Goal: Task Accomplishment & Management: Manage account settings

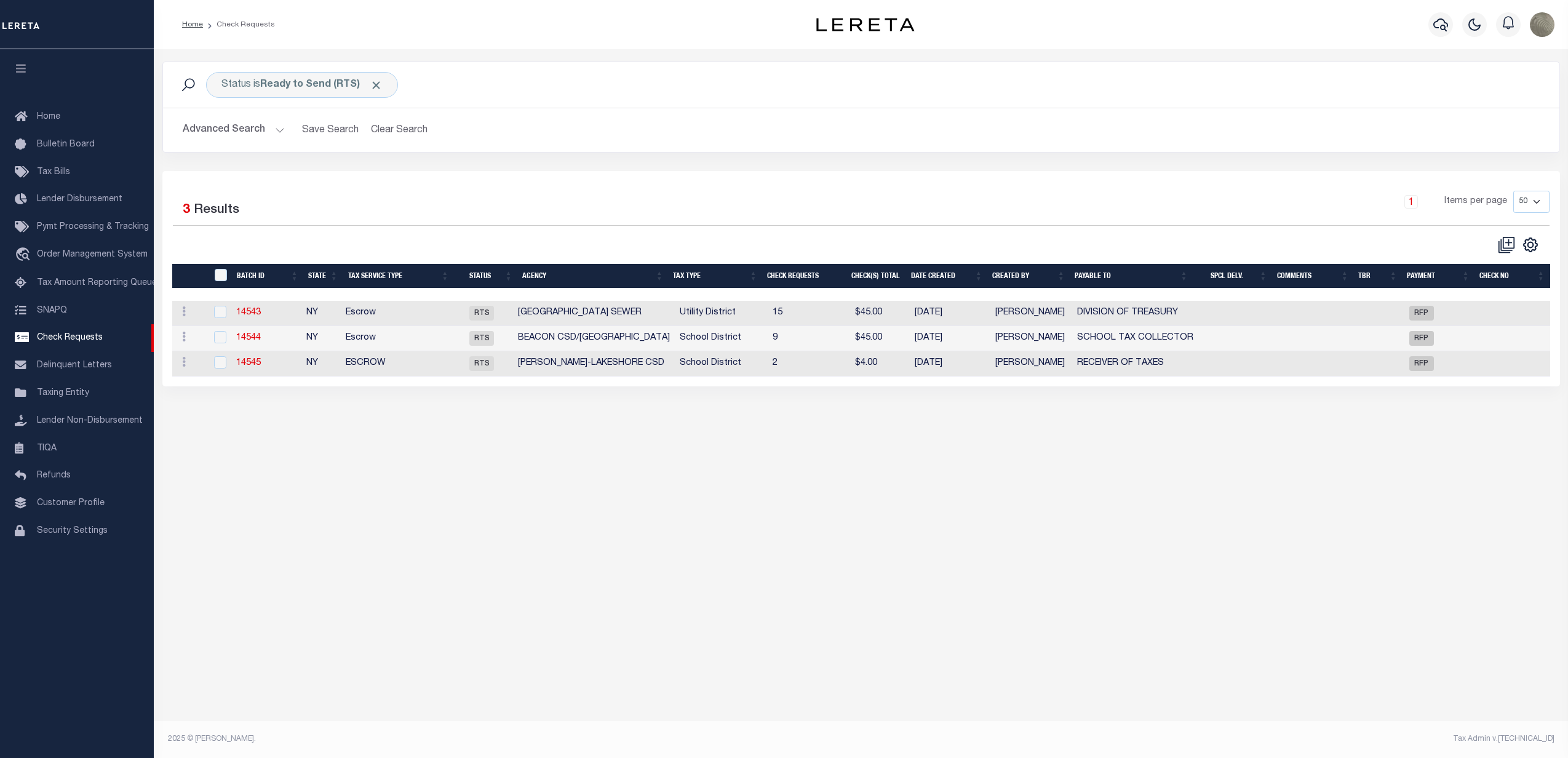
select select "50"
click at [639, 234] on div "Selected 3 Results 1 Items per page 10 25 50 100" at bounding box center [861, 222] width 1396 height 63
click at [568, 225] on div "1 Items per page 10 25 50 100" at bounding box center [1035, 208] width 1046 height 34
click at [616, 251] on div at bounding box center [517, 245] width 688 height 19
click at [290, 80] on b "Ready to Send (RTS)" at bounding box center [321, 85] width 123 height 10
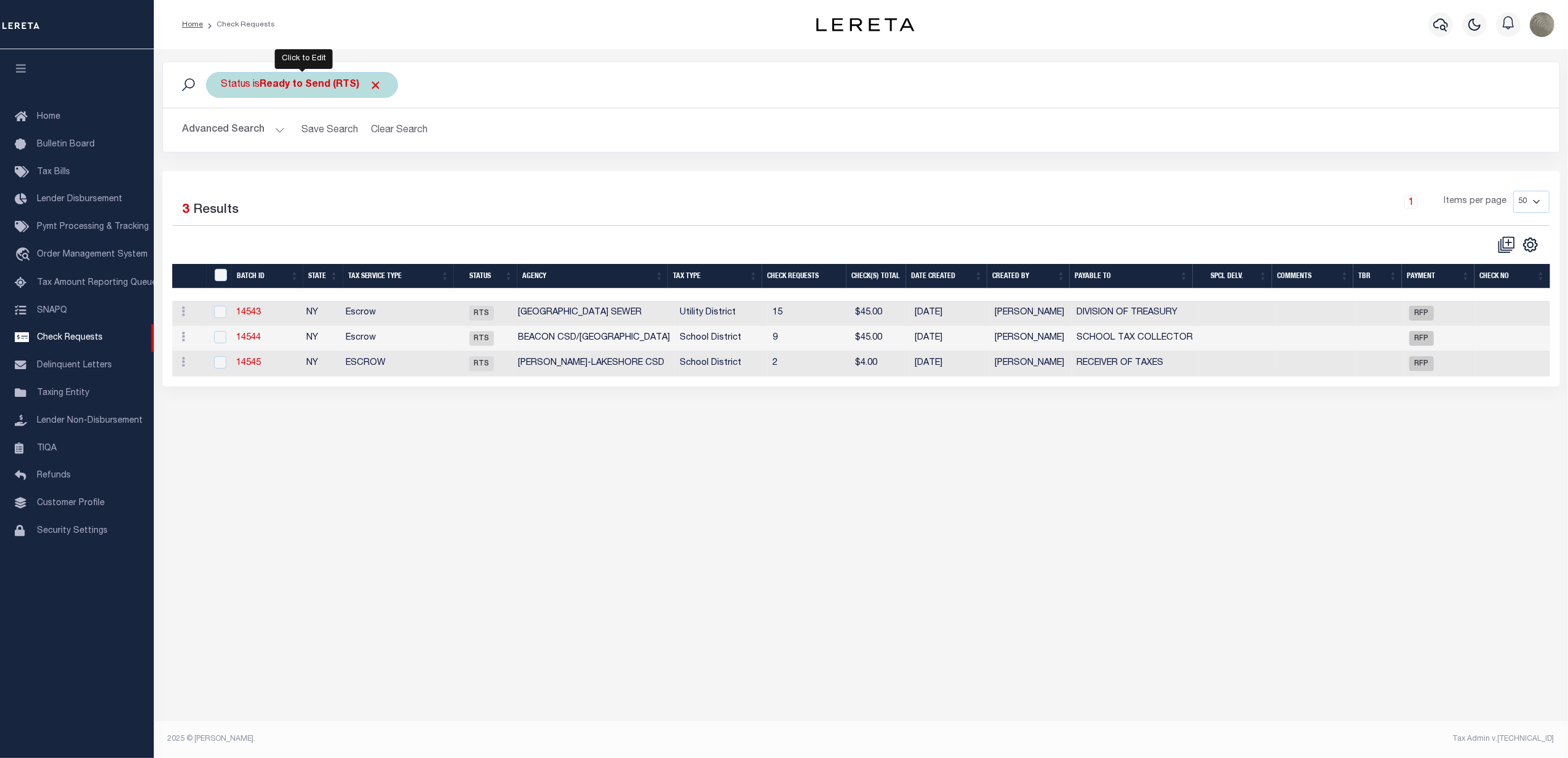
select select "RTS"
click at [305, 148] on select "Approval Needed (APN) Batching In Progress (BIP) Check Returned (CKR) Cleared a…" at bounding box center [312, 145] width 181 height 23
click at [509, 197] on div "Selected 3 Results" at bounding box center [338, 208] width 349 height 34
click at [91, 228] on span "Pymt Processing & Tracking" at bounding box center [93, 227] width 112 height 9
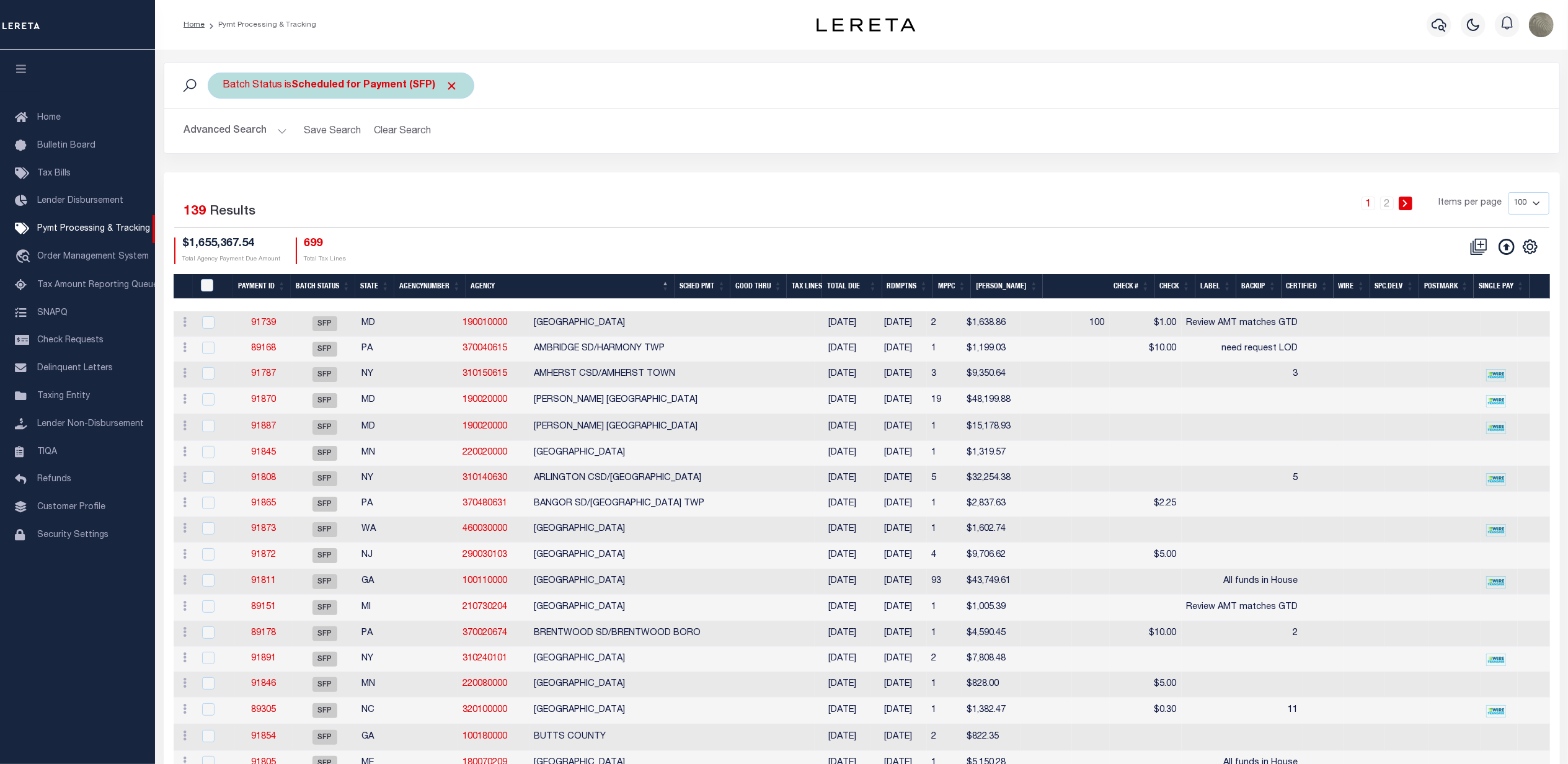
click at [341, 84] on b "Scheduled for Payment (SFP)" at bounding box center [376, 85] width 167 height 10
click at [301, 140] on select "Awaiting Funds (AWF) Cleared and Complete (CAC) New Check Needed (NCN) Payment …" at bounding box center [315, 146] width 182 height 23
select select "RFP"
click at [224, 135] on select "Awaiting Funds (AWF) Cleared and Complete (CAC) New Check Needed (NCN) Payment …" at bounding box center [315, 146] width 182 height 23
click at [386, 174] on input "Apply" at bounding box center [388, 173] width 37 height 20
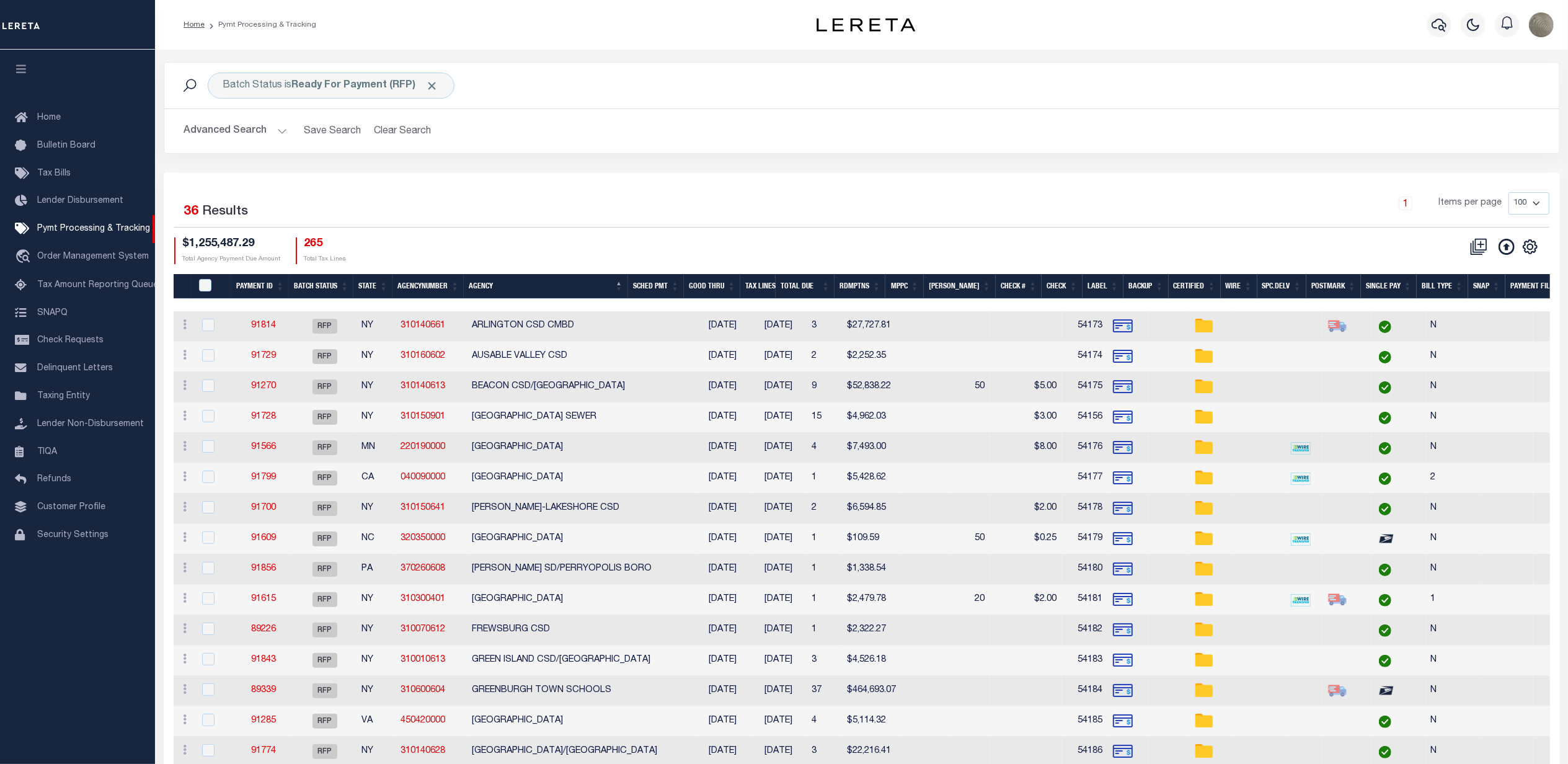
click at [253, 133] on button "Advanced Search" at bounding box center [235, 131] width 103 height 24
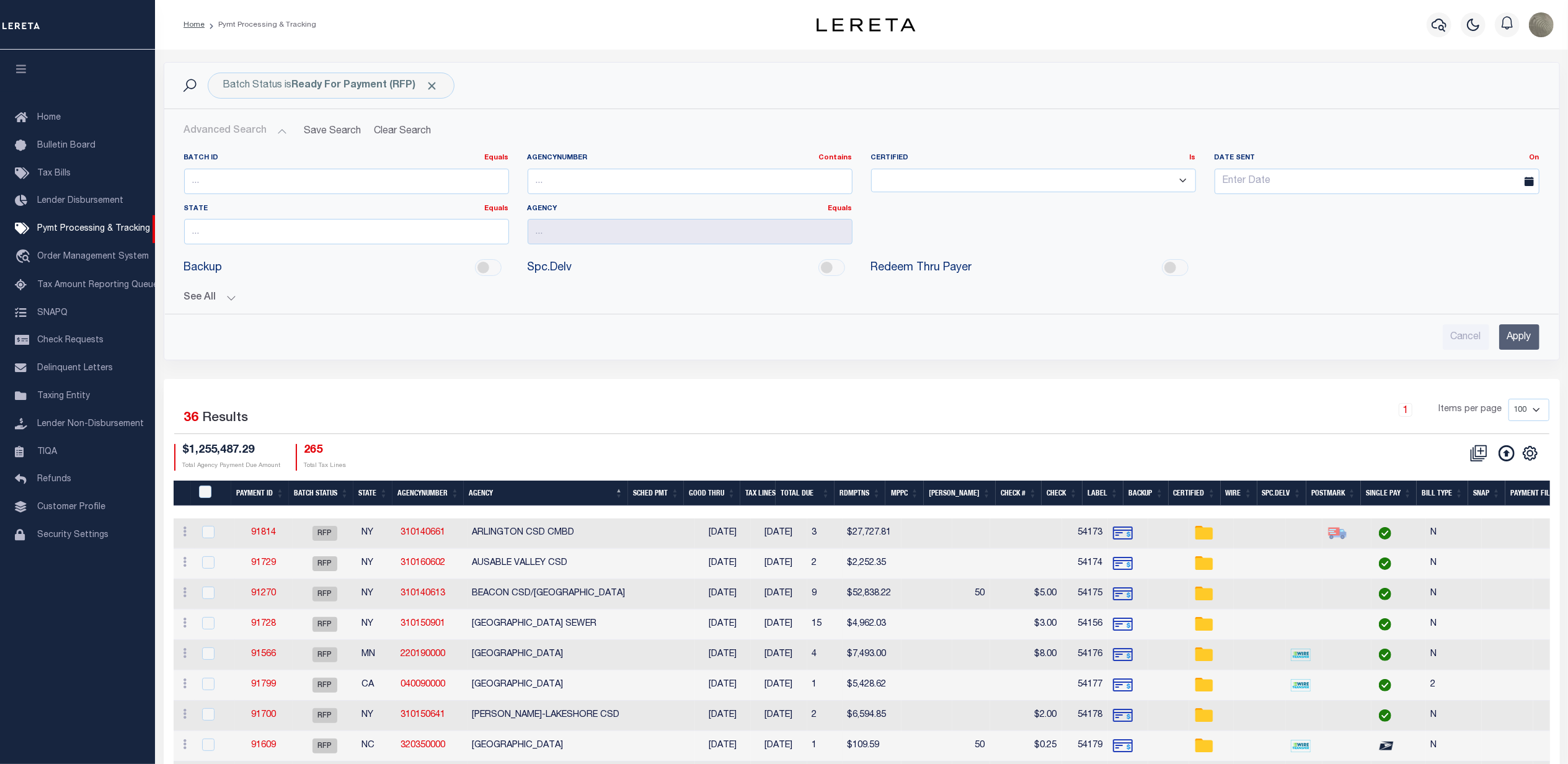
click at [210, 292] on div "See All Payment ID Equals Equals Is Not Equal To On On" at bounding box center [862, 292] width 1355 height 22
click at [205, 298] on button "See All" at bounding box center [862, 298] width 1355 height 12
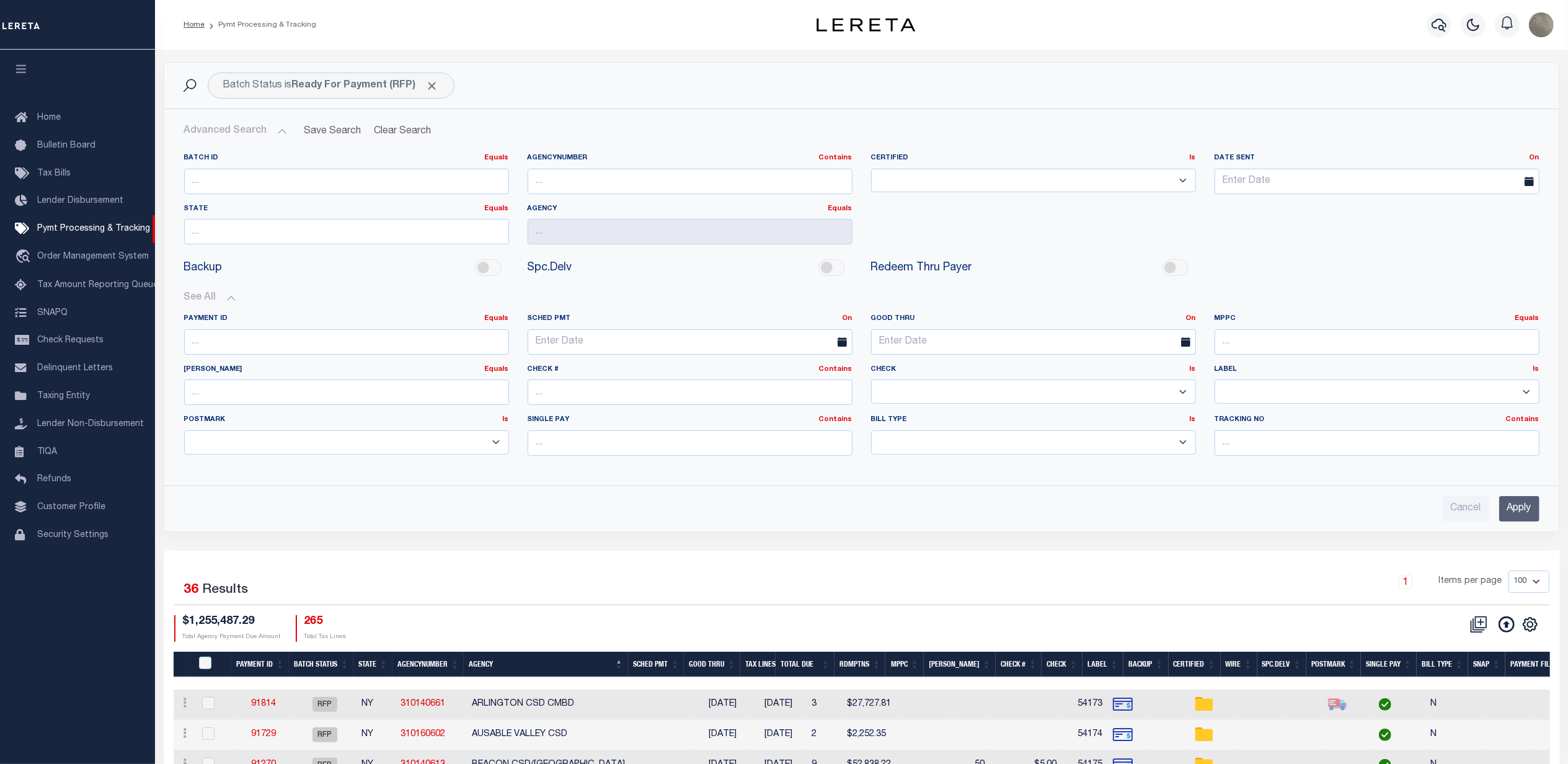
click at [1520, 514] on input "Apply" at bounding box center [1519, 509] width 40 height 25
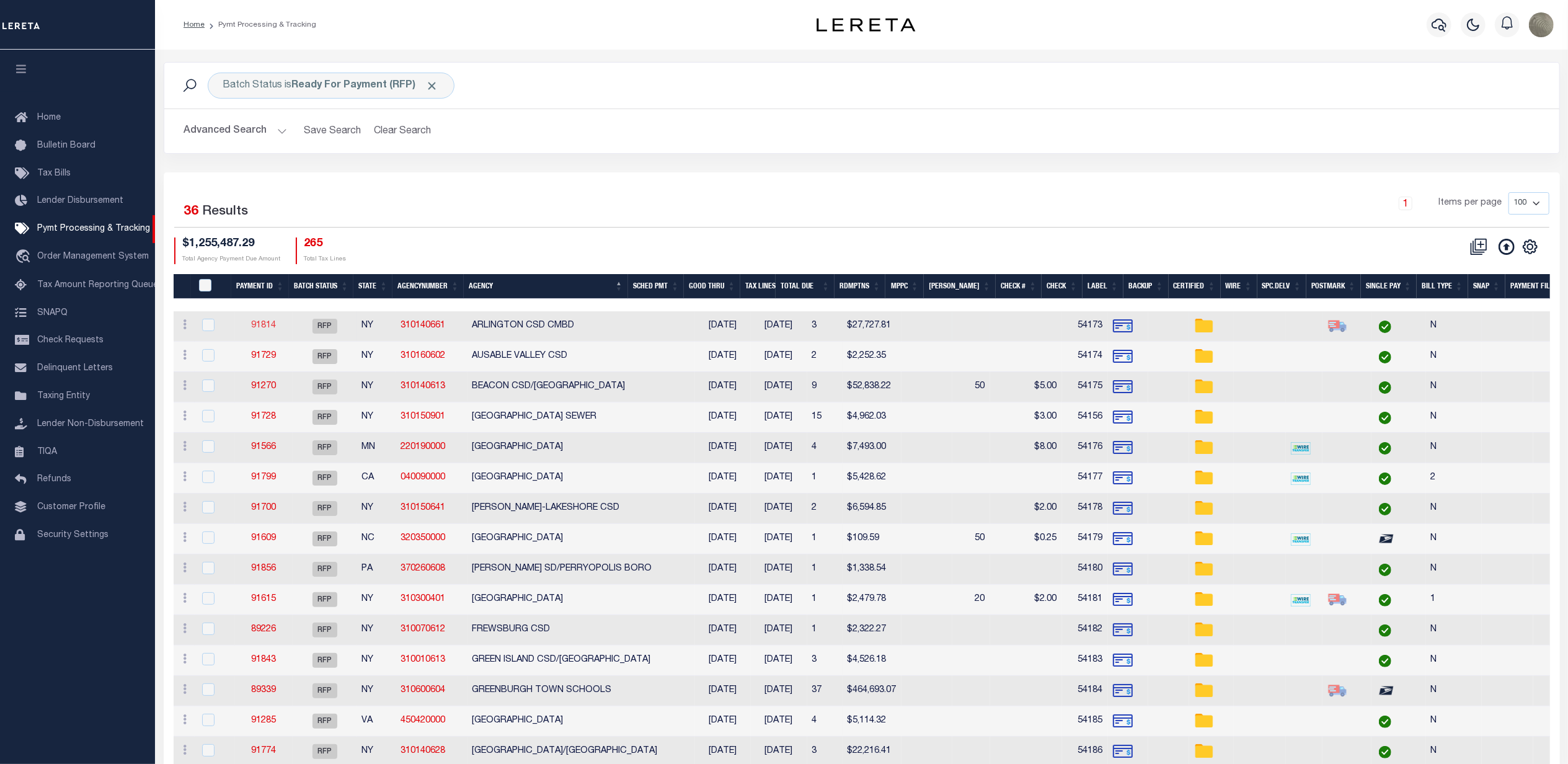
click at [271, 325] on link "91814" at bounding box center [263, 325] width 25 height 9
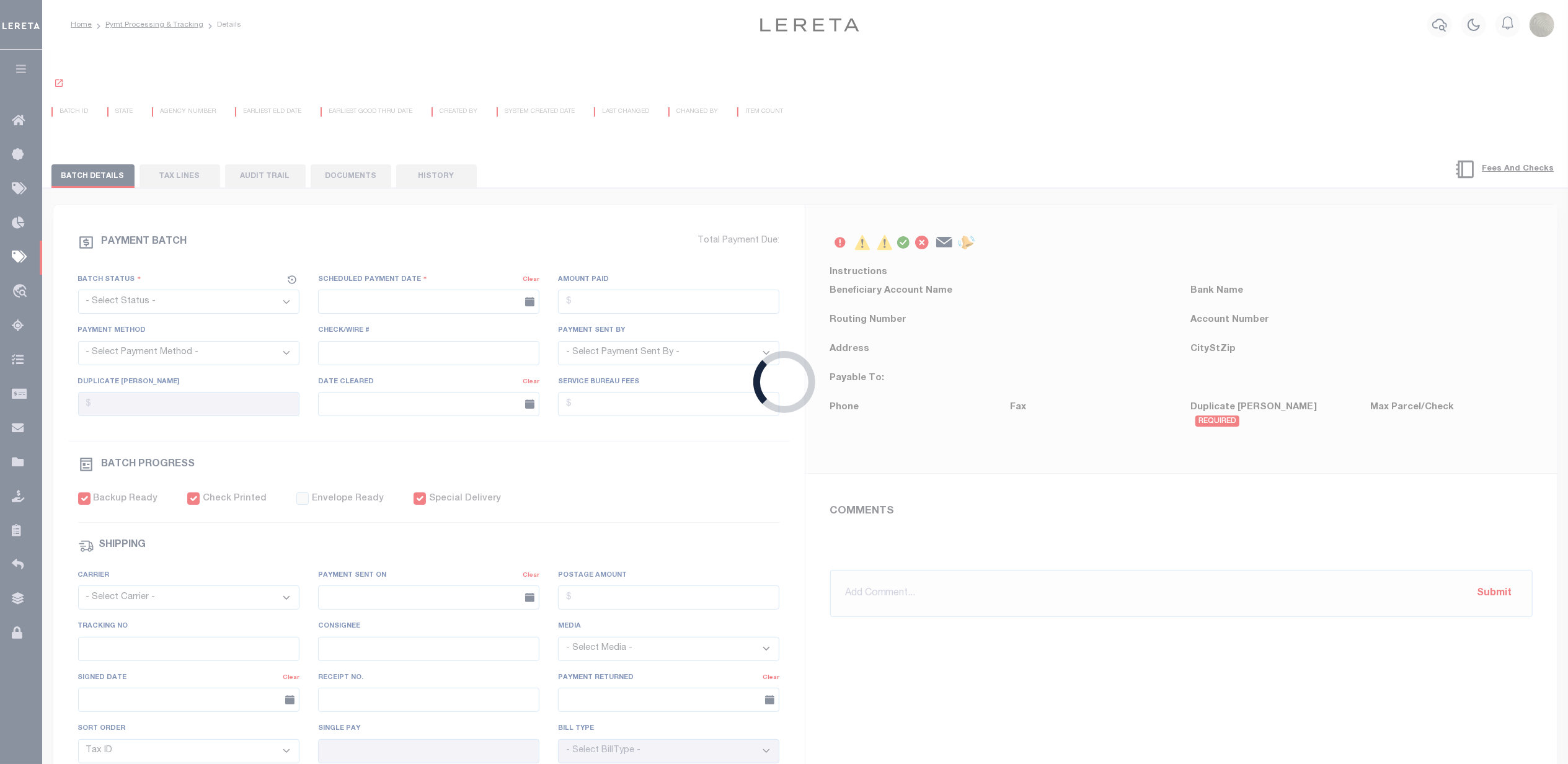
select select "RFP"
type input "[DATE]"
type input "$27,727.81"
select select "CHK"
type input "54173"
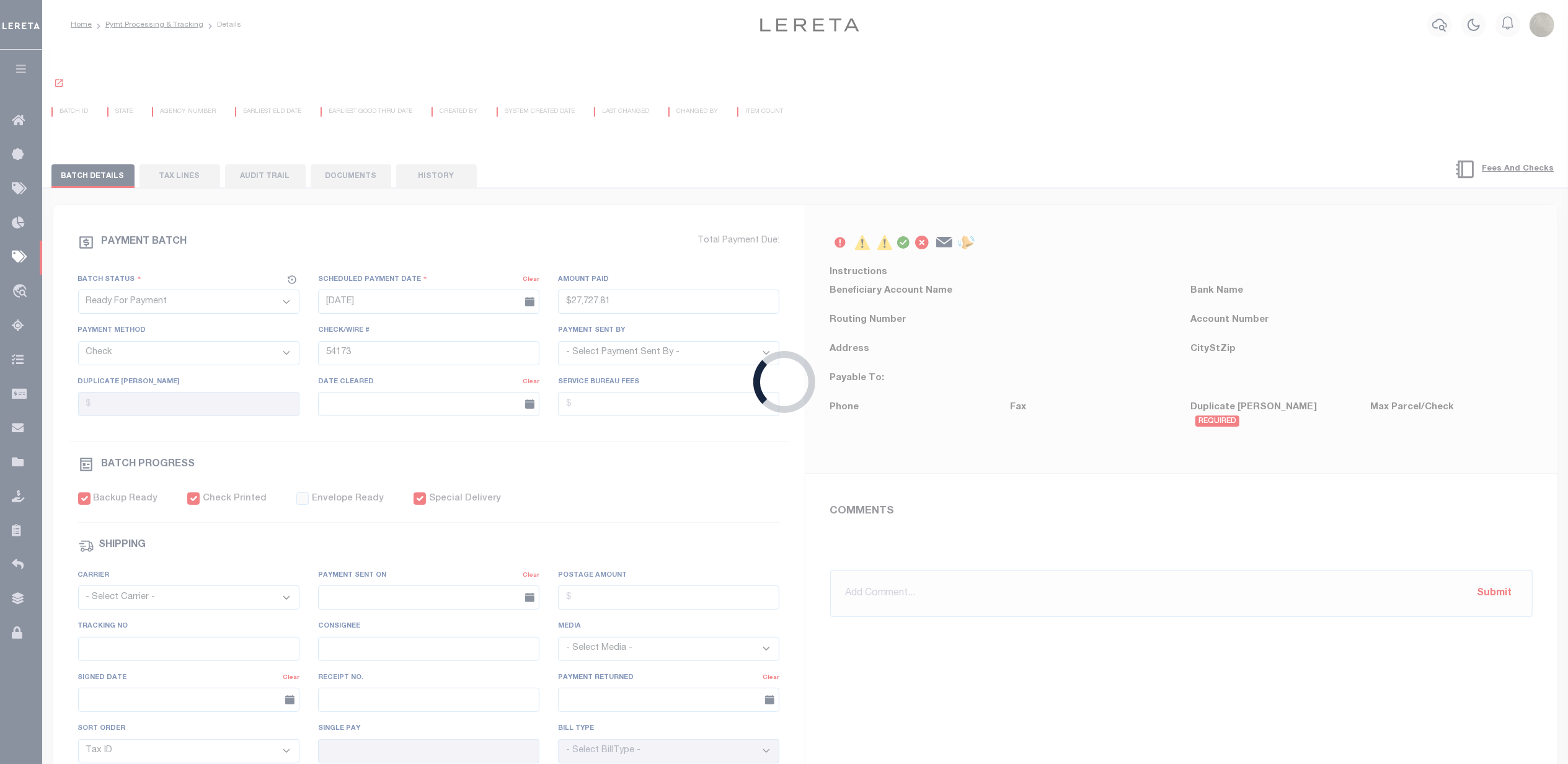
select select "[PERSON_NAME]"
checkbox input "true"
type input "N"
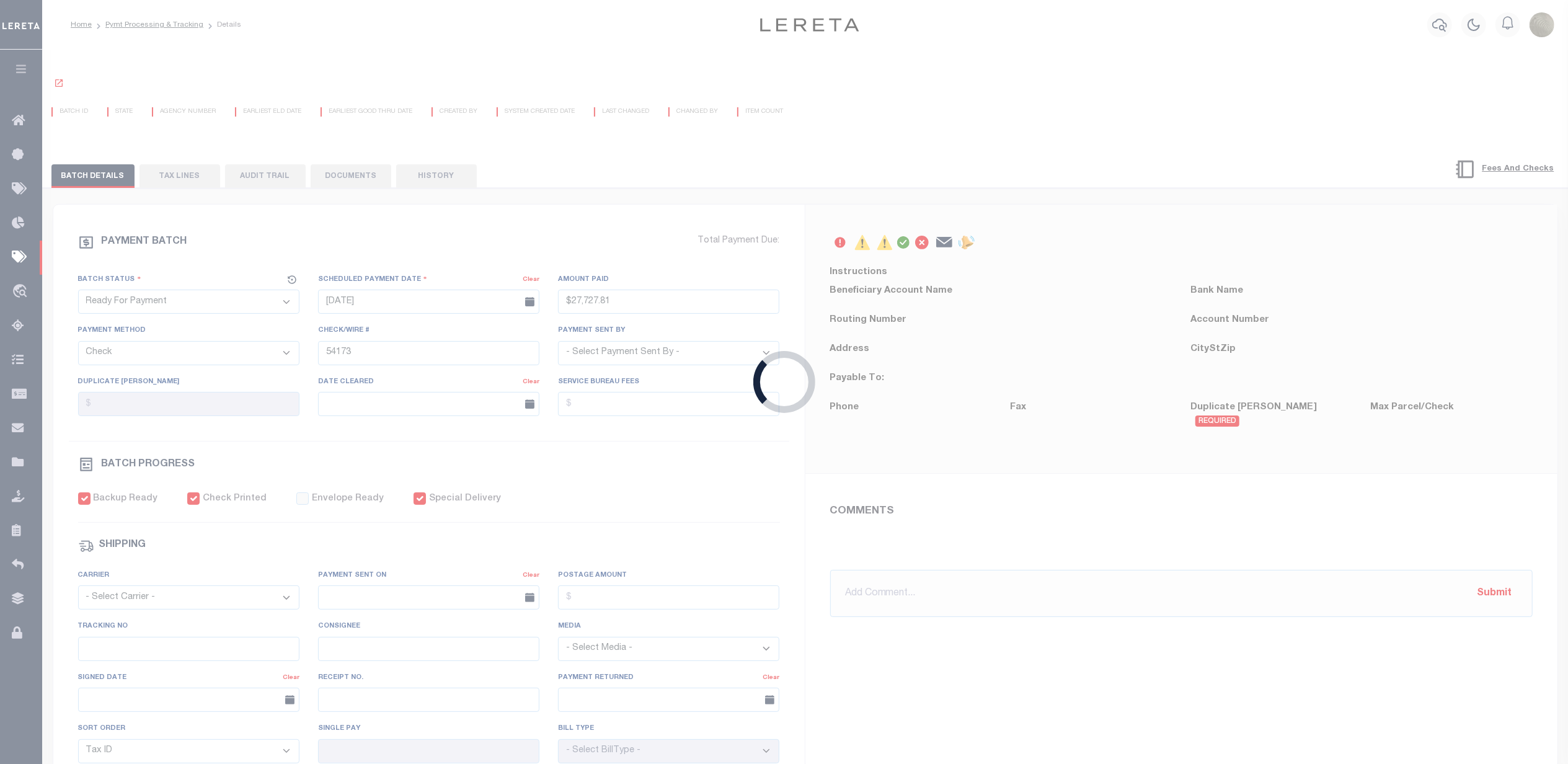
radio input "true"
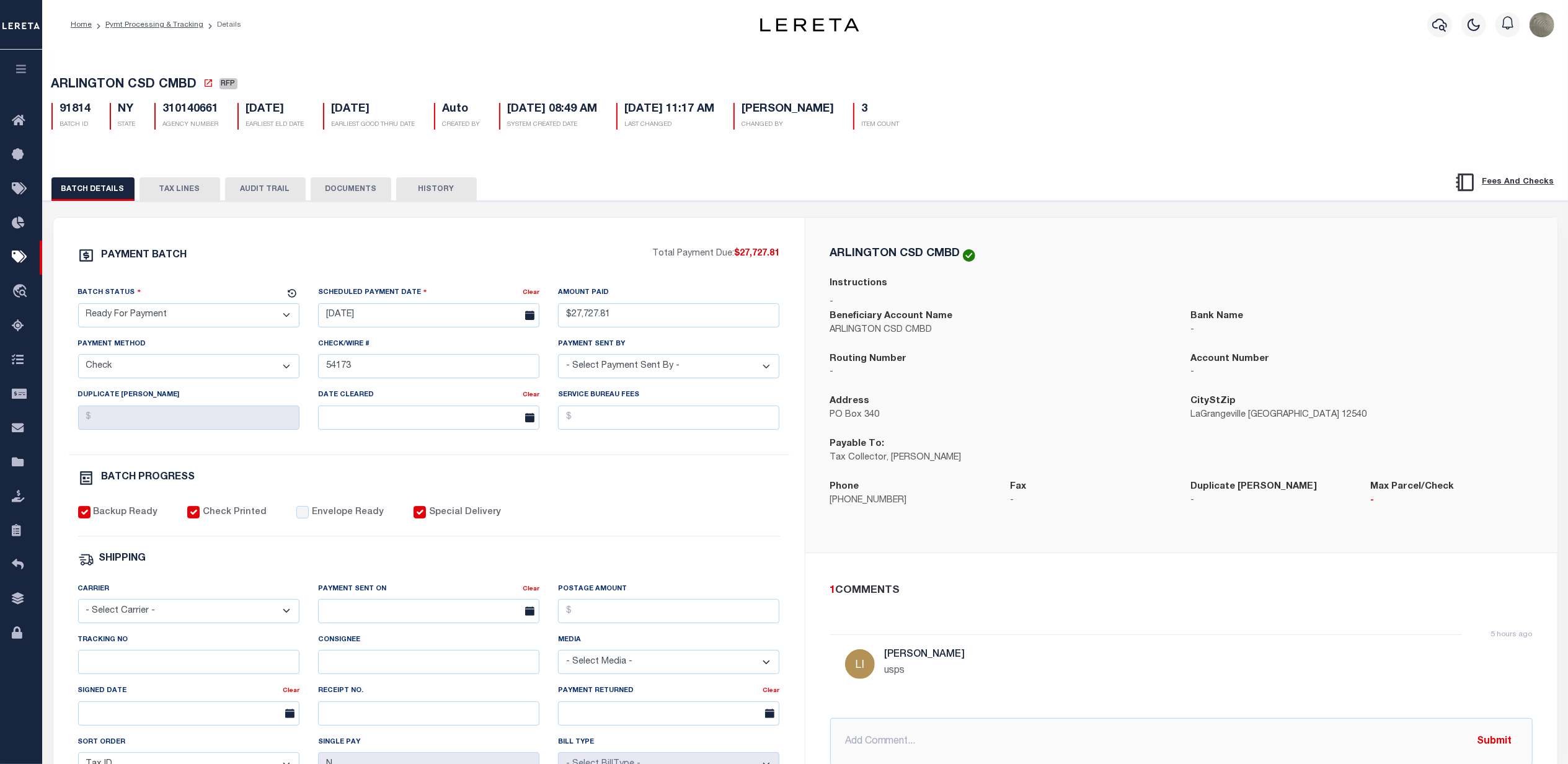
click at [189, 117] on h5 "310140661" at bounding box center [191, 109] width 55 height 13
copy h5 "310140661"
click at [115, 674] on input "Tracking No" at bounding box center [188, 662] width 221 height 24
type input "884804585586"
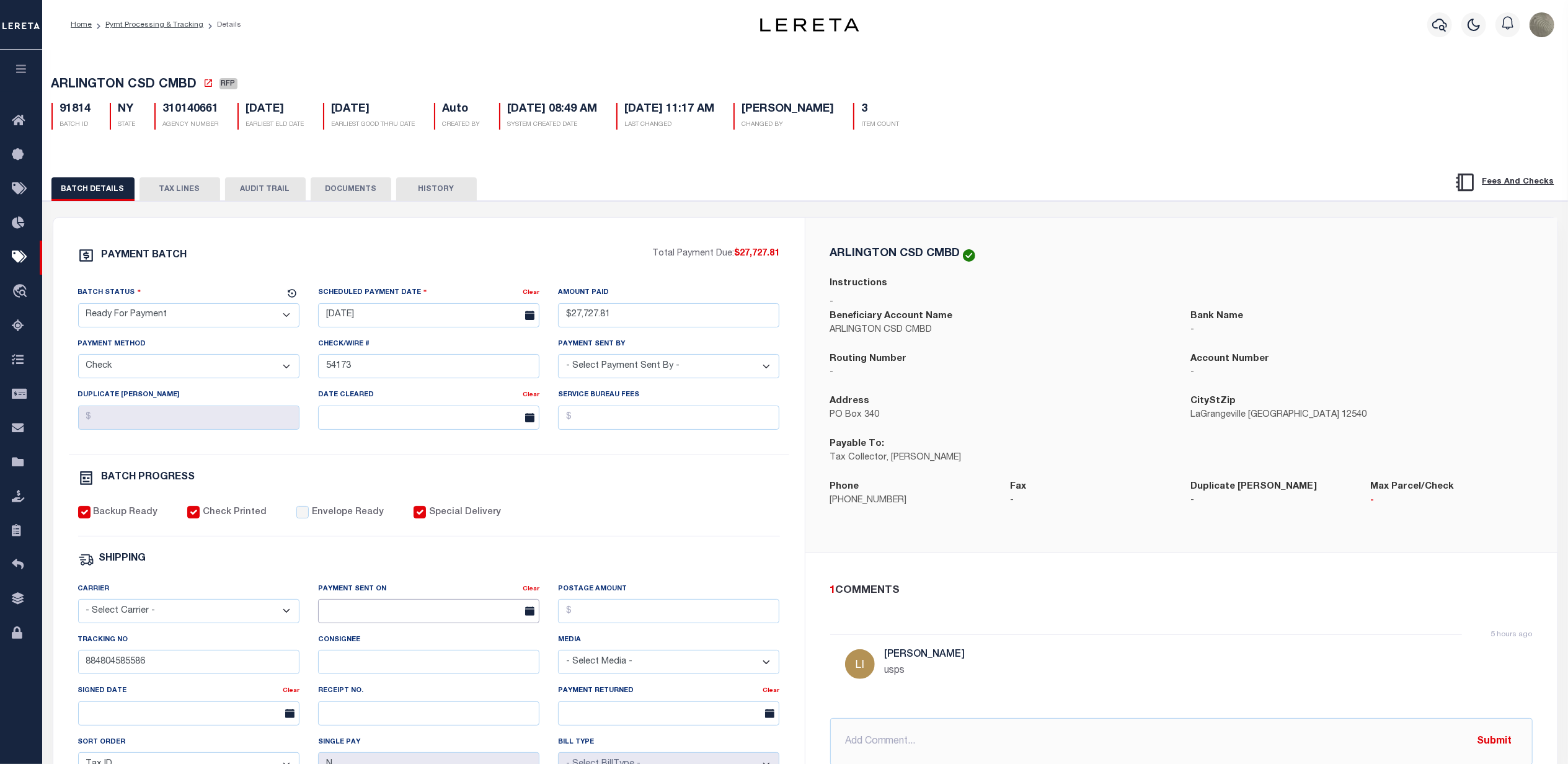
click at [378, 613] on input "text" at bounding box center [428, 611] width 221 height 24
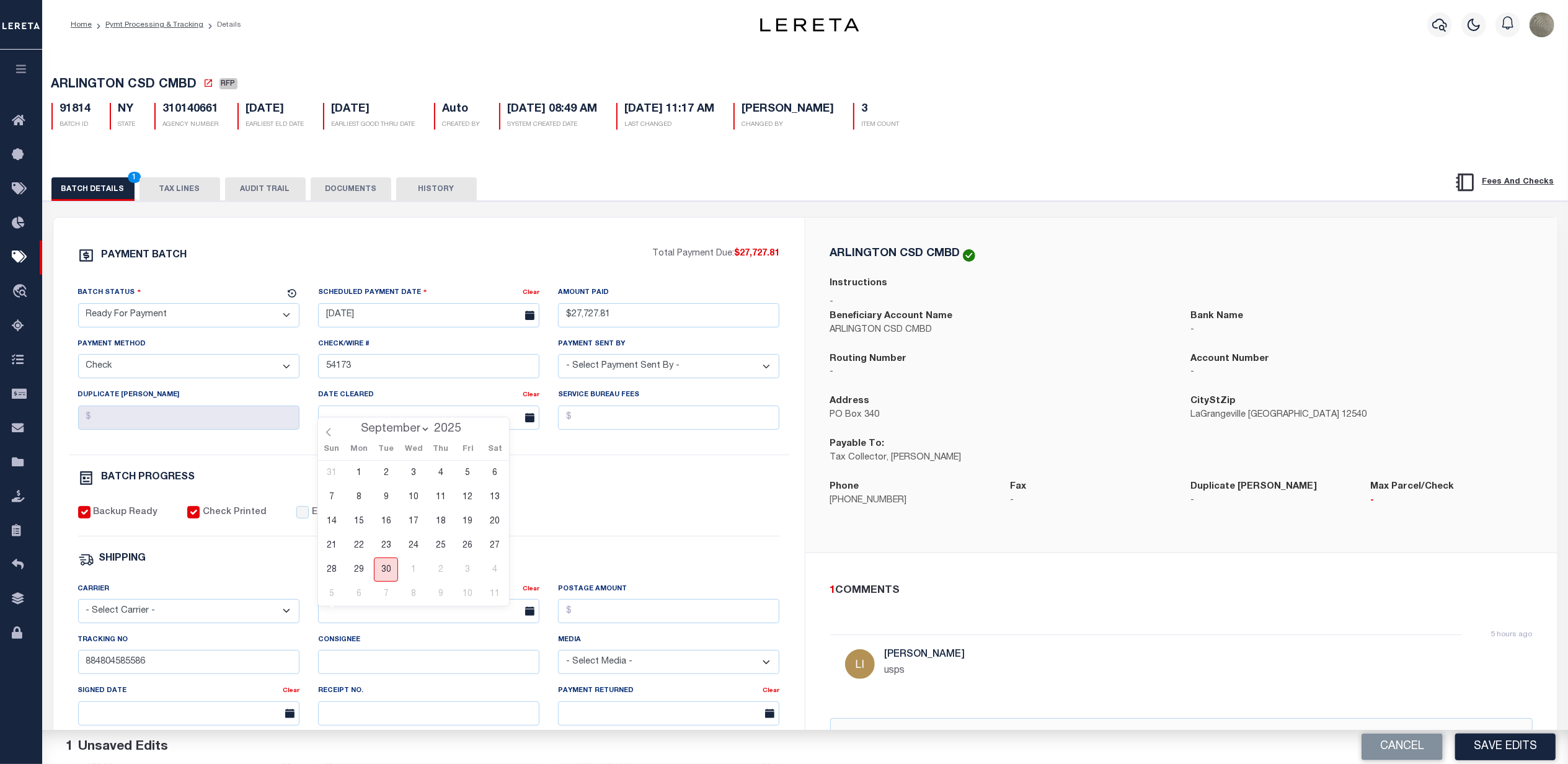
click at [394, 571] on span "30" at bounding box center [386, 570] width 24 height 24
type input "[DATE]"
click at [666, 623] on input "Postage Amount" at bounding box center [668, 611] width 221 height 24
click at [152, 620] on select "- Select Carrier - E-mail Fax Fedex FTP Other UPS USPS" at bounding box center [188, 611] width 221 height 24
select select "FDX"
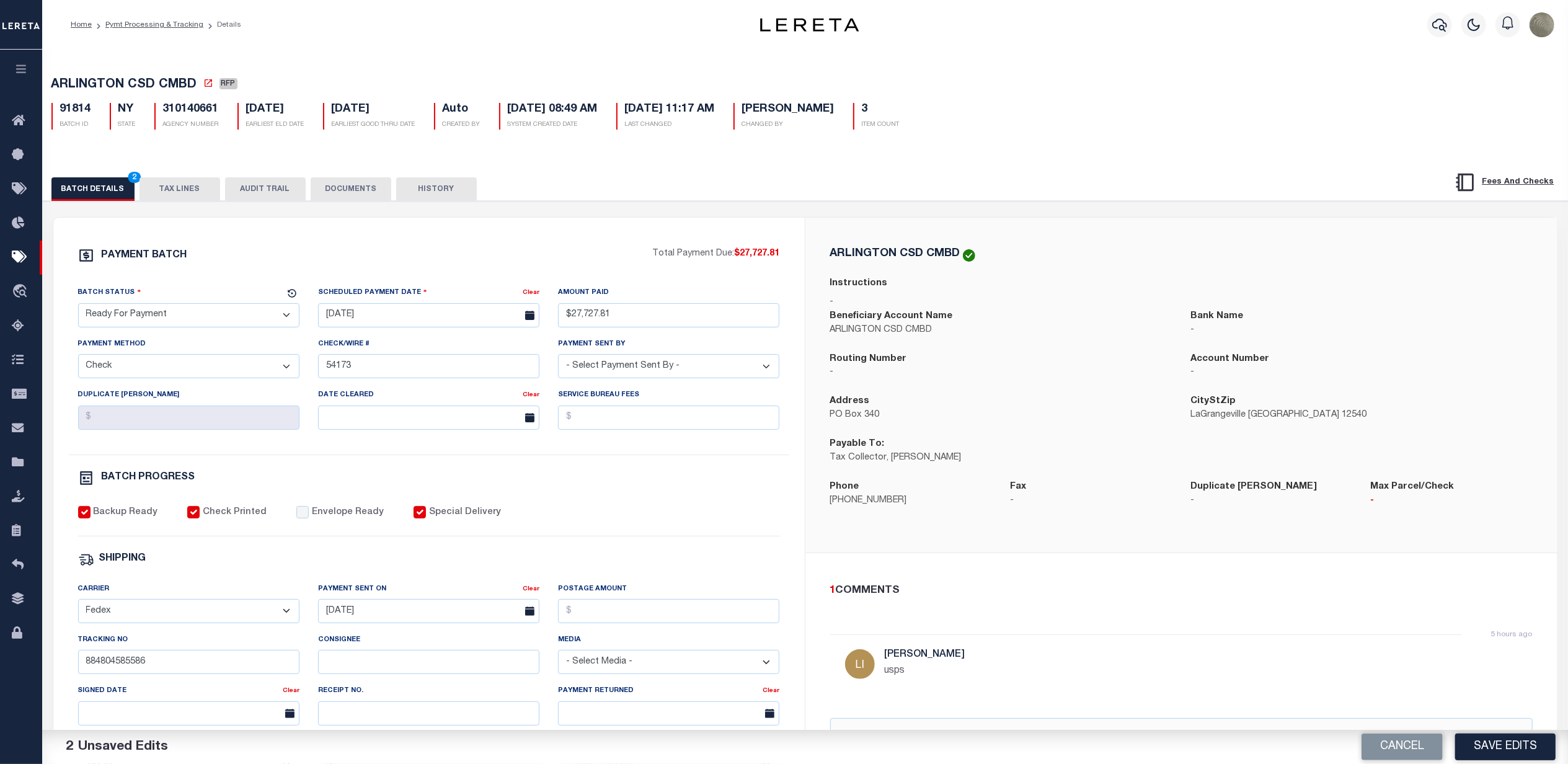
click at [78, 607] on select "- Select Carrier - E-mail Fax Fedex FTP Other UPS USPS" at bounding box center [188, 611] width 221 height 24
click at [296, 519] on input "Envelope Ready" at bounding box center [302, 512] width 13 height 13
checkbox input "true"
click at [1520, 748] on button "Save Edits" at bounding box center [1505, 748] width 100 height 27
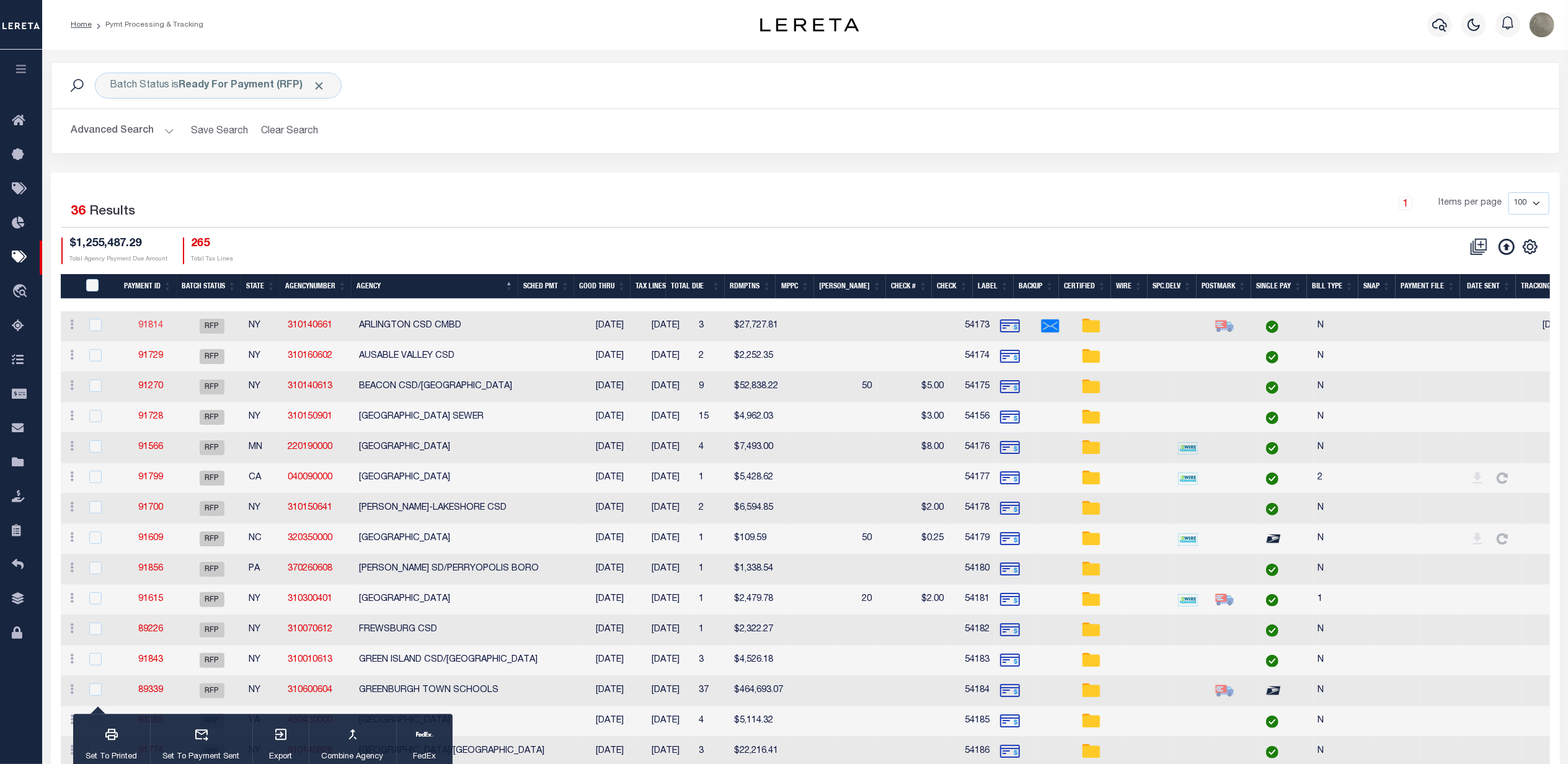
click at [149, 323] on link "91814" at bounding box center [150, 325] width 25 height 9
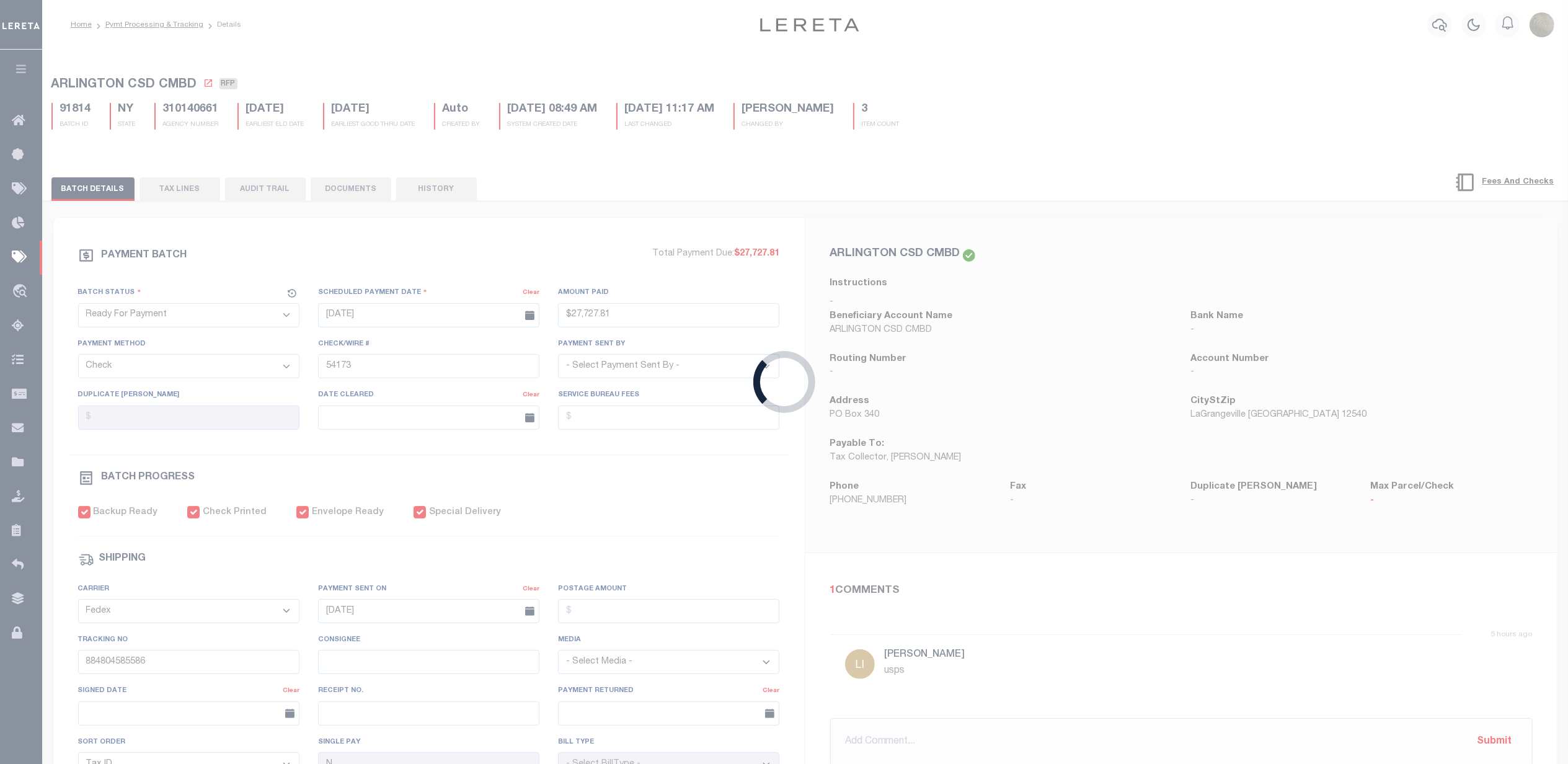
type input "$27,727.81"
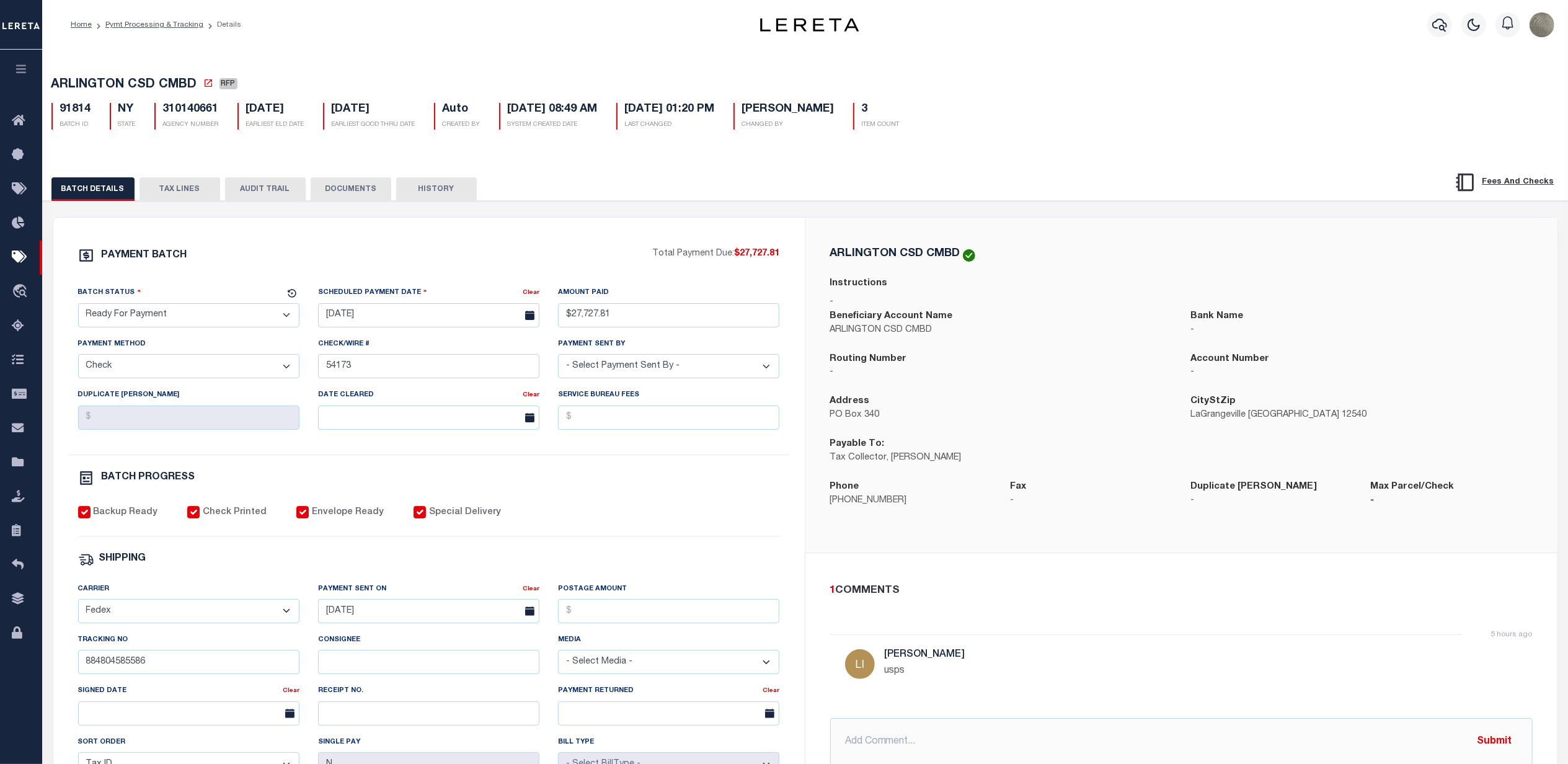
click at [149, 321] on select "- Select Status - Scheduled for Payment Ready For Payment Payment Sent Cleared …" at bounding box center [188, 315] width 221 height 24
click at [78, 307] on select "- Select Status - Scheduled for Payment Ready For Payment Payment Sent Cleared …" at bounding box center [188, 315] width 221 height 24
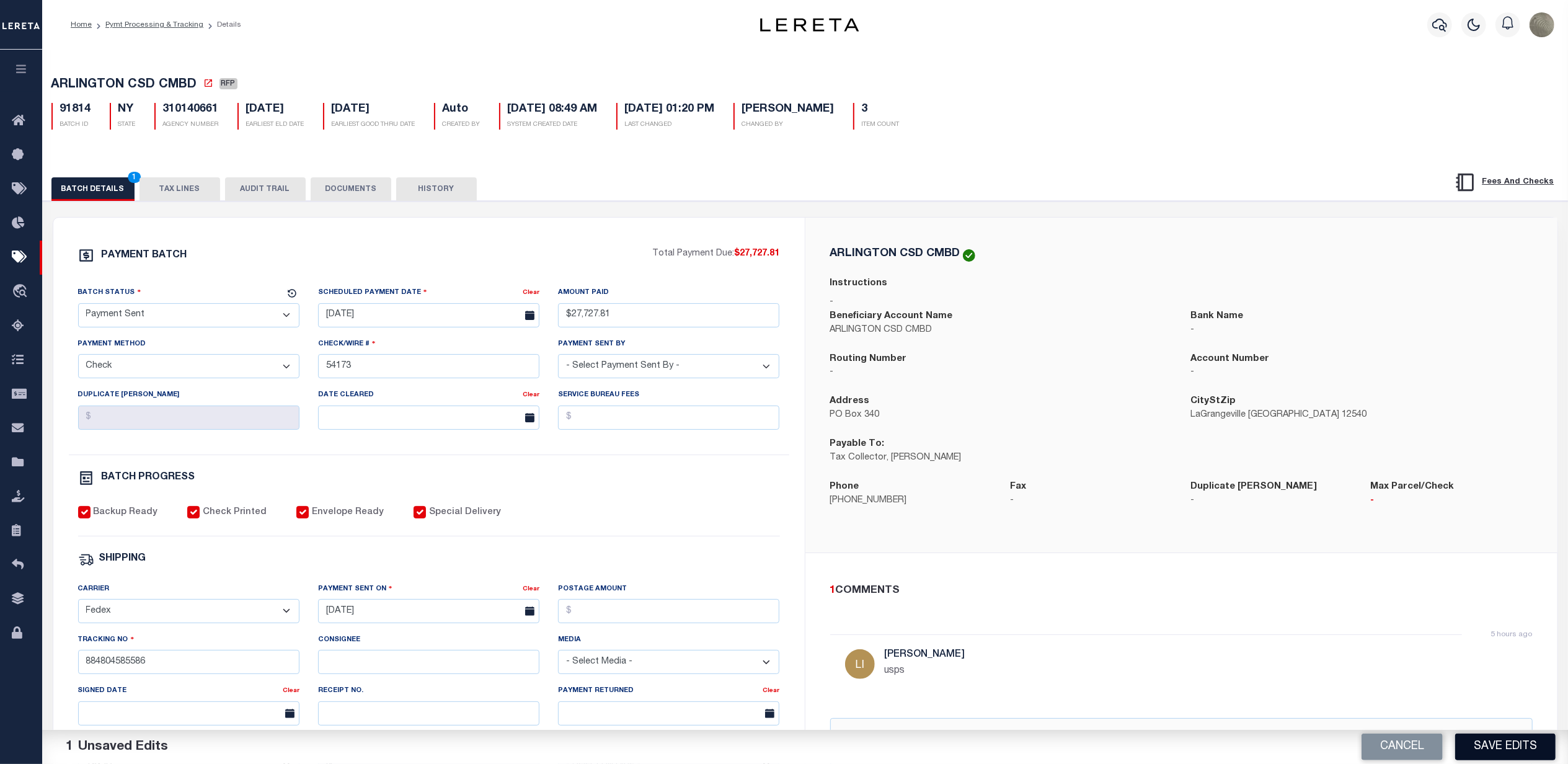
click at [1523, 736] on button "Save Edits" at bounding box center [1505, 748] width 100 height 27
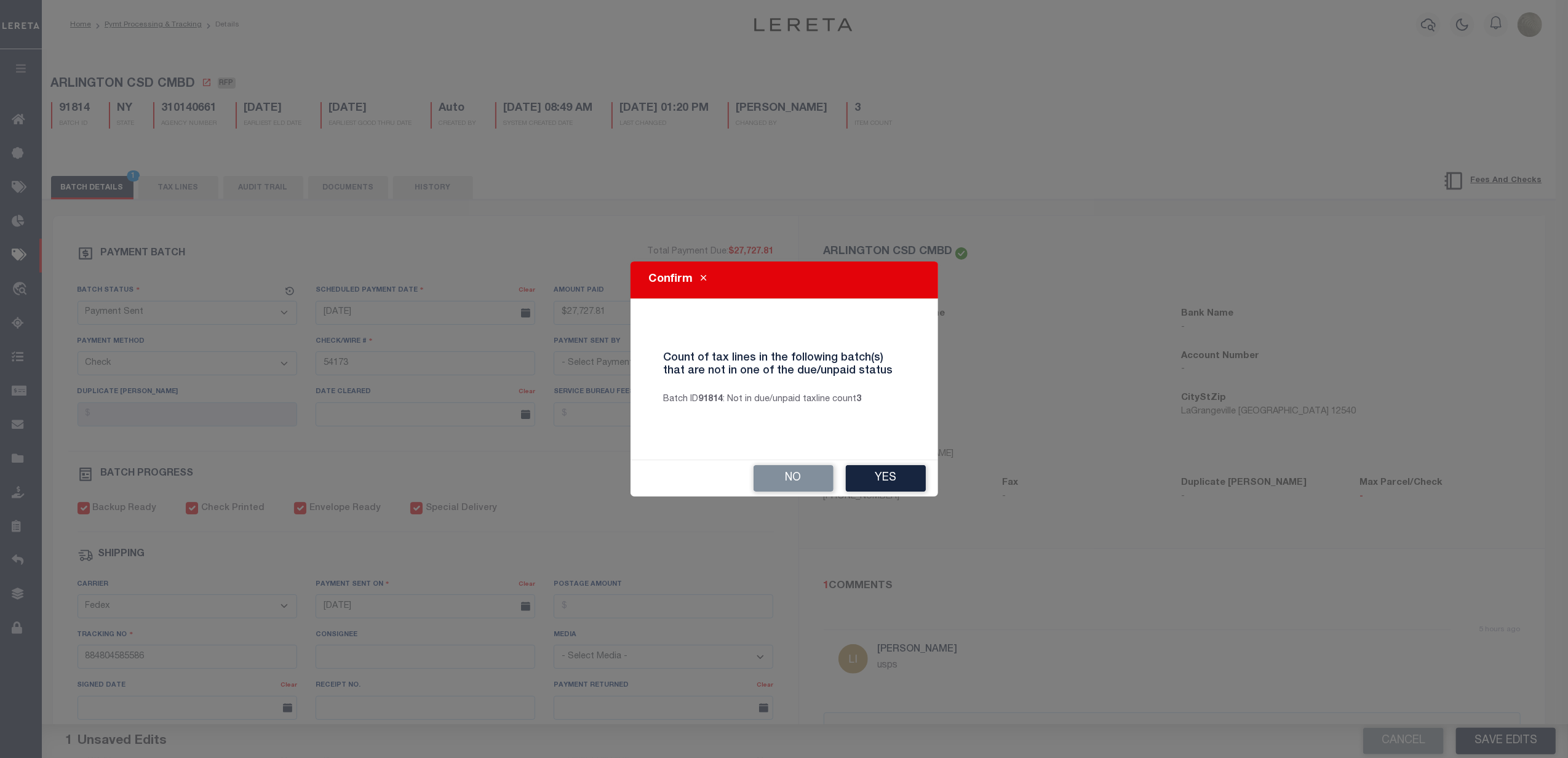
click at [903, 481] on button "Yes" at bounding box center [885, 478] width 80 height 27
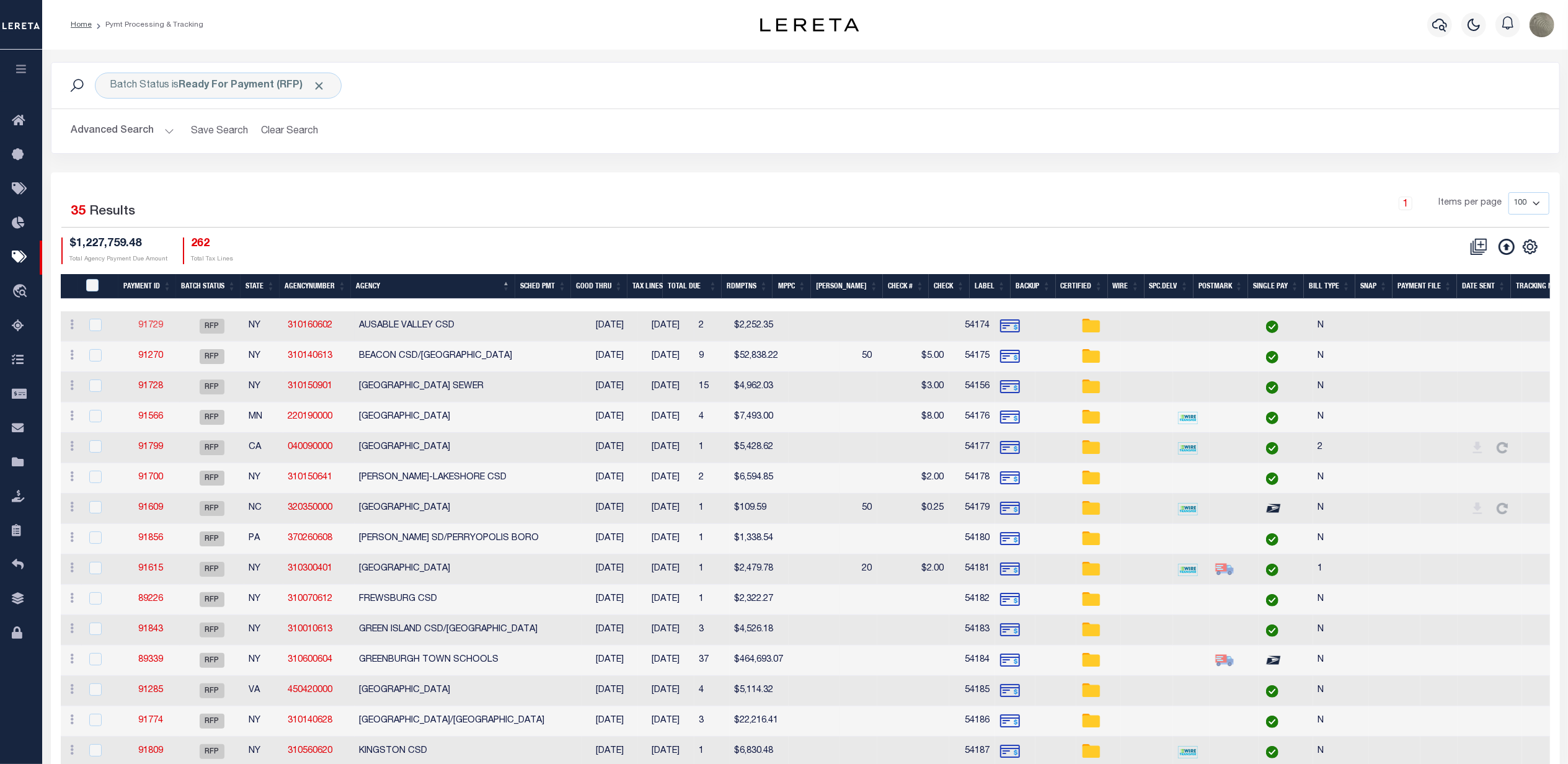
click at [146, 328] on link "91729" at bounding box center [150, 325] width 25 height 9
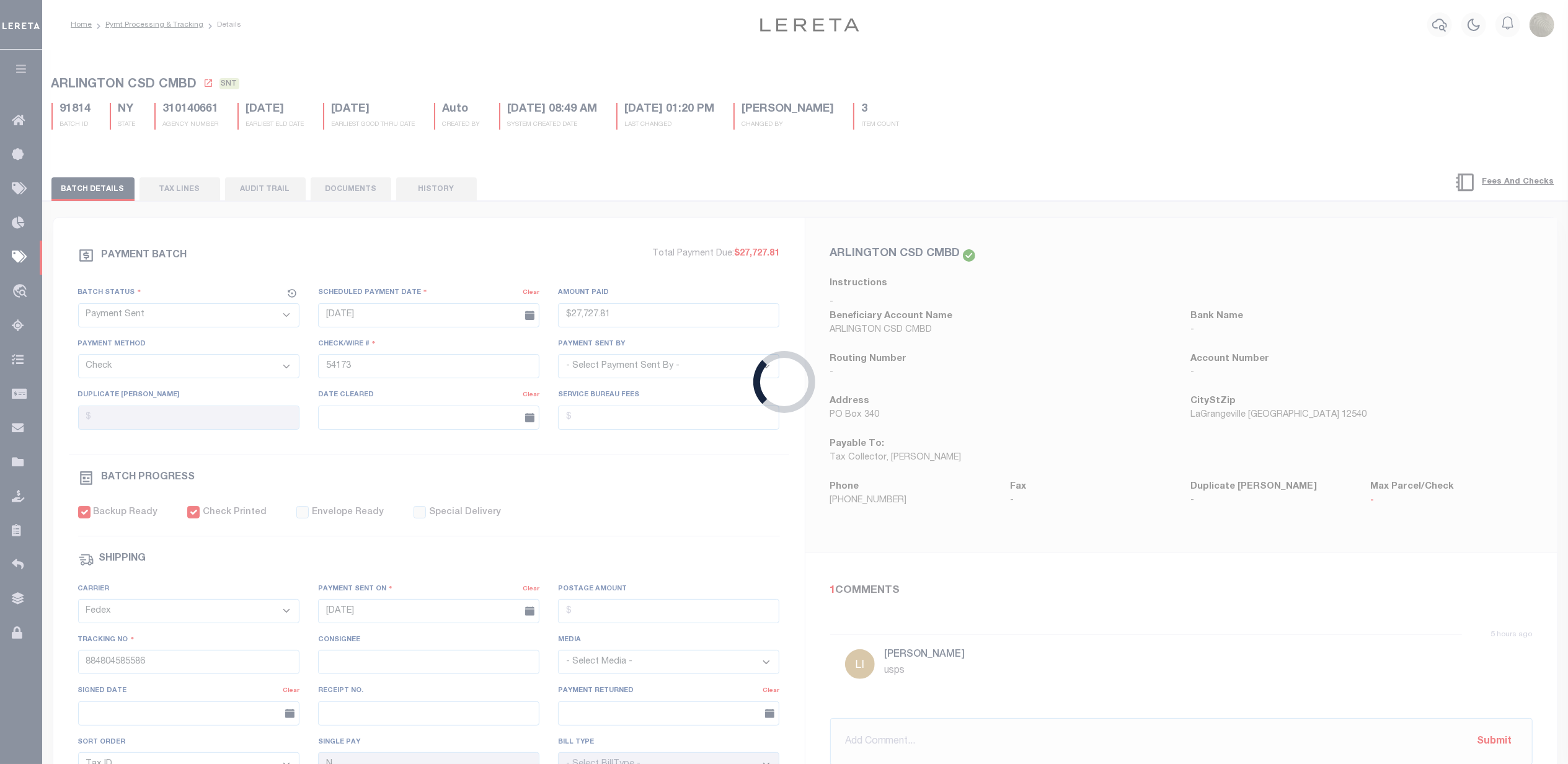
select select "RFP"
type input "$2,252.35"
type input "54174"
checkbox input "false"
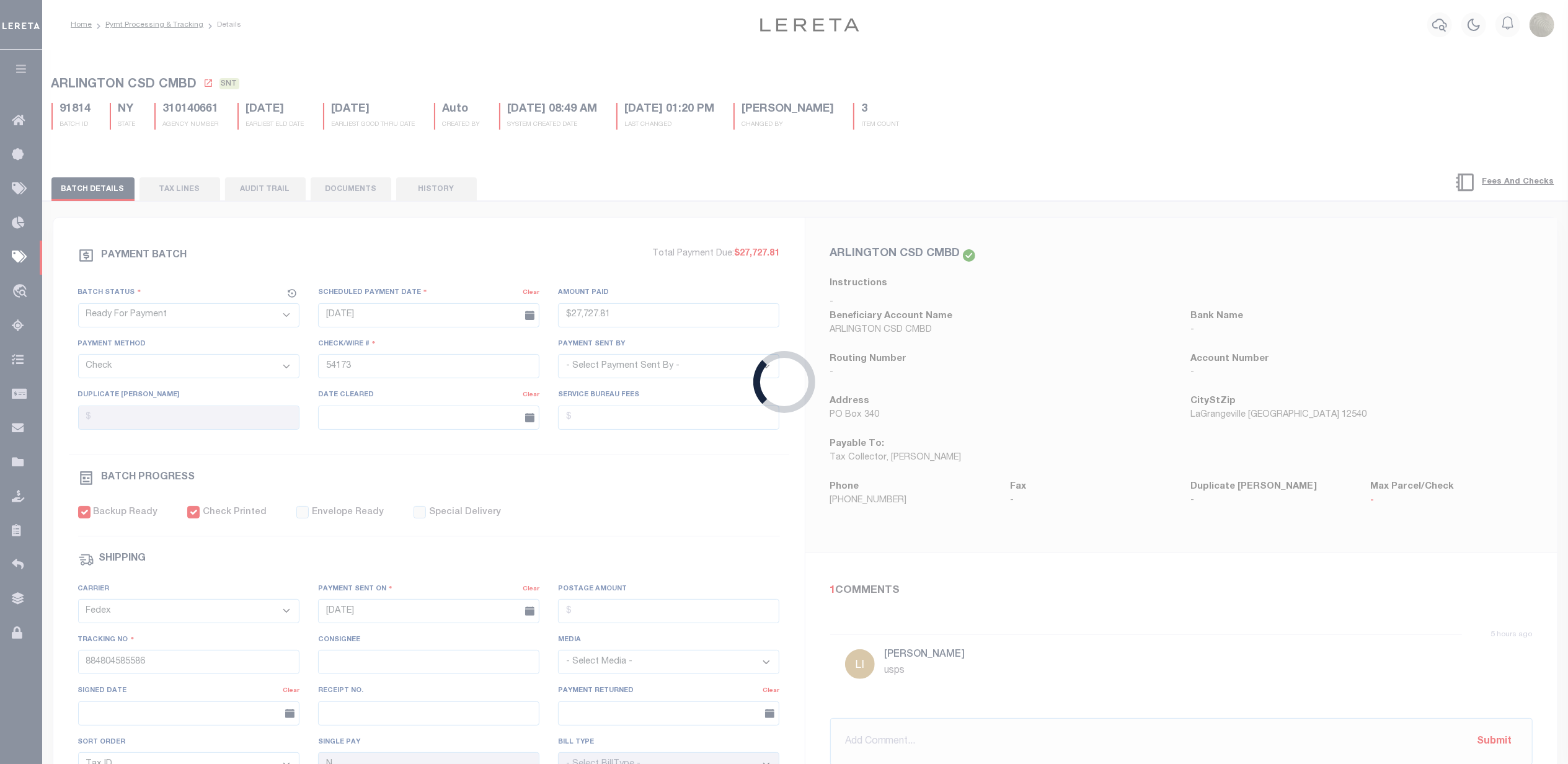
select select
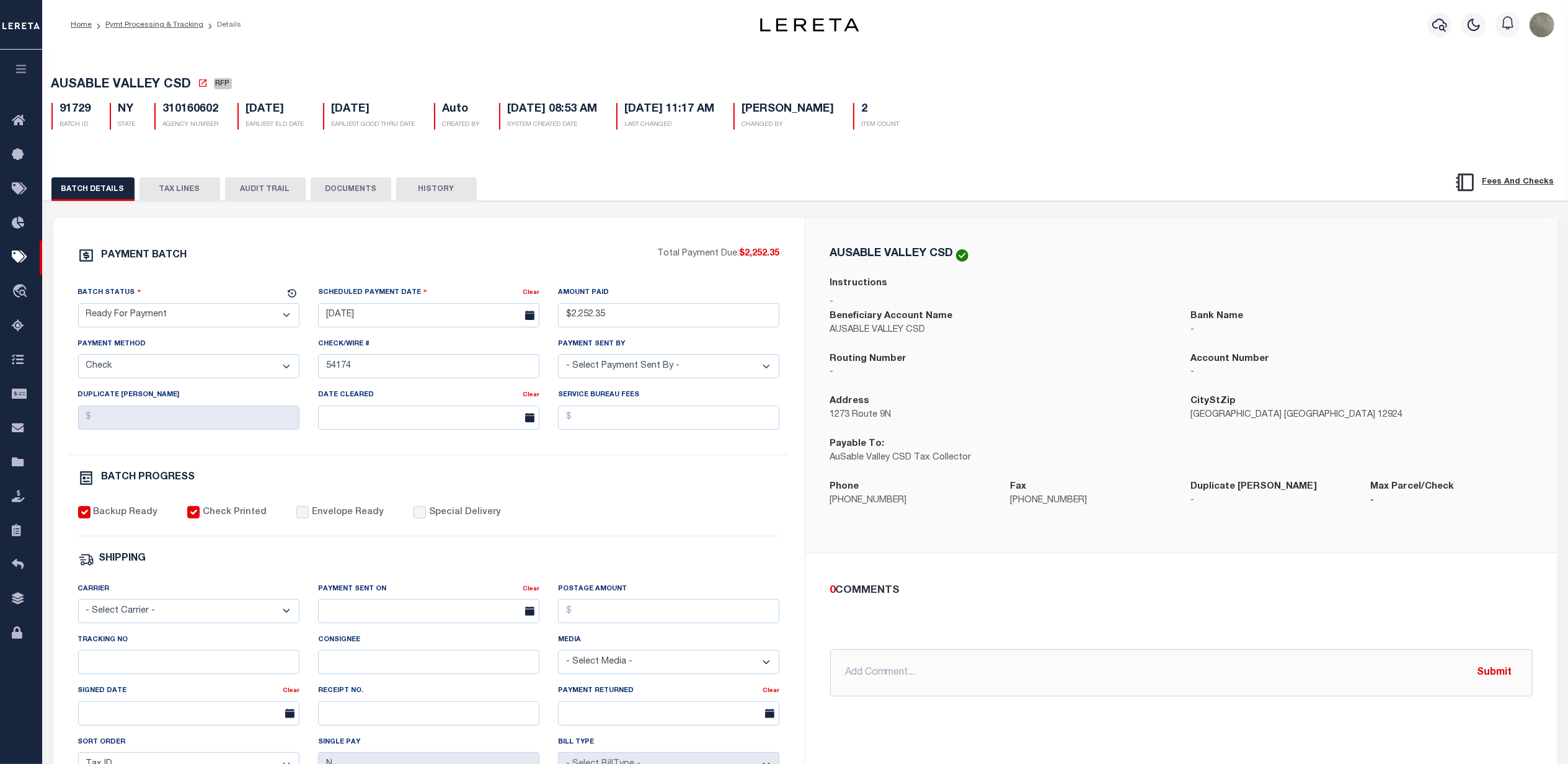
click at [172, 316] on select "- Select Status - Scheduled for Payment Ready For Payment Payment Sent Cleared …" at bounding box center [188, 315] width 221 height 24
select select "SNT"
click at [78, 307] on select "- Select Status - Scheduled for Payment Ready For Payment Payment Sent Cleared …" at bounding box center [188, 315] width 221 height 24
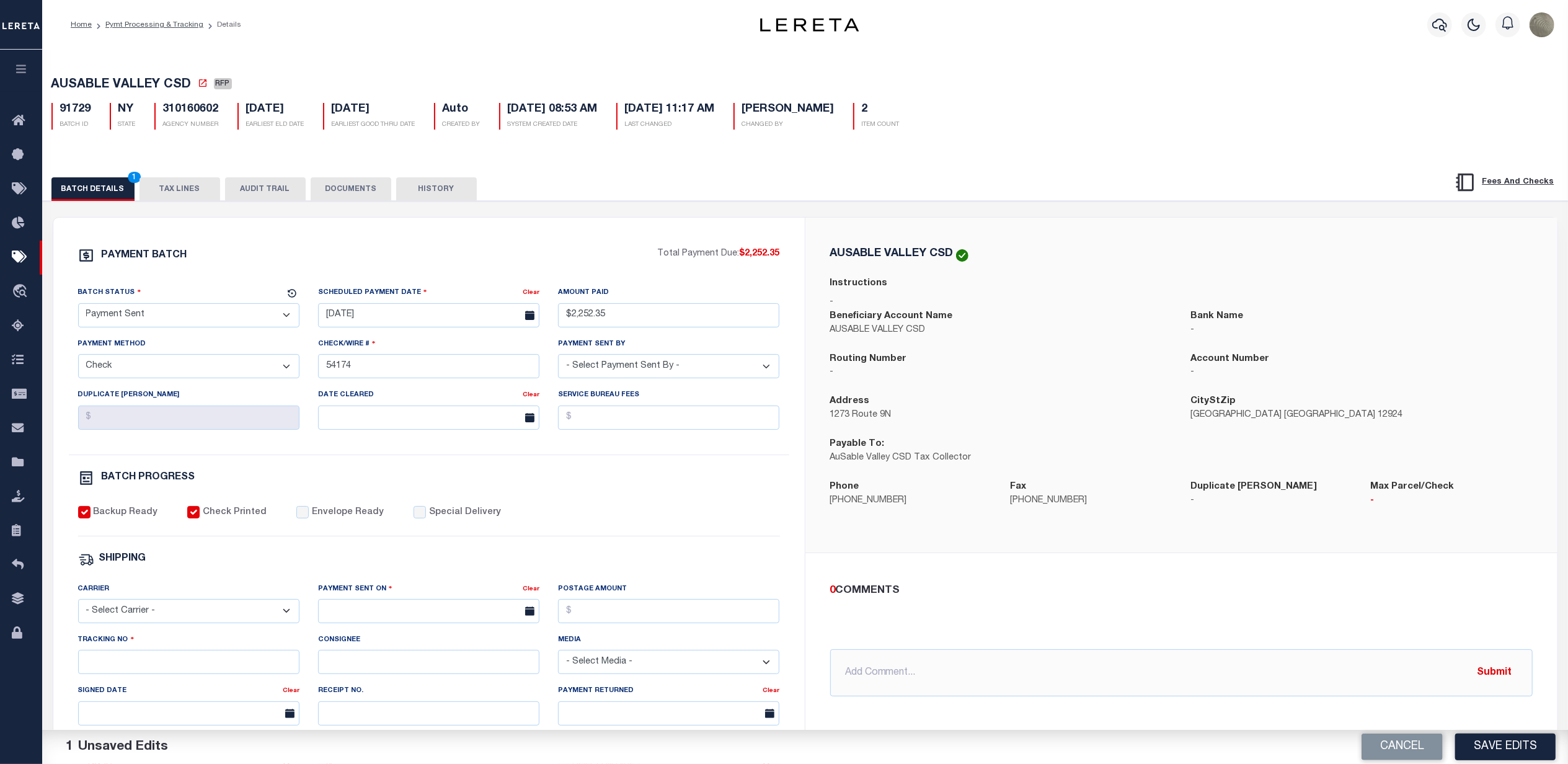
click at [294, 529] on div "Backup Ready Check Printed Envelope Ready Special Delivery" at bounding box center [429, 521] width 702 height 31
click at [296, 519] on input "Envelope Ready" at bounding box center [302, 512] width 13 height 13
checkbox input "true"
click at [180, 616] on select "- Select Carrier - E-mail Fax Fedex FTP Other UPS USPS" at bounding box center [188, 611] width 221 height 24
select select "FDX"
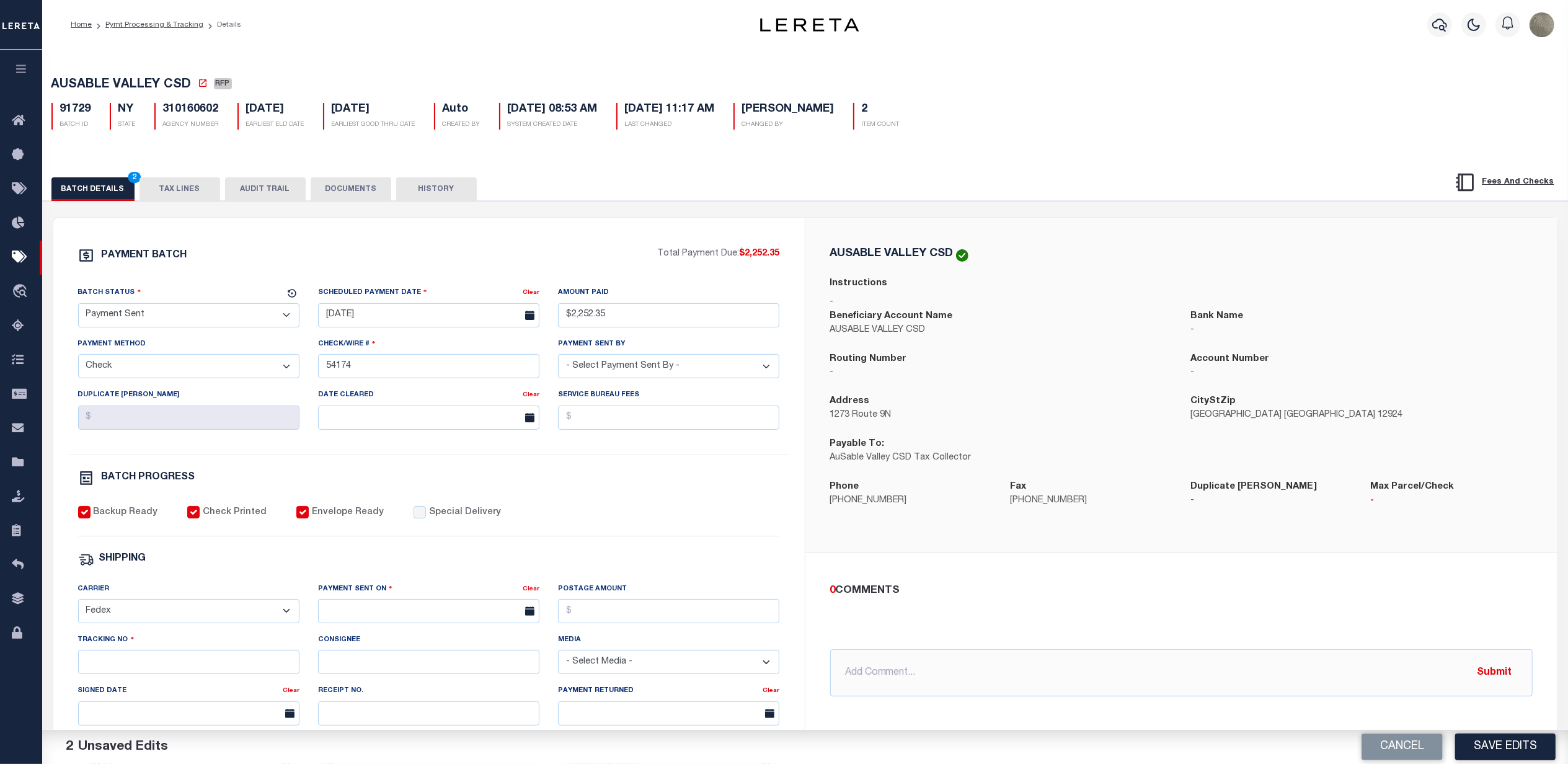
click at [78, 608] on select "- Select Carrier - E-mail Fax Fedex FTP Other UPS USPS" at bounding box center [188, 611] width 221 height 24
drag, startPoint x: 365, startPoint y: 623, endPoint x: 375, endPoint y: 623, distance: 10.0
click at [365, 622] on input "text" at bounding box center [428, 611] width 221 height 24
click at [387, 579] on span "30" at bounding box center [386, 571] width 24 height 24
type input "[DATE]"
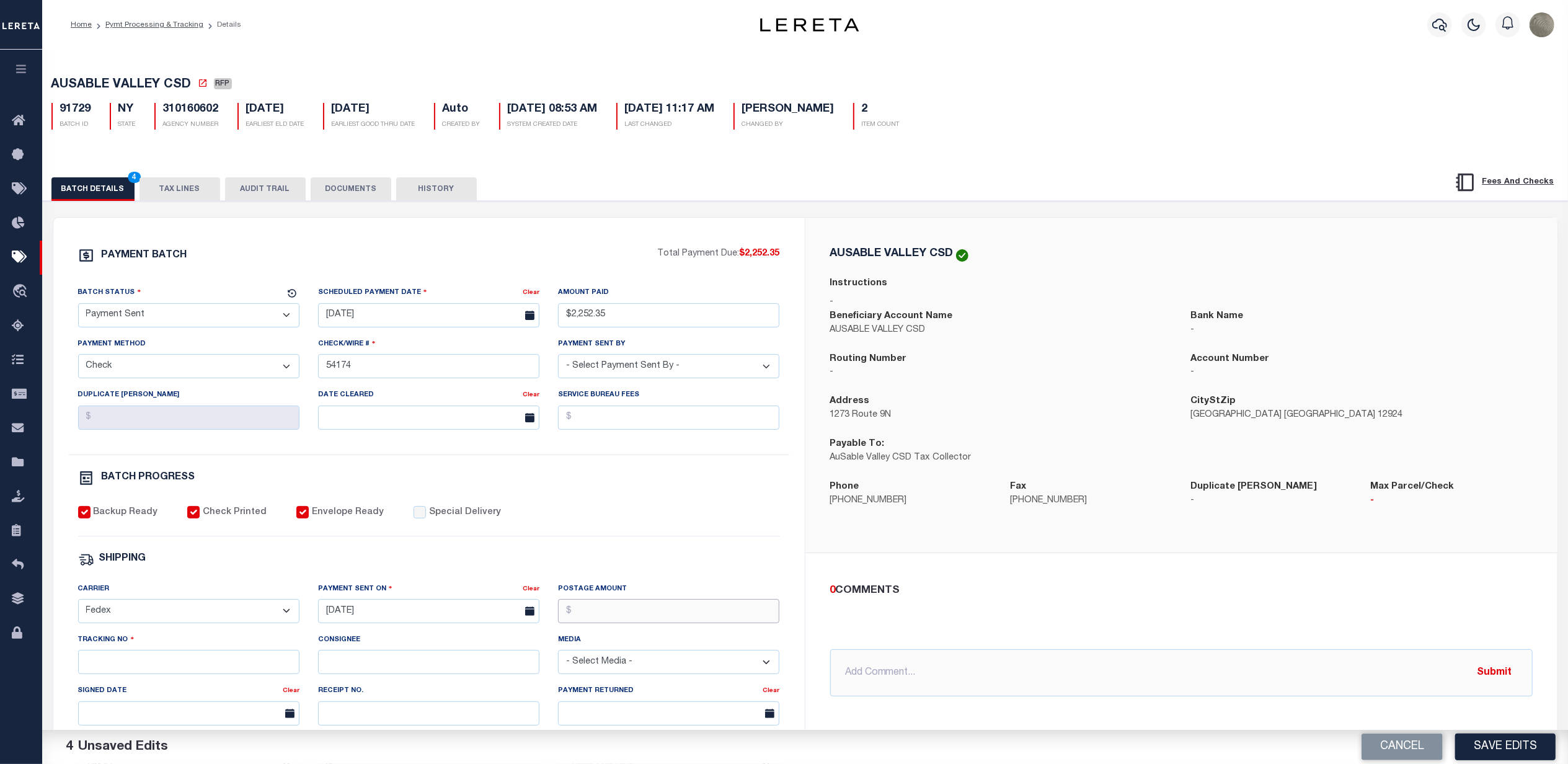
click at [660, 609] on input "Postage Amount" at bounding box center [668, 611] width 221 height 24
drag, startPoint x: 115, startPoint y: 673, endPoint x: 120, endPoint y: 668, distance: 7.1
click at [115, 670] on input "Tracking No" at bounding box center [188, 662] width 221 height 24
click at [621, 568] on div "SHIPPING" at bounding box center [429, 559] width 702 height 16
click at [180, 115] on h5 "310160602" at bounding box center [191, 109] width 55 height 13
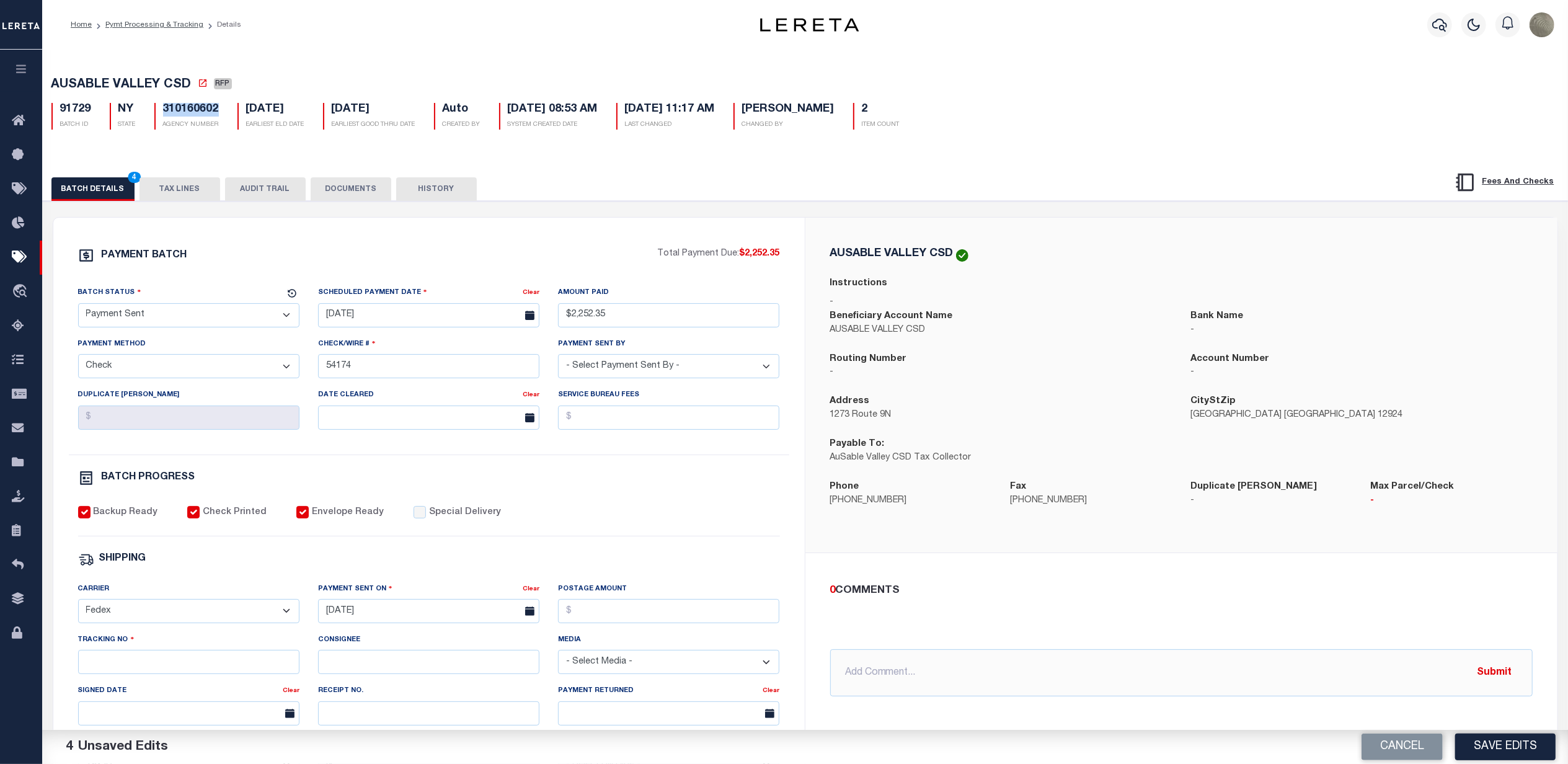
click at [180, 115] on h5 "310160602" at bounding box center [191, 109] width 55 height 13
copy h5 "310160602"
click at [127, 670] on input "Tracking No" at bounding box center [188, 662] width 221 height 24
type input "884804591239"
click at [1486, 739] on button "Save Edits" at bounding box center [1505, 748] width 100 height 27
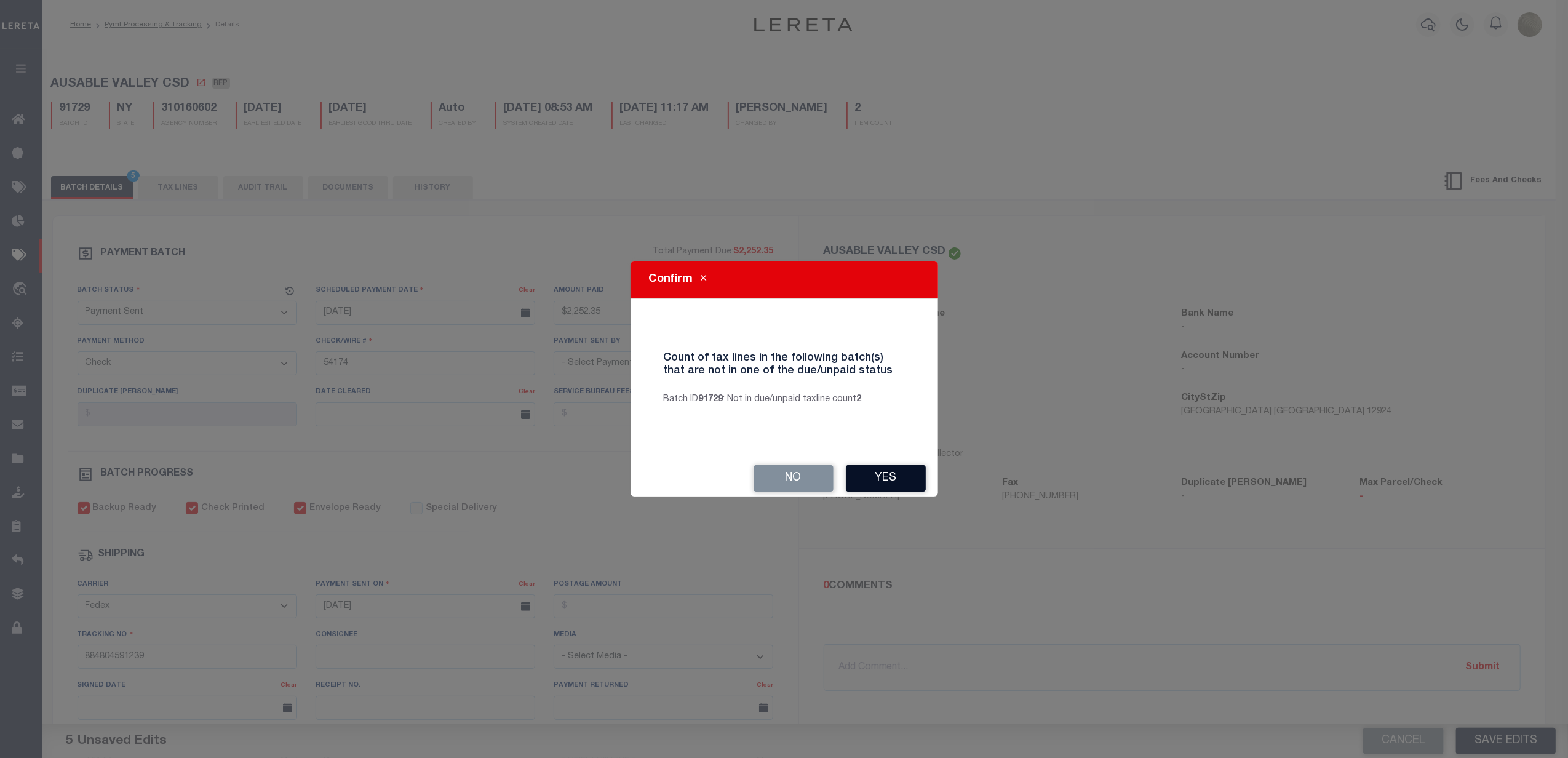
click at [906, 476] on button "Yes" at bounding box center [885, 478] width 80 height 27
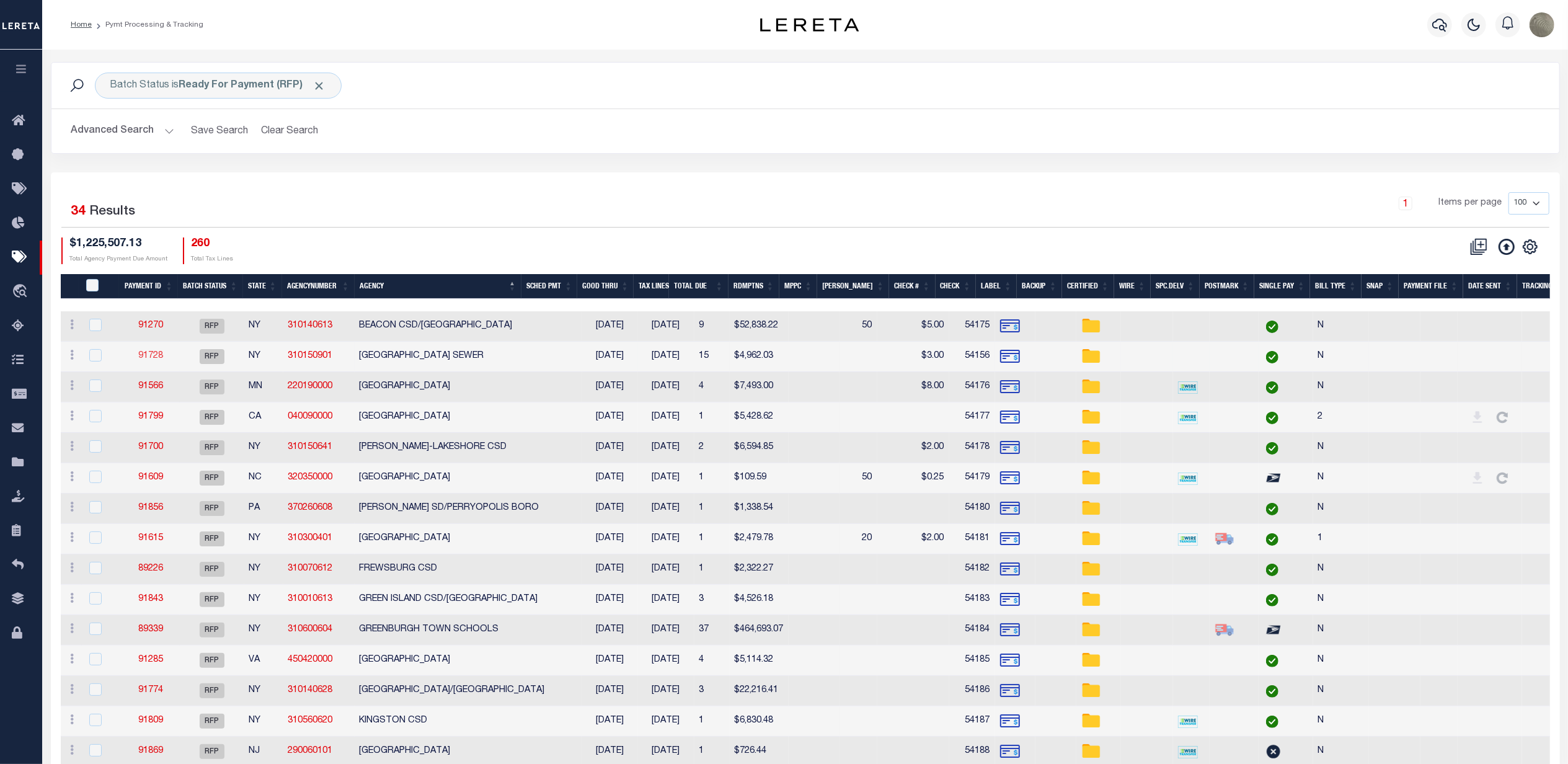
click at [157, 358] on link "91728" at bounding box center [150, 356] width 25 height 9
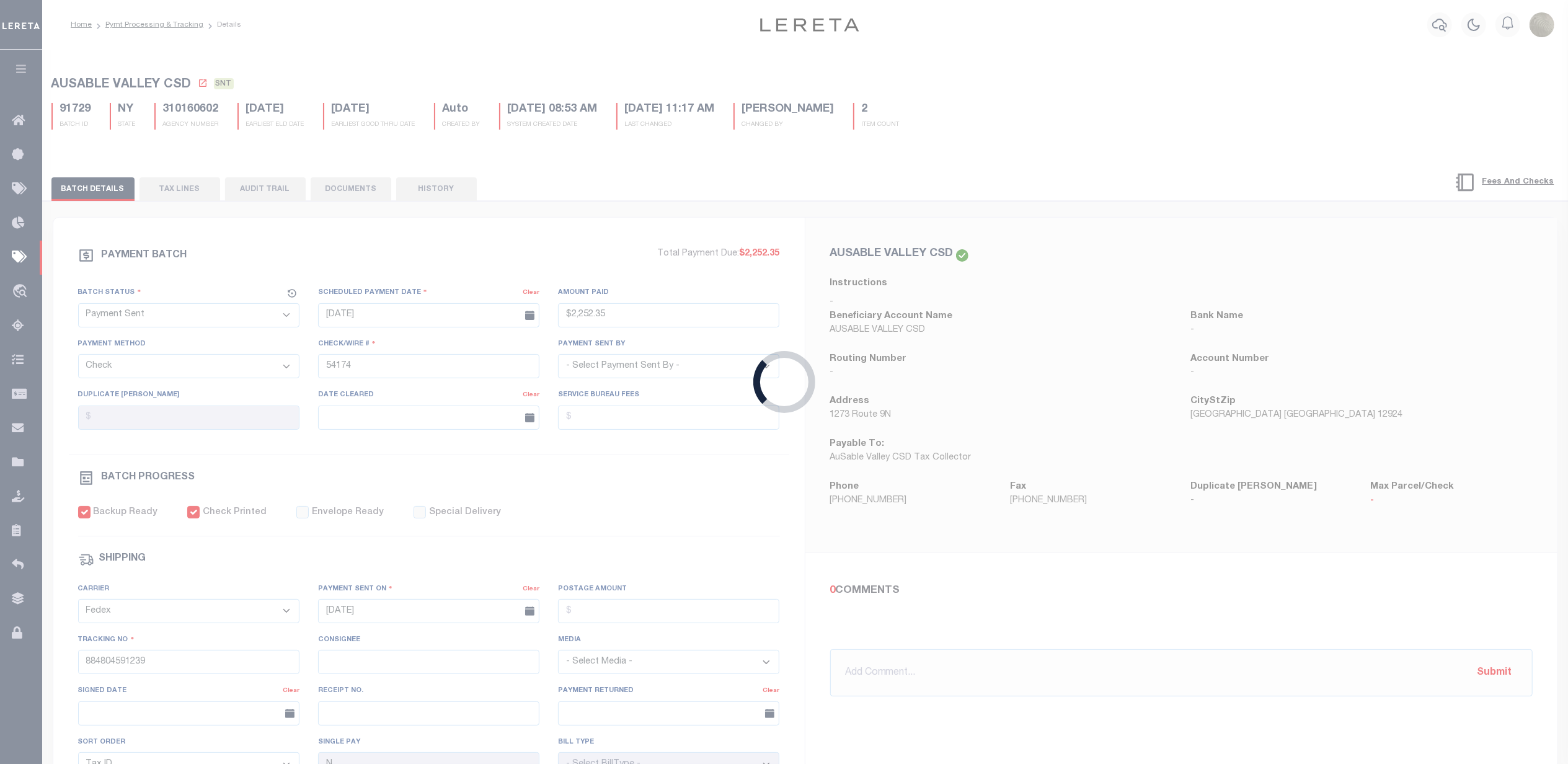
select select "RFP"
type input "[DATE]"
type input "$4,962.03"
type input "54156"
select select "[PERSON_NAME]"
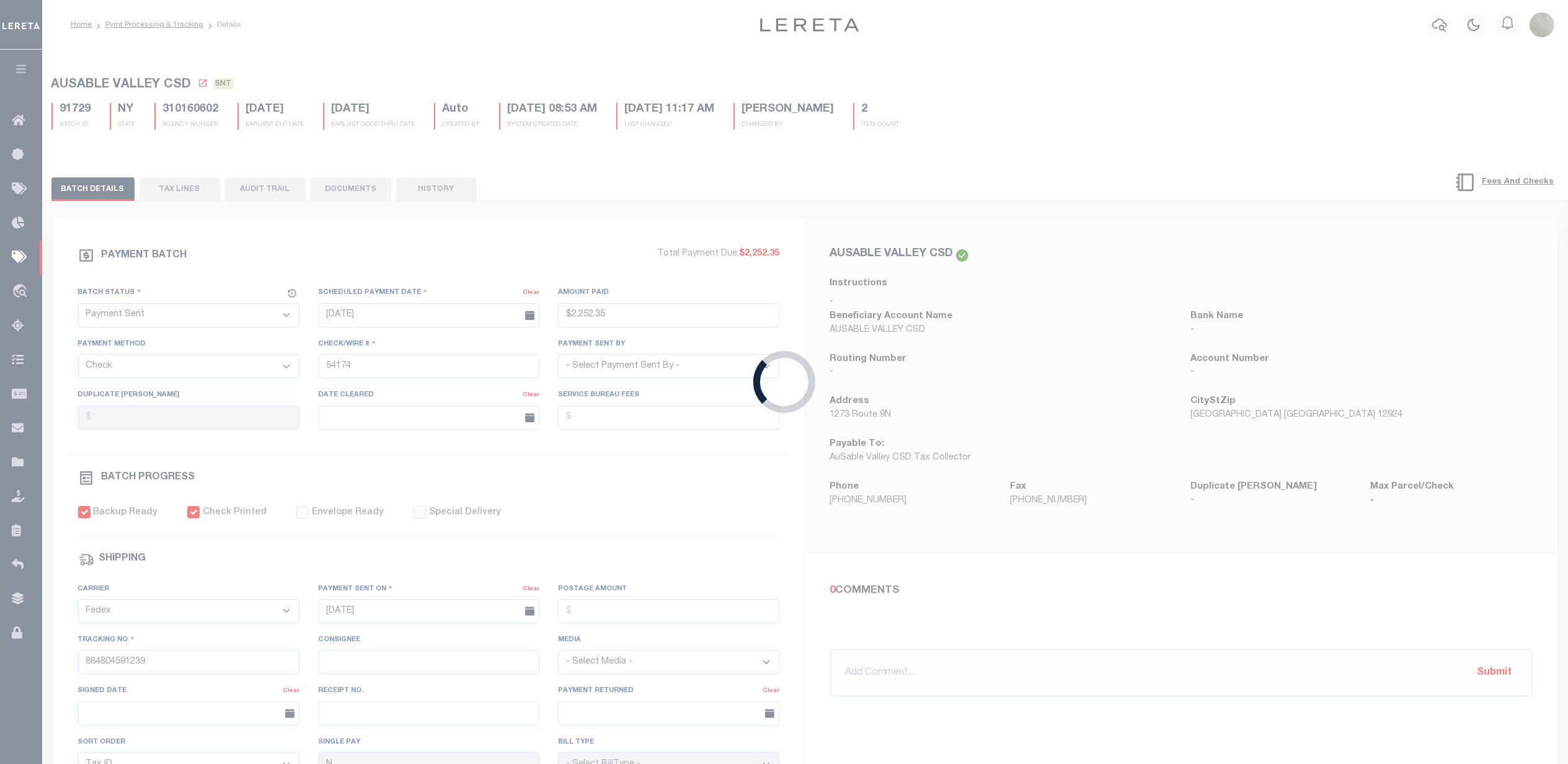
type input "$45"
checkbox input "false"
select select
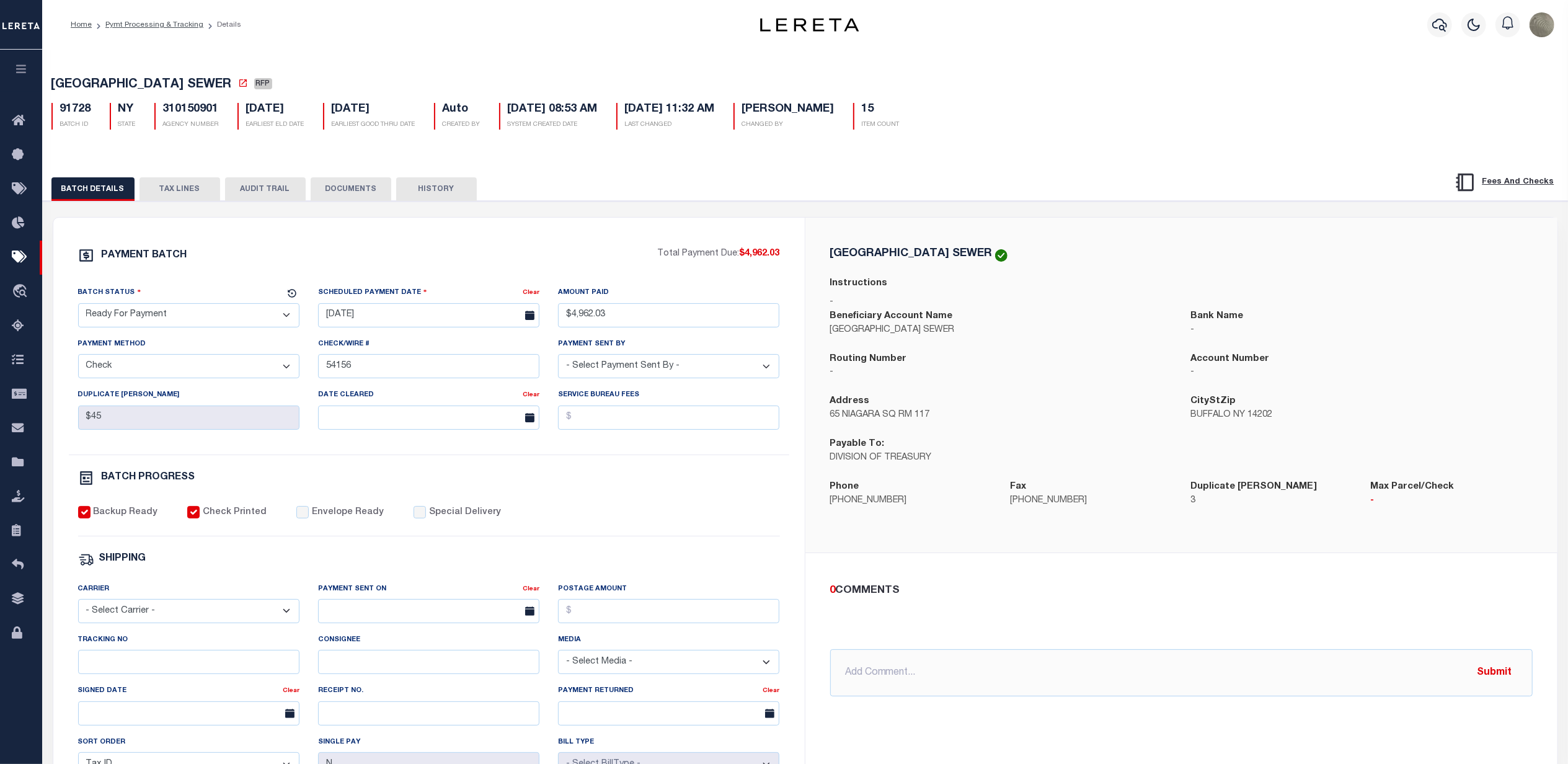
click at [138, 316] on select "- Select Status - Scheduled for Payment Ready For Payment Payment Sent Cleared …" at bounding box center [188, 315] width 221 height 24
select select "SNT"
click at [78, 307] on select "- Select Status - Scheduled for Payment Ready For Payment Payment Sent Cleared …" at bounding box center [188, 315] width 221 height 24
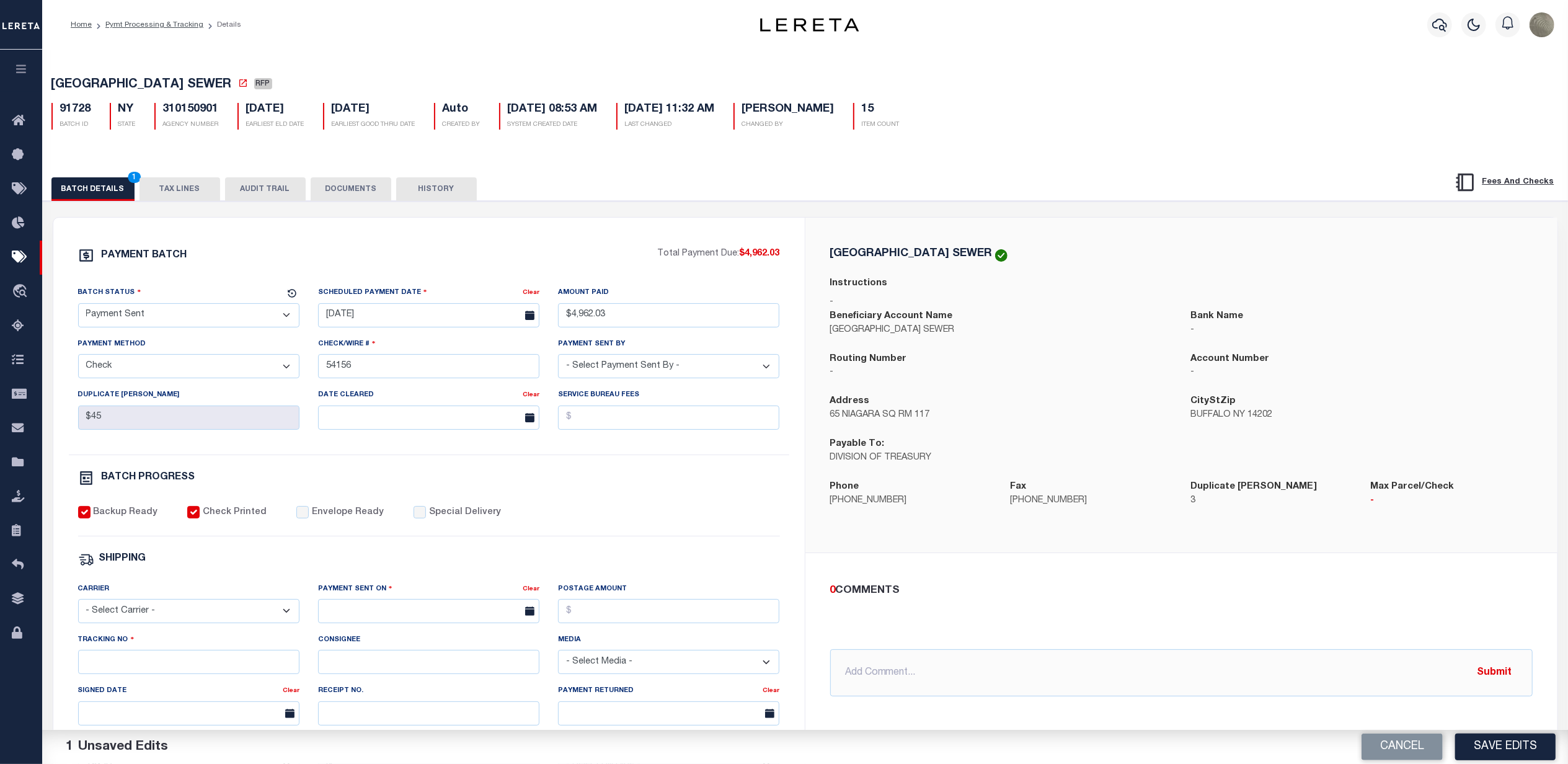
click at [358, 478] on div "BATCH PROGRESS" at bounding box center [429, 478] width 702 height 16
click at [296, 519] on input "Envelope Ready" at bounding box center [302, 512] width 13 height 13
checkbox input "true"
click at [112, 623] on select "- Select Carrier - E-mail Fax Fedex FTP Other UPS USPS" at bounding box center [188, 611] width 221 height 24
select select "FDX"
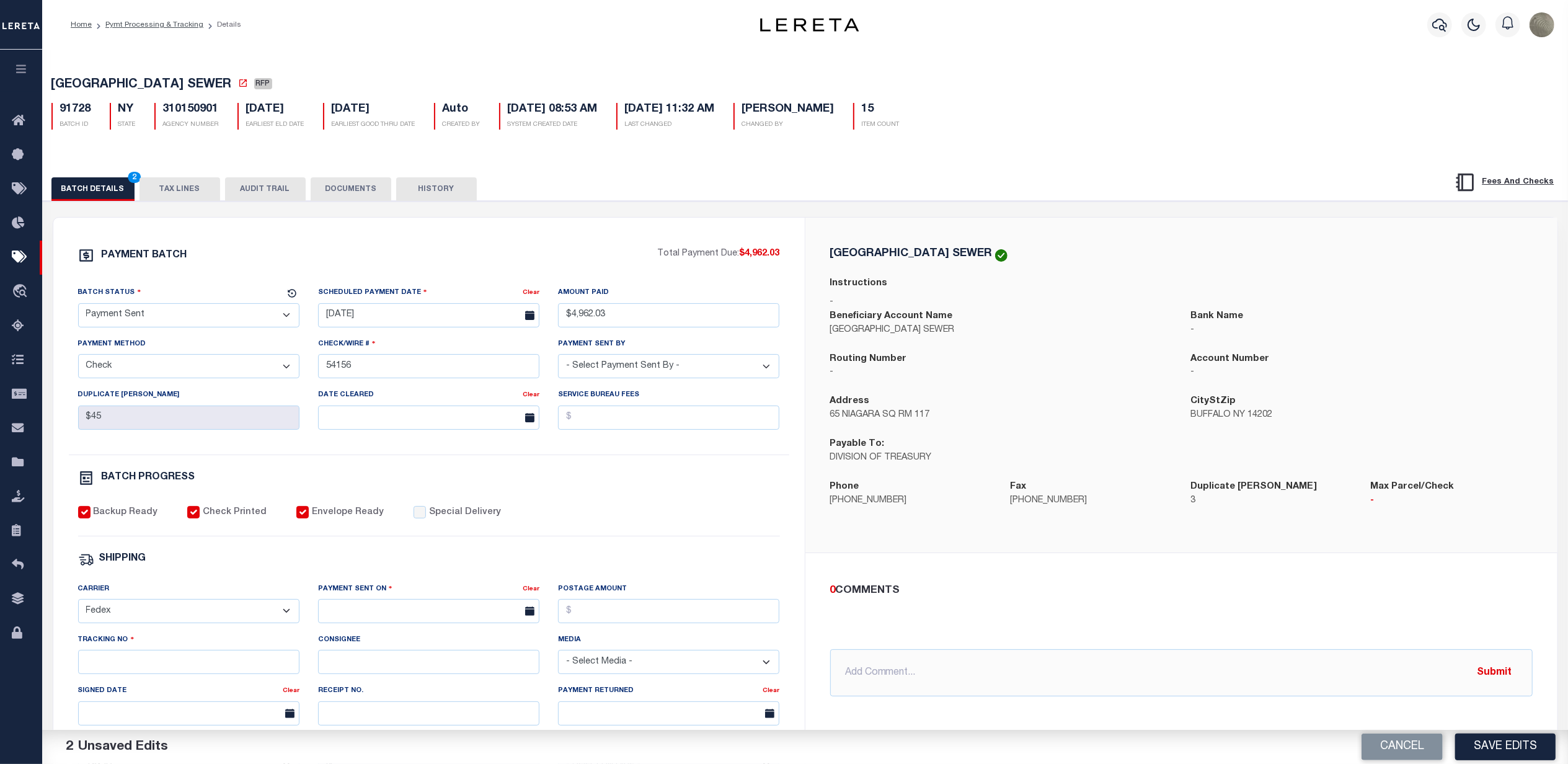
click at [78, 608] on select "- Select Carrier - E-mail Fax Fedex FTP Other UPS USPS" at bounding box center [188, 611] width 221 height 24
click at [362, 619] on input "text" at bounding box center [428, 611] width 221 height 24
click at [388, 573] on span "30" at bounding box center [386, 571] width 24 height 24
type input "[DATE]"
click at [127, 673] on input "Tracking No" at bounding box center [188, 662] width 221 height 24
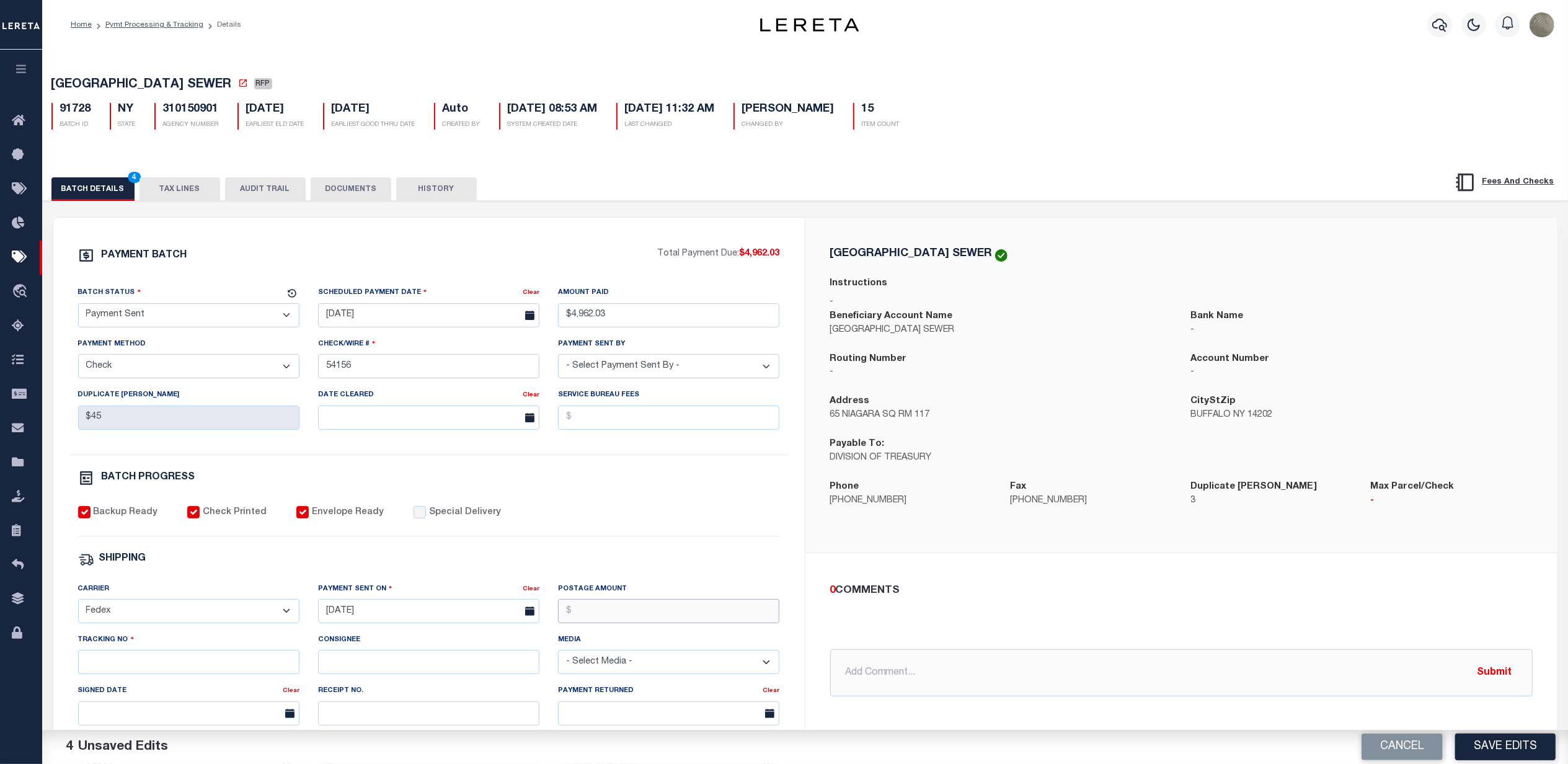
click at [662, 623] on input "Postage Amount" at bounding box center [668, 611] width 221 height 24
click at [179, 109] on h5 "310150901" at bounding box center [191, 109] width 55 height 13
drag, startPoint x: 164, startPoint y: 109, endPoint x: 222, endPoint y: 113, distance: 58.1
click at [222, 113] on div "310150901 AGENCY NUMBER" at bounding box center [187, 116] width 83 height 27
copy h5 "310150901"
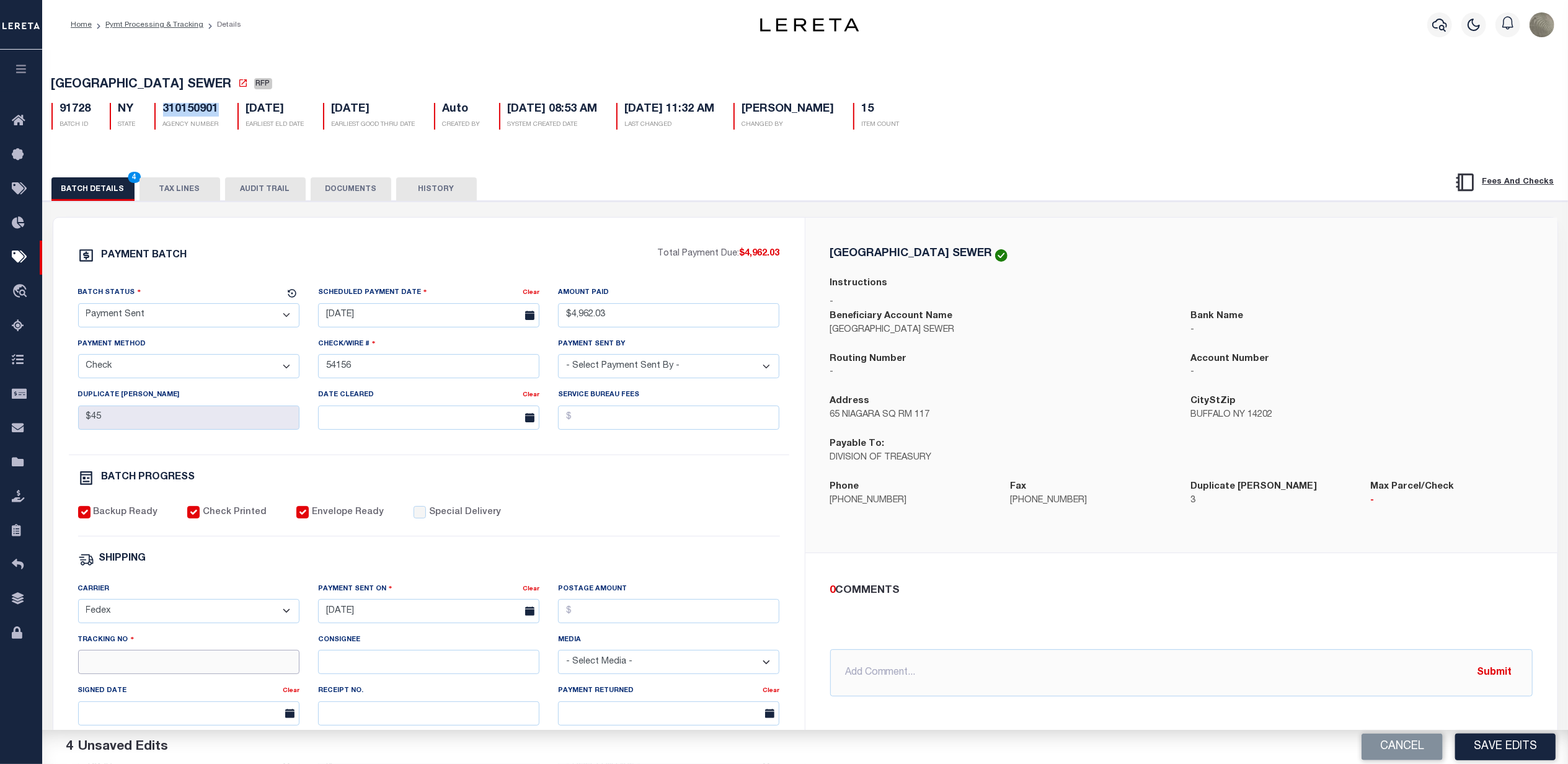
click at [157, 671] on input "Tracking No" at bounding box center [188, 662] width 221 height 24
type input "884804591938"
click at [1510, 739] on button "Save Edits" at bounding box center [1505, 748] width 100 height 27
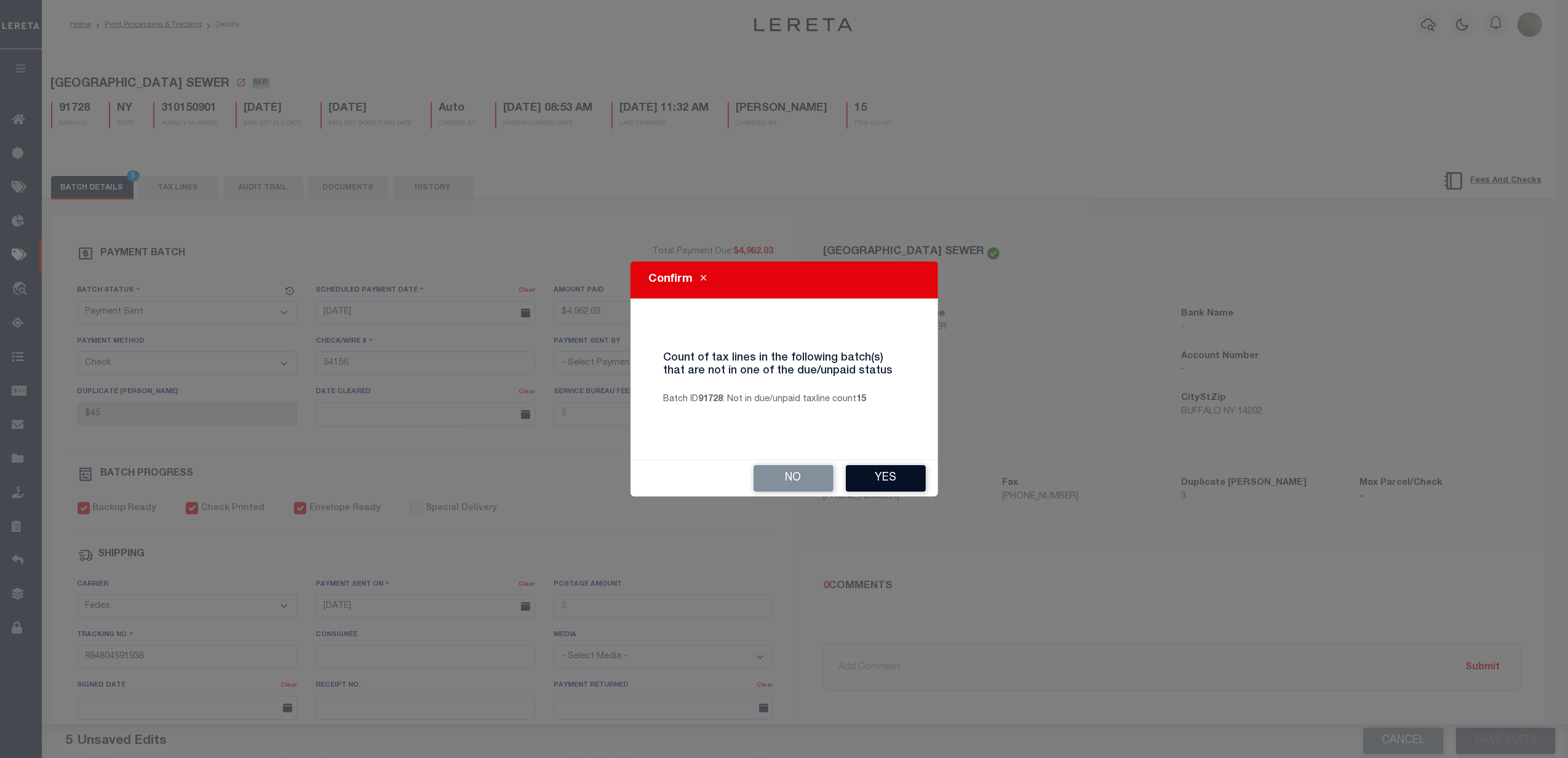
click at [891, 470] on button "Yes" at bounding box center [885, 478] width 80 height 27
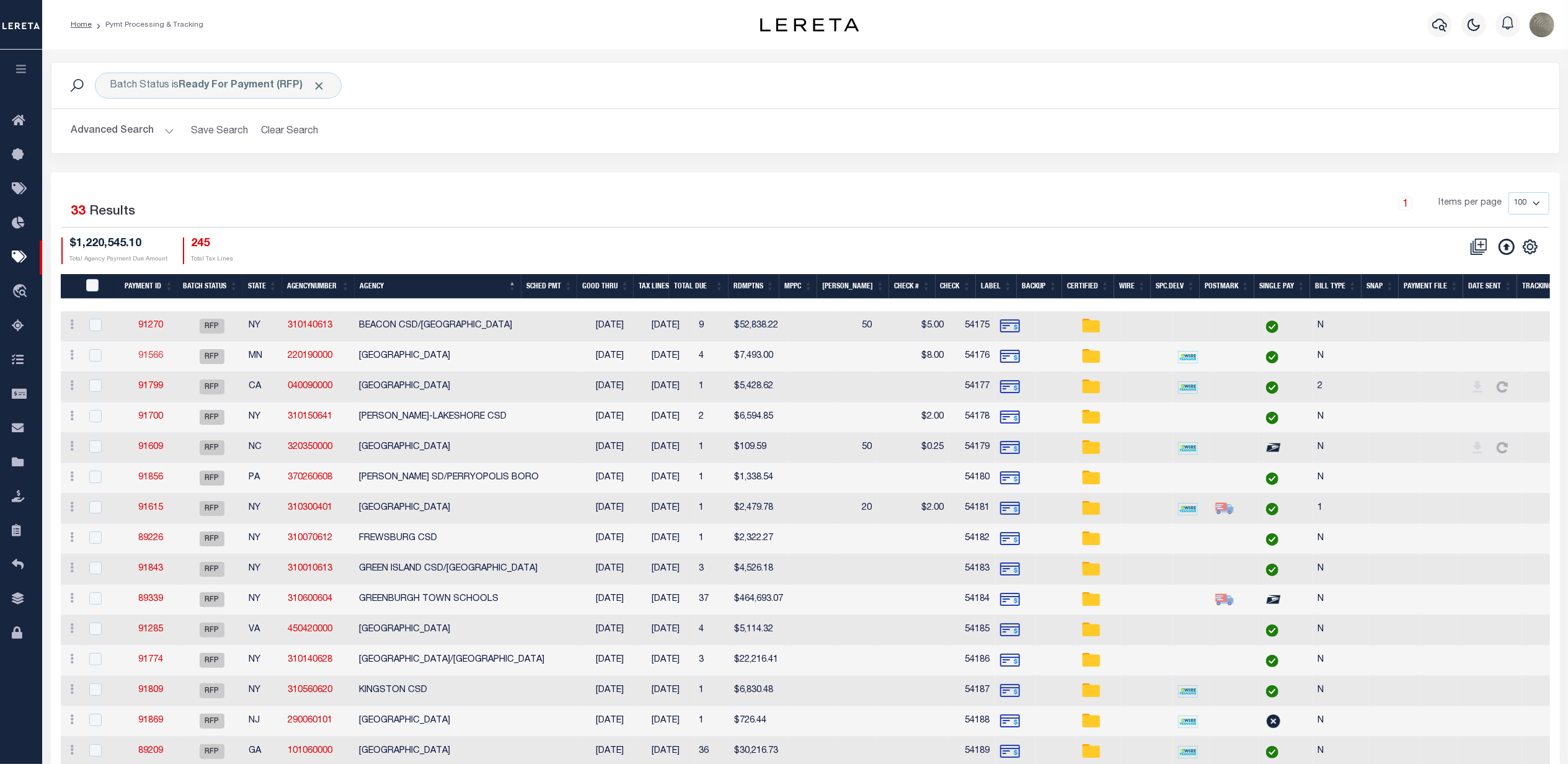
click at [145, 356] on link "91566" at bounding box center [150, 356] width 25 height 9
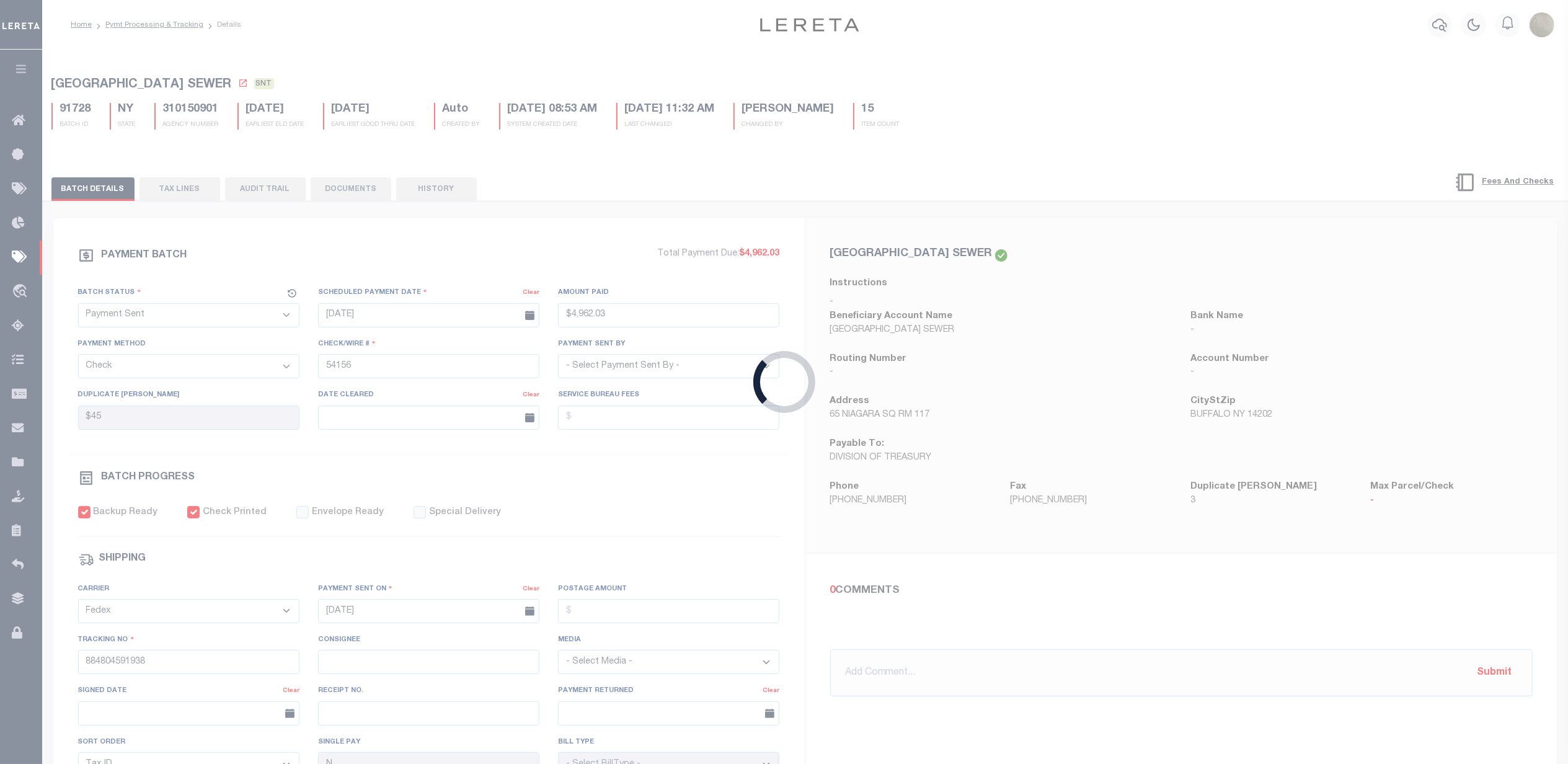
select select "RFP"
type input "[DATE]"
type input "$7,493"
type input "54176"
select select "[PERSON_NAME]"
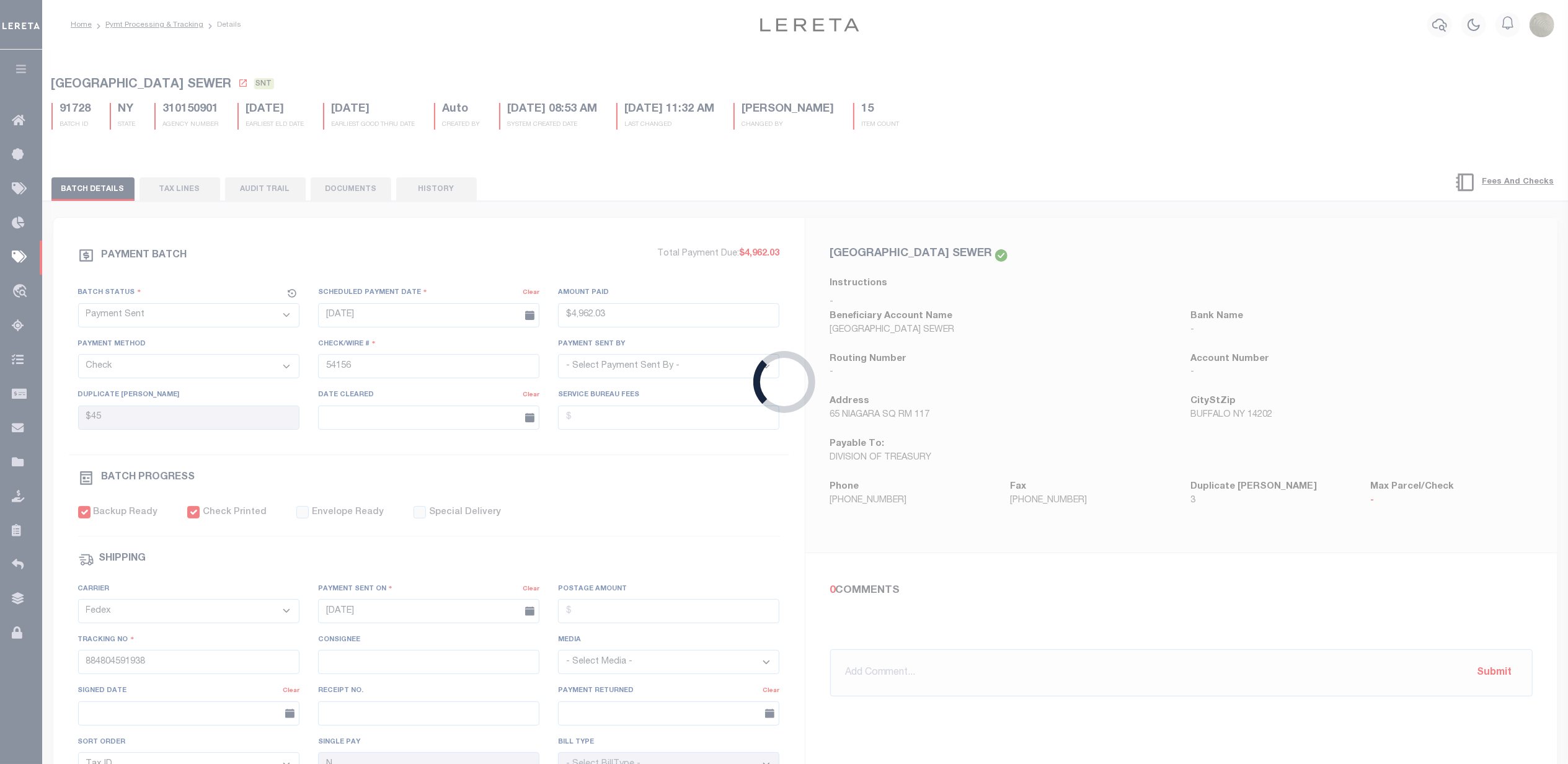
checkbox input "false"
select select
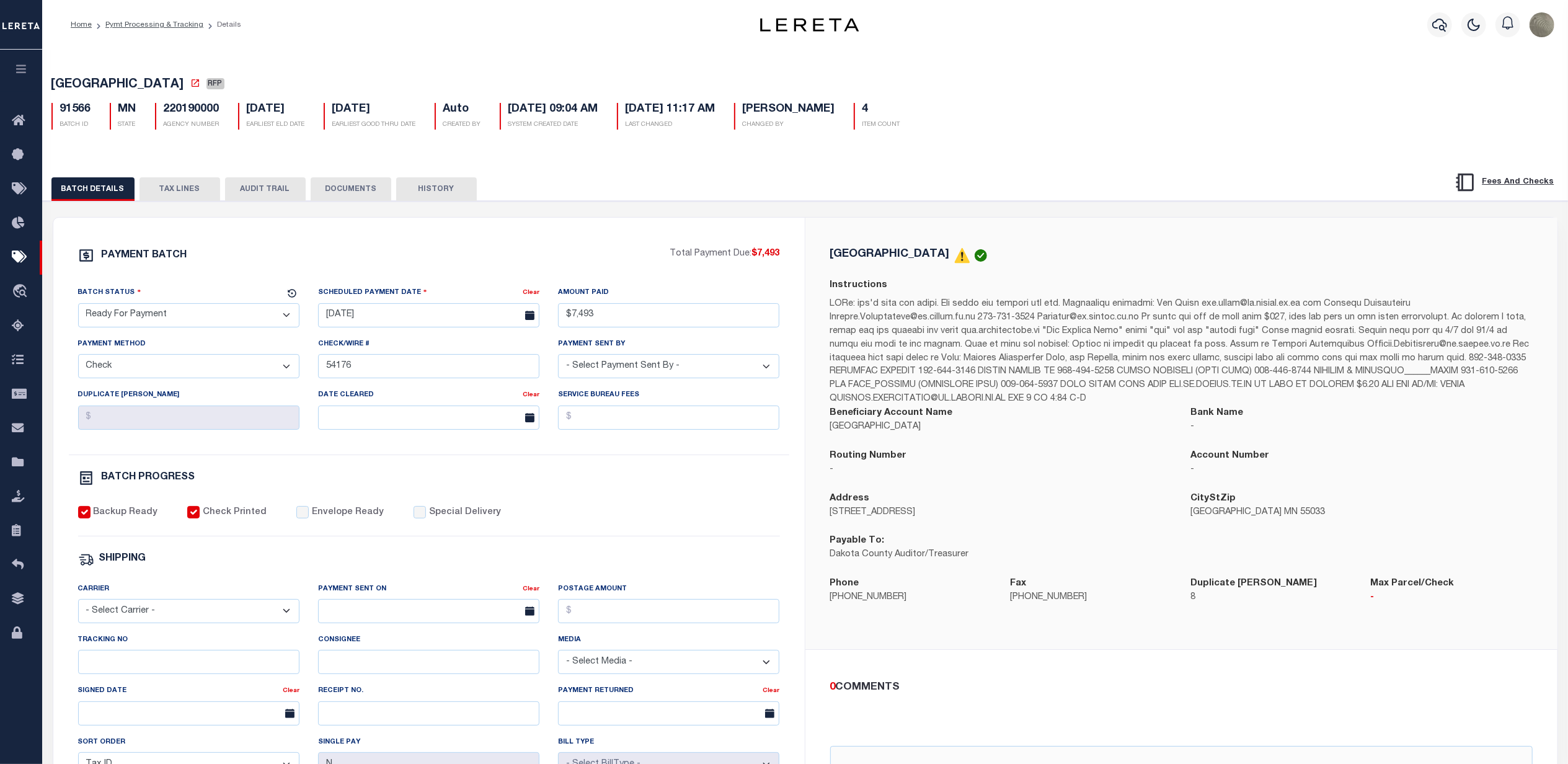
drag, startPoint x: 145, startPoint y: 316, endPoint x: 144, endPoint y: 330, distance: 14.0
click at [145, 316] on select "- Select Status - Scheduled for Payment Ready For Payment Payment Sent Cleared …" at bounding box center [188, 315] width 221 height 24
select select "SNT"
click at [78, 307] on select "- Select Status - Scheduled for Payment Ready For Payment Payment Sent Cleared …" at bounding box center [188, 315] width 221 height 24
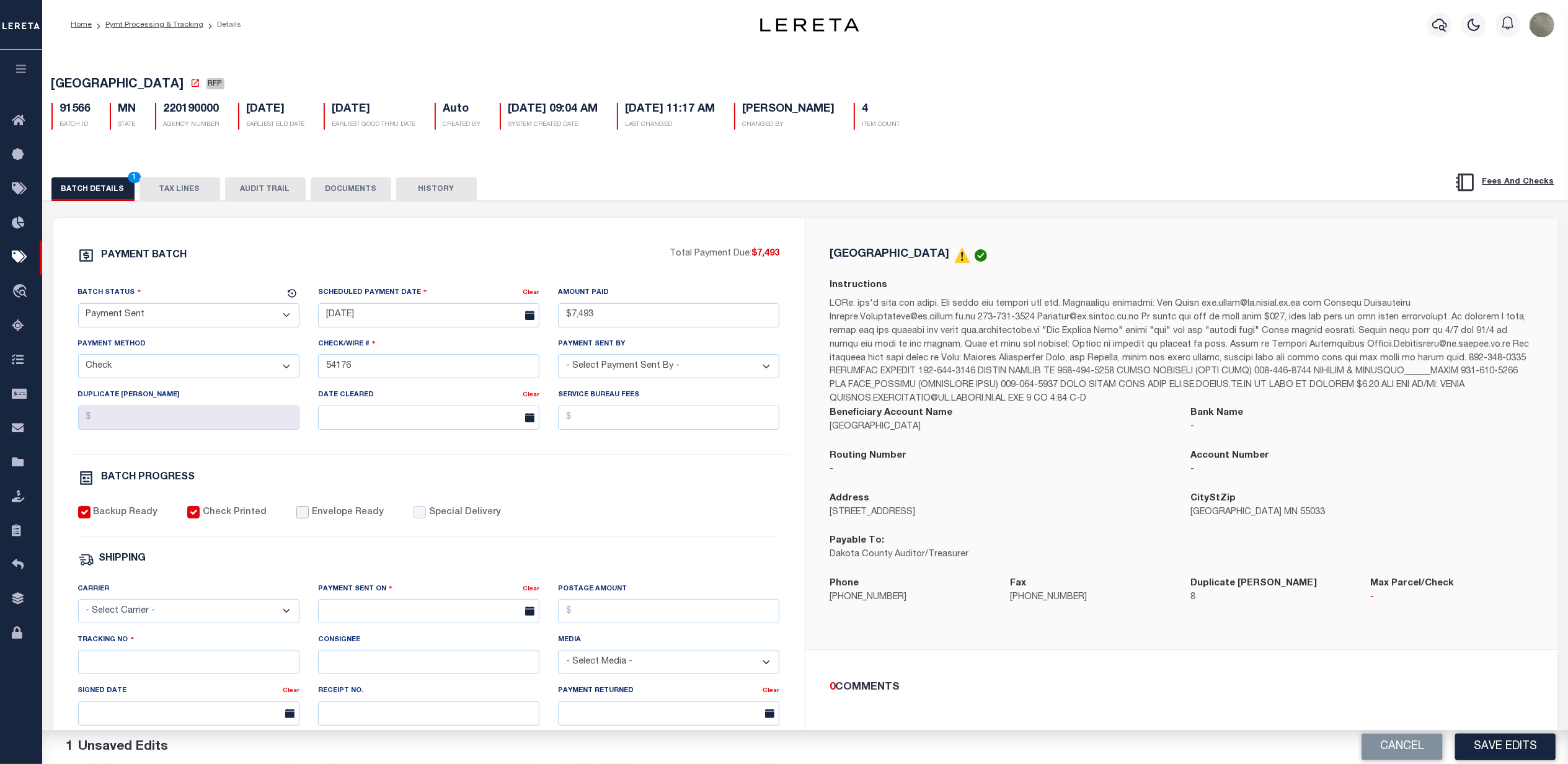
click at [296, 519] on input "Envelope Ready" at bounding box center [302, 512] width 13 height 13
checkbox input "true"
click at [118, 616] on select "- Select Carrier - E-mail Fax Fedex FTP Other UPS USPS" at bounding box center [188, 611] width 221 height 24
select select "FDX"
click at [78, 608] on select "- Select Carrier - E-mail Fax Fedex FTP Other UPS USPS" at bounding box center [188, 611] width 221 height 24
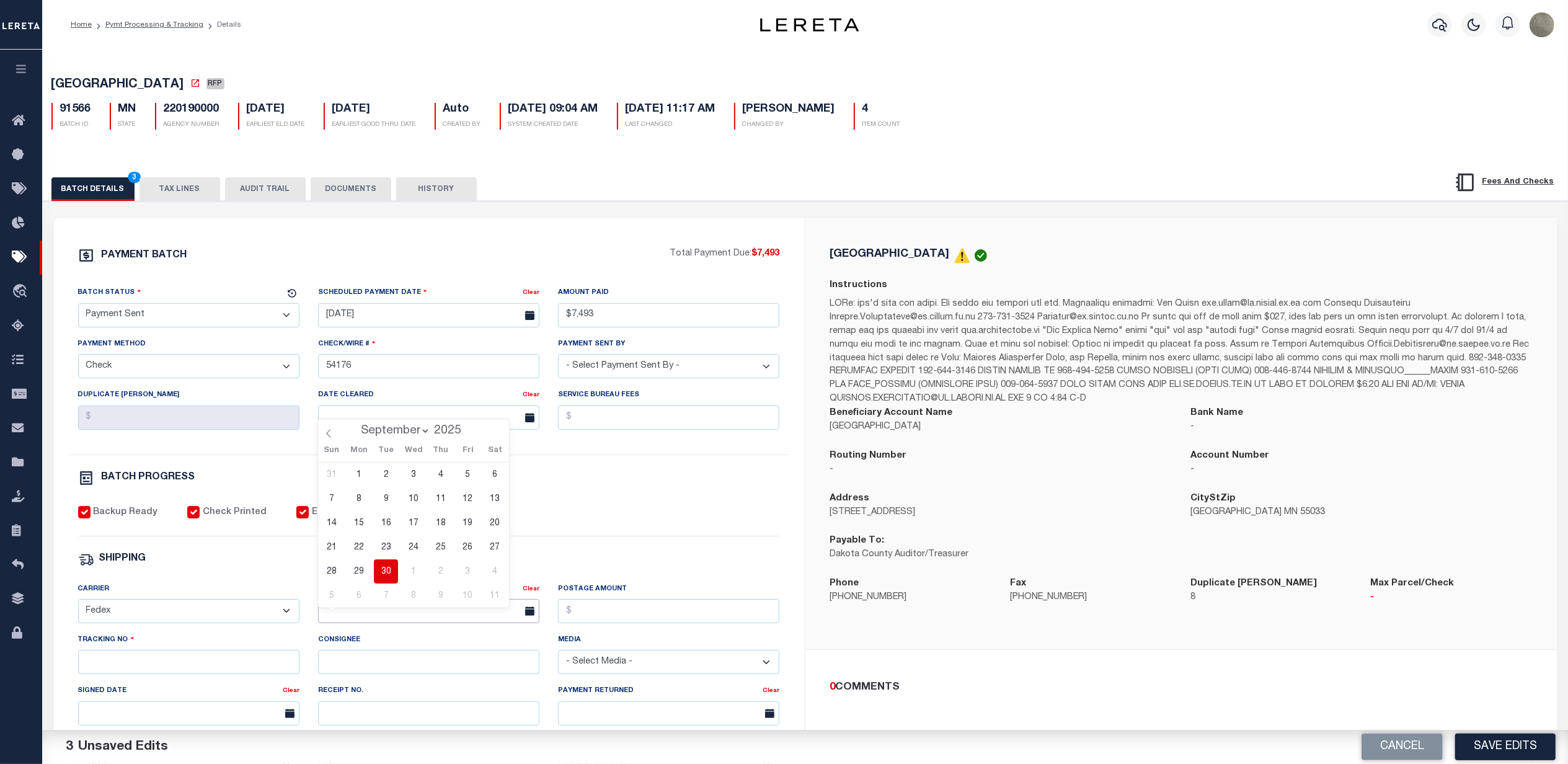
click at [370, 623] on input "text" at bounding box center [428, 611] width 221 height 24
click at [388, 572] on span "30" at bounding box center [386, 571] width 24 height 24
type input "[DATE]"
click at [184, 671] on input "Tracking No" at bounding box center [188, 662] width 221 height 24
click at [713, 556] on div "PAYMENT BATCH Total Payment Due: $7,493 Batch Status - Select Status -" at bounding box center [429, 580] width 722 height 666
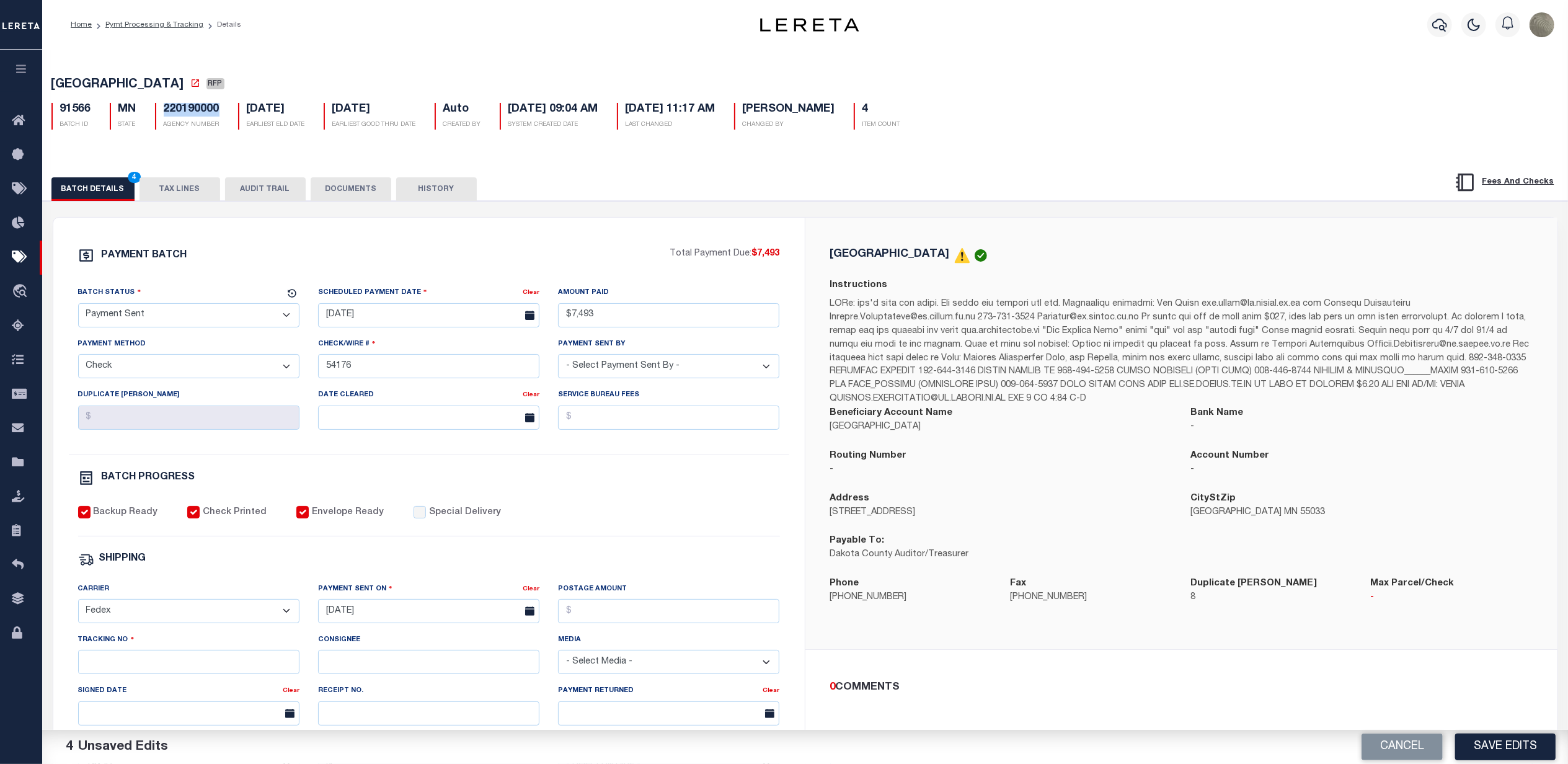
drag, startPoint x: 222, startPoint y: 113, endPoint x: 160, endPoint y: 115, distance: 62.0
click at [160, 115] on div "220190000 AGENCY NUMBER" at bounding box center [187, 116] width 83 height 27
copy h5 "220190000"
click at [169, 673] on input "Tracking No" at bounding box center [188, 662] width 221 height 24
type input "884804593025"
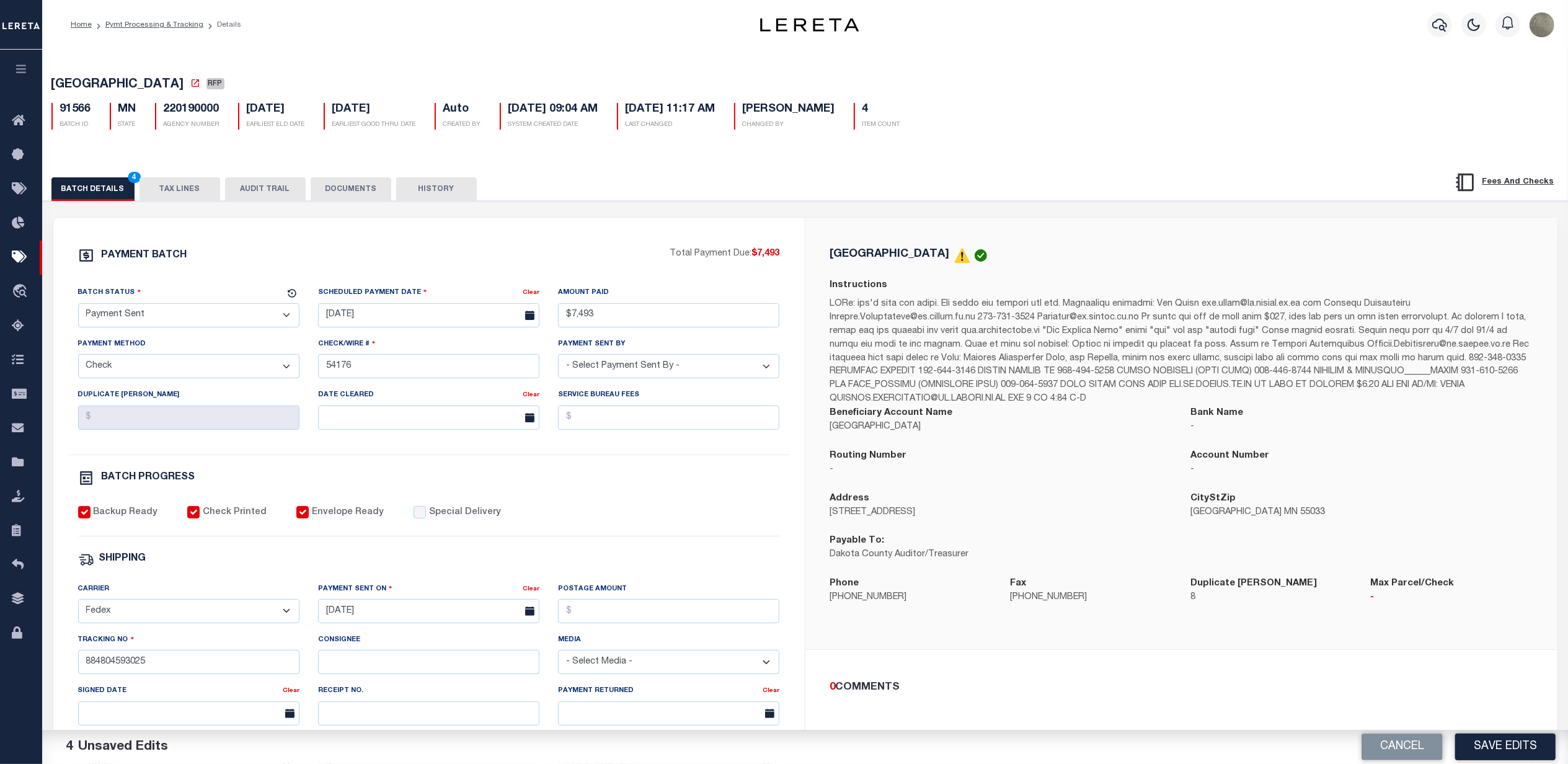
click at [1501, 751] on button "Save Edits" at bounding box center [1505, 748] width 100 height 27
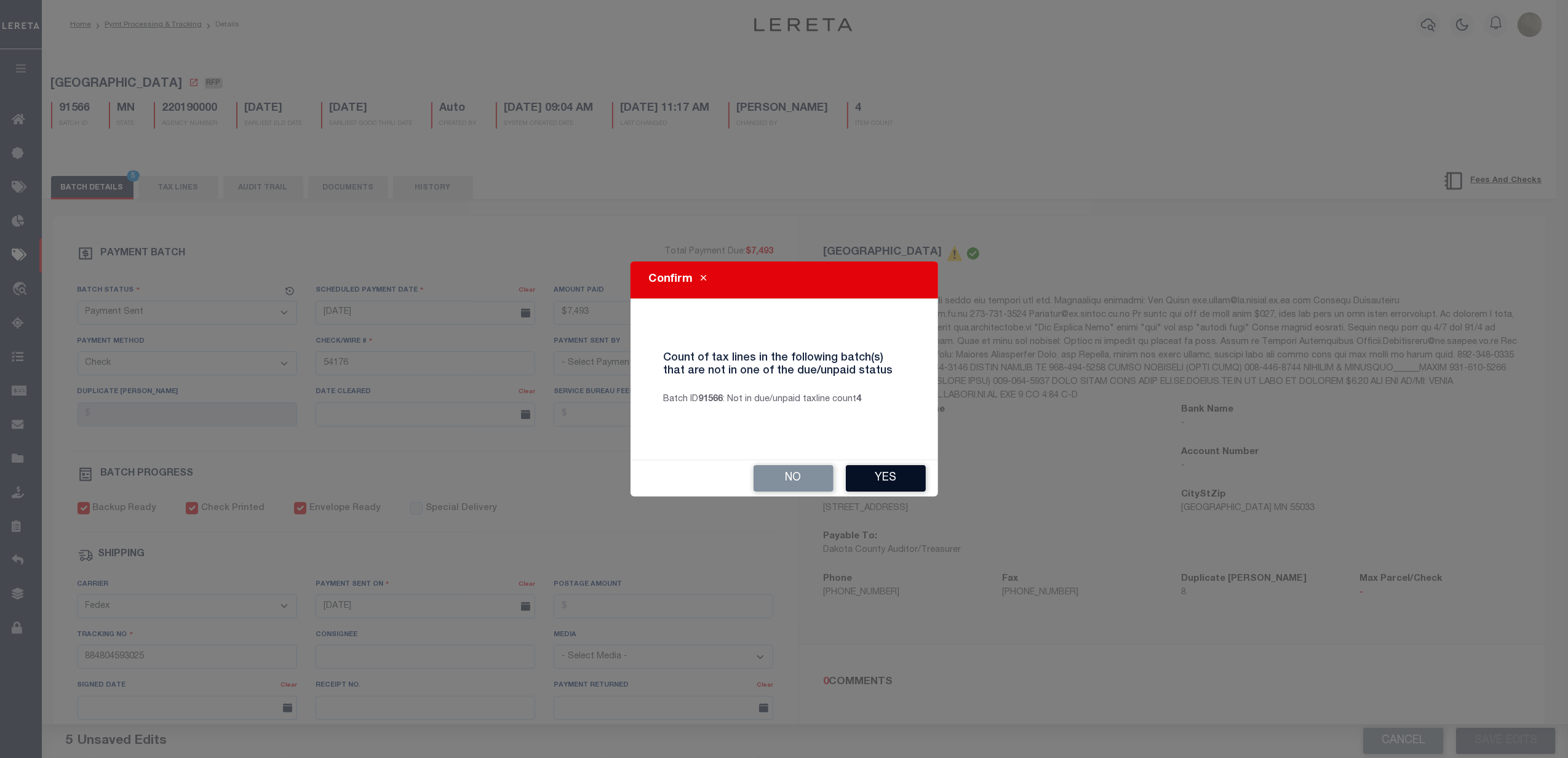
click at [879, 472] on button "Yes" at bounding box center [885, 478] width 80 height 27
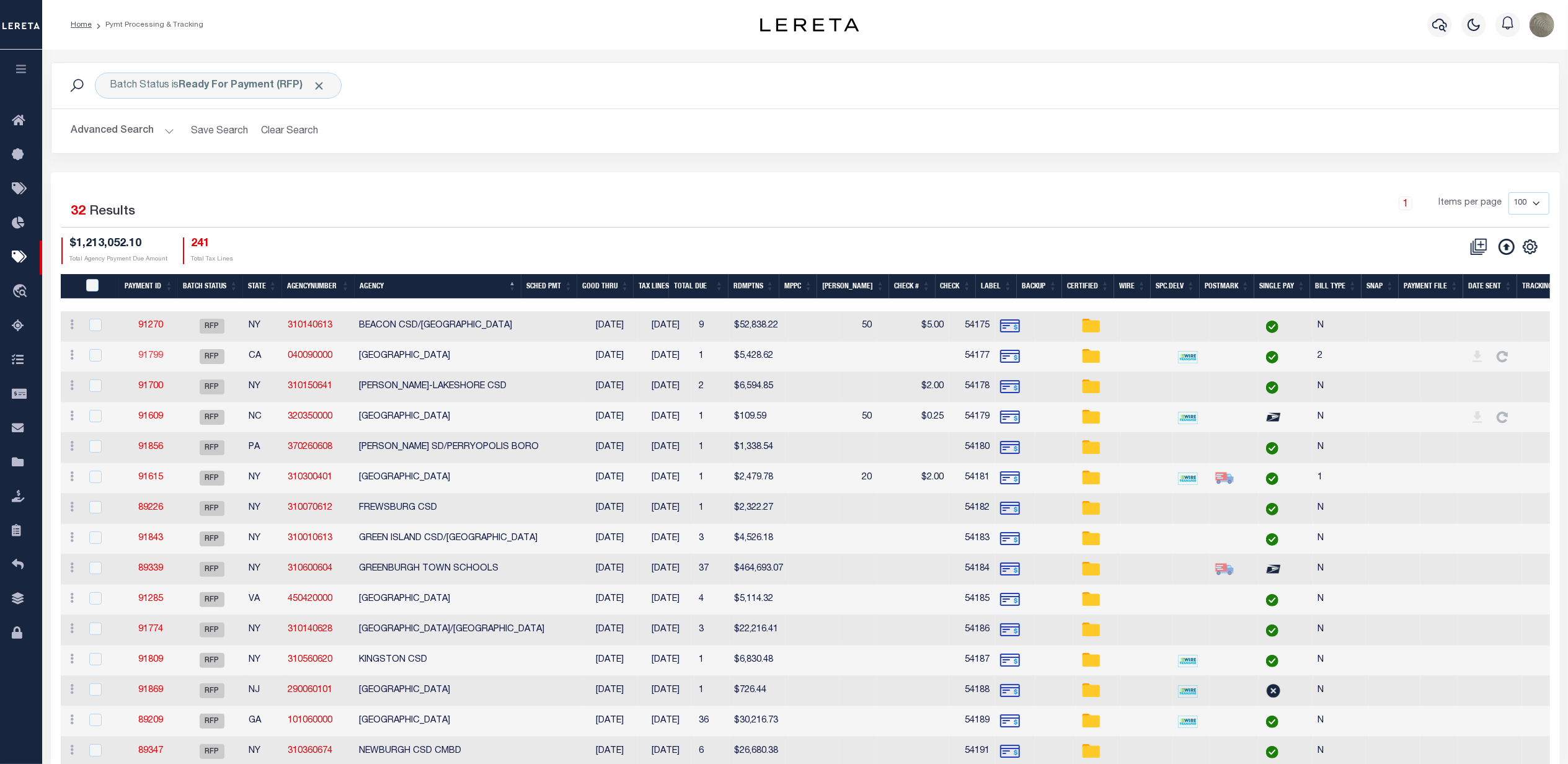
click at [149, 358] on link "91799" at bounding box center [150, 356] width 25 height 9
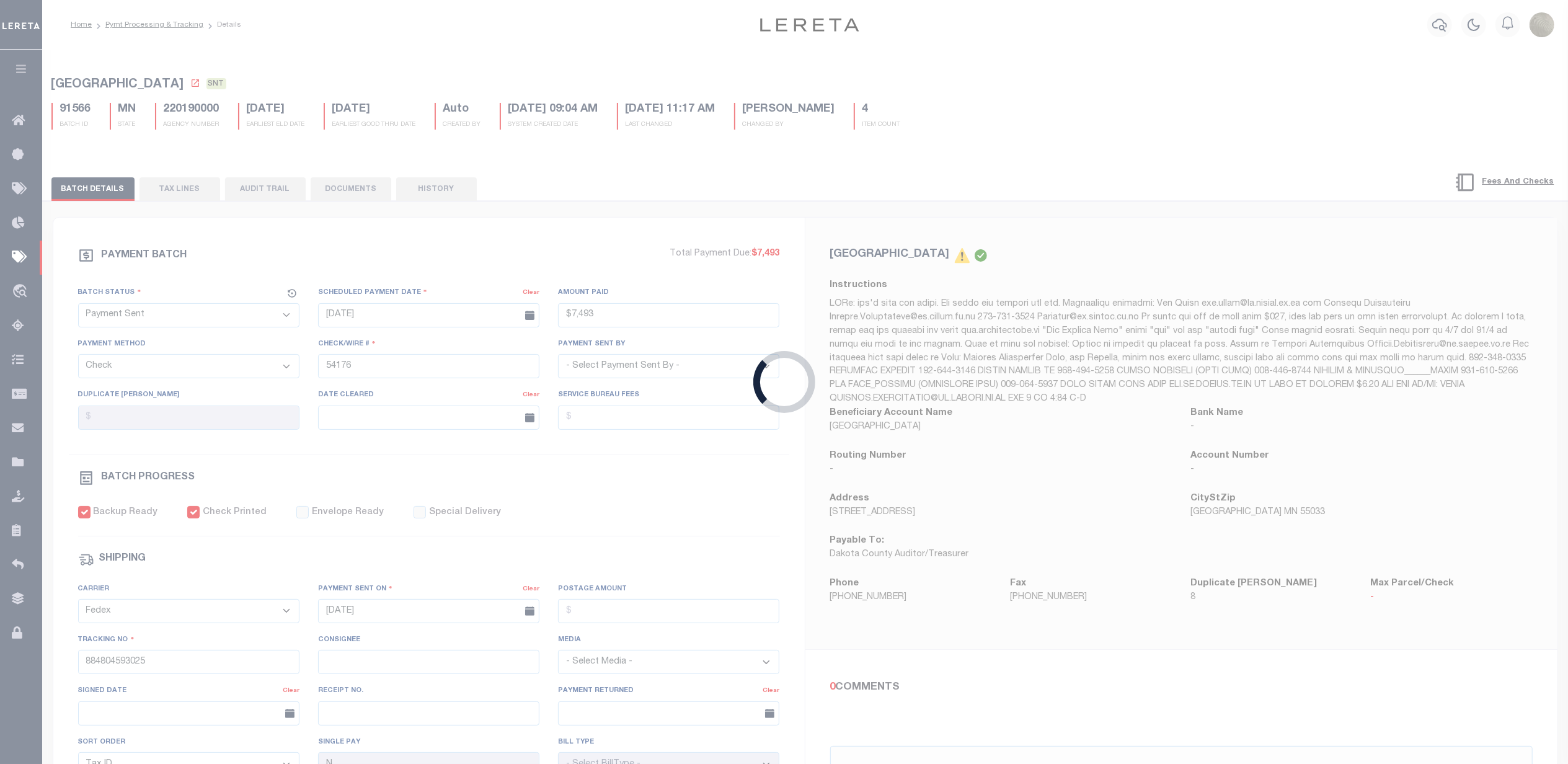
select select "RFP"
type input "$5,428.62"
type input "54177"
select select "[PERSON_NAME]"
checkbox input "false"
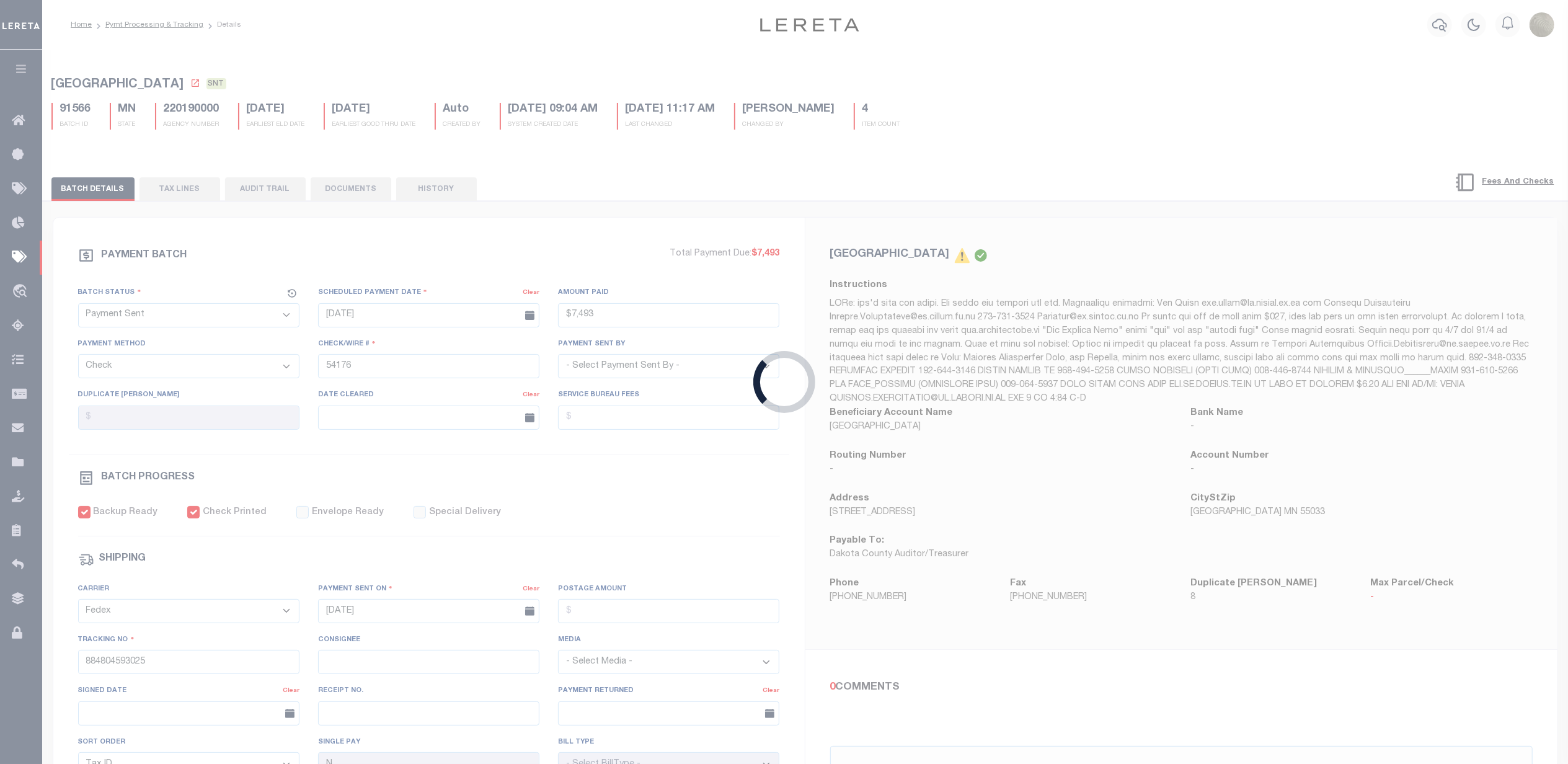
select select
type input "2"
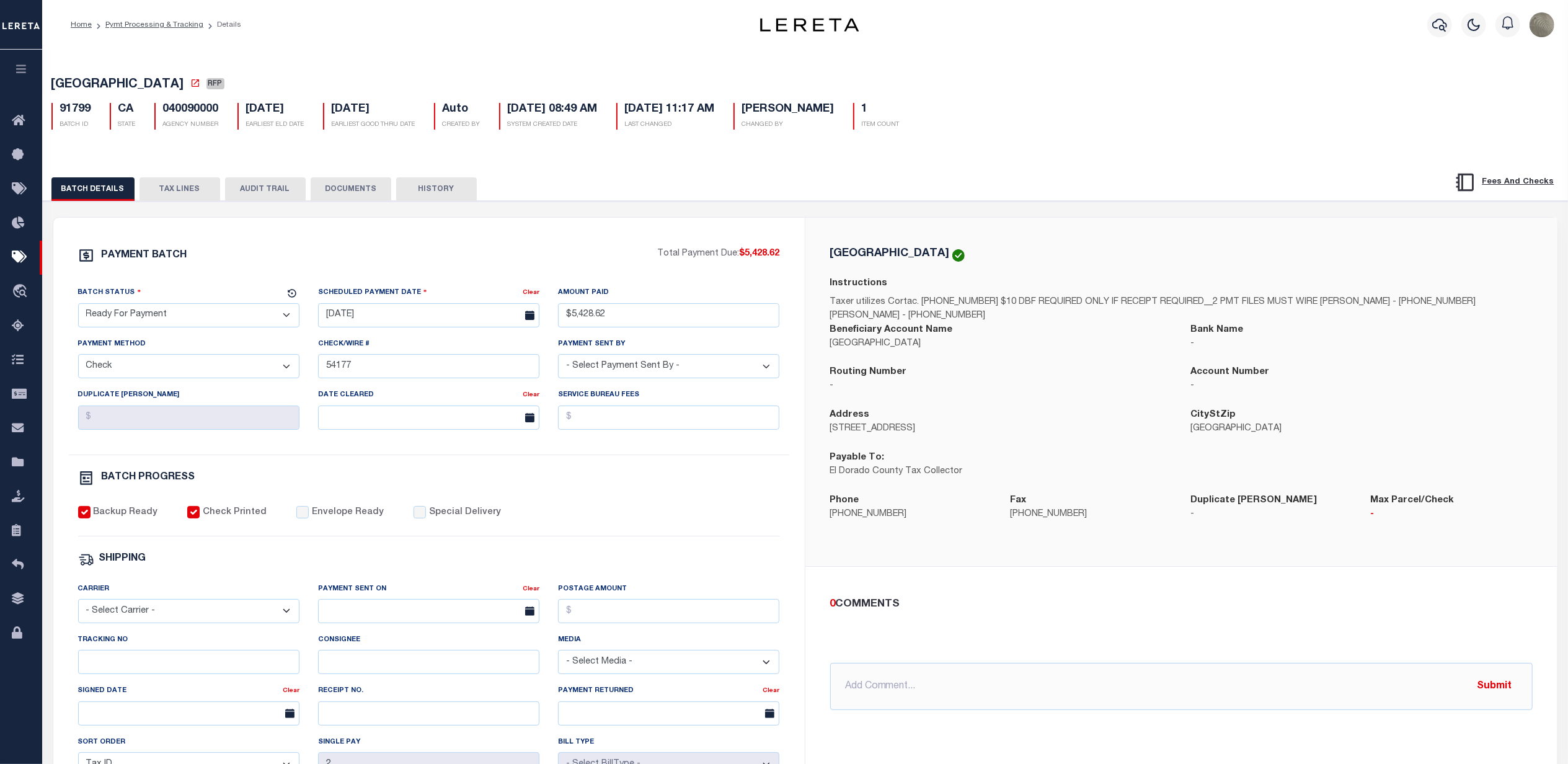
drag, startPoint x: 155, startPoint y: 325, endPoint x: 152, endPoint y: 333, distance: 8.5
click at [155, 325] on select "- Select Status - Scheduled for Payment Ready For Payment Payment Sent Cleared …" at bounding box center [188, 315] width 221 height 24
select select "SNT"
click at [78, 307] on select "- Select Status - Scheduled for Payment Ready For Payment Payment Sent Cleared …" at bounding box center [188, 315] width 221 height 24
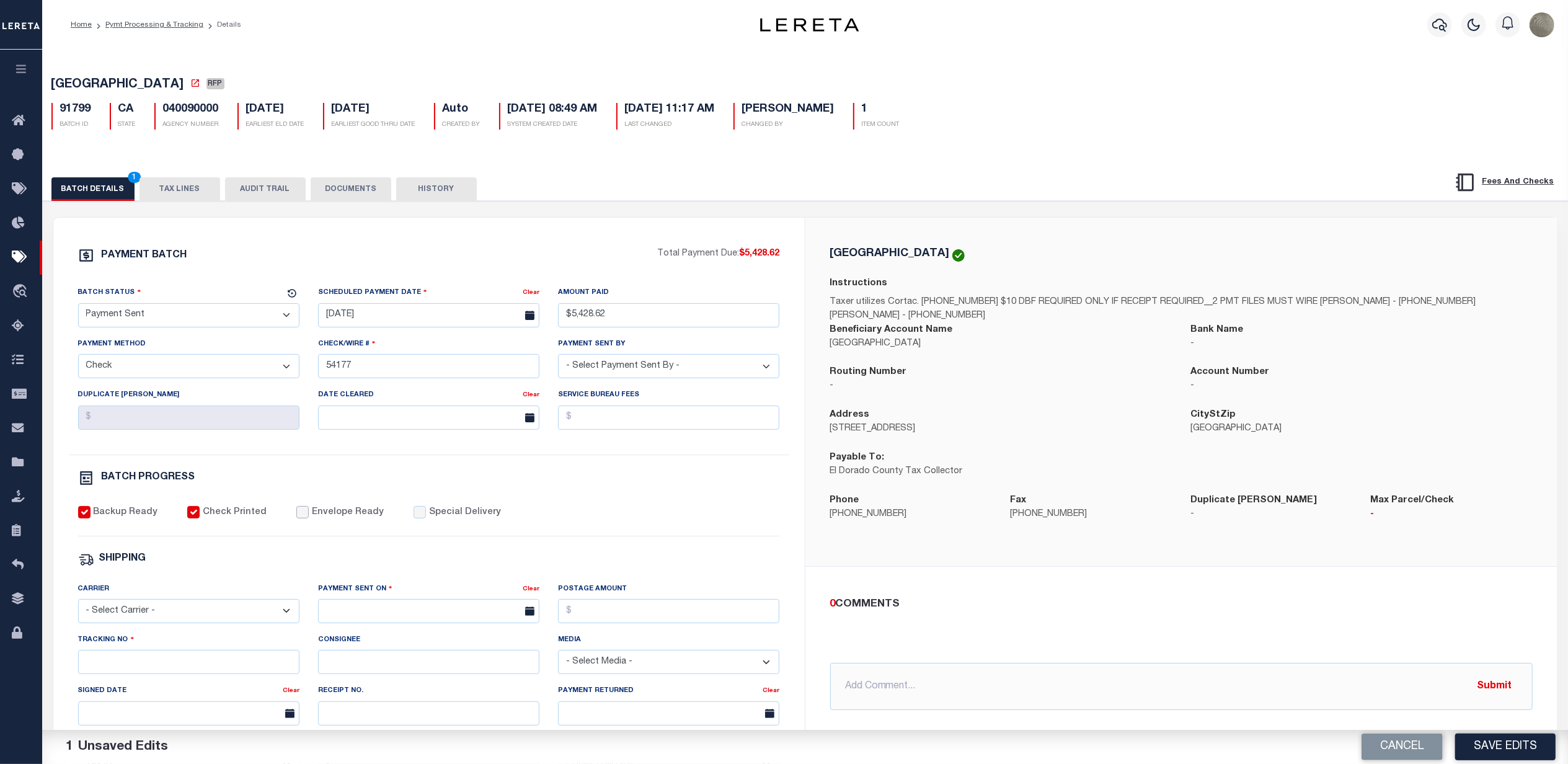
click at [296, 519] on input "Envelope Ready" at bounding box center [302, 512] width 13 height 13
checkbox input "true"
click at [180, 611] on select "- Select Carrier - E-mail Fax Fedex FTP Other UPS USPS" at bounding box center [188, 611] width 221 height 24
select select "FDX"
click at [78, 608] on select "- Select Carrier - E-mail Fax Fedex FTP Other UPS USPS" at bounding box center [188, 611] width 221 height 24
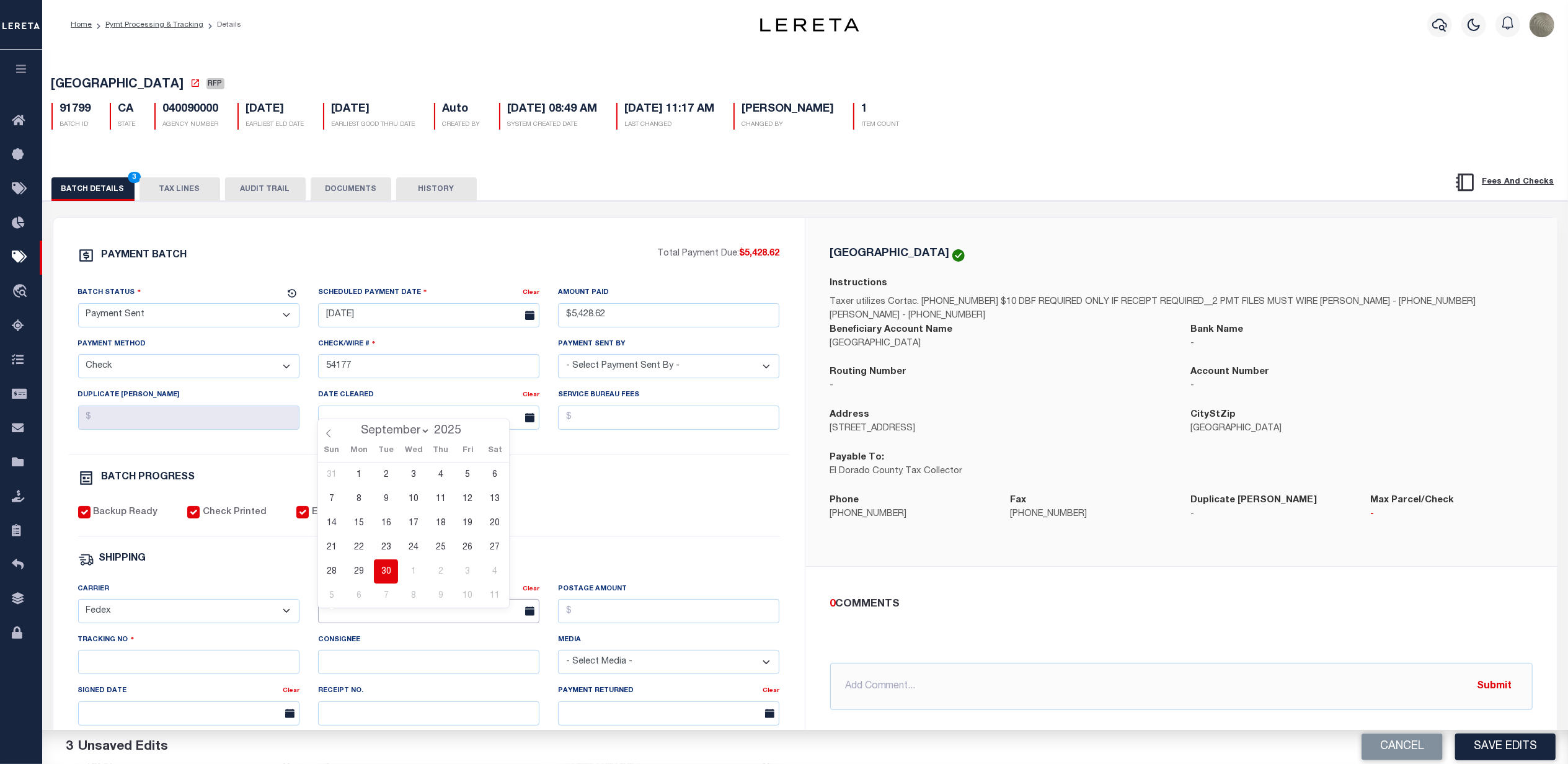
click at [325, 616] on input "text" at bounding box center [428, 611] width 221 height 24
click at [385, 572] on span "30" at bounding box center [386, 571] width 24 height 24
type input "[DATE]"
click at [591, 619] on input "Postage Amount" at bounding box center [668, 611] width 221 height 24
click at [175, 666] on input "Tracking No" at bounding box center [188, 662] width 221 height 24
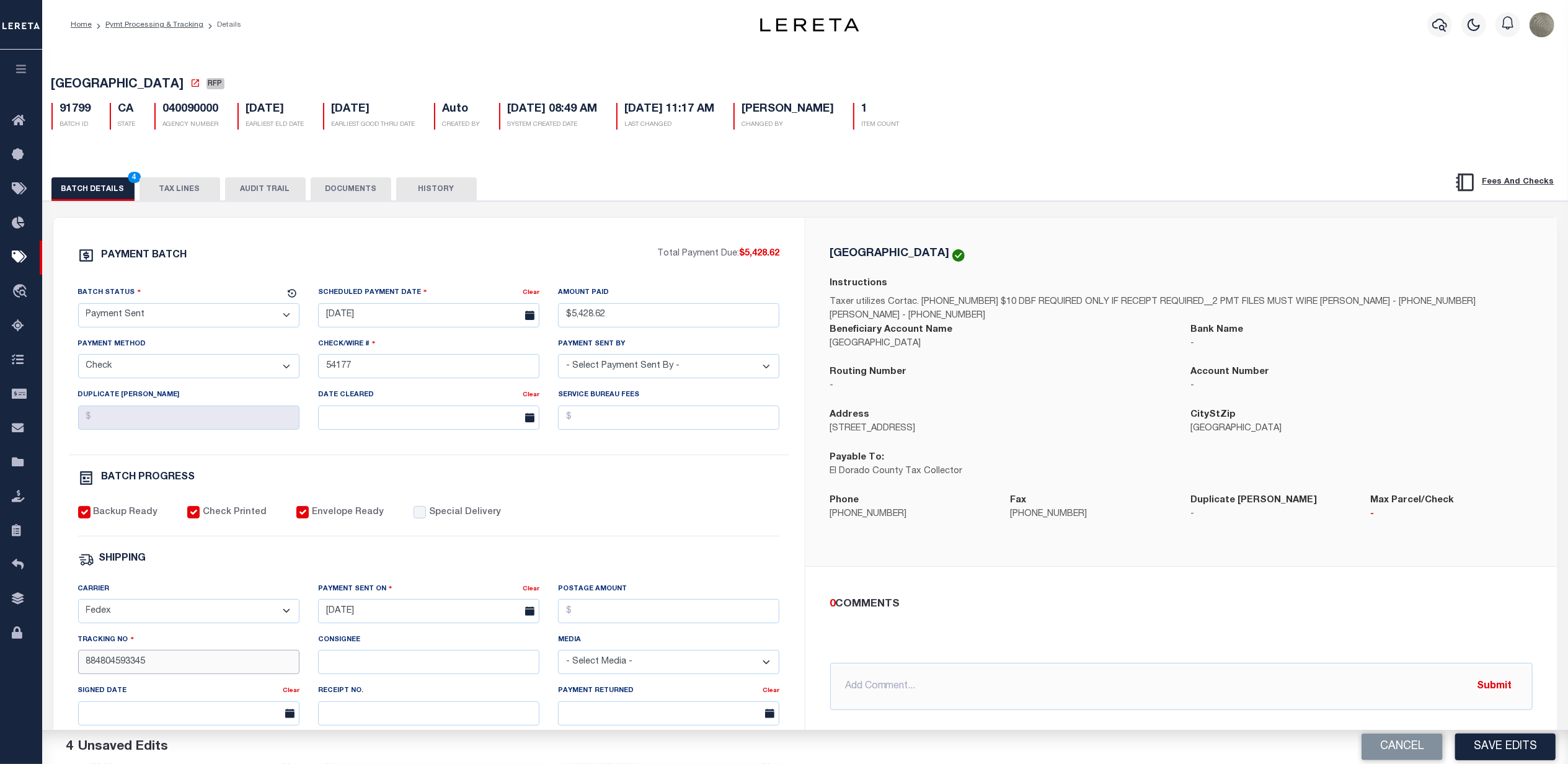
type input "884804593345"
click at [673, 484] on div "BATCH PROGRESS" at bounding box center [429, 478] width 702 height 16
click at [165, 674] on input "884804593345" at bounding box center [188, 662] width 221 height 24
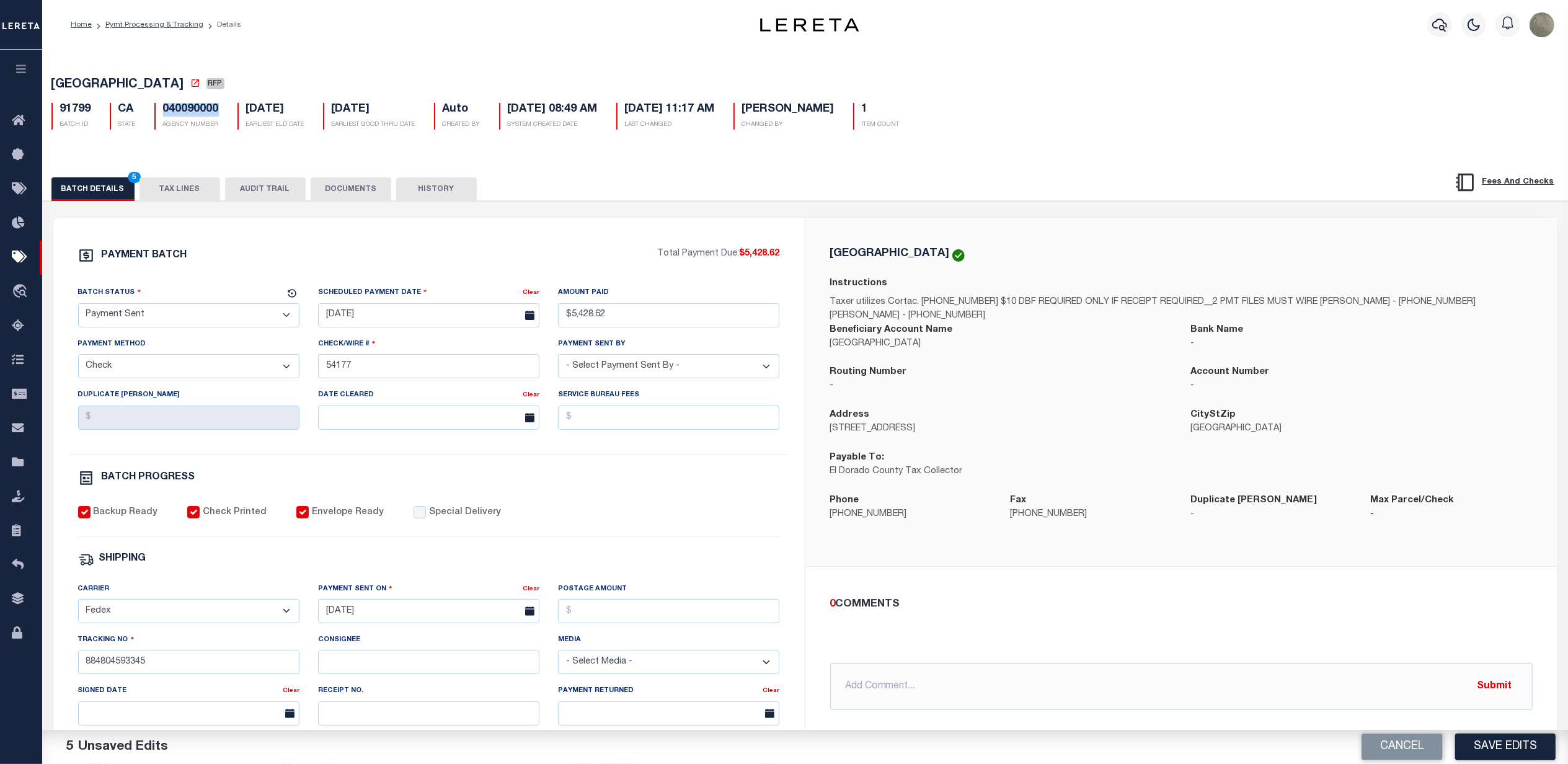
drag, startPoint x: 152, startPoint y: 109, endPoint x: 226, endPoint y: 112, distance: 74.1
click at [226, 112] on div "040090000 AGENCY NUMBER" at bounding box center [187, 116] width 83 height 27
copy h5 "040090000"
click at [1493, 736] on button "Save Edits" at bounding box center [1505, 748] width 100 height 27
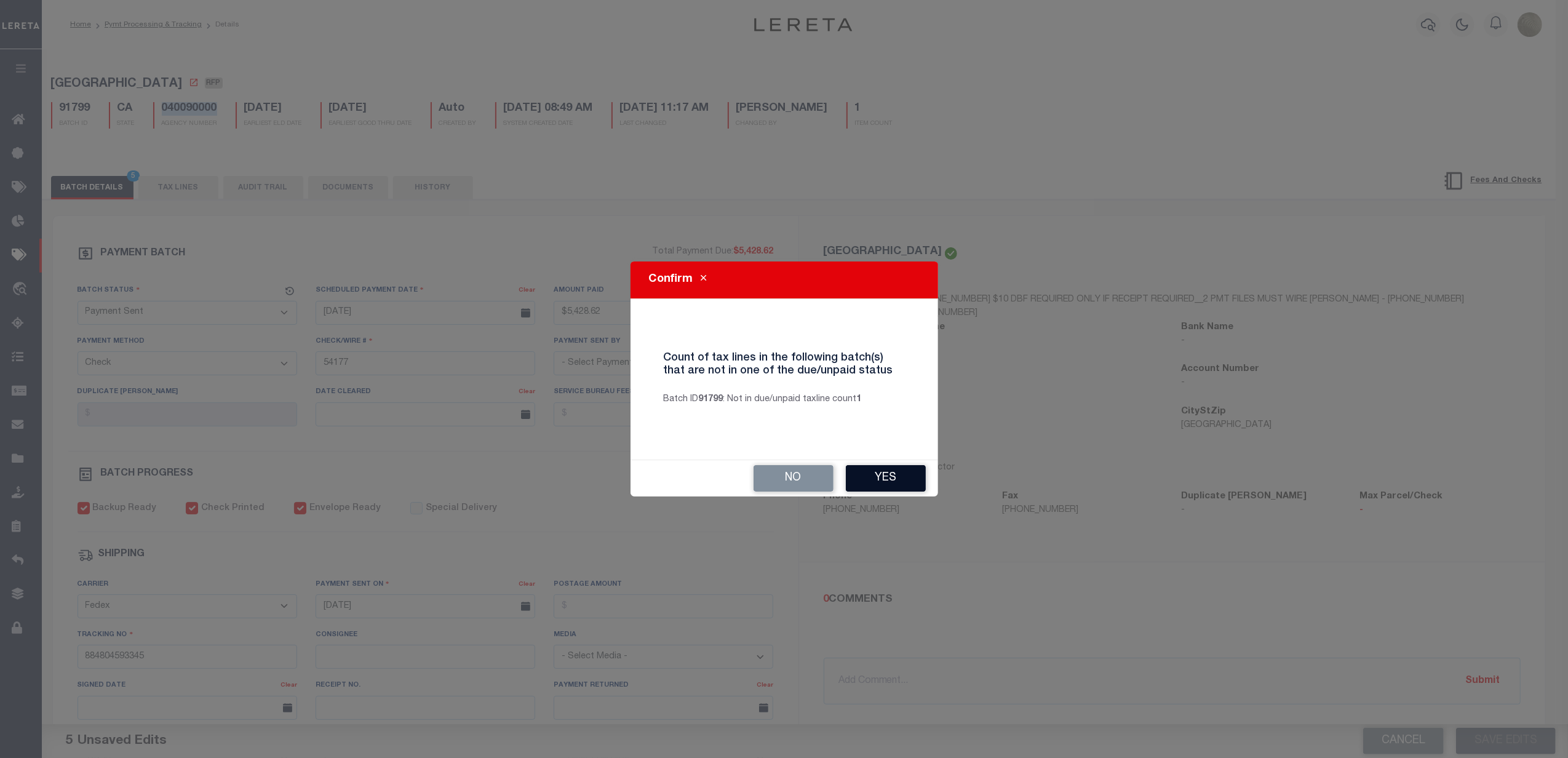
click at [899, 468] on button "Yes" at bounding box center [885, 478] width 80 height 27
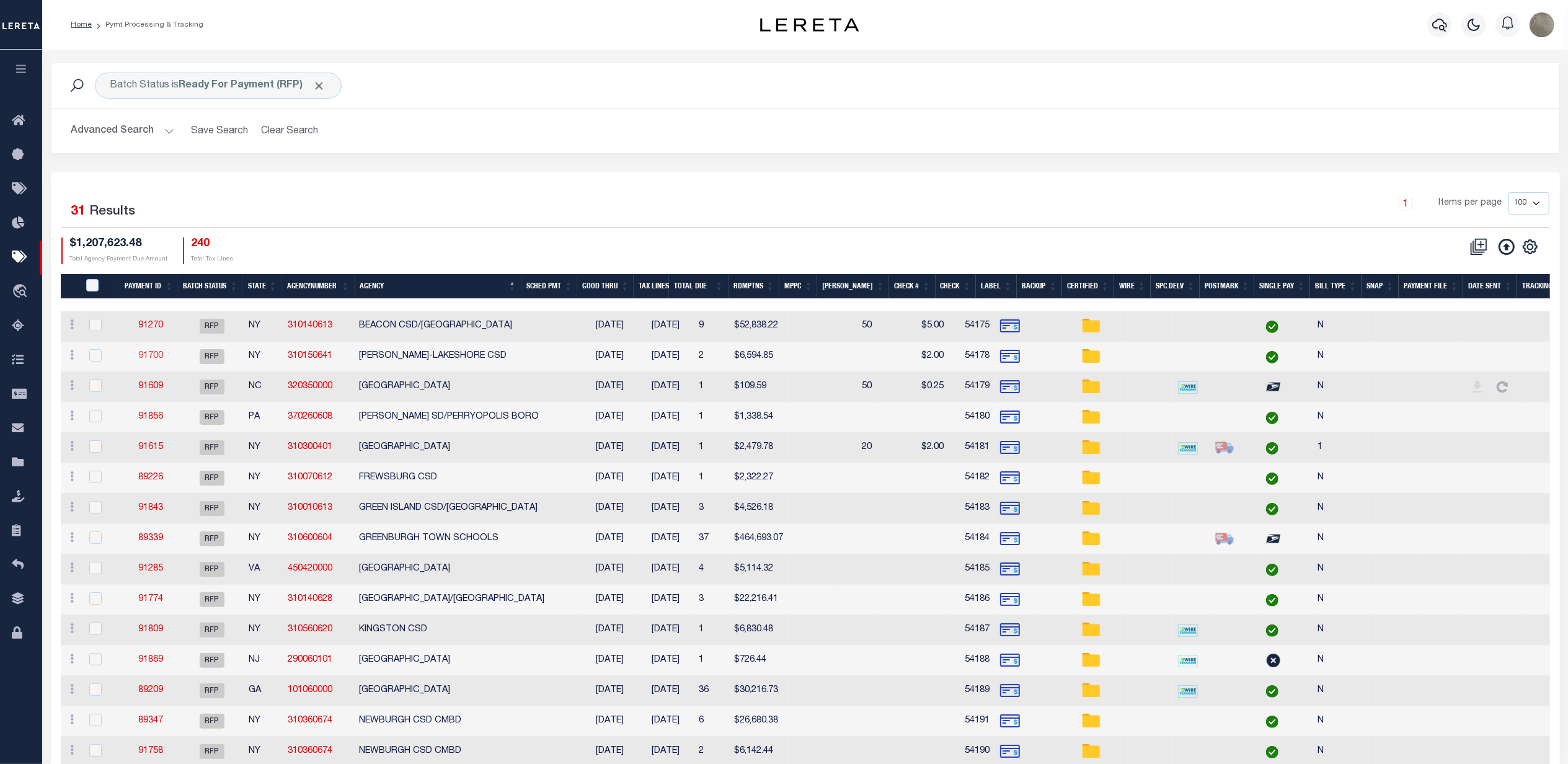
click at [154, 355] on link "91700" at bounding box center [150, 356] width 25 height 9
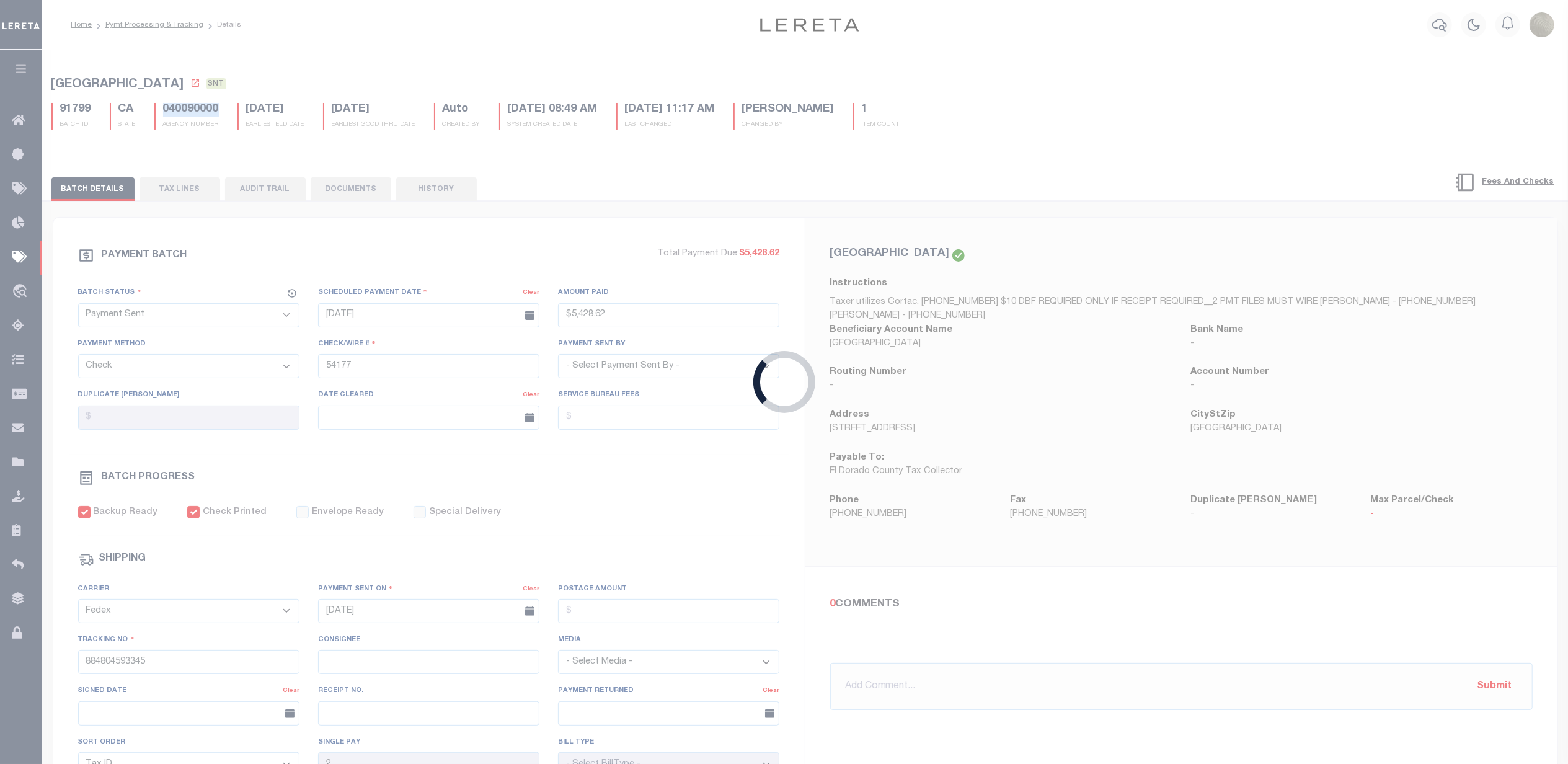
select select "RFP"
type input "$6,594.85"
type input "54178"
select select "[PERSON_NAME]"
type input "$4"
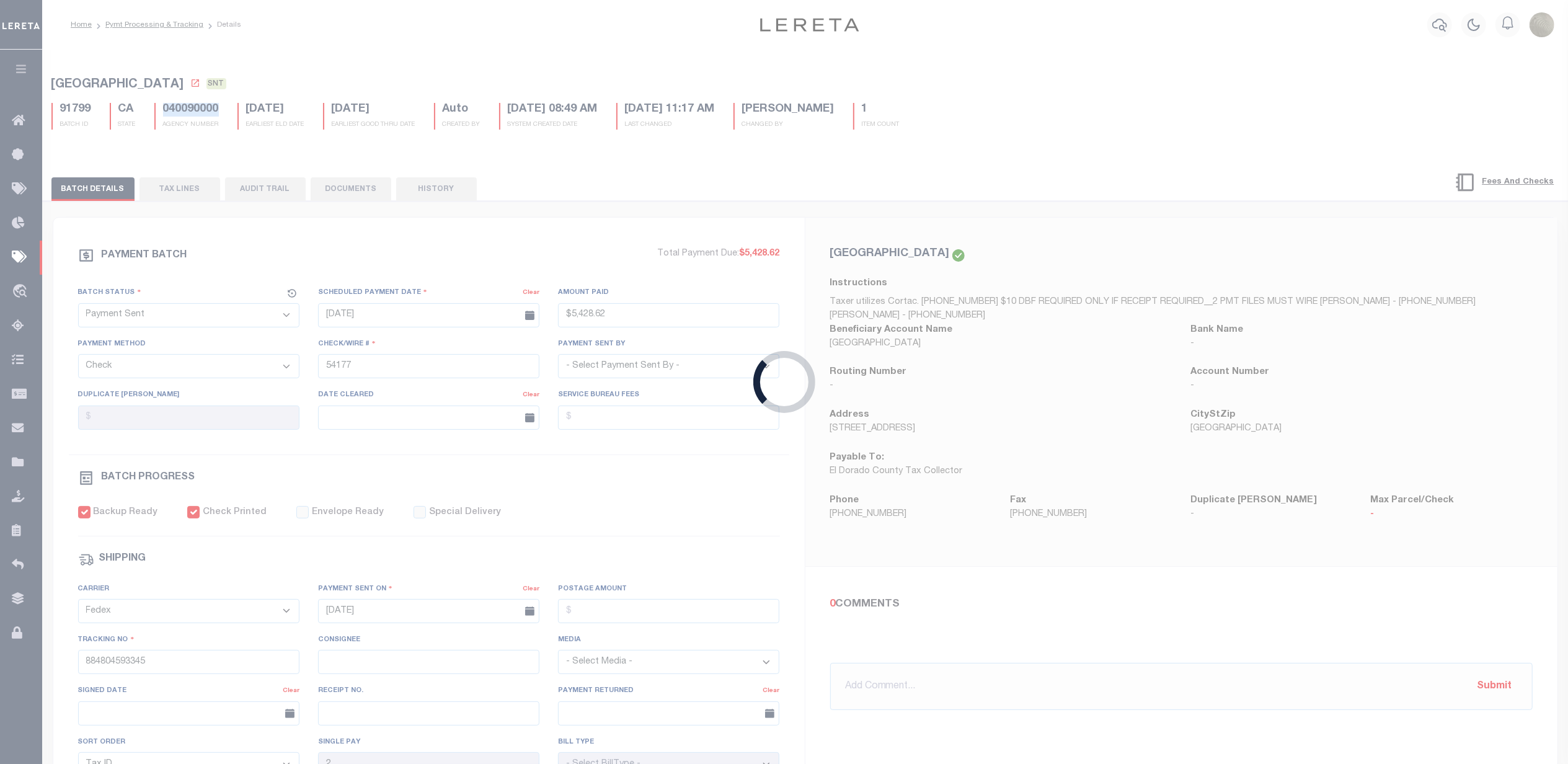
checkbox input "false"
select select
type input "N"
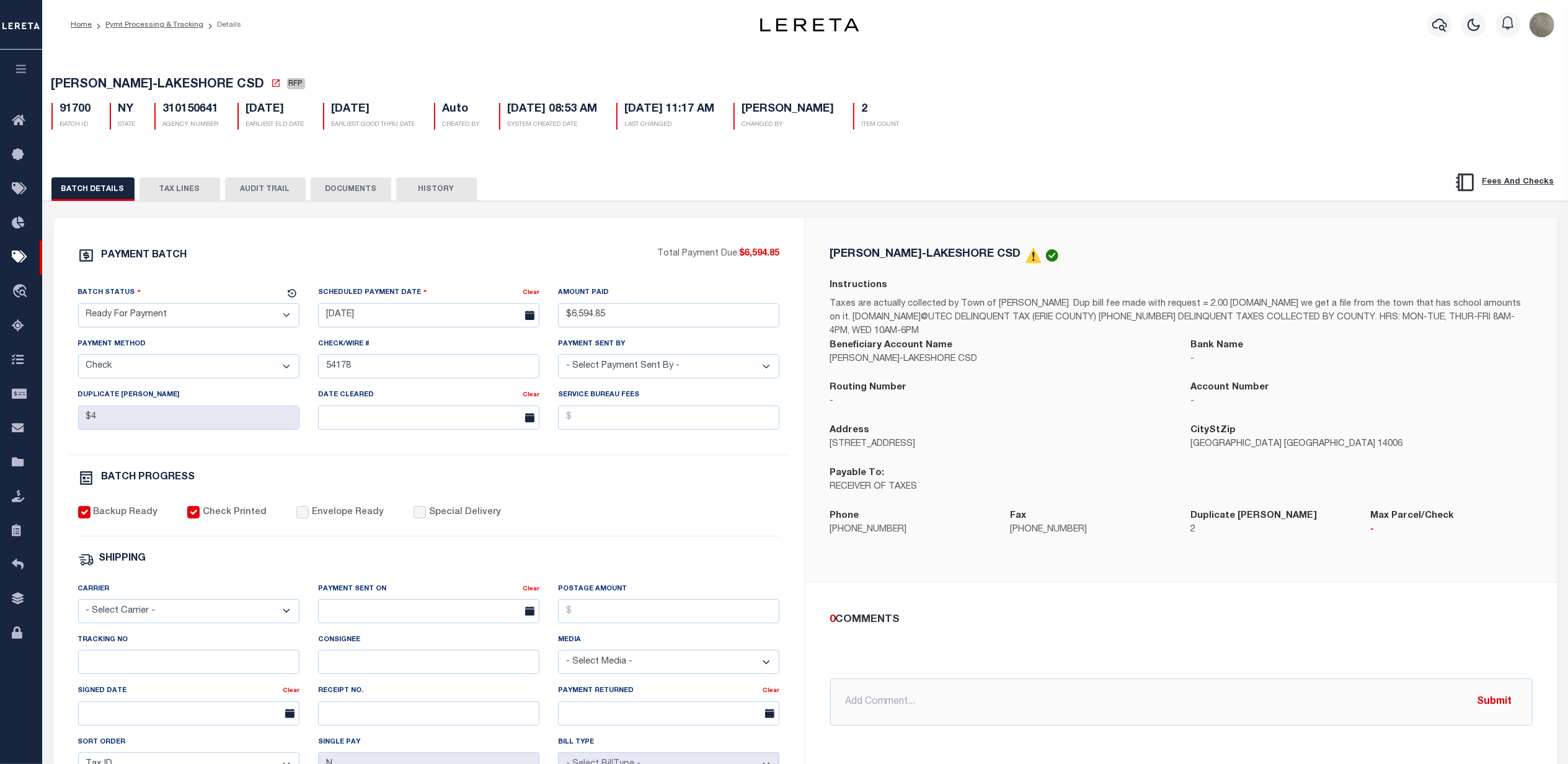
click at [120, 310] on select "- Select Status - Scheduled for Payment Ready For Payment Payment Sent Cleared …" at bounding box center [188, 315] width 221 height 24
select select "SNT"
click at [78, 307] on select "- Select Status - Scheduled for Payment Ready For Payment Payment Sent Cleared …" at bounding box center [188, 315] width 221 height 24
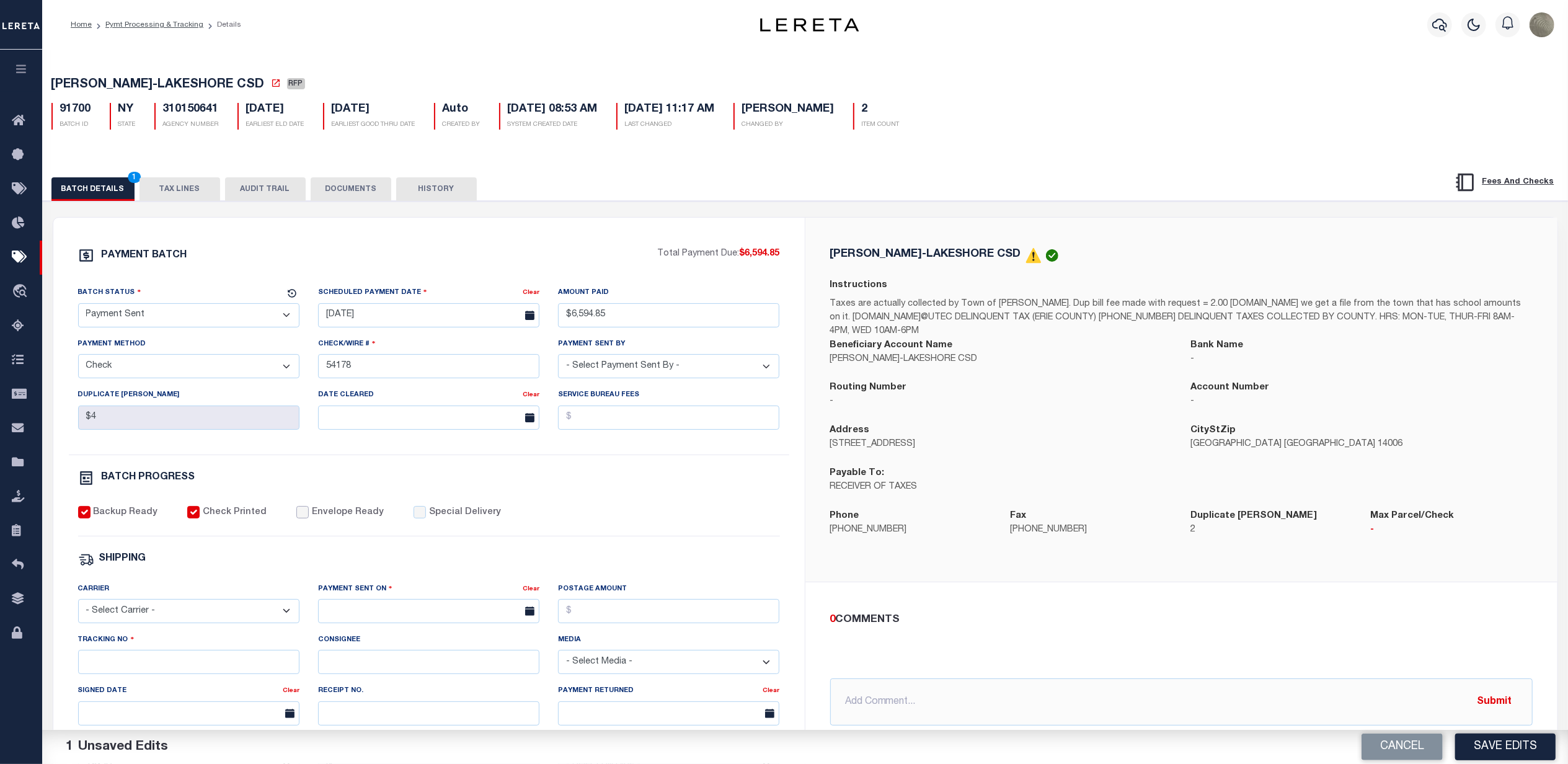
click at [296, 519] on input "Envelope Ready" at bounding box center [302, 512] width 13 height 13
checkbox input "true"
click at [151, 623] on select "- Select Carrier - E-mail Fax Fedex FTP Other UPS USPS" at bounding box center [188, 611] width 221 height 24
select select "FDX"
click at [78, 608] on select "- Select Carrier - E-mail Fax Fedex FTP Other UPS USPS" at bounding box center [188, 611] width 221 height 24
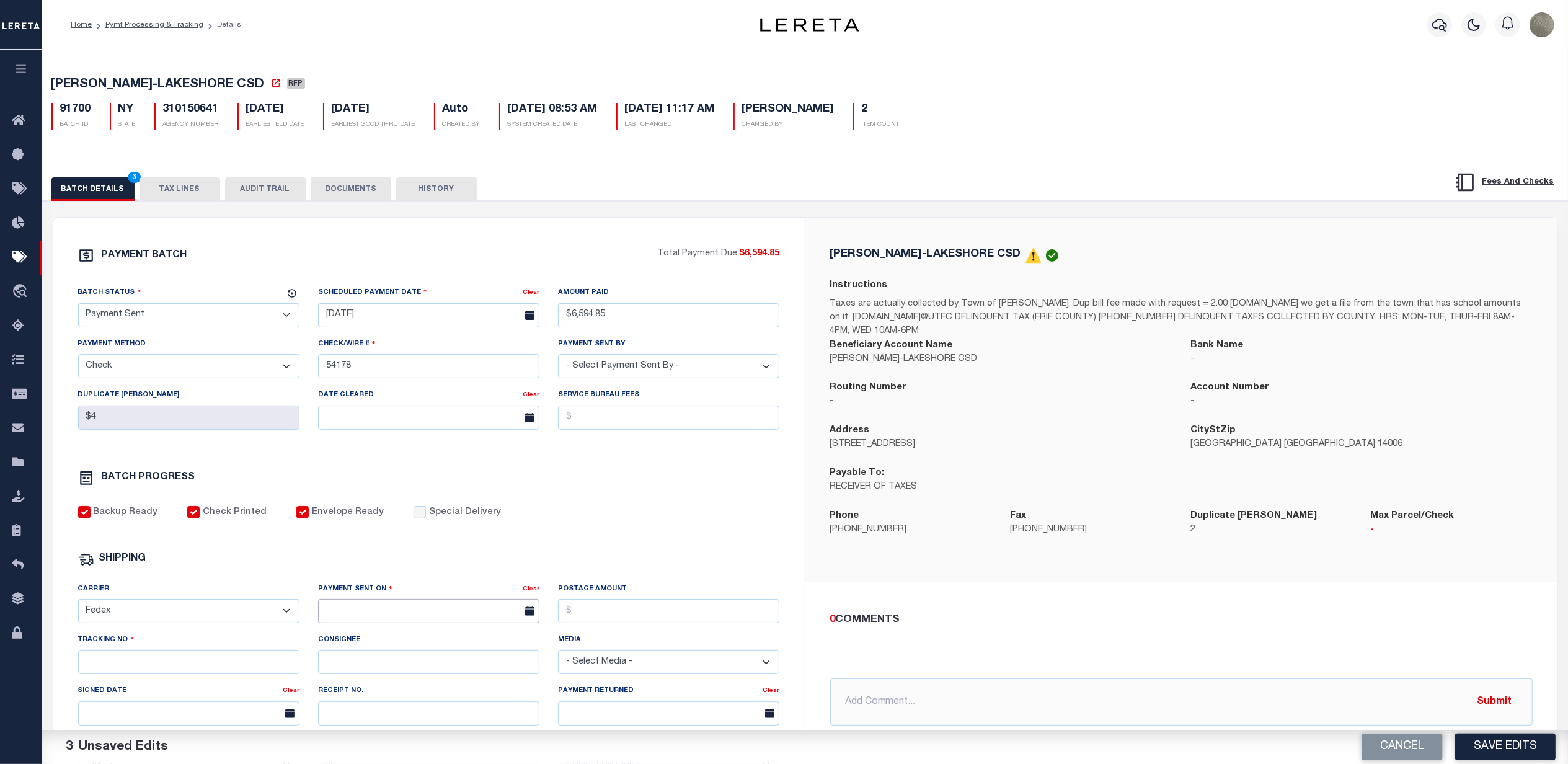
click at [331, 612] on input "text" at bounding box center [428, 611] width 221 height 24
click at [383, 565] on span "30" at bounding box center [386, 571] width 24 height 24
type input "[DATE]"
click at [172, 674] on input "Tracking No" at bounding box center [188, 662] width 221 height 24
drag, startPoint x: 164, startPoint y: 114, endPoint x: 219, endPoint y: 113, distance: 55.0
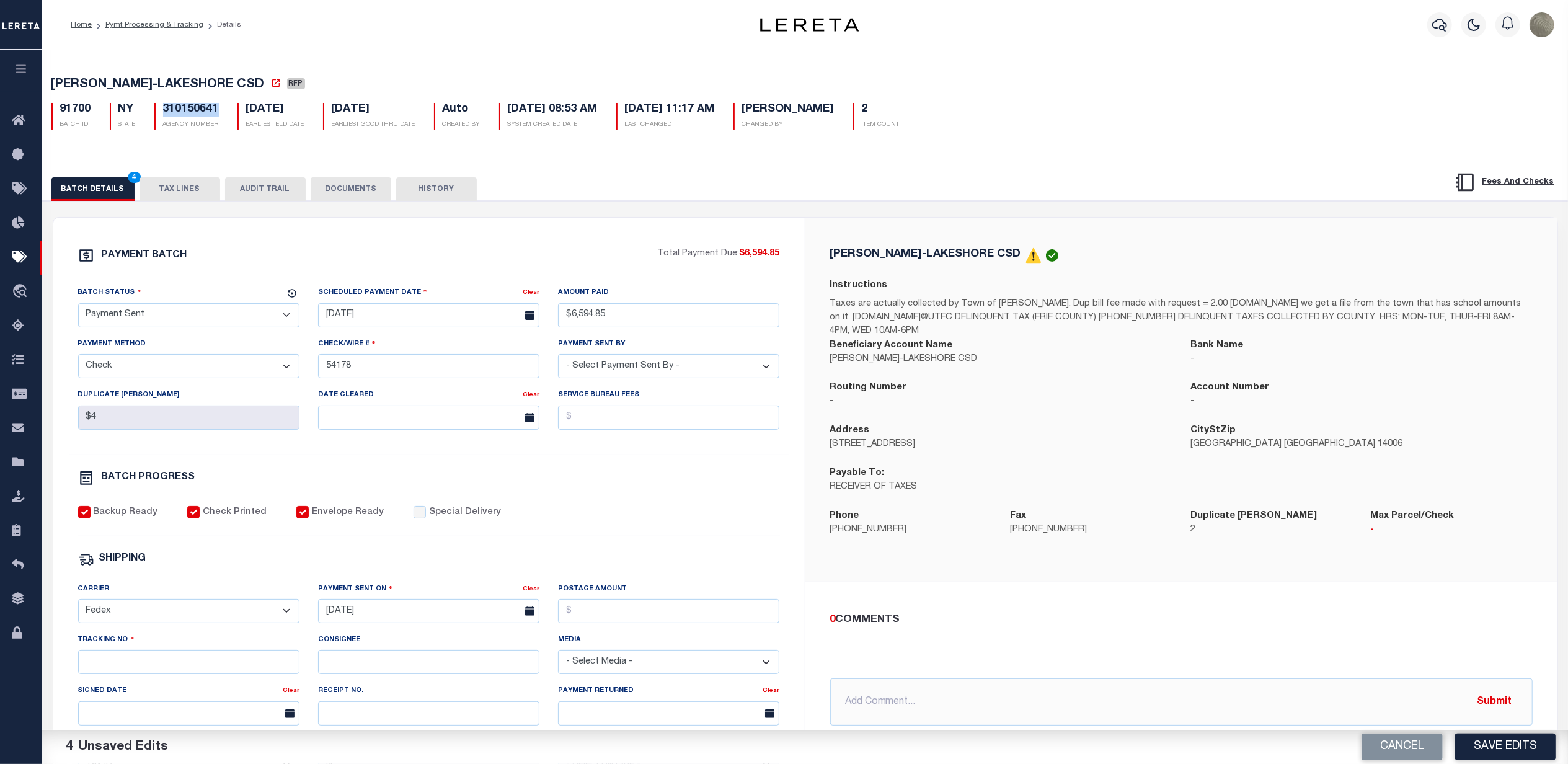
click at [219, 113] on h5 "310150641" at bounding box center [191, 109] width 55 height 13
copy h5 "310150641"
drag, startPoint x: 130, startPoint y: 658, endPoint x: 127, endPoint y: 666, distance: 8.5
click at [127, 663] on div "Tracking No" at bounding box center [188, 654] width 221 height 41
click at [125, 670] on input "Tracking No" at bounding box center [188, 662] width 221 height 24
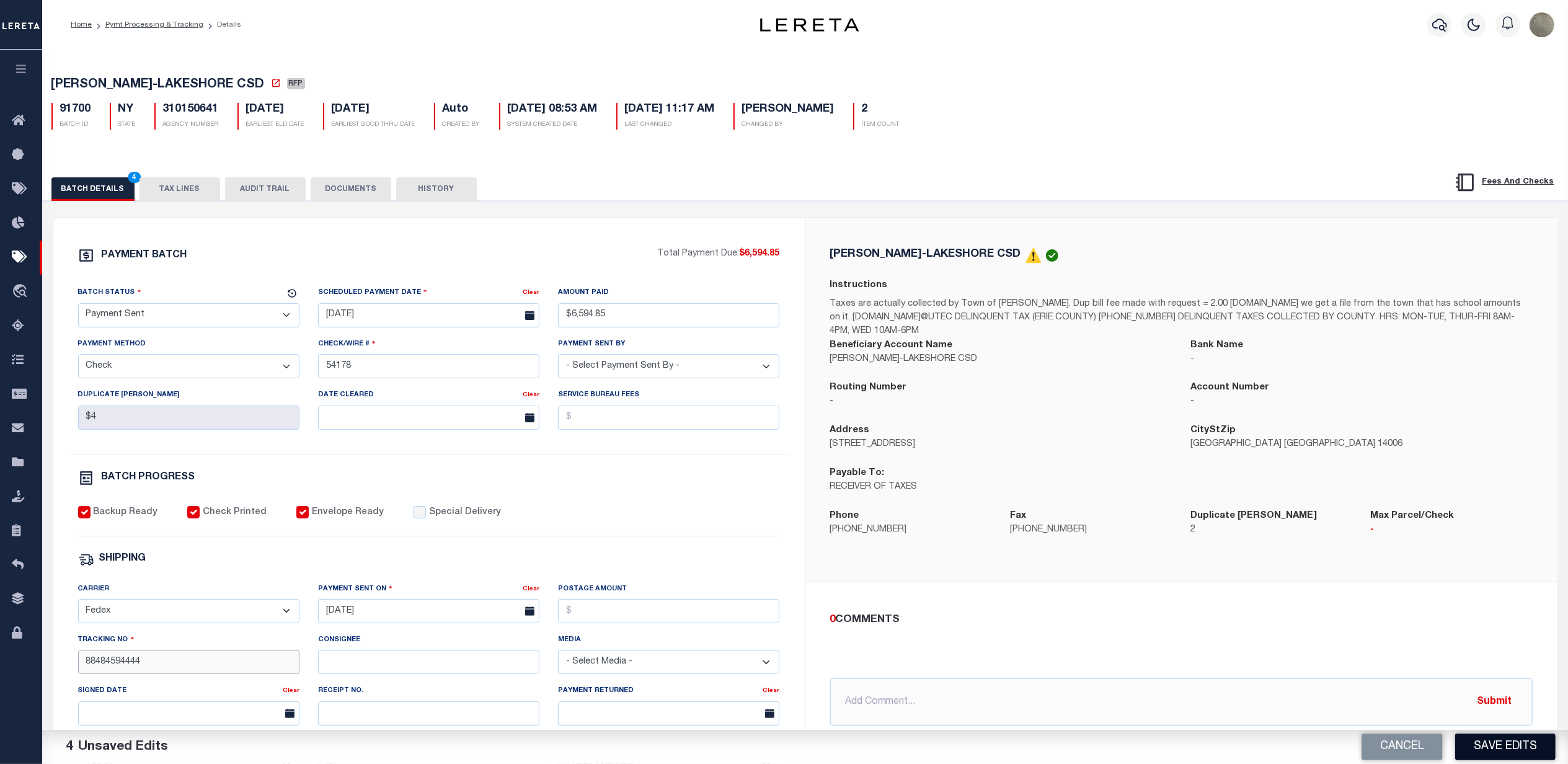
type input "88484594444"
click at [1520, 751] on button "Save Edits" at bounding box center [1505, 748] width 100 height 27
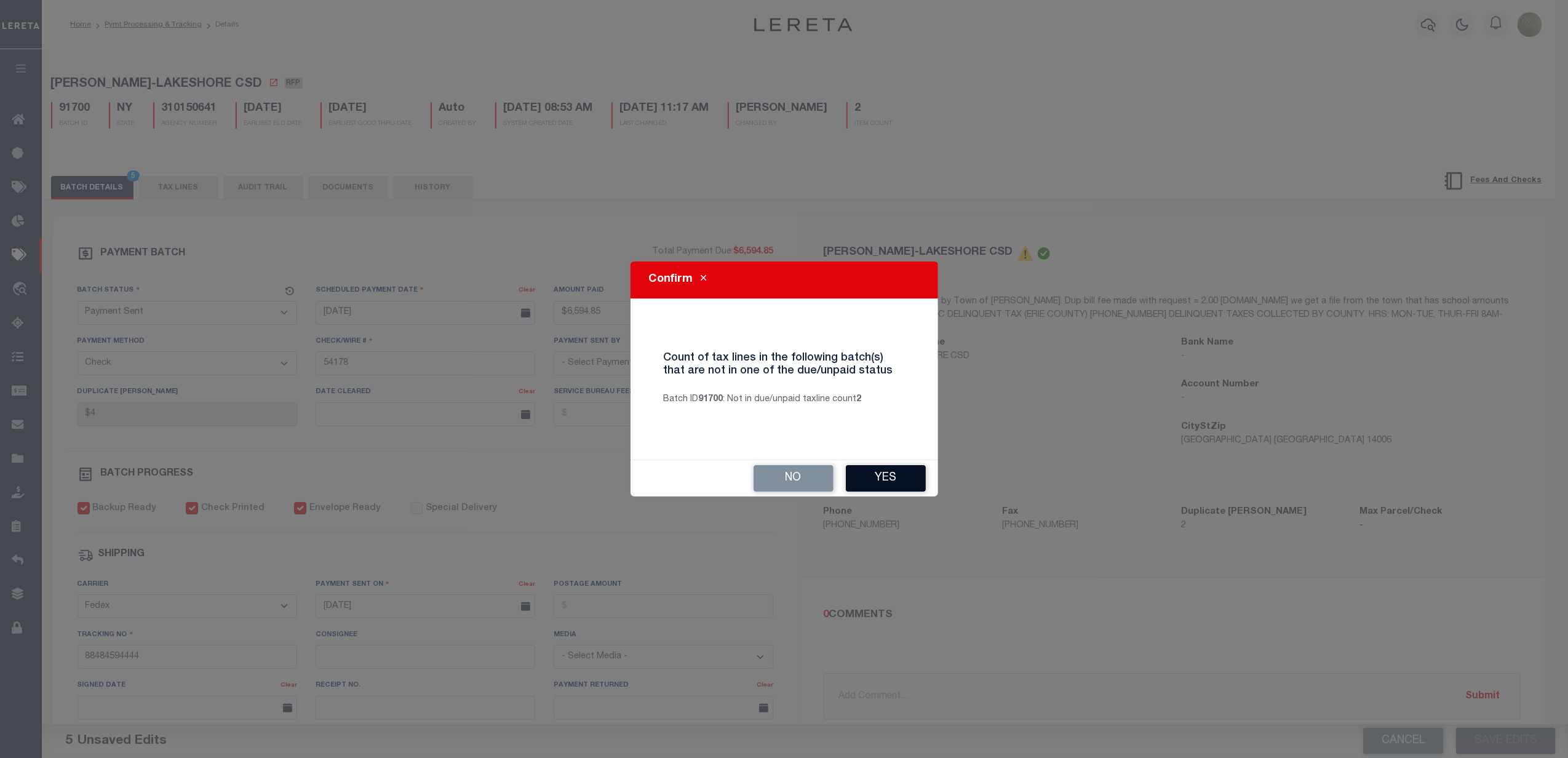
click at [866, 479] on button "Yes" at bounding box center [885, 478] width 80 height 27
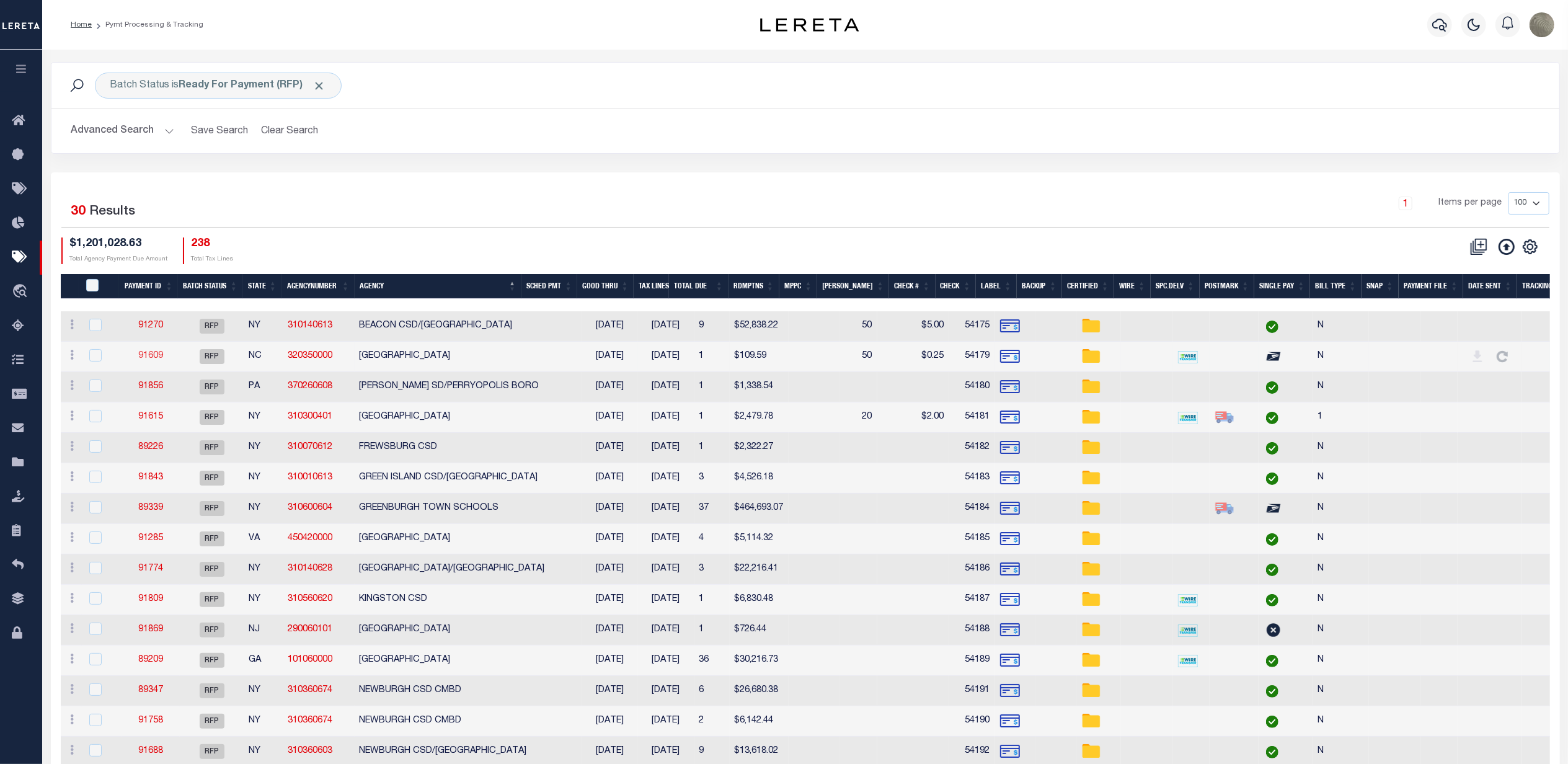
click at [149, 361] on link "91609" at bounding box center [150, 356] width 25 height 9
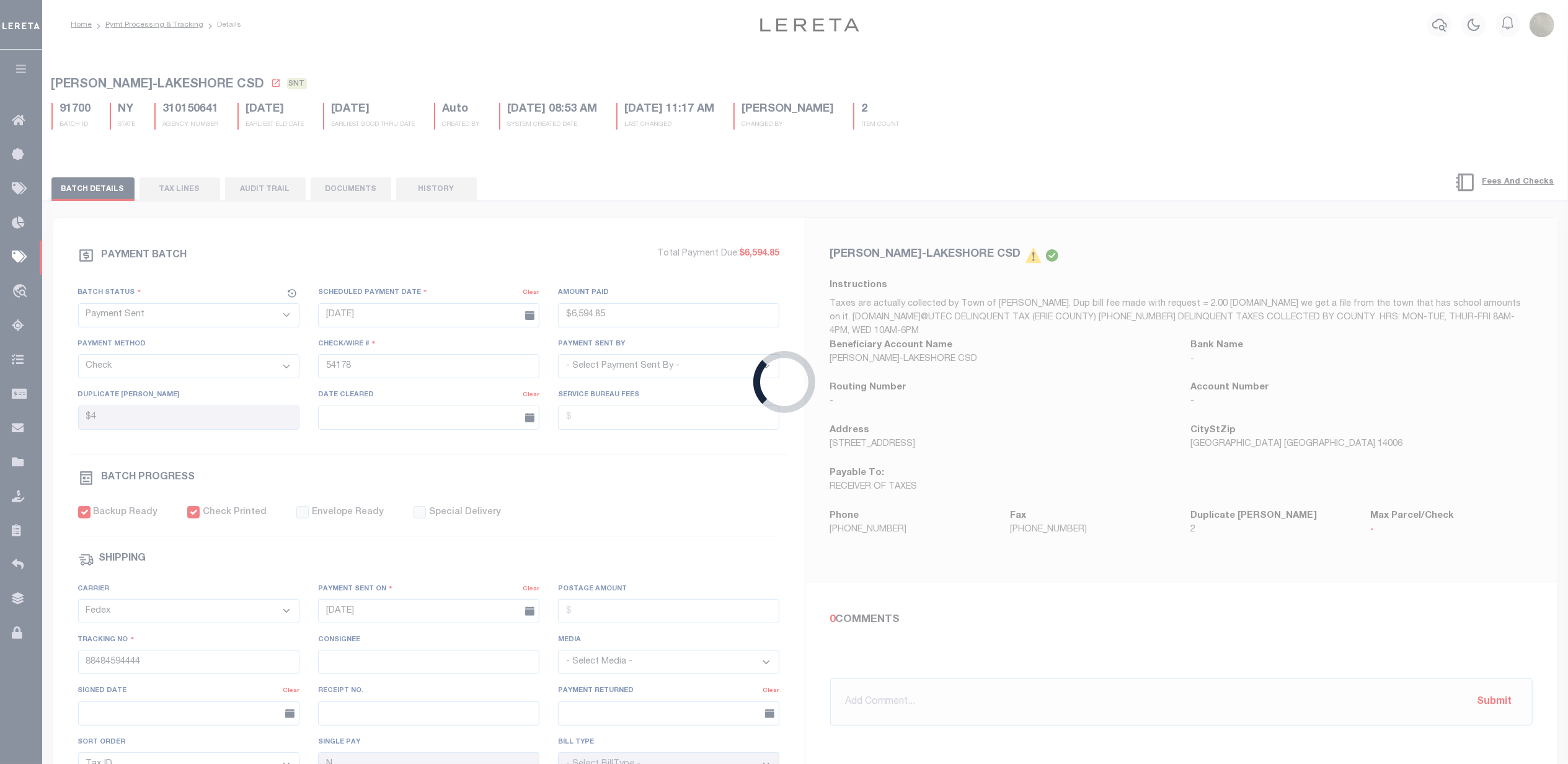
select select "RFP"
type input "$109.59"
type input "54179"
checkbox input "false"
select select
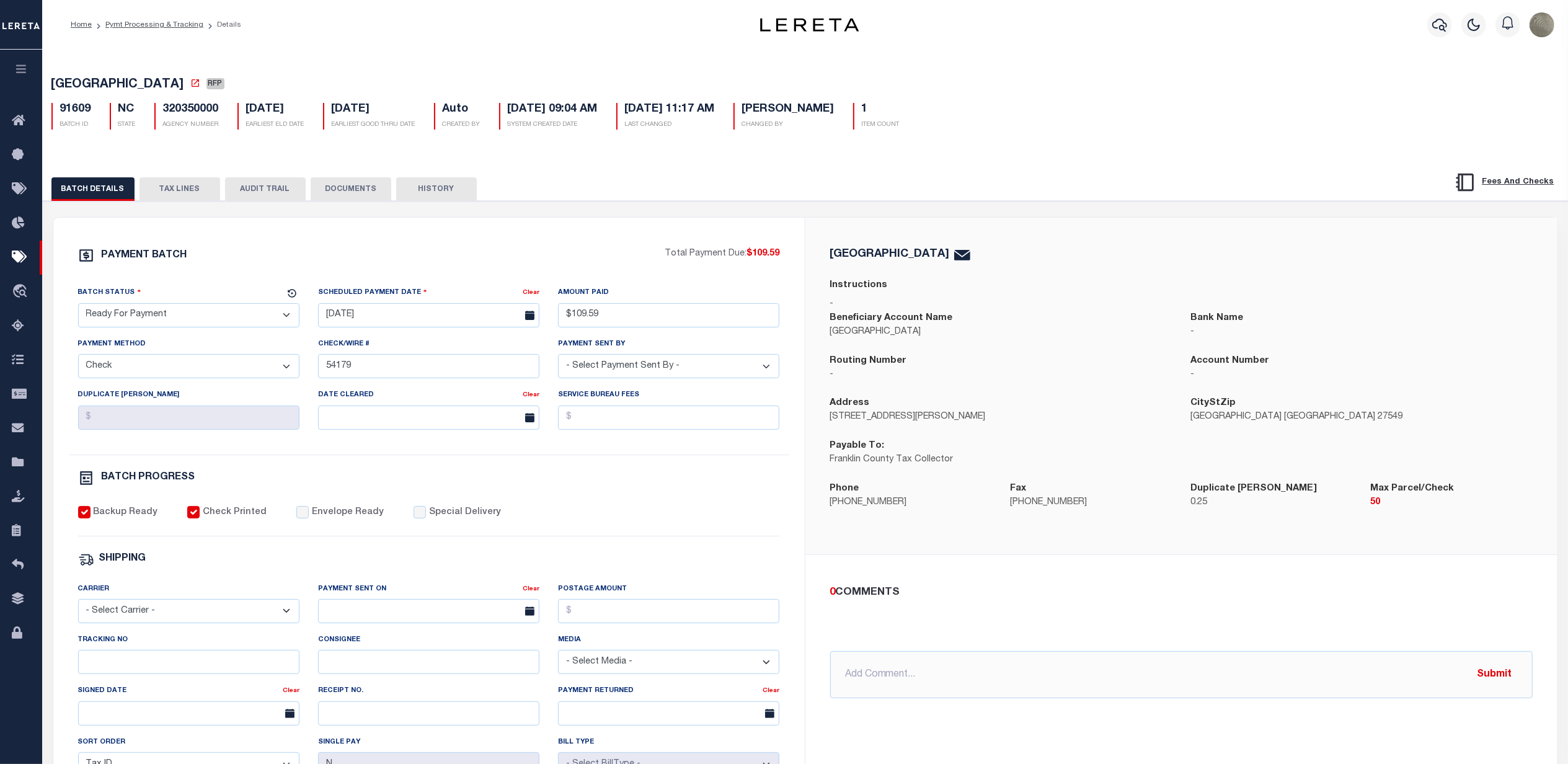
click at [164, 303] on div "Batch Status" at bounding box center [181, 294] width 206 height 17
click at [151, 319] on select "- Select Status - Scheduled for Payment Ready For Payment Payment Sent Cleared …" at bounding box center [188, 315] width 221 height 24
select select "SNT"
click at [78, 307] on select "- Select Status - Scheduled for Payment Ready For Payment Payment Sent Cleared …" at bounding box center [188, 315] width 221 height 24
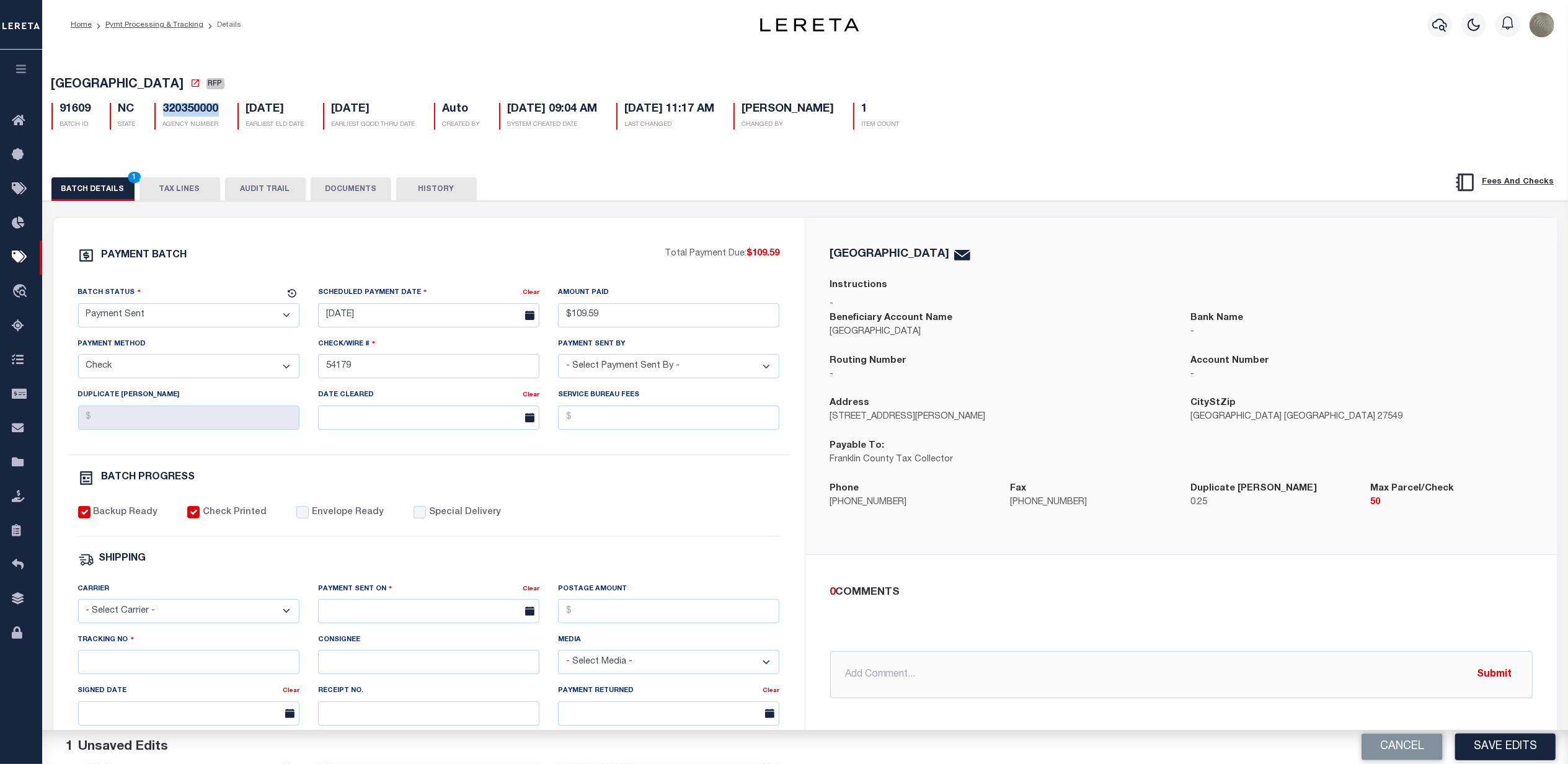
drag, startPoint x: 157, startPoint y: 109, endPoint x: 224, endPoint y: 109, distance: 67.0
click at [224, 109] on div "320350000 AGENCY NUMBER" at bounding box center [187, 116] width 83 height 27
drag, startPoint x: 223, startPoint y: 109, endPoint x: 214, endPoint y: 109, distance: 9.0
copy h5 "320350000"
click at [292, 509] on div "PAYMENT BATCH Total Payment Due: $109.59 Batch Status - Select Status -" at bounding box center [429, 580] width 722 height 666
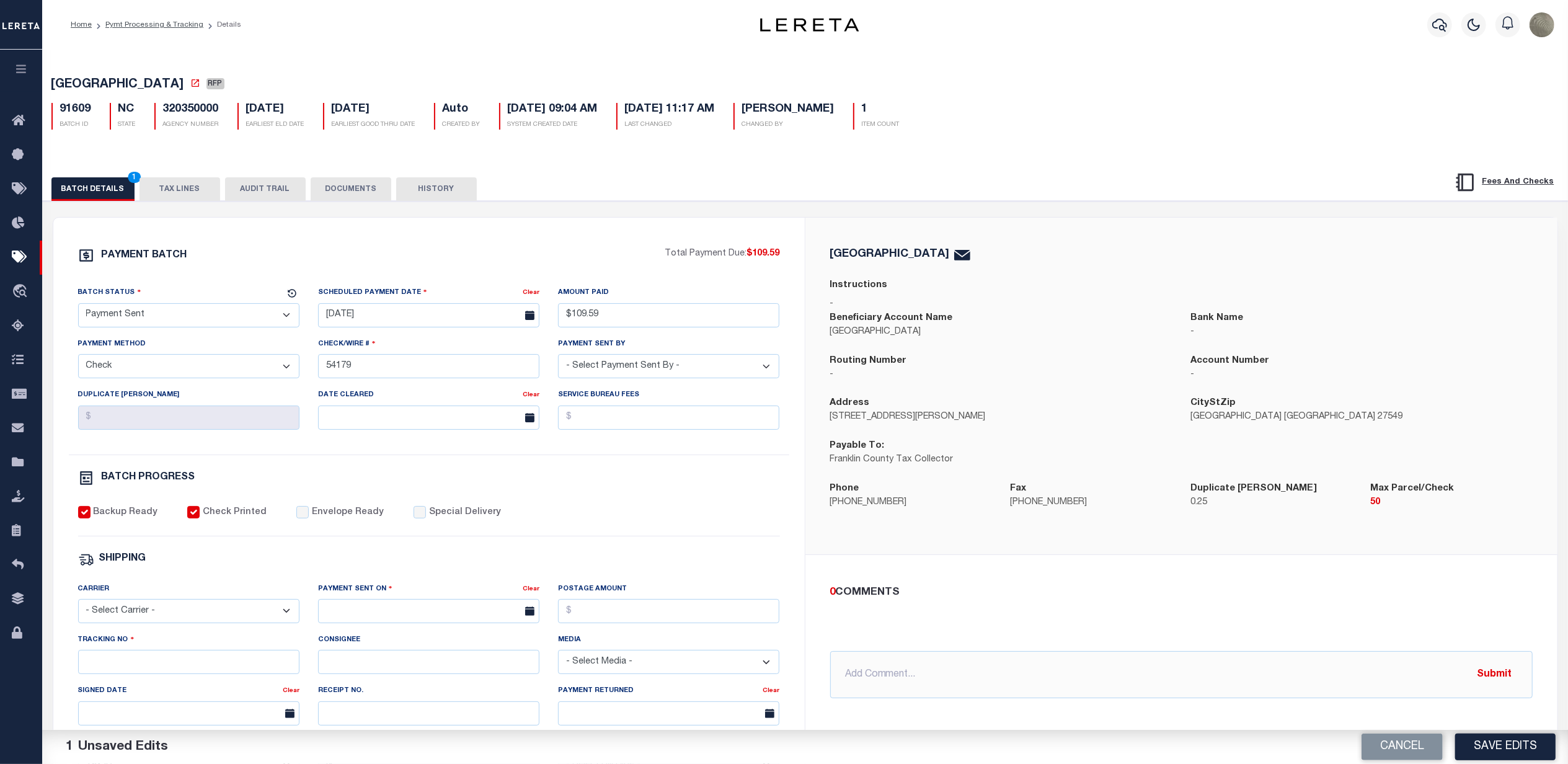
click at [292, 529] on div "Backup Ready Check Printed Envelope Ready Special Delivery" at bounding box center [429, 521] width 702 height 31
click at [296, 519] on input "Envelope Ready" at bounding box center [302, 512] width 13 height 13
checkbox input "true"
drag, startPoint x: 174, startPoint y: 613, endPoint x: 163, endPoint y: 613, distance: 11.0
click at [174, 613] on select "- Select Carrier - E-mail Fax Fedex FTP Other UPS USPS" at bounding box center [188, 611] width 221 height 24
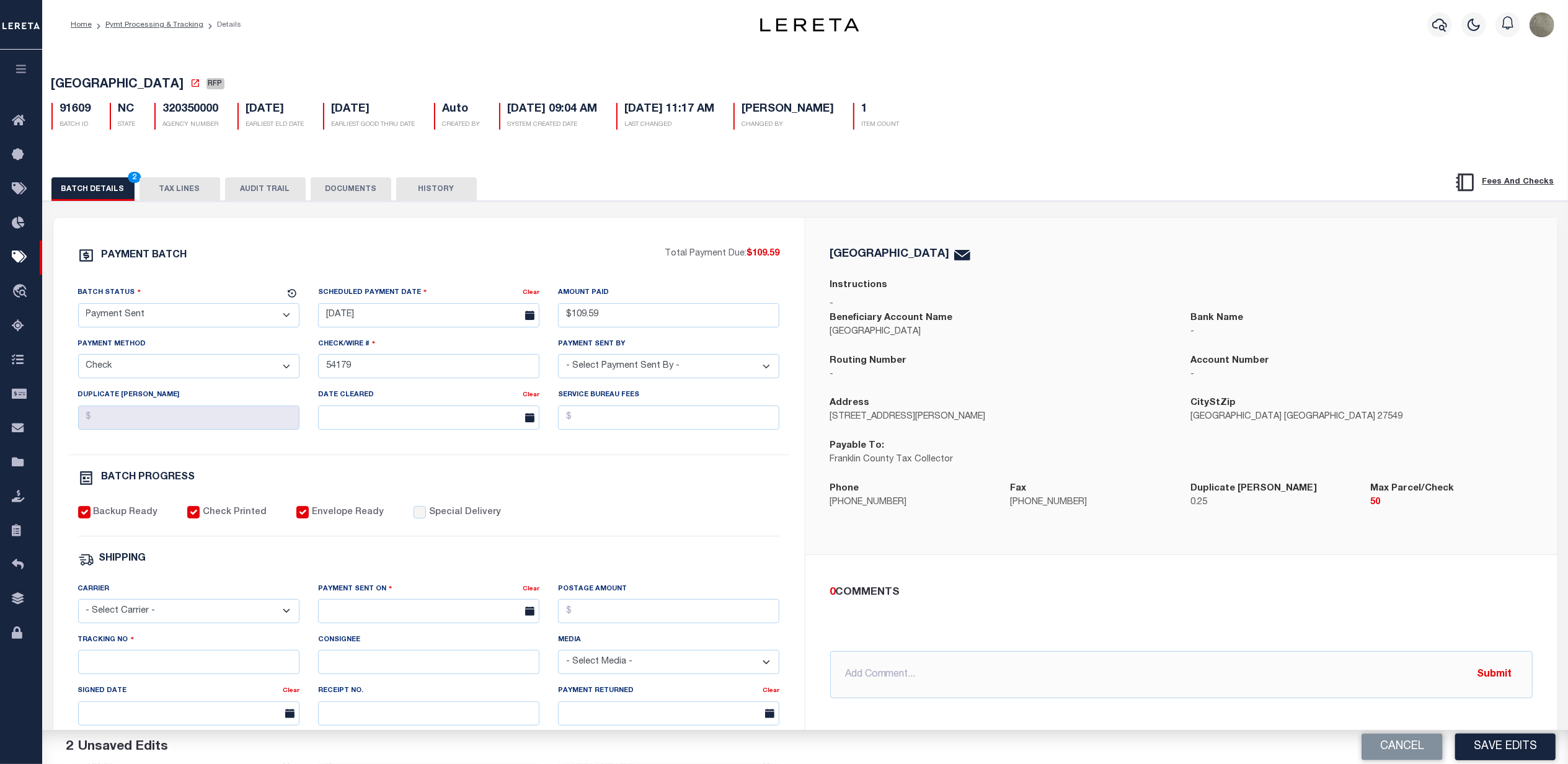
select select "FDX"
click at [78, 608] on select "- Select Carrier - E-mail Fax Fedex FTP Other UPS USPS" at bounding box center [188, 611] width 221 height 24
click at [340, 623] on input "text" at bounding box center [428, 611] width 221 height 24
click at [383, 565] on span "30" at bounding box center [386, 571] width 24 height 24
type input "09/30/2025"
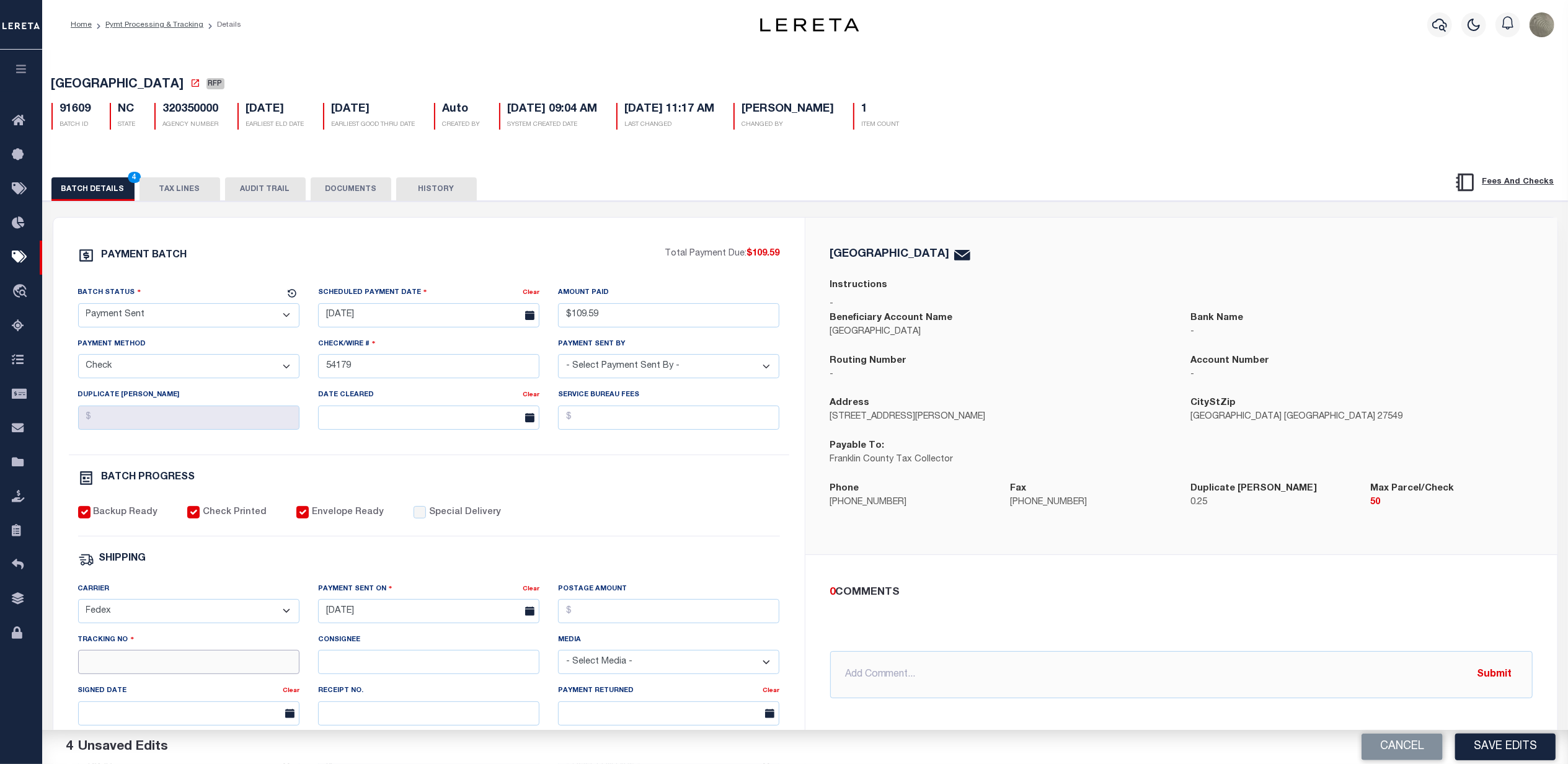
drag, startPoint x: 243, startPoint y: 665, endPoint x: 229, endPoint y: 676, distance: 17.8
click at [243, 665] on input "Tracking No" at bounding box center [188, 662] width 221 height 24
click at [824, 214] on div "PAYMENT BATCH Total Payment Due: $109.59 Batch Status" at bounding box center [805, 602] width 1537 height 802
drag, startPoint x: 163, startPoint y: 112, endPoint x: 220, endPoint y: 115, distance: 57.1
click at [220, 115] on div "320350000 AGENCY NUMBER" at bounding box center [187, 116] width 83 height 27
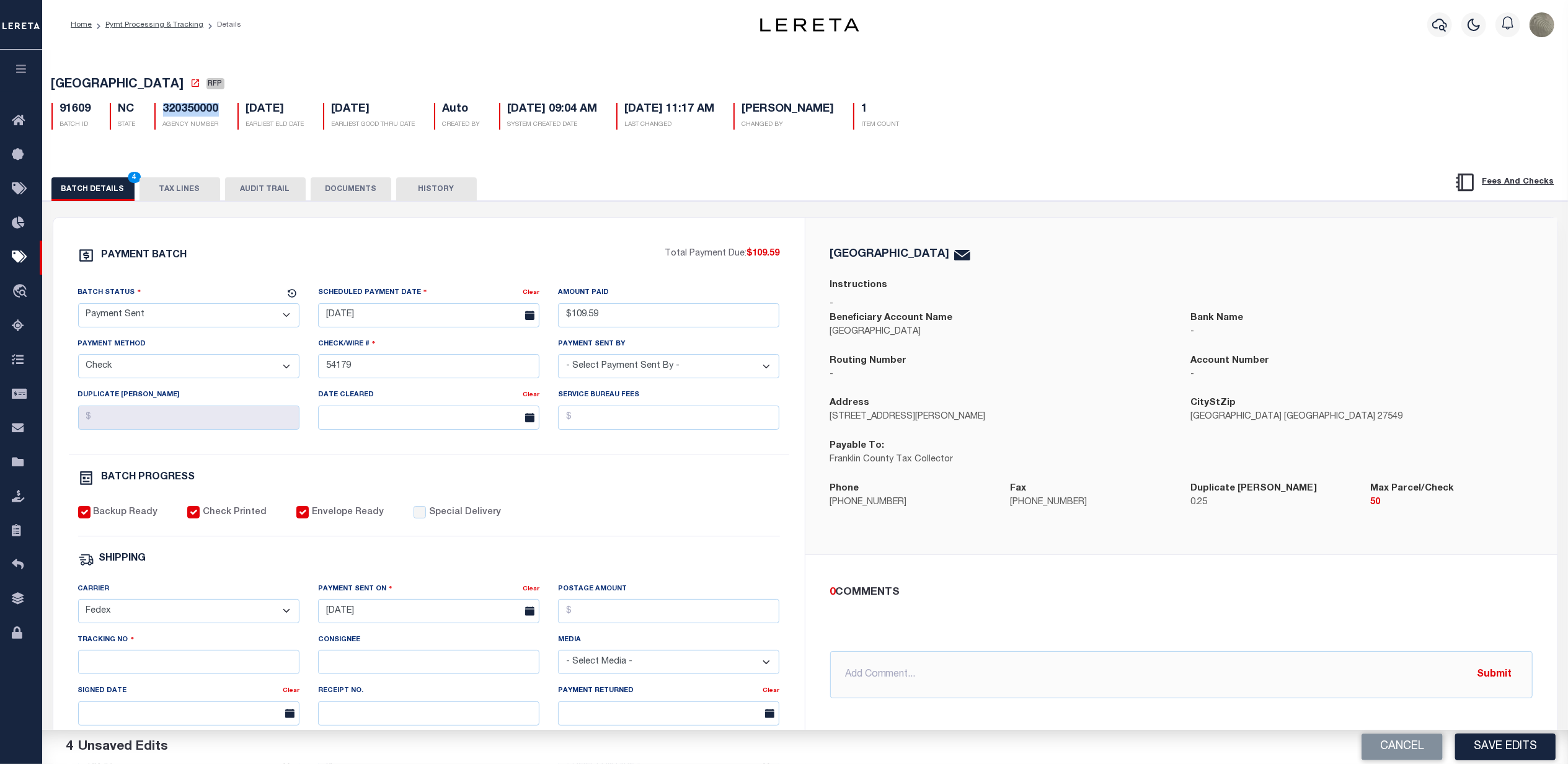
copy h5 "320350000"
click at [133, 673] on input "Tracking No" at bounding box center [188, 662] width 221 height 24
type input "884804594981"
click at [152, 318] on select "- Select Status - Scheduled for Payment Ready For Payment Payment Sent Cleared …" at bounding box center [188, 315] width 221 height 24
click at [78, 307] on select "- Select Status - Scheduled for Payment Ready For Payment Payment Sent Cleared …" at bounding box center [188, 315] width 221 height 24
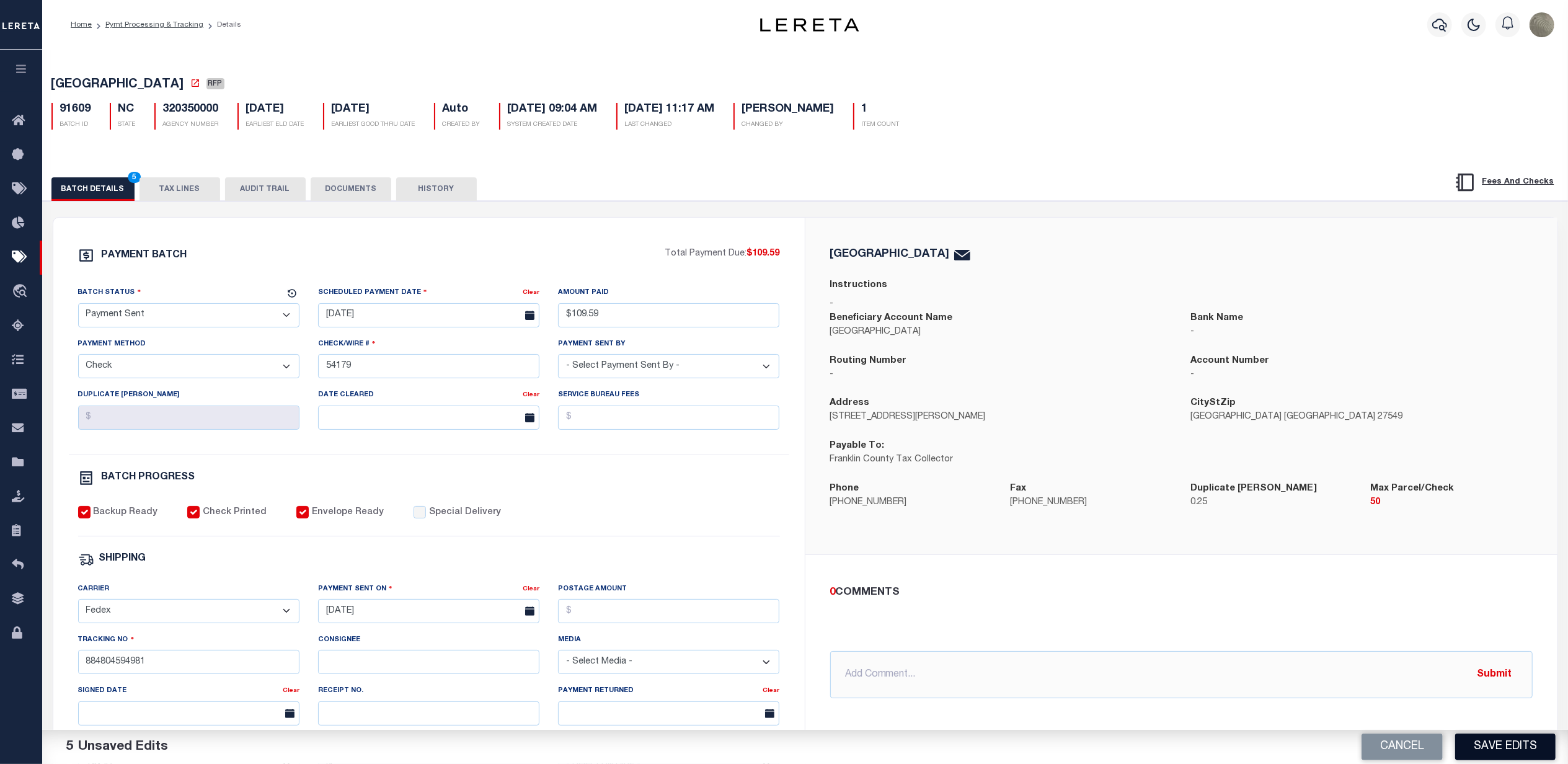
click at [1483, 745] on button "Save Edits" at bounding box center [1505, 748] width 100 height 27
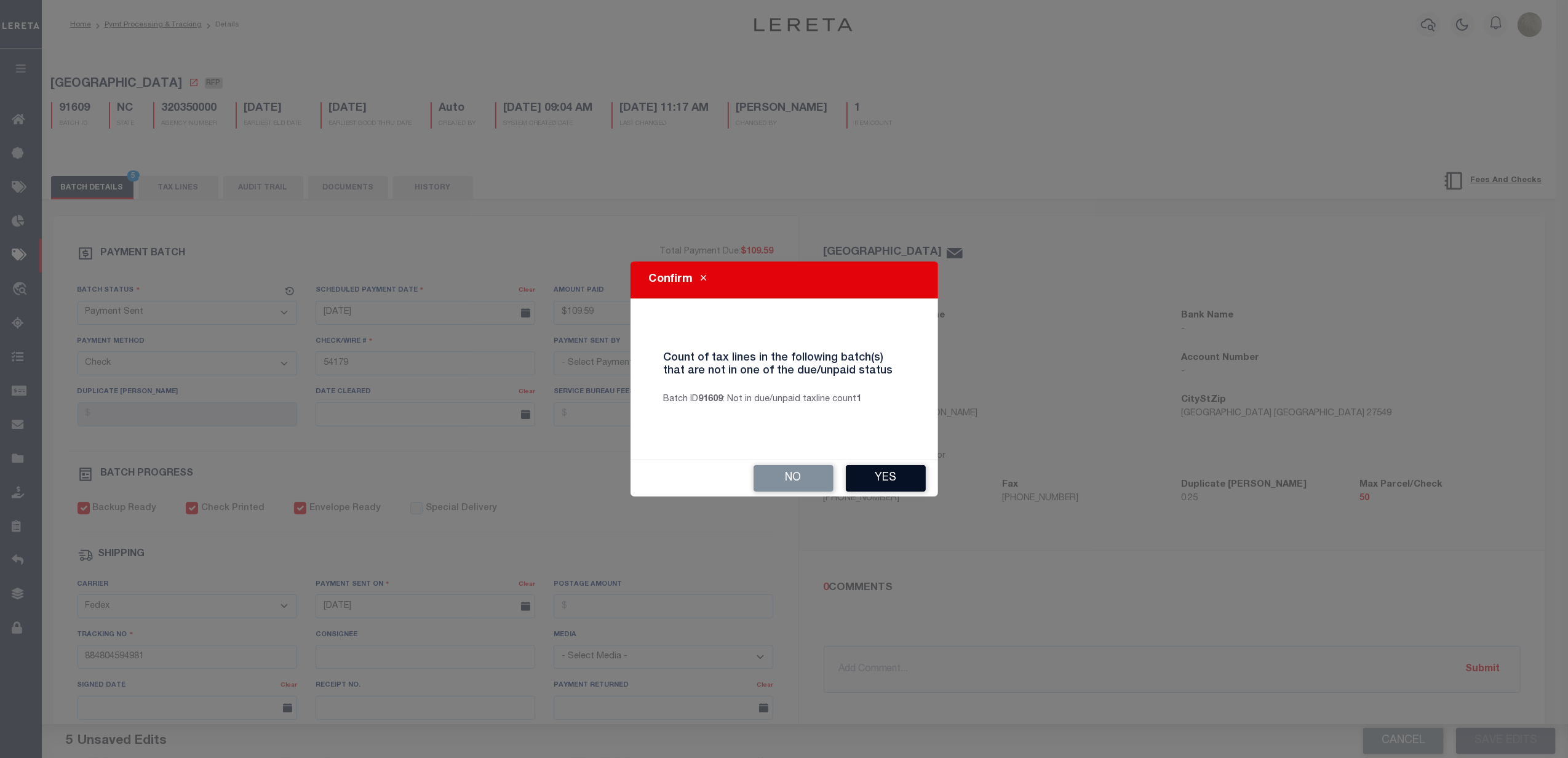
click at [891, 474] on button "Yes" at bounding box center [885, 478] width 80 height 27
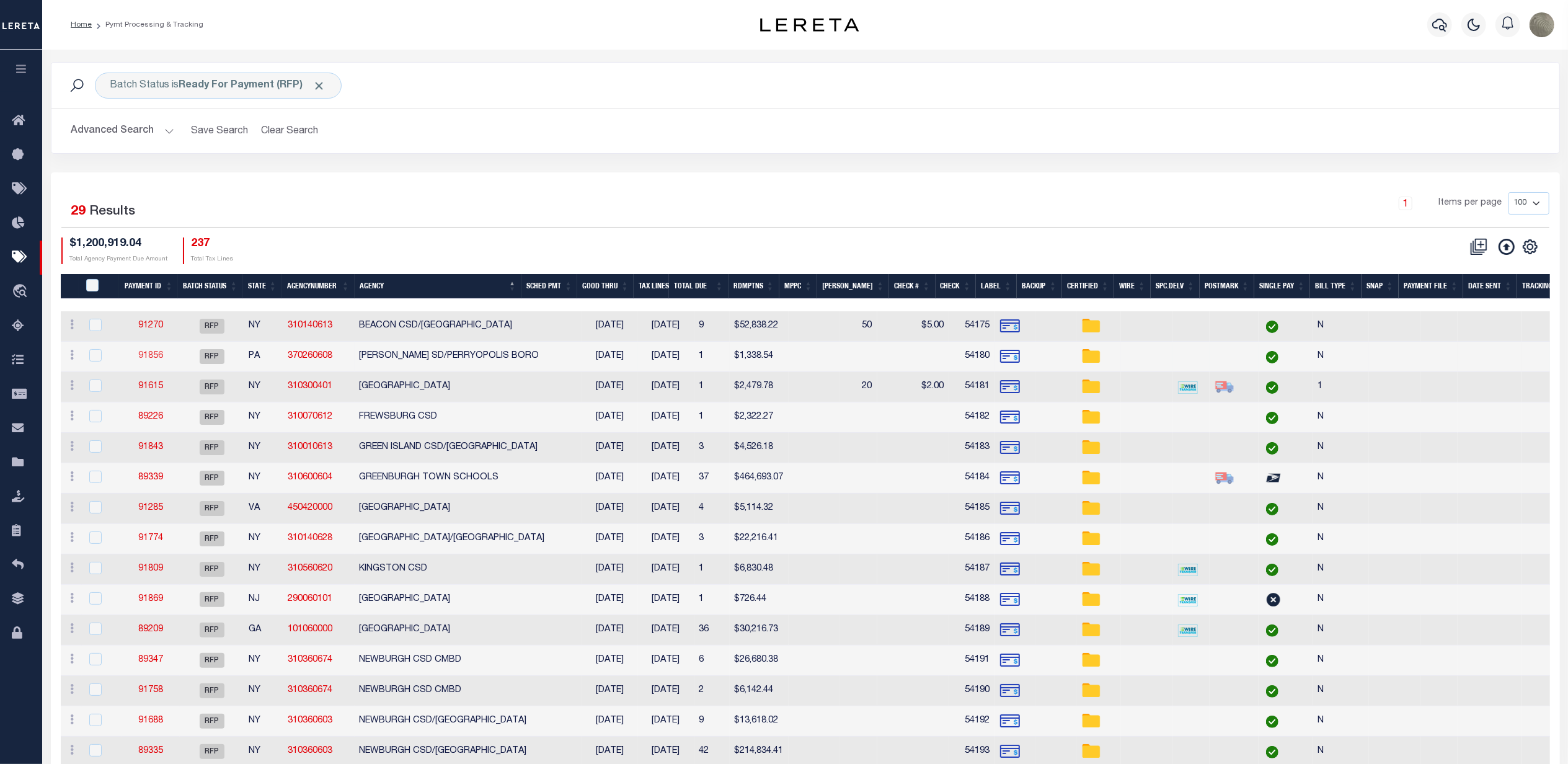
click at [139, 354] on link "91856" at bounding box center [150, 356] width 25 height 9
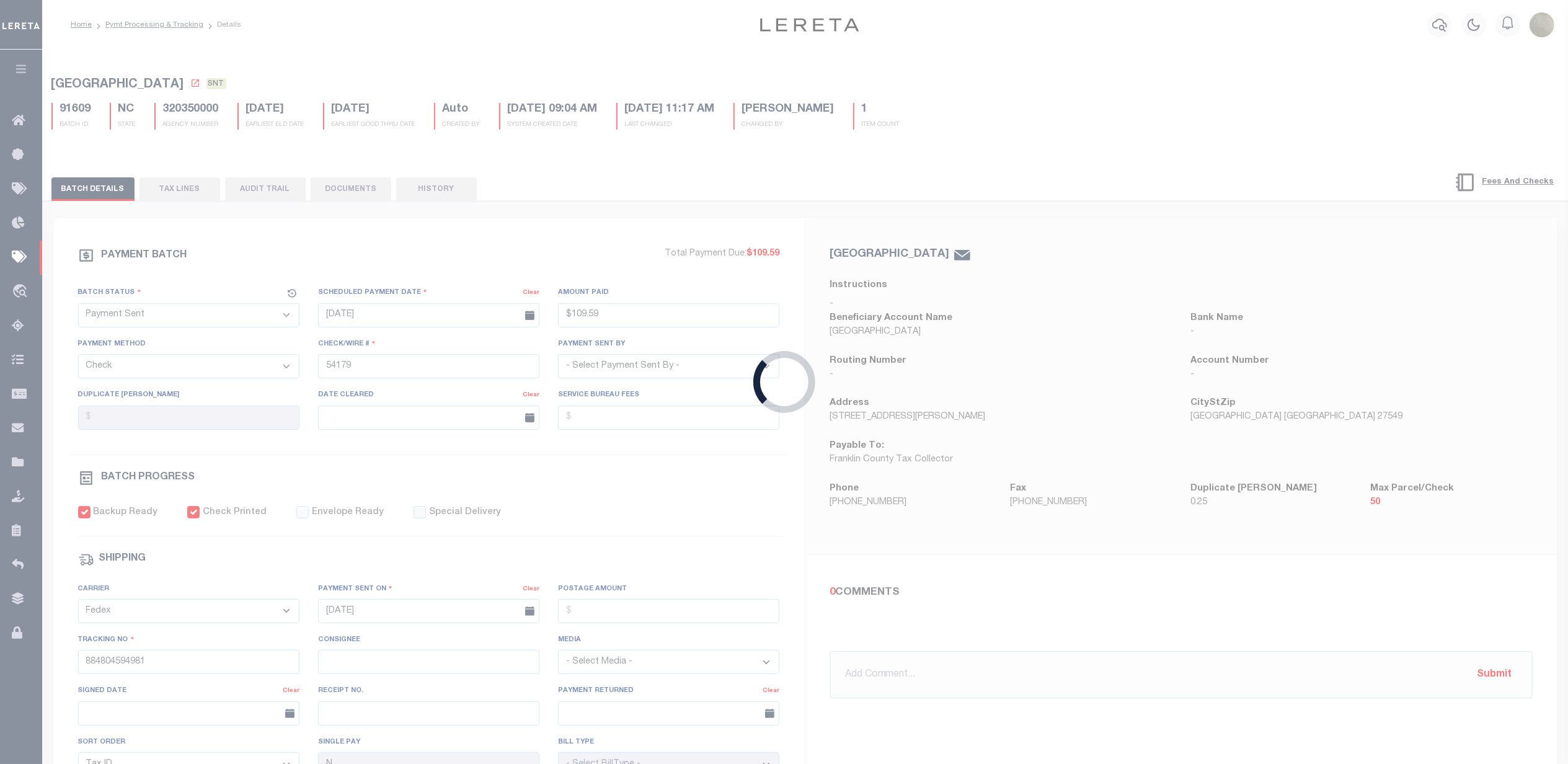
select select "RFP"
type input "$1,338.54"
type input "54180"
select select "[PERSON_NAME]"
checkbox input "false"
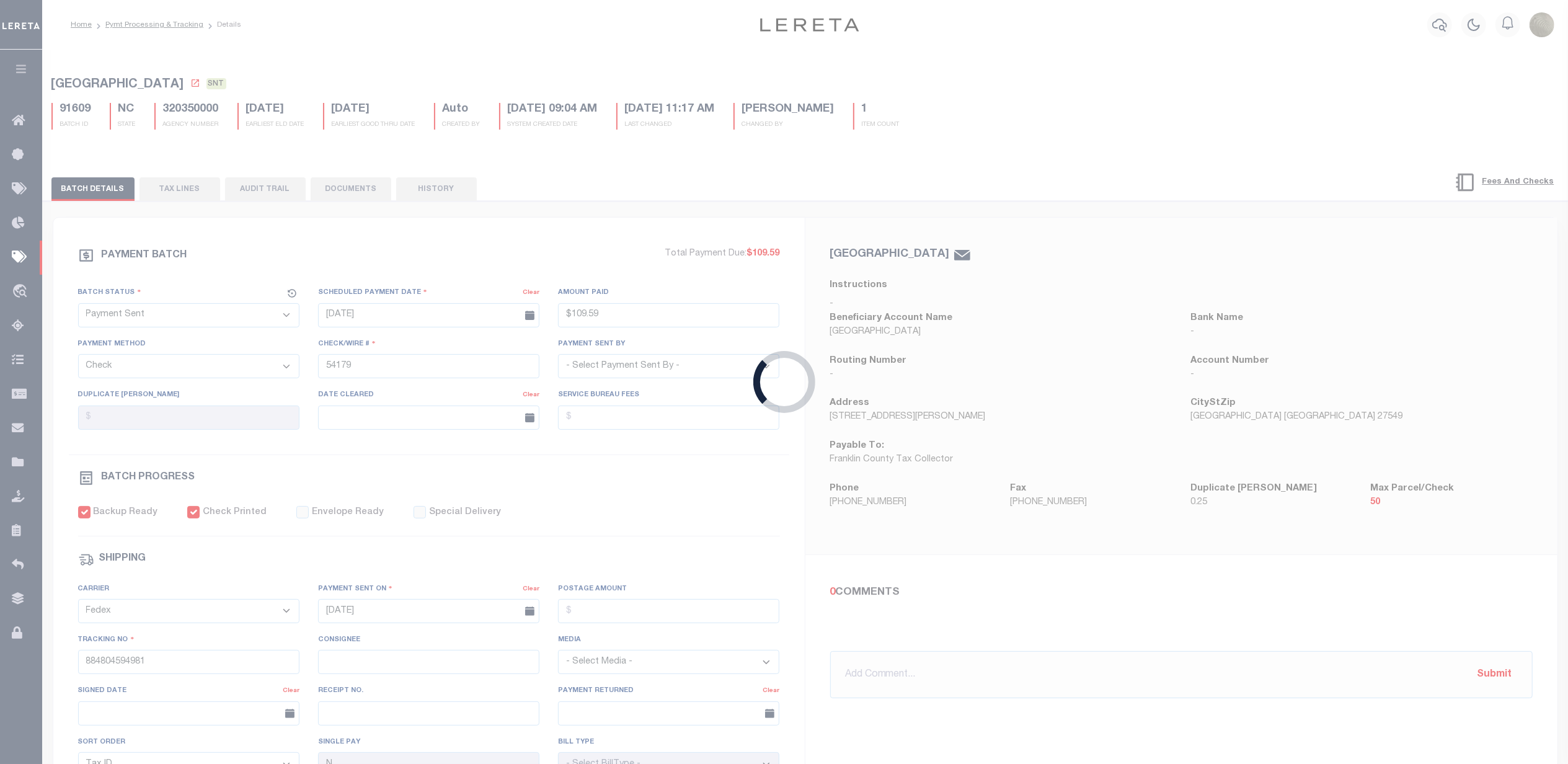
select select
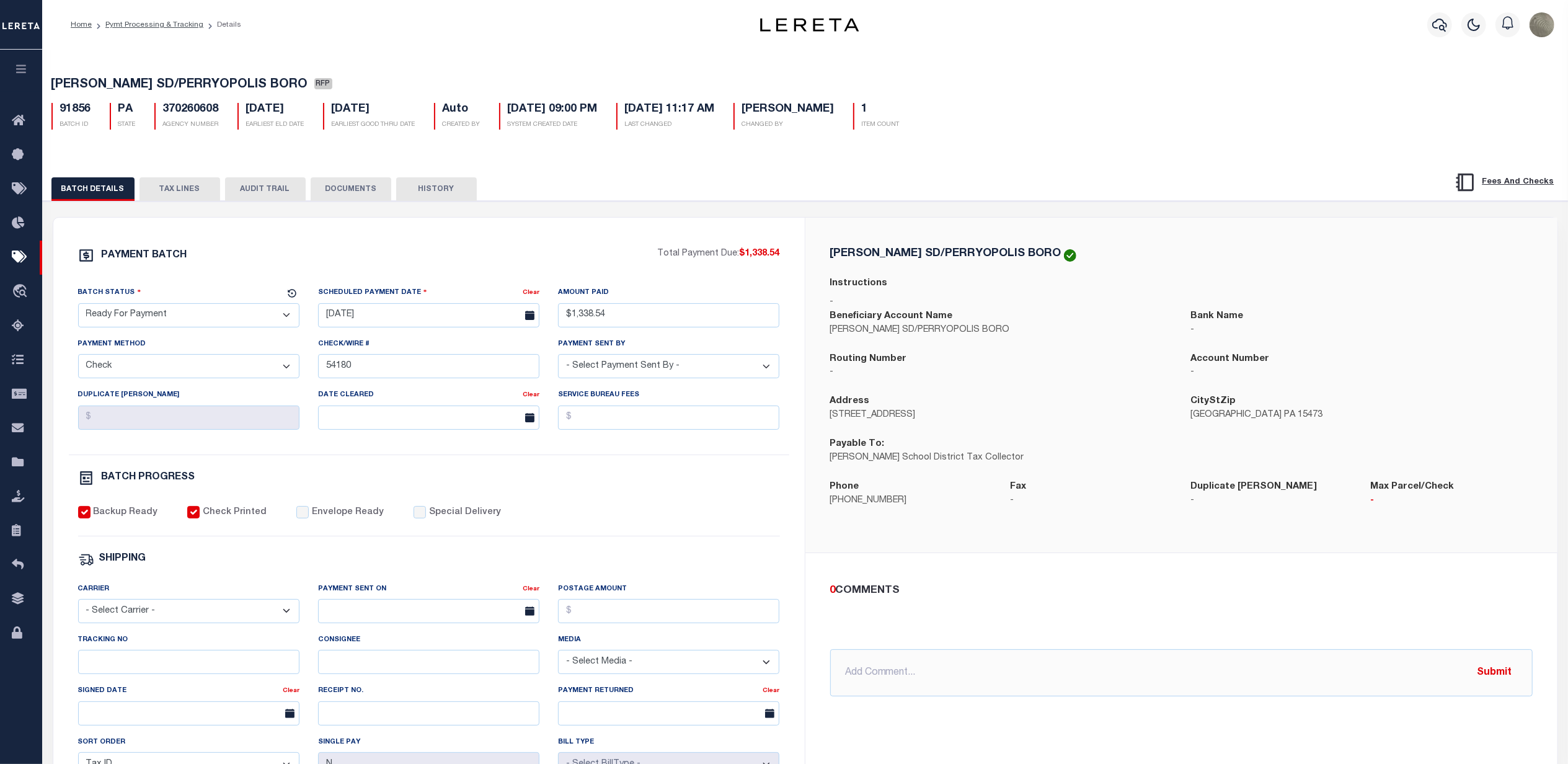
click at [169, 318] on select "- Select Status - Scheduled for Payment Ready For Payment Payment Sent Cleared …" at bounding box center [188, 315] width 221 height 24
select select "SNT"
click at [78, 307] on select "- Select Status - Scheduled for Payment Ready For Payment Payment Sent Cleared …" at bounding box center [188, 315] width 221 height 24
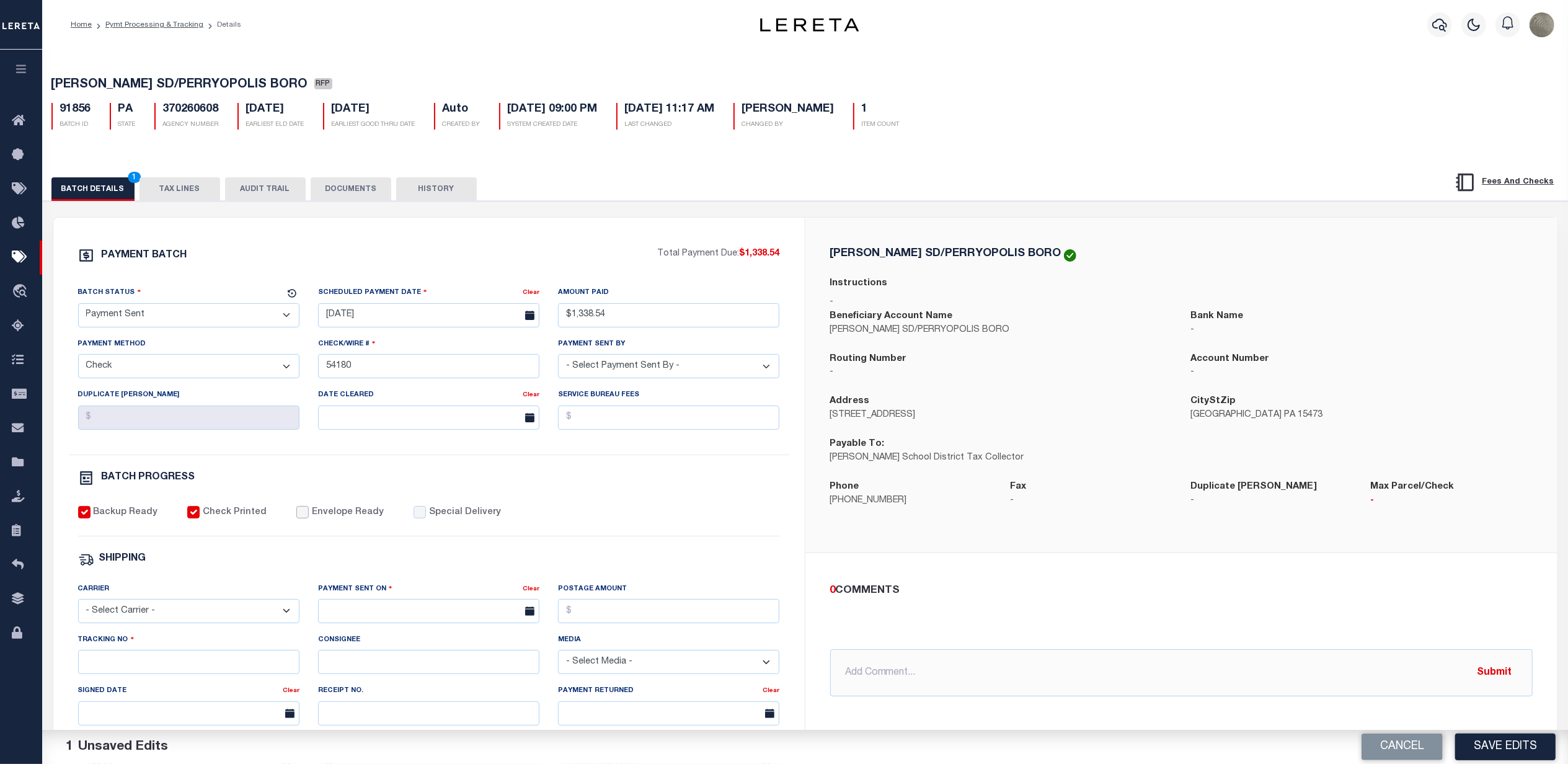
click at [296, 519] on input "Envelope Ready" at bounding box center [302, 512] width 13 height 13
checkbox input "true"
click at [144, 622] on select "- Select Carrier - E-mail Fax Fedex FTP Other UPS USPS" at bounding box center [188, 611] width 221 height 24
select select "USS"
click at [78, 608] on select "- Select Carrier - E-mail Fax Fedex FTP Other UPS USPS" at bounding box center [188, 611] width 221 height 24
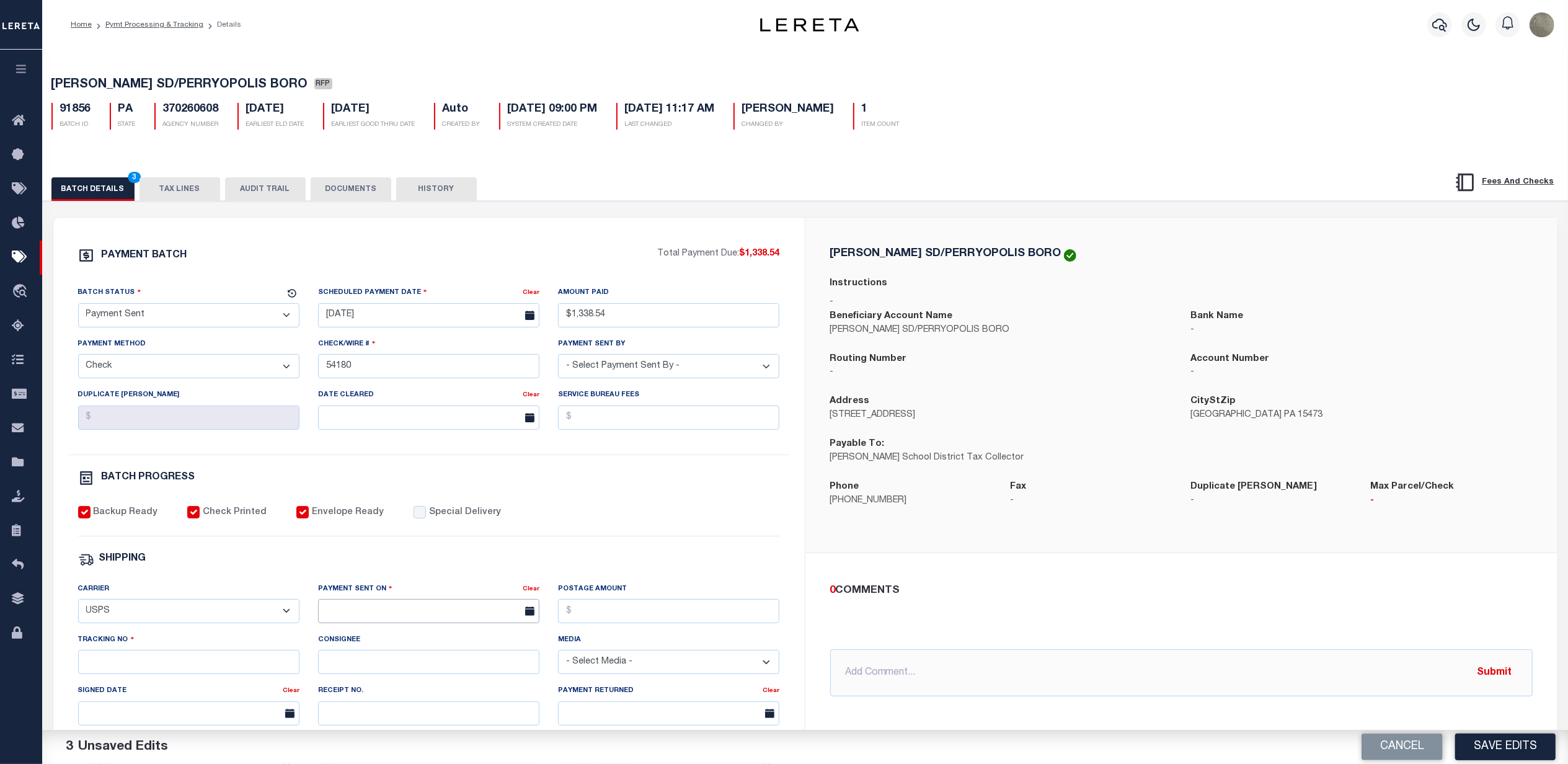
click at [476, 612] on input "text" at bounding box center [428, 611] width 221 height 24
click at [381, 576] on span "30" at bounding box center [386, 571] width 24 height 24
type input "[DATE]"
click at [186, 666] on input "Tracking No" at bounding box center [188, 662] width 221 height 24
type input "9405540109627008978893"
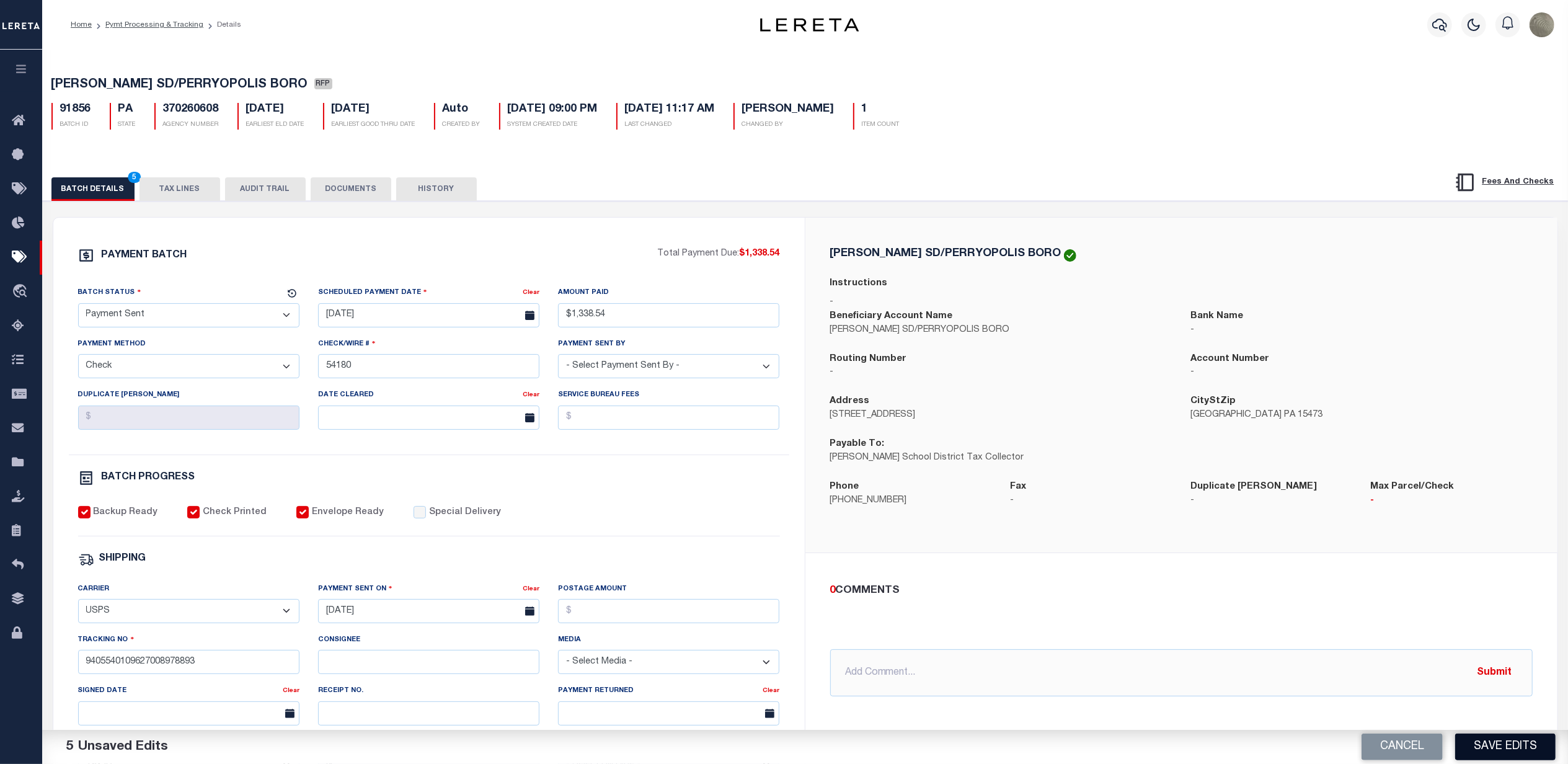
click at [1531, 742] on button "Save Edits" at bounding box center [1505, 748] width 100 height 27
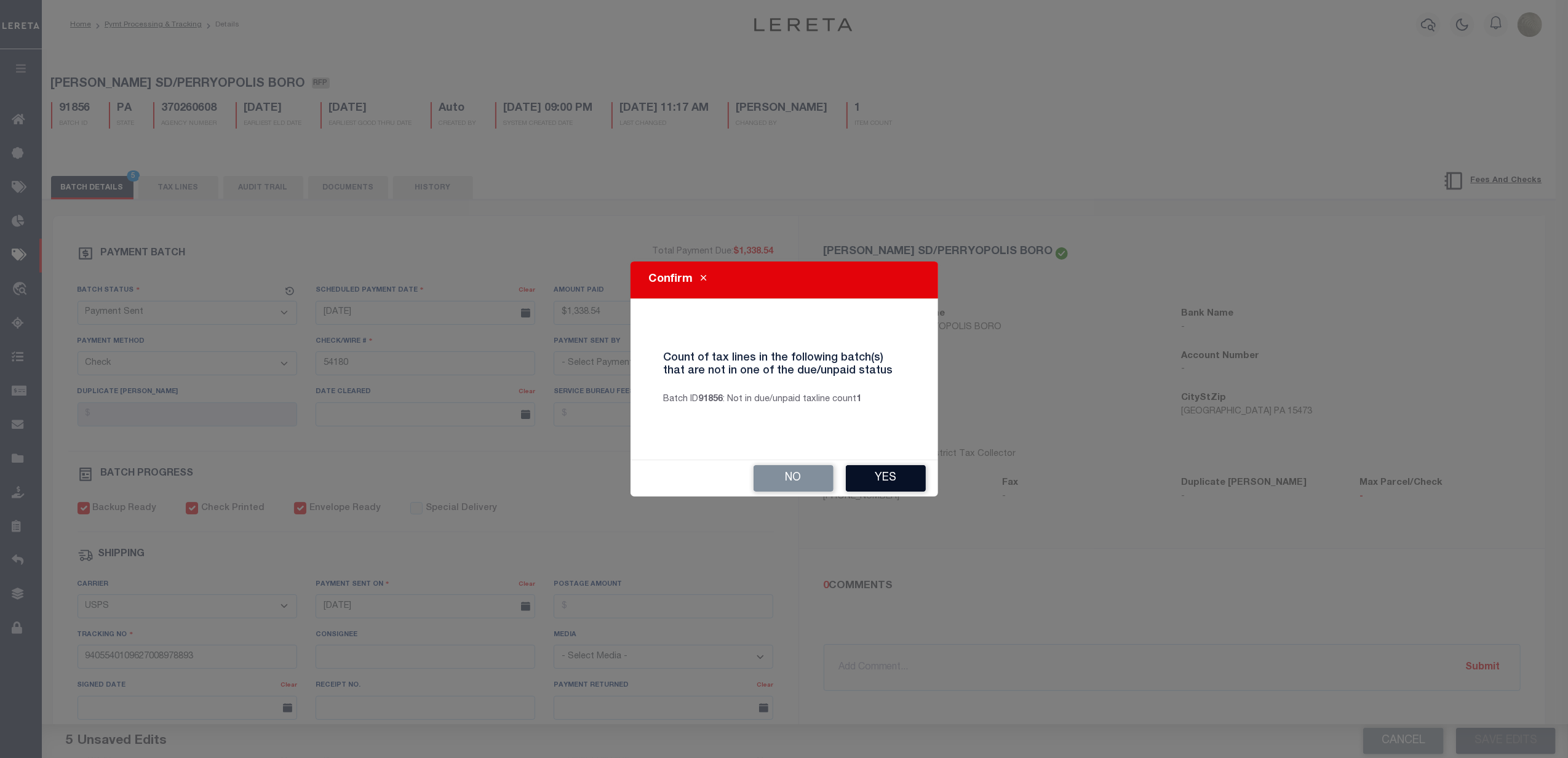
click at [901, 484] on button "Yes" at bounding box center [885, 478] width 80 height 27
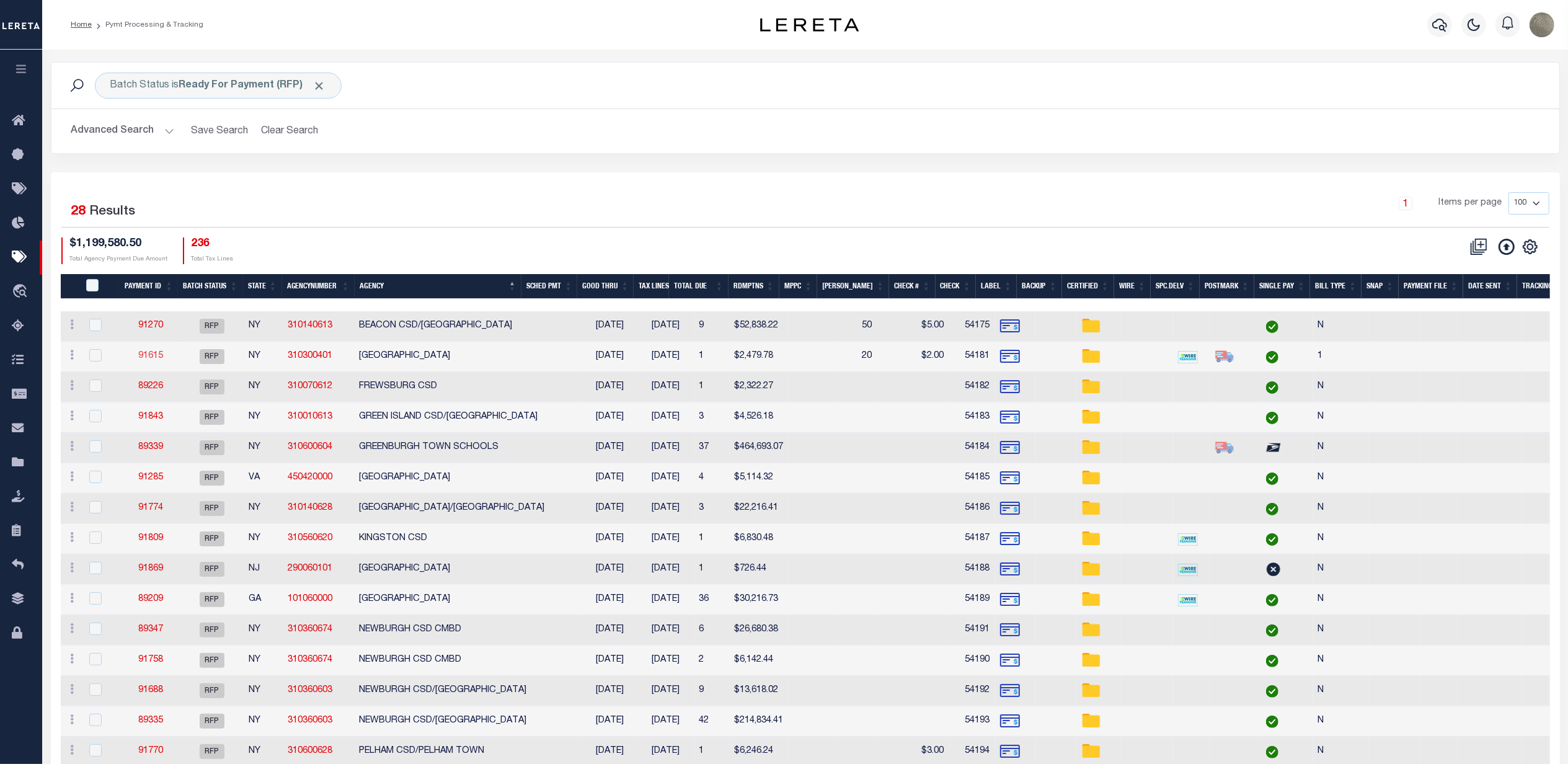
click at [154, 356] on link "91615" at bounding box center [150, 356] width 25 height 9
select select "RFP"
type input "$2,479.78"
type input "54181"
select select "[PERSON_NAME]"
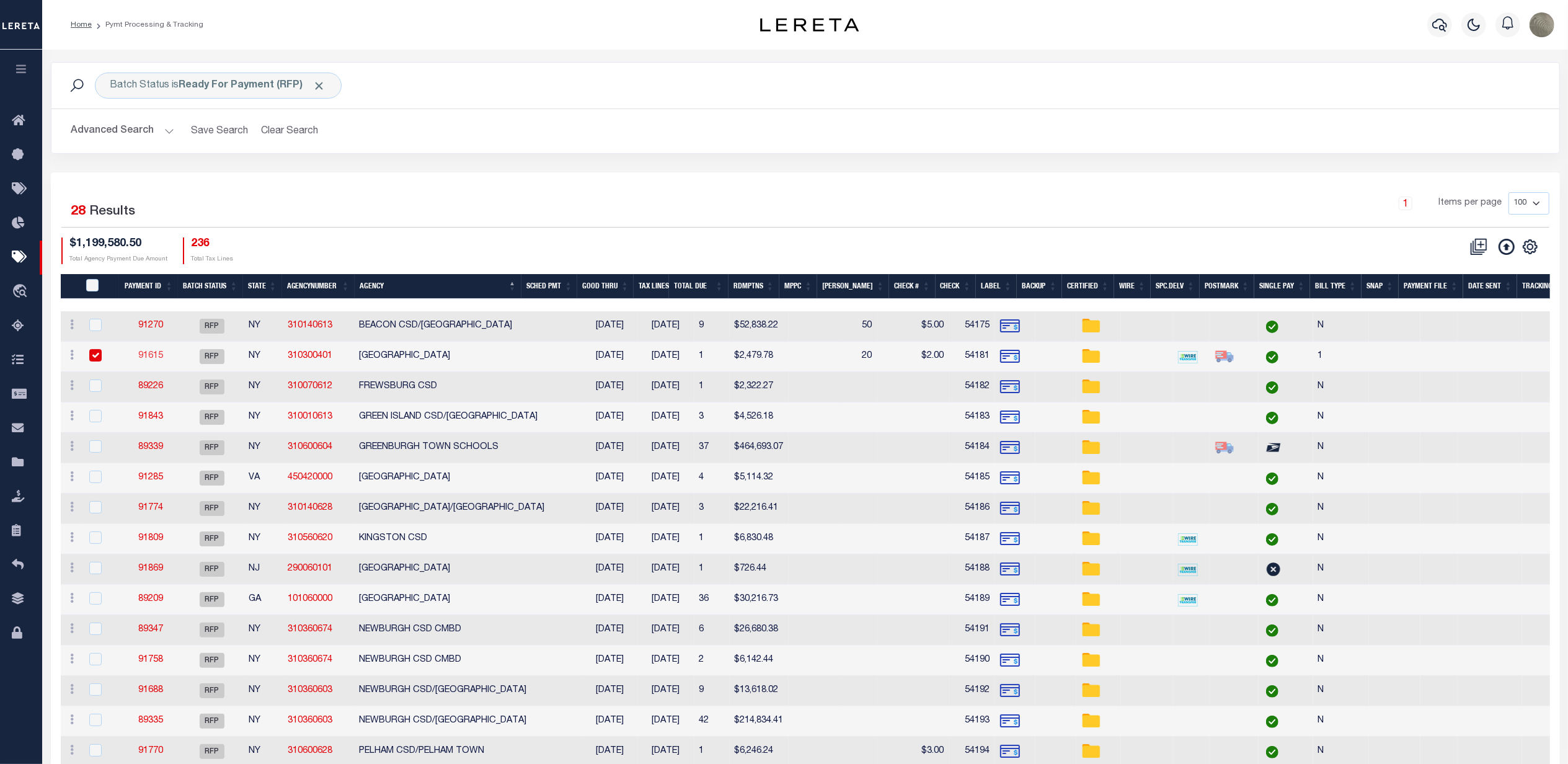
checkbox input "false"
checkbox input "true"
select select
type input "1"
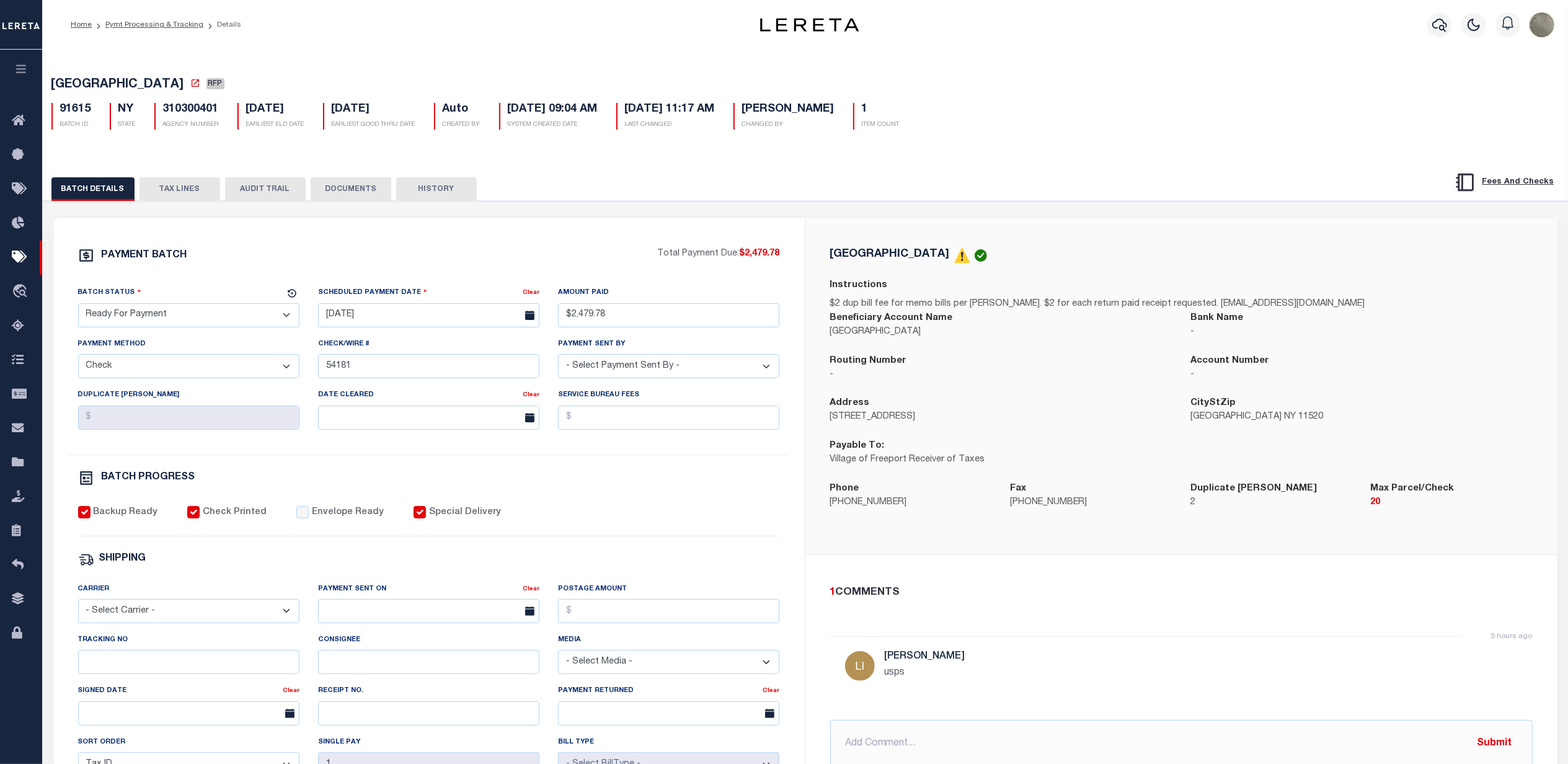
click at [154, 319] on select "- Select Status - Scheduled for Payment Ready For Payment Payment Sent Cleared …" at bounding box center [188, 315] width 221 height 24
select select "SNT"
click at [78, 307] on select "- Select Status - Scheduled for Payment Ready For Payment Payment Sent Cleared …" at bounding box center [188, 315] width 221 height 24
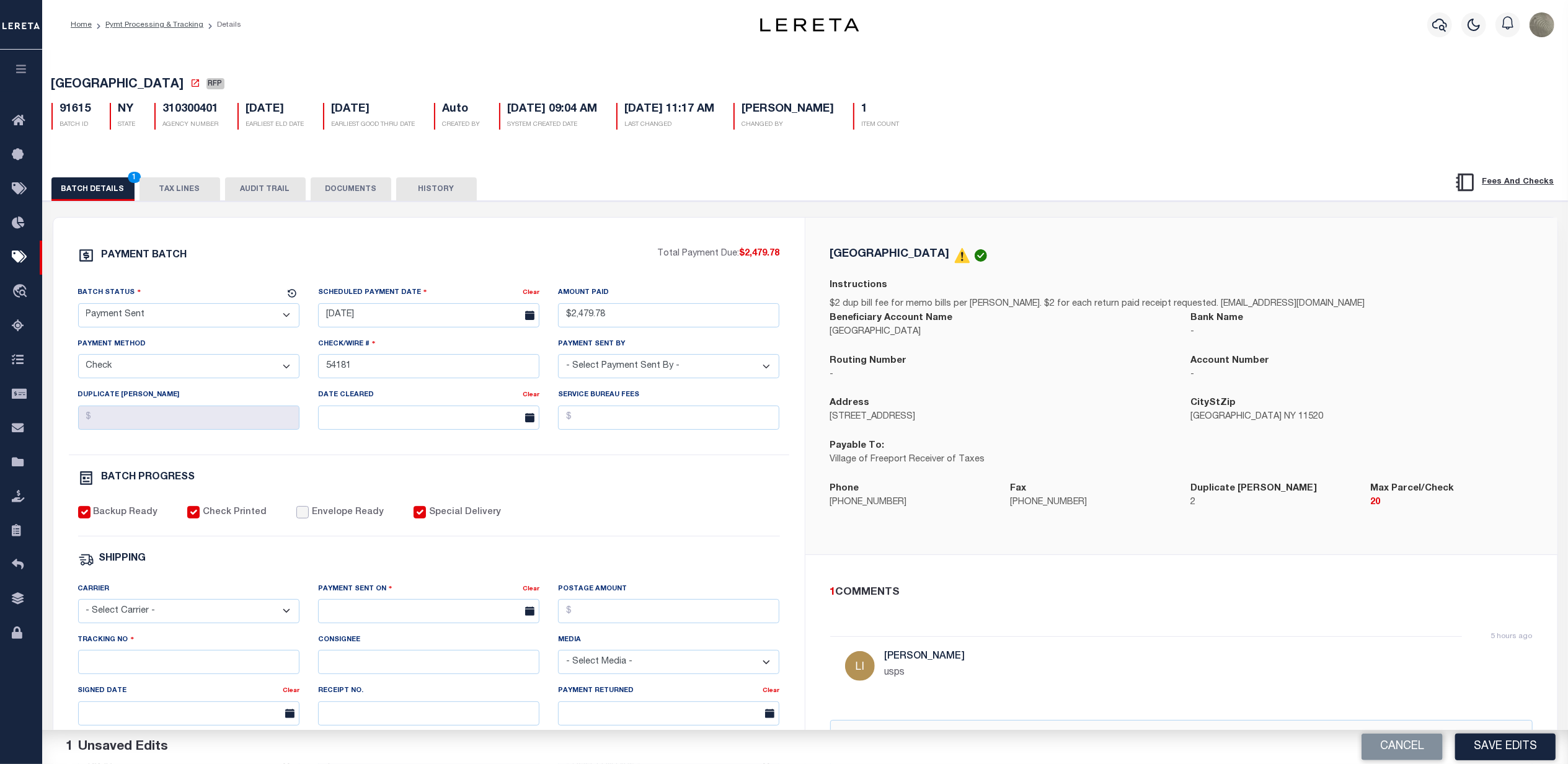
click at [296, 515] on input "Envelope Ready" at bounding box center [302, 512] width 13 height 13
checkbox input "true"
click at [137, 616] on select "- Select Carrier - E-mail Fax Fedex FTP Other UPS USPS" at bounding box center [188, 611] width 221 height 24
select select "FDX"
click at [78, 608] on select "- Select Carrier - E-mail Fax Fedex FTP Other UPS USPS" at bounding box center [188, 611] width 221 height 24
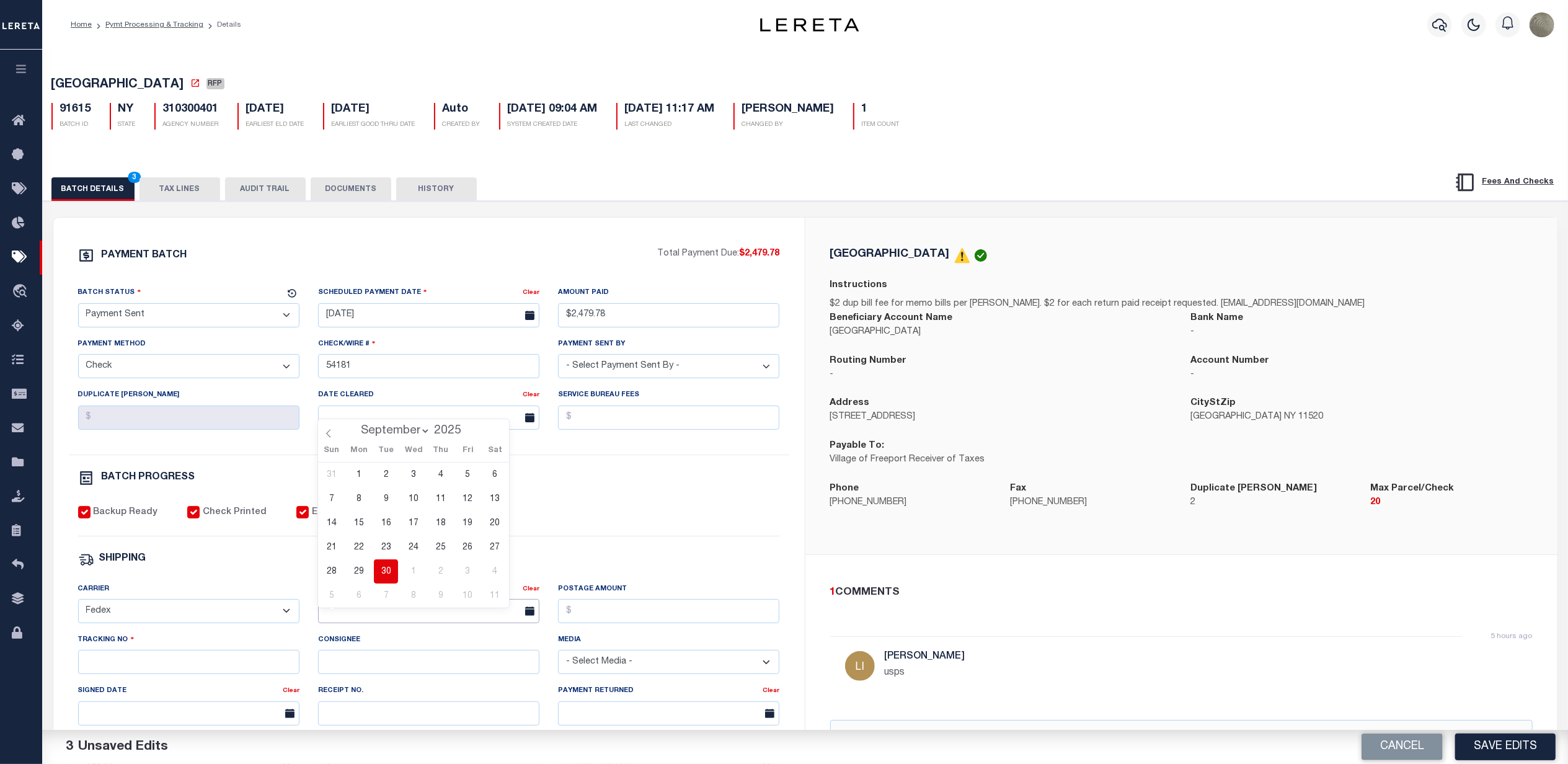
click at [355, 623] on input "text" at bounding box center [428, 611] width 221 height 24
click at [389, 566] on span "30" at bounding box center [386, 571] width 24 height 24
type input "[DATE]"
click at [212, 655] on div "Tracking No" at bounding box center [188, 654] width 221 height 41
click at [205, 673] on input "Tracking No" at bounding box center [188, 662] width 221 height 24
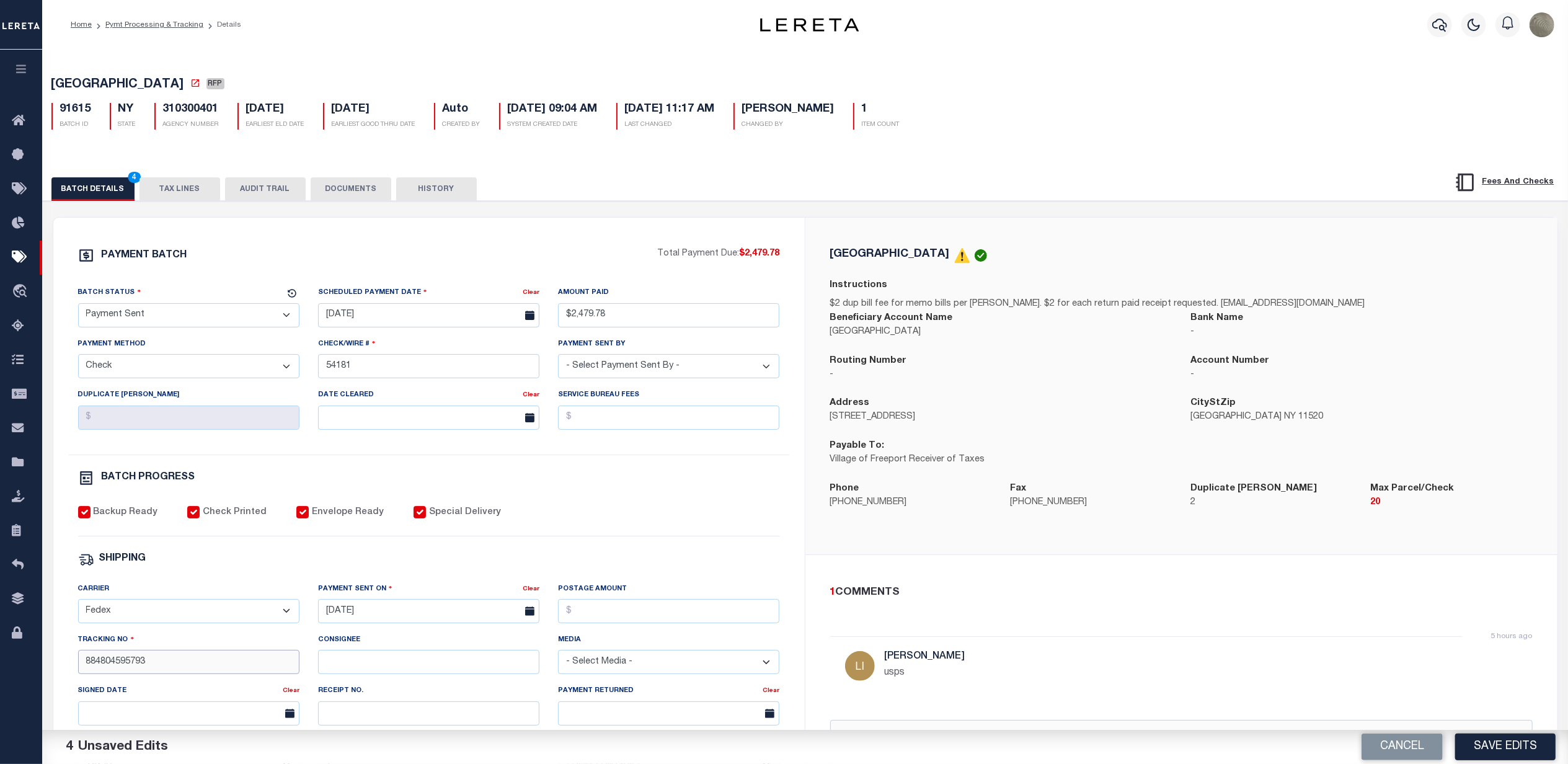
type input "884804595793"
click at [681, 479] on div "BATCH PROGRESS" at bounding box center [429, 478] width 702 height 16
click at [1489, 742] on button "Save Edits" at bounding box center [1505, 748] width 100 height 27
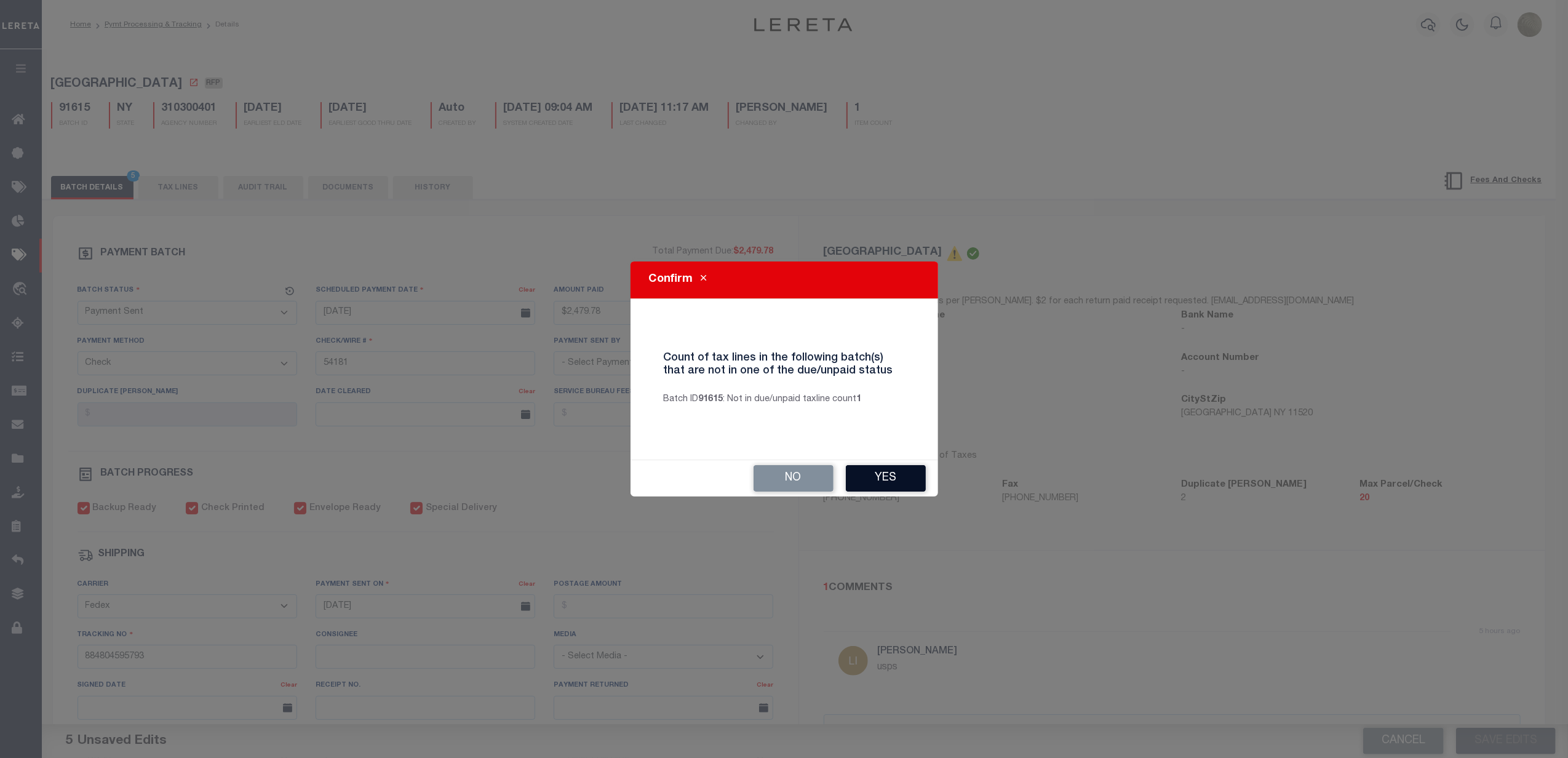
click at [909, 478] on button "Yes" at bounding box center [885, 478] width 80 height 27
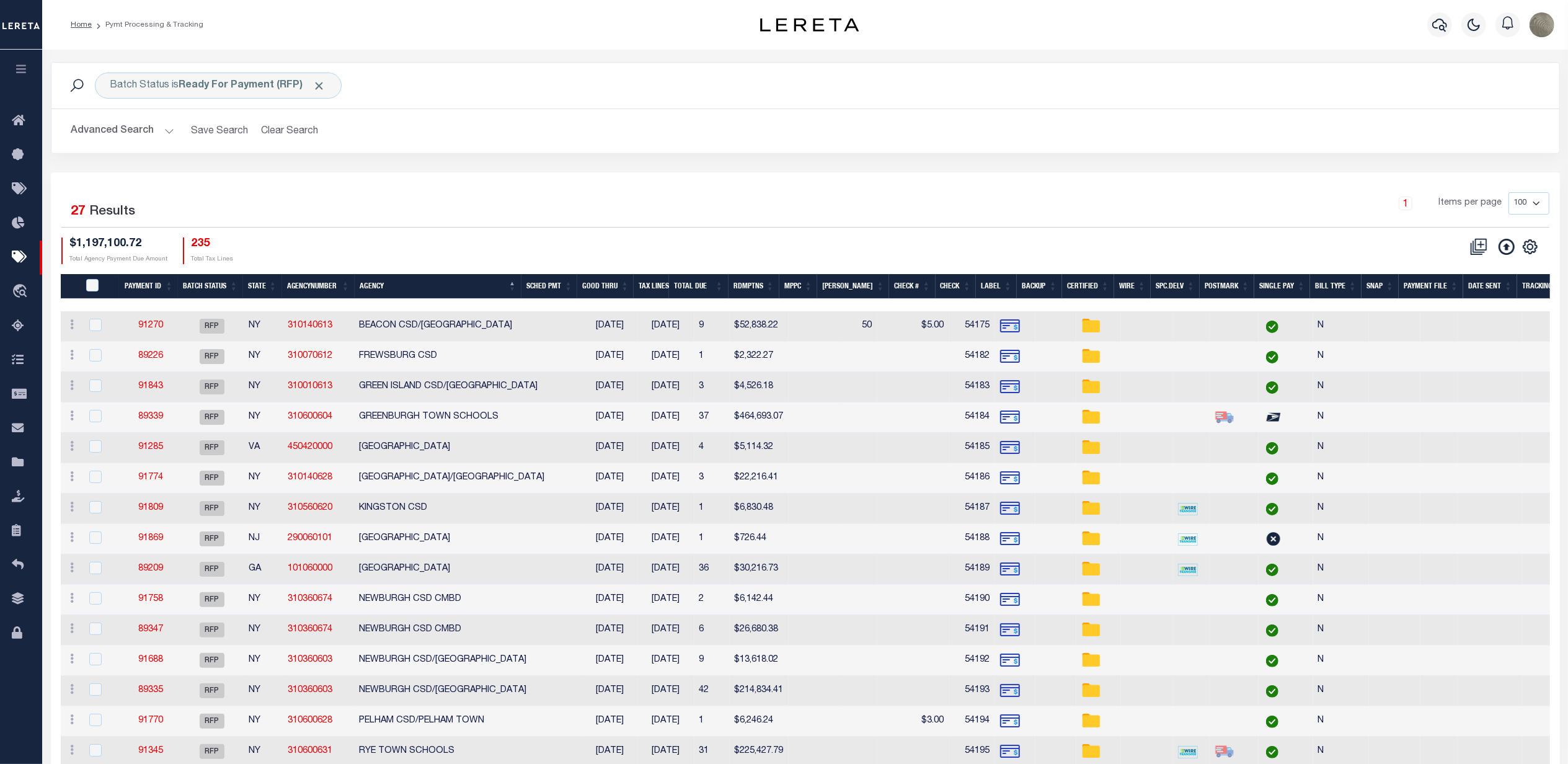
click at [870, 202] on div "1 Items per page 100 200 500 1000" at bounding box center [993, 208] width 1112 height 32
click at [482, 192] on div "1 Selected 27 Results 1 Items per page 100 200 500 1000 $1,197,100.72" at bounding box center [805, 657] width 1509 height 969
click at [1526, 249] on icon "" at bounding box center [1531, 247] width 16 height 16
click at [1451, 336] on span "Show Filter" at bounding box center [1454, 339] width 46 height 9
select select
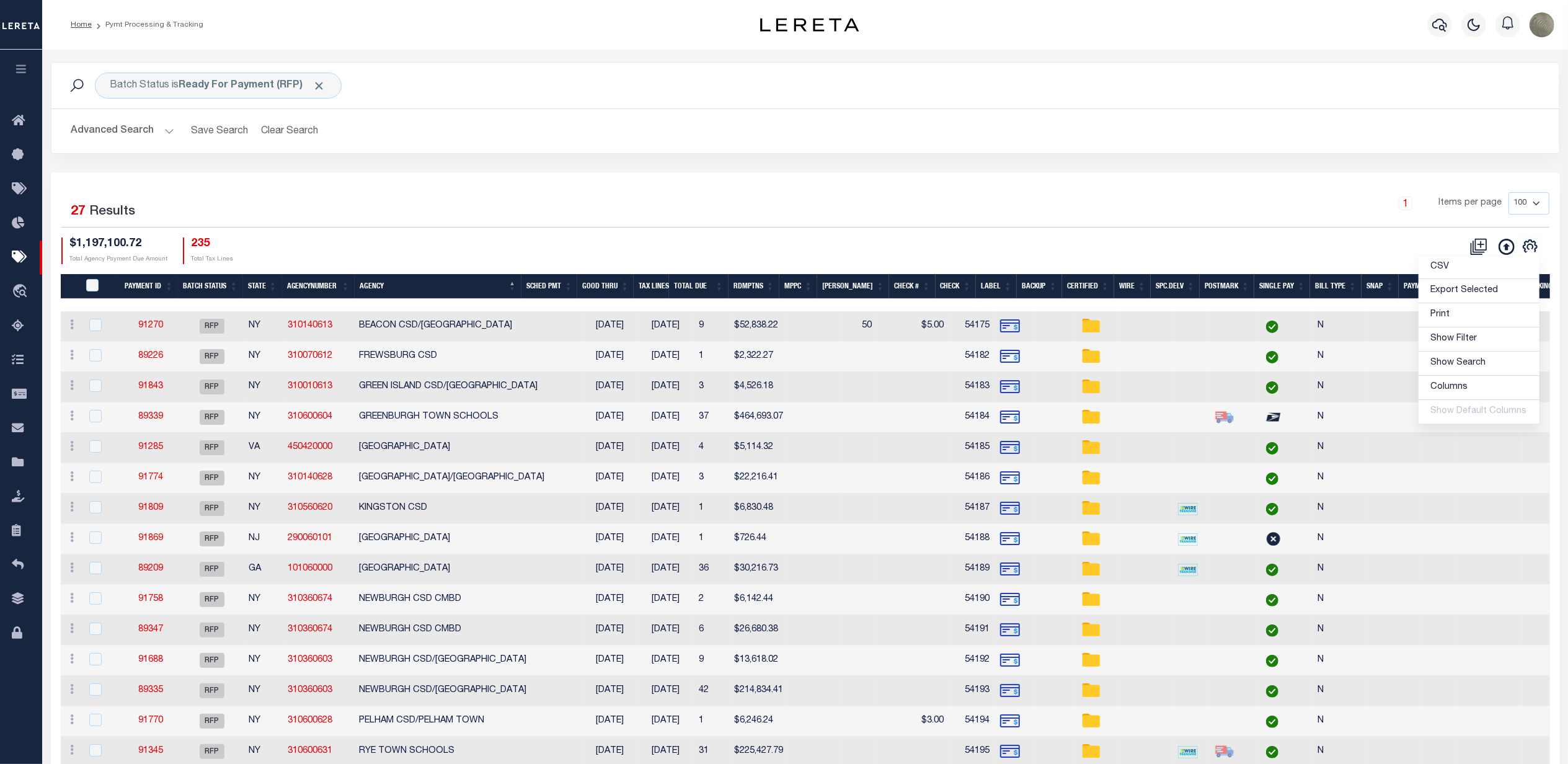
select select
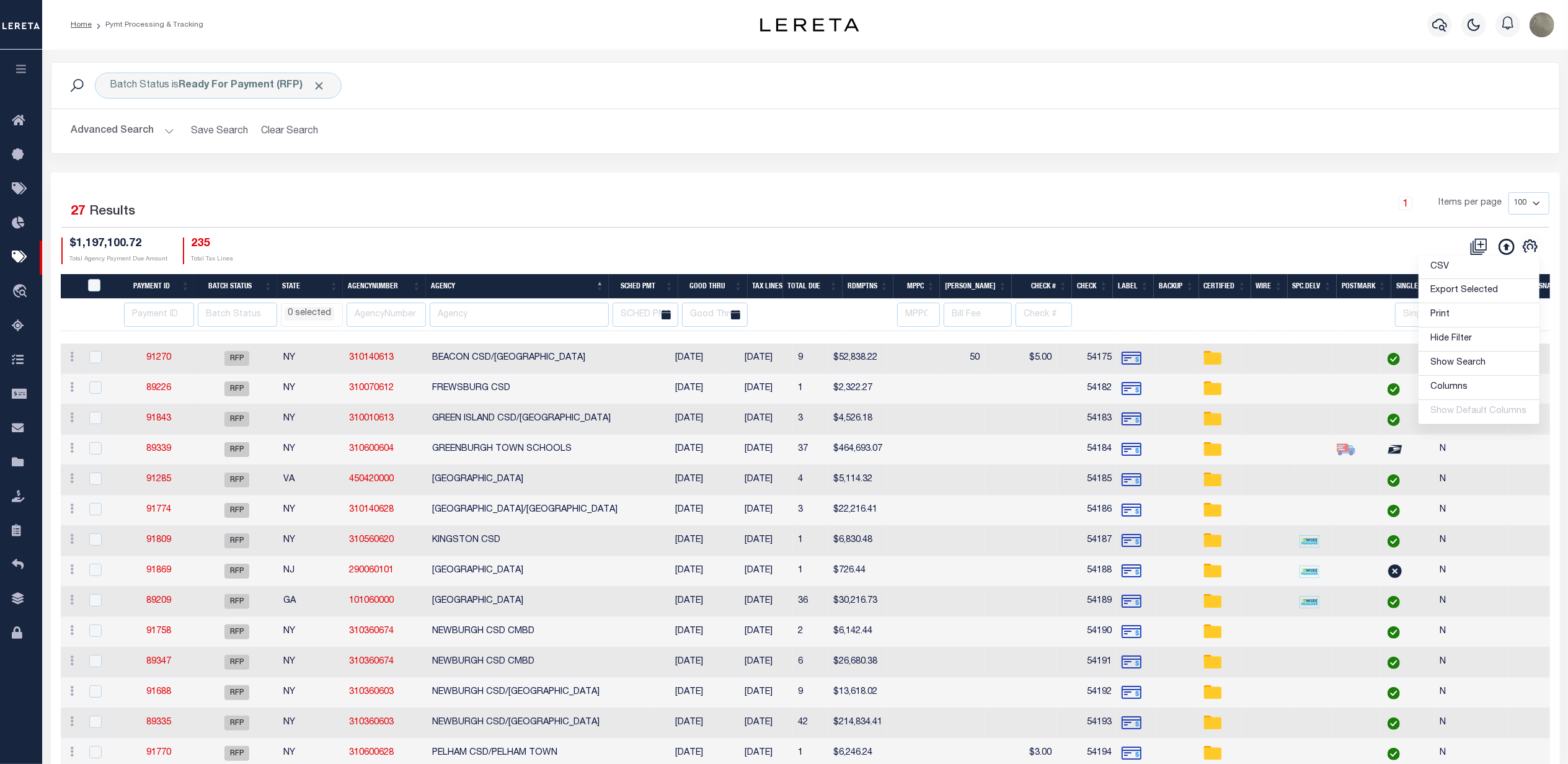
click at [888, 210] on div "1 Items per page 100 200 500 1000" at bounding box center [993, 208] width 1112 height 32
click at [506, 321] on input "text" at bounding box center [519, 315] width 179 height 24
type input "colfax"
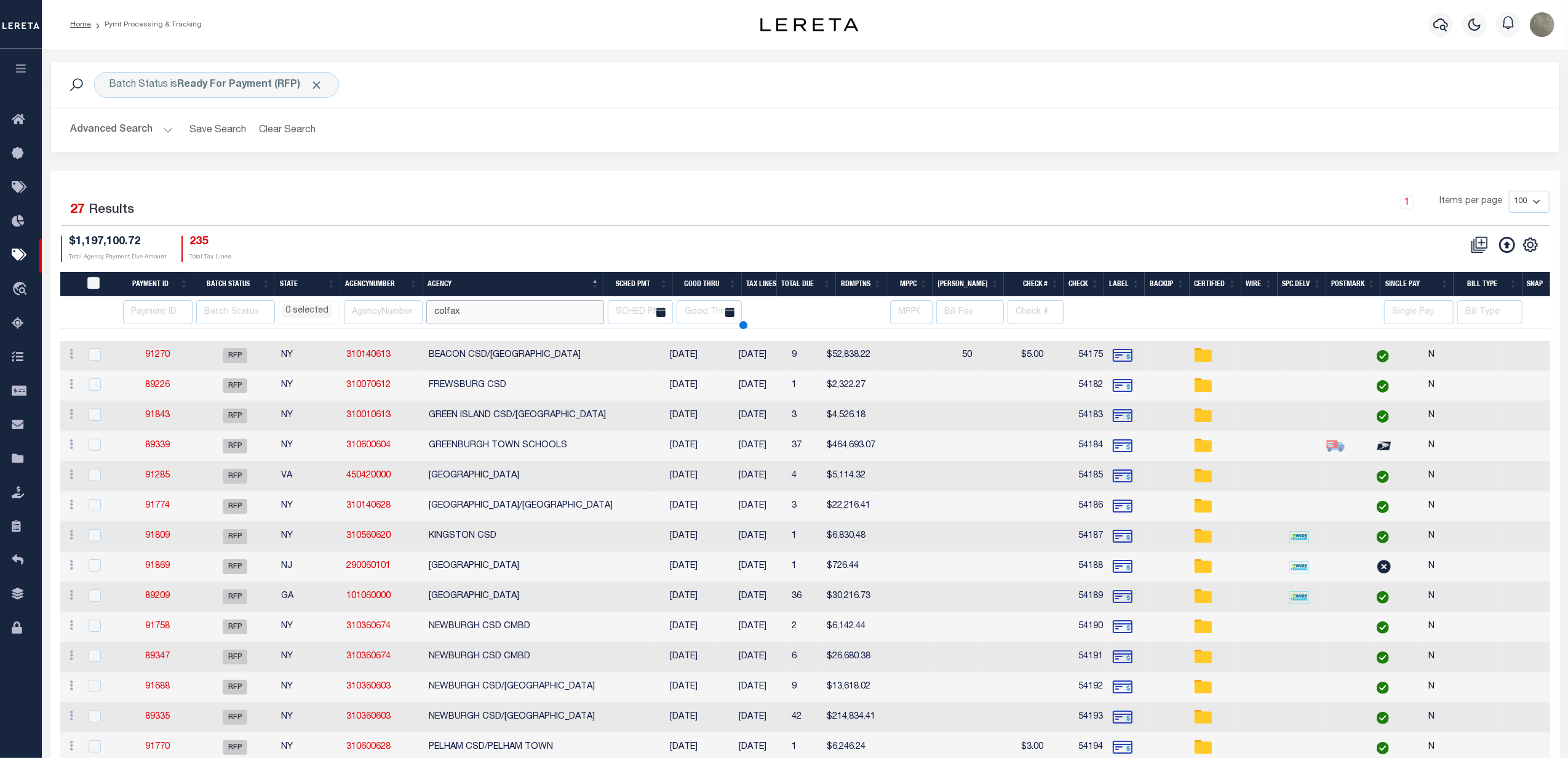
select select
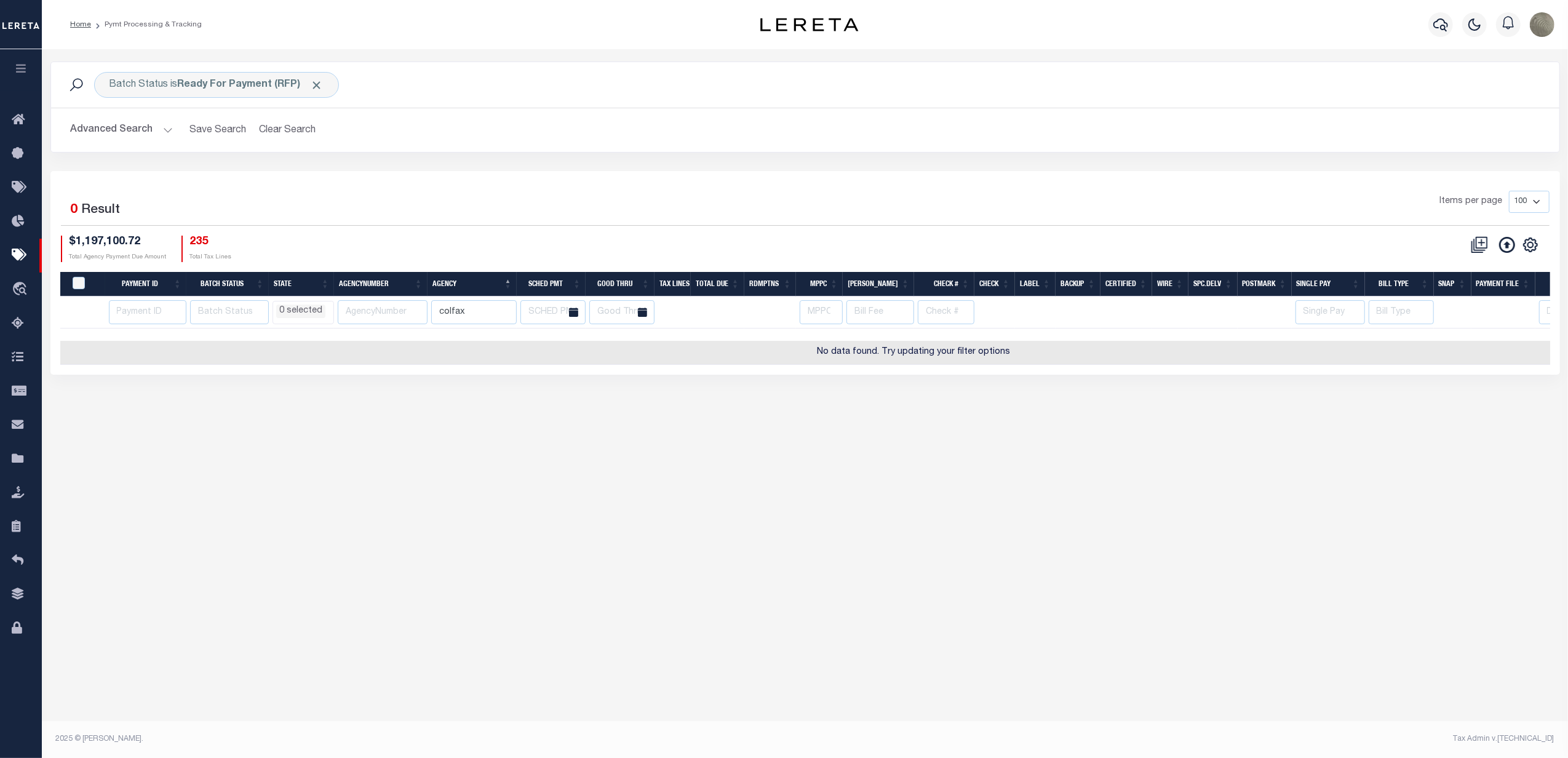
click at [483, 229] on div "1 Selected 0 Result Items per page 100 200 500 1000 $1,197,100.72 Total Agency …" at bounding box center [805, 225] width 1508 height 71
click at [468, 318] on input "colfax" at bounding box center [474, 312] width 86 height 24
select select
click at [468, 318] on input "colfax" at bounding box center [474, 312] width 86 height 24
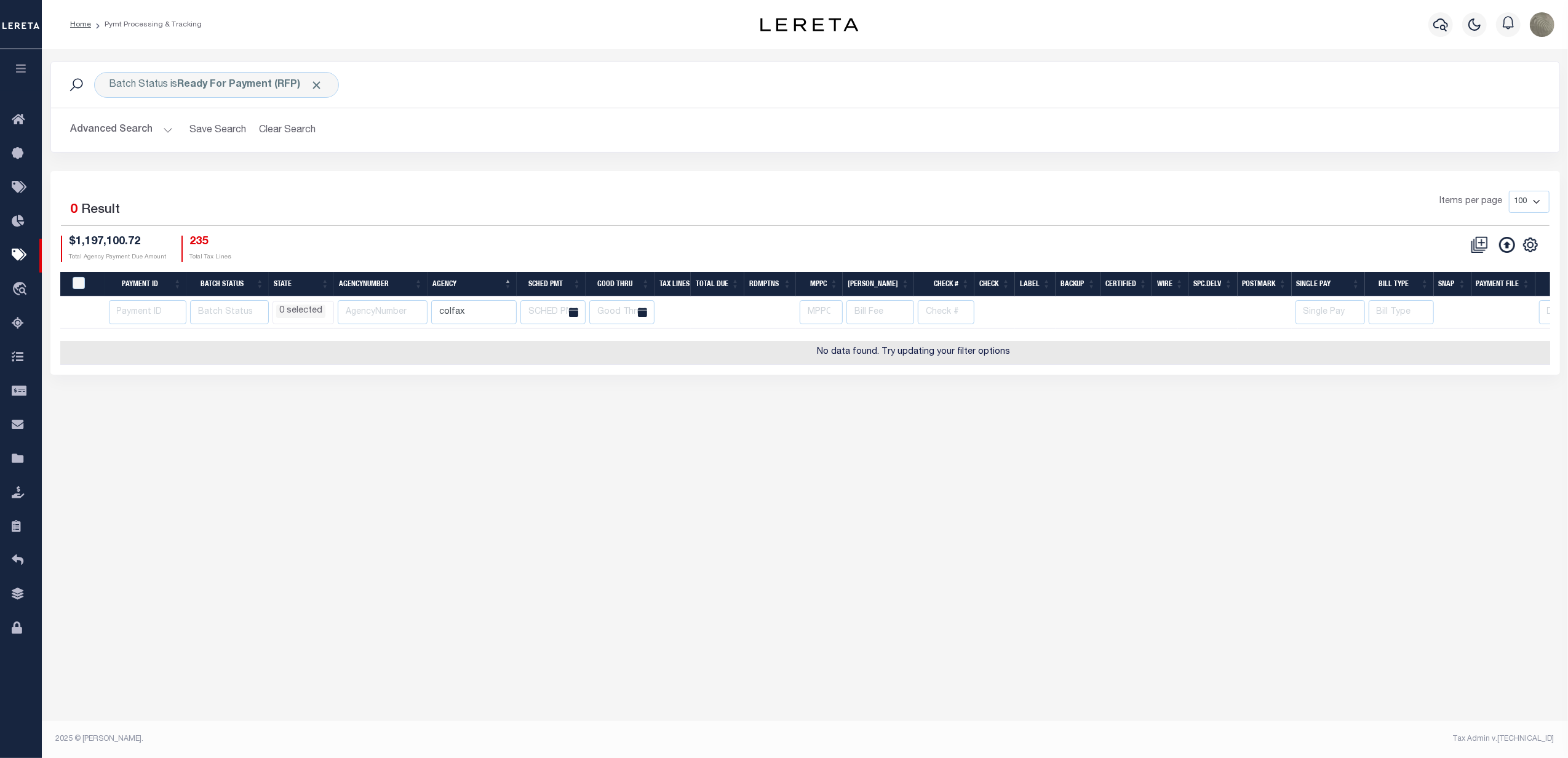
drag, startPoint x: 468, startPoint y: 318, endPoint x: 457, endPoint y: 306, distance: 16.3
click at [468, 318] on input "colfax" at bounding box center [474, 312] width 86 height 24
click at [239, 91] on div "Batch Status is Ready For Payment (RFP)" at bounding box center [216, 85] width 245 height 26
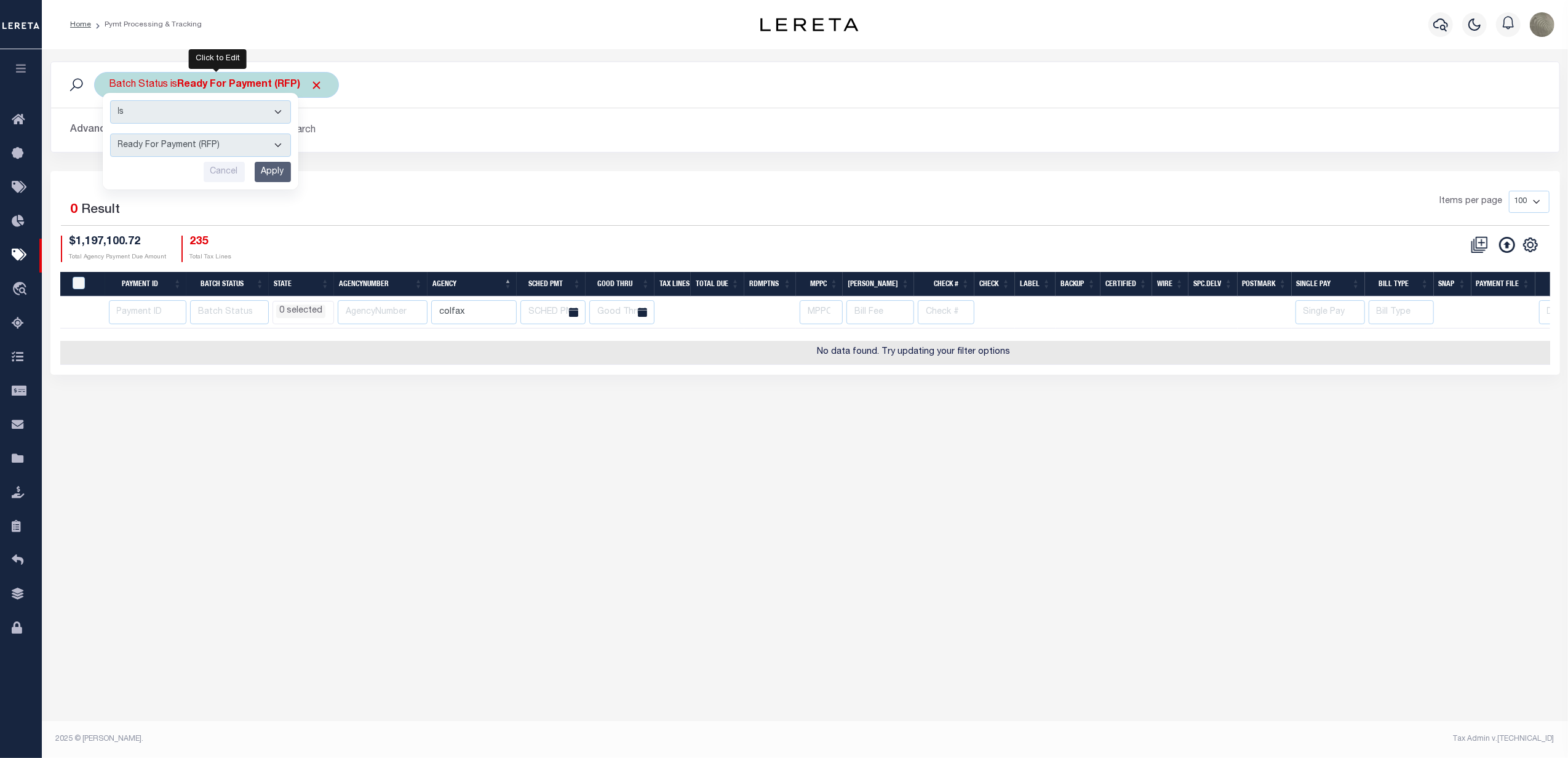
click at [196, 130] on div "Is Contains Awaiting Funds (AWF) Cleared and Complete (CAC) New Check Needed (N…" at bounding box center [200, 141] width 196 height 97
click at [190, 141] on select "Awaiting Funds (AWF) Cleared and Complete (CAC) New Check Needed (NCN) Payment …" at bounding box center [200, 145] width 181 height 23
select select "SFP"
click at [110, 134] on select "Awaiting Funds (AWF) Cleared and Complete (CAC) New Check Needed (NCN) Payment …" at bounding box center [200, 145] width 181 height 23
click at [183, 144] on select "Awaiting Funds (AWF) Cleared and Complete (CAC) New Check Needed (NCN) Payment …" at bounding box center [200, 145] width 181 height 23
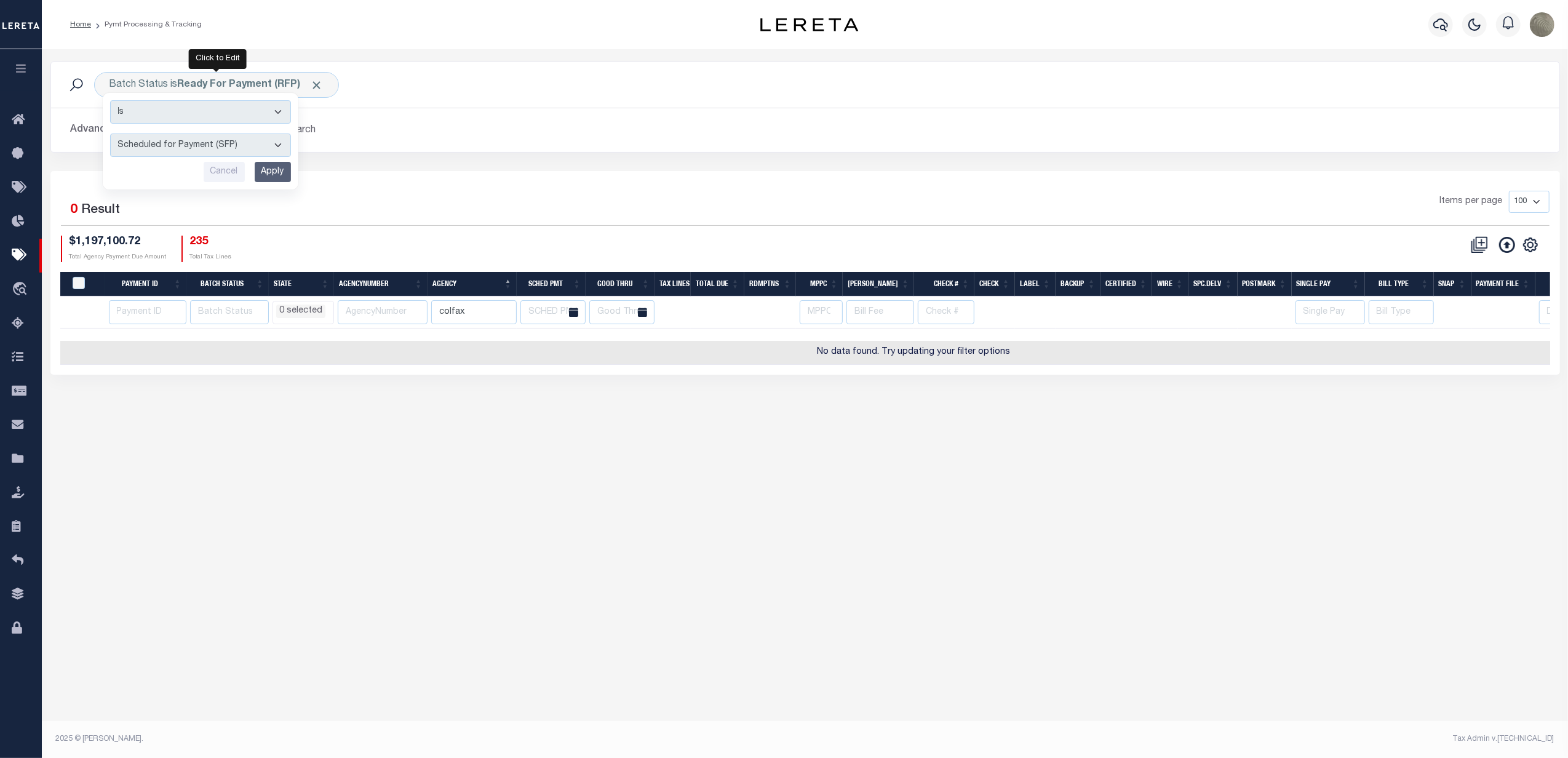
click at [359, 151] on div "Advanced Search Save Search Clear Search PayeeSearchTable_dynamictable_____Defa…" at bounding box center [805, 130] width 1508 height 44
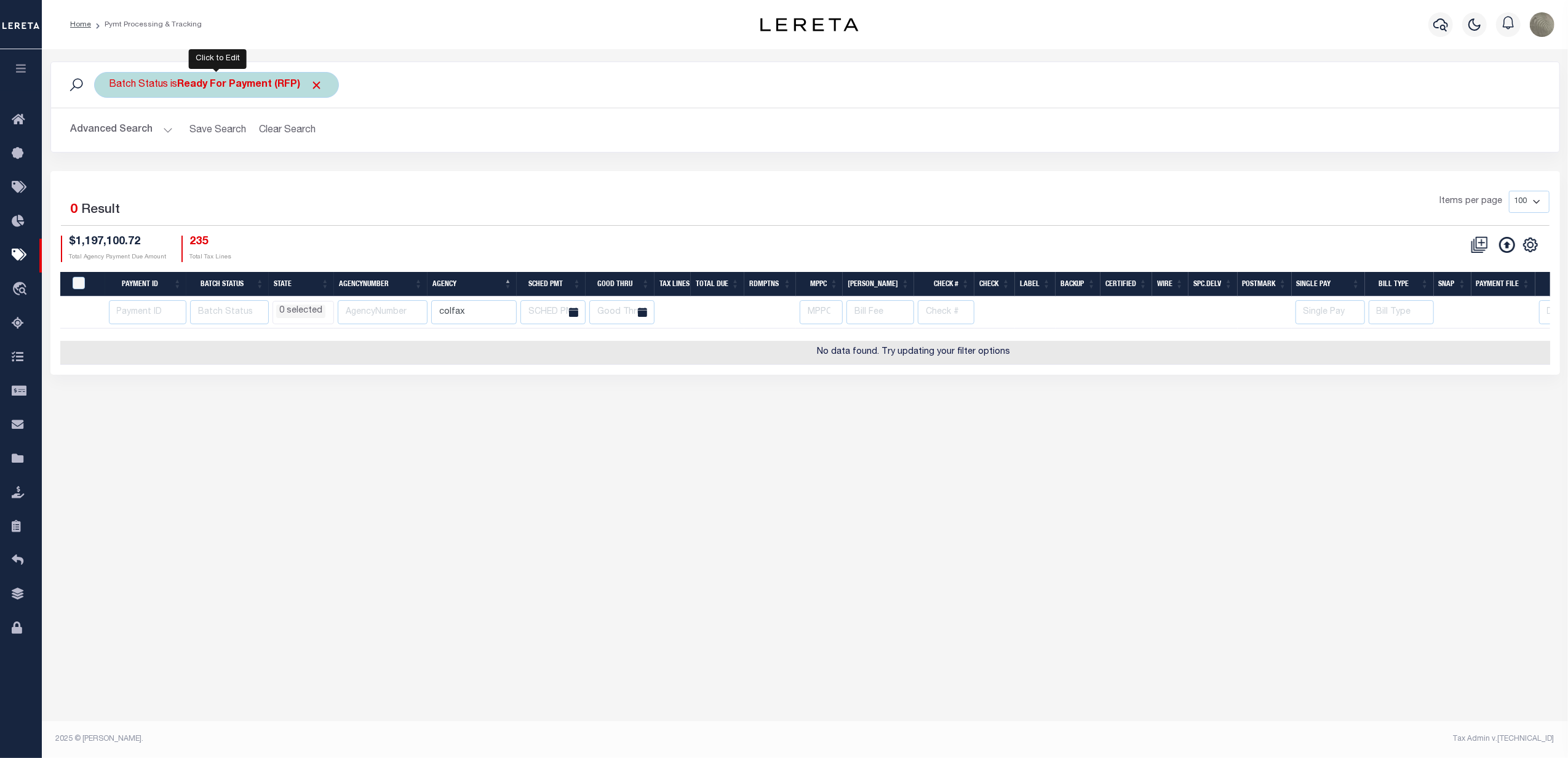
click at [210, 80] on b "Ready For Payment (RFP)" at bounding box center [251, 85] width 146 height 10
click at [178, 147] on select "Awaiting Funds (AWF) Cleared and Complete (CAC) New Check Needed (NCN) Payment …" at bounding box center [200, 145] width 181 height 23
select select "RET"
click at [110, 134] on select "Awaiting Funds (AWF) Cleared and Complete (CAC) New Check Needed (NCN) Payment …" at bounding box center [200, 145] width 181 height 23
click at [271, 171] on input "Apply" at bounding box center [272, 172] width 36 height 20
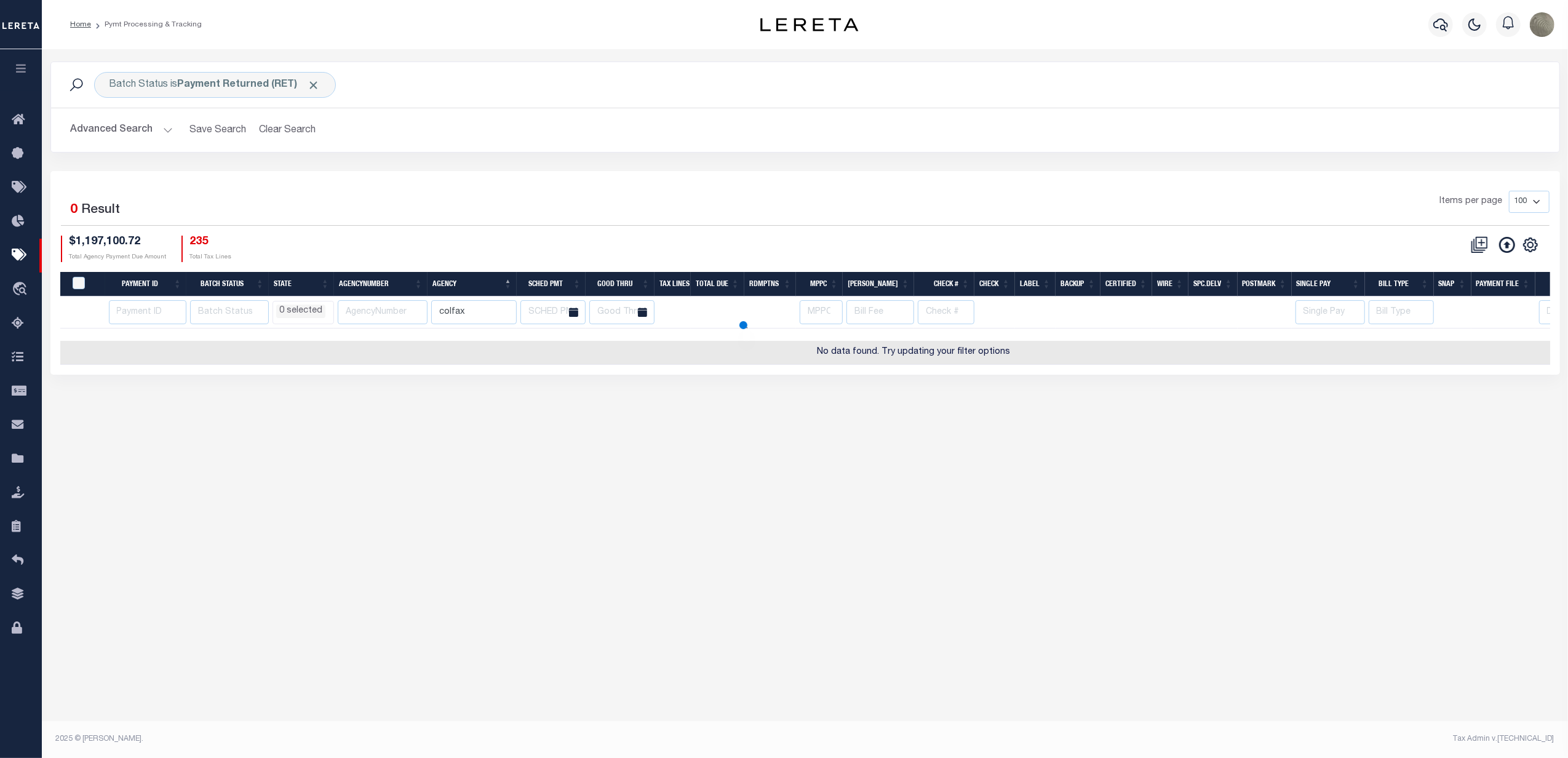
select select
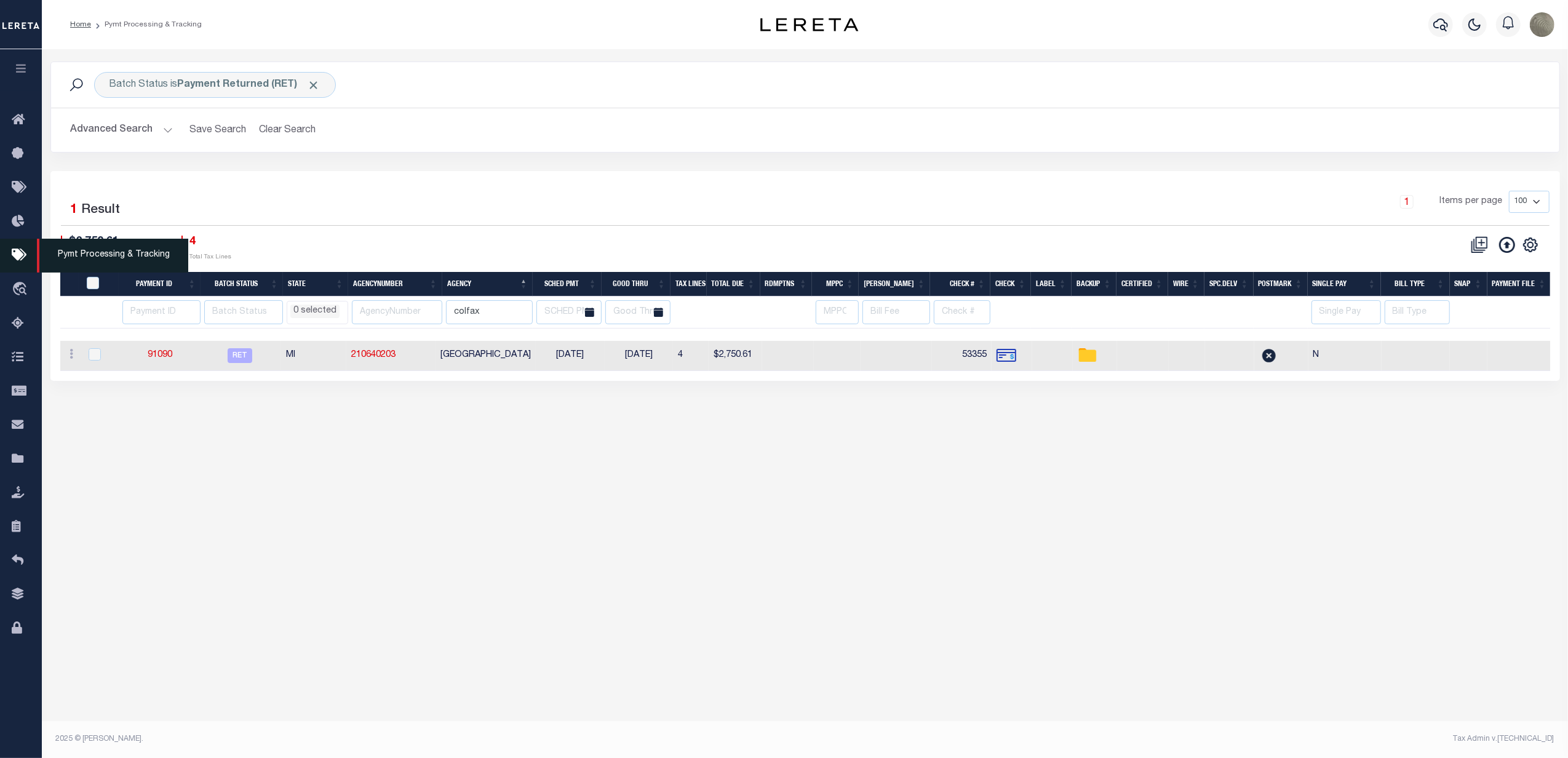
click at [19, 256] on icon at bounding box center [22, 255] width 19 height 16
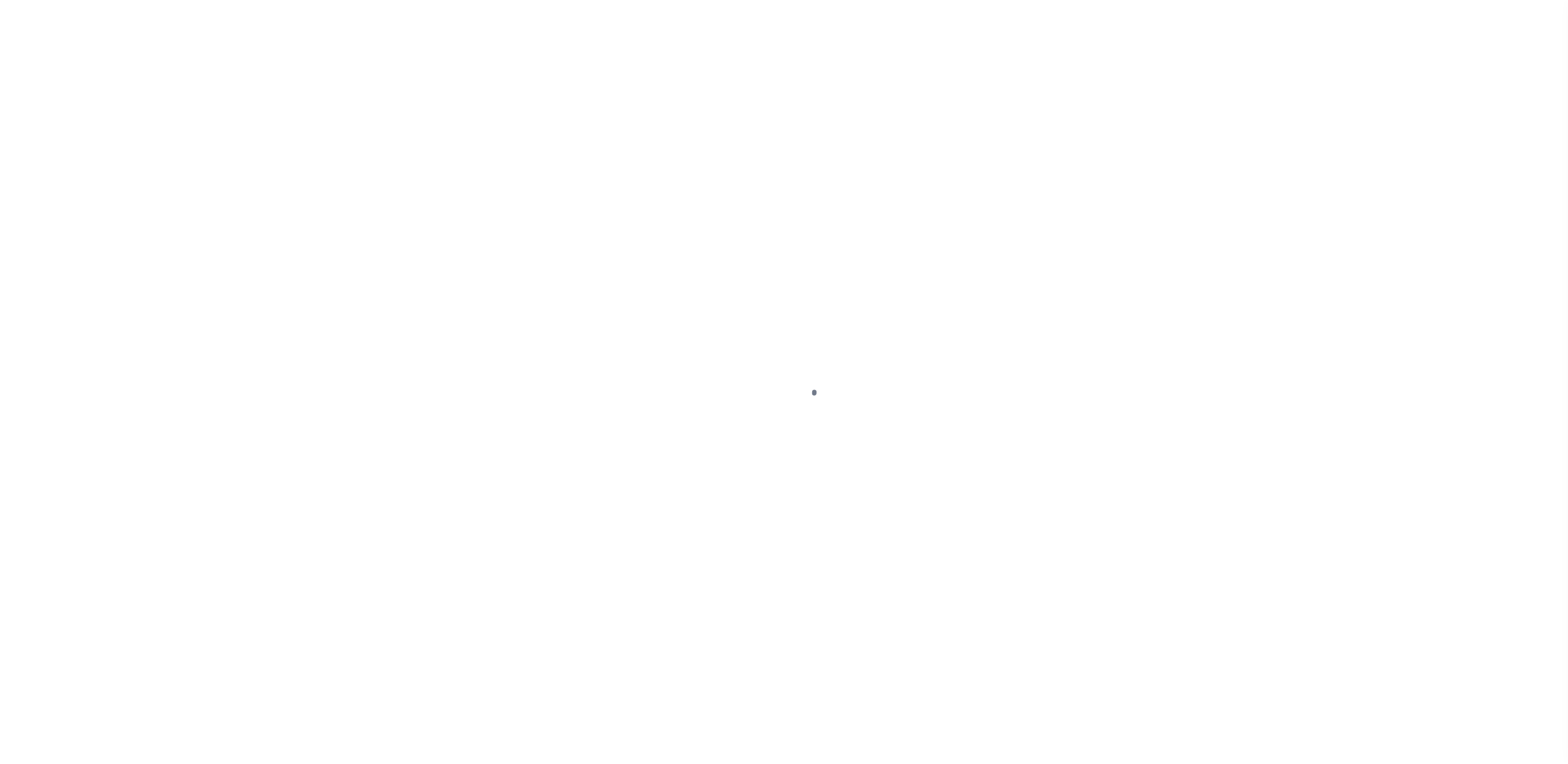
select select "RET"
select select "CHK"
select select "[PERSON_NAME]"
select select "FDX"
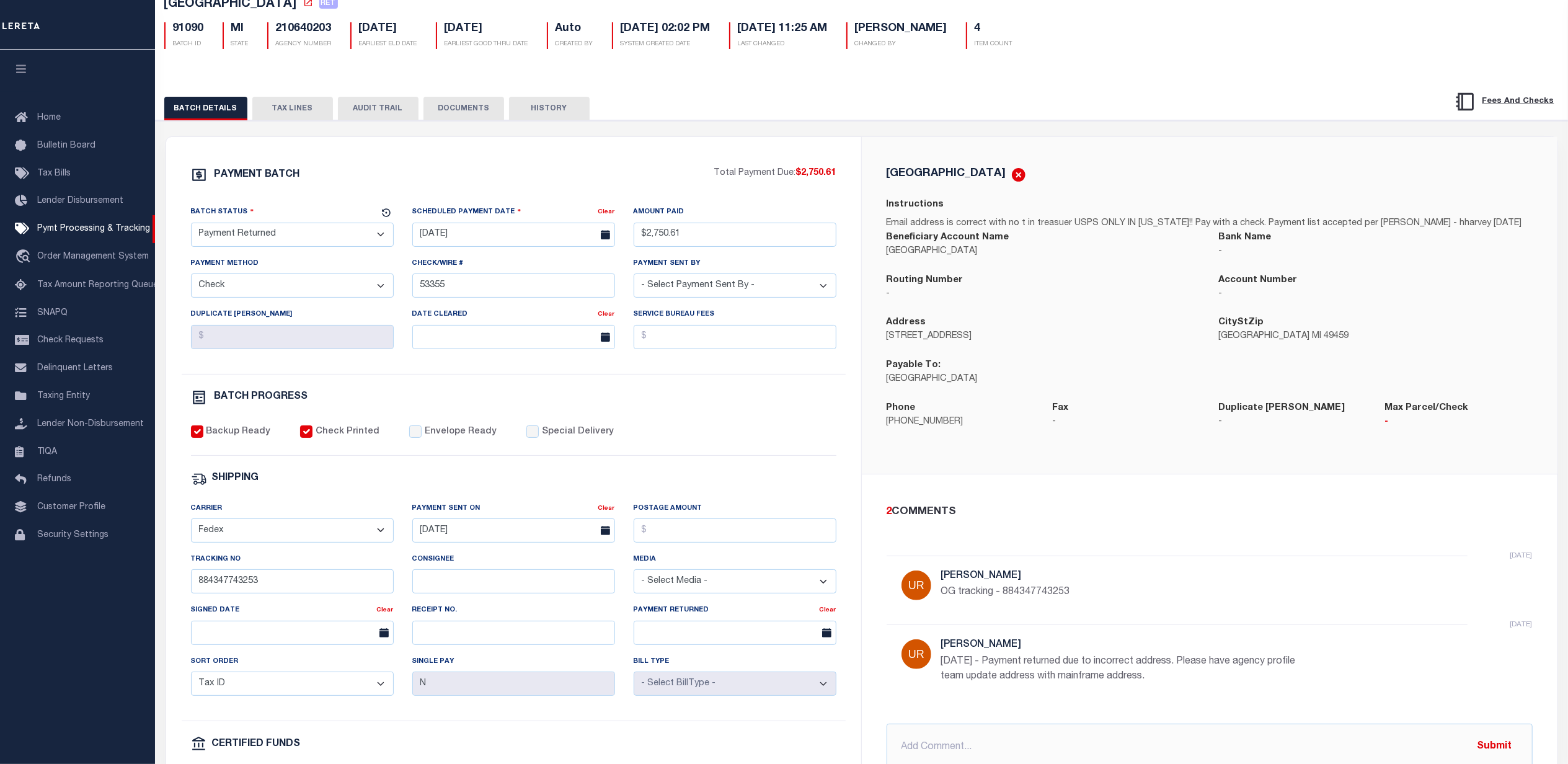
scroll to position [82, 0]
drag, startPoint x: 1118, startPoint y: 677, endPoint x: 938, endPoint y: 668, distance: 180.2
click at [938, 668] on div "yesterday Urbina, Matthew 9/29/25 - Payment returned due to incorrect address. …" at bounding box center [1210, 665] width 646 height 84
click at [1037, 661] on p "9/29/25 - Payment returned due to incorrect address. Please have agency profile…" at bounding box center [1127, 667] width 372 height 30
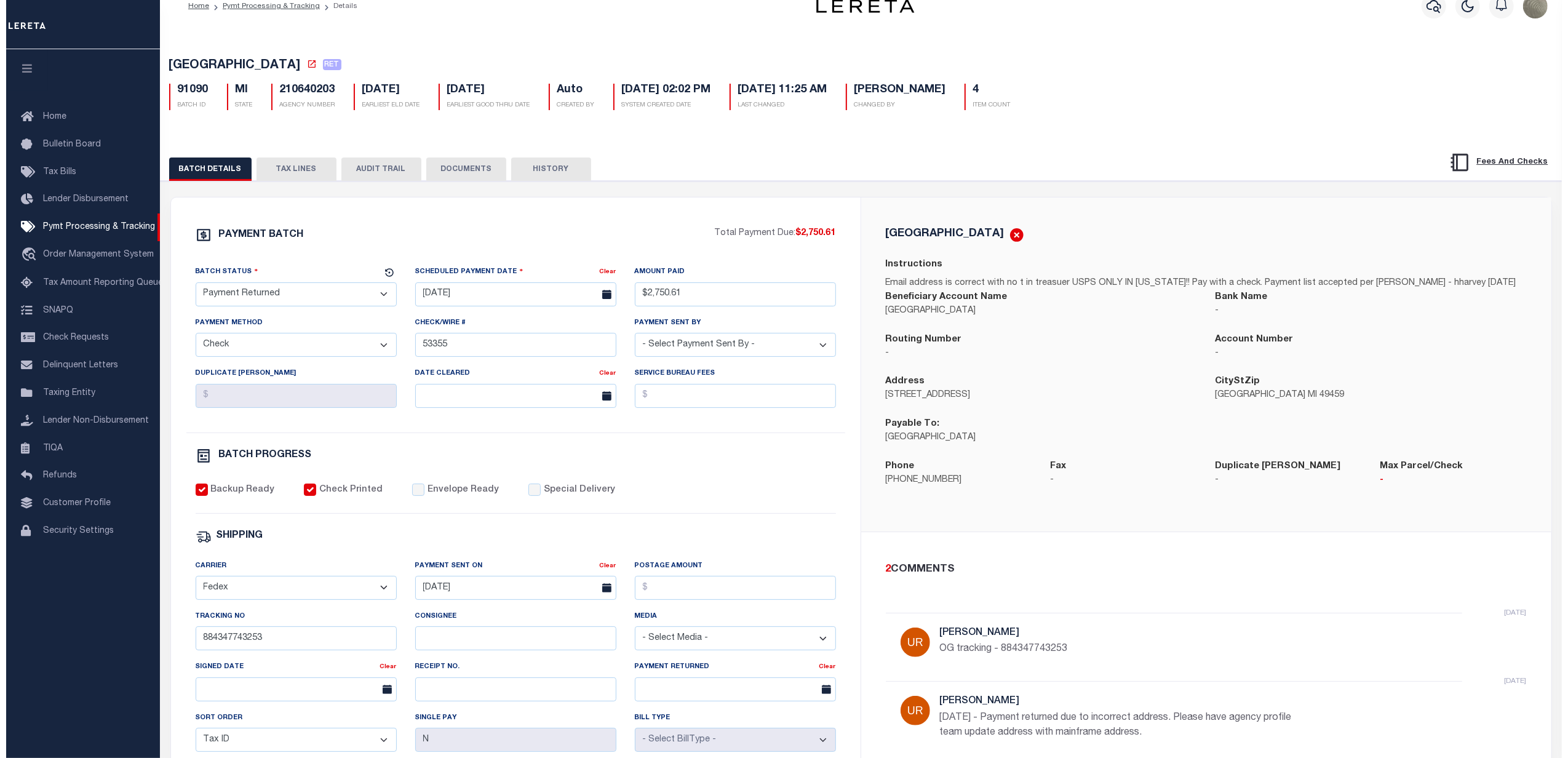
scroll to position [0, 0]
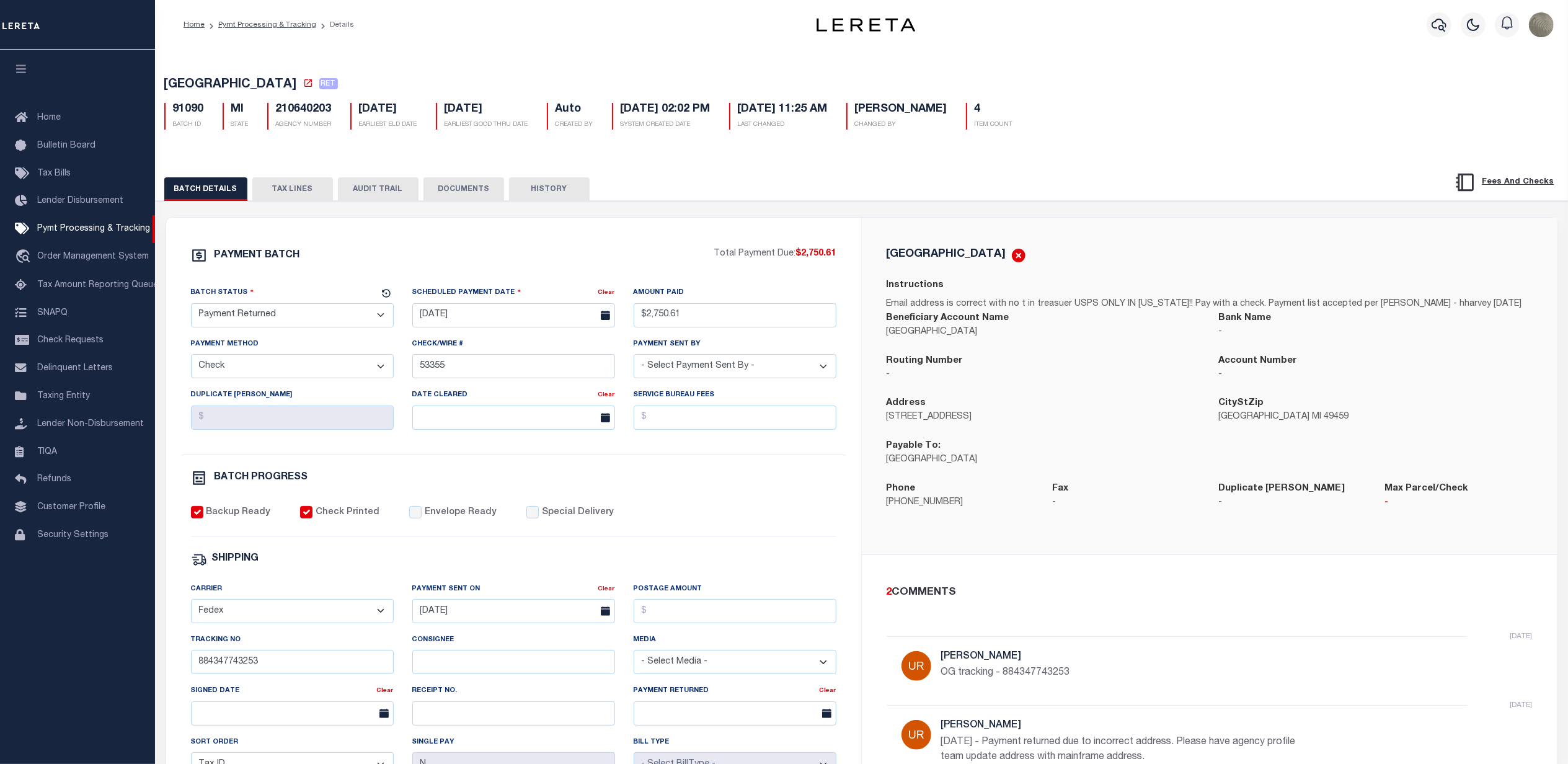
click at [283, 192] on button "TAX LINES" at bounding box center [293, 189] width 81 height 23
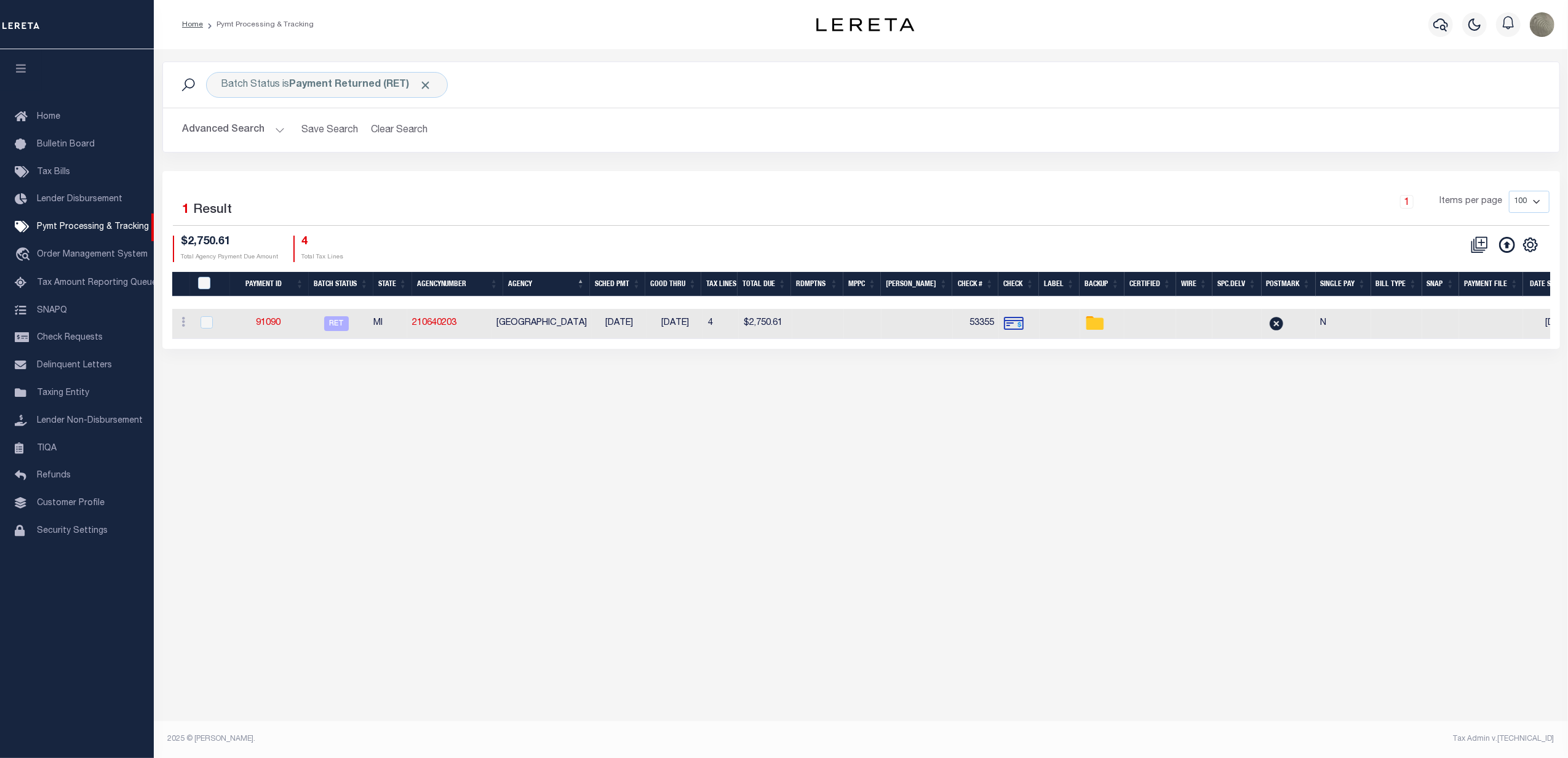
click at [263, 129] on button "Advanced Search" at bounding box center [233, 130] width 102 height 24
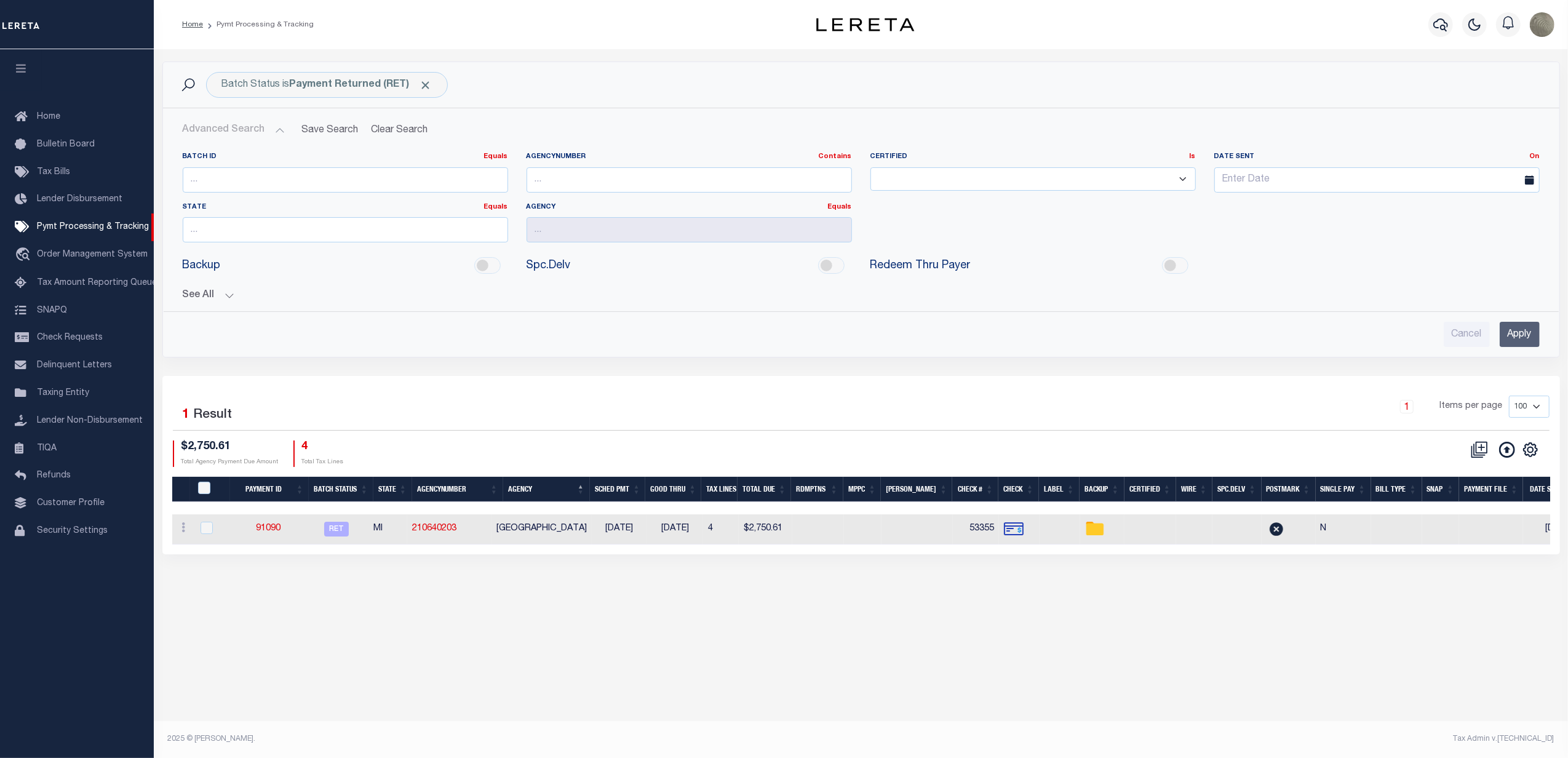
click at [209, 293] on button "See All" at bounding box center [861, 296] width 1357 height 12
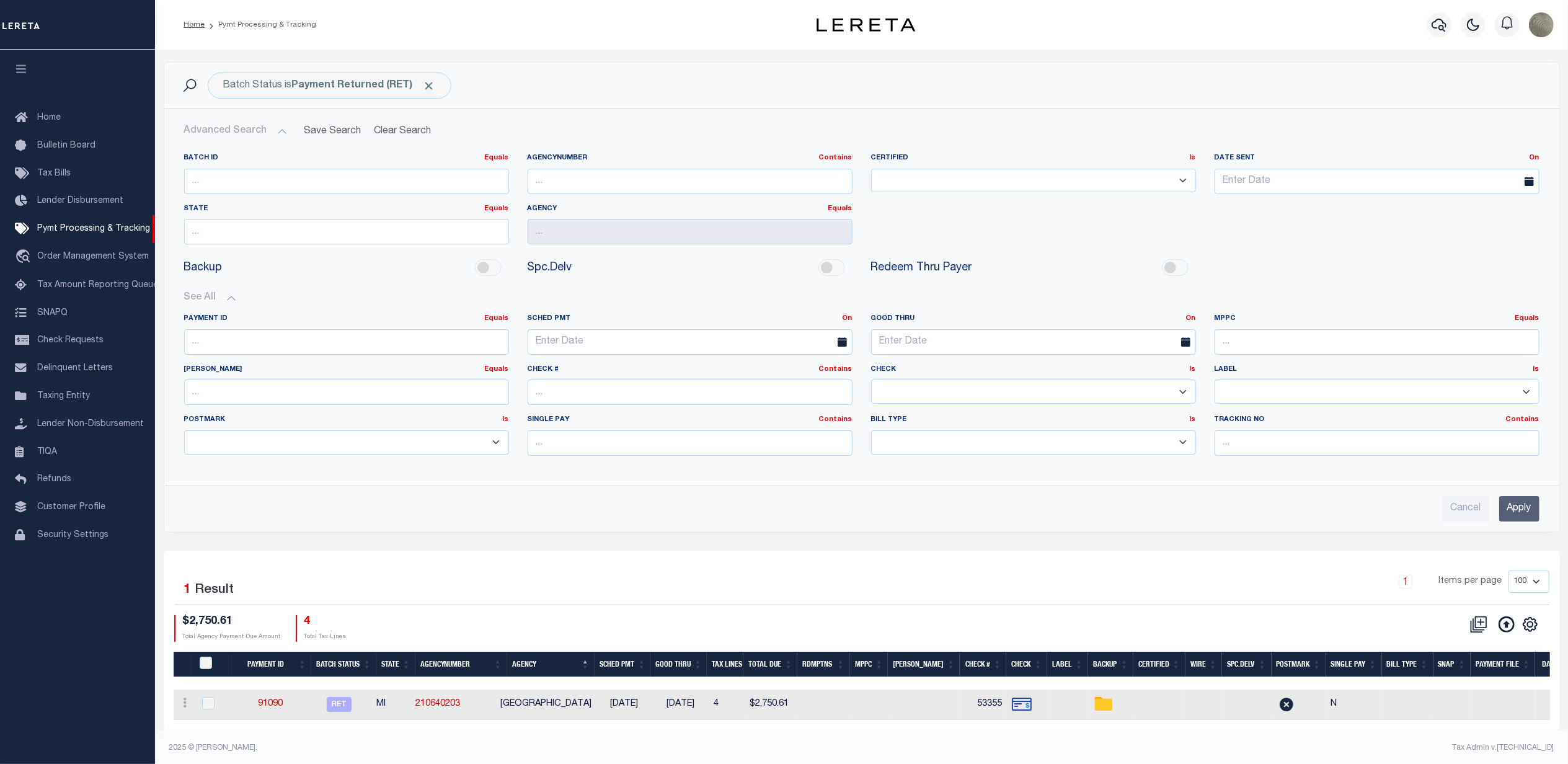
click at [1512, 508] on input "Apply" at bounding box center [1519, 509] width 40 height 25
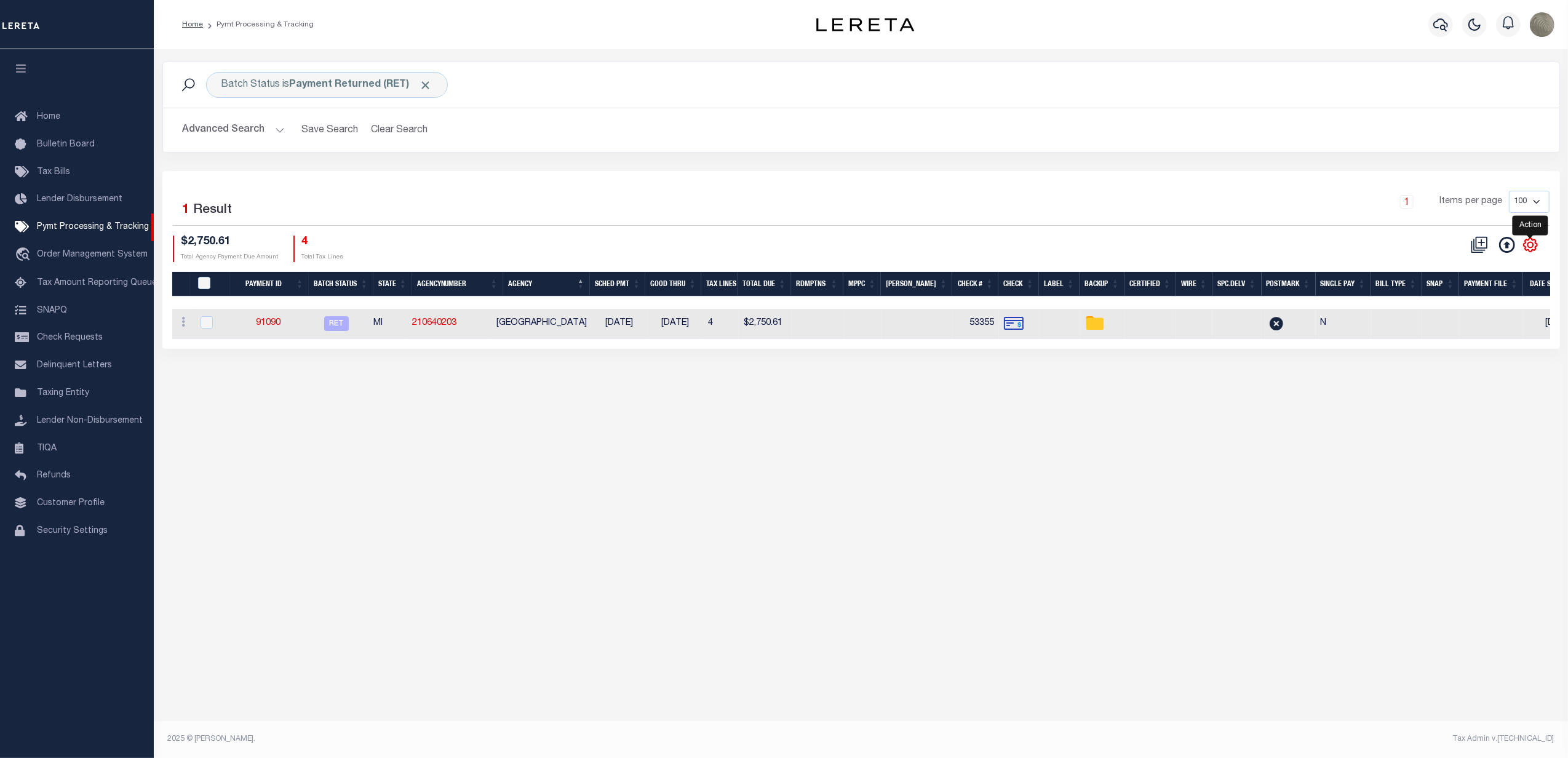
click at [1532, 248] on icon "" at bounding box center [1529, 244] width 5 height 5
click at [1198, 239] on div "CSV Export Selected Print Show Filter Show Search Columns 0: 1: PayeePmtBatchSt…" at bounding box center [1205, 249] width 688 height 27
click at [369, 83] on b "Payment Returned (RET)" at bounding box center [361, 85] width 143 height 10
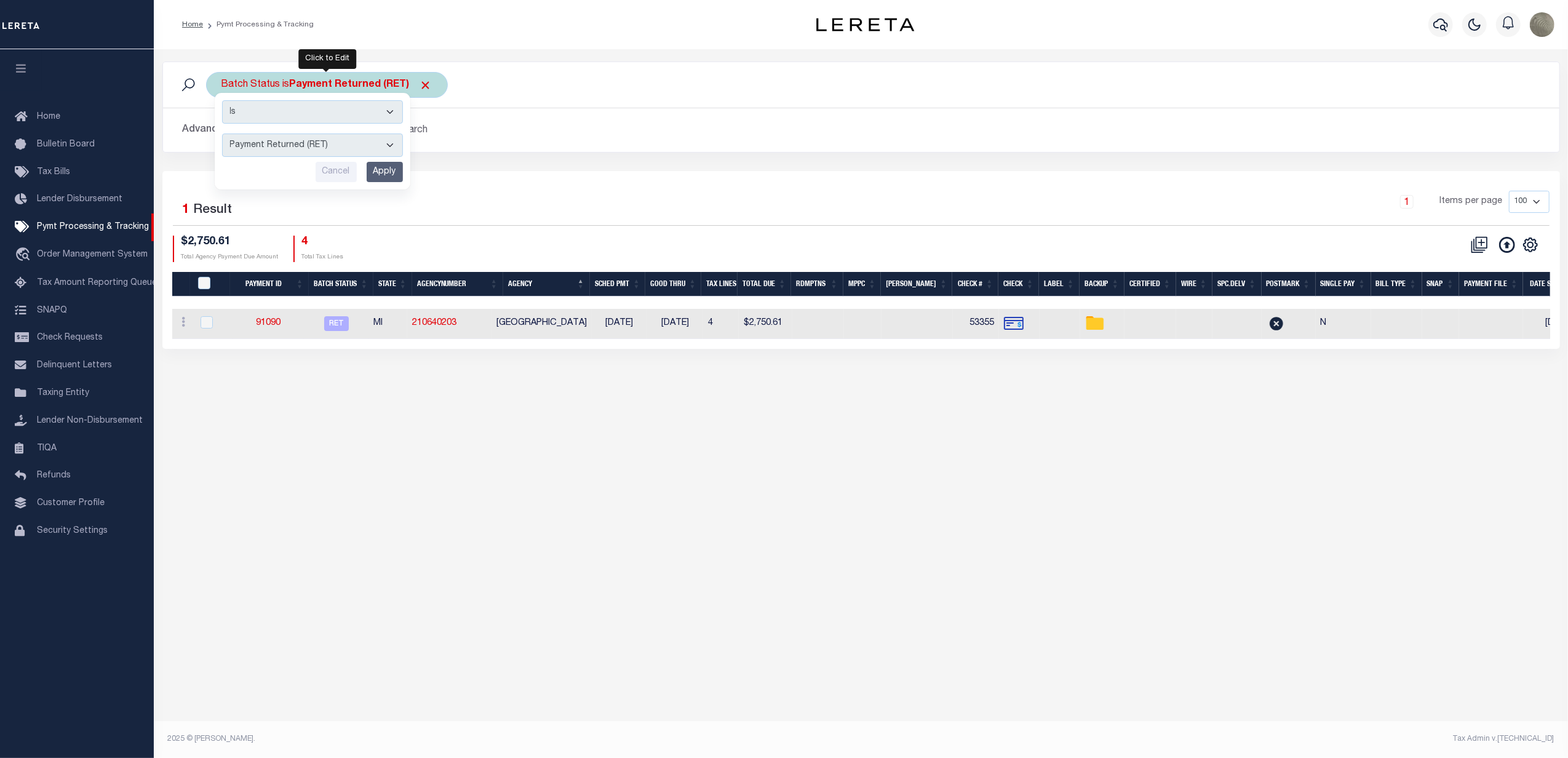
click at [282, 148] on select "Awaiting Funds (AWF) Cleared and Complete (CAC) New Check Needed (NCN) Payment …" at bounding box center [312, 145] width 181 height 23
click at [222, 134] on select "Awaiting Funds (AWF) Cleared and Complete (CAC) New Check Needed (NCN) Payment …" at bounding box center [312, 145] width 181 height 23
click at [288, 148] on select "Awaiting Funds (AWF) Cleared and Complete (CAC) New Check Needed (NCN) Payment …" at bounding box center [312, 145] width 181 height 23
select select "SFP"
click at [222, 134] on select "Awaiting Funds (AWF) Cleared and Complete (CAC) New Check Needed (NCN) Payment …" at bounding box center [312, 145] width 181 height 23
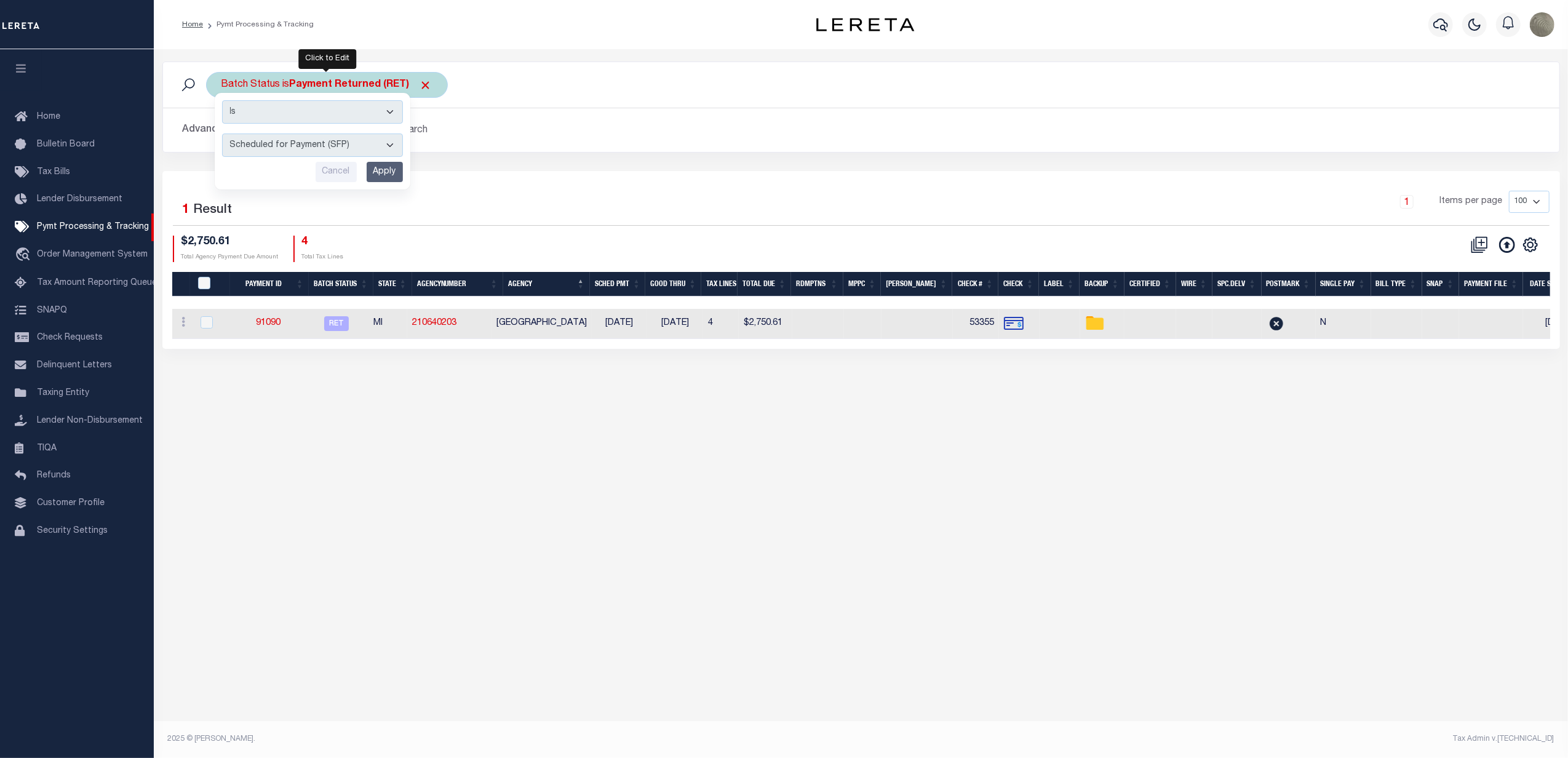
click at [377, 176] on input "Apply" at bounding box center [384, 172] width 36 height 20
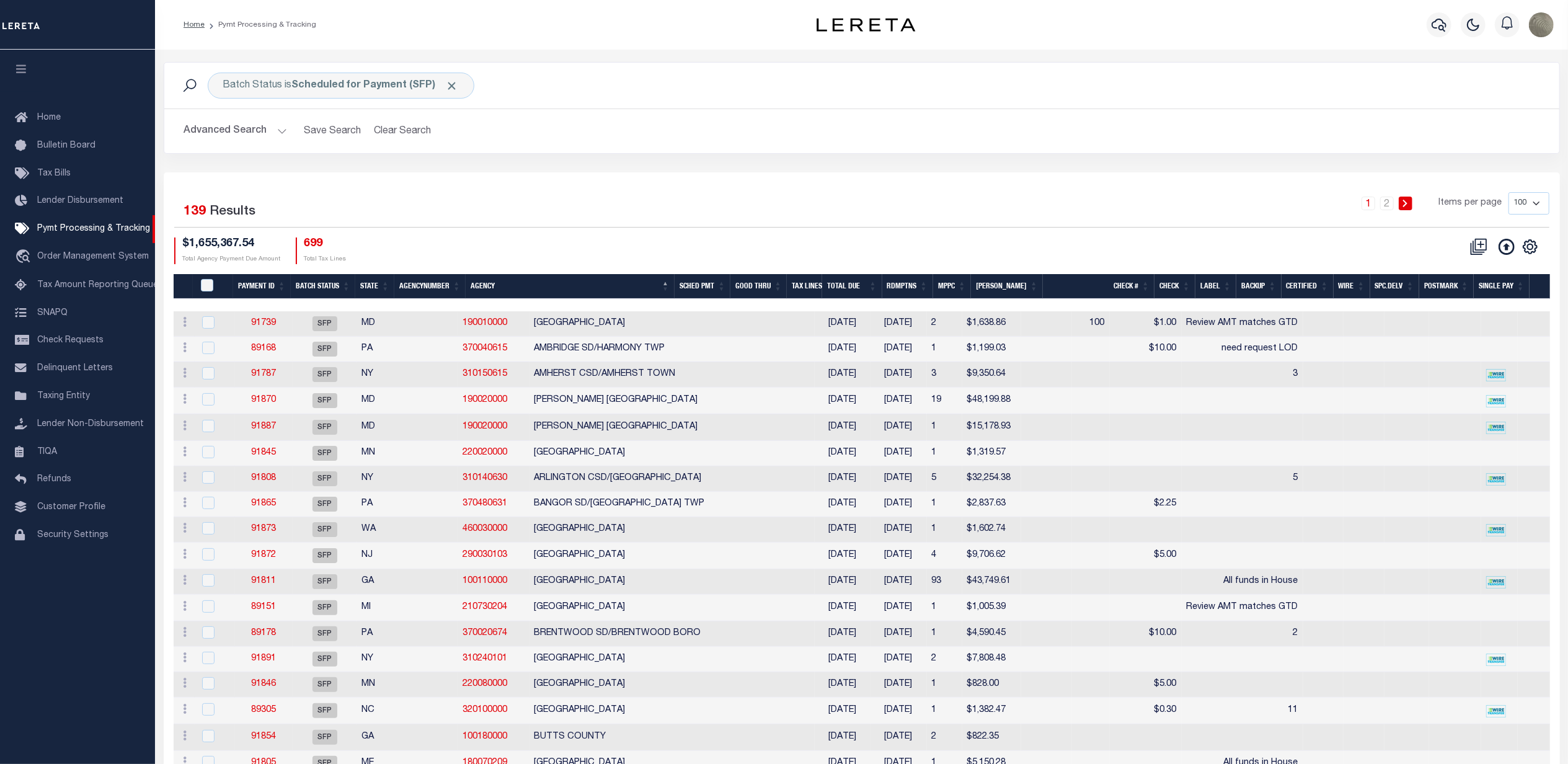
click at [496, 205] on div "Selected 139 Results" at bounding box center [339, 209] width 330 height 34
click at [305, 76] on div "Batch Status is Scheduled for Payment (SFP)" at bounding box center [341, 85] width 267 height 26
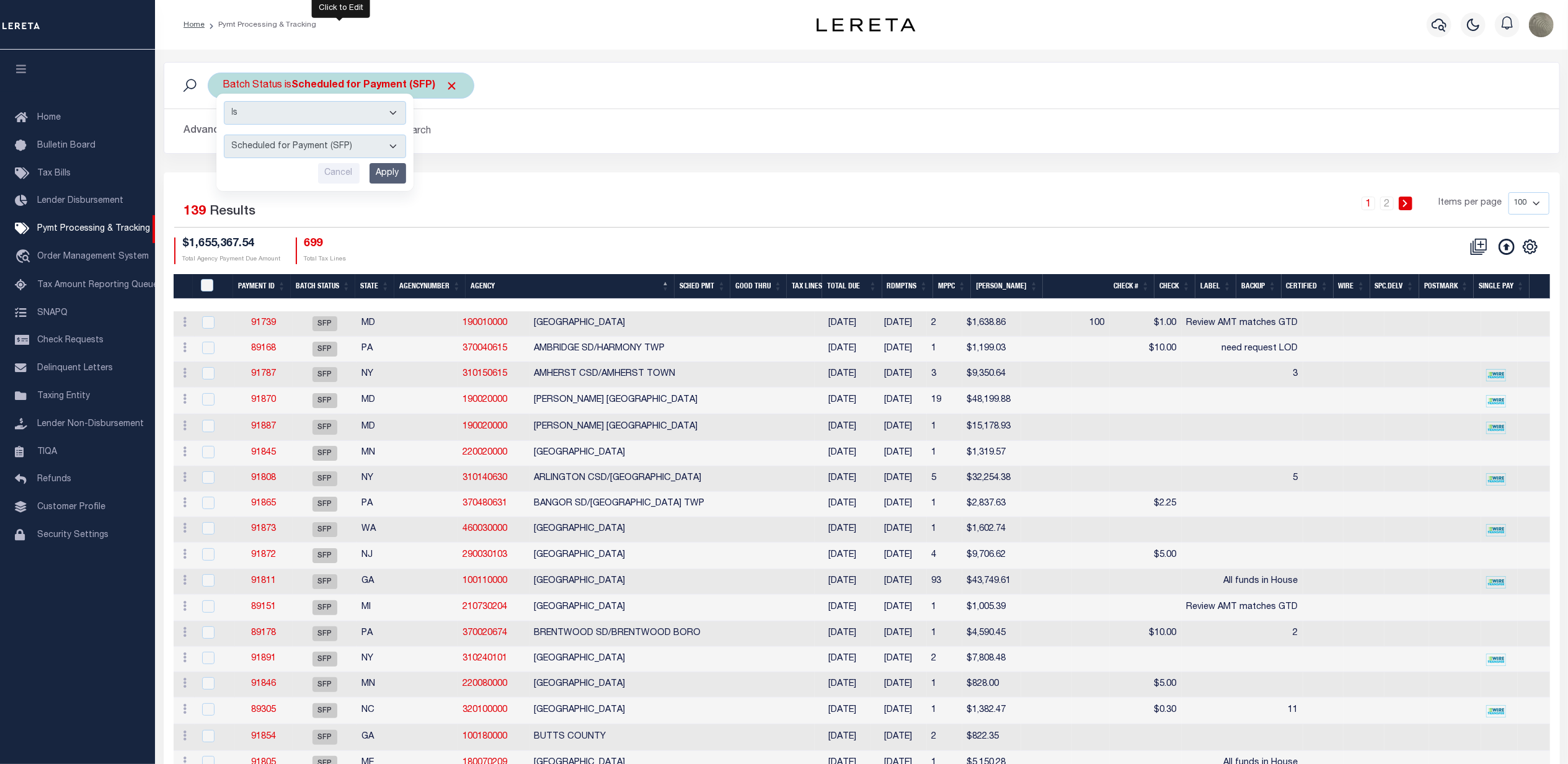
click at [266, 140] on select "Awaiting Funds (AWF) Cleared and Complete (CAC) New Check Needed (NCN) Payment …" at bounding box center [315, 146] width 182 height 23
select select "RFP"
click at [224, 135] on select "Awaiting Funds (AWF) Cleared and Complete (CAC) New Check Needed (NCN) Payment …" at bounding box center [315, 146] width 182 height 23
click at [388, 181] on input "Apply" at bounding box center [388, 173] width 37 height 20
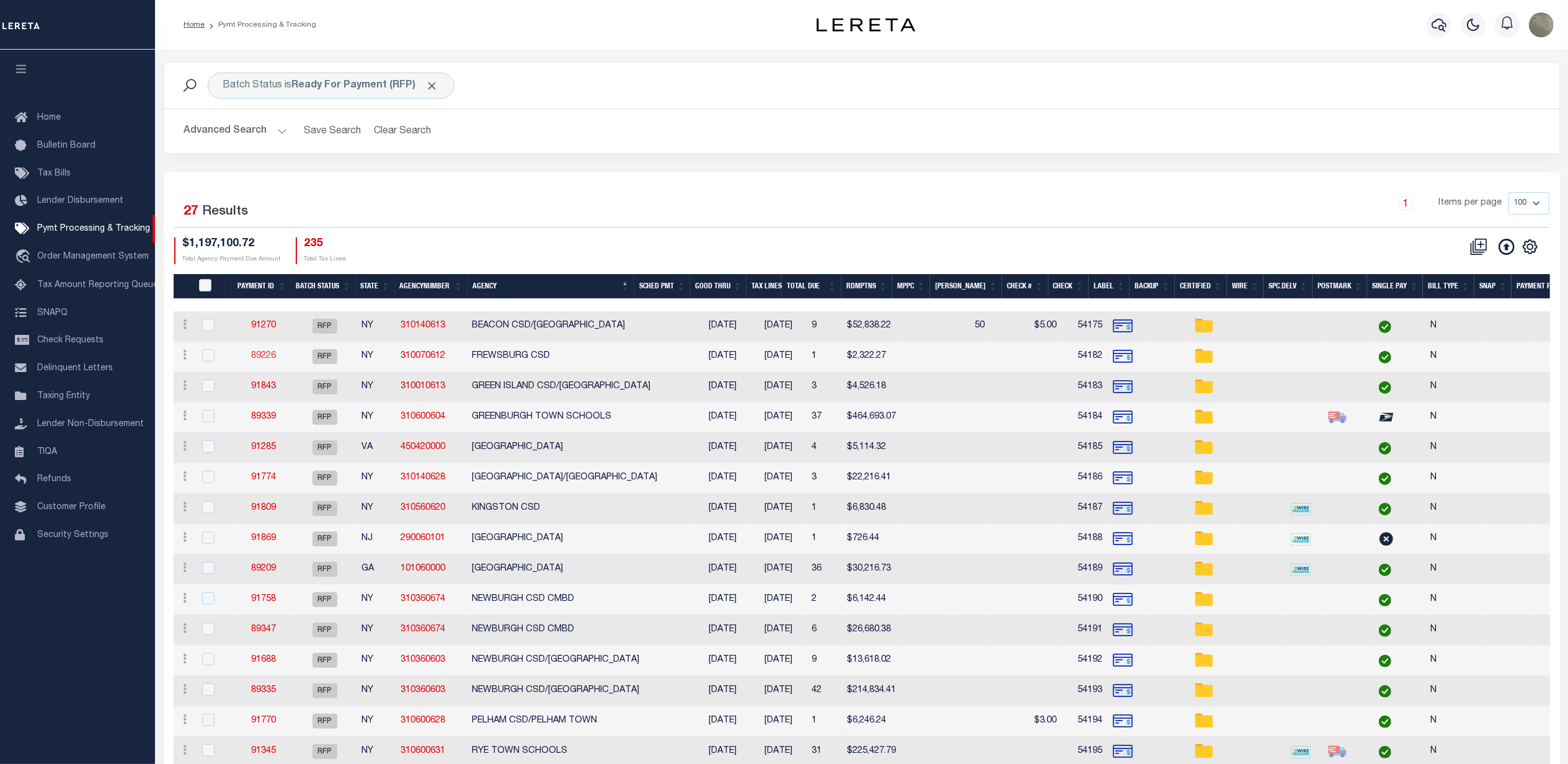
click at [276, 357] on link "89226" at bounding box center [263, 356] width 25 height 9
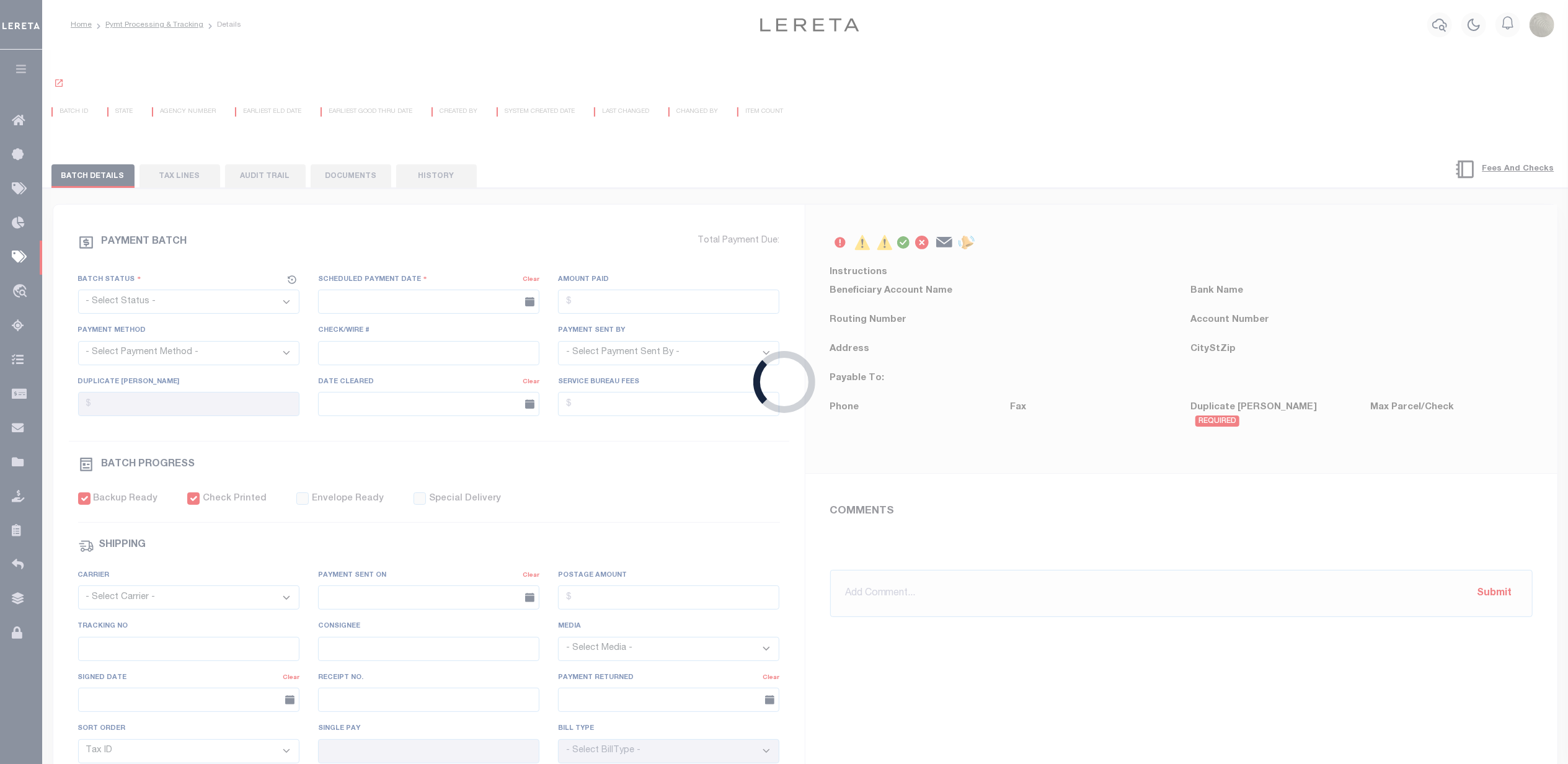
select select "RFP"
type input "[DATE]"
type input "$2,322.27"
select select "CHK"
type input "54182"
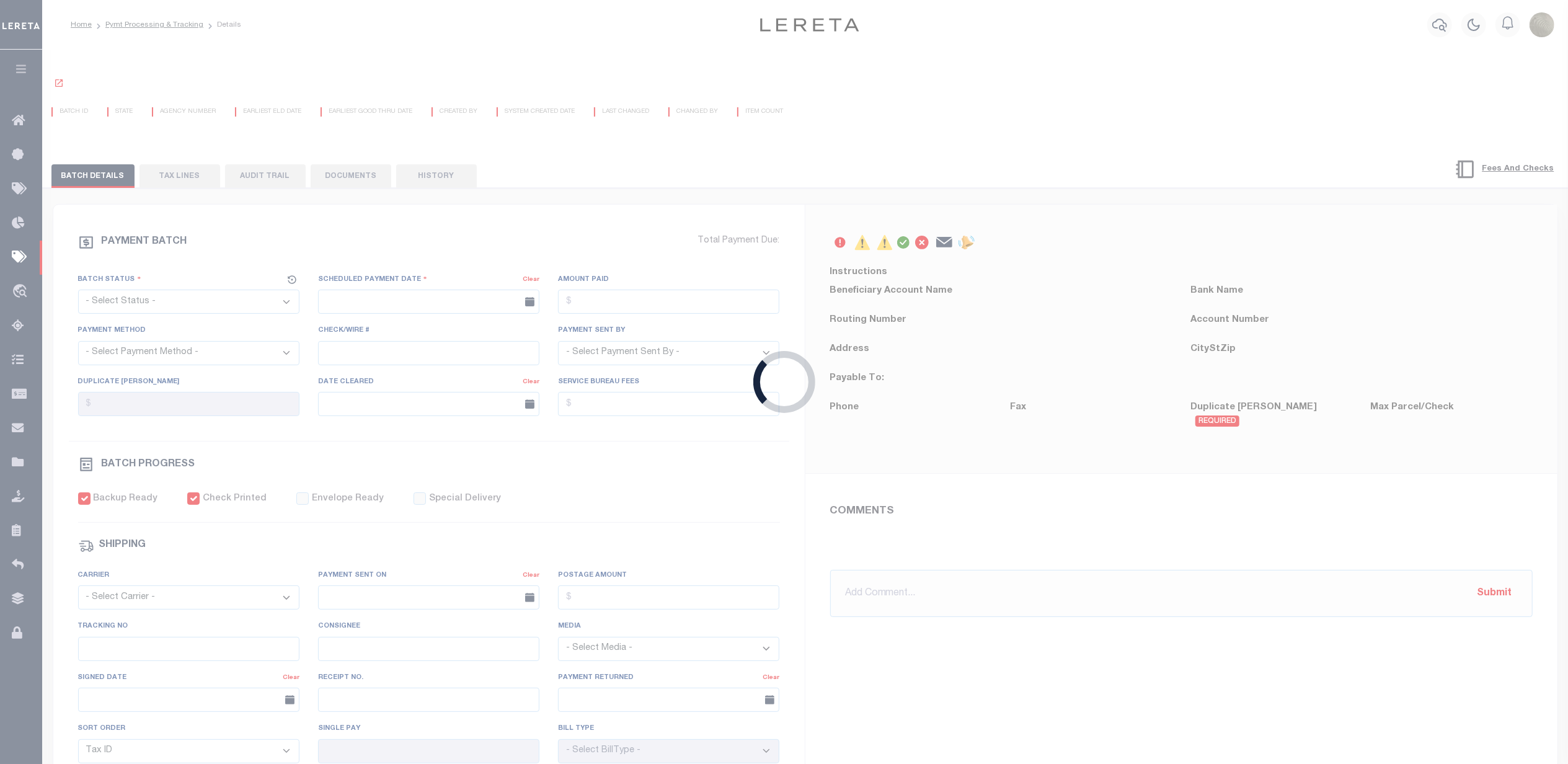
select select "[PERSON_NAME]"
checkbox input "true"
type input "N"
radio input "true"
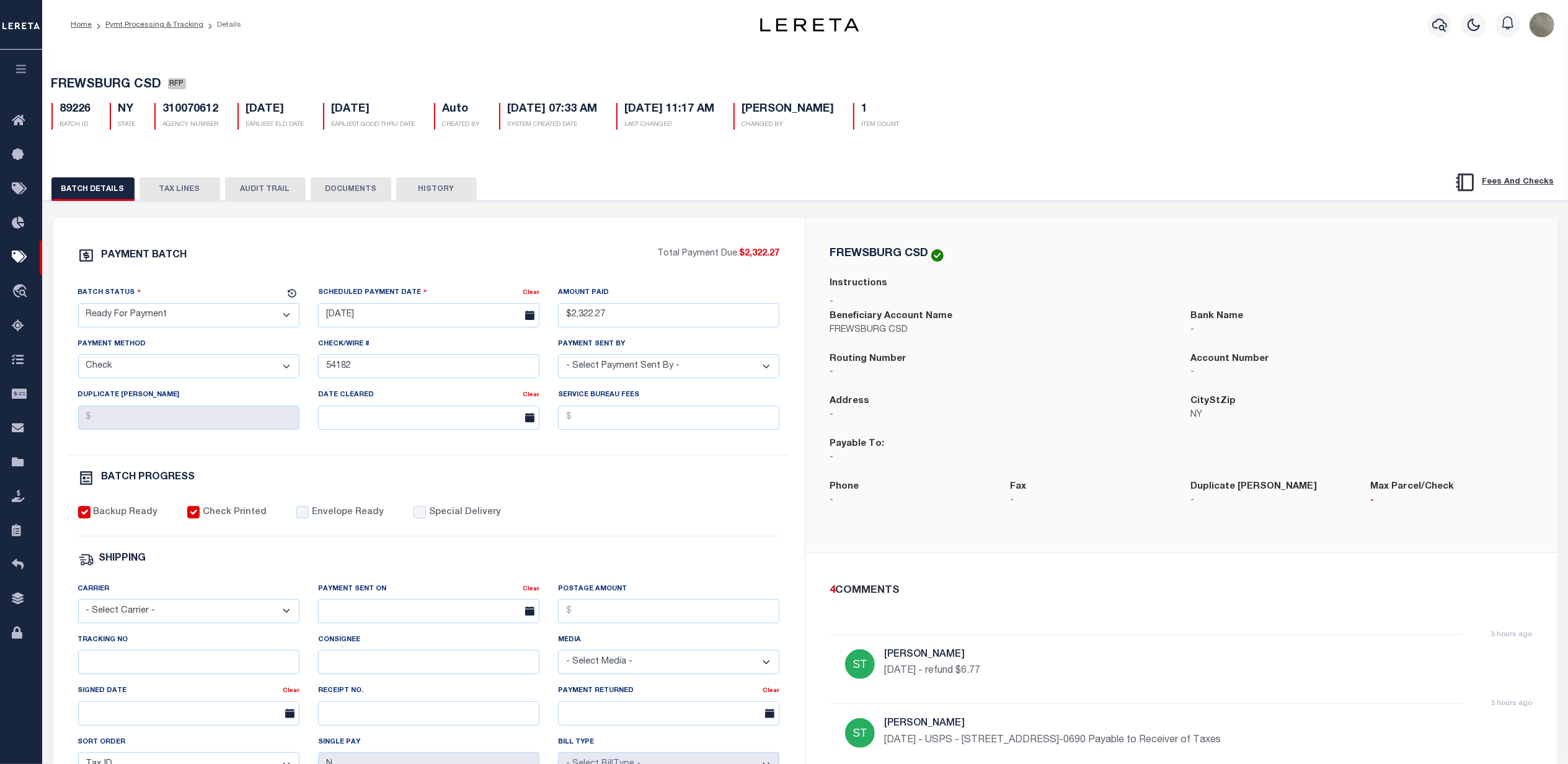
click at [199, 316] on select "- Select Status - Scheduled for Payment Ready For Payment Payment Sent Cleared …" at bounding box center [188, 315] width 221 height 24
select select "SNT"
click at [78, 307] on select "- Select Status - Scheduled for Payment Ready For Payment Payment Sent Cleared …" at bounding box center [188, 315] width 221 height 24
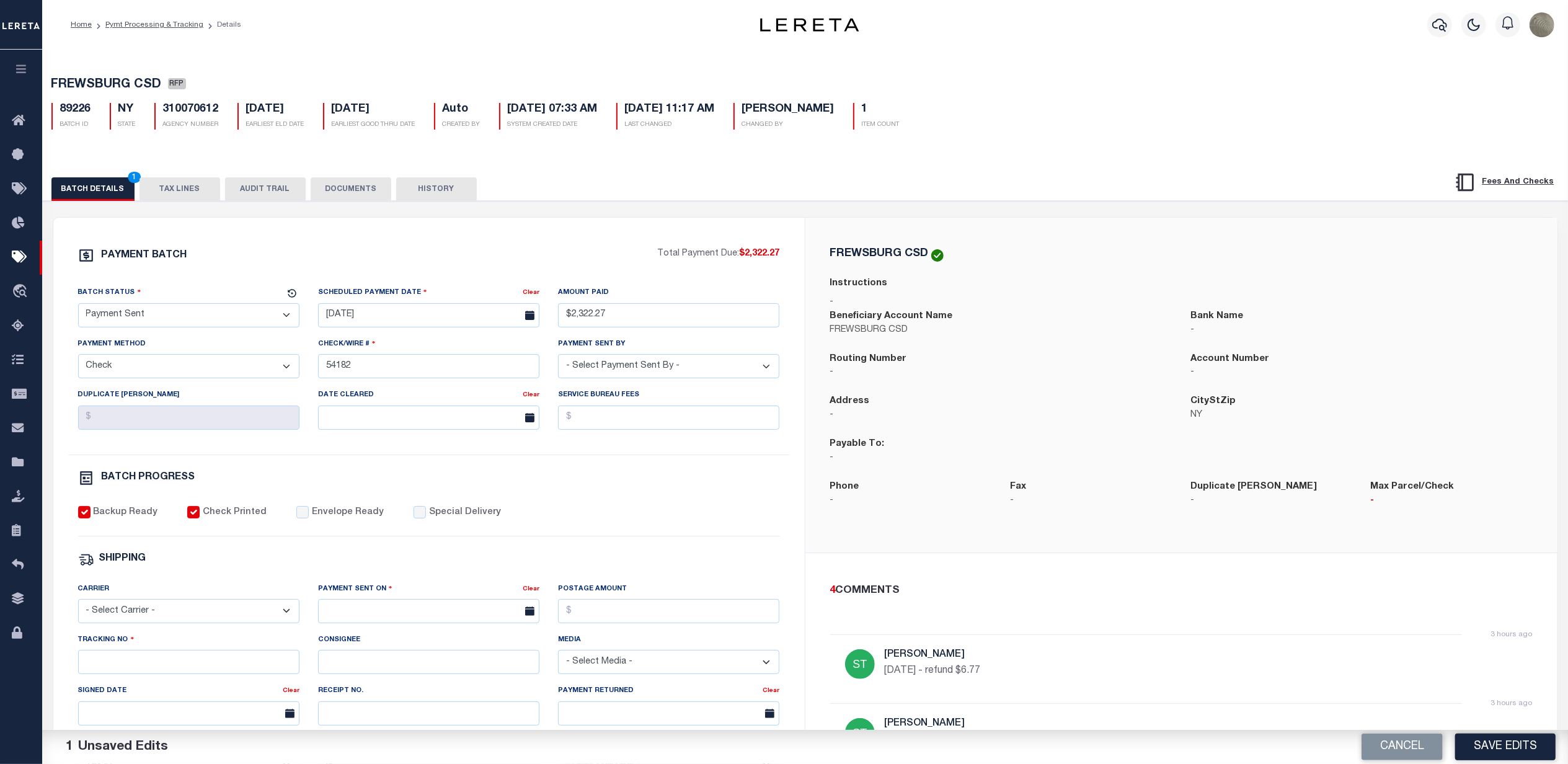
drag, startPoint x: 278, startPoint y: 501, endPoint x: 286, endPoint y: 516, distance: 17.0
click at [283, 510] on div "PAYMENT BATCH Total Payment Due: $2,322.27 Batch Status - Select Status -" at bounding box center [429, 580] width 722 height 666
click at [286, 517] on div "Backup Ready Check Printed Envelope Ready Special Delivery" at bounding box center [429, 521] width 702 height 31
click at [296, 519] on input "Envelope Ready" at bounding box center [302, 512] width 13 height 13
checkbox input "true"
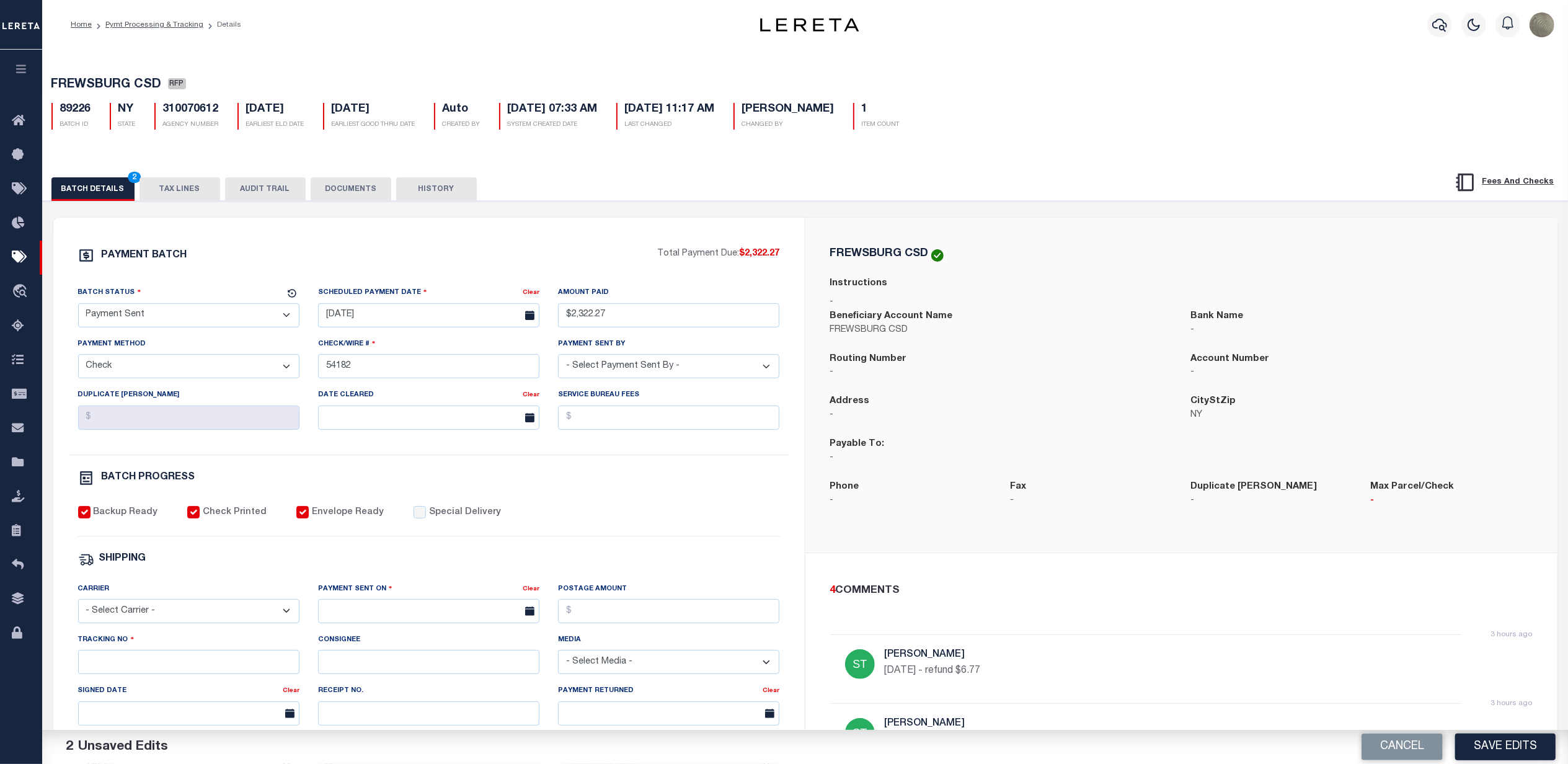
click at [156, 623] on select "- Select Carrier - E-mail Fax Fedex FTP Other UPS USPS" at bounding box center [188, 611] width 221 height 24
select select "FDX"
click at [78, 608] on select "- Select Carrier - E-mail Fax Fedex FTP Other UPS USPS" at bounding box center [188, 611] width 221 height 24
click at [390, 613] on input "text" at bounding box center [428, 611] width 221 height 24
click at [383, 580] on span "30" at bounding box center [386, 571] width 24 height 24
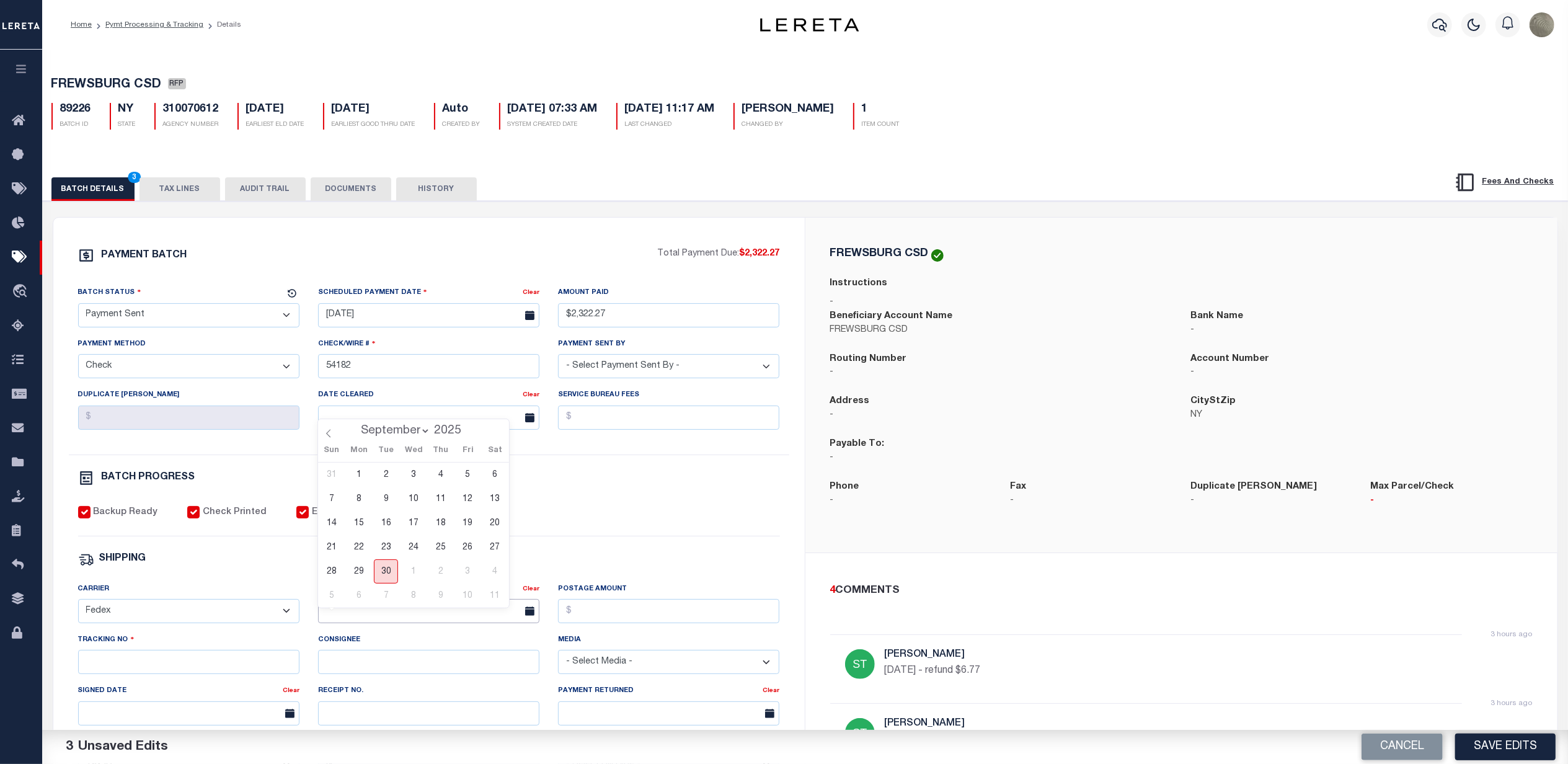
type input "[DATE]"
click at [584, 611] on input "Postage Amount" at bounding box center [668, 611] width 221 height 24
click at [509, 584] on div "PAYMENT BATCH Total Payment Due: $2,322.27 Batch Status - Select Status -" at bounding box center [429, 580] width 722 height 666
click at [187, 665] on input "Tracking No" at bounding box center [188, 662] width 221 height 24
click at [454, 593] on div "Payment Sent On" at bounding box center [420, 591] width 205 height 17
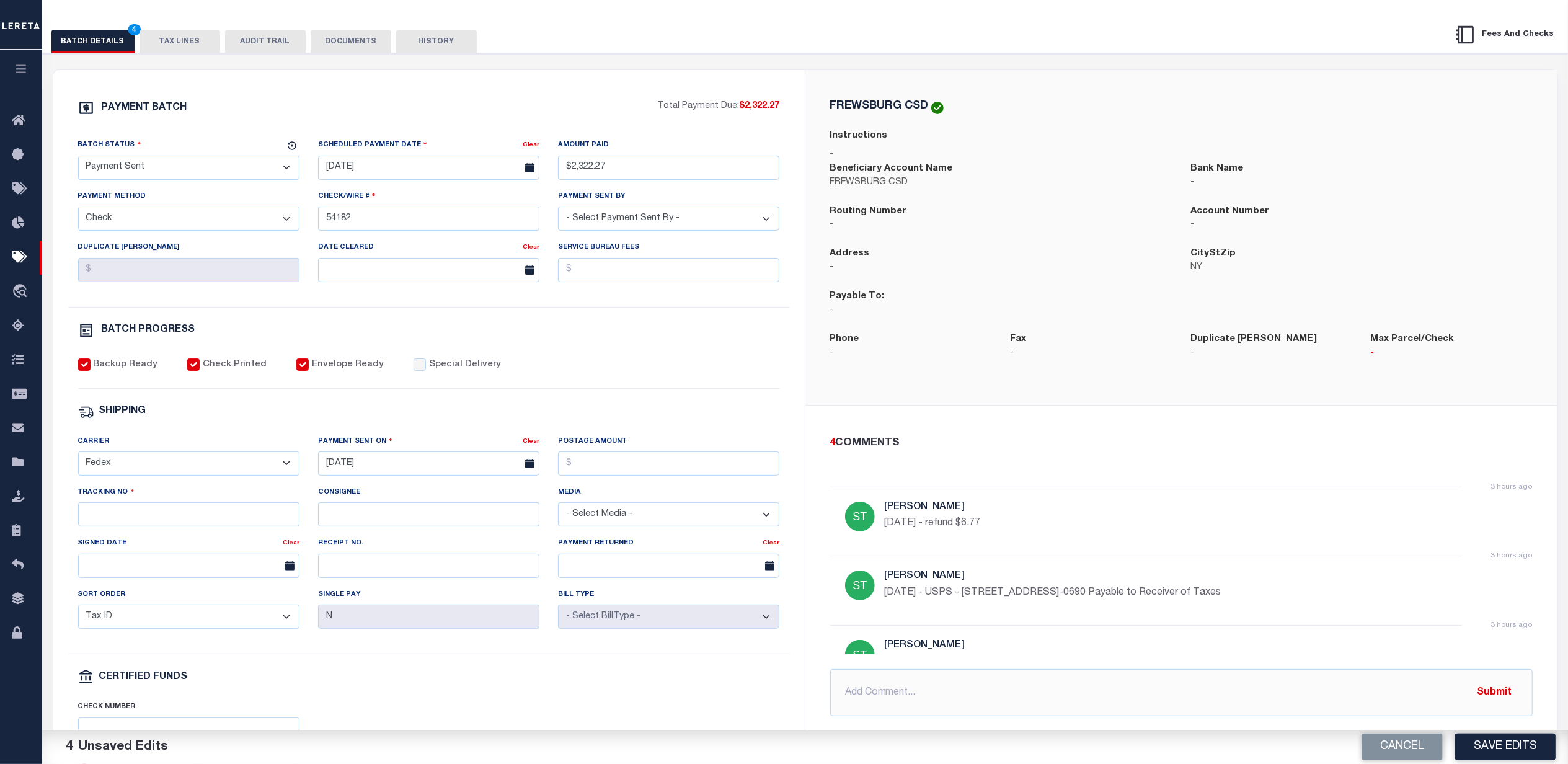
scroll to position [165, 0]
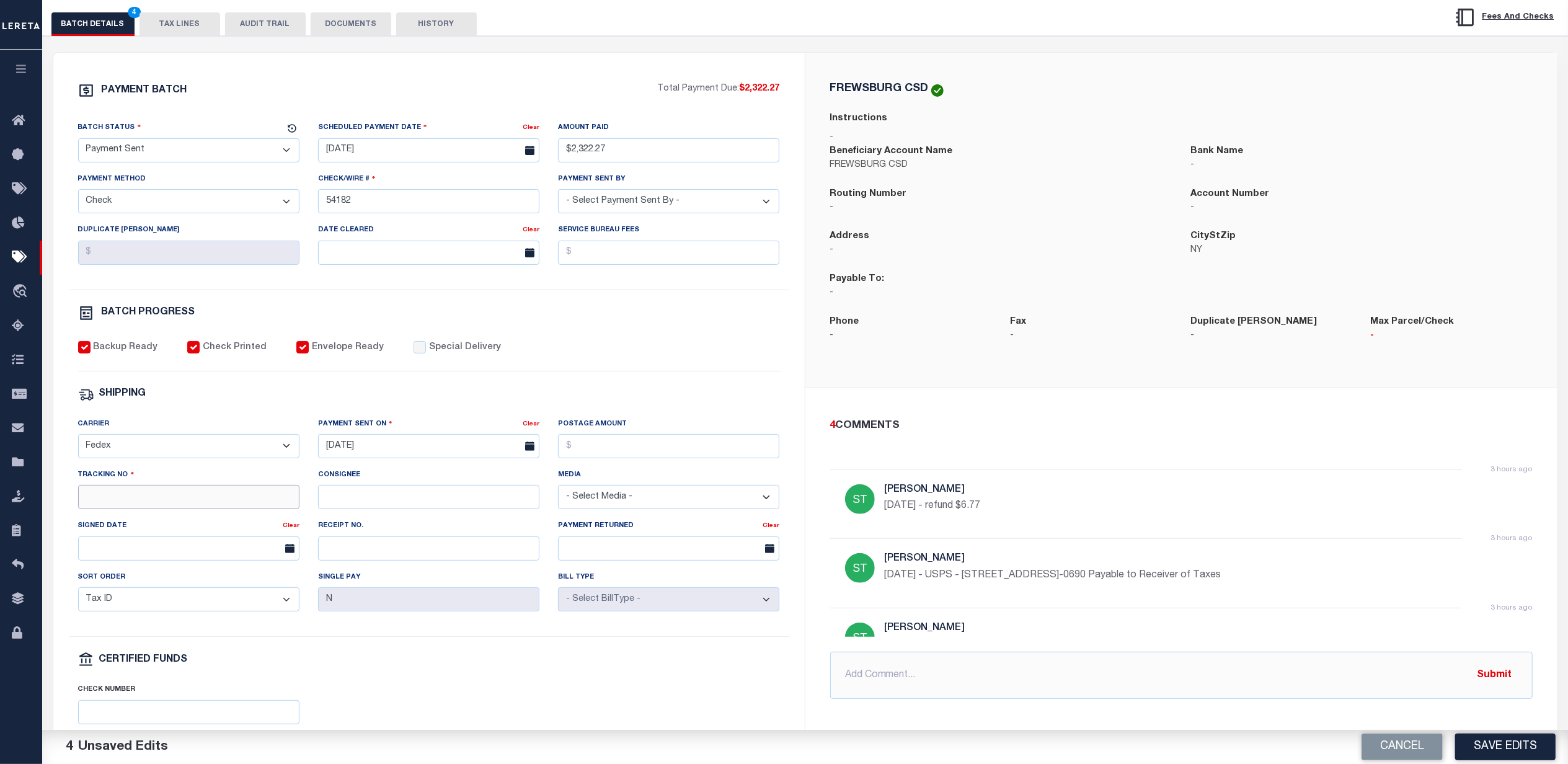
click at [146, 509] on input "Tracking No" at bounding box center [188, 497] width 221 height 24
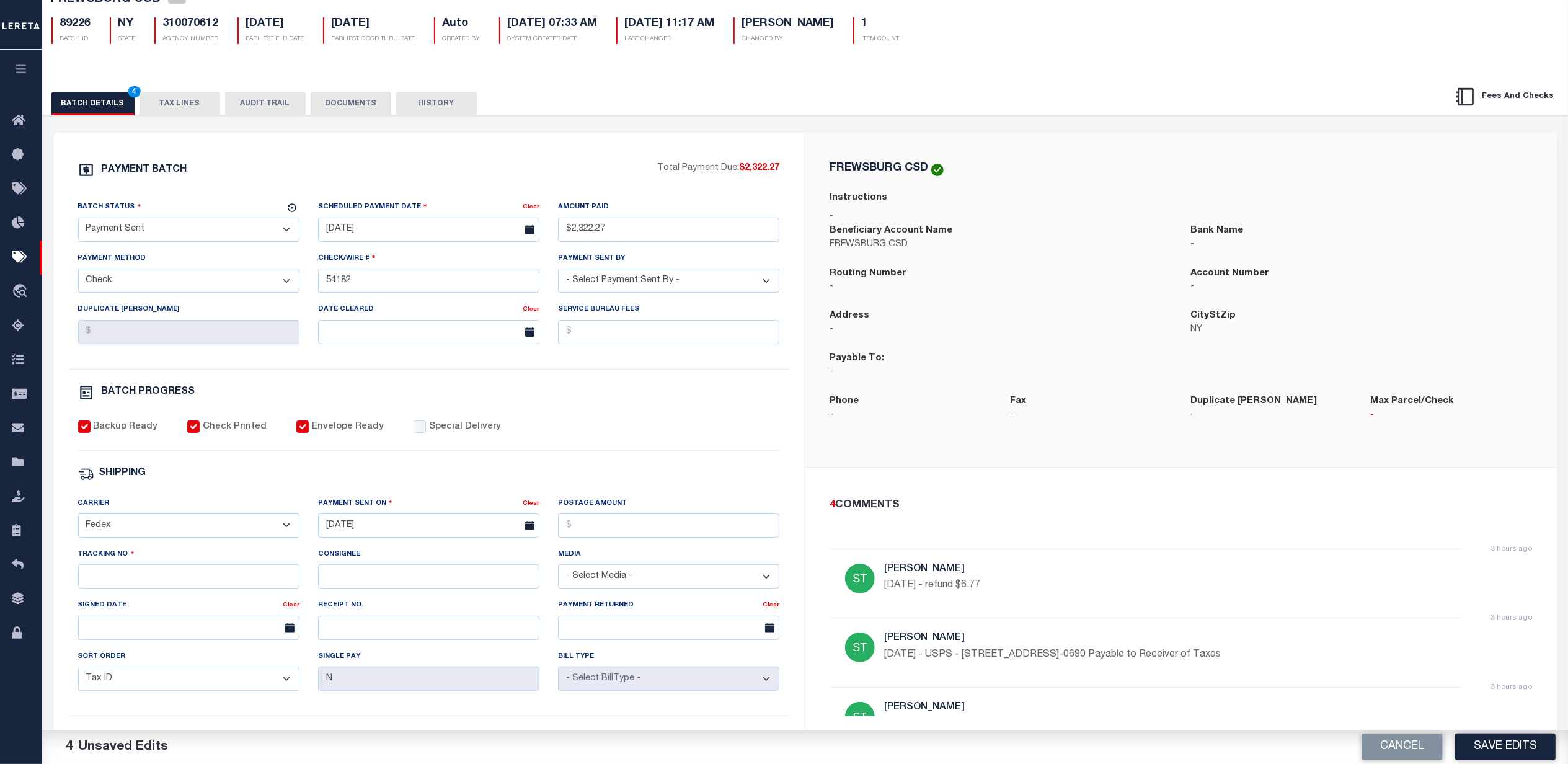
scroll to position [82, 0]
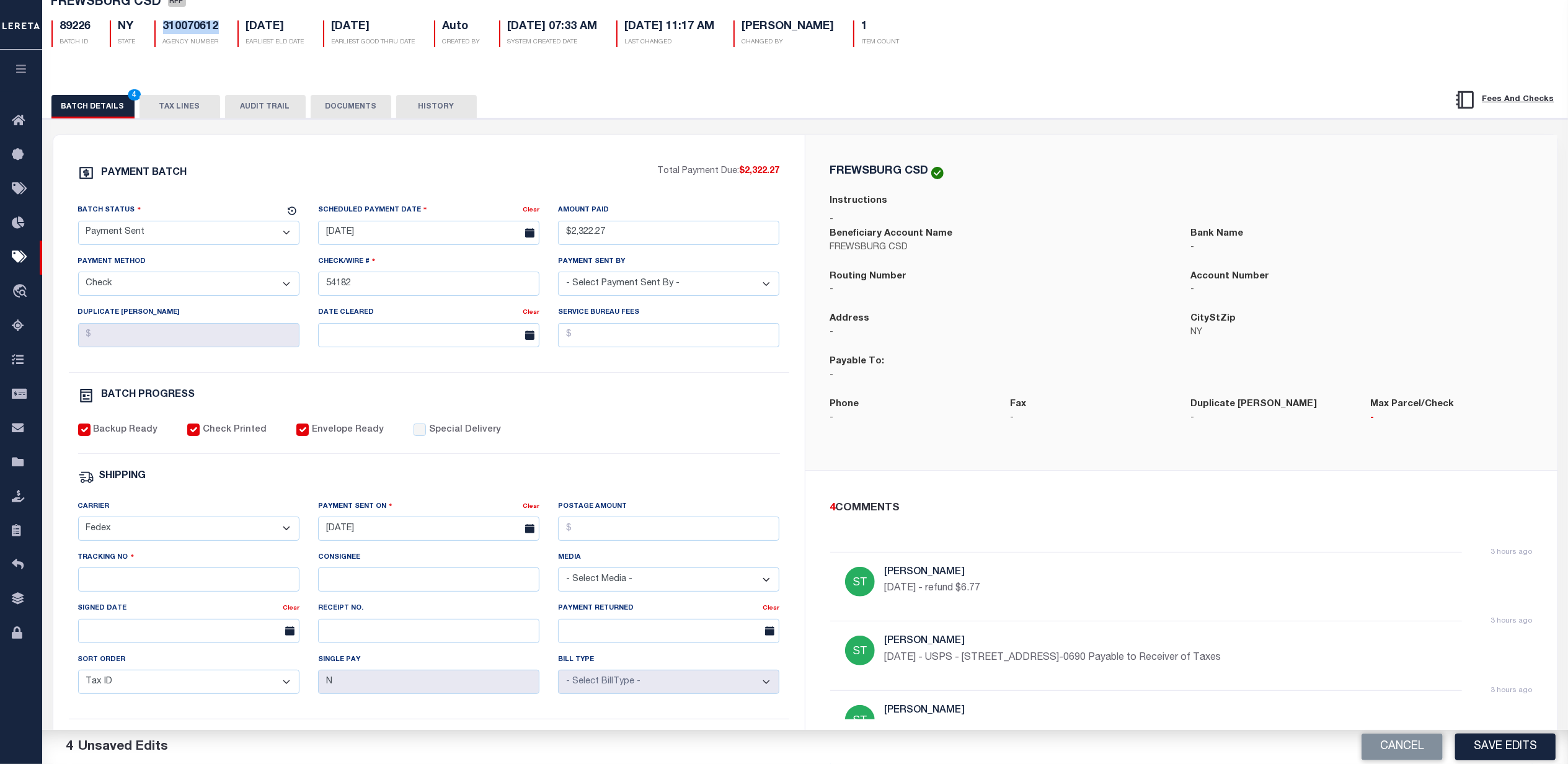
drag, startPoint x: 220, startPoint y: 31, endPoint x: 151, endPoint y: 36, distance: 69.2
click at [151, 36] on div "310070612 AGENCY NUMBER" at bounding box center [187, 34] width 83 height 27
copy h5 "310070612"
click at [258, 592] on input "Tracking No" at bounding box center [188, 580] width 221 height 24
type input "884804596594"
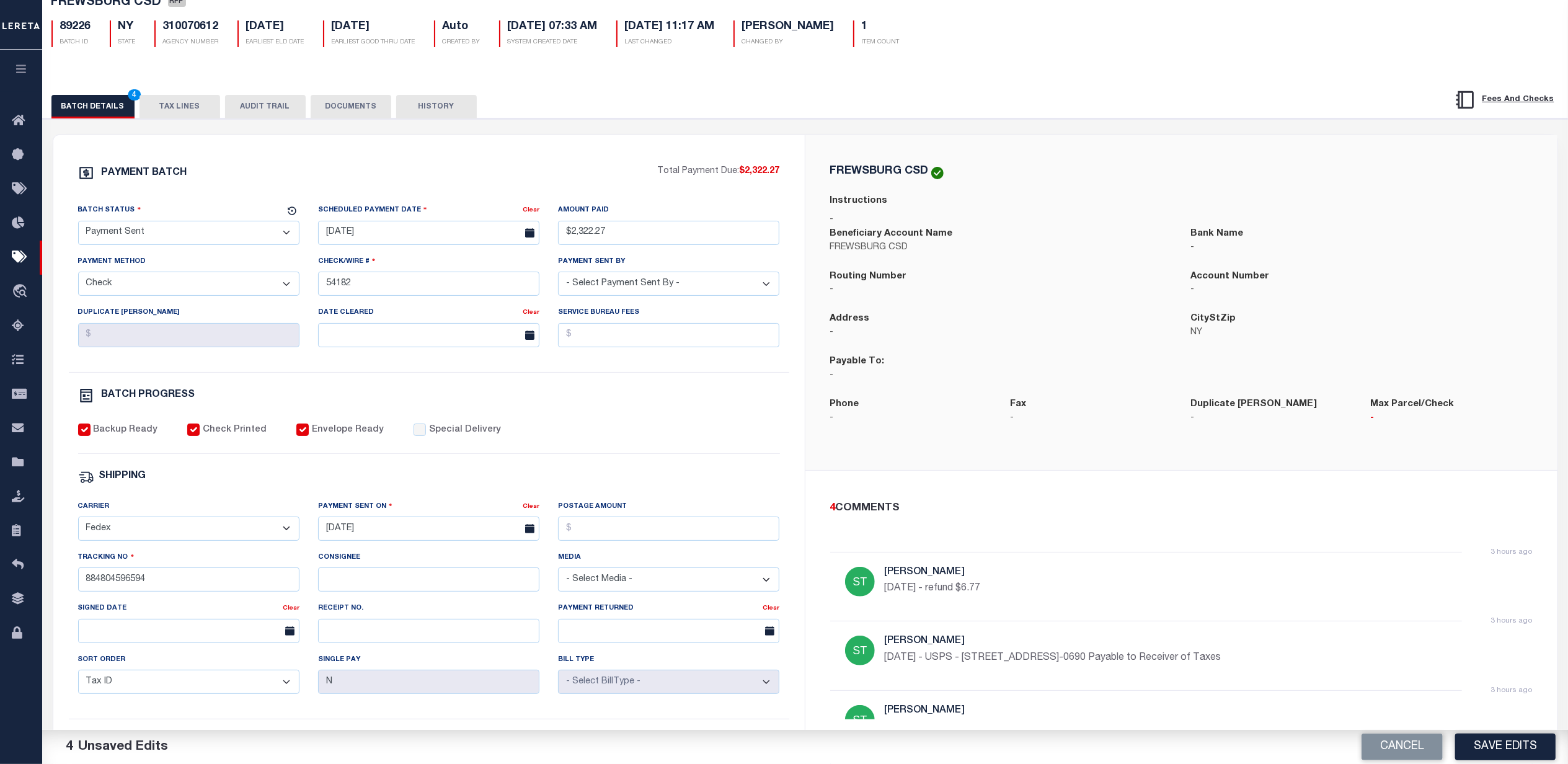
click at [764, 454] on div "Backup Ready Check Printed Envelope Ready Special Delivery" at bounding box center [429, 439] width 702 height 31
click at [1505, 743] on button "Save Edits" at bounding box center [1505, 748] width 100 height 27
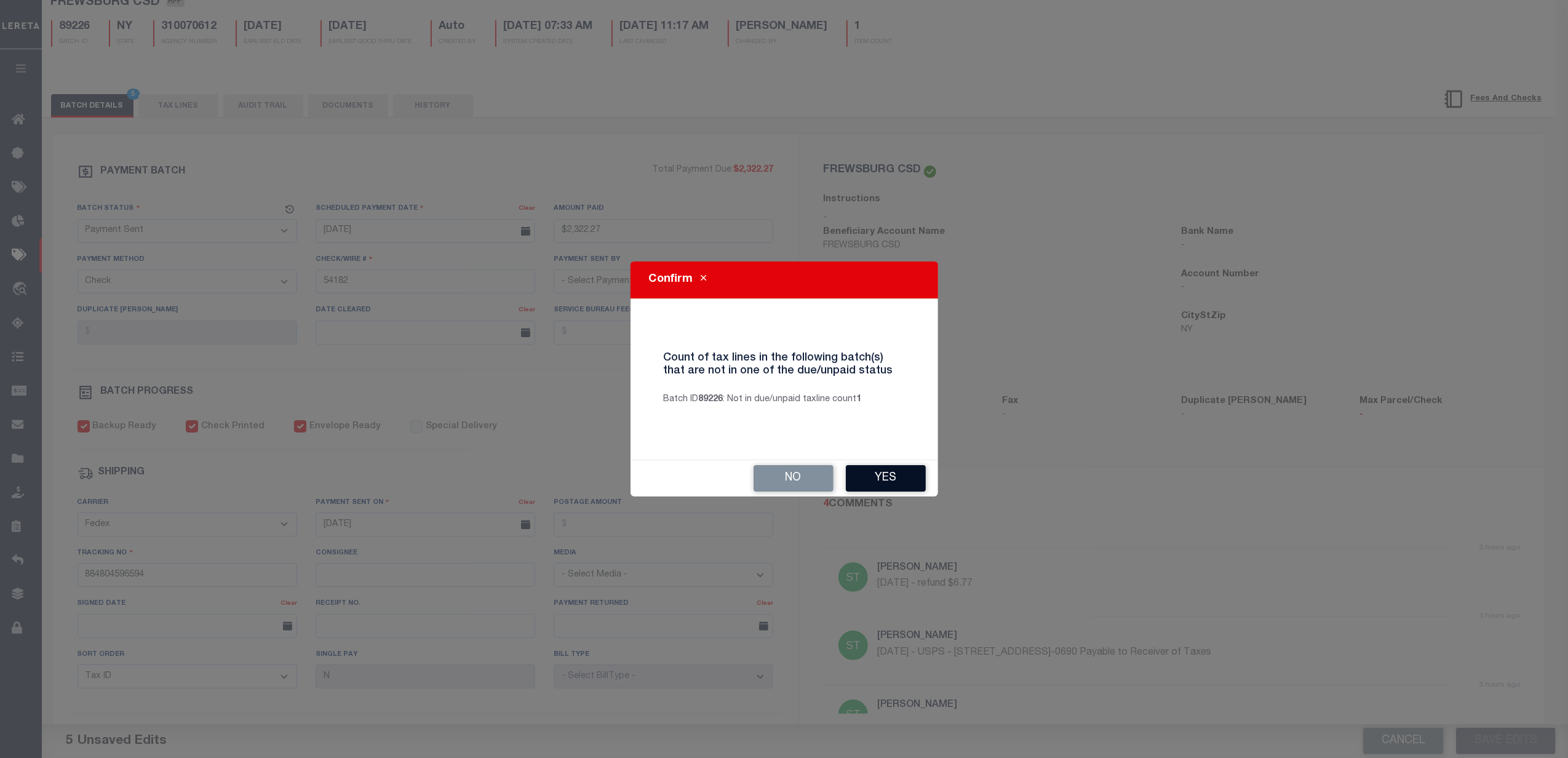
click at [917, 476] on button "Yes" at bounding box center [885, 478] width 80 height 27
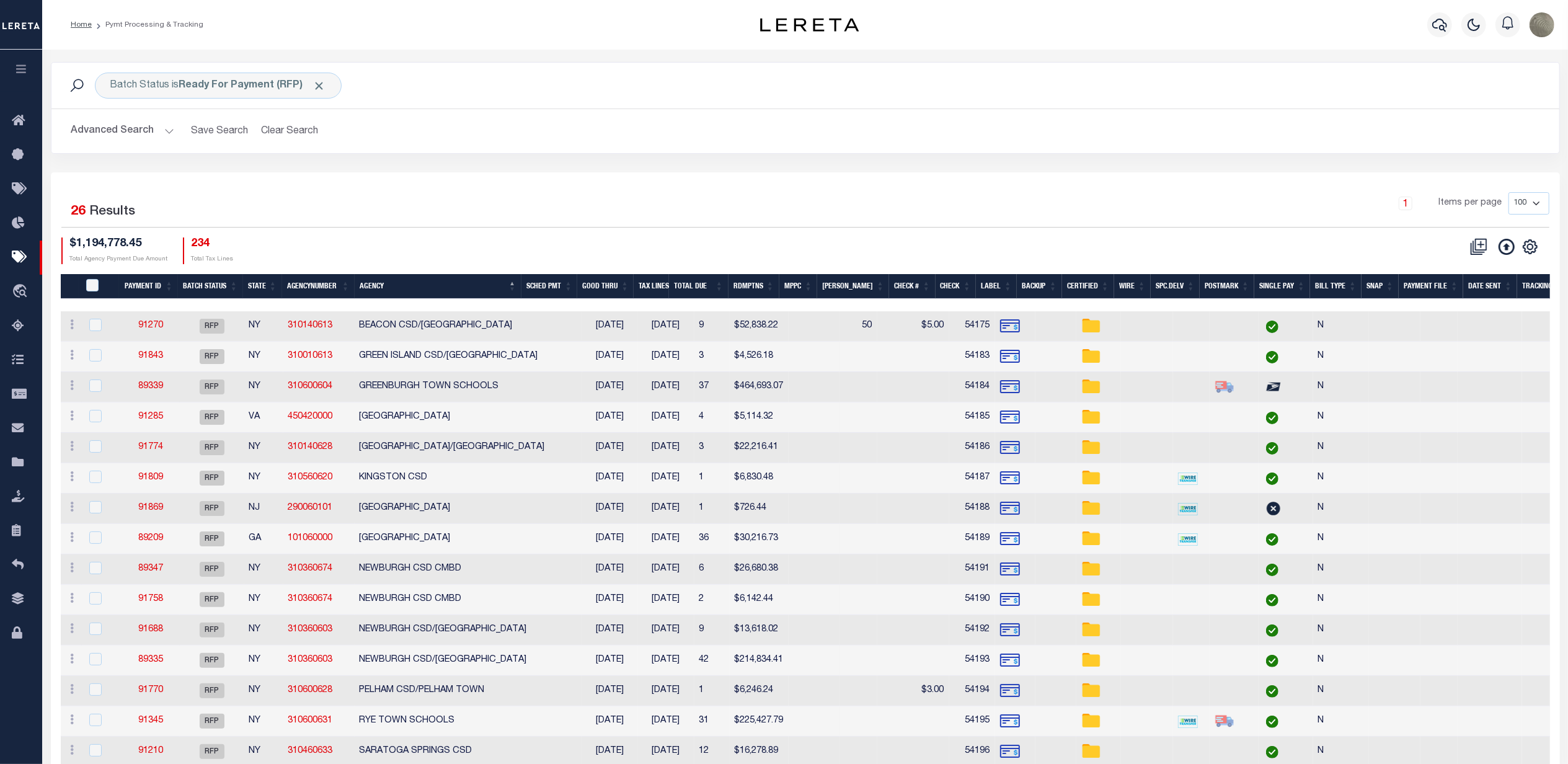
click at [802, 214] on div "1 Items per page 100 200 500 1000" at bounding box center [993, 208] width 1112 height 32
click at [534, 188] on div "1 Selected 26 Results 1 Items per page 100 200 500 1000 $1,194,778.45" at bounding box center [805, 642] width 1509 height 939
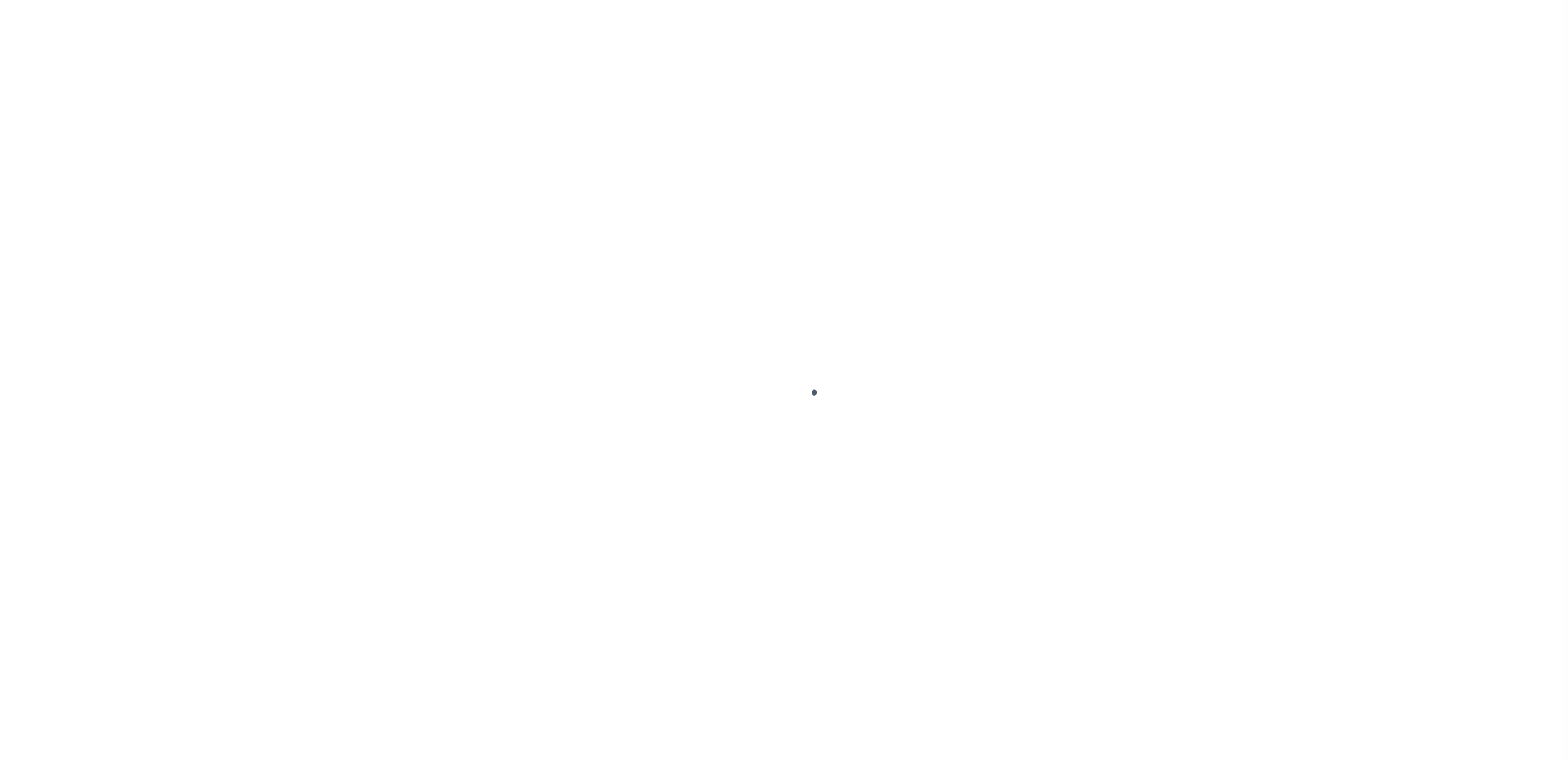
select select "RFP"
select select "CHK"
select select "[PERSON_NAME]"
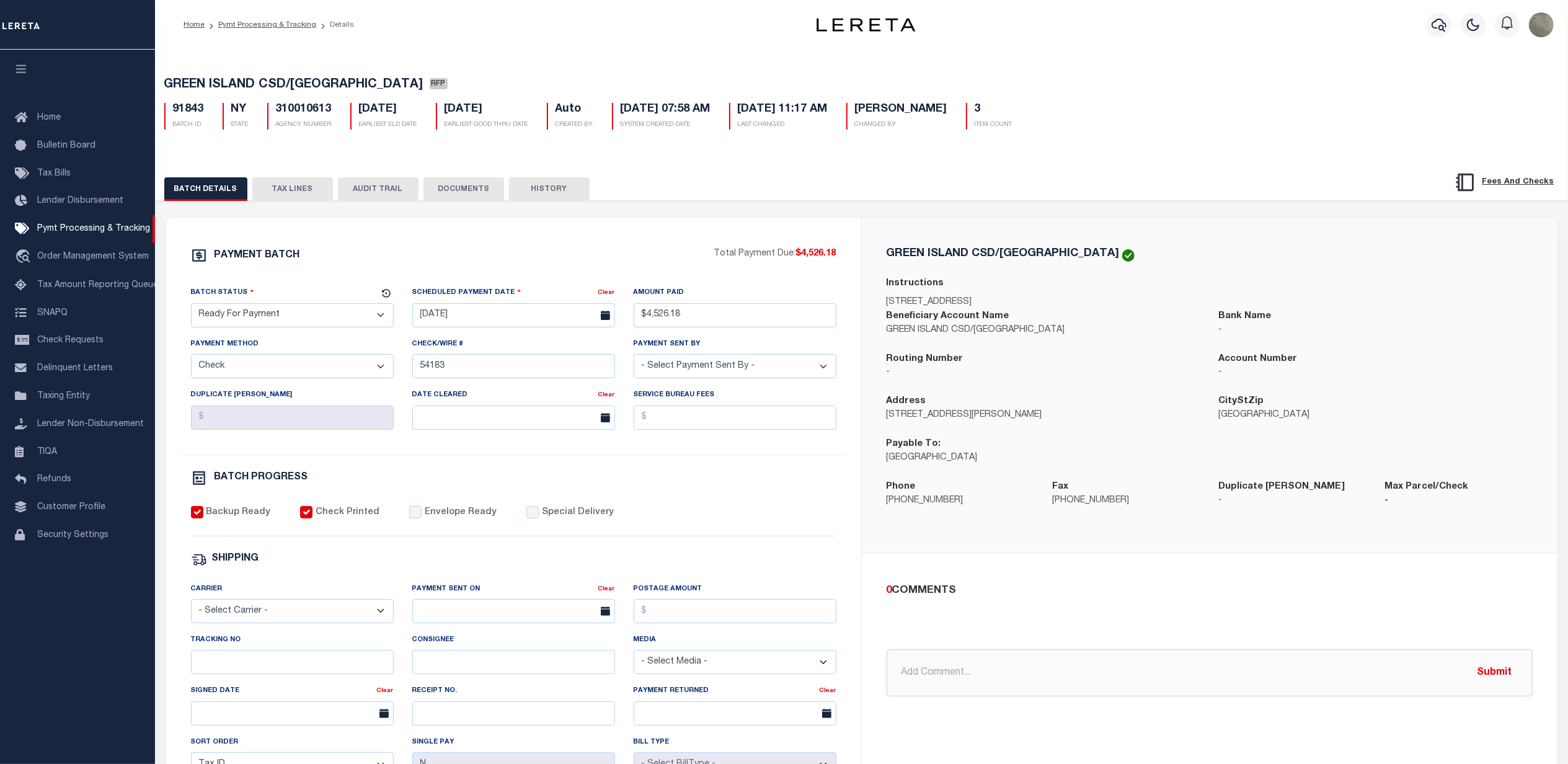
click at [266, 321] on select "- Select Status - Scheduled for Payment Ready For Payment Payment Sent Cleared …" at bounding box center [292, 315] width 202 height 24
select select "SNT"
click at [191, 307] on select "- Select Status - Scheduled for Payment Ready For Payment Payment Sent Cleared …" at bounding box center [292, 315] width 202 height 24
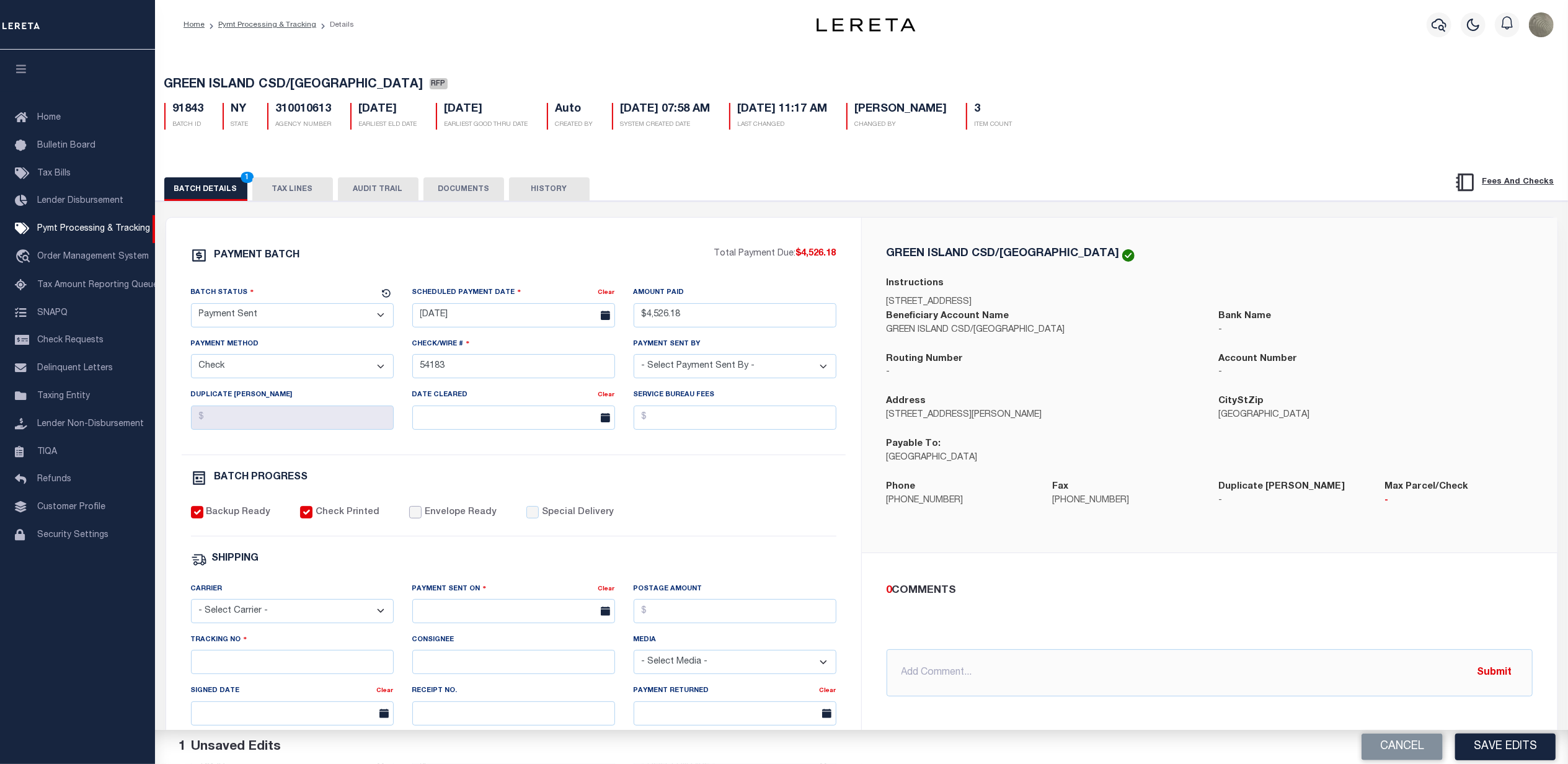
click at [409, 519] on input "Envelope Ready" at bounding box center [415, 512] width 13 height 13
checkbox input "true"
click at [268, 616] on select "- Select Carrier - E-mail Fax Fedex FTP Other UPS USPS" at bounding box center [292, 611] width 202 height 24
select select "FDX"
click at [191, 608] on select "- Select Carrier - E-mail Fax Fedex FTP Other UPS USPS" at bounding box center [292, 611] width 202 height 24
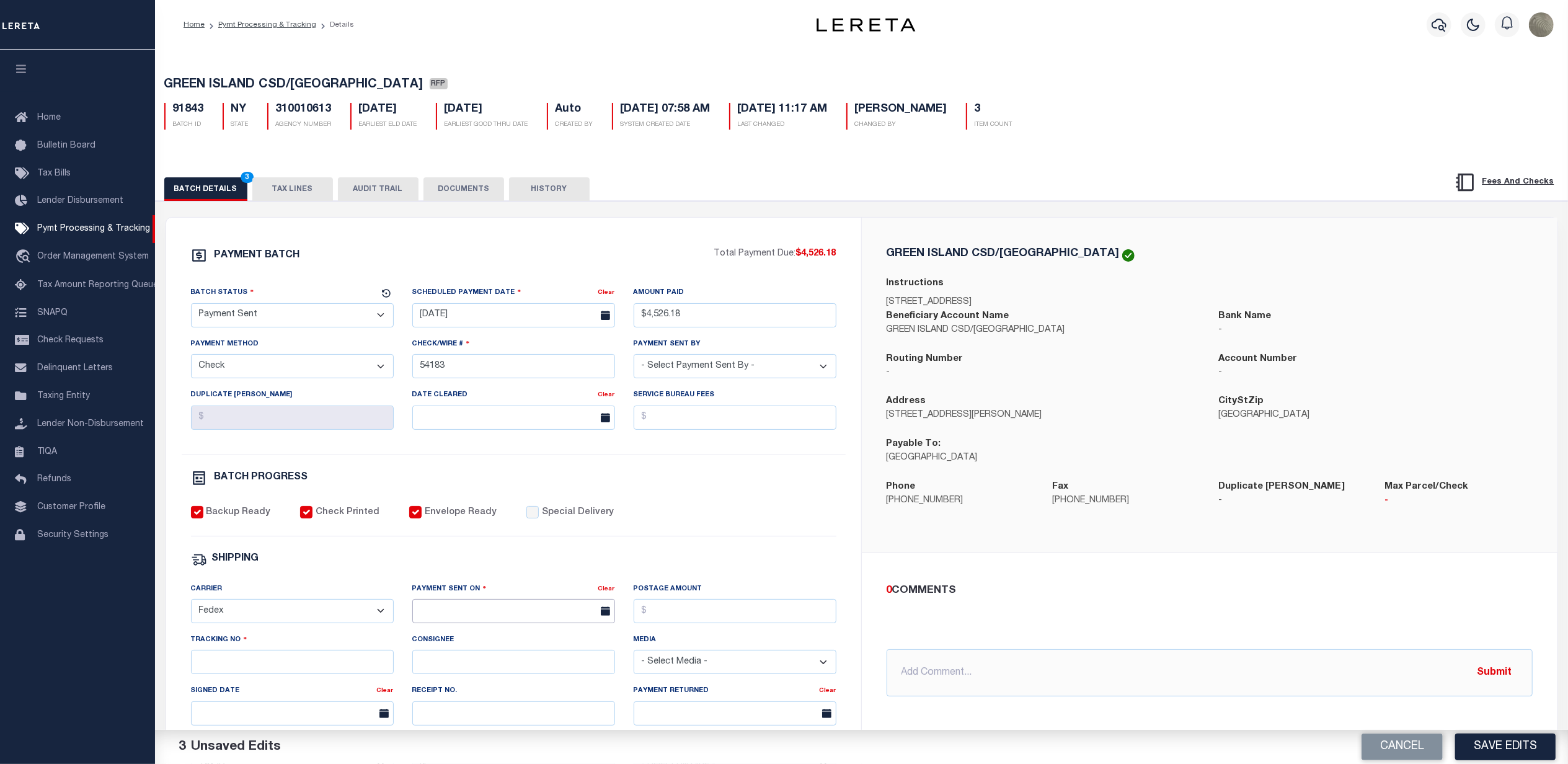
click at [499, 619] on input "text" at bounding box center [513, 611] width 202 height 24
click at [481, 580] on span "30" at bounding box center [480, 571] width 24 height 24
type input "[DATE]"
drag, startPoint x: 305, startPoint y: 643, endPoint x: 296, endPoint y: 661, distance: 20.1
click at [299, 652] on div "Carrier - Select Carrier - E-mail Fax Fedex FTP Other UPS USPS Payment Sent On …" at bounding box center [513, 693] width 664 height 220
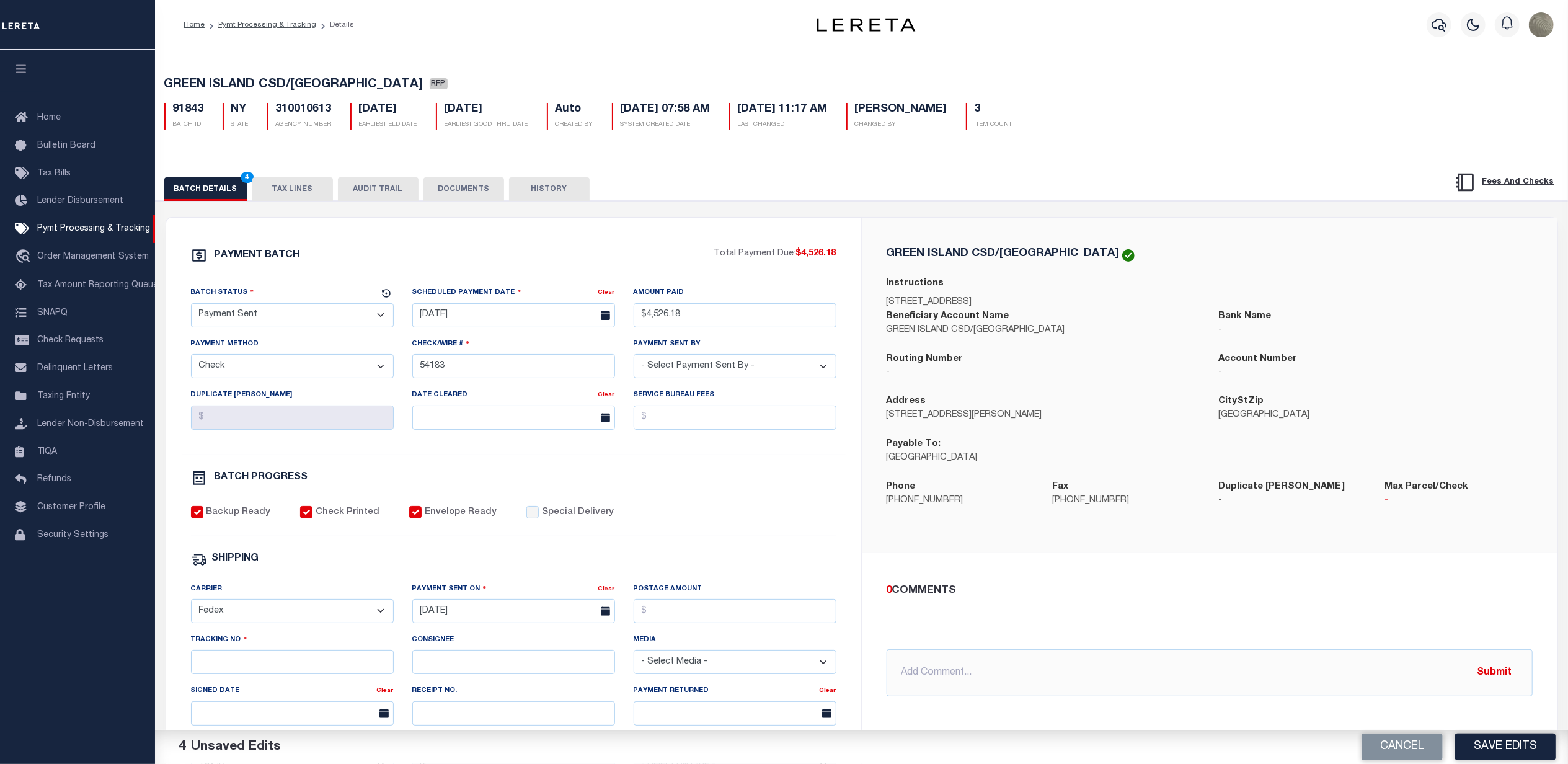
click at [296, 661] on div "Tracking No" at bounding box center [292, 654] width 202 height 41
click at [286, 674] on input "Tracking No" at bounding box center [292, 662] width 202 height 24
click at [244, 673] on input "88480459075" at bounding box center [292, 662] width 202 height 24
click at [238, 671] on input "88480459075" at bounding box center [292, 662] width 202 height 24
type input "884804597075"
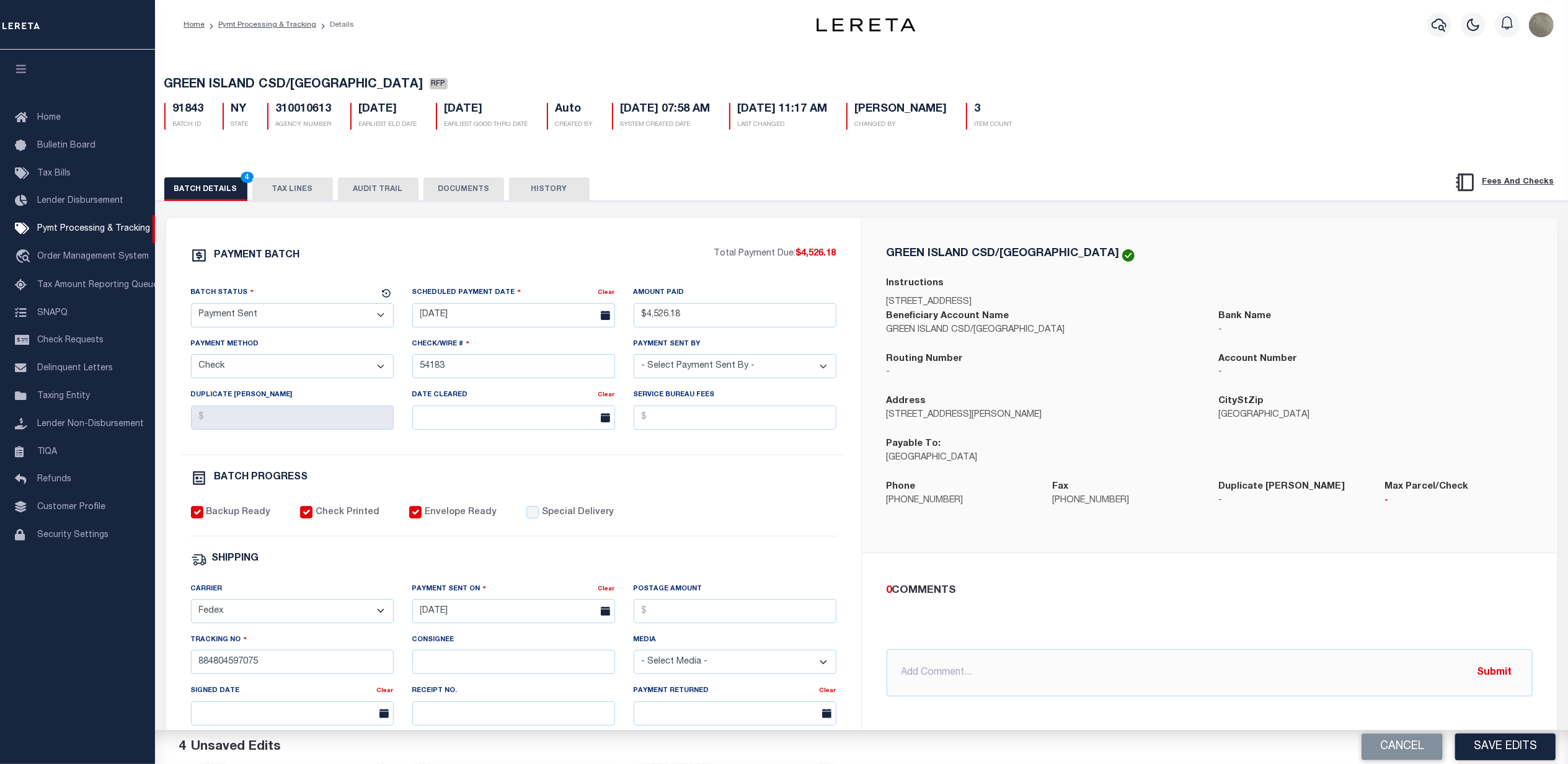
click at [774, 512] on div "PAYMENT BATCH Total Payment Due: $4,526.18 Batch Status - Select Status -" at bounding box center [514, 580] width 666 height 666
click at [1473, 748] on button "Save Edits" at bounding box center [1505, 748] width 100 height 27
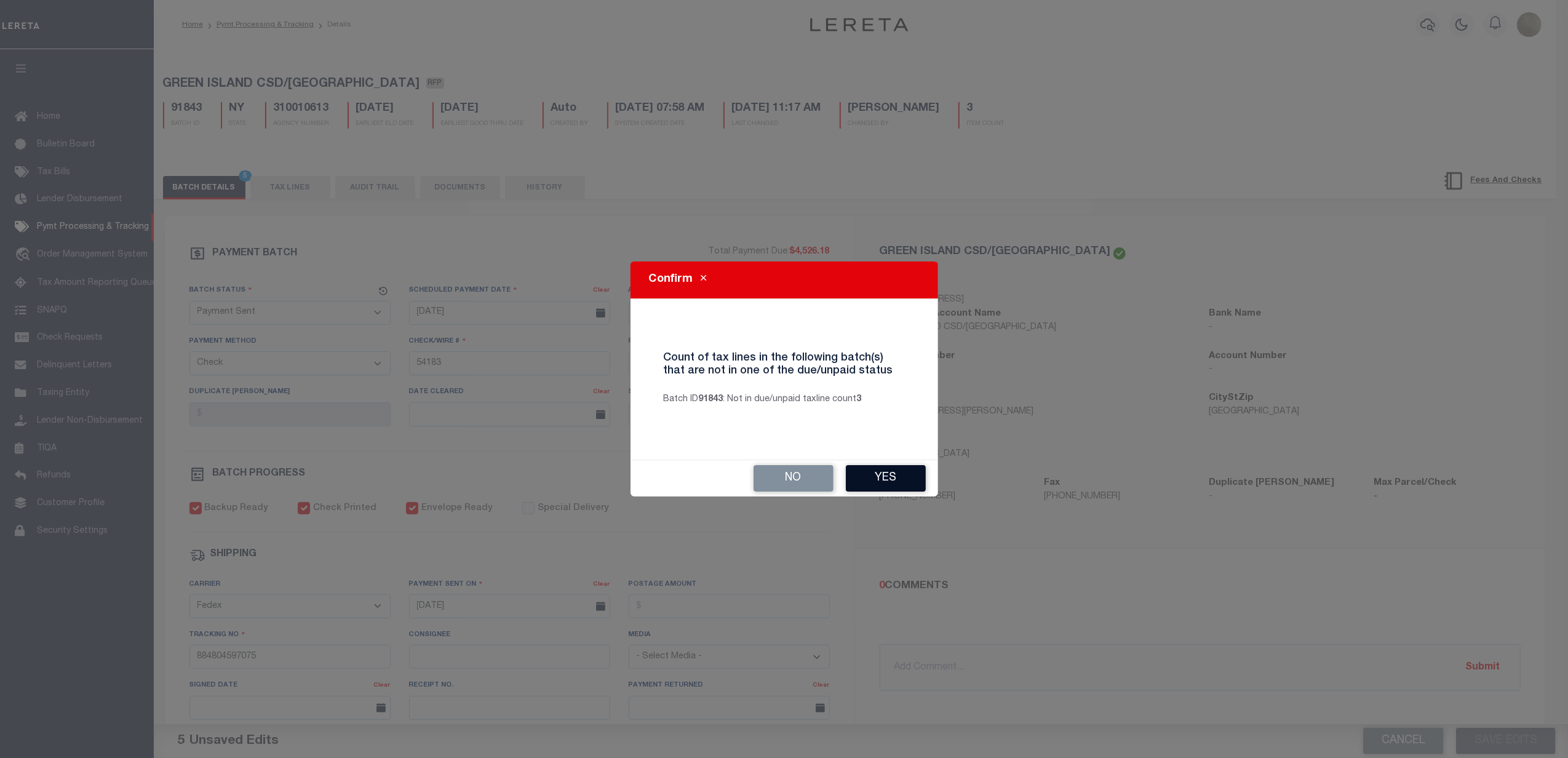
click at [885, 480] on button "Yes" at bounding box center [885, 478] width 80 height 27
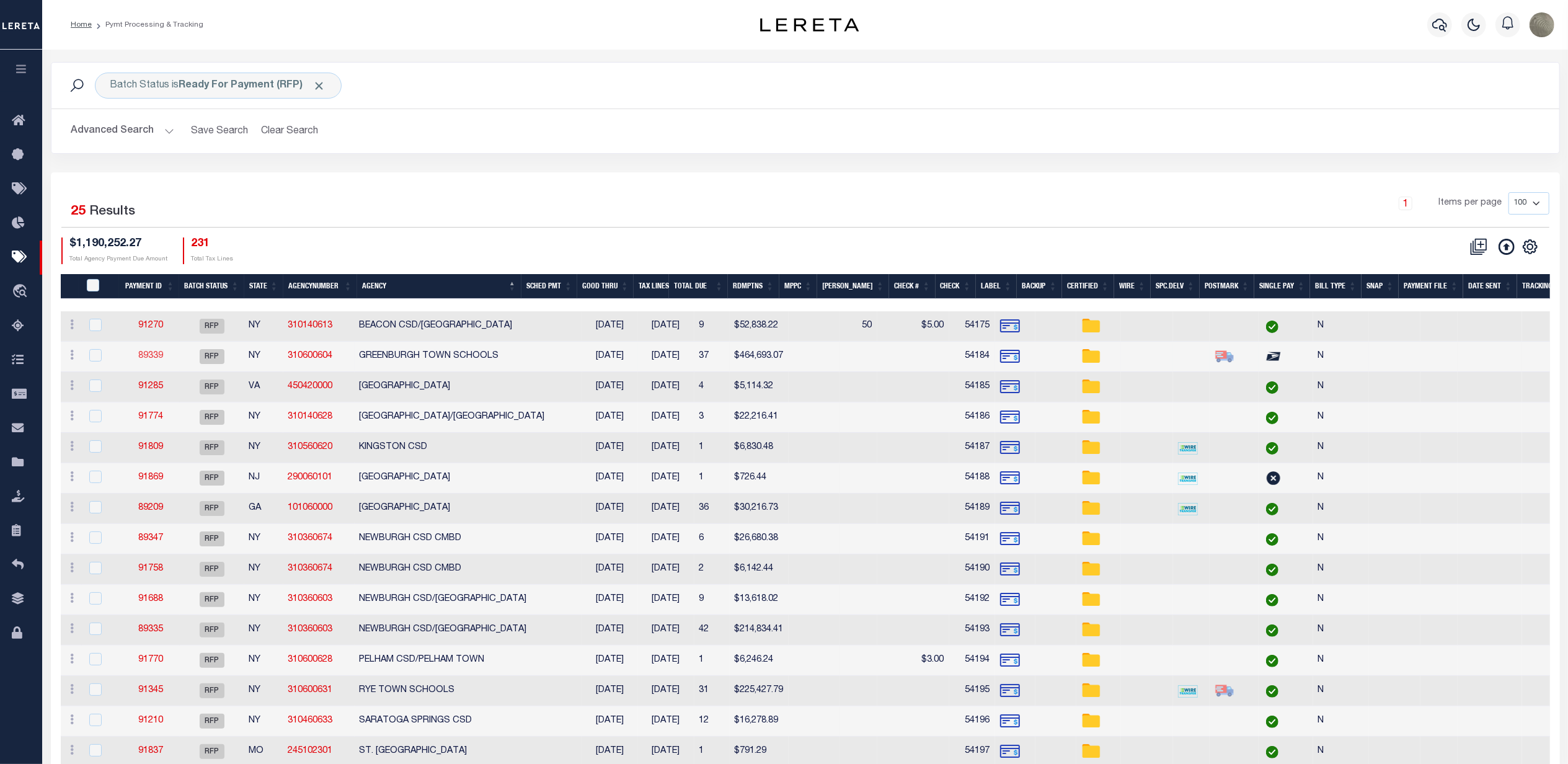
click at [149, 360] on link "89339" at bounding box center [150, 356] width 25 height 9
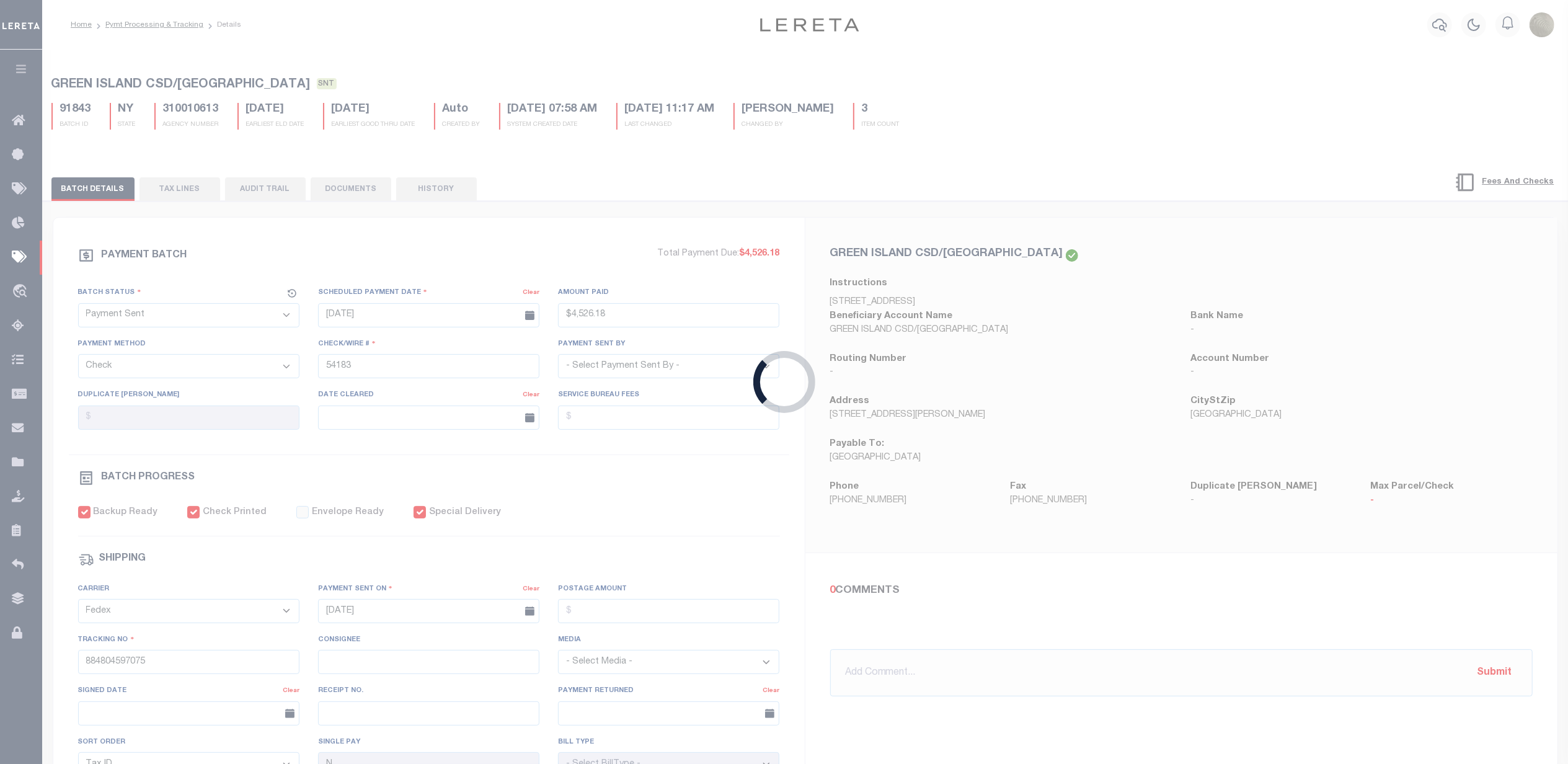
select select "RFP"
type input "$464,693.07"
type input "54184"
select select "[PERSON_NAME]"
checkbox input "false"
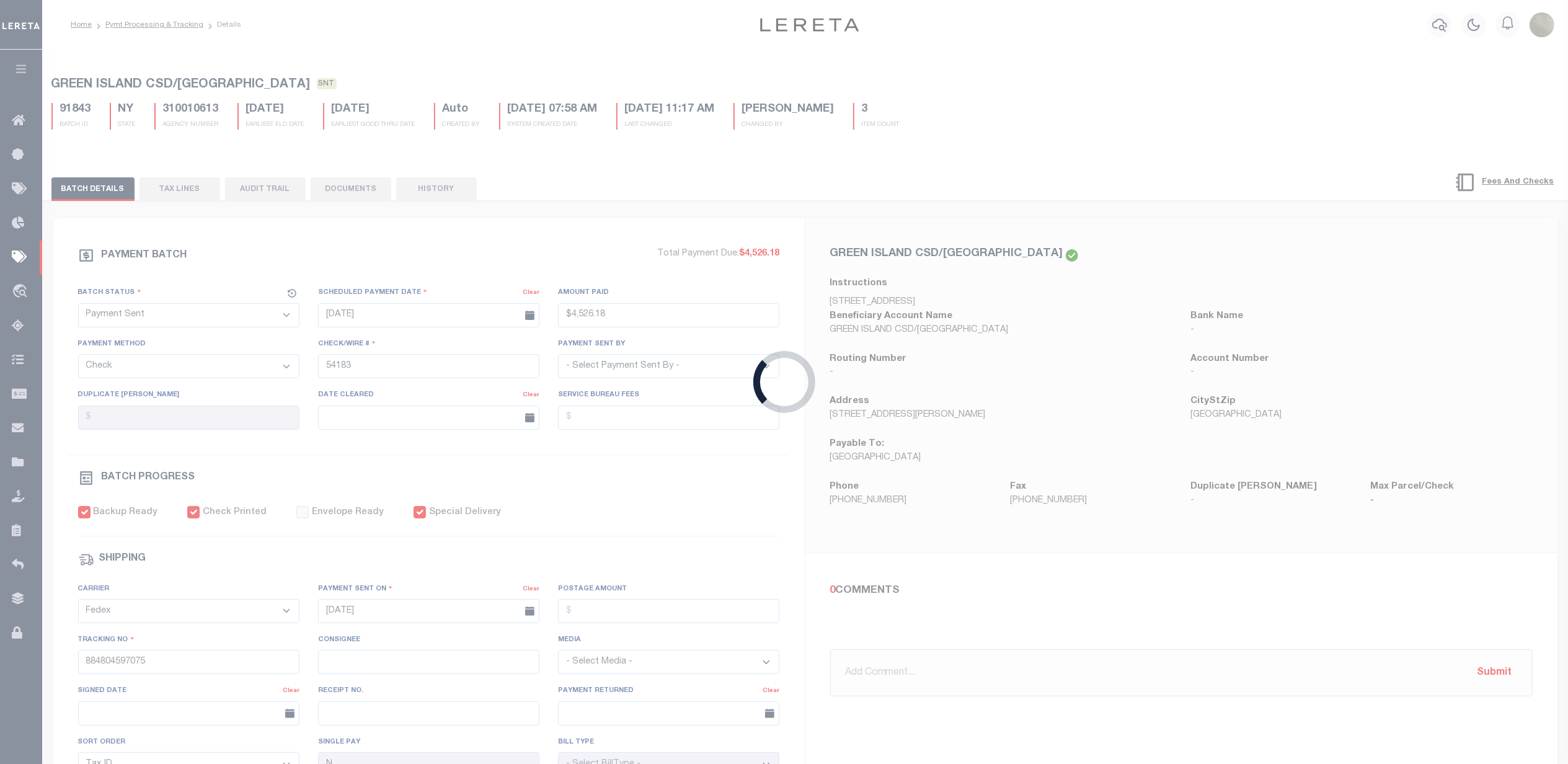
checkbox input "true"
select select
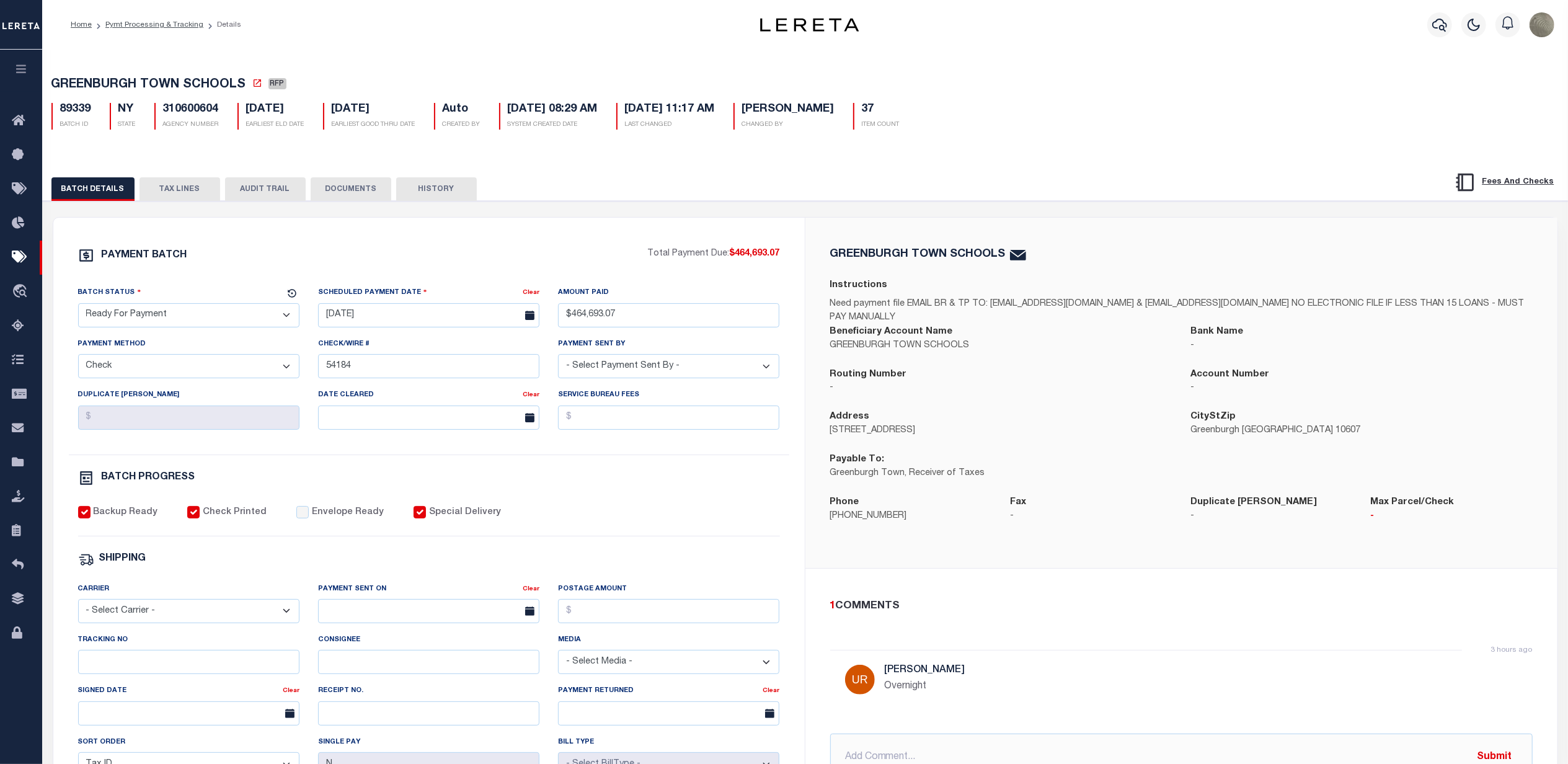
click at [137, 321] on select "- Select Status - Scheduled for Payment Ready For Payment Payment Sent Cleared …" at bounding box center [188, 315] width 221 height 24
select select "SNT"
click at [78, 307] on select "- Select Status - Scheduled for Payment Ready For Payment Payment Sent Cleared …" at bounding box center [188, 315] width 221 height 24
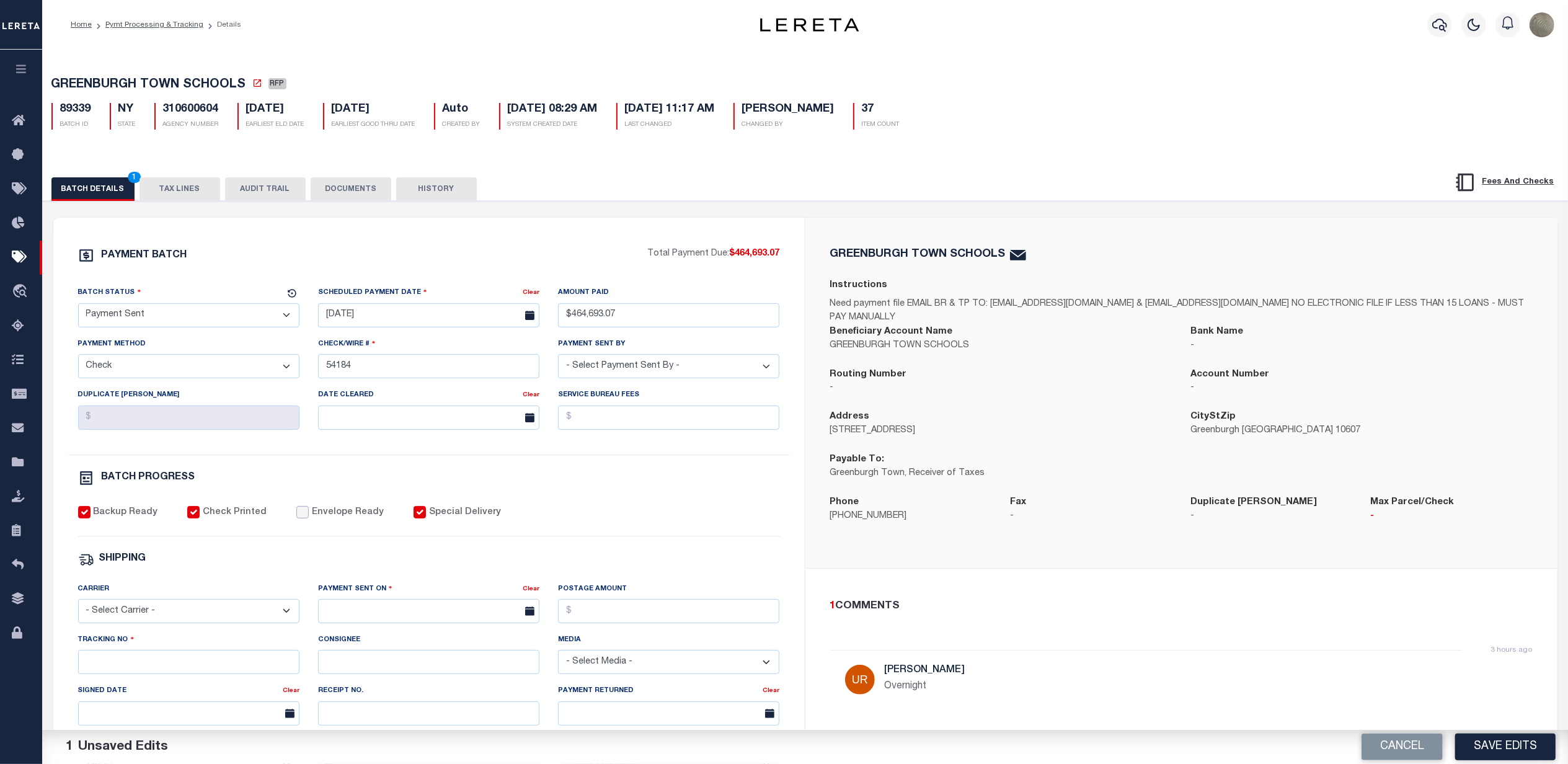
click at [296, 519] on input "Envelope Ready" at bounding box center [302, 512] width 13 height 13
checkbox input "true"
click at [170, 623] on select "- Select Carrier - E-mail Fax Fedex FTP Other UPS USPS" at bounding box center [188, 611] width 221 height 24
select select "FDX"
click at [78, 608] on select "- Select Carrier - E-mail Fax Fedex FTP Other UPS USPS" at bounding box center [188, 611] width 221 height 24
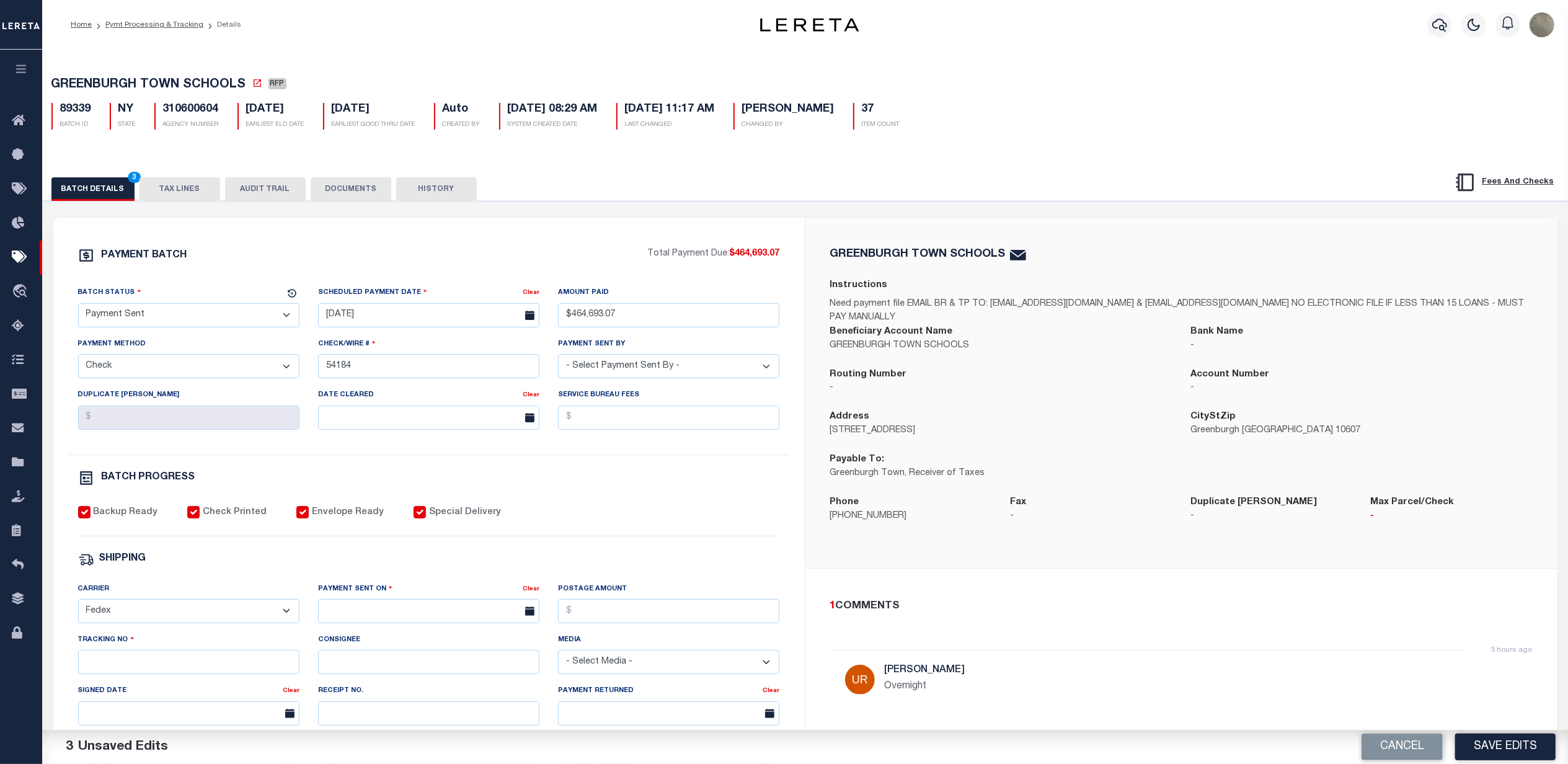
click at [435, 633] on div "Payment Sent On Clear" at bounding box center [429, 608] width 240 height 51
click at [435, 621] on input "text" at bounding box center [428, 611] width 221 height 24
click at [382, 571] on span "30" at bounding box center [386, 571] width 24 height 24
type input "[DATE]"
click at [185, 665] on input "Tracking No" at bounding box center [188, 662] width 221 height 24
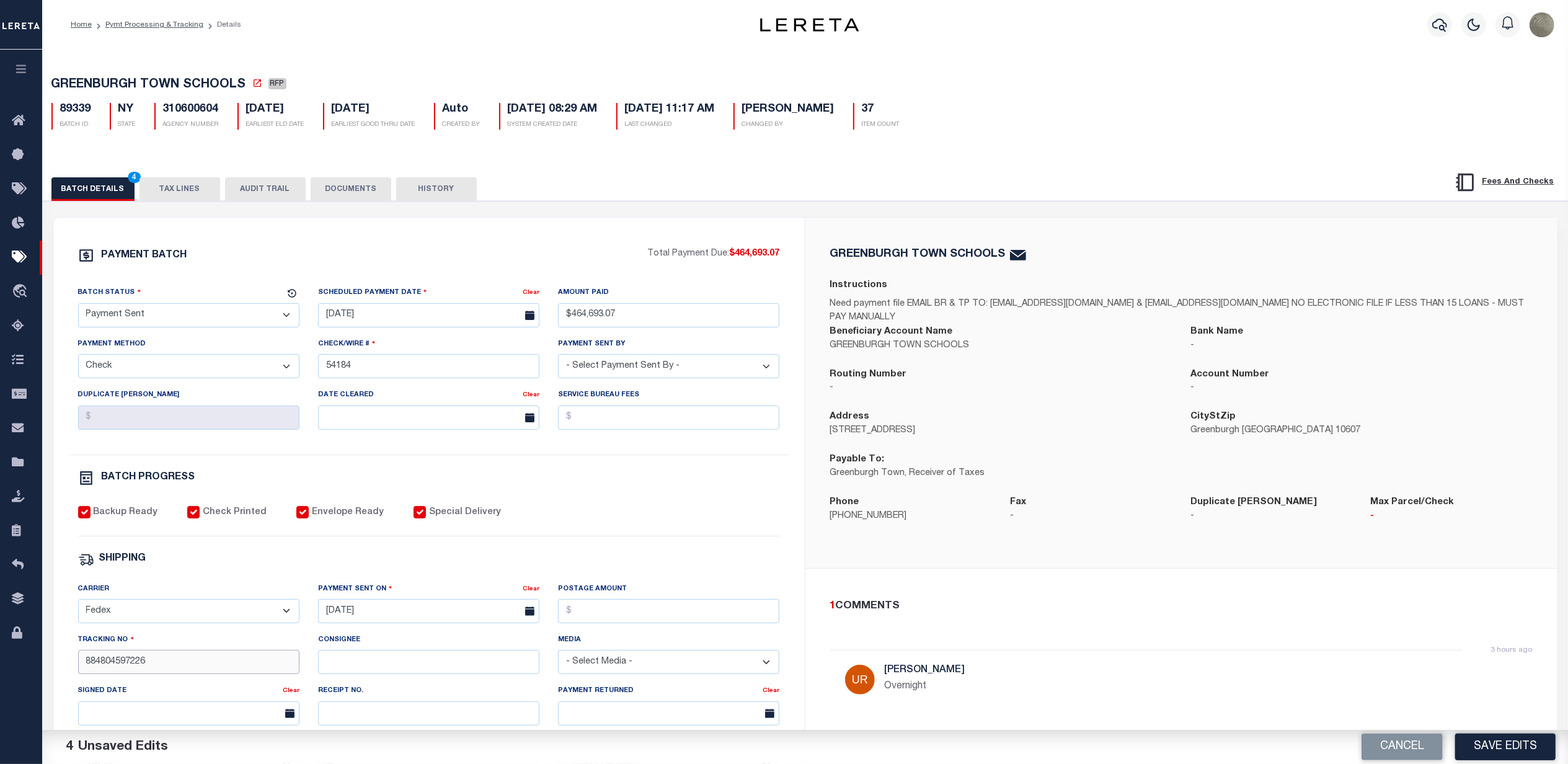
type input "884804597226"
click at [606, 502] on div "PAYMENT BATCH Total Payment Due: $464,693.07 Batch Status - Select Status -" at bounding box center [429, 580] width 722 height 666
click at [1543, 740] on button "Save Edits" at bounding box center [1505, 748] width 100 height 27
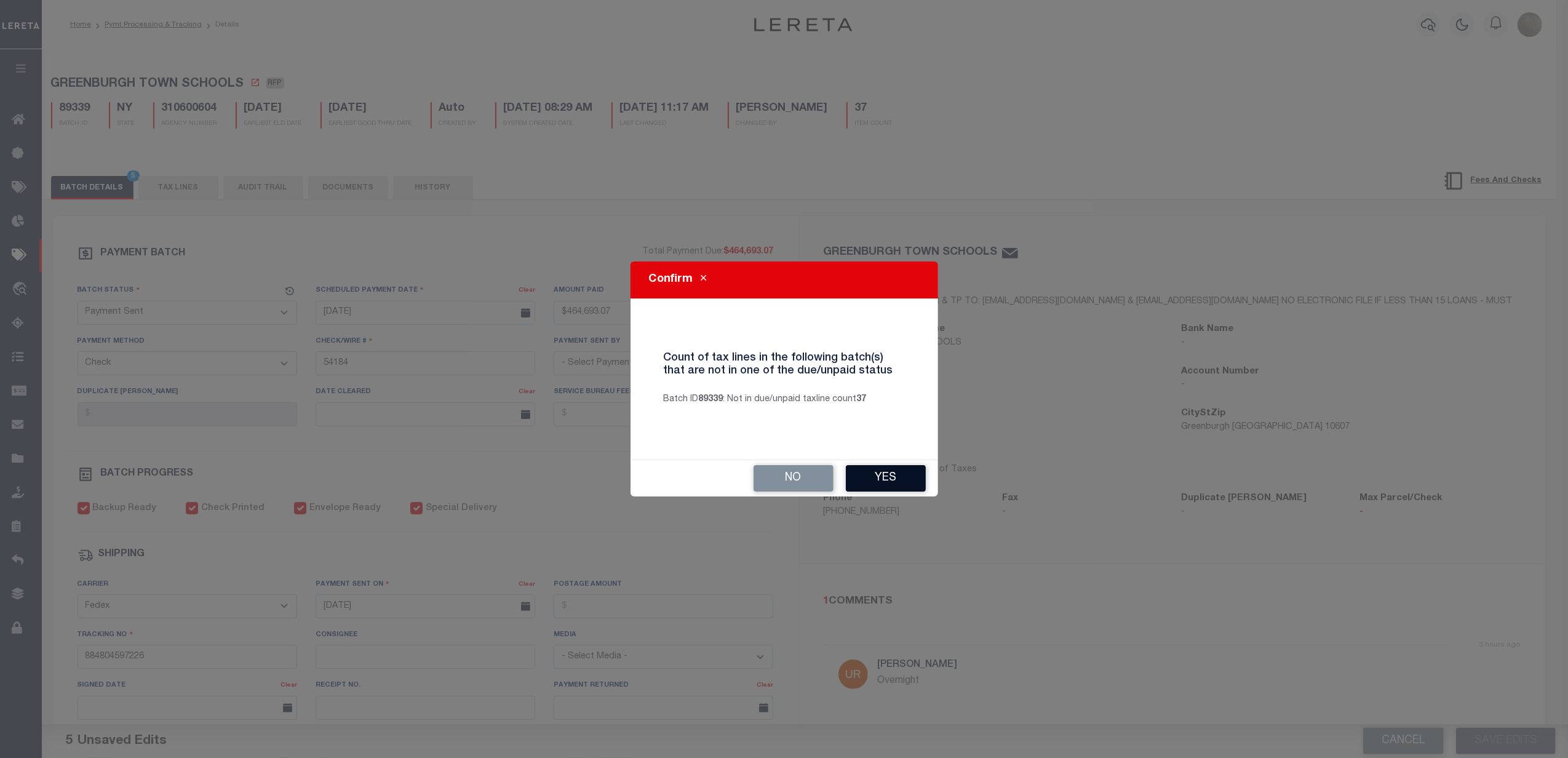
click at [921, 475] on button "Yes" at bounding box center [885, 478] width 80 height 27
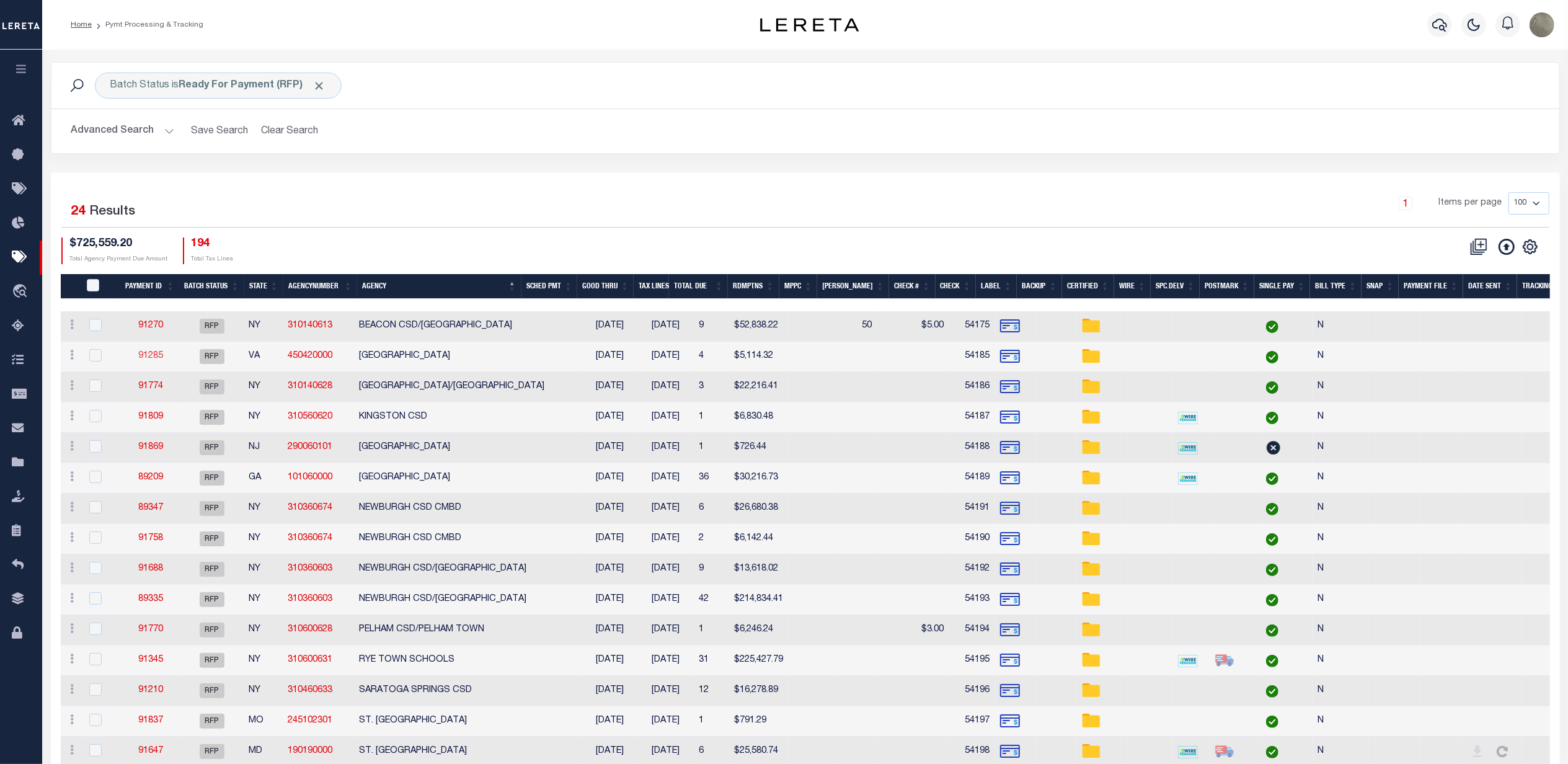
click at [145, 361] on link "91285" at bounding box center [150, 356] width 25 height 9
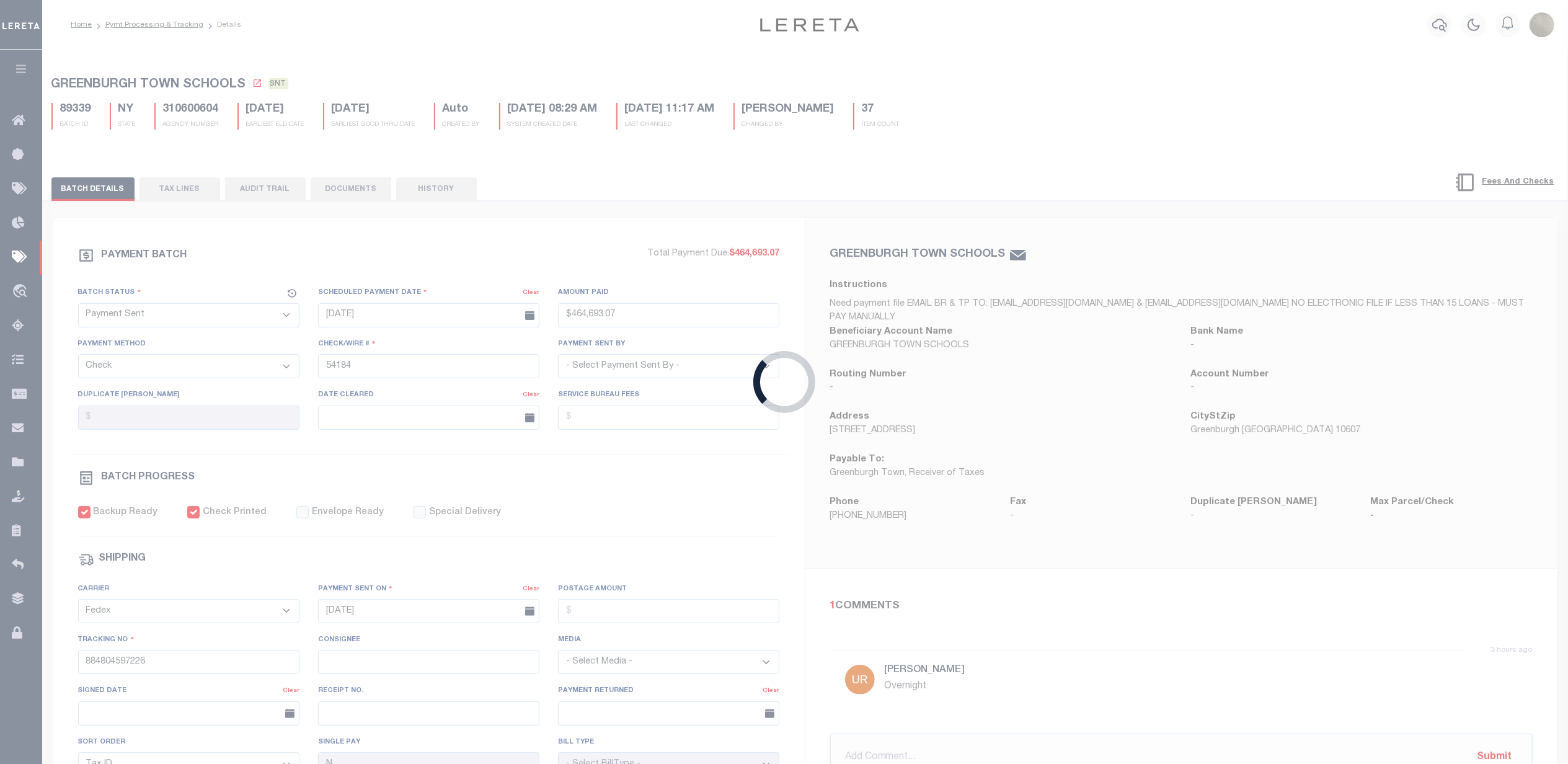
select select "RFP"
type input "$5,114.32"
type input "54185"
select select "[PERSON_NAME]"
checkbox input "false"
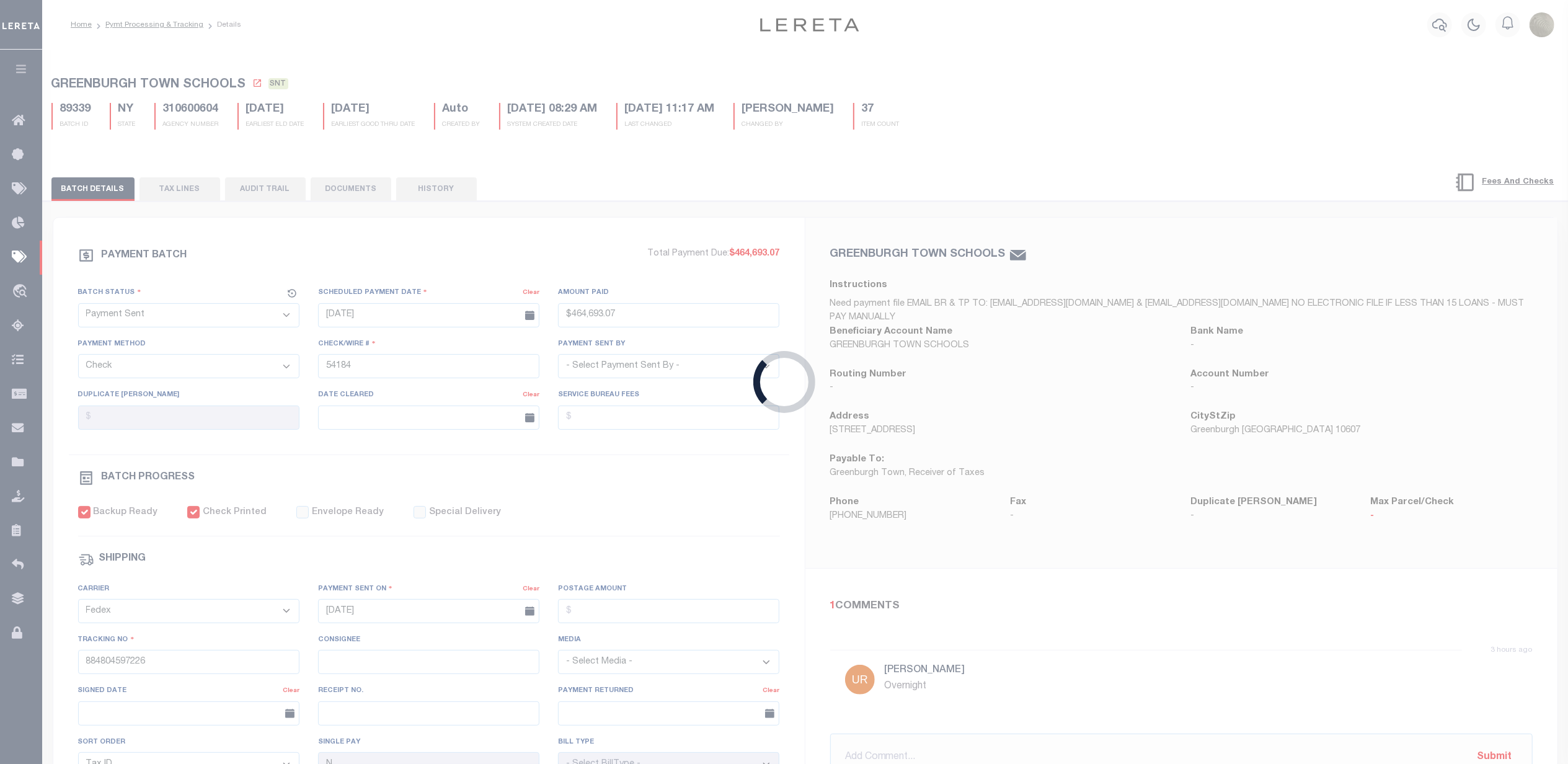
checkbox input "false"
select select
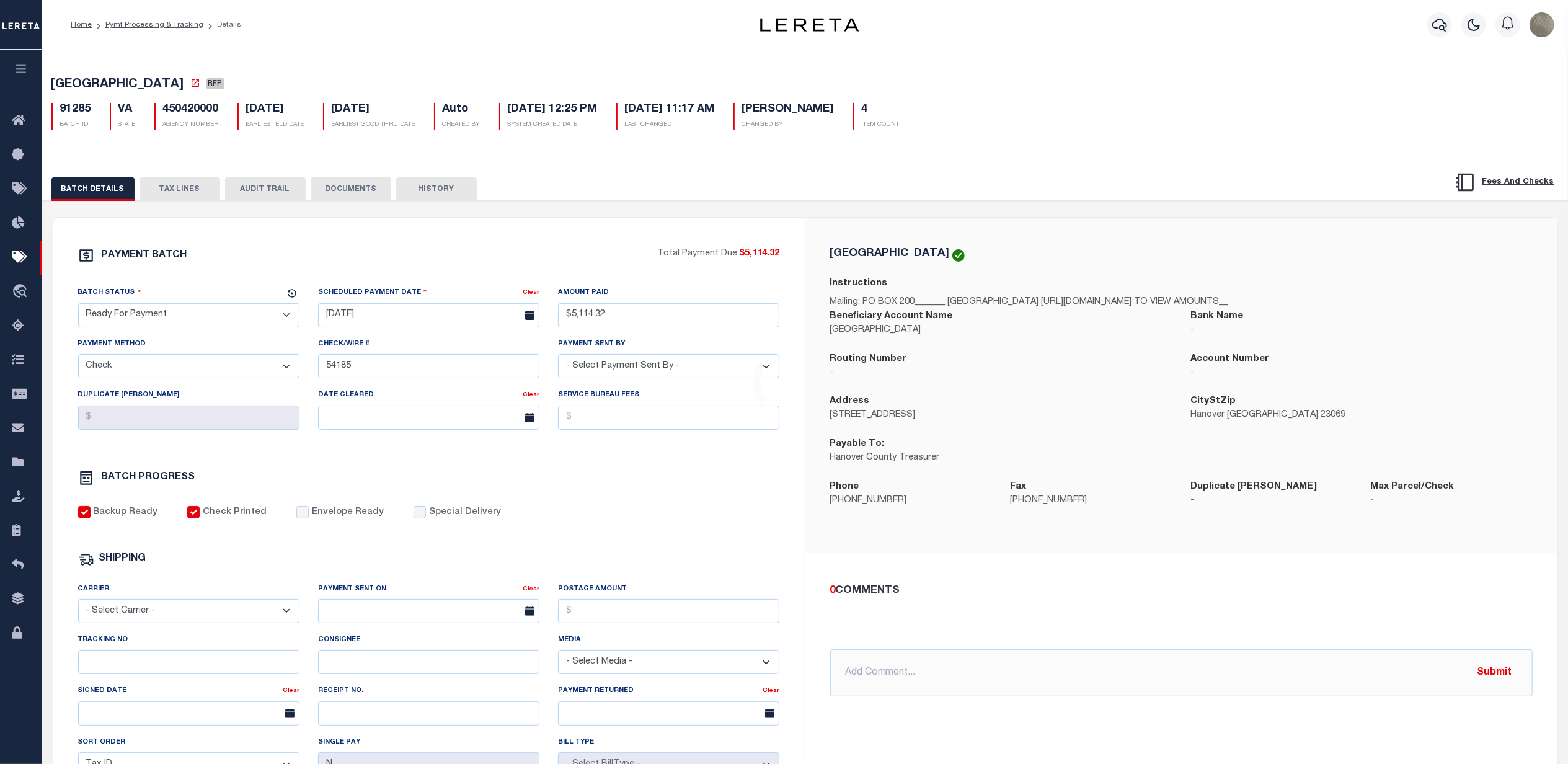
click at [139, 318] on select "- Select Status - Scheduled for Payment Ready For Payment Payment Sent Cleared …" at bounding box center [188, 315] width 221 height 24
select select "SNT"
click at [78, 307] on select "- Select Status - Scheduled for Payment Ready For Payment Payment Sent Cleared …" at bounding box center [188, 315] width 221 height 24
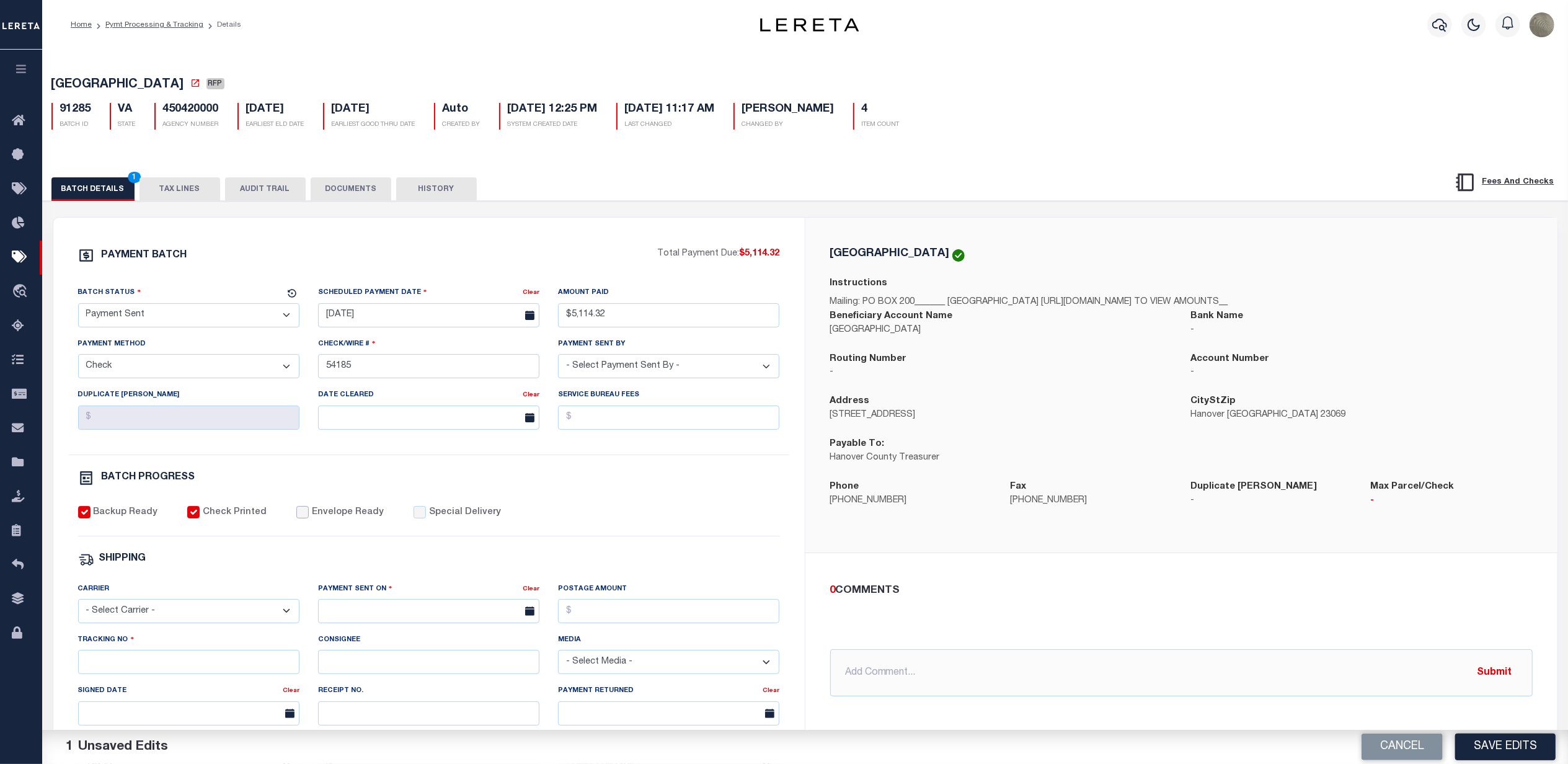
click at [296, 516] on input "Envelope Ready" at bounding box center [302, 512] width 13 height 13
checkbox input "true"
click at [123, 621] on select "- Select Carrier - E-mail Fax Fedex FTP Other UPS USPS" at bounding box center [188, 611] width 221 height 24
select select "FDX"
click at [78, 608] on select "- Select Carrier - E-mail Fax Fedex FTP Other UPS USPS" at bounding box center [188, 611] width 221 height 24
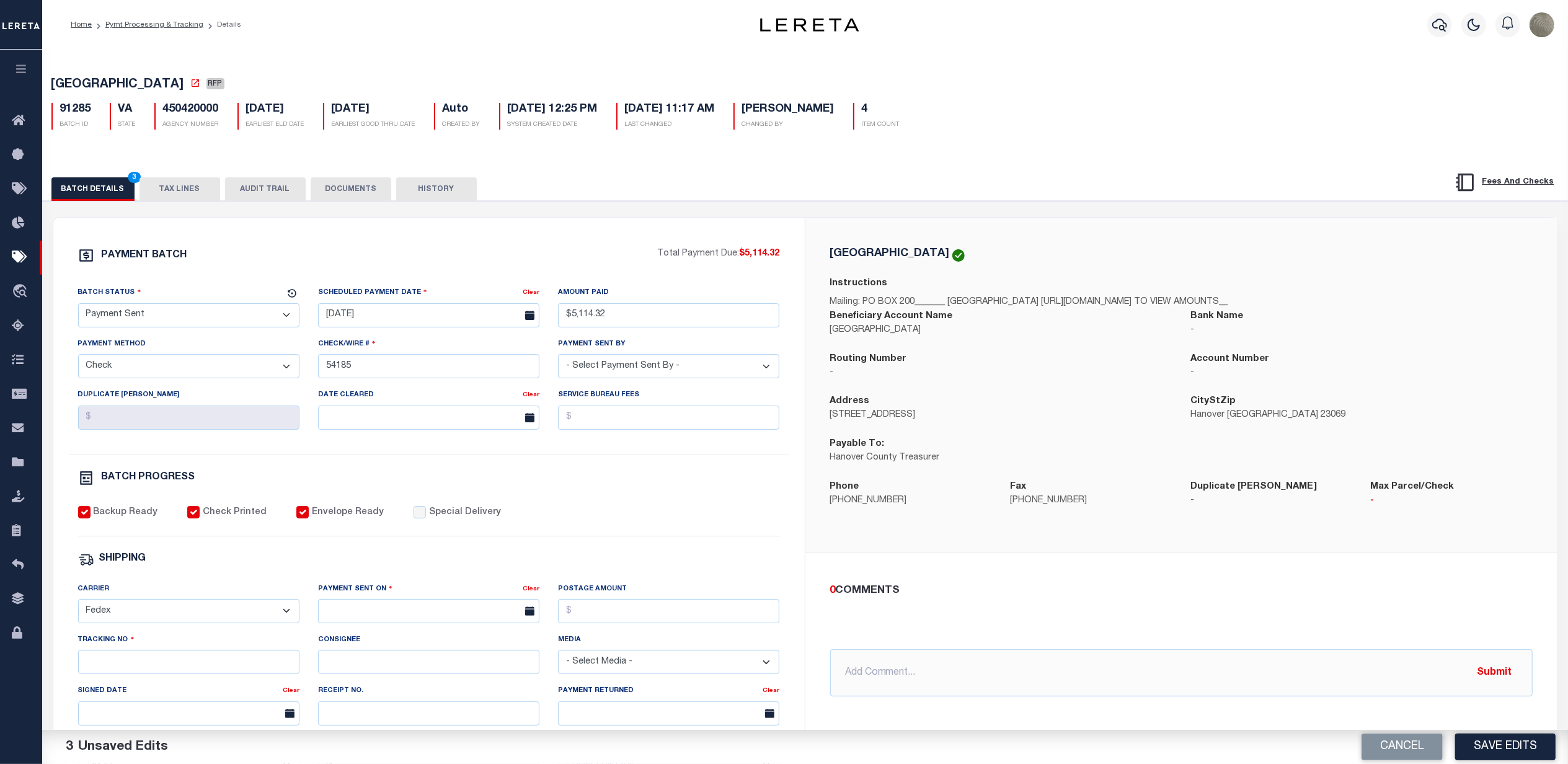
click at [432, 600] on div "Payment Sent On" at bounding box center [420, 591] width 205 height 17
click at [425, 613] on input "text" at bounding box center [428, 611] width 221 height 24
click at [388, 569] on span "30" at bounding box center [386, 571] width 24 height 24
type input "[DATE]"
drag, startPoint x: 212, startPoint y: 106, endPoint x: 159, endPoint y: 112, distance: 53.3
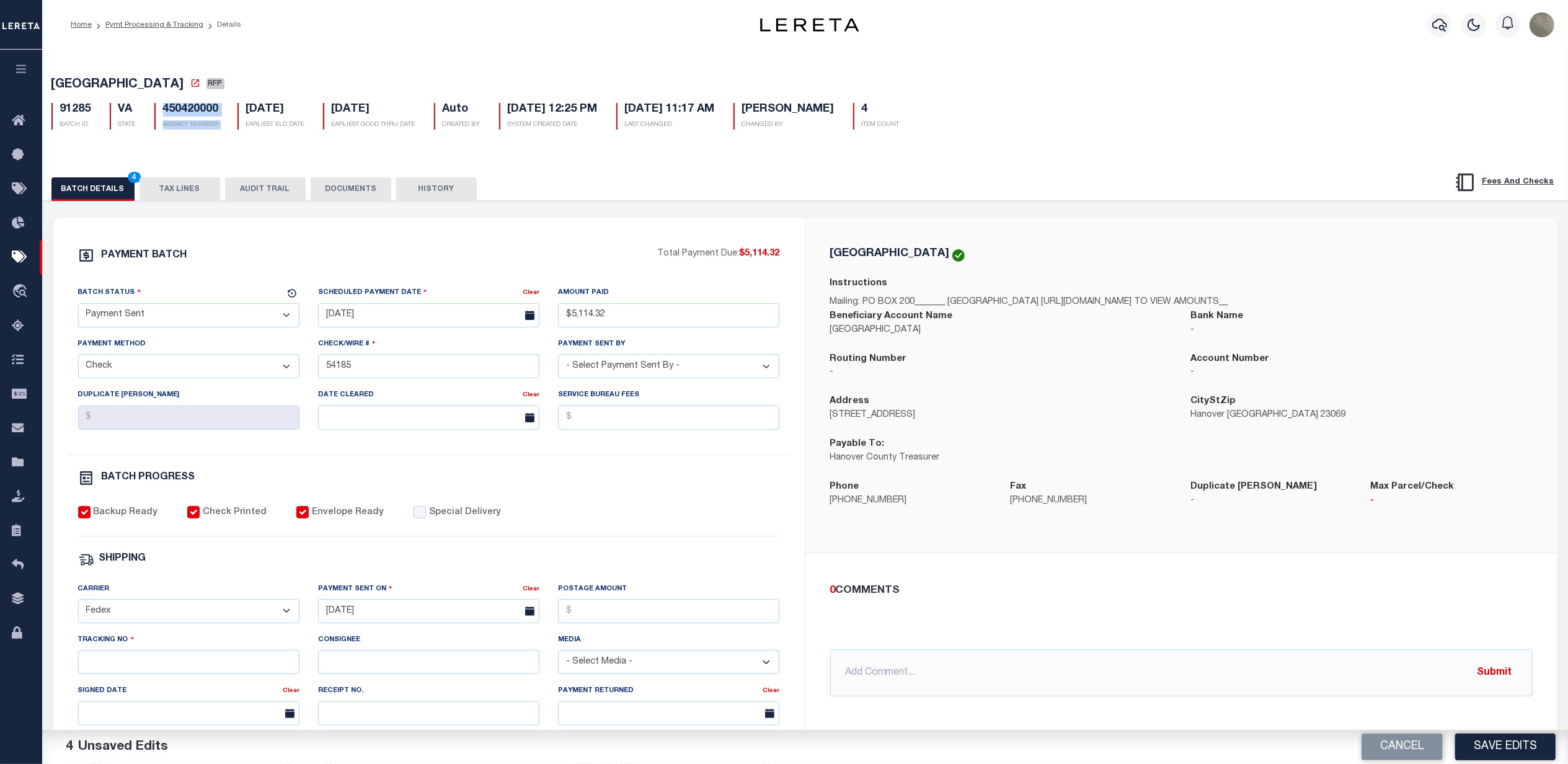
click at [154, 108] on div "91285 BATCH ID VA STATE 450420000 AGENCY NUMBER 10/03/2025 EARLIEST ELD DATE 10…" at bounding box center [805, 111] width 1527 height 37
click at [187, 112] on h5 "450420000" at bounding box center [191, 109] width 55 height 13
drag, startPoint x: 224, startPoint y: 112, endPoint x: 159, endPoint y: 112, distance: 65.0
click at [159, 112] on div "450420000 AGENCY NUMBER" at bounding box center [187, 116] width 83 height 27
copy h5 "450420000"
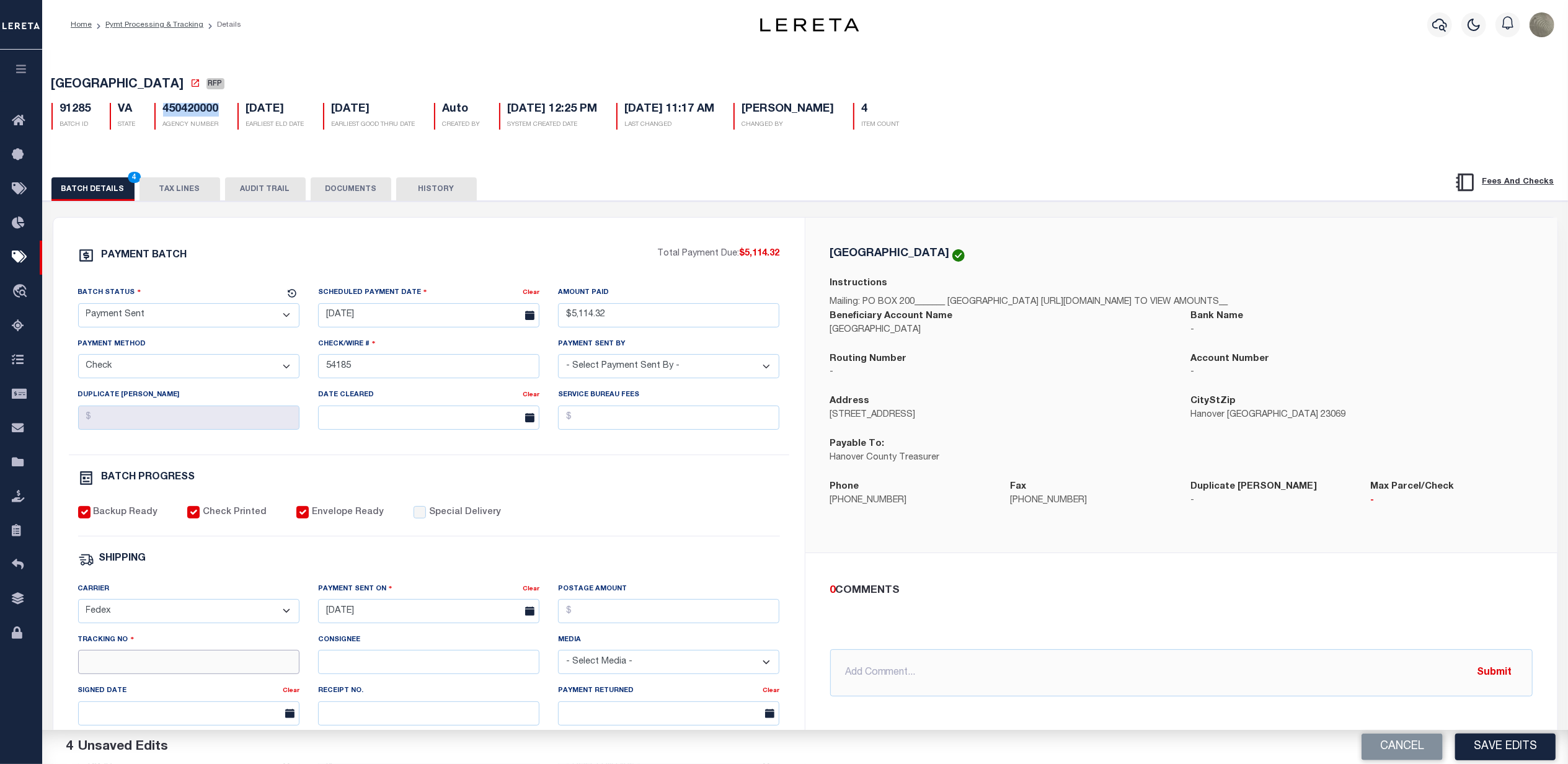
click at [170, 670] on input "Tracking No" at bounding box center [188, 662] width 221 height 24
type input "884804597112"
click at [698, 511] on div "PAYMENT BATCH Total Payment Due: $5,114.32 Batch Status - Select Status -" at bounding box center [429, 580] width 722 height 666
click at [1534, 743] on button "Save Edits" at bounding box center [1505, 748] width 100 height 27
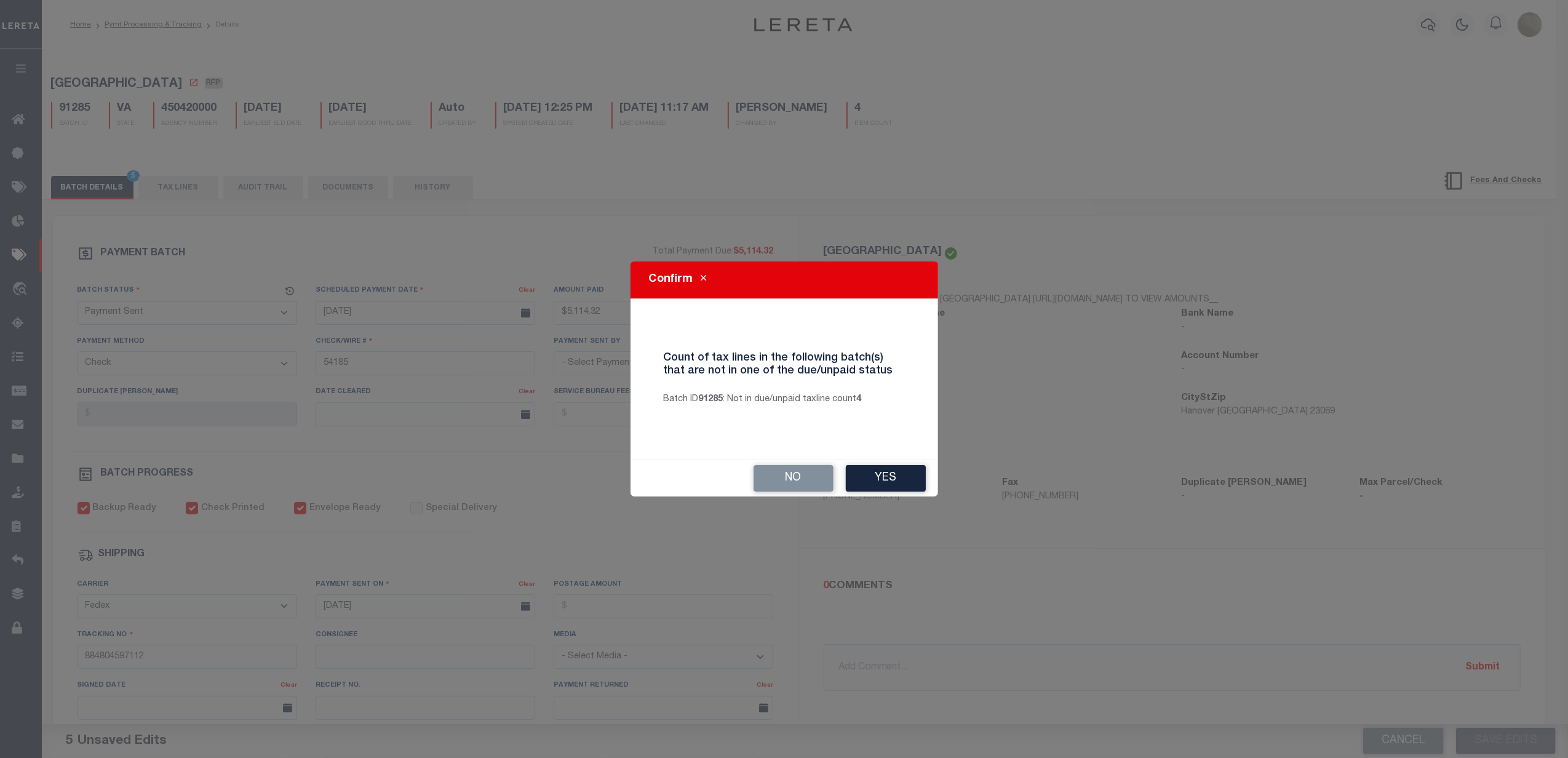
click at [876, 472] on button "Yes" at bounding box center [885, 478] width 80 height 27
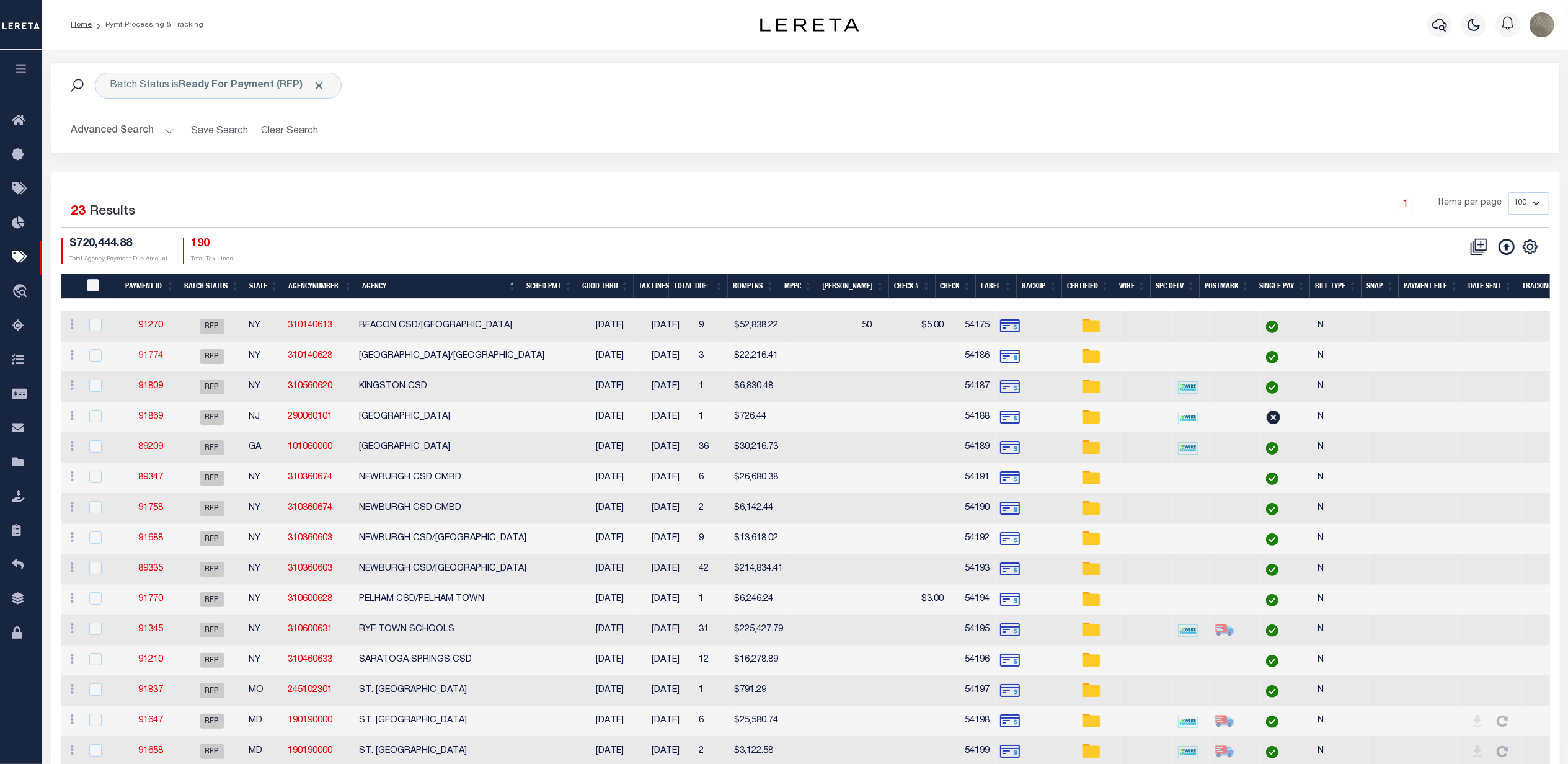
click at [152, 361] on link "91774" at bounding box center [150, 356] width 25 height 9
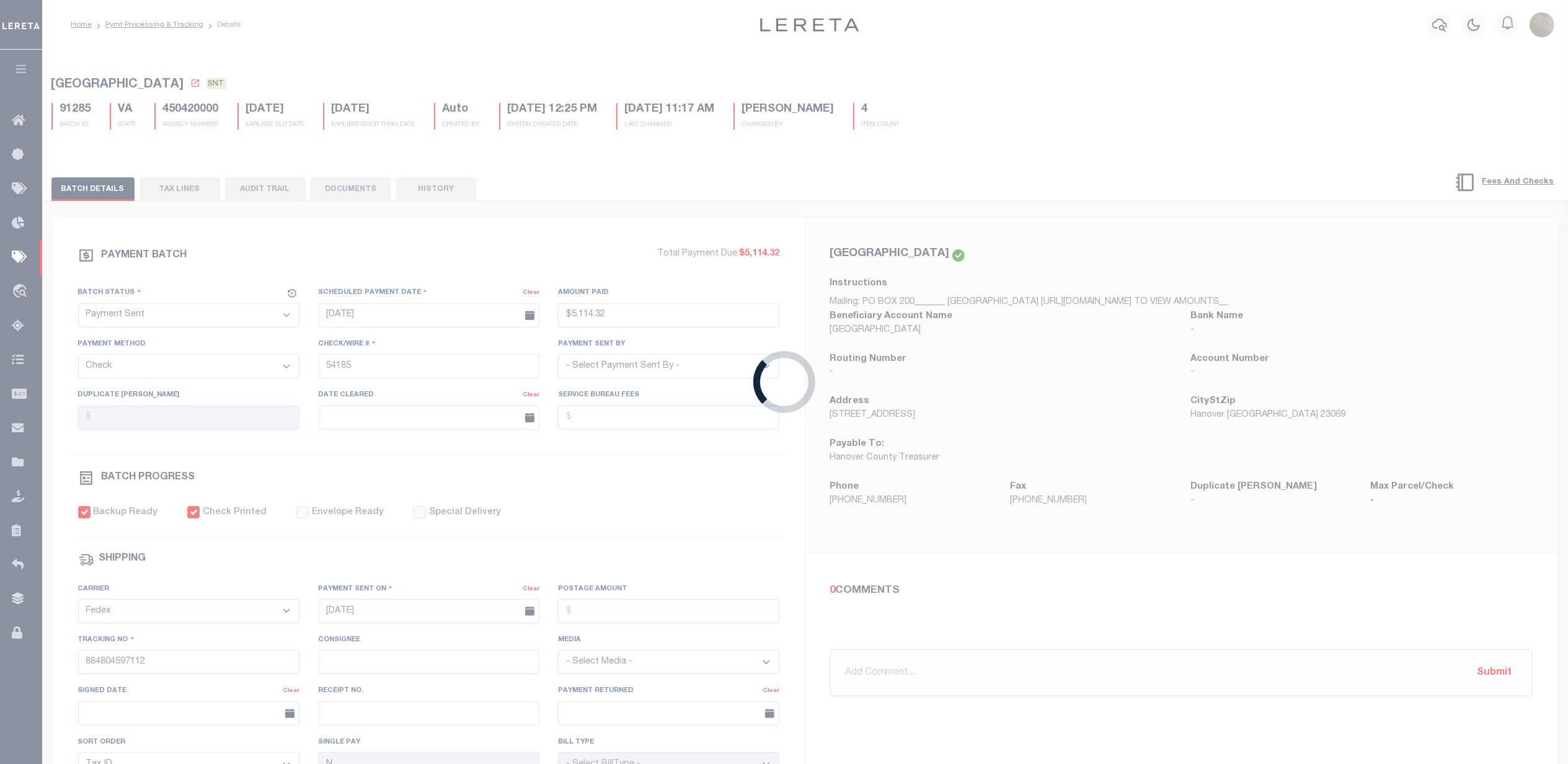
select select "RFP"
type input "$22,216.41"
type input "54186"
checkbox input "false"
select select
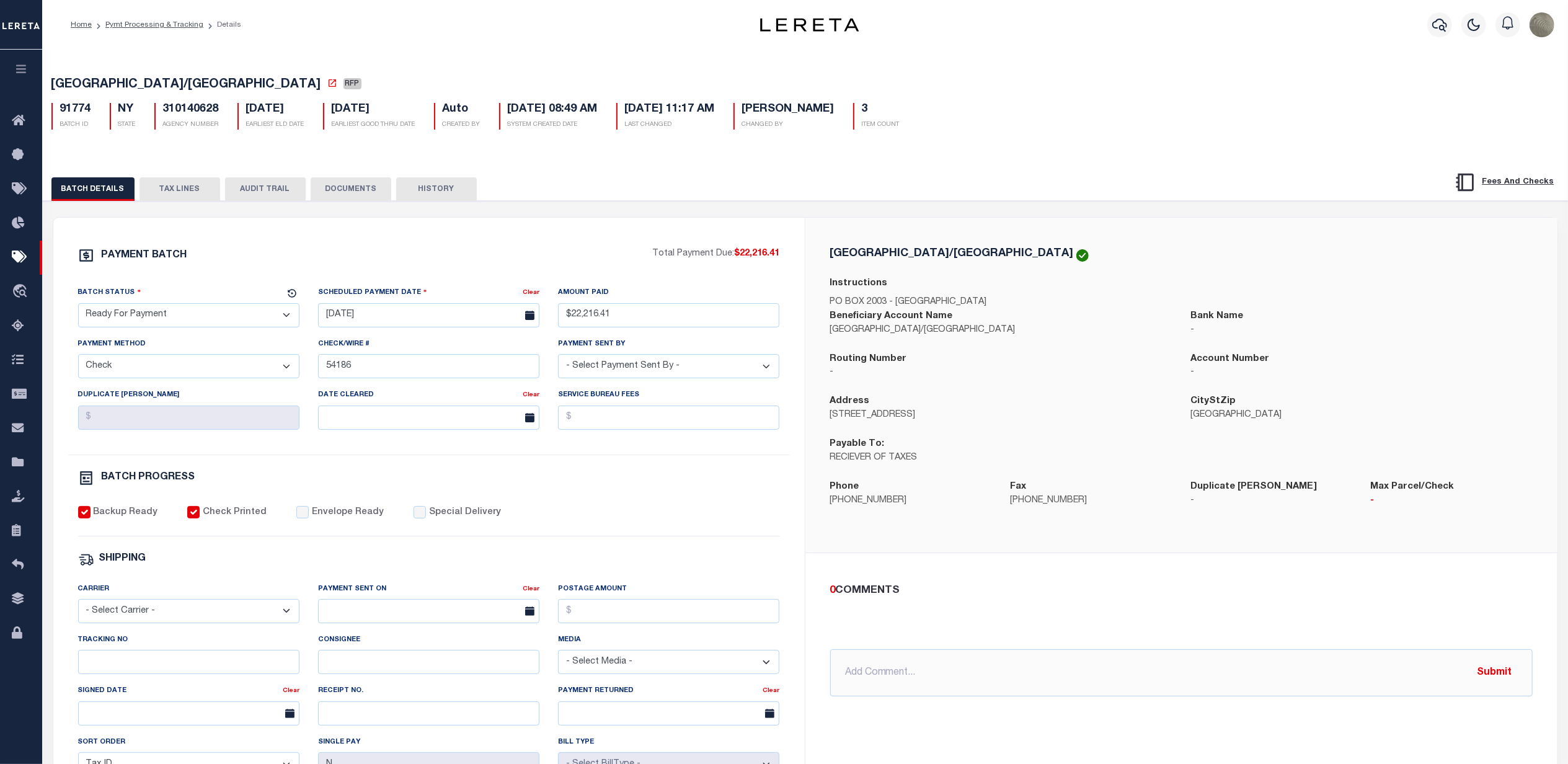
click at [191, 325] on select "- Select Status - Scheduled for Payment Ready For Payment Payment Sent Cleared …" at bounding box center [188, 315] width 221 height 24
select select "SNT"
click at [78, 307] on select "- Select Status - Scheduled for Payment Ready For Payment Payment Sent Cleared …" at bounding box center [188, 315] width 221 height 24
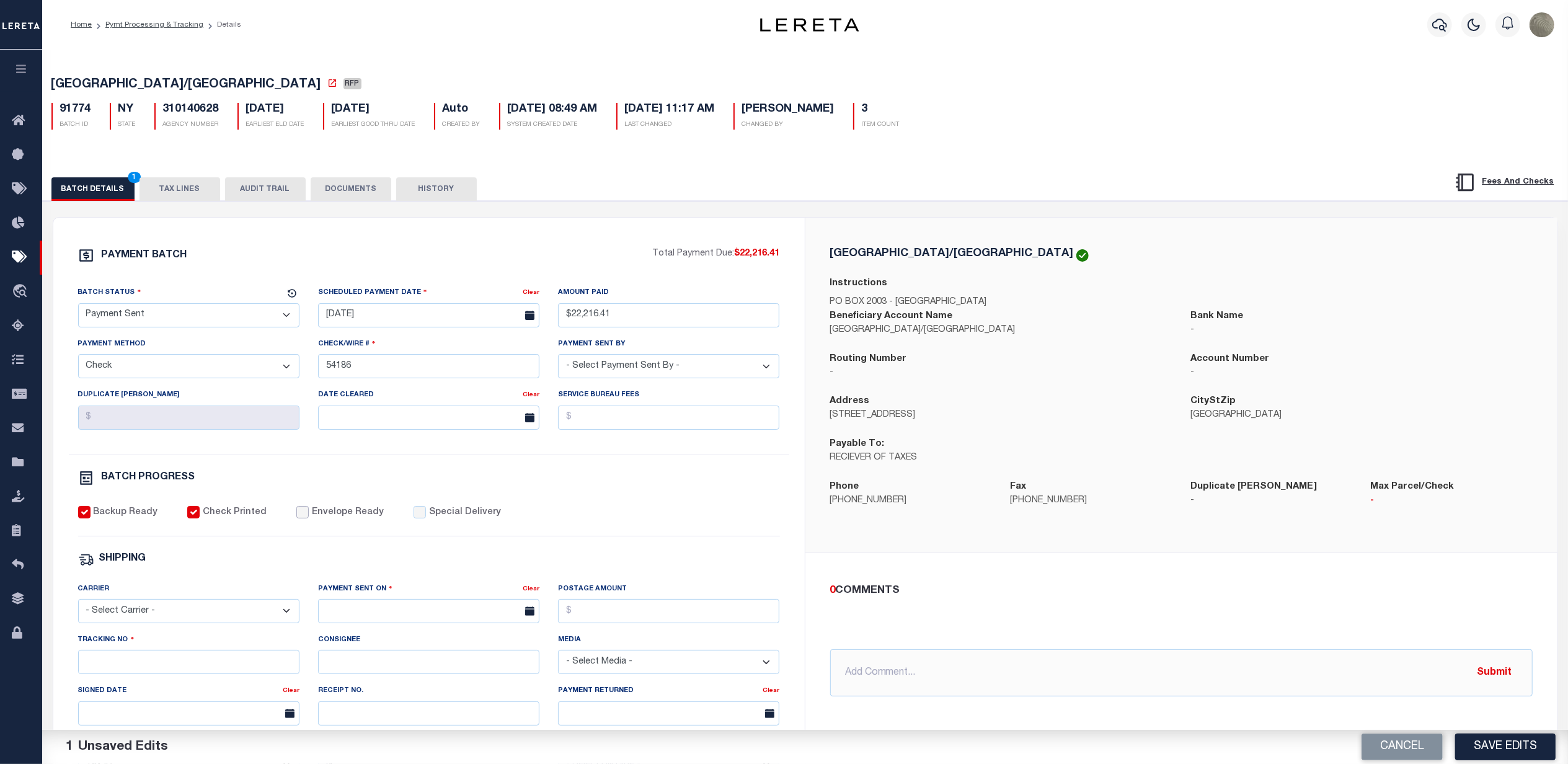
click at [296, 519] on input "Envelope Ready" at bounding box center [302, 512] width 13 height 13
checkbox input "true"
click at [184, 613] on select "- Select Carrier - E-mail Fax Fedex FTP Other UPS USPS" at bounding box center [188, 611] width 221 height 24
select select "FDX"
click at [78, 608] on select "- Select Carrier - E-mail Fax Fedex FTP Other UPS USPS" at bounding box center [188, 611] width 221 height 24
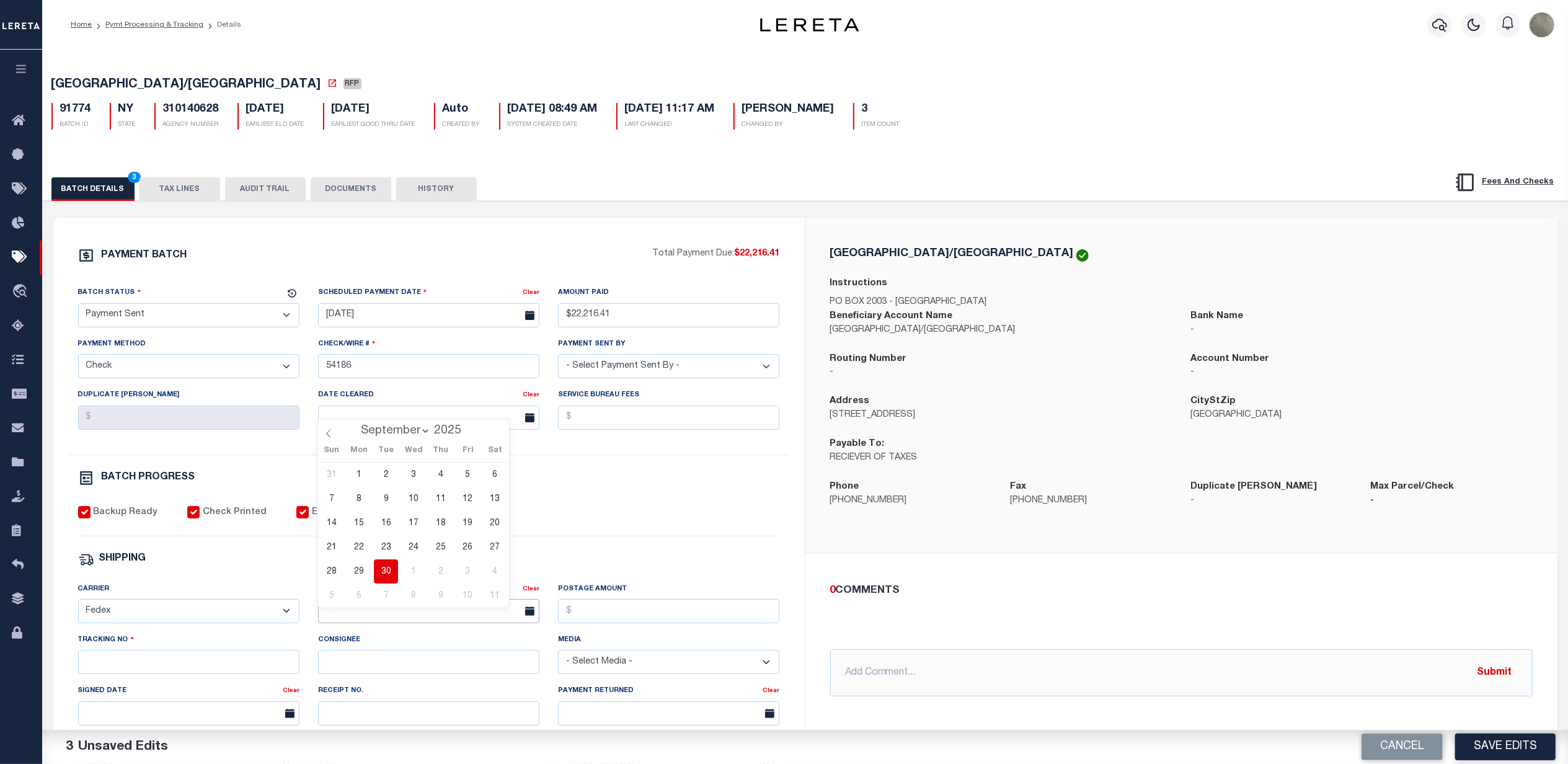
click at [349, 623] on input "text" at bounding box center [428, 611] width 221 height 24
click at [388, 576] on span "30" at bounding box center [386, 571] width 24 height 24
type input "[DATE]"
click at [256, 661] on div "Tracking No" at bounding box center [188, 654] width 221 height 41
click at [241, 674] on input "Tracking No" at bounding box center [188, 662] width 221 height 24
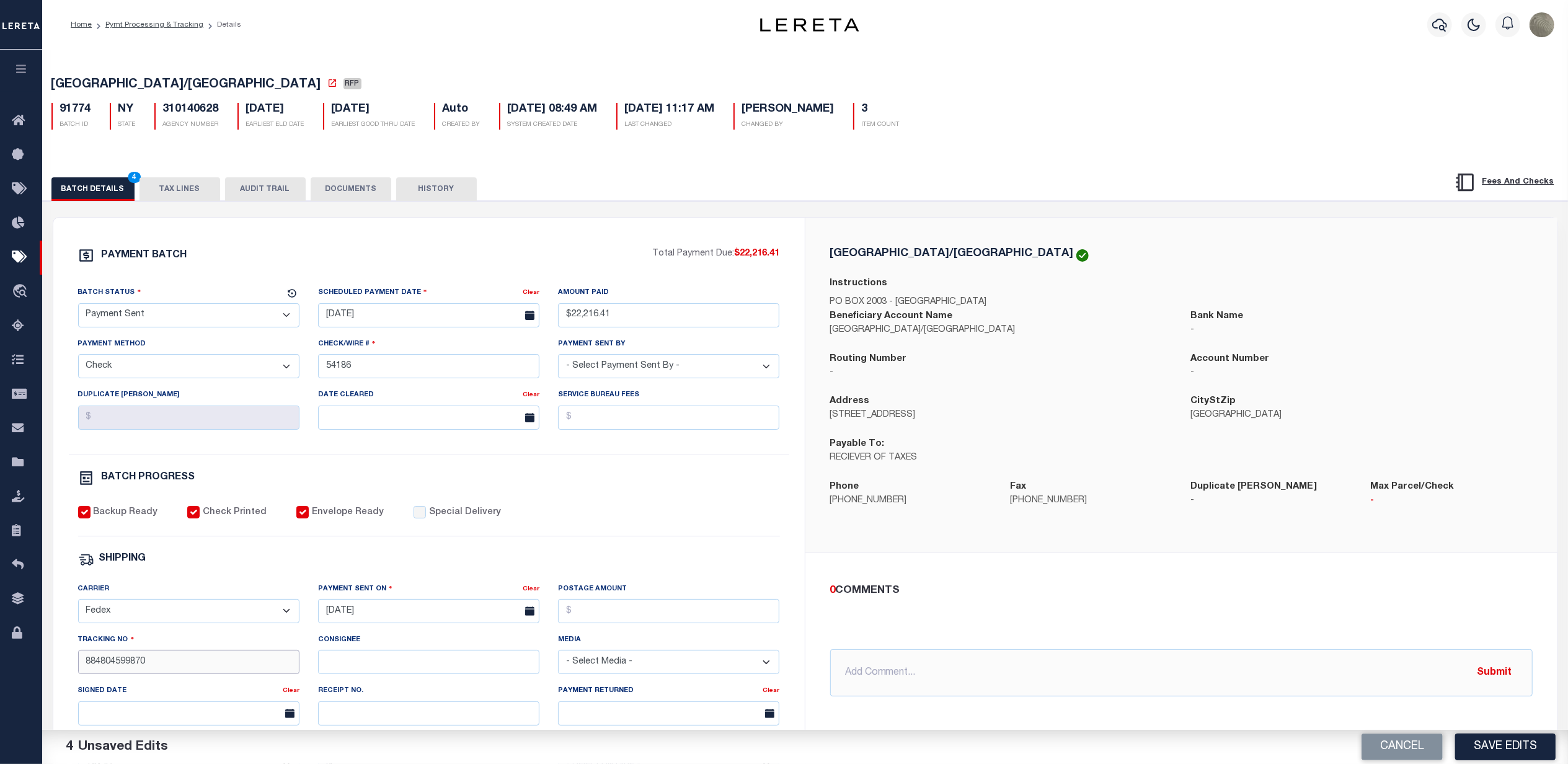
type input "884804599870"
drag, startPoint x: 224, startPoint y: 110, endPoint x: 161, endPoint y: 114, distance: 63.1
click at [161, 114] on div "310140628 AGENCY NUMBER" at bounding box center [187, 116] width 83 height 27
copy h5 "310140628"
click at [1504, 740] on button "Save Edits" at bounding box center [1505, 748] width 100 height 27
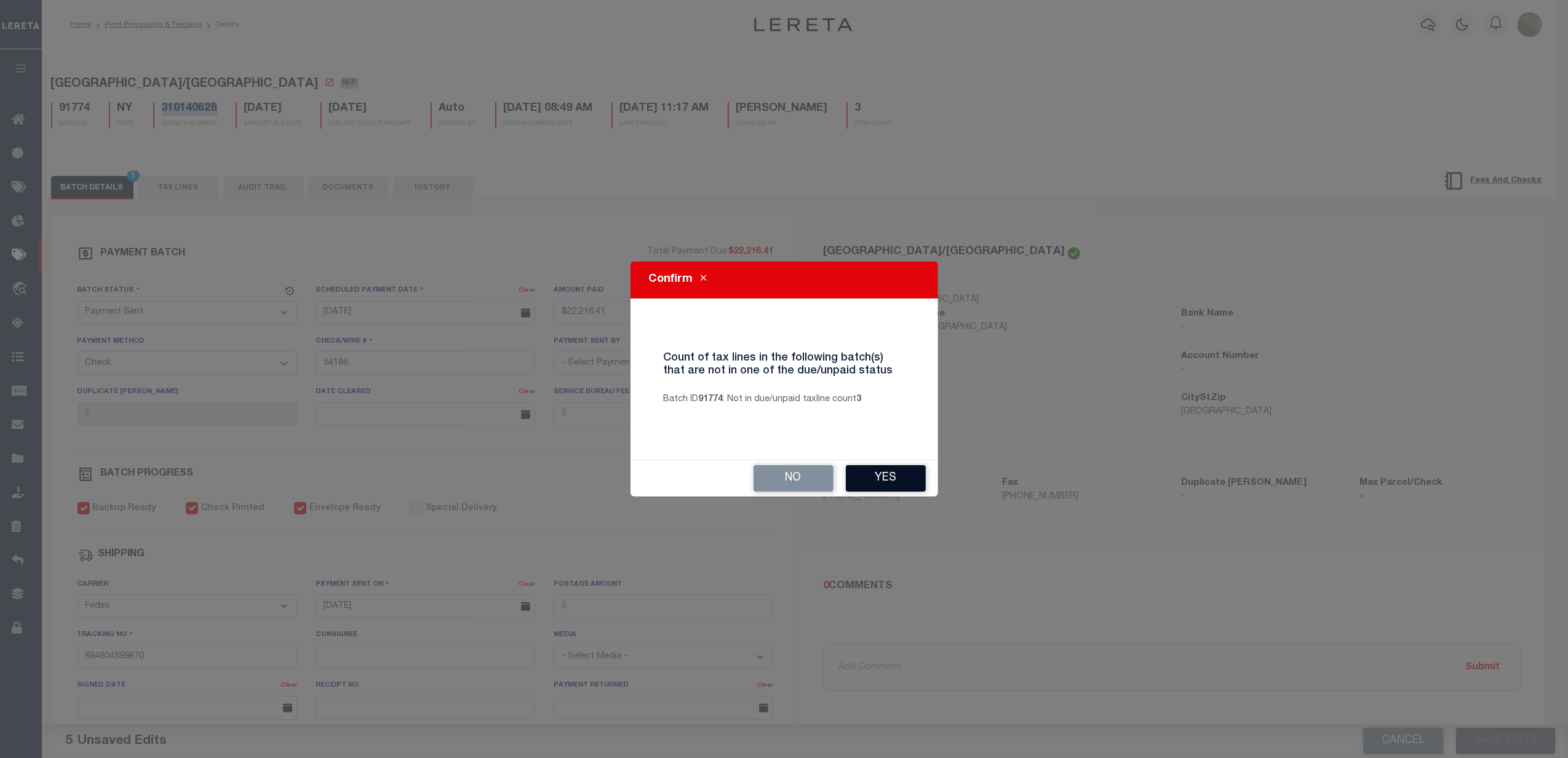
click at [885, 489] on button "Yes" at bounding box center [885, 478] width 80 height 27
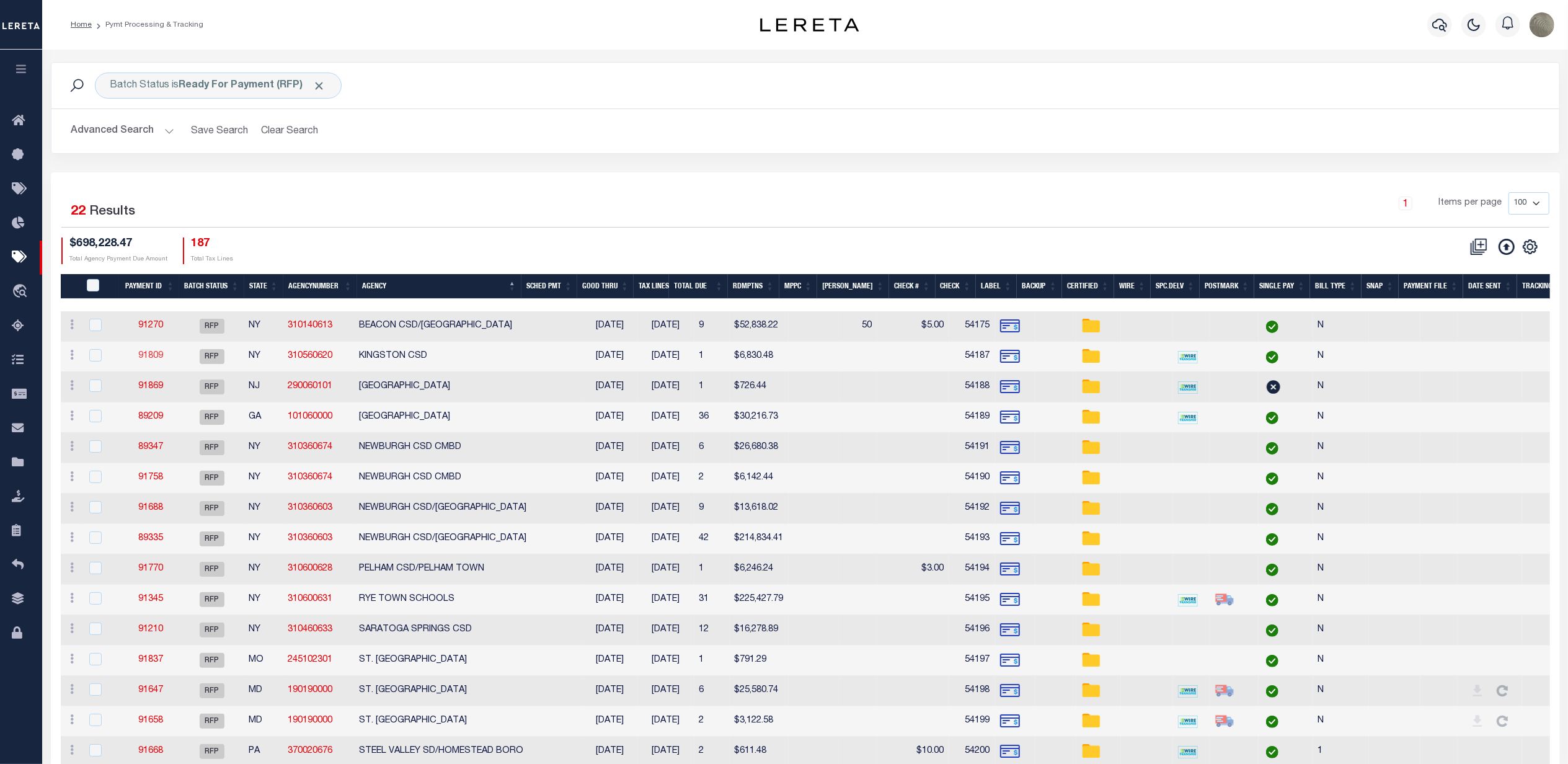
click at [147, 360] on link "91809" at bounding box center [150, 356] width 25 height 9
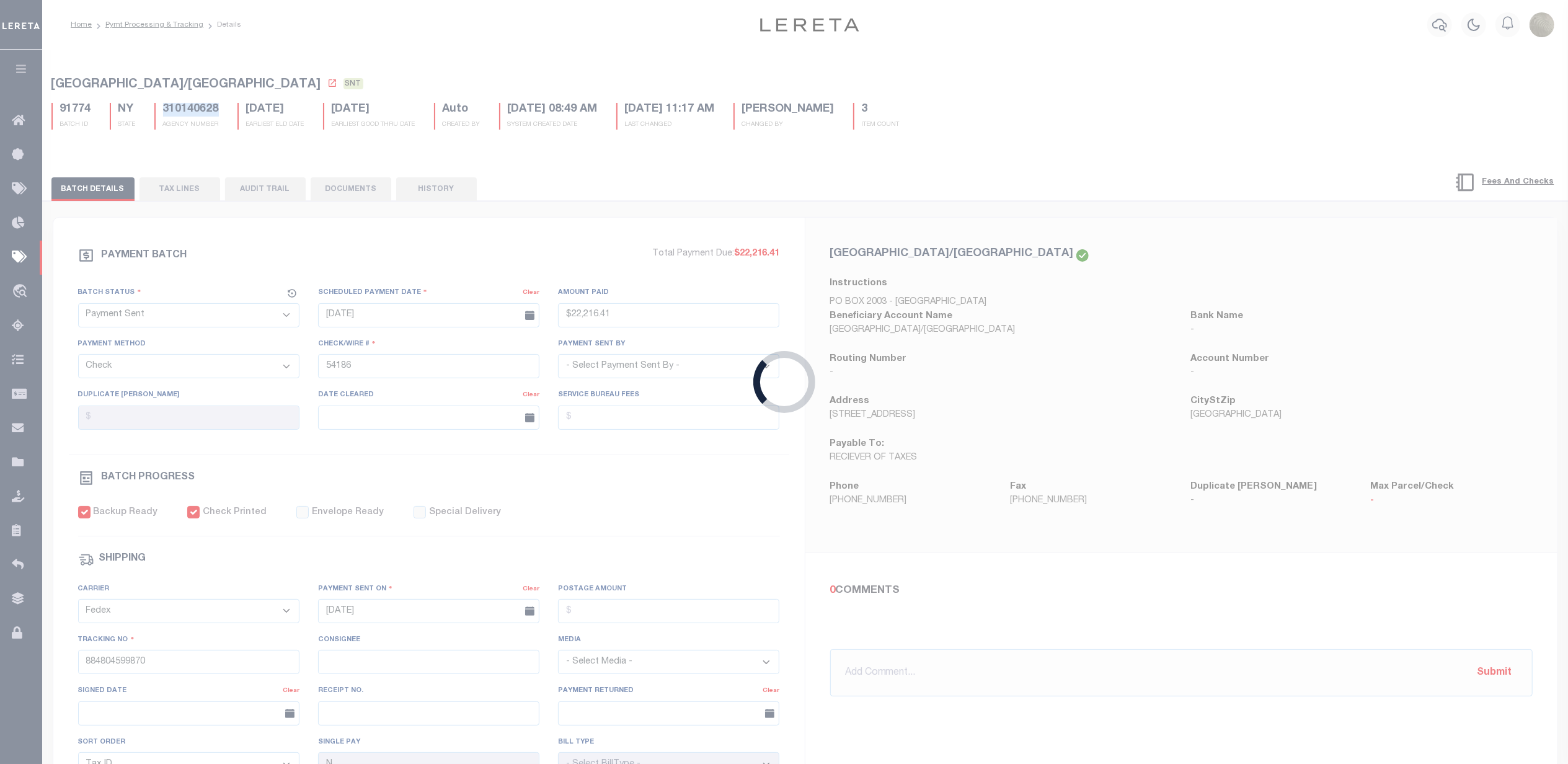
select select "RFP"
type input "$6,830.48"
type input "54187"
checkbox input "false"
select select
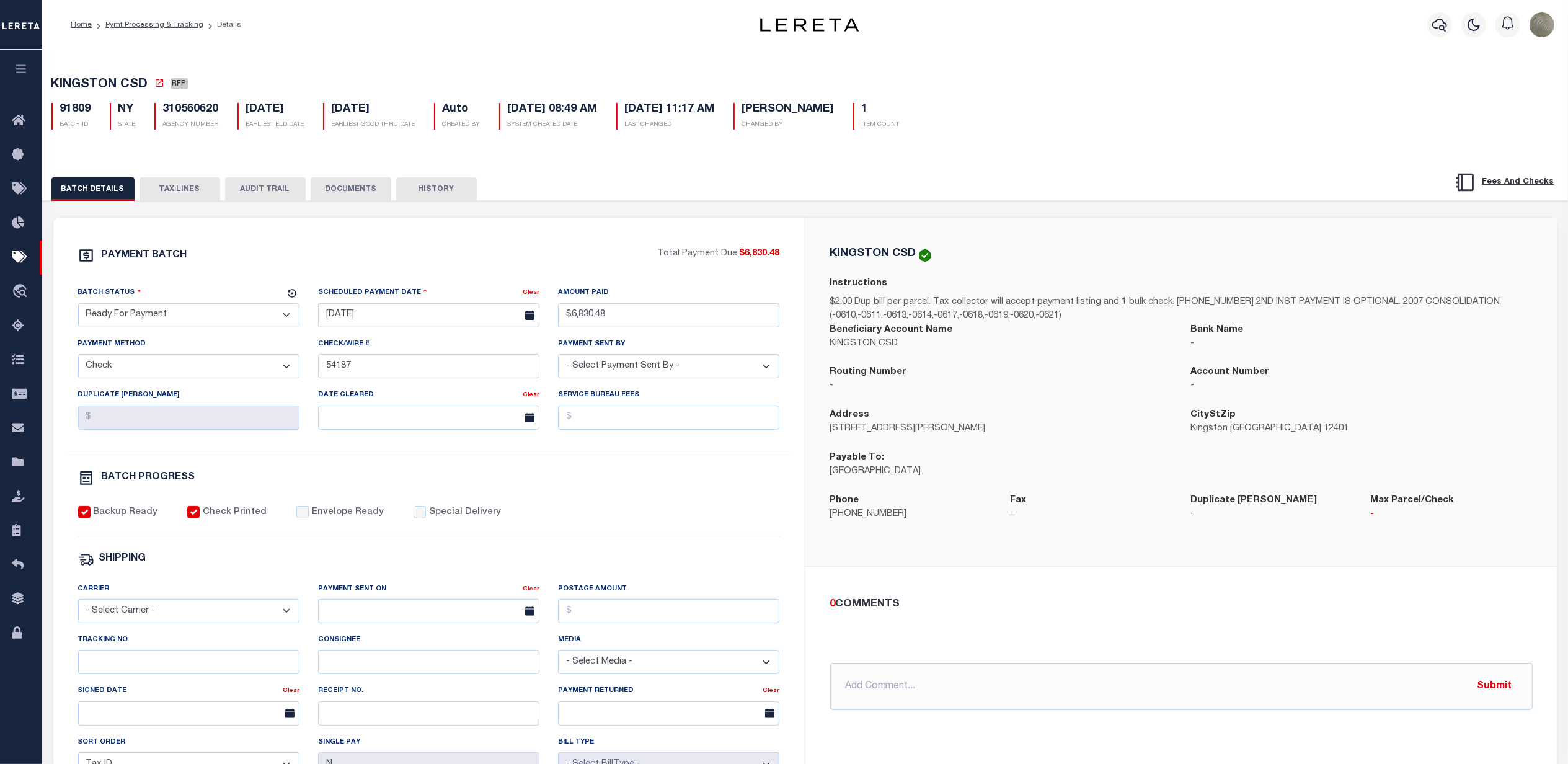
click at [174, 324] on select "- Select Status - Scheduled for Payment Ready For Payment Payment Sent Cleared …" at bounding box center [188, 315] width 221 height 24
select select "SNT"
click at [78, 307] on select "- Select Status - Scheduled for Payment Ready For Payment Payment Sent Cleared …" at bounding box center [188, 315] width 221 height 24
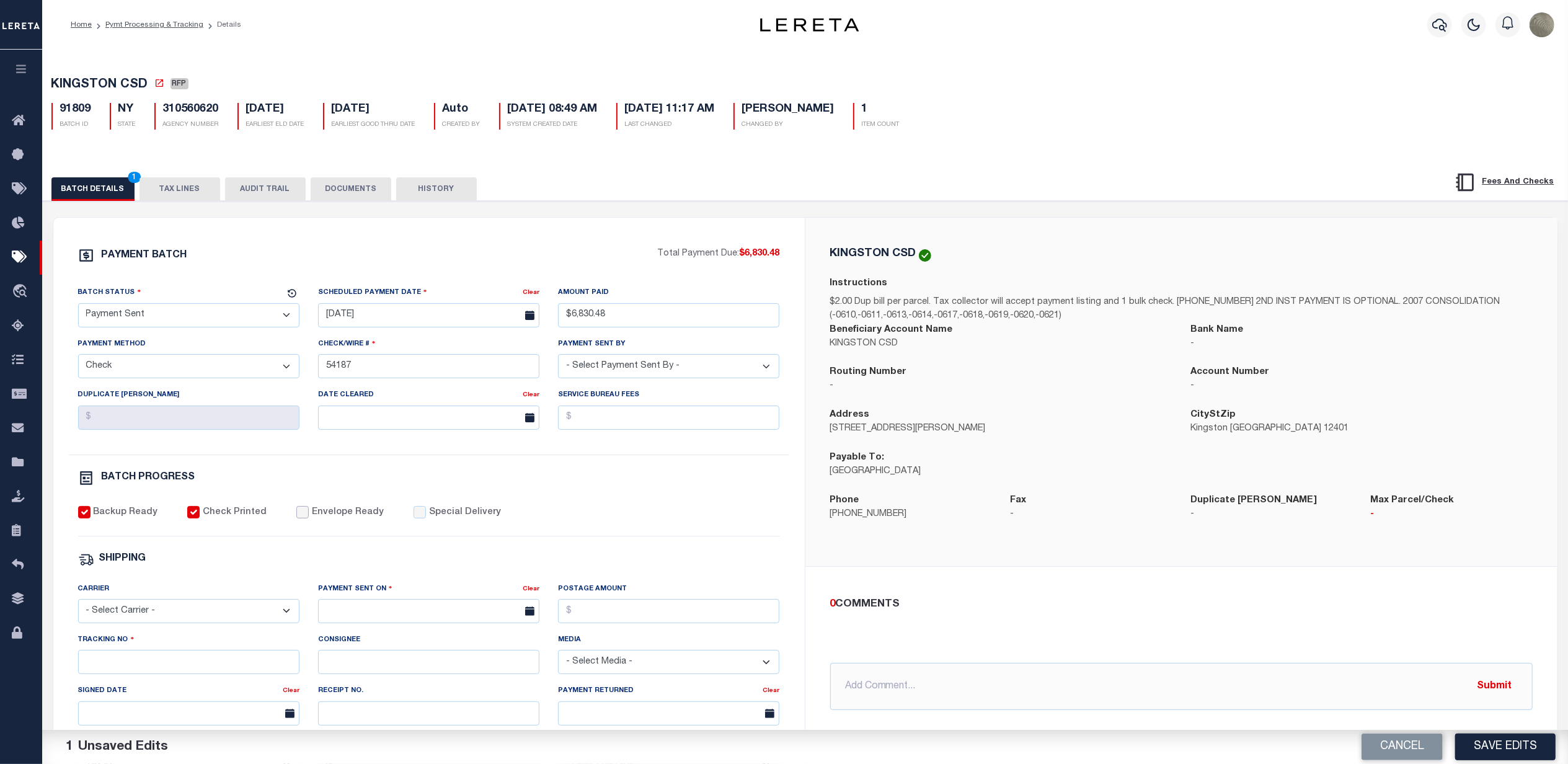
click at [296, 519] on input "Envelope Ready" at bounding box center [302, 512] width 13 height 13
checkbox input "true"
click at [162, 620] on select "- Select Carrier - E-mail Fax Fedex FTP Other UPS USPS" at bounding box center [188, 611] width 221 height 24
select select "FDX"
click at [78, 608] on select "- Select Carrier - E-mail Fax Fedex FTP Other UPS USPS" at bounding box center [188, 611] width 221 height 24
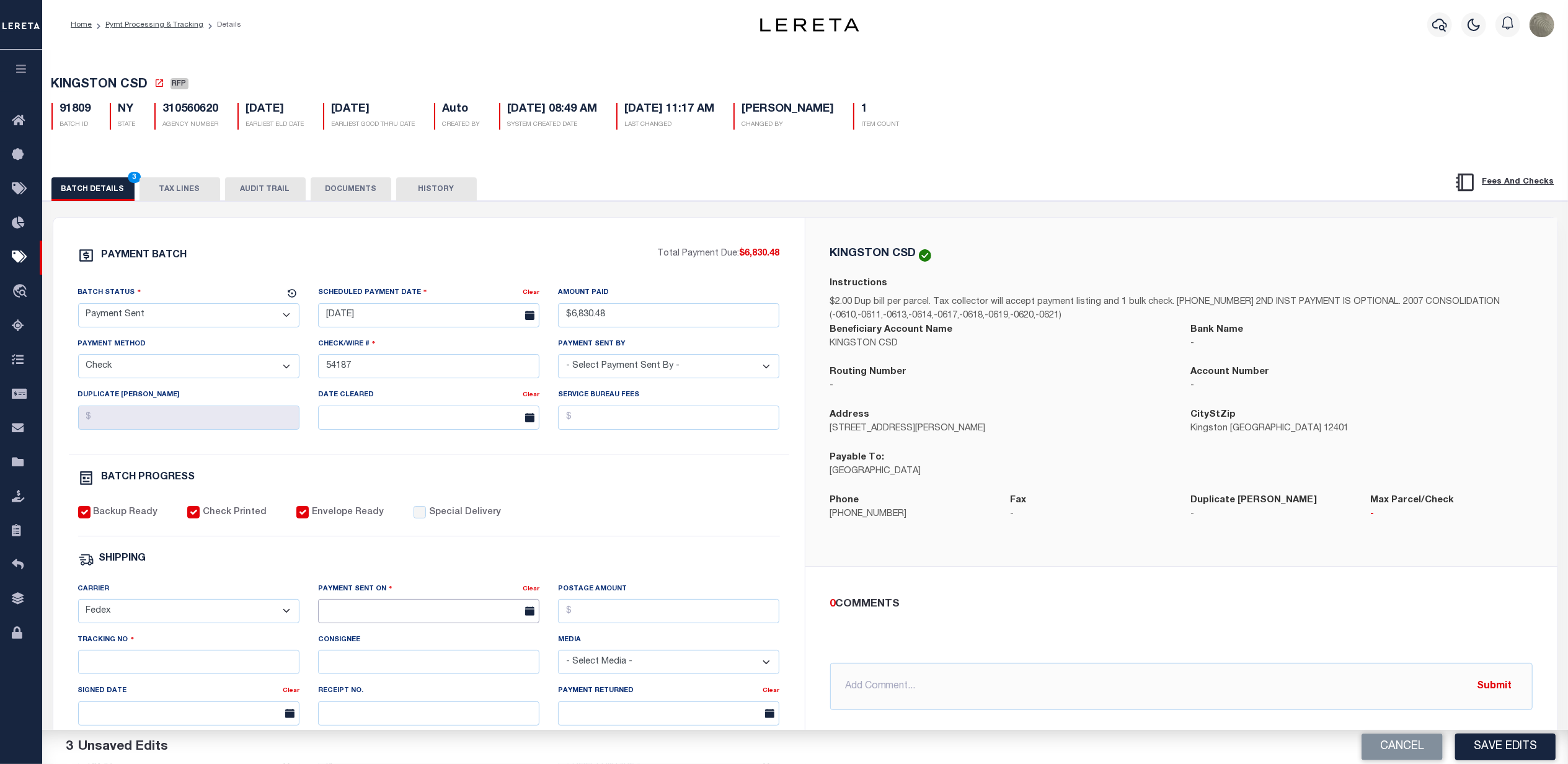
click at [332, 616] on input "text" at bounding box center [428, 611] width 221 height 24
click at [383, 572] on span "30" at bounding box center [386, 571] width 24 height 24
type input "[DATE]"
click at [214, 668] on input "Tracking No" at bounding box center [188, 662] width 221 height 24
type input "884804598428"
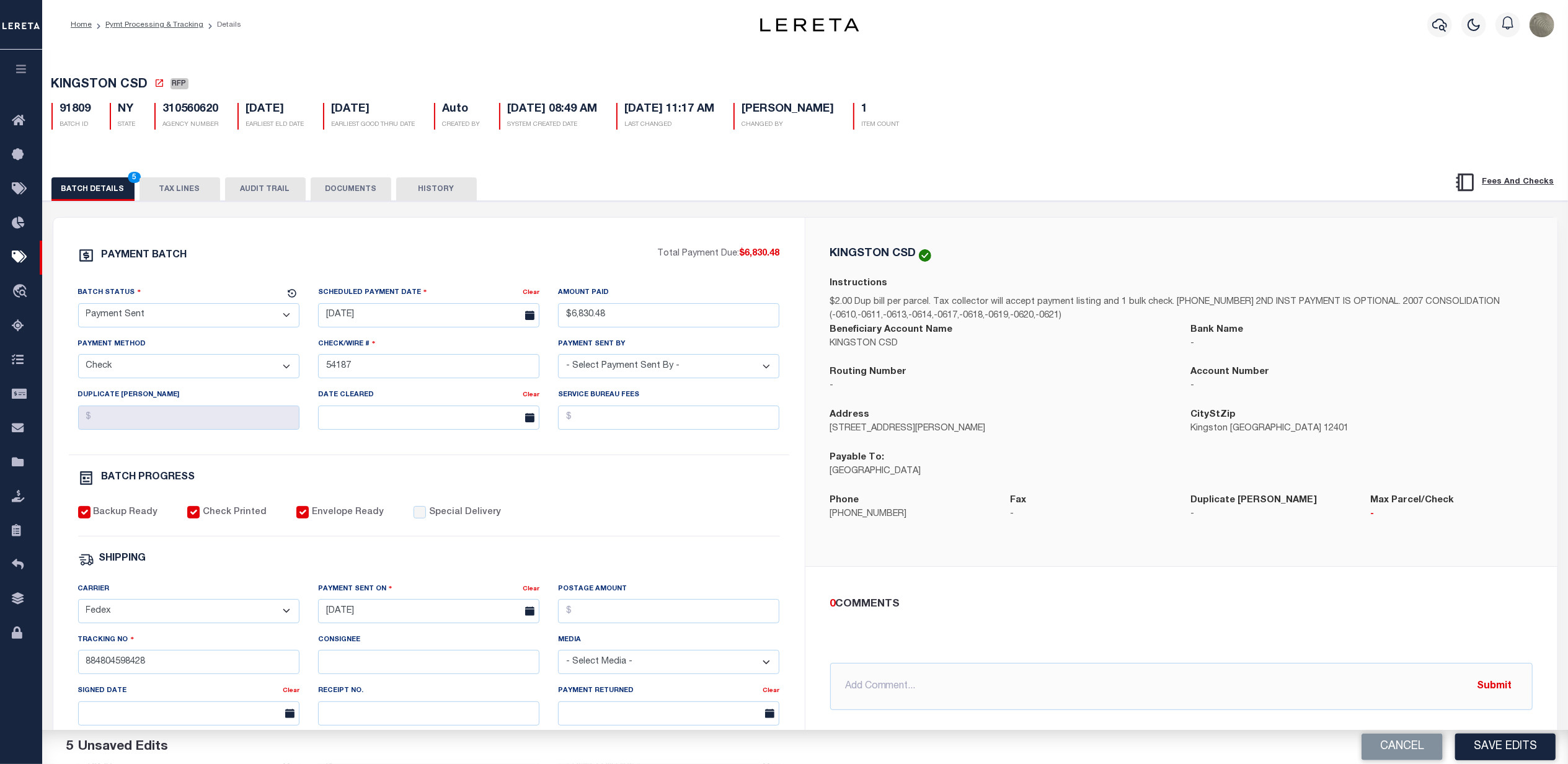
click at [720, 507] on div "PAYMENT BATCH Total Payment Due: $6,830.48 Batch Status - Select Status -" at bounding box center [429, 580] width 722 height 666
click at [1504, 738] on button "Save Edits" at bounding box center [1505, 748] width 100 height 27
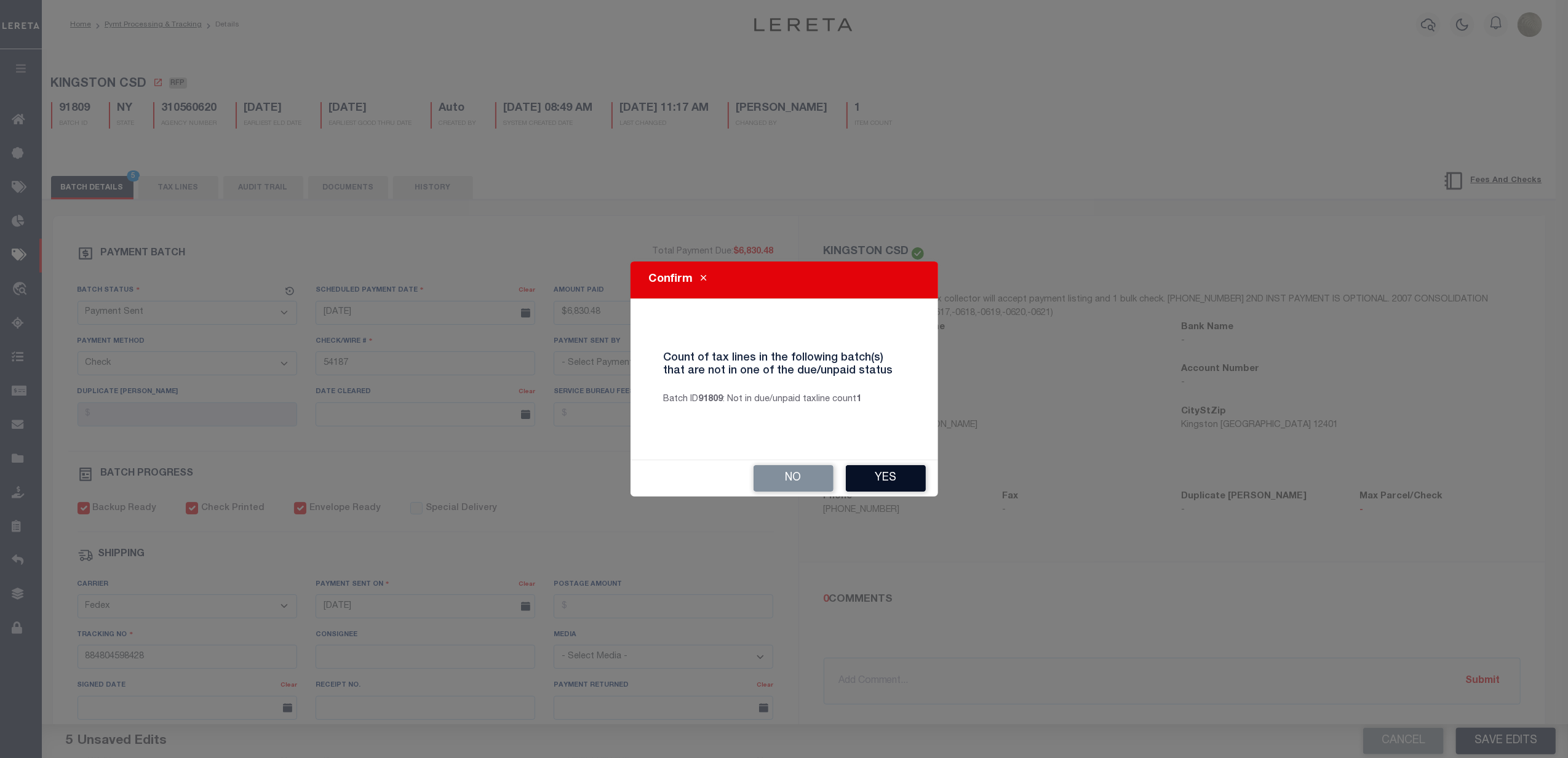
click at [862, 473] on button "Yes" at bounding box center [885, 478] width 80 height 27
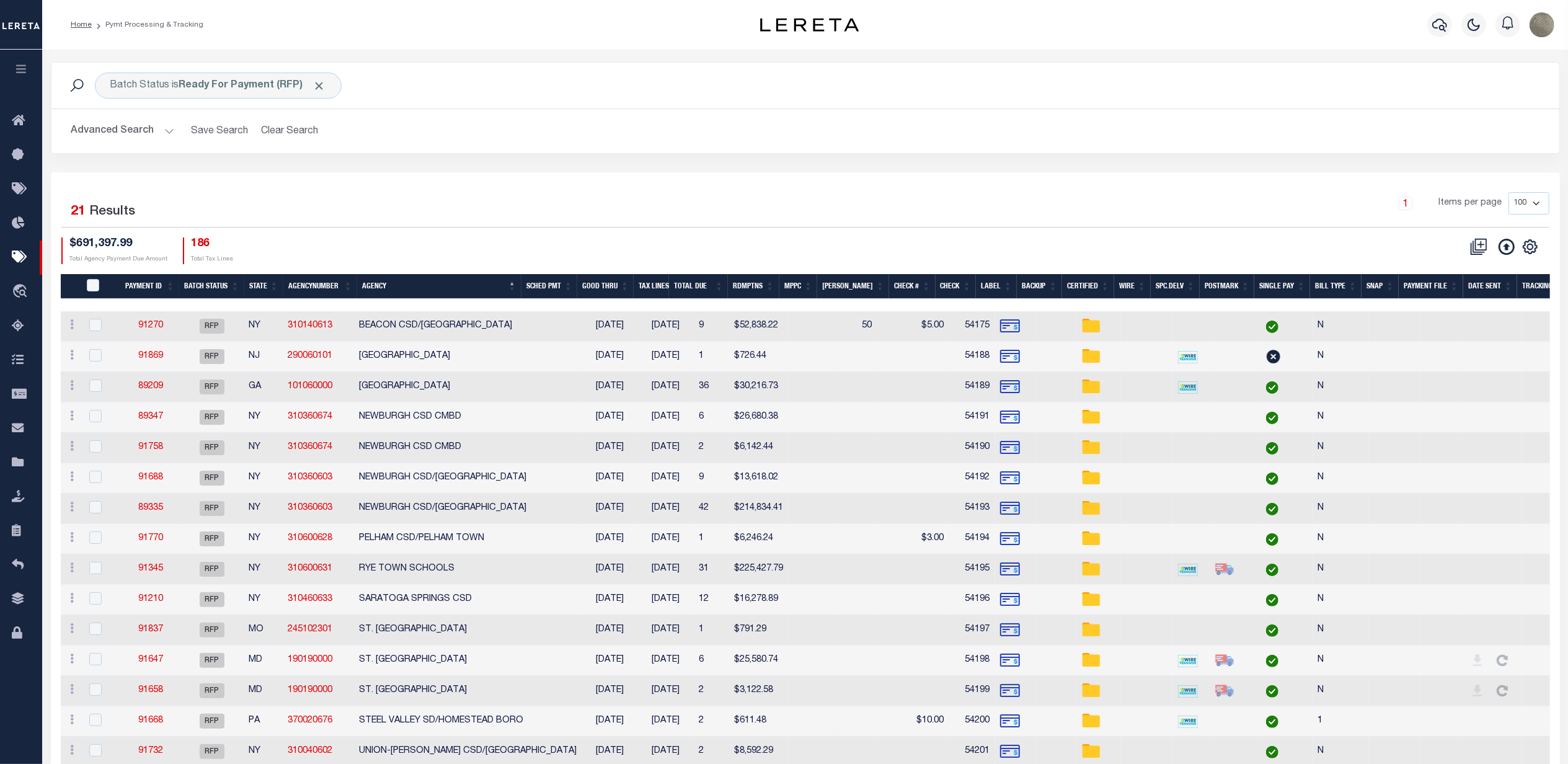
type input "$6,830.48"
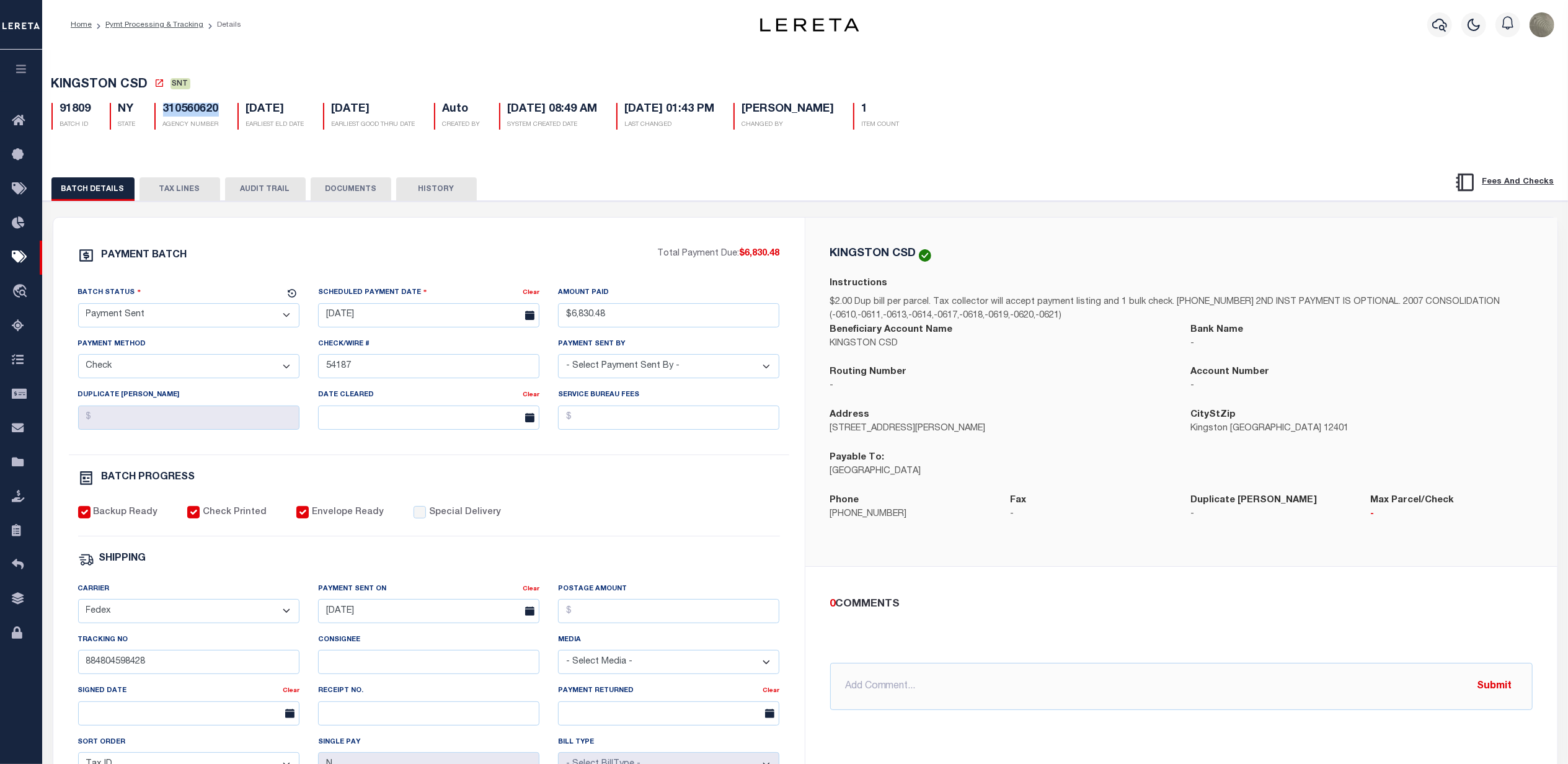
drag, startPoint x: 195, startPoint y: 108, endPoint x: 161, endPoint y: 114, distance: 34.5
click at [161, 114] on div "310560620 AGENCY NUMBER" at bounding box center [187, 116] width 83 height 27
copy h5 "310560620"
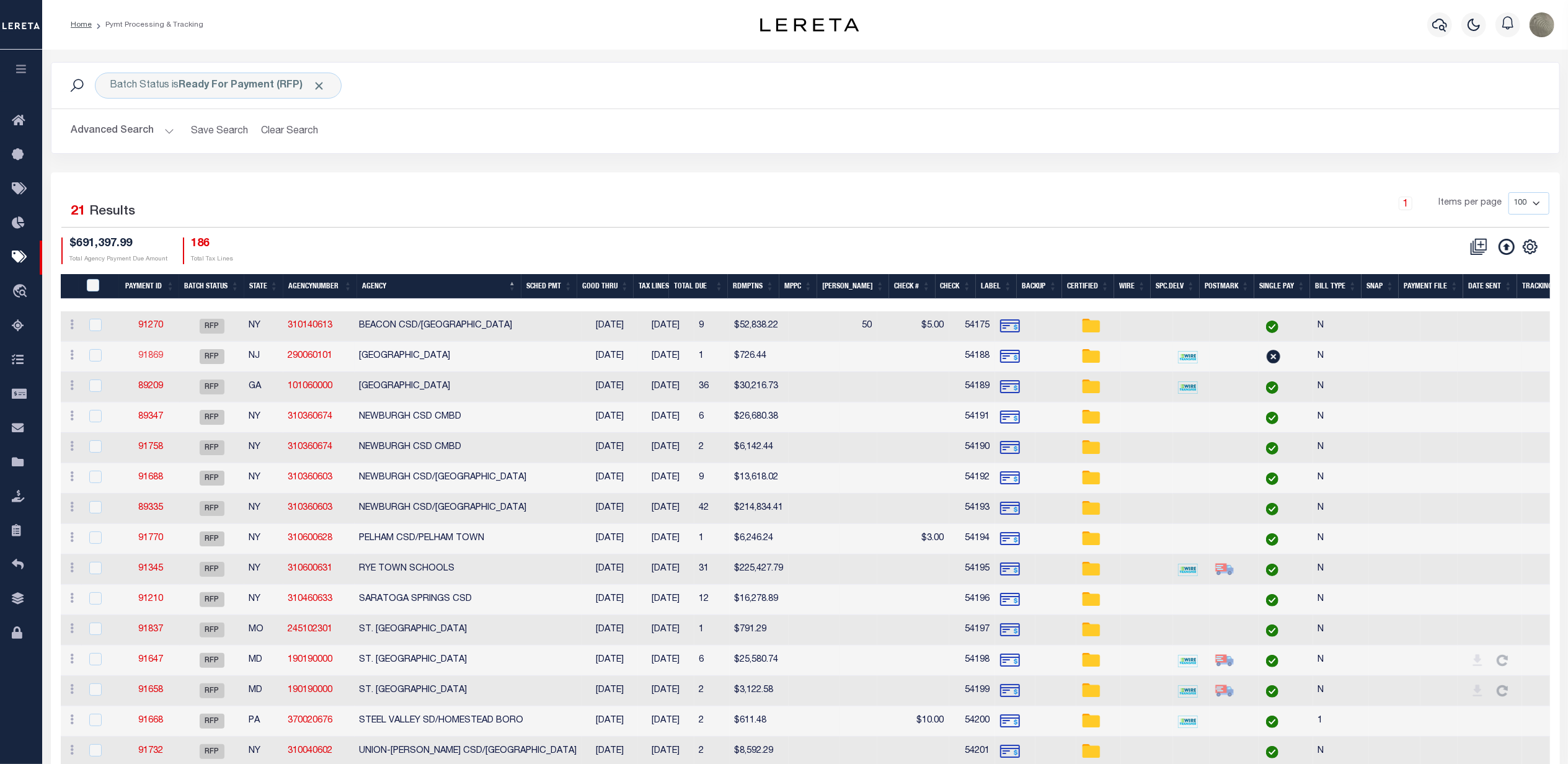
click at [147, 360] on link "91869" at bounding box center [150, 356] width 25 height 9
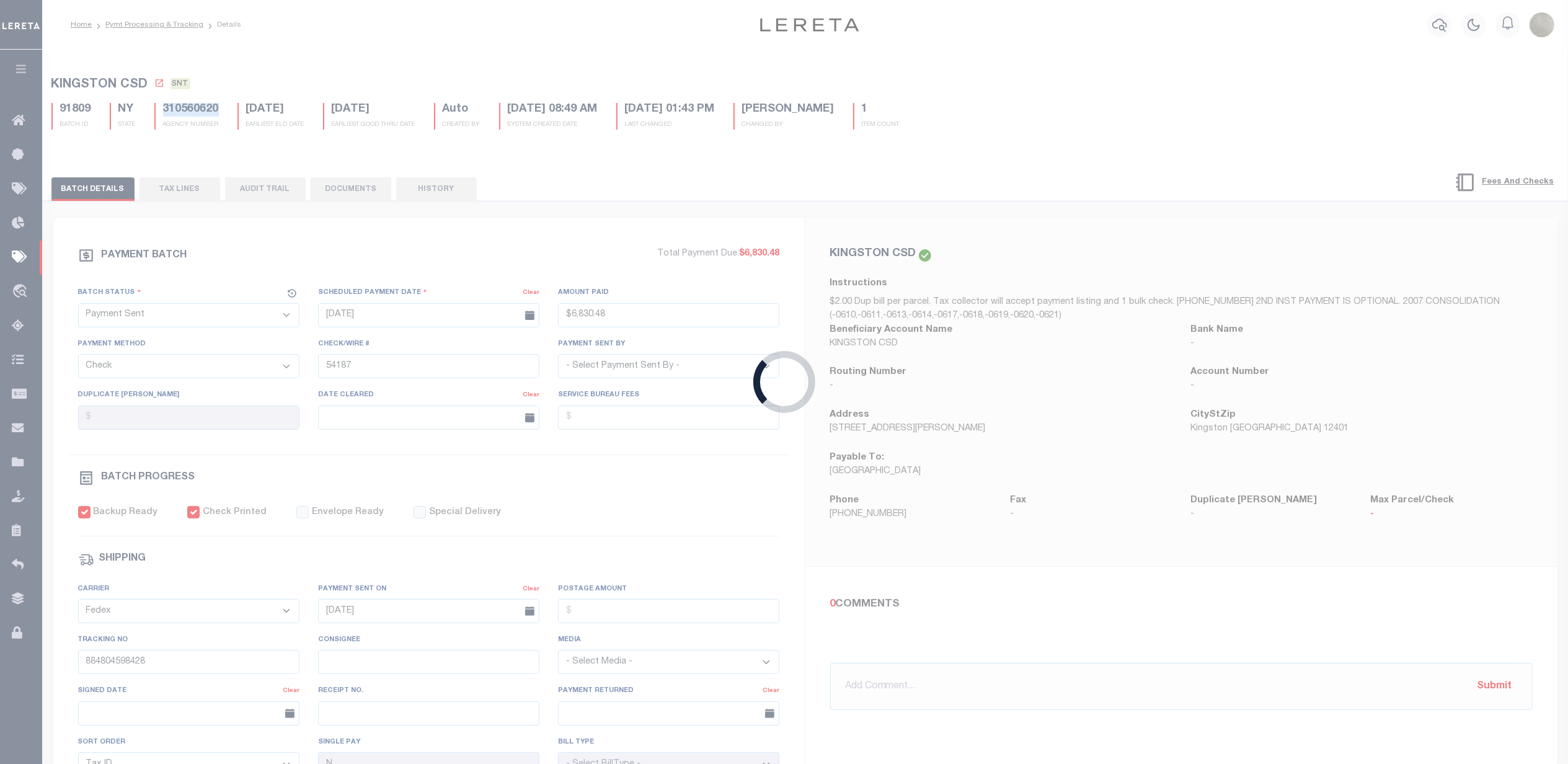
select select "RFP"
type input "$726.44"
type input "54188"
select select "[PERSON_NAME]"
checkbox input "false"
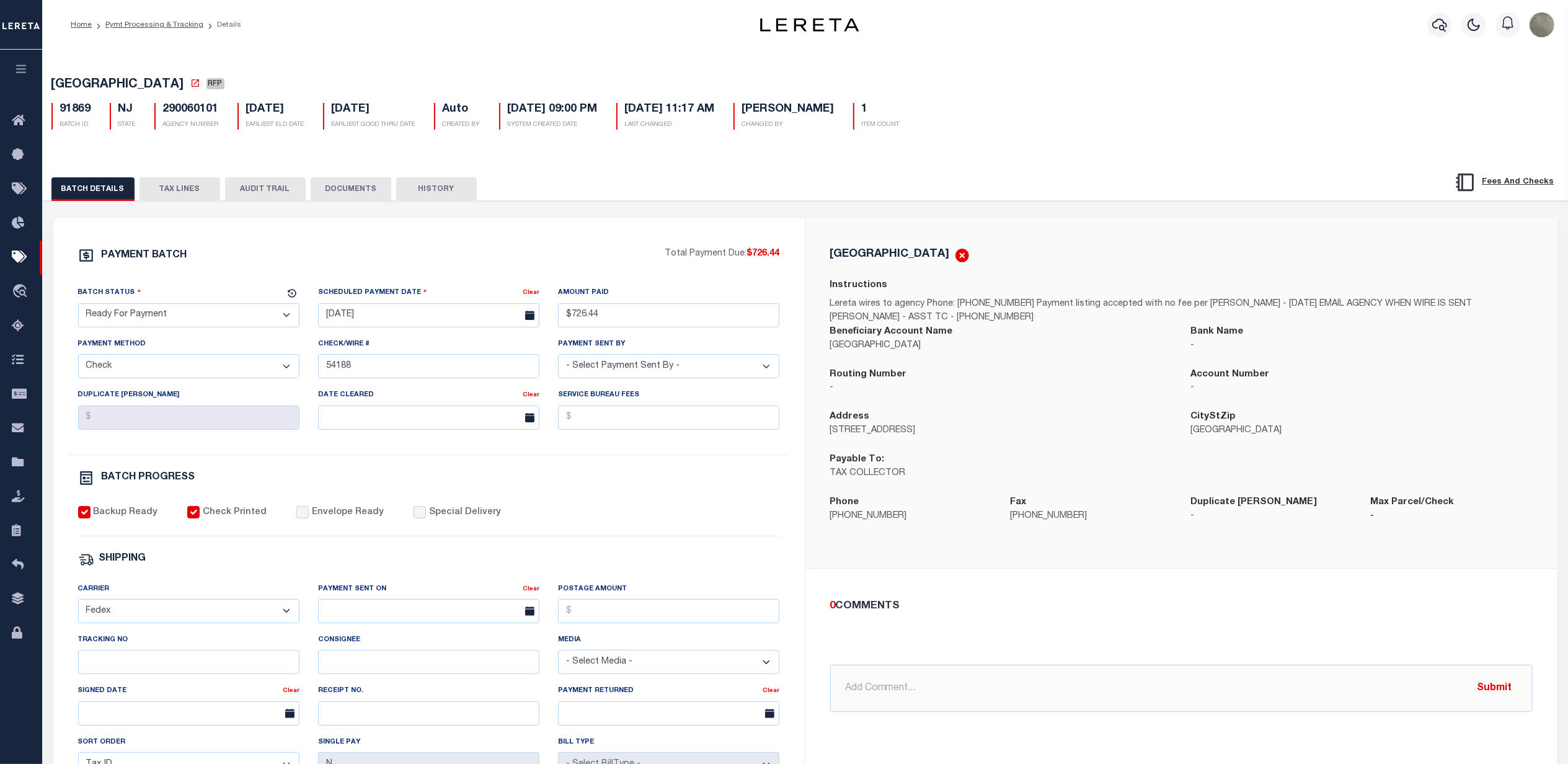
drag, startPoint x: 176, startPoint y: 318, endPoint x: 162, endPoint y: 334, distance: 21.3
click at [176, 318] on select "- Select Status - Scheduled for Payment Ready For Payment Payment Sent Cleared …" at bounding box center [188, 315] width 221 height 24
select select "SNT"
click at [78, 307] on select "- Select Status - Scheduled for Payment Ready For Payment Payment Sent Cleared …" at bounding box center [188, 315] width 221 height 24
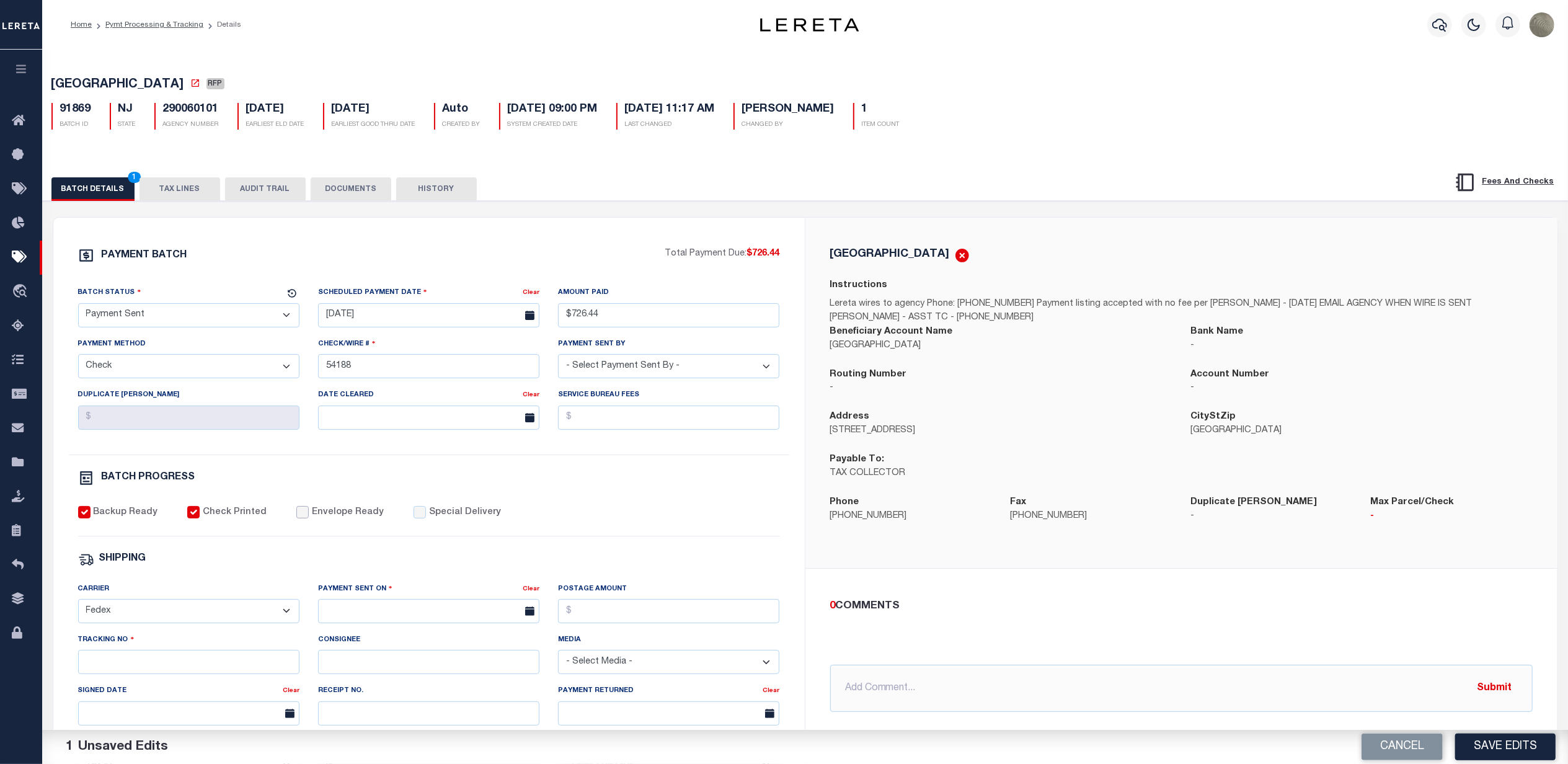
click at [298, 515] on input "Envelope Ready" at bounding box center [302, 512] width 13 height 13
checkbox input "true"
click at [195, 620] on select "- Select Carrier - E-mail Fax Fedex FTP Other UPS USPS" at bounding box center [188, 611] width 221 height 24
click at [78, 608] on select "- Select Carrier - E-mail Fax Fedex FTP Other UPS USPS" at bounding box center [188, 611] width 221 height 24
click at [383, 620] on input "text" at bounding box center [428, 611] width 221 height 24
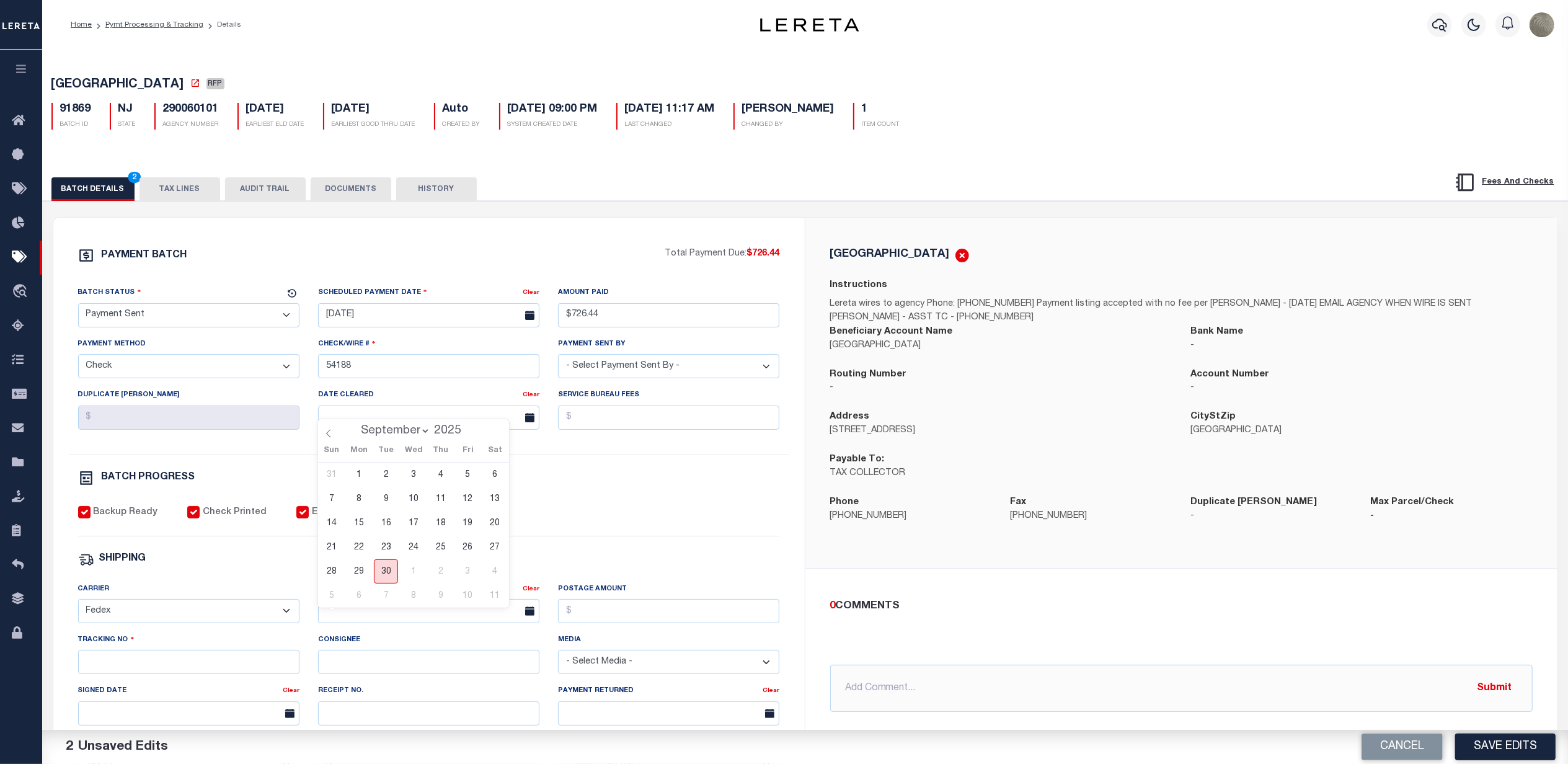
click at [388, 574] on span "30" at bounding box center [386, 571] width 24 height 24
type input "[DATE]"
click at [202, 650] on div "Tracking No" at bounding box center [188, 654] width 221 height 41
click at [194, 664] on input "Tracking No" at bounding box center [188, 662] width 221 height 24
drag, startPoint x: 157, startPoint y: 109, endPoint x: 220, endPoint y: 106, distance: 63.1
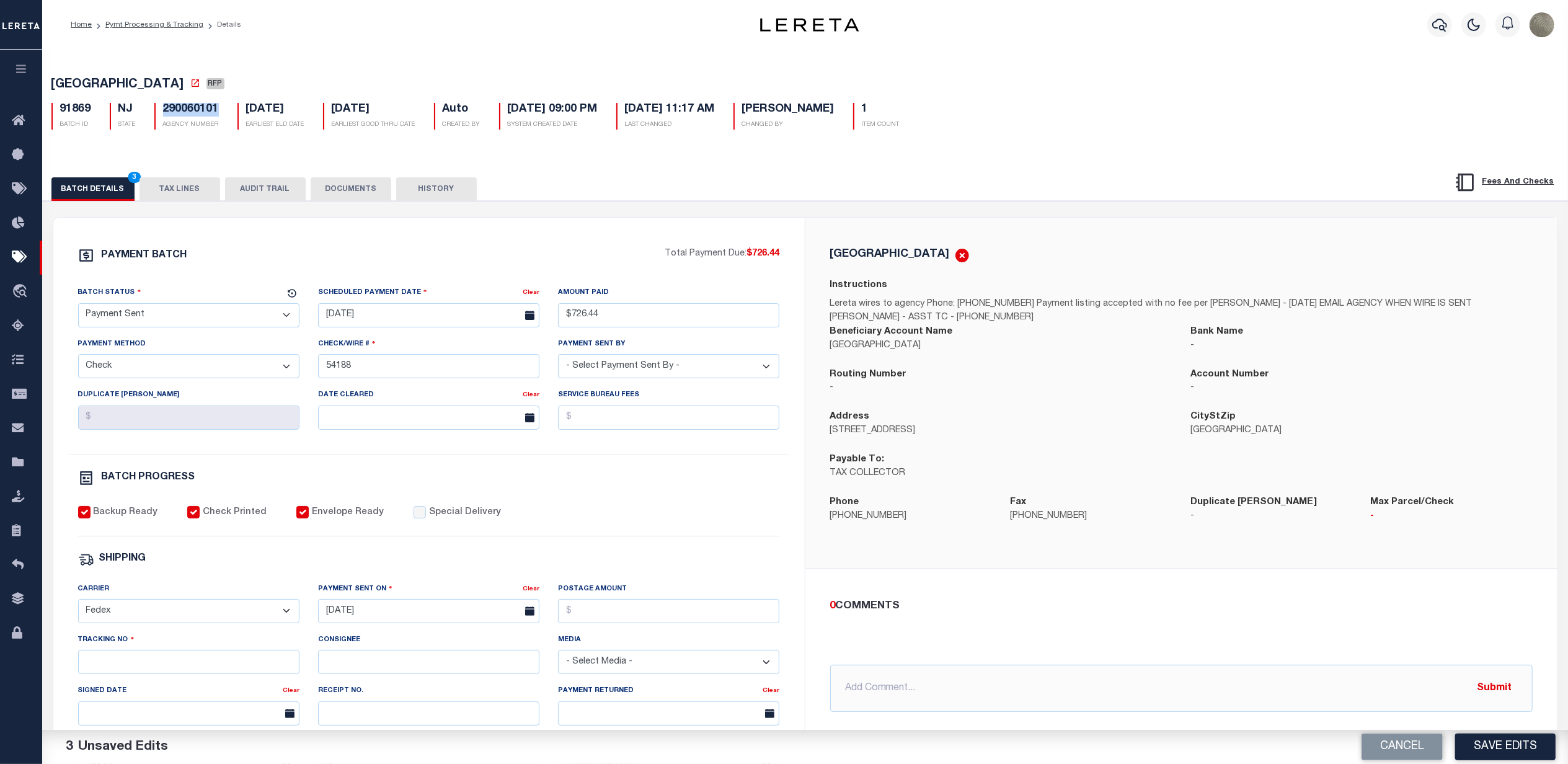
click at [220, 106] on div "290060101 AGENCY NUMBER" at bounding box center [187, 116] width 83 height 27
copy h5 "290060101"
click at [145, 673] on input "Tracking No" at bounding box center [188, 662] width 221 height 24
type input "884804600259"
click at [740, 565] on div "SHIPPING" at bounding box center [429, 559] width 702 height 16
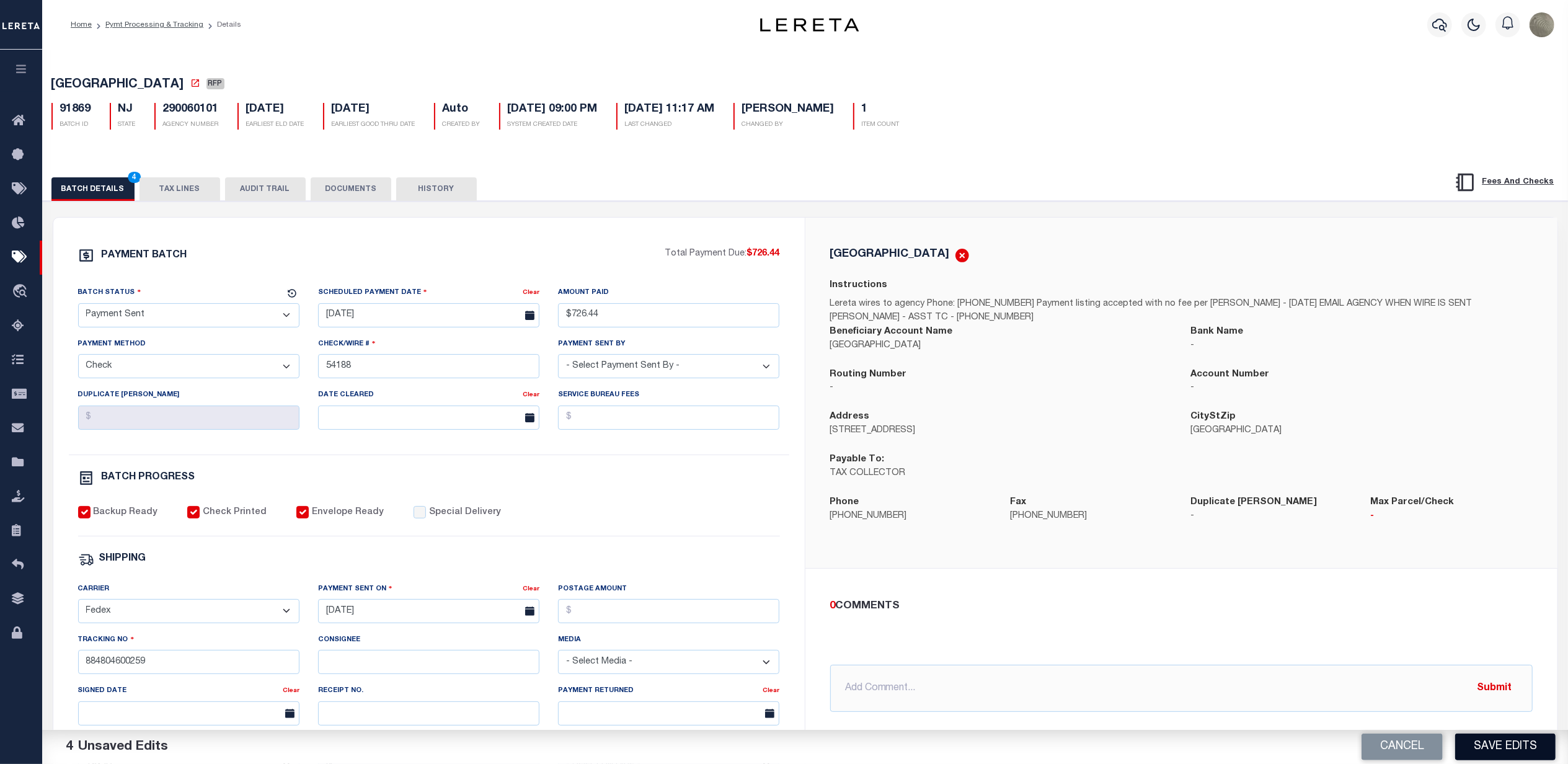
click at [1519, 754] on button "Save Edits" at bounding box center [1505, 748] width 100 height 27
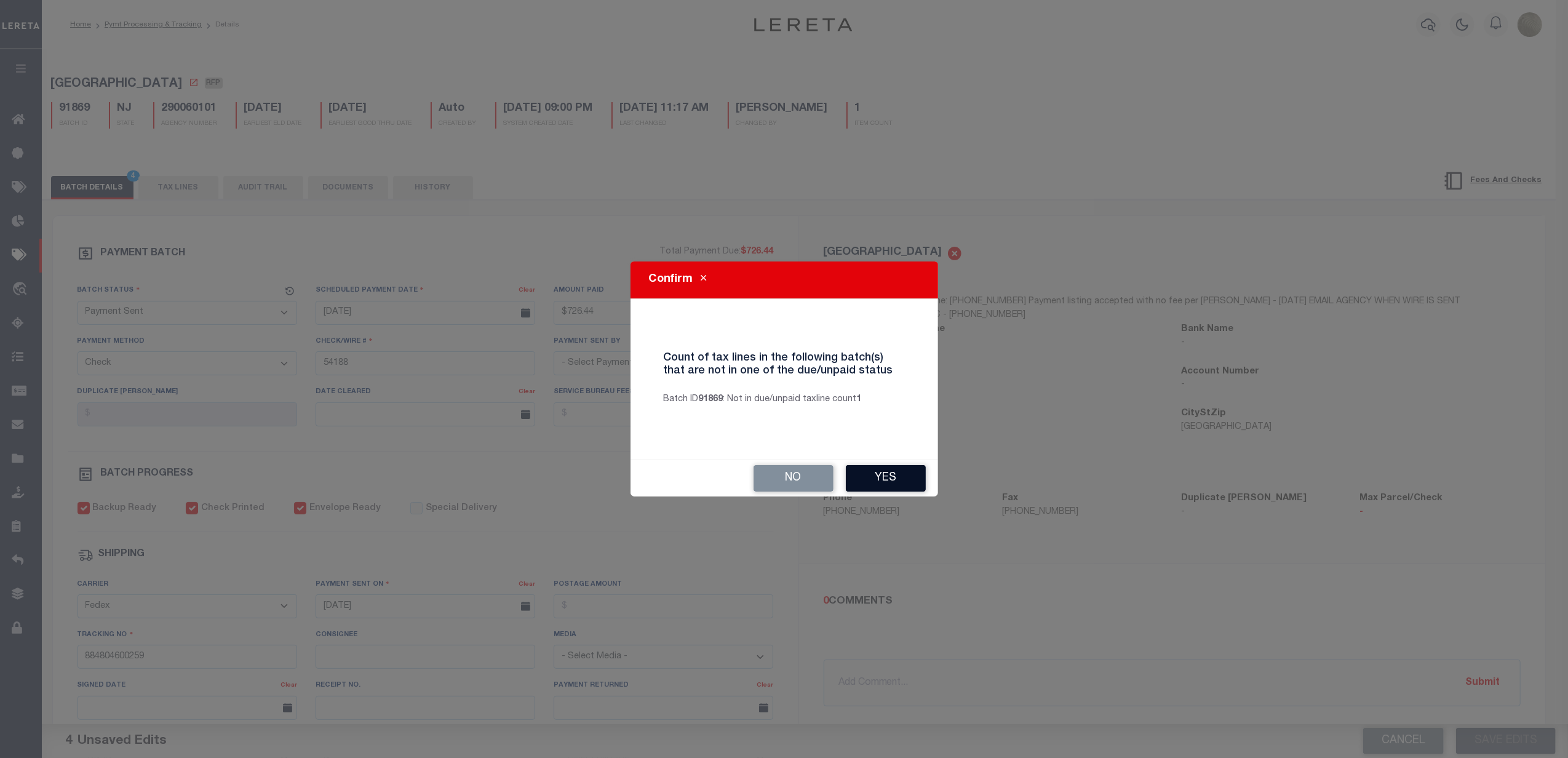
click at [863, 472] on button "Yes" at bounding box center [885, 478] width 80 height 27
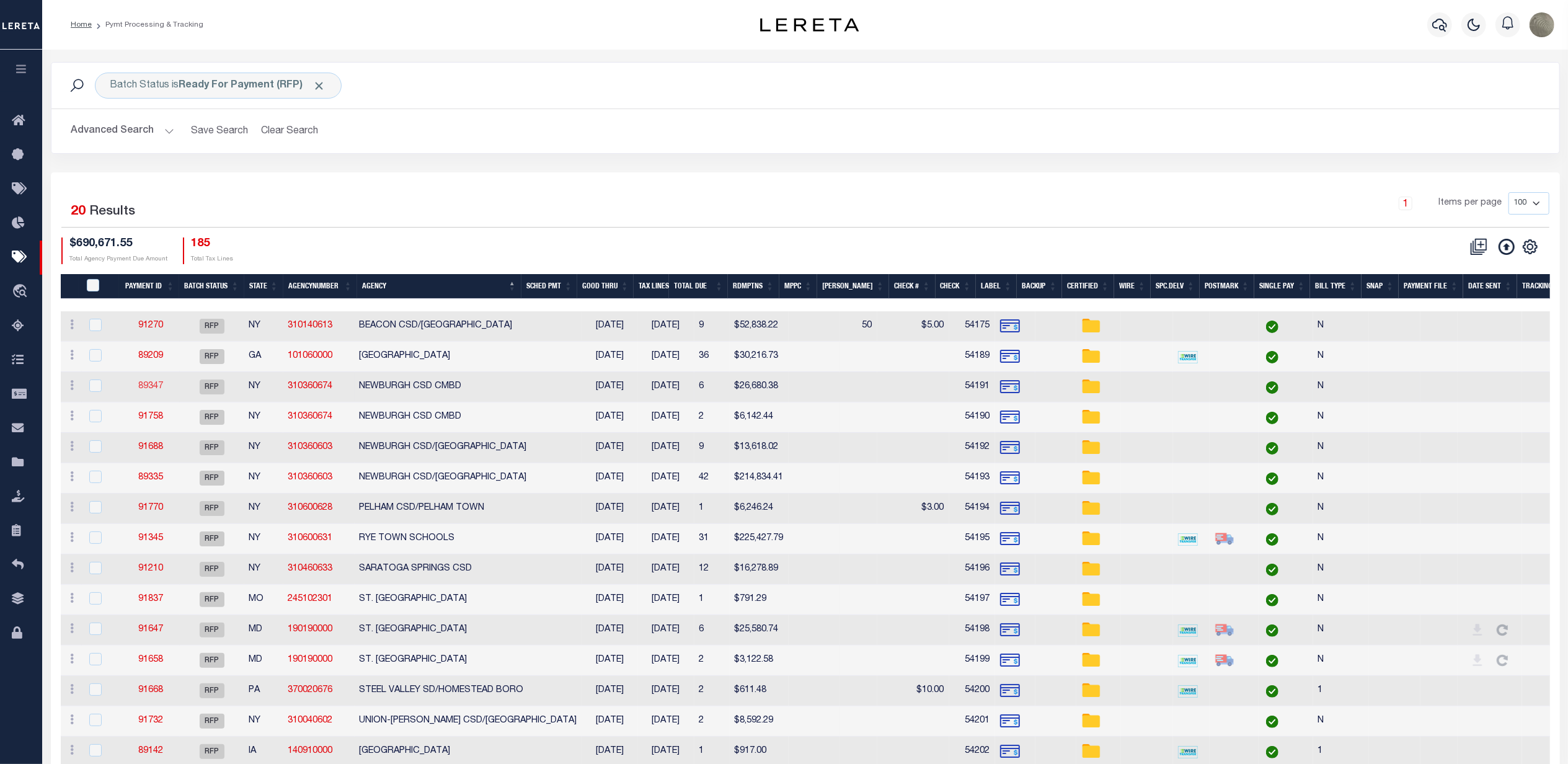
click at [152, 385] on link "89347" at bounding box center [150, 387] width 25 height 9
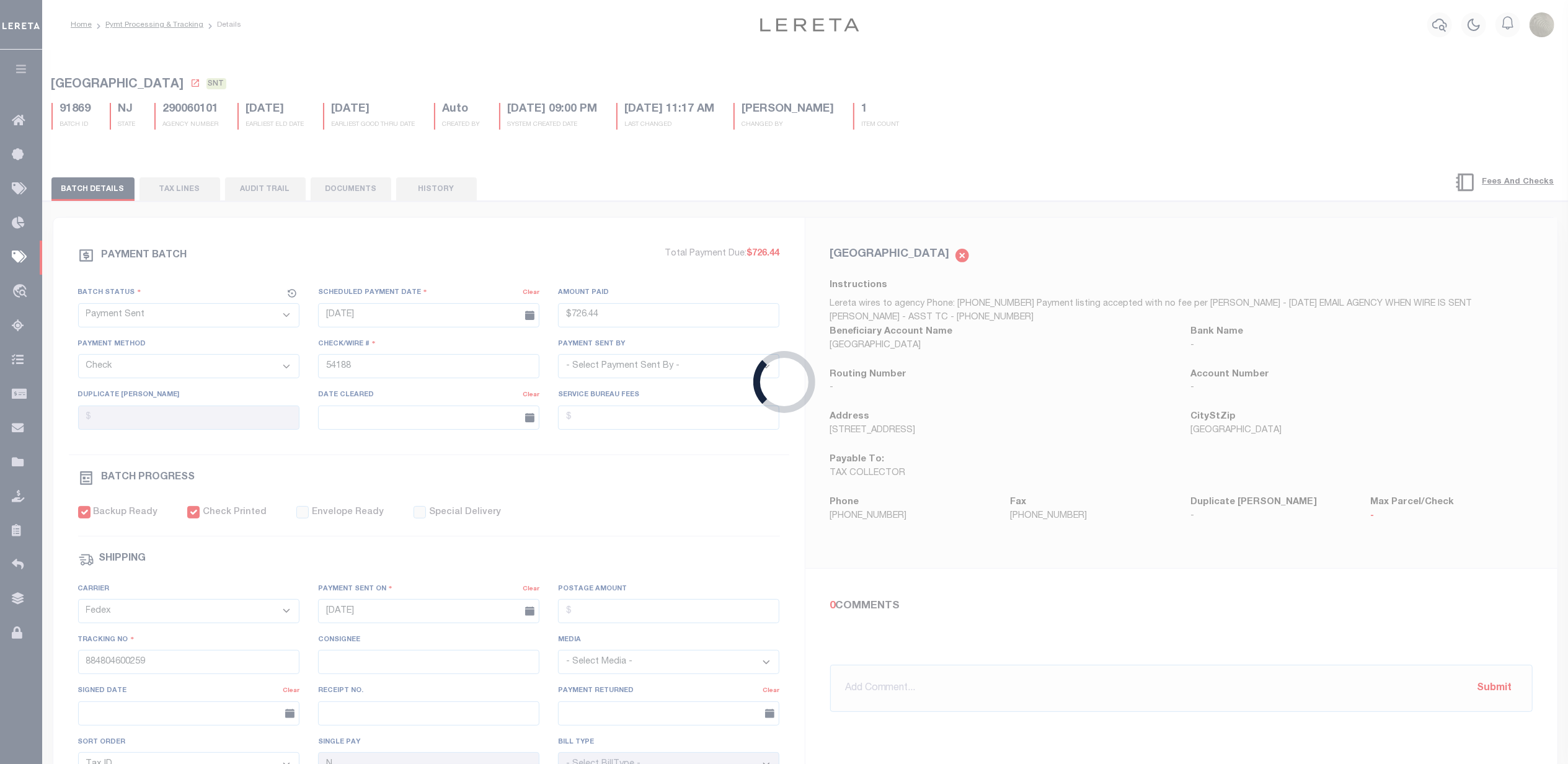
select select "RFP"
type input "$26,680.38"
type input "54191"
select select "[PERSON_NAME]"
checkbox input "false"
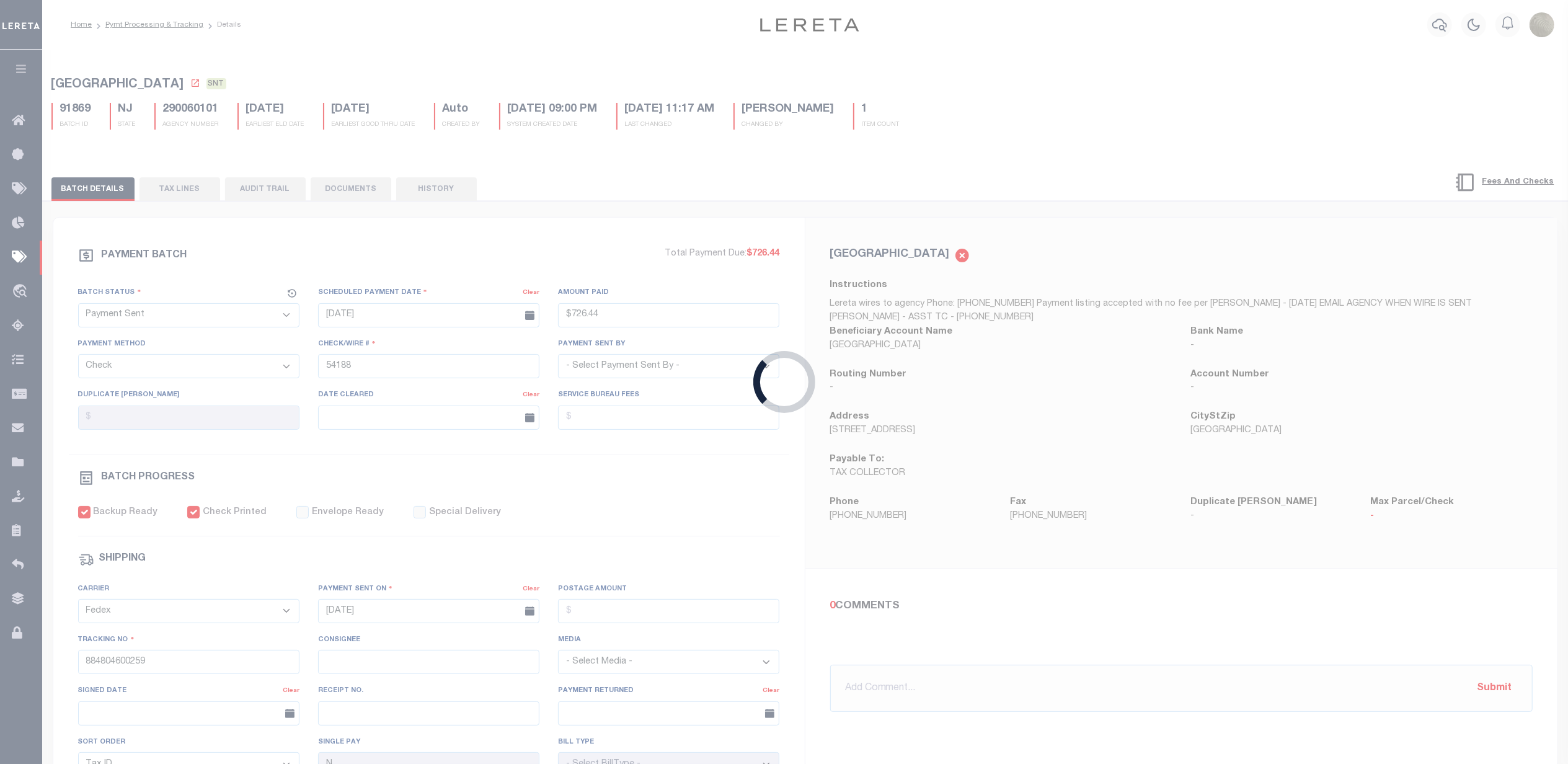
select select
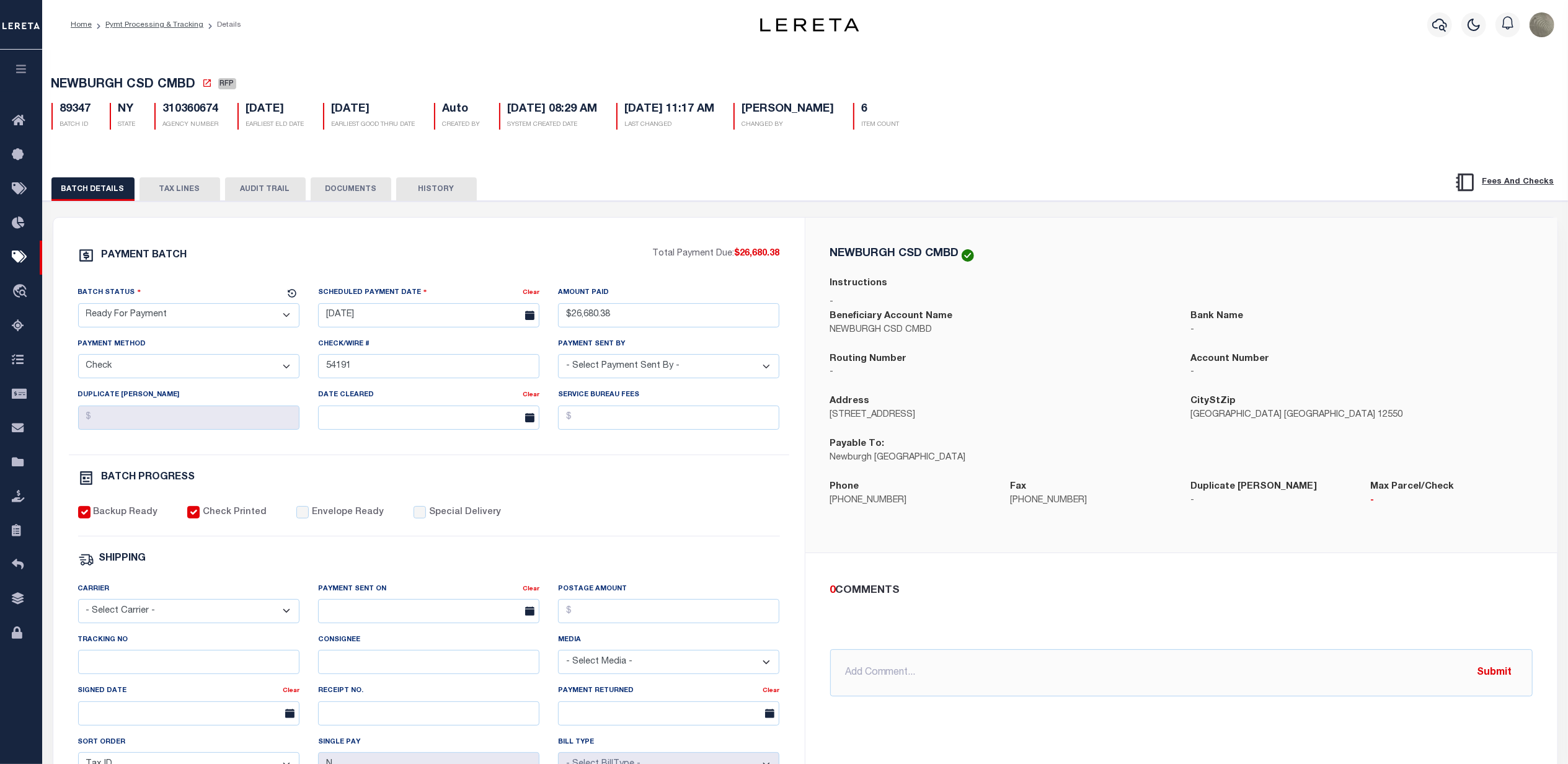
drag, startPoint x: 154, startPoint y: 325, endPoint x: 154, endPoint y: 334, distance: 9.0
click at [154, 325] on select "- Select Status - Scheduled for Payment Ready For Payment Payment Sent Cleared …" at bounding box center [188, 315] width 221 height 24
select select "SNT"
click at [78, 307] on select "- Select Status - Scheduled for Payment Ready For Payment Payment Sent Cleared …" at bounding box center [188, 315] width 221 height 24
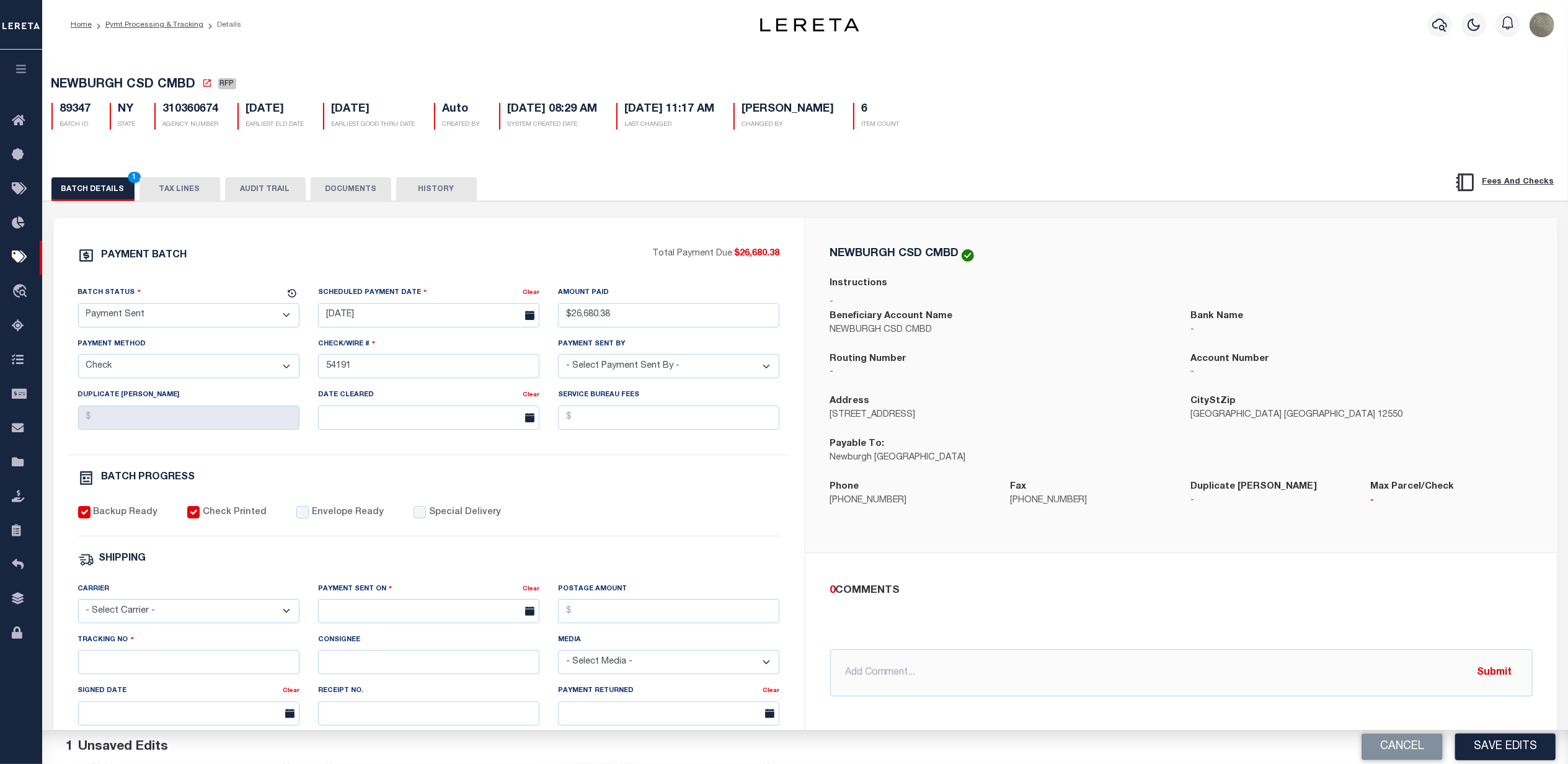
click at [312, 520] on label "Envelope Ready" at bounding box center [348, 513] width 72 height 13
click at [308, 519] on input "Envelope Ready" at bounding box center [302, 512] width 13 height 13
checkbox input "true"
click at [161, 619] on select "- Select Carrier - E-mail Fax Fedex FTP Other UPS USPS" at bounding box center [188, 611] width 221 height 24
select select "FDX"
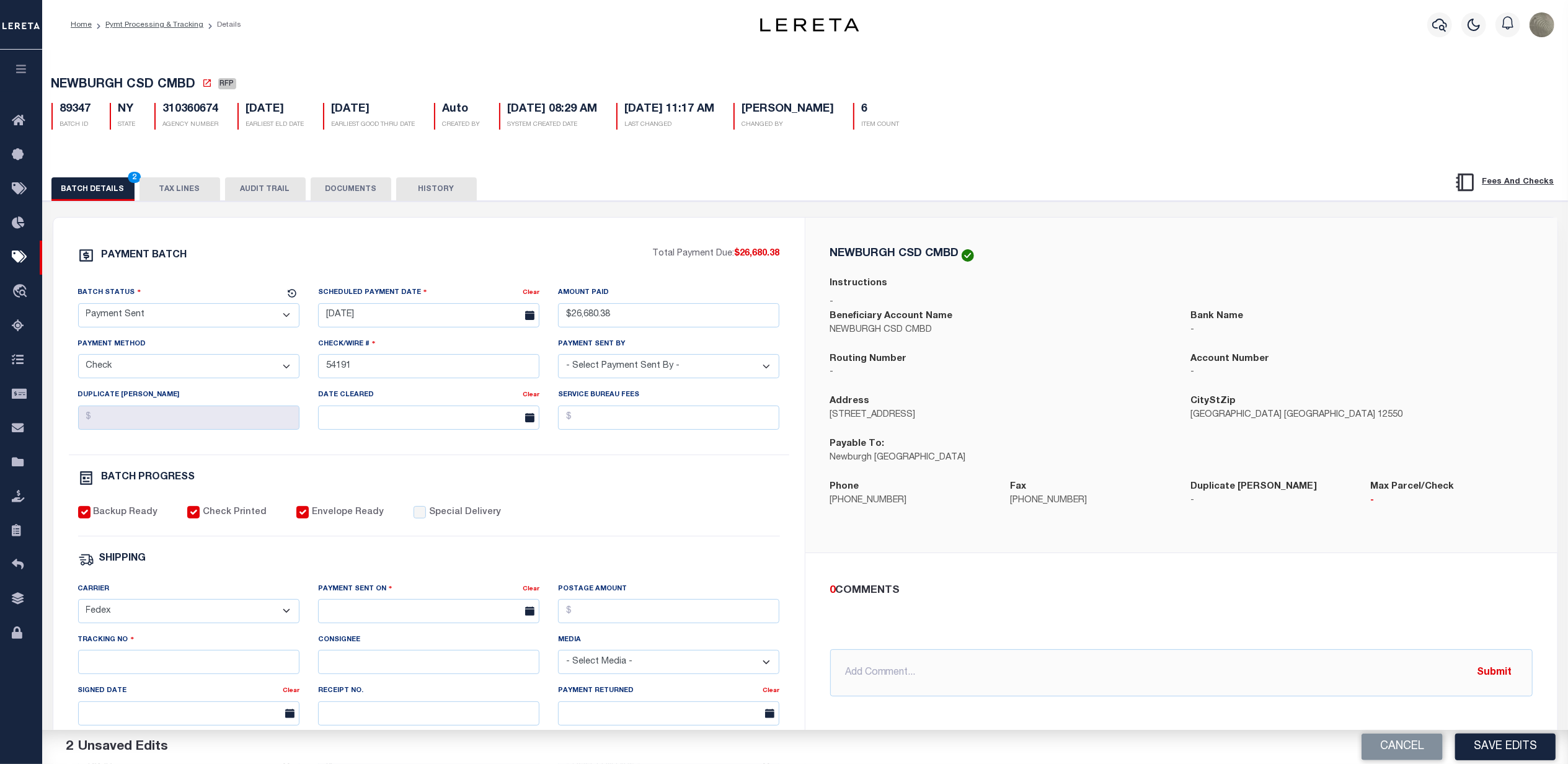
click at [78, 608] on select "- Select Carrier - E-mail Fax Fedex FTP Other UPS USPS" at bounding box center [188, 611] width 221 height 24
click at [405, 618] on input "text" at bounding box center [428, 611] width 221 height 24
click at [385, 565] on span "30" at bounding box center [386, 571] width 24 height 24
type input "[DATE]"
click at [184, 666] on input "Tracking No" at bounding box center [188, 662] width 221 height 24
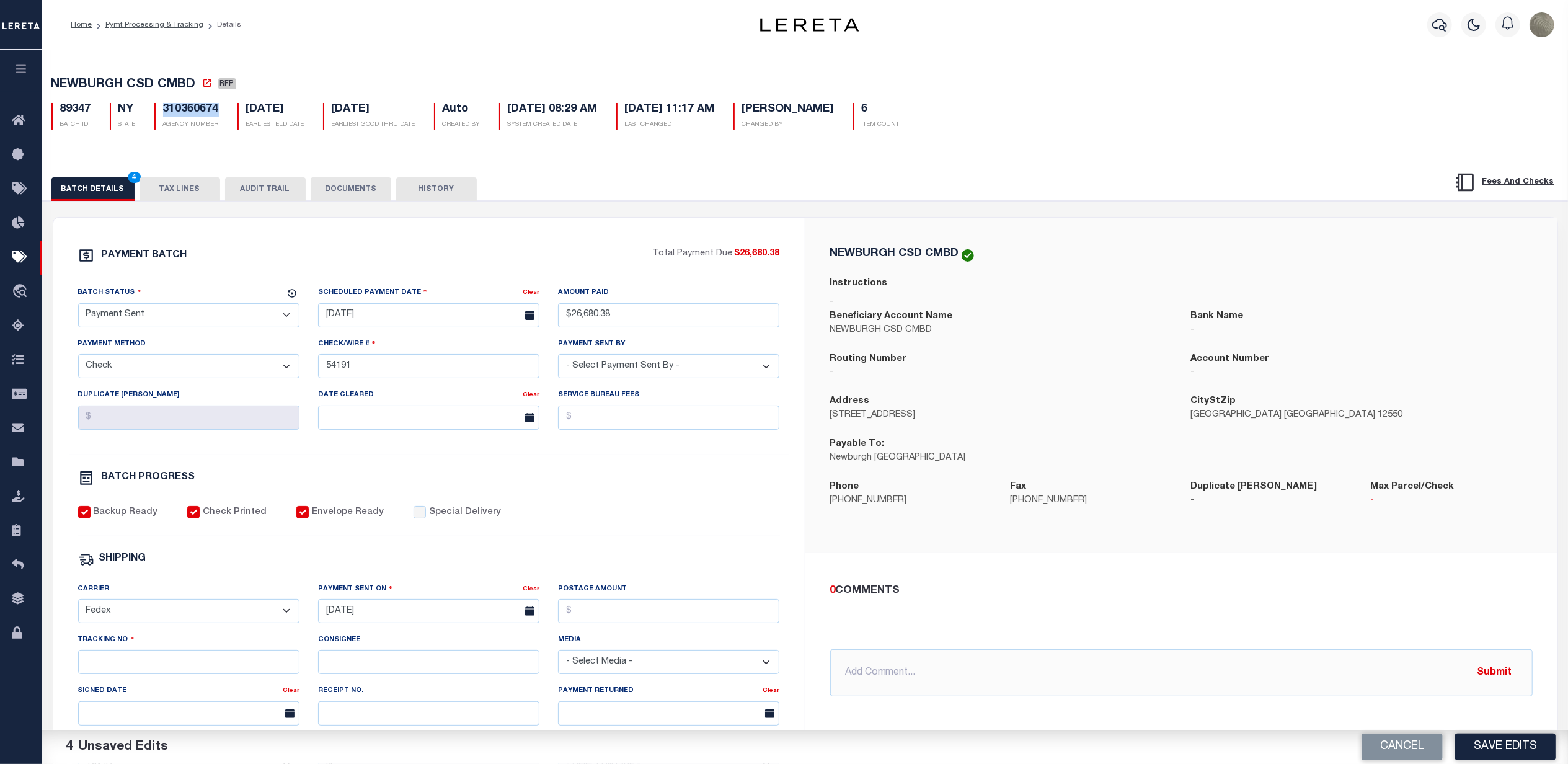
drag, startPoint x: 218, startPoint y: 110, endPoint x: 164, endPoint y: 114, distance: 54.1
click at [164, 114] on h5 "310360674" at bounding box center [191, 109] width 55 height 13
copy h5 "310360674"
click at [587, 253] on div "PAYMENT BATCH" at bounding box center [365, 259] width 575 height 23
click at [256, 665] on input "Tracking No" at bounding box center [188, 662] width 221 height 24
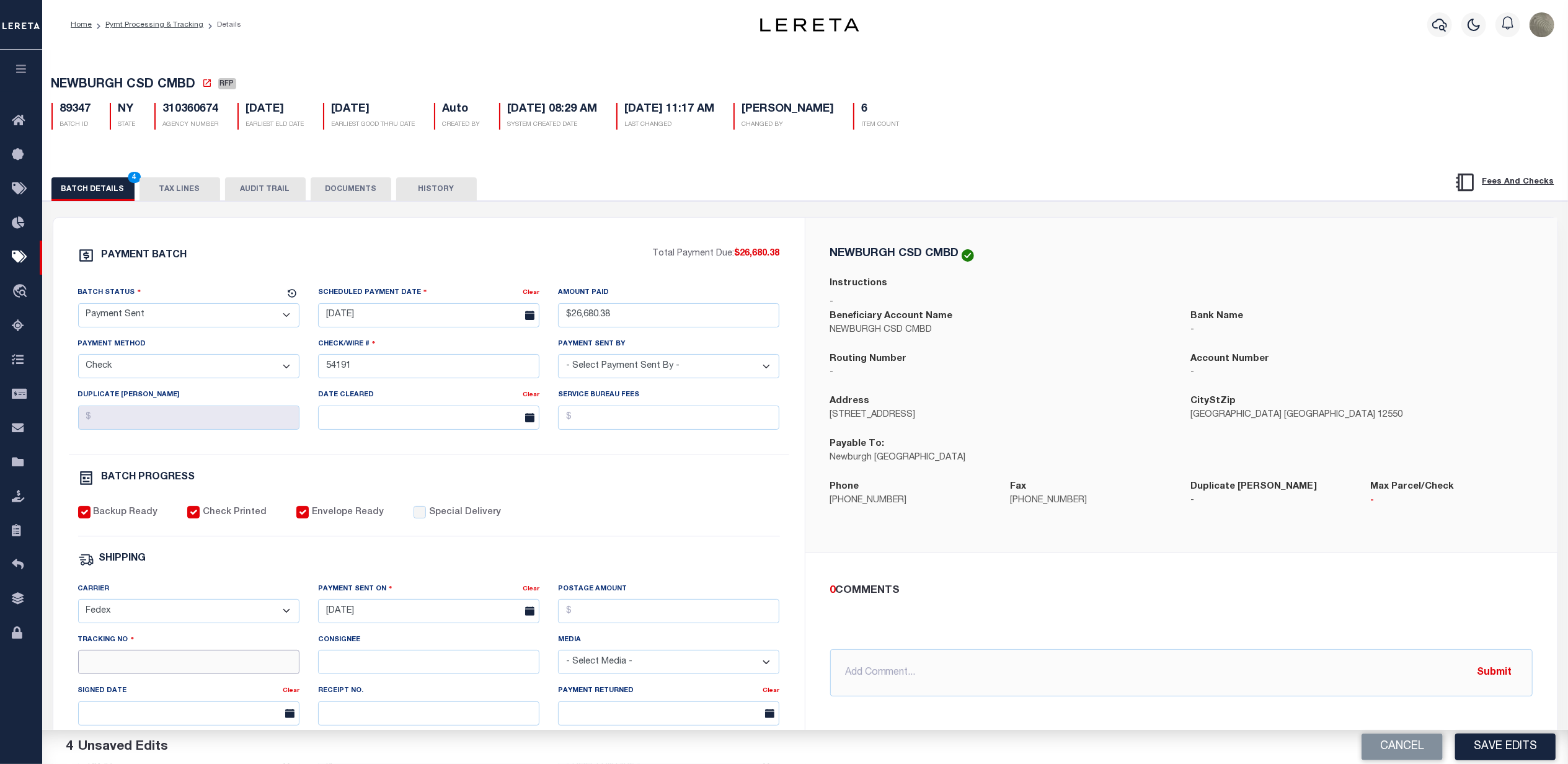
click at [219, 668] on input "Tracking No" at bounding box center [188, 662] width 221 height 24
type input "884804600557"
click at [1504, 742] on button "Save Edits" at bounding box center [1505, 748] width 100 height 27
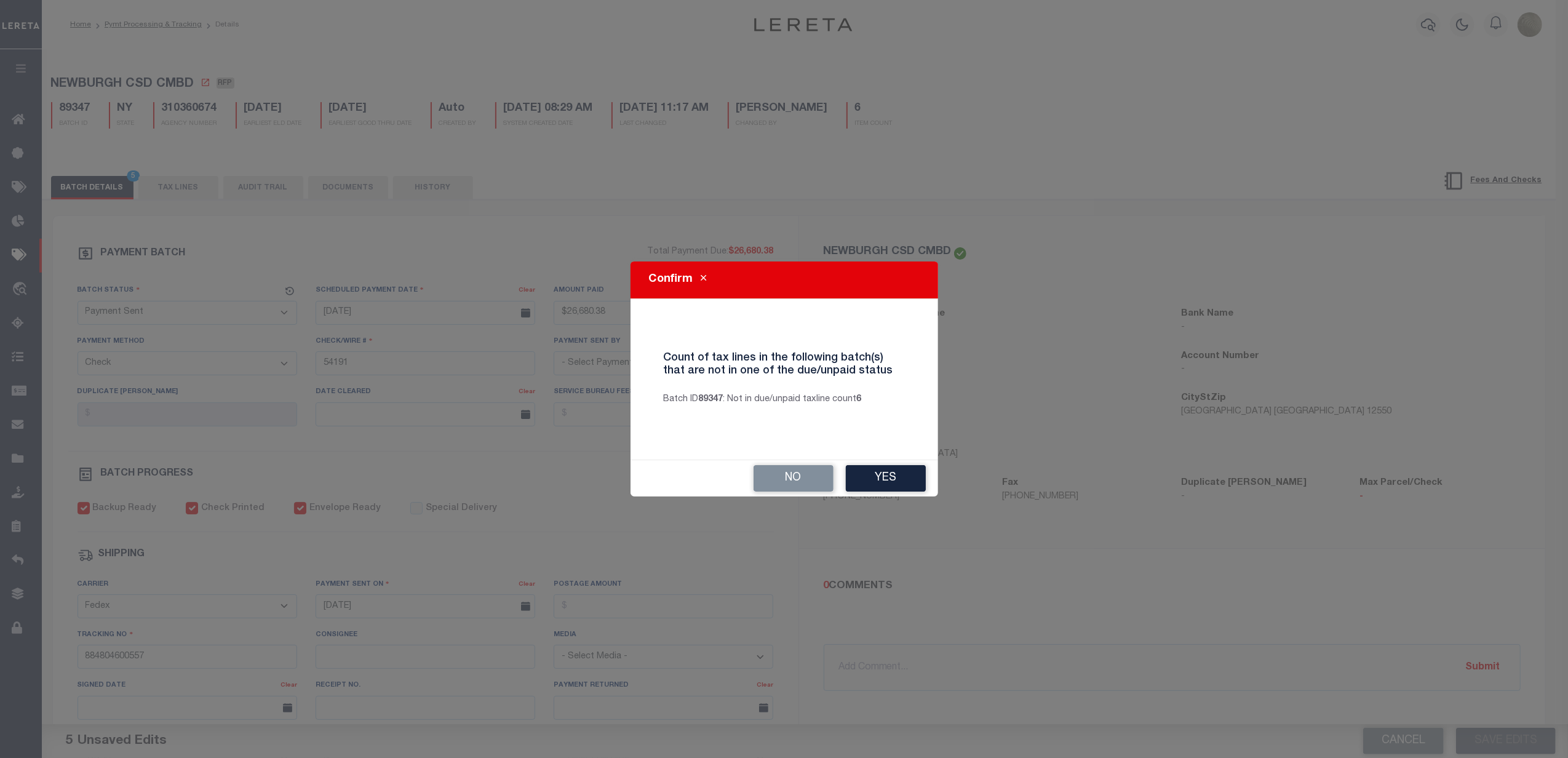
click at [897, 475] on button "Yes" at bounding box center [885, 478] width 80 height 27
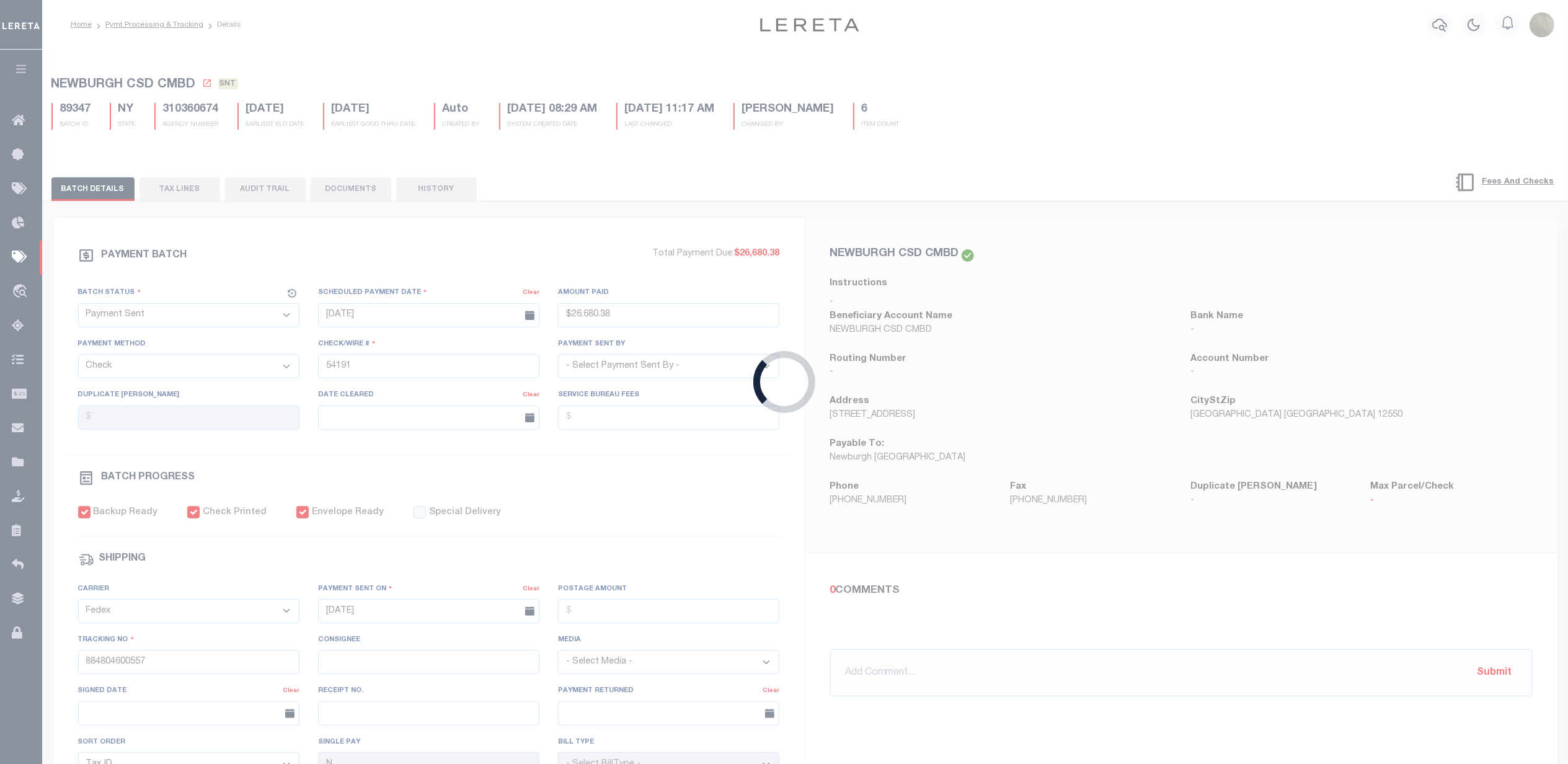
type input "$26,680.38"
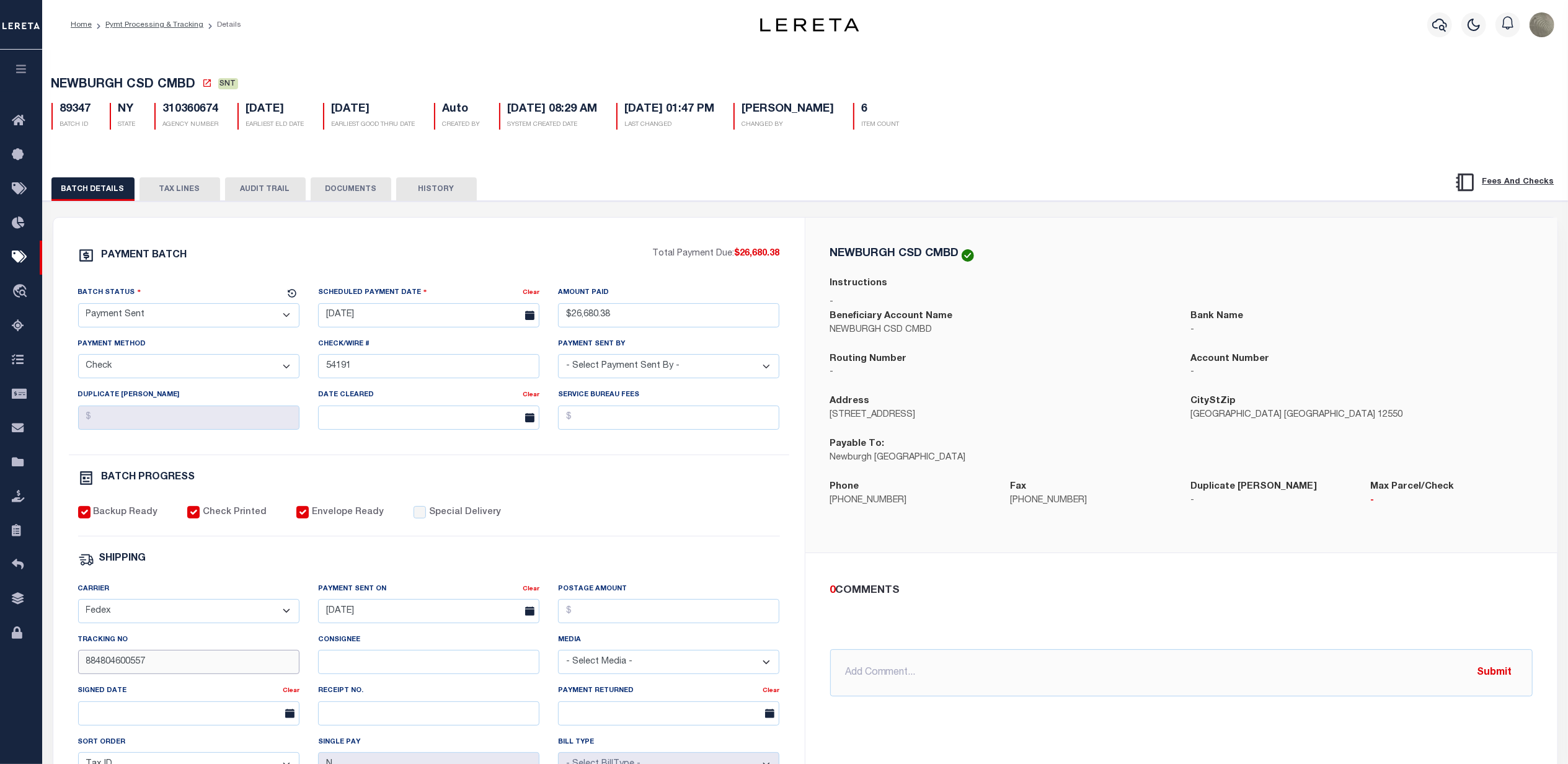
click at [130, 671] on input "884804600557" at bounding box center [188, 662] width 221 height 24
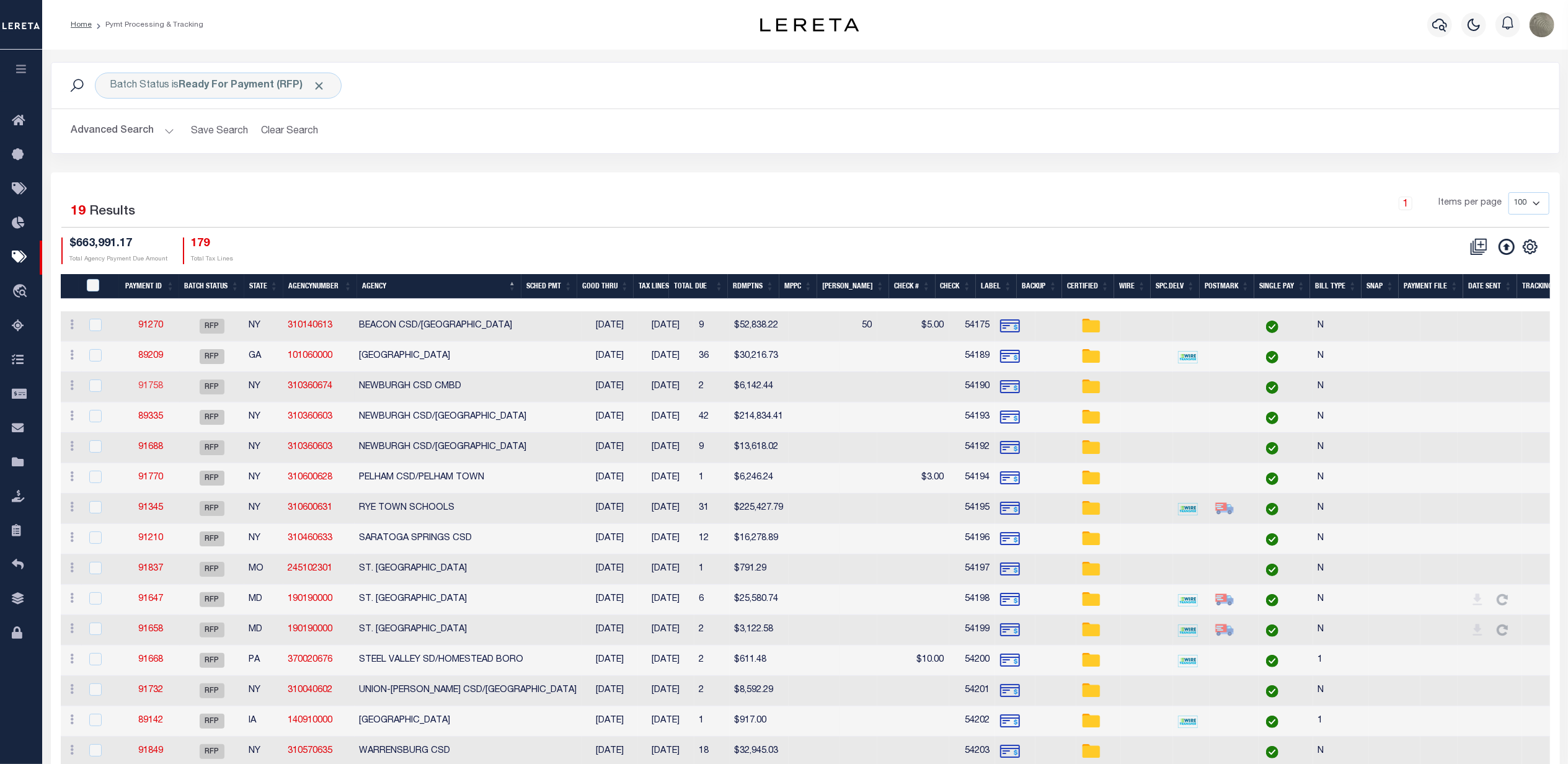
drag, startPoint x: 147, startPoint y: 382, endPoint x: 139, endPoint y: 388, distance: 10.0
click at [152, 382] on td "91758" at bounding box center [151, 387] width 58 height 31
checkbox input "true"
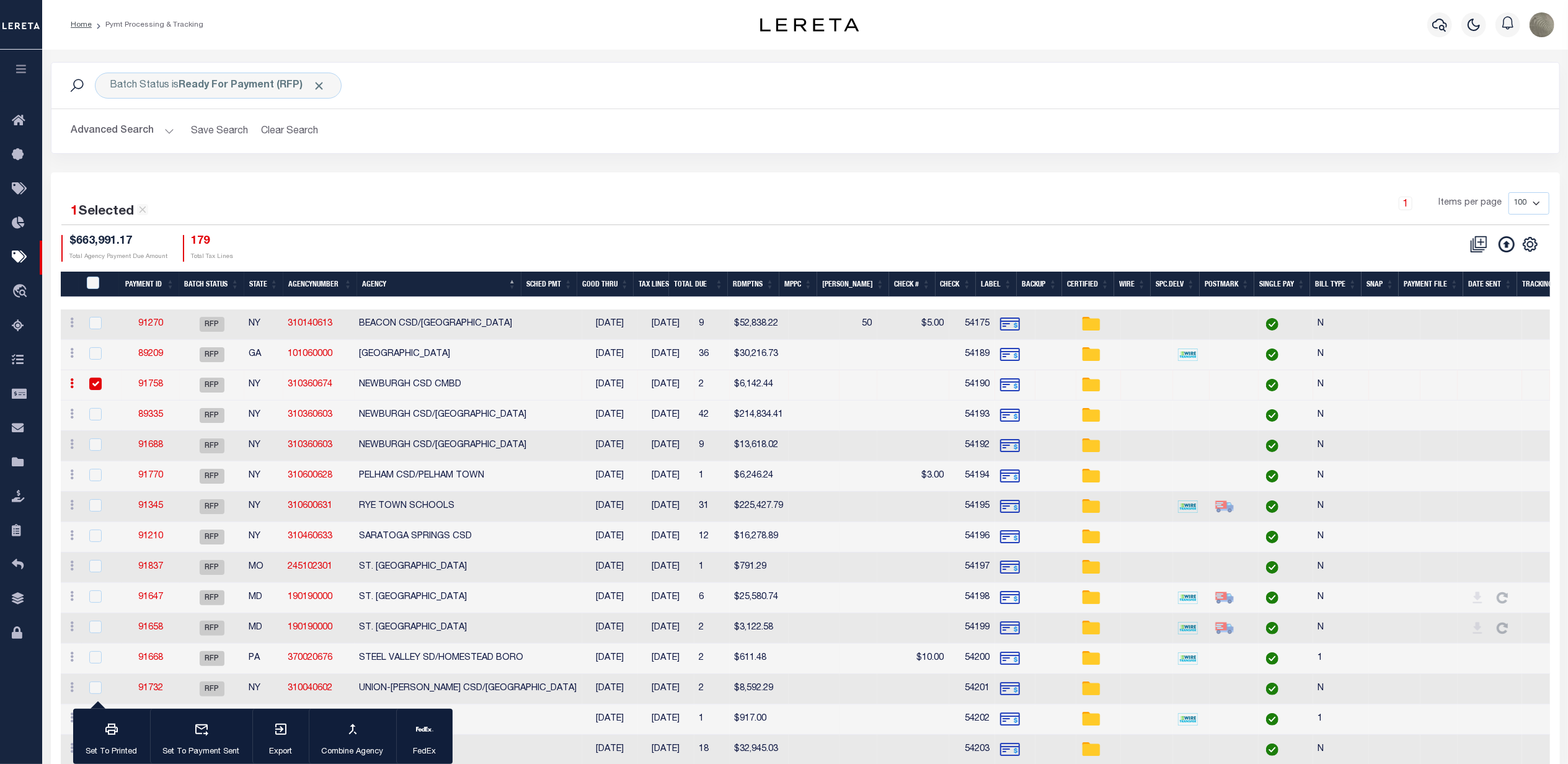
click at [152, 382] on link "91758" at bounding box center [150, 385] width 25 height 9
type input "$6,142.44"
type input "54190"
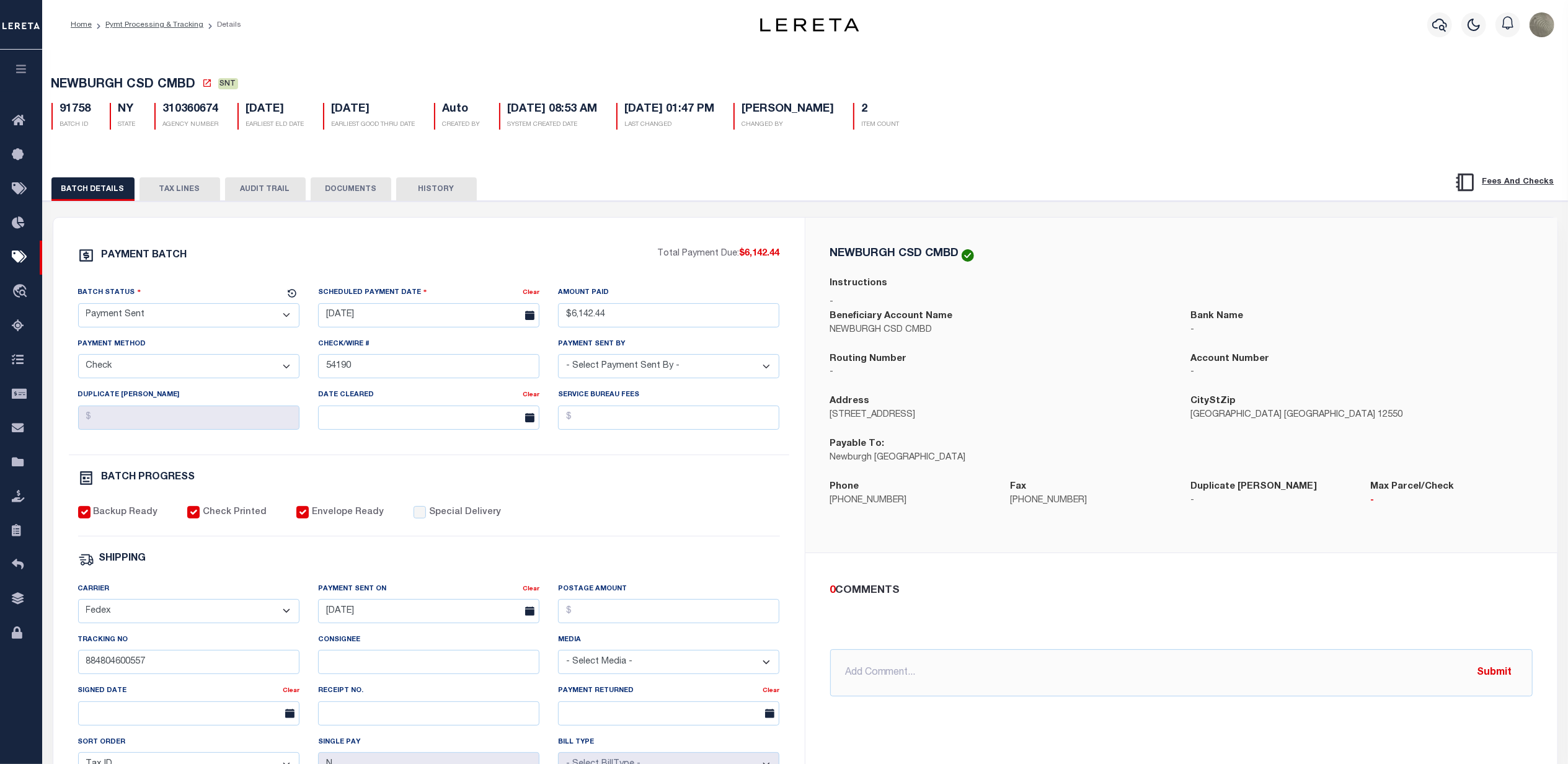
drag, startPoint x: 145, startPoint y: 323, endPoint x: 142, endPoint y: 331, distance: 8.5
click at [145, 323] on select "- Select Status - Scheduled for Payment Ready For Payment Payment Sent Cleared …" at bounding box center [188, 315] width 221 height 24
click at [78, 307] on select "- Select Status - Scheduled for Payment Ready For Payment Payment Sent Cleared …" at bounding box center [188, 315] width 221 height 24
click at [612, 529] on div "Backup Ready Check Printed Envelope Ready Special Delivery" at bounding box center [429, 521] width 702 height 31
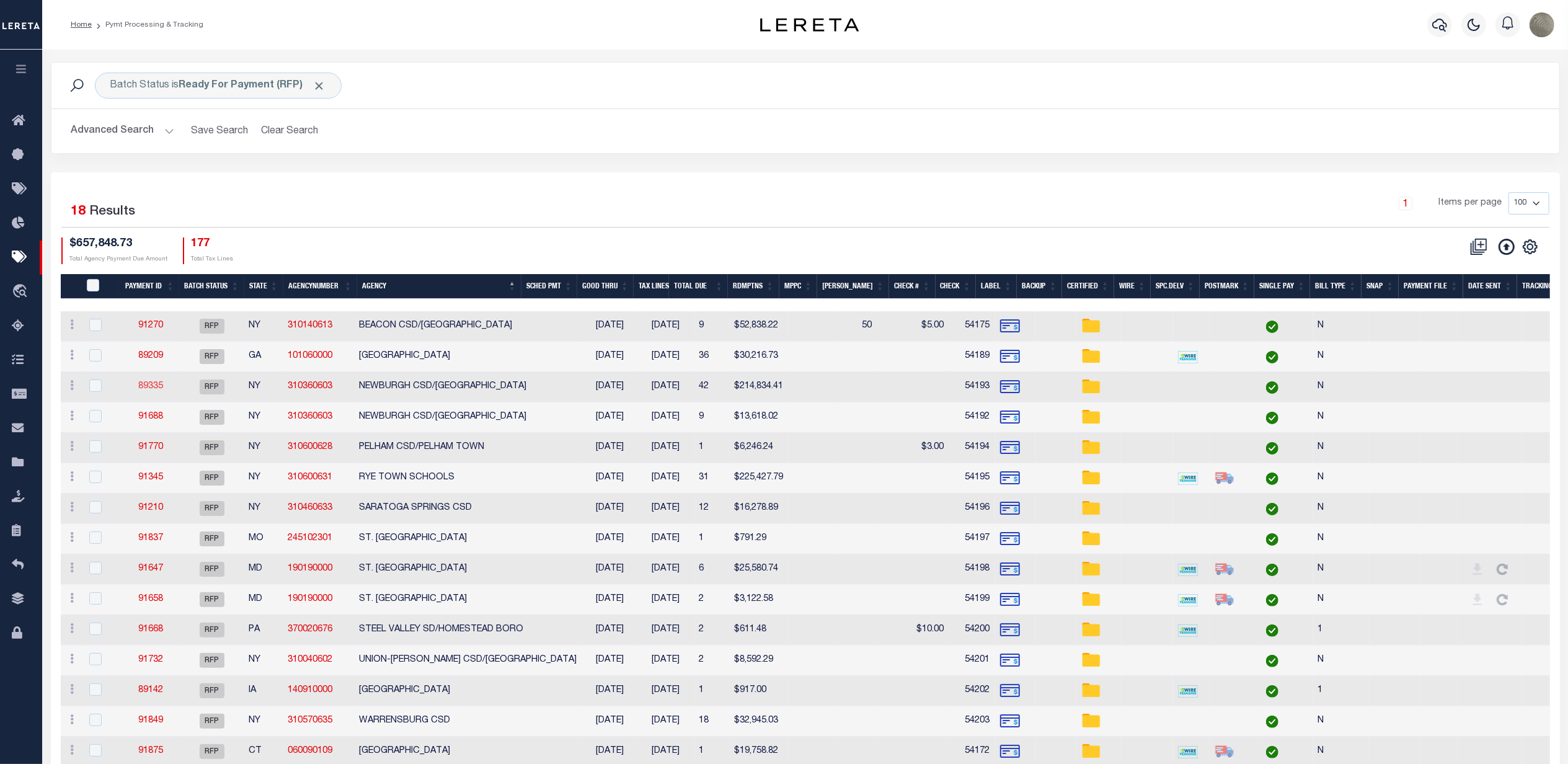
click at [159, 386] on link "89335" at bounding box center [150, 387] width 25 height 9
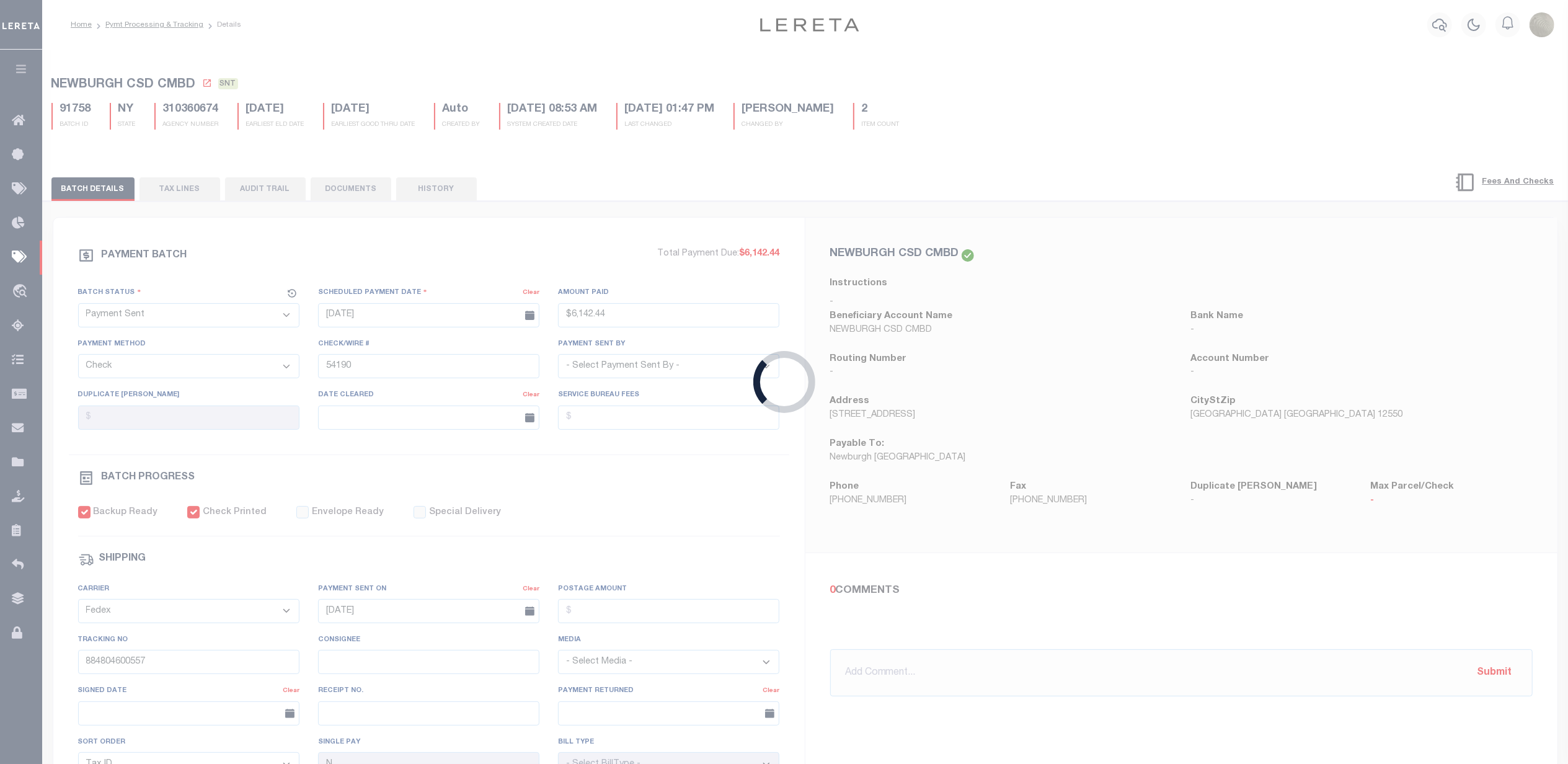
select select "RFP"
type input "$214,834.41"
type input "54193"
select select "Villatoro-Benitez, Andres"
checkbox input "false"
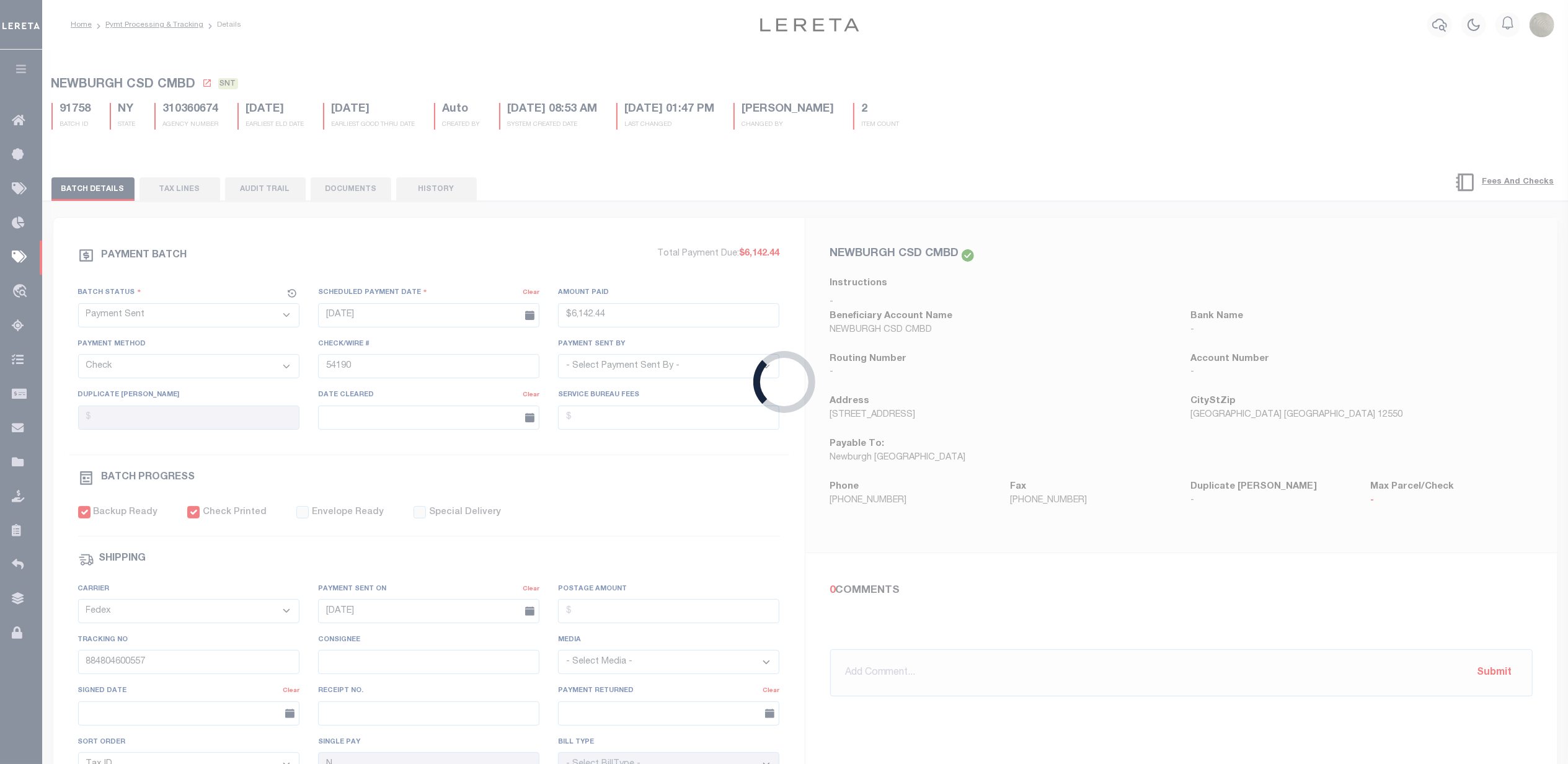
select select
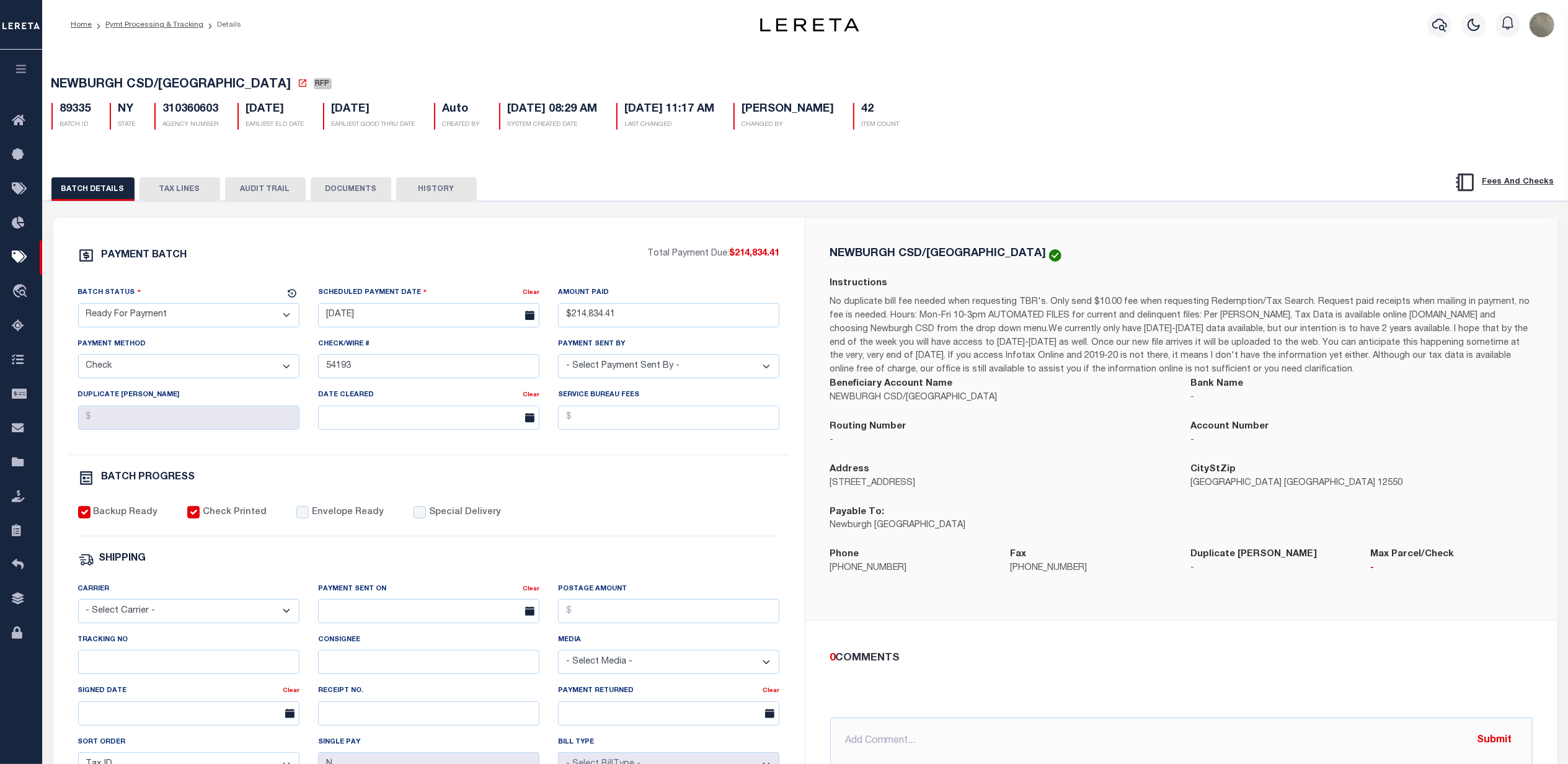
click at [150, 323] on select "- Select Status - Scheduled for Payment Ready For Payment Payment Sent Cleared …" at bounding box center [188, 315] width 221 height 24
select select "SNT"
click at [78, 307] on select "- Select Status - Scheduled for Payment Ready For Payment Payment Sent Cleared …" at bounding box center [188, 315] width 221 height 24
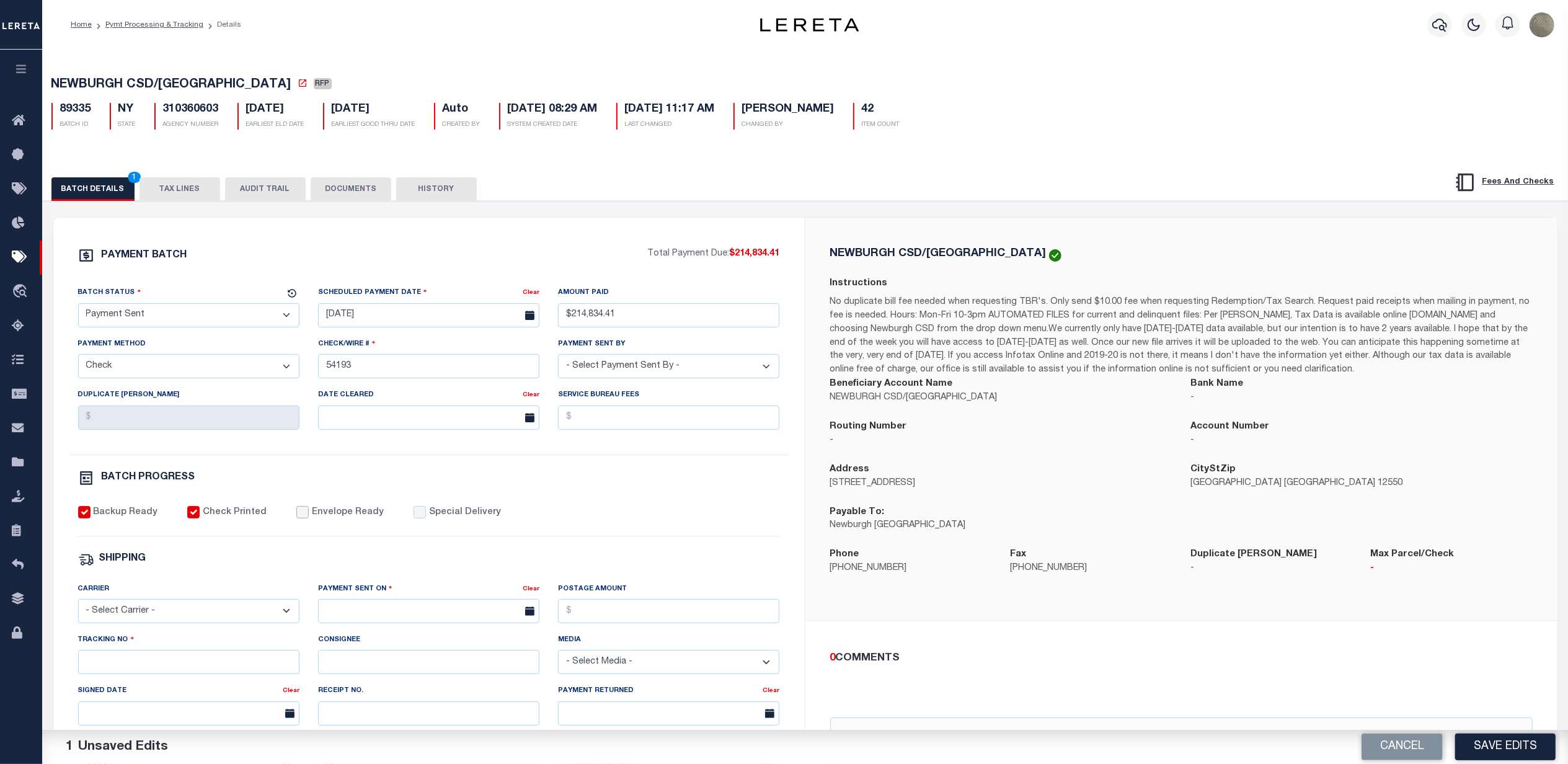
click at [296, 519] on input "Envelope Ready" at bounding box center [302, 512] width 13 height 13
checkbox input "true"
drag, startPoint x: 142, startPoint y: 626, endPoint x: 142, endPoint y: 616, distance: 10.0
click at [142, 623] on select "- Select Carrier - E-mail Fax Fedex FTP Other UPS USPS" at bounding box center [188, 611] width 221 height 24
select select "FDX"
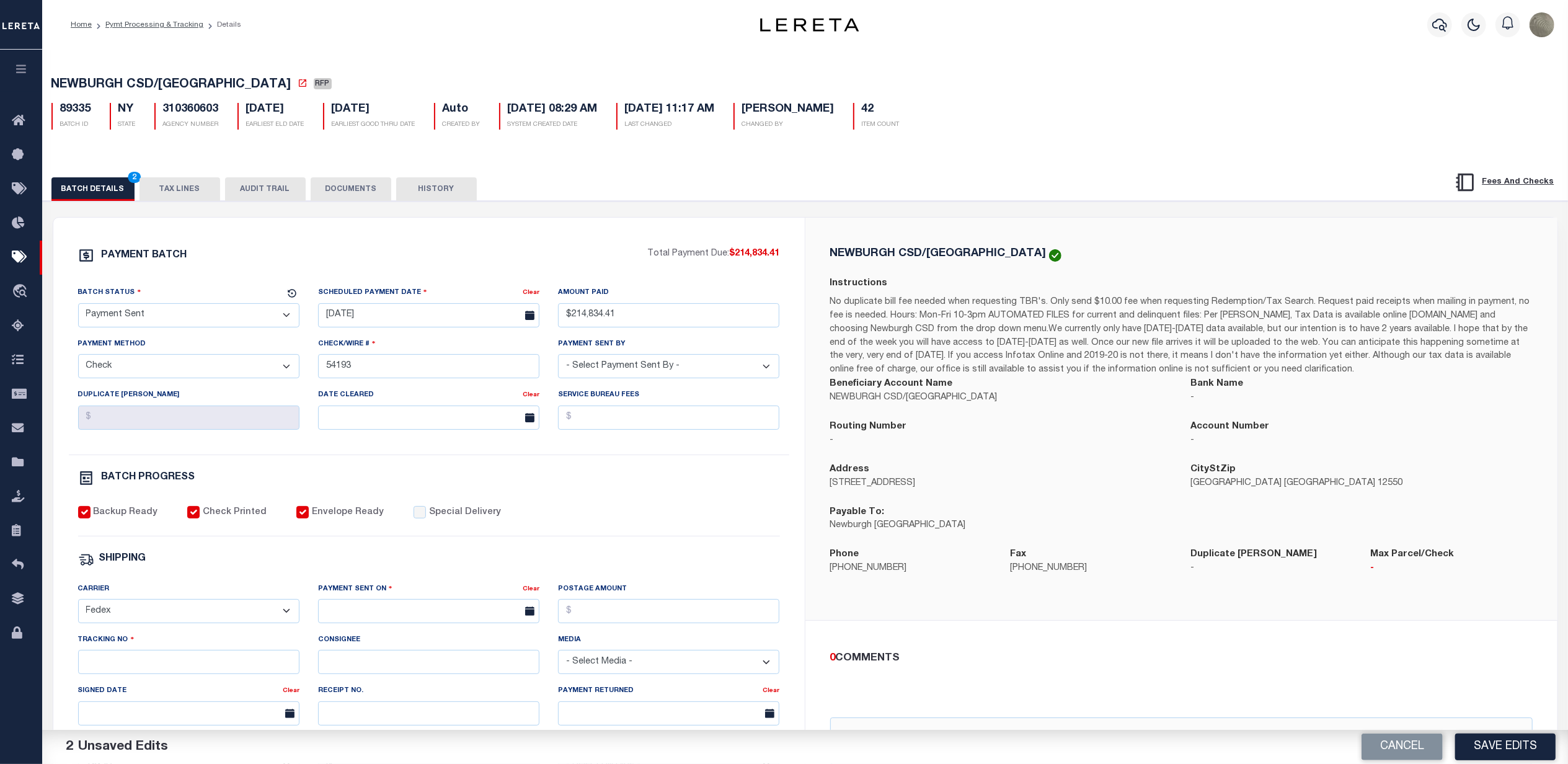
click at [78, 608] on select "- Select Carrier - E-mail Fax Fedex FTP Other UPS USPS" at bounding box center [188, 611] width 221 height 24
click at [368, 623] on input "text" at bounding box center [428, 611] width 221 height 24
click at [388, 576] on span "30" at bounding box center [386, 571] width 24 height 24
type input "09/30/2025"
click at [188, 663] on input "Tracking No" at bounding box center [188, 662] width 221 height 24
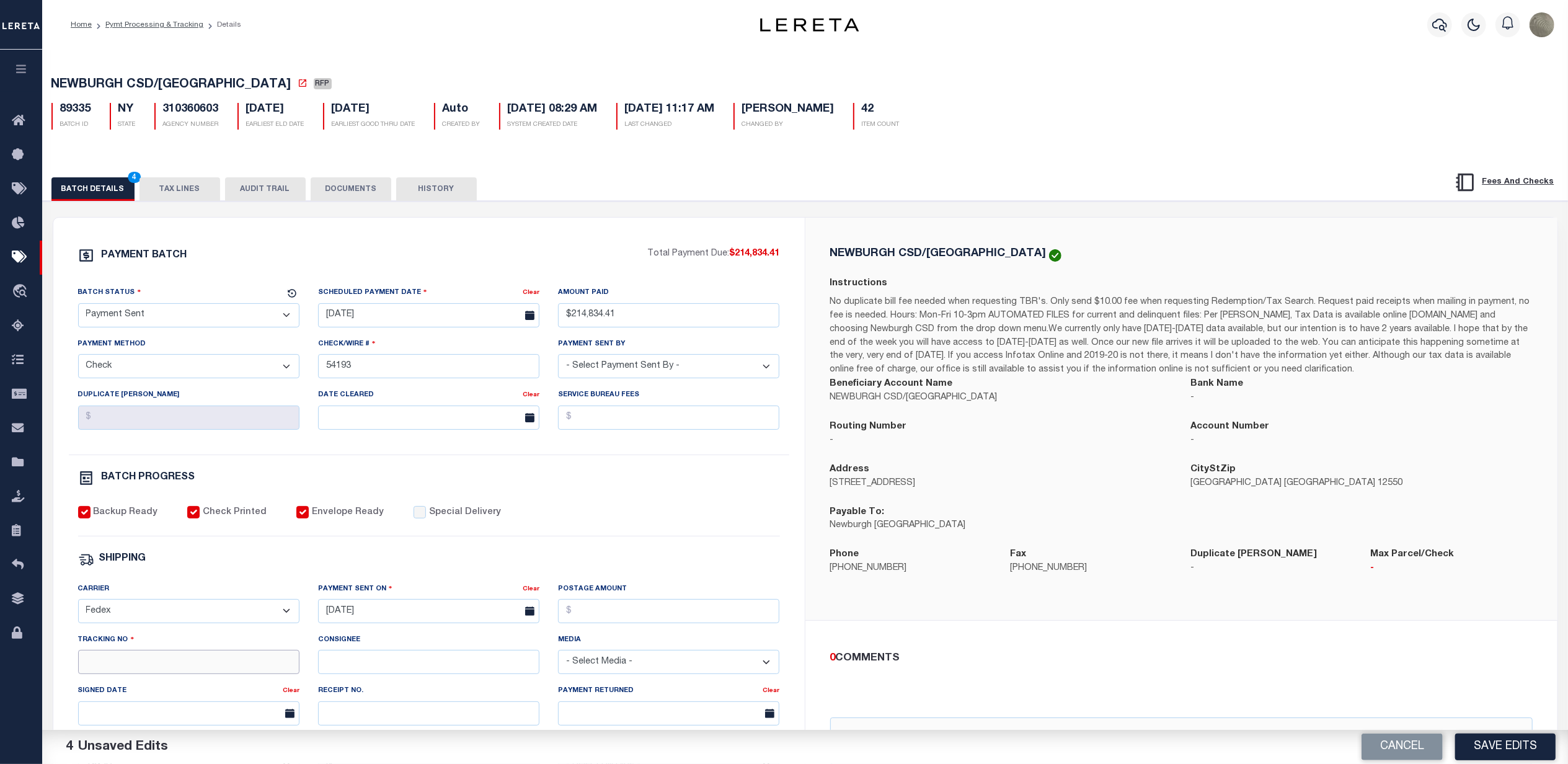
paste input "884804600557"
type input "884804600557"
click at [669, 565] on div "SHIPPING" at bounding box center [429, 559] width 702 height 16
click at [1493, 745] on button "Save Edits" at bounding box center [1505, 748] width 100 height 27
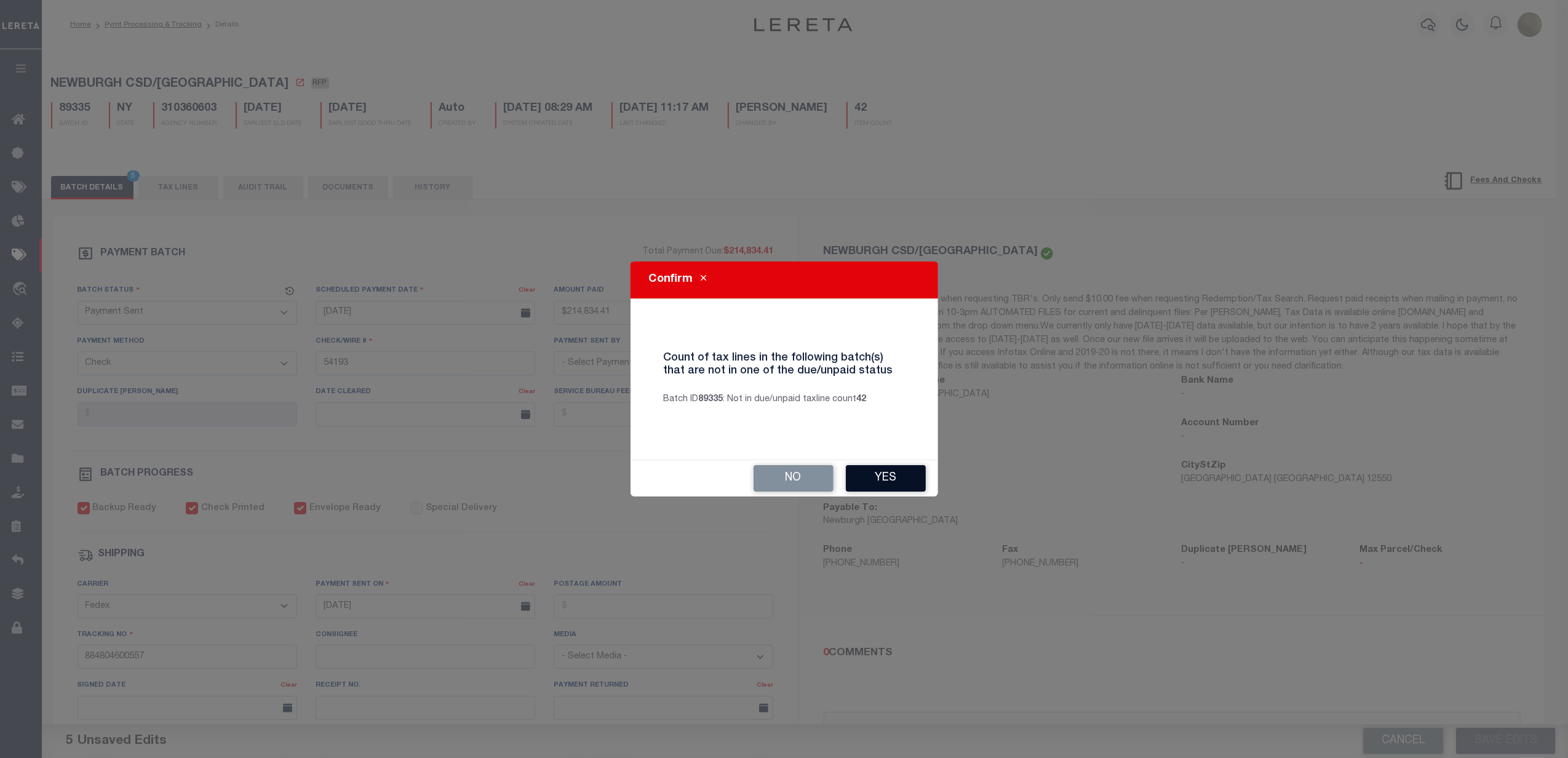
click at [888, 478] on button "Yes" at bounding box center [885, 478] width 80 height 27
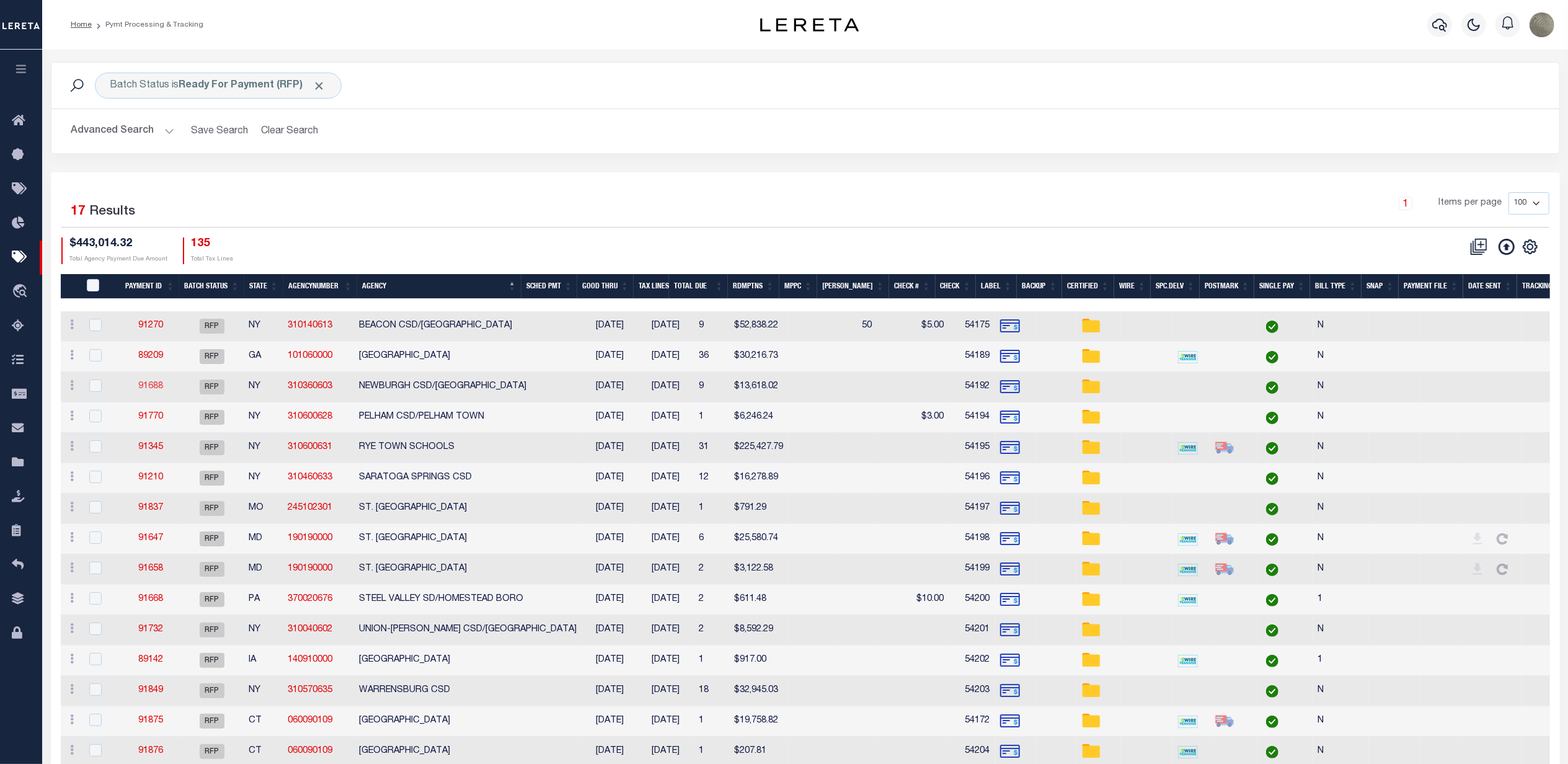
click at [154, 389] on link "91688" at bounding box center [150, 387] width 25 height 9
select select "RFP"
type input "$13,618.02"
type input "54192"
checkbox input "false"
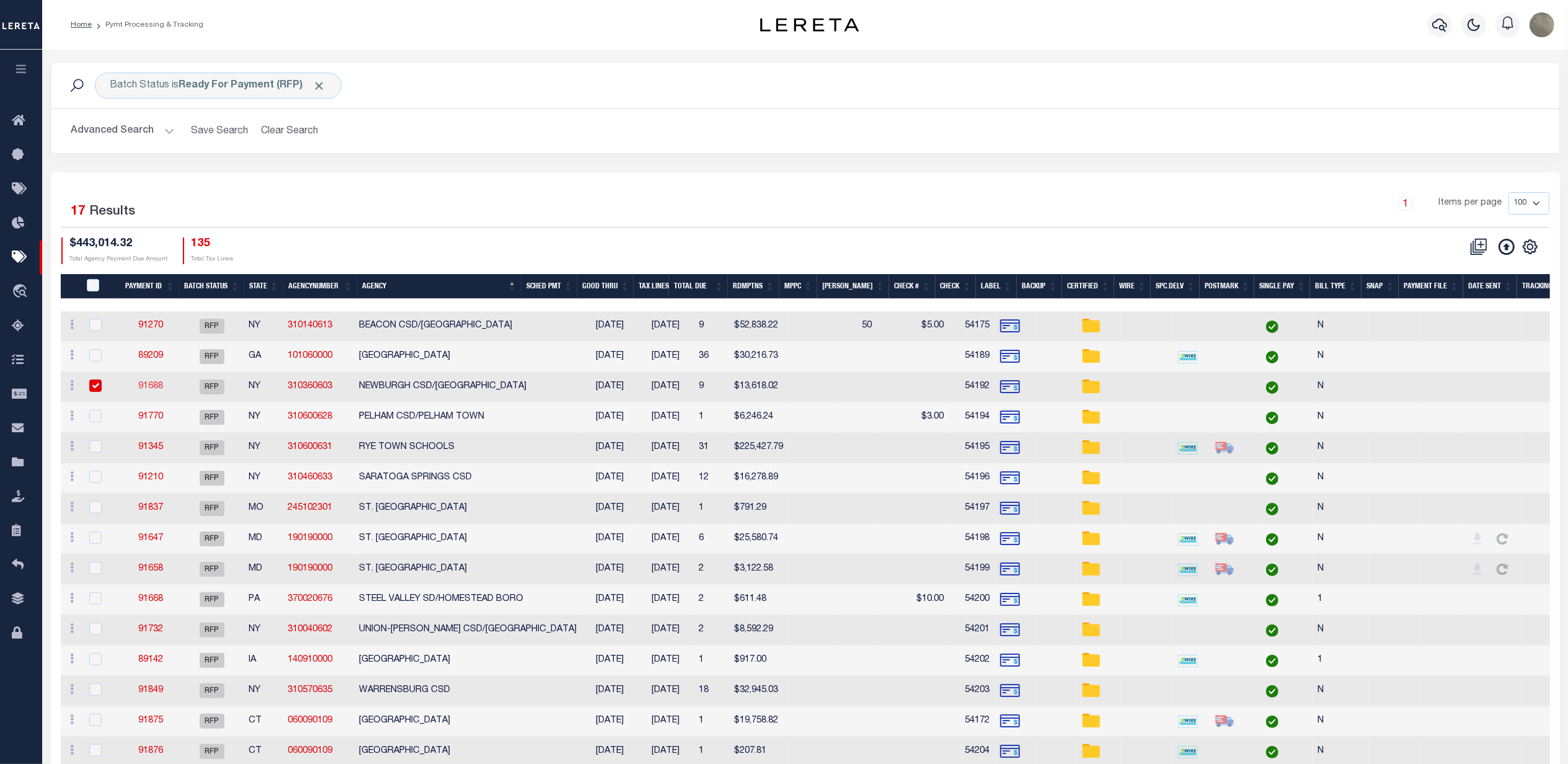
select select
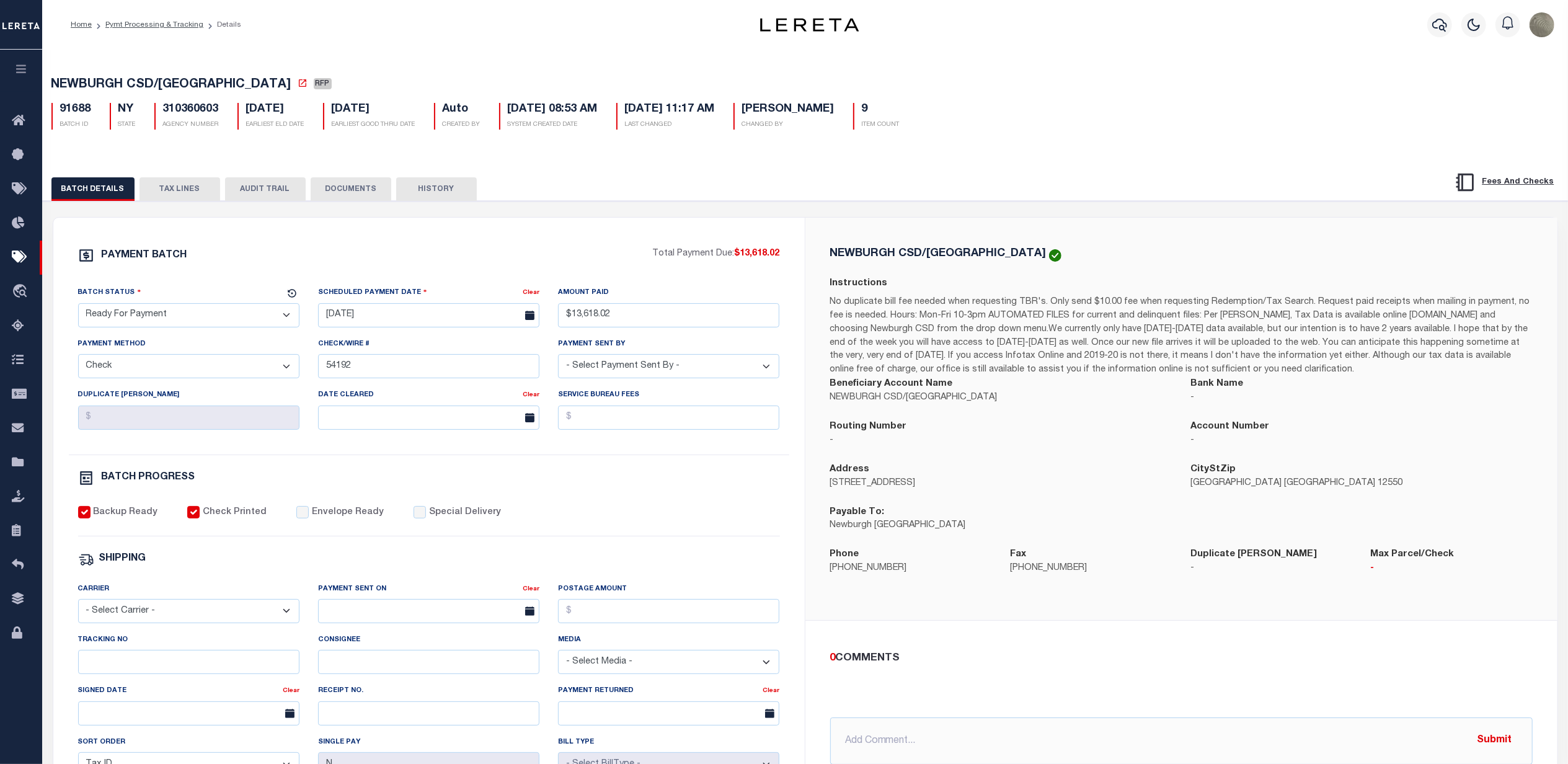
click at [150, 310] on select "- Select Status - Scheduled for Payment Ready For Payment Payment Sent Cleared …" at bounding box center [188, 315] width 221 height 24
select select "SNT"
click at [78, 307] on select "- Select Status - Scheduled for Payment Ready For Payment Payment Sent Cleared …" at bounding box center [188, 315] width 221 height 24
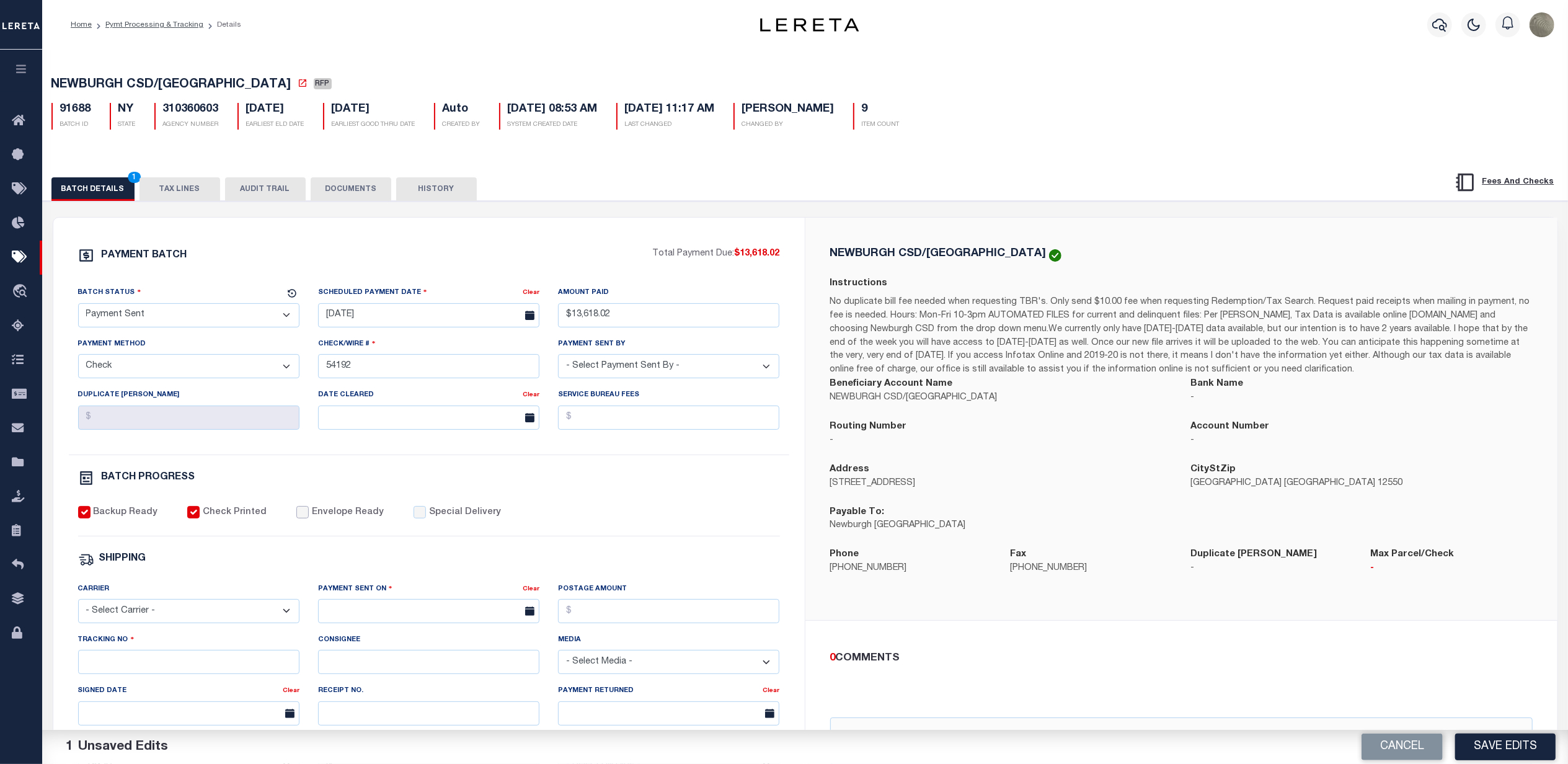
click at [296, 519] on input "Envelope Ready" at bounding box center [302, 512] width 13 height 13
checkbox input "true"
click at [114, 623] on select "- Select Carrier - E-mail Fax Fedex FTP Other UPS USPS" at bounding box center [188, 611] width 221 height 24
select select "FDX"
click at [78, 608] on select "- Select Carrier - E-mail Fax Fedex FTP Other UPS USPS" at bounding box center [188, 611] width 221 height 24
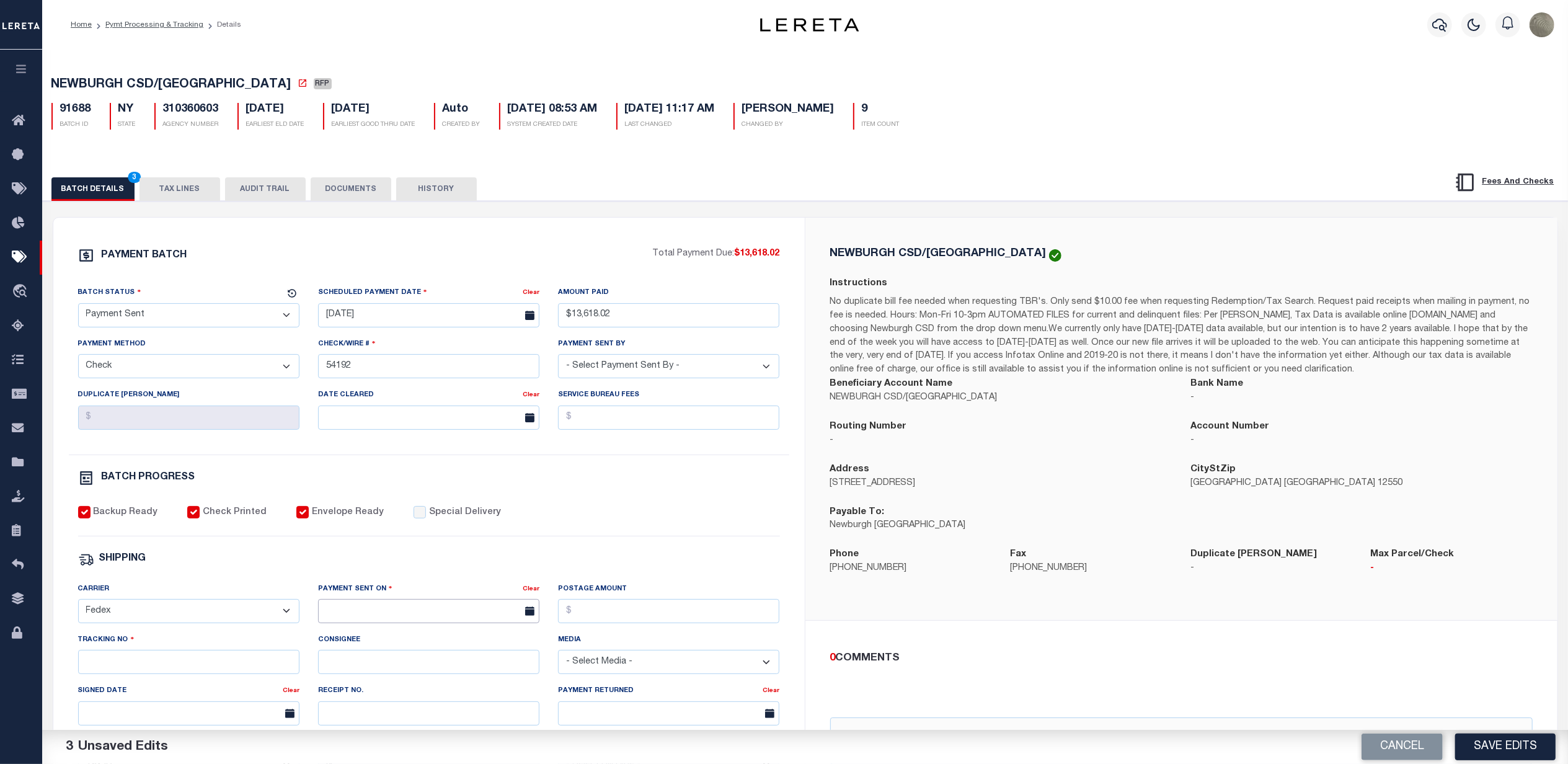
click at [415, 618] on input "text" at bounding box center [428, 611] width 221 height 24
click at [388, 576] on span "30" at bounding box center [386, 571] width 24 height 24
type input "[DATE]"
click at [106, 661] on div "Tracking No" at bounding box center [188, 654] width 221 height 41
click at [108, 673] on input "Tracking No" at bounding box center [188, 662] width 221 height 24
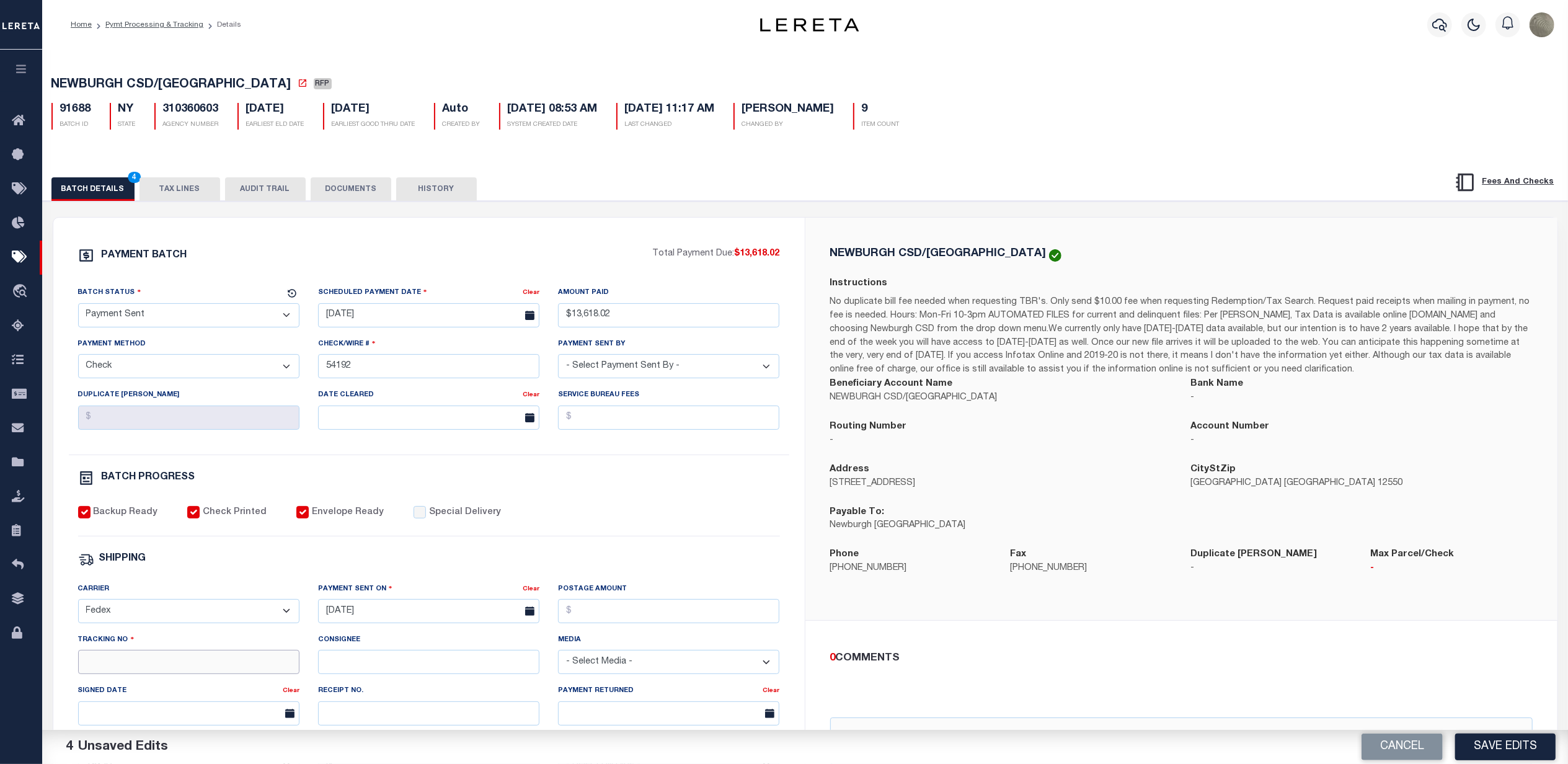
paste input "884804600557"
type input "884804600557"
click at [1505, 734] on button "Save Edits" at bounding box center [1505, 748] width 100 height 27
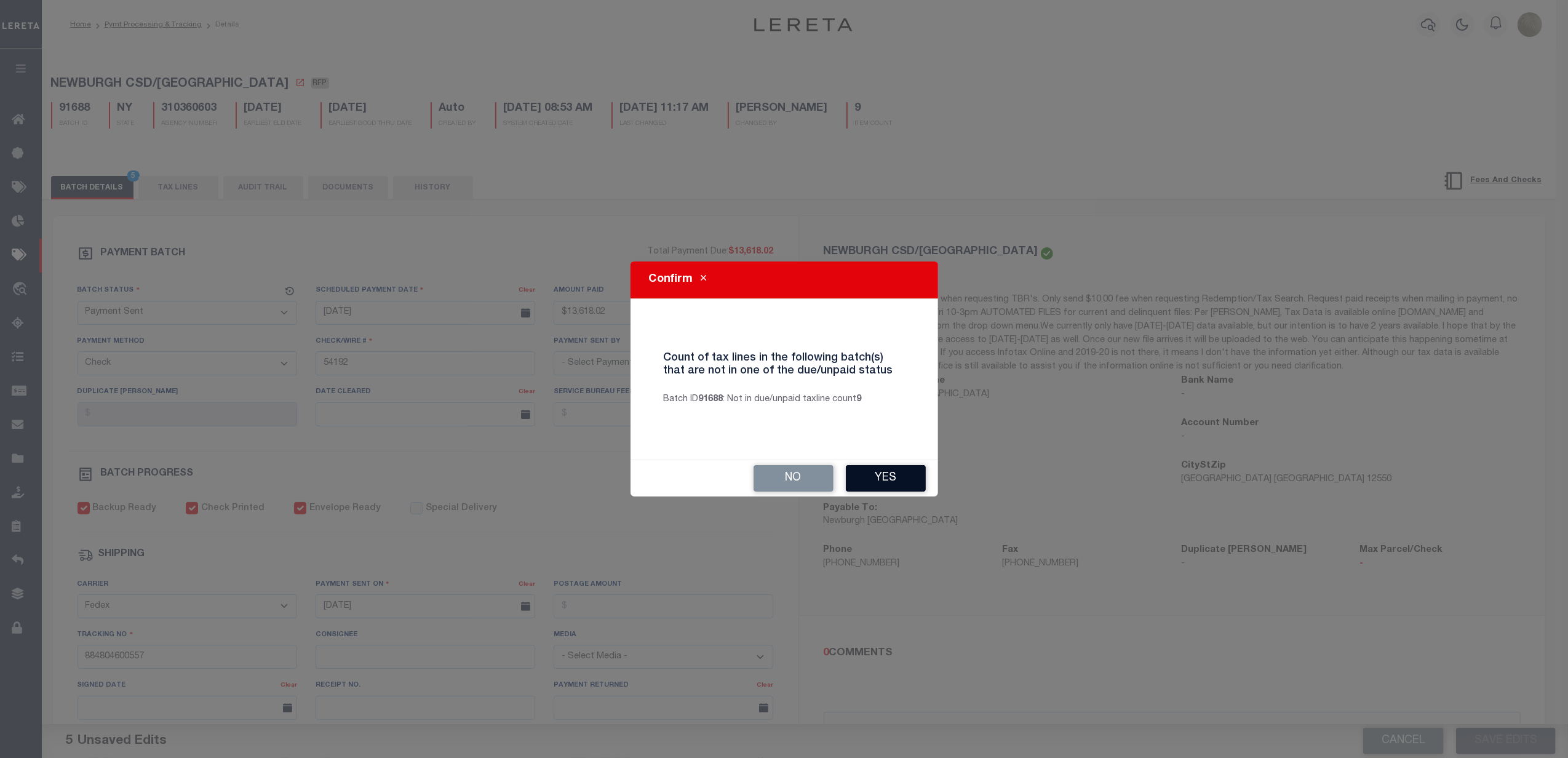
click at [899, 470] on button "Yes" at bounding box center [885, 478] width 80 height 27
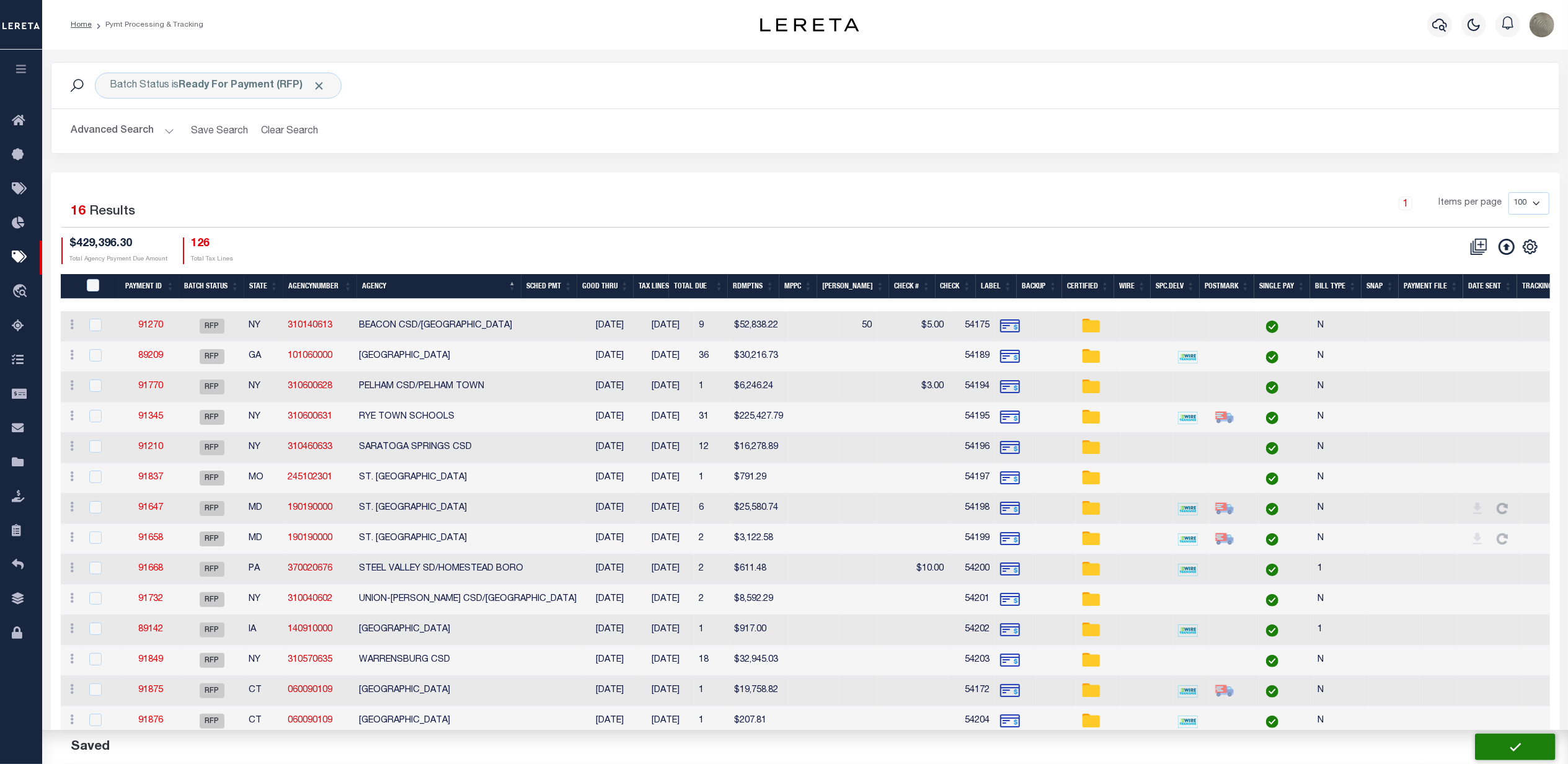
click at [585, 182] on div "1 Selected 16 Results 1 Items per page 100 200 500 1000 $429,396.30" at bounding box center [805, 490] width 1509 height 635
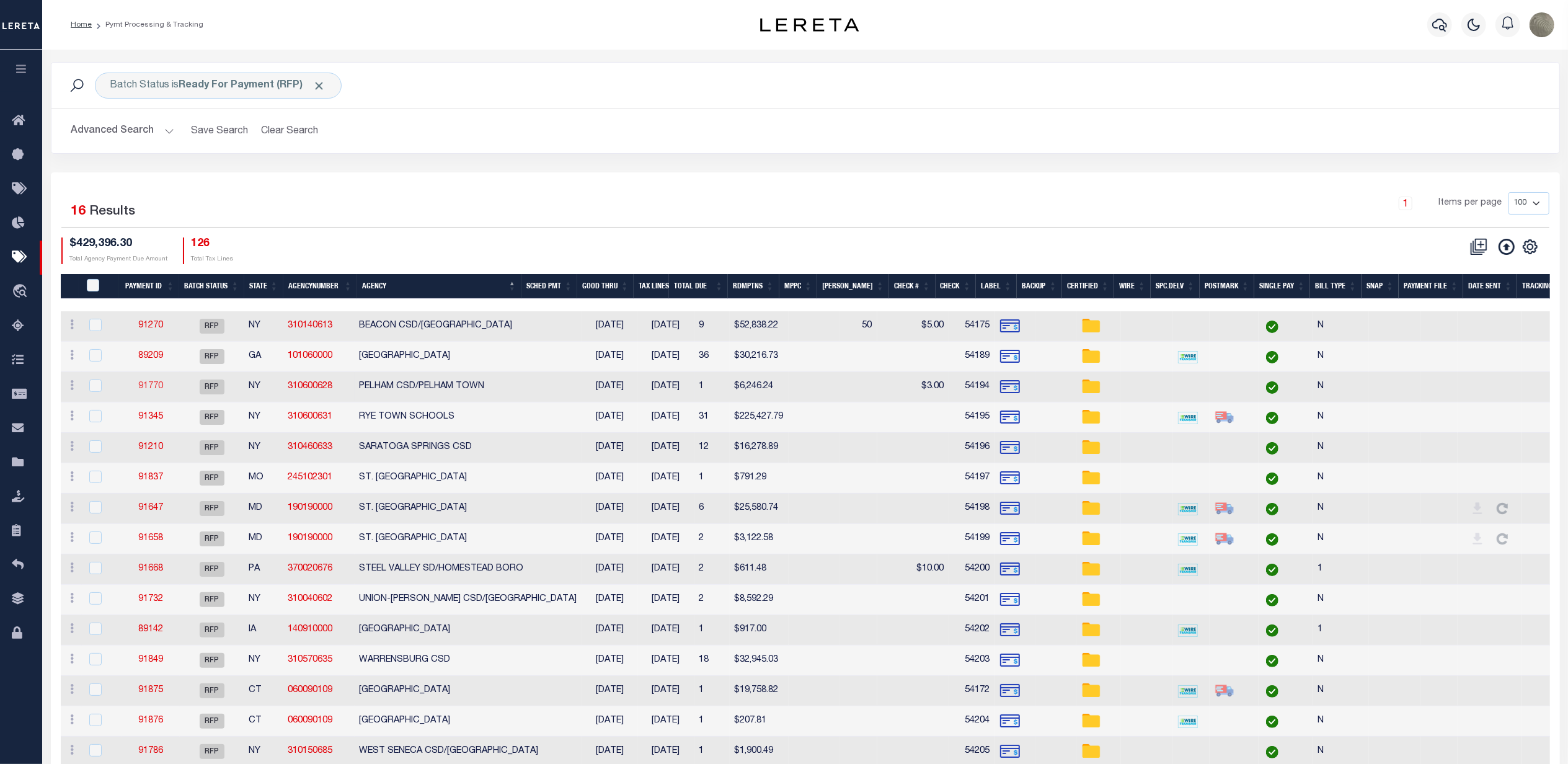
click at [152, 386] on link "91770" at bounding box center [150, 387] width 25 height 9
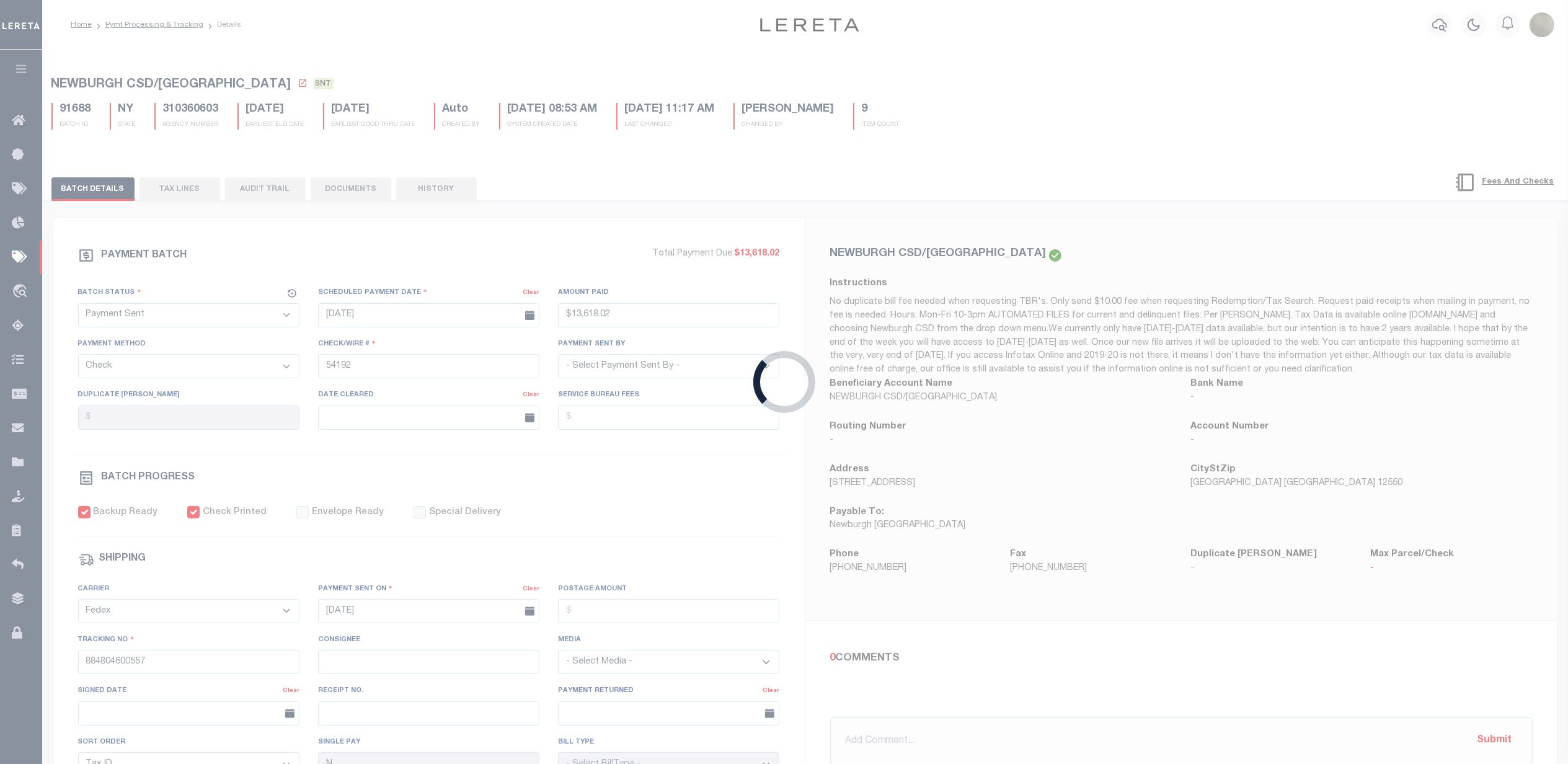
select select "RFP"
type input "$6,246.24"
type input "54194"
select select "[PERSON_NAME]"
checkbox input "false"
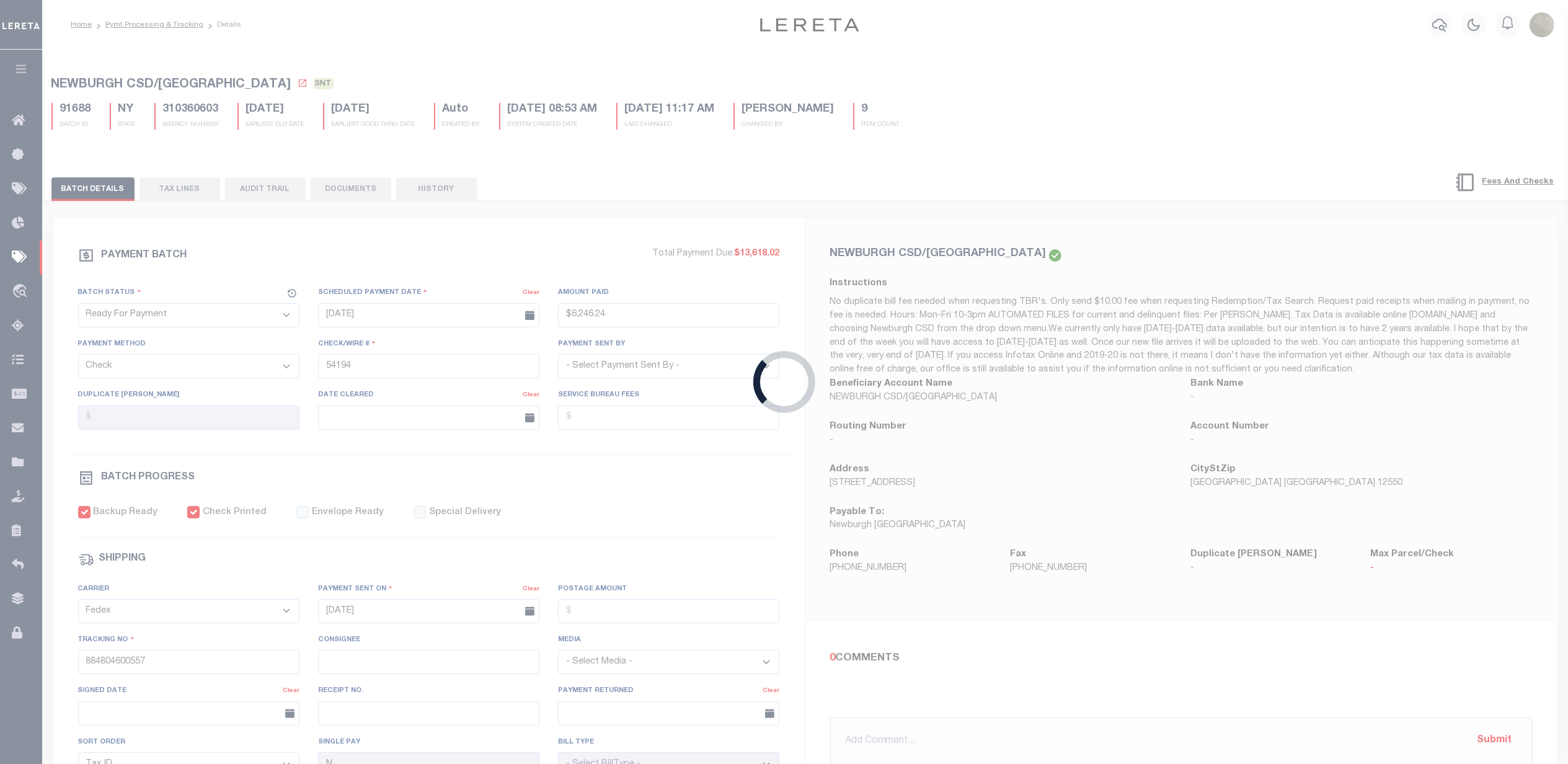
select select
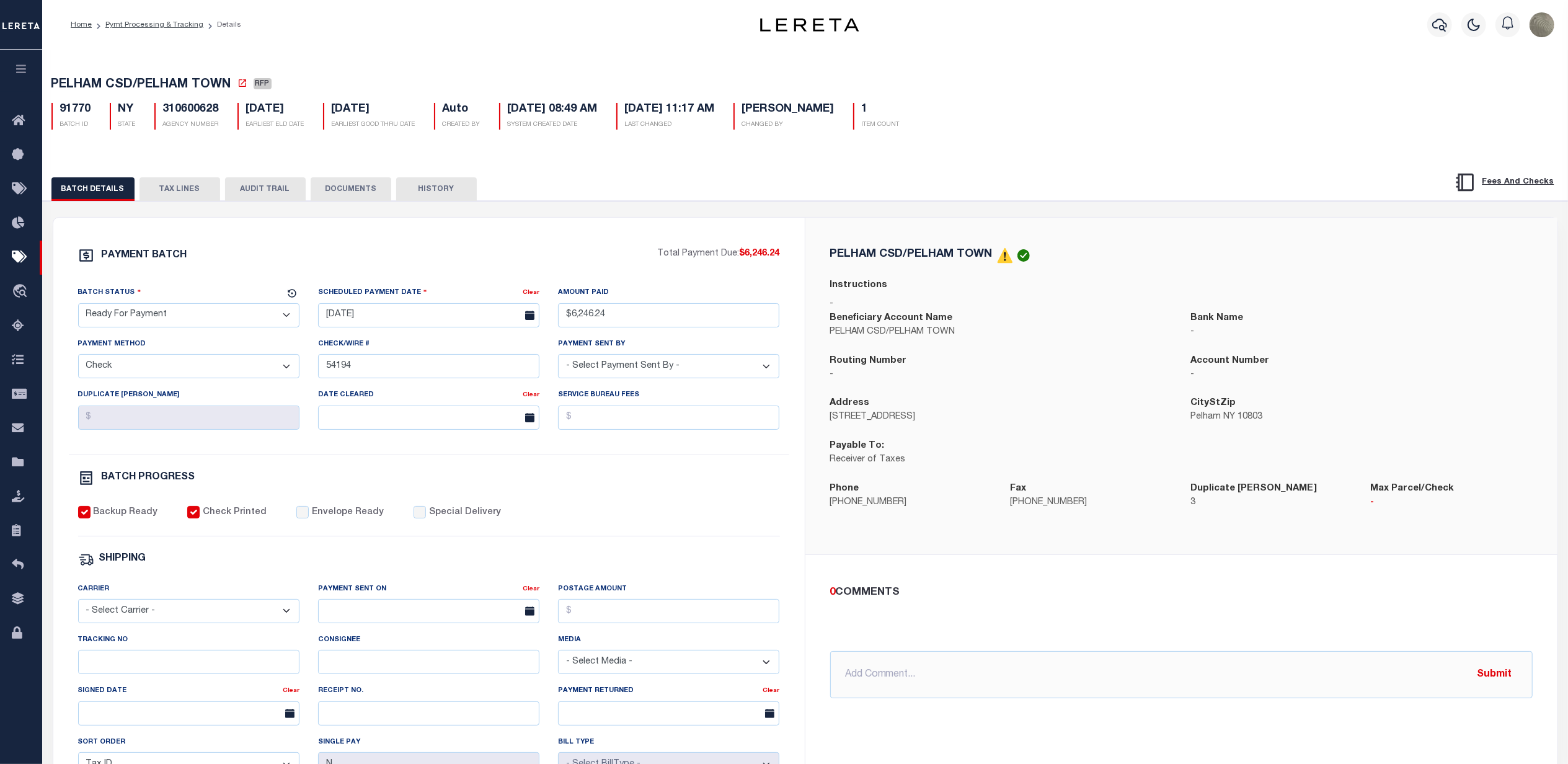
click at [205, 321] on select "- Select Status - Scheduled for Payment Ready For Payment Payment Sent Cleared …" at bounding box center [188, 315] width 221 height 24
select select "SNT"
click at [78, 307] on select "- Select Status - Scheduled for Payment Ready For Payment Payment Sent Cleared …" at bounding box center [188, 315] width 221 height 24
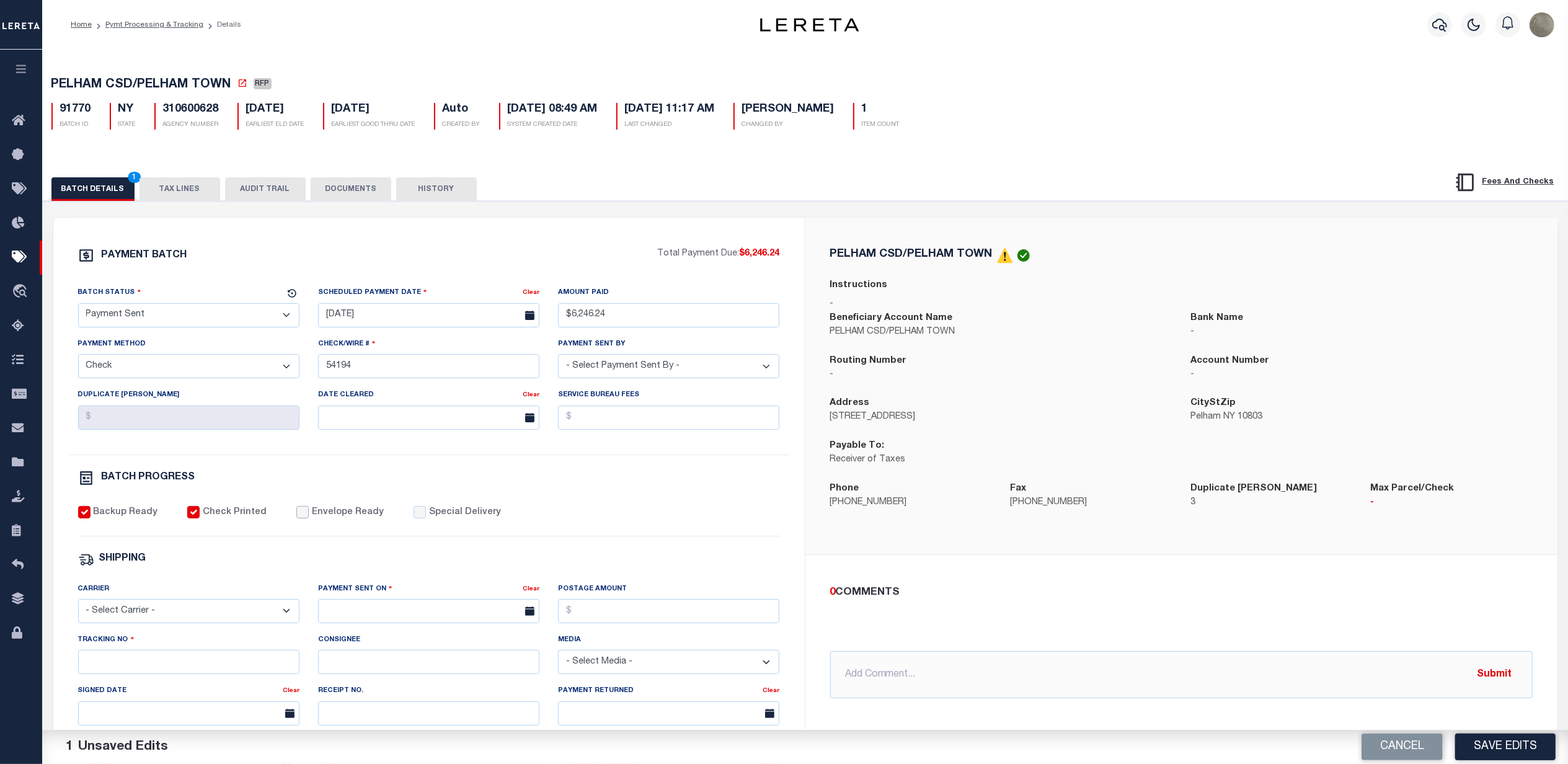
click at [296, 516] on input "Envelope Ready" at bounding box center [302, 512] width 13 height 13
checkbox input "true"
click at [159, 623] on select "- Select Carrier - E-mail Fax Fedex FTP Other UPS USPS" at bounding box center [188, 611] width 221 height 24
select select "FDX"
click at [78, 608] on select "- Select Carrier - E-mail Fax Fedex FTP Other UPS USPS" at bounding box center [188, 611] width 221 height 24
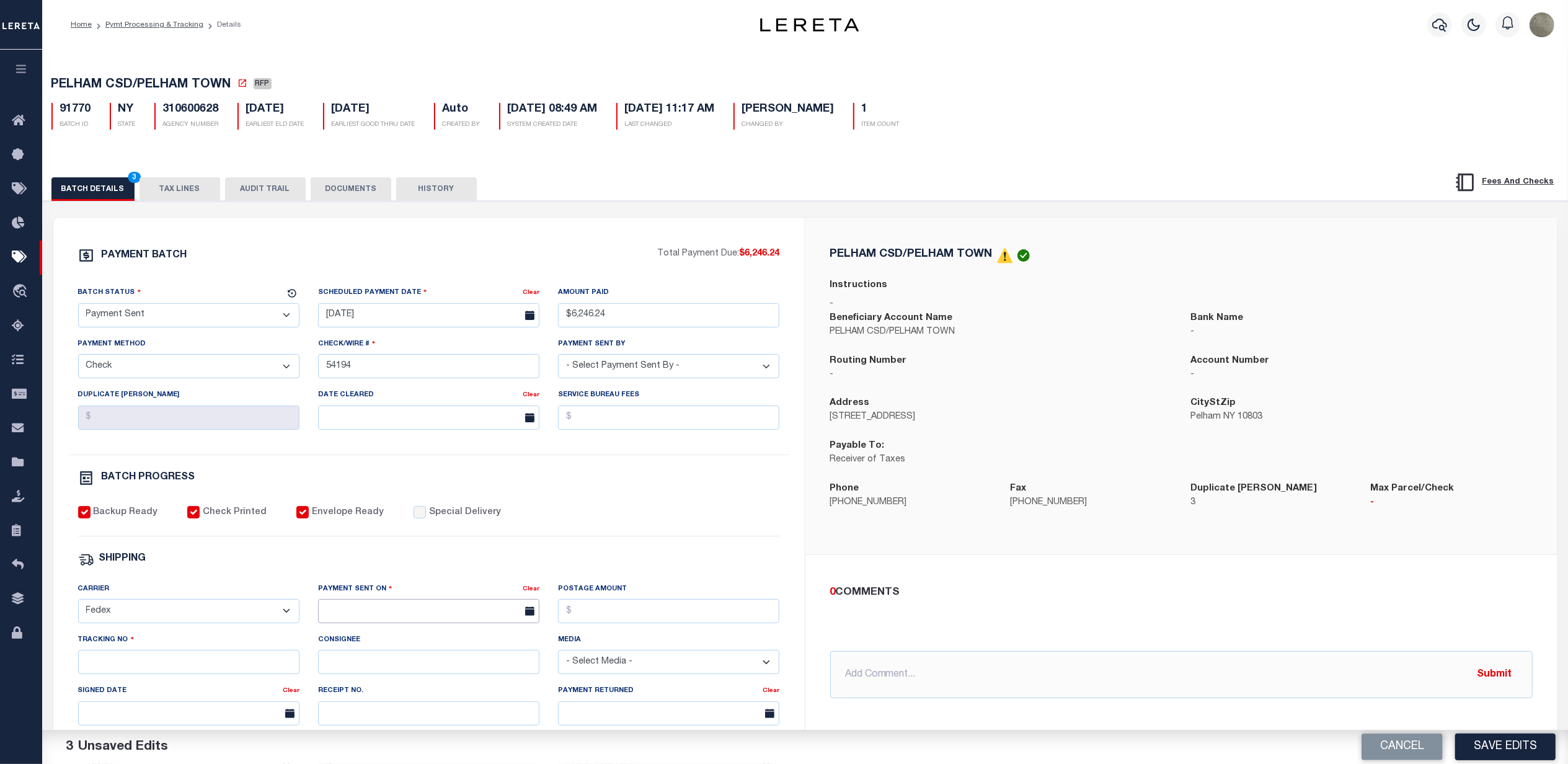
click at [389, 623] on input "text" at bounding box center [428, 611] width 221 height 24
click at [383, 569] on span "30" at bounding box center [386, 571] width 24 height 24
type input "[DATE]"
click at [170, 674] on input "Tracking No" at bounding box center [188, 662] width 221 height 24
click at [619, 466] on div "PAYMENT BATCH Total Payment Due: $6,246.24 Batch Status - Select Status -" at bounding box center [429, 580] width 722 height 666
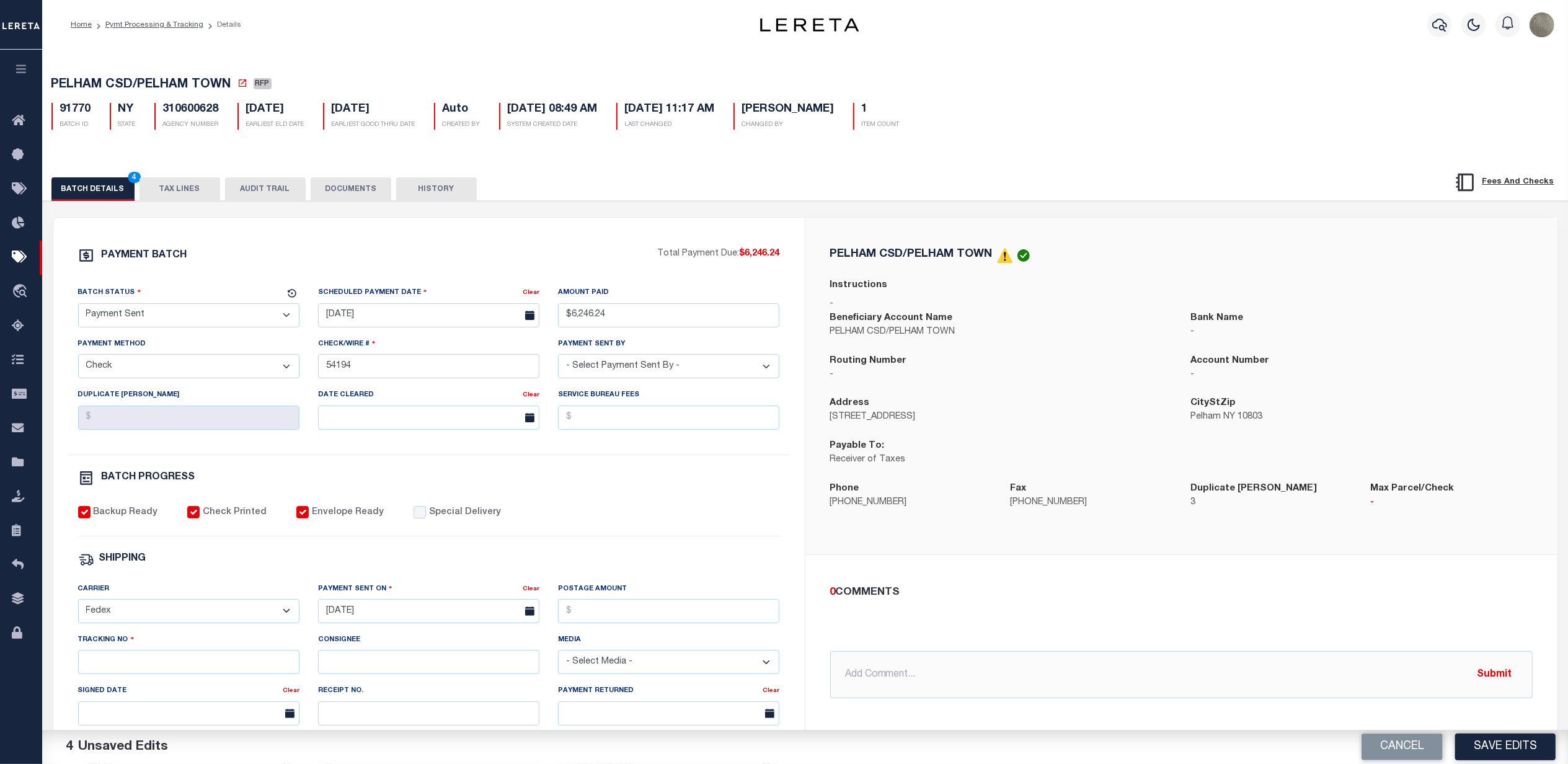
click at [184, 115] on h5 "310600628" at bounding box center [191, 109] width 55 height 13
copy h5 "310600628"
click at [108, 674] on input "Tracking No" at bounding box center [188, 662] width 221 height 24
type input "884804601840"
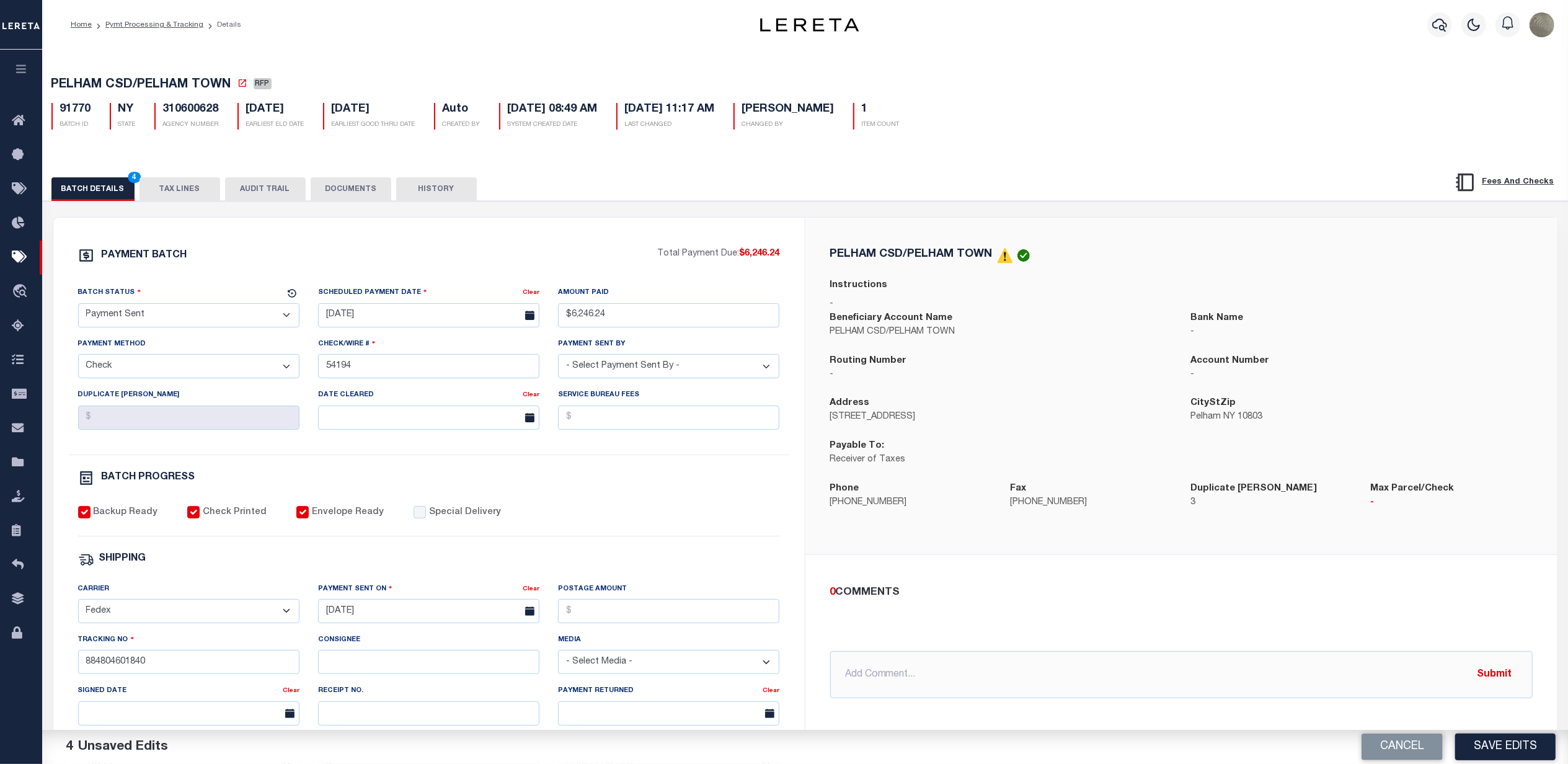
click at [709, 552] on div "PAYMENT BATCH Total Payment Due: $6,246.24 Batch Status - Select Status -" at bounding box center [429, 580] width 722 height 666
click at [1523, 745] on button "Save Edits" at bounding box center [1505, 748] width 100 height 27
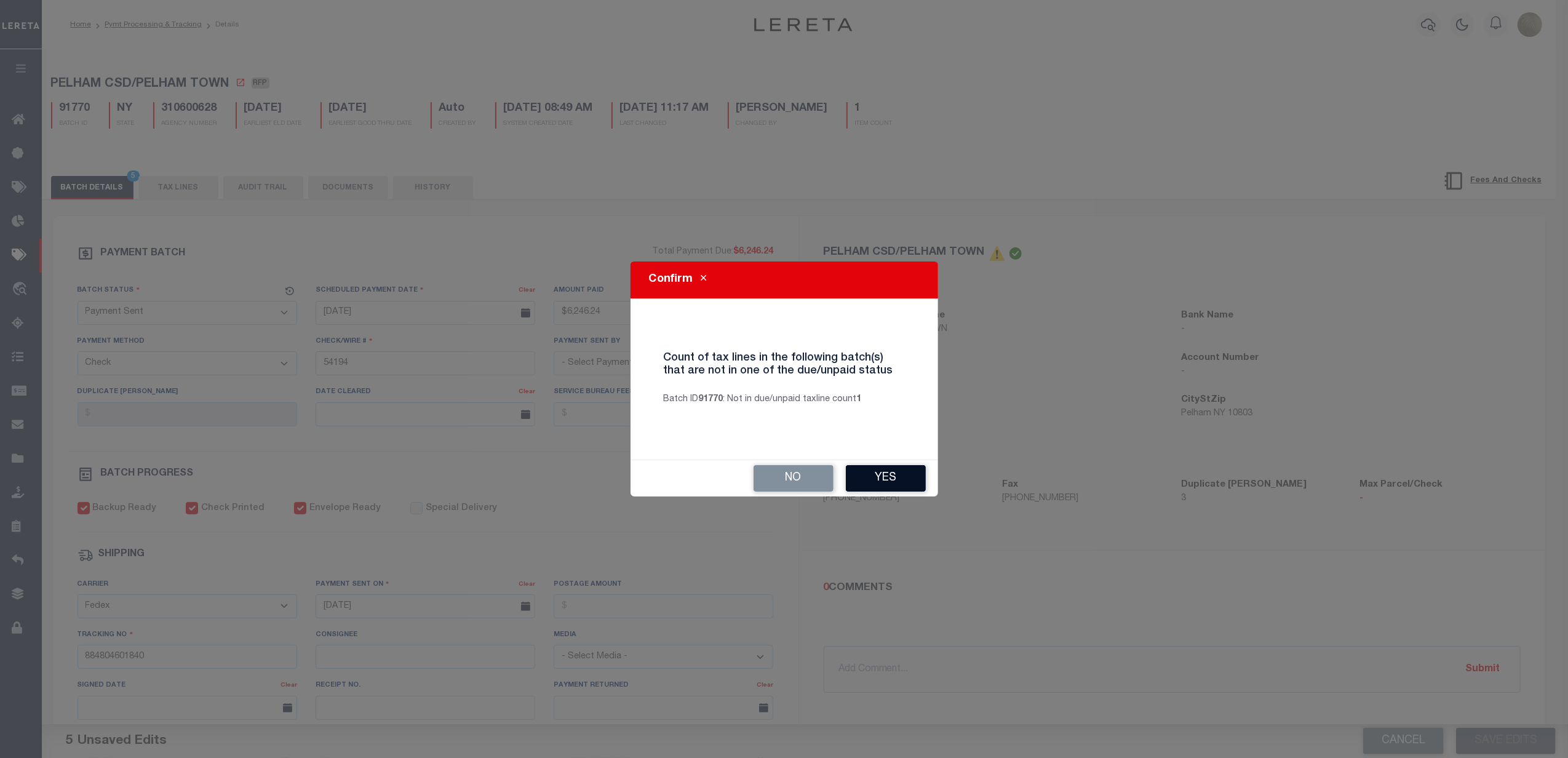
click at [899, 472] on button "Yes" at bounding box center [885, 478] width 80 height 27
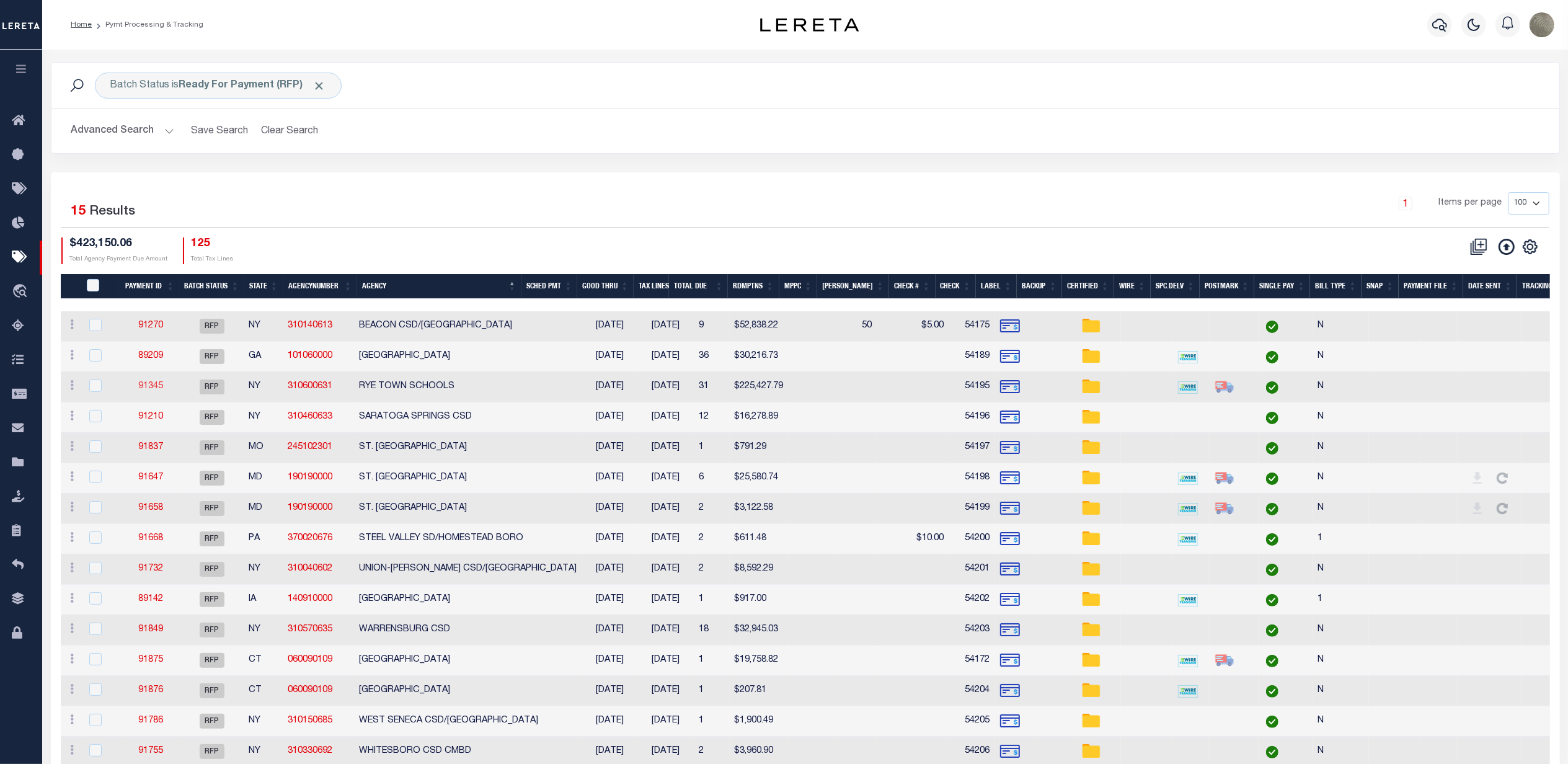
click at [152, 386] on link "91345" at bounding box center [150, 387] width 25 height 9
select select "RFP"
type input "$225,427.79"
type input "54195"
select select "[PERSON_NAME]"
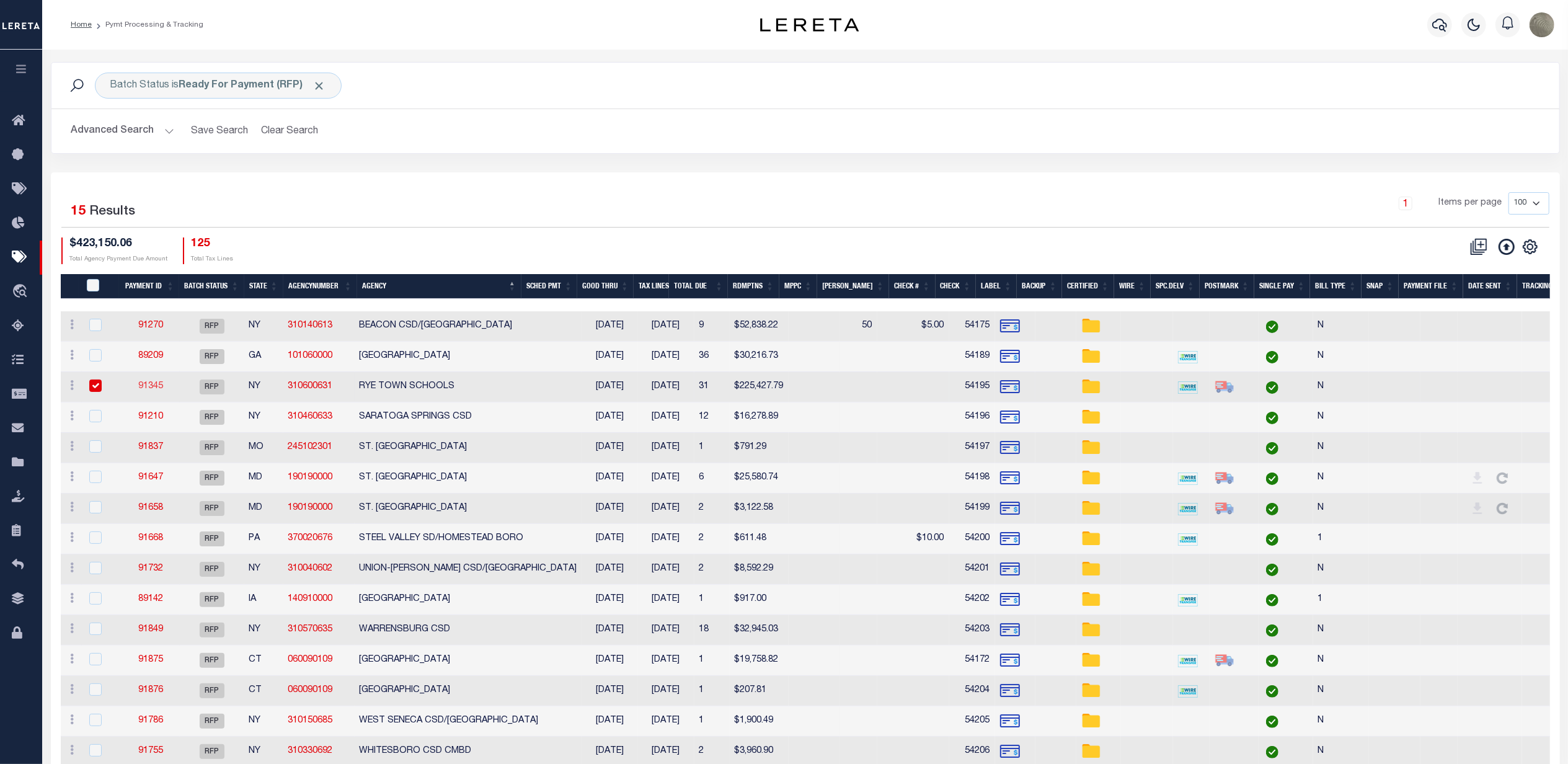
checkbox input "false"
checkbox input "true"
select select
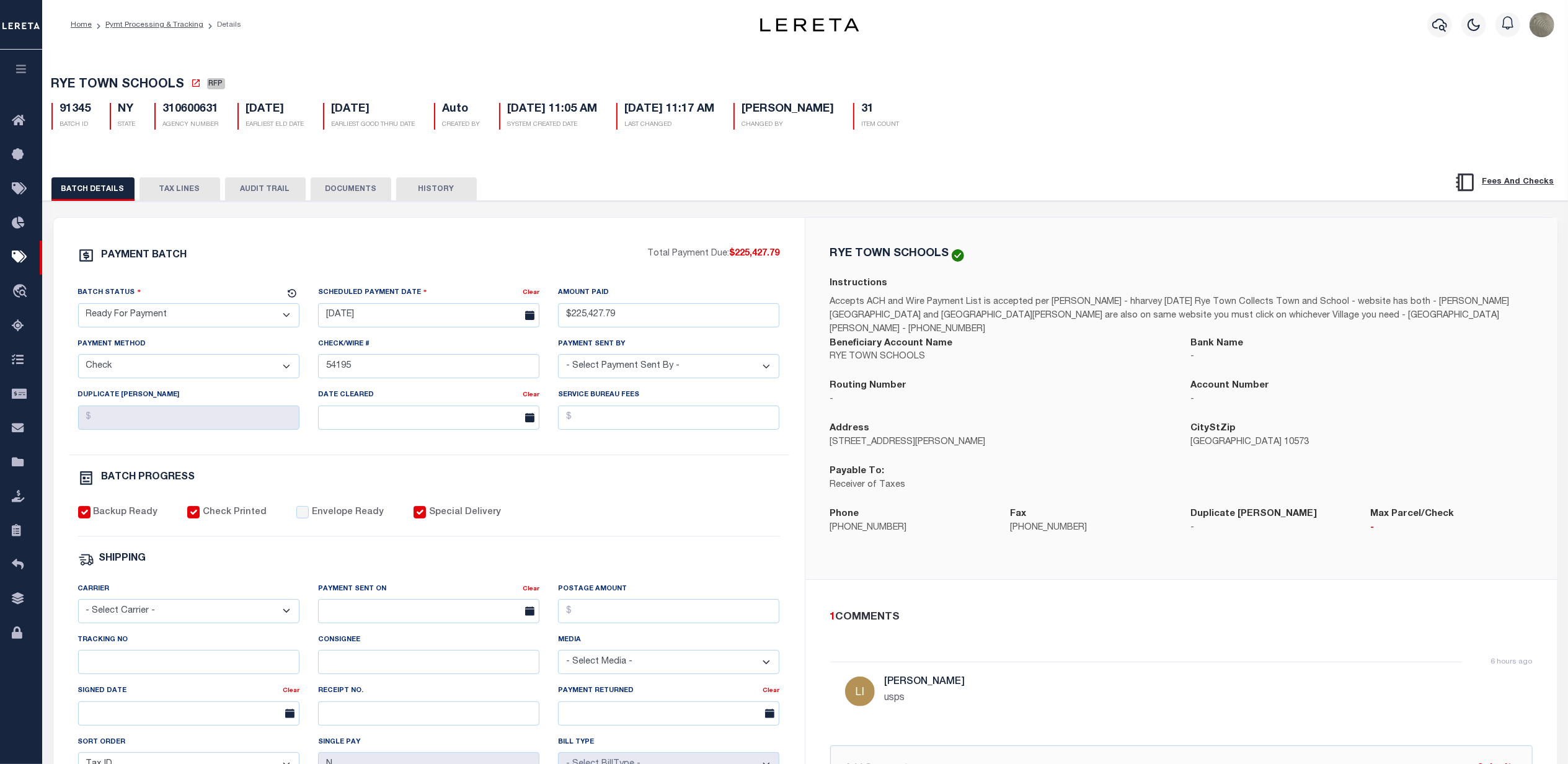
drag, startPoint x: 130, startPoint y: 313, endPoint x: 125, endPoint y: 333, distance: 20.6
click at [130, 313] on select "- Select Status - Scheduled for Payment Ready For Payment Payment Sent Cleared …" at bounding box center [188, 315] width 221 height 24
select select "SNT"
click at [78, 307] on select "- Select Status - Scheduled for Payment Ready For Payment Payment Sent Cleared …" at bounding box center [188, 315] width 221 height 24
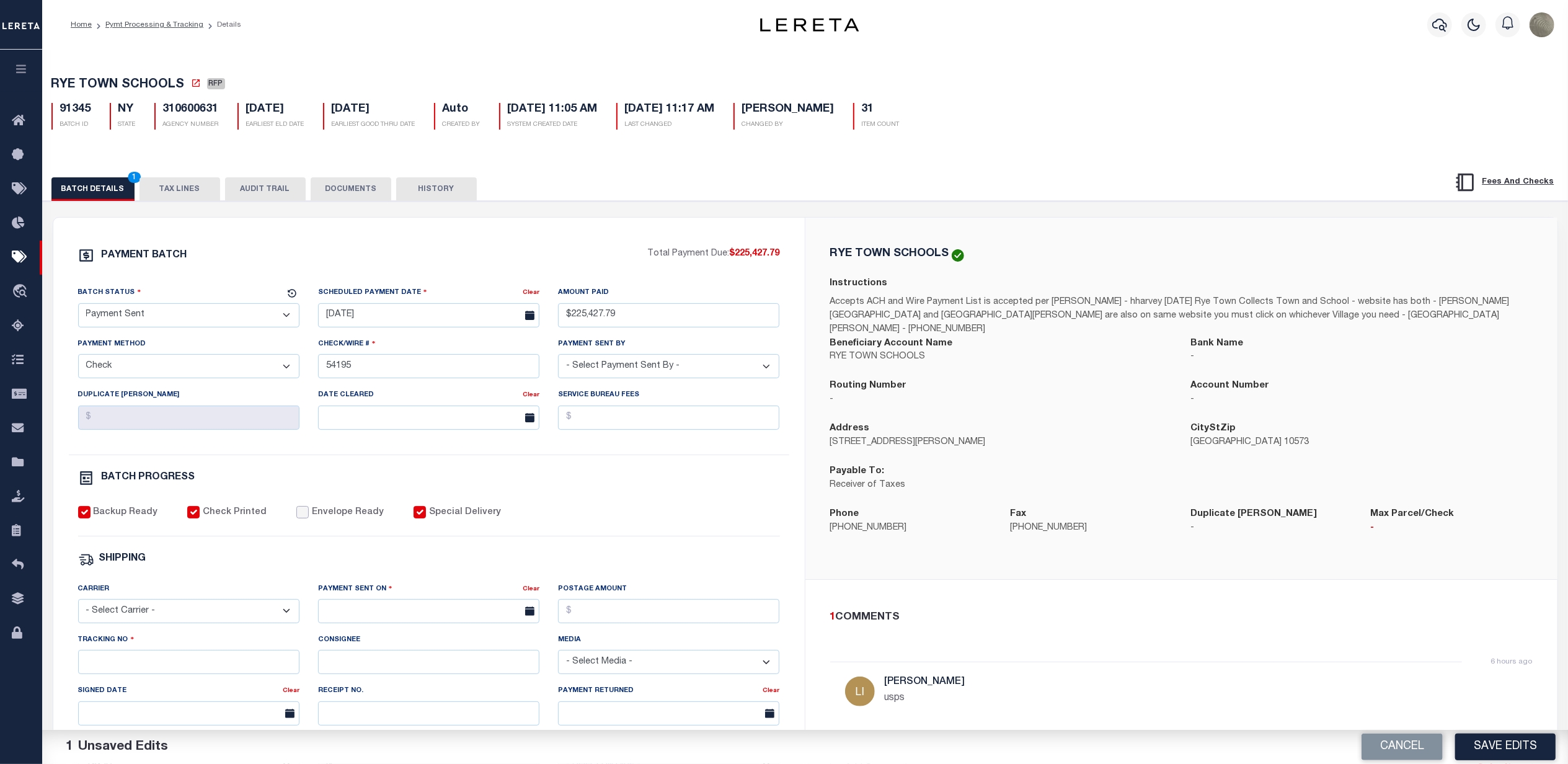
click at [296, 517] on input "Envelope Ready" at bounding box center [302, 512] width 13 height 13
checkbox input "true"
click at [162, 613] on select "- Select Carrier - E-mail Fax Fedex FTP Other UPS USPS" at bounding box center [188, 611] width 221 height 24
select select "FDX"
click at [78, 608] on select "- Select Carrier - E-mail Fax Fedex FTP Other UPS USPS" at bounding box center [188, 611] width 221 height 24
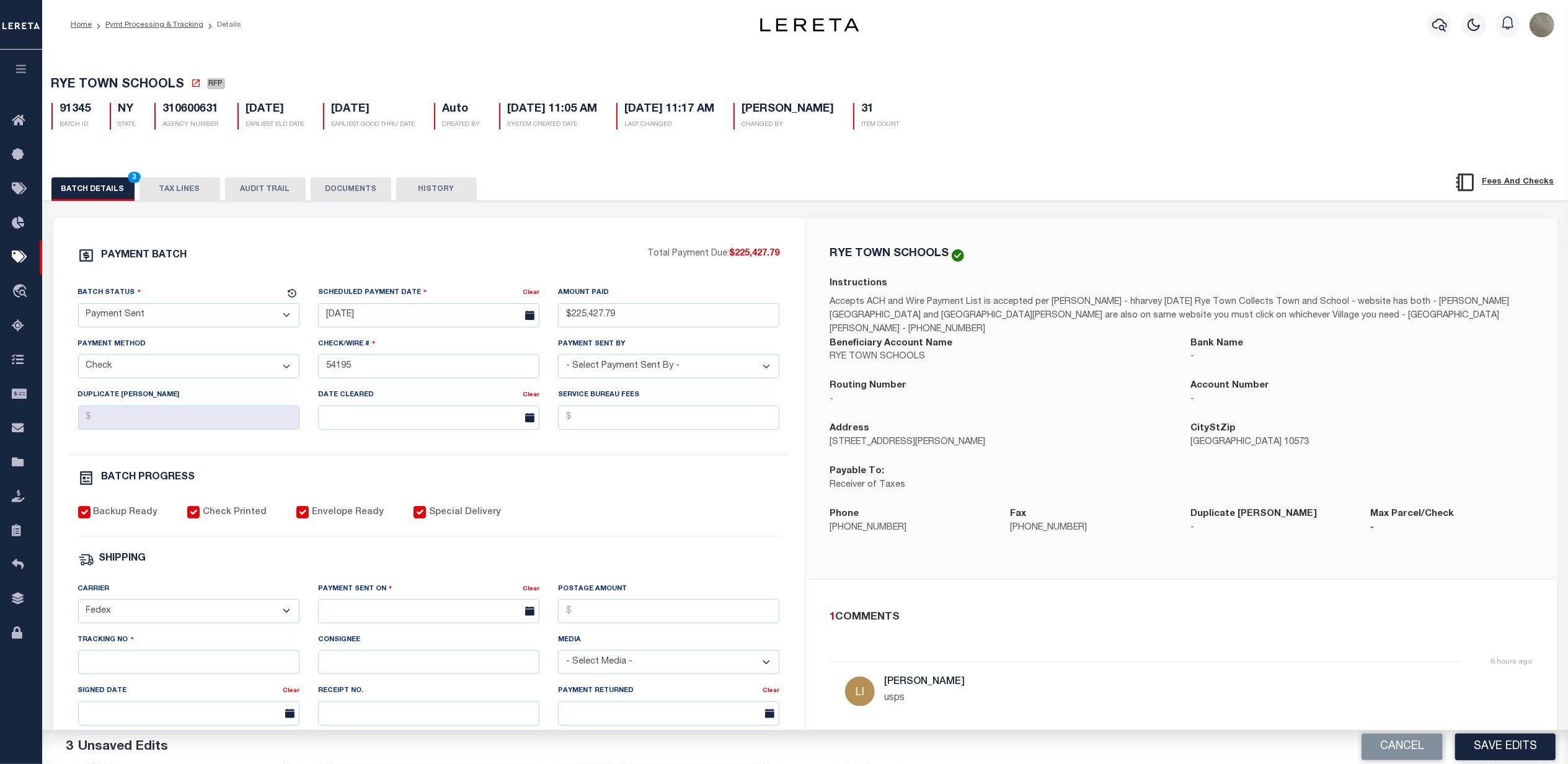
click at [341, 595] on label "Payment Sent On" at bounding box center [355, 589] width 74 height 12
click at [340, 614] on input "text" at bounding box center [428, 611] width 221 height 24
click at [387, 571] on span "30" at bounding box center [386, 571] width 24 height 24
type input "[DATE]"
click at [170, 674] on input "Tracking No" at bounding box center [188, 662] width 221 height 24
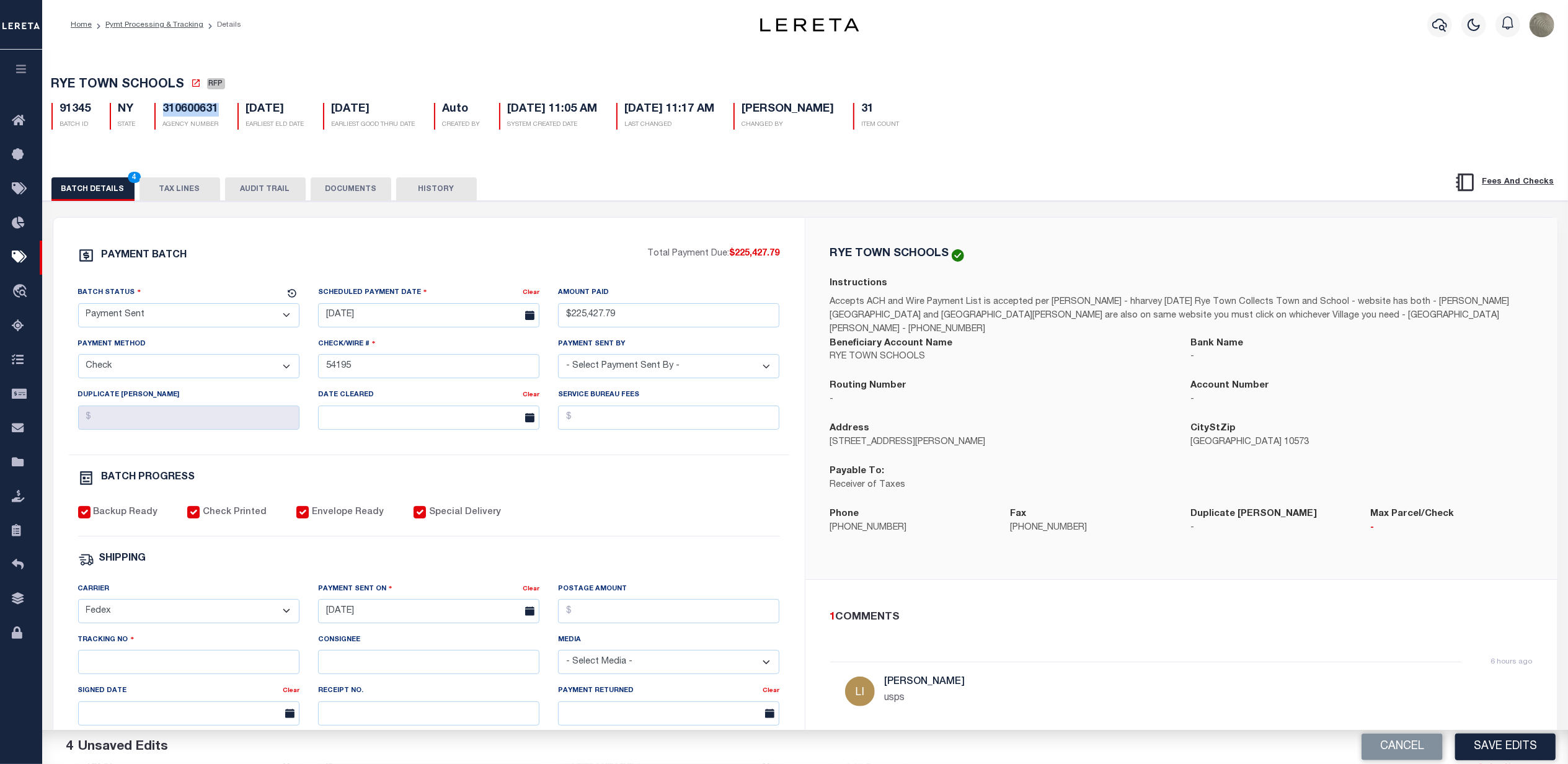
drag, startPoint x: 219, startPoint y: 107, endPoint x: 163, endPoint y: 109, distance: 56.0
click at [163, 109] on div "310600631 AGENCY NUMBER" at bounding box center [187, 116] width 83 height 27
copy h5 "310600631"
drag, startPoint x: 72, startPoint y: 676, endPoint x: 95, endPoint y: 673, distance: 23.2
click at [72, 676] on div "Tracking No" at bounding box center [189, 659] width 240 height 51
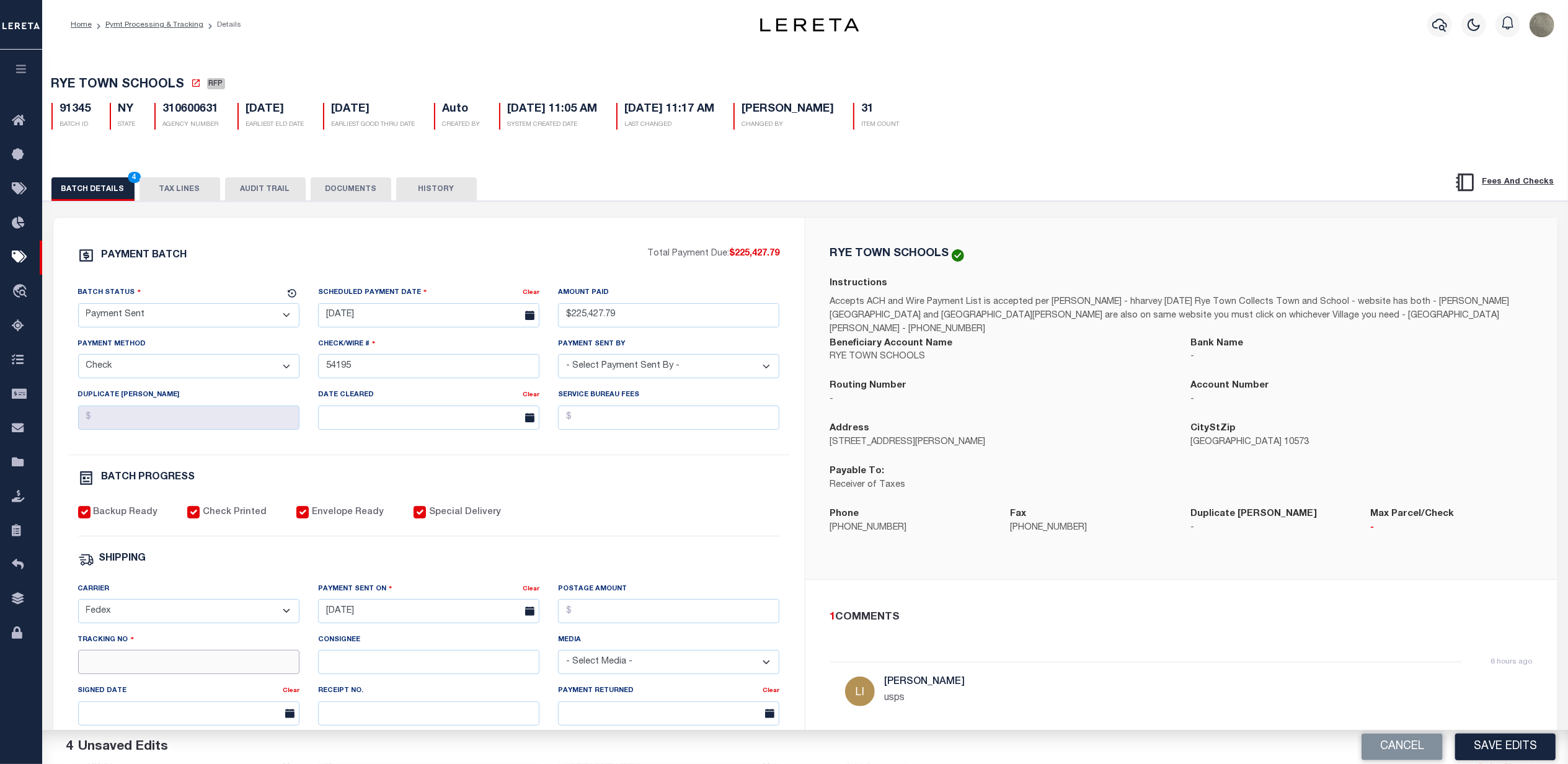
click at [99, 673] on input "Tracking No" at bounding box center [188, 662] width 221 height 24
type input "88484603556"
click at [1499, 740] on button "Save Edits" at bounding box center [1505, 748] width 100 height 27
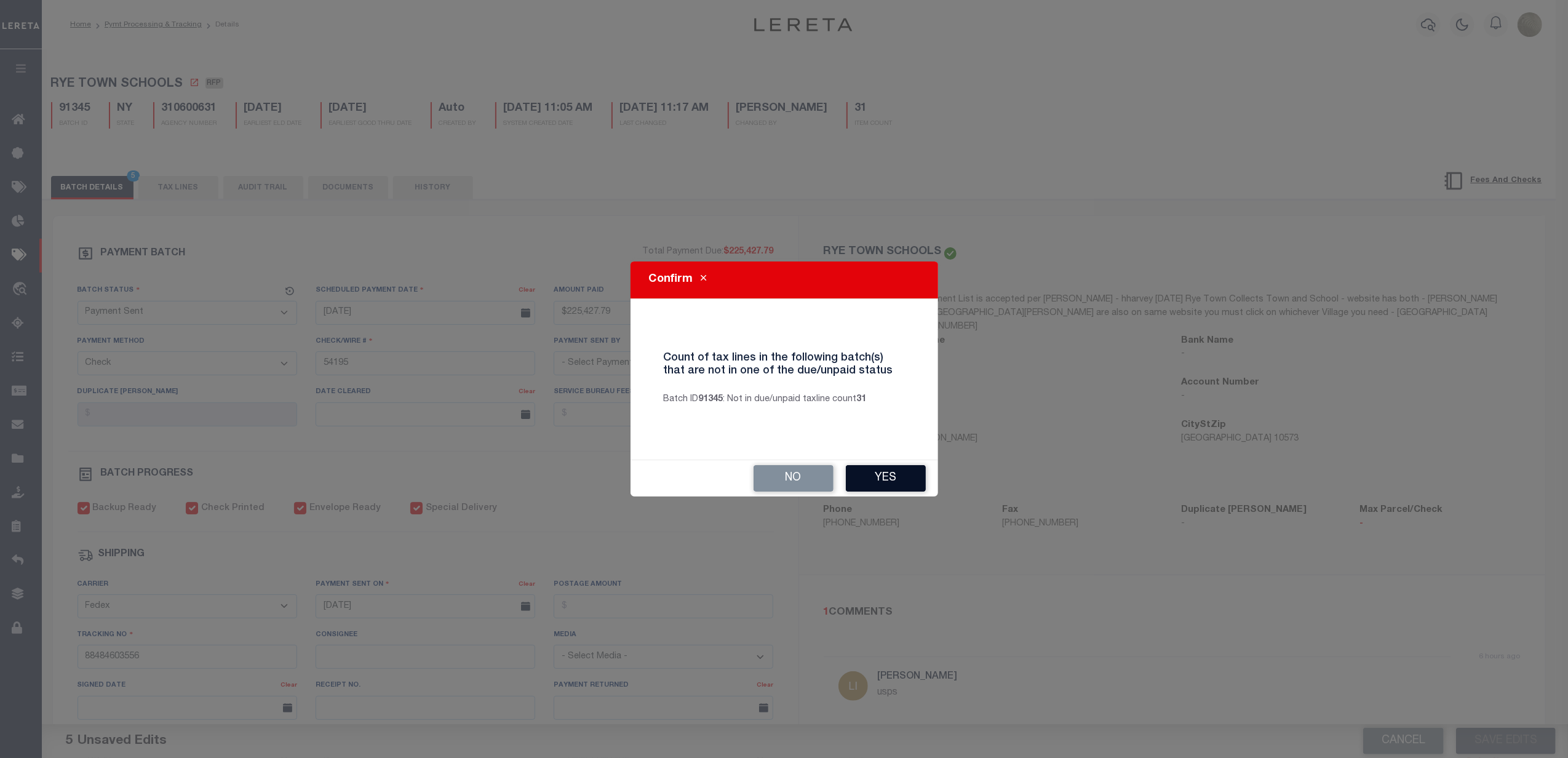
click at [899, 470] on button "Yes" at bounding box center [885, 478] width 80 height 27
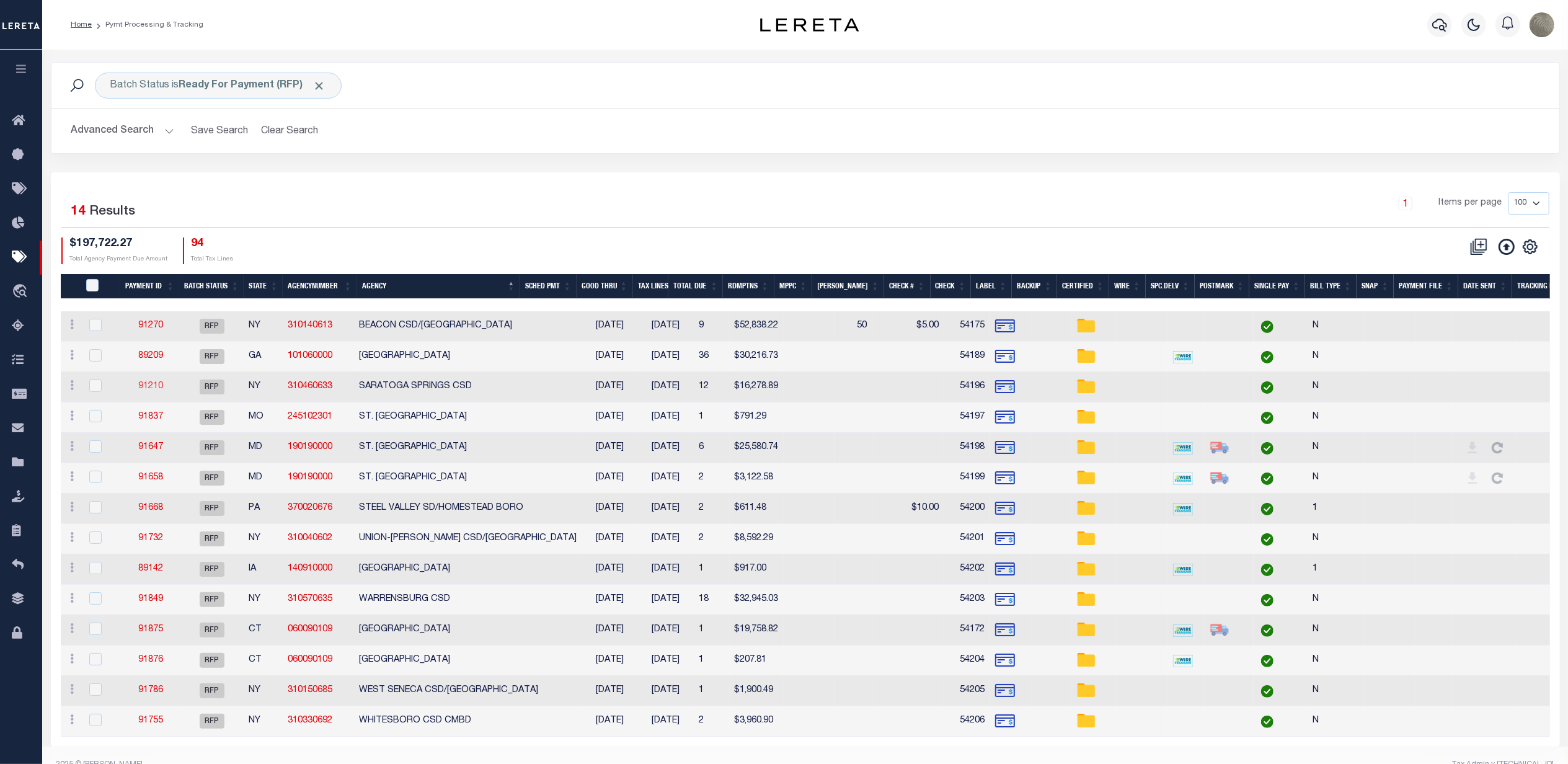
click at [151, 388] on link "91210" at bounding box center [150, 387] width 25 height 9
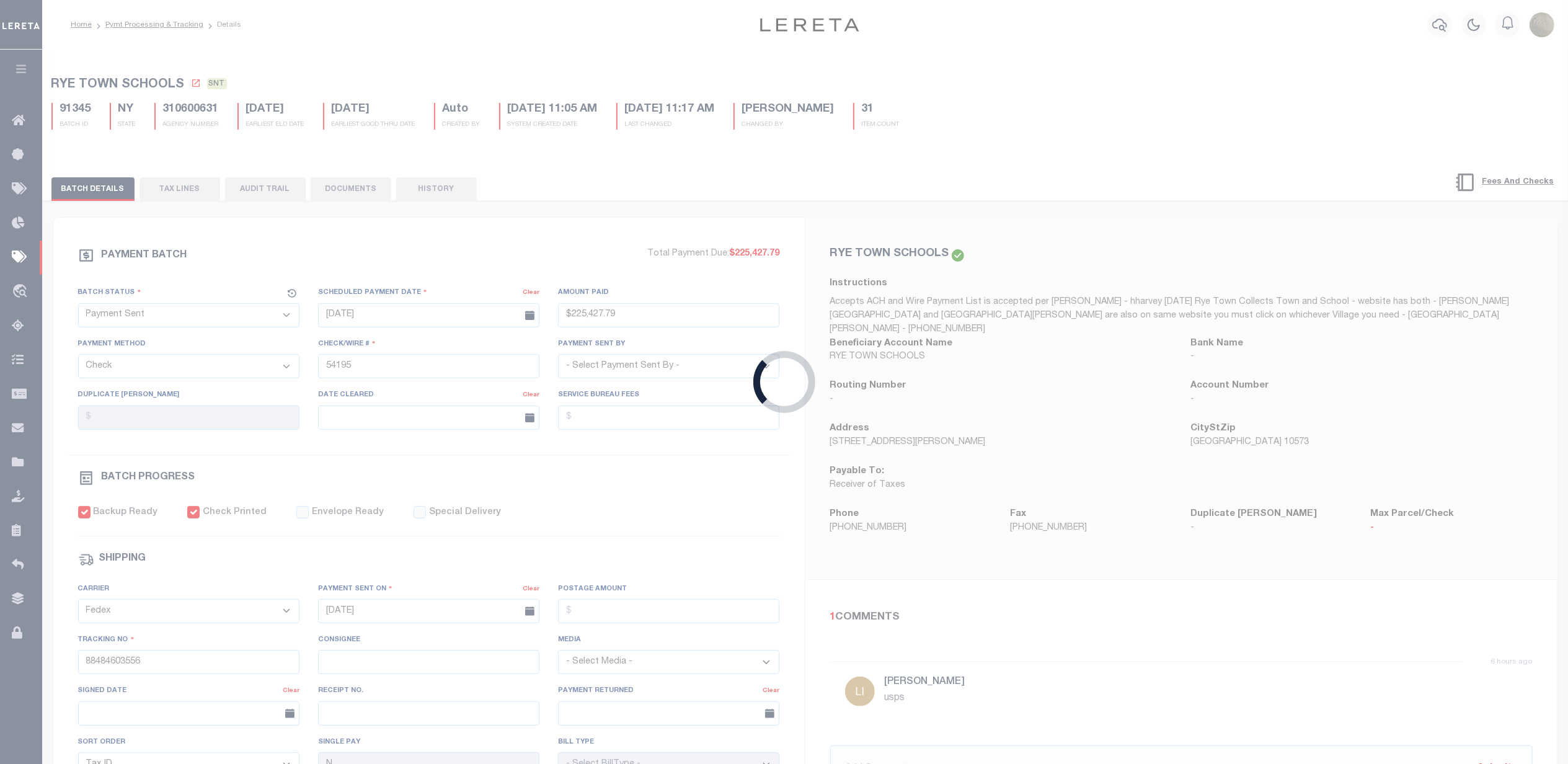
select select "RFP"
type input "$16,278.89"
type input "54196"
checkbox input "false"
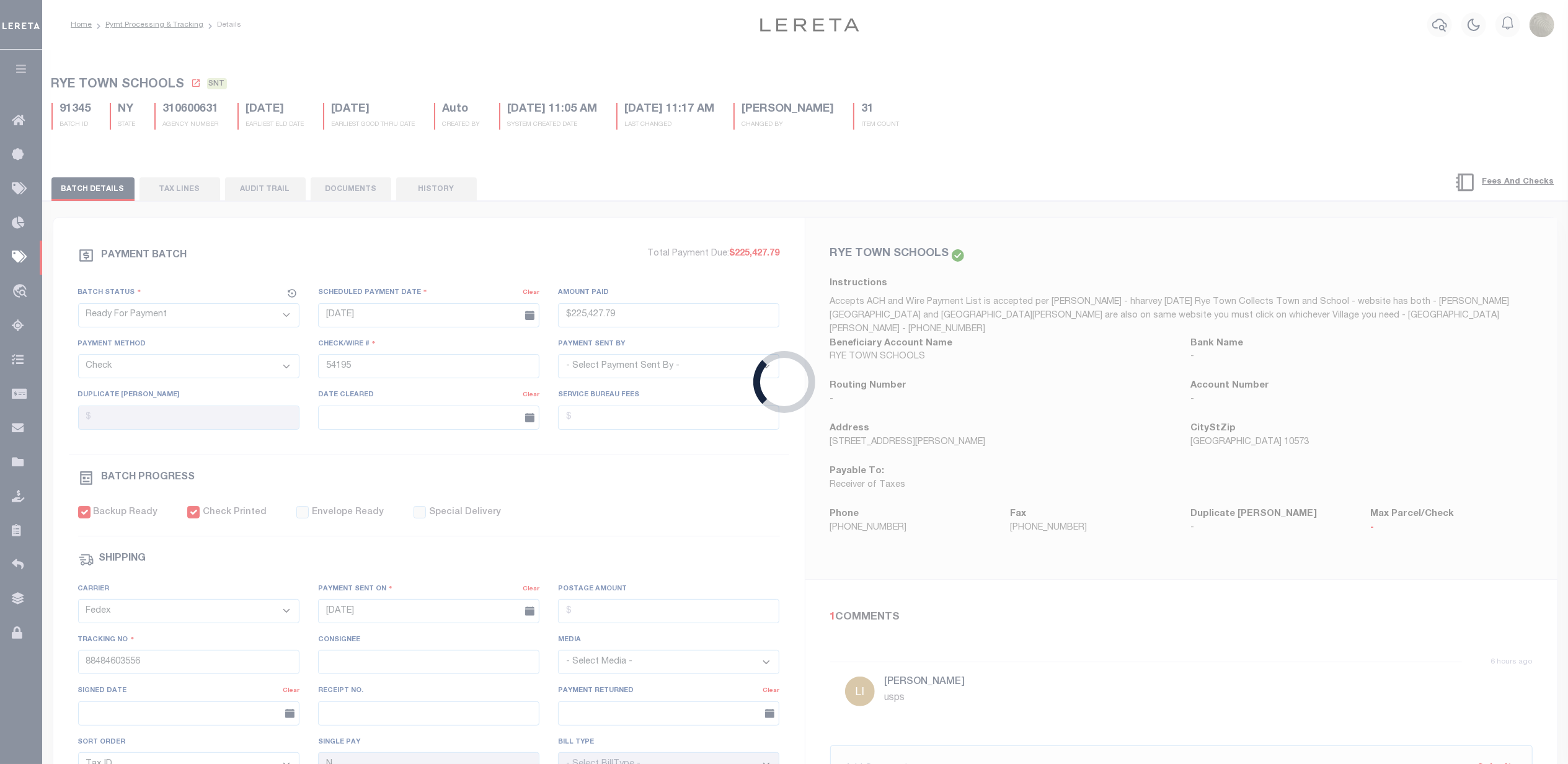
select select
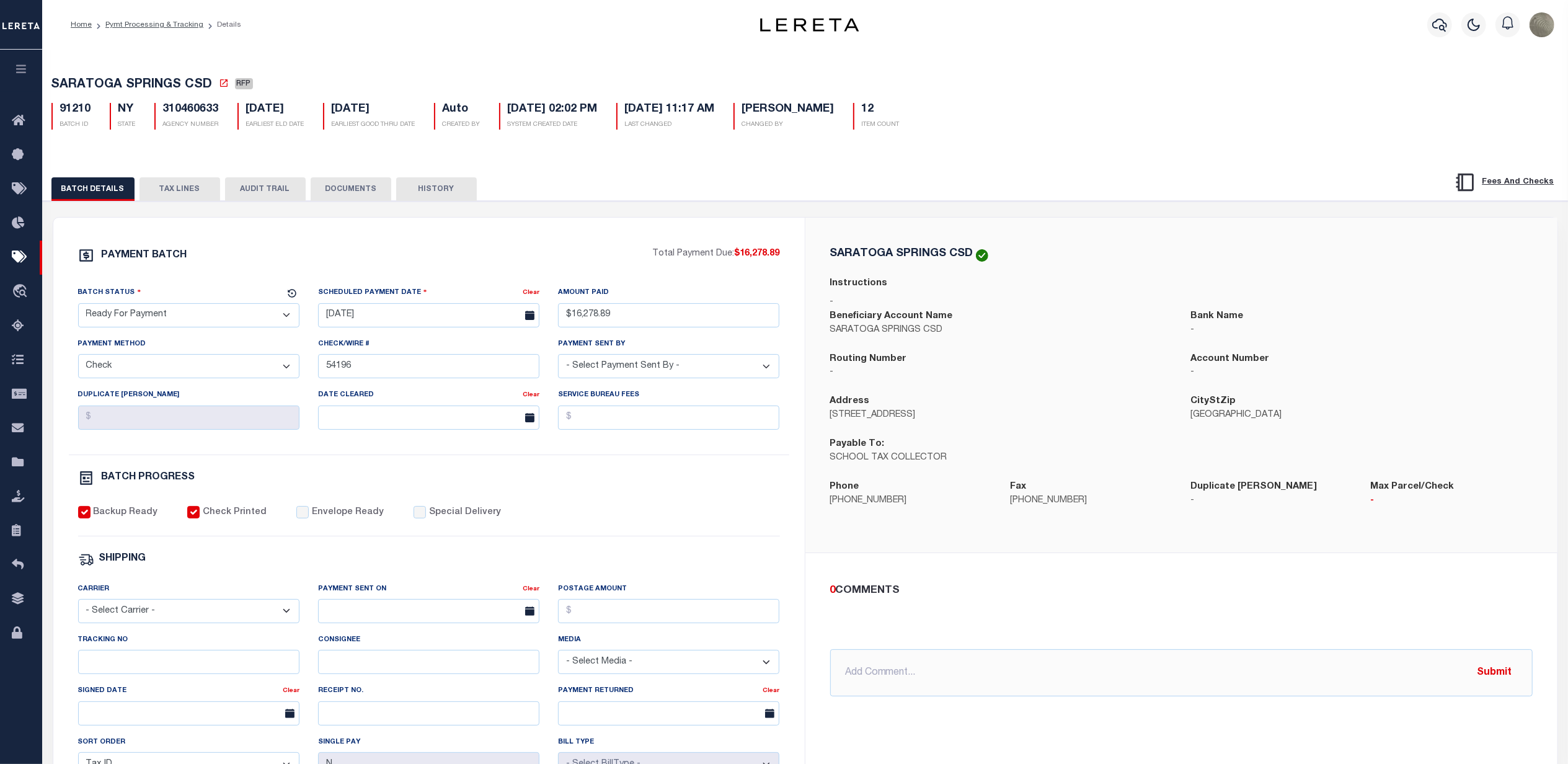
drag, startPoint x: 181, startPoint y: 316, endPoint x: 172, endPoint y: 316, distance: 9.0
click at [181, 316] on select "- Select Status - Scheduled for Payment Ready For Payment Payment Sent Cleared …" at bounding box center [188, 315] width 221 height 24
select select "SNT"
click at [78, 307] on select "- Select Status - Scheduled for Payment Ready For Payment Payment Sent Cleared …" at bounding box center [188, 315] width 221 height 24
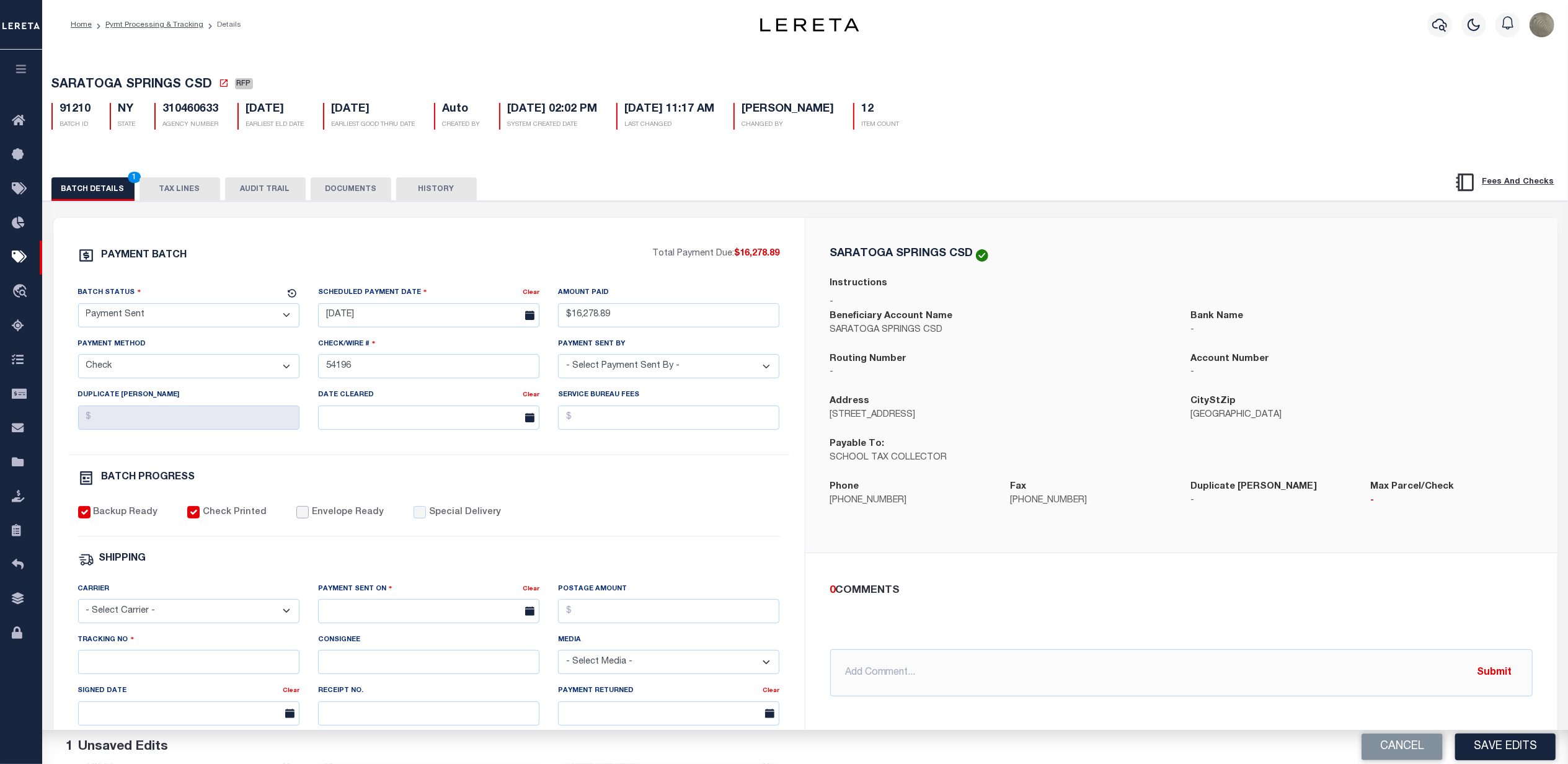
click at [296, 519] on input "Envelope Ready" at bounding box center [302, 512] width 13 height 13
checkbox input "true"
click at [121, 623] on select "- Select Carrier - E-mail Fax Fedex FTP Other UPS USPS" at bounding box center [188, 611] width 221 height 24
select select "FDX"
click at [78, 608] on select "- Select Carrier - E-mail Fax Fedex FTP Other UPS USPS" at bounding box center [188, 611] width 221 height 24
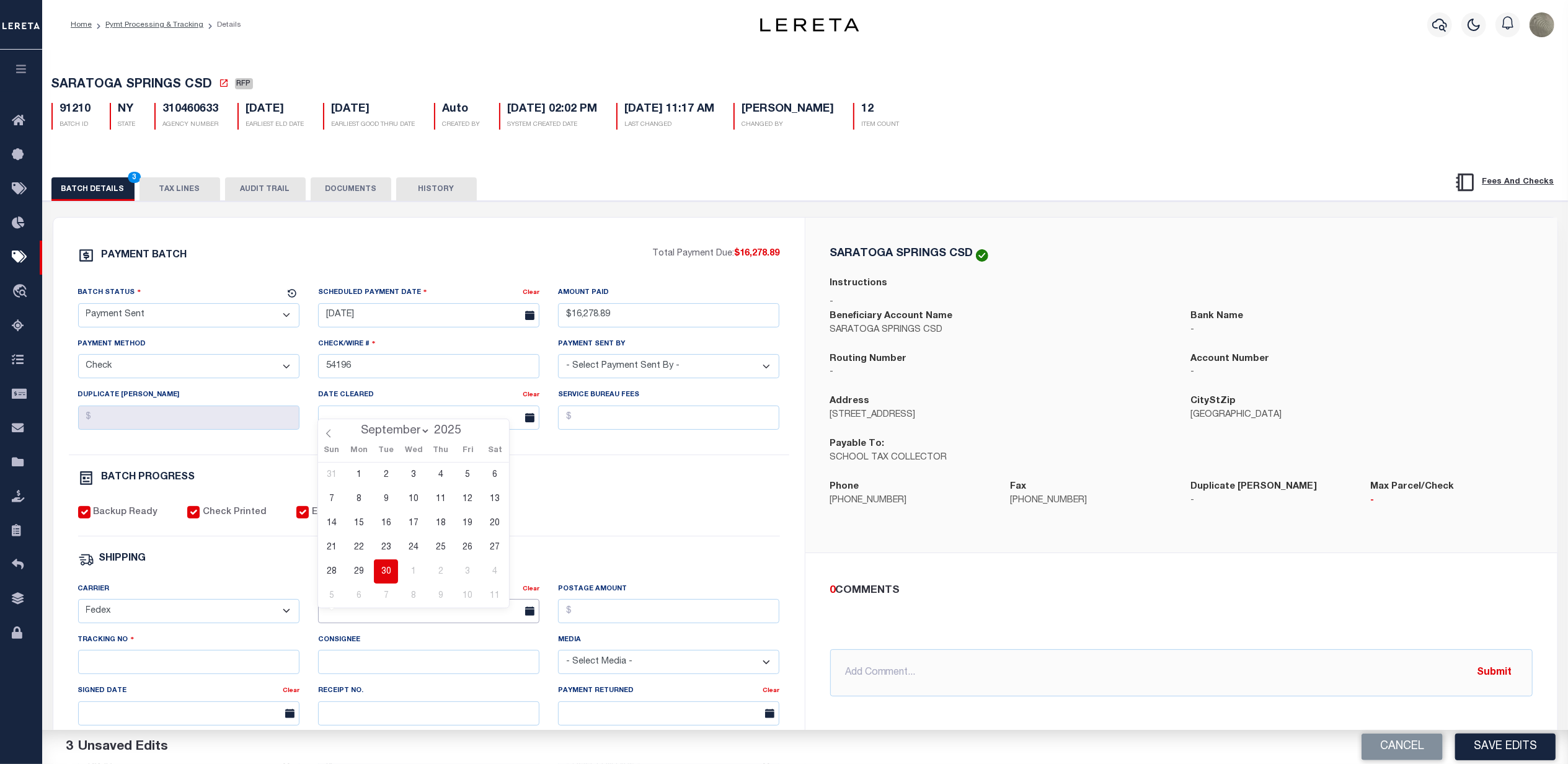
click at [355, 616] on input "text" at bounding box center [428, 611] width 221 height 24
click at [390, 571] on span "30" at bounding box center [386, 571] width 24 height 24
type input "09/30/2025"
click at [178, 674] on input "Tracking No" at bounding box center [188, 662] width 221 height 24
type input "884804604048"
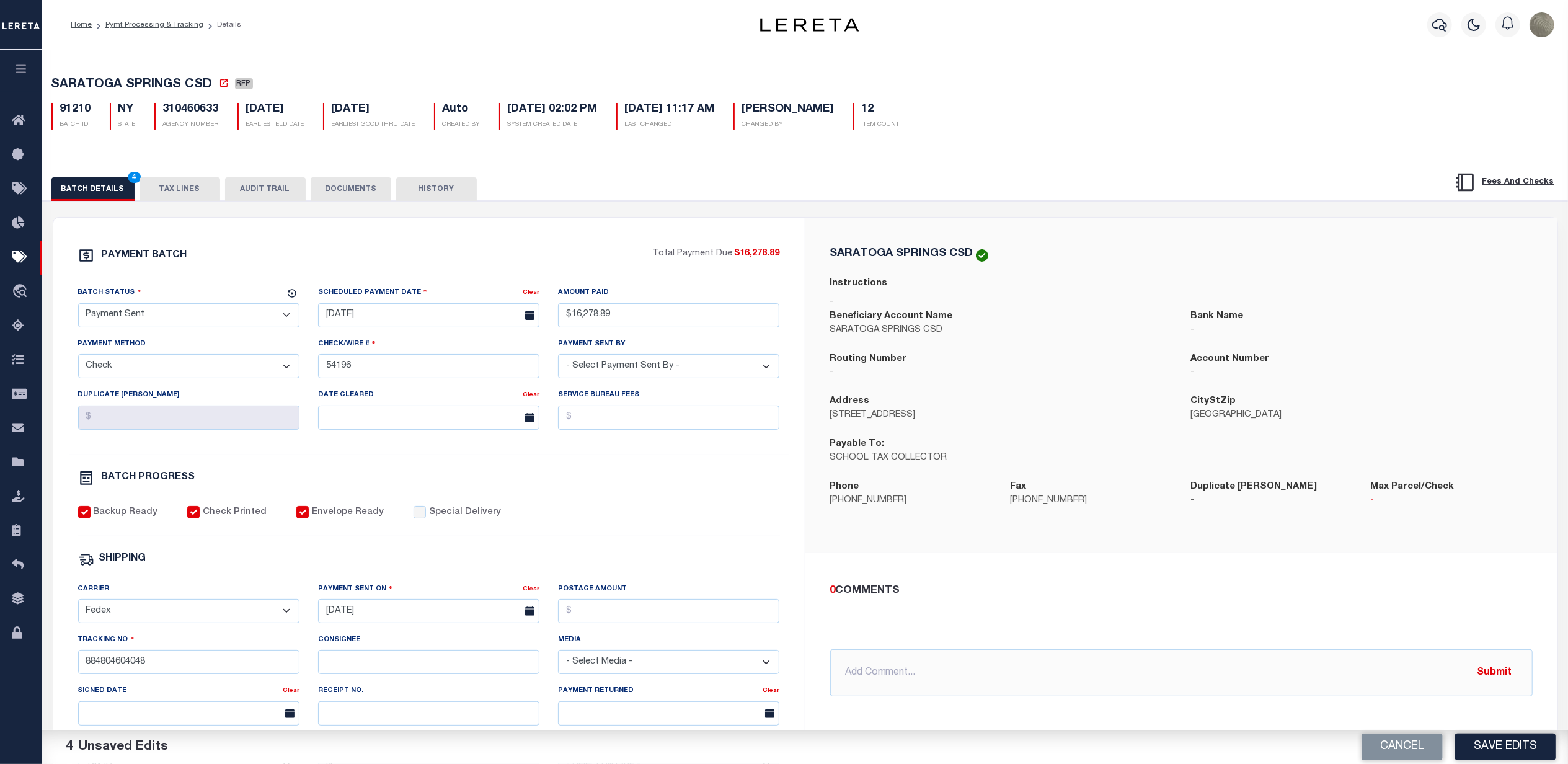
click at [669, 537] on div "Backup Ready Check Printed Envelope Ready Special Delivery" at bounding box center [429, 521] width 702 height 31
drag, startPoint x: 159, startPoint y: 110, endPoint x: 222, endPoint y: 112, distance: 63.0
click at [222, 112] on div "310460633 AGENCY NUMBER" at bounding box center [187, 116] width 83 height 27
copy h5 "310460633"
click at [1512, 742] on button "Save Edits" at bounding box center [1505, 748] width 100 height 27
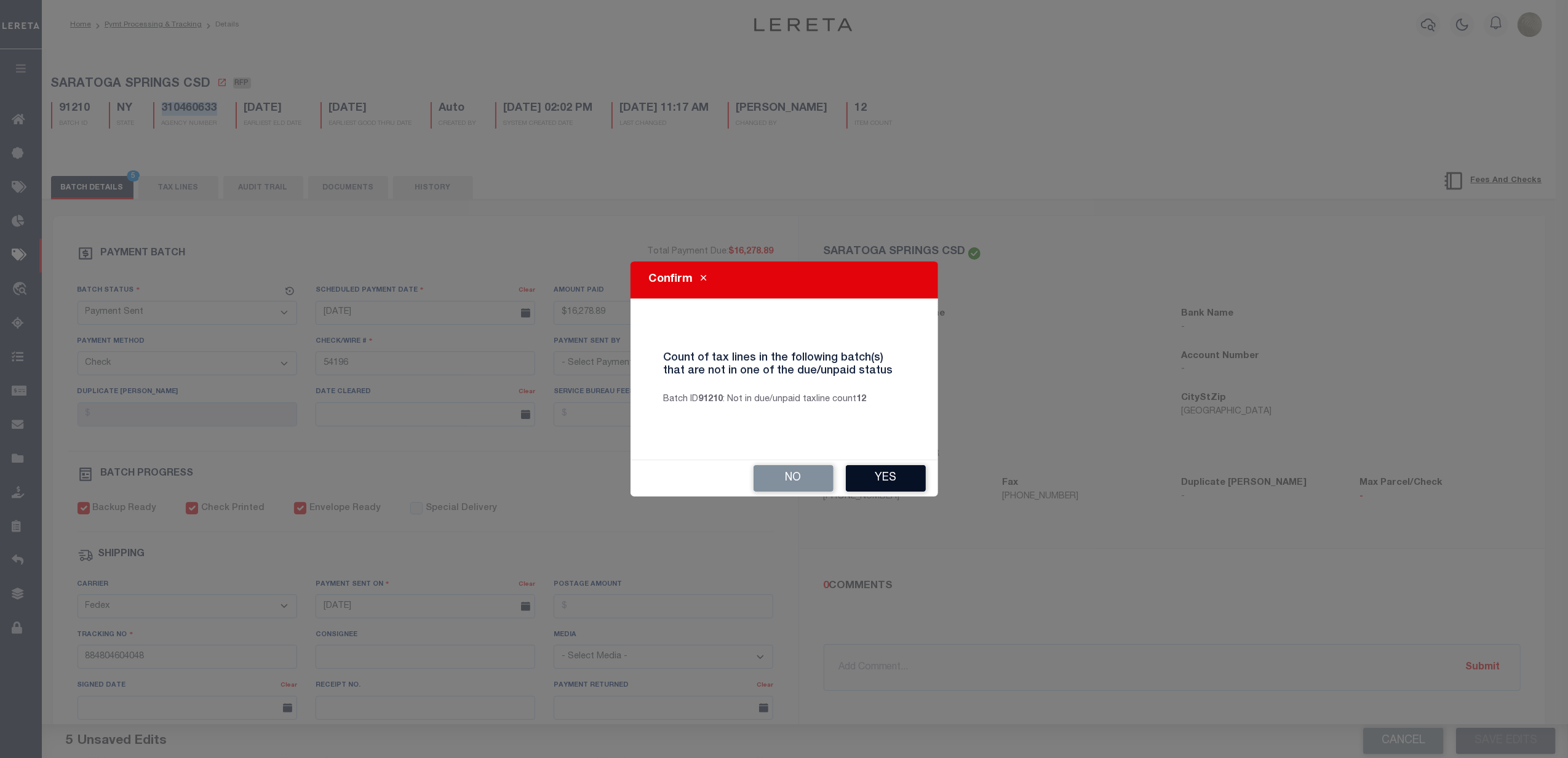
click at [865, 472] on button "Yes" at bounding box center [885, 478] width 80 height 27
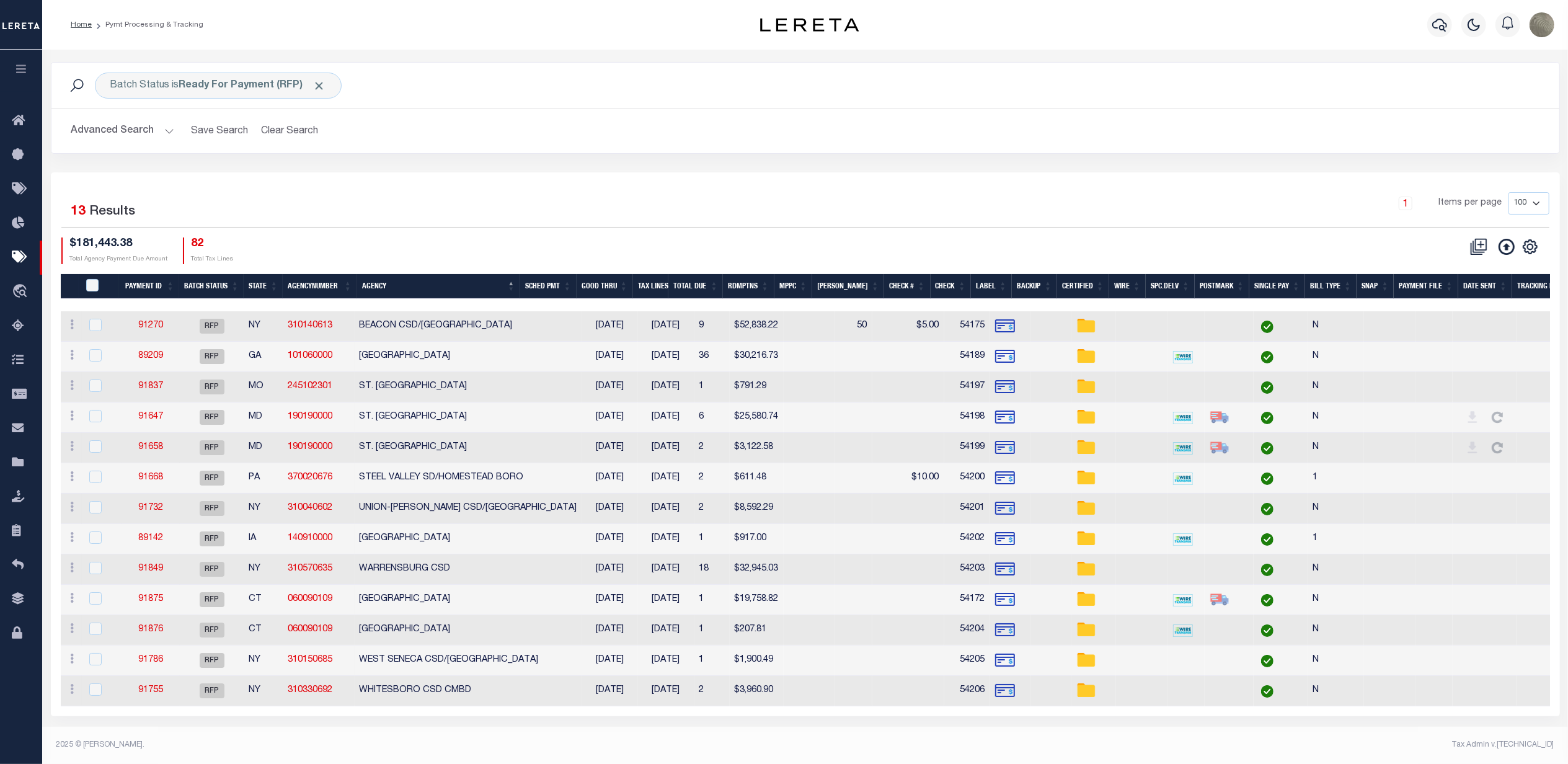
click at [604, 214] on div "1 Items per page 100 200 500 1000" at bounding box center [993, 208] width 1112 height 32
click at [154, 385] on link "91837" at bounding box center [150, 387] width 25 height 9
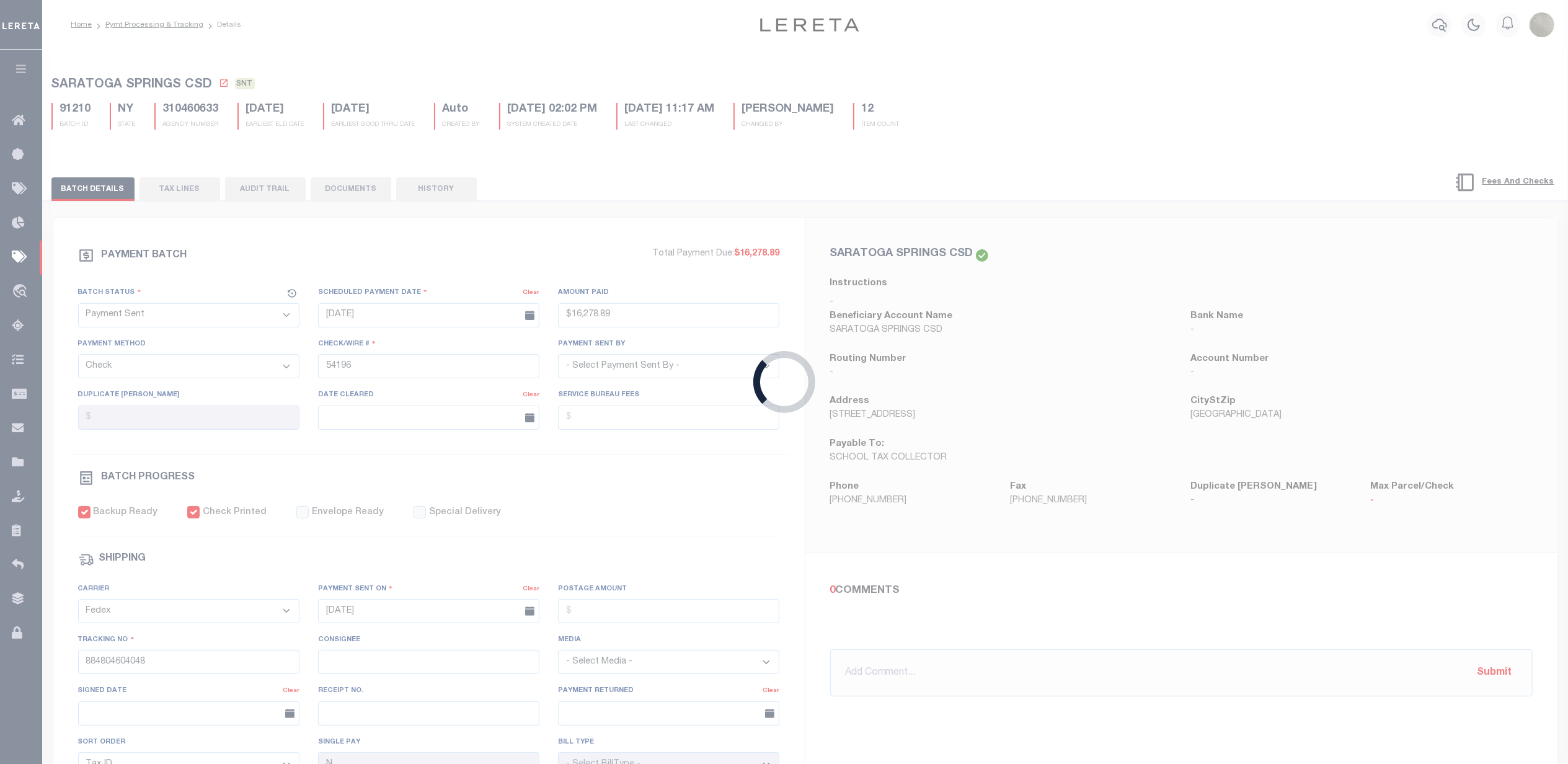
select select "RFP"
type input "$791.29"
type input "54197"
select select "[PERSON_NAME]"
checkbox input "false"
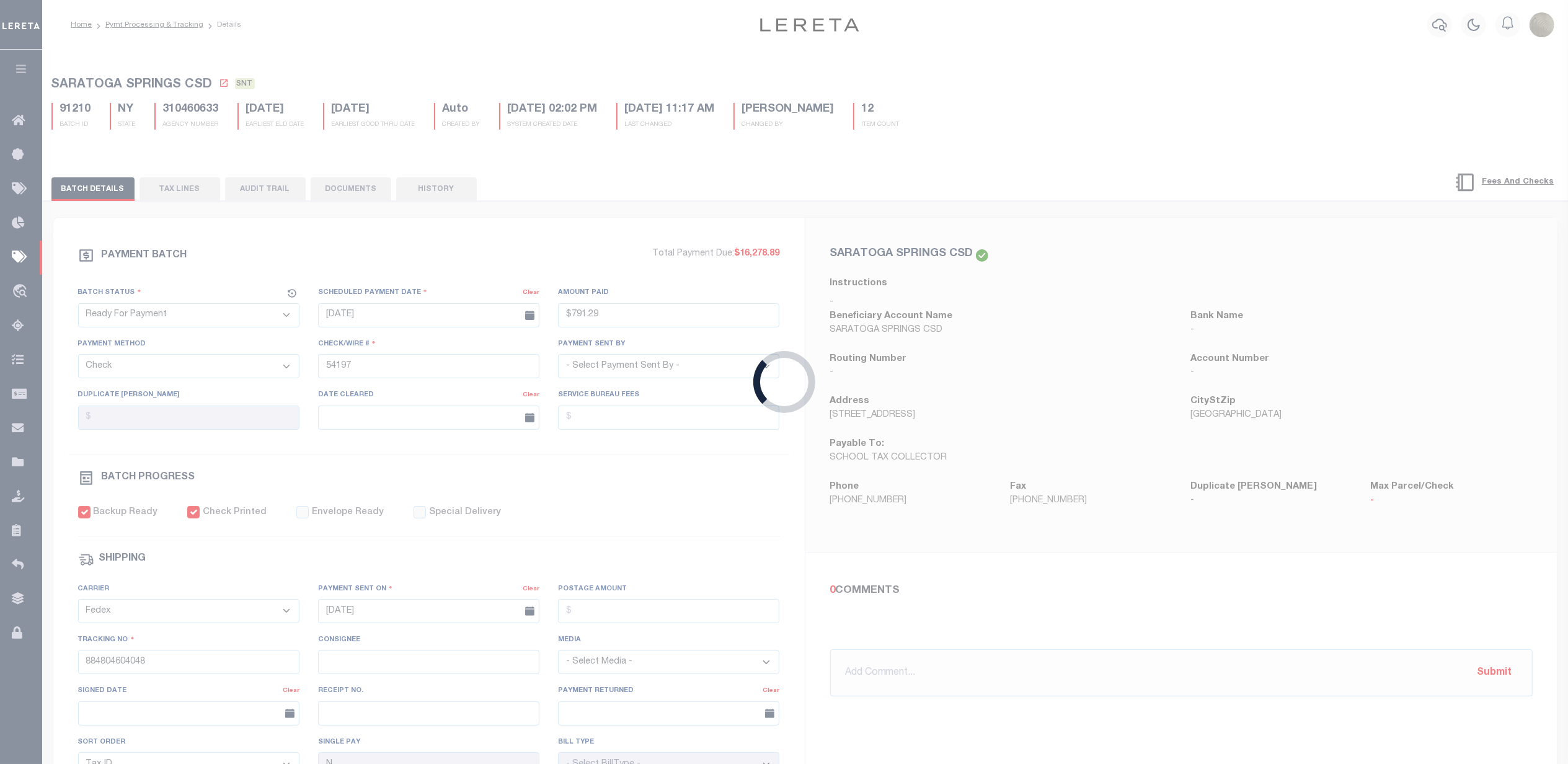
select select
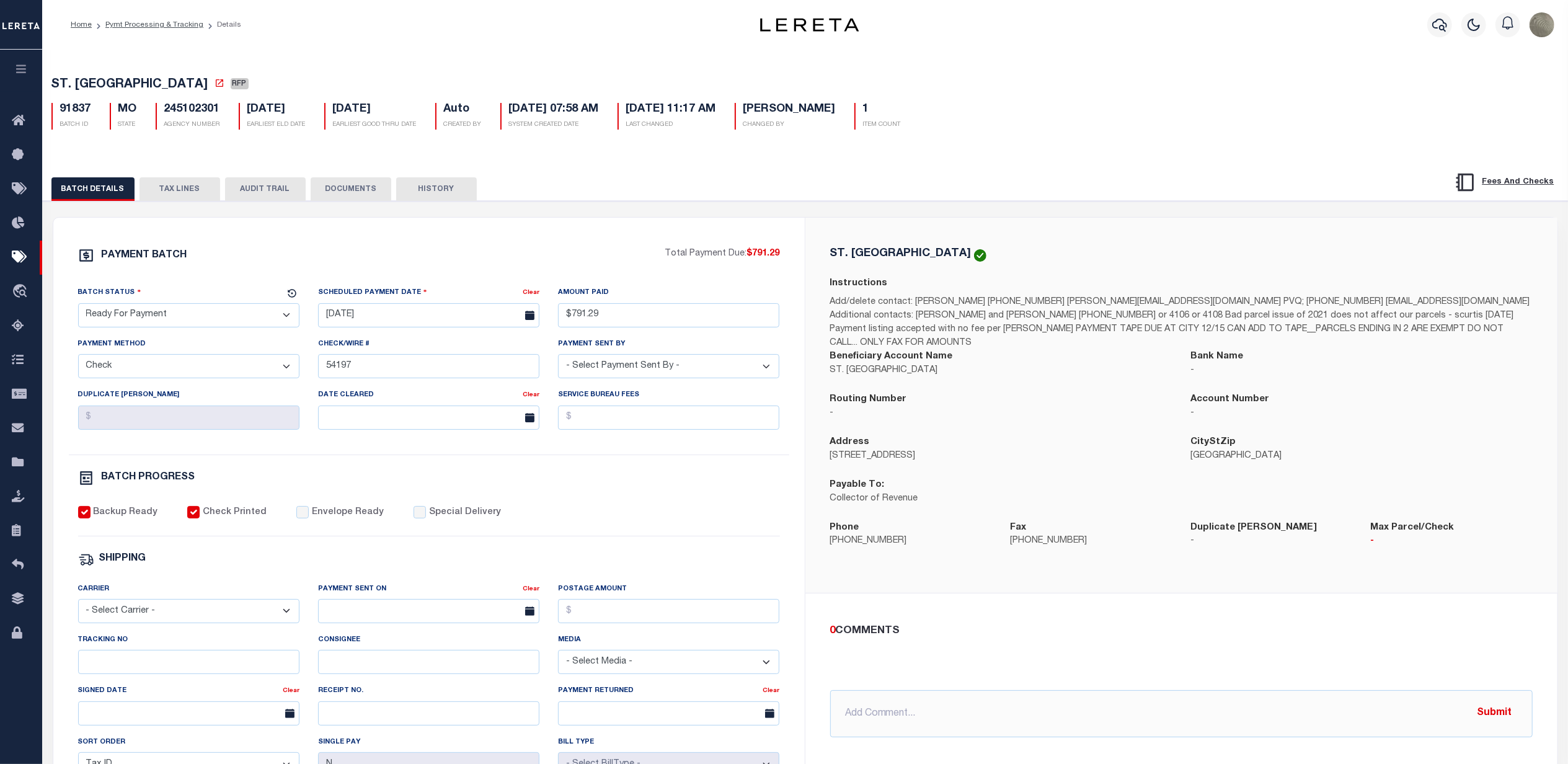
click at [181, 117] on h5 "245102301" at bounding box center [192, 109] width 55 height 13
copy h5 "245102301"
click at [146, 662] on input "Tracking No" at bounding box center [188, 662] width 221 height 24
click at [125, 674] on input "Tracking No" at bounding box center [188, 662] width 221 height 24
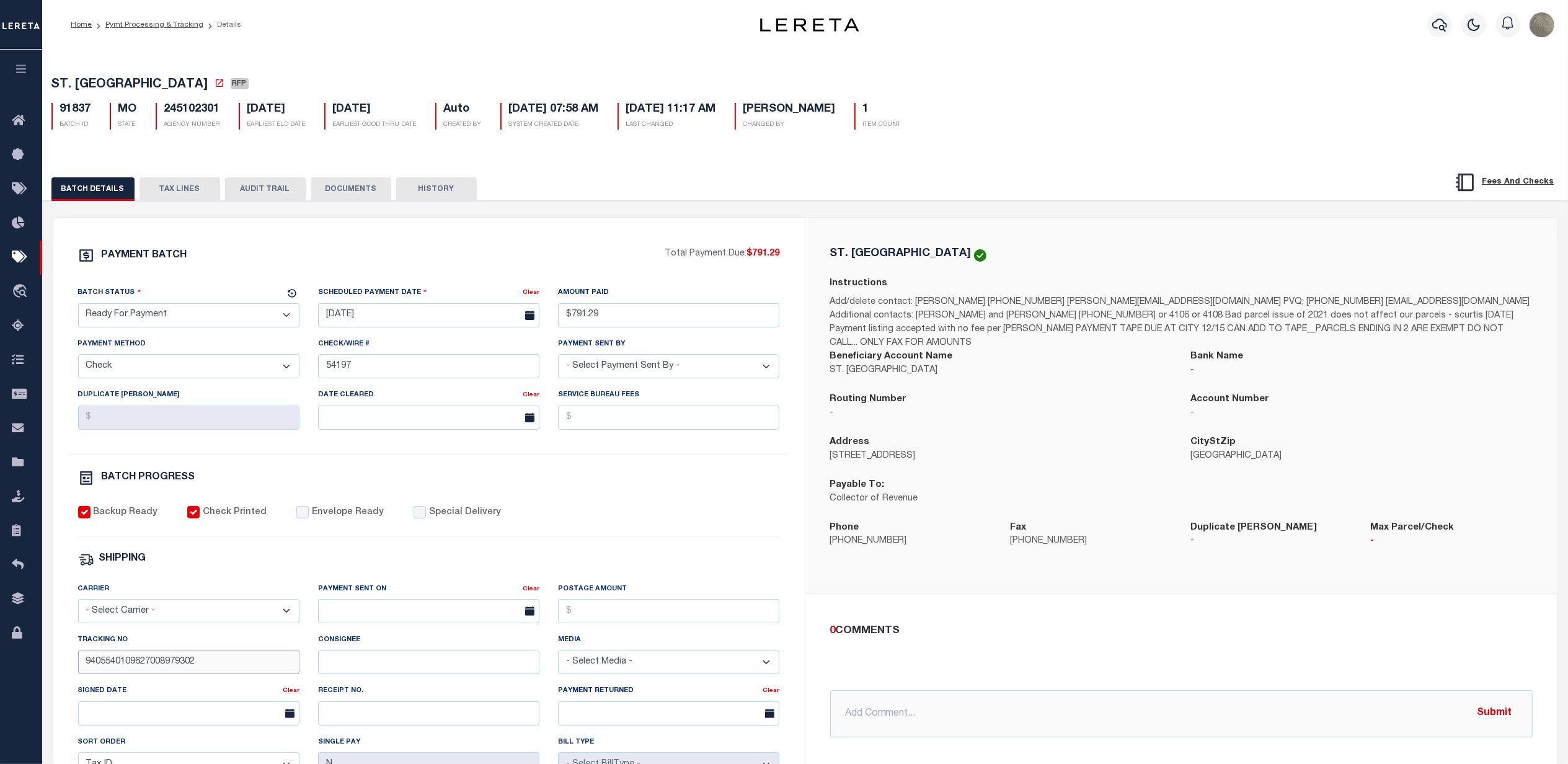
type input "9405540109627008979302"
click at [626, 520] on div "Backup Ready Check Printed Envelope Ready Special Delivery" at bounding box center [429, 521] width 702 height 31
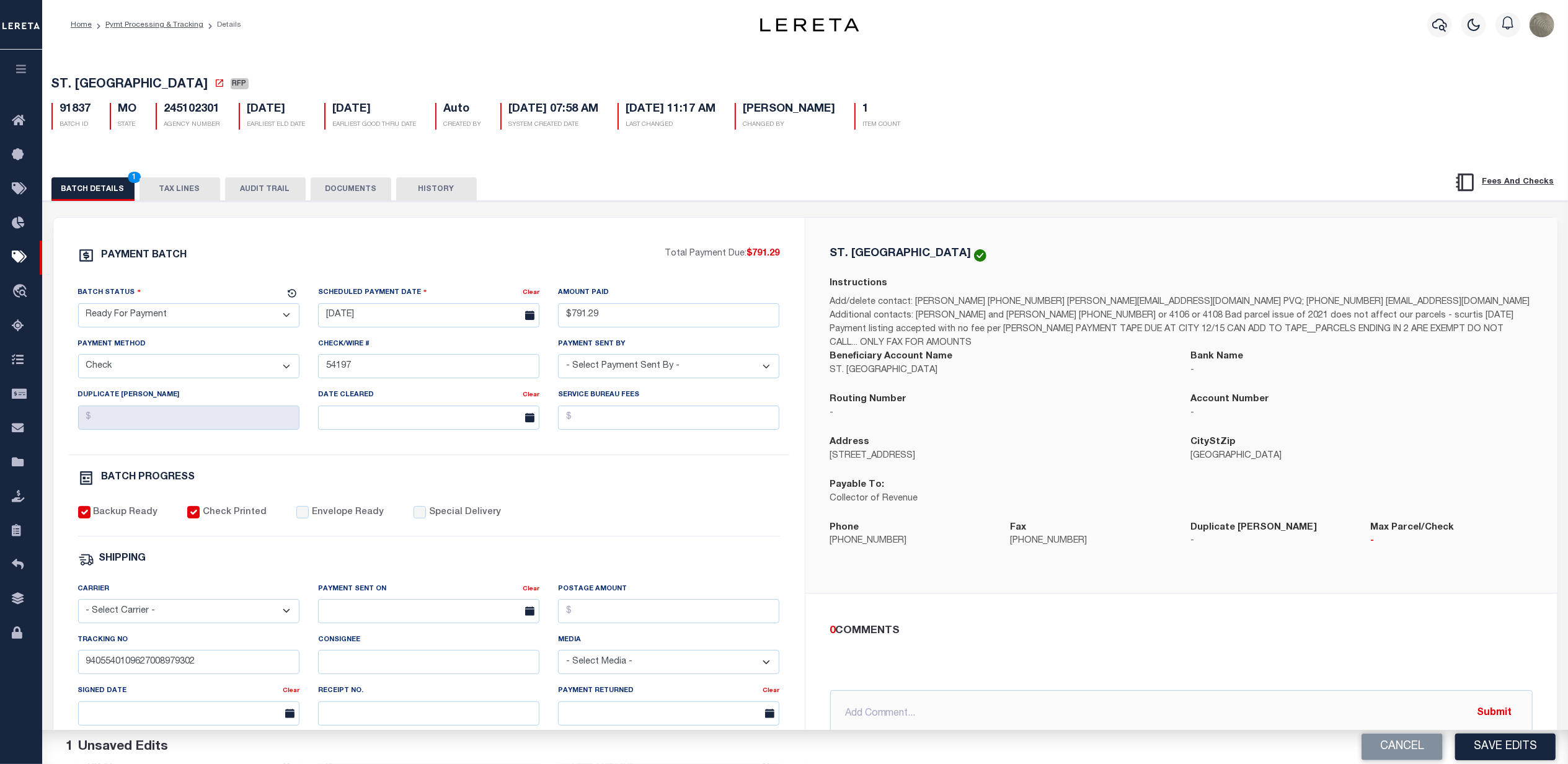
click at [286, 517] on div "Backup Ready Check Printed Envelope Ready Special Delivery" at bounding box center [429, 521] width 702 height 31
click at [296, 517] on input "Envelope Ready" at bounding box center [302, 512] width 13 height 13
checkbox input "true"
click at [174, 313] on select "- Select Status - Scheduled for Payment Ready For Payment Payment Sent Cleared …" at bounding box center [188, 315] width 221 height 24
select select "SNT"
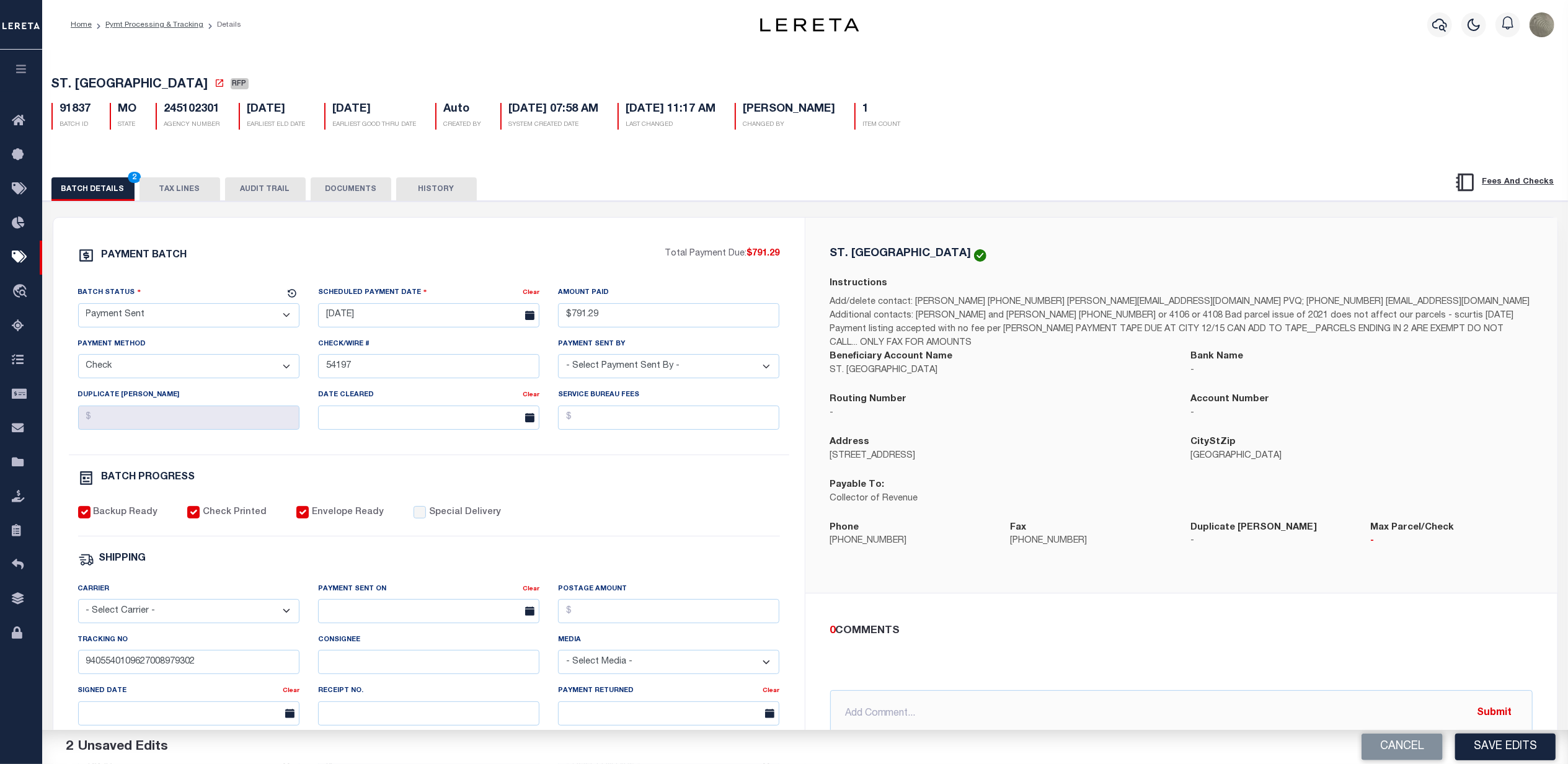
click at [78, 307] on select "- Select Status - Scheduled for Payment Ready For Payment Payment Sent Cleared …" at bounding box center [188, 315] width 221 height 24
click at [531, 472] on div "PAYMENT BATCH Total Payment Due: $791.29 Batch Status - Select Status -" at bounding box center [429, 580] width 722 height 666
click at [256, 619] on select "- Select Carrier - E-mail Fax Fedex FTP Other UPS USPS" at bounding box center [188, 611] width 221 height 24
select select "FDX"
click at [78, 608] on select "- Select Carrier - E-mail Fax Fedex FTP Other UPS USPS" at bounding box center [188, 611] width 221 height 24
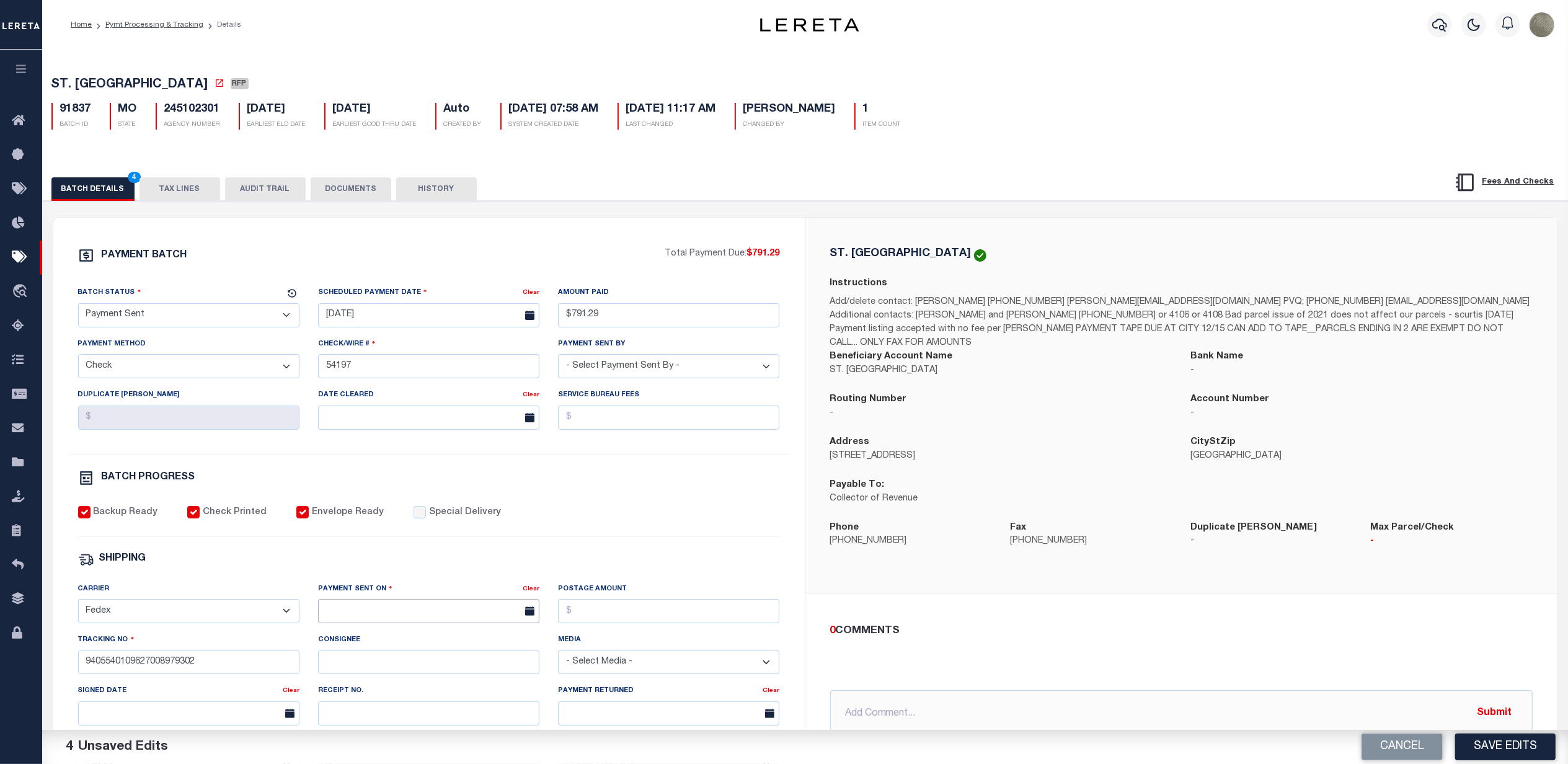
click at [393, 623] on input "text" at bounding box center [428, 611] width 221 height 24
click at [388, 574] on span "30" at bounding box center [386, 571] width 24 height 24
type input "09/30/2025"
click at [813, 556] on div "ST. LOUIS CITY Instructions Add/delete contact: Kristen Franceschi 314-622-3732…" at bounding box center [1181, 405] width 752 height 376
click at [1495, 736] on button "Save Edits" at bounding box center [1505, 748] width 100 height 27
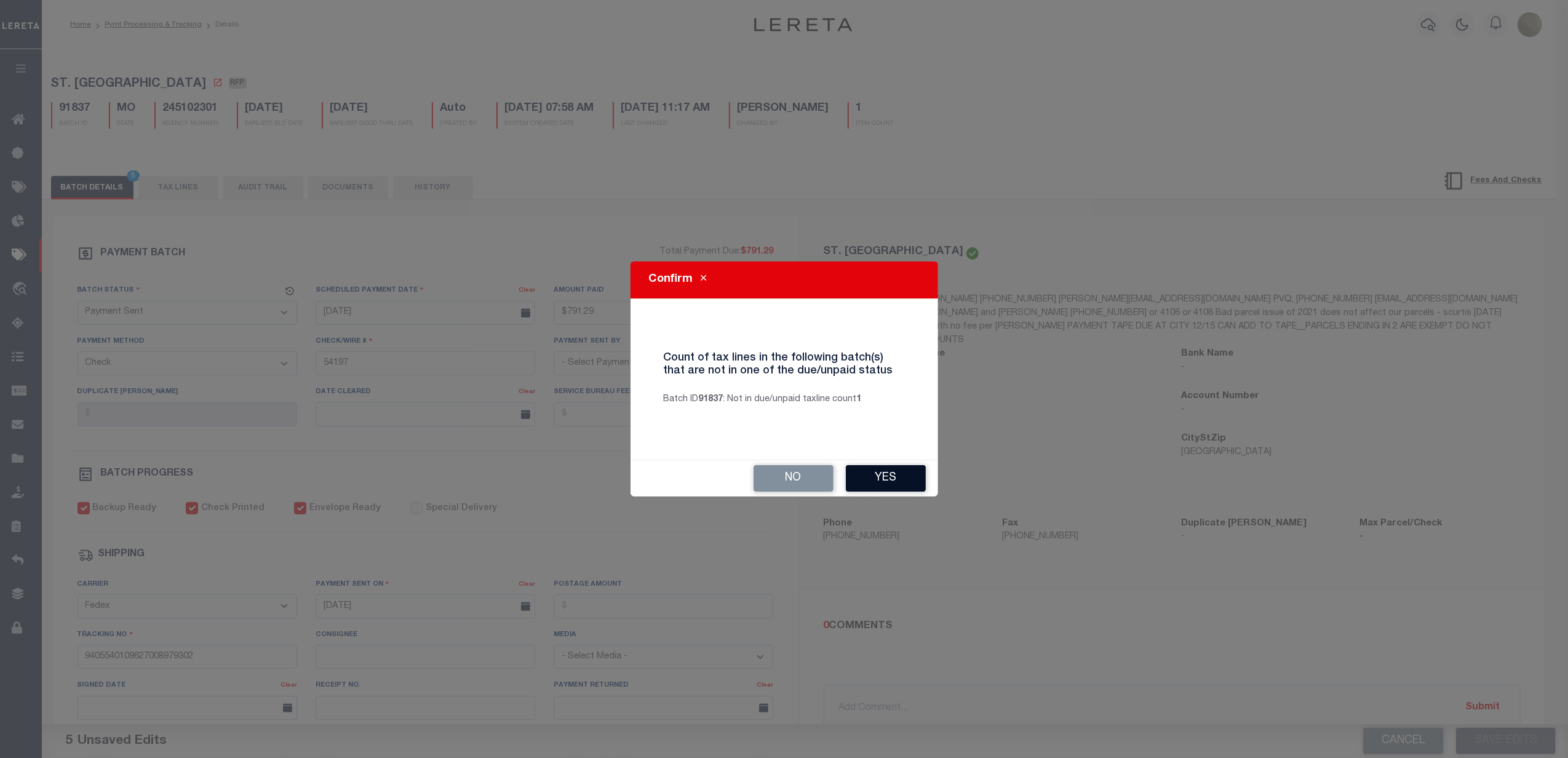
click at [871, 474] on button "Yes" at bounding box center [885, 478] width 80 height 27
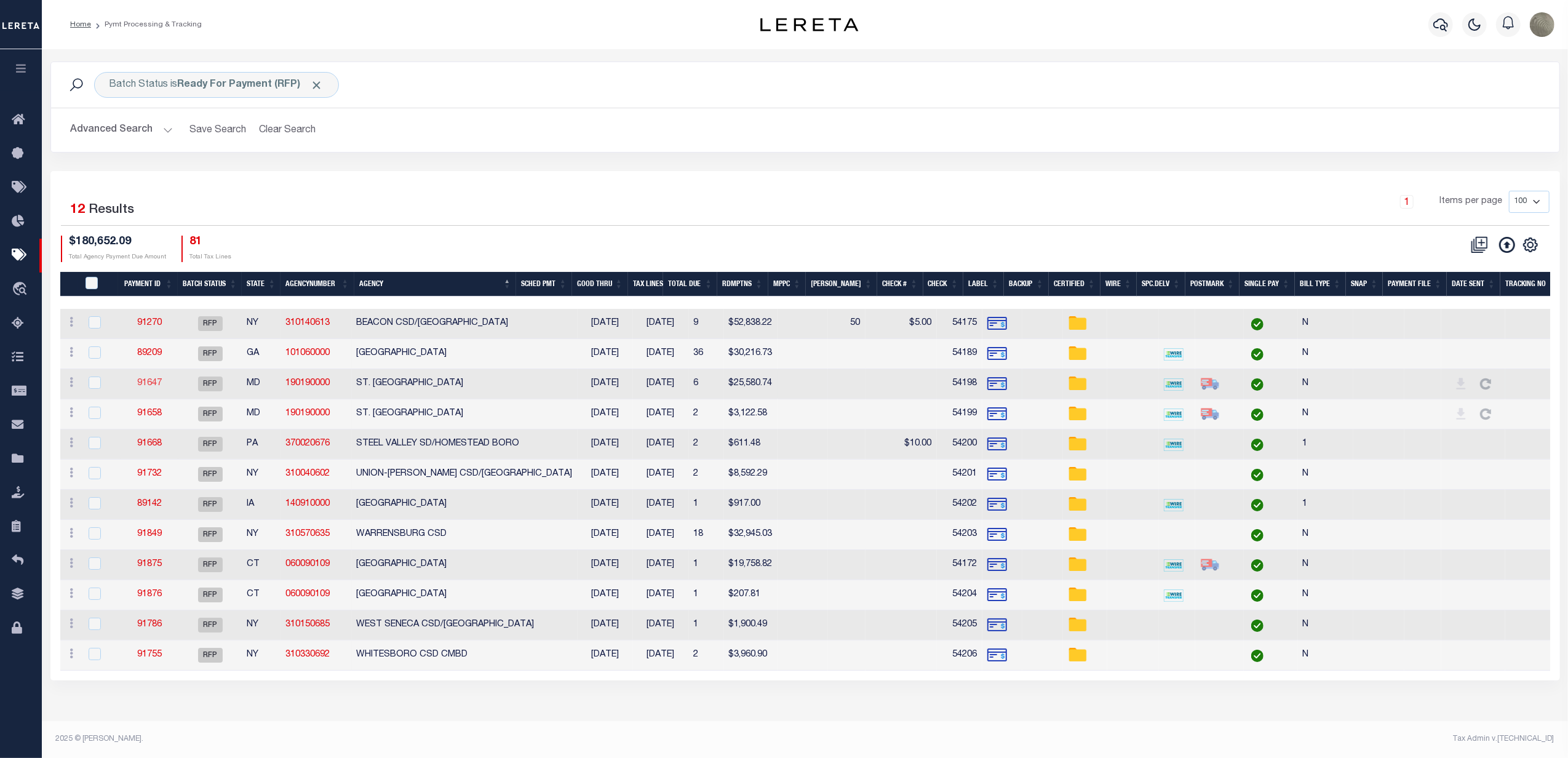
click at [148, 385] on link "91647" at bounding box center [149, 384] width 25 height 9
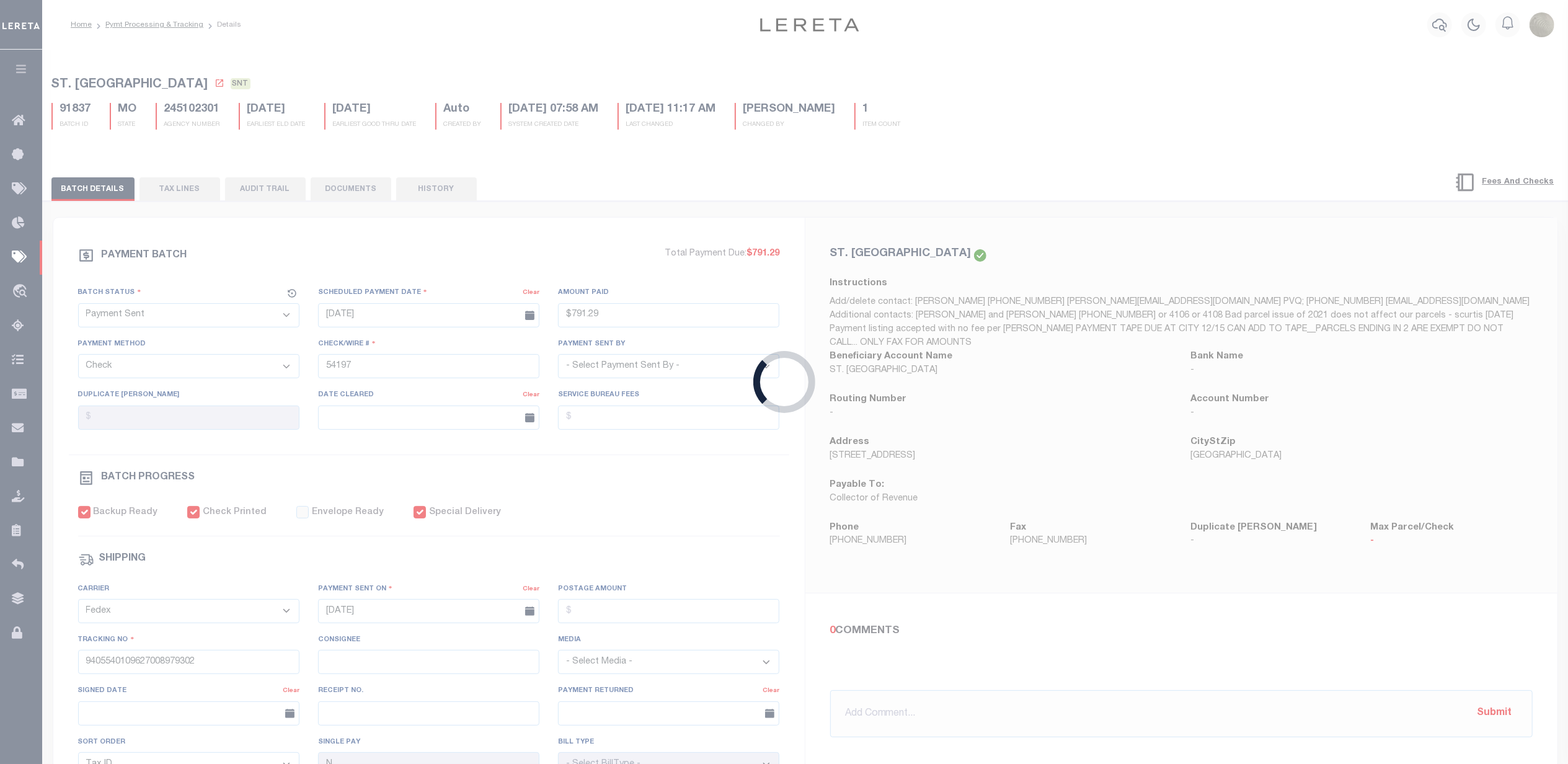
select select "RFP"
type input "$25,580.74"
type input "54198"
select select "Little, Audria"
checkbox input "false"
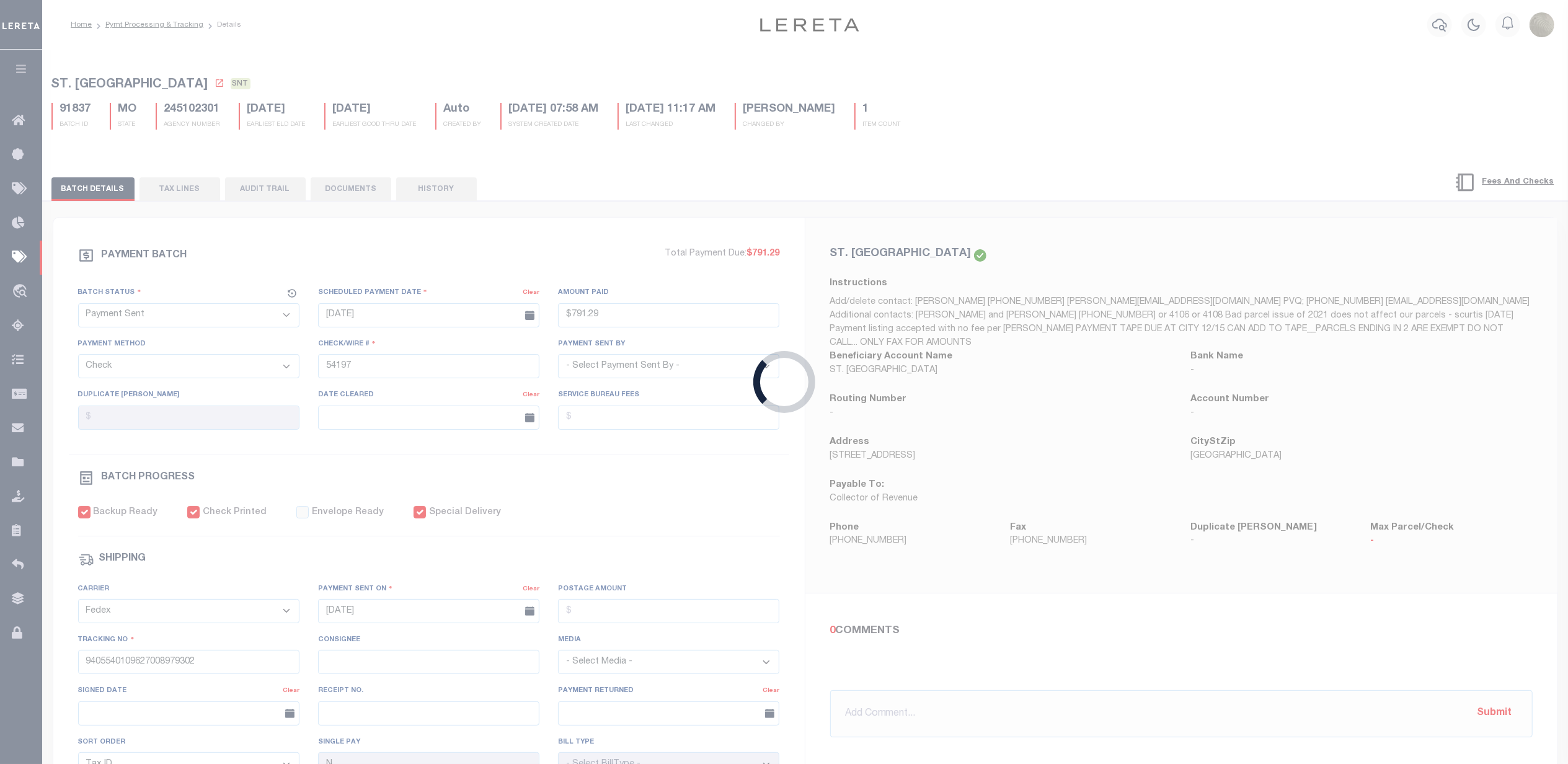
checkbox input "true"
select select
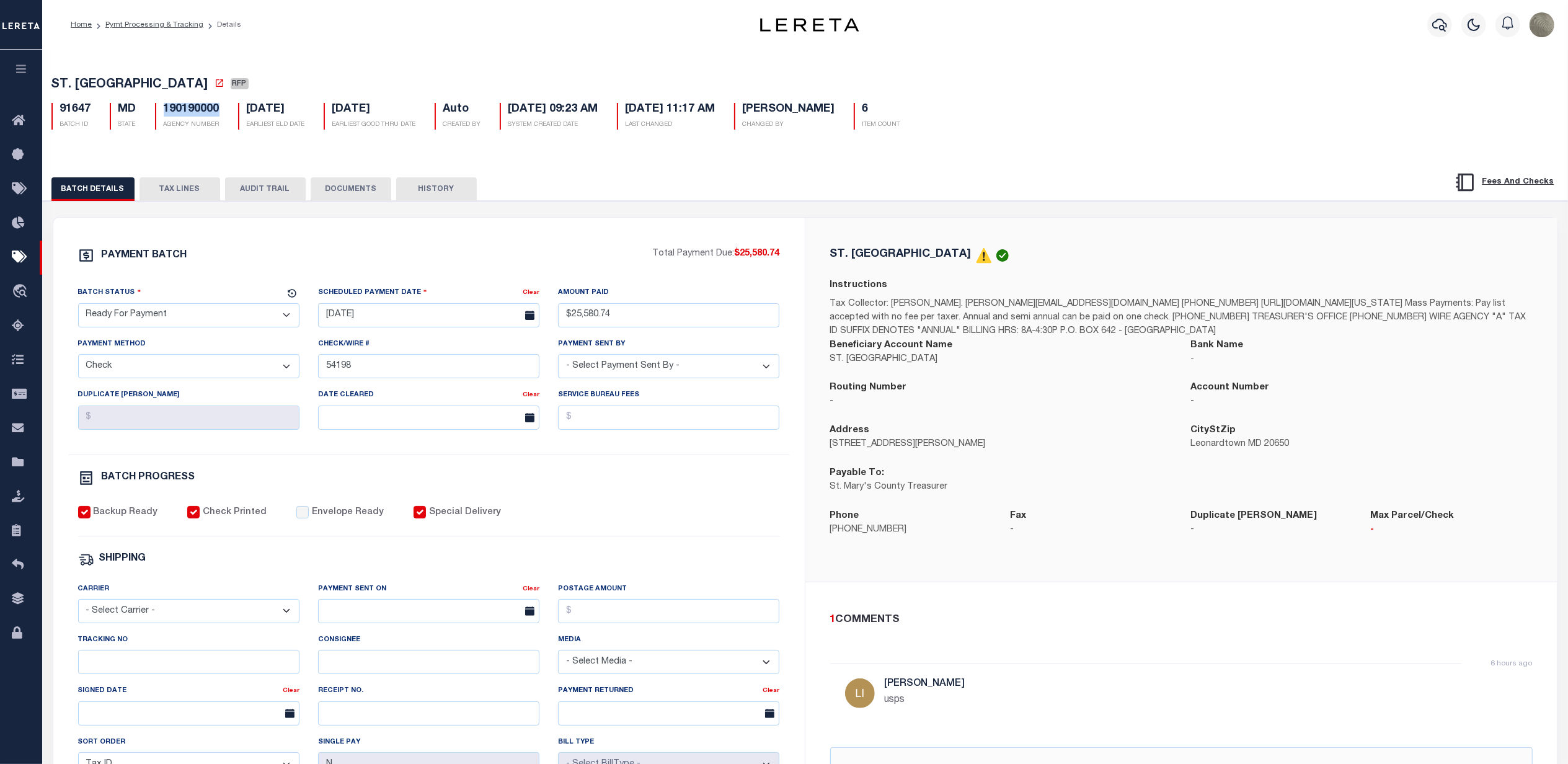
drag, startPoint x: 219, startPoint y: 109, endPoint x: 157, endPoint y: 115, distance: 62.3
click at [157, 115] on div "190190000 AGENCY NUMBER" at bounding box center [187, 116] width 64 height 27
copy h5 "190190000"
click at [145, 314] on select "- Select Status - Scheduled for Payment Ready For Payment Payment Sent Cleared …" at bounding box center [188, 315] width 221 height 24
select select "SNT"
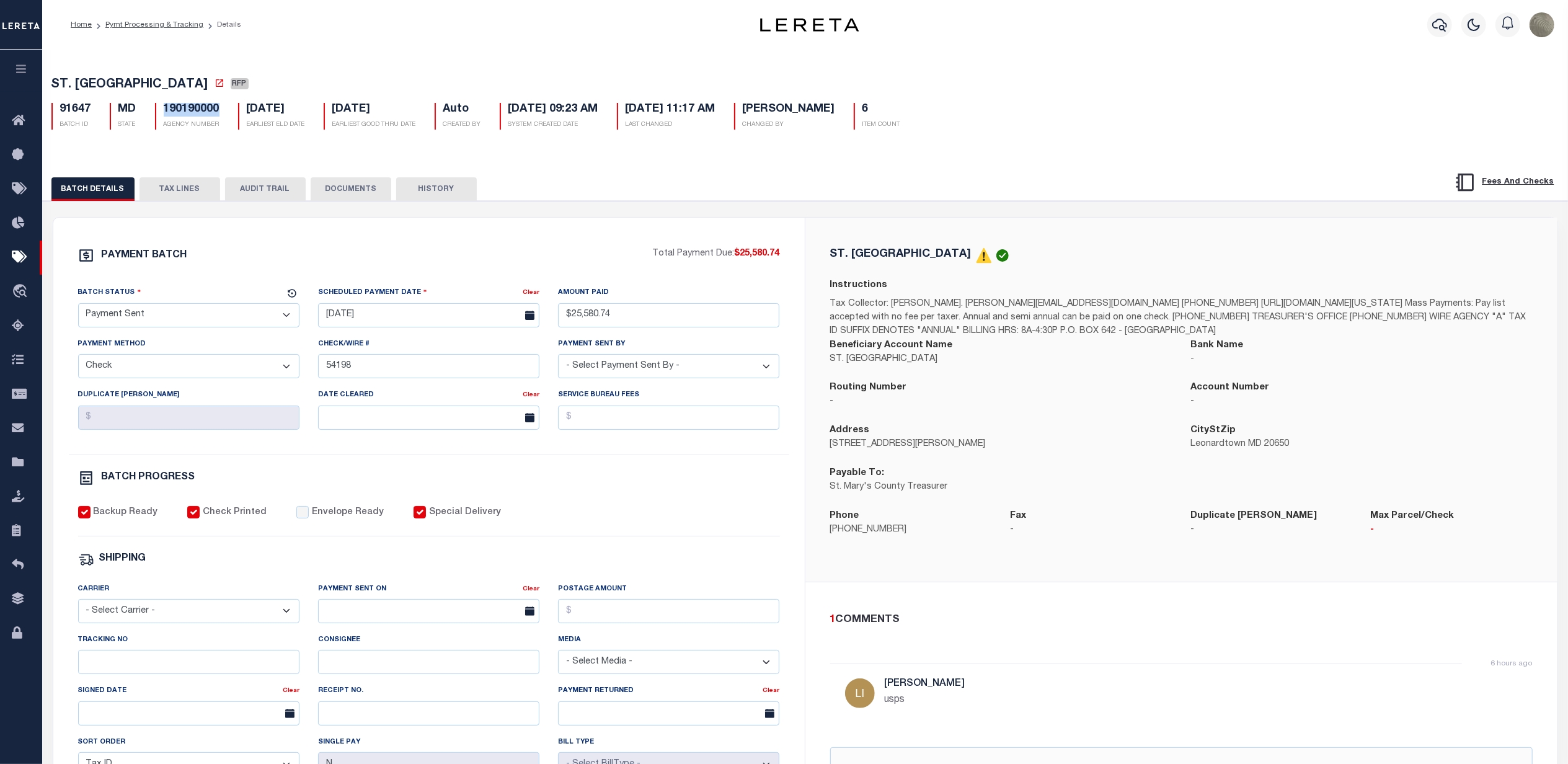
click at [78, 307] on select "- Select Status - Scheduled for Payment Ready For Payment Payment Sent Cleared …" at bounding box center [188, 315] width 221 height 24
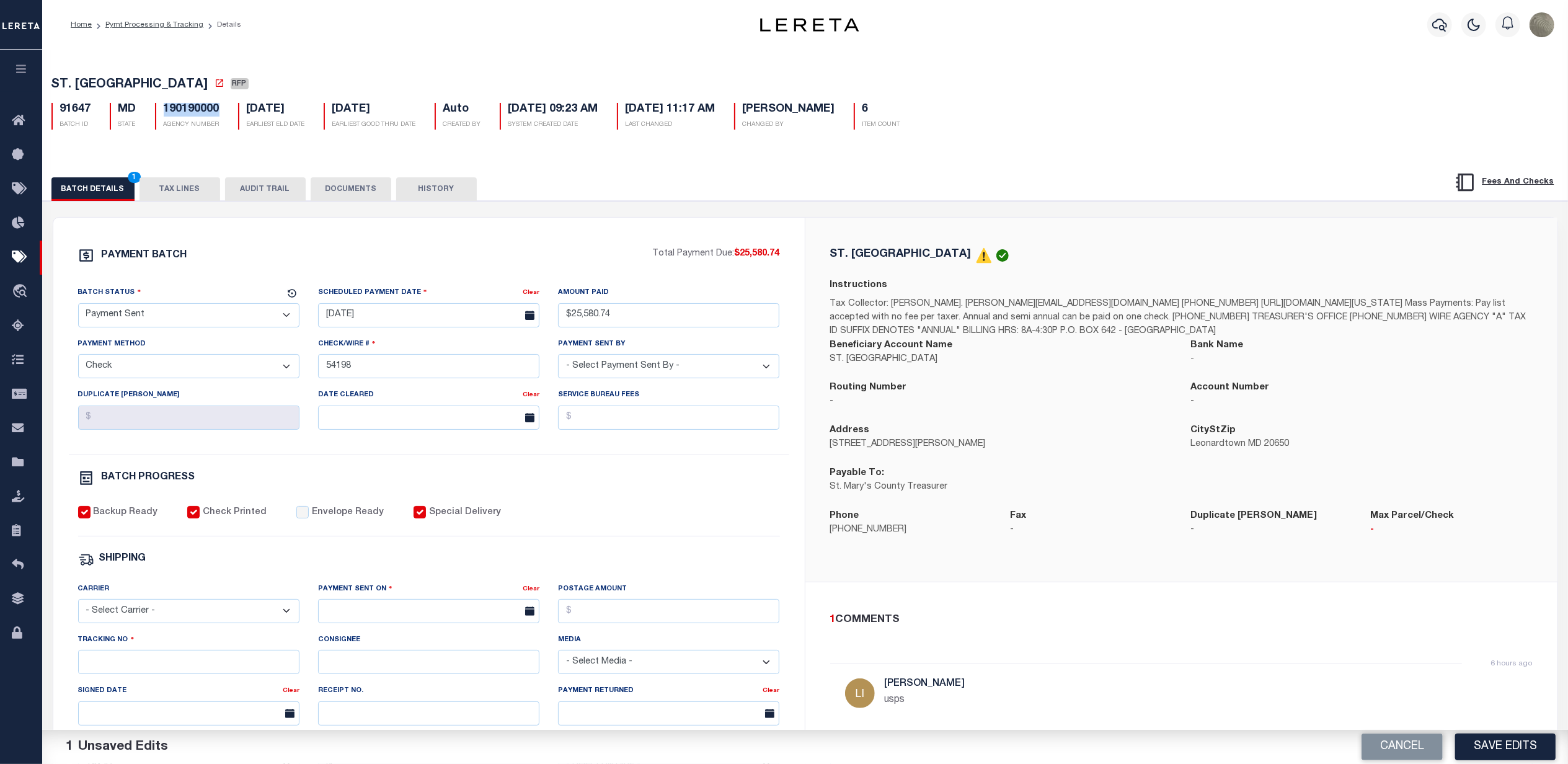
drag, startPoint x: 132, startPoint y: 619, endPoint x: 133, endPoint y: 609, distance: 10.0
click at [132, 619] on select "- Select Carrier - E-mail Fax Fedex FTP Other UPS USPS" at bounding box center [188, 611] width 221 height 24
select select "FDX"
click at [78, 608] on select "- Select Carrier - E-mail Fax Fedex FTP Other UPS USPS" at bounding box center [188, 611] width 221 height 24
click at [350, 613] on input "text" at bounding box center [428, 611] width 221 height 24
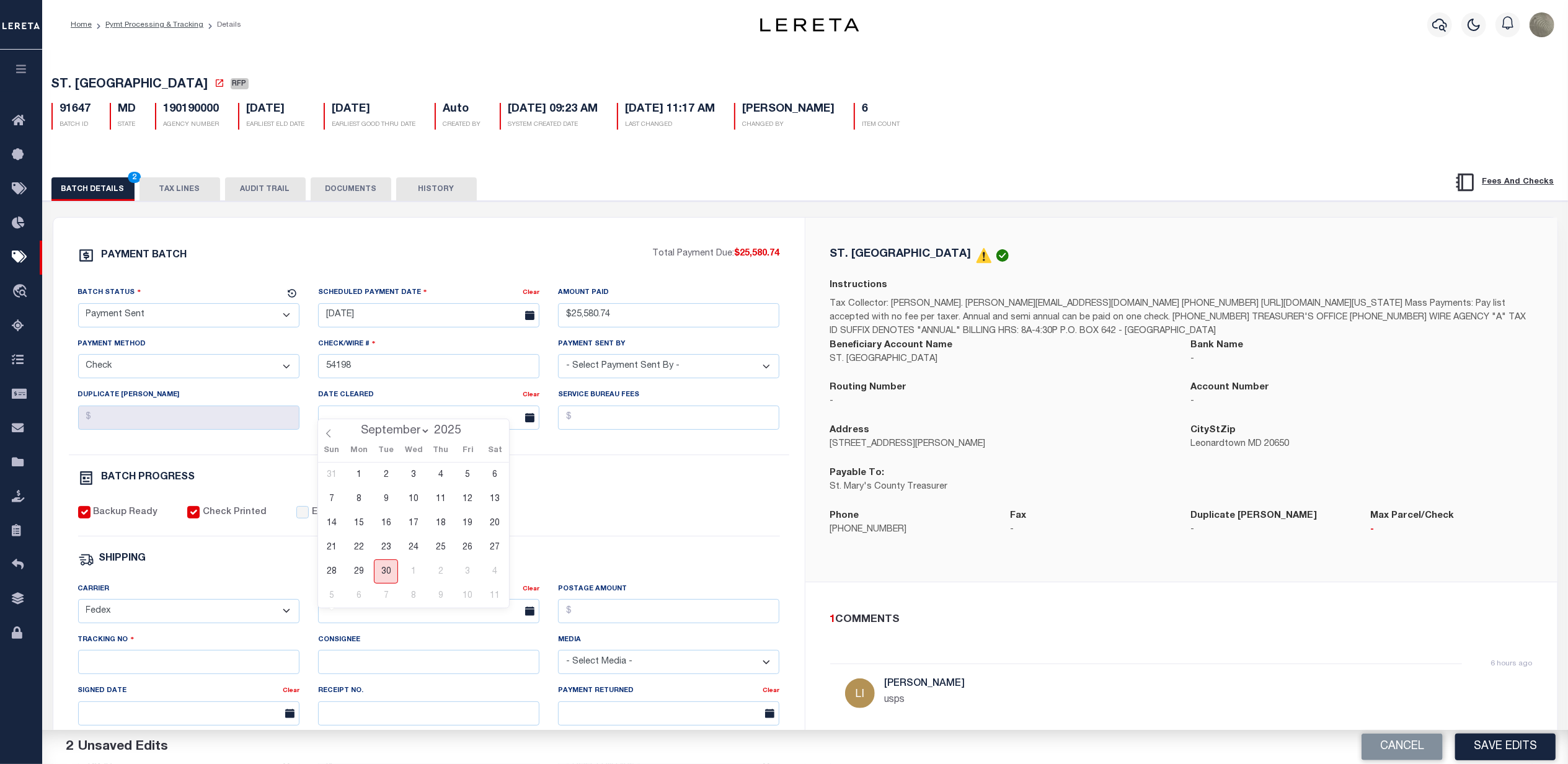
click at [388, 571] on span "30" at bounding box center [386, 571] width 24 height 24
type input "09/30/2025"
click at [127, 665] on input "Tracking No" at bounding box center [188, 662] width 221 height 24
type input "9405540109627008979562"
click at [319, 519] on label "Envelope Ready" at bounding box center [348, 513] width 72 height 13
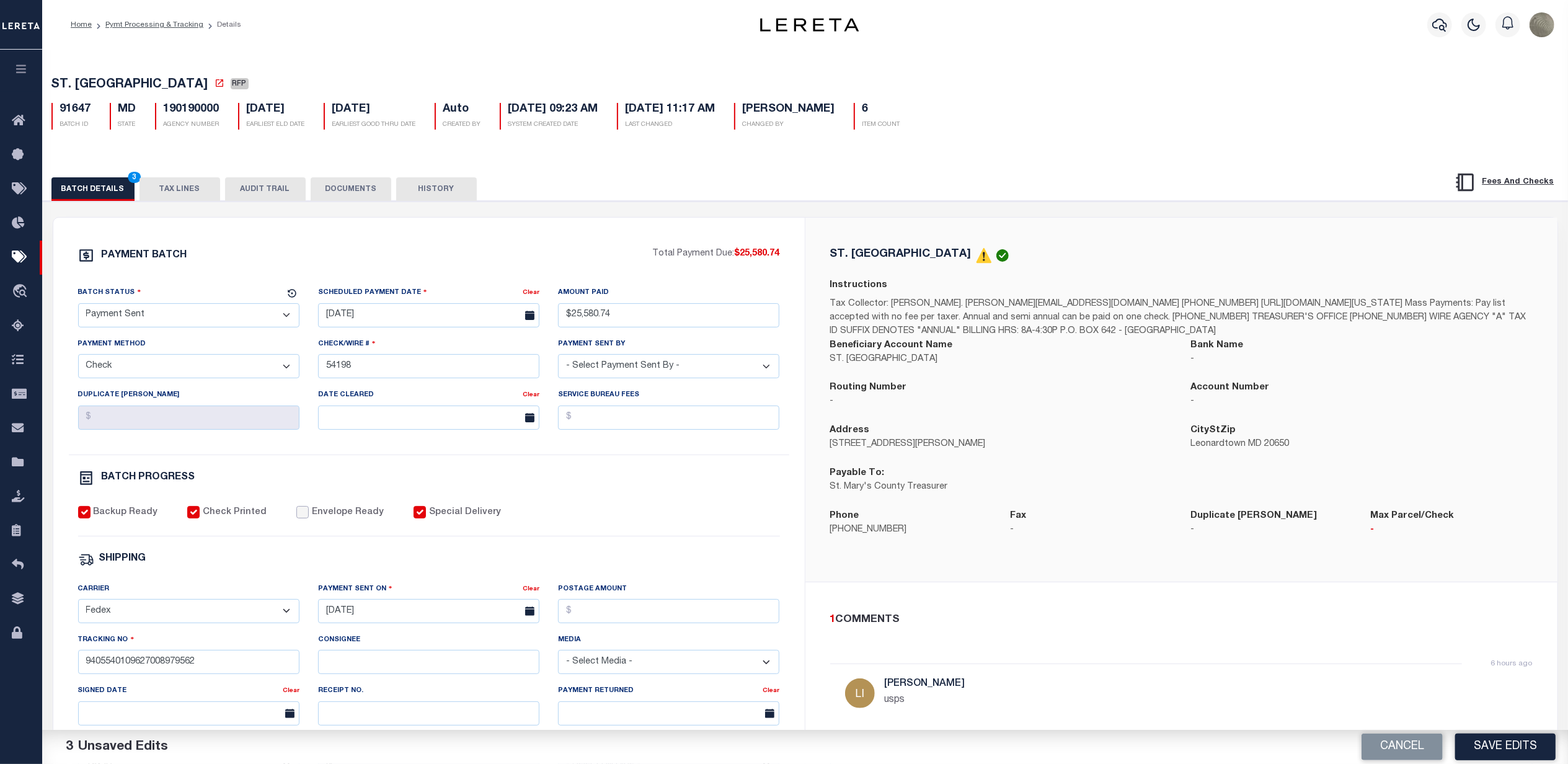
click at [309, 519] on input "Envelope Ready" at bounding box center [302, 512] width 13 height 13
checkbox input "true"
click at [1511, 748] on button "Save Edits" at bounding box center [1505, 748] width 100 height 27
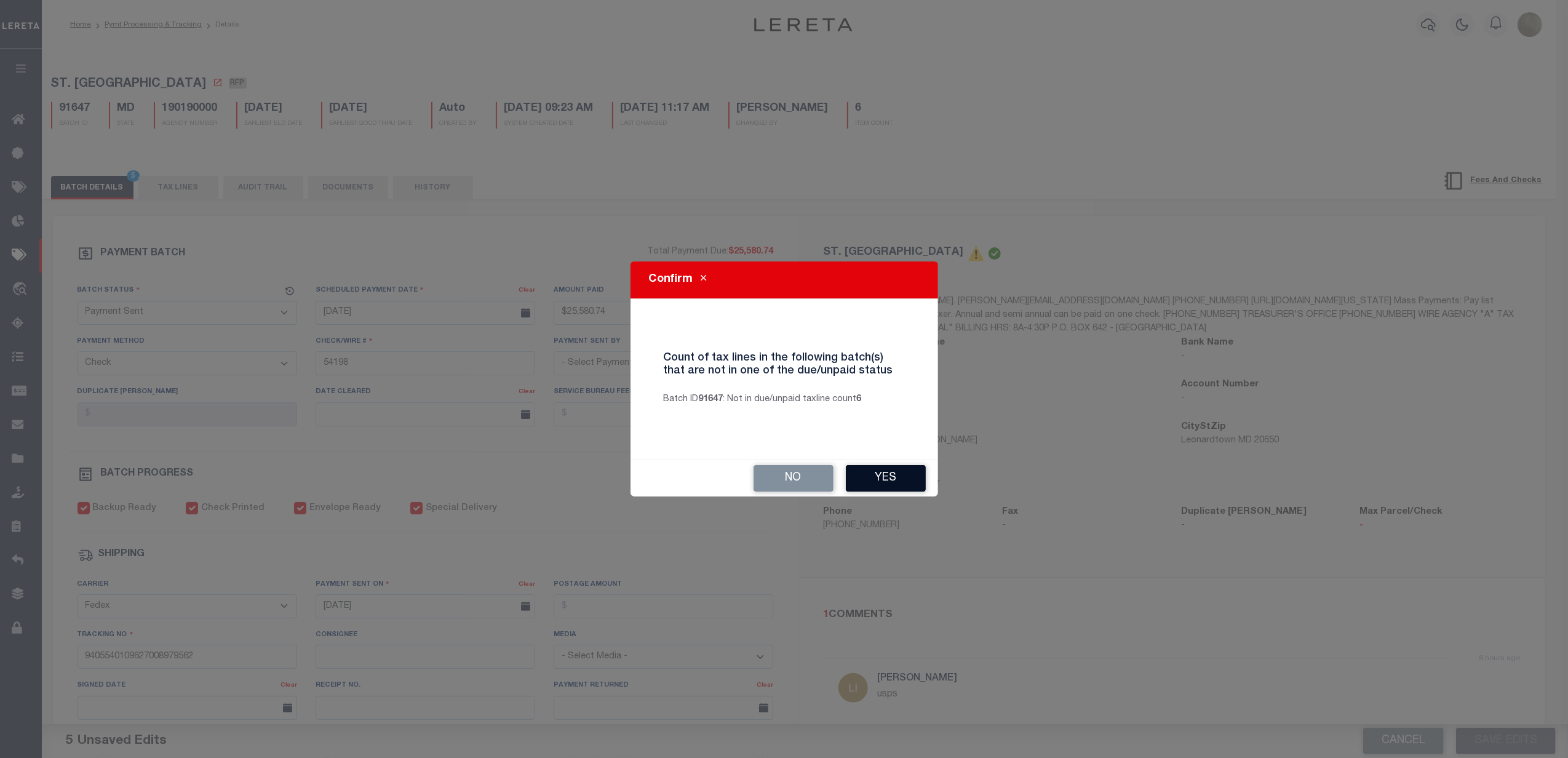
click at [874, 475] on button "Yes" at bounding box center [885, 478] width 80 height 27
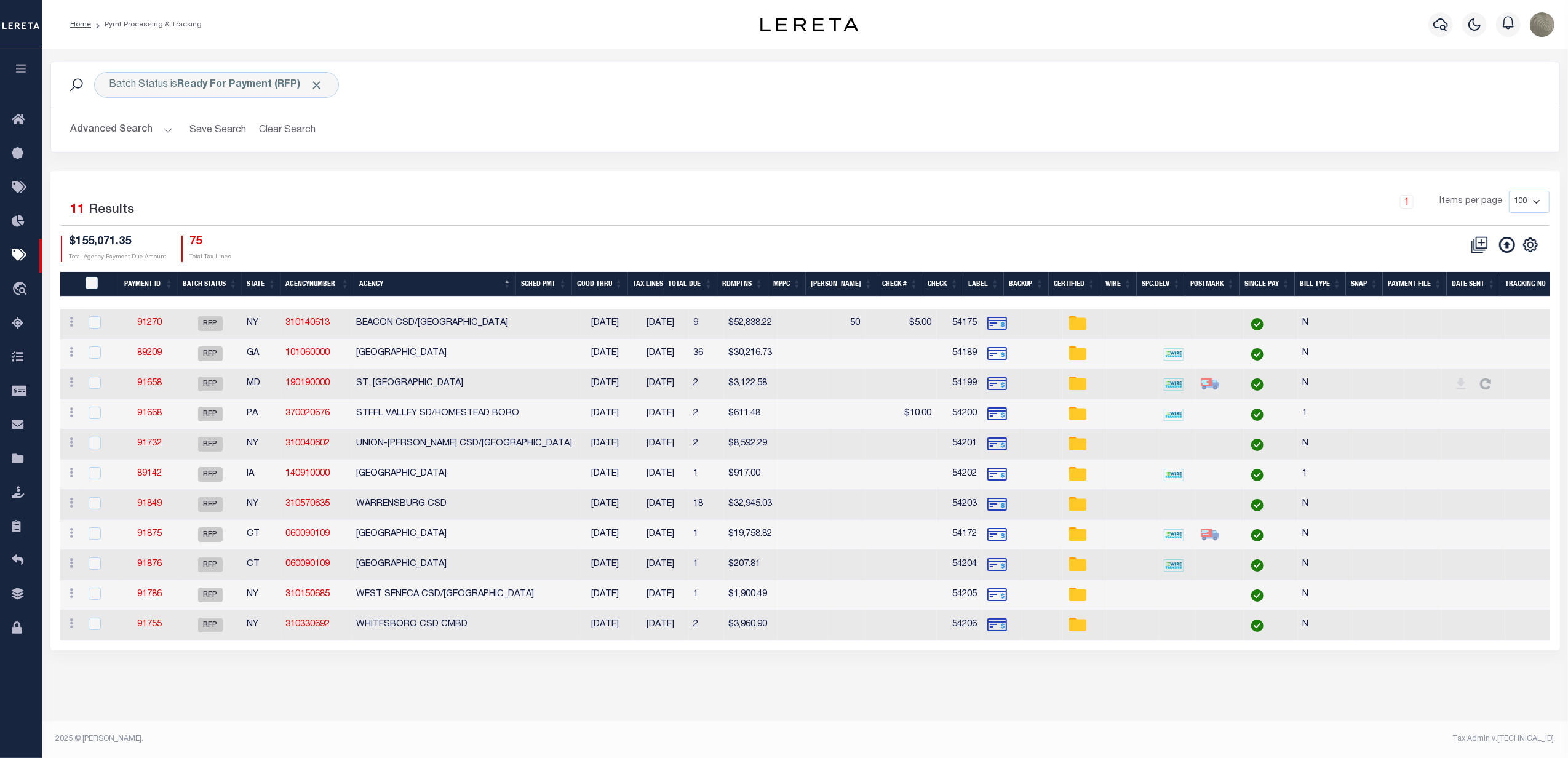
type input "$25,580.74"
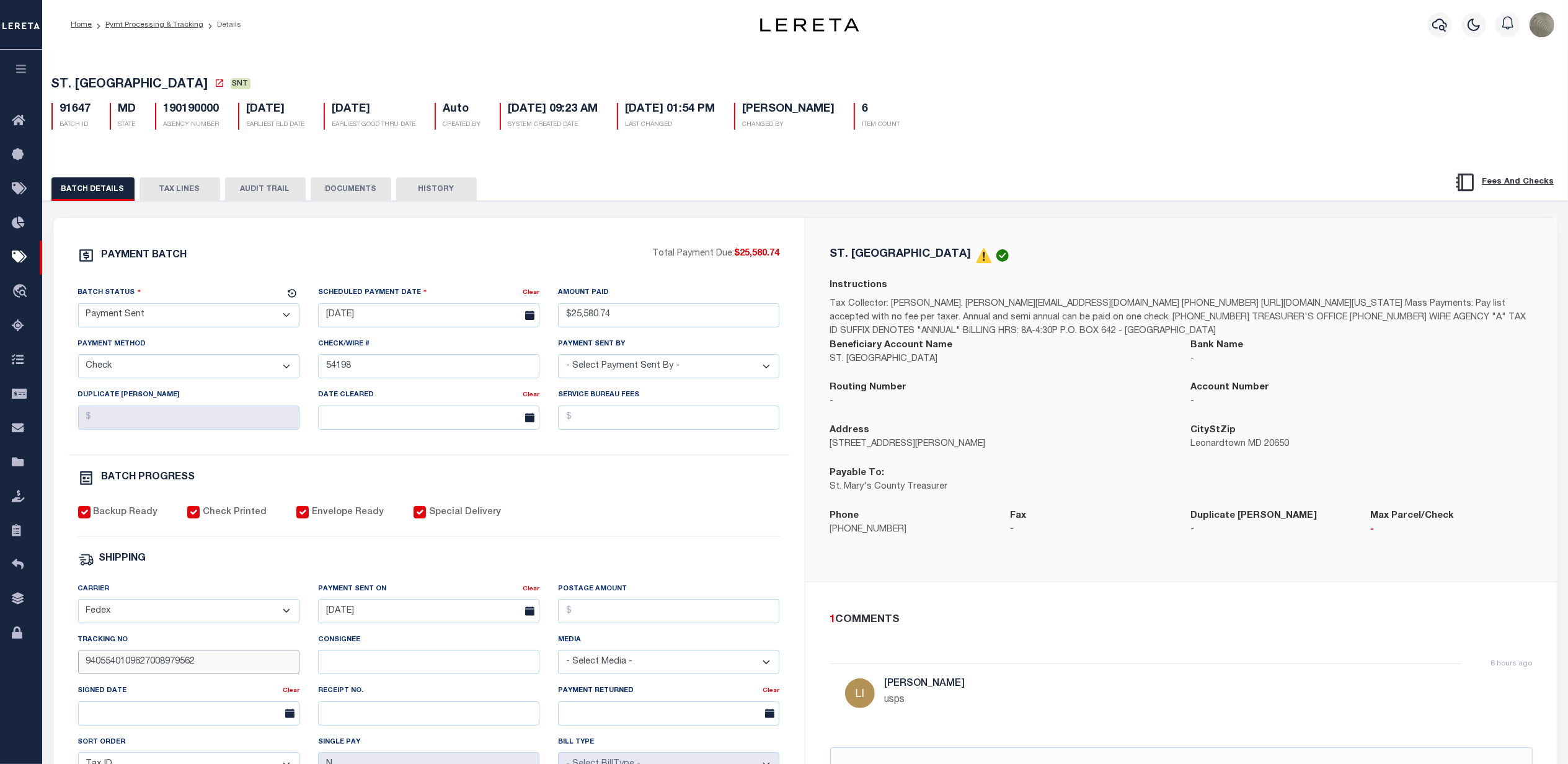
click at [112, 674] on input "9405540109627008979562" at bounding box center [188, 662] width 221 height 24
click at [770, 532] on div "Backup Ready Check Printed Envelope Ready Special Delivery" at bounding box center [429, 521] width 702 height 31
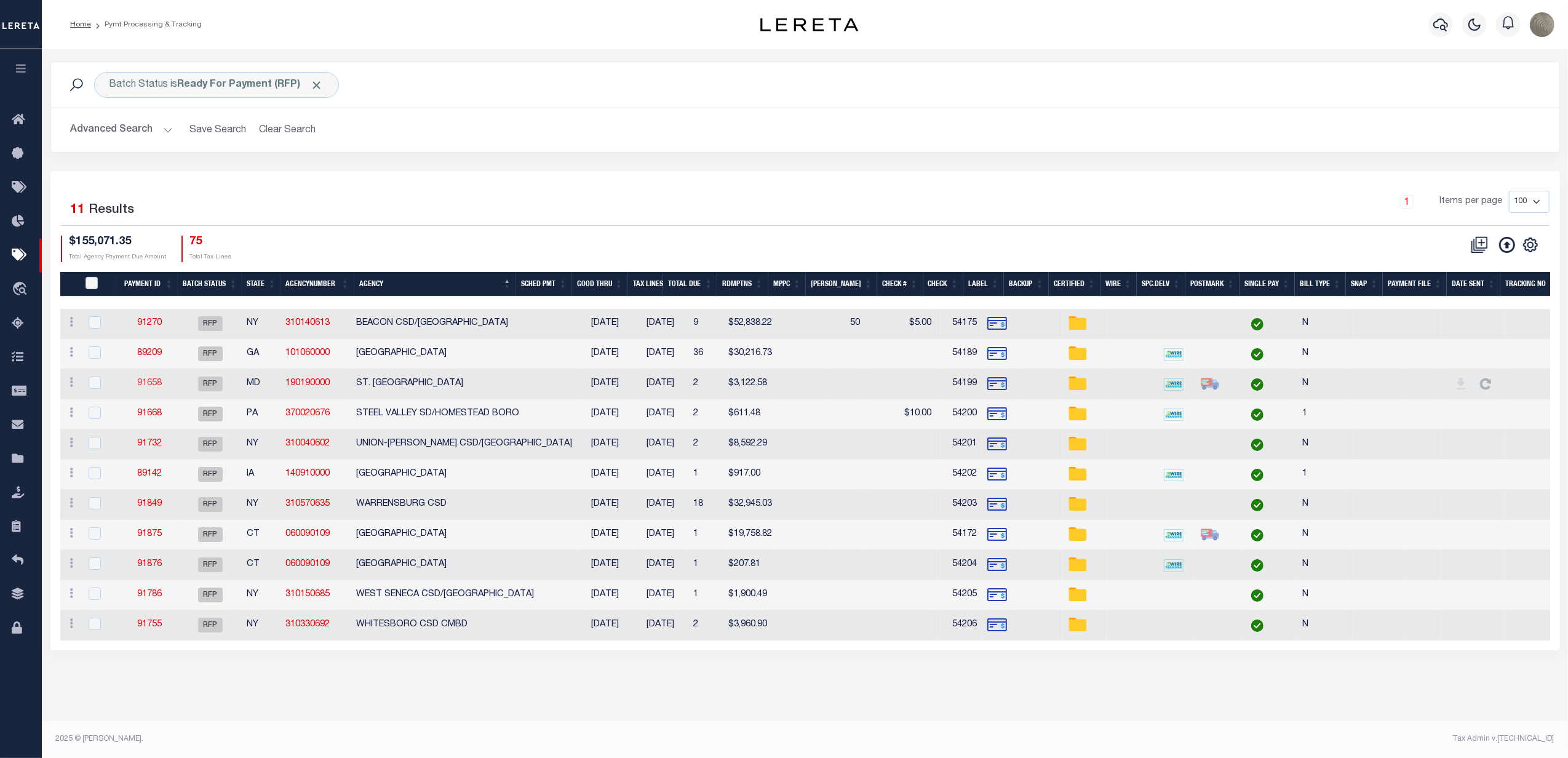
click at [155, 388] on link "91658" at bounding box center [149, 384] width 25 height 9
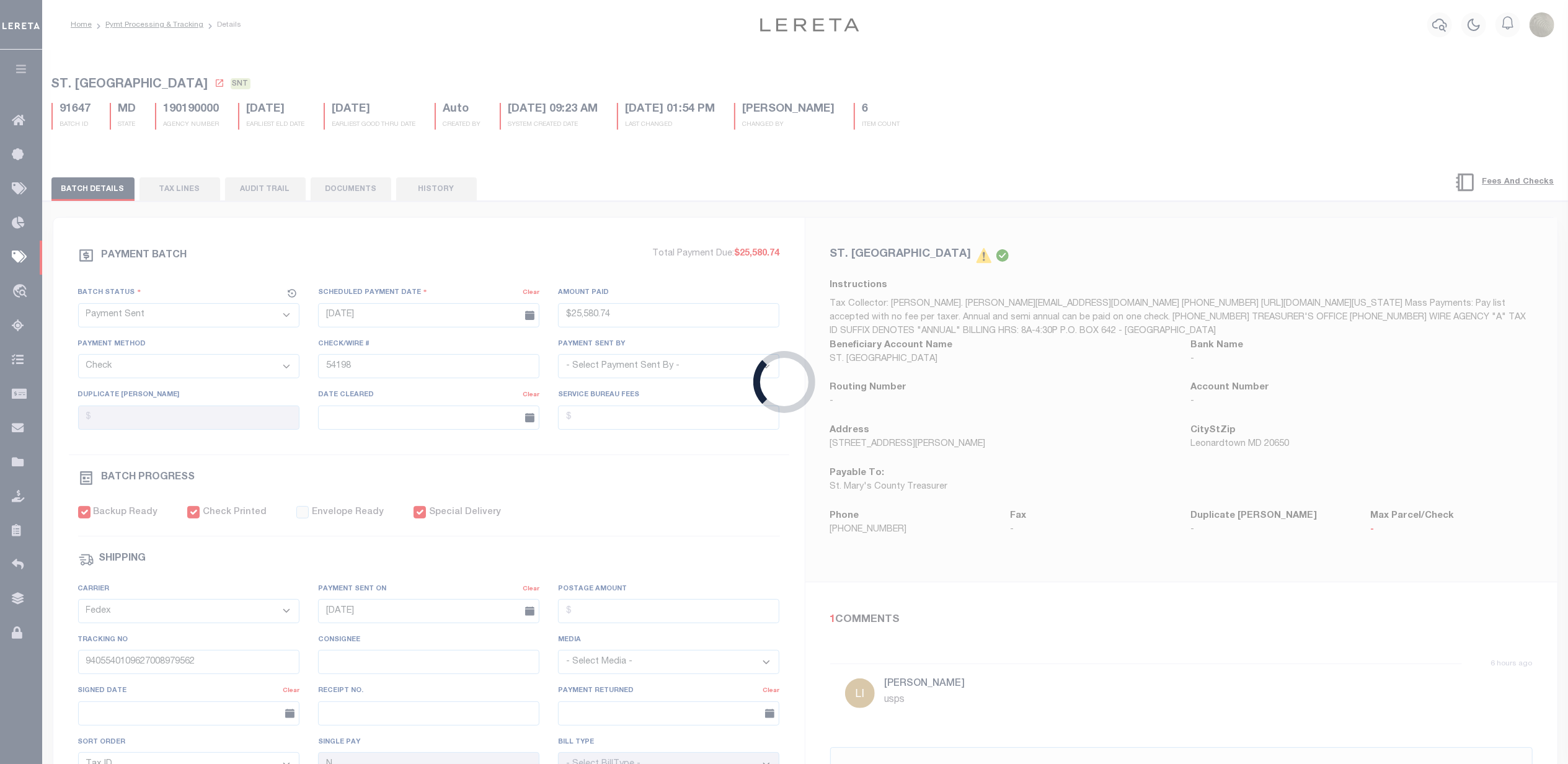
select select "RFP"
type input "$3,122.58"
type input "54199"
checkbox input "false"
select select
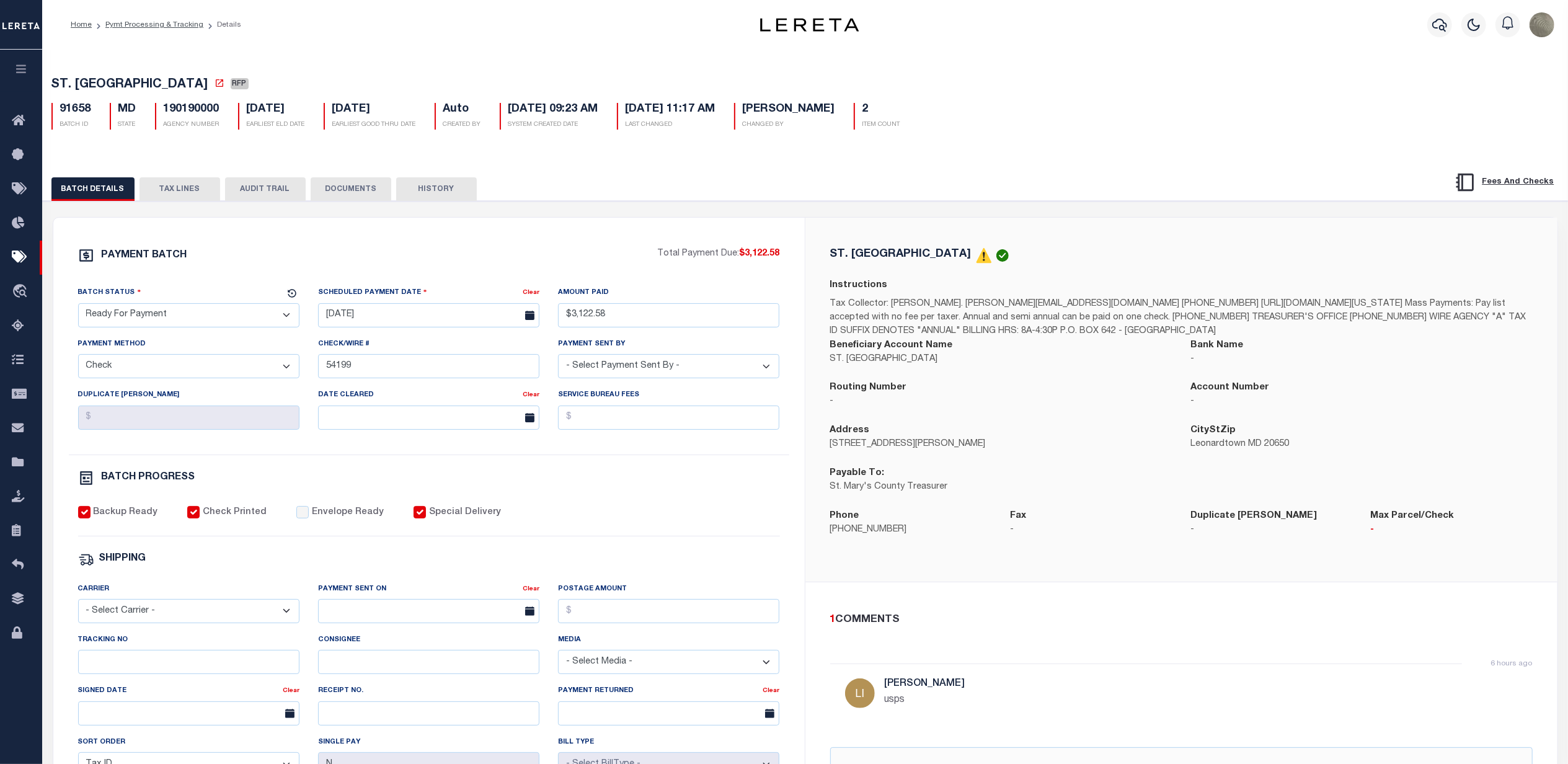
click at [162, 325] on select "- Select Status - Scheduled for Payment Ready For Payment Payment Sent Cleared …" at bounding box center [188, 315] width 221 height 24
select select "SNT"
click at [78, 307] on select "- Select Status - Scheduled for Payment Ready For Payment Payment Sent Cleared …" at bounding box center [188, 315] width 221 height 24
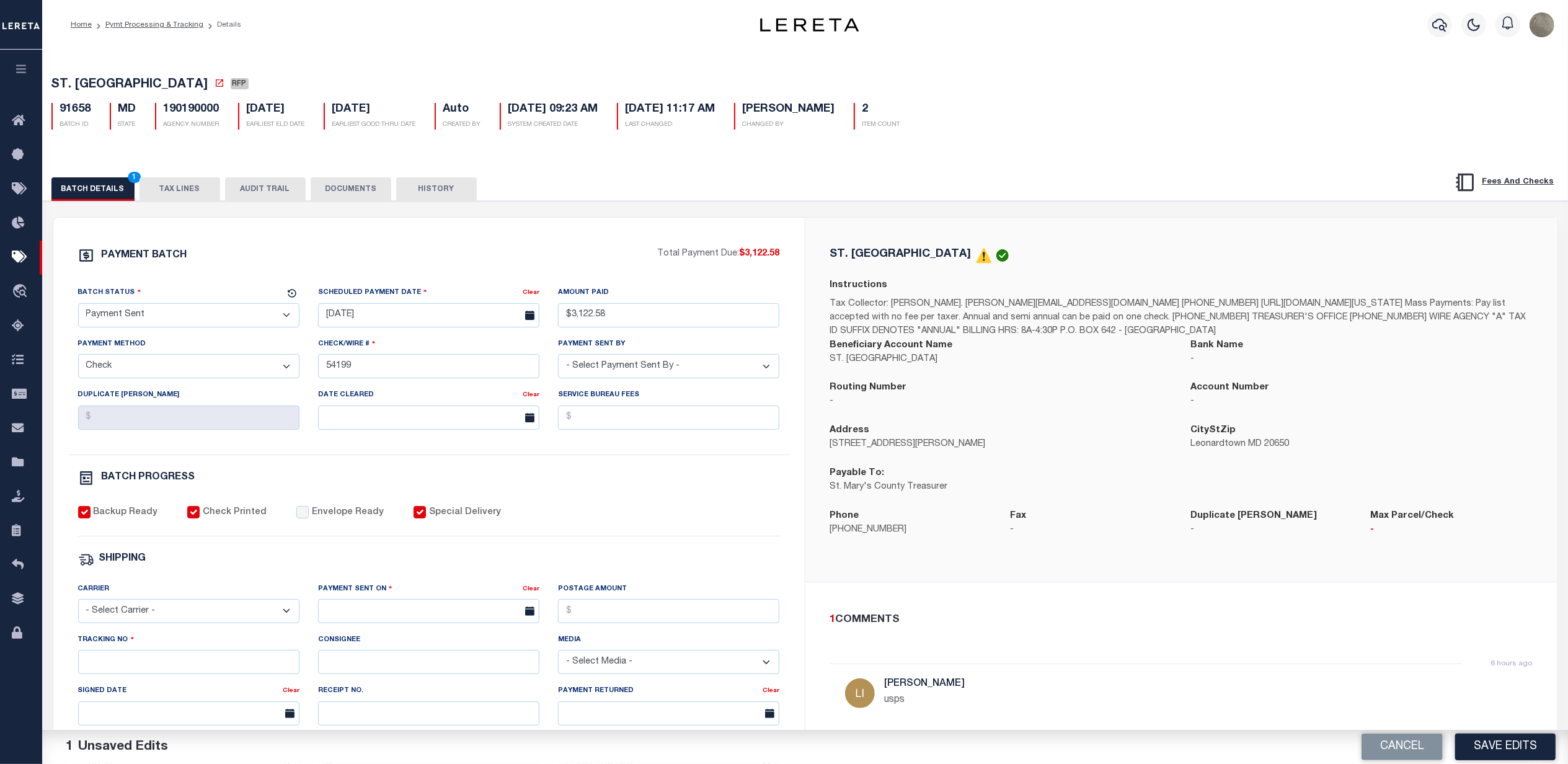
click at [142, 614] on select "- Select Carrier - E-mail Fax Fedex FTP Other UPS USPS" at bounding box center [188, 611] width 221 height 24
select select "USS"
click at [78, 608] on select "- Select Carrier - E-mail Fax Fedex FTP Other UPS USPS" at bounding box center [188, 611] width 221 height 24
click at [409, 623] on input "text" at bounding box center [428, 611] width 221 height 24
click at [387, 573] on span "30" at bounding box center [386, 571] width 24 height 24
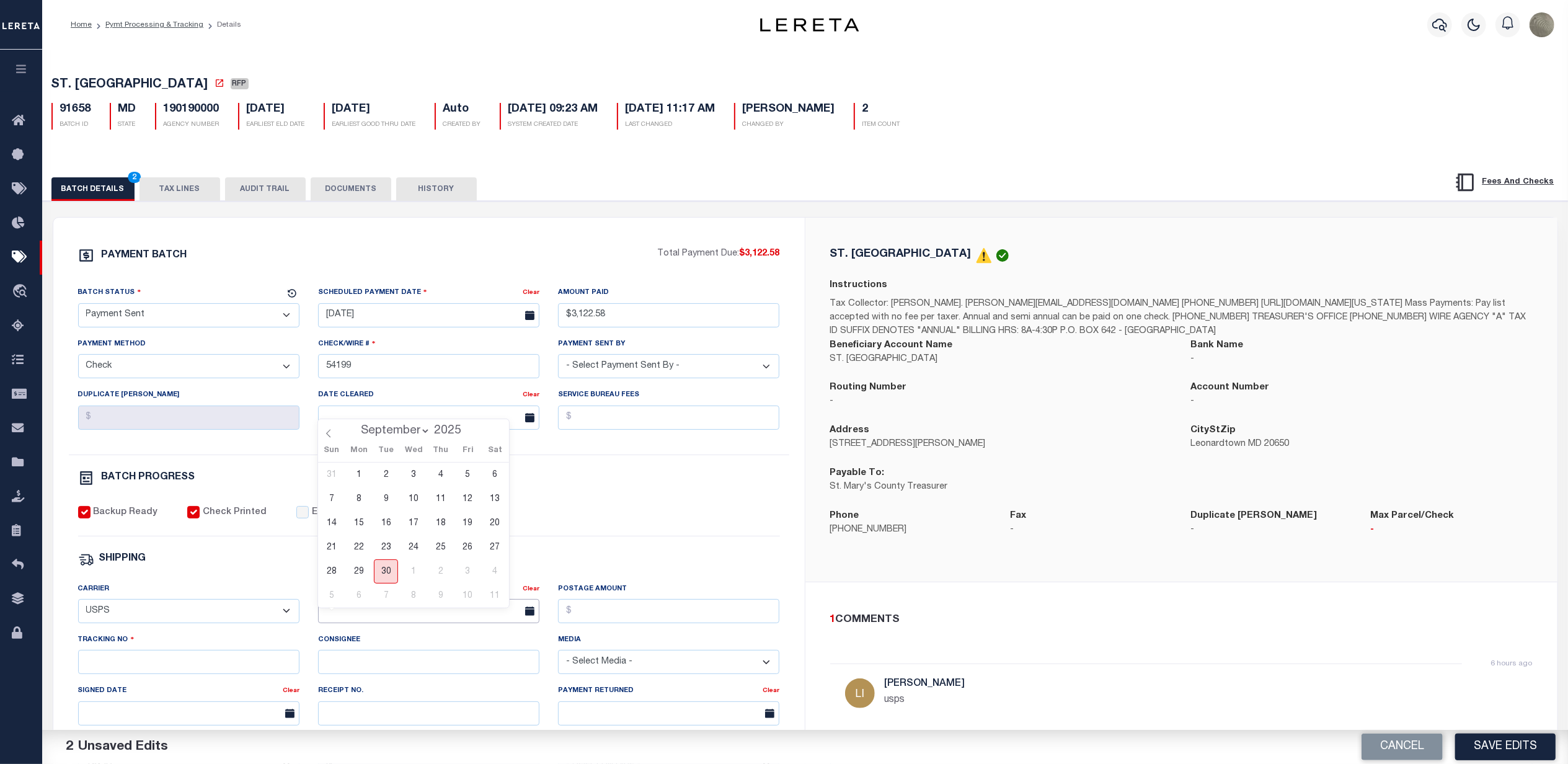
type input "09/30/2025"
click at [170, 674] on input "Tracking No" at bounding box center [188, 662] width 221 height 24
paste input "9405540109627008979562"
type input "9405540109627008979562"
drag, startPoint x: 645, startPoint y: 540, endPoint x: 648, endPoint y: 533, distance: 7.6
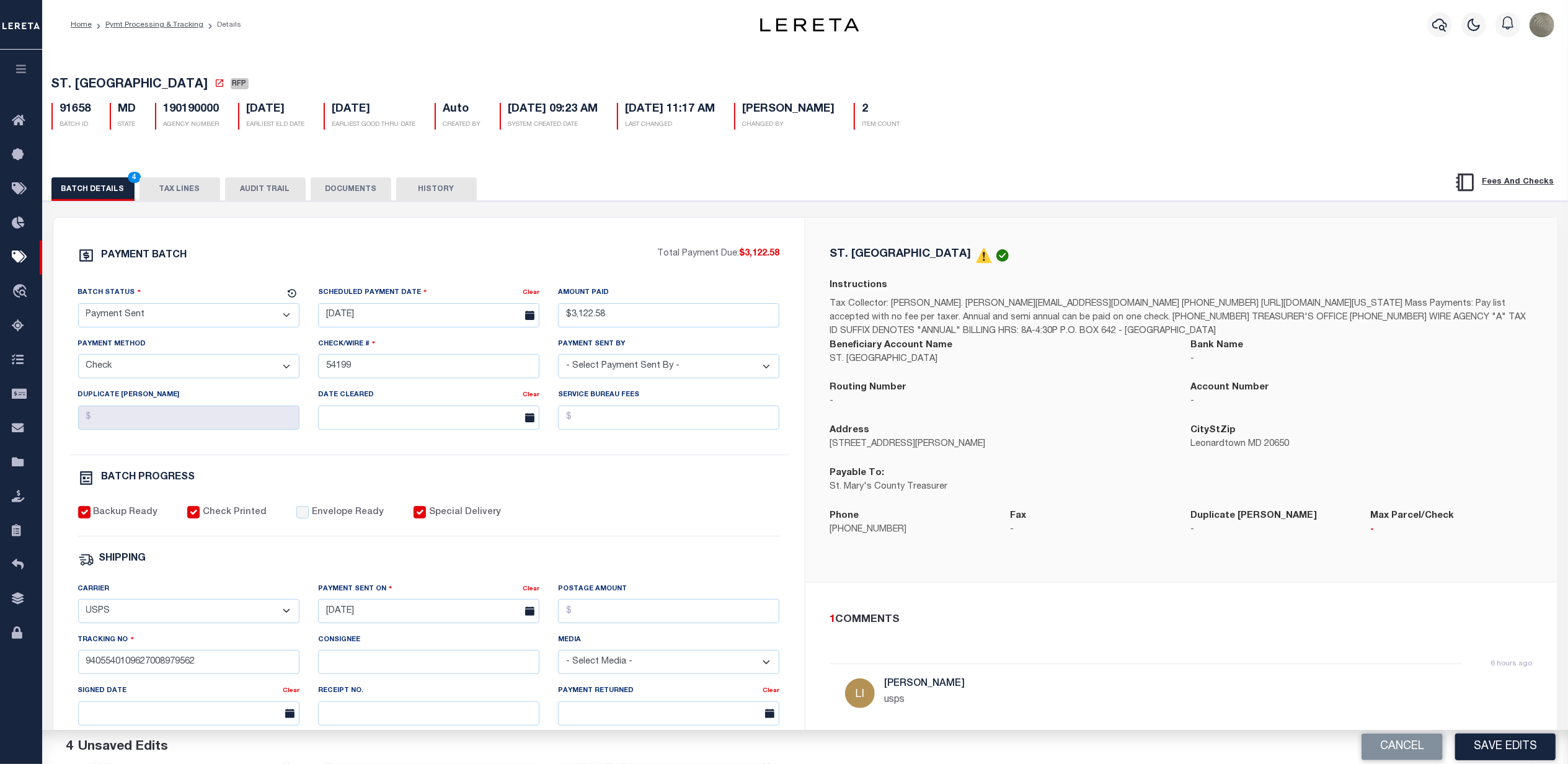
click at [645, 537] on div "Backup Ready Check Printed Envelope Ready Special Delivery" at bounding box center [429, 521] width 702 height 31
click at [1528, 745] on button "Save Edits" at bounding box center [1505, 748] width 100 height 27
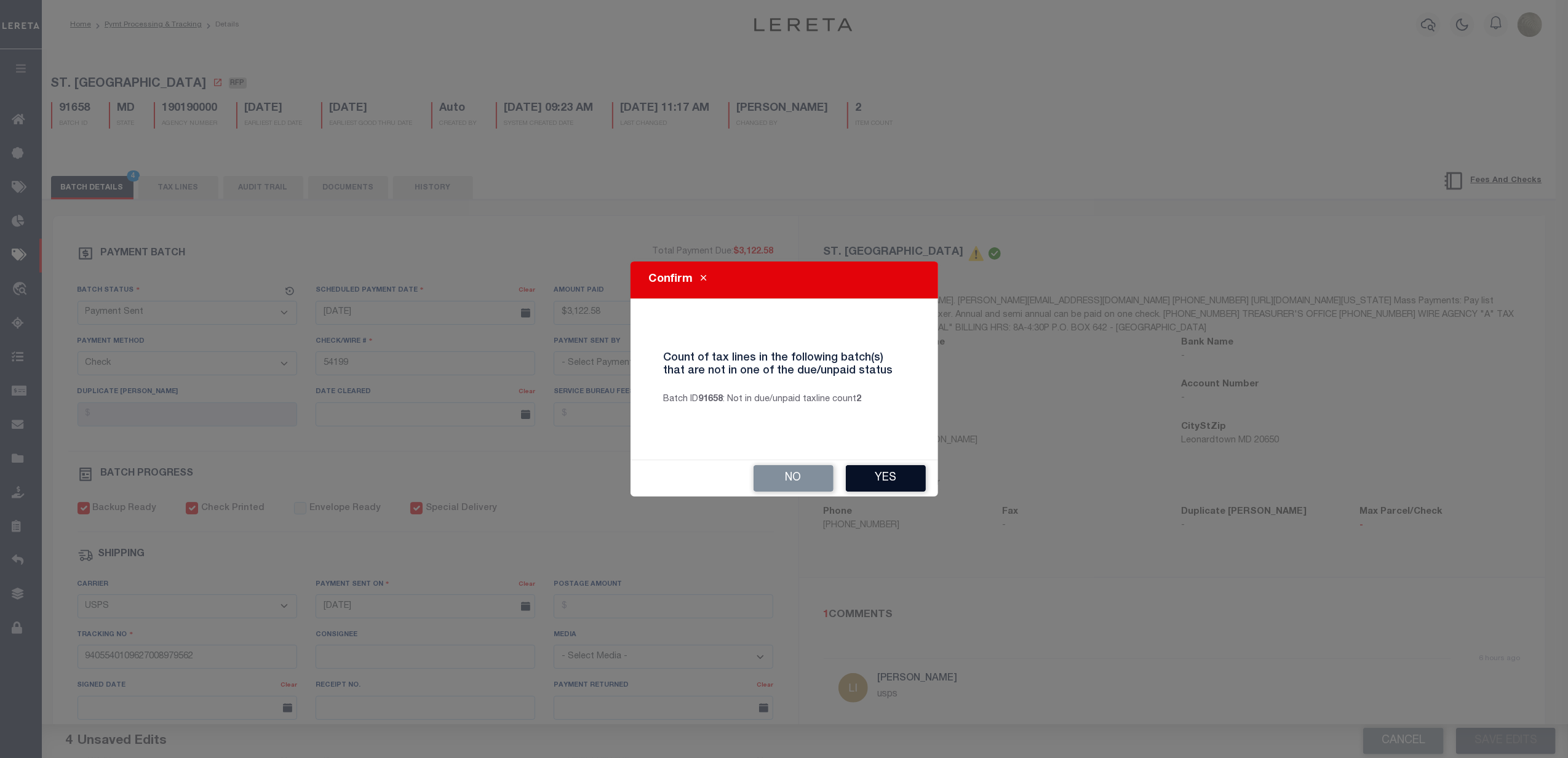
click at [917, 474] on button "Yes" at bounding box center [885, 478] width 80 height 27
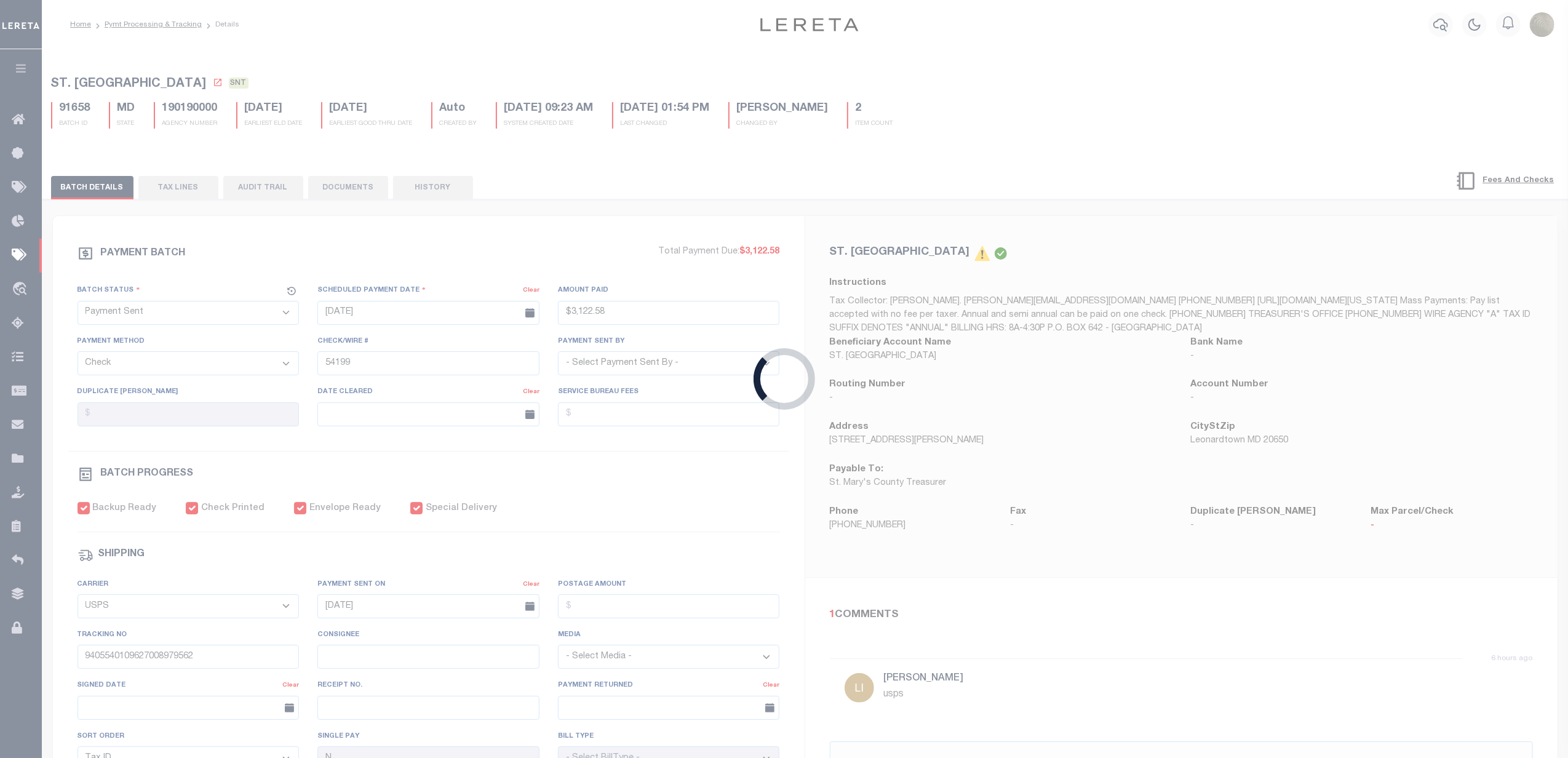
type input "$25,580.74"
type input "54198"
checkbox input "true"
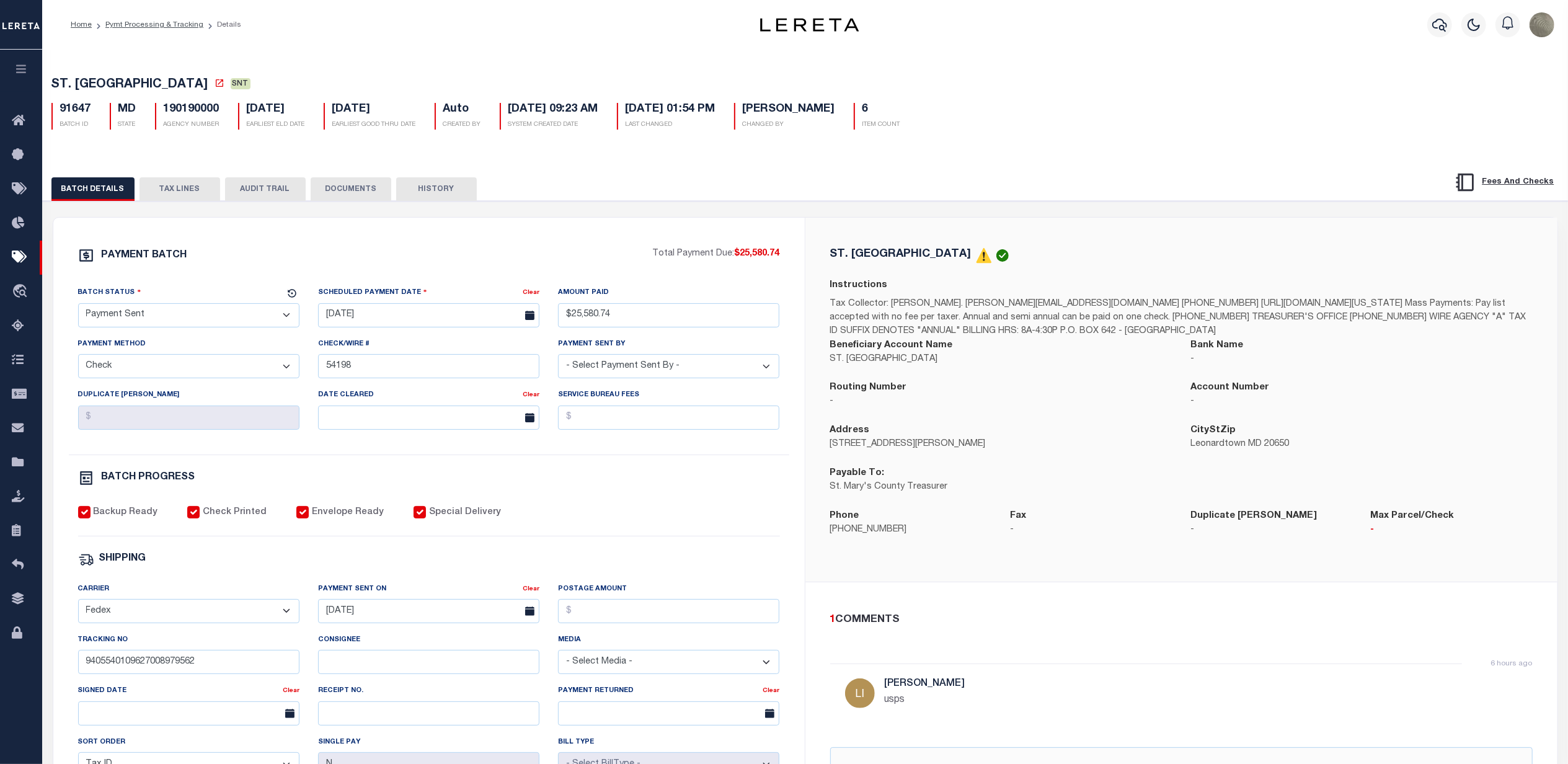
click at [282, 616] on select "- Select Carrier - E-mail Fax Fedex FTP Other UPS USPS" at bounding box center [188, 611] width 221 height 24
select select "USS"
click at [78, 607] on select "- Select Carrier - E-mail Fax Fedex FTP Other UPS USPS" at bounding box center [188, 611] width 221 height 24
click at [651, 590] on div "Postage Amount" at bounding box center [668, 603] width 221 height 41
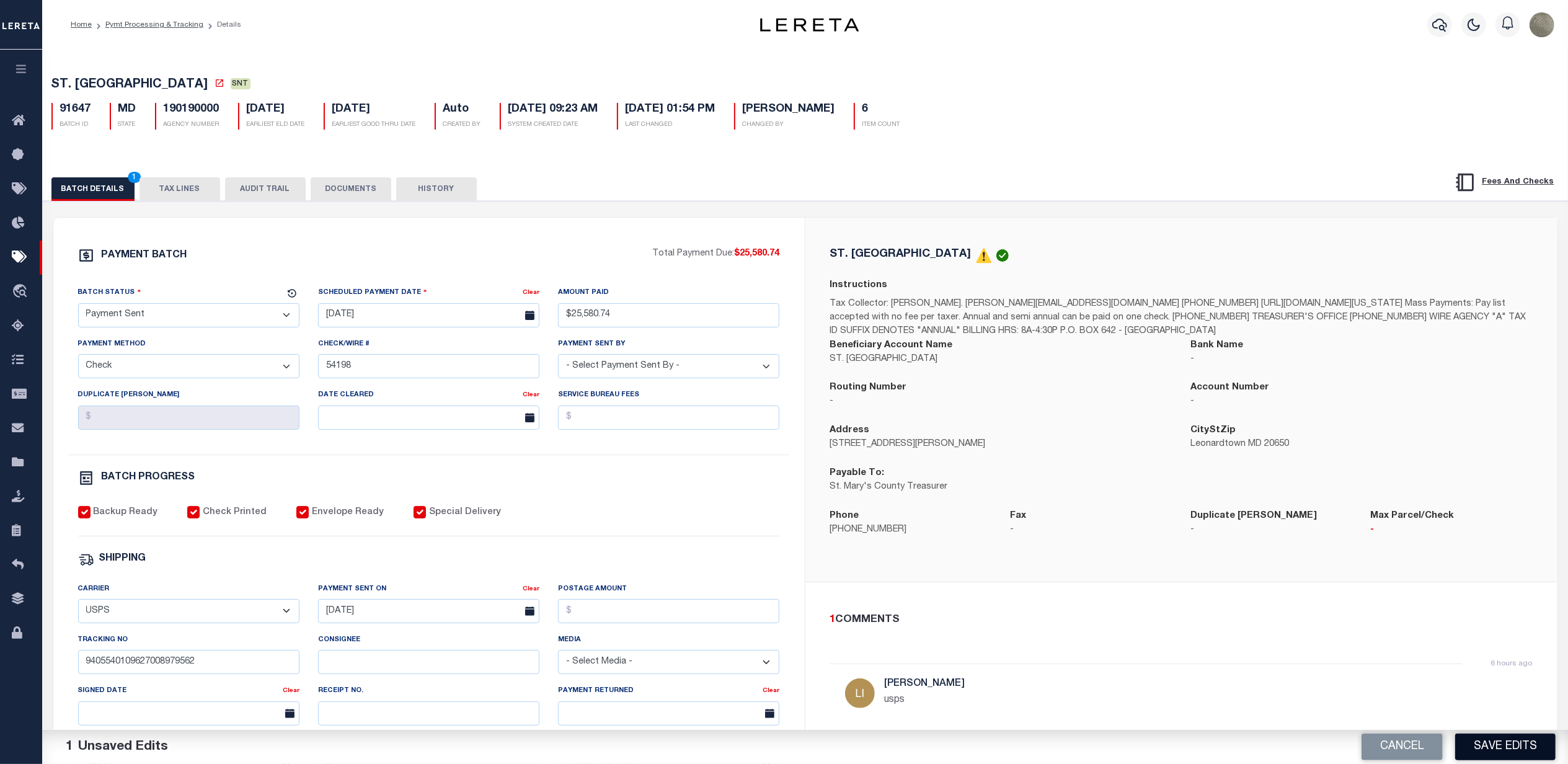
click at [1508, 754] on button "Save Edits" at bounding box center [1505, 748] width 100 height 27
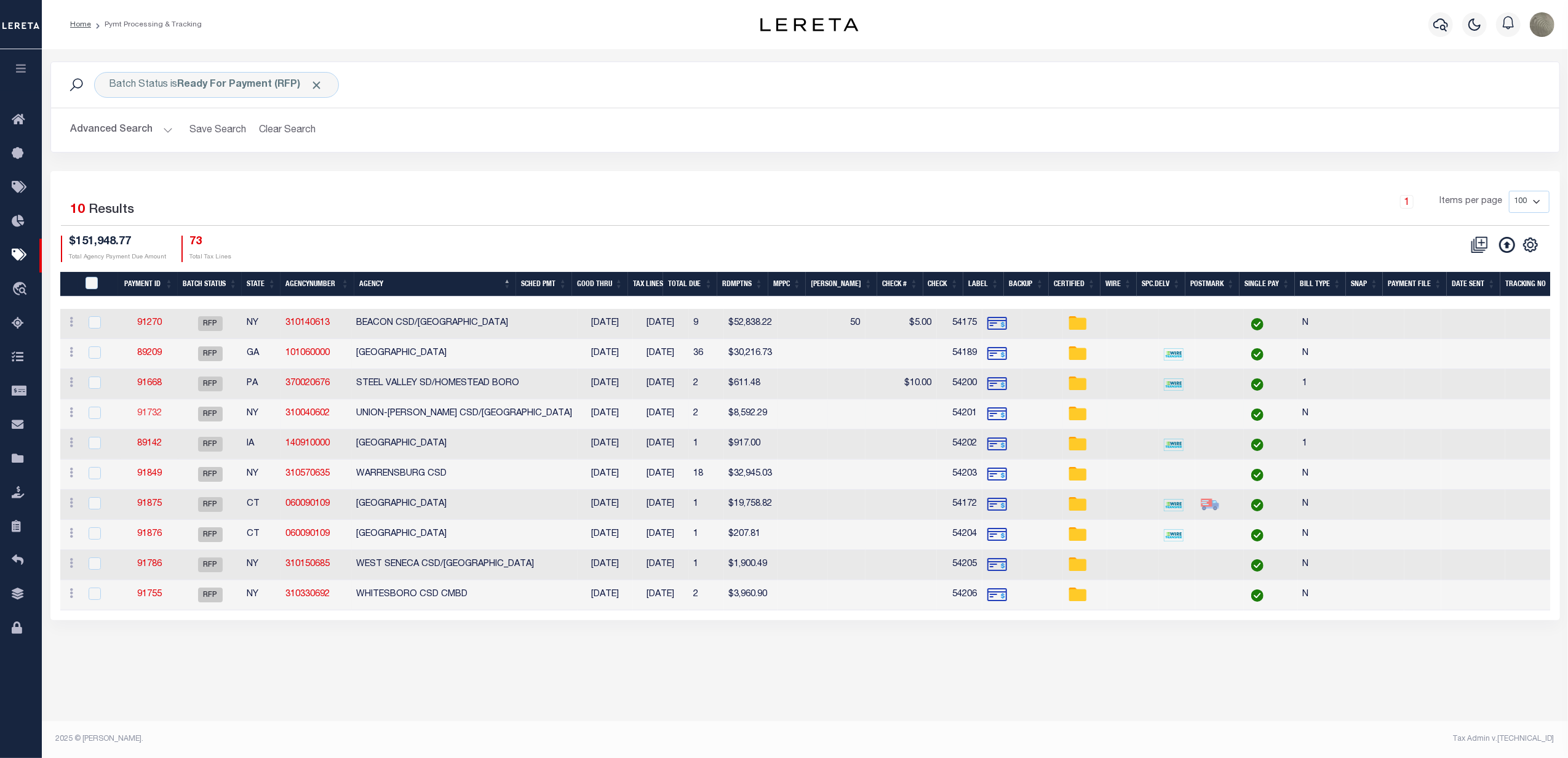
click at [155, 418] on link "91732" at bounding box center [149, 414] width 25 height 9
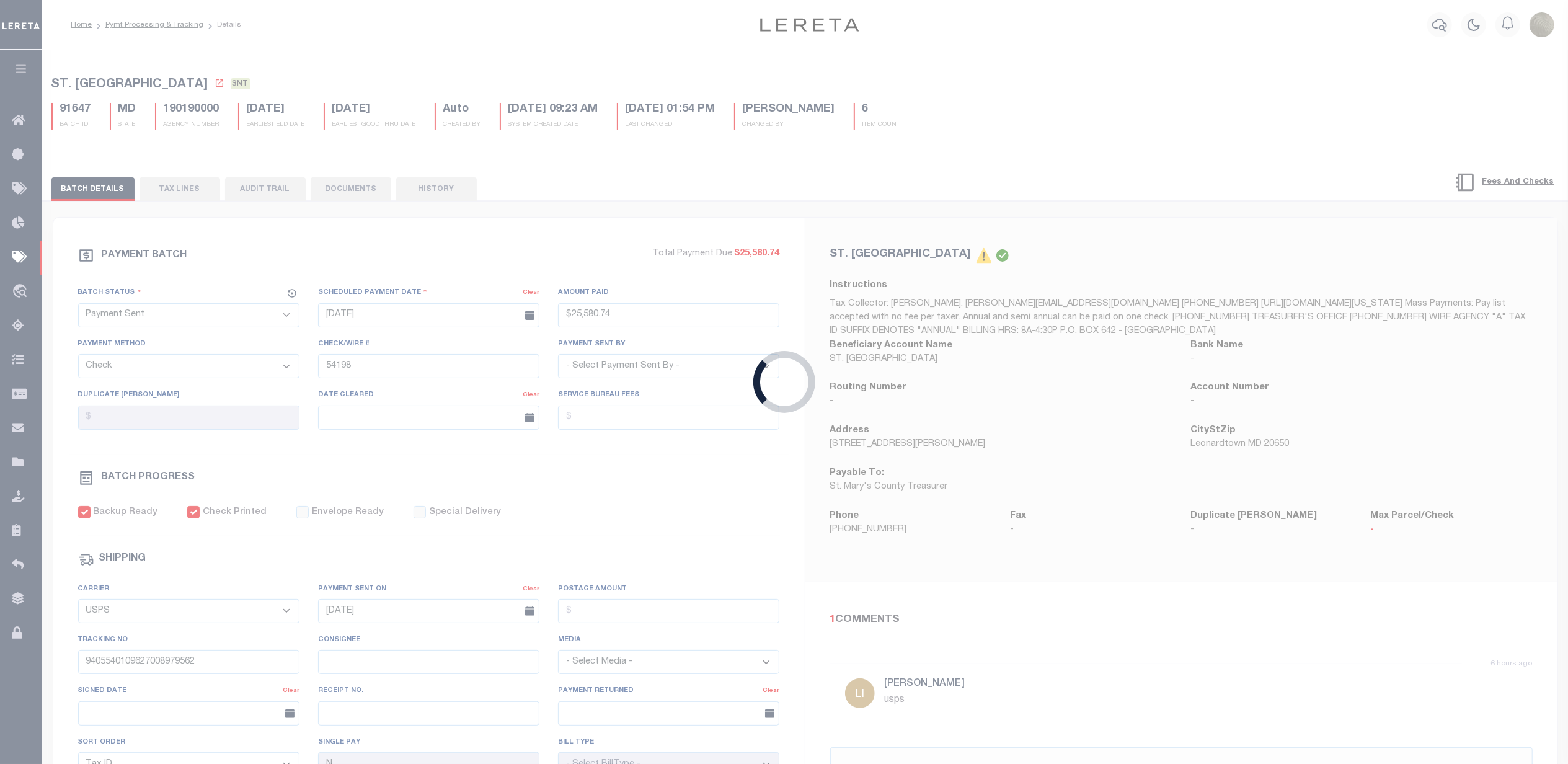
select select "RFP"
type input "$8,592.29"
type input "54201"
select select "Villatoro-Benitez, Andres"
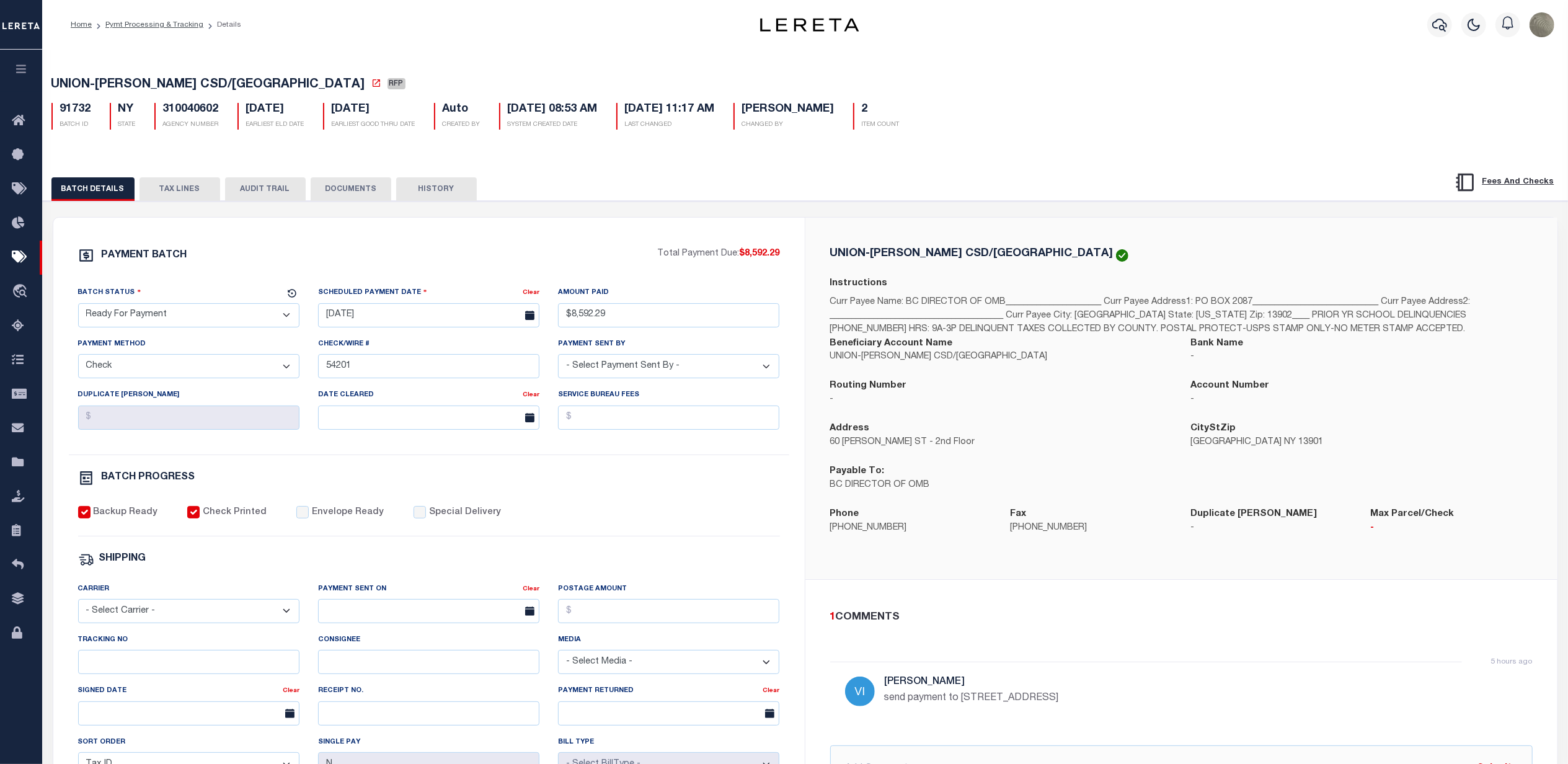
click at [142, 316] on select "- Select Status - Scheduled for Payment Ready For Payment Payment Sent Cleared …" at bounding box center [188, 315] width 221 height 24
click at [78, 307] on select "- Select Status - Scheduled for Payment Ready For Payment Payment Sent Cleared …" at bounding box center [188, 315] width 221 height 24
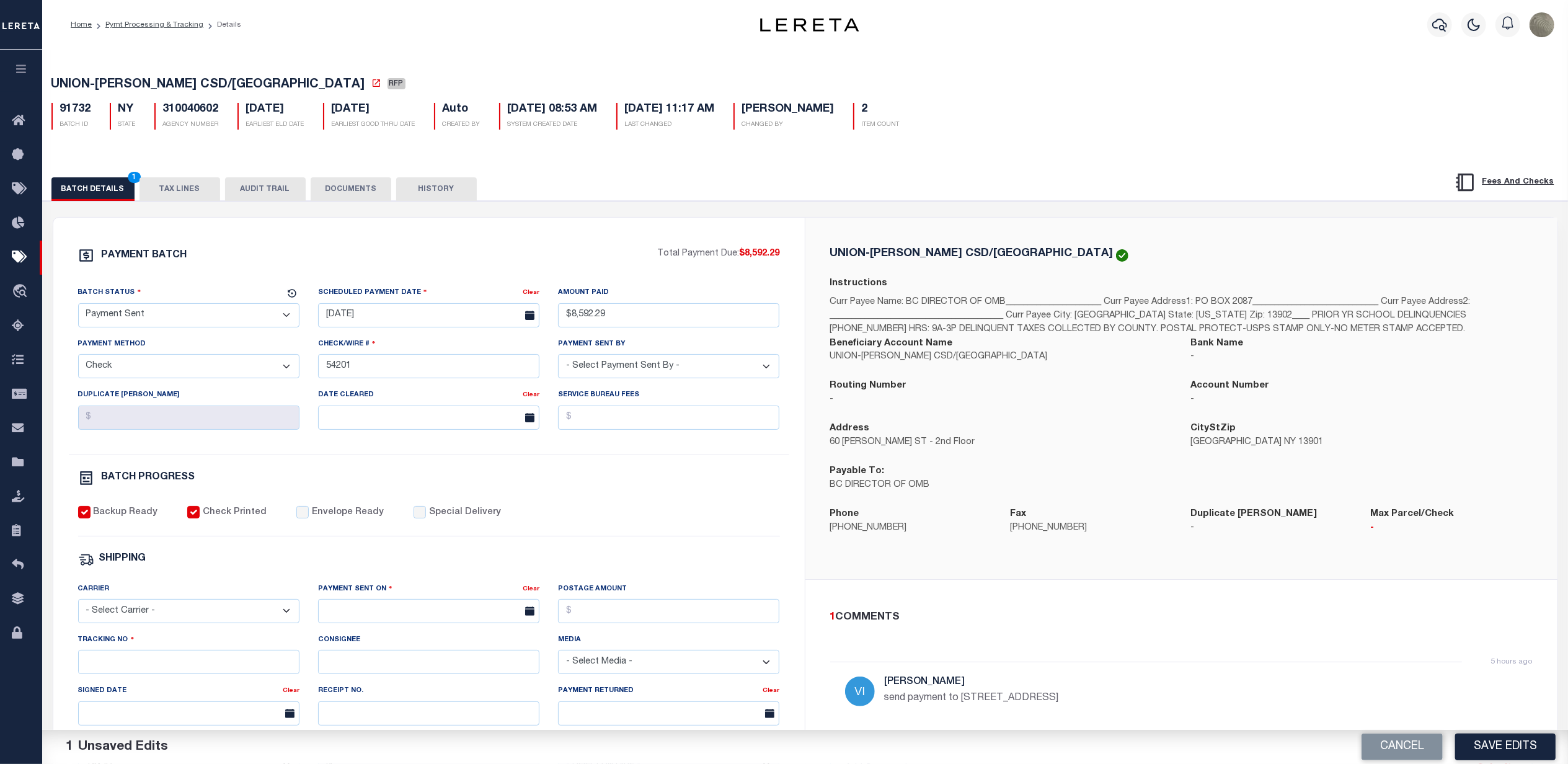
click at [286, 516] on div "Backup Ready Check Printed Envelope Ready Special Delivery" at bounding box center [429, 521] width 702 height 31
click at [296, 519] on input "Envelope Ready" at bounding box center [302, 512] width 13 height 13
click at [184, 608] on select "- Select Carrier - E-mail Fax Fedex FTP Other UPS USPS" at bounding box center [188, 611] width 221 height 24
click at [78, 608] on select "- Select Carrier - E-mail Fax Fedex FTP Other UPS USPS" at bounding box center [188, 611] width 221 height 24
click at [341, 600] on div "Payment Sent On" at bounding box center [420, 591] width 205 height 17
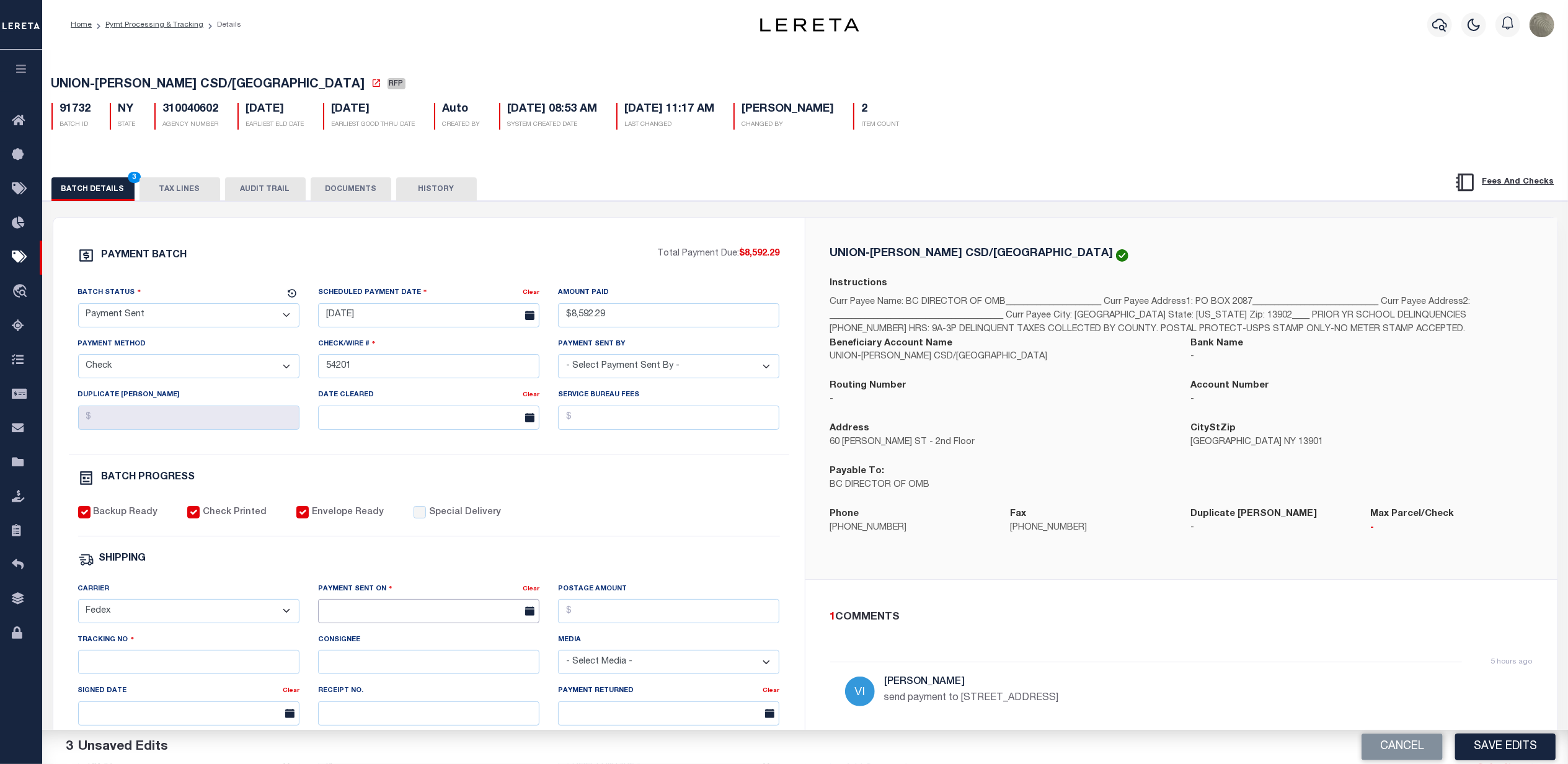
click at [356, 618] on input "text" at bounding box center [428, 611] width 221 height 24
click at [385, 572] on span "30" at bounding box center [386, 571] width 24 height 24
click at [593, 616] on input "Postage Amount" at bounding box center [668, 611] width 221 height 24
click at [564, 576] on div "PAYMENT BATCH Total Payment Due: $8,592.29 Batch Status - Select Status -" at bounding box center [429, 580] width 722 height 666
click at [178, 674] on input "Tracking No" at bounding box center [188, 662] width 221 height 24
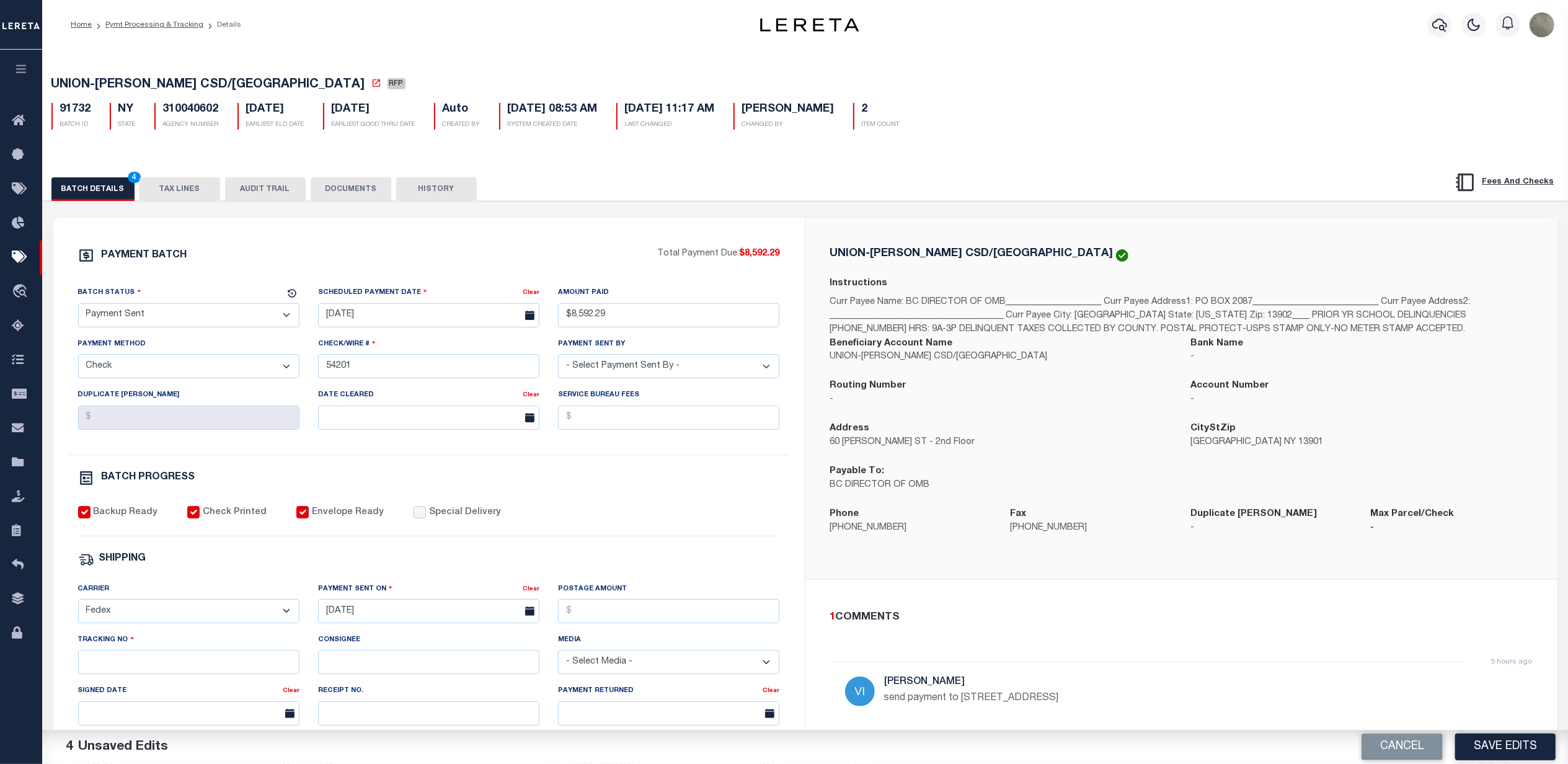
click at [583, 562] on div "SHIPPING" at bounding box center [429, 559] width 702 height 16
drag, startPoint x: 221, startPoint y: 107, endPoint x: 159, endPoint y: 118, distance: 63.0
click at [159, 118] on div "310040602 AGENCY NUMBER" at bounding box center [187, 116] width 83 height 27
drag, startPoint x: 100, startPoint y: 676, endPoint x: 102, endPoint y: 670, distance: 6.3
click at [100, 674] on input "Tracking No" at bounding box center [188, 662] width 221 height 24
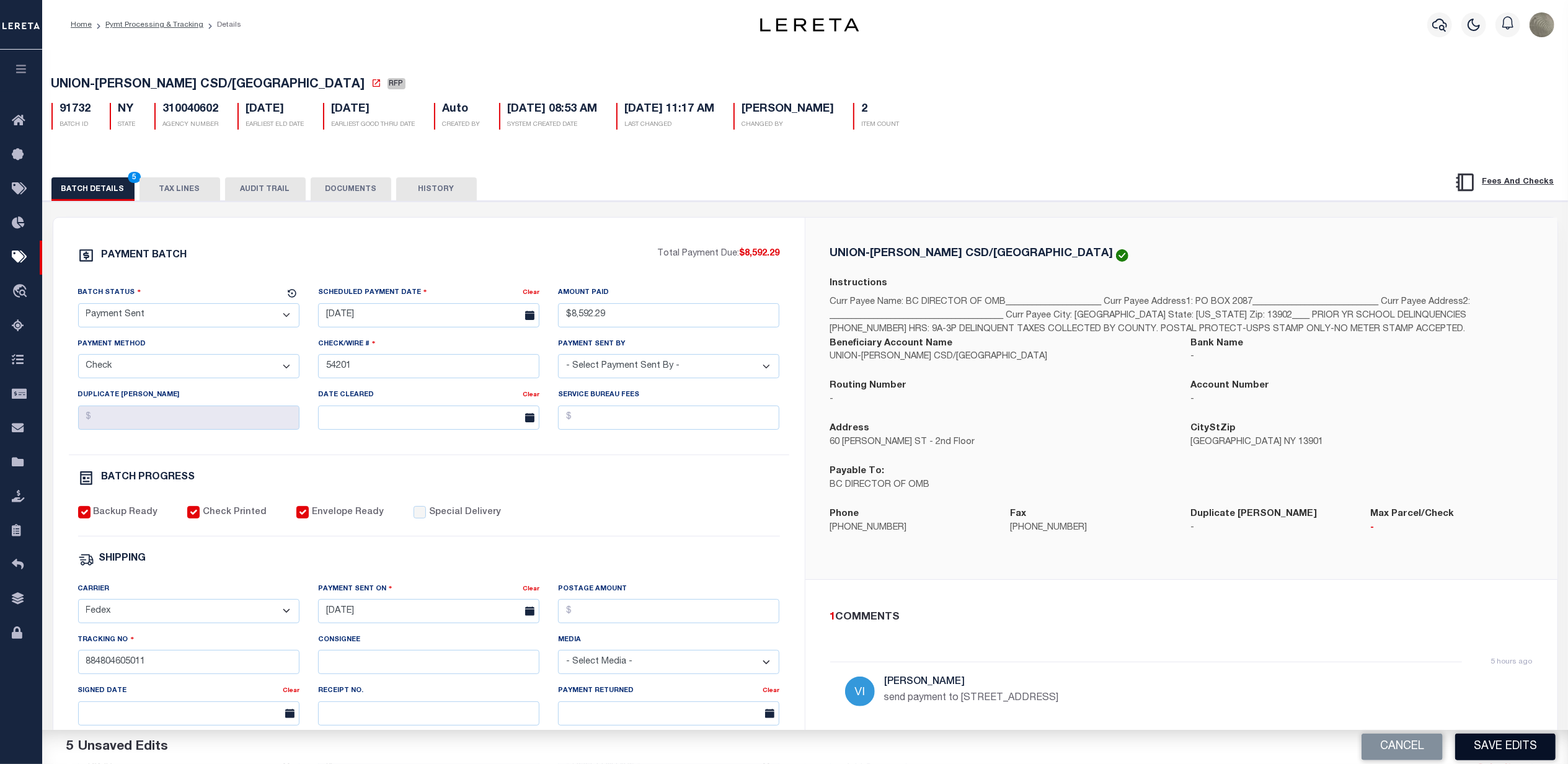
click at [1520, 742] on button "Save Edits" at bounding box center [1505, 748] width 100 height 27
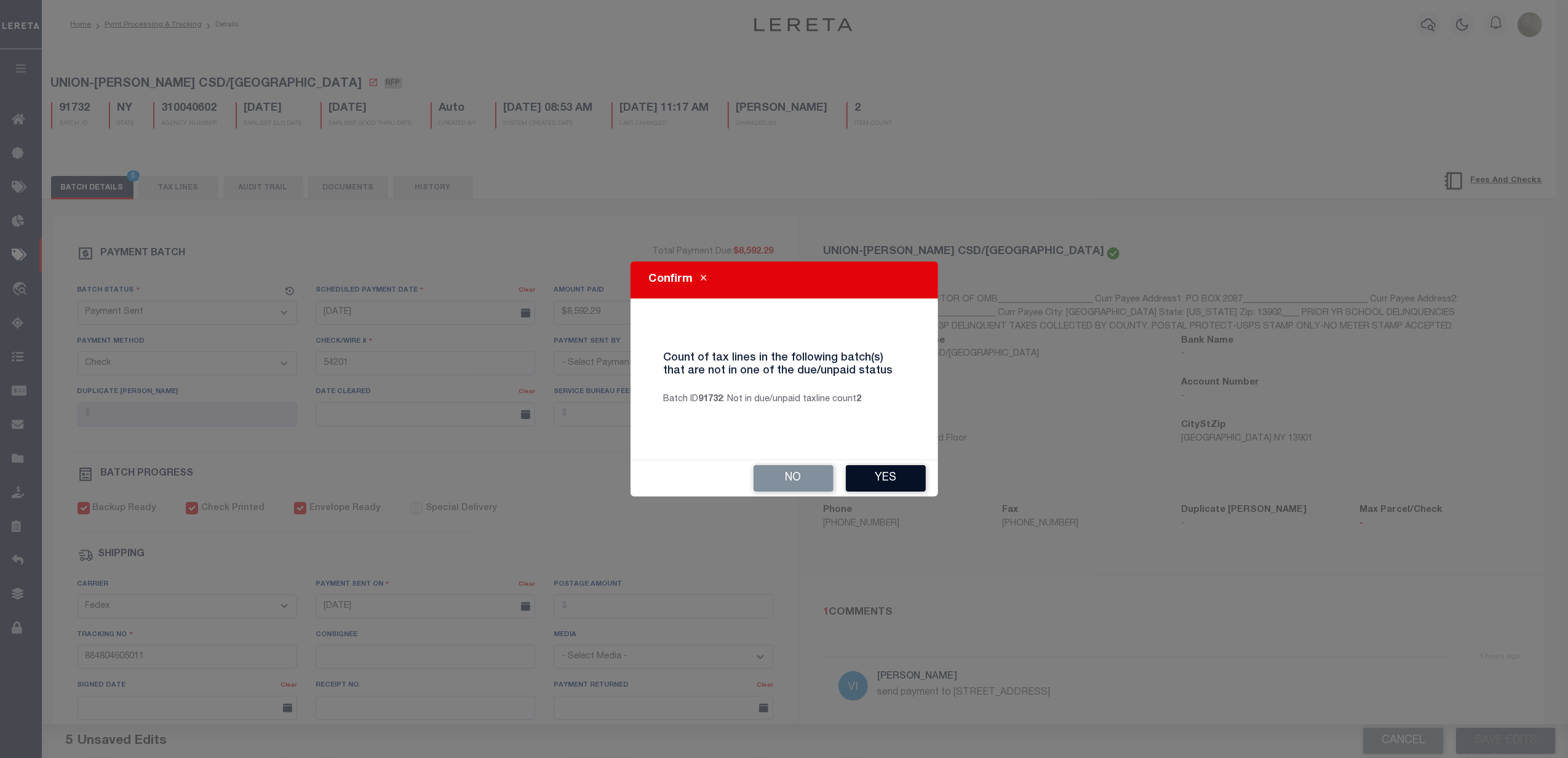
click at [884, 478] on button "Yes" at bounding box center [885, 478] width 80 height 27
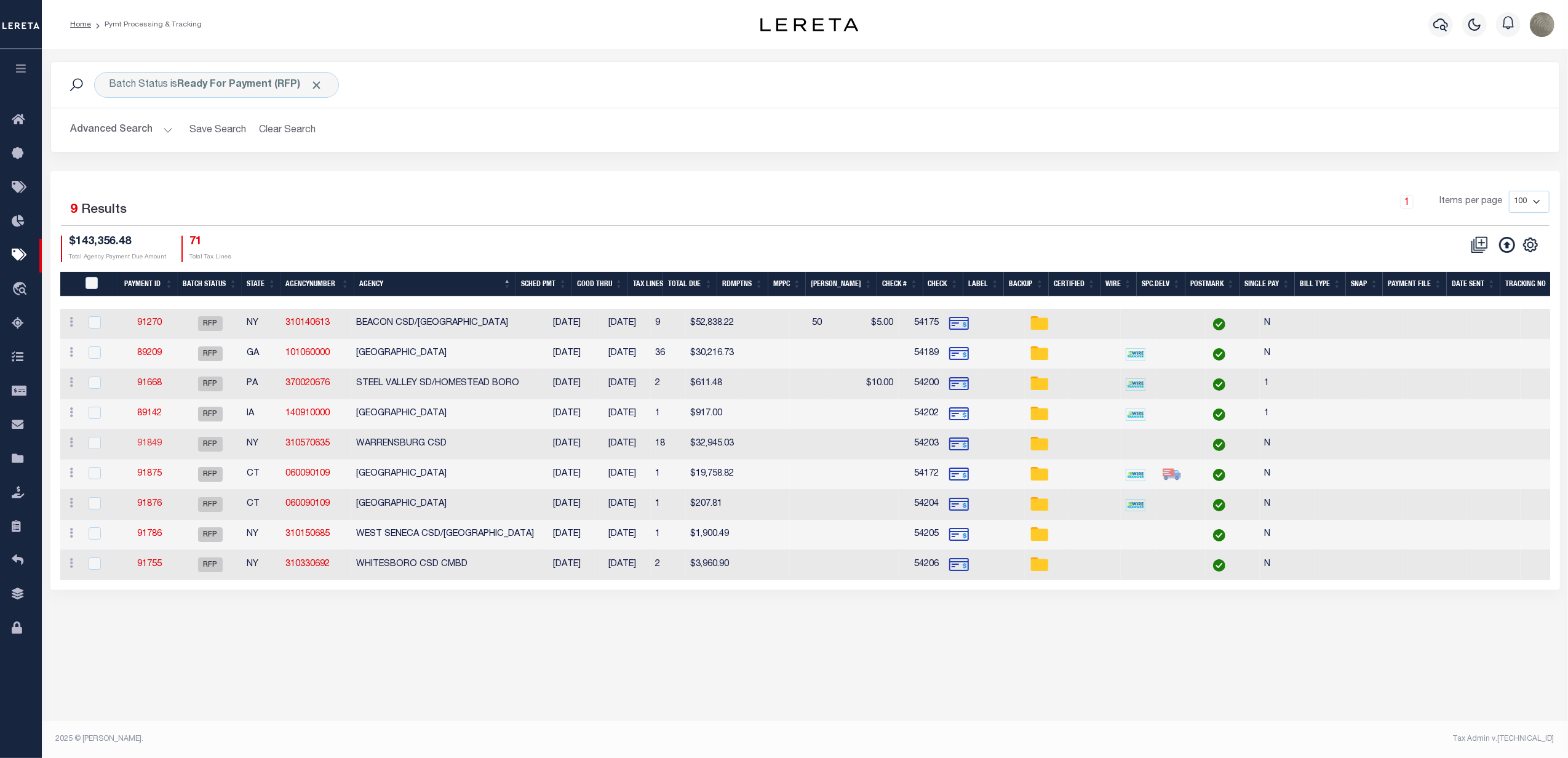
click at [148, 448] on link "91849" at bounding box center [149, 444] width 25 height 9
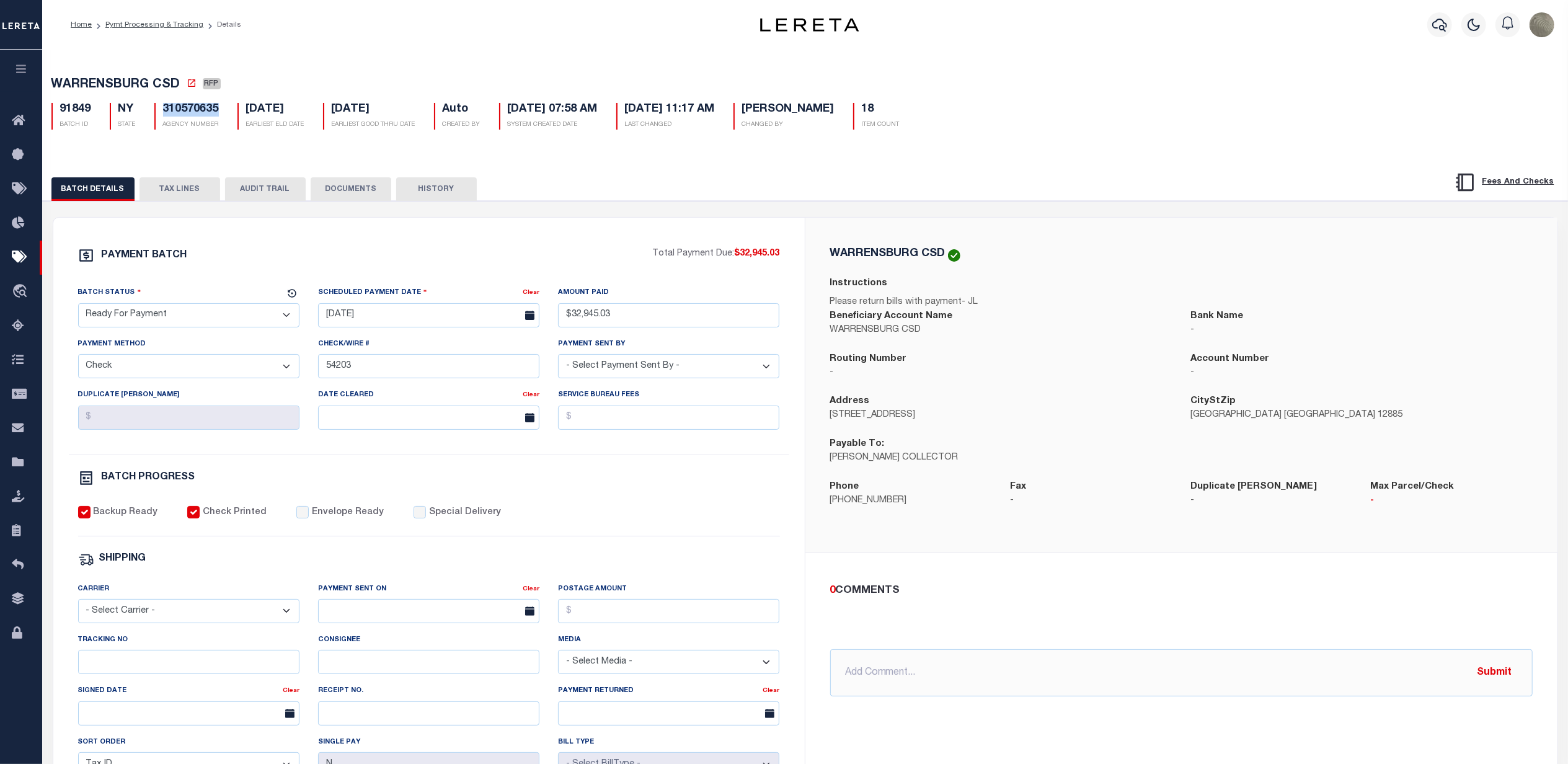
drag, startPoint x: 162, startPoint y: 110, endPoint x: 219, endPoint y: 109, distance: 57.0
click at [219, 109] on div "310570635 AGENCY NUMBER" at bounding box center [187, 116] width 64 height 27
click at [147, 623] on select "- Select Carrier - E-mail Fax Fedex FTP Other UPS USPS" at bounding box center [188, 611] width 221 height 24
click at [78, 607] on select "- Select Carrier - E-mail Fax Fedex FTP Other UPS USPS" at bounding box center [188, 611] width 221 height 24
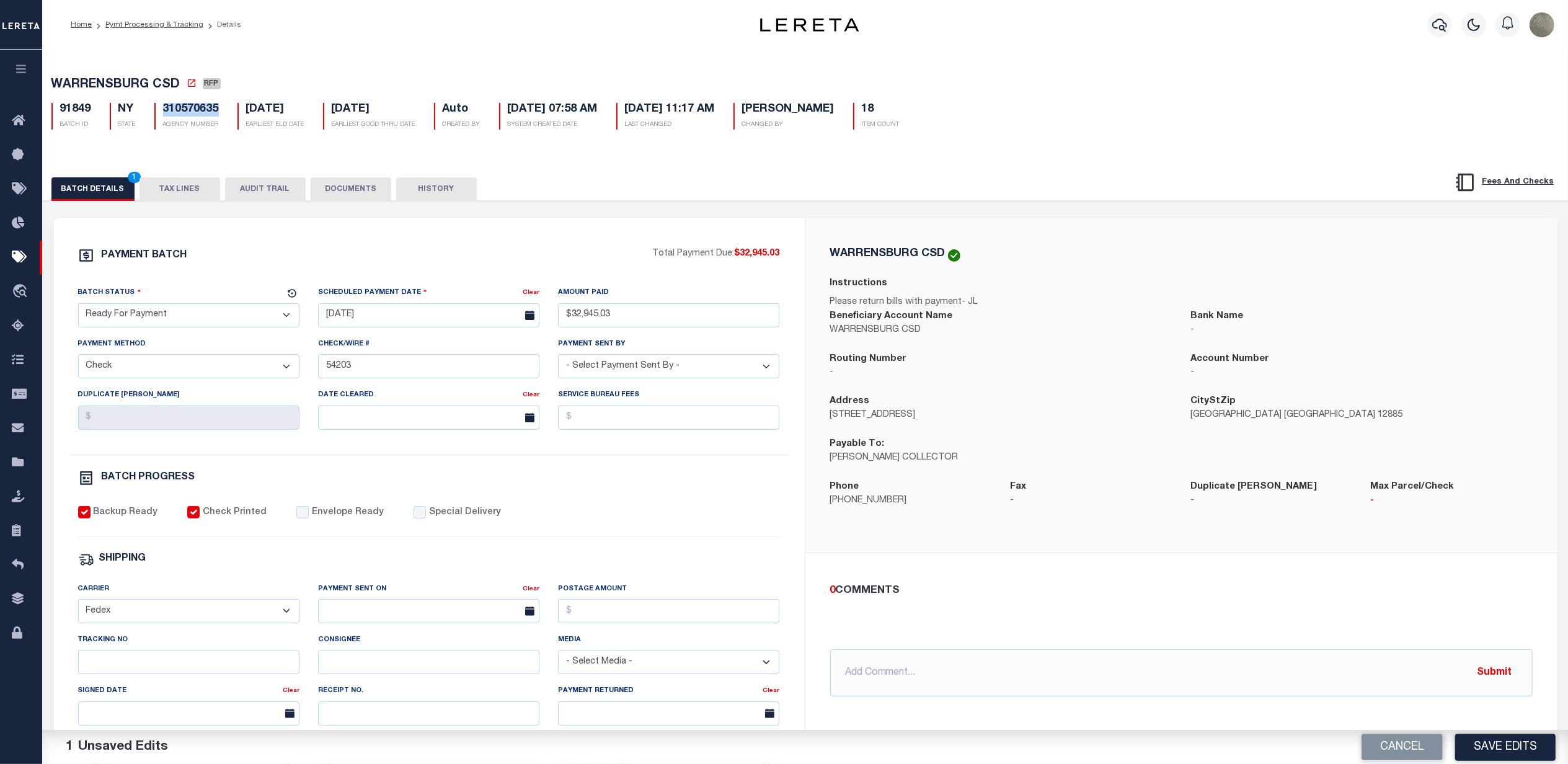
click at [474, 600] on div "Payment Sent On" at bounding box center [420, 591] width 205 height 17
click at [474, 611] on input "text" at bounding box center [428, 611] width 221 height 24
click at [394, 572] on span "30" at bounding box center [386, 570] width 24 height 24
click at [199, 654] on div "Tracking No" at bounding box center [188, 654] width 221 height 41
click at [194, 662] on input "Tracking No" at bounding box center [188, 662] width 221 height 24
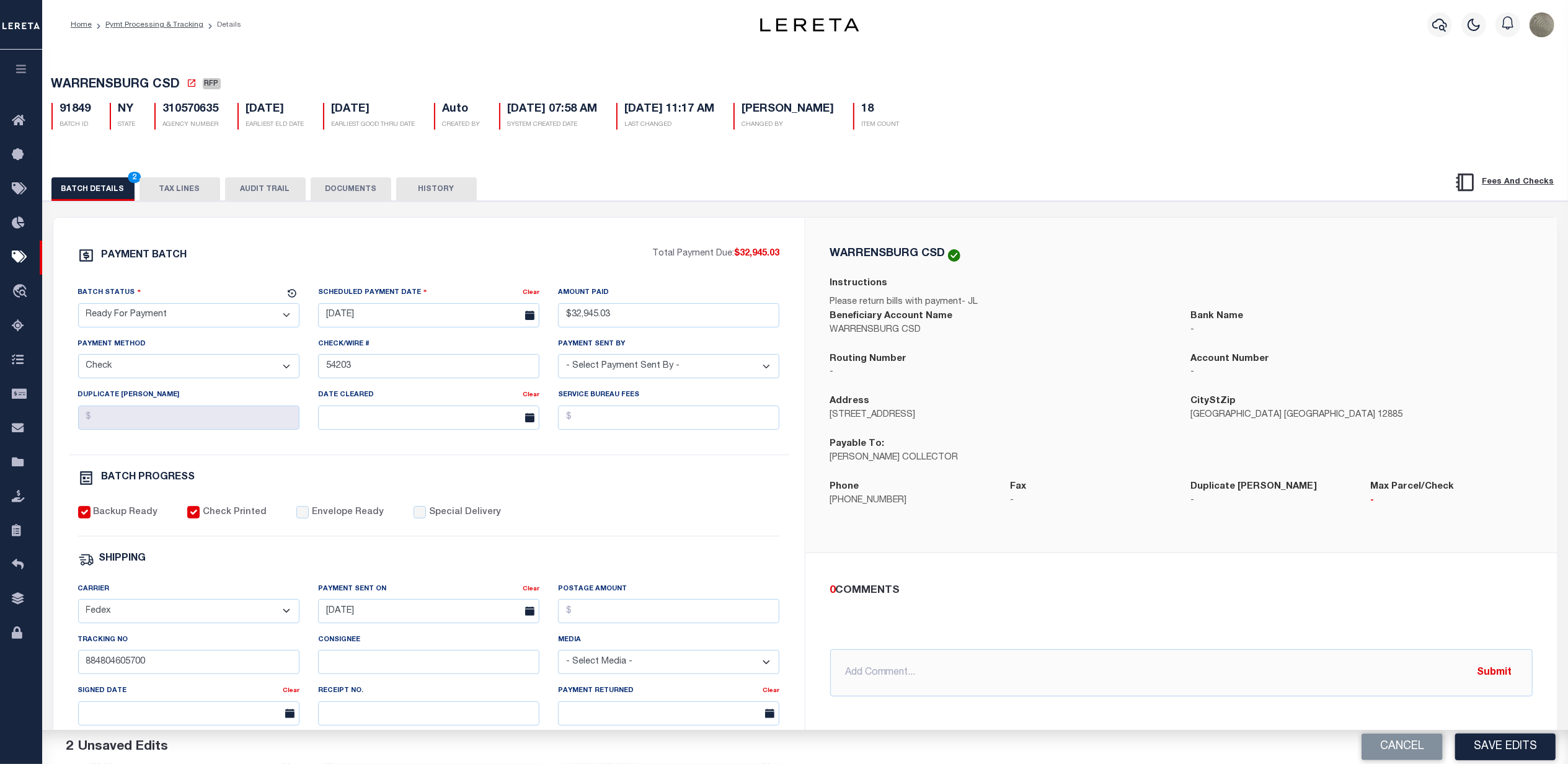
click at [156, 321] on select "- Select Status - Scheduled for Payment Ready For Payment Payment Sent Cleared …" at bounding box center [188, 315] width 221 height 24
click at [78, 307] on select "- Select Status - Scheduled for Payment Ready For Payment Payment Sent Cleared …" at bounding box center [188, 315] width 221 height 24
click at [672, 487] on div "BATCH PROGRESS" at bounding box center [429, 478] width 702 height 16
click at [341, 514] on label "Envelope Ready" at bounding box center [348, 513] width 72 height 13
click at [309, 514] on input "Envelope Ready" at bounding box center [302, 512] width 13 height 13
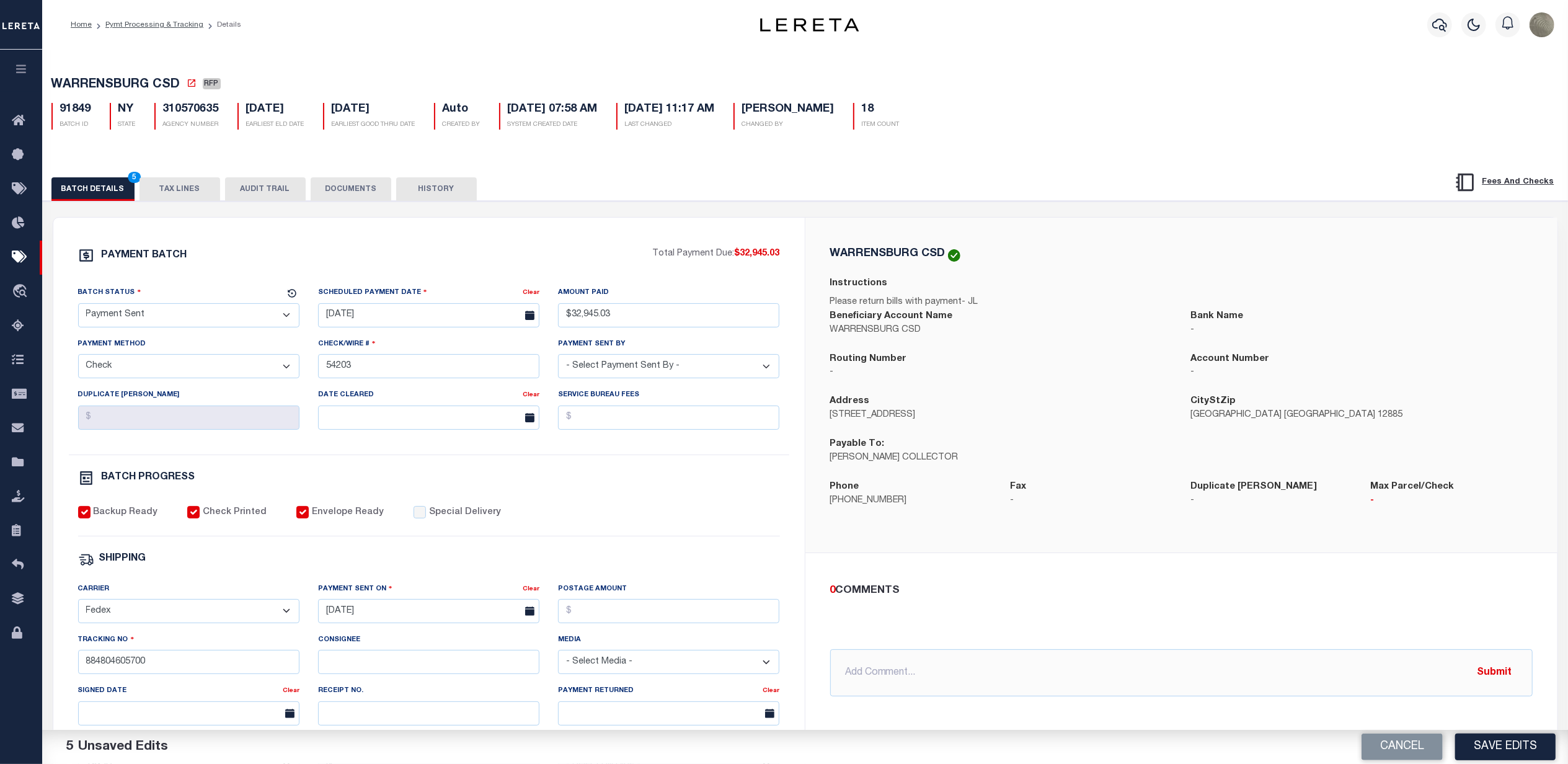
click at [1504, 745] on button "Save Edits" at bounding box center [1505, 748] width 100 height 27
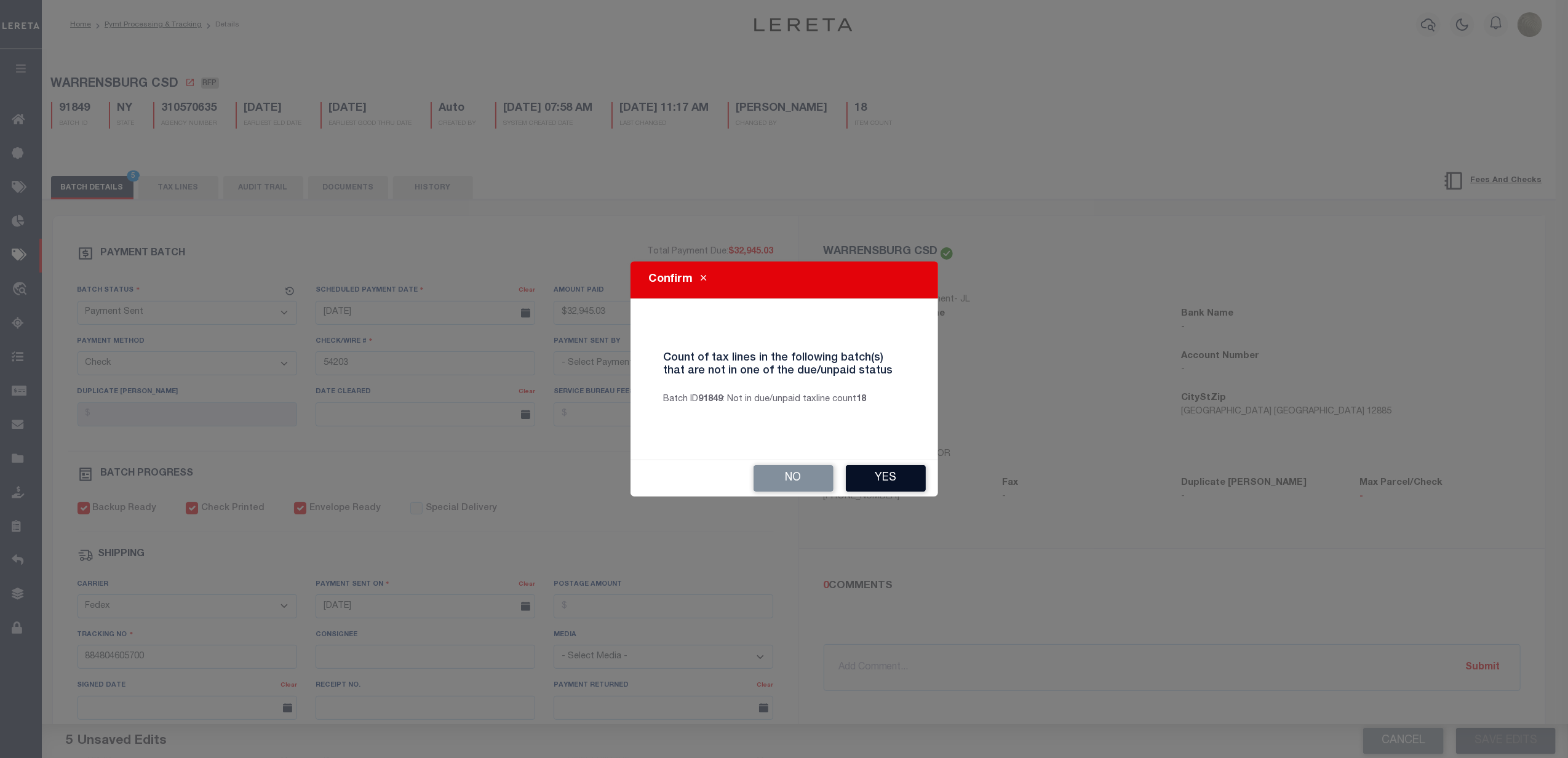
click at [894, 481] on button "Yes" at bounding box center [885, 478] width 80 height 27
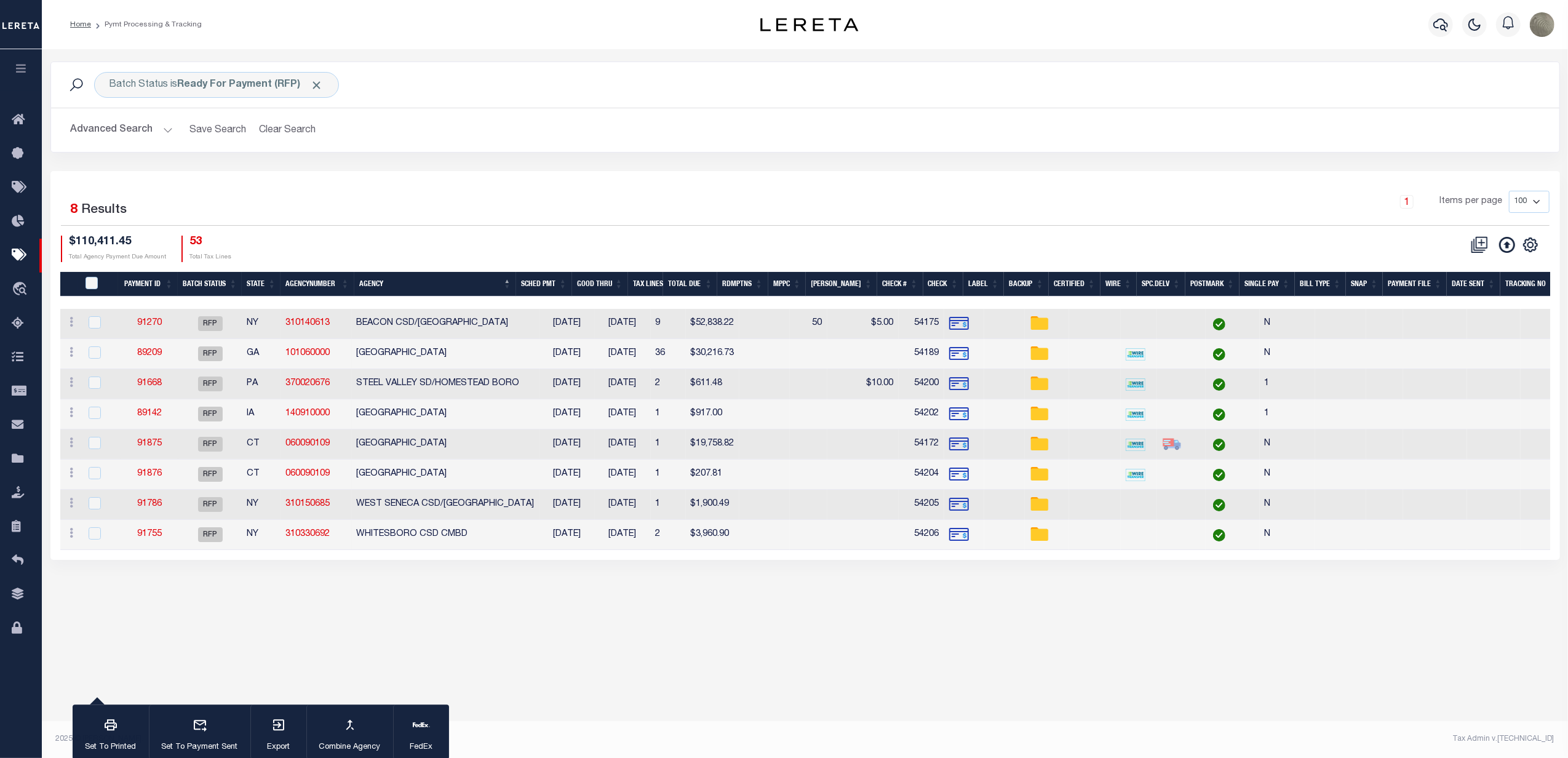
drag, startPoint x: 711, startPoint y: 126, endPoint x: 675, endPoint y: 91, distance: 50.2
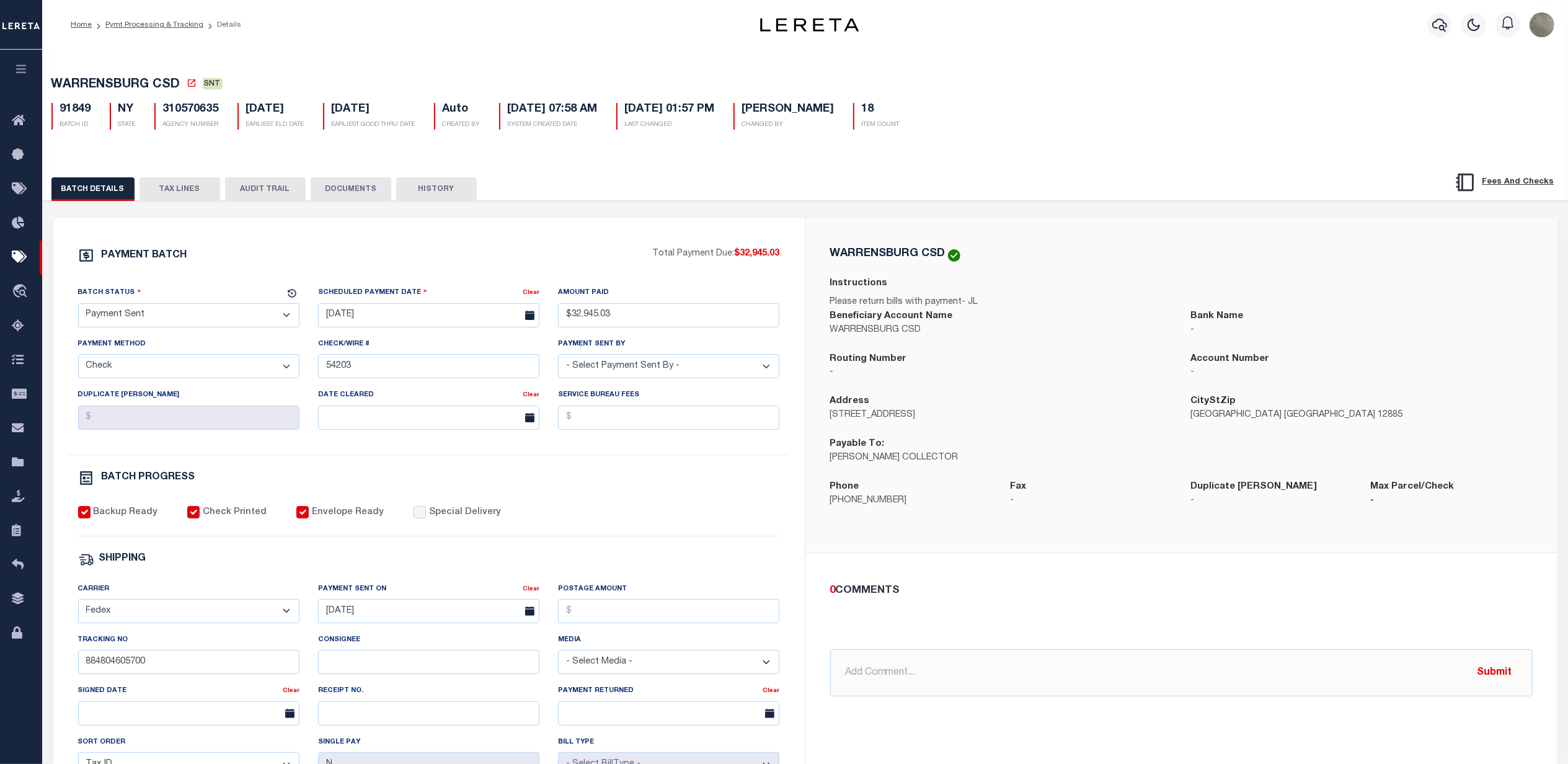
click at [628, 191] on div "BATCH DETAILS TAX LINES AUDIT TRAIL DOCUMENTS HISTORY" at bounding box center [726, 189] width 1350 height 23
drag, startPoint x: 633, startPoint y: 210, endPoint x: 633, endPoint y: 203, distance: 7.0
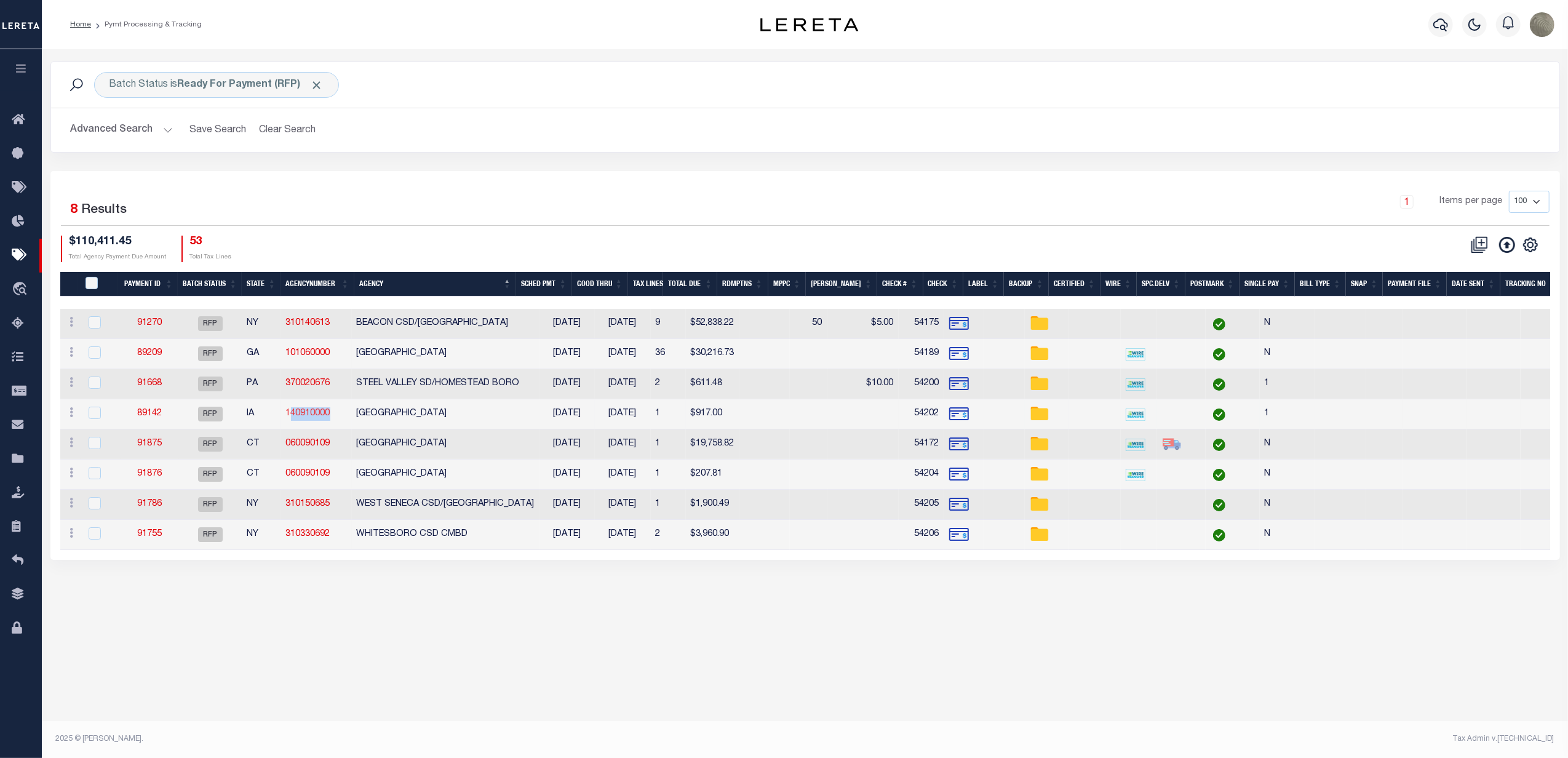
drag, startPoint x: 350, startPoint y: 418, endPoint x: 293, endPoint y: 421, distance: 57.1
click at [293, 421] on td "140910000" at bounding box center [316, 414] width 71 height 30
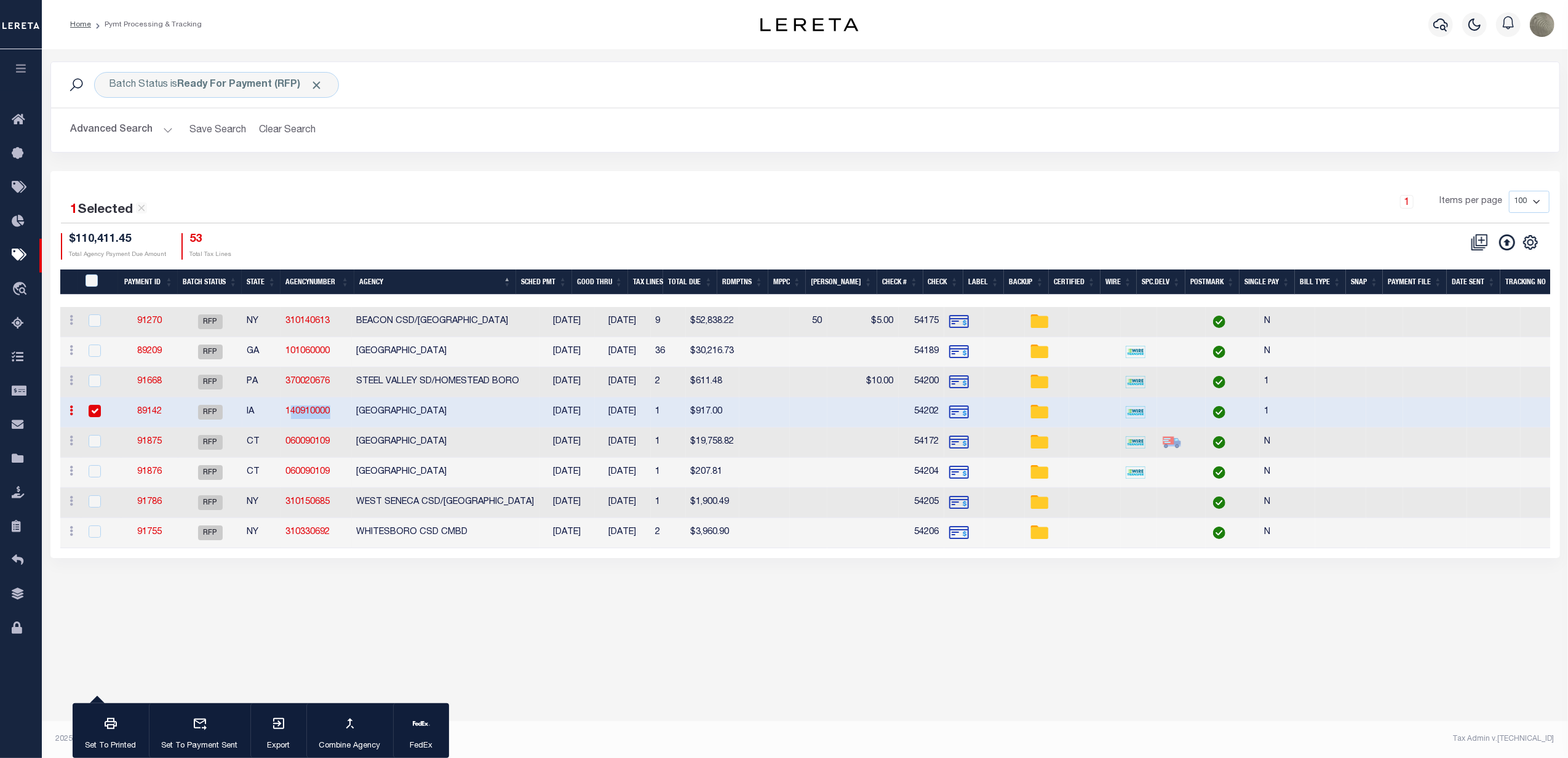
click at [156, 411] on link "89142" at bounding box center [149, 412] width 25 height 9
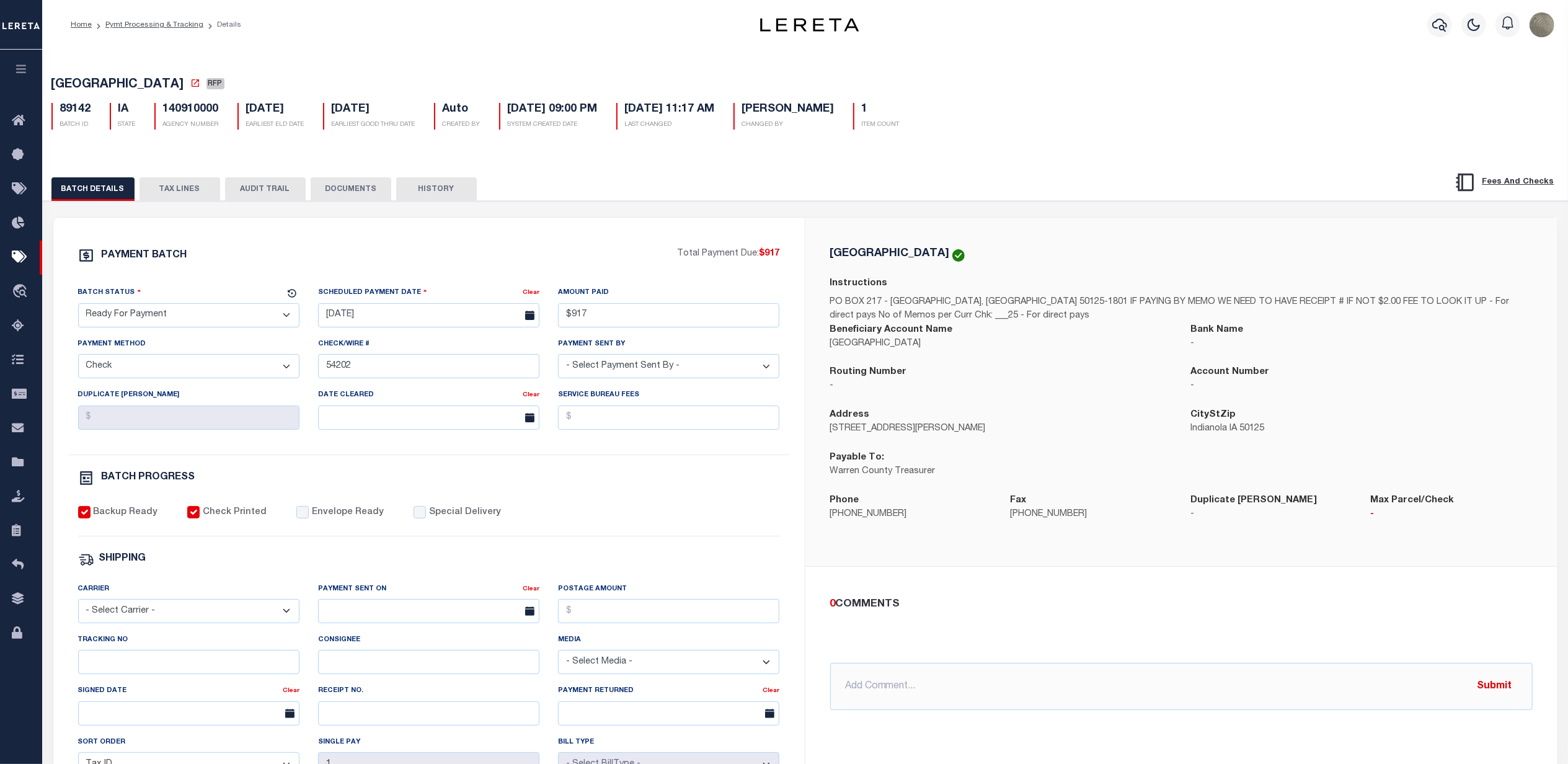
drag, startPoint x: 182, startPoint y: 324, endPoint x: 177, endPoint y: 331, distance: 8.6
click at [182, 324] on select "- Select Status - Scheduled for Payment Ready For Payment Payment Sent Cleared …" at bounding box center [188, 315] width 221 height 24
click at [78, 307] on select "- Select Status - Scheduled for Payment Ready For Payment Payment Sent Cleared …" at bounding box center [188, 315] width 221 height 24
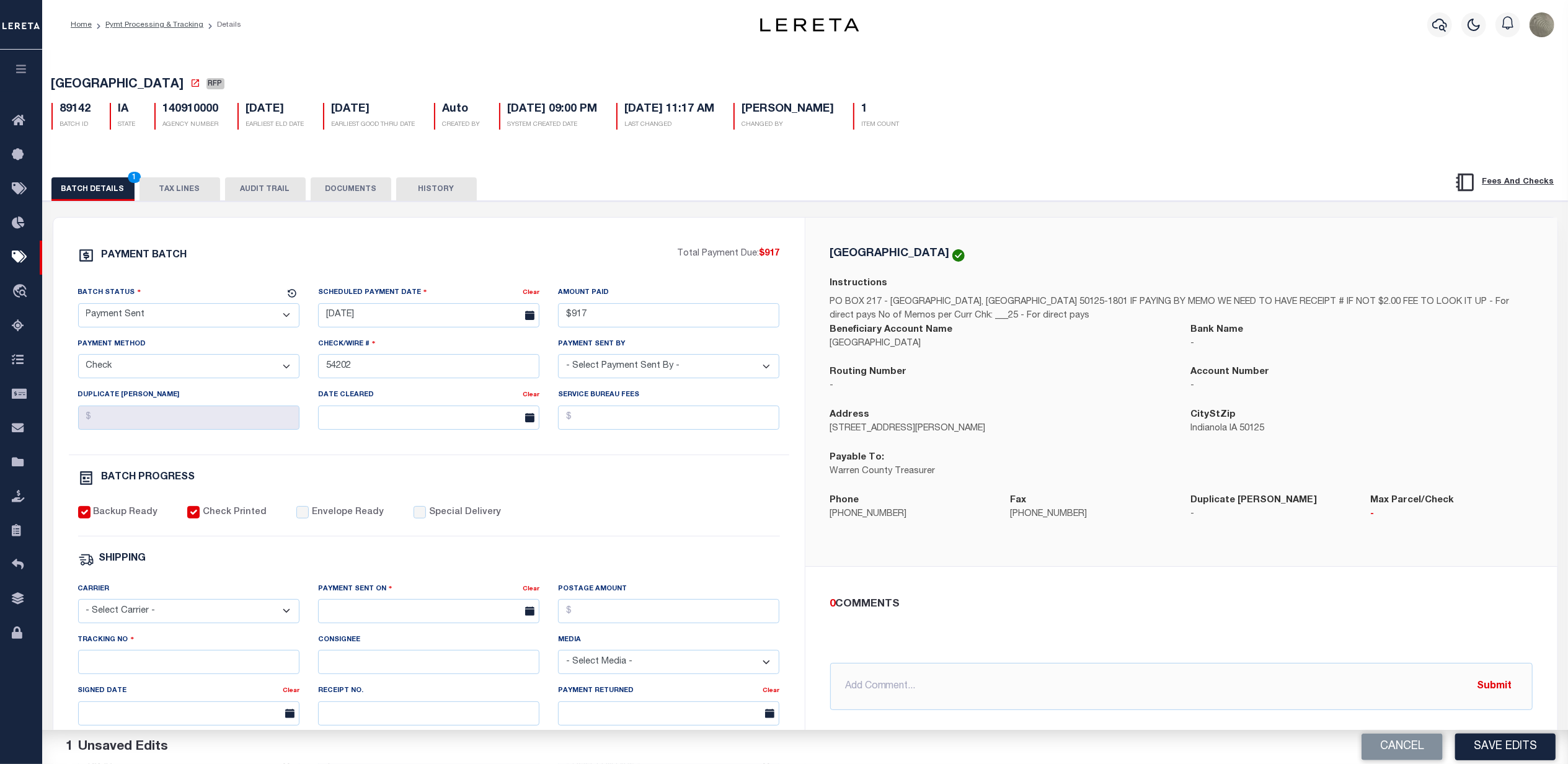
click at [303, 520] on div "Envelope Ready" at bounding box center [340, 513] width 88 height 13
click at [288, 521] on div "Backup Ready Check Printed Envelope Ready Special Delivery" at bounding box center [429, 521] width 702 height 31
click at [296, 519] on input "Envelope Ready" at bounding box center [302, 512] width 13 height 13
click at [157, 623] on select "- Select Carrier - E-mail Fax Fedex FTP Other UPS USPS" at bounding box center [188, 611] width 221 height 24
click at [78, 608] on select "- Select Carrier - E-mail Fax Fedex FTP Other UPS USPS" at bounding box center [188, 611] width 221 height 24
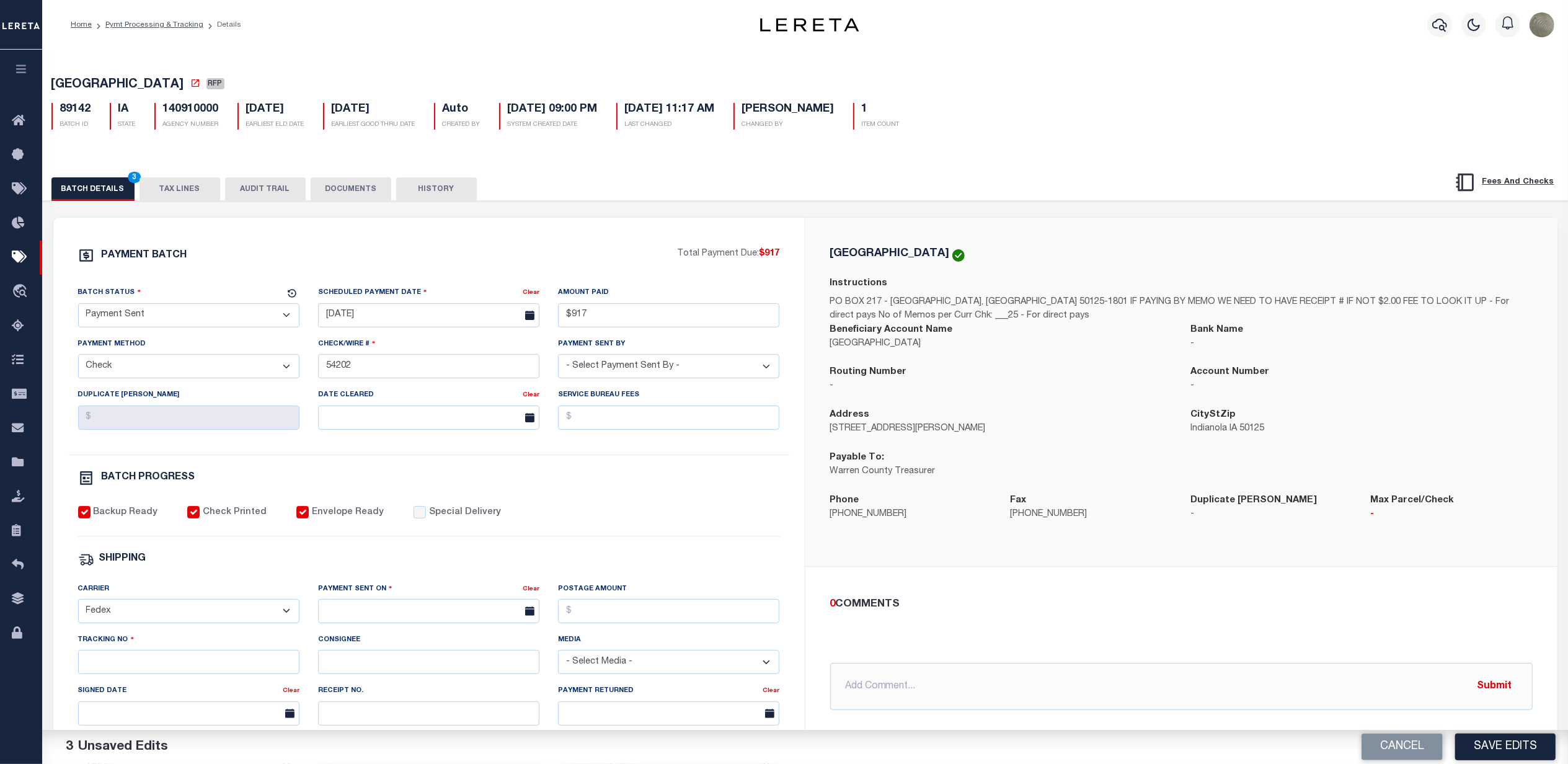
click at [115, 621] on select "- Select Carrier - E-mail Fax Fedex FTP Other UPS USPS" at bounding box center [188, 611] width 221 height 24
click at [78, 608] on select "- Select Carrier - E-mail Fax Fedex FTP Other UPS USPS" at bounding box center [188, 611] width 221 height 24
click at [466, 623] on input "text" at bounding box center [428, 611] width 221 height 24
click at [388, 573] on span "30" at bounding box center [386, 571] width 24 height 24
click at [184, 667] on input "Tracking No" at bounding box center [188, 662] width 221 height 24
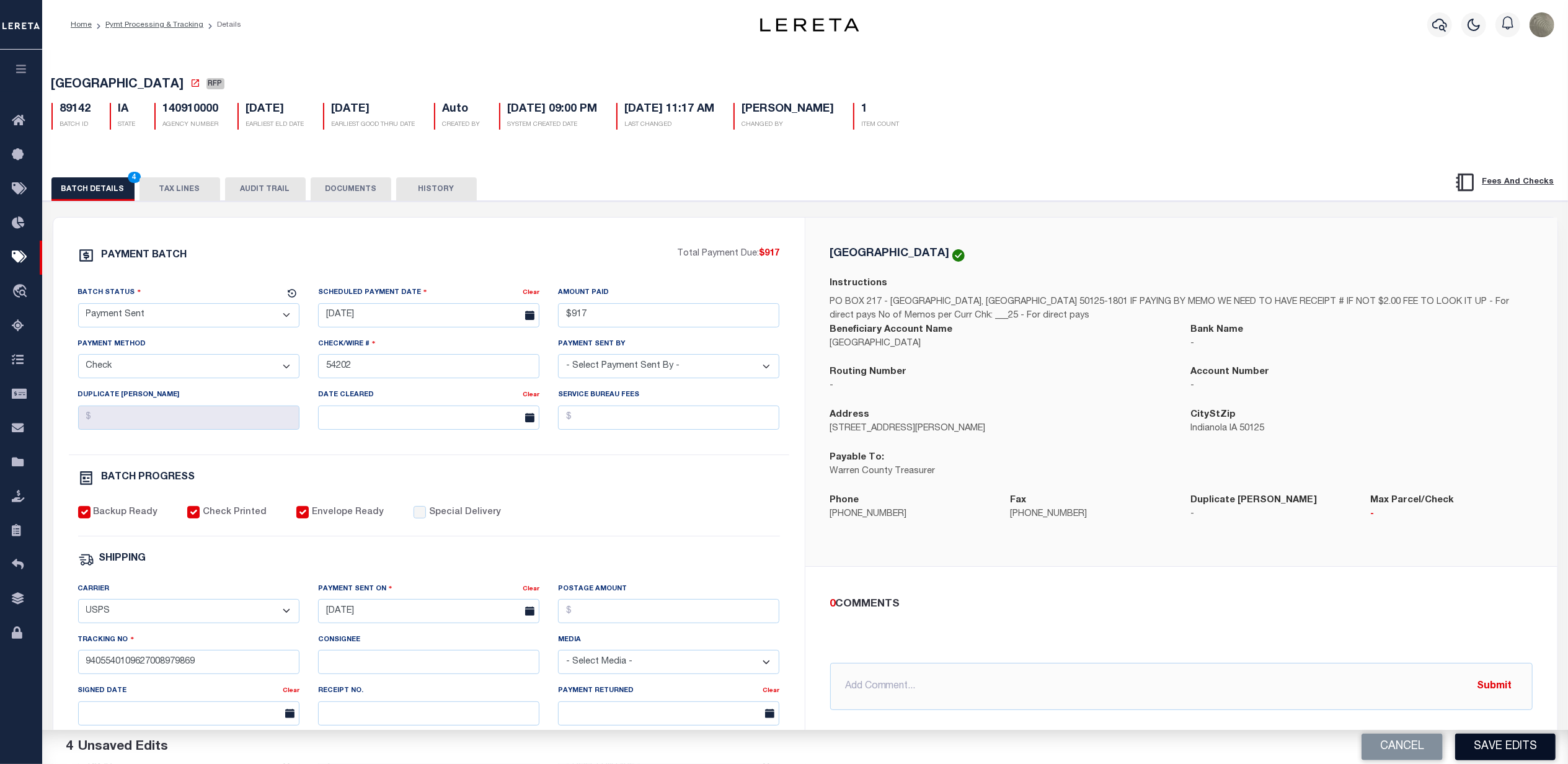
click at [1495, 752] on button "Save Edits" at bounding box center [1505, 748] width 100 height 27
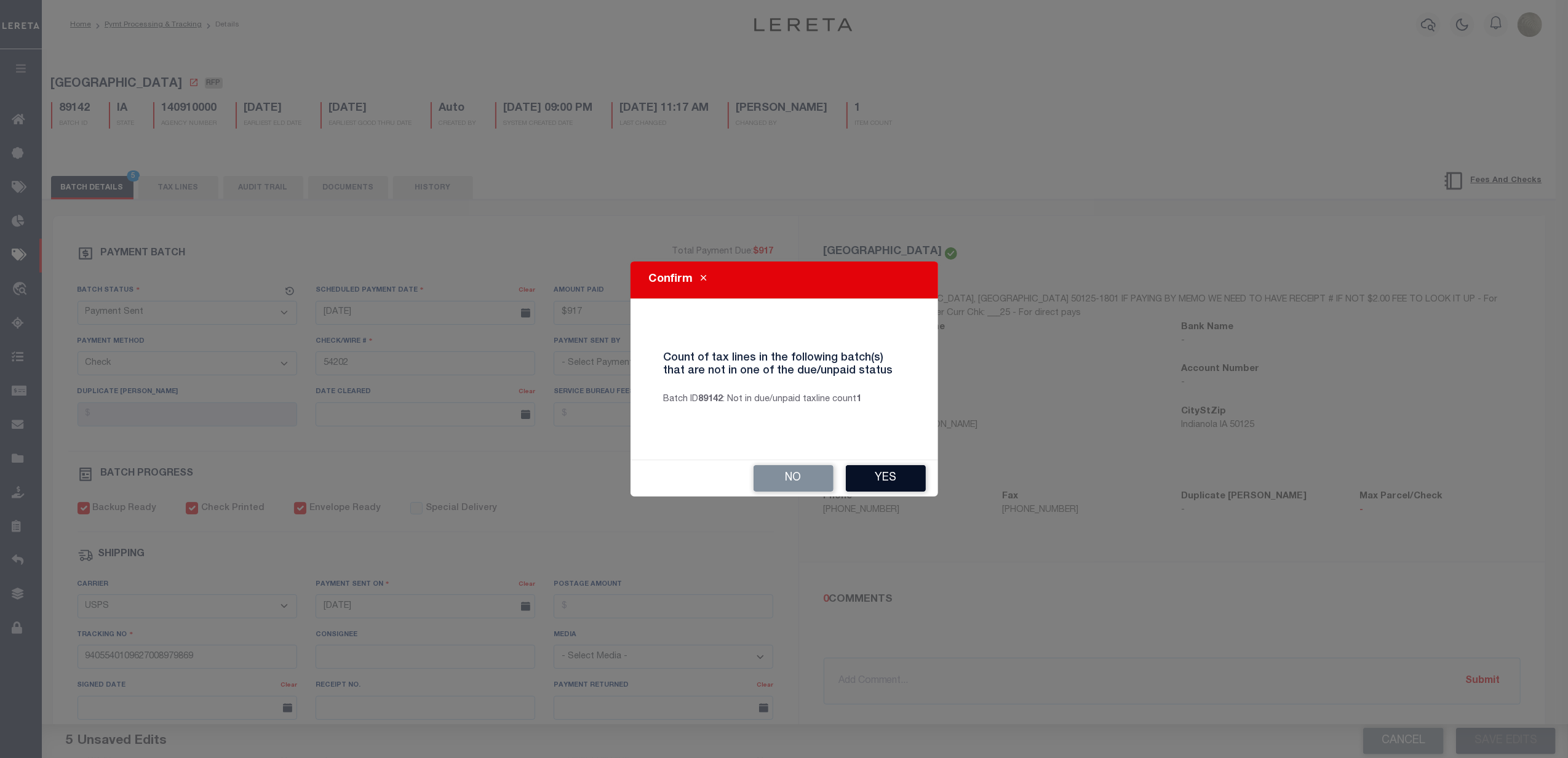
click at [881, 475] on button "Yes" at bounding box center [885, 478] width 80 height 27
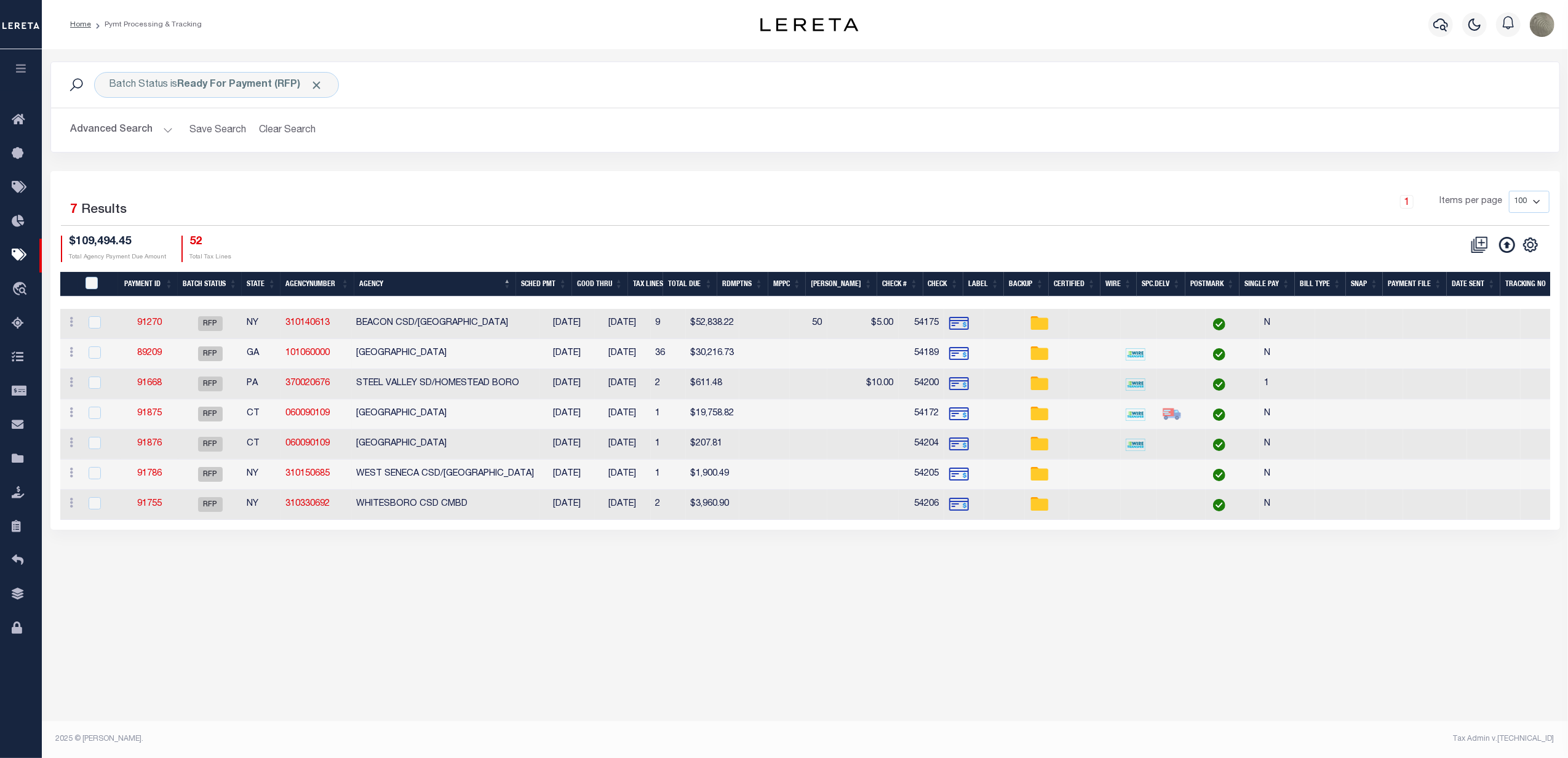
click at [621, 222] on div "1 Items per page 100 200 500 1000" at bounding box center [993, 206] width 1112 height 32
drag, startPoint x: 578, startPoint y: 227, endPoint x: 566, endPoint y: 227, distance: 12.0
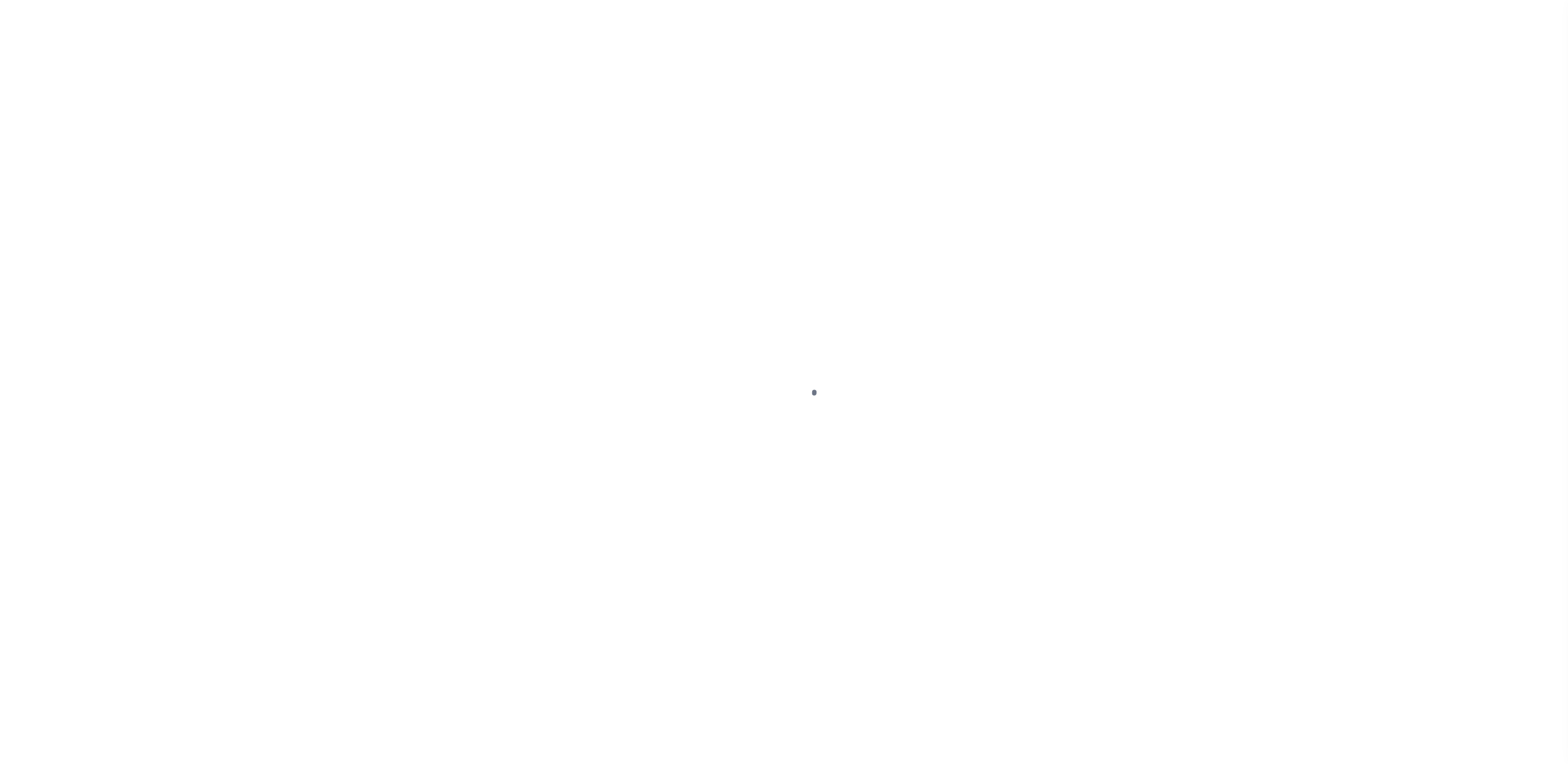
select select "RFP"
select select "CHK"
select select "[PERSON_NAME]"
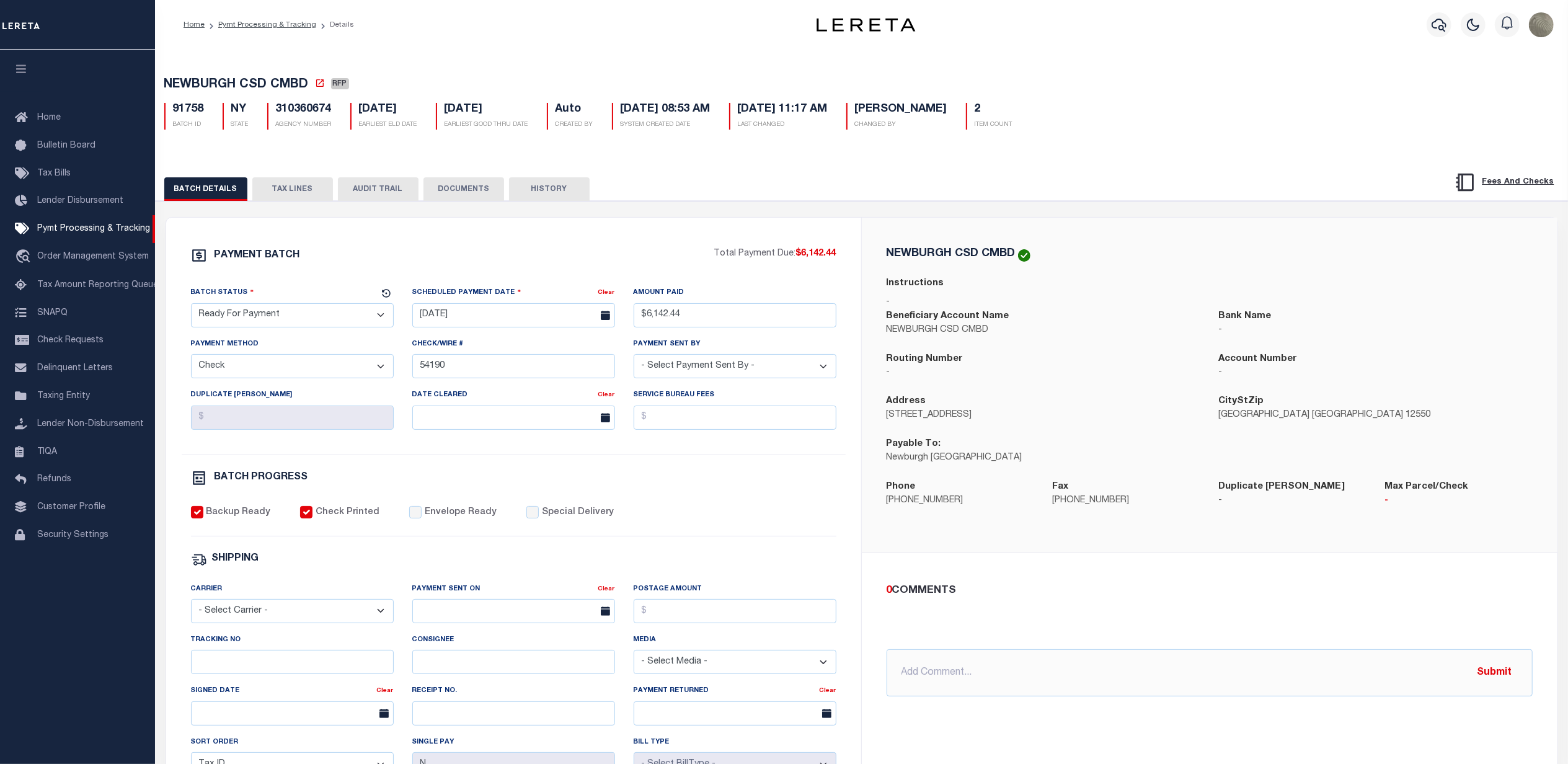
click at [271, 320] on select "- Select Status - Scheduled for Payment Ready For Payment Payment Sent Cleared …" at bounding box center [292, 315] width 202 height 24
select select "SNT"
click at [191, 307] on select "- Select Status - Scheduled for Payment Ready For Payment Payment Sent Cleared …" at bounding box center [292, 315] width 202 height 24
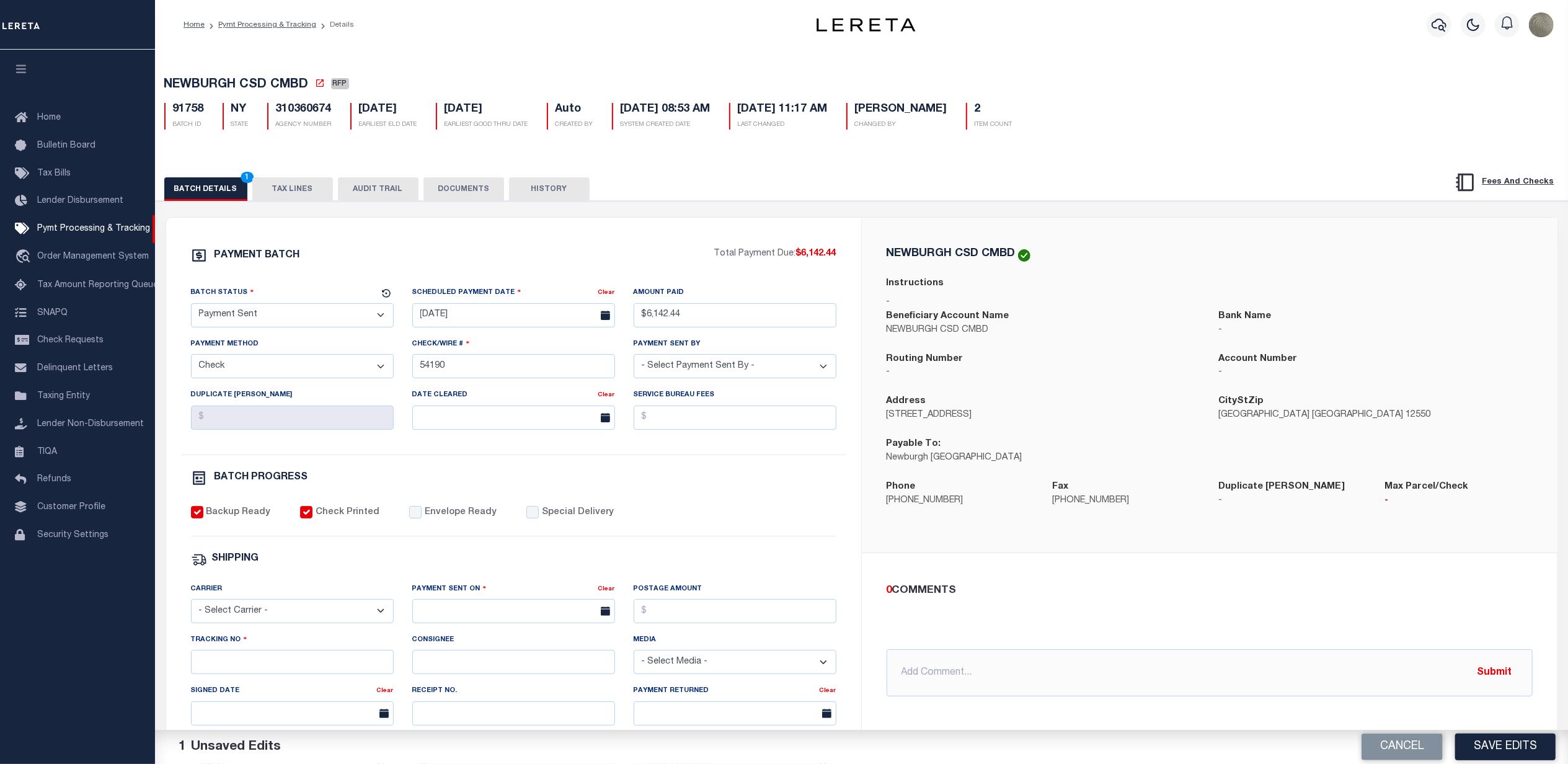
click at [414, 517] on div "Envelope Ready" at bounding box center [453, 513] width 88 height 13
click at [409, 519] on input "Envelope Ready" at bounding box center [415, 512] width 13 height 13
checkbox input "true"
click at [247, 616] on select "- Select Carrier - E-mail Fax Fedex FTP Other UPS USPS" at bounding box center [292, 611] width 202 height 24
select select "FDX"
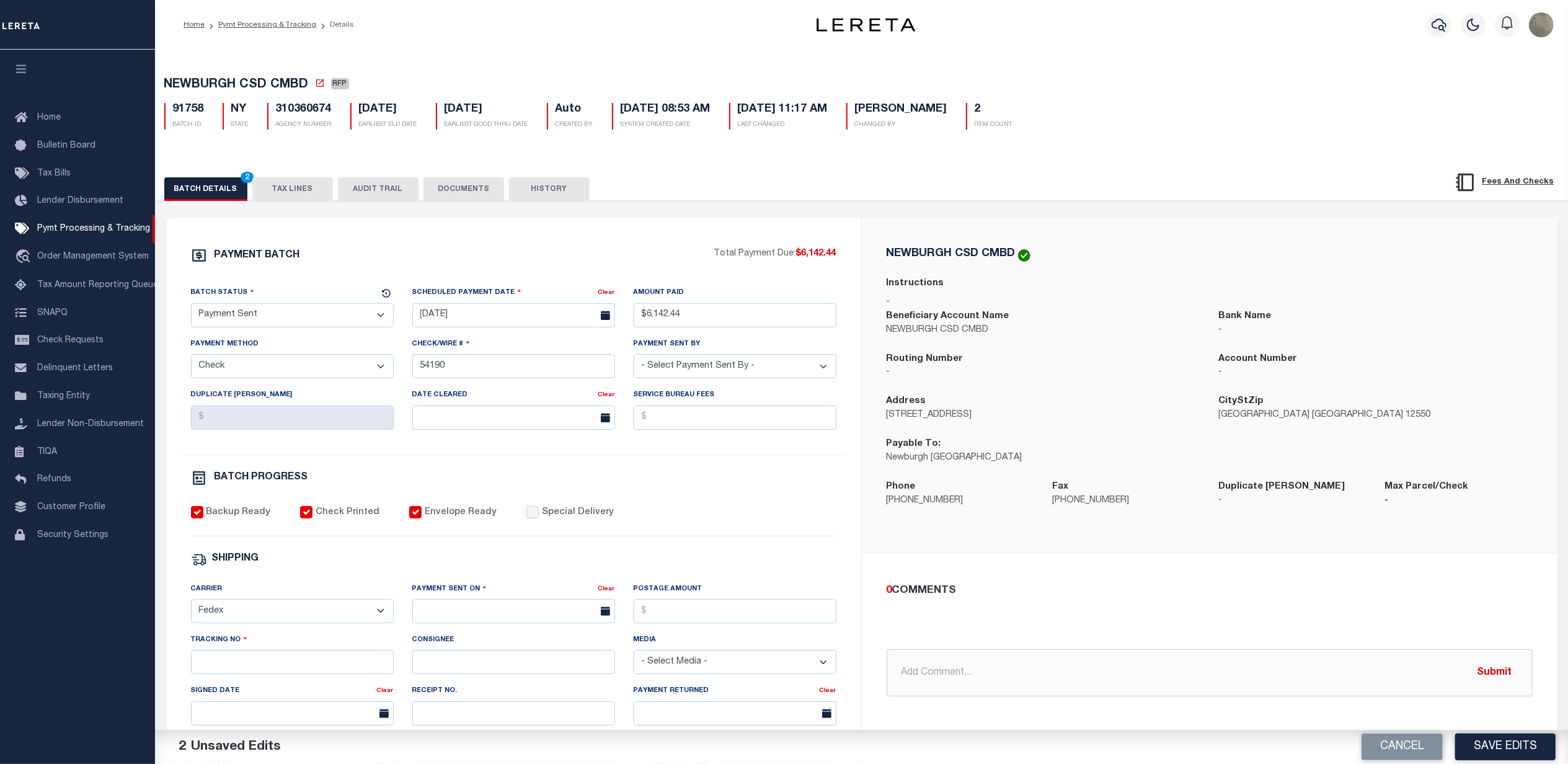
click at [191, 608] on select "- Select Carrier - E-mail Fax Fedex FTP Other UPS USPS" at bounding box center [292, 611] width 202 height 24
click at [498, 623] on input "text" at bounding box center [513, 611] width 202 height 24
click at [486, 566] on span "30" at bounding box center [480, 571] width 24 height 24
type input "[DATE]"
click at [212, 667] on input "Tracking No" at bounding box center [292, 662] width 202 height 24
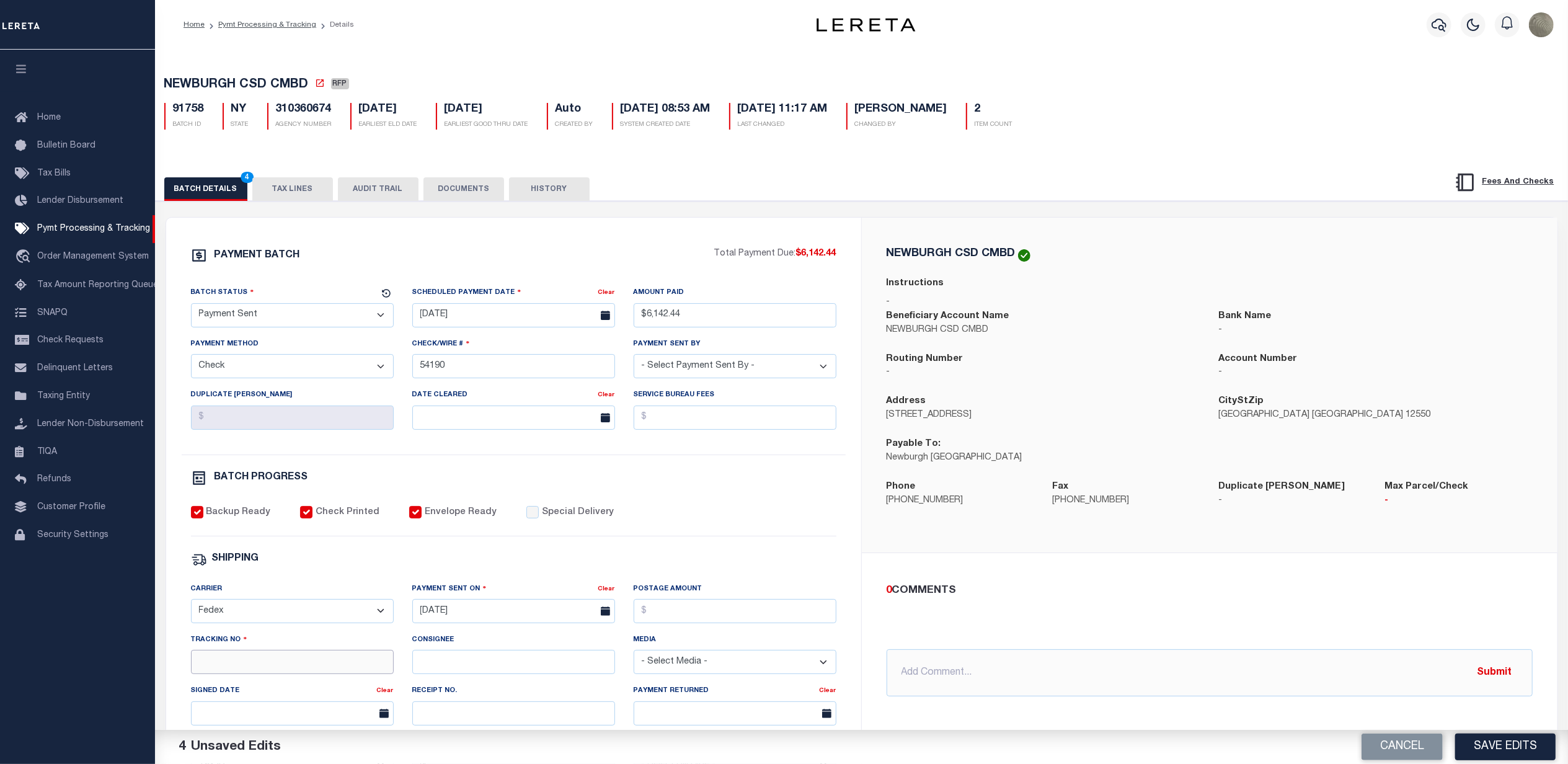
paste input "884804600557"
type input "884804600557"
click at [712, 552] on div "PAYMENT BATCH Total Payment Due: $6,142.44 Batch Status - Select Status -" at bounding box center [514, 580] width 666 height 666
click at [1473, 747] on button "Save Edits" at bounding box center [1505, 748] width 100 height 27
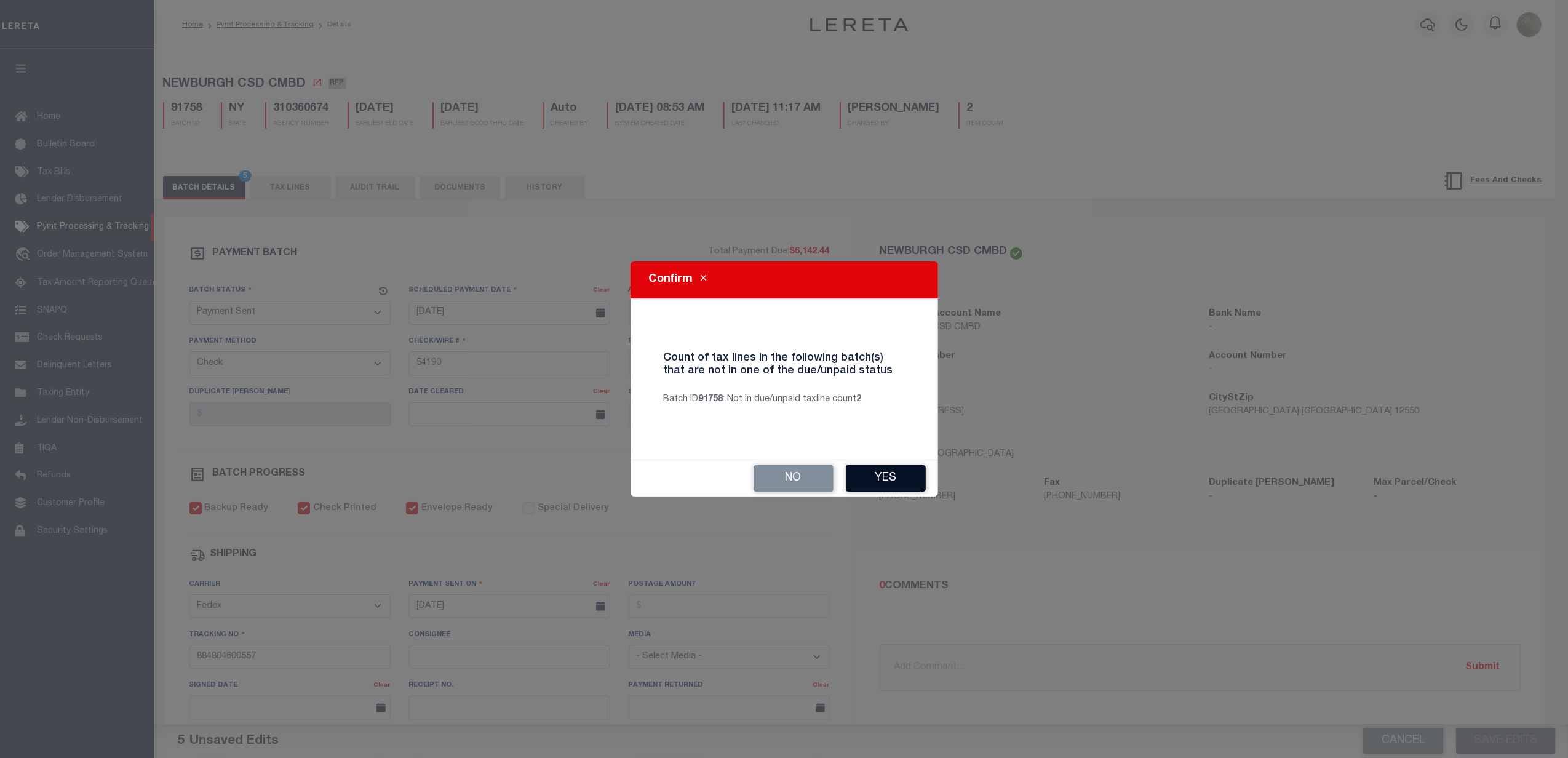
click at [886, 468] on button "Yes" at bounding box center [885, 478] width 80 height 27
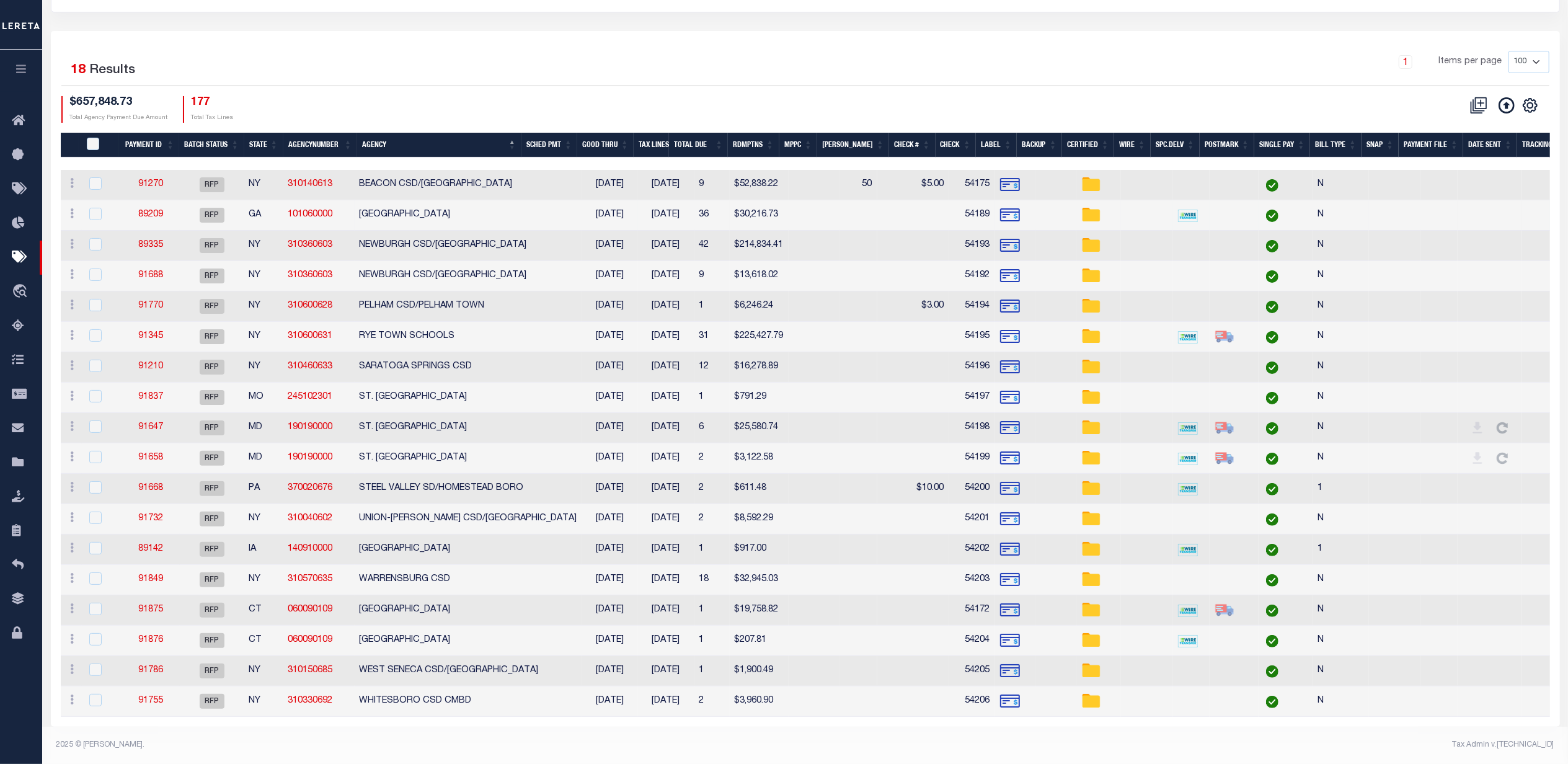
scroll to position [154, 0]
click at [157, 575] on link "91849" at bounding box center [150, 580] width 25 height 9
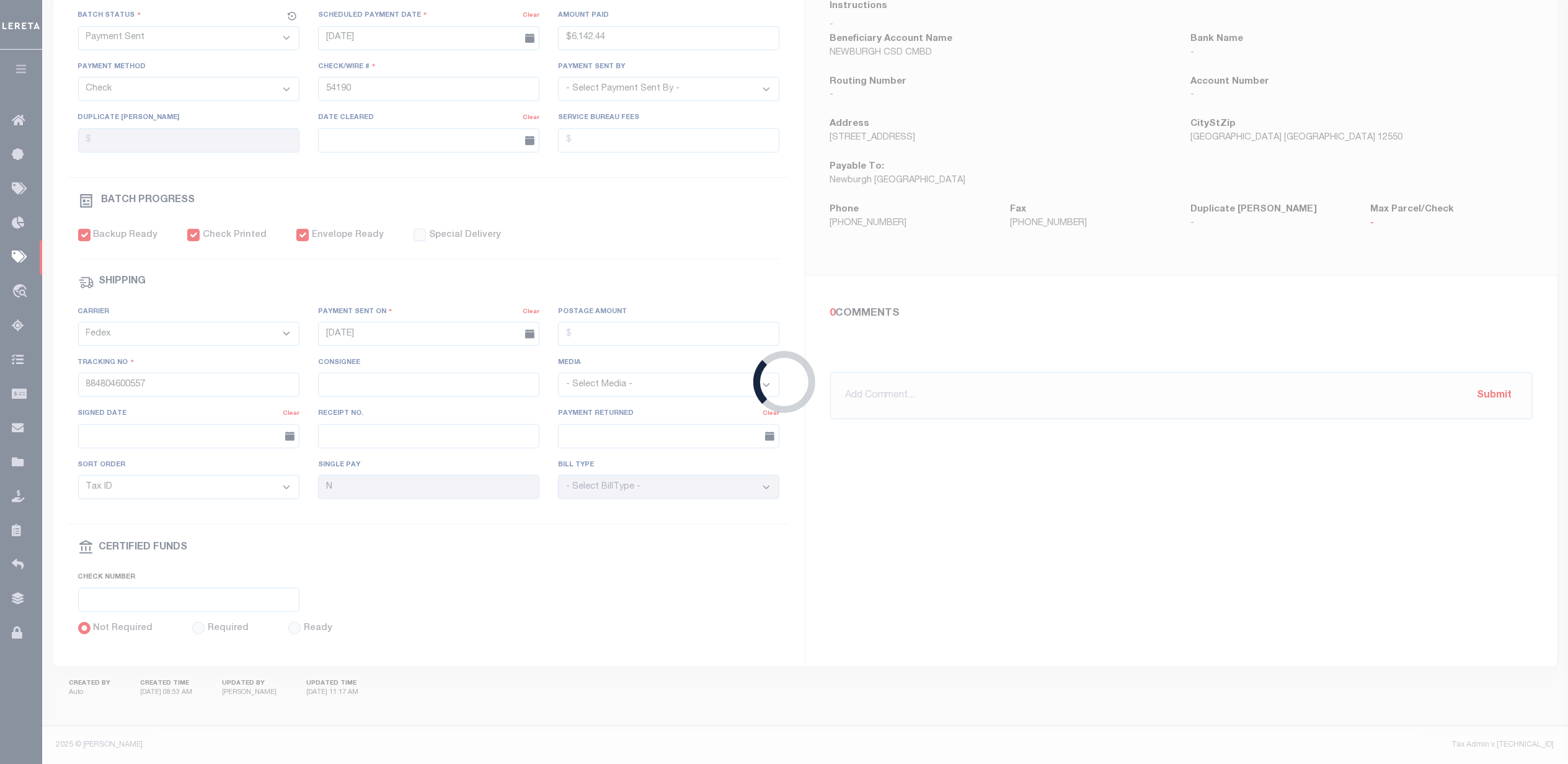
type input "$32,945.03"
type input "54203"
select select "[PERSON_NAME]"
type input "884804605700"
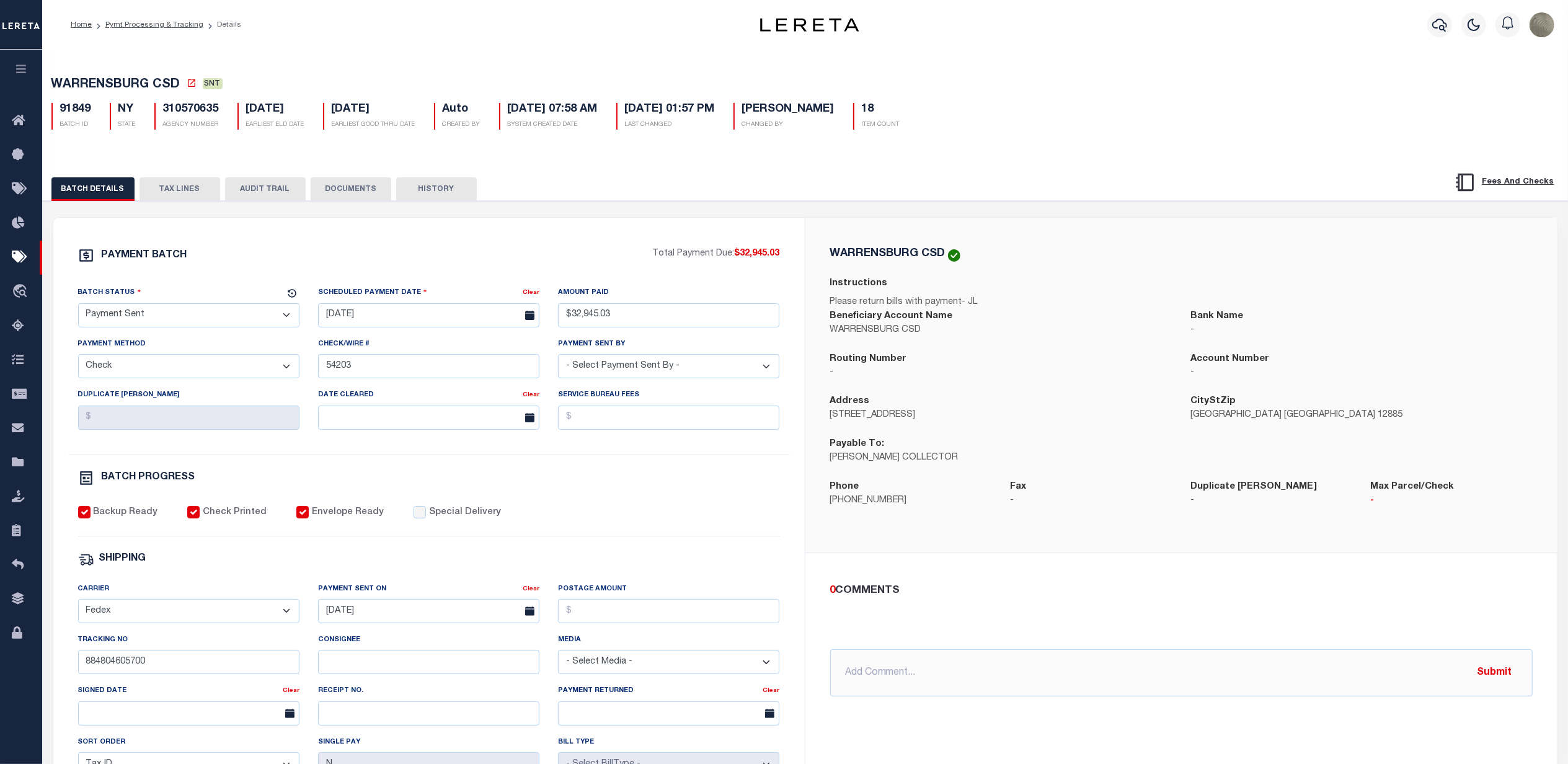
click at [172, 314] on select "- Select Status - Scheduled for Payment Ready For Payment Payment Sent Cleared …" at bounding box center [188, 315] width 221 height 24
click at [199, 288] on div "PAYMENT BATCH Total Payment Due: $32,945.03 Batch Status - Select Status -" at bounding box center [429, 580] width 722 height 666
click at [805, 187] on div "BATCH DETAILS TAX LINES AUDIT TRAIL DOCUMENTS HISTORY" at bounding box center [726, 189] width 1350 height 23
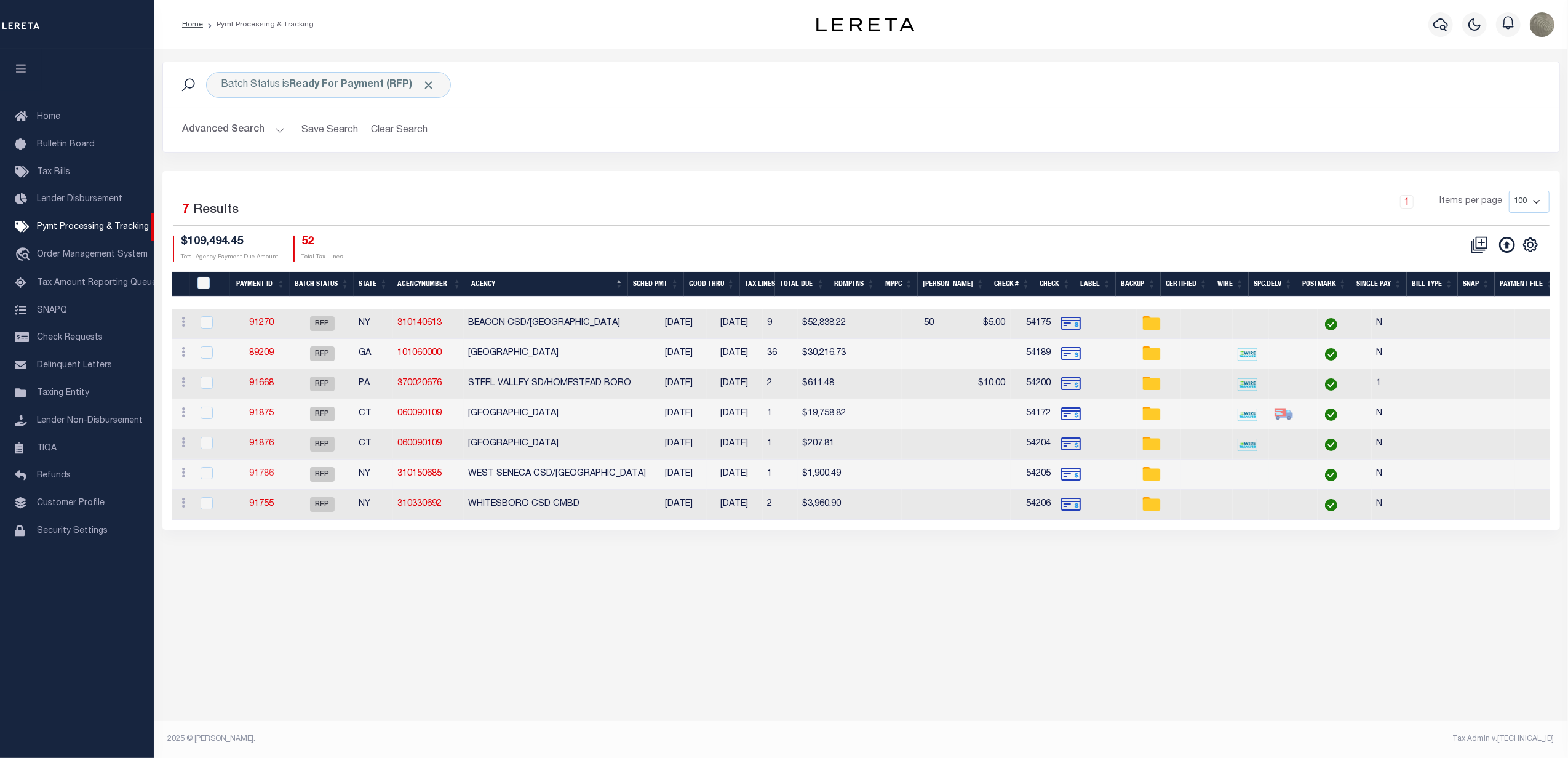
click at [259, 478] on link "91786" at bounding box center [261, 474] width 25 height 9
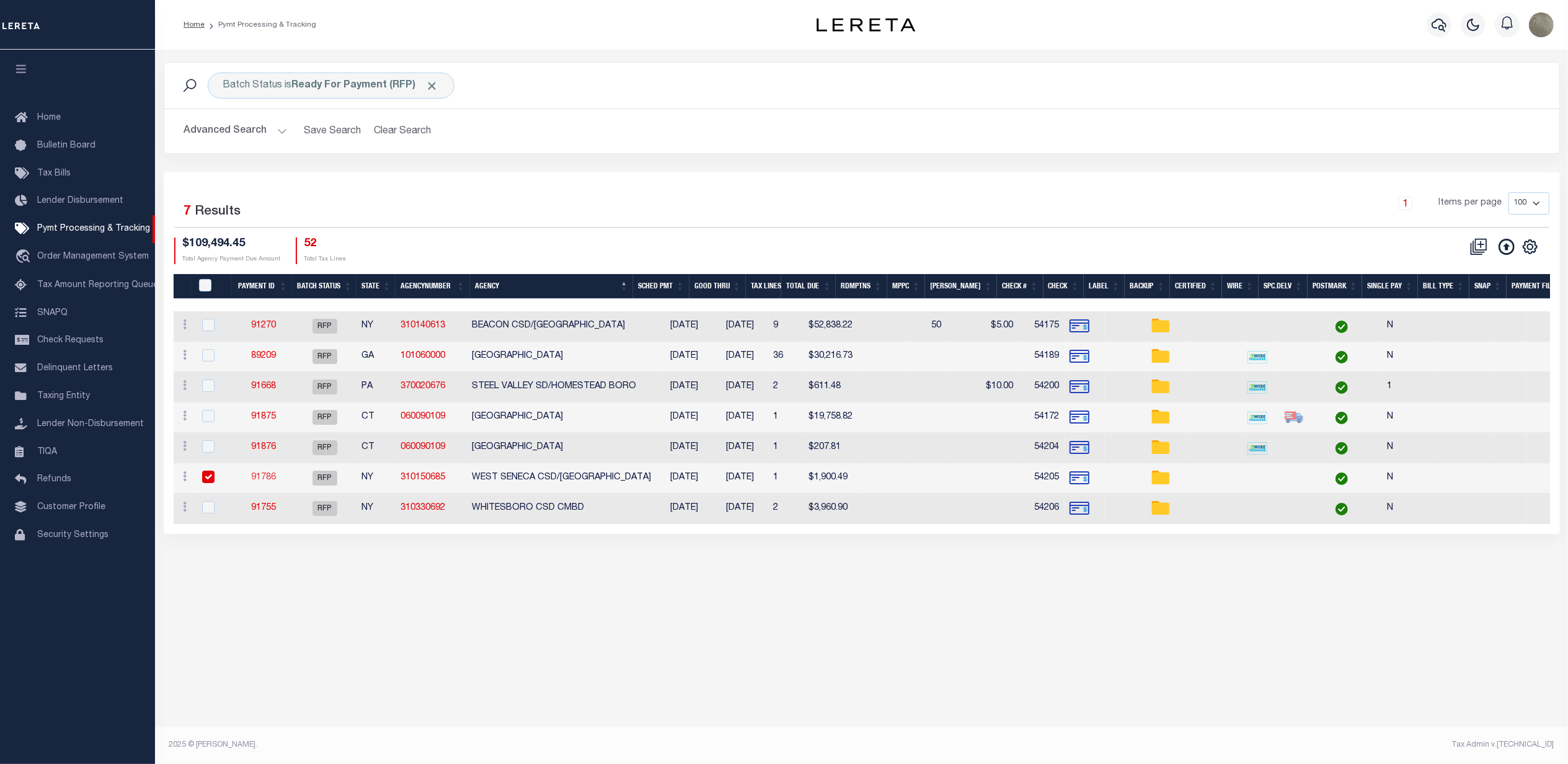
select select "RFP"
type input "[DATE]"
type input "$1,900.49"
select select "CHK"
type input "54205"
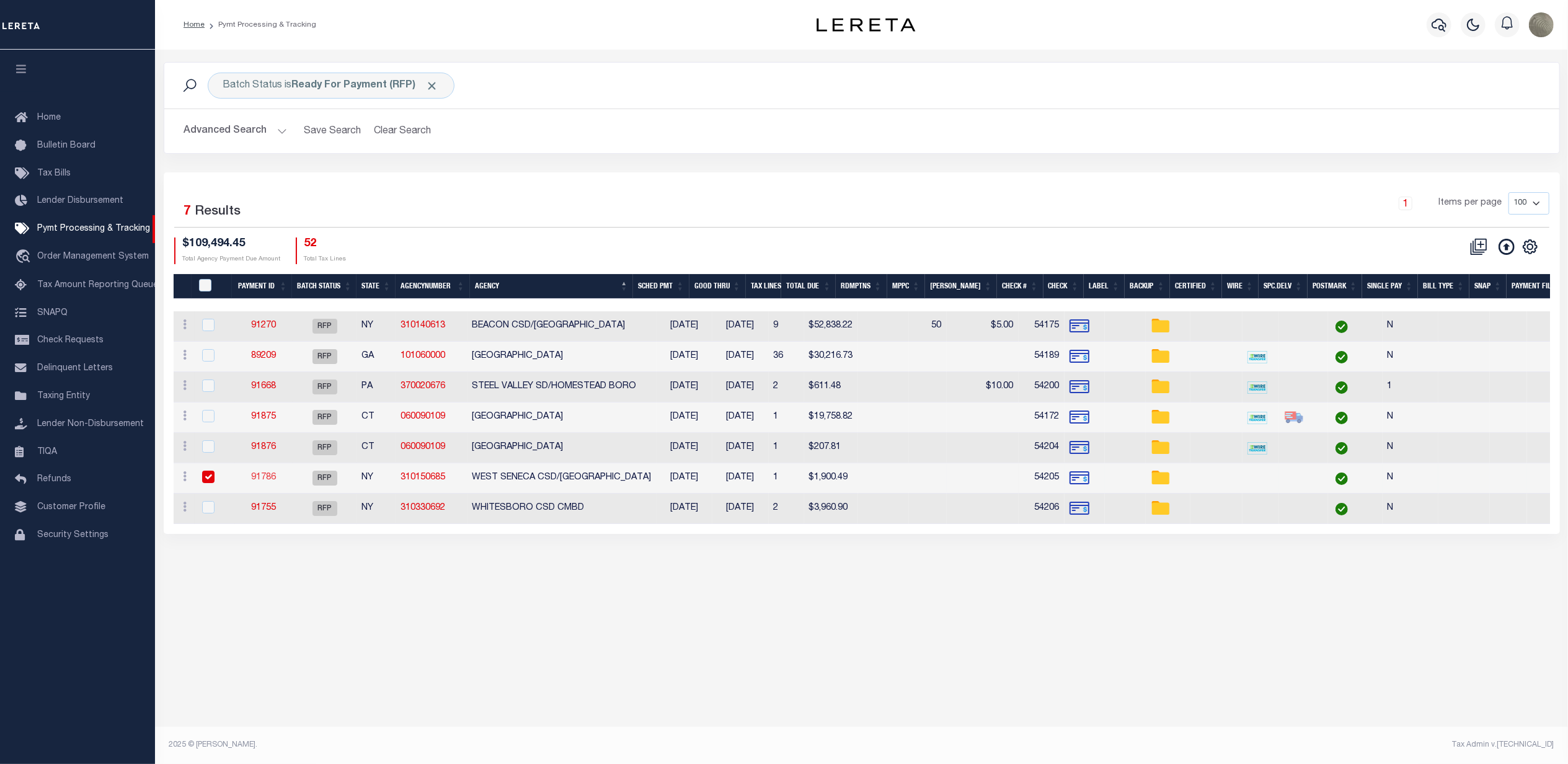
select select "[PERSON_NAME]"
checkbox input "true"
type input "N"
radio input "true"
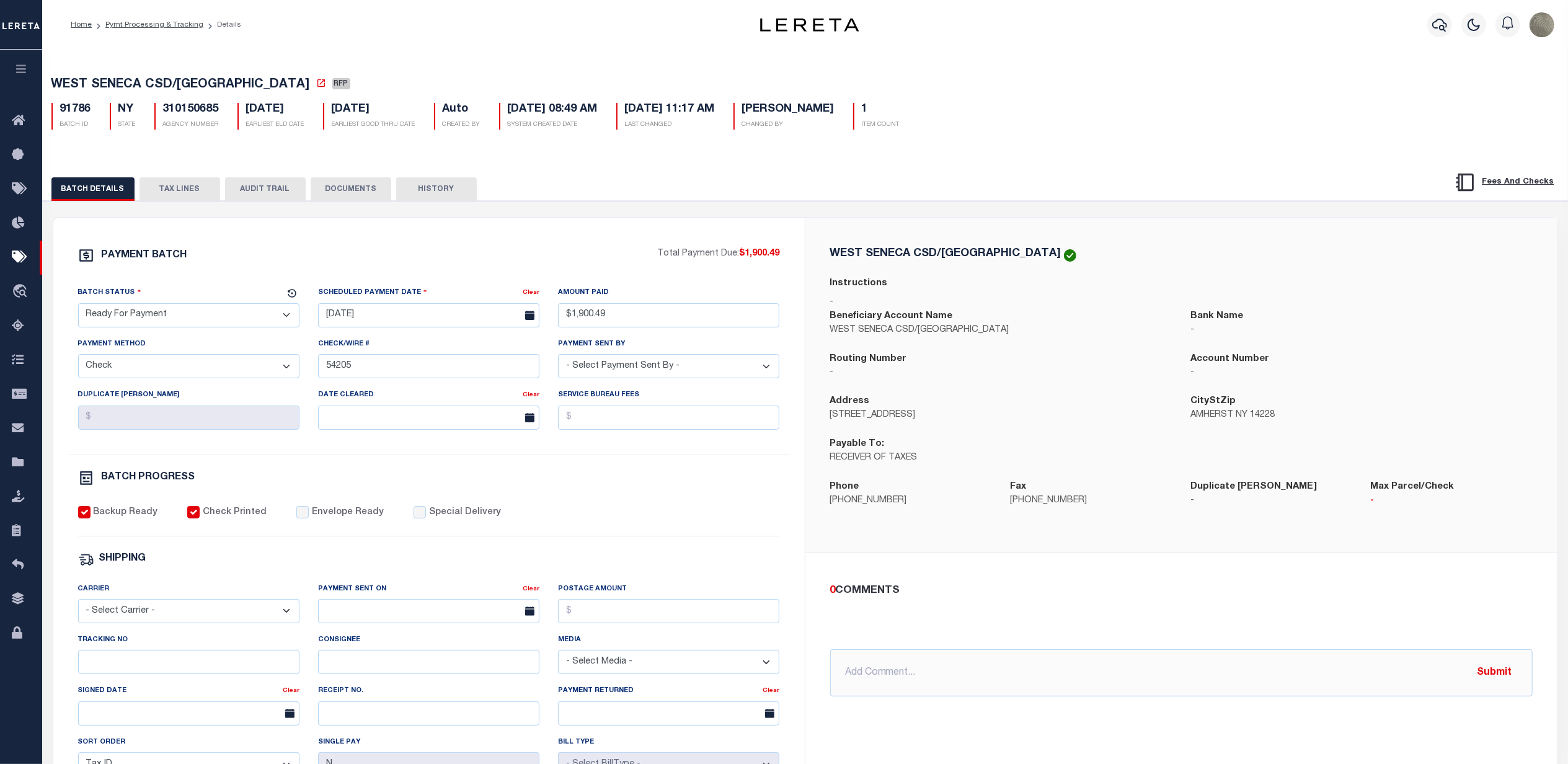
click at [190, 315] on select "- Select Status - Scheduled for Payment Ready For Payment Payment Sent Cleared …" at bounding box center [188, 315] width 221 height 24
select select "SNT"
click at [78, 307] on select "- Select Status - Scheduled for Payment Ready For Payment Payment Sent Cleared …" at bounding box center [188, 315] width 221 height 24
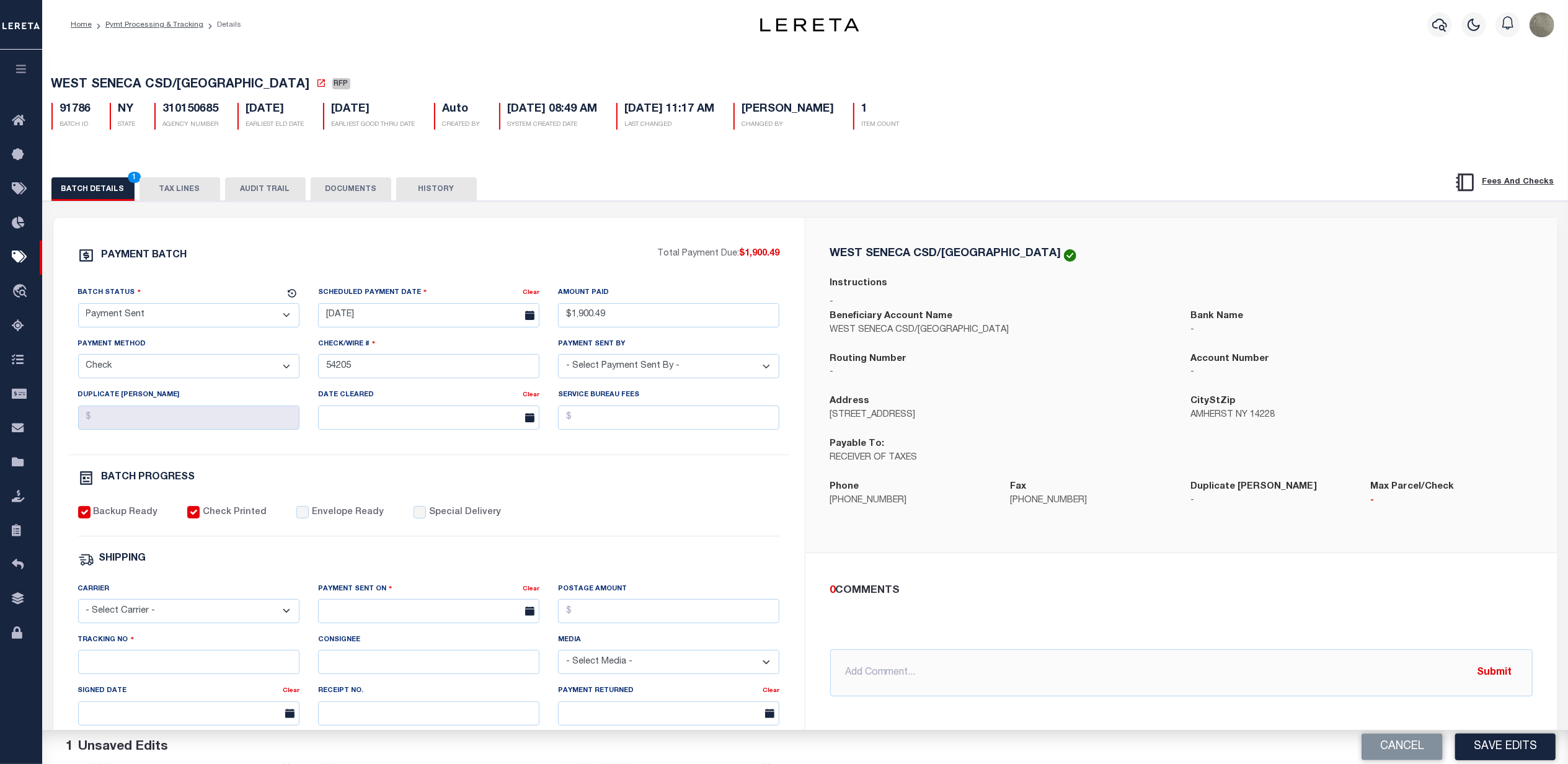
click at [236, 259] on div "PAYMENT BATCH" at bounding box center [367, 259] width 579 height 23
click at [139, 608] on select "- Select Carrier - E-mail Fax Fedex FTP Other UPS USPS" at bounding box center [188, 611] width 221 height 24
select select "FDX"
click at [78, 608] on select "- Select Carrier - E-mail Fax Fedex FTP Other UPS USPS" at bounding box center [188, 611] width 221 height 24
click at [402, 619] on input "text" at bounding box center [428, 611] width 221 height 24
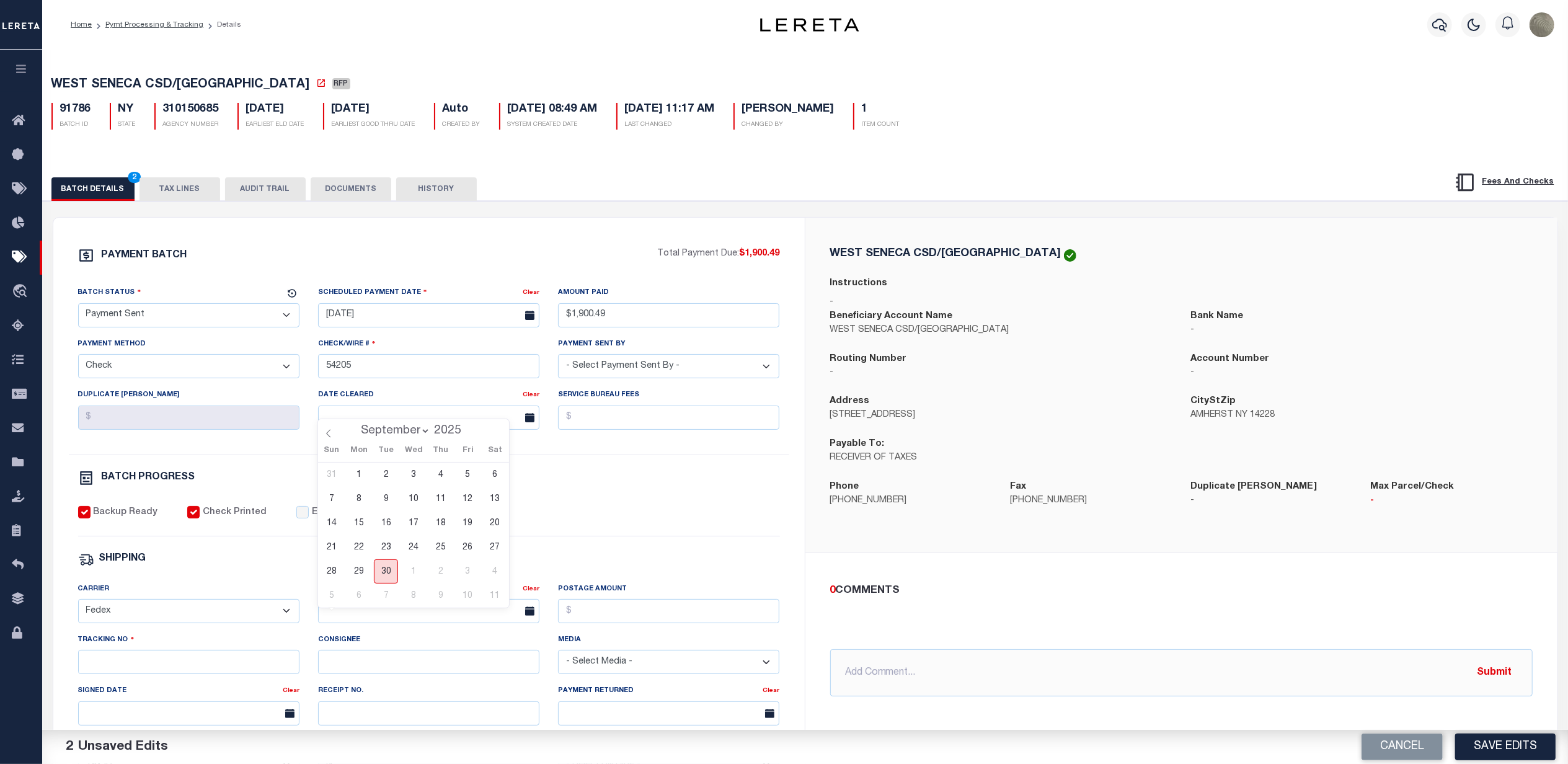
click at [391, 577] on span "30" at bounding box center [386, 571] width 24 height 24
type input "[DATE]"
click at [296, 514] on input "Envelope Ready" at bounding box center [302, 512] width 13 height 13
checkbox input "true"
click at [133, 673] on input "Tracking No" at bounding box center [188, 662] width 221 height 24
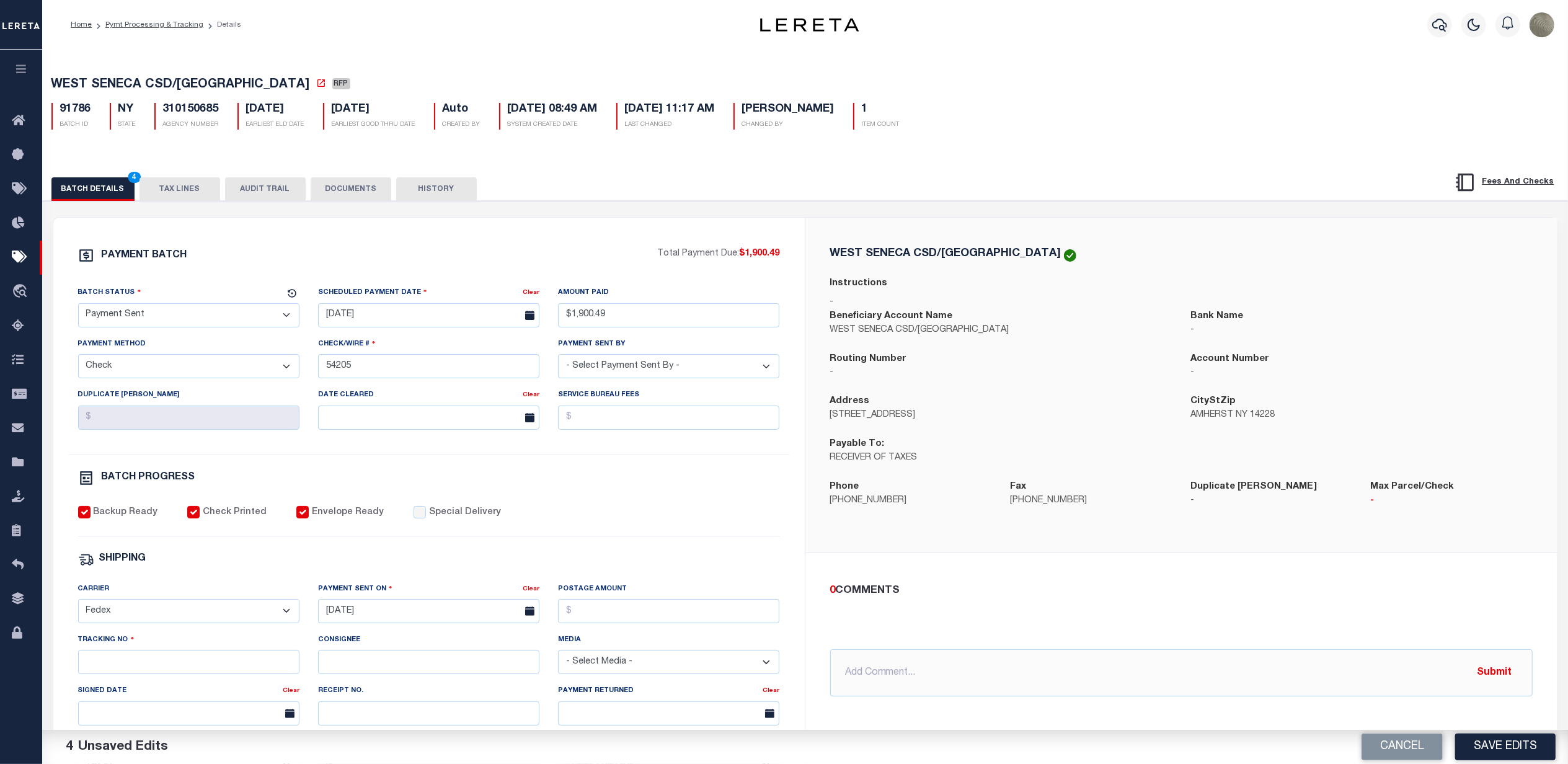
drag, startPoint x: 525, startPoint y: 523, endPoint x: 532, endPoint y: 516, distance: 9.9
click at [525, 523] on div "Backup Ready Check Printed Envelope Ready Special Delivery" at bounding box center [429, 521] width 702 height 31
click at [120, 669] on input "Tracking No" at bounding box center [188, 662] width 221 height 24
type input "884804591158"
click at [660, 491] on div "BATCH PROGRESS" at bounding box center [429, 481] width 702 height 21
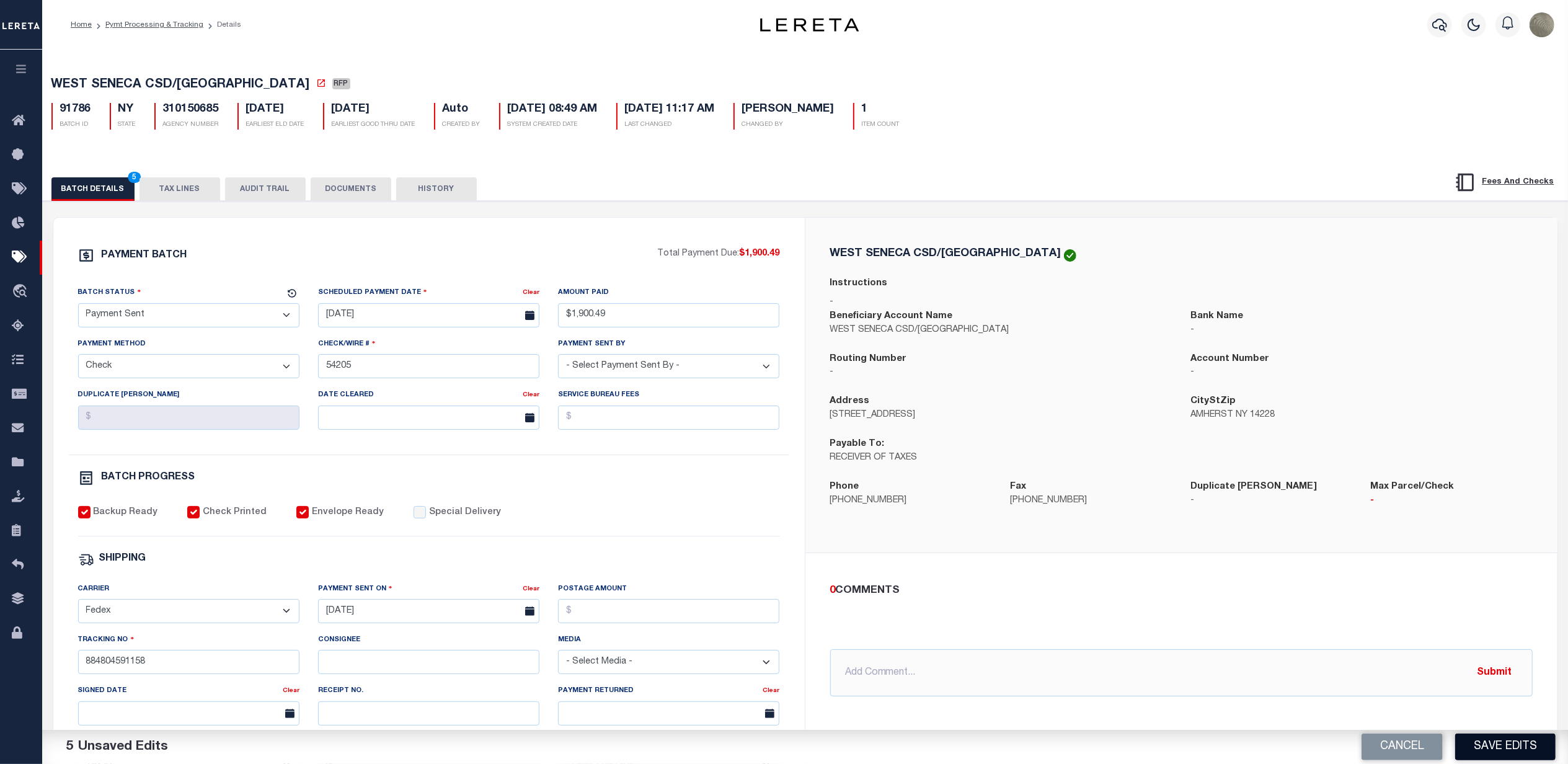
click at [1503, 750] on button "Save Edits" at bounding box center [1505, 748] width 100 height 27
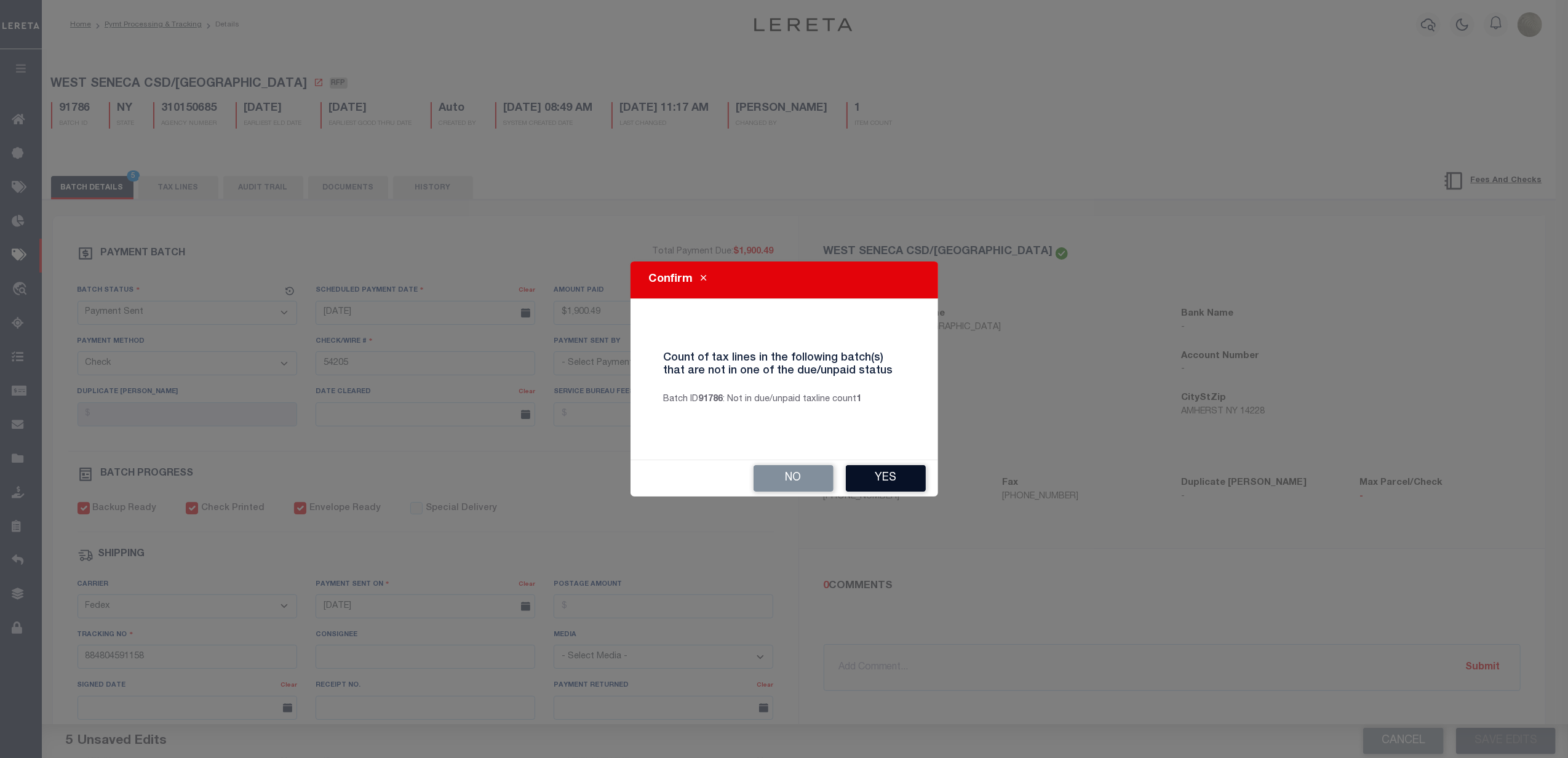
click at [893, 483] on button "Yes" at bounding box center [885, 478] width 80 height 27
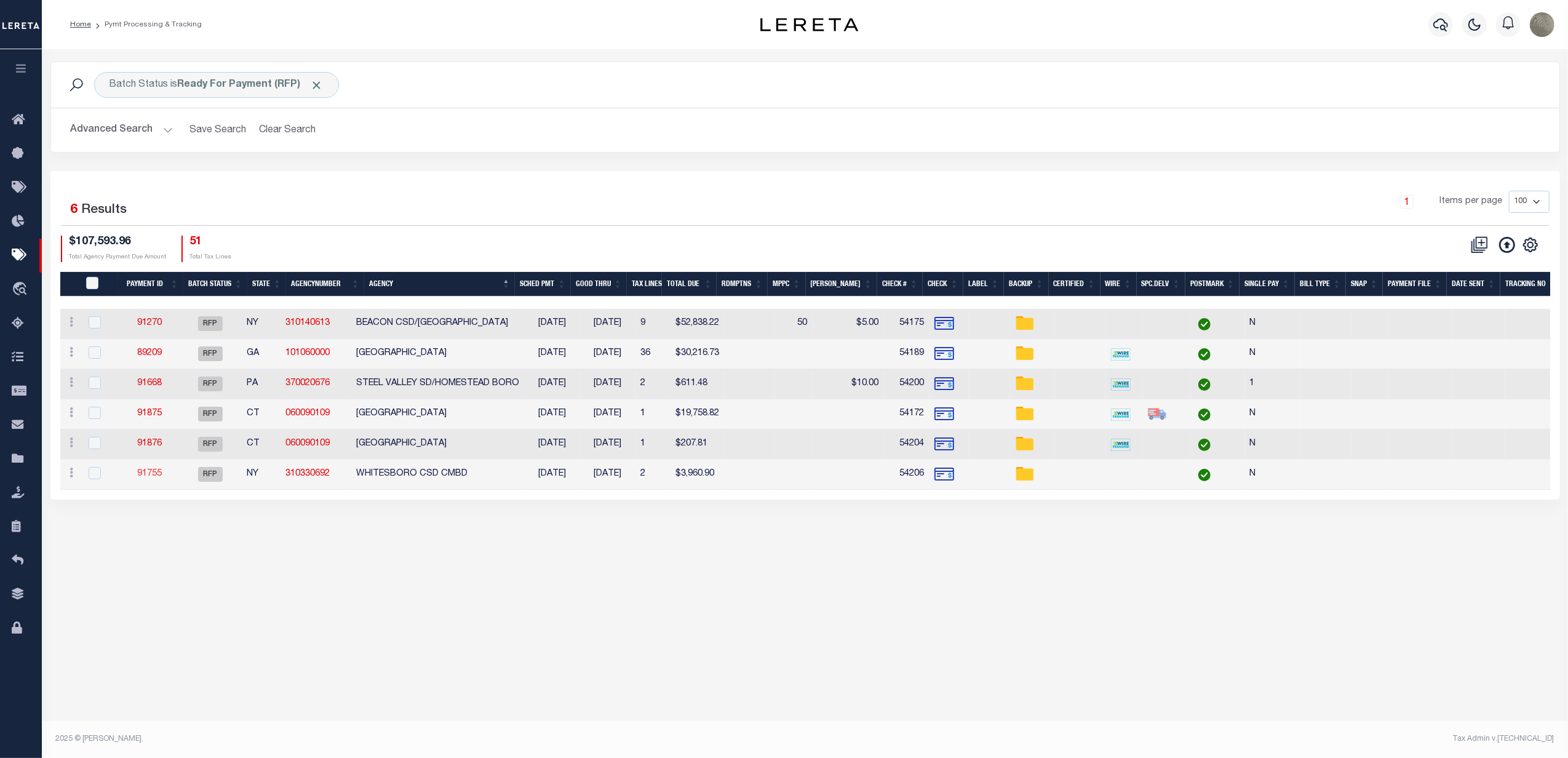
click at [155, 478] on link "91755" at bounding box center [149, 474] width 25 height 9
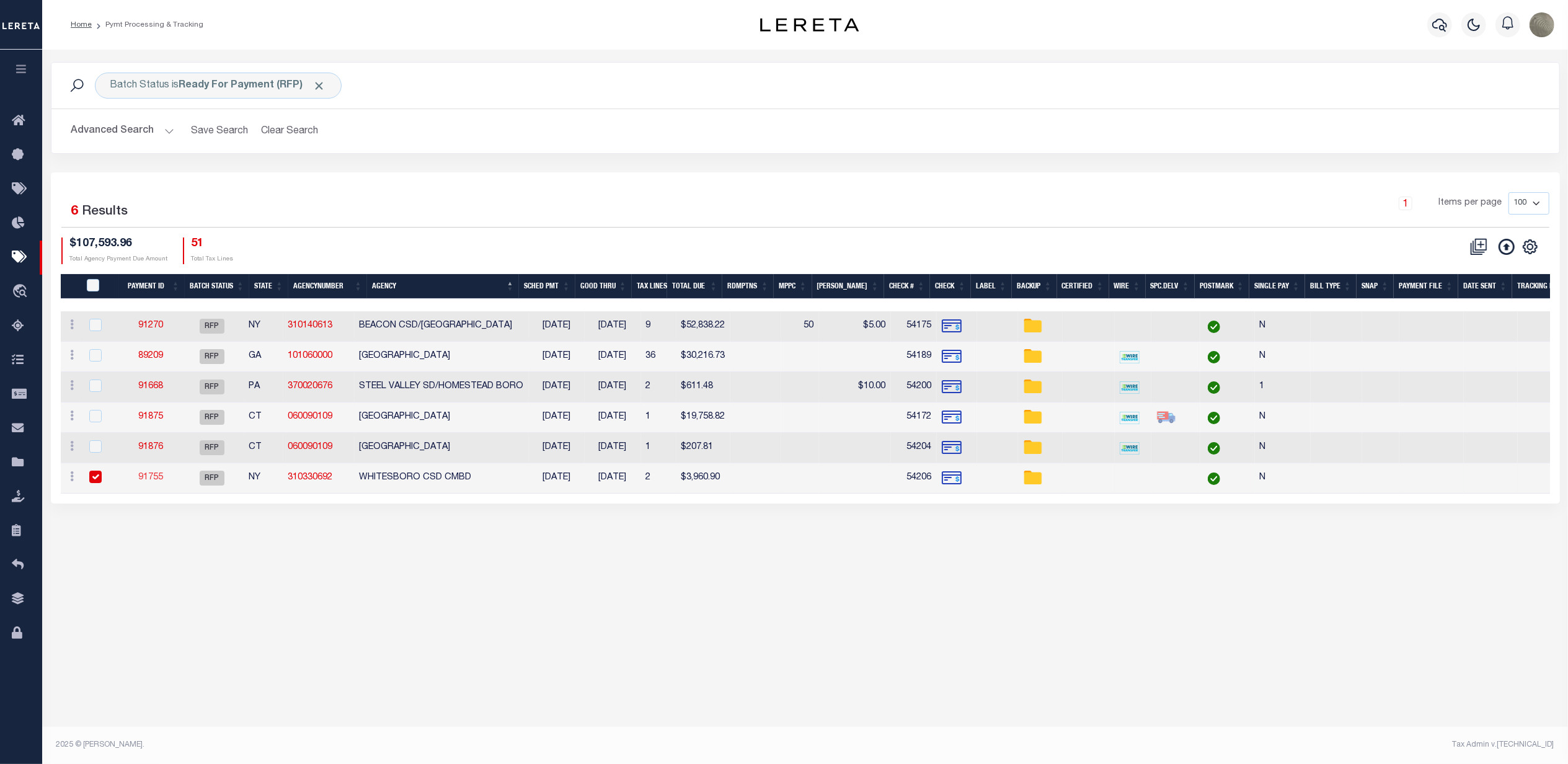
select select "RFP"
type input "$3,960.9"
type input "54206"
select select "[PERSON_NAME]"
checkbox input "false"
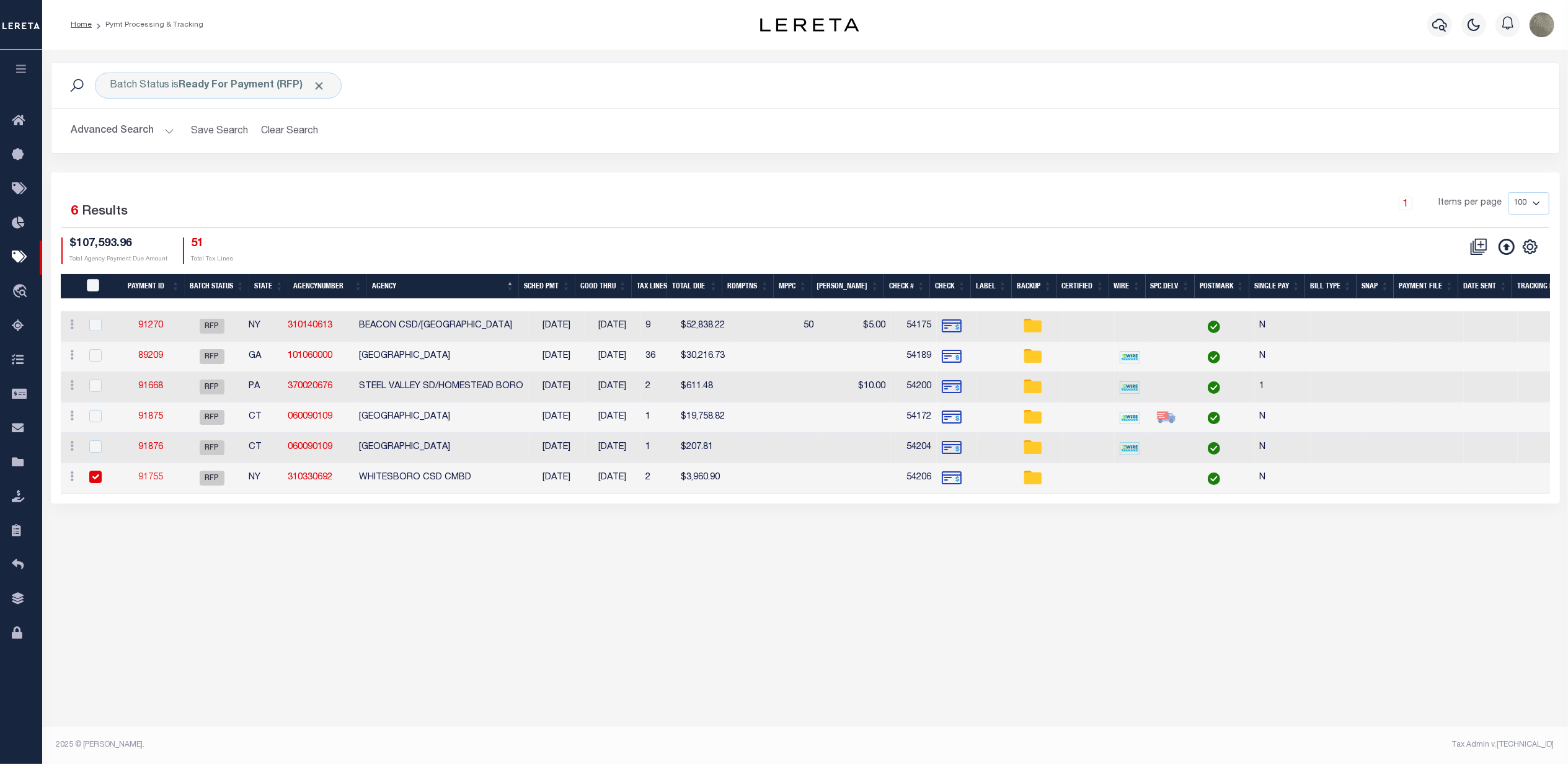
select select
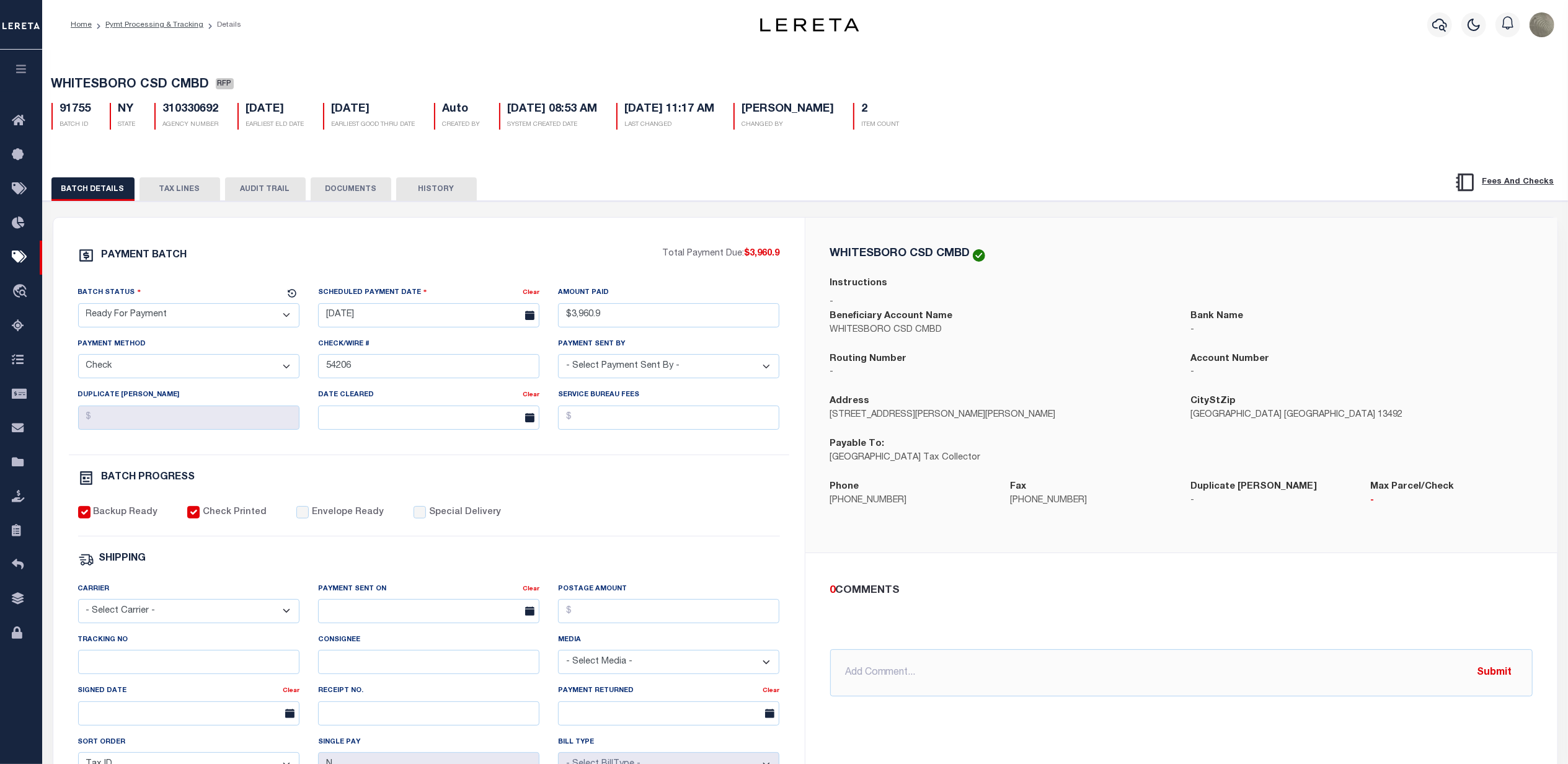
click at [174, 328] on select "- Select Status - Scheduled for Payment Ready For Payment Payment Sent Cleared …" at bounding box center [188, 315] width 221 height 24
select select "SNT"
click at [78, 307] on select "- Select Status - Scheduled for Payment Ready For Payment Payment Sent Cleared …" at bounding box center [188, 315] width 221 height 24
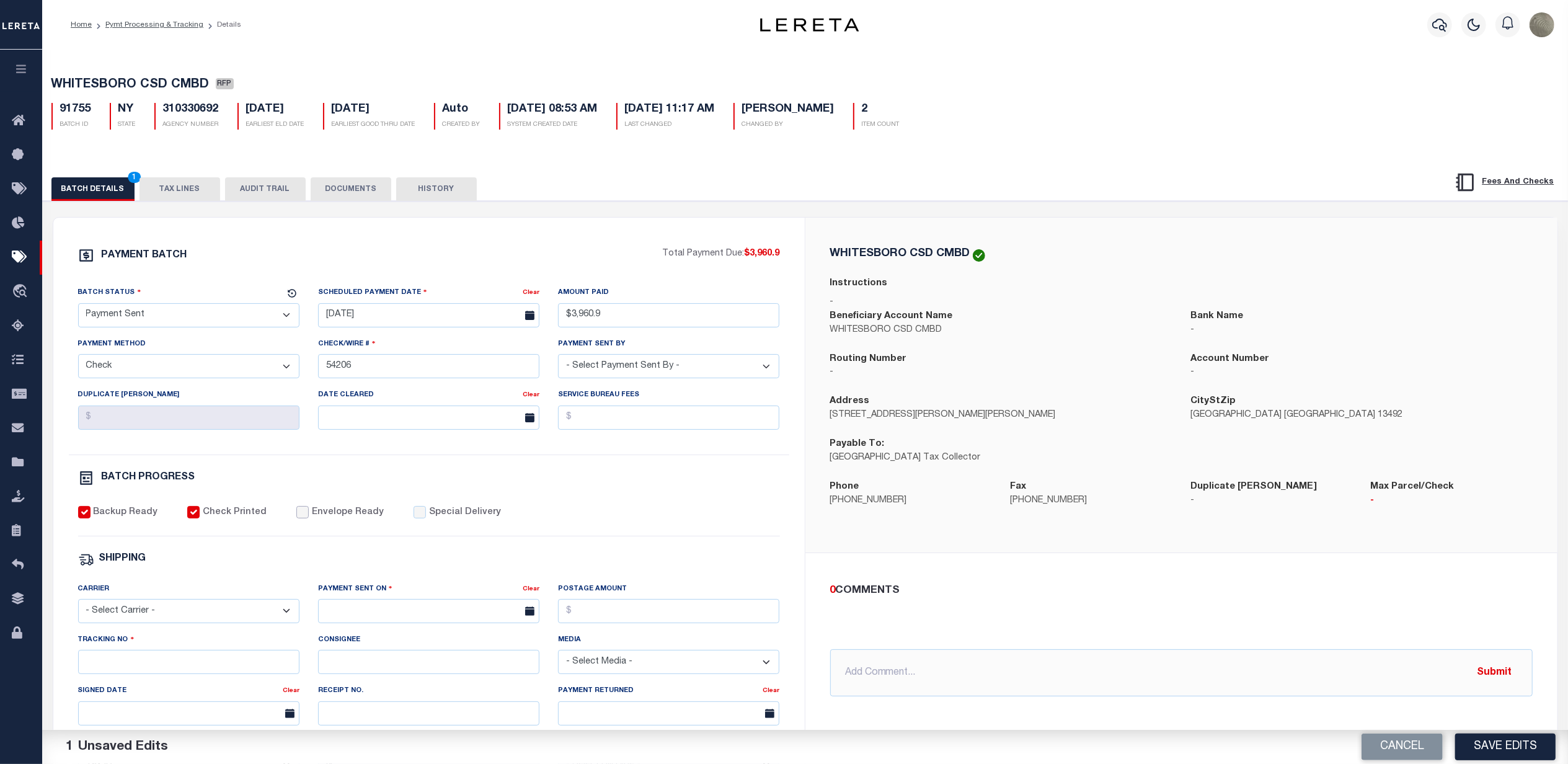
click at [296, 519] on input "Envelope Ready" at bounding box center [302, 512] width 13 height 13
checkbox input "true"
click at [145, 616] on select "- Select Carrier - E-mail Fax Fedex FTP Other UPS USPS" at bounding box center [188, 611] width 221 height 24
select select "FDX"
click at [78, 608] on select "- Select Carrier - E-mail Fax Fedex FTP Other UPS USPS" at bounding box center [188, 611] width 221 height 24
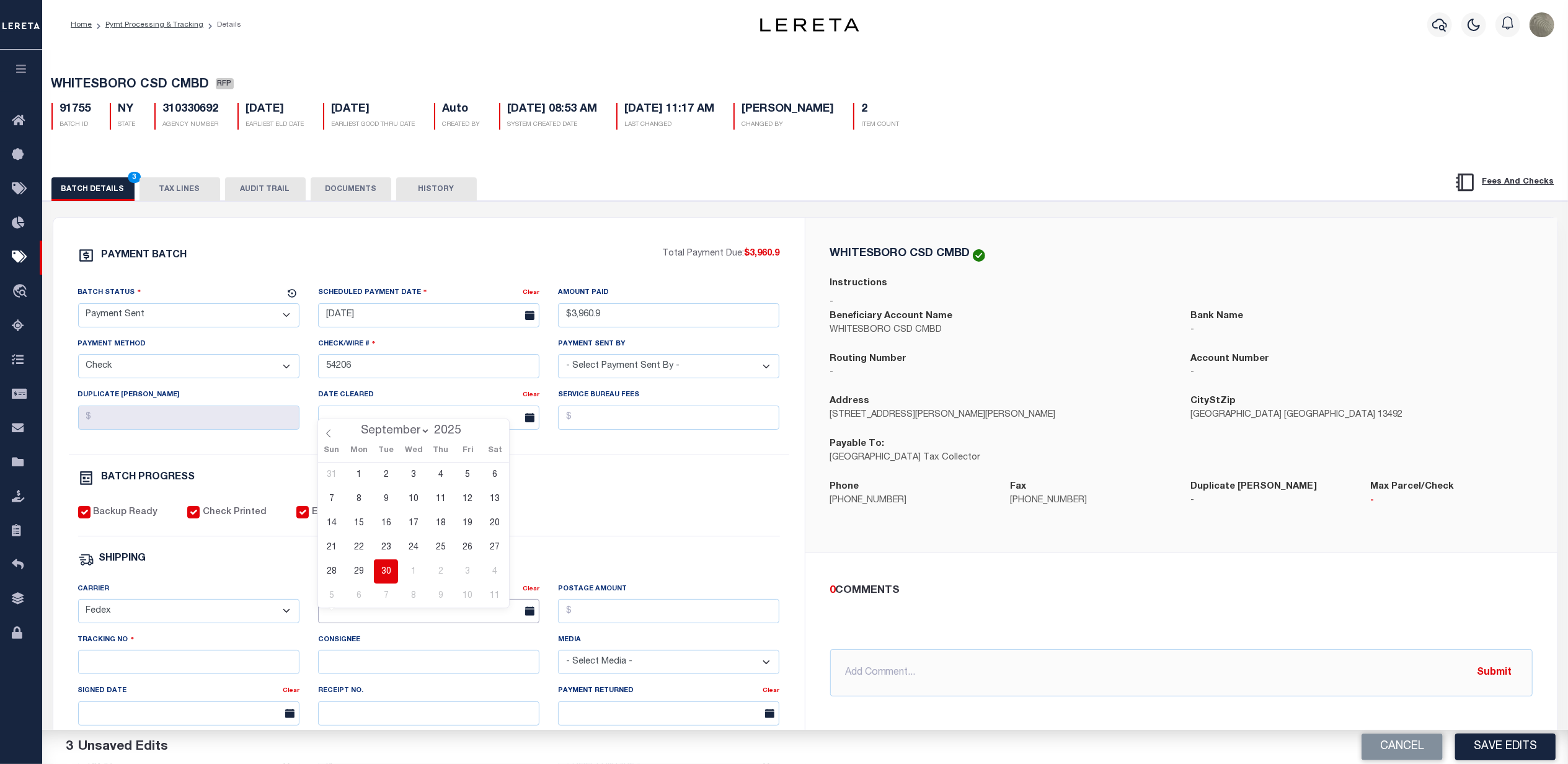
click at [400, 622] on input "text" at bounding box center [428, 611] width 221 height 24
click at [383, 576] on span "30" at bounding box center [386, 571] width 24 height 24
type input "[DATE]"
click at [187, 673] on input "Tracking No" at bounding box center [188, 662] width 221 height 24
click at [551, 565] on div "SHIPPING" at bounding box center [429, 559] width 702 height 16
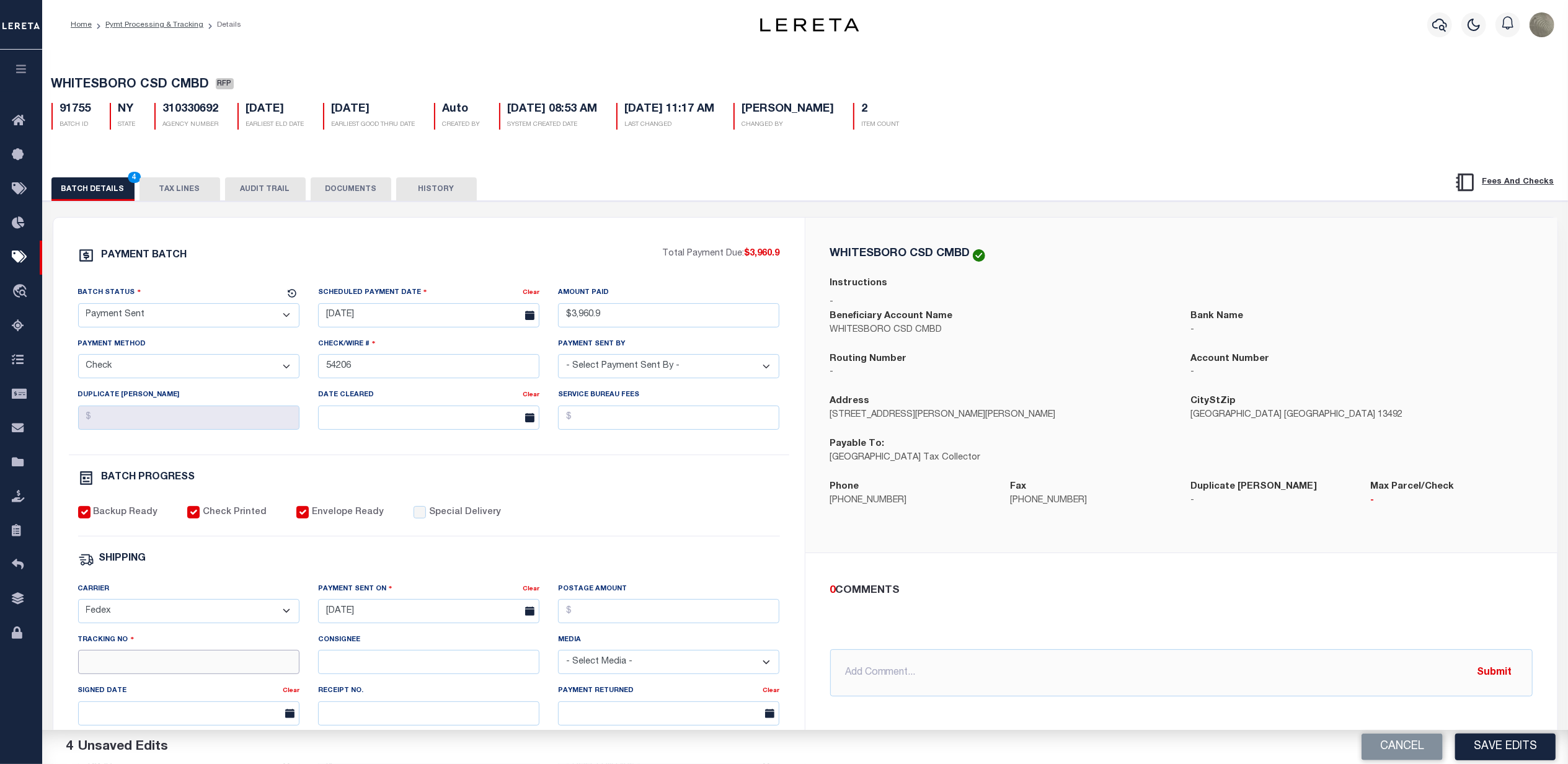
click at [186, 666] on input "Tracking No" at bounding box center [188, 662] width 221 height 24
type input "884804607036"
click at [403, 568] on div "SHIPPING" at bounding box center [429, 559] width 702 height 16
click at [1523, 742] on button "Save Edits" at bounding box center [1505, 748] width 100 height 27
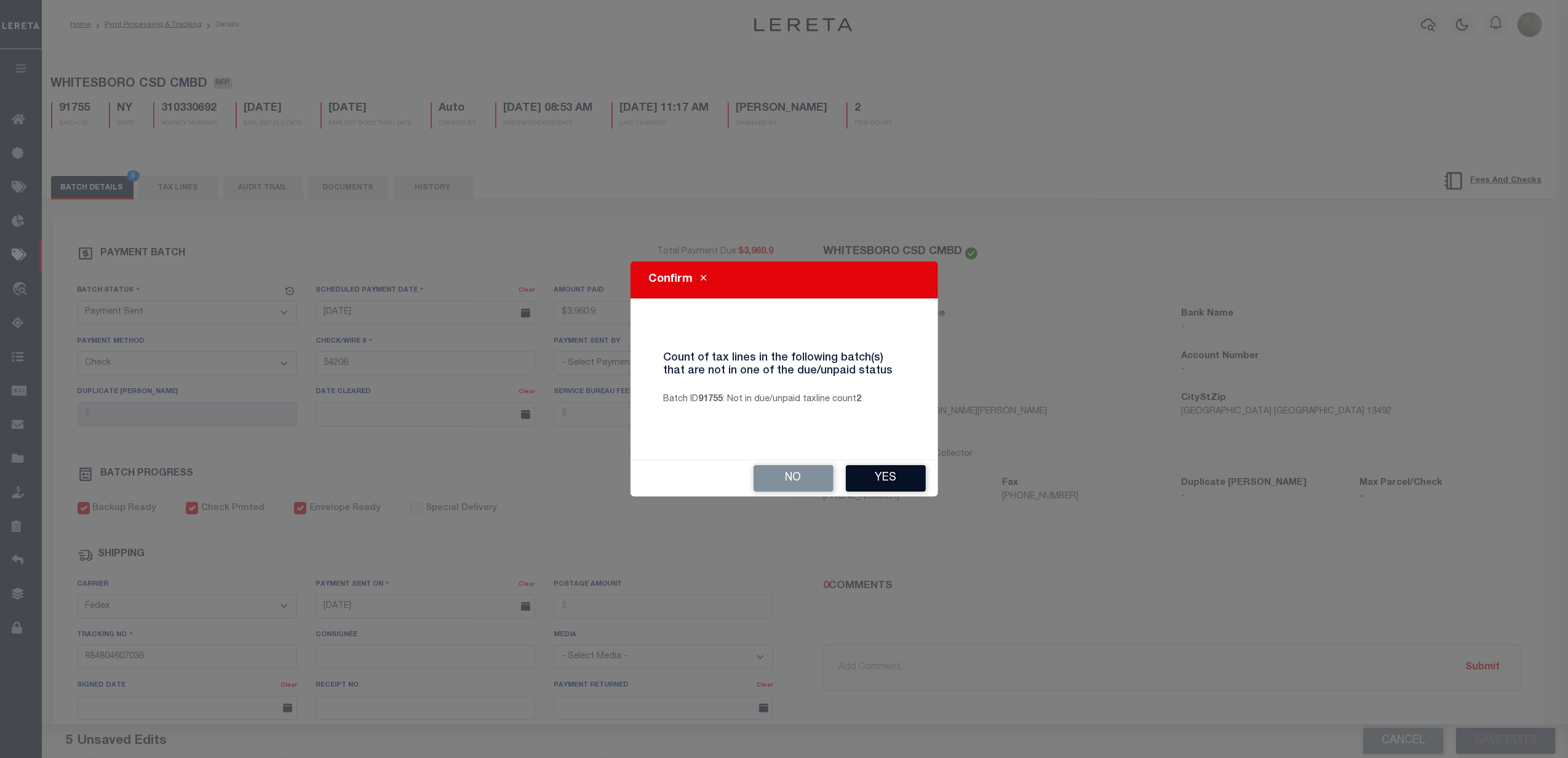
click at [878, 476] on button "Yes" at bounding box center [885, 478] width 80 height 27
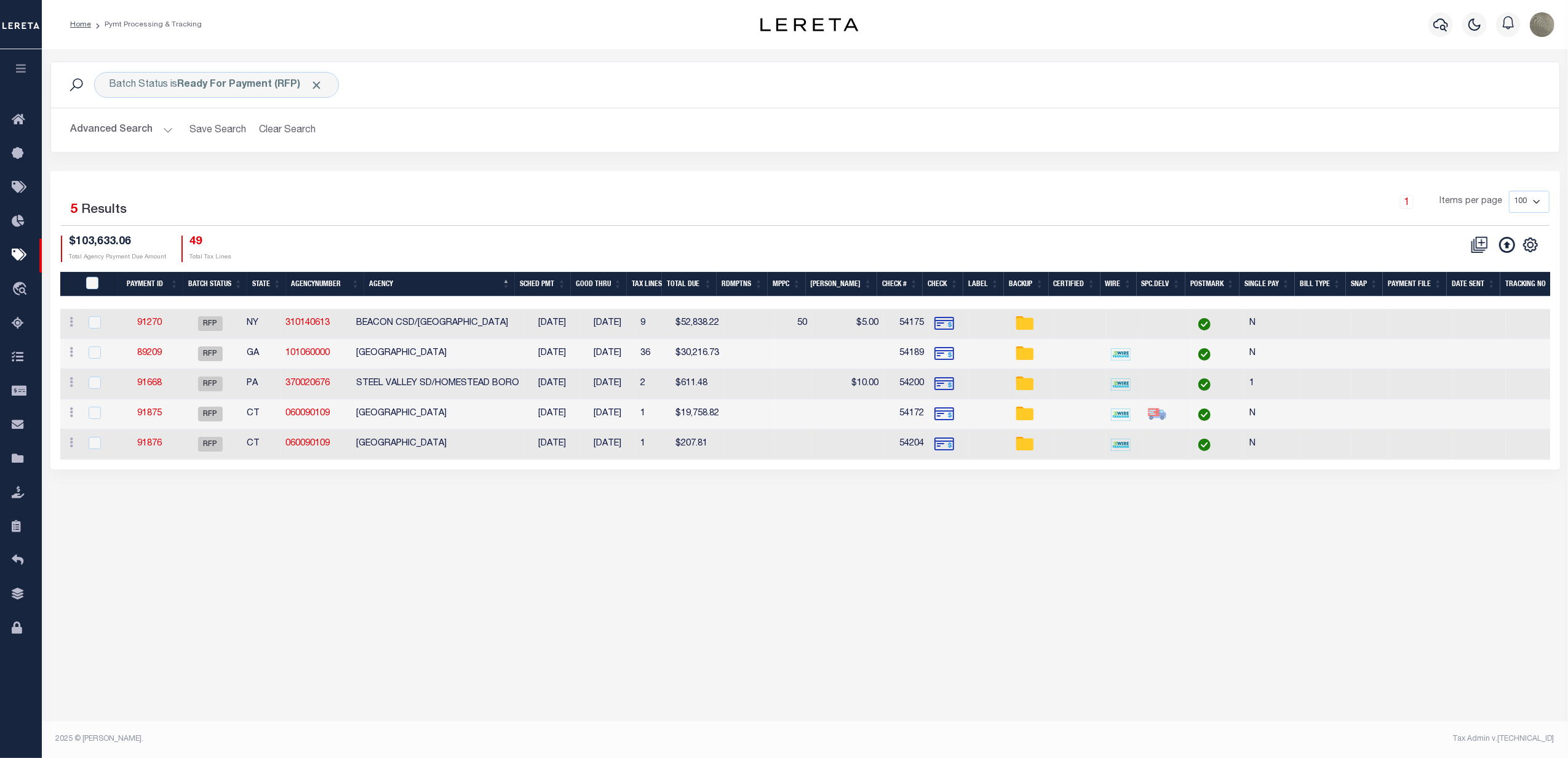
click at [984, 209] on div "1 Items per page 100 200 500 1000" at bounding box center [993, 206] width 1112 height 32
click at [156, 353] on link "89209" at bounding box center [149, 353] width 25 height 9
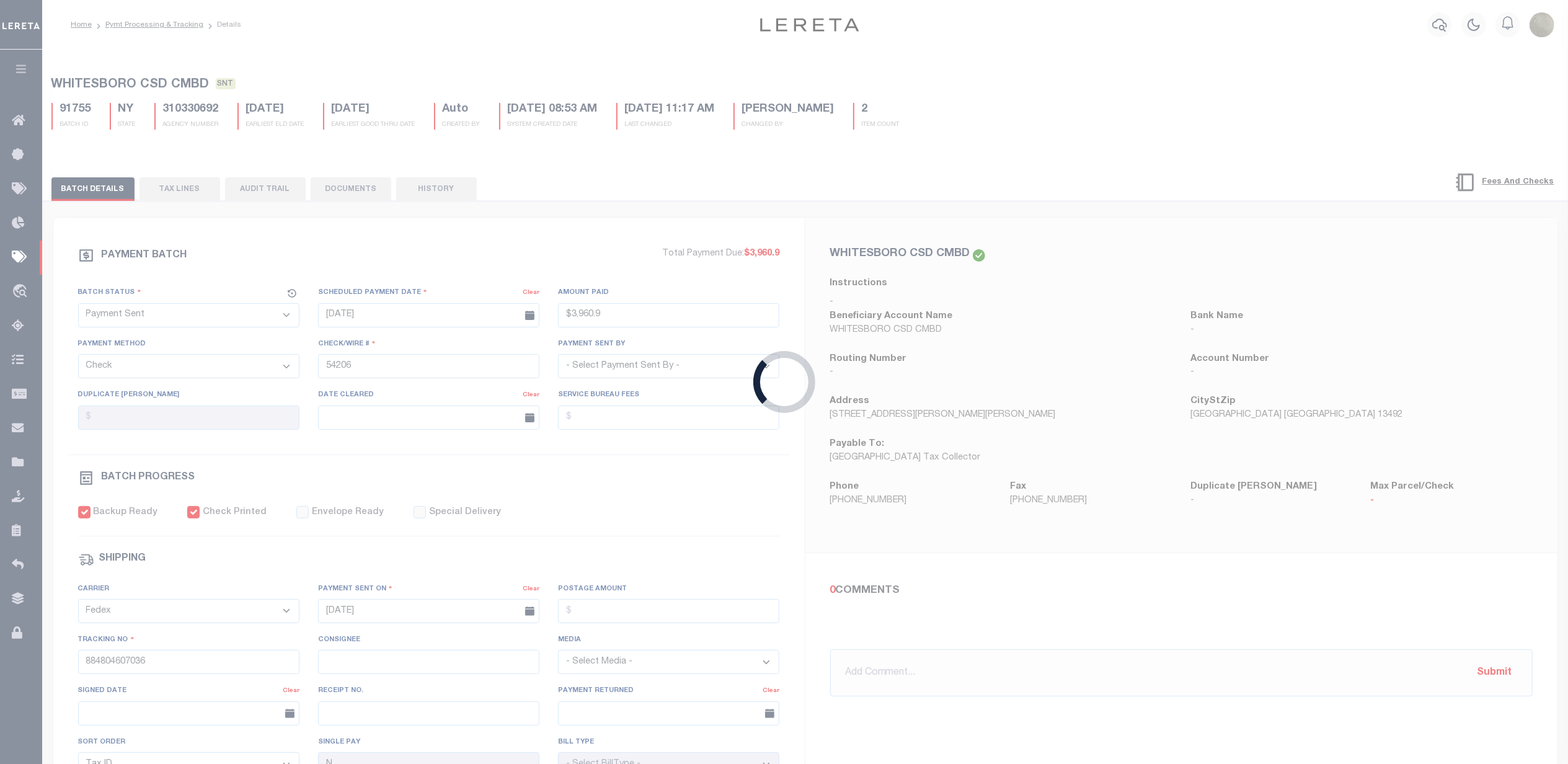
select select "RFP"
type input "$30,216.73"
type input "54189"
select select "[PERSON_NAME]"
checkbox input "false"
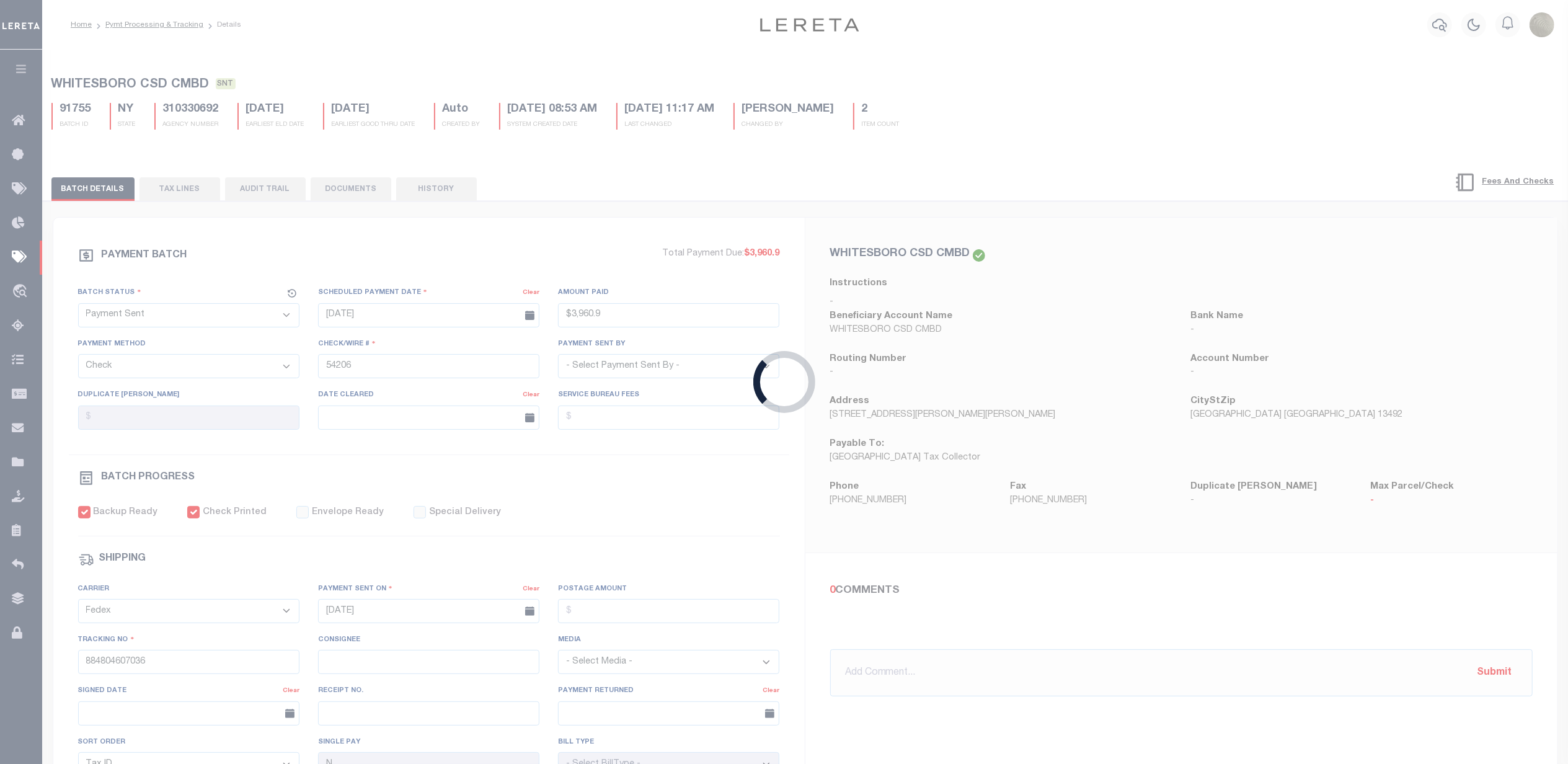
select select
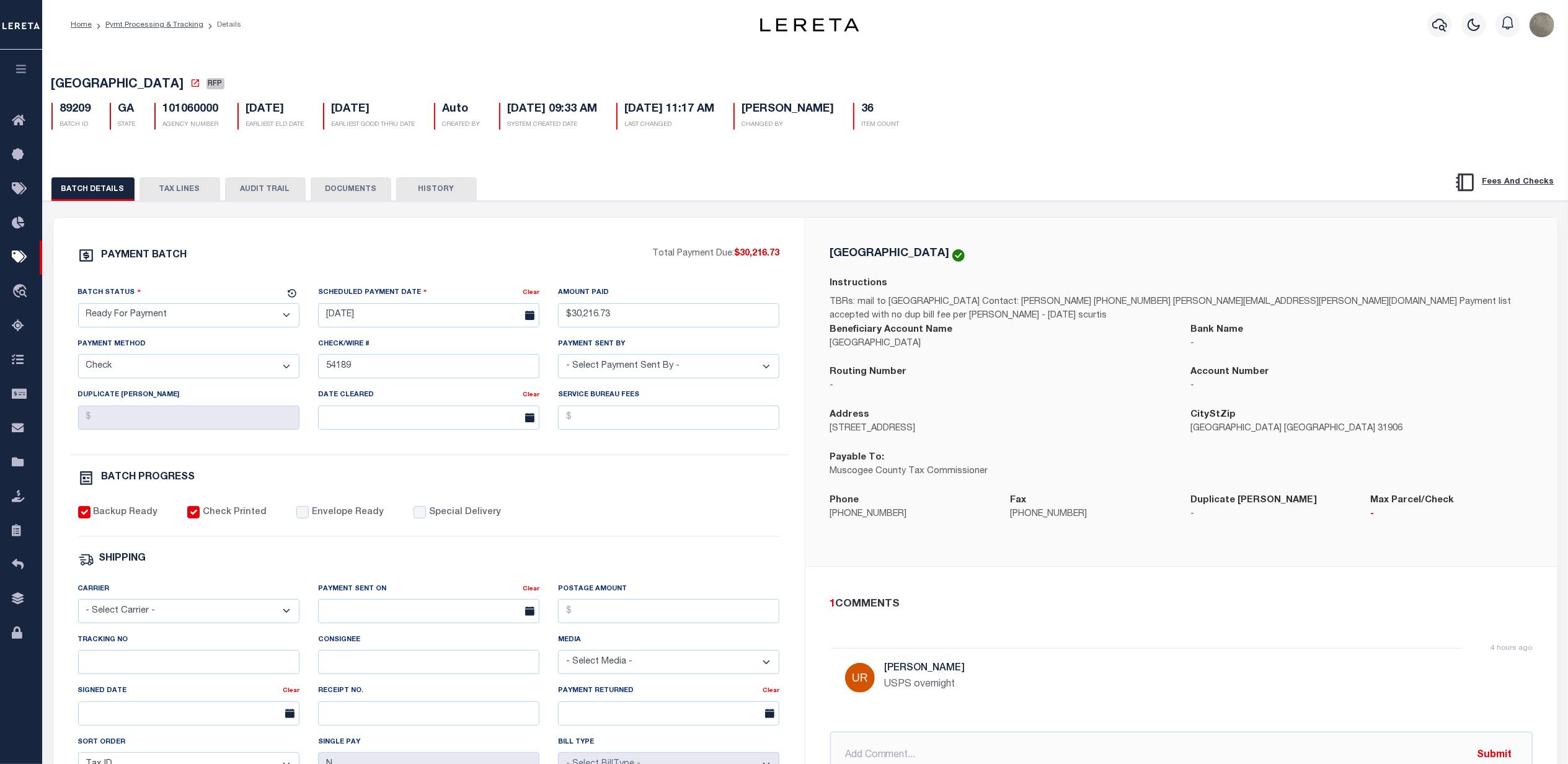
click at [211, 314] on select "- Select Status - Scheduled for Payment Ready For Payment Payment Sent Cleared …" at bounding box center [188, 315] width 221 height 24
select select "SNT"
click at [78, 307] on select "- Select Status - Scheduled for Payment Ready For Payment Payment Sent Cleared …" at bounding box center [188, 315] width 221 height 24
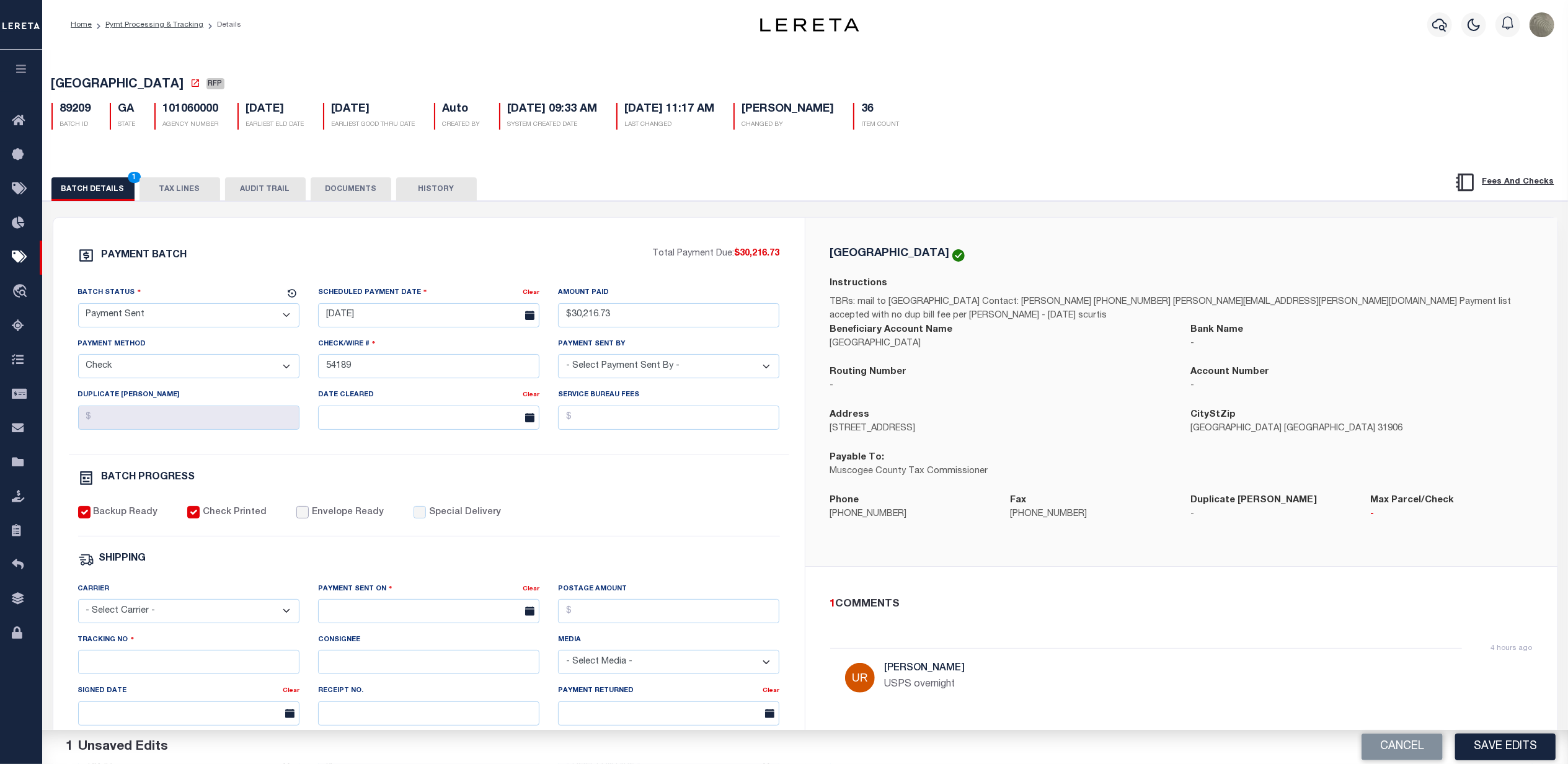
click at [296, 519] on input "Envelope Ready" at bounding box center [302, 512] width 13 height 13
checkbox input "true"
click at [134, 612] on select "- Select Carrier - E-mail Fax Fedex FTP Other UPS USPS" at bounding box center [188, 611] width 221 height 24
select select "FDX"
click at [78, 608] on select "- Select Carrier - E-mail Fax Fedex FTP Other UPS USPS" at bounding box center [188, 611] width 221 height 24
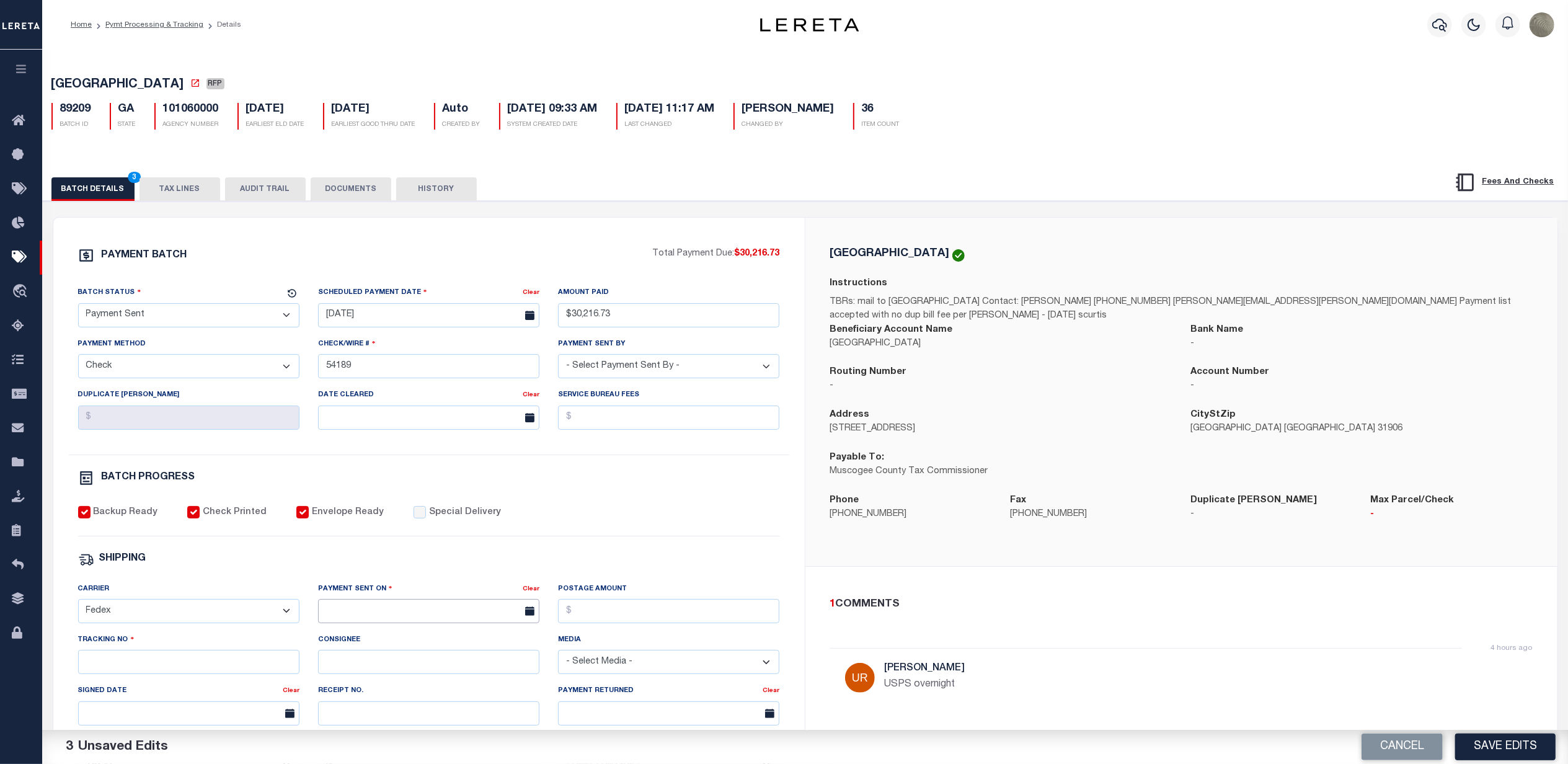
click at [397, 622] on input "text" at bounding box center [428, 611] width 221 height 24
click at [394, 572] on span "30" at bounding box center [386, 571] width 24 height 24
type input "[DATE]"
click at [135, 673] on input "Tracking No" at bounding box center [188, 662] width 221 height 24
type input "884804600535"
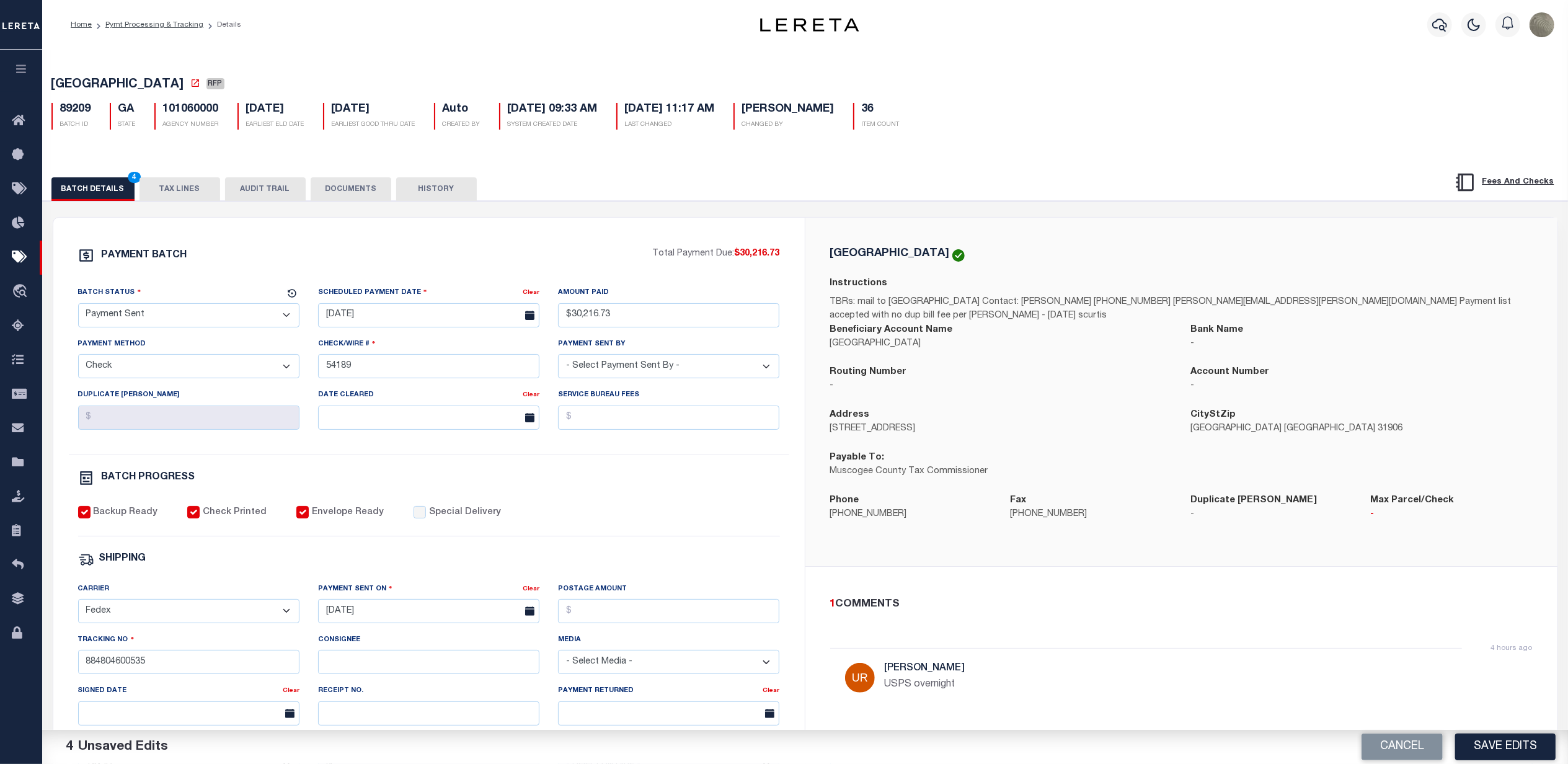
click at [626, 532] on div "Backup Ready Check Printed Envelope Ready Special Delivery" at bounding box center [429, 521] width 702 height 31
drag, startPoint x: 207, startPoint y: 109, endPoint x: 160, endPoint y: 112, distance: 47.1
click at [160, 112] on div "101060000 AGENCY NUMBER" at bounding box center [187, 116] width 83 height 27
copy h5 "101060000"
click at [1501, 740] on button "Save Edits" at bounding box center [1505, 748] width 100 height 27
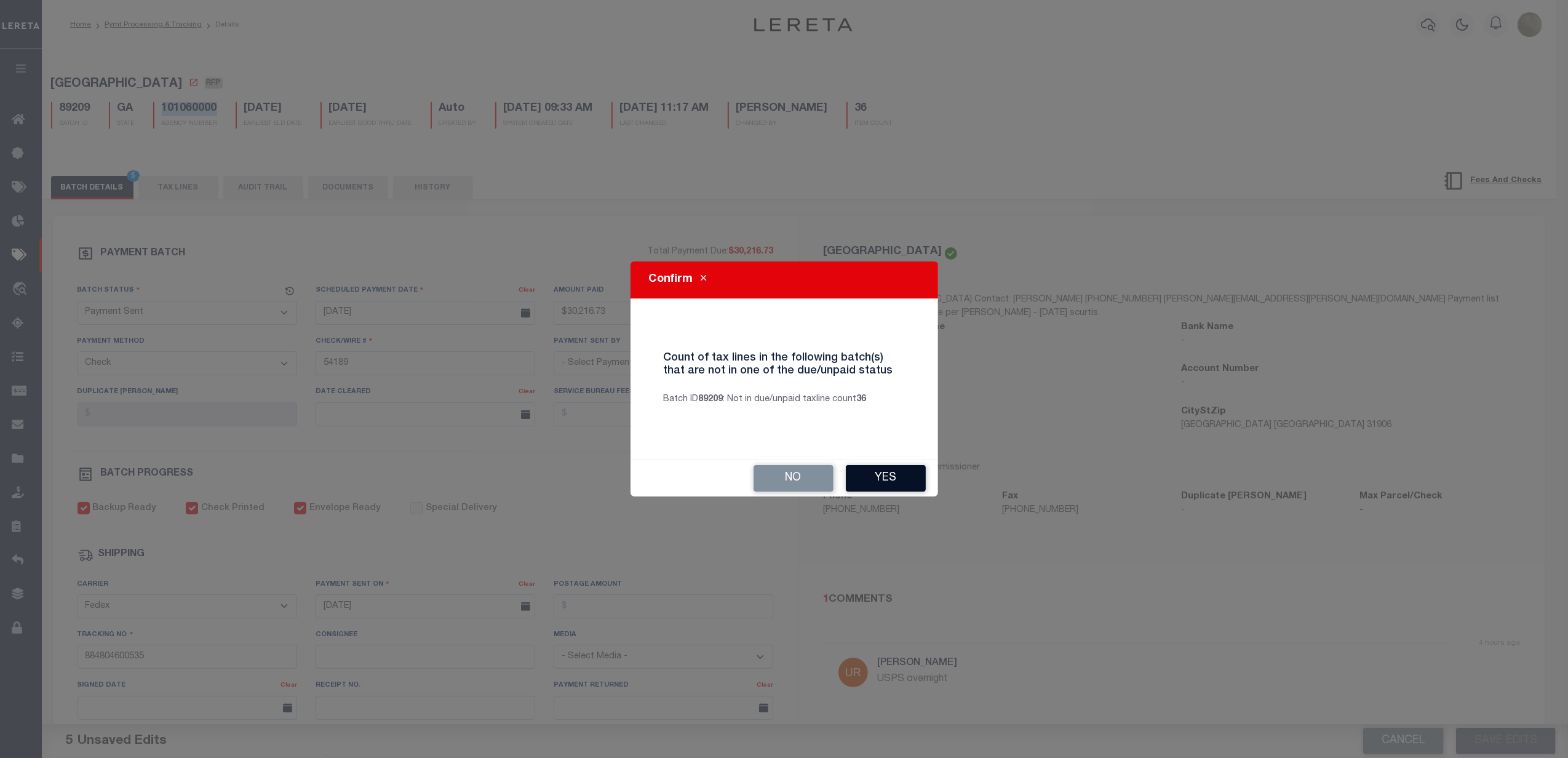
click at [880, 475] on button "Yes" at bounding box center [885, 478] width 80 height 27
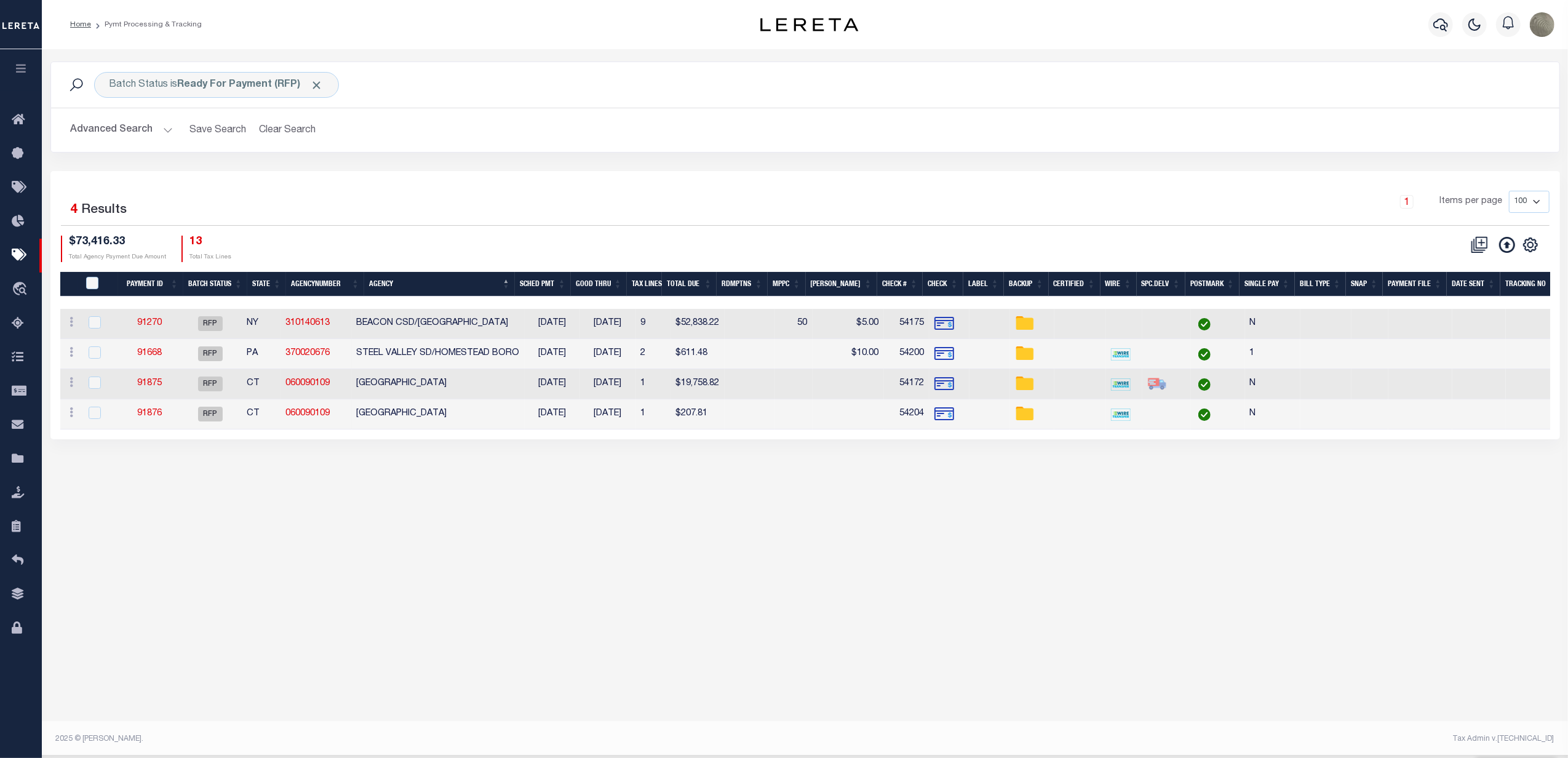
click at [758, 218] on div "1 Items per page 100 200 500 1000" at bounding box center [993, 206] width 1112 height 32
click at [537, 181] on div "1 Selected 4 Results 1 Items per page 100 200 500 1000 $73,416.33" at bounding box center [805, 305] width 1509 height 269
click at [149, 321] on link "91270" at bounding box center [149, 323] width 25 height 9
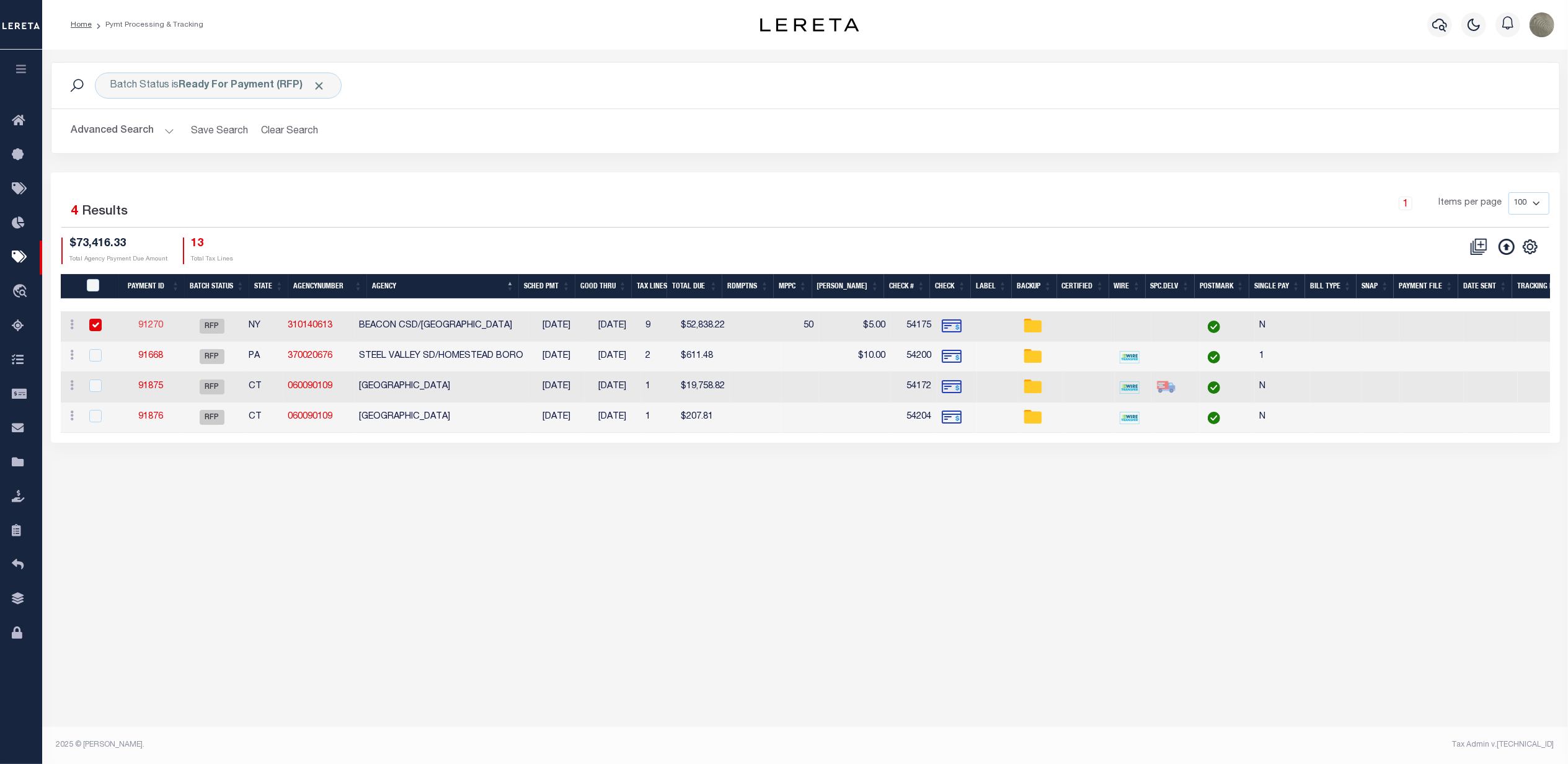
select select "RFP"
type input "$52,838.22"
type input "54175"
select select "[PERSON_NAME]"
type input "$45"
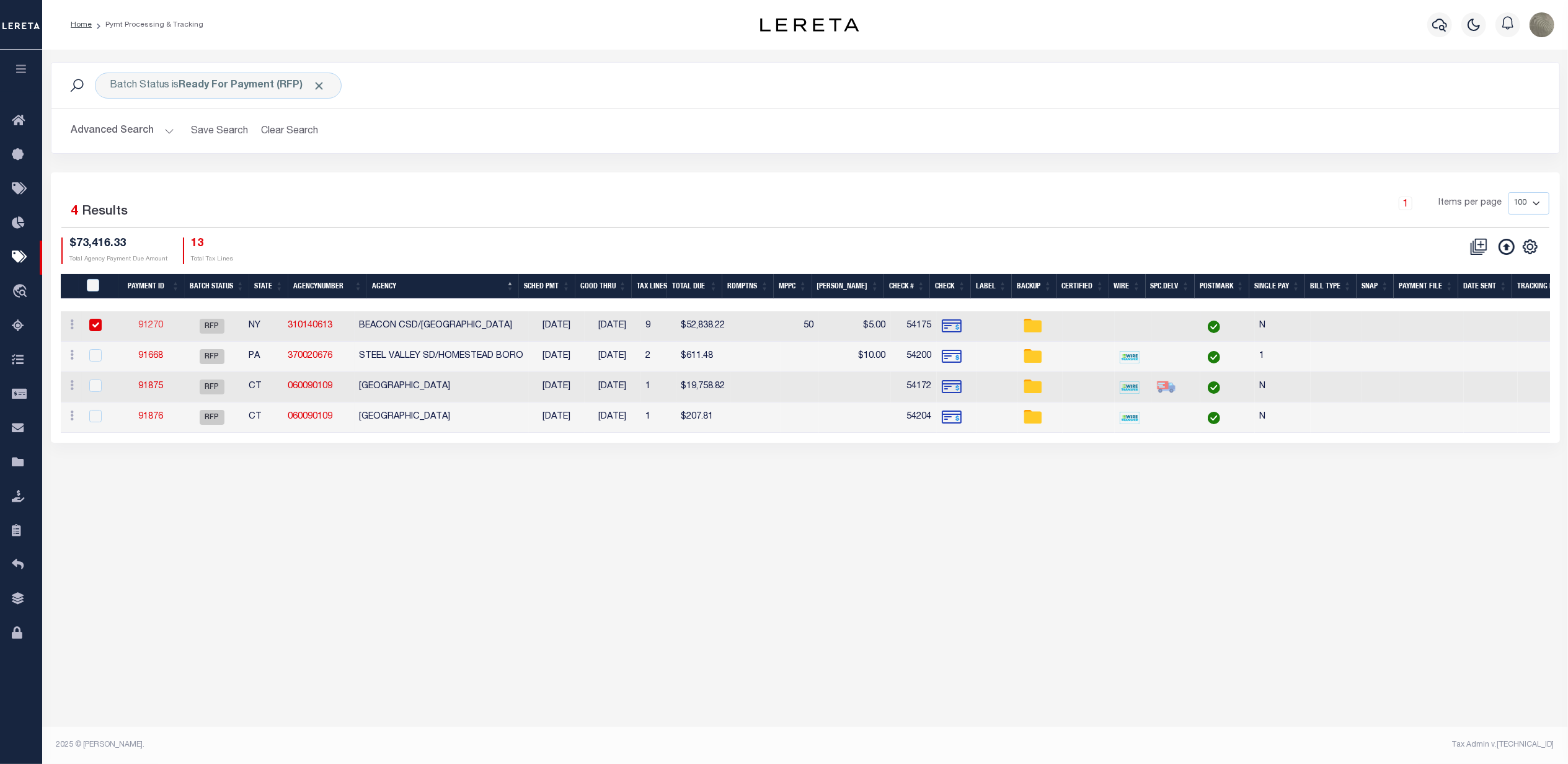
checkbox input "false"
select select
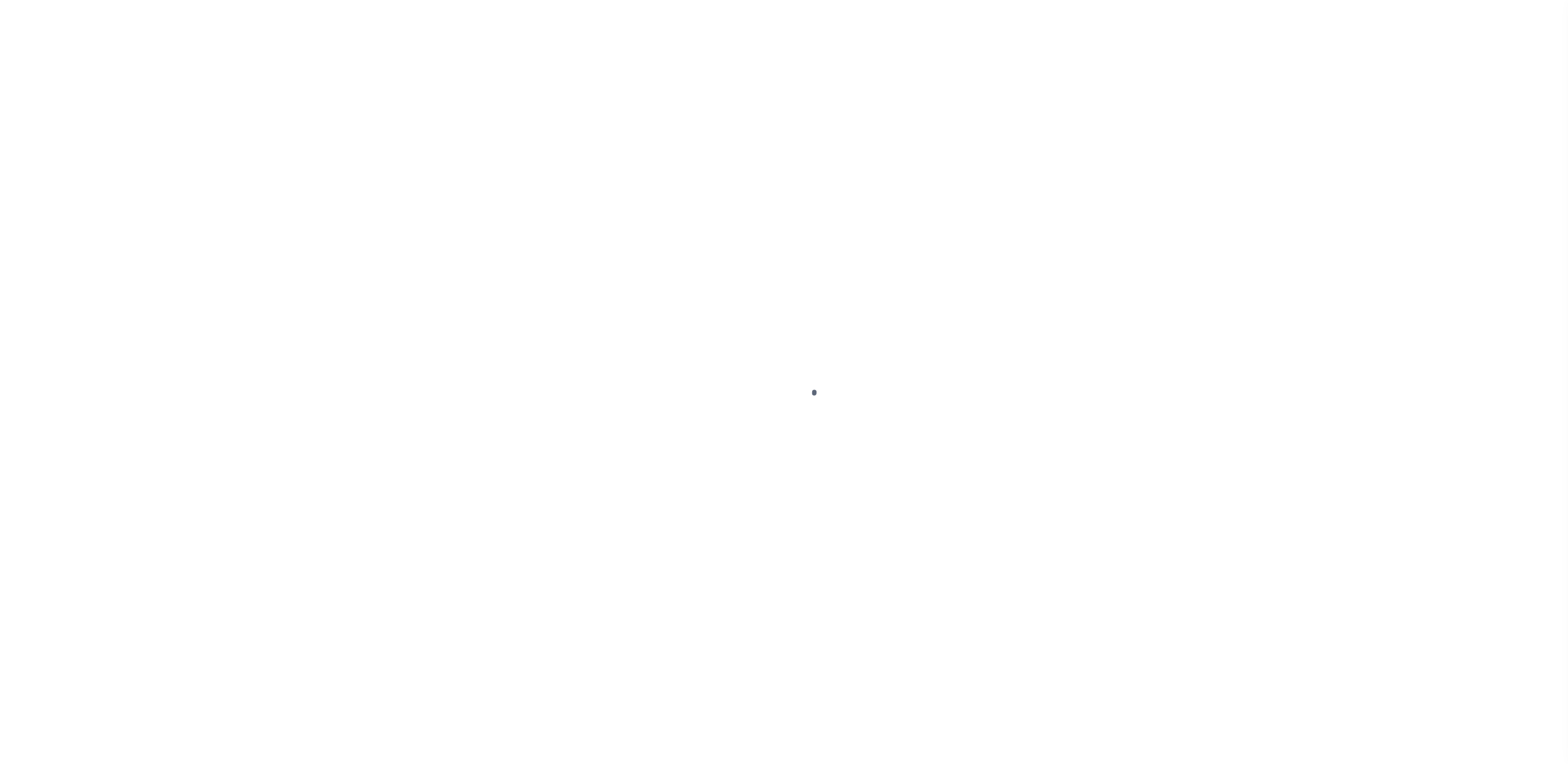
select select "SNT"
select select "CHK"
select select "[PERSON_NAME]"
select select "FDX"
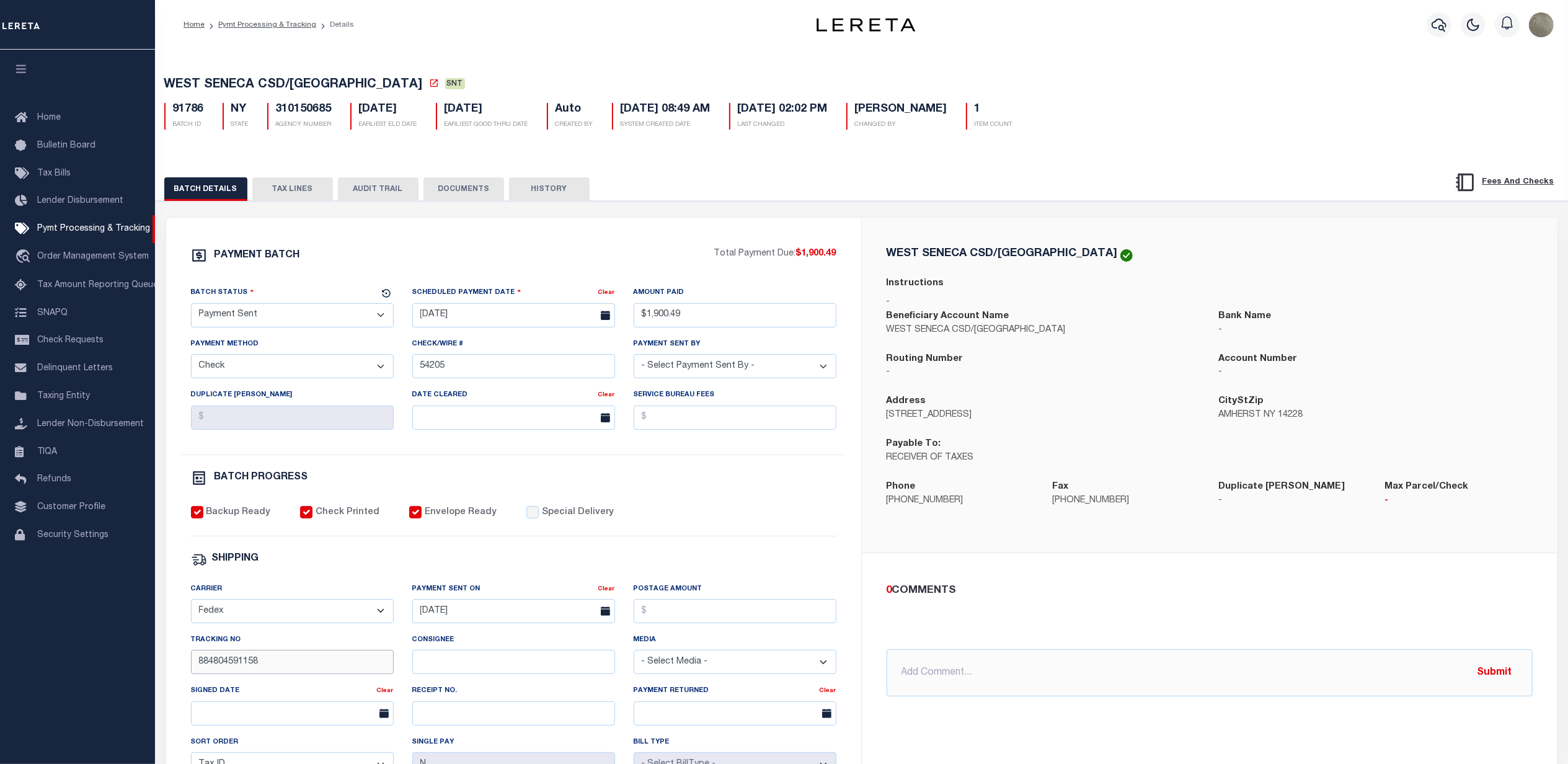
click at [229, 670] on input "884804591158" at bounding box center [292, 662] width 202 height 24
click at [229, 670] on input "884804591158" at bounding box center [292, 662] width 202 height 24
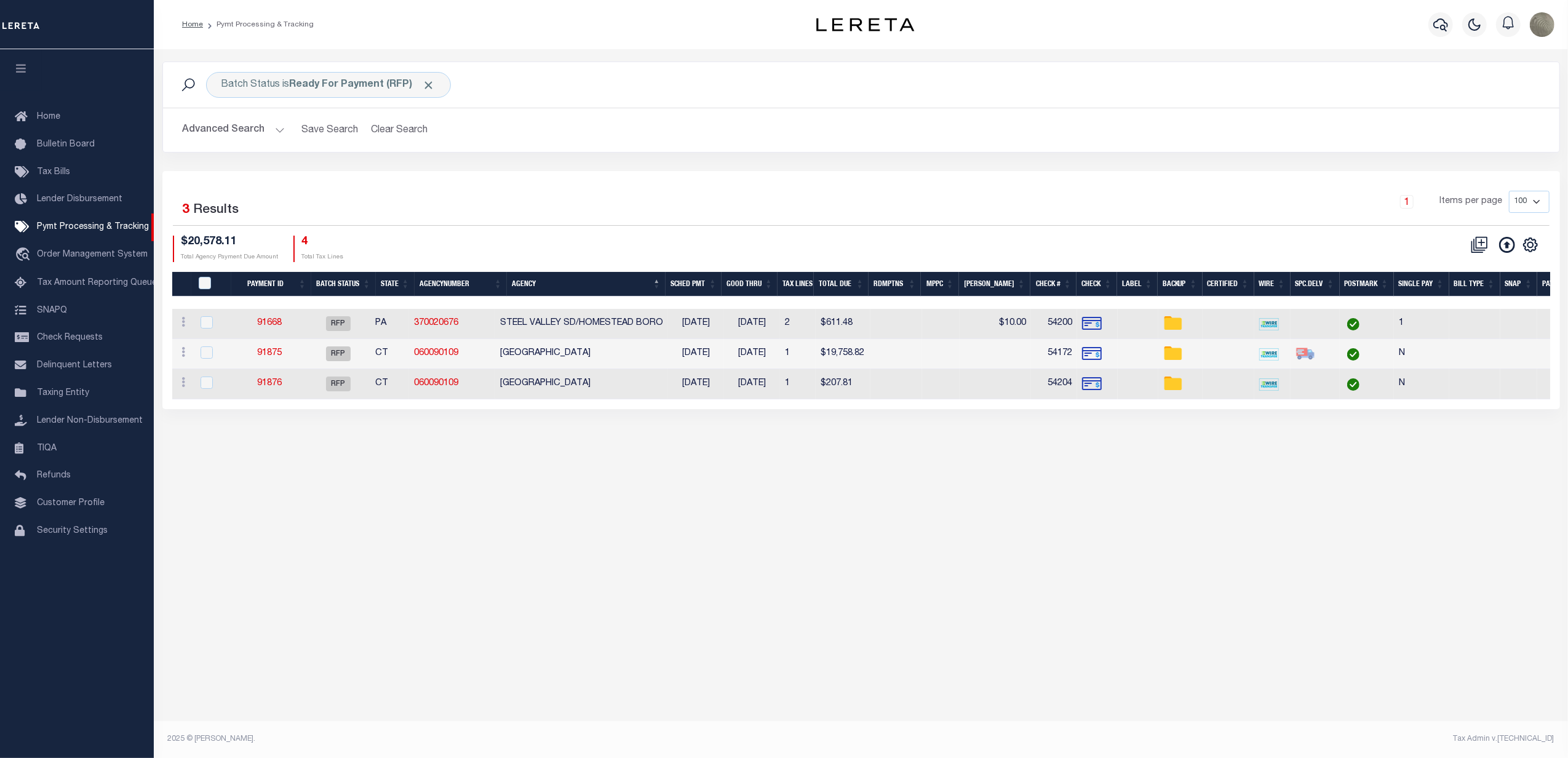
click at [639, 169] on div "Batch Status is Ready For Payment (RFP) Search Advanced Search Save Search Clea…" at bounding box center [861, 116] width 1416 height 109
click at [258, 84] on div "Batch Status is Ready For Payment (RFP)" at bounding box center [328, 85] width 245 height 26
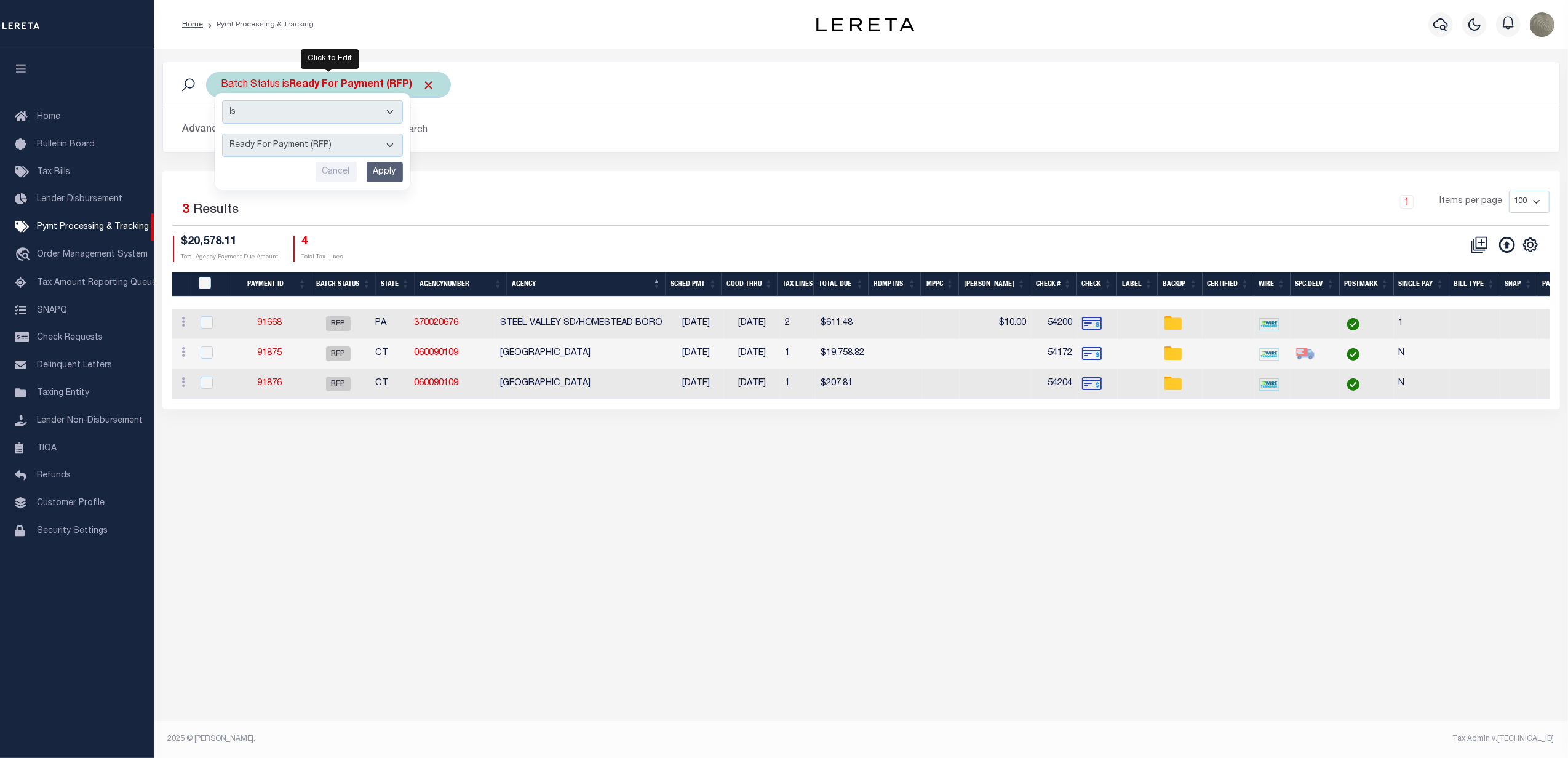
drag, startPoint x: 259, startPoint y: 151, endPoint x: 265, endPoint y: 153, distance: 6.3
click at [259, 151] on select "Awaiting Funds (AWF) Cleared and Complete (CAC) New Check Needed (NCN) Payment …" at bounding box center [312, 145] width 181 height 23
select select "SFP"
click at [222, 134] on select "Awaiting Funds (AWF) Cleared and Complete (CAC) New Check Needed (NCN) Payment …" at bounding box center [312, 145] width 181 height 23
click at [379, 168] on input "Apply" at bounding box center [384, 172] width 36 height 20
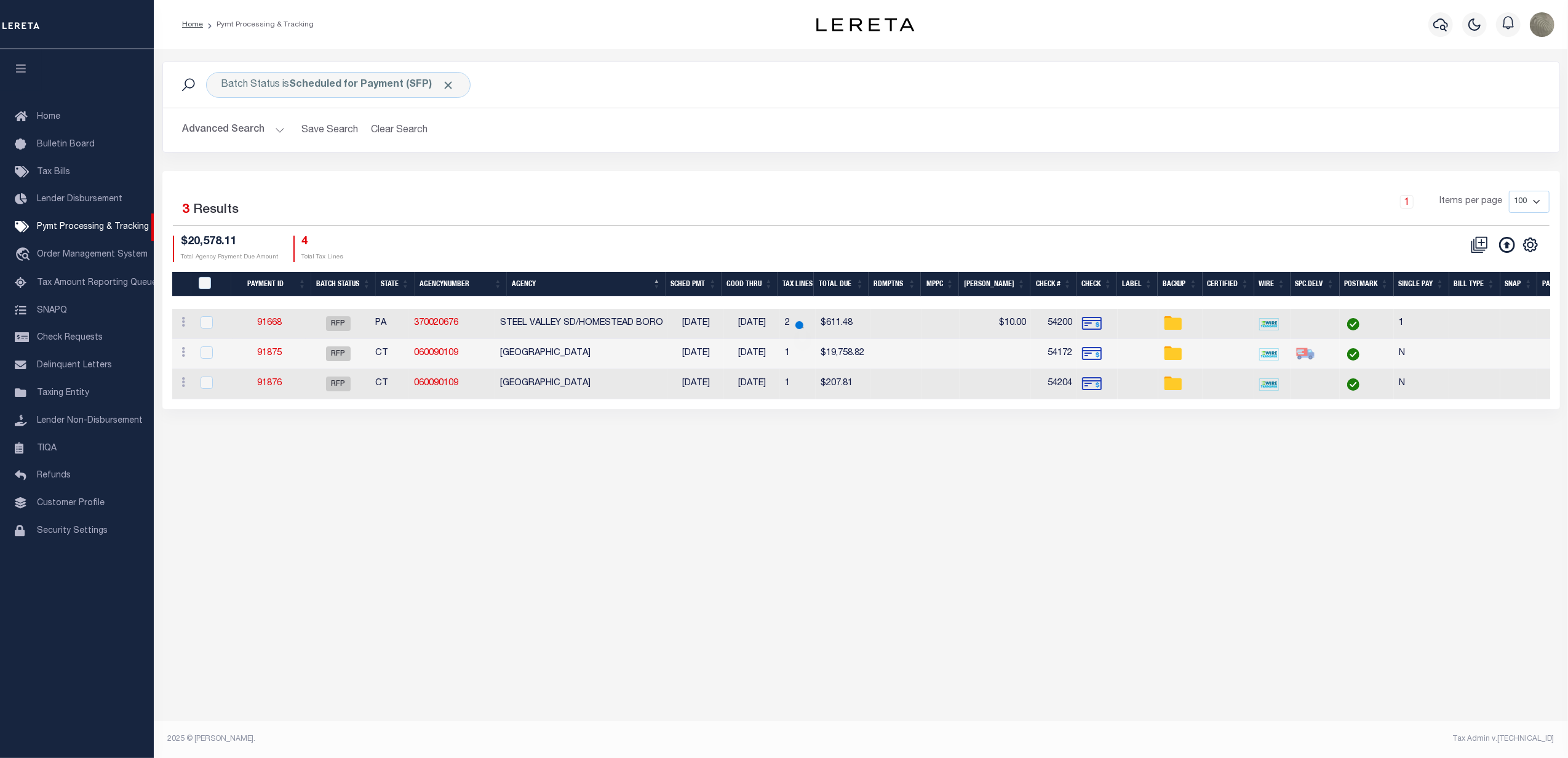
click at [239, 132] on button "Advanced Search" at bounding box center [233, 130] width 102 height 24
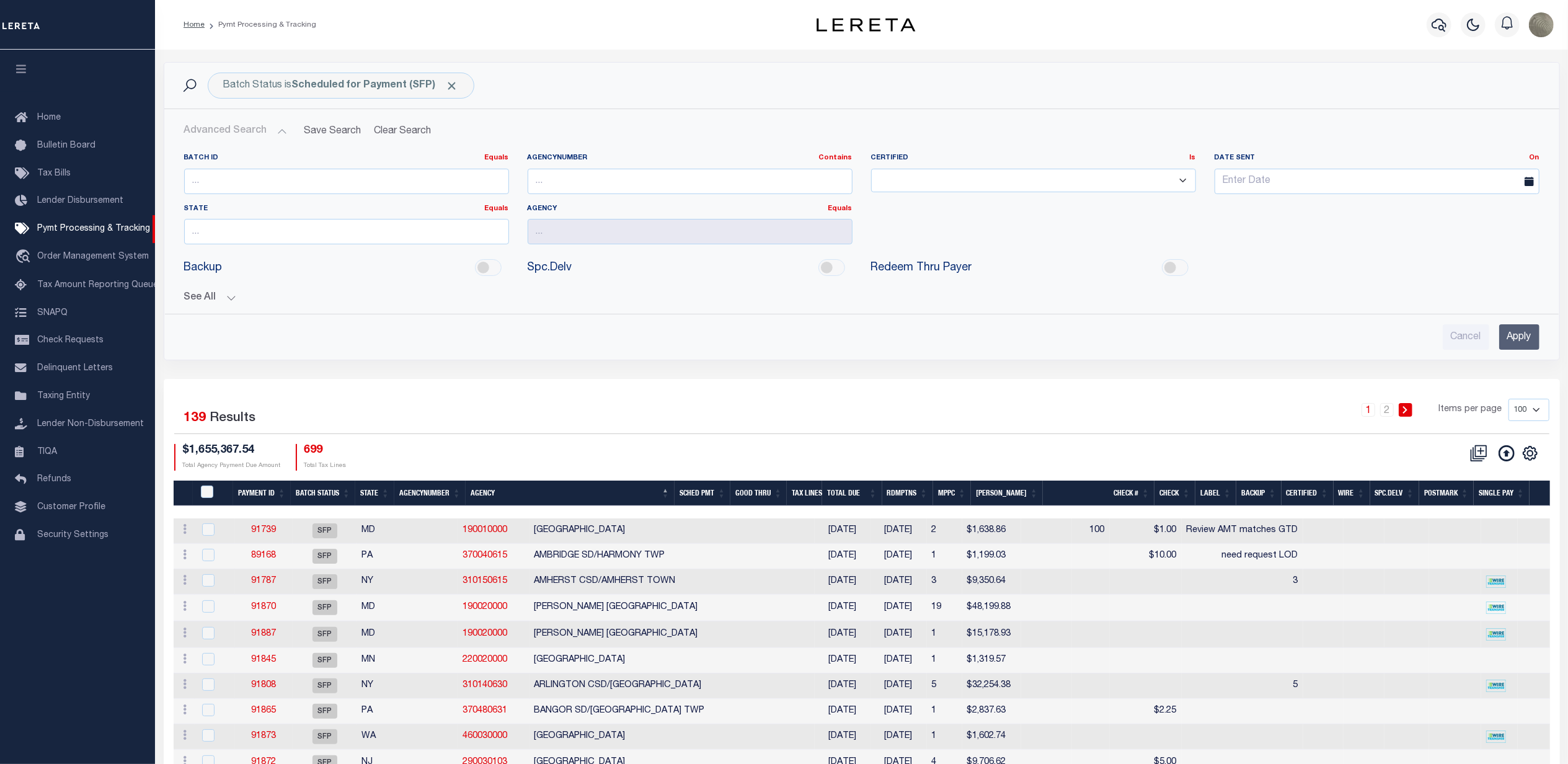
click at [214, 304] on button "See All" at bounding box center [862, 298] width 1355 height 12
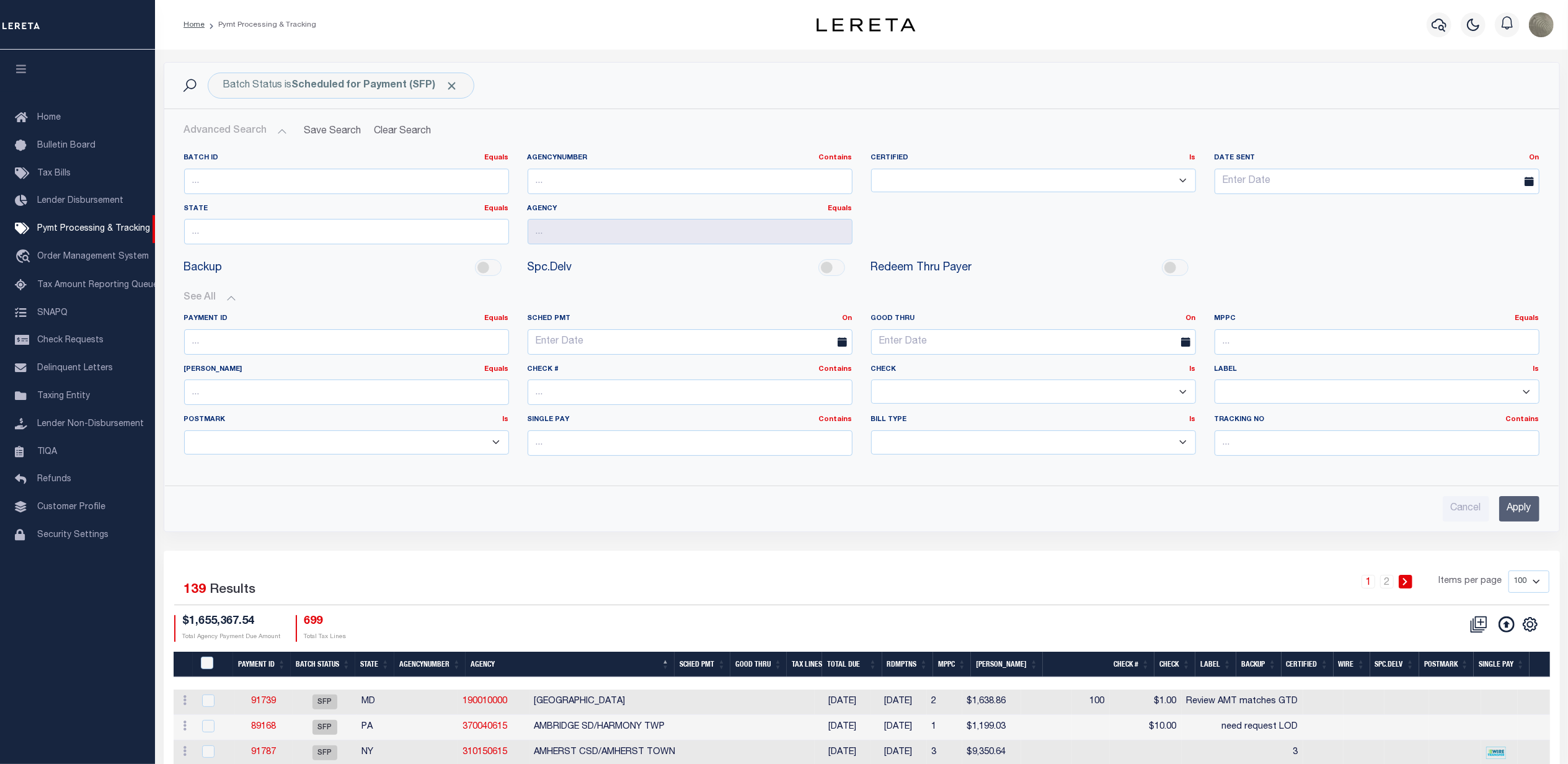
click at [1527, 516] on input "Apply" at bounding box center [1519, 509] width 40 height 25
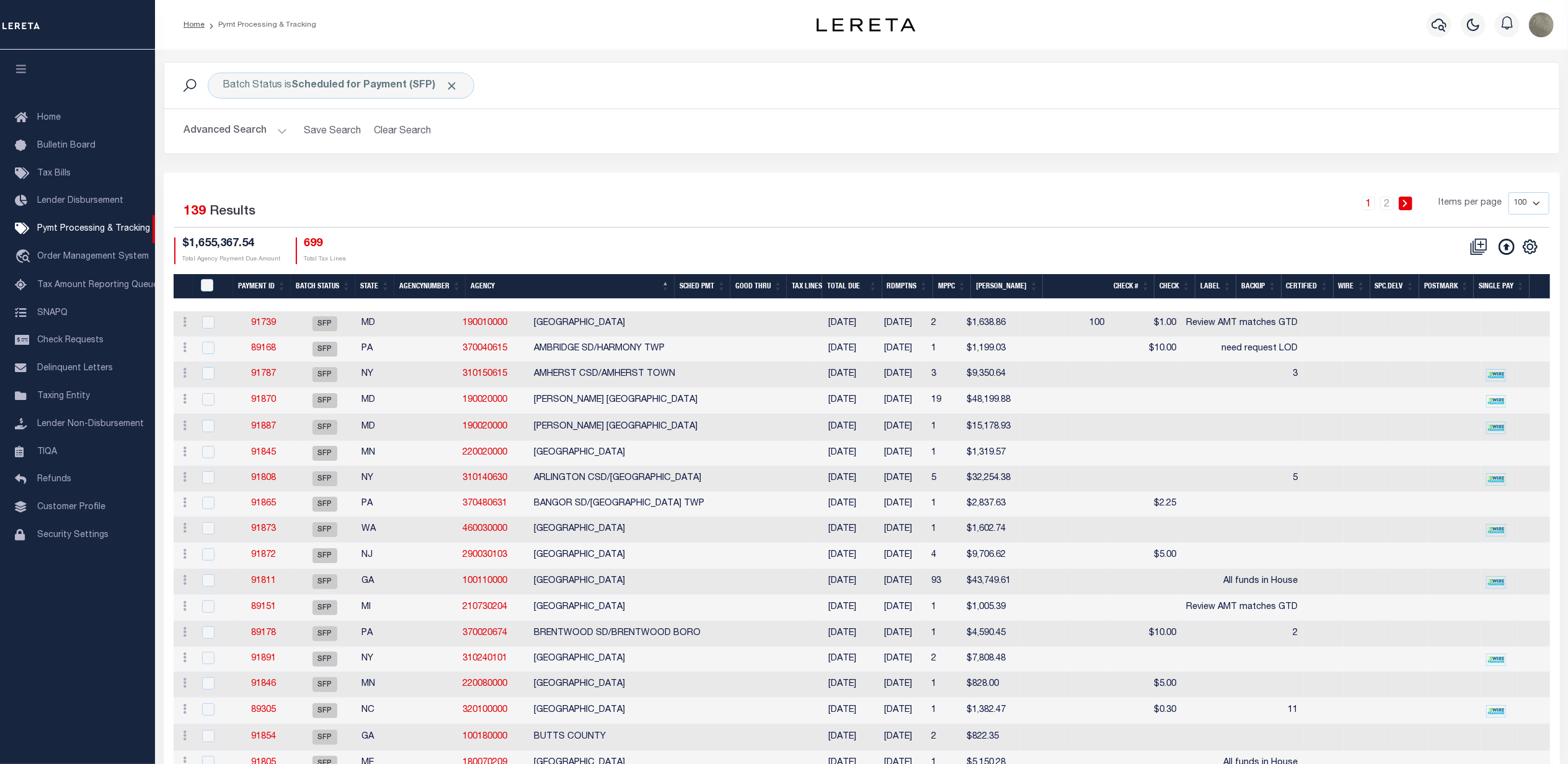
click at [606, 196] on div "1 2 Items per page 100 200 500 1000" at bounding box center [1036, 208] width 1027 height 32
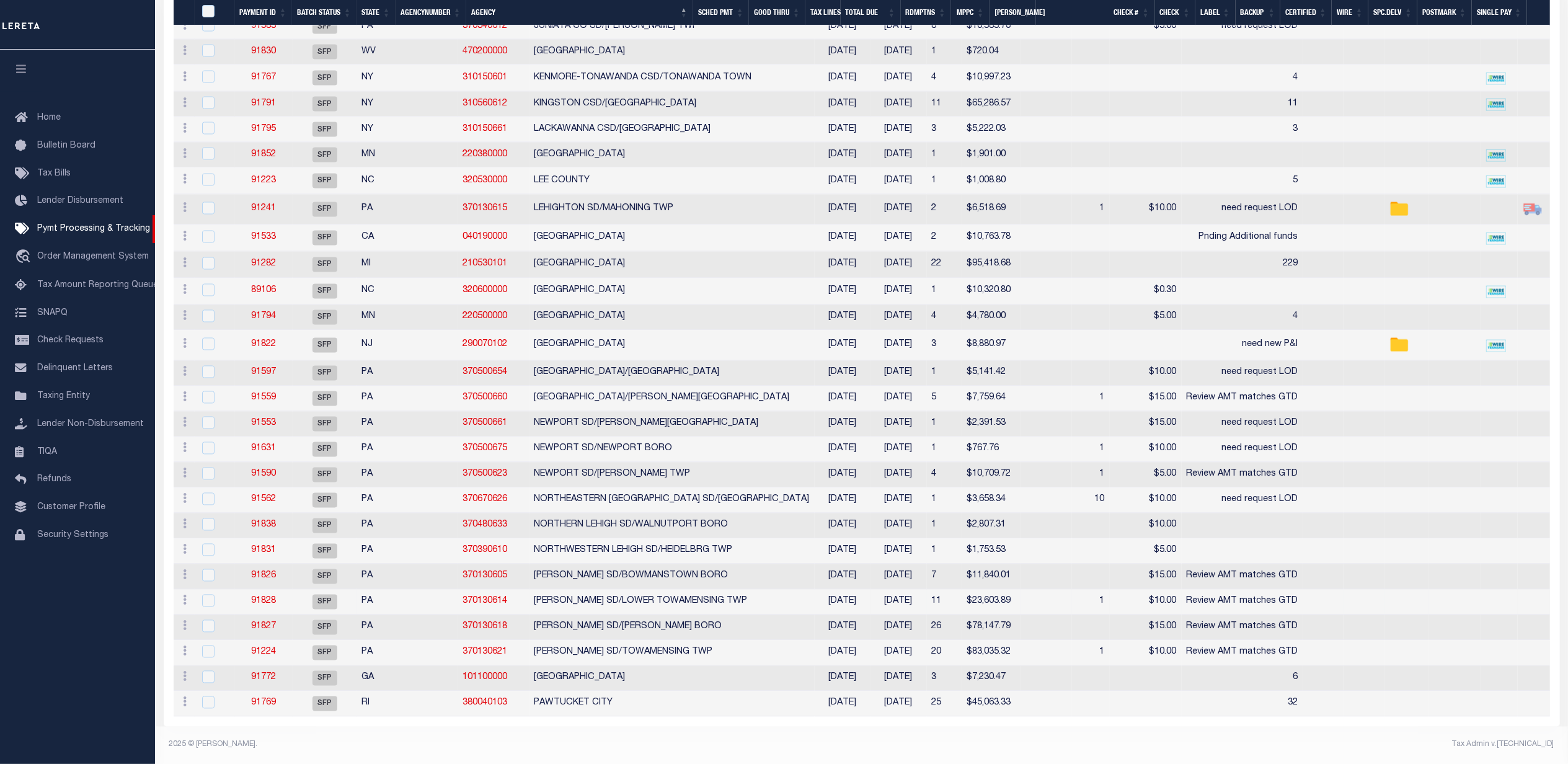
click at [278, 590] on td "91828" at bounding box center [264, 603] width 58 height 25
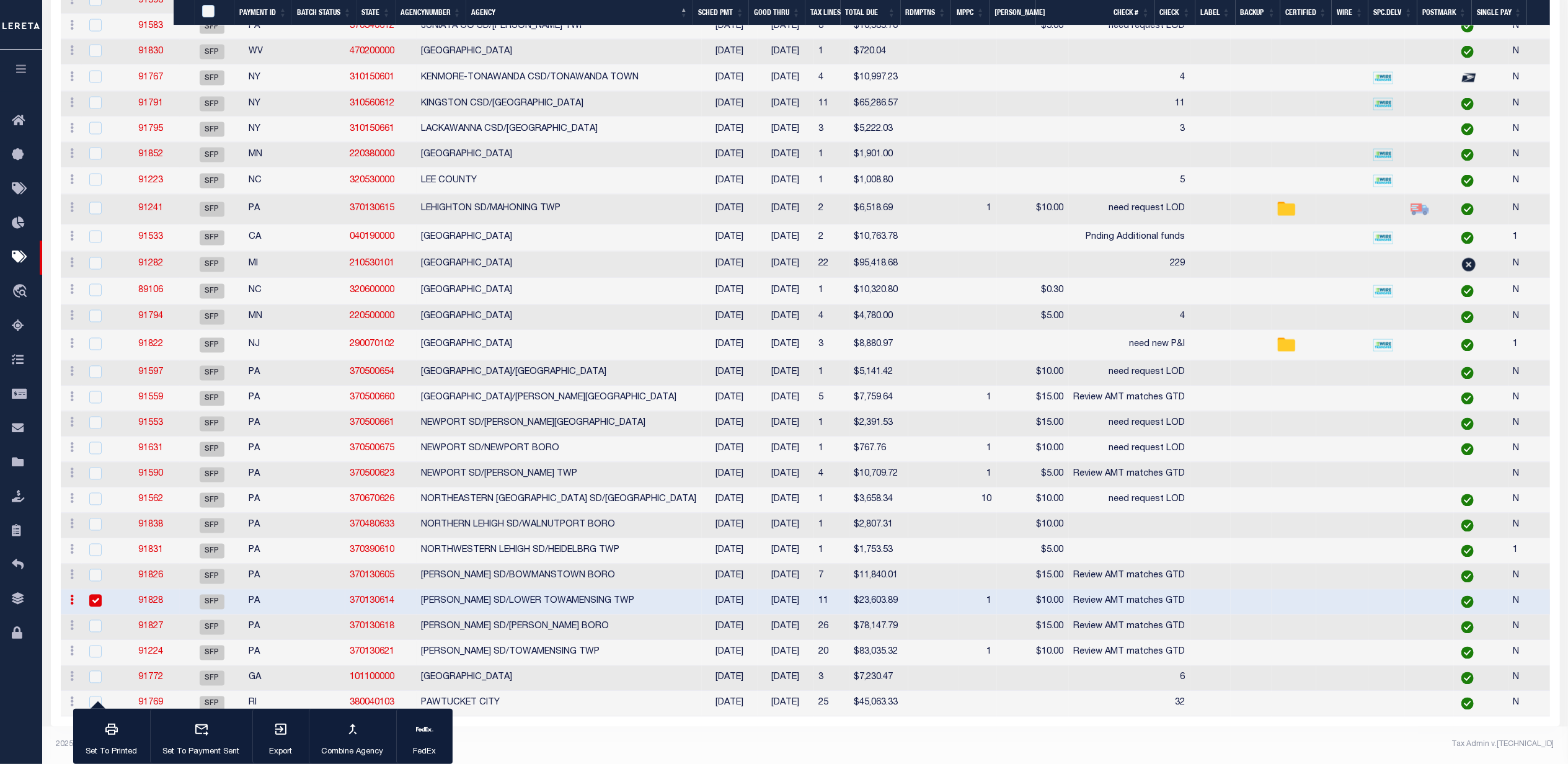
click at [271, 590] on td "PA" at bounding box center [295, 603] width 101 height 25
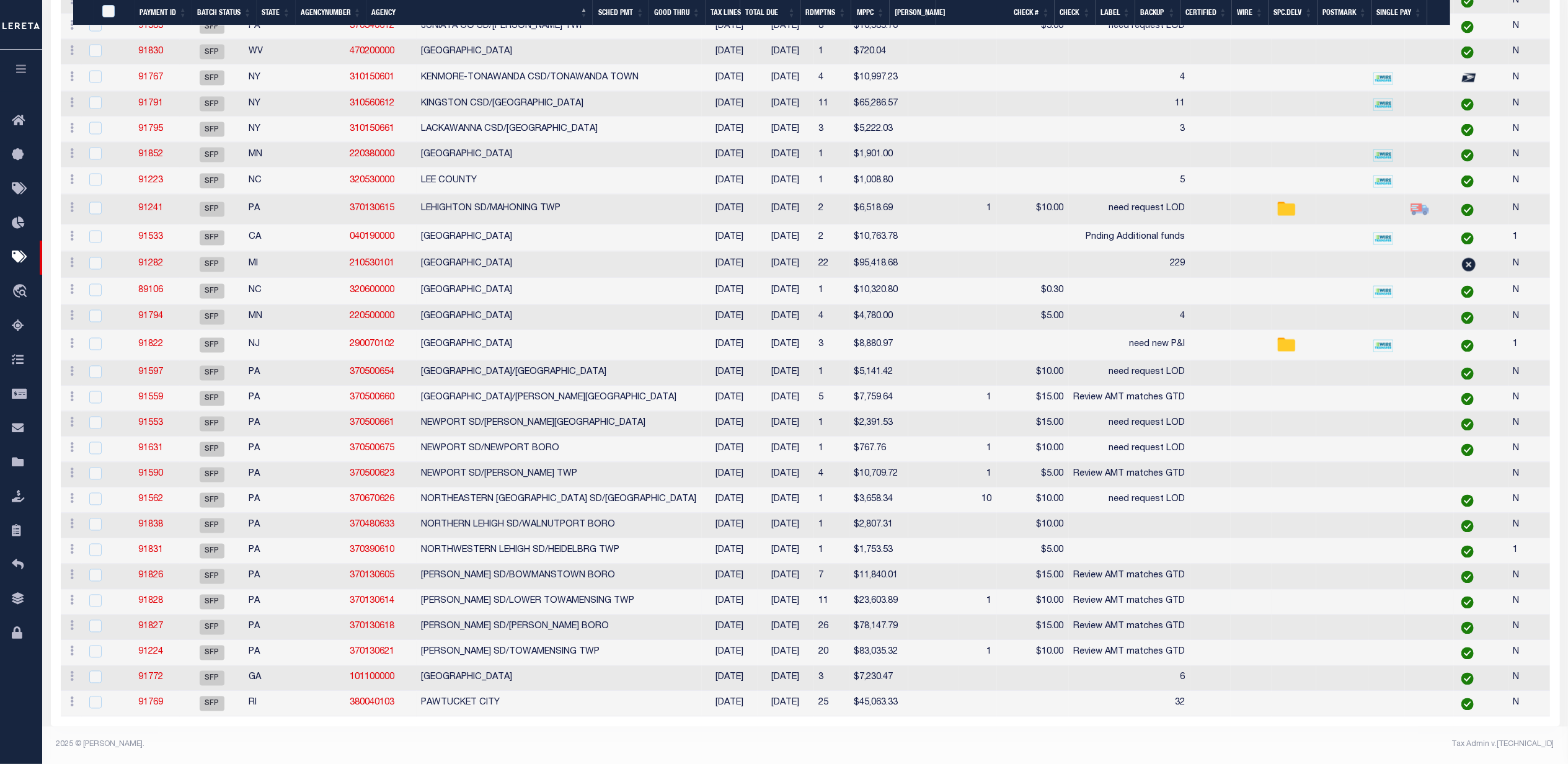
checkbox input "false"
click at [142, 598] on link "91828" at bounding box center [150, 602] width 25 height 9
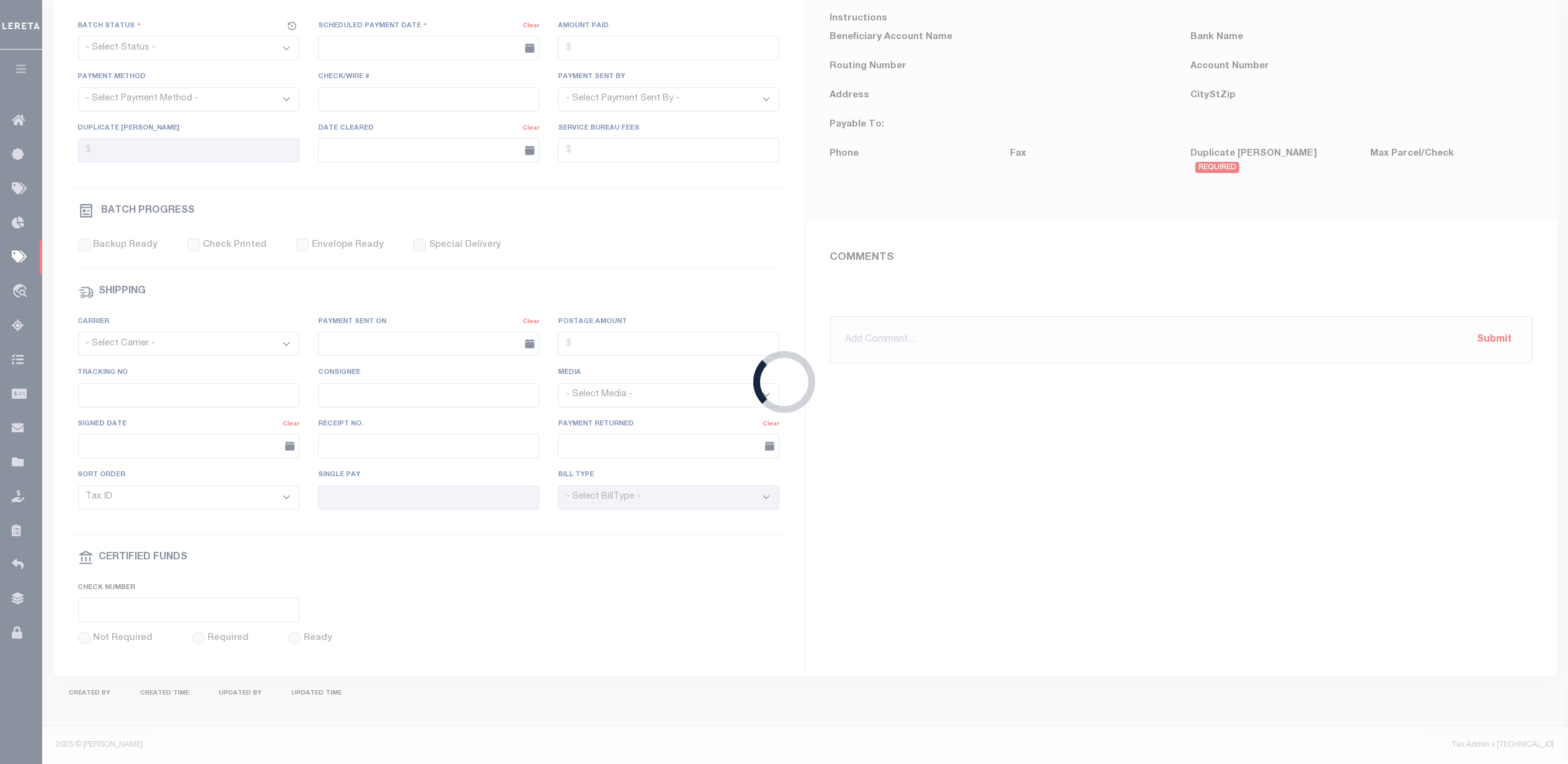
select select "SFP"
type input "[DATE]"
type input "Review AMT matches GTD"
type input "N"
radio input "true"
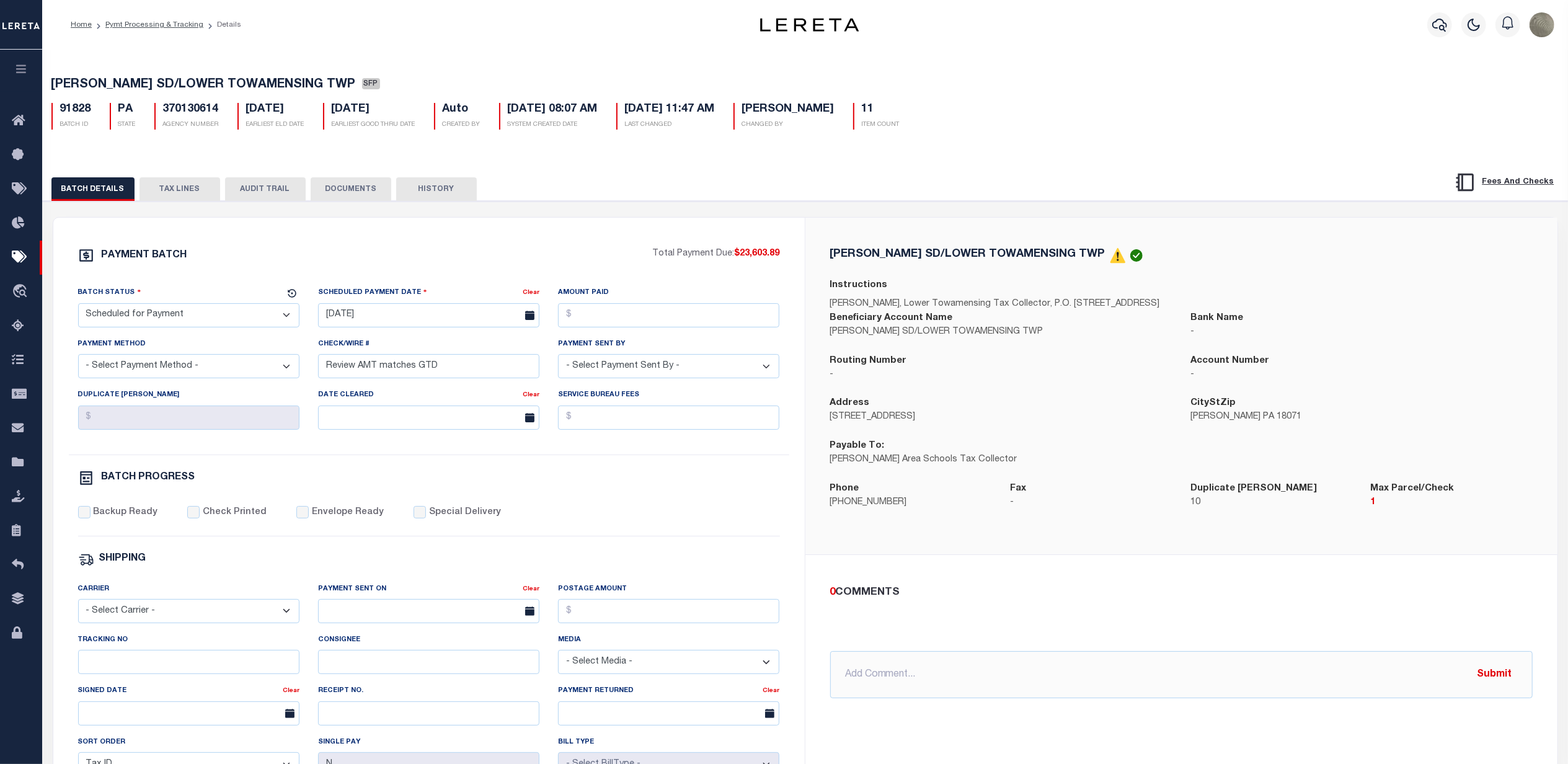
click at [995, 184] on div "BATCH DETAILS TAX LINES AUDIT TRAIL DOCUMENTS HISTORY" at bounding box center [726, 189] width 1350 height 23
drag, startPoint x: 227, startPoint y: 109, endPoint x: 161, endPoint y: 109, distance: 66.0
click at [161, 109] on div "370130614 AGENCY NUMBER" at bounding box center [187, 116] width 83 height 27
click at [176, 109] on h5 "370130614" at bounding box center [191, 109] width 55 height 13
drag, startPoint x: 220, startPoint y: 112, endPoint x: 149, endPoint y: 113, distance: 71.0
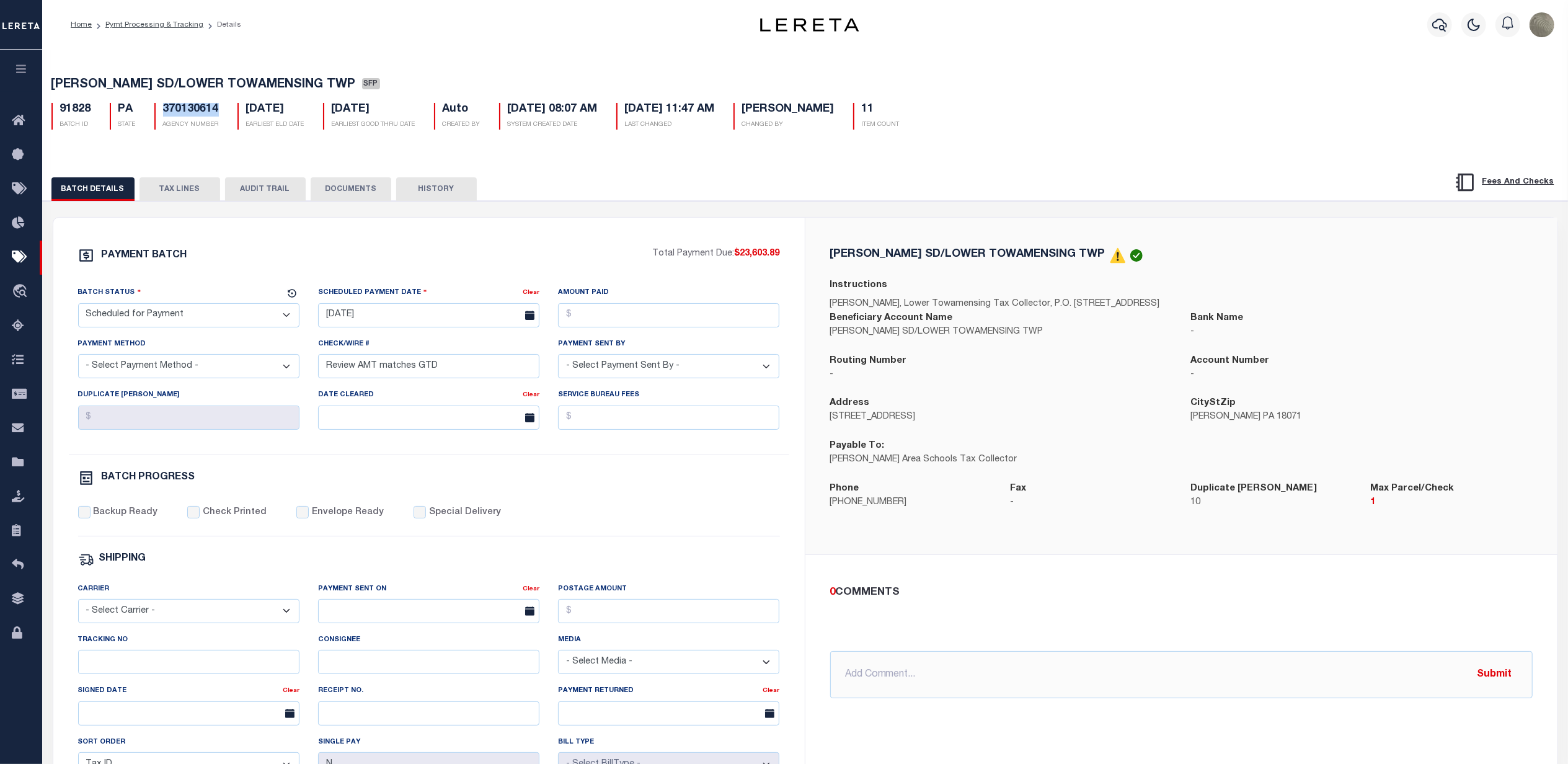
click at [149, 114] on div "370130614 AGENCY NUMBER" at bounding box center [187, 116] width 83 height 27
click at [884, 221] on div "PALMERTON SD/LOWER TOWAMENSING TWP Instructions Maxine R. Scherer, Lower Towame…" at bounding box center [1181, 385] width 752 height 337
click at [202, 196] on button "TAX LINES" at bounding box center [180, 189] width 81 height 23
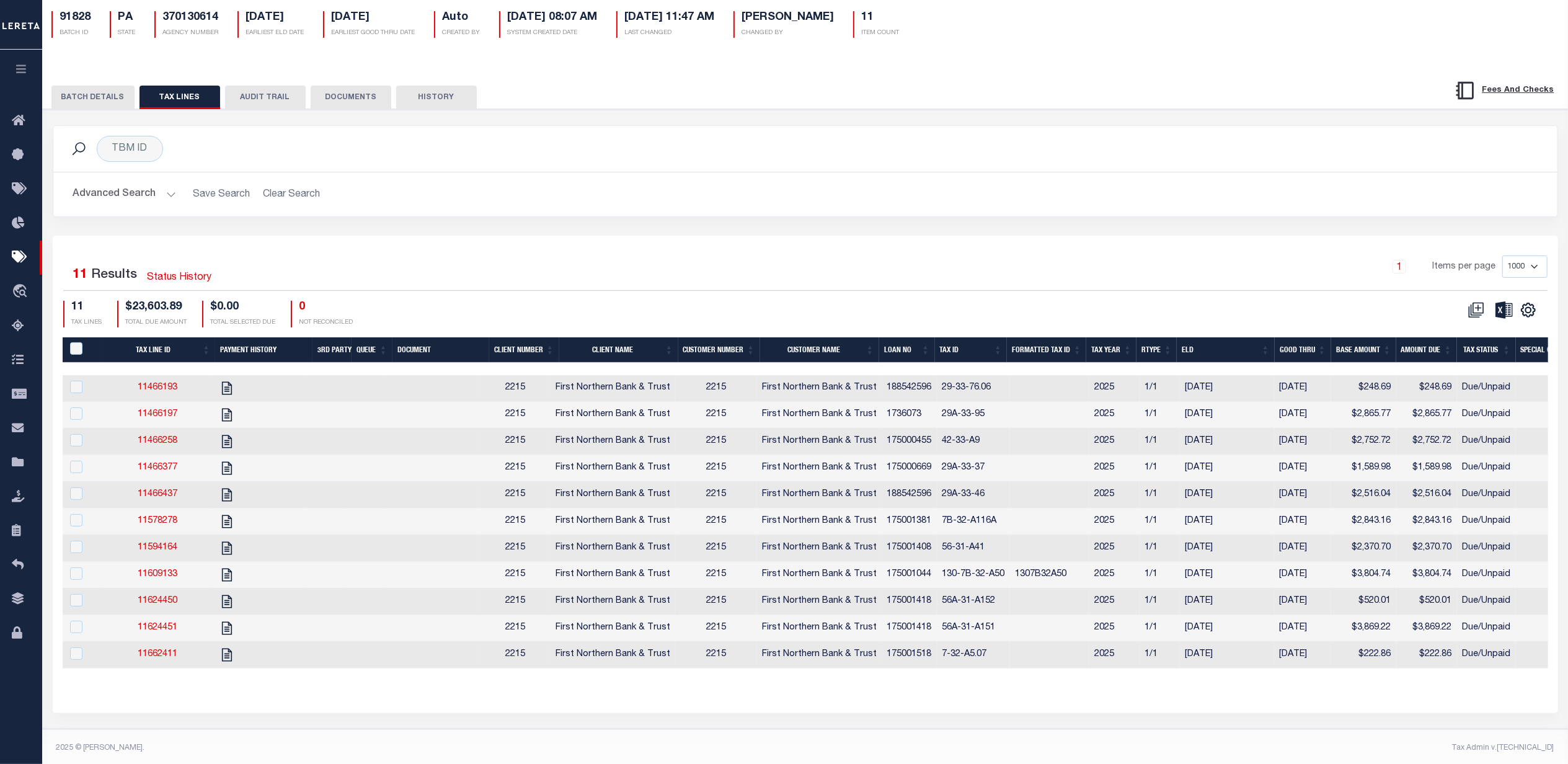
scroll to position [117, 0]
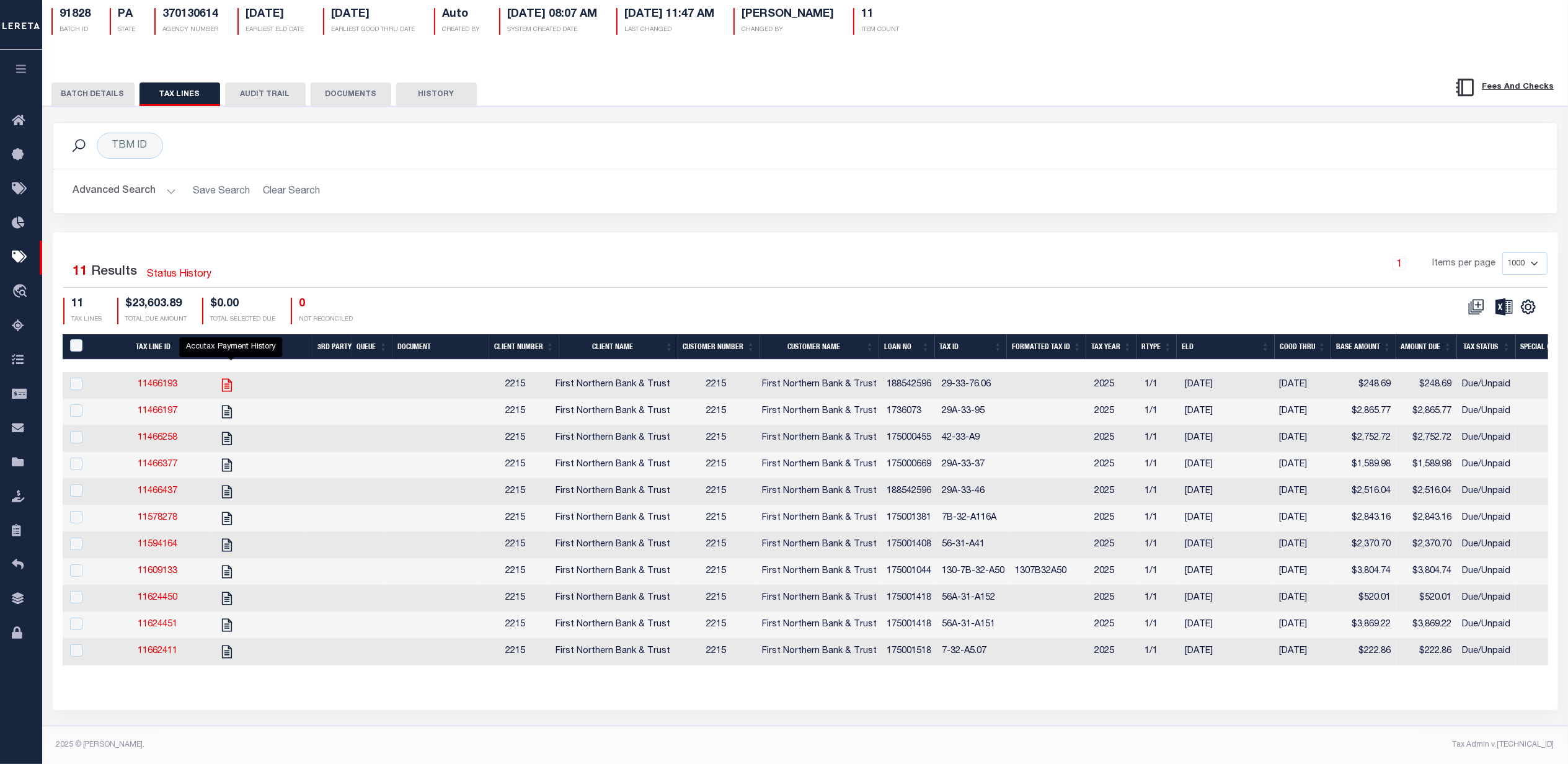
click at [229, 377] on icon "" at bounding box center [227, 385] width 16 height 16
checkbox input "true"
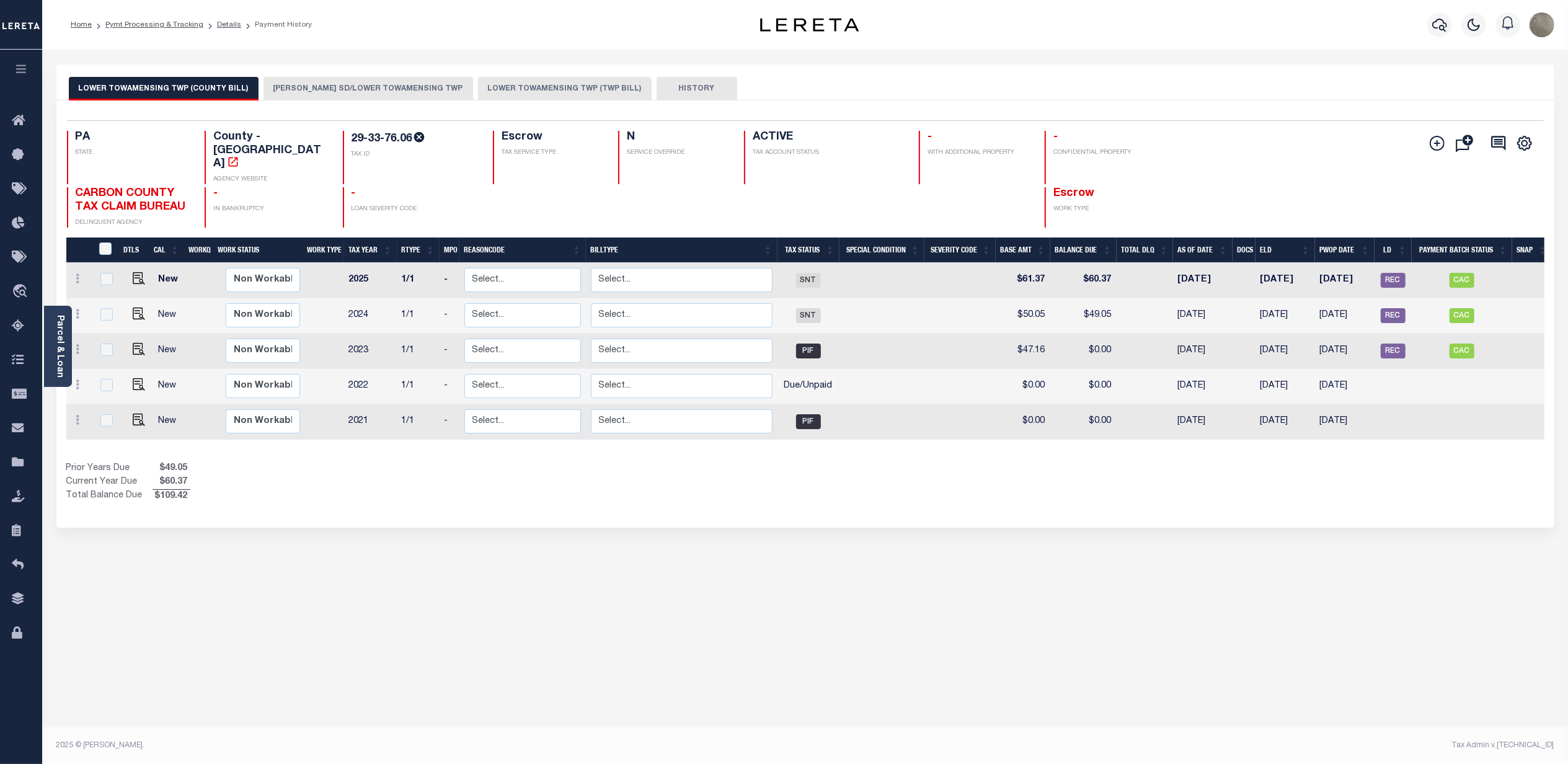
click at [319, 85] on button "[PERSON_NAME] SD/LOWER TOWAMENSING TWP" at bounding box center [369, 88] width 210 height 23
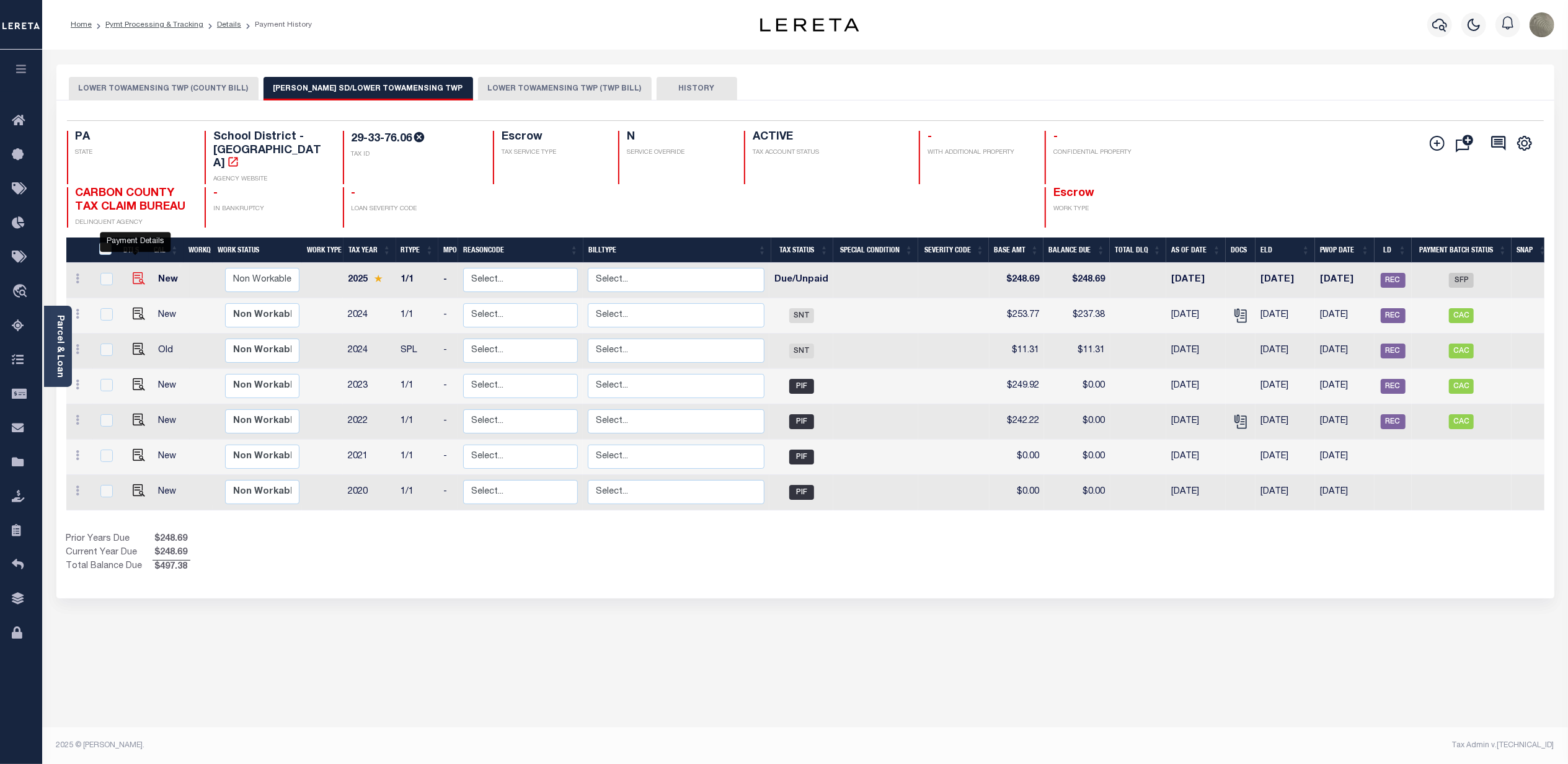
click at [133, 272] on img "" at bounding box center [139, 278] width 13 height 13
checkbox input "true"
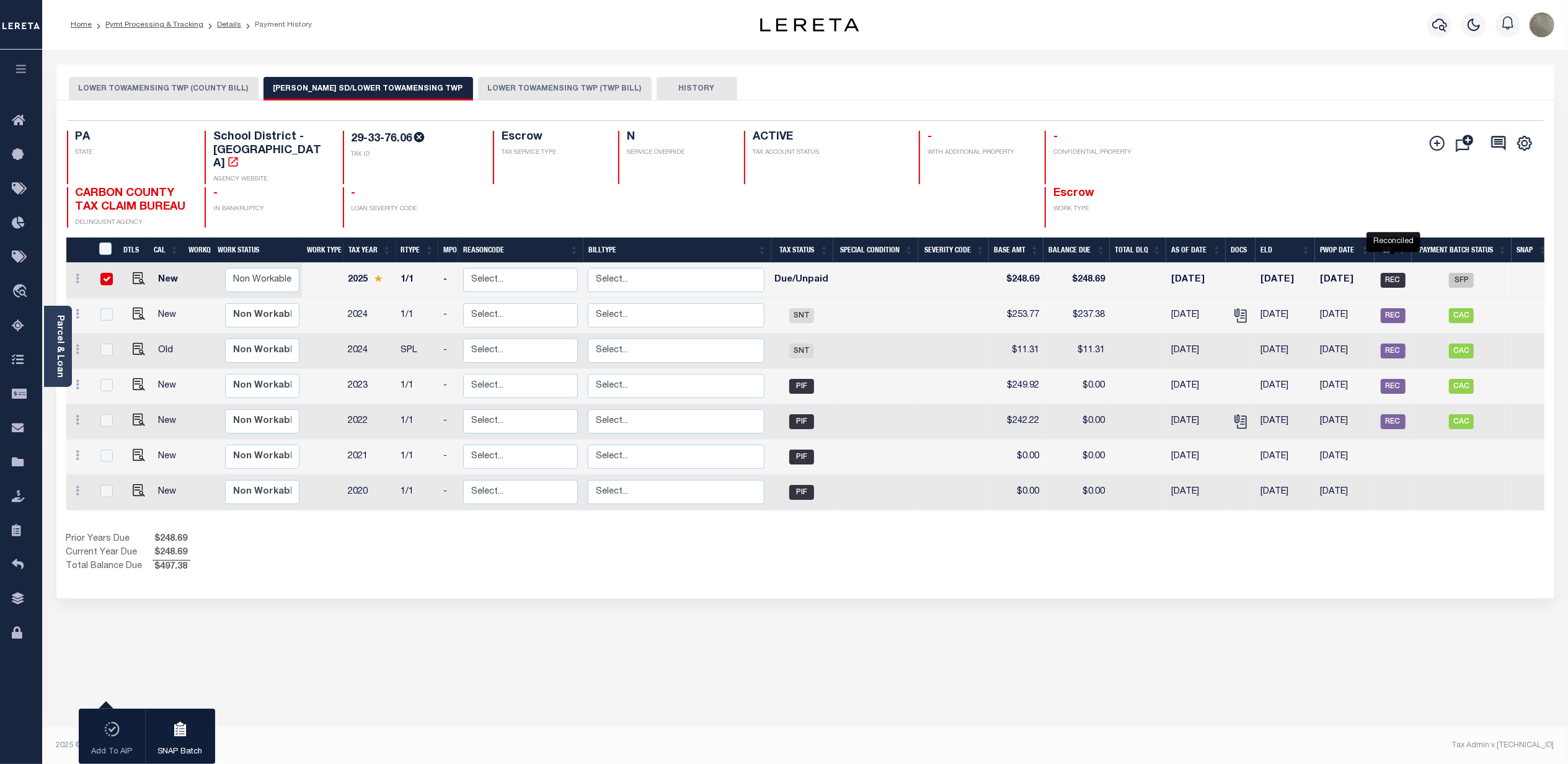
click at [1400, 273] on span "REC" at bounding box center [1393, 280] width 25 height 15
checkbox input "false"
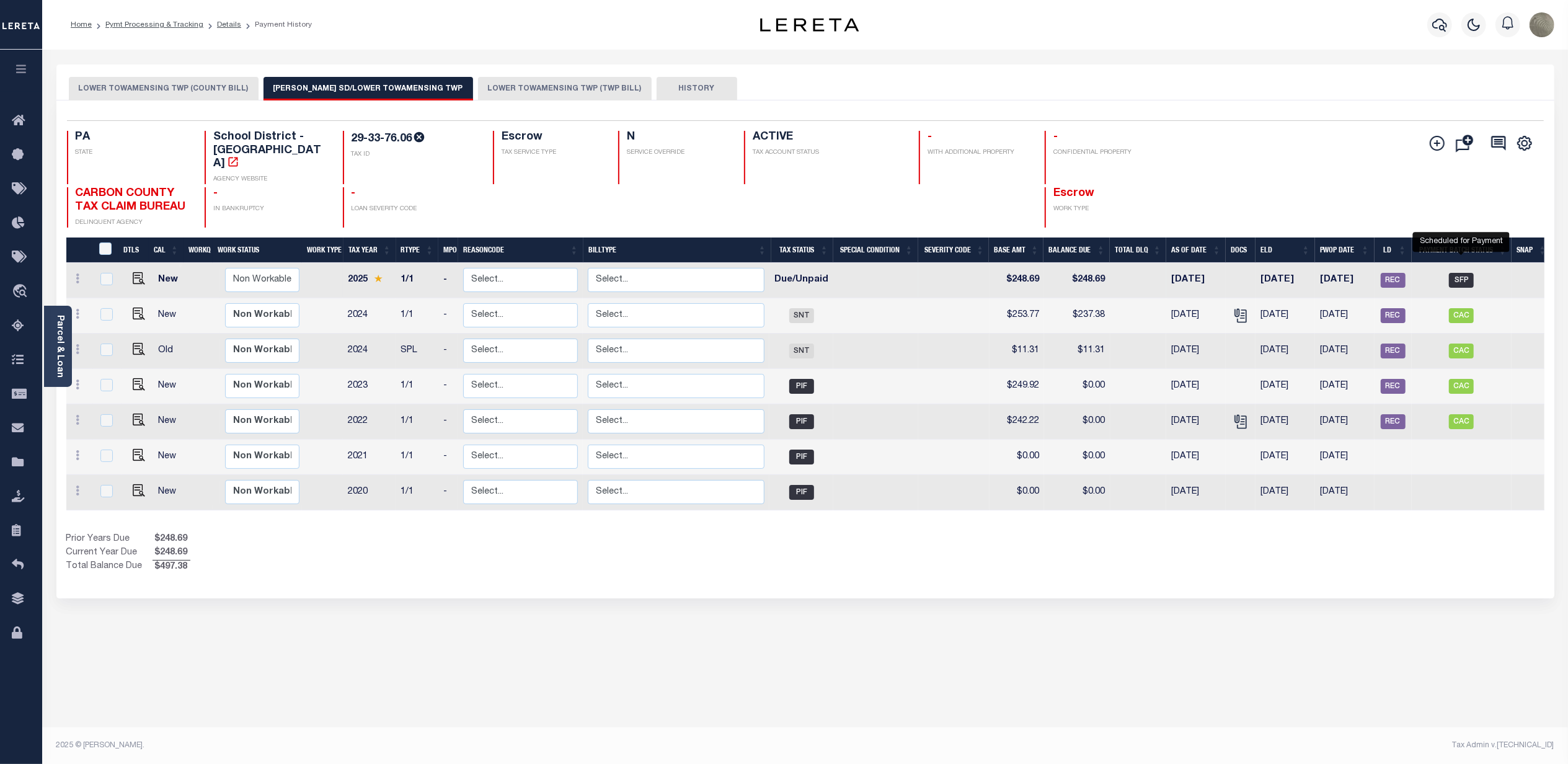
click at [1459, 273] on span "SFP" at bounding box center [1461, 280] width 25 height 15
checkbox input "true"
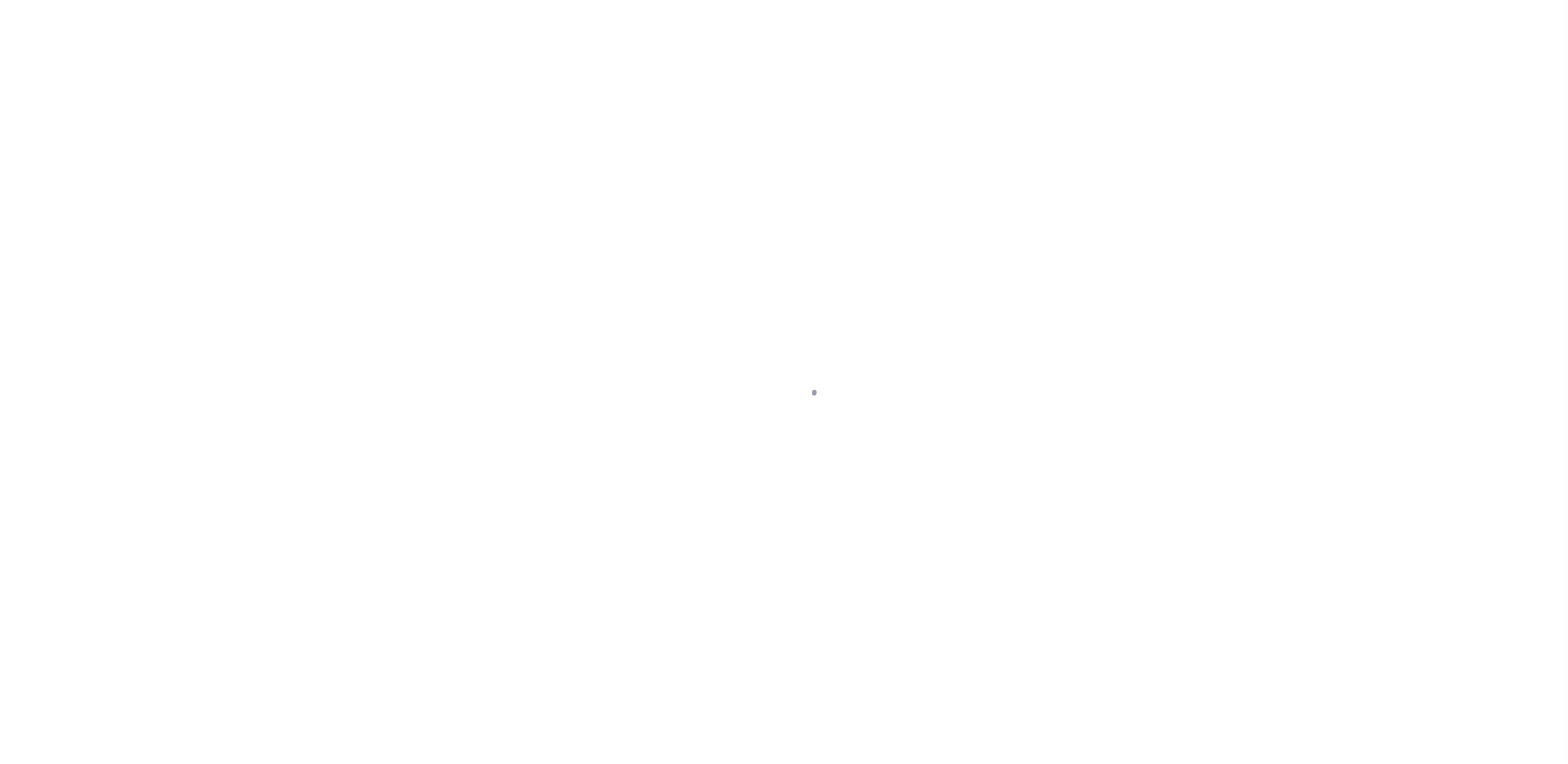
select select "DUE"
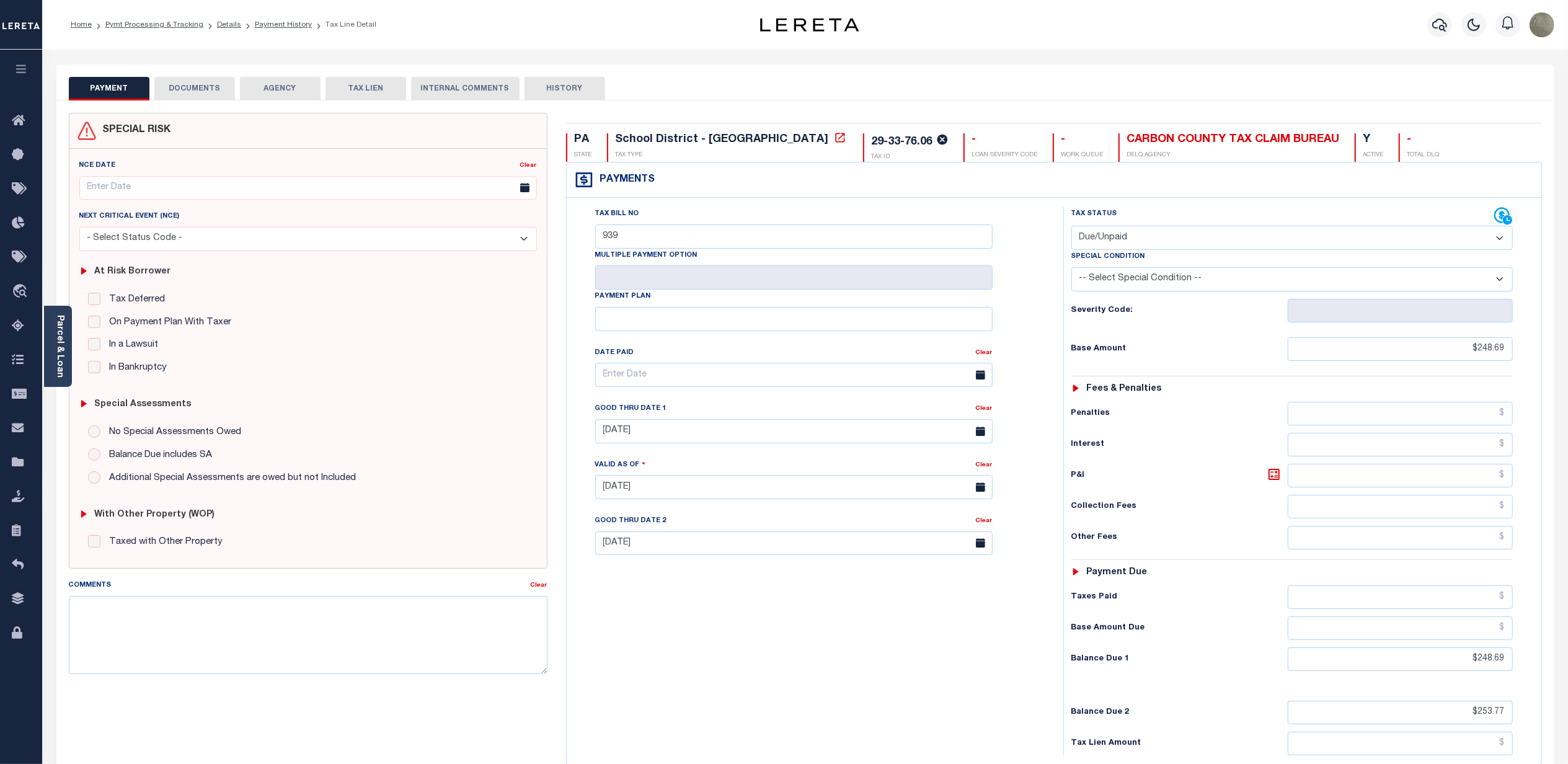
click at [541, 85] on button "HISTORY" at bounding box center [565, 88] width 81 height 23
select select "50"
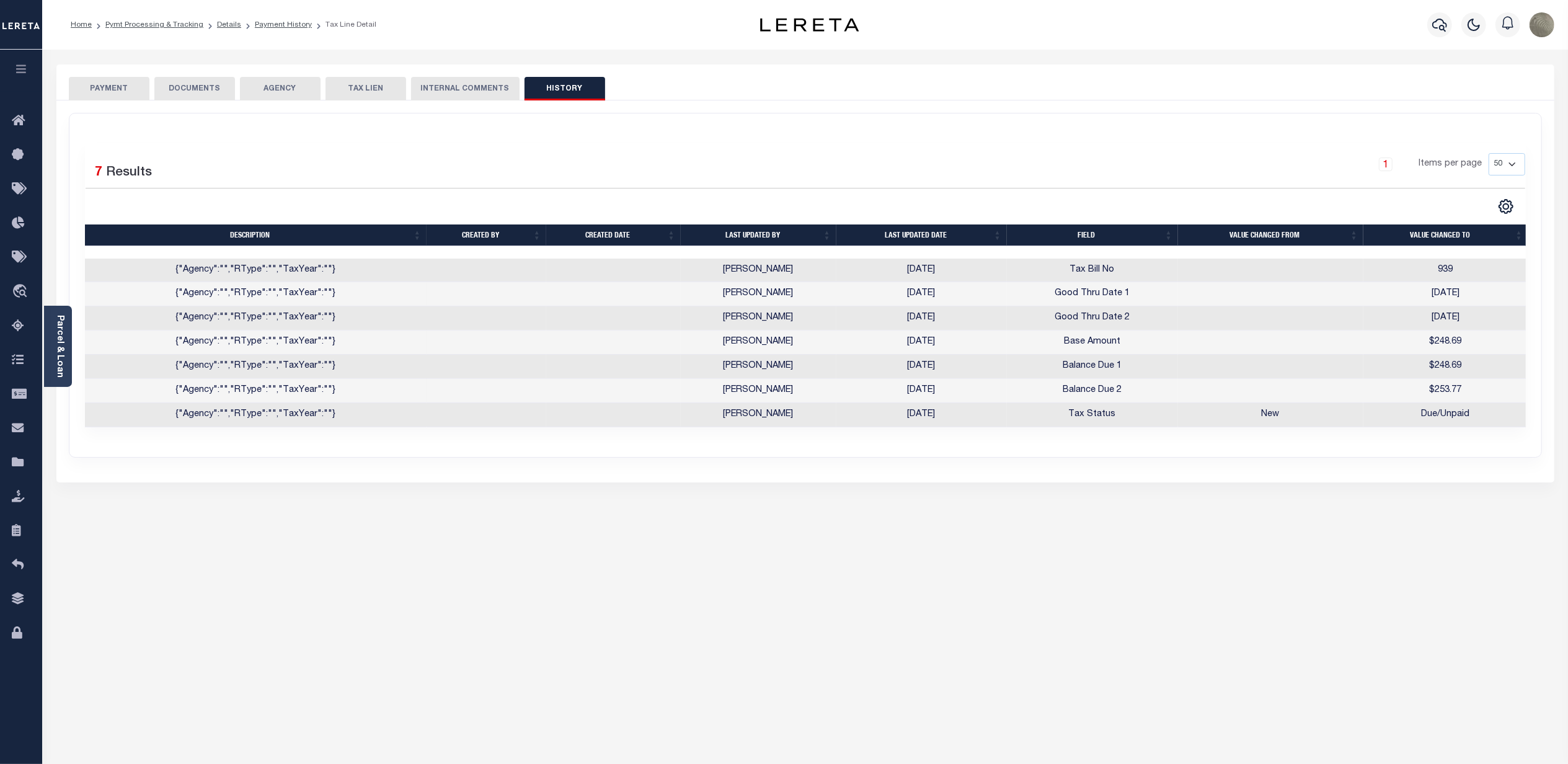
click at [117, 90] on button "PAYMENT" at bounding box center [109, 88] width 81 height 23
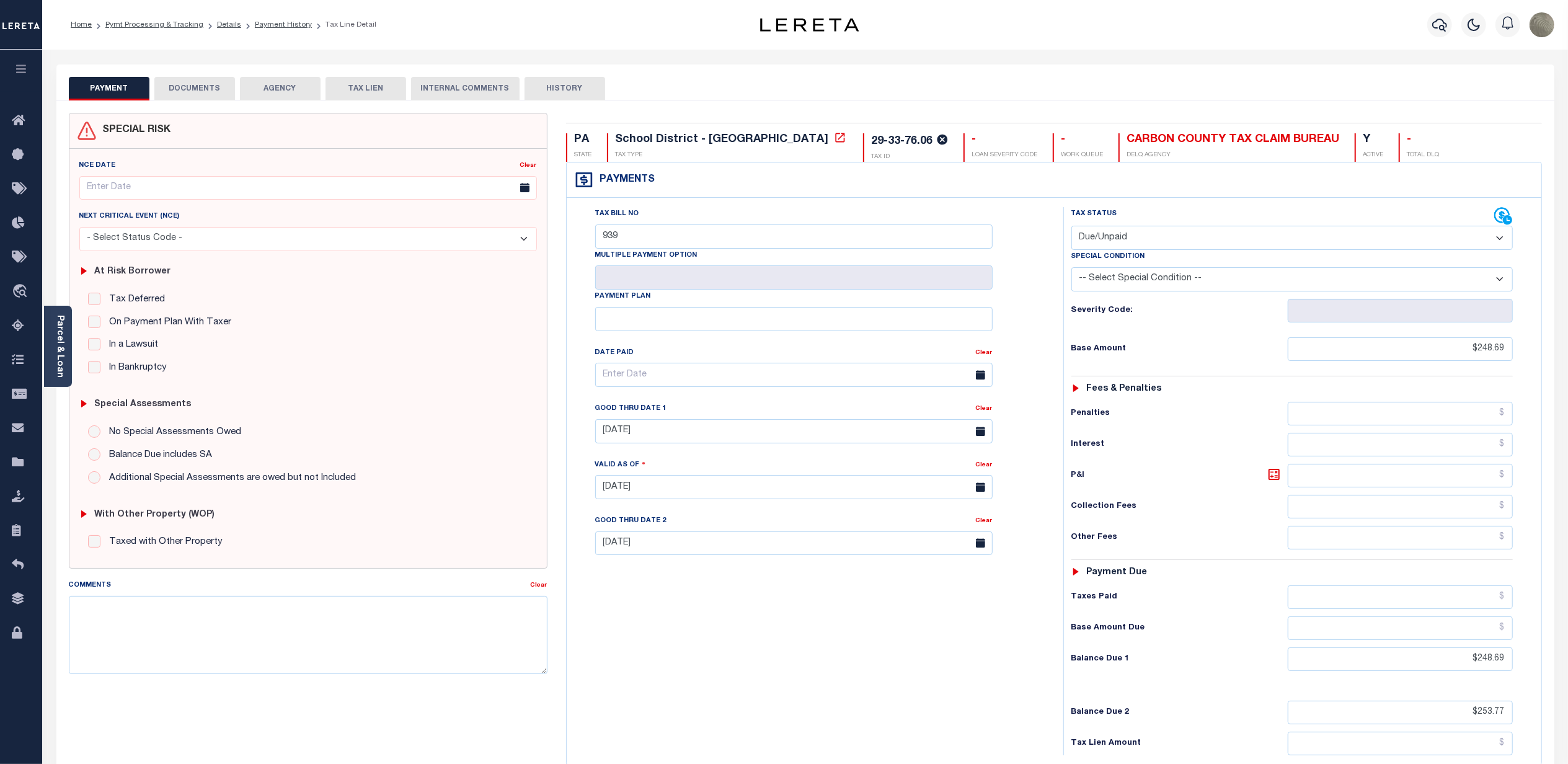
click at [580, 91] on button "HISTORY" at bounding box center [565, 88] width 81 height 23
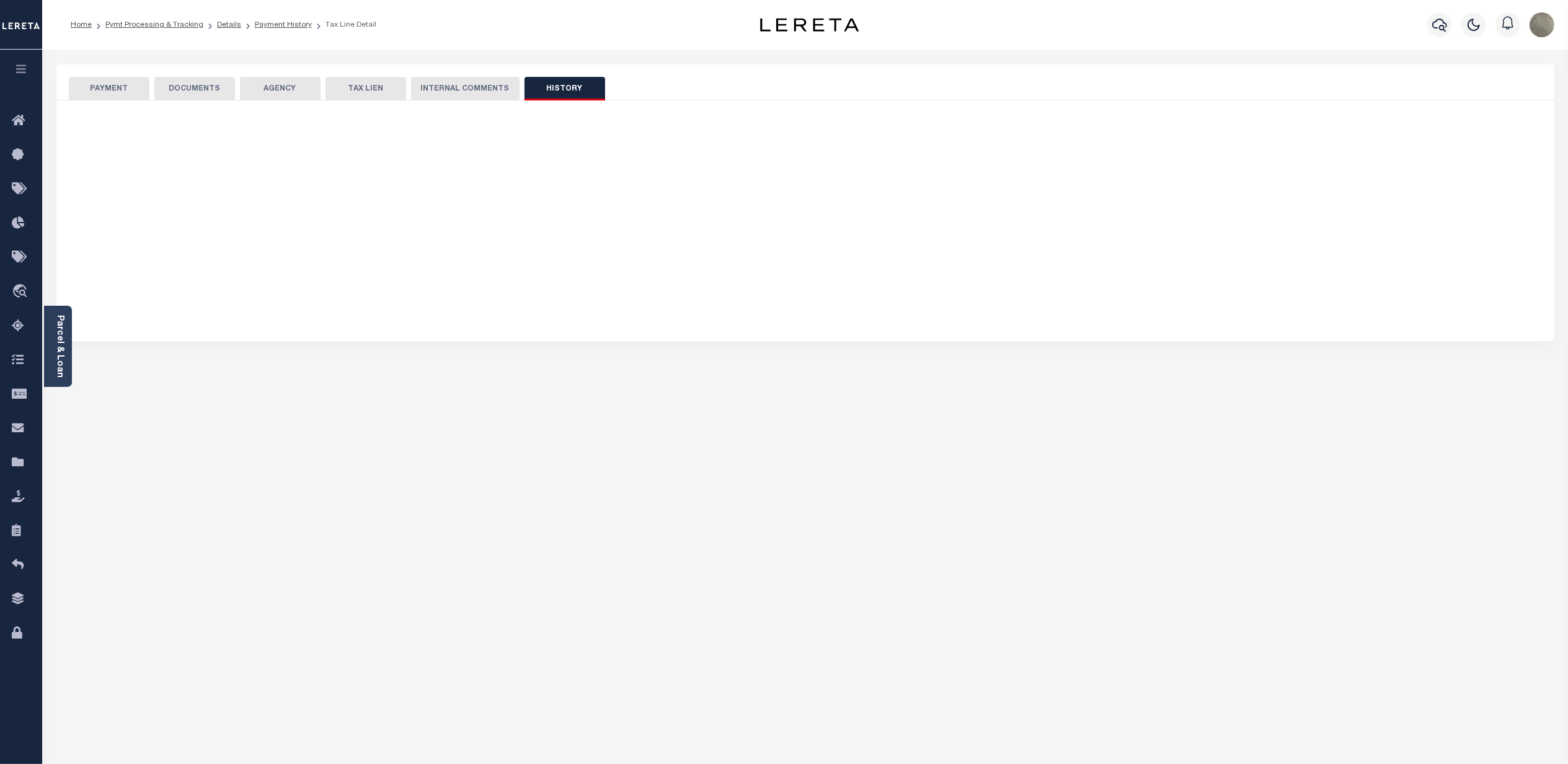
select select "50"
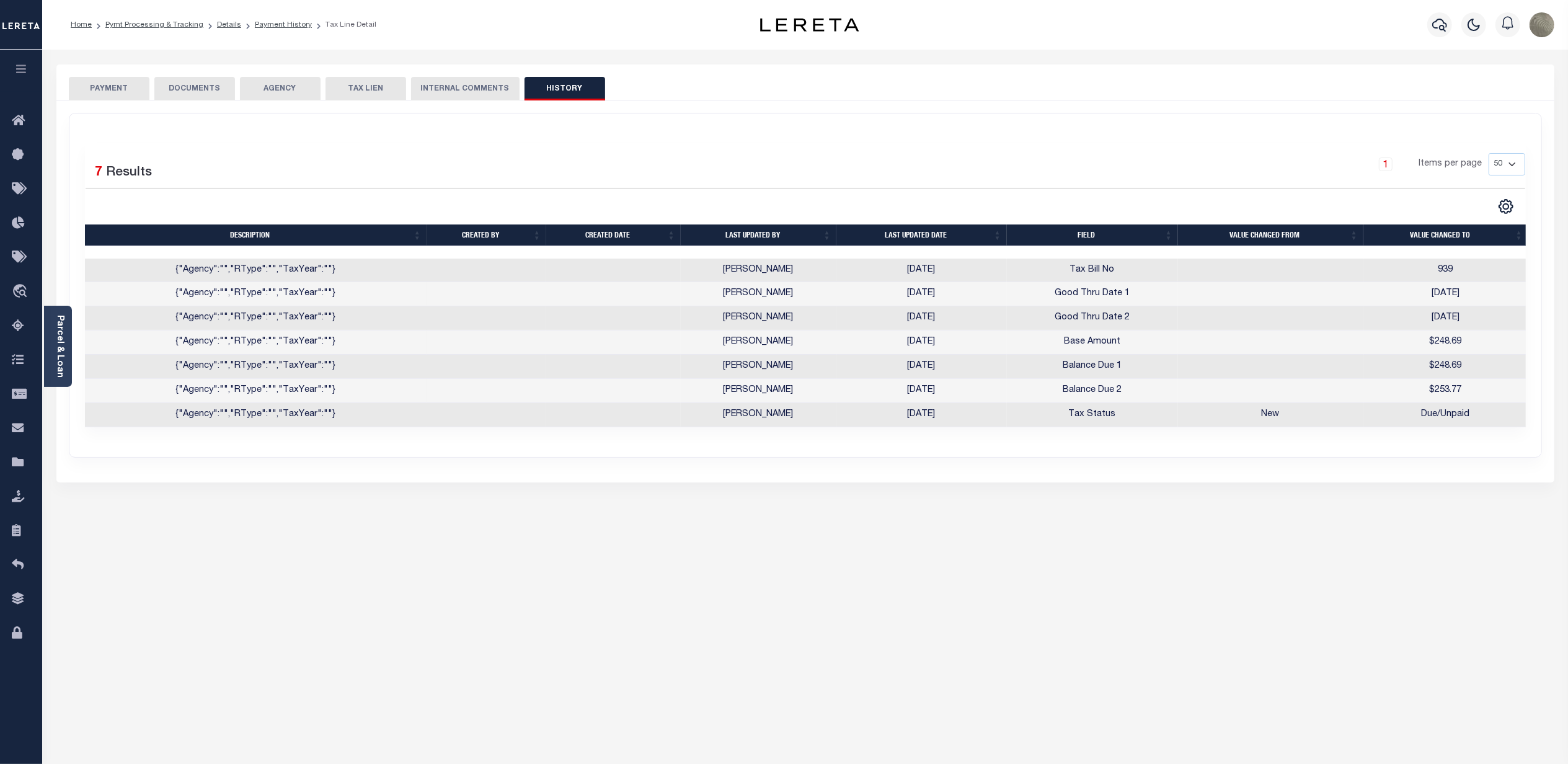
click at [107, 82] on button "PAYMENT" at bounding box center [109, 88] width 81 height 23
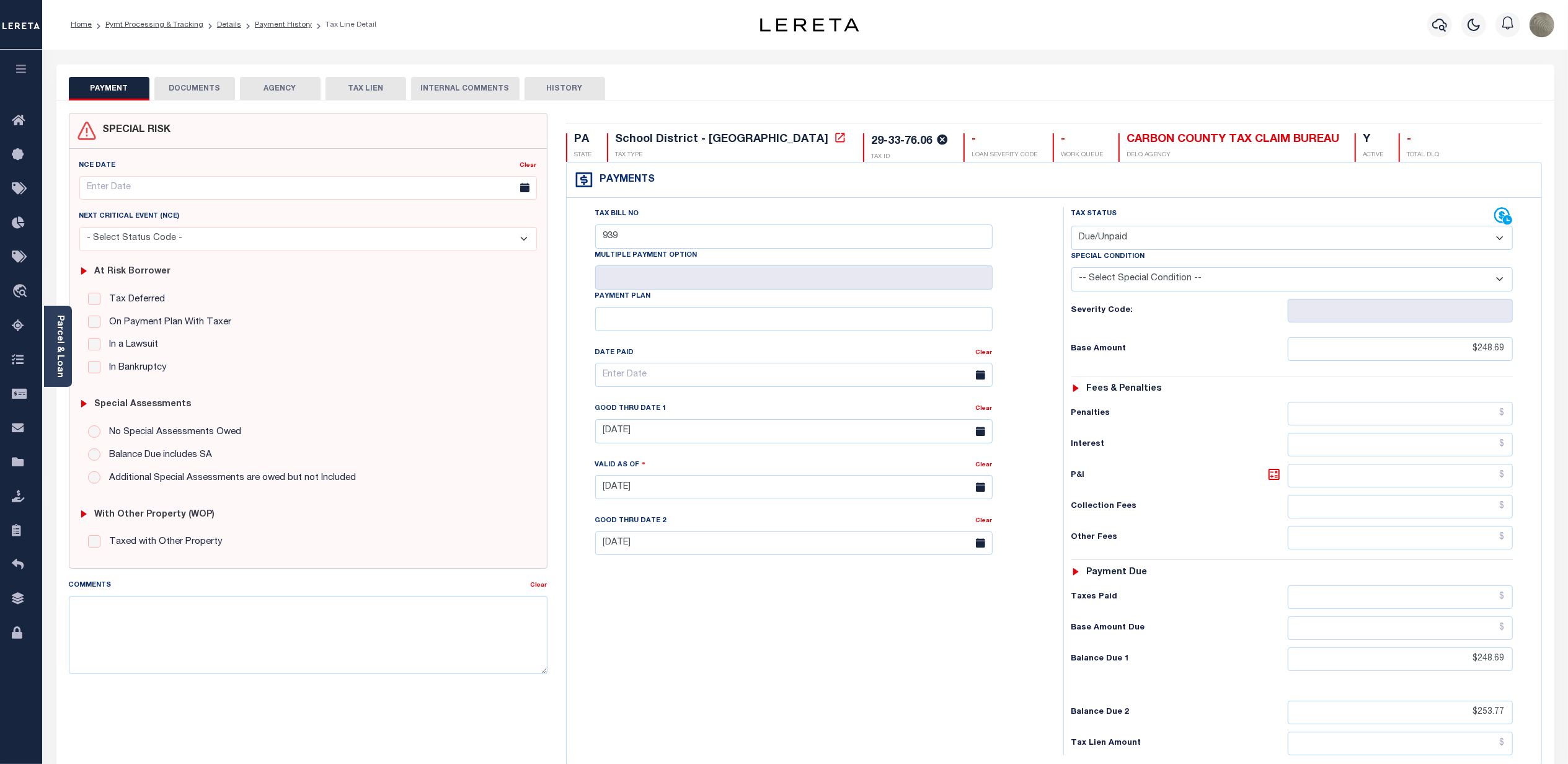
click at [576, 85] on button "HISTORY" at bounding box center [565, 88] width 81 height 23
select select "50"
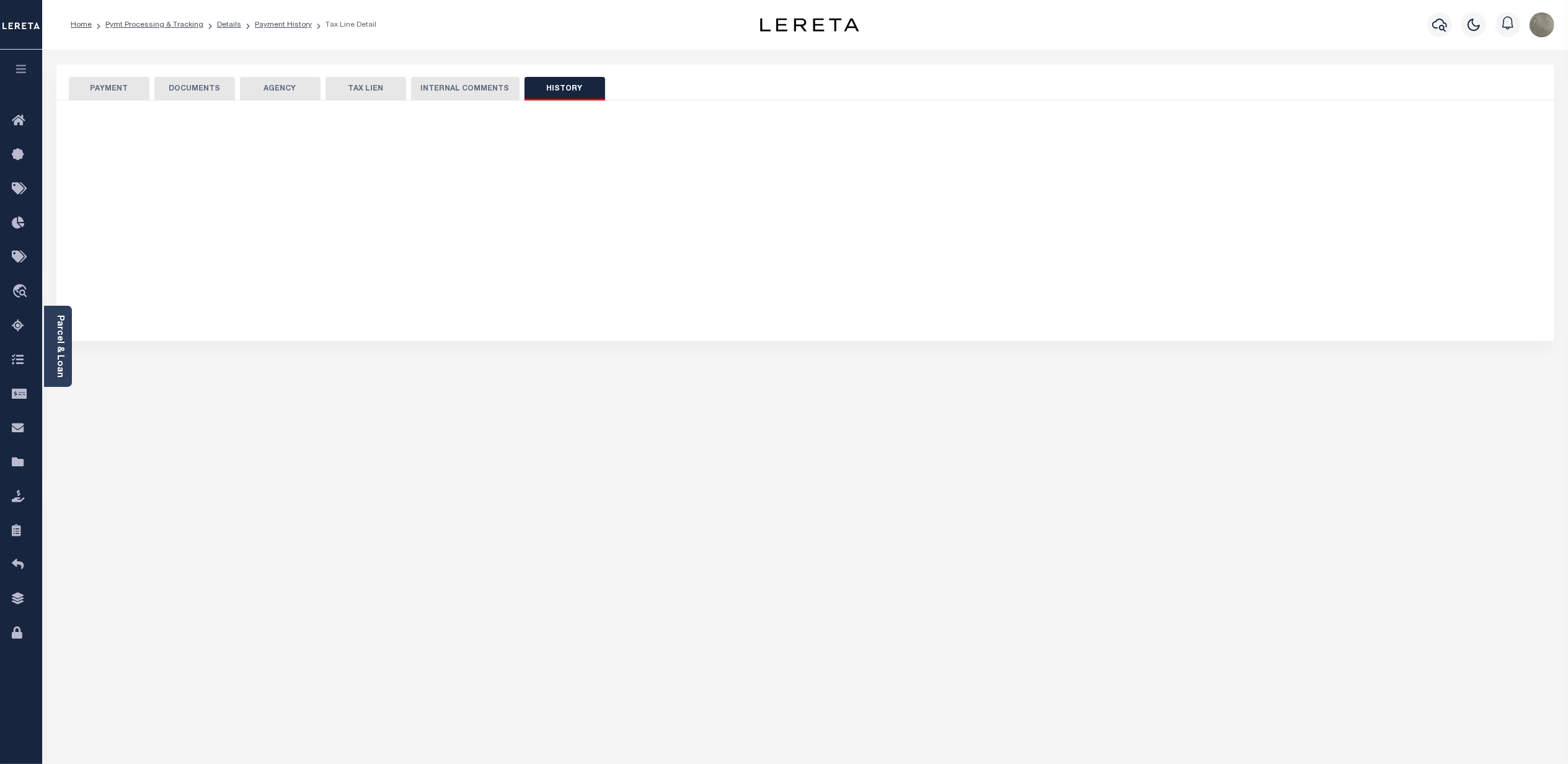
select select "50"
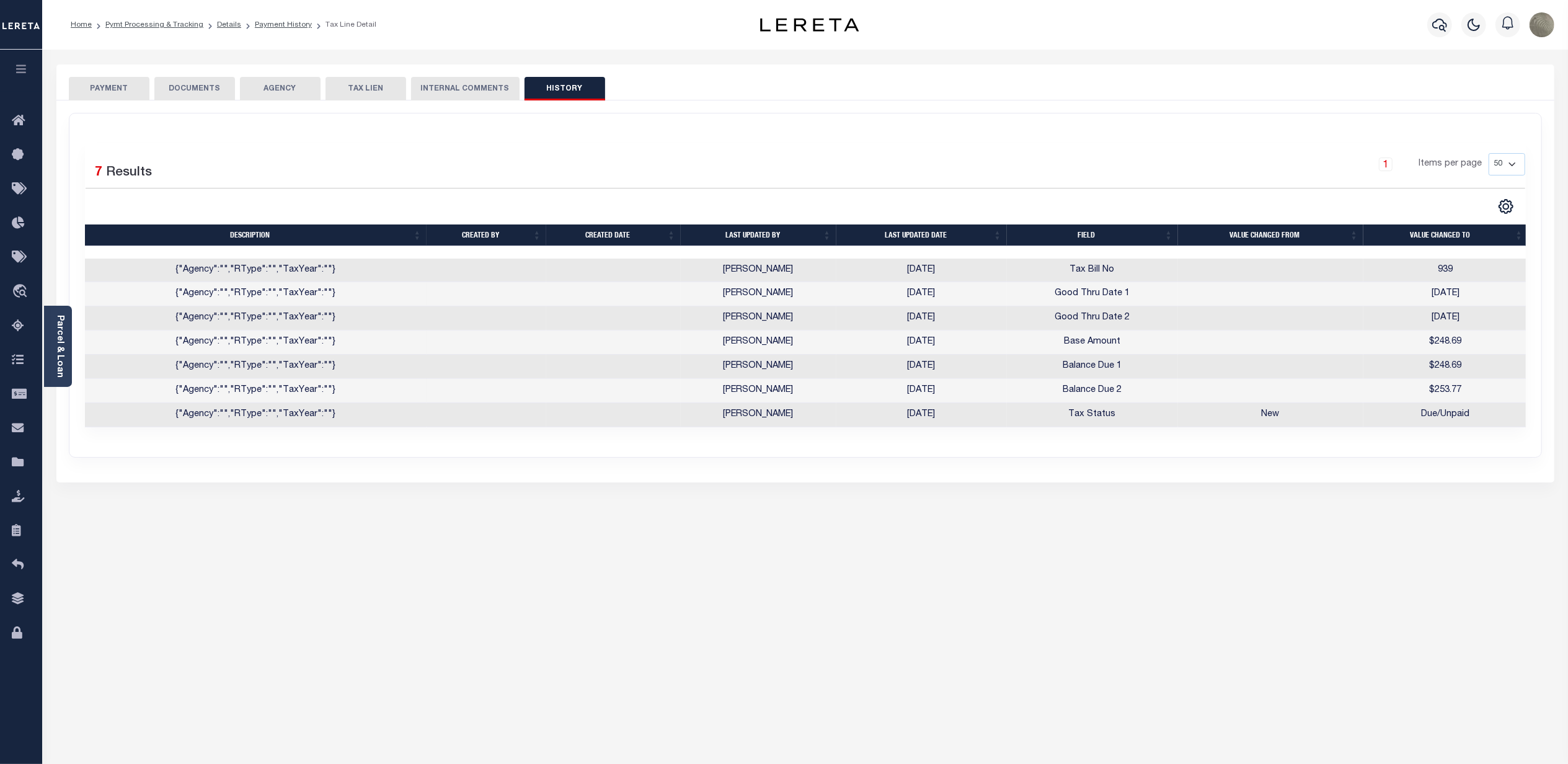
click at [729, 178] on div "1 Items per page 10 25 50 100" at bounding box center [988, 169] width 1075 height 32
click at [115, 89] on button "PAYMENT" at bounding box center [109, 88] width 81 height 23
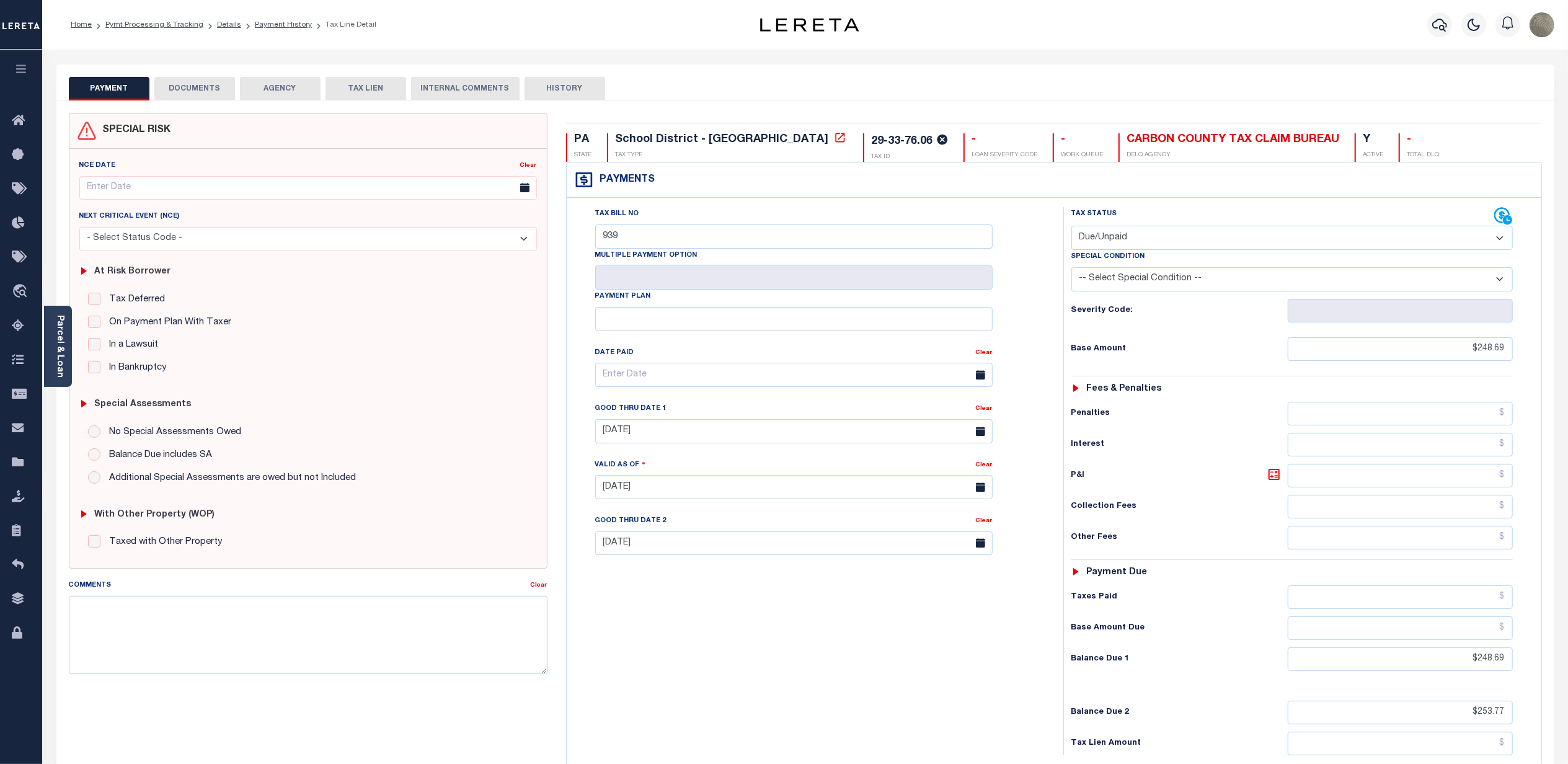
drag, startPoint x: 655, startPoint y: 346, endPoint x: 667, endPoint y: 349, distance: 12.4
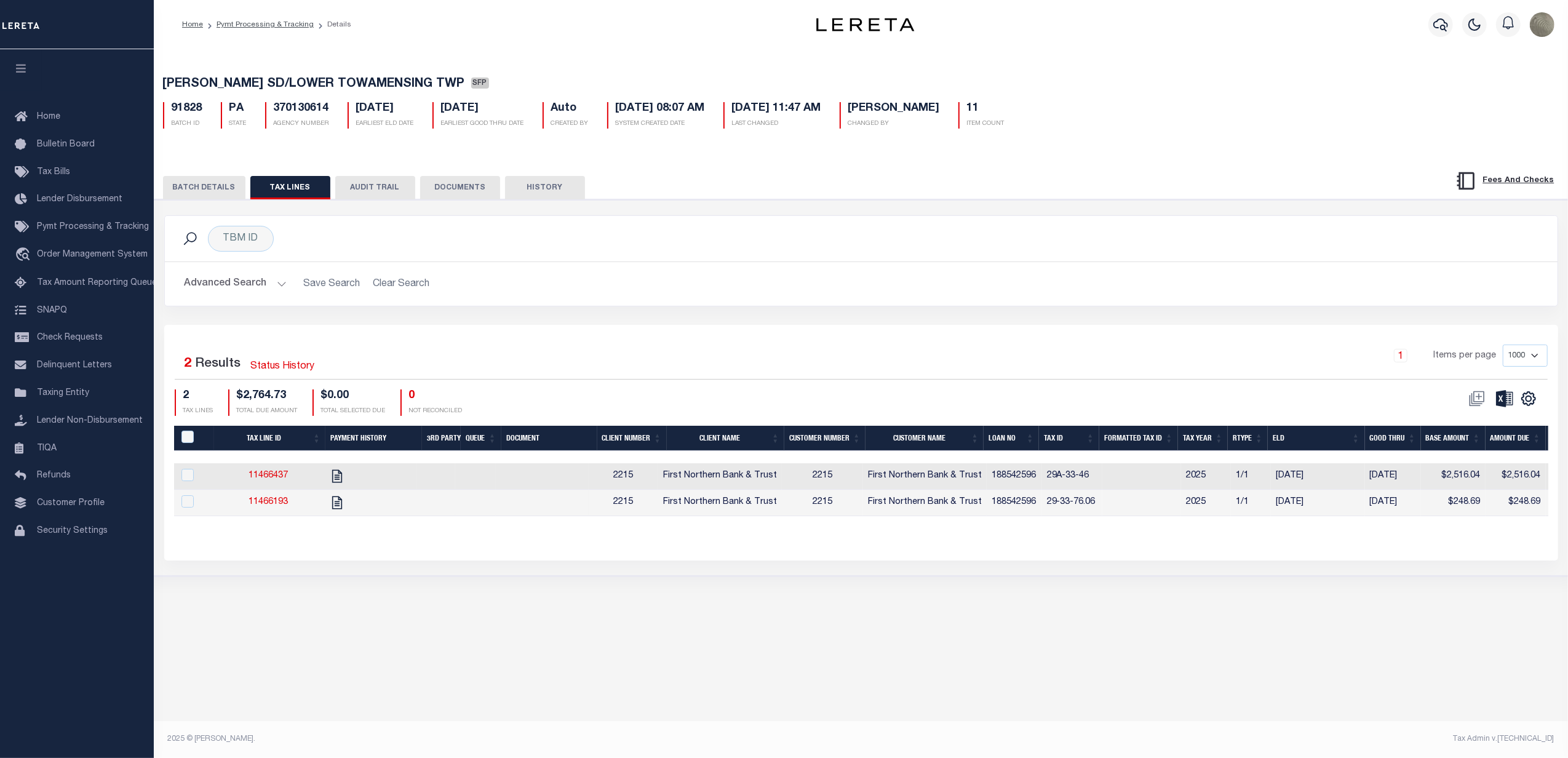
click at [207, 190] on button "BATCH DETAILS" at bounding box center [204, 187] width 83 height 23
click at [1531, 408] on div "CSV Export Selected Print Show Filter Show Search Columns 0: PayeePaymentBatchI…" at bounding box center [1500, 399] width 75 height 19
click at [1530, 405] on icon "" at bounding box center [1529, 399] width 16 height 16
click at [1461, 495] on span "Show Filter" at bounding box center [1453, 490] width 46 height 9
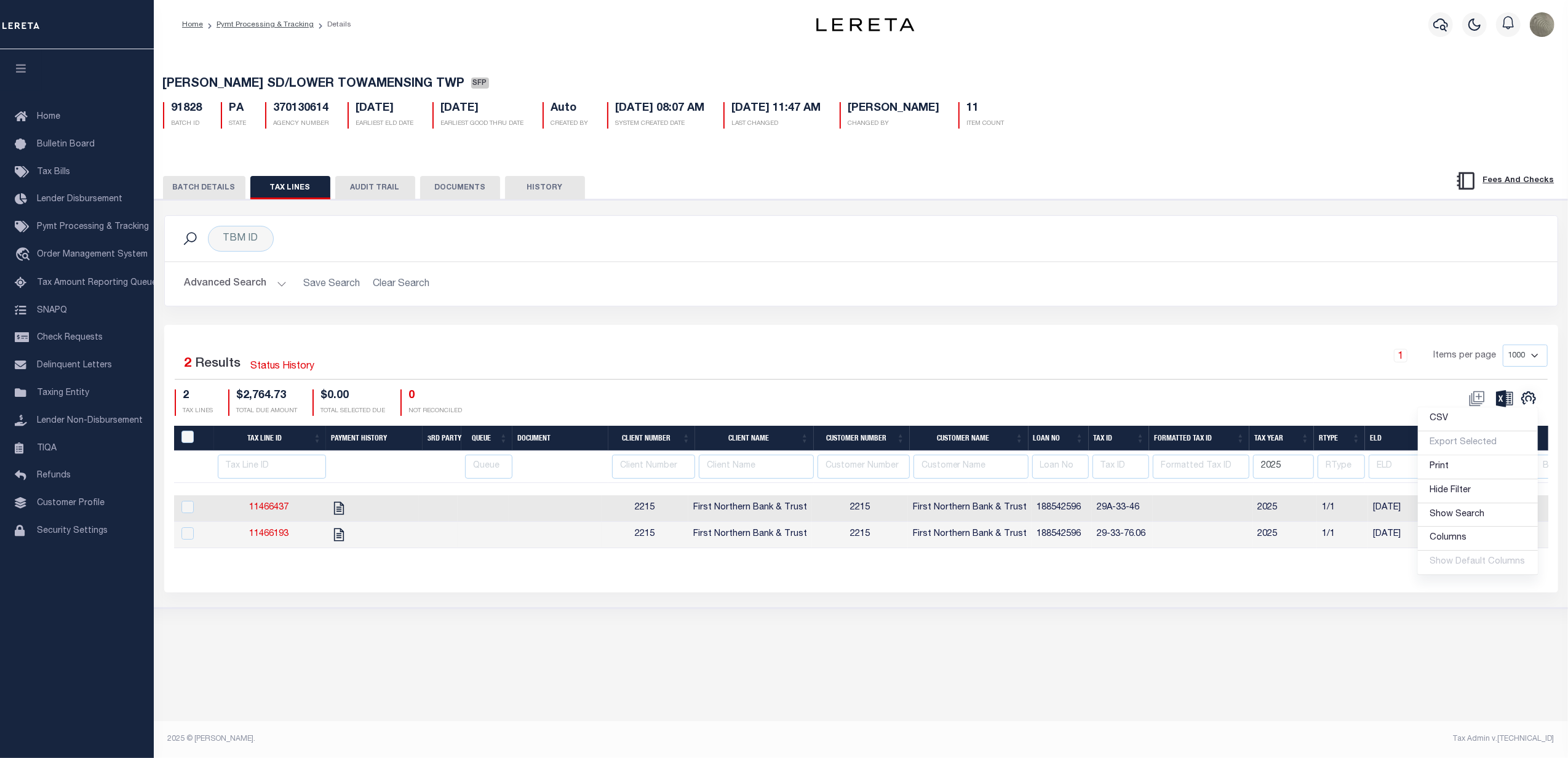
click at [867, 327] on div "TBM ID Search Advanced Search Save Search Clear Search" at bounding box center [861, 404] width 1393 height 376
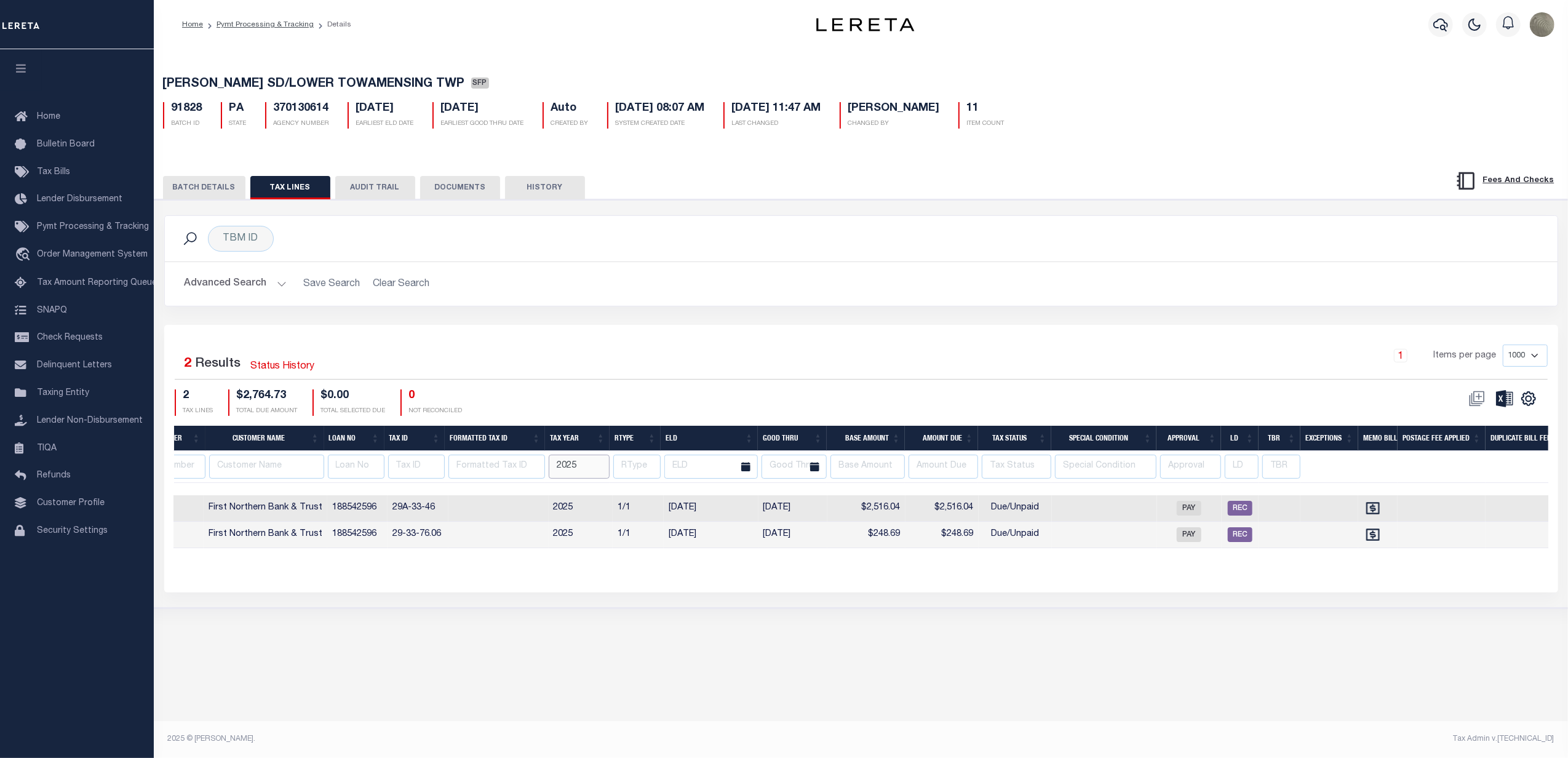
click at [568, 463] on input "2025" at bounding box center [579, 466] width 61 height 24
click at [714, 322] on div "TBM ID Search Advanced Search Save Search Clear Search Equals Equals Is Not Equ…" at bounding box center [860, 270] width 1412 height 109
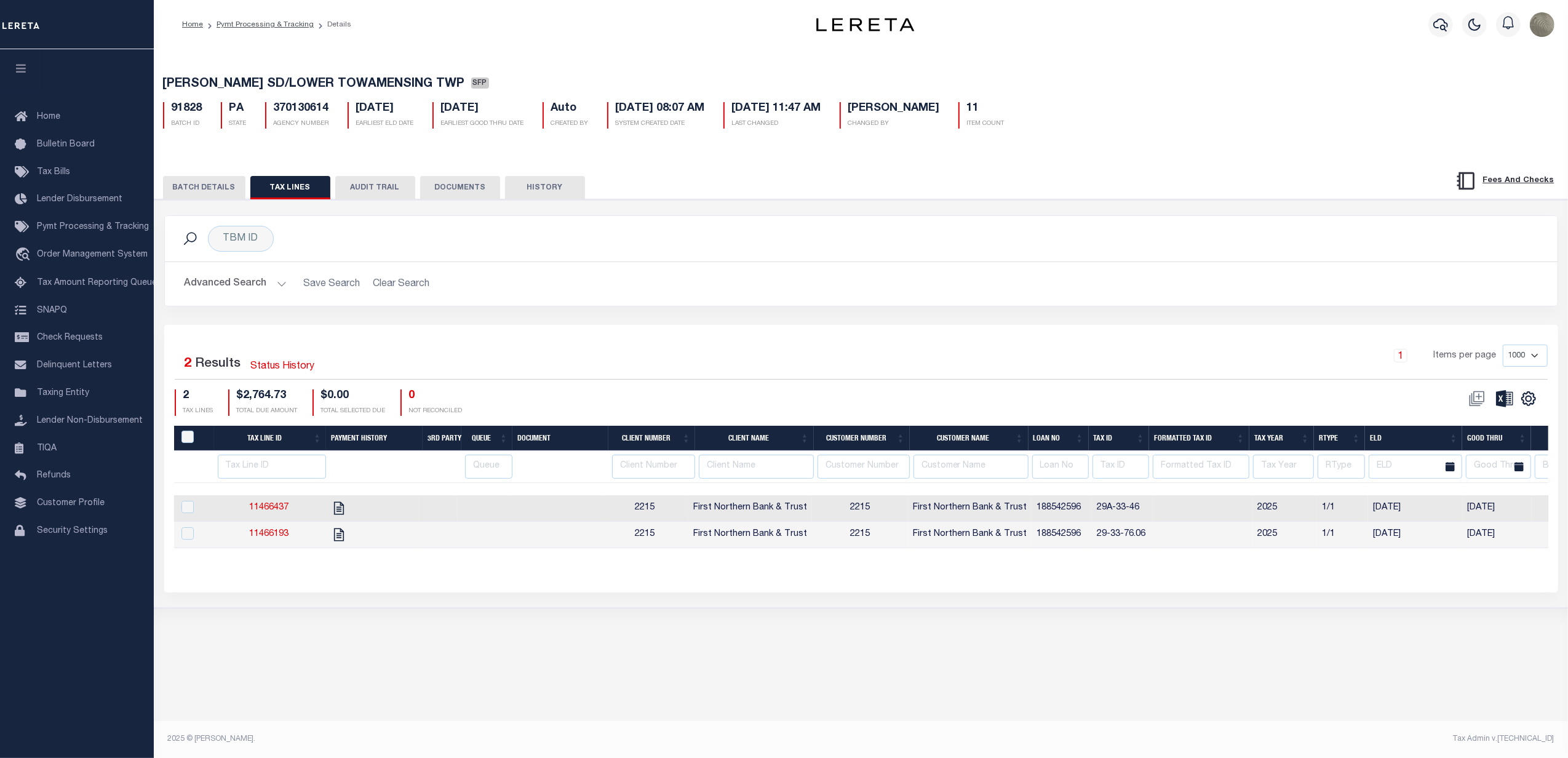
click at [575, 379] on div "1 Items per page 1000 2500 5000 10000" at bounding box center [1035, 362] width 1044 height 34
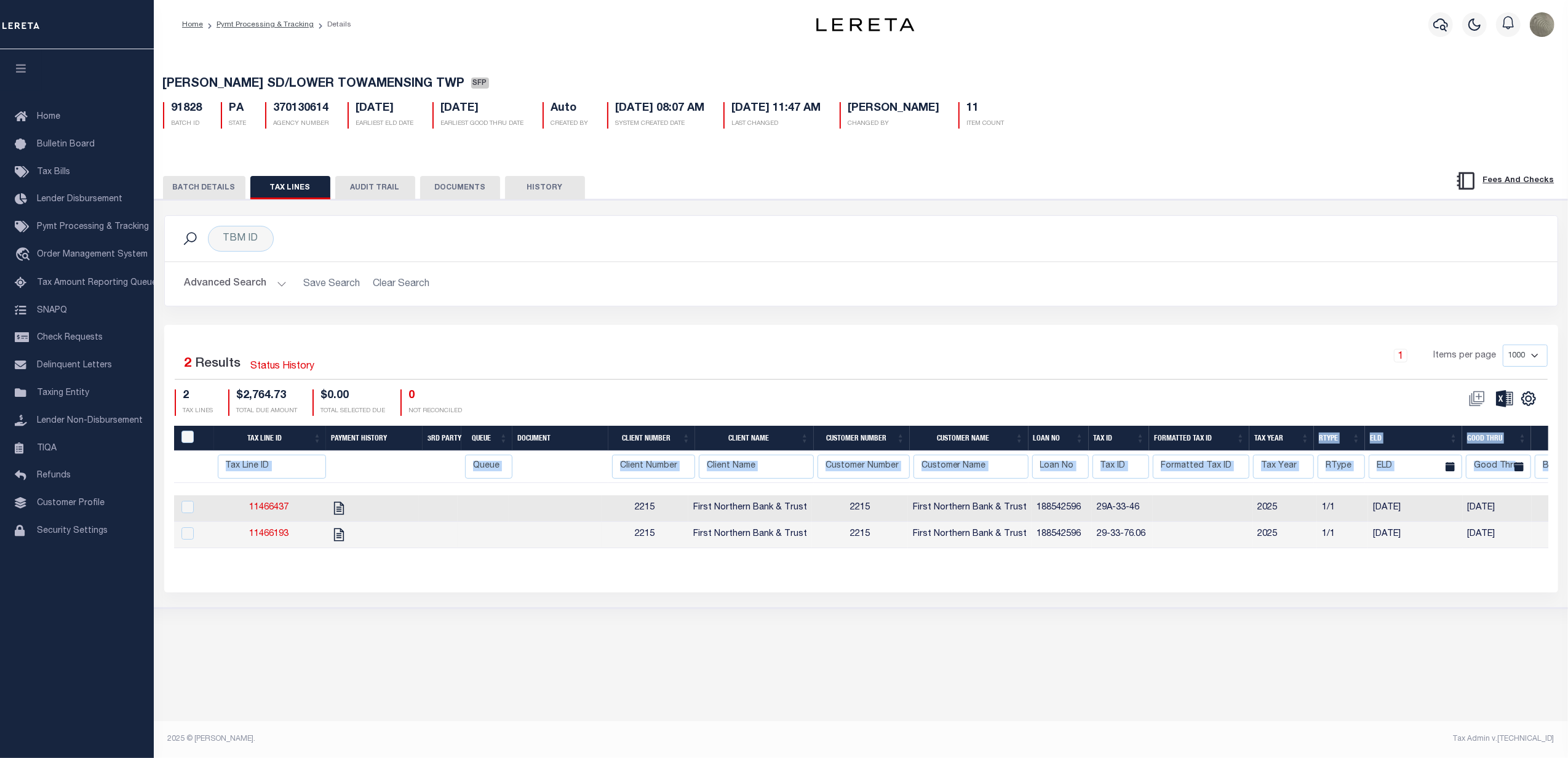
drag, startPoint x: 540, startPoint y: 490, endPoint x: 1299, endPoint y: 436, distance: 760.9
click at [1299, 436] on div "Tax Line ID Payment History 3rd Party Queue Document Client Number Client Name …" at bounding box center [861, 486] width 1374 height 123
click at [1028, 402] on div "CSV Export Selected Print Hide Filter Show Search Columns 0: PayeePaymentBatchId" at bounding box center [1204, 403] width 686 height 27
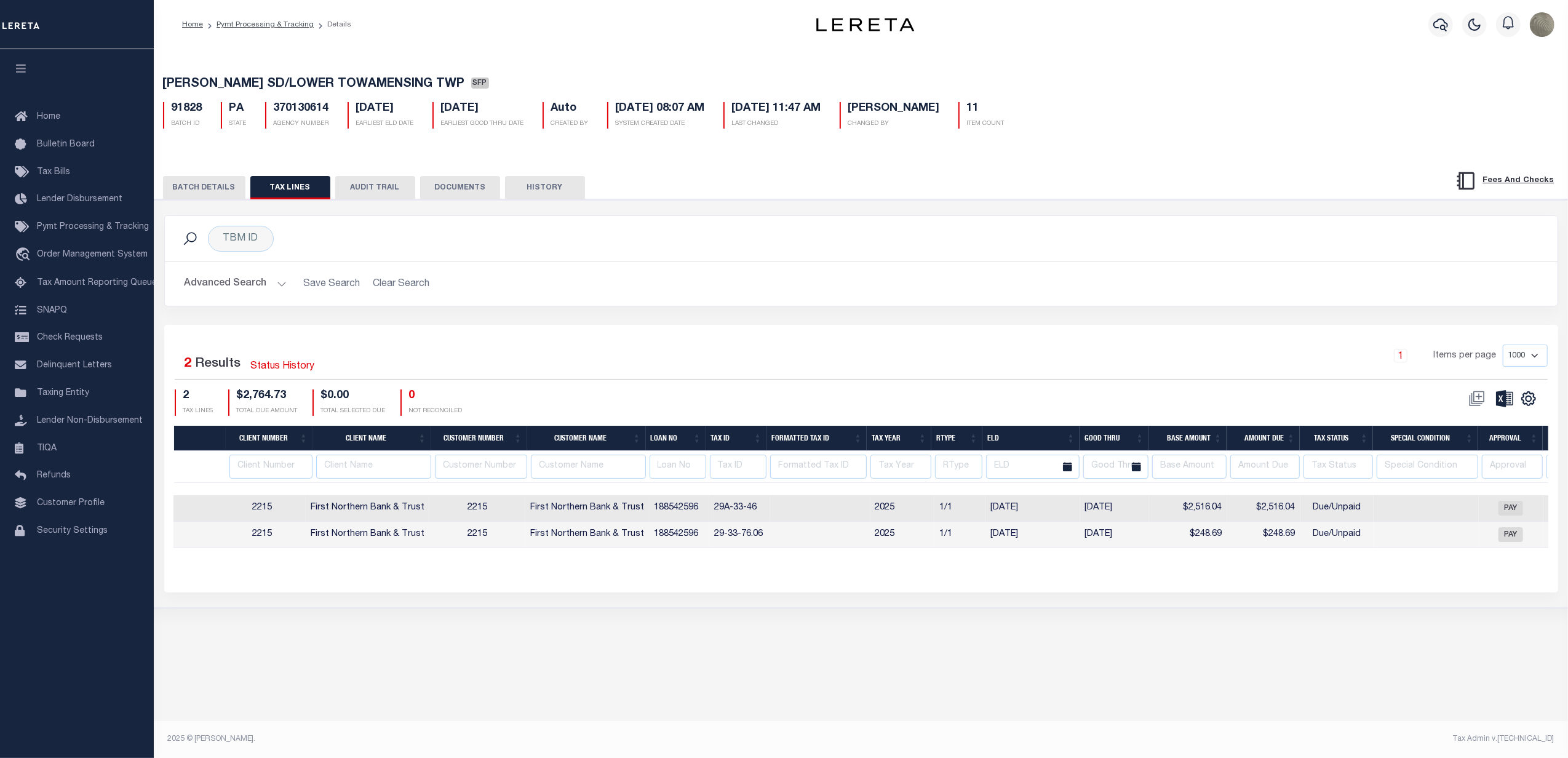
scroll to position [0, 830]
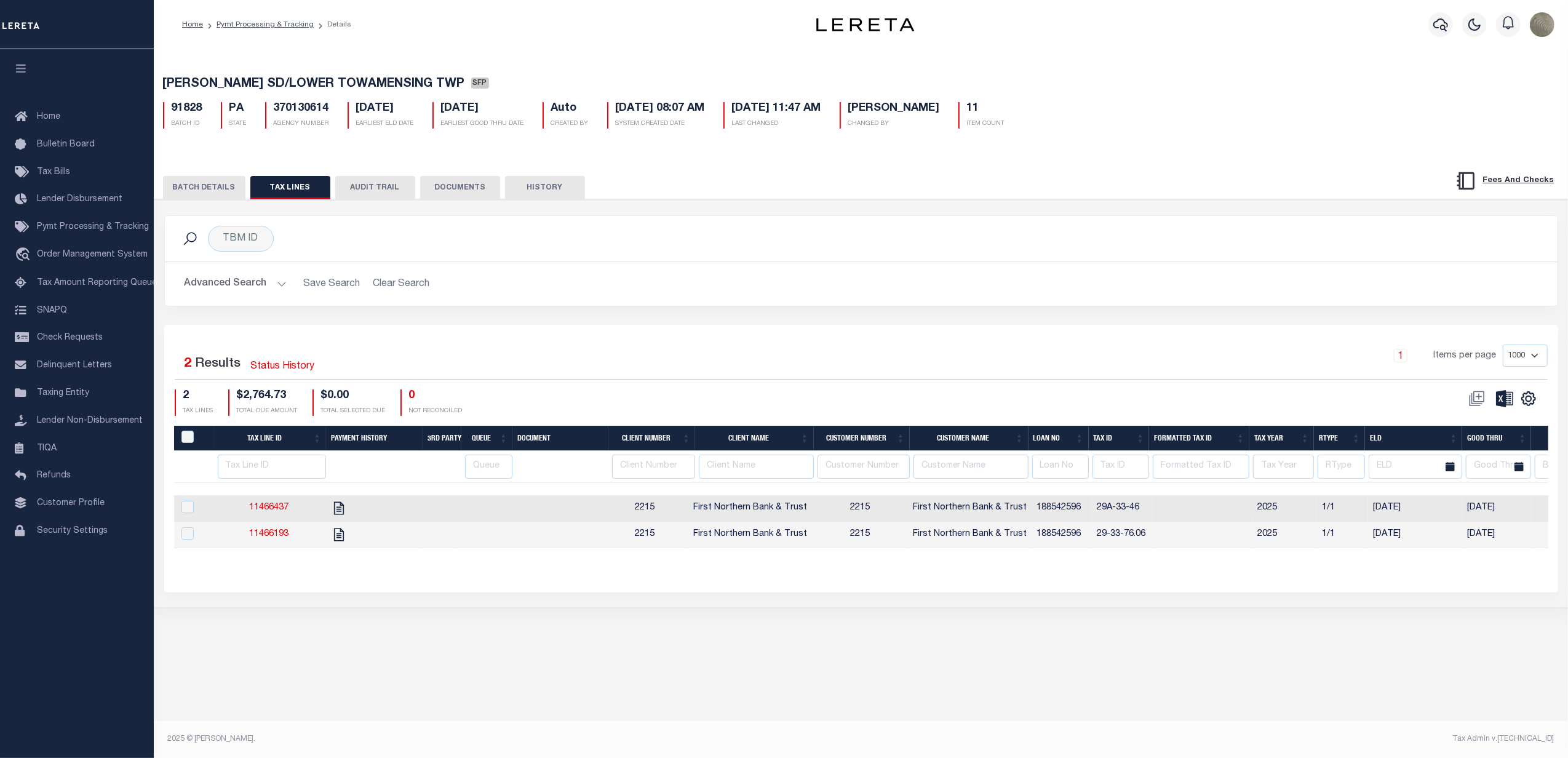
click at [672, 243] on div "TBM ID Search" at bounding box center [861, 239] width 1372 height 26
click at [807, 341] on div "Selected 2 Results Status History 1 Items per page 1000 2500 5000 10000 2 TAX L…" at bounding box center [861, 458] width 1393 height 267
click at [204, 186] on button "BATCH DETAILS" at bounding box center [204, 187] width 83 height 23
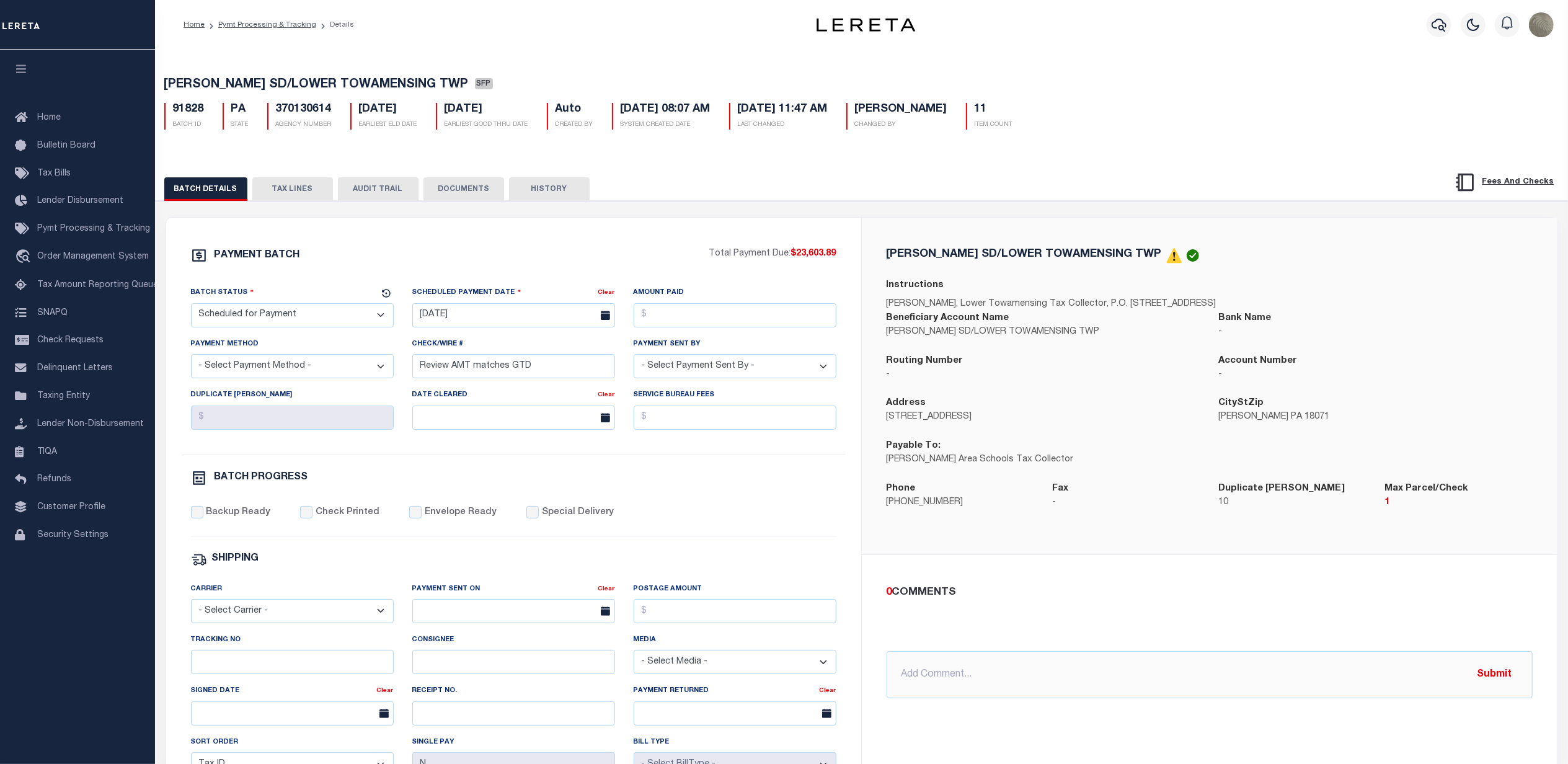
click at [192, 117] on h5 "91828" at bounding box center [188, 109] width 31 height 13
copy h5 "91828"
click at [59, 231] on span "Pymt Processing & Tracking" at bounding box center [94, 229] width 113 height 9
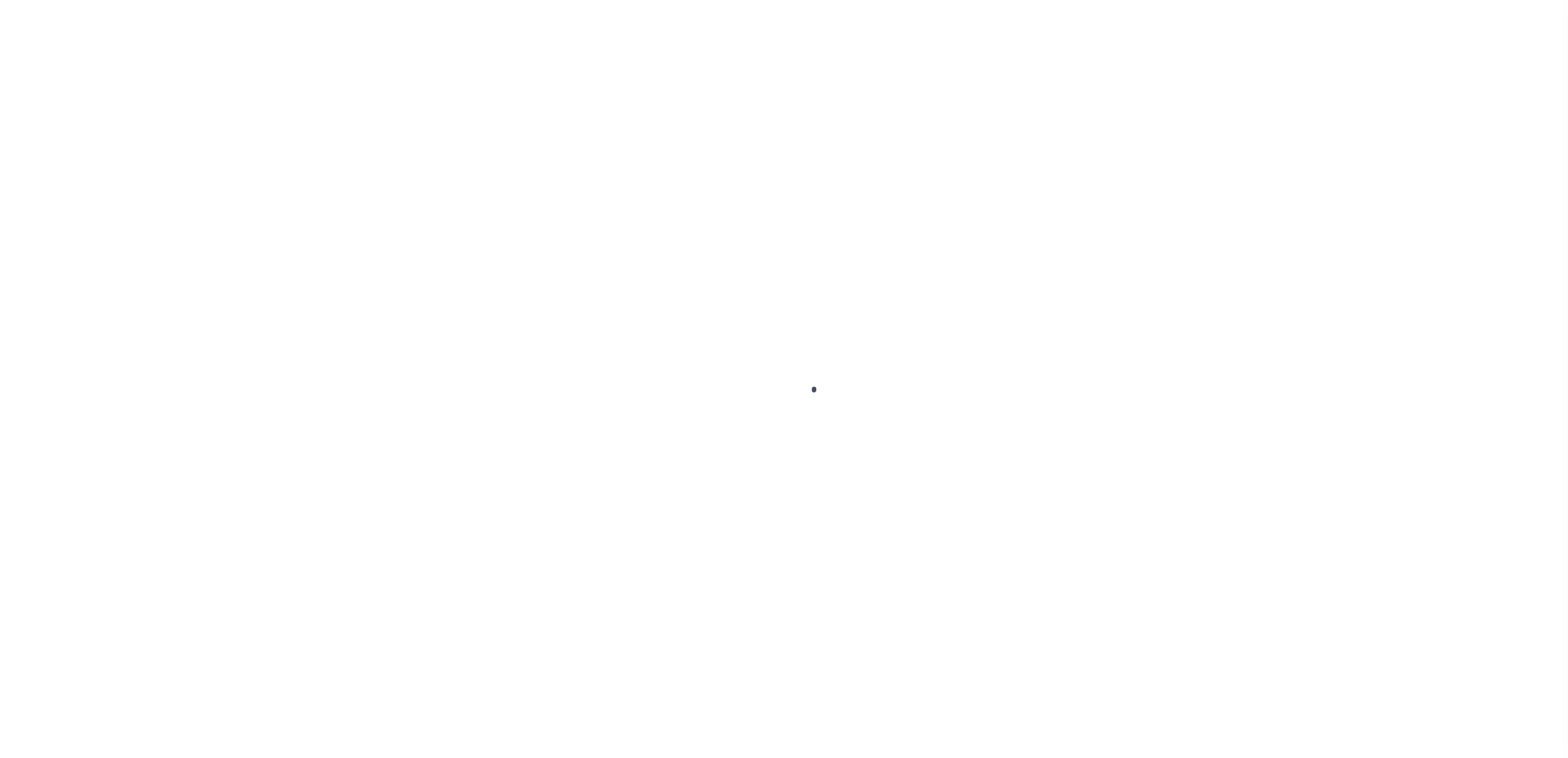
select select
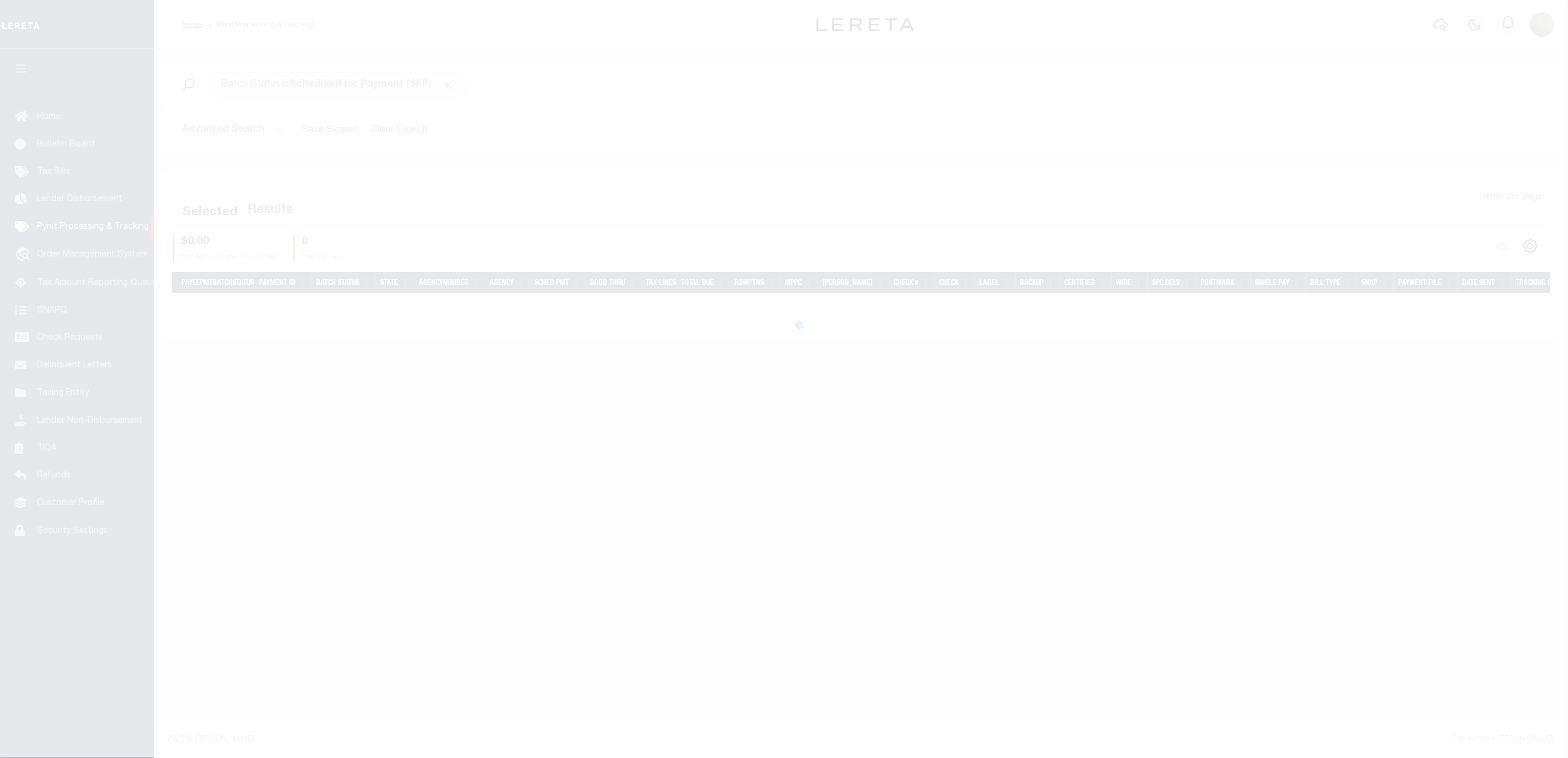
select select
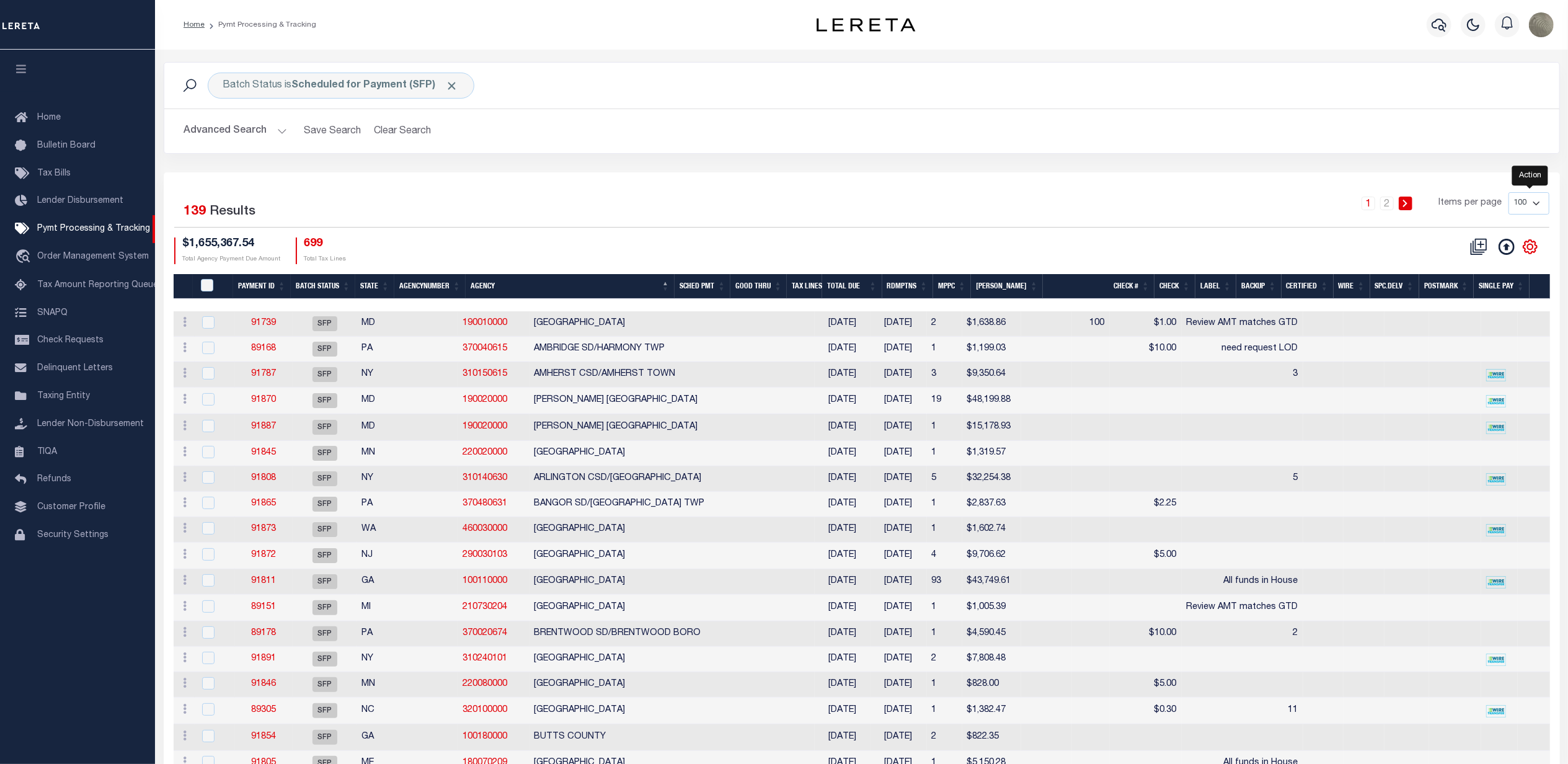
click at [1526, 250] on icon "" at bounding box center [1531, 247] width 16 height 16
click at [1463, 343] on span "Show Filter" at bounding box center [1454, 339] width 46 height 9
select select
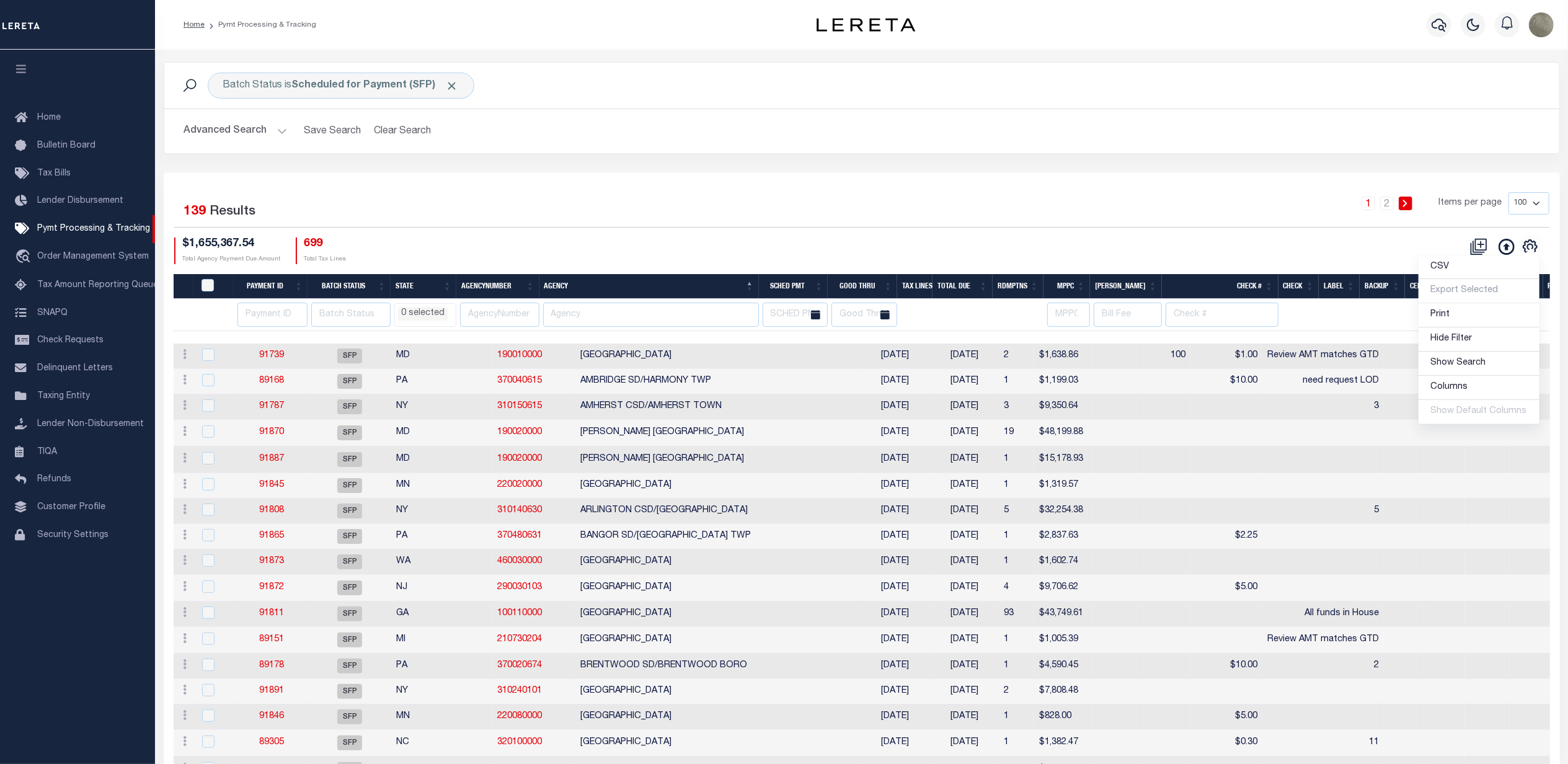
click at [860, 218] on div "1 2 Items per page 100 200 500 1000" at bounding box center [1036, 208] width 1027 height 32
click at [237, 318] on th at bounding box center [271, 315] width 73 height 32
click at [247, 318] on input "number" at bounding box center [272, 315] width 70 height 24
paste input "91828"
type input "91828"
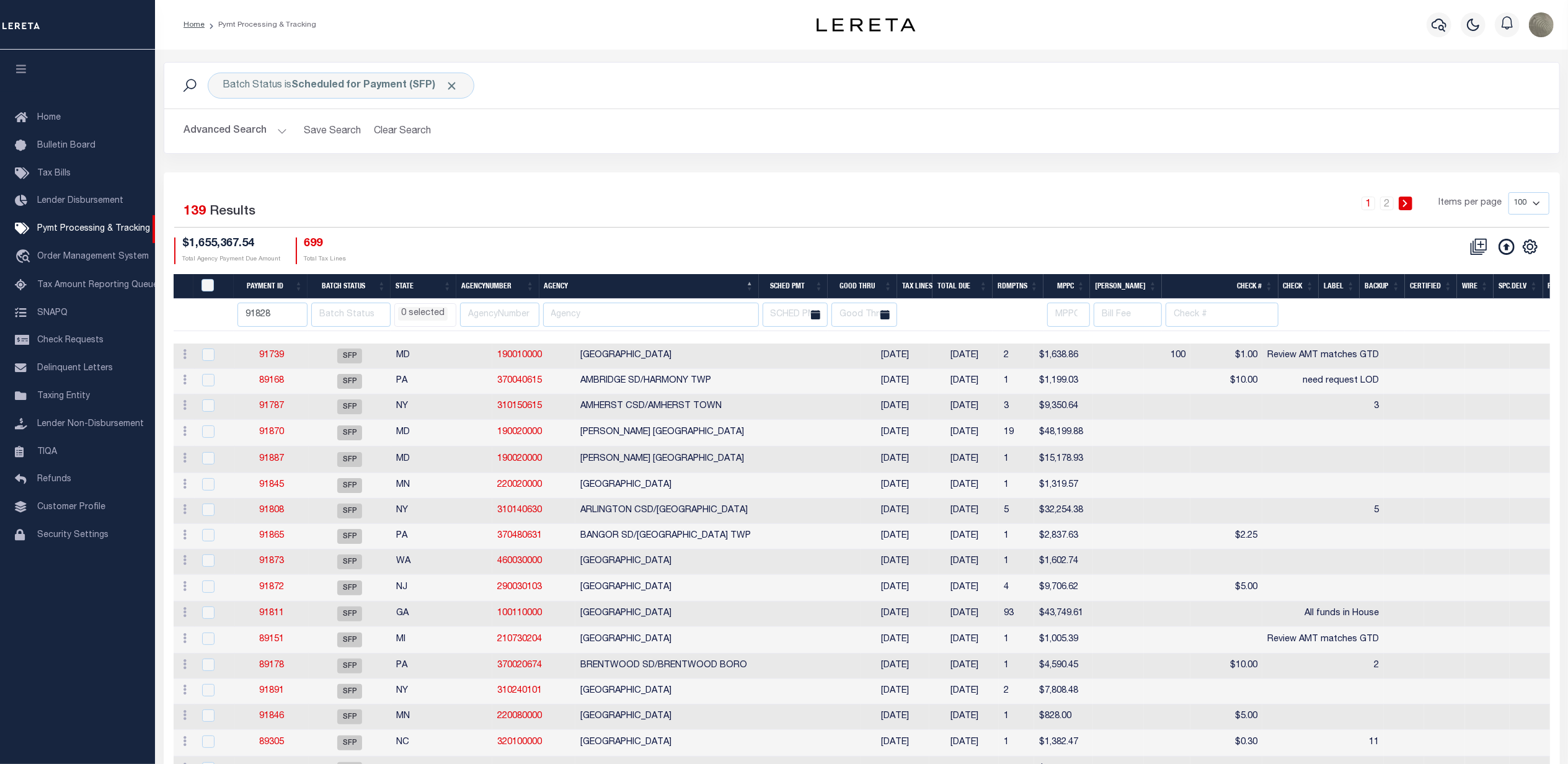
click at [671, 212] on div "1 2 Items per page 100 200 500 1000" at bounding box center [1036, 208] width 1027 height 32
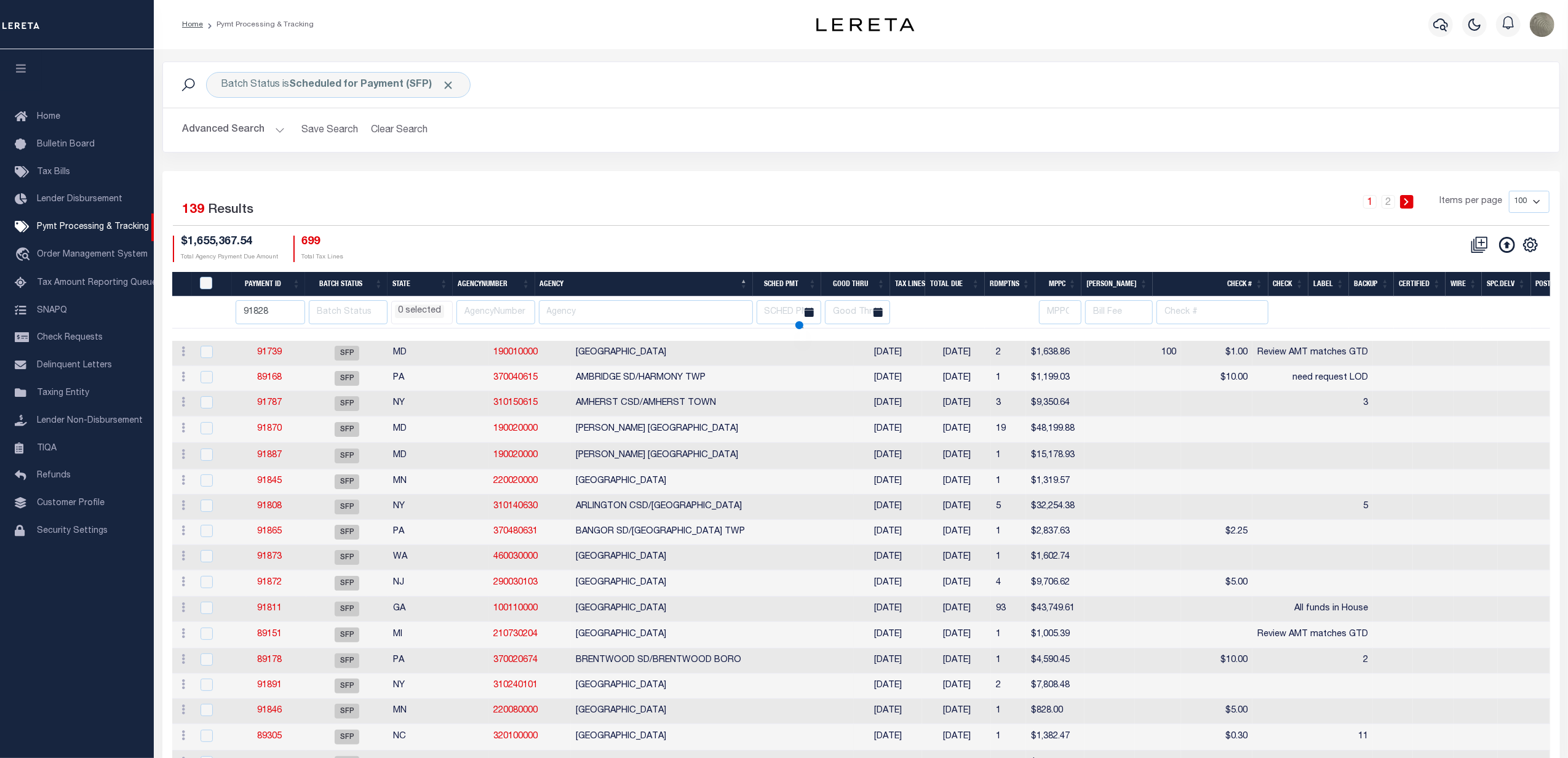
select select
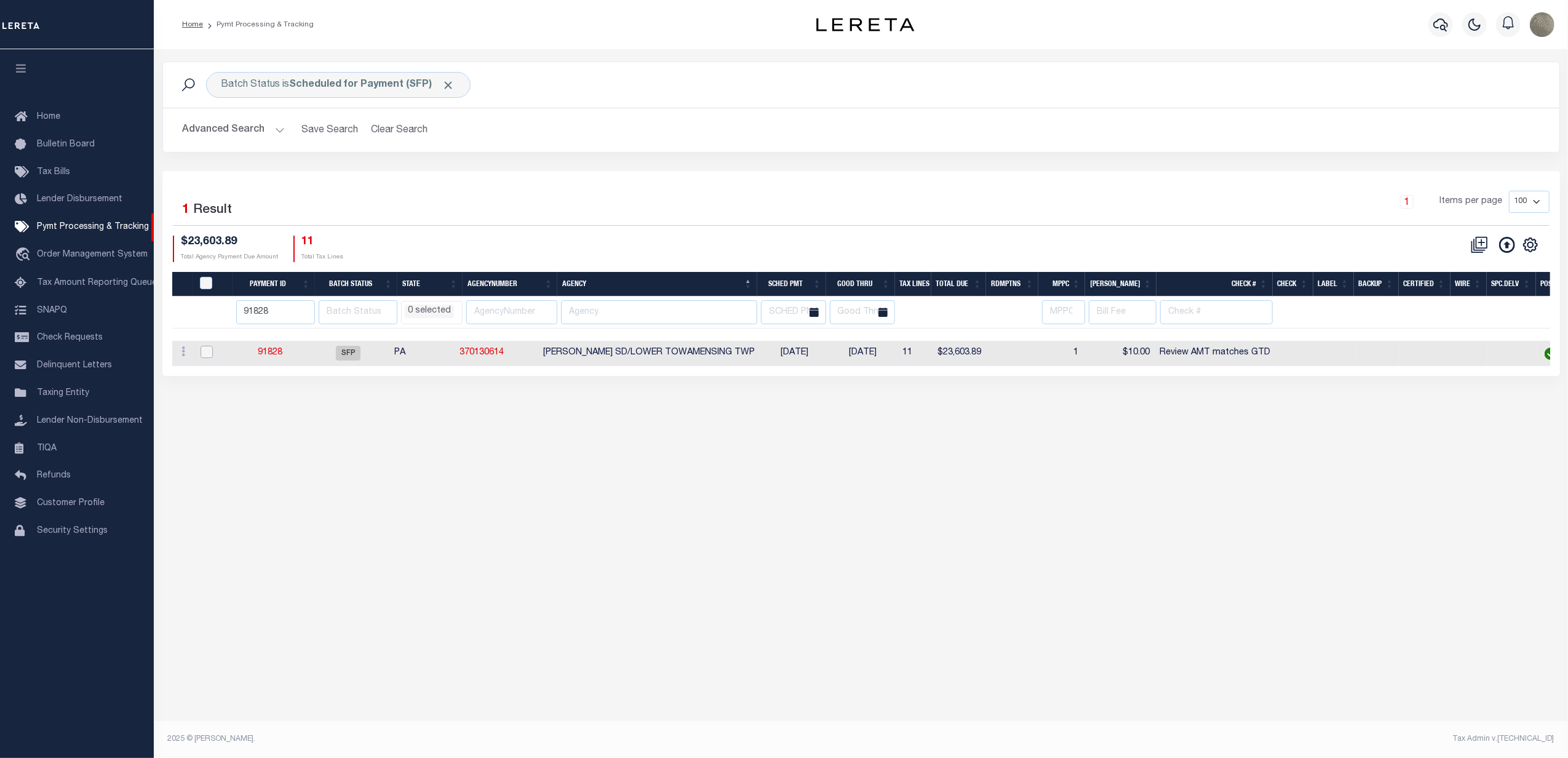
click at [205, 350] on input "checkbox" at bounding box center [207, 352] width 13 height 13
checkbox input "true"
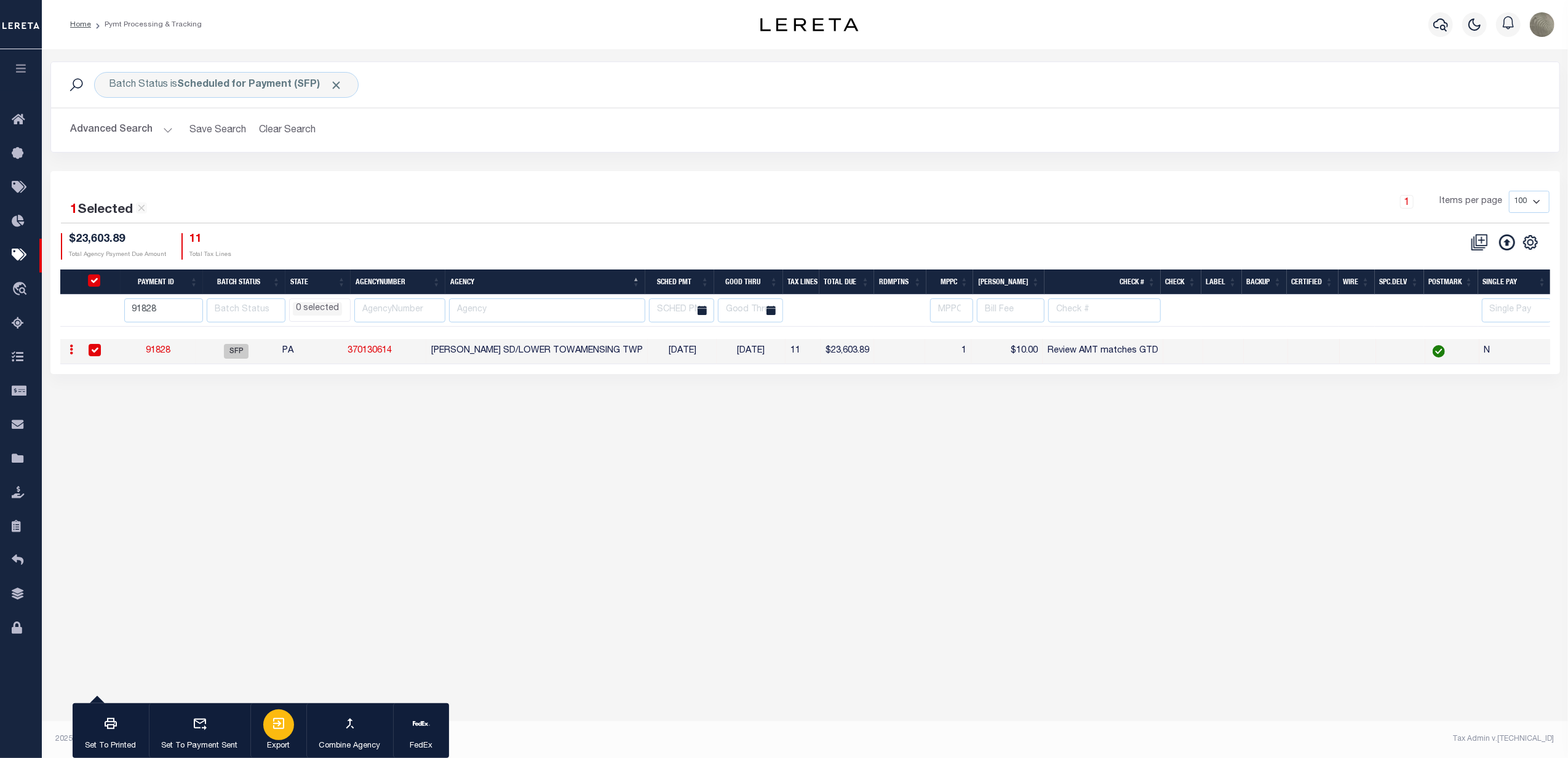
click at [267, 725] on div "button" at bounding box center [278, 725] width 30 height 30
click at [559, 176] on div "1 Selected 1 Result 1 Items per page 100 200 500 1000 $23,603.89" at bounding box center [805, 272] width 1509 height 203
click at [156, 315] on input "91828" at bounding box center [164, 310] width 79 height 24
click at [296, 138] on button "Clear Search" at bounding box center [288, 130] width 67 height 24
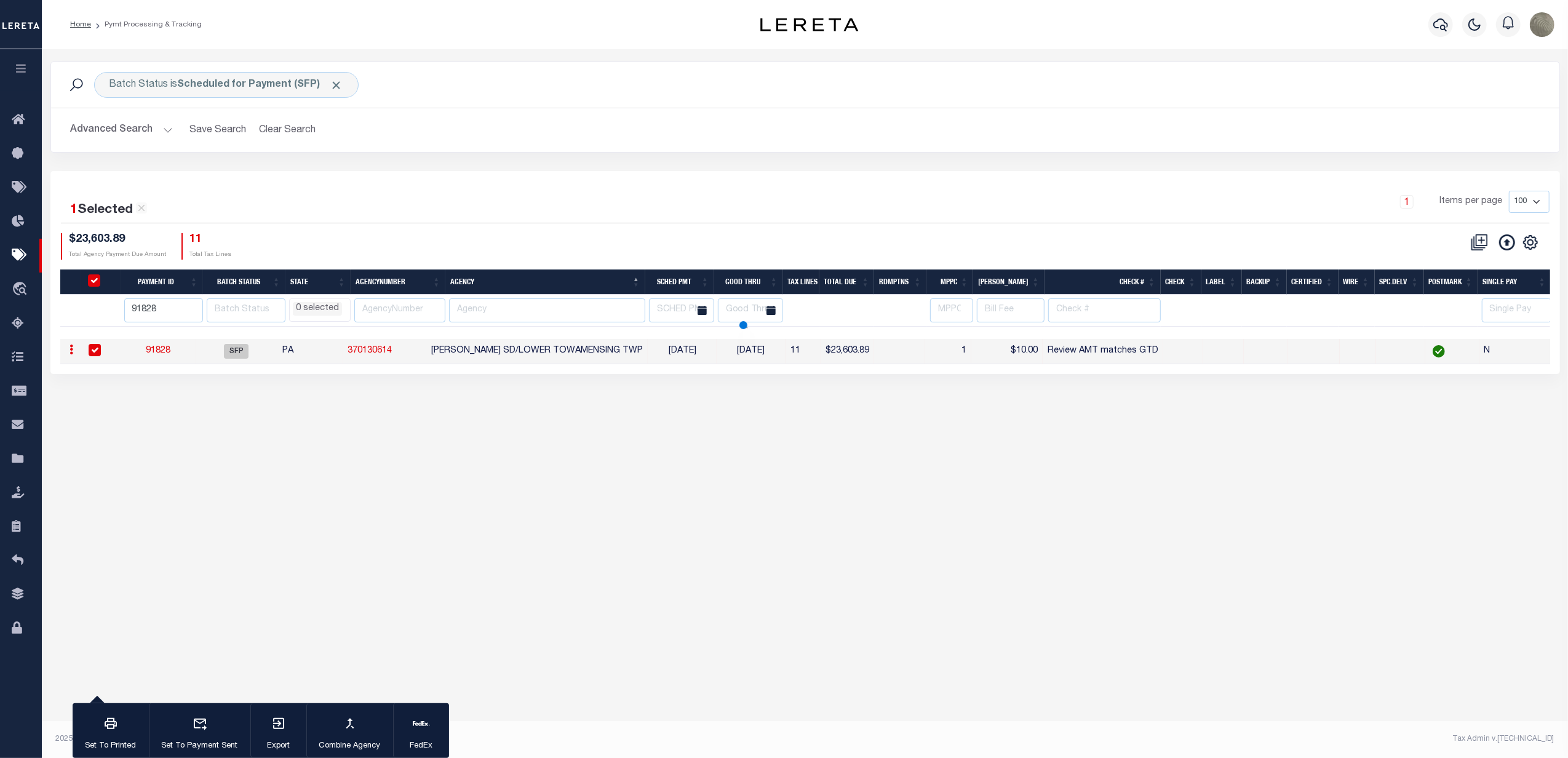
select select
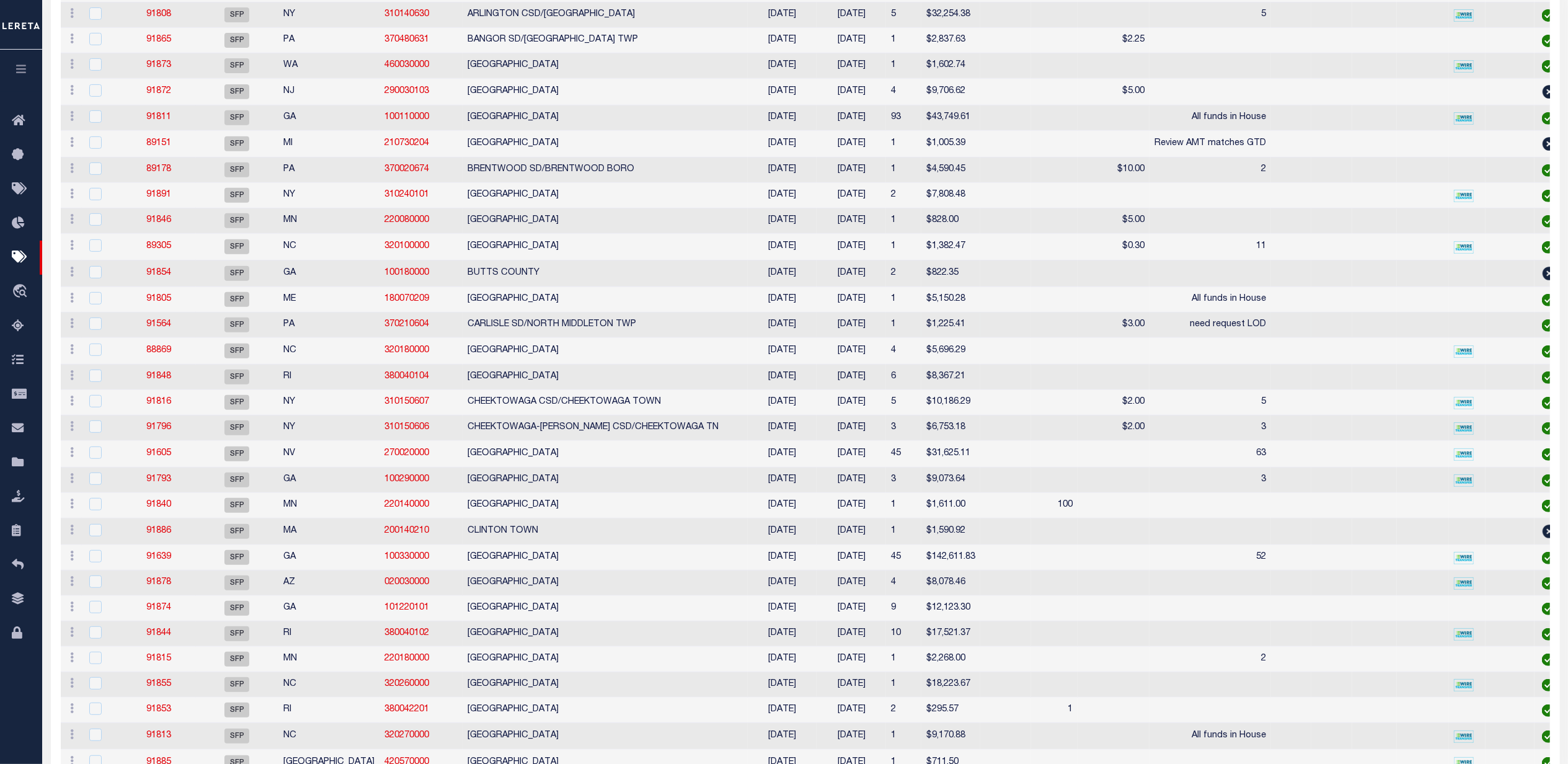
select select
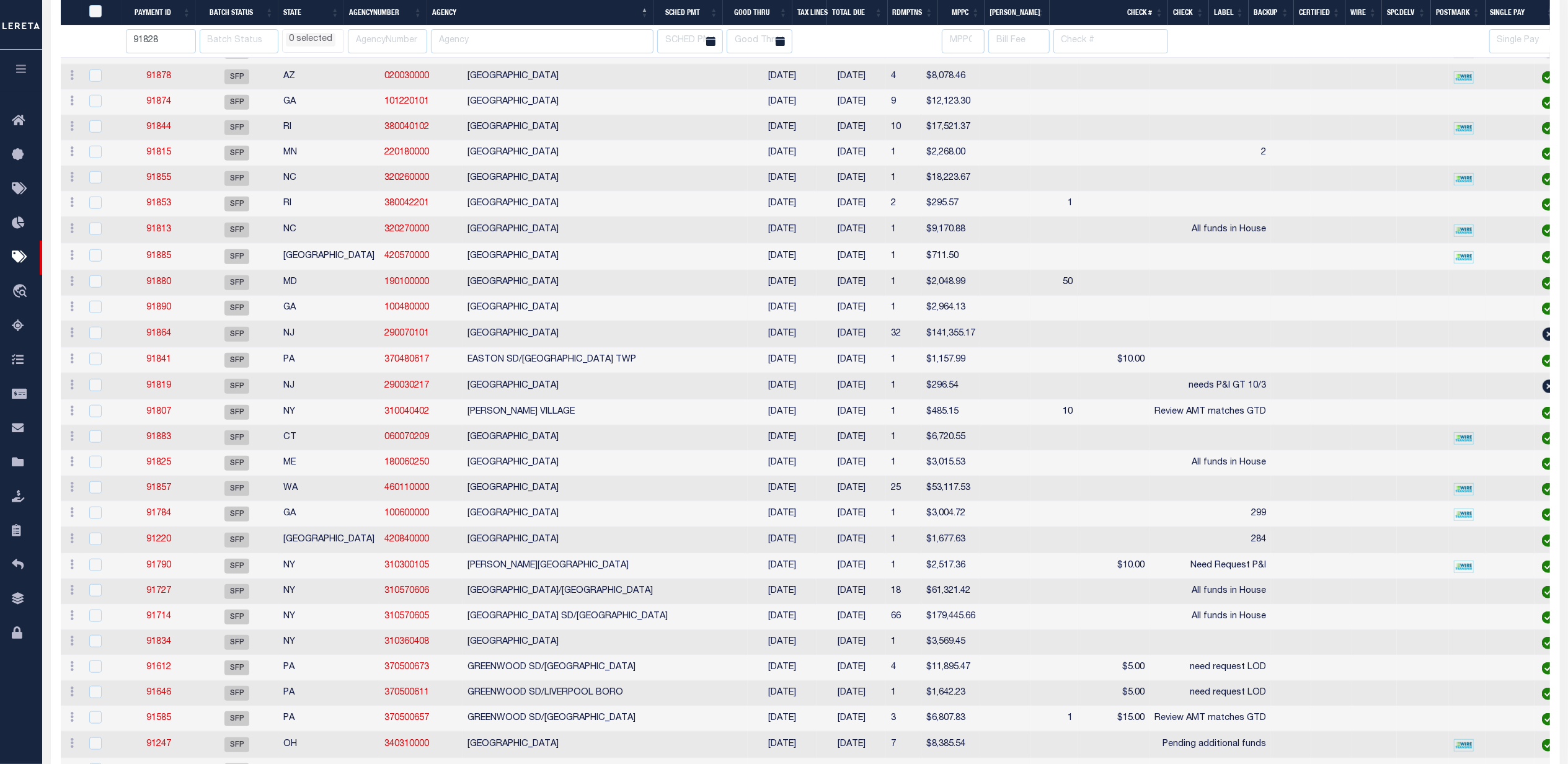
select select
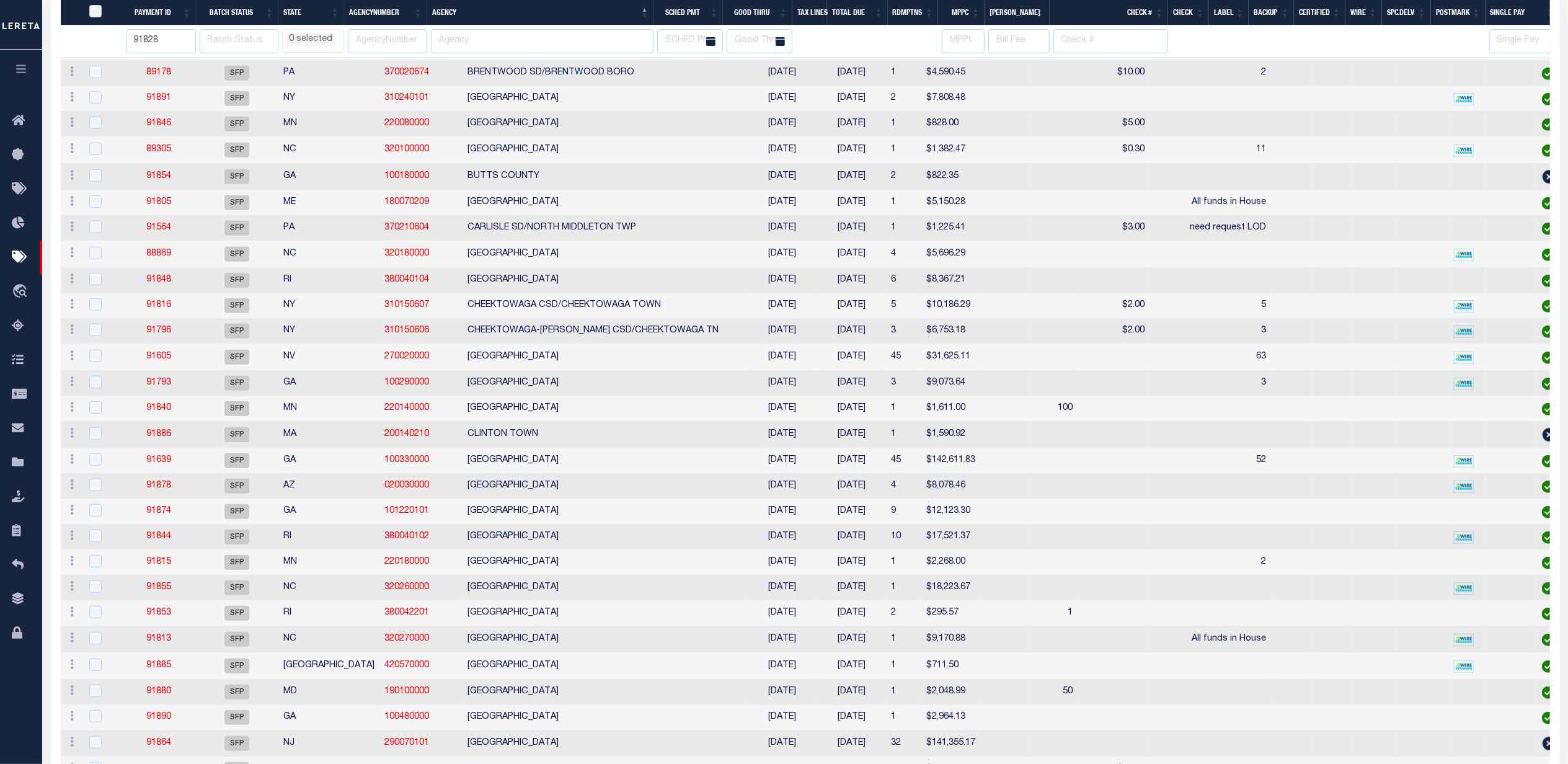
select select
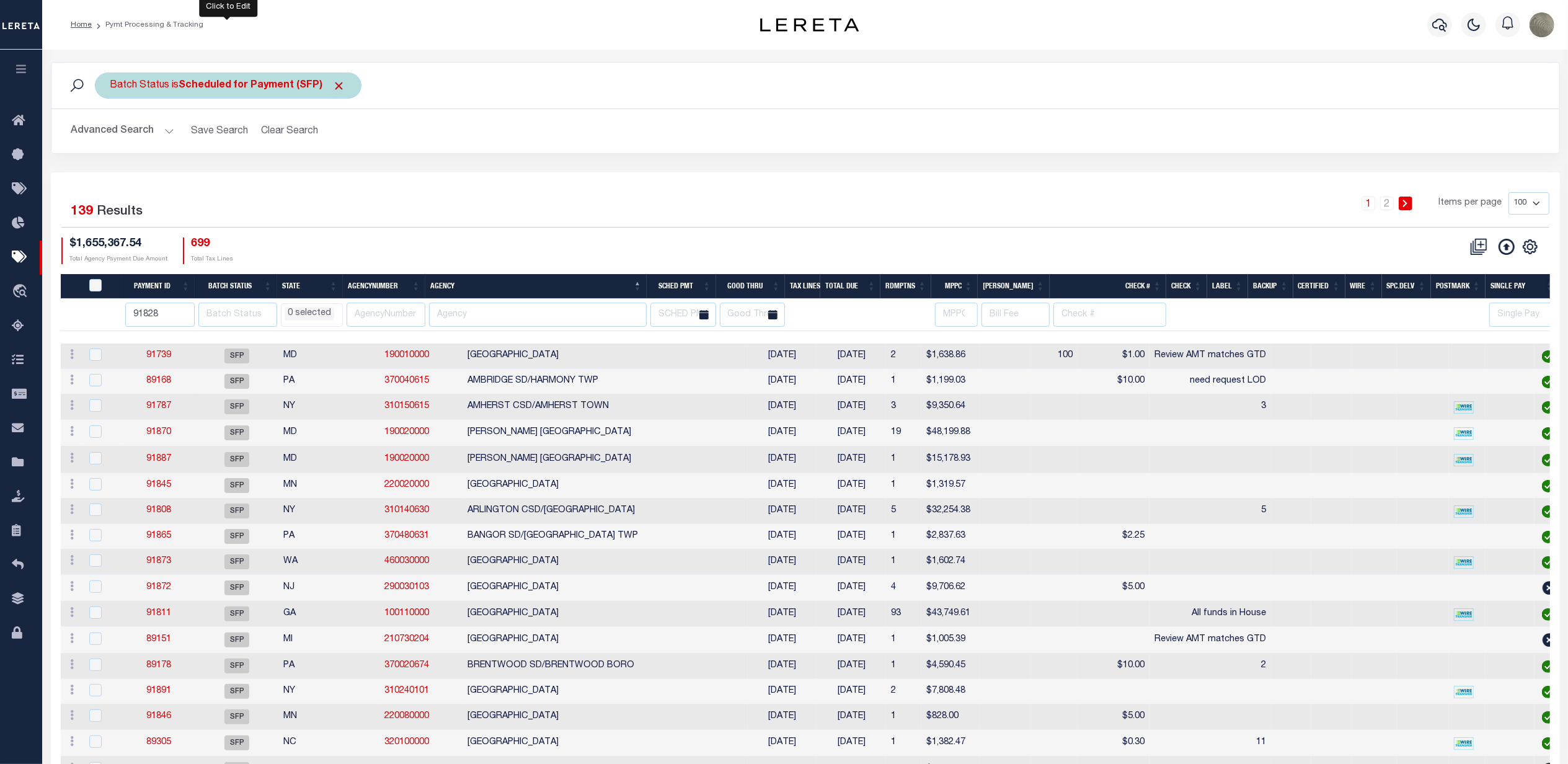
click at [241, 98] on div "Batch Status is Scheduled for Payment (SFP)" at bounding box center [229, 85] width 267 height 26
click at [206, 158] on select "Awaiting Funds (AWF) Cleared and Complete (CAC) New Check Needed (NCN) Payment …" at bounding box center [202, 146] width 182 height 23
select select "RFP"
click at [111, 135] on select "Awaiting Funds (AWF) Cleared and Complete (CAC) New Check Needed (NCN) Payment …" at bounding box center [202, 146] width 182 height 23
click at [276, 178] on input "Apply" at bounding box center [274, 173] width 37 height 20
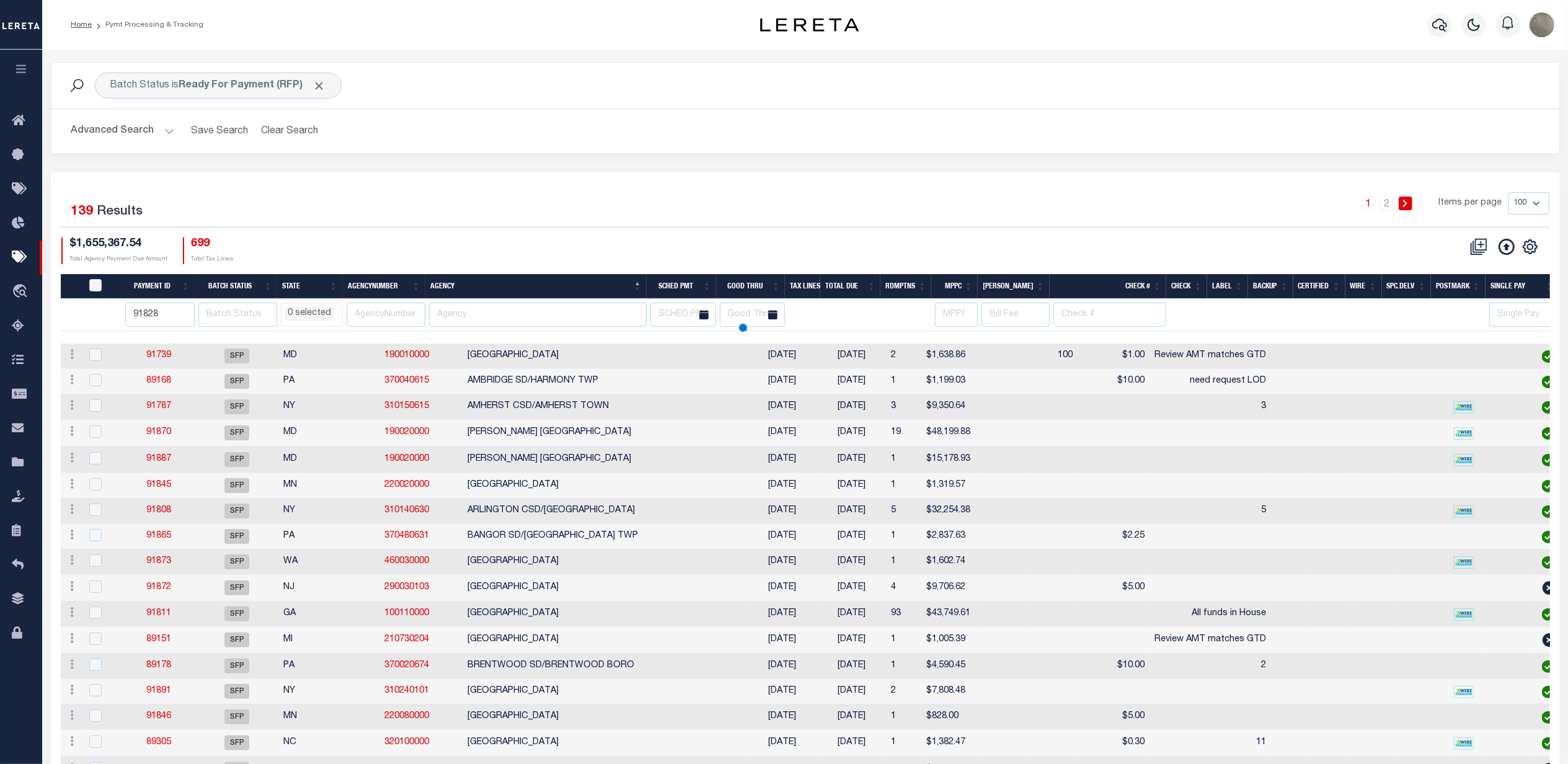
select select
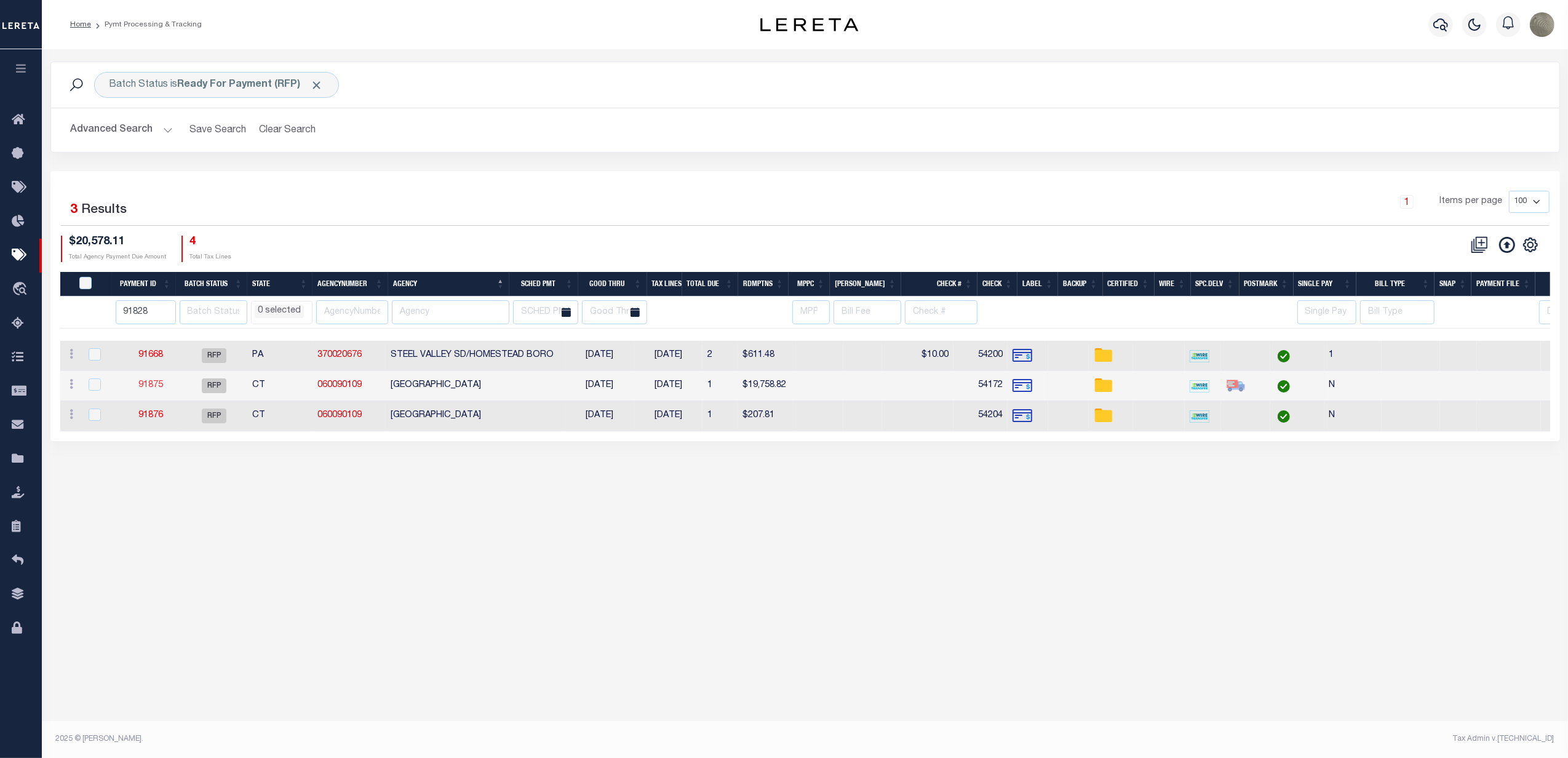
click at [146, 386] on link "91875" at bounding box center [150, 385] width 25 height 9
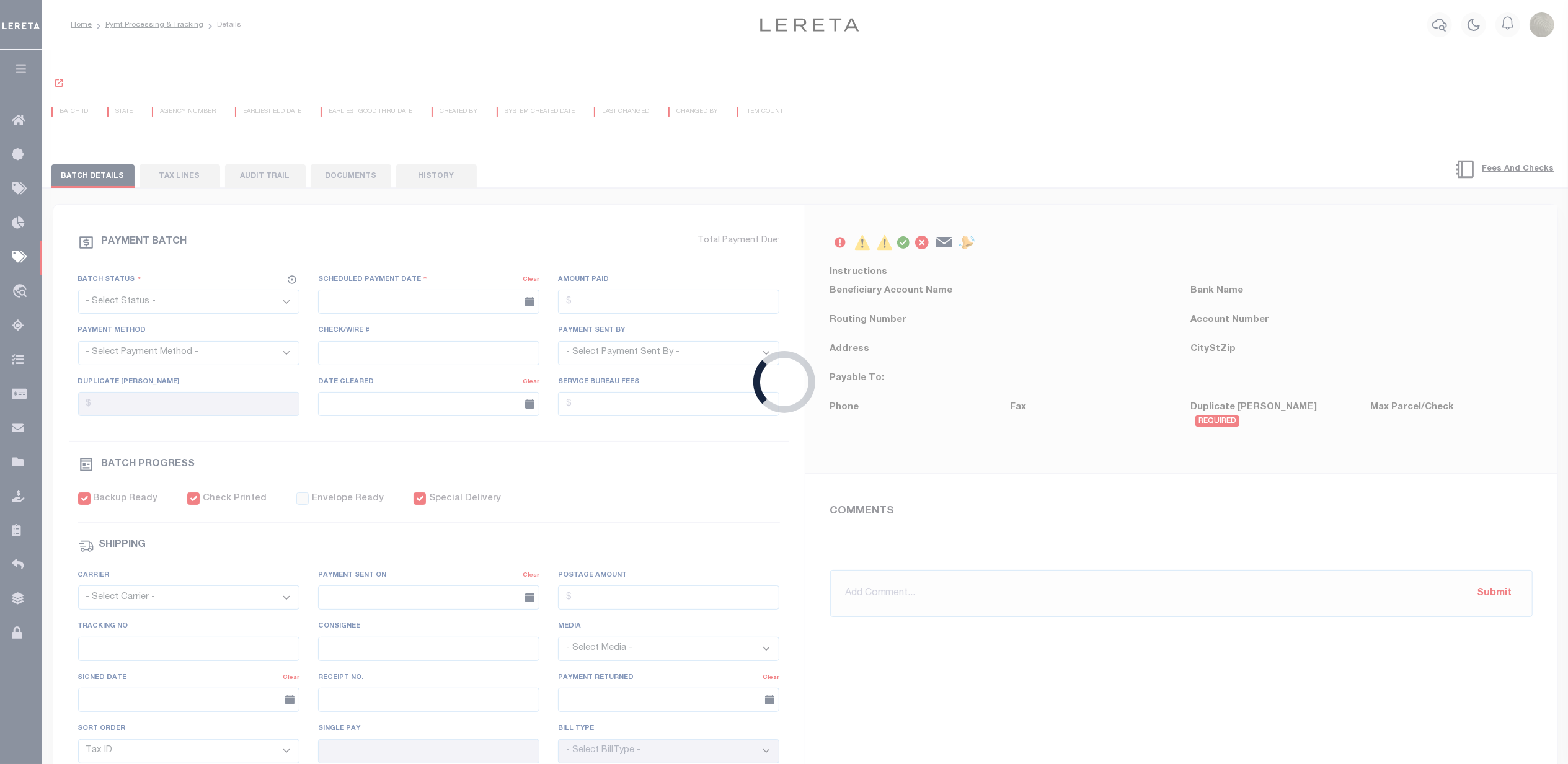
select select "RFP"
type input "[DATE]"
type input "$19,758.82"
select select "CHK"
type input "54172"
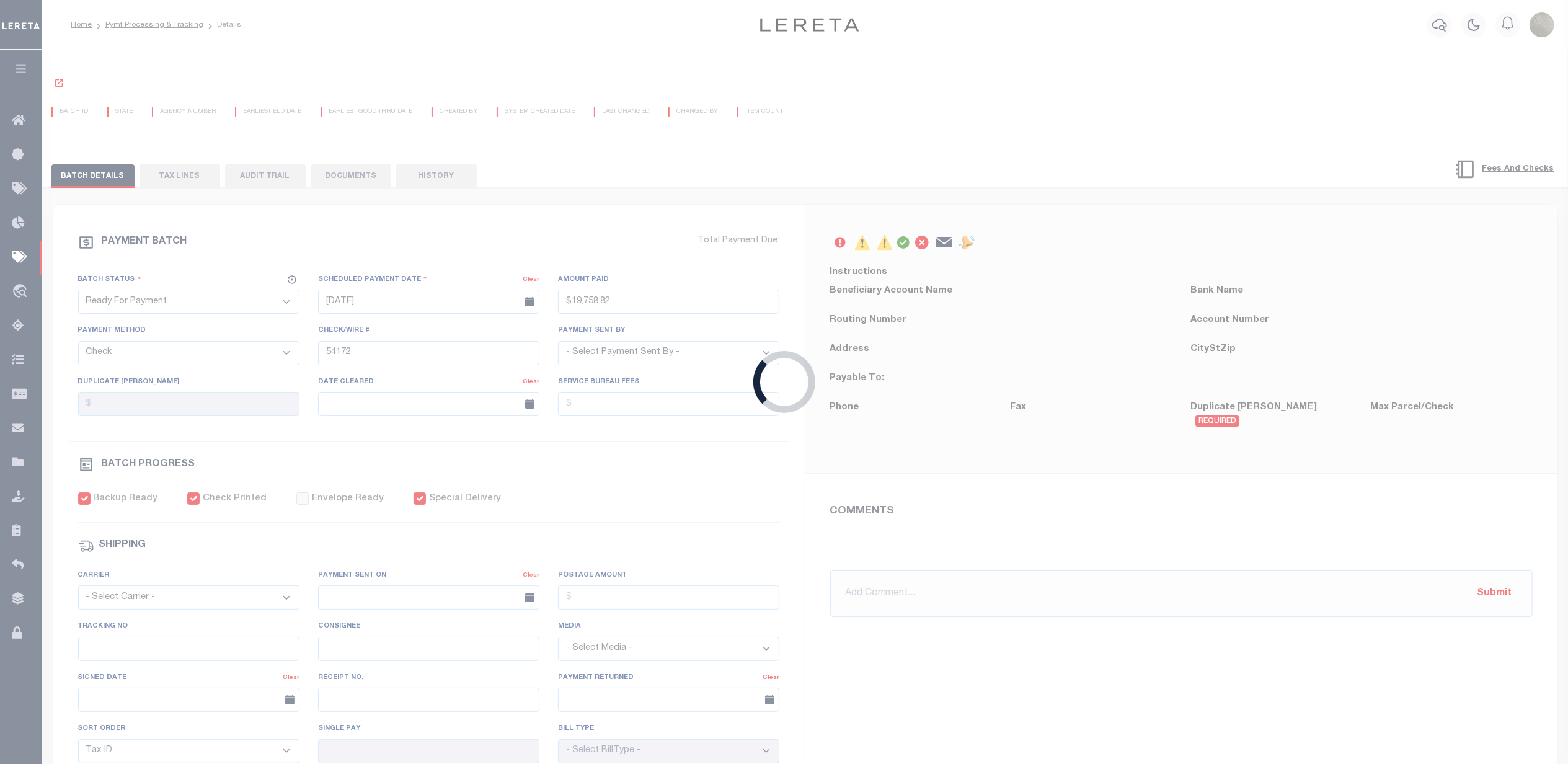
select select "[PERSON_NAME]"
checkbox input "true"
select select
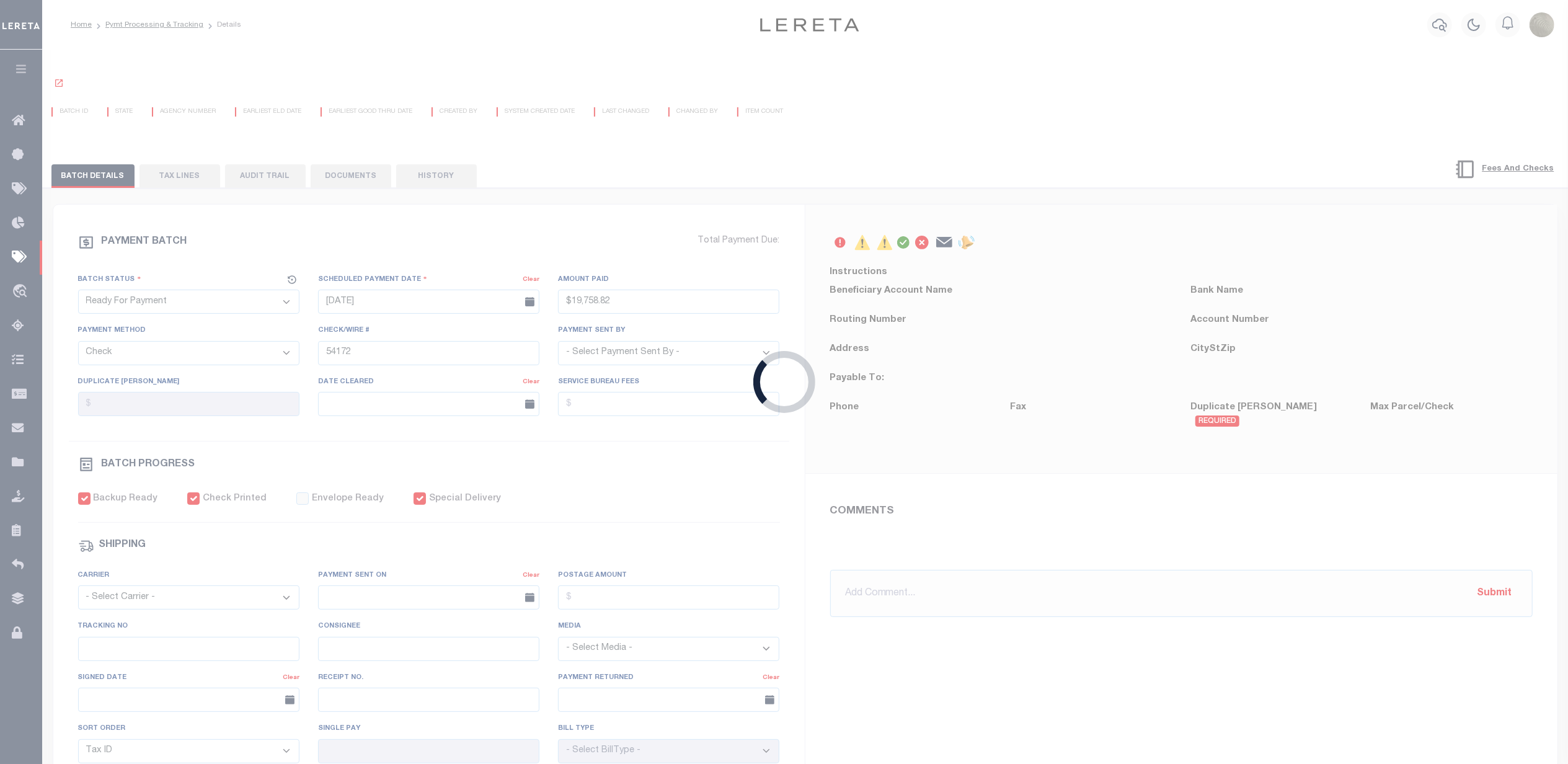
type input "N"
radio input "true"
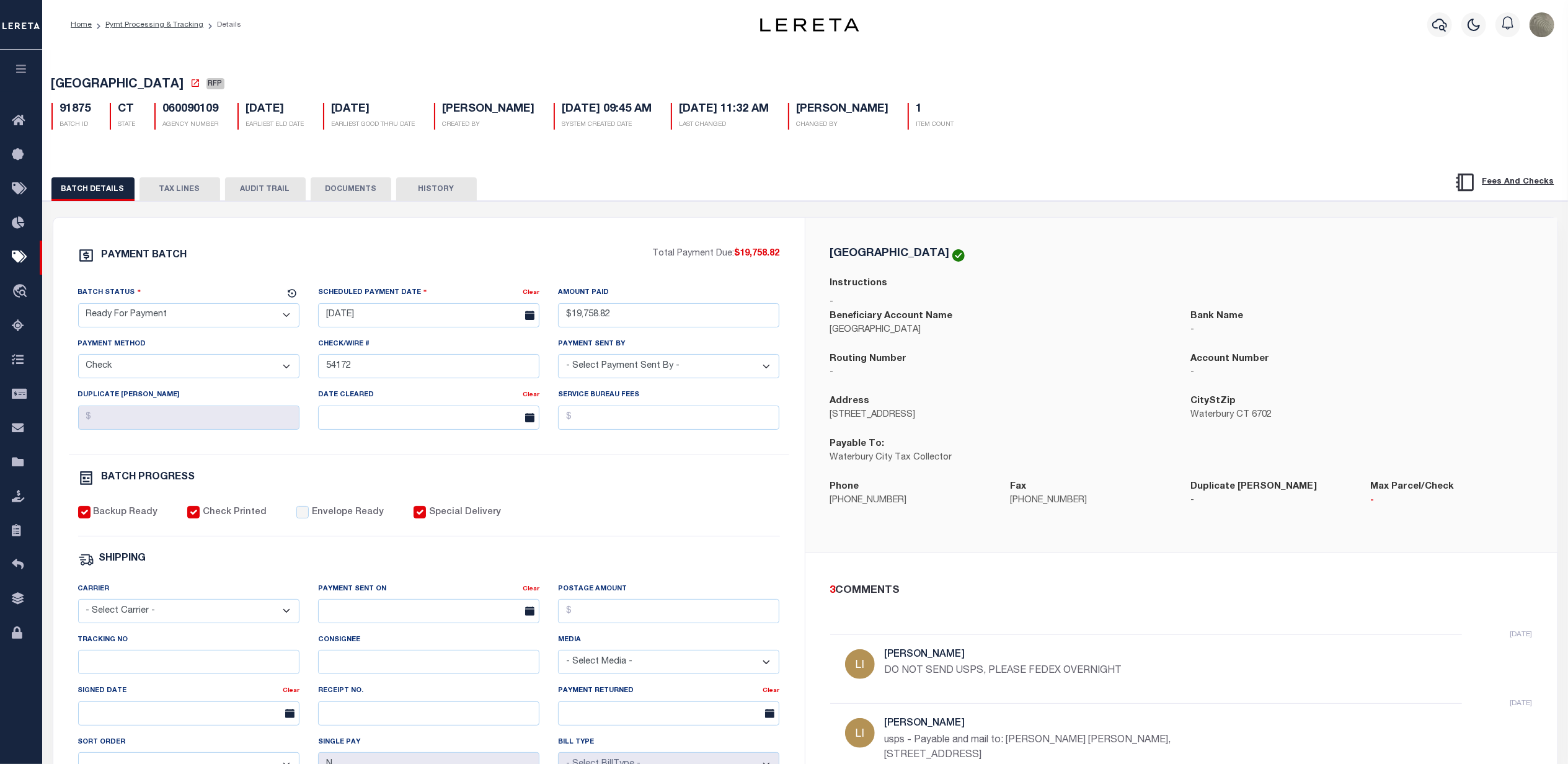
click at [167, 316] on select "- Select Status - Scheduled for Payment Ready For Payment Payment Sent Cleared …" at bounding box center [188, 315] width 221 height 24
click at [264, 264] on div "PAYMENT BATCH" at bounding box center [365, 259] width 575 height 23
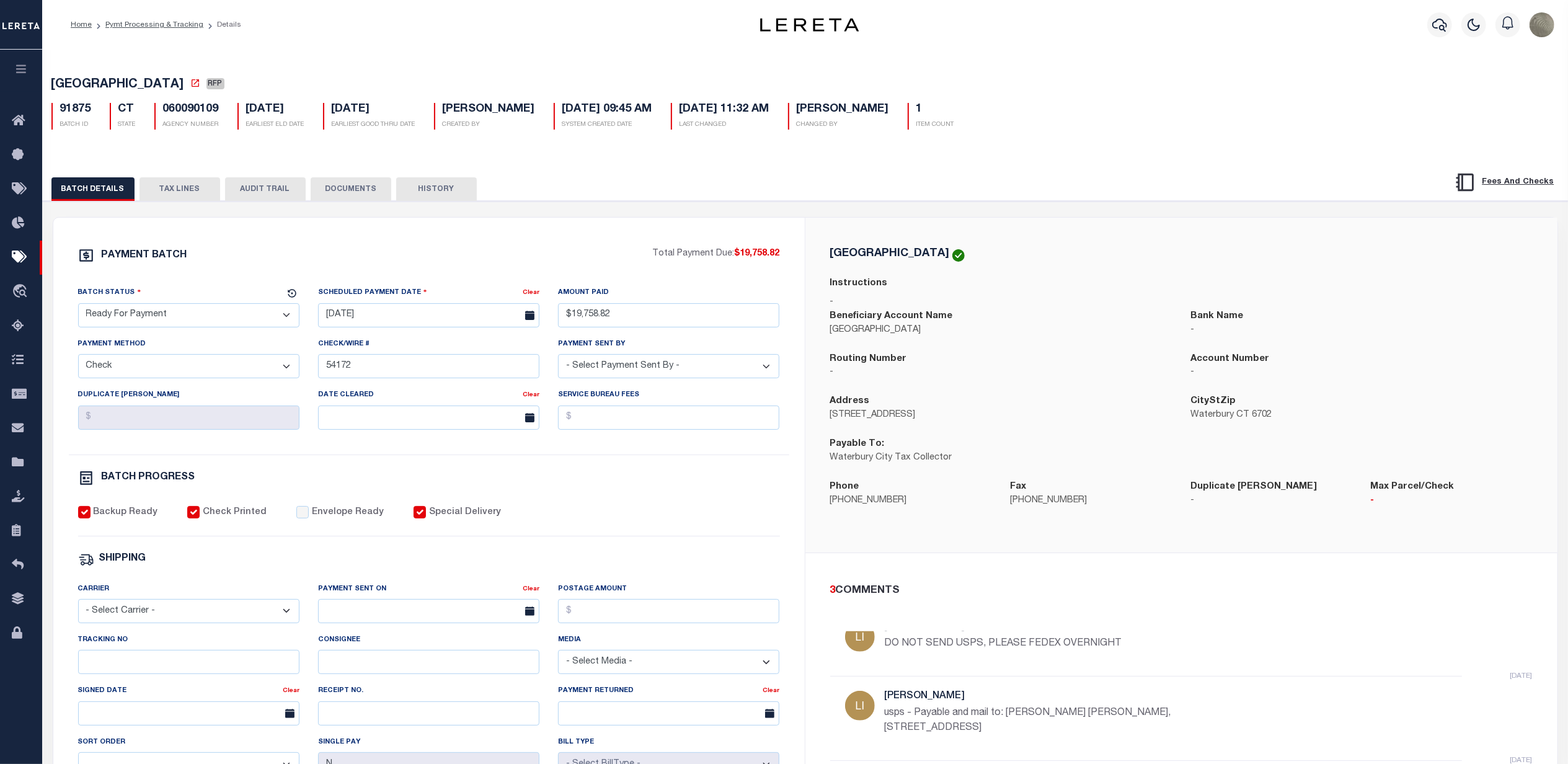
scroll to position [55, 0]
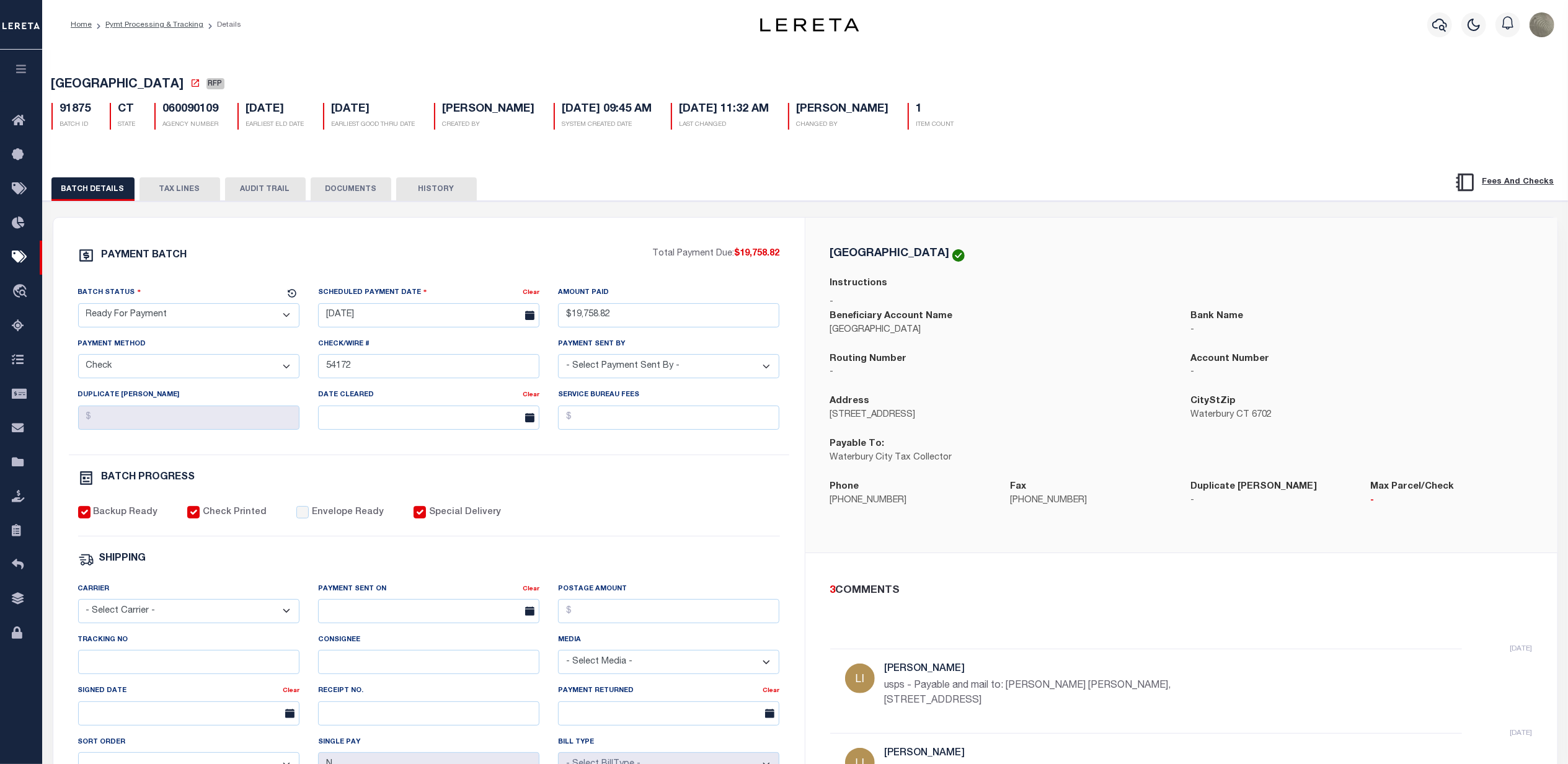
drag, startPoint x: 1067, startPoint y: 715, endPoint x: 1010, endPoint y: 691, distance: 61.8
click at [1010, 691] on div "[DATE] [PERSON_NAME] usps - Payable and mail to: [PERSON_NAME] [PERSON_NAME], […" at bounding box center [1070, 691] width 372 height 54
copy p "[PERSON_NAME] [PERSON_NAME], [STREET_ADDRESS]"
click at [16, 260] on icon at bounding box center [22, 257] width 19 height 16
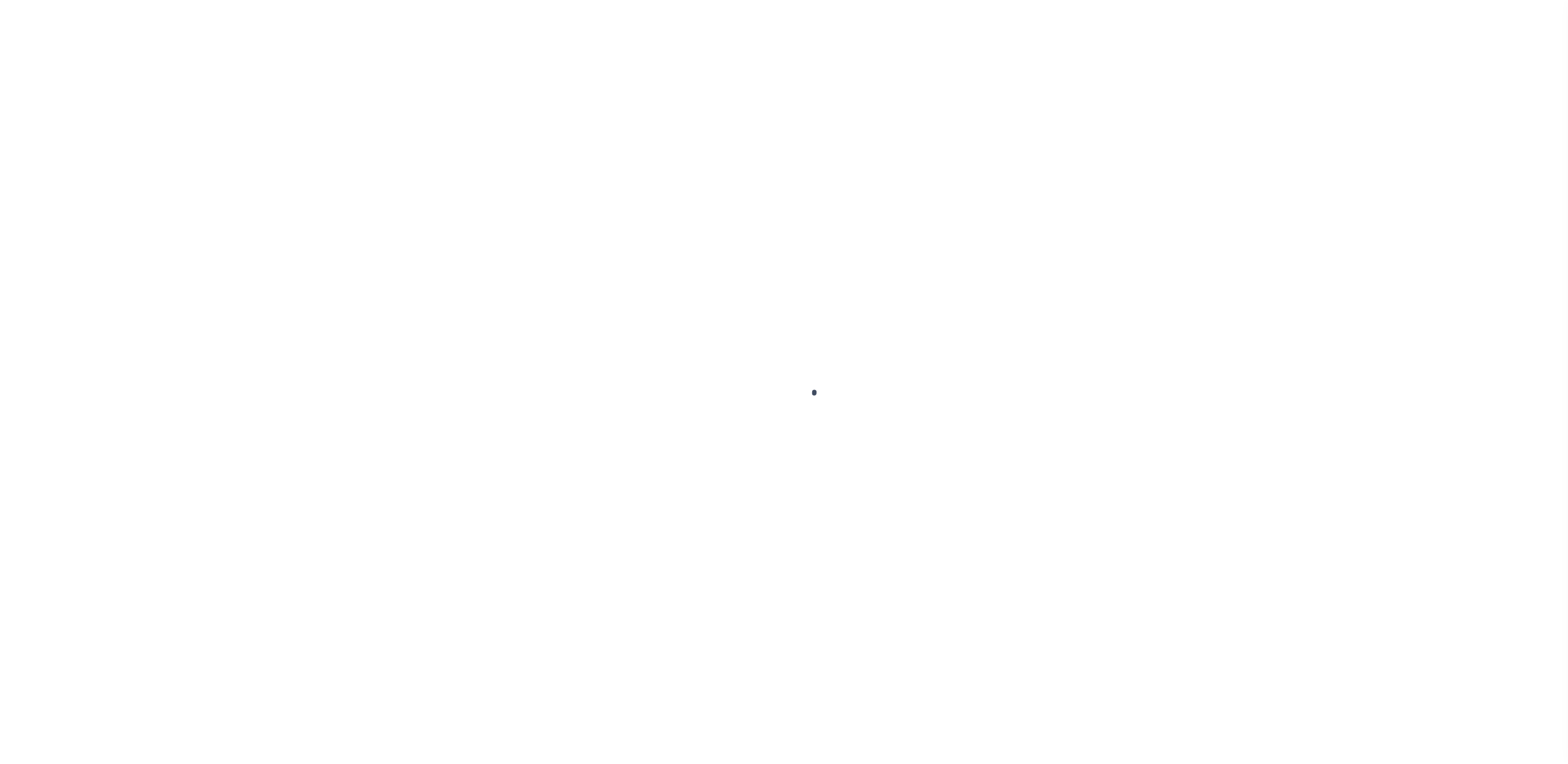
select select "RFP"
select select "CHK"
select select "[PERSON_NAME]"
select select
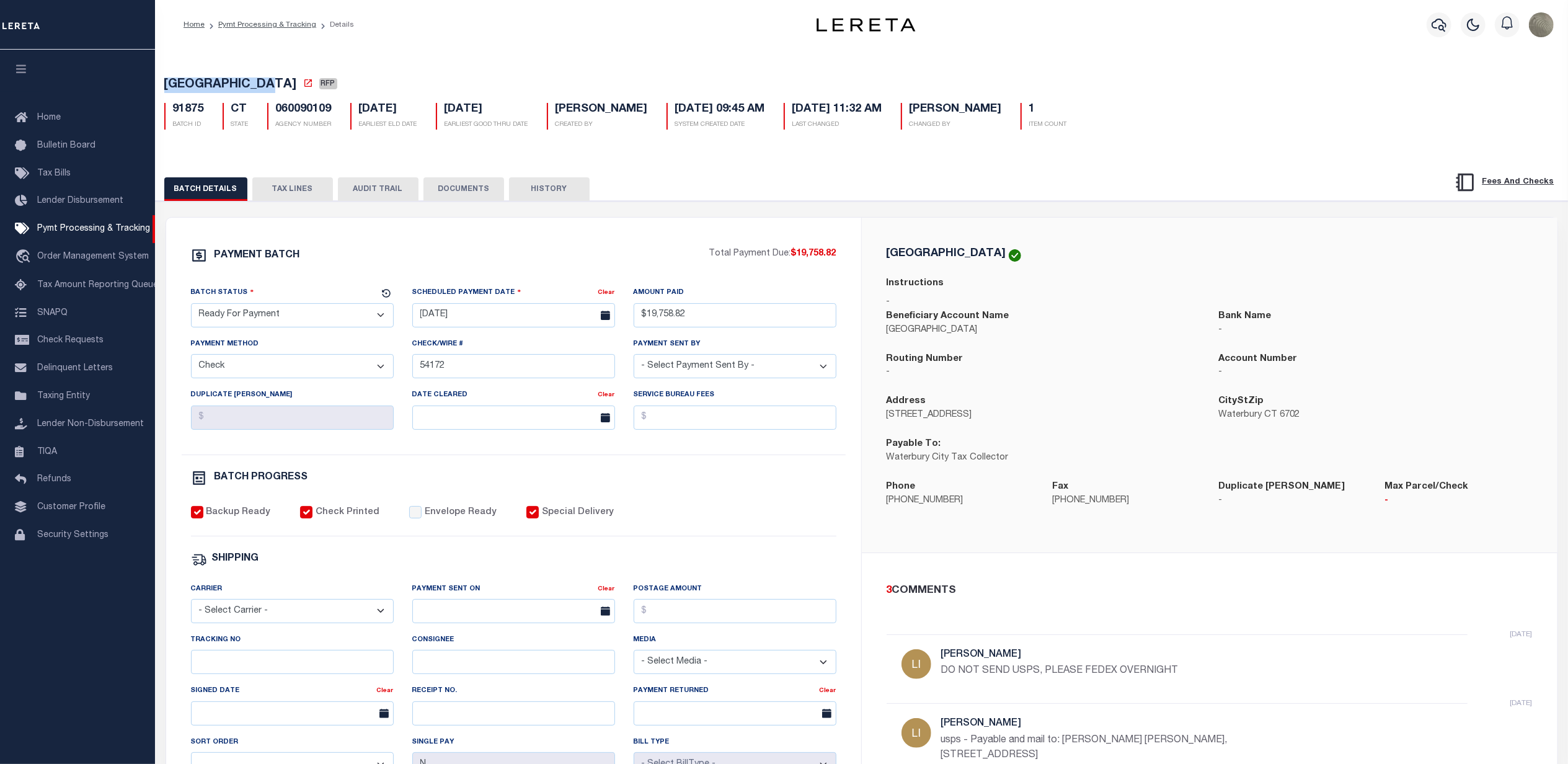
drag, startPoint x: 276, startPoint y: 80, endPoint x: 152, endPoint y: 88, distance: 124.3
click at [152, 88] on div "Home Pymt Processing & Tracking Details Profile Sign out" at bounding box center [784, 520] width 1568 height 1041
copy div "[GEOGRAPHIC_DATA]"
drag, startPoint x: 953, startPoint y: 505, endPoint x: 866, endPoint y: 506, distance: 87.0
click at [866, 506] on div "[GEOGRAPHIC_DATA] Instructions - Beneficiary Account Name [GEOGRAPHIC_DATA] Ban…" at bounding box center [1210, 385] width 696 height 335
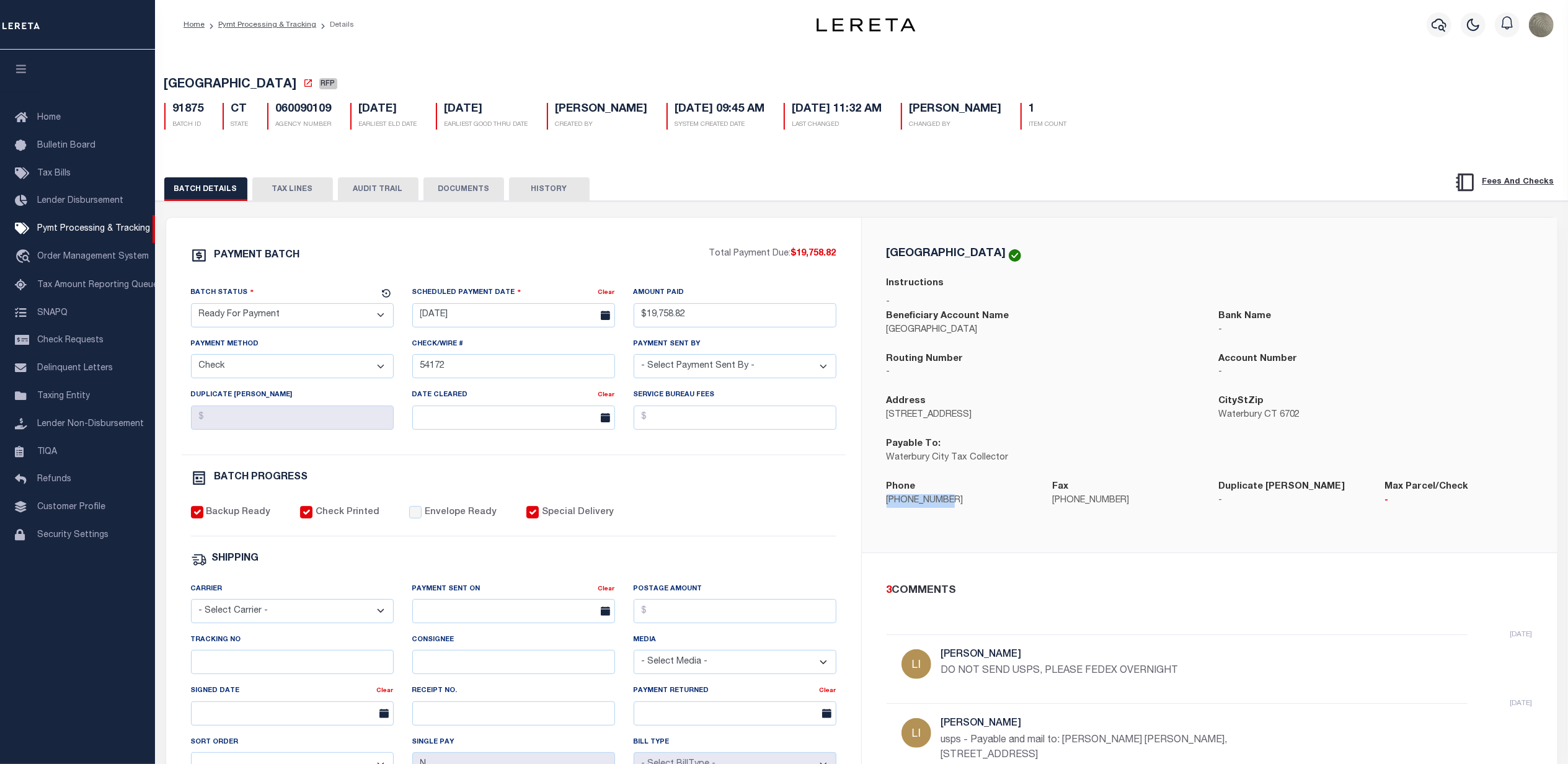
copy p "[PHONE_NUMBER]"
click at [271, 613] on select "- Select Carrier - E-mail Fax Fedex FTP Other UPS USPS" at bounding box center [292, 611] width 202 height 24
select select "FDX"
click at [191, 607] on select "- Select Carrier - E-mail Fax Fedex FTP Other UPS USPS" at bounding box center [292, 611] width 202 height 24
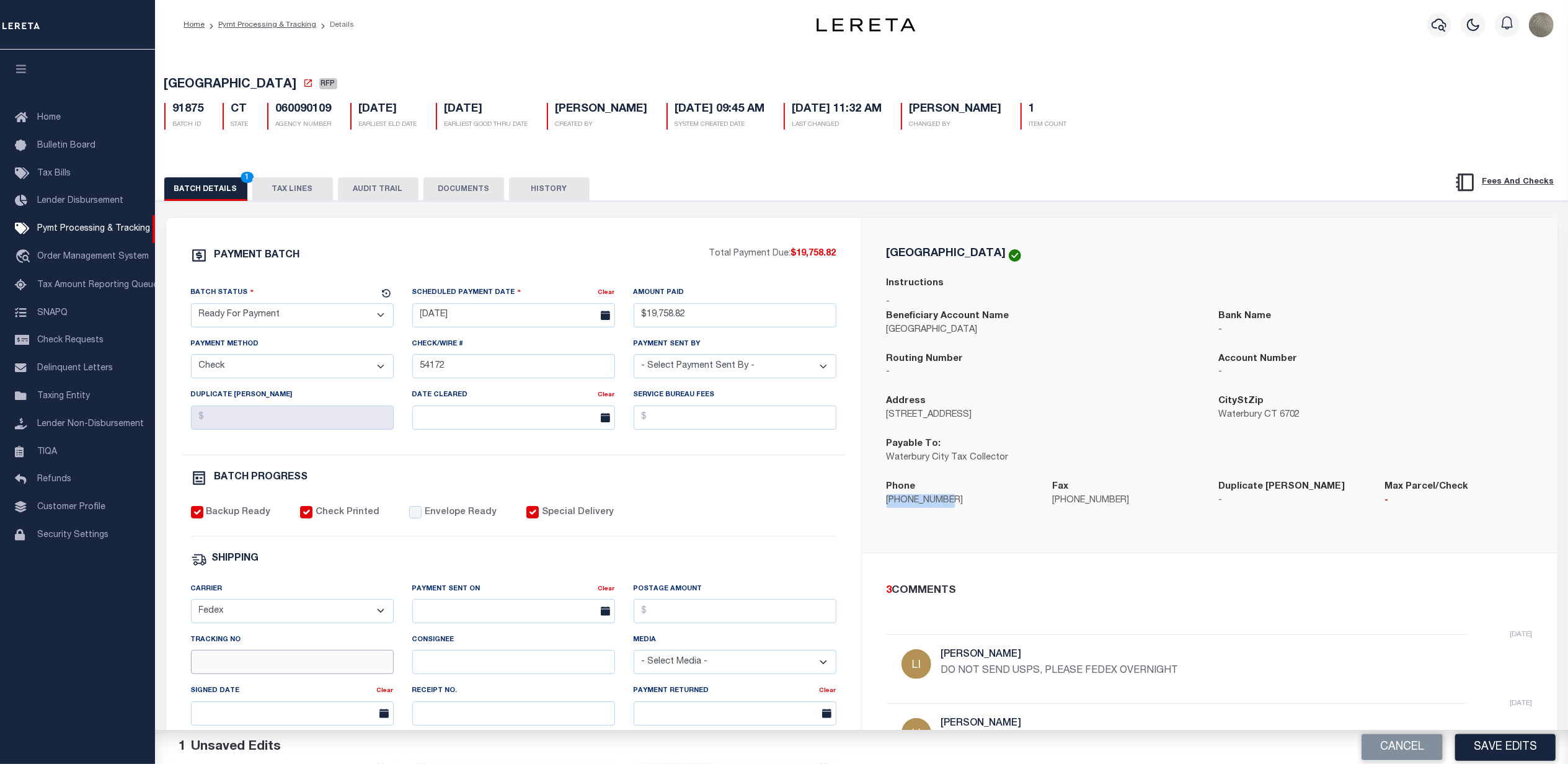
click at [233, 664] on input "Tracking No" at bounding box center [292, 662] width 202 height 24
click at [544, 600] on div "Payment Sent On" at bounding box center [505, 591] width 186 height 17
click at [512, 616] on input "text" at bounding box center [513, 611] width 202 height 24
click at [481, 579] on span "30" at bounding box center [480, 570] width 24 height 24
type input "[DATE]"
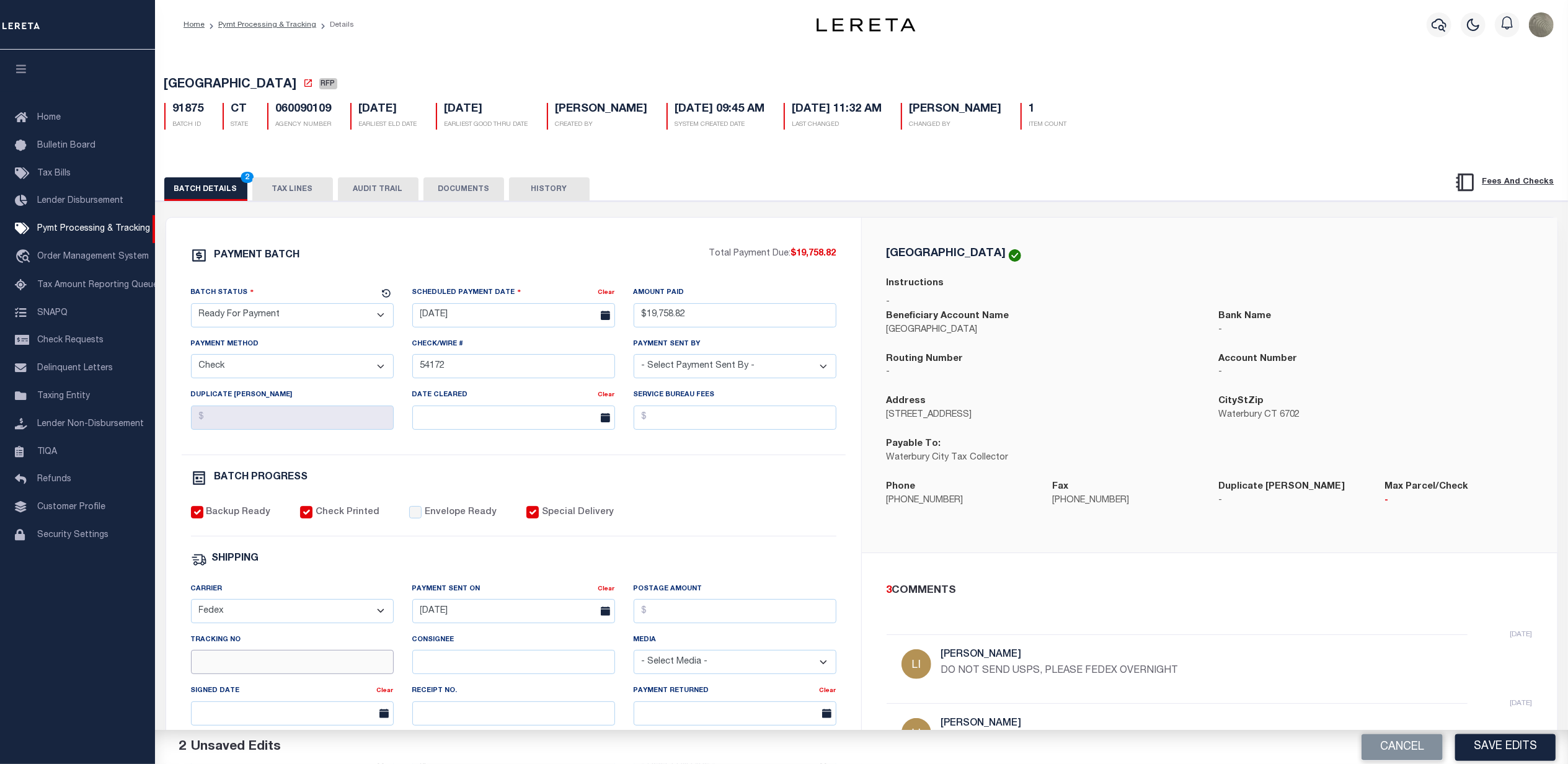
click at [336, 660] on input "Tracking No" at bounding box center [292, 662] width 202 height 24
type input "884808817093"
click at [816, 500] on div "PAYMENT BATCH Total Payment Due: $19,758.82 Batch Status - Select Status -" at bounding box center [514, 580] width 666 height 666
click at [428, 520] on label "Envelope Ready" at bounding box center [461, 513] width 72 height 13
click at [421, 519] on input "Envelope Ready" at bounding box center [415, 512] width 13 height 13
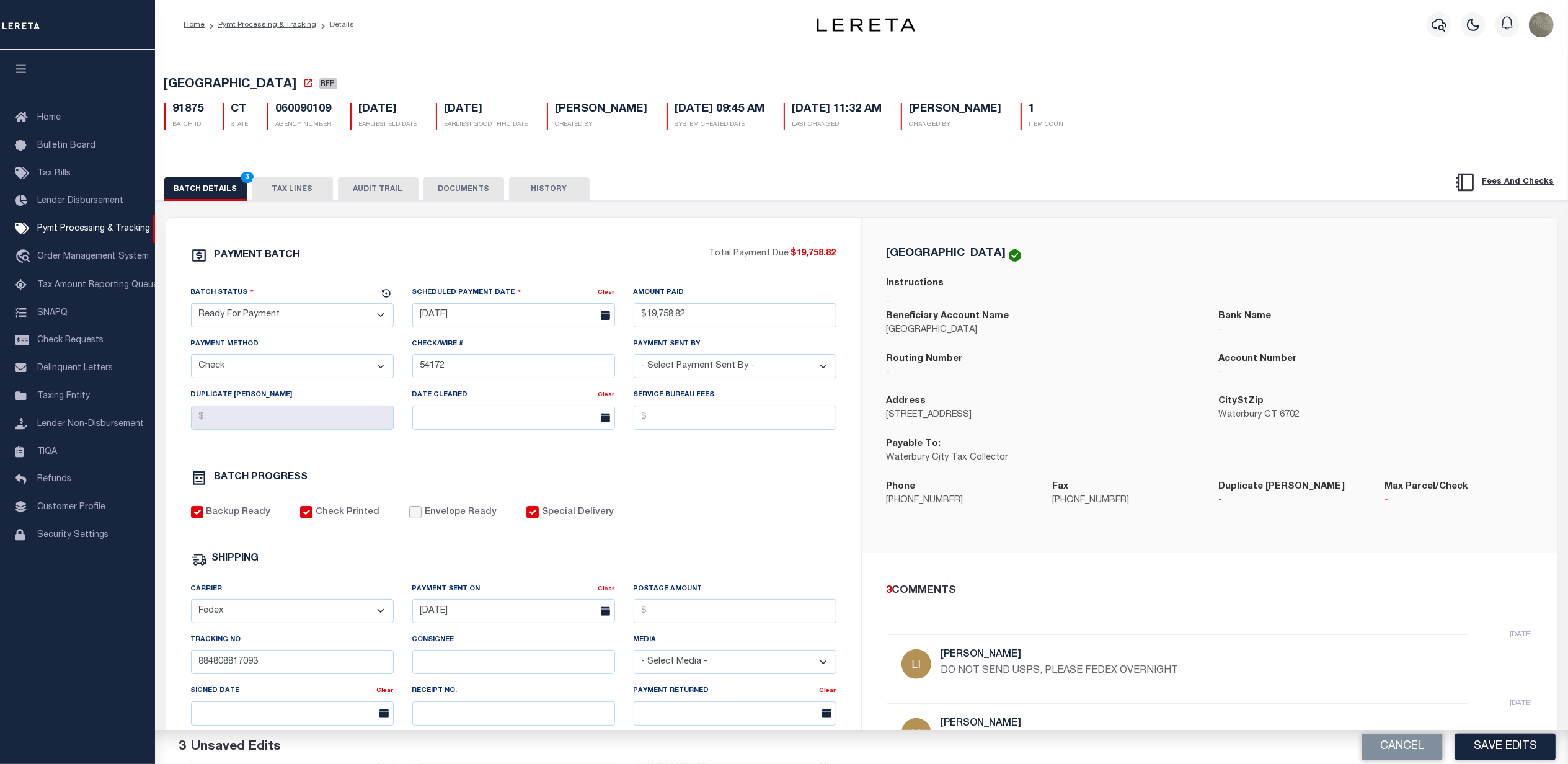
checkbox input "true"
drag, startPoint x: 310, startPoint y: 322, endPoint x: 305, endPoint y: 332, distance: 11.2
click at [310, 322] on select "- Select Status - Scheduled for Payment Ready For Payment Payment Sent Cleared …" at bounding box center [292, 315] width 202 height 24
select select "SNT"
click at [191, 307] on select "- Select Status - Scheduled for Payment Ready For Payment Payment Sent Cleared …" at bounding box center [292, 315] width 202 height 24
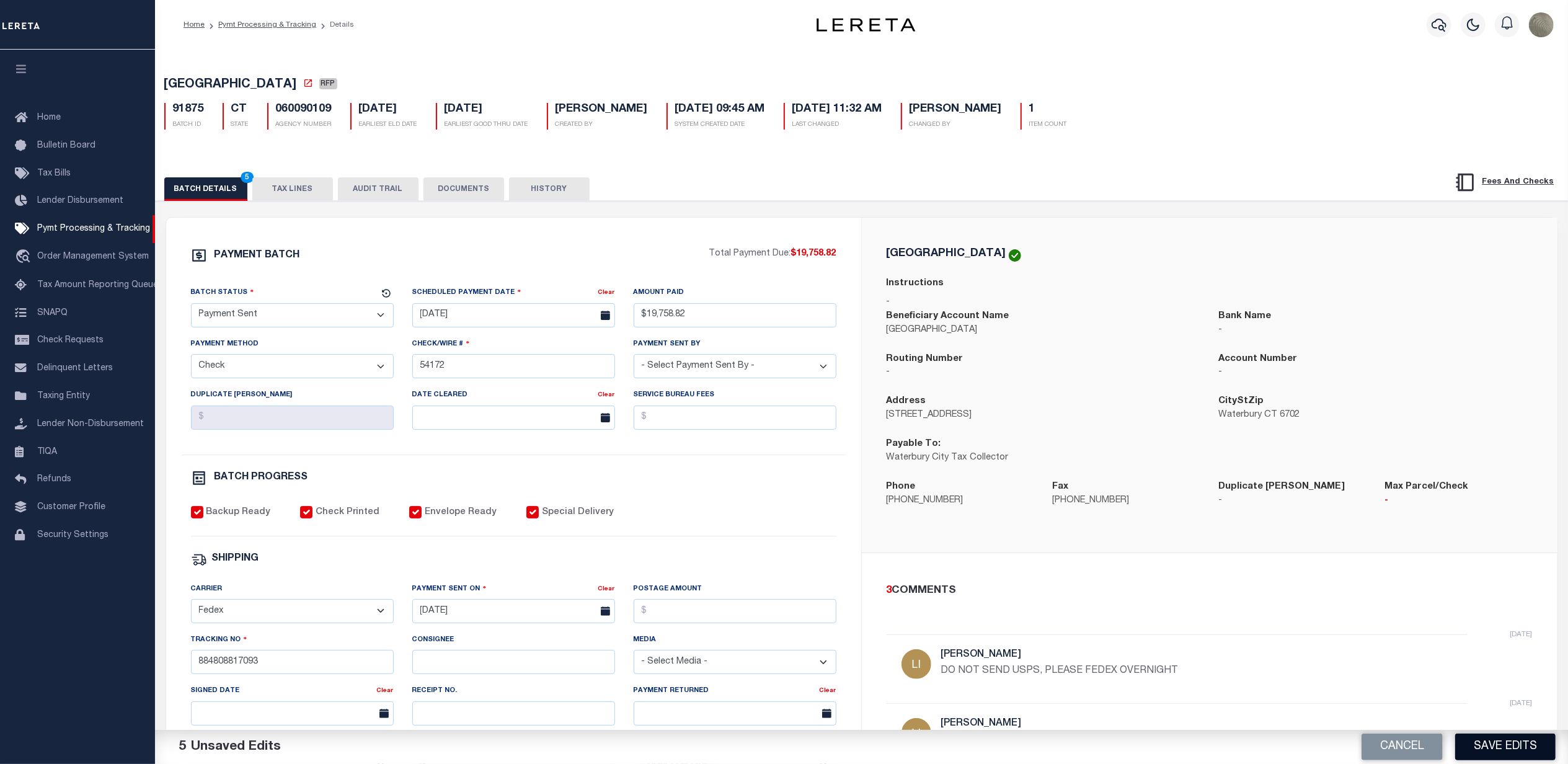
click at [1501, 742] on button "Save Edits" at bounding box center [1505, 748] width 100 height 27
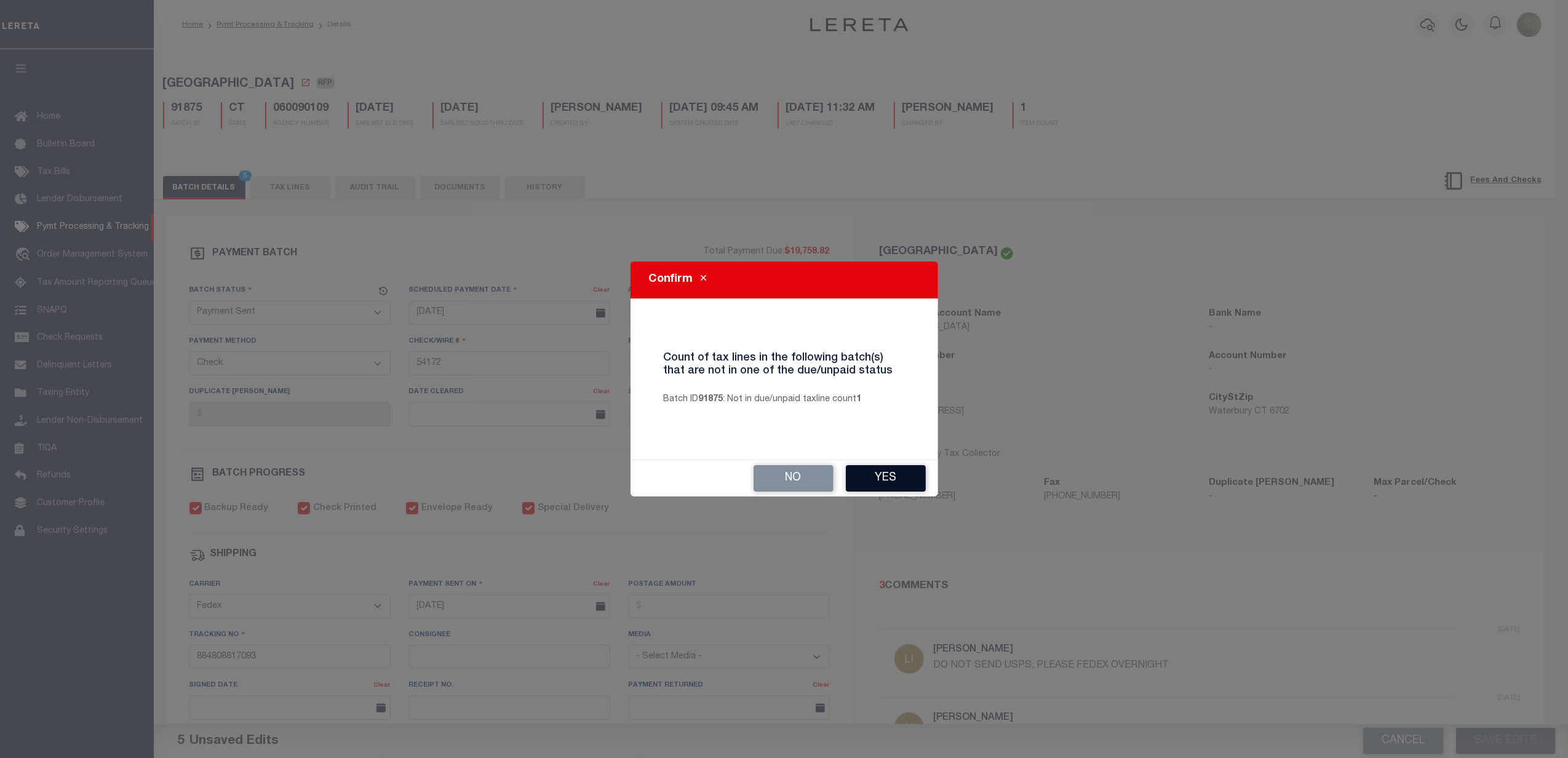
click at [894, 484] on button "Yes" at bounding box center [885, 478] width 80 height 27
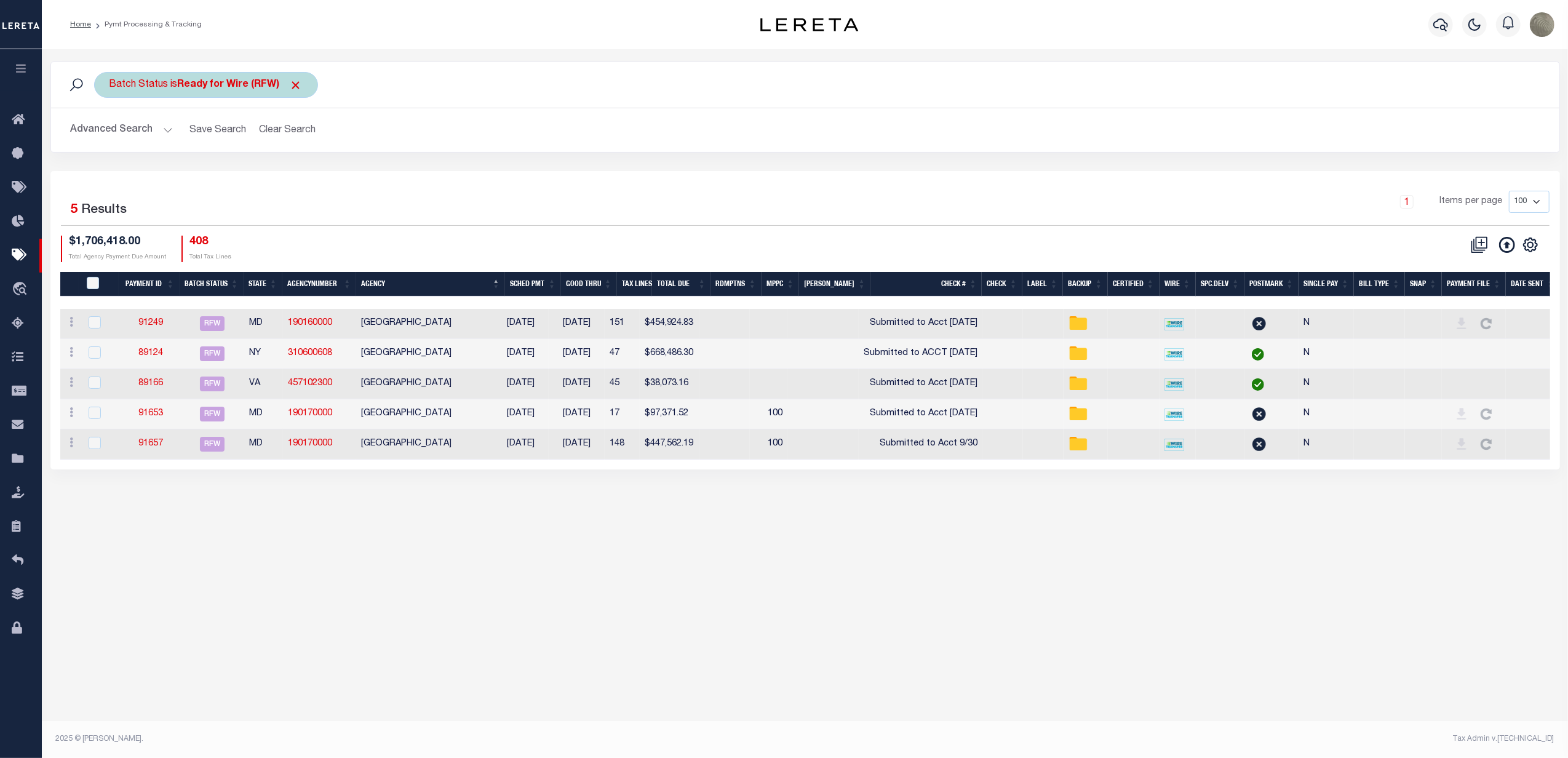
click at [198, 72] on div "Batch Status is Ready for Wire (RFW)" at bounding box center [206, 85] width 224 height 26
click at [181, 138] on select "Awaiting Funds (AWF) Cleared and Complete (CAC) New Check Needed (NCN) Payment …" at bounding box center [200, 145] width 181 height 23
select select "RFP"
click at [110, 134] on select "Awaiting Funds (AWF) Cleared and Complete (CAC) New Check Needed (NCN) Payment …" at bounding box center [200, 145] width 181 height 23
click at [268, 182] on input "Apply" at bounding box center [272, 172] width 36 height 20
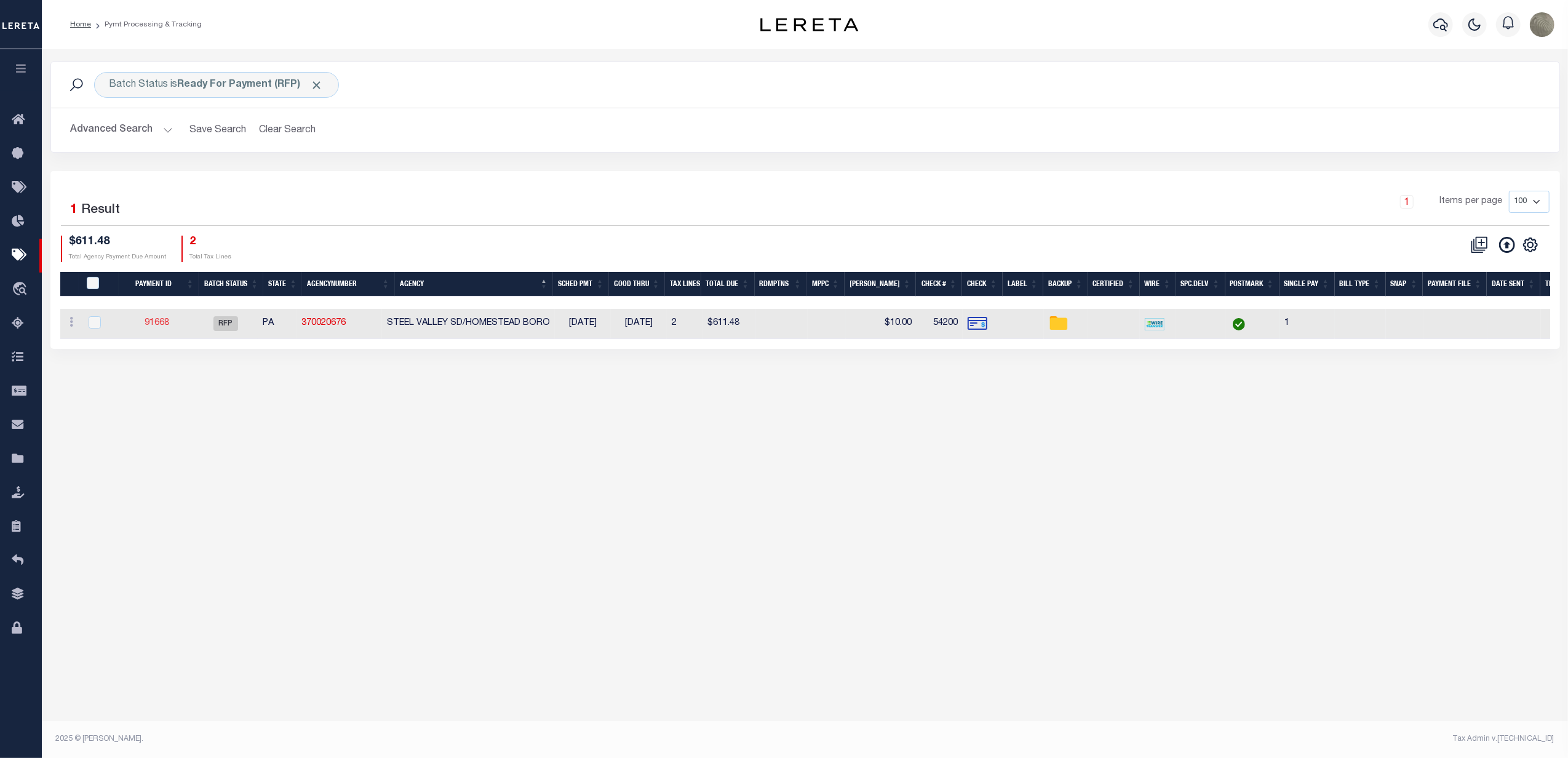
click at [160, 326] on link "91668" at bounding box center [156, 323] width 25 height 9
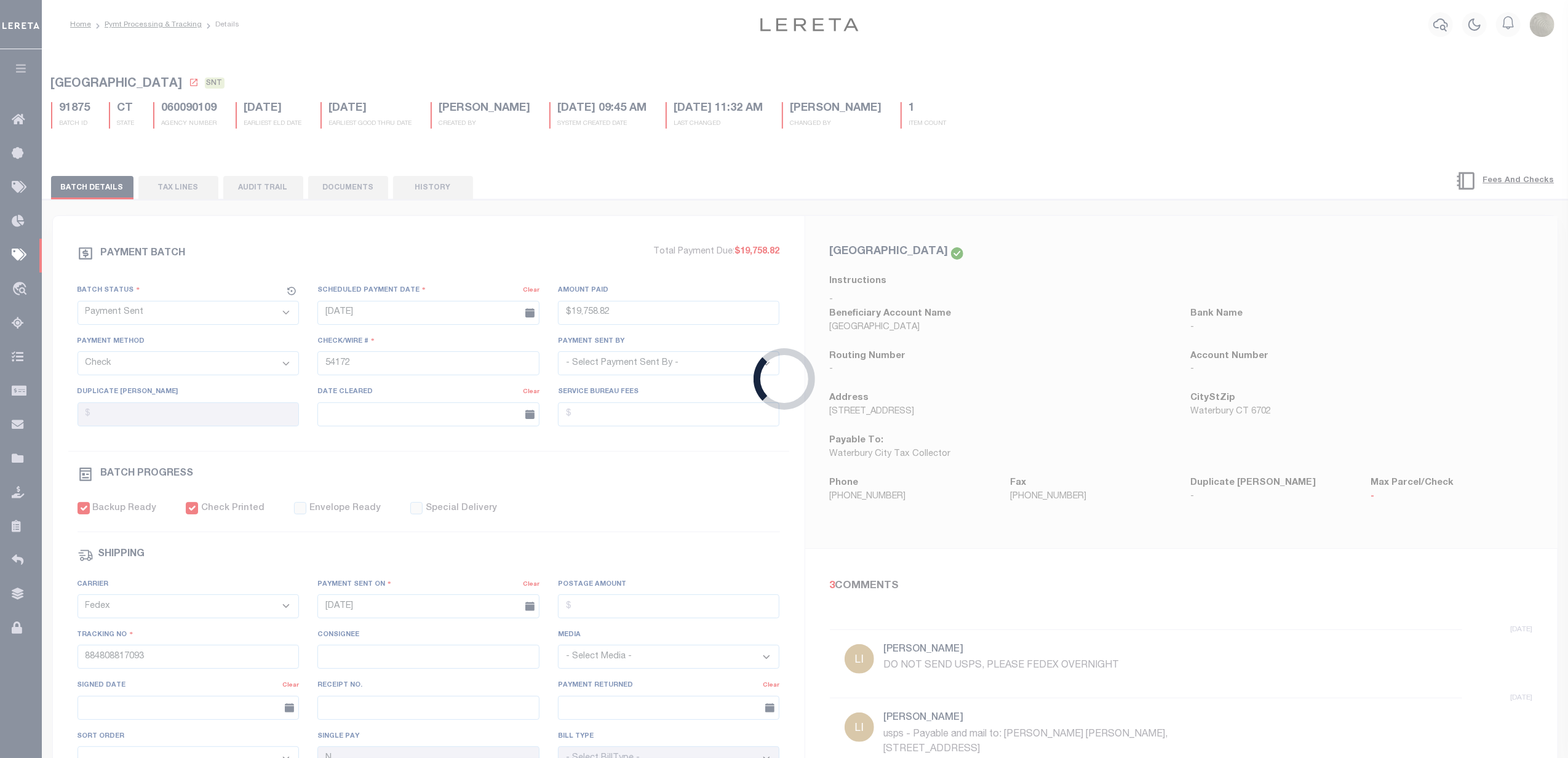
select select "RFP"
type input "[DATE]"
type input "$611.48"
type input "54200"
checkbox input "false"
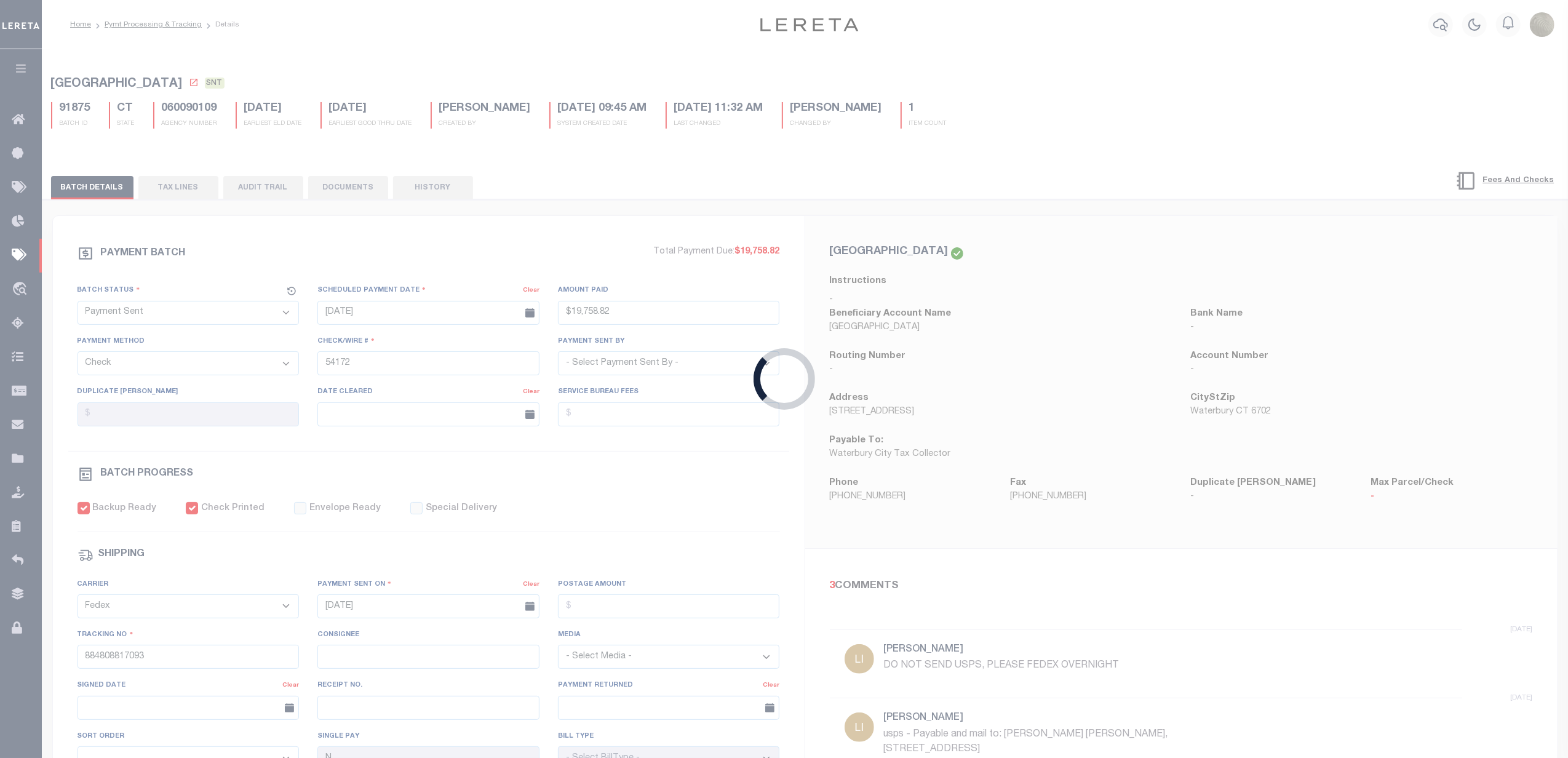
checkbox input "false"
select select
type input "1"
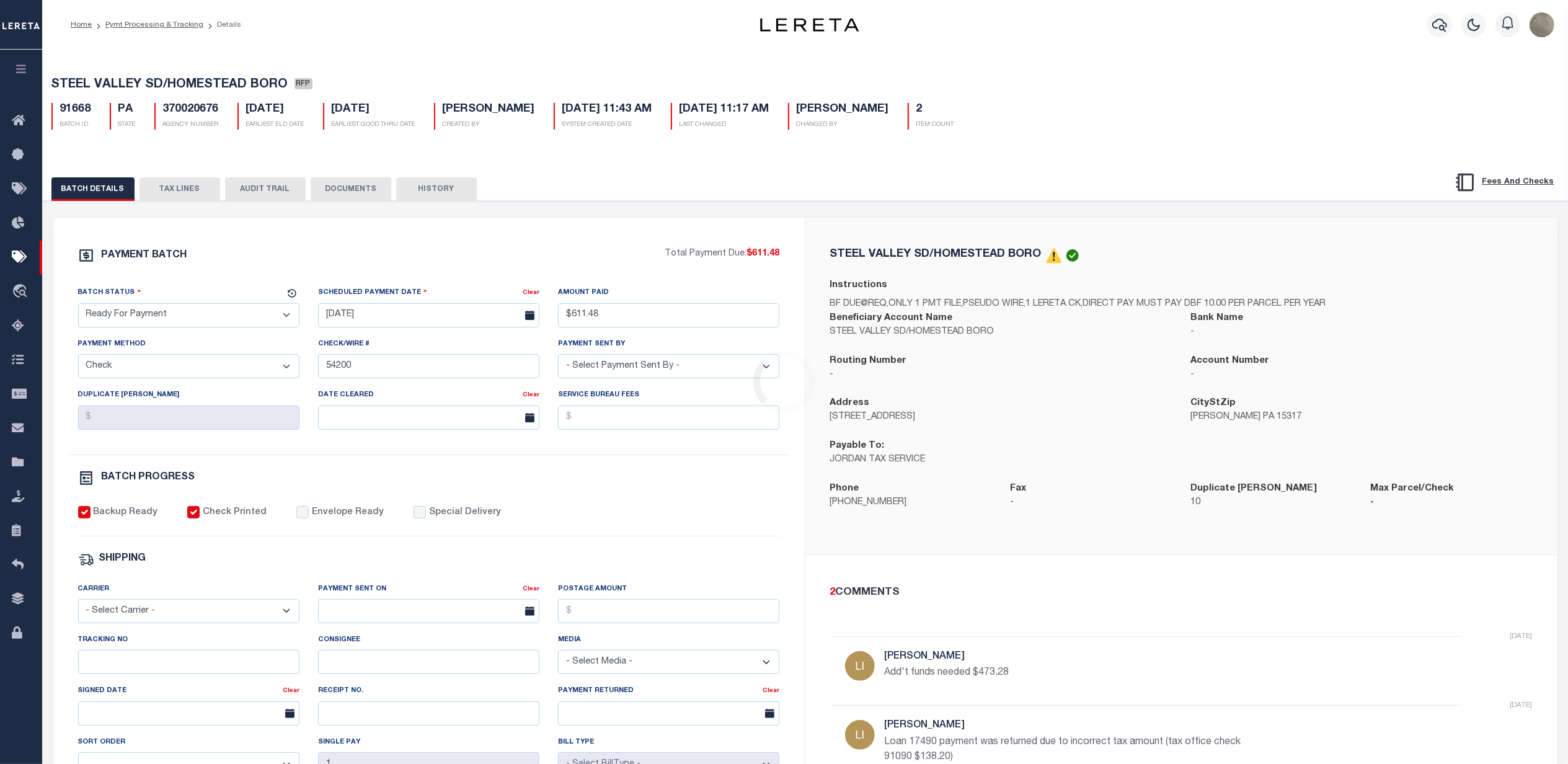
click at [152, 318] on select "- Select Status - Scheduled for Payment Ready For Payment Payment Sent Cleared …" at bounding box center [188, 315] width 221 height 24
select select "SNT"
click at [78, 307] on select "- Select Status - Scheduled for Payment Ready For Payment Payment Sent Cleared …" at bounding box center [188, 315] width 221 height 24
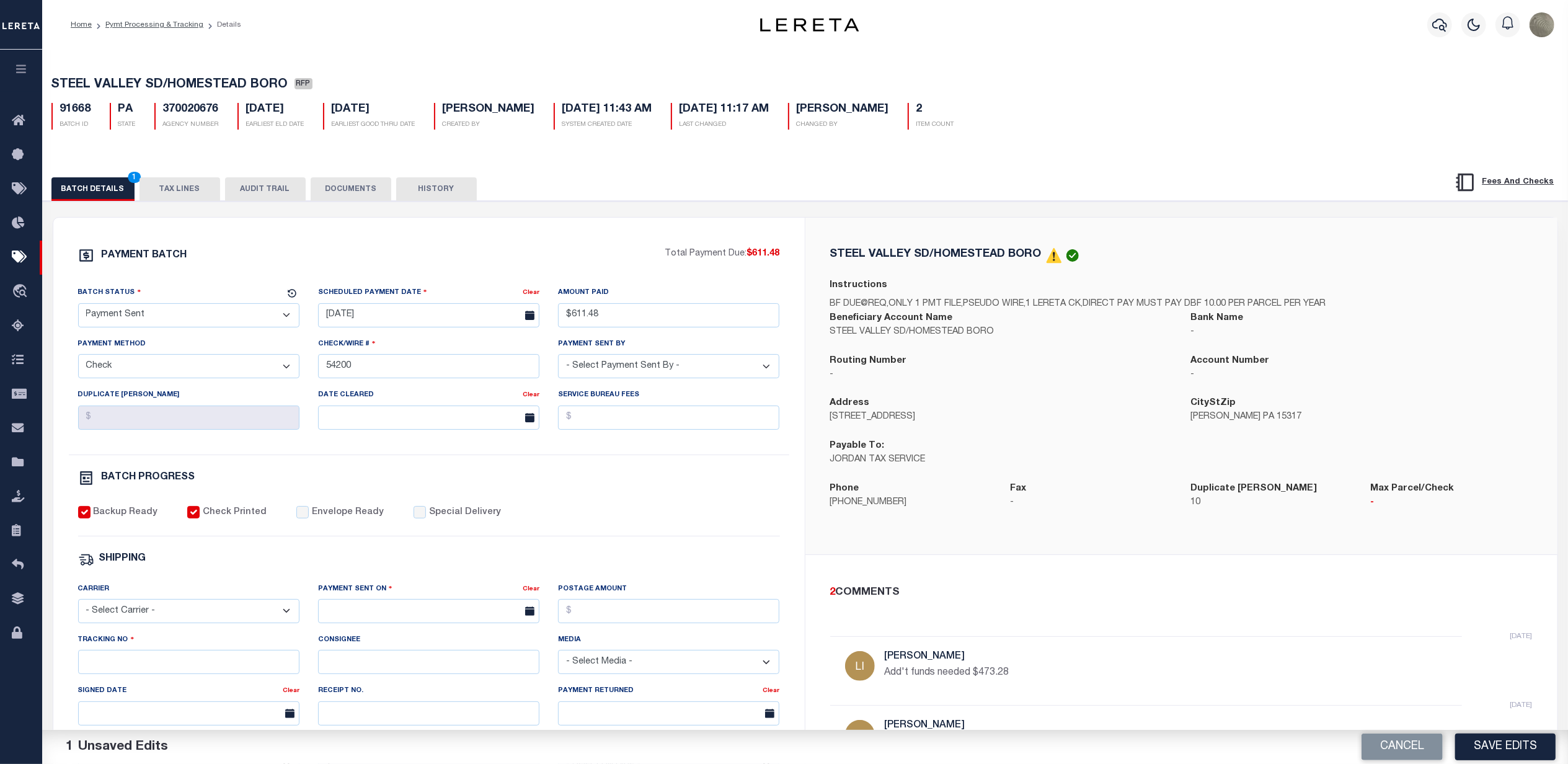
click at [284, 516] on div "Backup Ready Check Printed Envelope Ready Special Delivery" at bounding box center [429, 521] width 702 height 31
click at [296, 519] on input "Envelope Ready" at bounding box center [302, 512] width 13 height 13
checkbox input "true"
click at [152, 619] on select "- Select Carrier - E-mail Fax Fedex FTP Other UPS USPS" at bounding box center [188, 611] width 221 height 24
select select "FDX"
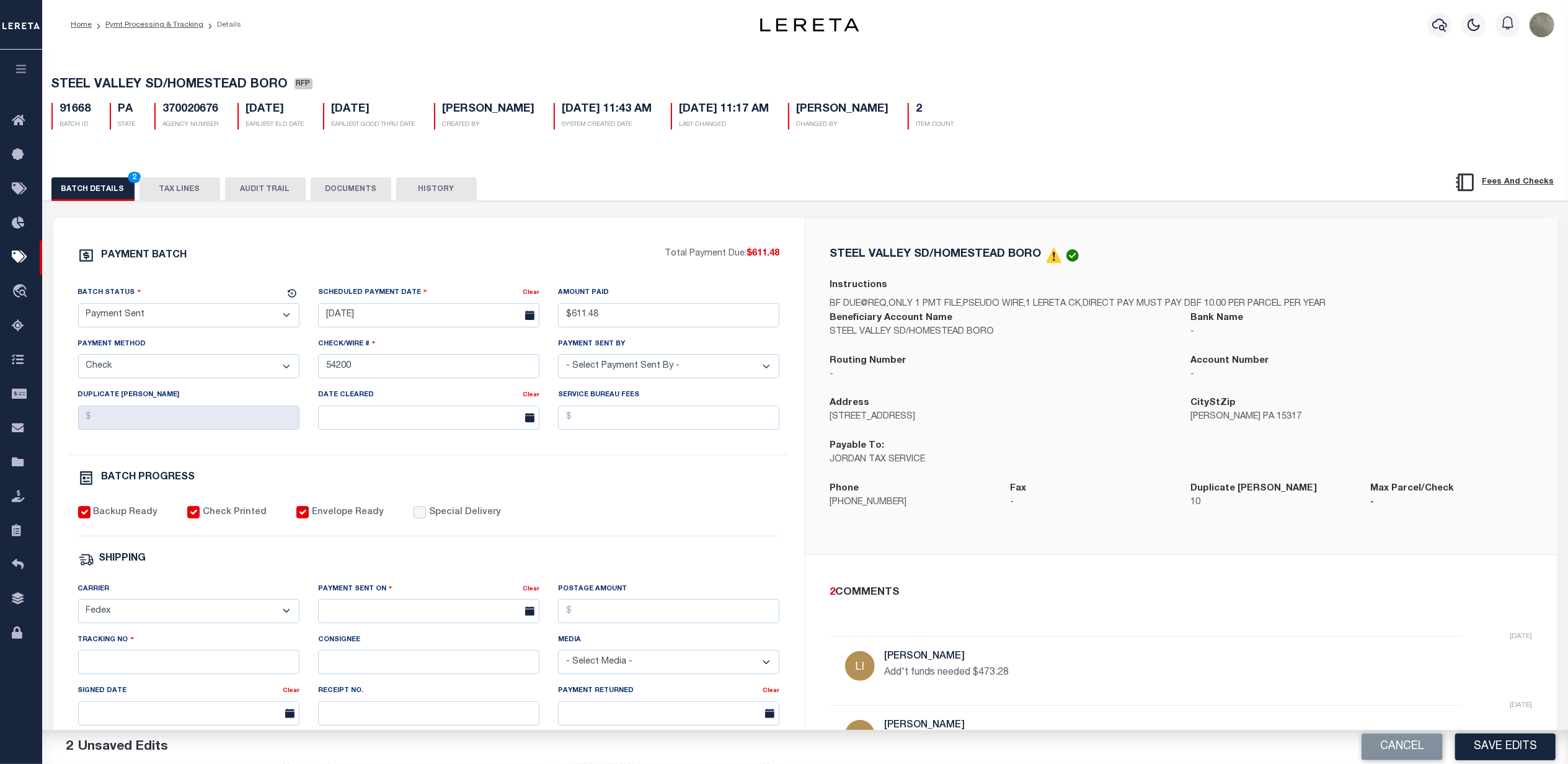
click at [78, 608] on select "- Select Carrier - E-mail Fax Fedex FTP Other UPS USPS" at bounding box center [188, 611] width 221 height 24
click at [665, 521] on div "Backup Ready Check Printed Envelope Ready Special Delivery" at bounding box center [429, 521] width 702 height 31
click at [1168, 238] on div "STEEL VALLEY SD/HOMESTEAD BORO Instructions BF DUE@REQ,ONLY 1 PMT FILE,PSEUDO W…" at bounding box center [1181, 385] width 752 height 337
click at [145, 674] on input "Tracking No" at bounding box center [188, 662] width 221 height 24
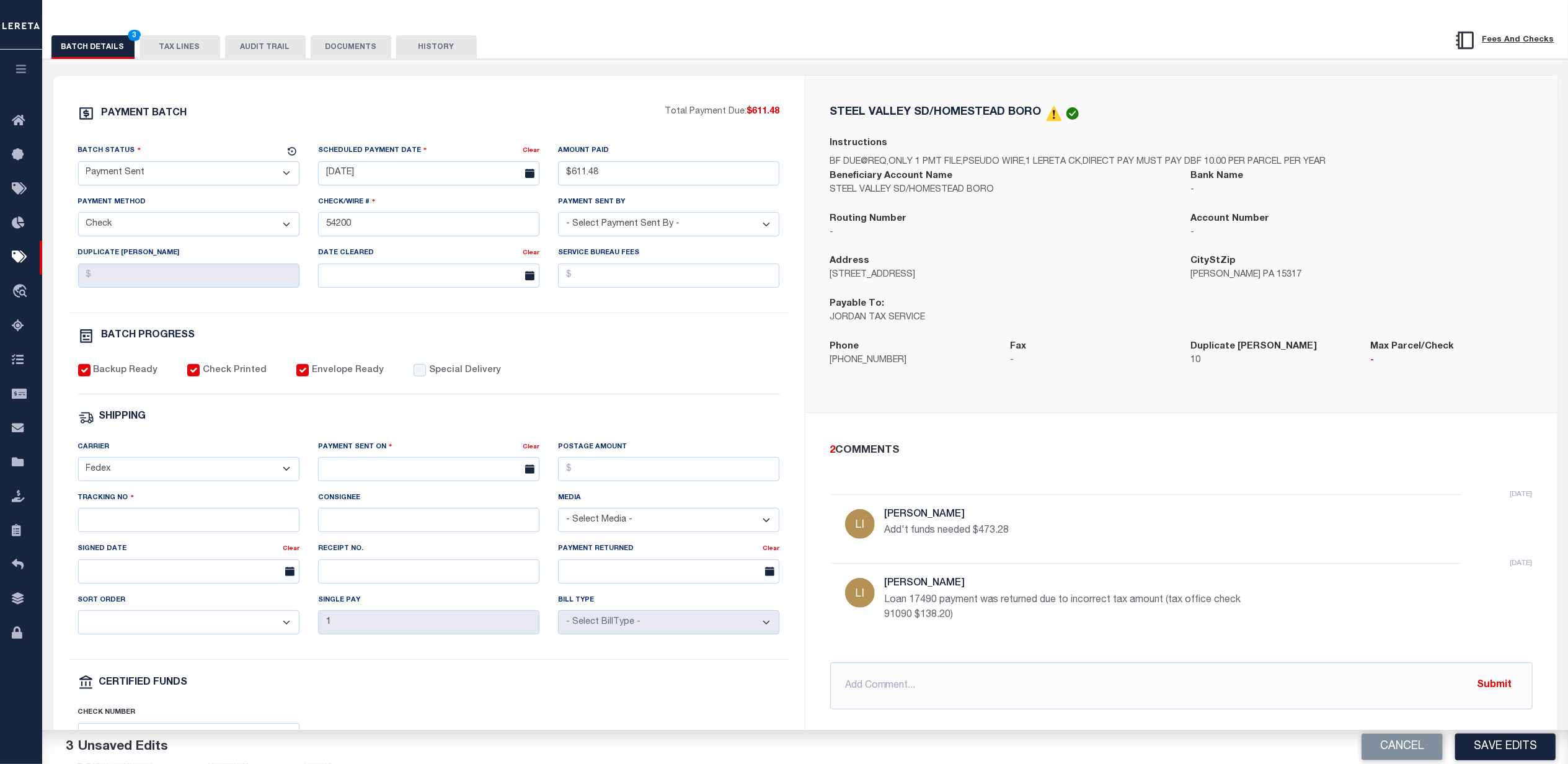
scroll to position [248, 0]
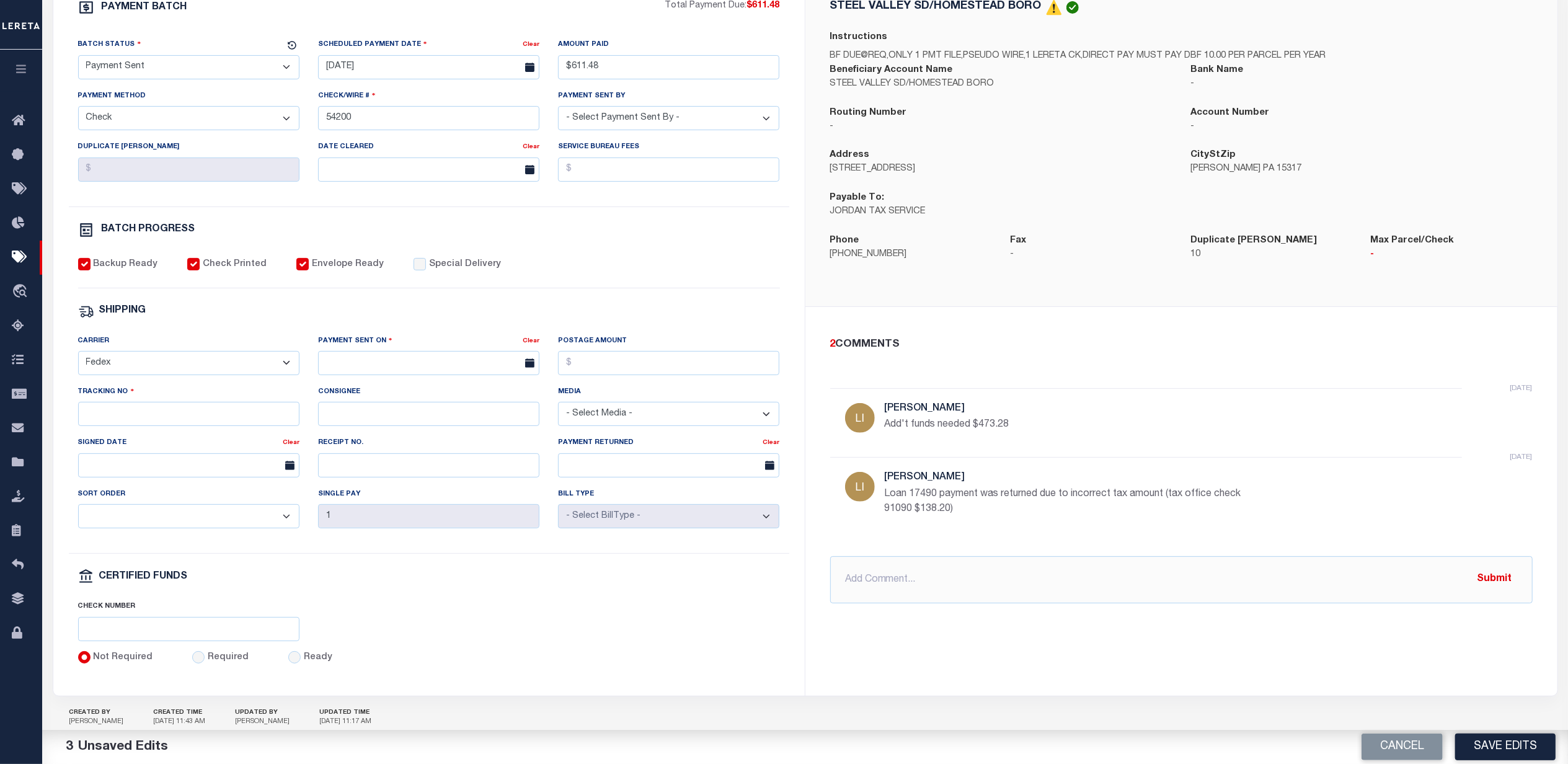
click at [970, 557] on div "2 COMMENTS 1 week ago Little, Audria Add't funds needed $473.28 1 week ago Litt…" at bounding box center [1181, 470] width 723 height 267
click at [960, 578] on input "text" at bounding box center [1181, 580] width 702 height 47
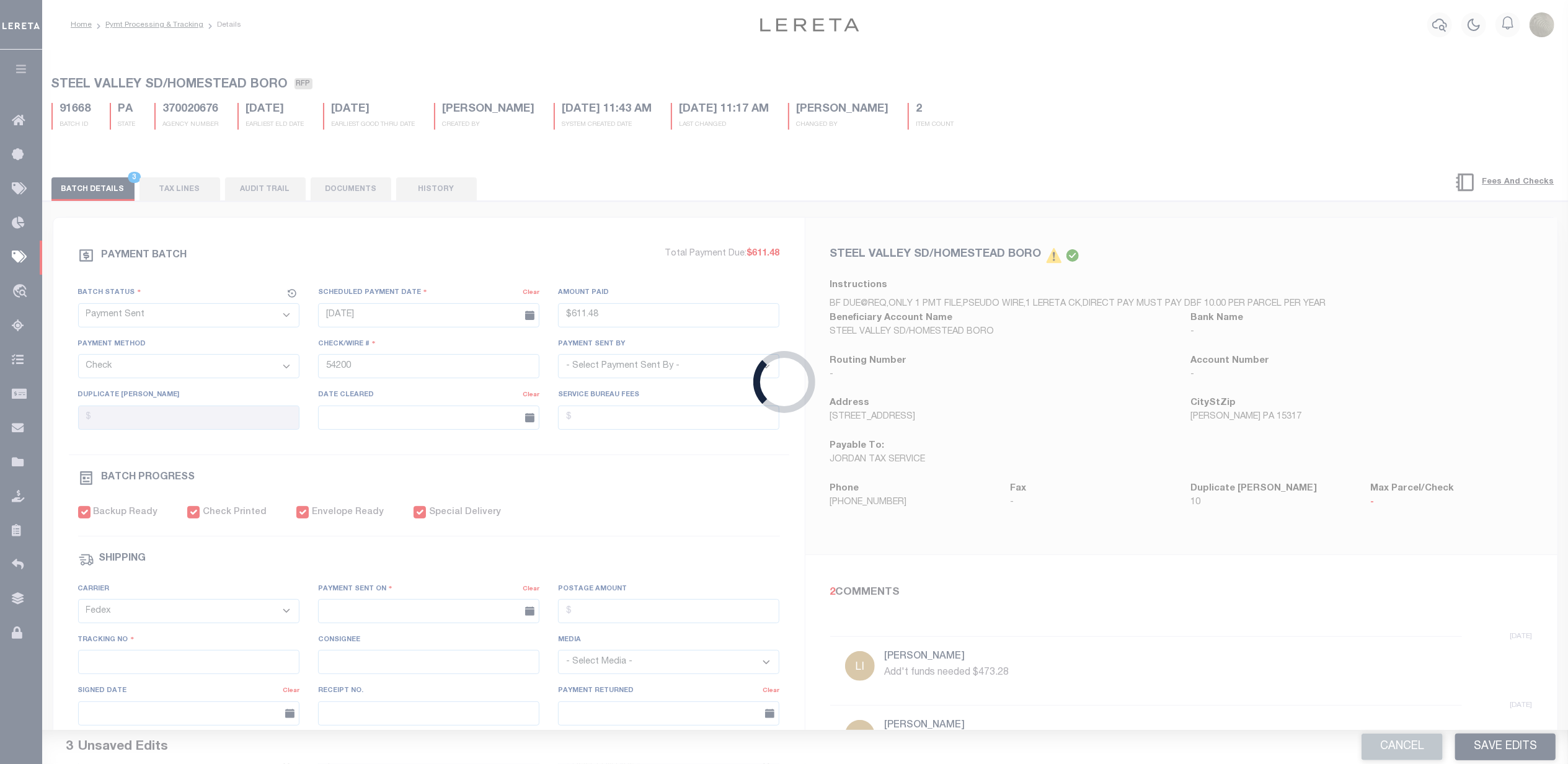
type input "[DATE]"
type input "$19,758.82"
type input "54172"
checkbox input "true"
type input "[DATE]"
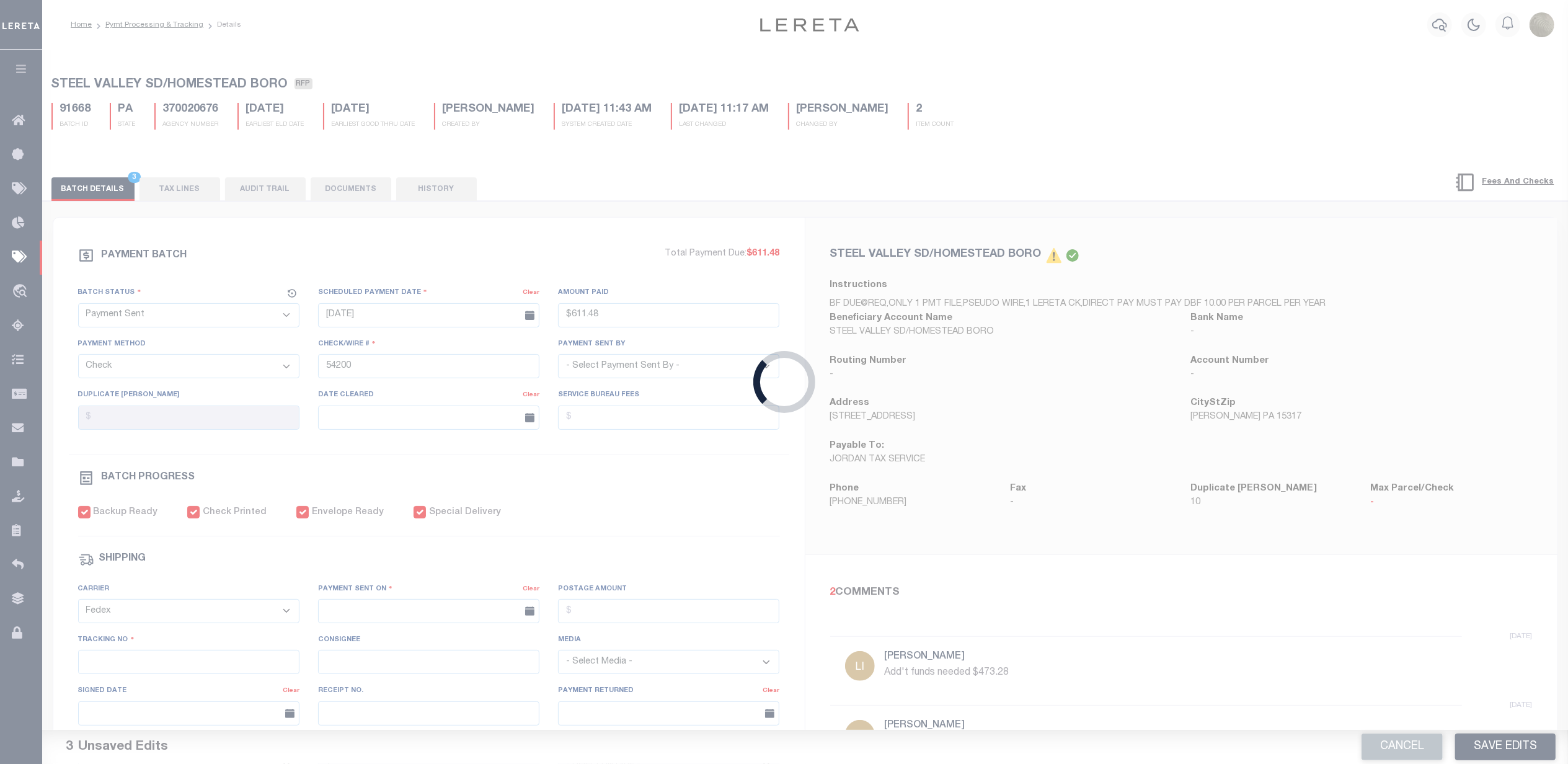
type input "884808817093"
select select
type input "N"
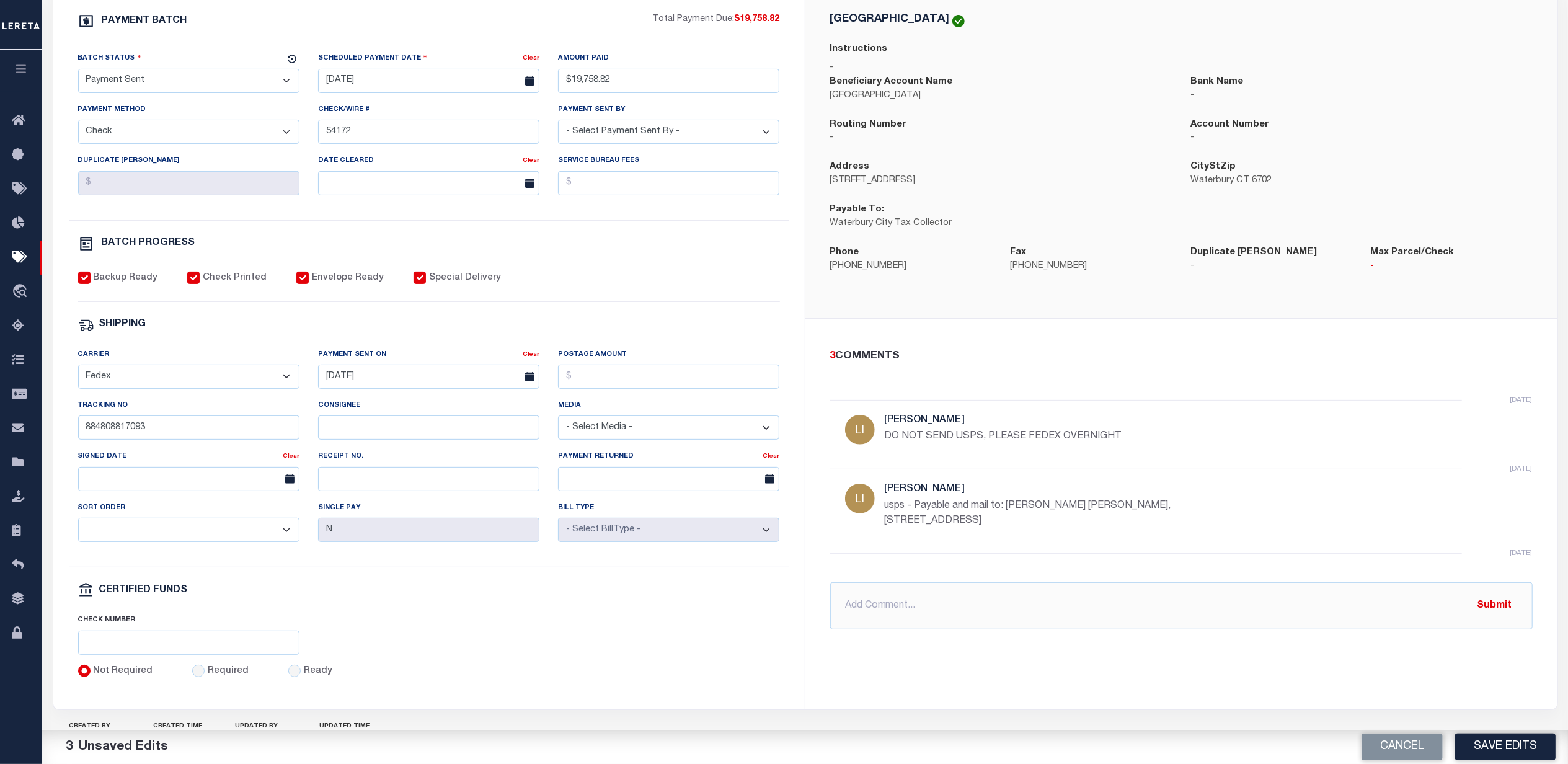
scroll to position [248, 0]
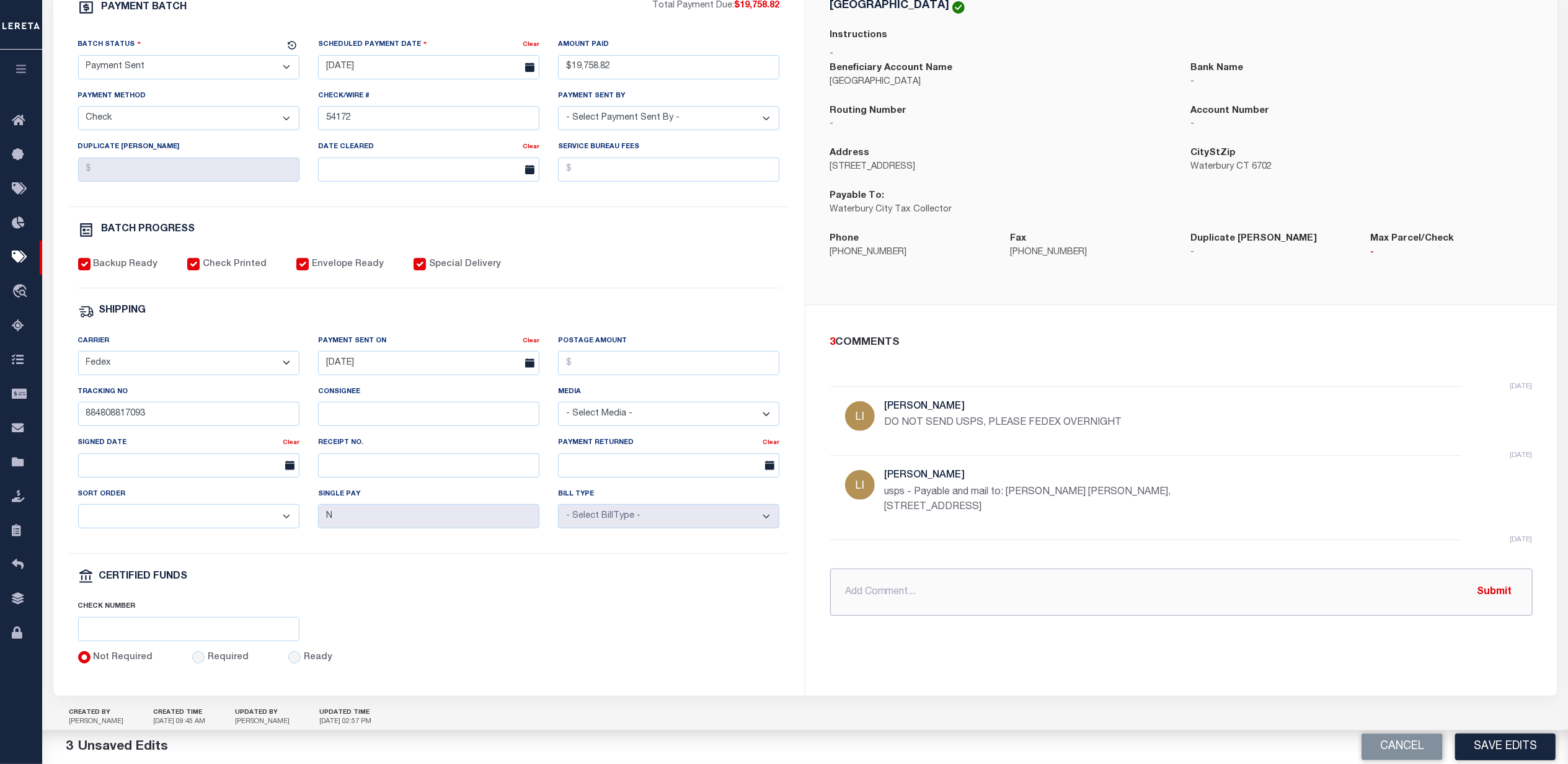
click at [941, 579] on input "text" at bounding box center [1181, 592] width 702 height 47
drag, startPoint x: 1040, startPoint y: 523, endPoint x: 1010, endPoint y: 495, distance: 41.0
click at [1010, 495] on div "yesterday Little, Audria usps - Payable and mail to: Constable Joseph J. Santop…" at bounding box center [1070, 497] width 372 height 54
copy p "Constable Joseph J. Santopietro, 25 State St. Waterbury CT 06702"
click at [959, 595] on input "sent to 25 State St Wa" at bounding box center [1181, 592] width 702 height 47
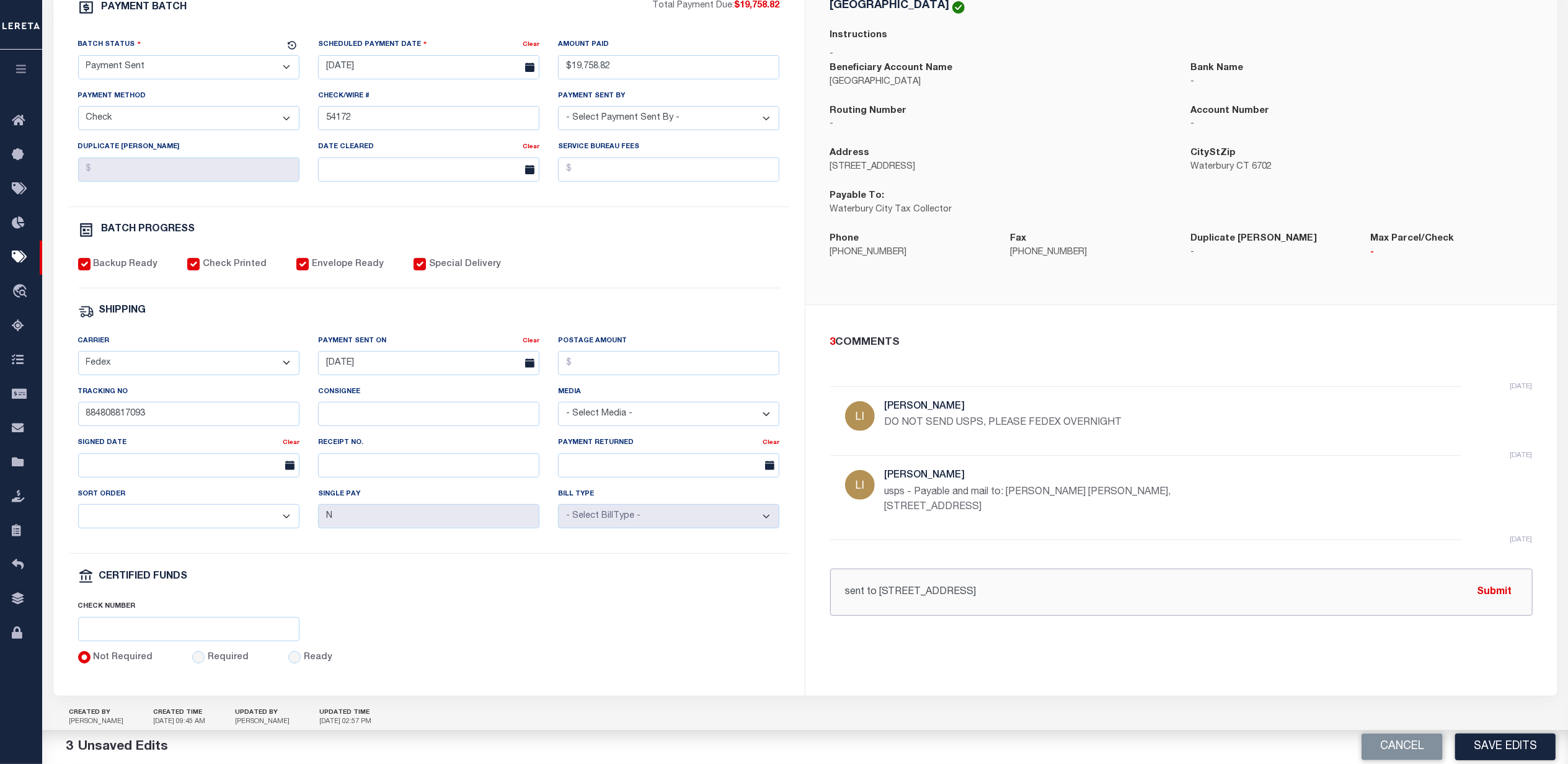
click at [957, 594] on input "sent to 25 State St Wa" at bounding box center [1181, 592] width 702 height 47
click at [959, 594] on input "sent to 25 State St Wa" at bounding box center [1181, 592] width 702 height 47
drag, startPoint x: 940, startPoint y: 595, endPoint x: 948, endPoint y: 596, distance: 8.1
click at [953, 597] on input "sent to 25 State St Wa" at bounding box center [1181, 592] width 702 height 47
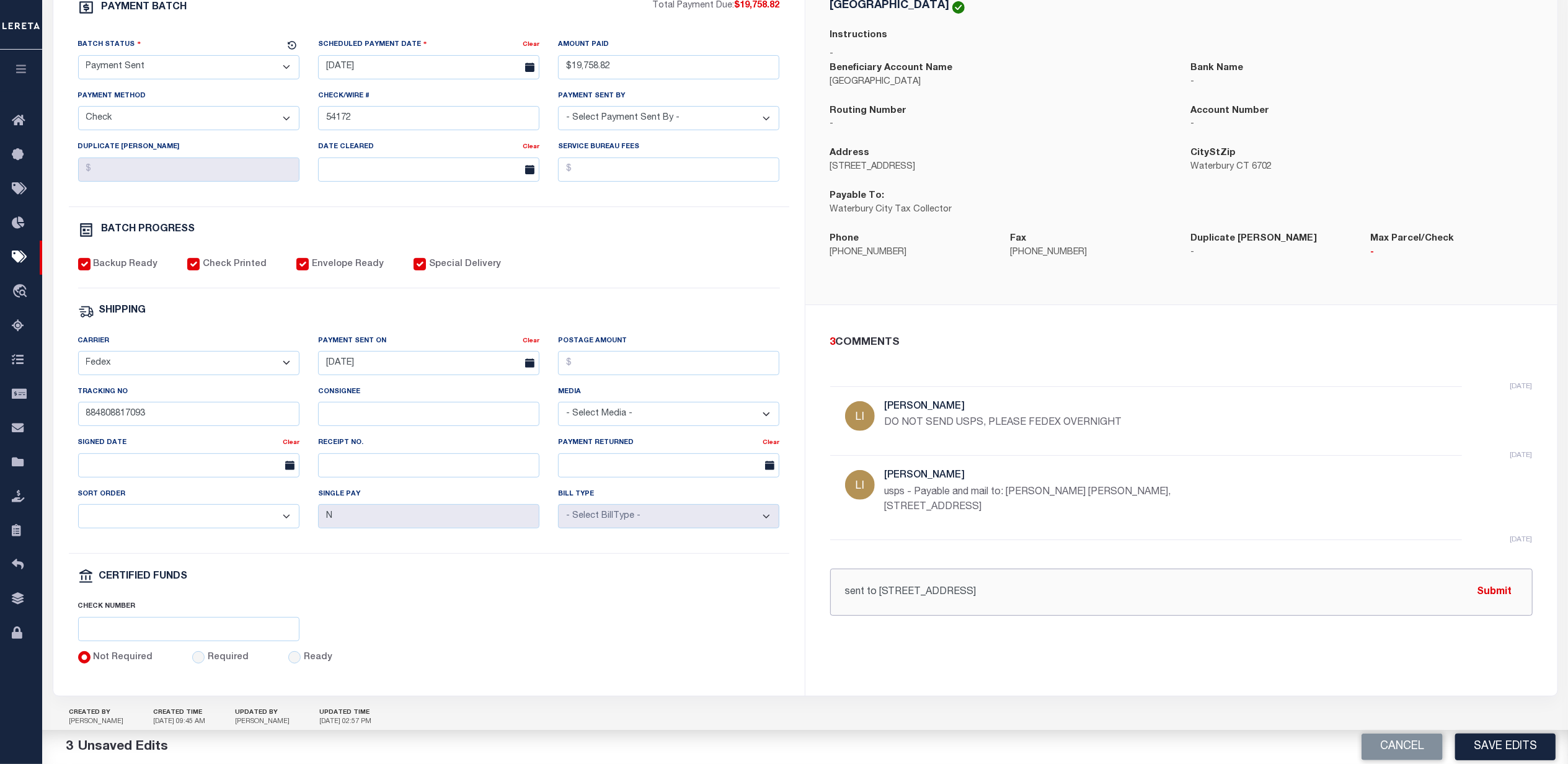
click at [917, 596] on input "sent to 25 State St Wa" at bounding box center [1181, 592] width 702 height 47
drag, startPoint x: 956, startPoint y: 595, endPoint x: 878, endPoint y: 596, distance: 78.0
click at [878, 596] on input "sent to 25 State St Wa" at bounding box center [1181, 592] width 702 height 47
paste input "Constable Joseph J. Santopietro, 25 State St. Waterbury CT 06702"
type input "sent to Constable Joseph J. Santopietro, 25 State St. Waterbury CT 06702"
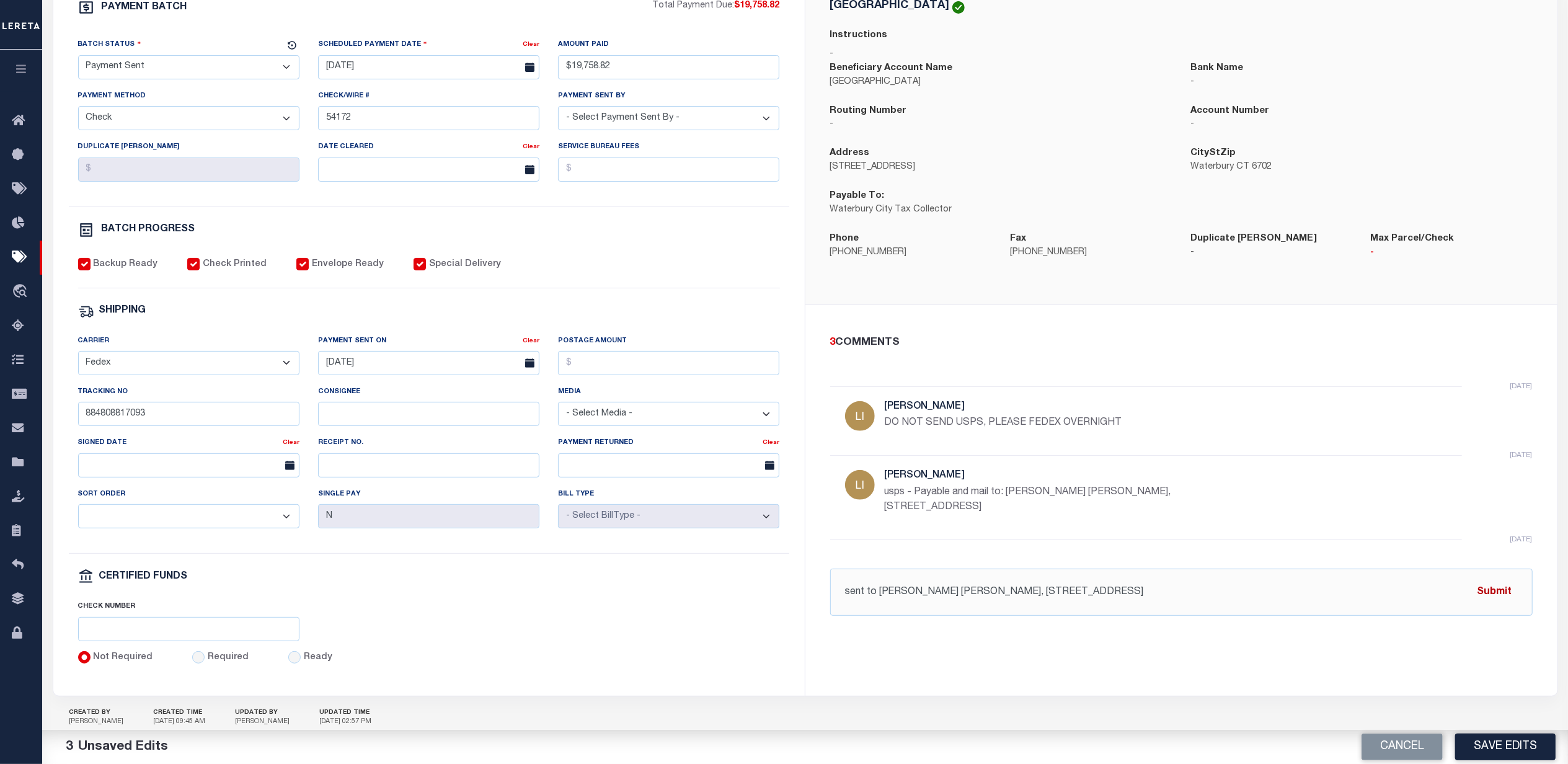
click at [1495, 594] on button "Submit" at bounding box center [1495, 592] width 51 height 25
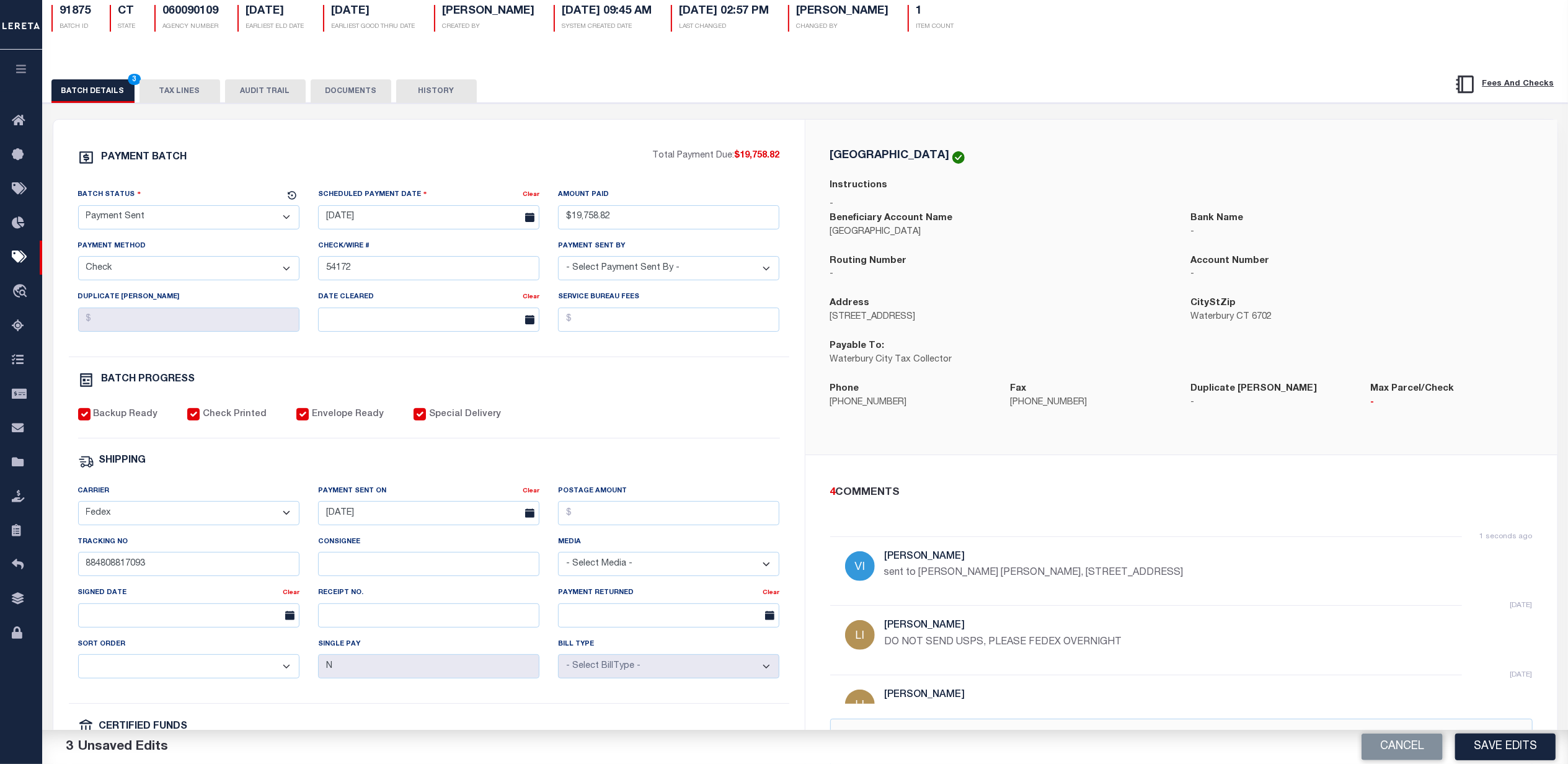
scroll to position [0, 0]
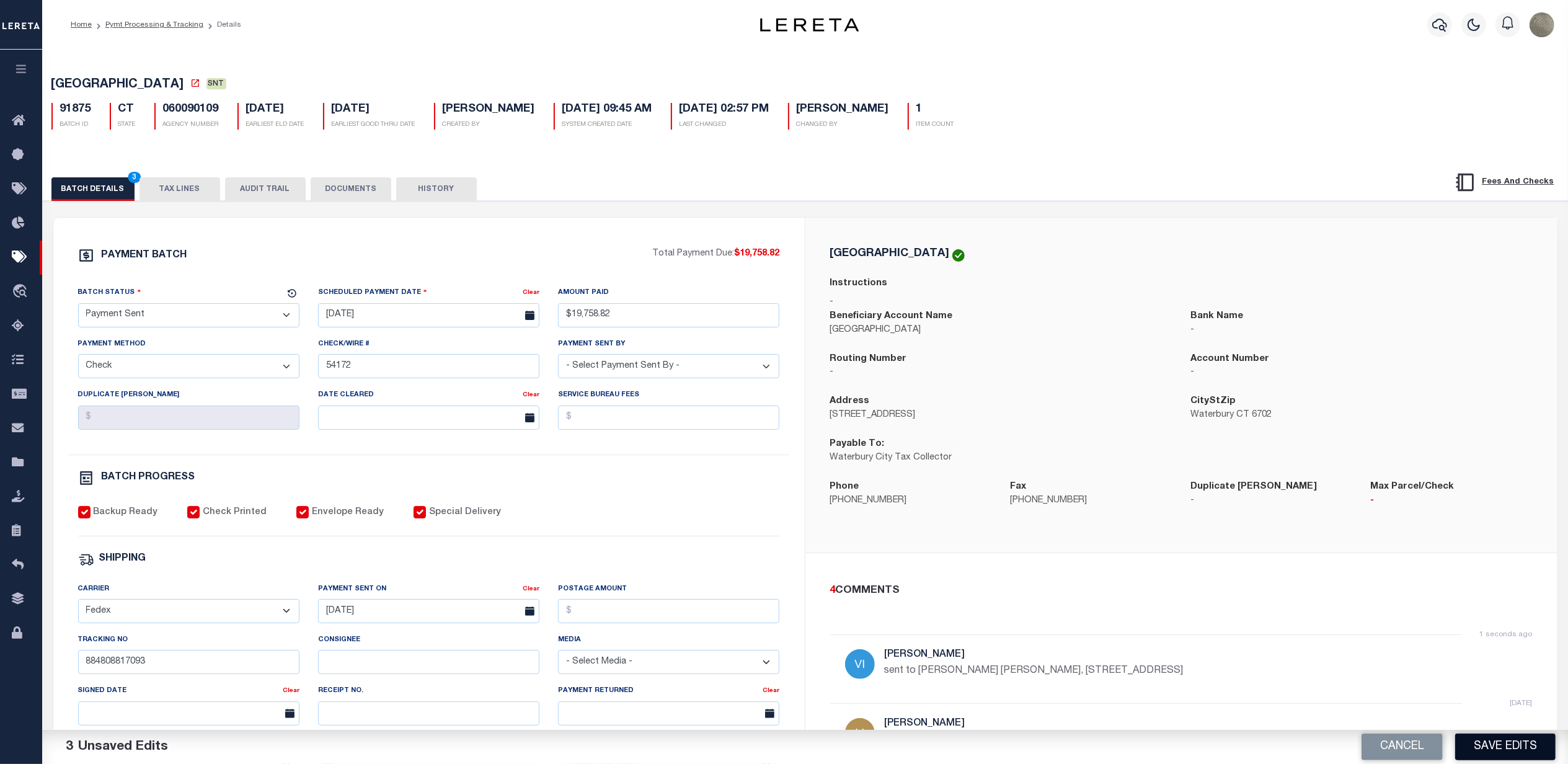
click at [1486, 752] on button "Save Edits" at bounding box center [1505, 748] width 100 height 27
click at [802, 303] on div "PAYMENT BATCH Total Payment Due: $19,758.82 Batch Status" at bounding box center [429, 580] width 752 height 726
click at [786, 203] on div "PAYMENT BATCH Total Payment Due: $19,758.82 Batch Status" at bounding box center [805, 602] width 1537 height 802
drag, startPoint x: 661, startPoint y: 274, endPoint x: 663, endPoint y: 264, distance: 10.2
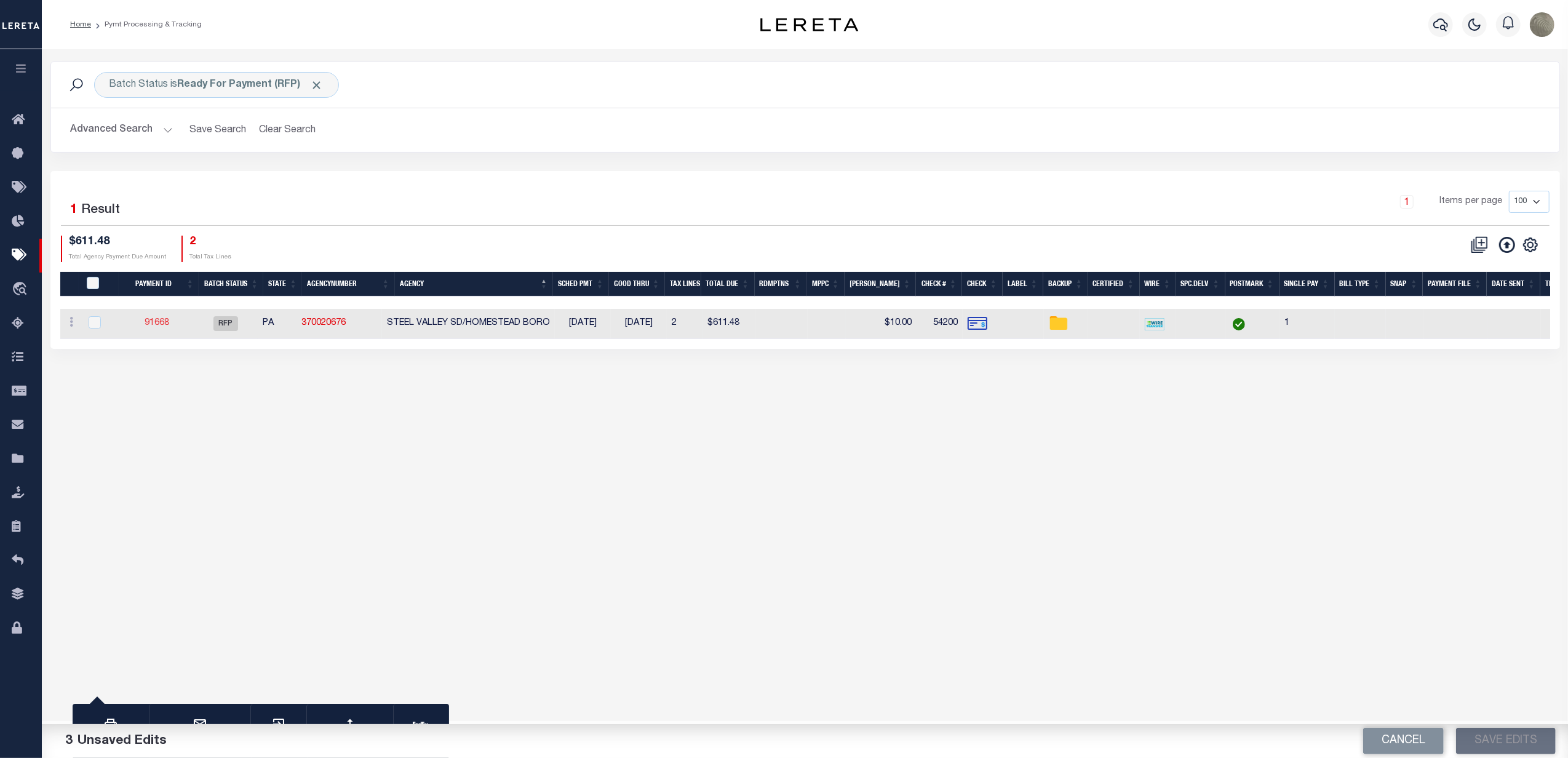
click at [162, 320] on link "91668" at bounding box center [156, 323] width 25 height 9
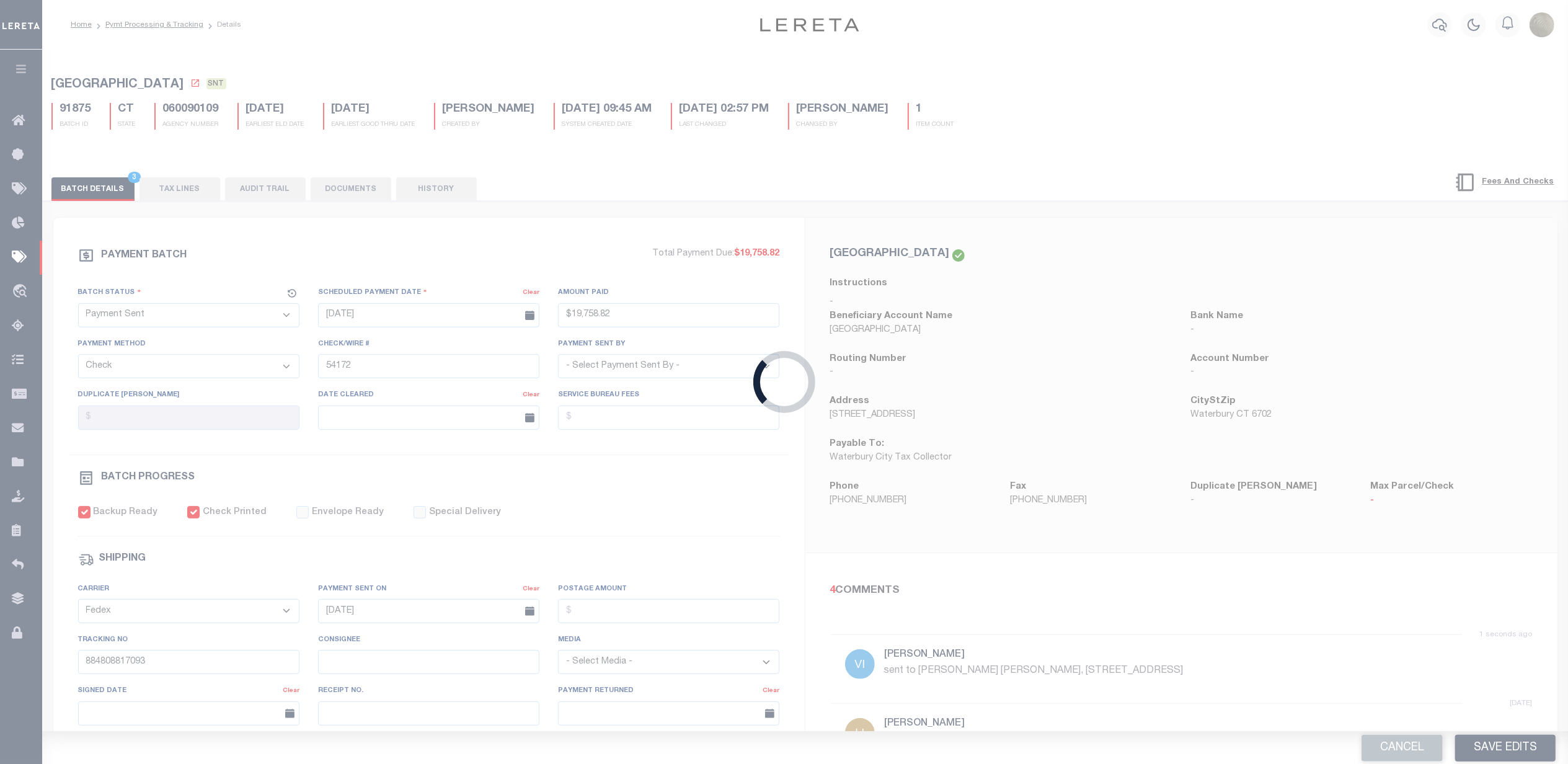
select select "RFP"
type input "[DATE]"
type input "$611.48"
type input "54200"
checkbox input "false"
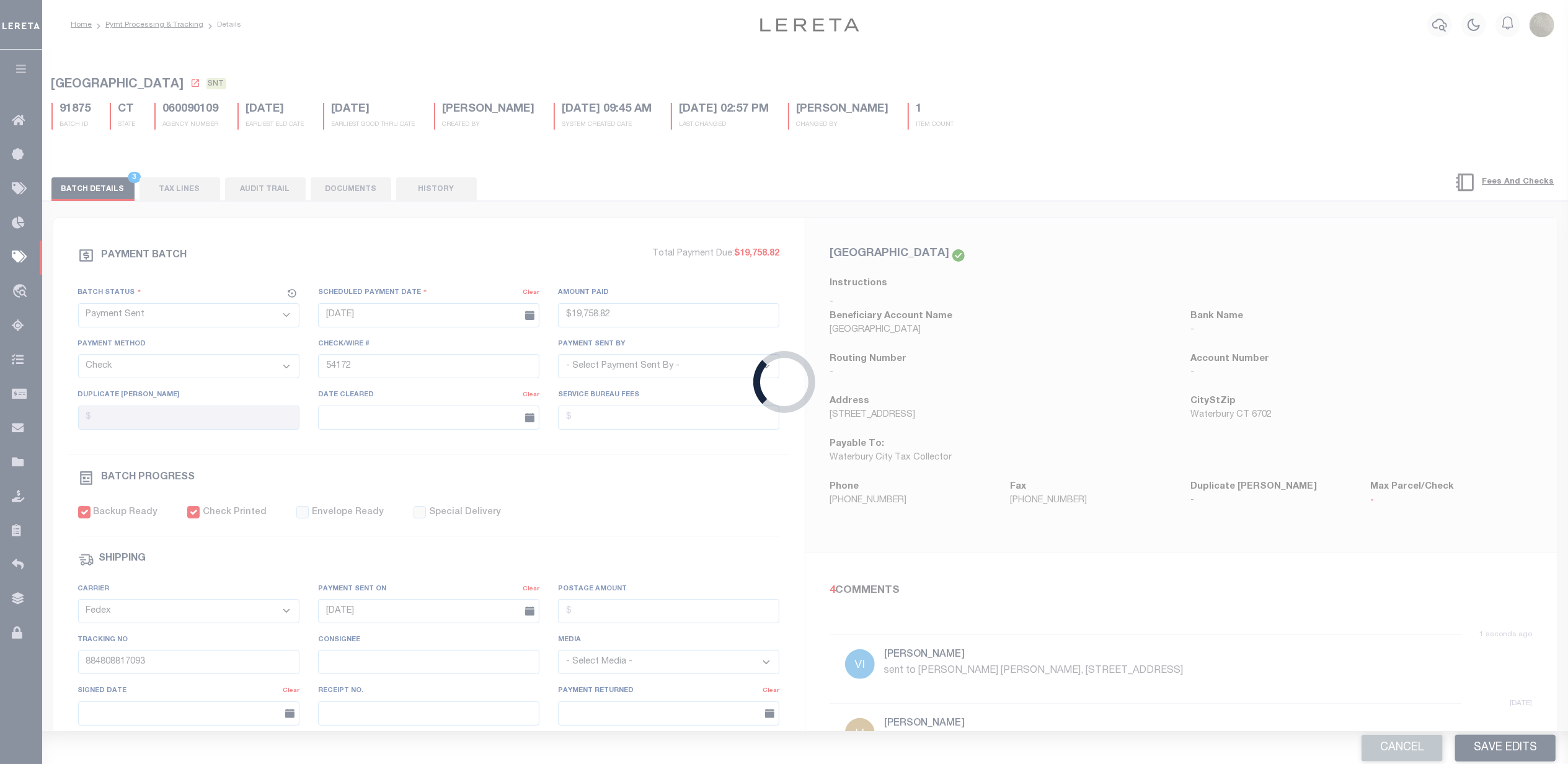
checkbox input "false"
select select
type input "1"
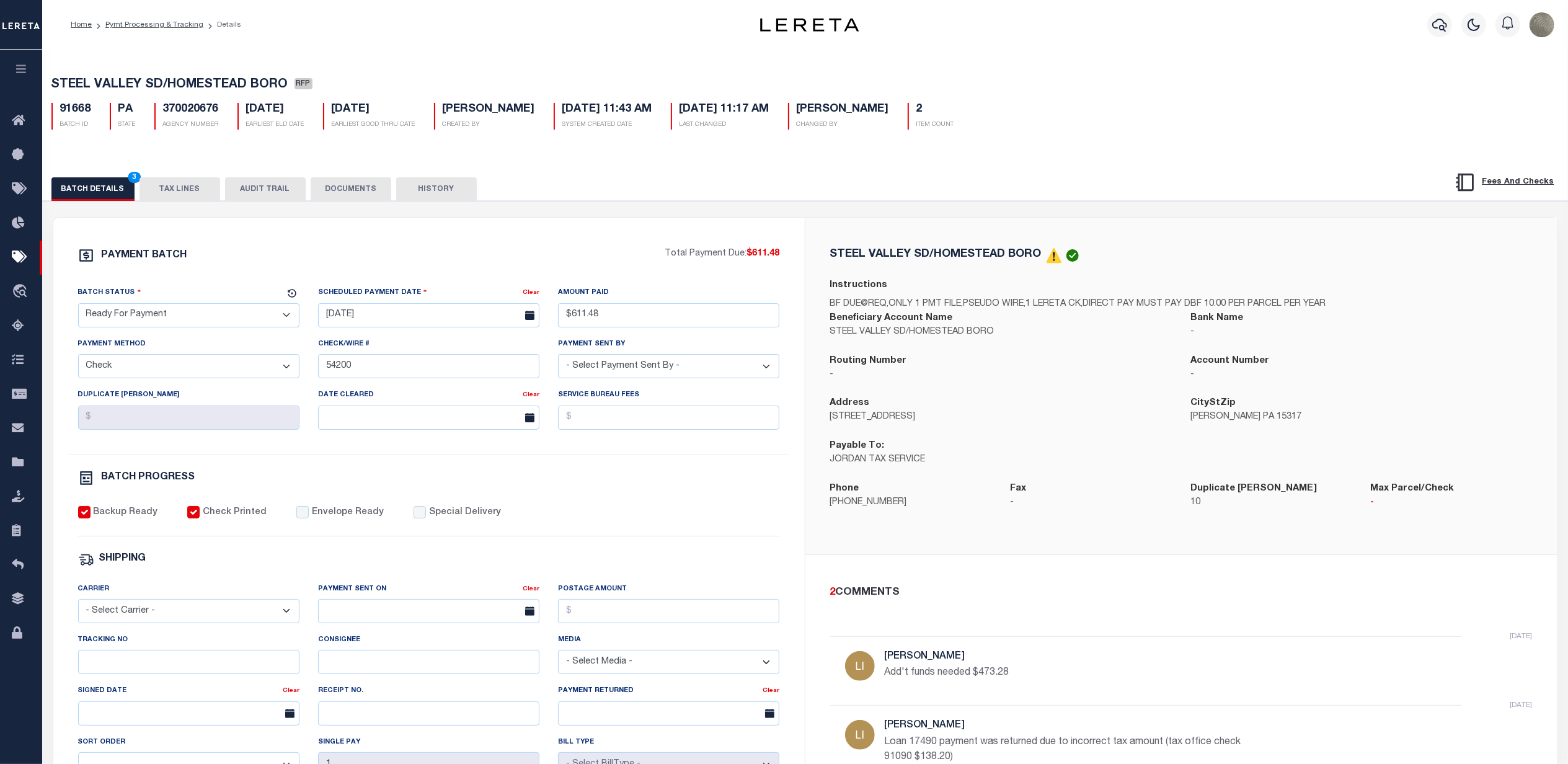
click at [142, 318] on select "- Select Status - Scheduled for Payment Ready For Payment Payment Sent Cleared …" at bounding box center [188, 315] width 221 height 24
select select "SNT"
click at [78, 307] on select "- Select Status - Scheduled for Payment Ready For Payment Payment Sent Cleared …" at bounding box center [188, 315] width 221 height 24
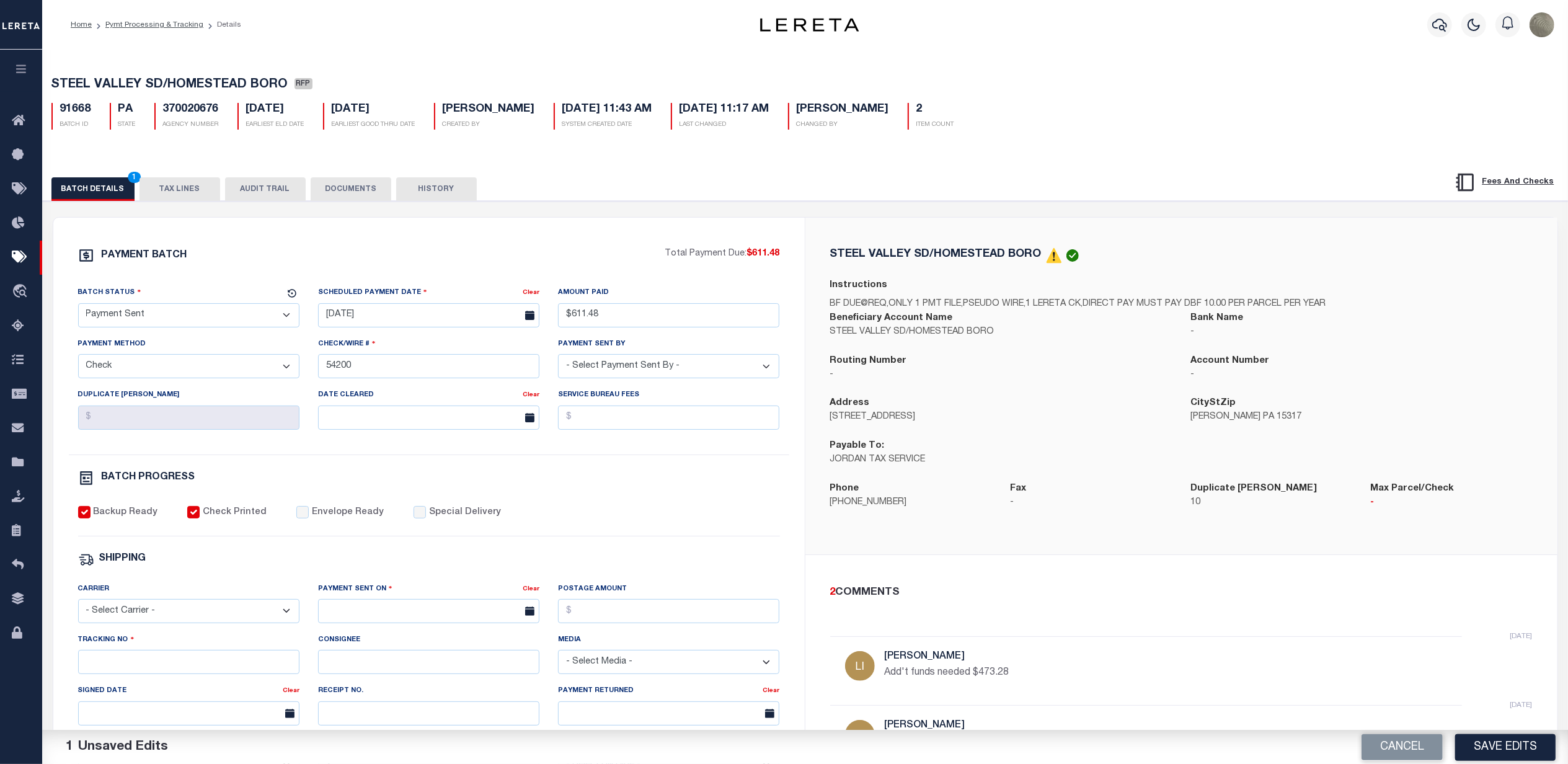
click at [303, 277] on div "PAYMENT BATCH Total Payment Due: $611.48 Batch Status - Select Status -" at bounding box center [429, 580] width 722 height 666
drag, startPoint x: 227, startPoint y: 112, endPoint x: 156, endPoint y: 112, distance: 71.0
click at [156, 112] on div "370020676 AGENCY NUMBER" at bounding box center [187, 116] width 83 height 27
copy h5 "370020676"
click at [296, 511] on div "PAYMENT BATCH Total Payment Due: $611.48 Batch Status - Select Status -" at bounding box center [429, 580] width 722 height 666
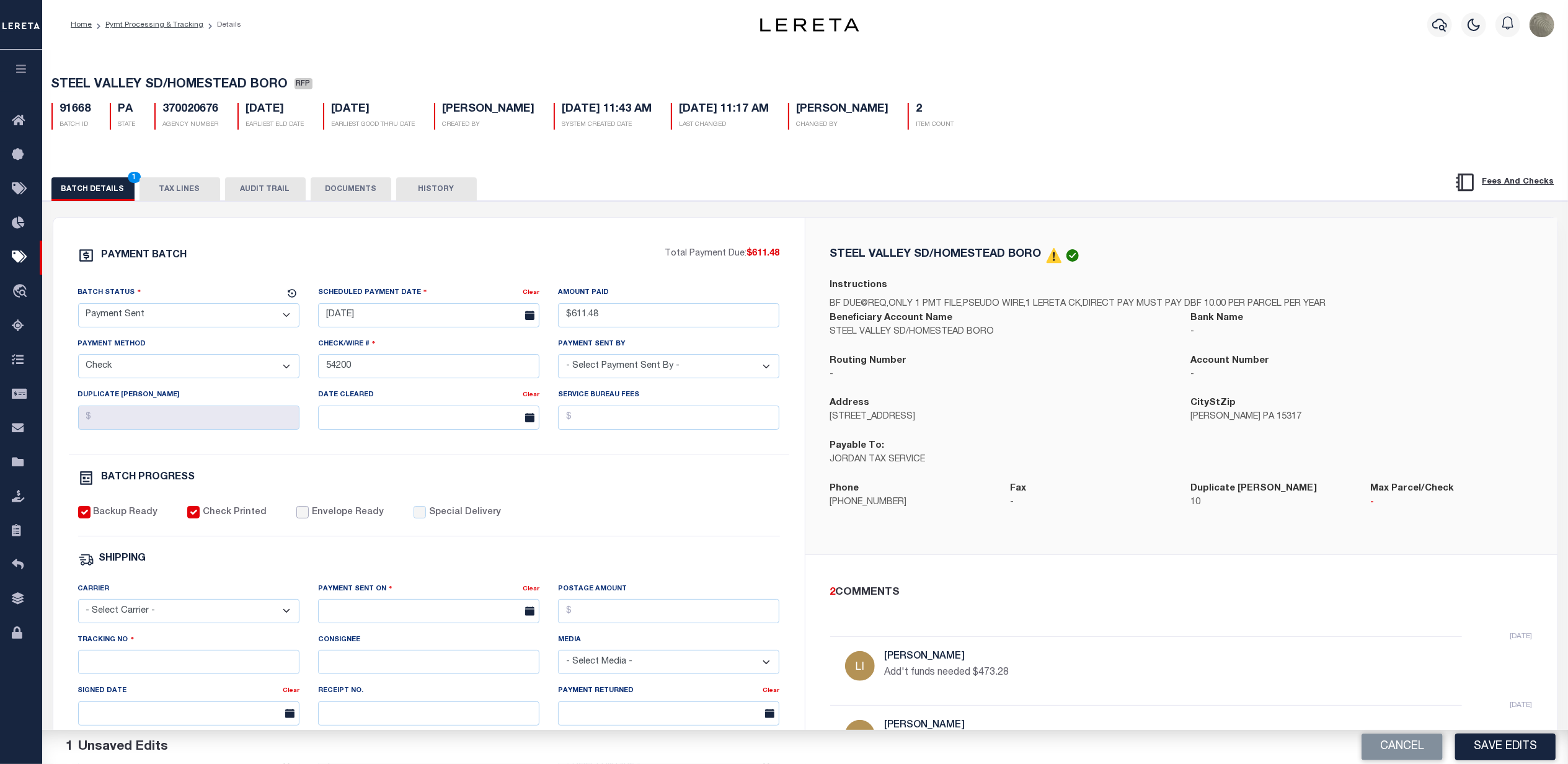
click at [296, 519] on input "Envelope Ready" at bounding box center [302, 512] width 13 height 13
checkbox input "true"
click at [149, 622] on select "- Select Carrier - E-mail Fax Fedex FTP Other UPS USPS" at bounding box center [188, 611] width 221 height 24
select select "FDX"
click at [78, 608] on select "- Select Carrier - E-mail Fax Fedex FTP Other UPS USPS" at bounding box center [188, 611] width 221 height 24
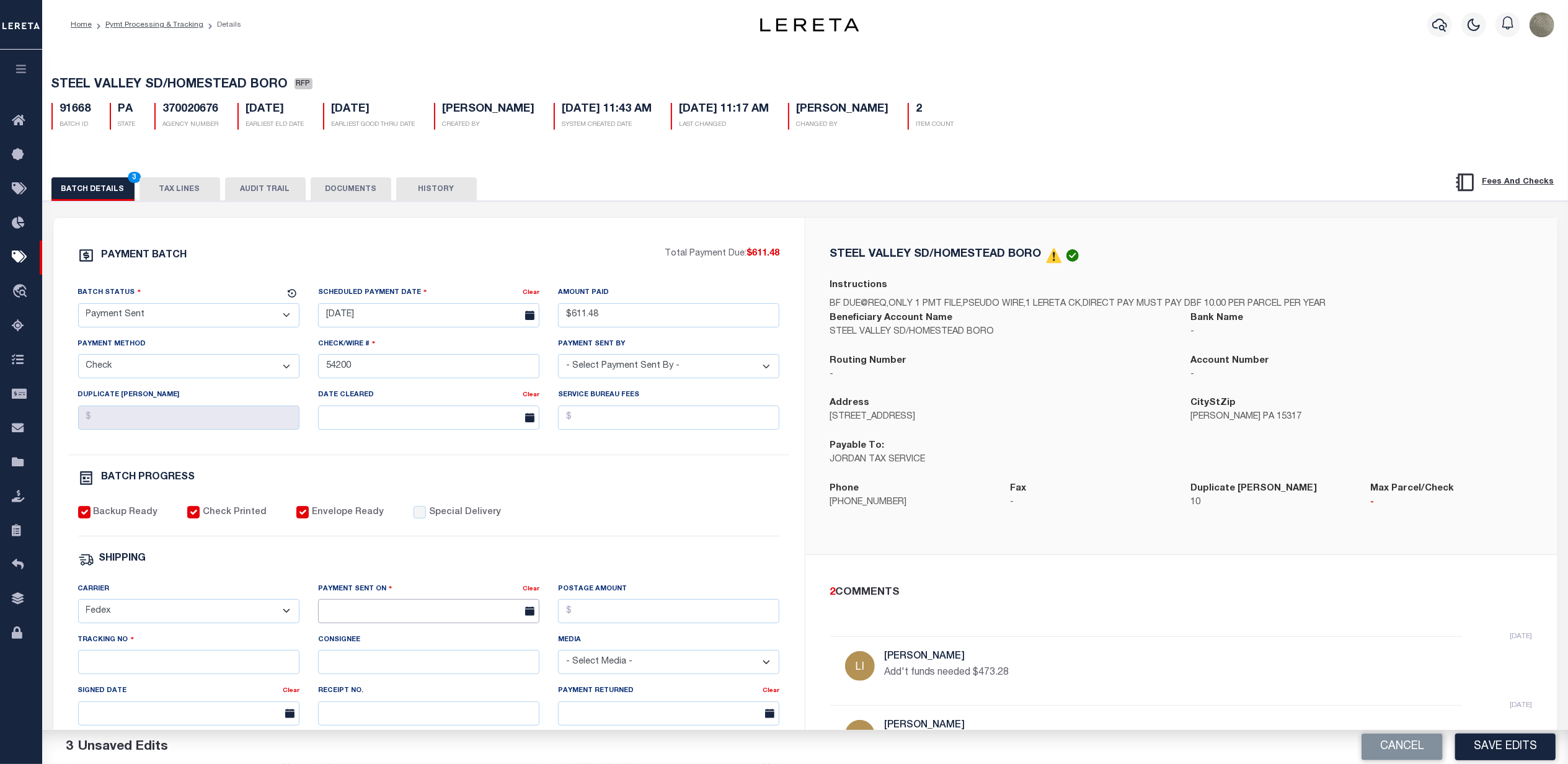
click at [460, 622] on input "text" at bounding box center [428, 611] width 221 height 24
click at [392, 569] on span "30" at bounding box center [386, 571] width 24 height 24
type input "09/30/2025"
click at [199, 674] on input "Tracking No" at bounding box center [188, 662] width 221 height 24
type input "884804604975"
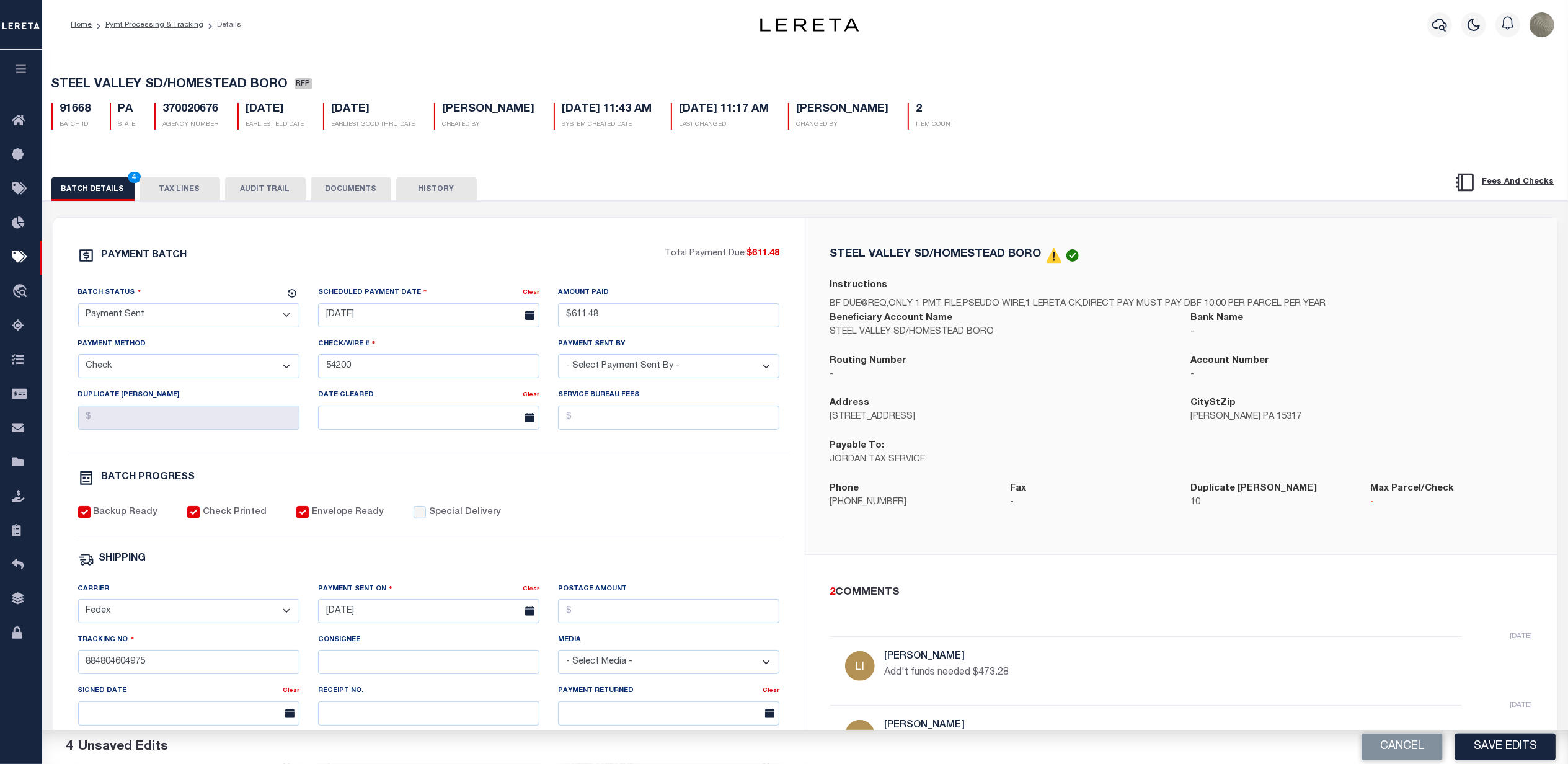
click at [648, 491] on div "BATCH PROGRESS" at bounding box center [429, 481] width 702 height 21
click at [1522, 745] on button "Save Edits" at bounding box center [1505, 748] width 100 height 27
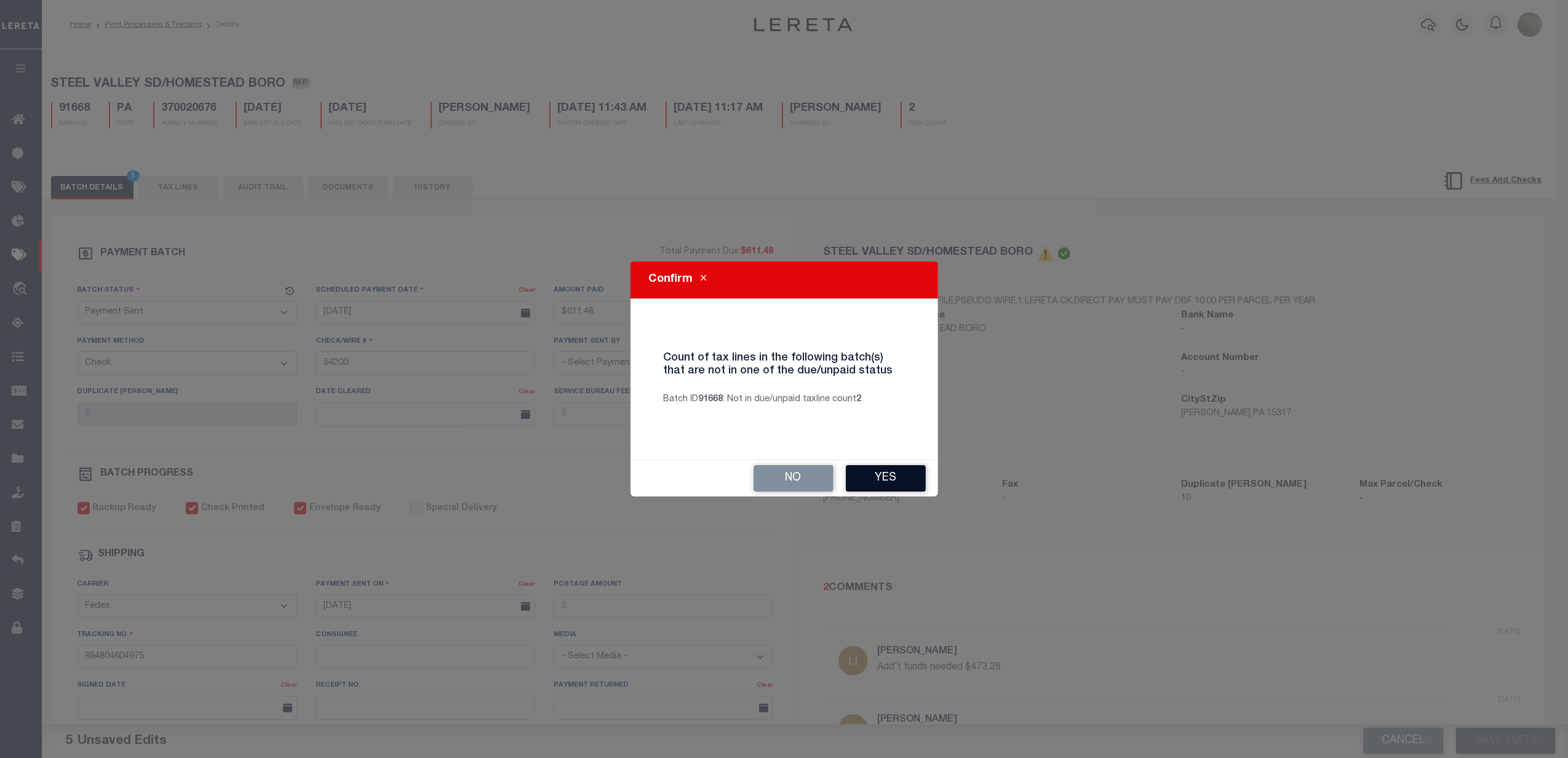
click at [891, 474] on button "Yes" at bounding box center [885, 478] width 80 height 27
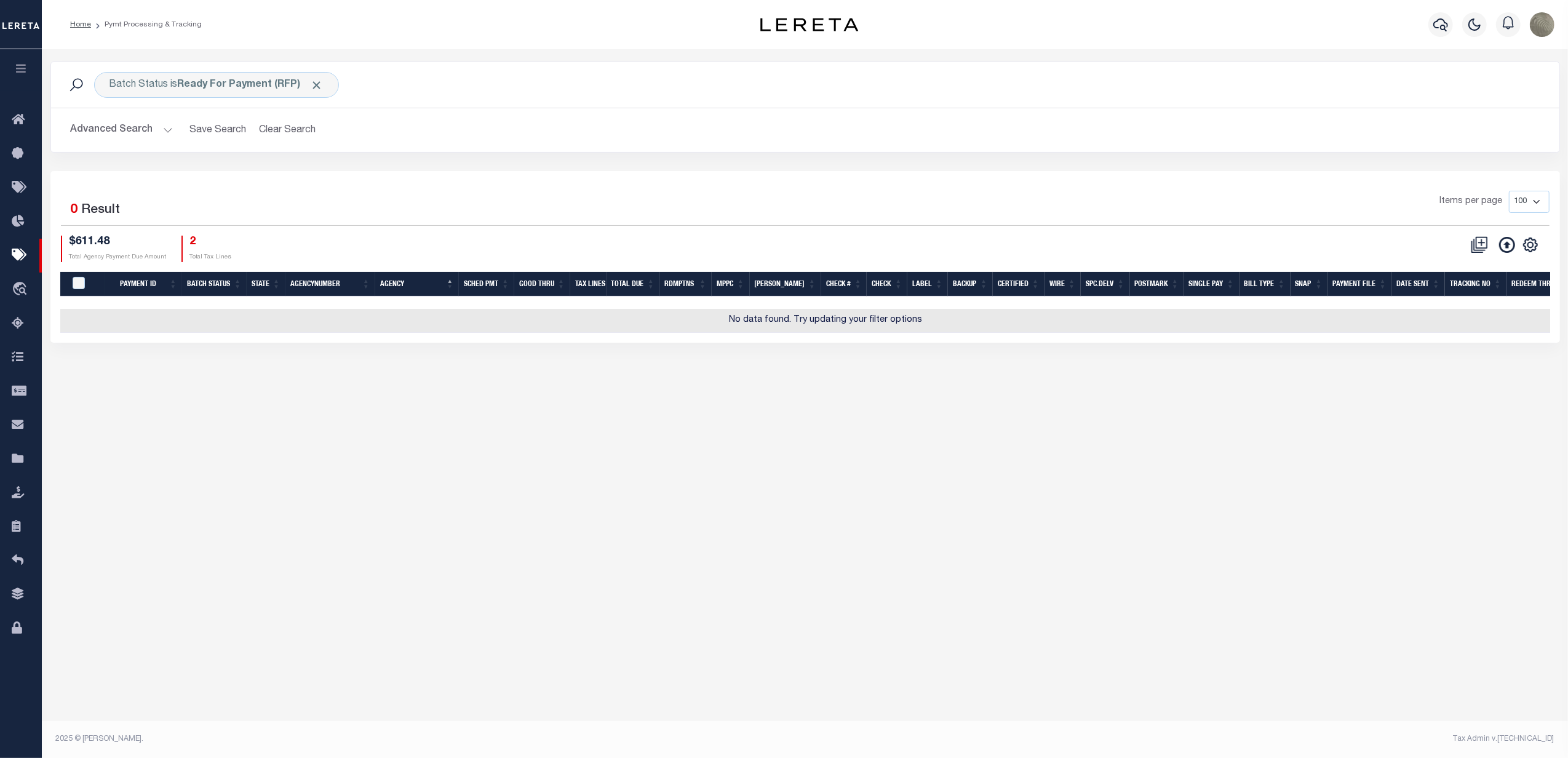
click at [894, 105] on div "Batch Status is Ready For Payment (RFP) Search" at bounding box center [805, 85] width 1508 height 45
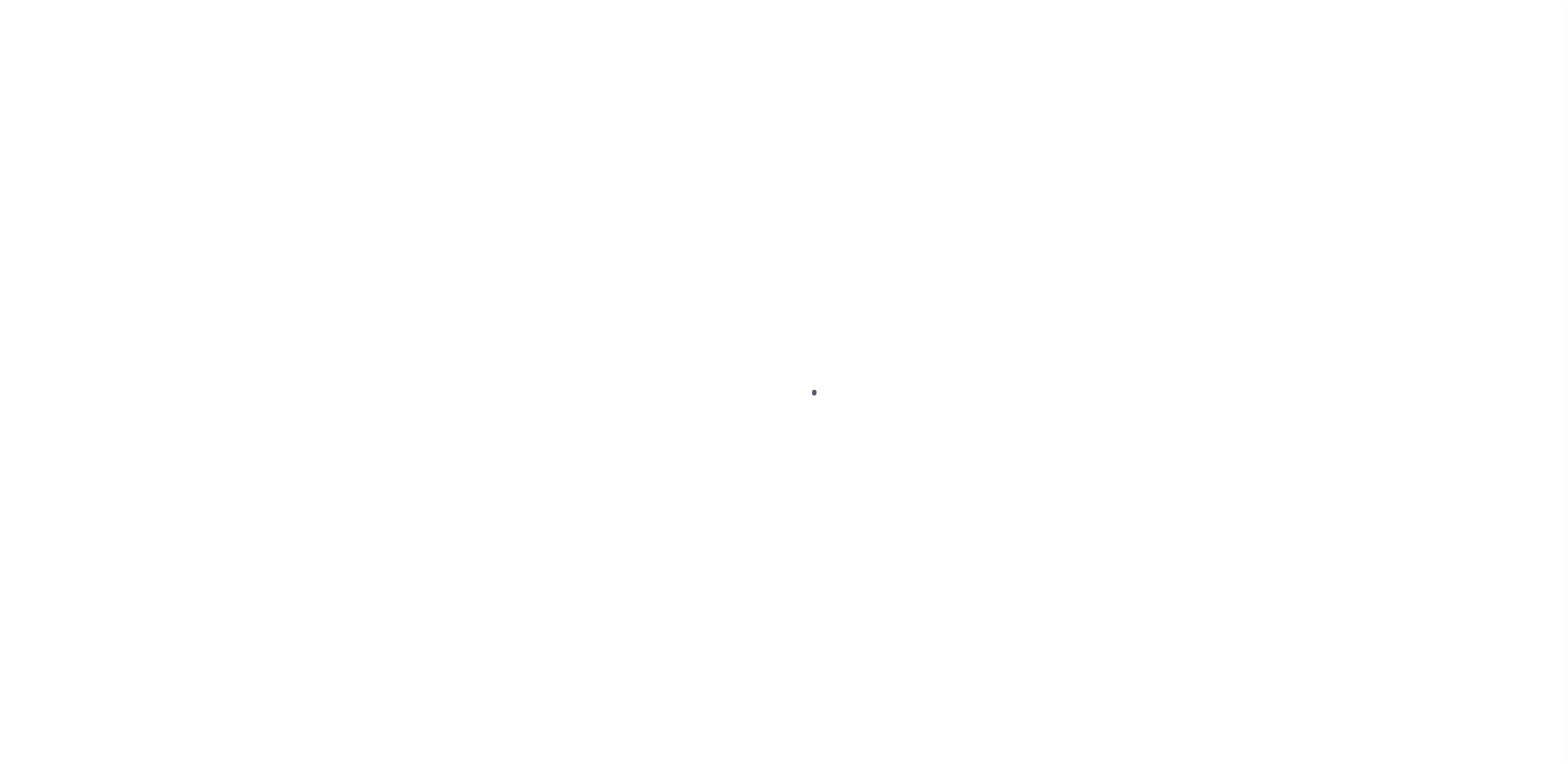
select select "RFP"
select select "CHK"
select select "[PERSON_NAME]"
select select
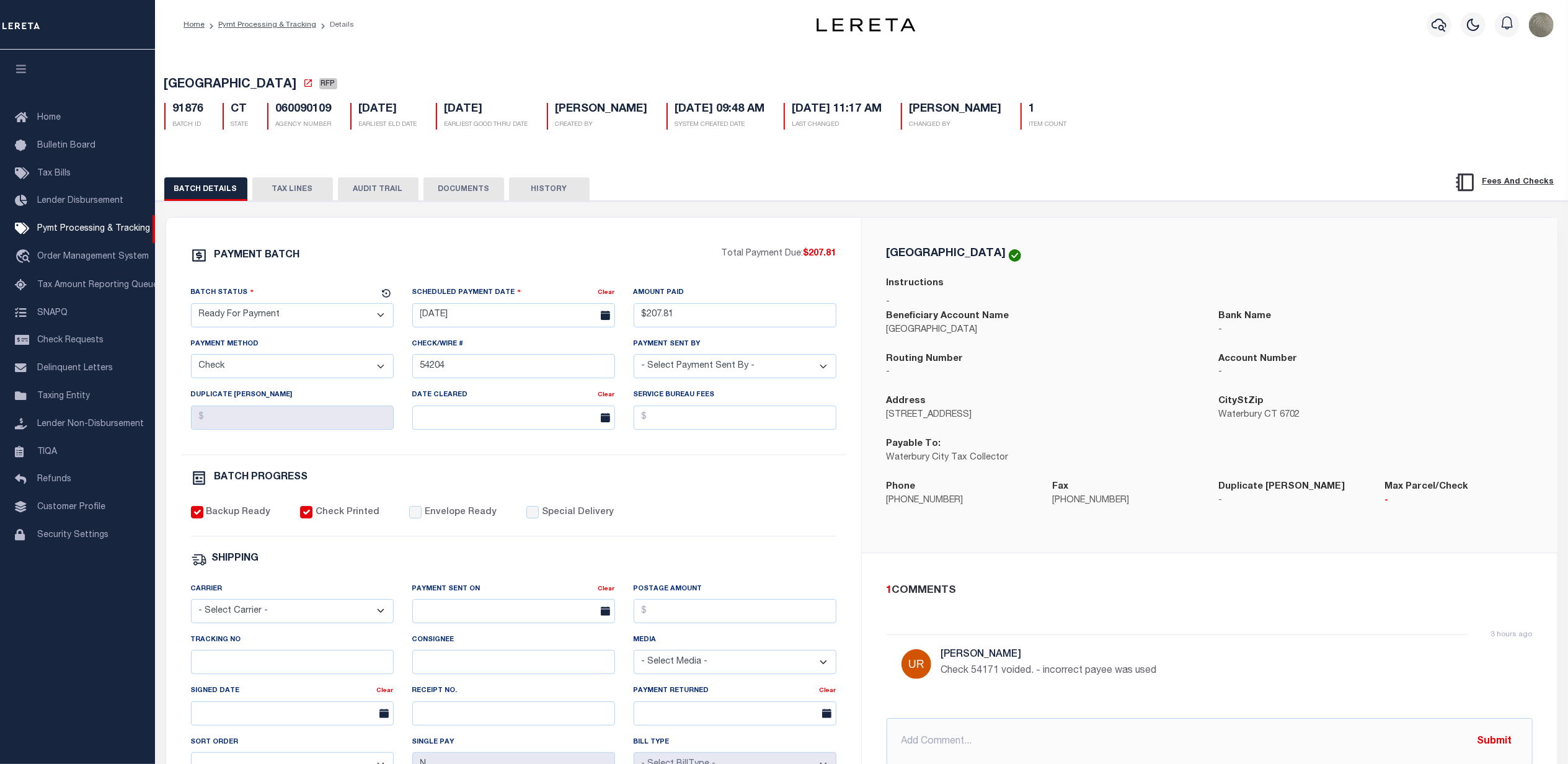
click at [271, 321] on select "- Select Status - Scheduled for Payment Ready For Payment Payment Sent Cleared …" at bounding box center [292, 315] width 202 height 24
select select "SNT"
click at [191, 307] on select "- Select Status - Scheduled for Payment Ready For Payment Payment Sent Cleared …" at bounding box center [292, 315] width 202 height 24
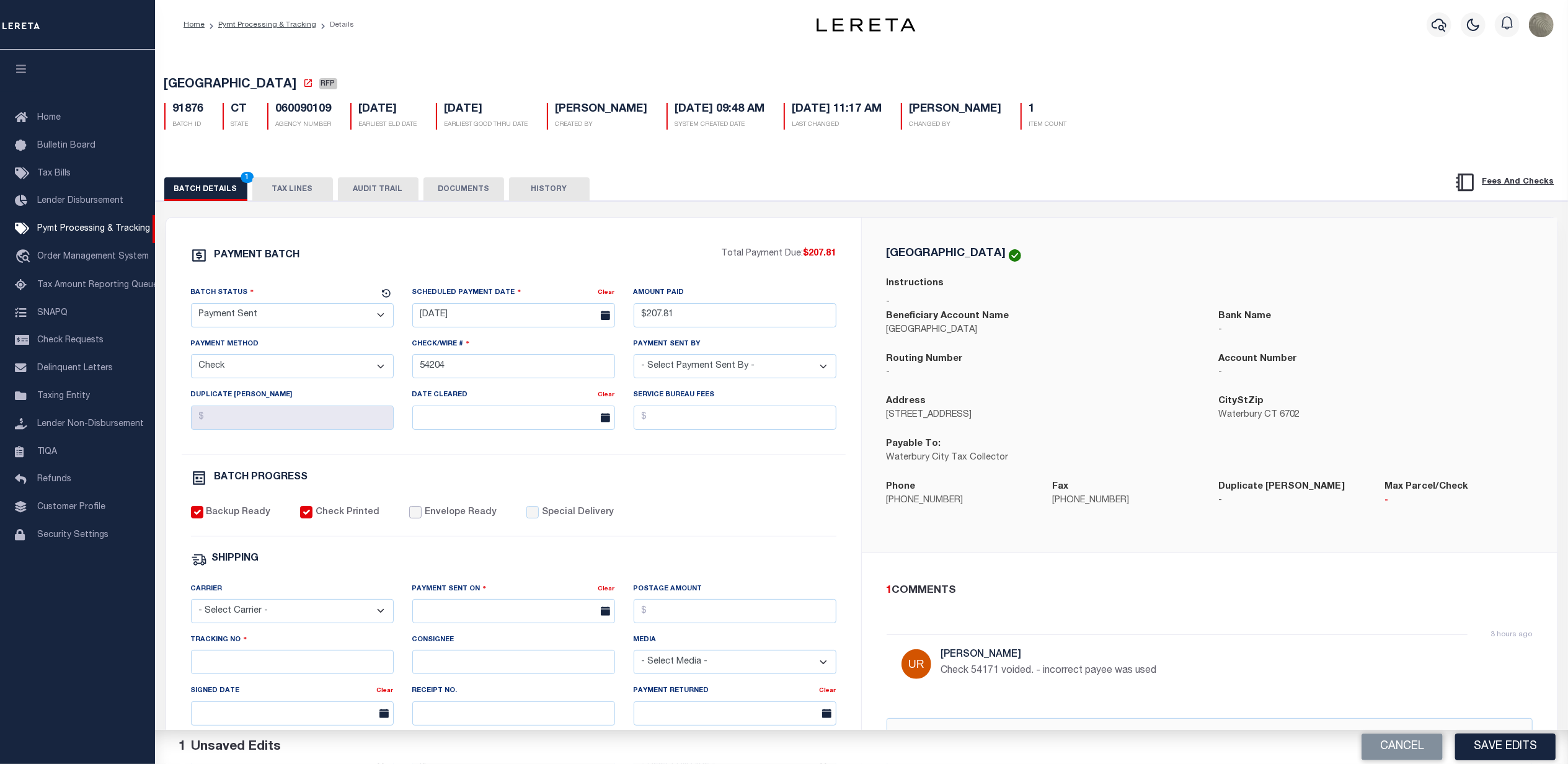
click at [409, 519] on input "Envelope Ready" at bounding box center [415, 512] width 13 height 13
checkbox input "true"
click at [235, 613] on select "- Select Carrier - E-mail Fax Fedex FTP Other UPS USPS" at bounding box center [292, 611] width 202 height 24
select select "USS"
click at [191, 608] on select "- Select Carrier - E-mail Fax Fedex FTP Other UPS USPS" at bounding box center [292, 611] width 202 height 24
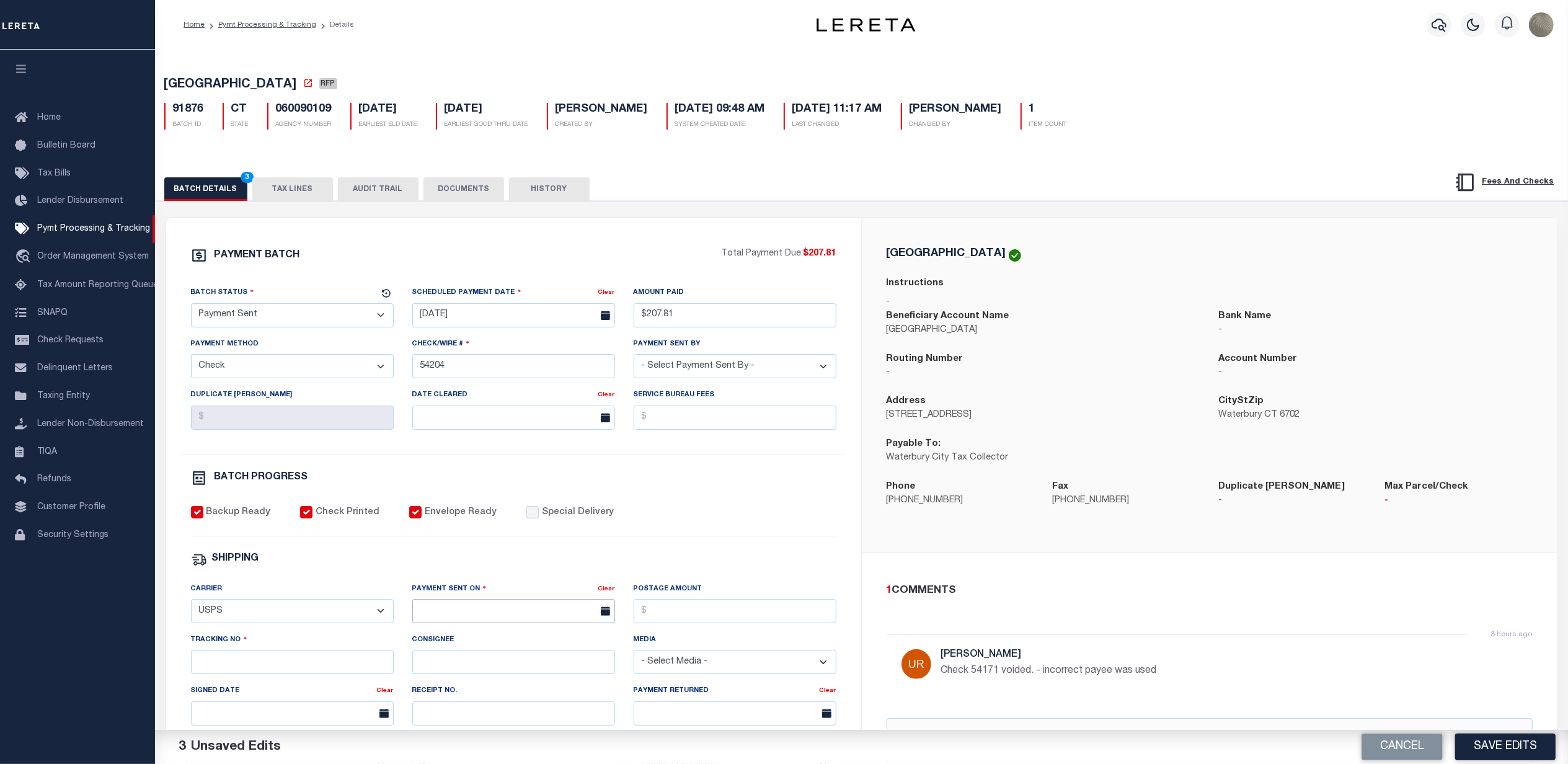
click at [419, 623] on input "text" at bounding box center [513, 611] width 202 height 24
click at [479, 567] on span "30" at bounding box center [480, 571] width 24 height 24
type input "[DATE]"
click at [242, 674] on input "Tracking No" at bounding box center [292, 662] width 202 height 24
type input "9405540109627008980148"
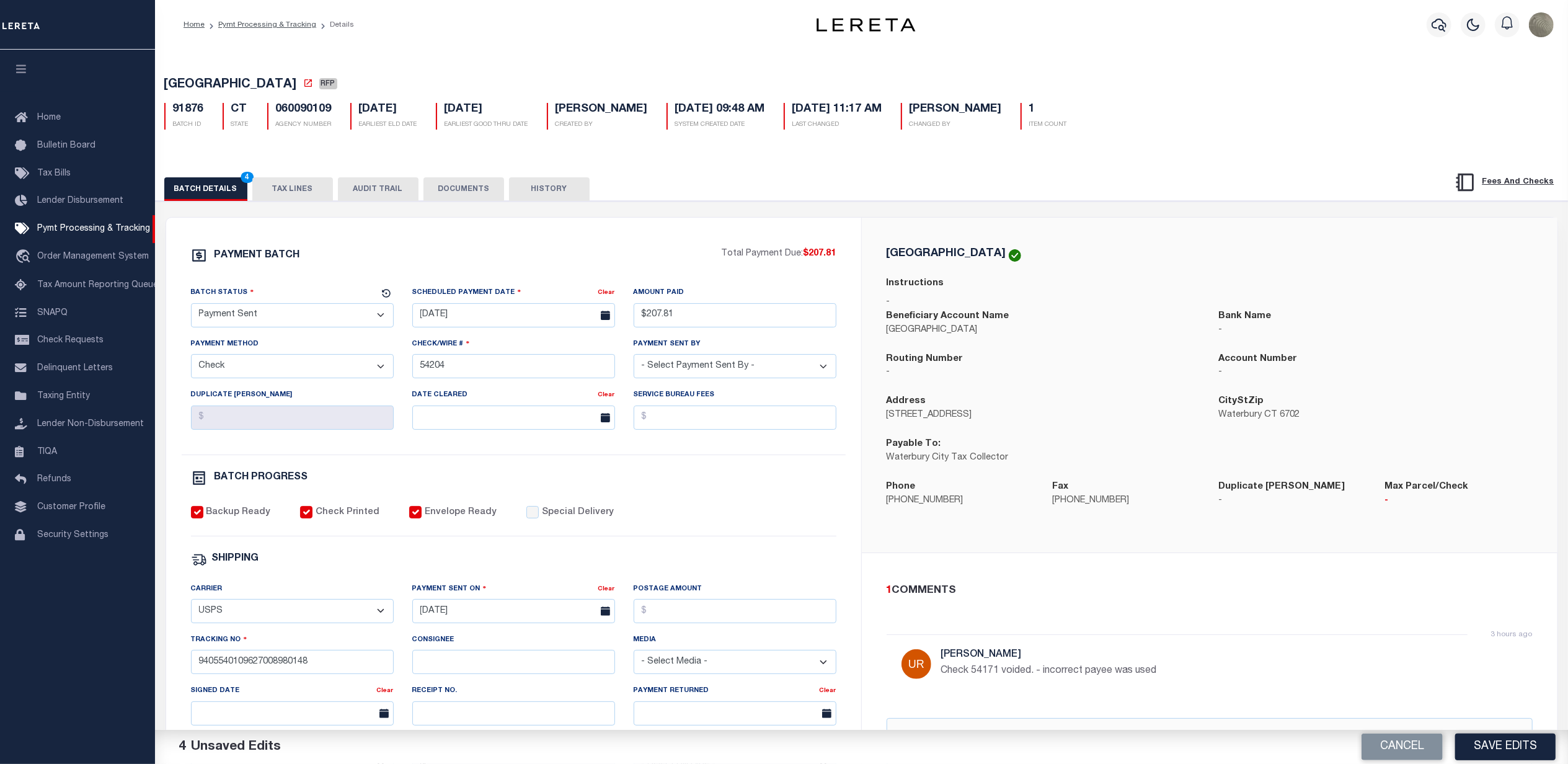
click at [303, 110] on h5 "060090109" at bounding box center [304, 109] width 55 height 13
copy h5 "060090109"
click at [767, 487] on div "BATCH PROGRESS" at bounding box center [513, 478] width 645 height 16
click at [1498, 749] on button "Save Edits" at bounding box center [1505, 748] width 100 height 27
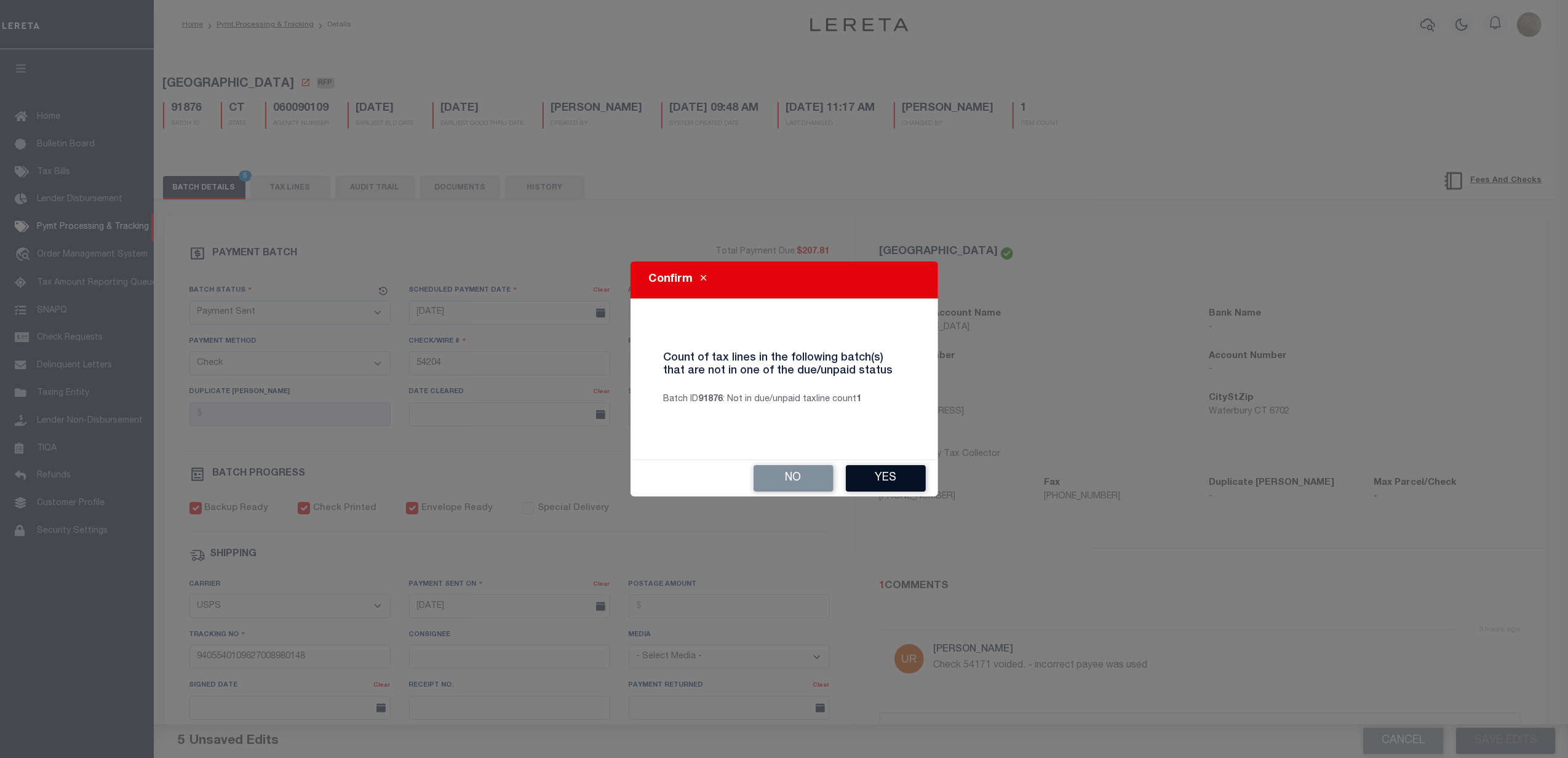
click at [902, 475] on button "Yes" at bounding box center [885, 478] width 80 height 27
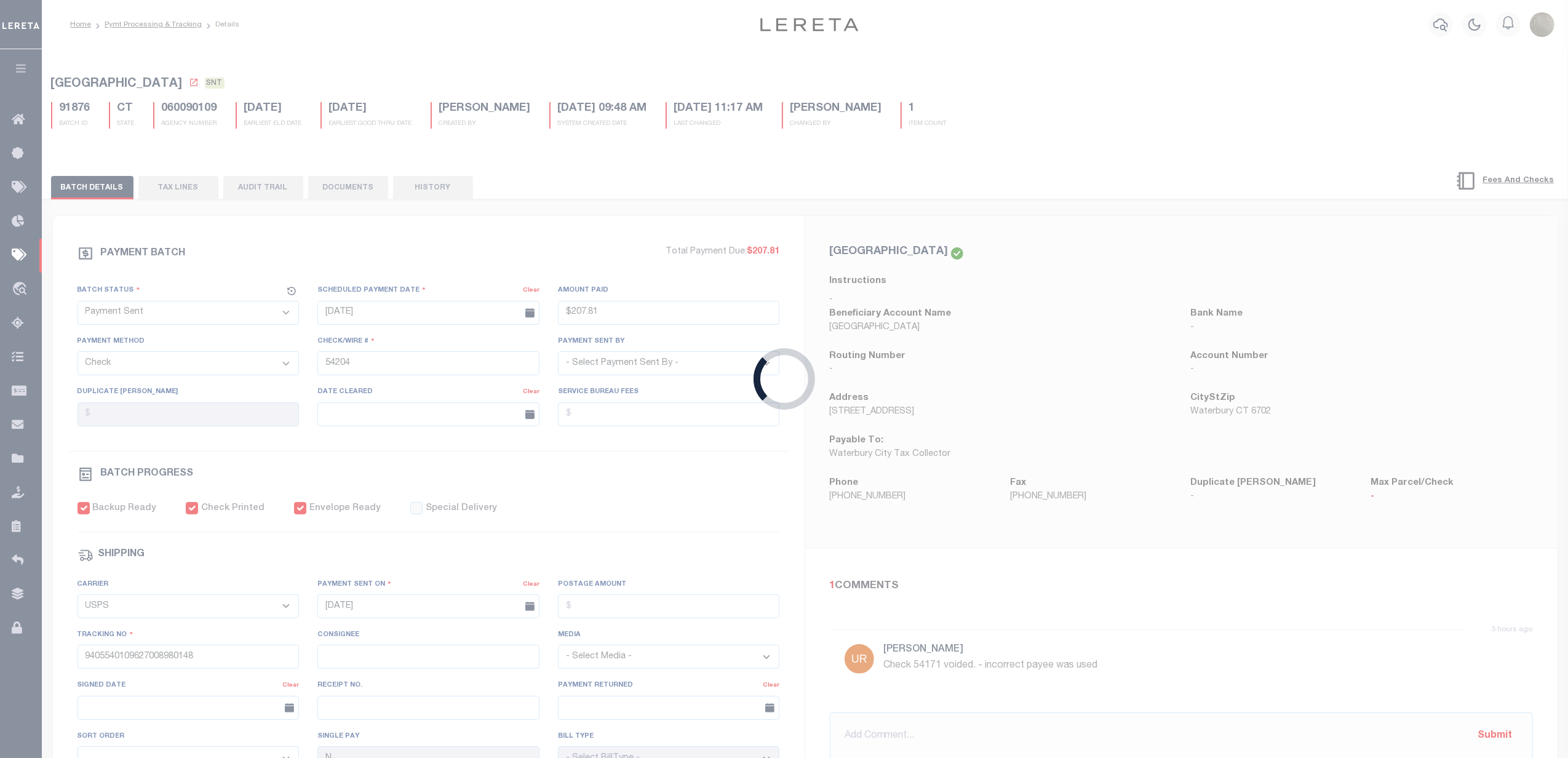
type input "$207.81"
select select
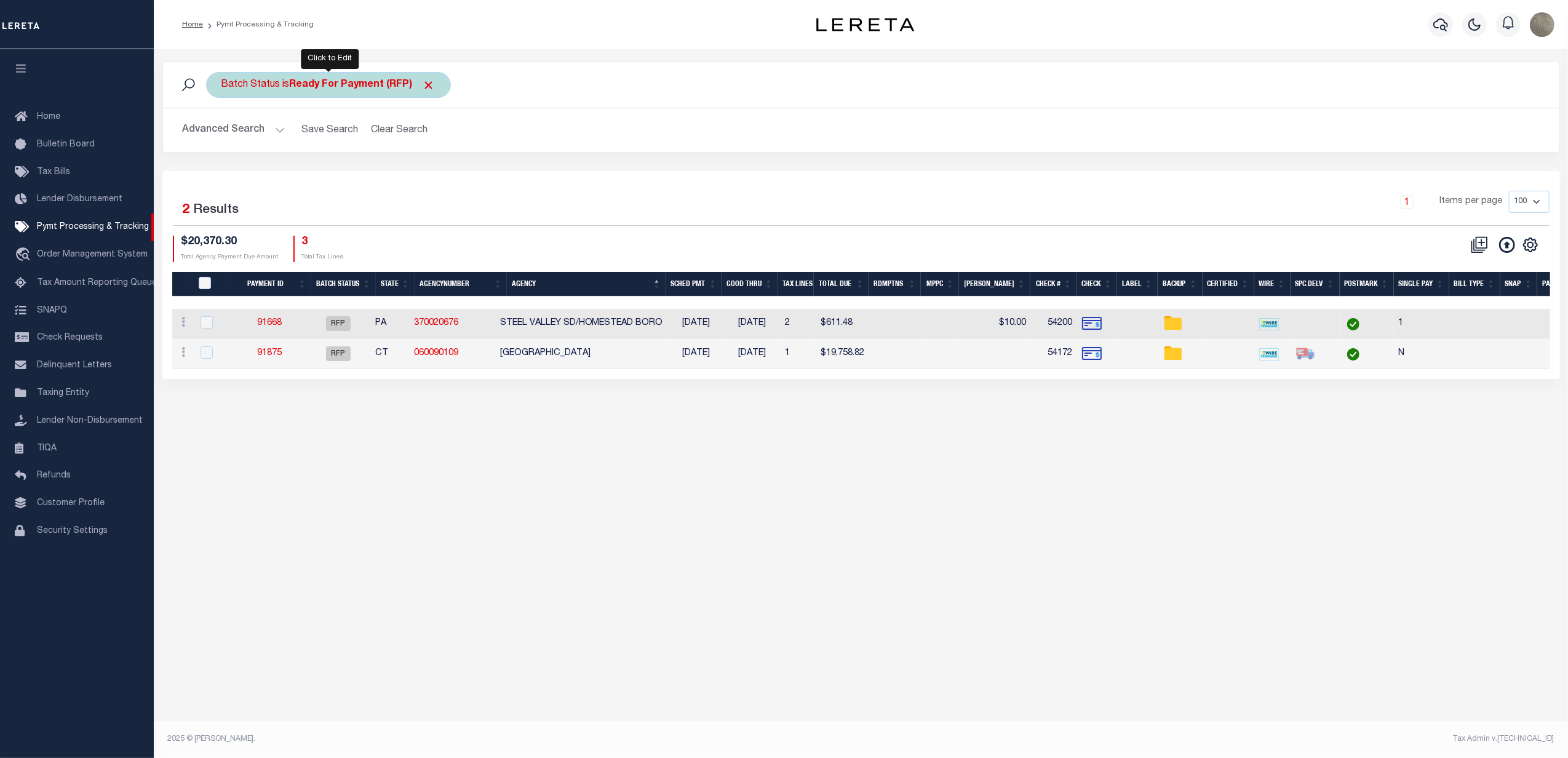
click at [308, 86] on b "Ready For Payment (RFP)" at bounding box center [363, 85] width 146 height 10
click at [308, 145] on select "Awaiting Funds (AWF) Cleared and Complete (CAC) New Check Needed (NCN) Payment …" at bounding box center [312, 145] width 181 height 23
select select "SFP"
click at [222, 134] on select "Awaiting Funds (AWF) Cleared and Complete (CAC) New Check Needed (NCN) Payment …" at bounding box center [312, 145] width 181 height 23
click at [281, 141] on select "Awaiting Funds (AWF) Cleared and Complete (CAC) New Check Needed (NCN) Payment …" at bounding box center [312, 145] width 181 height 23
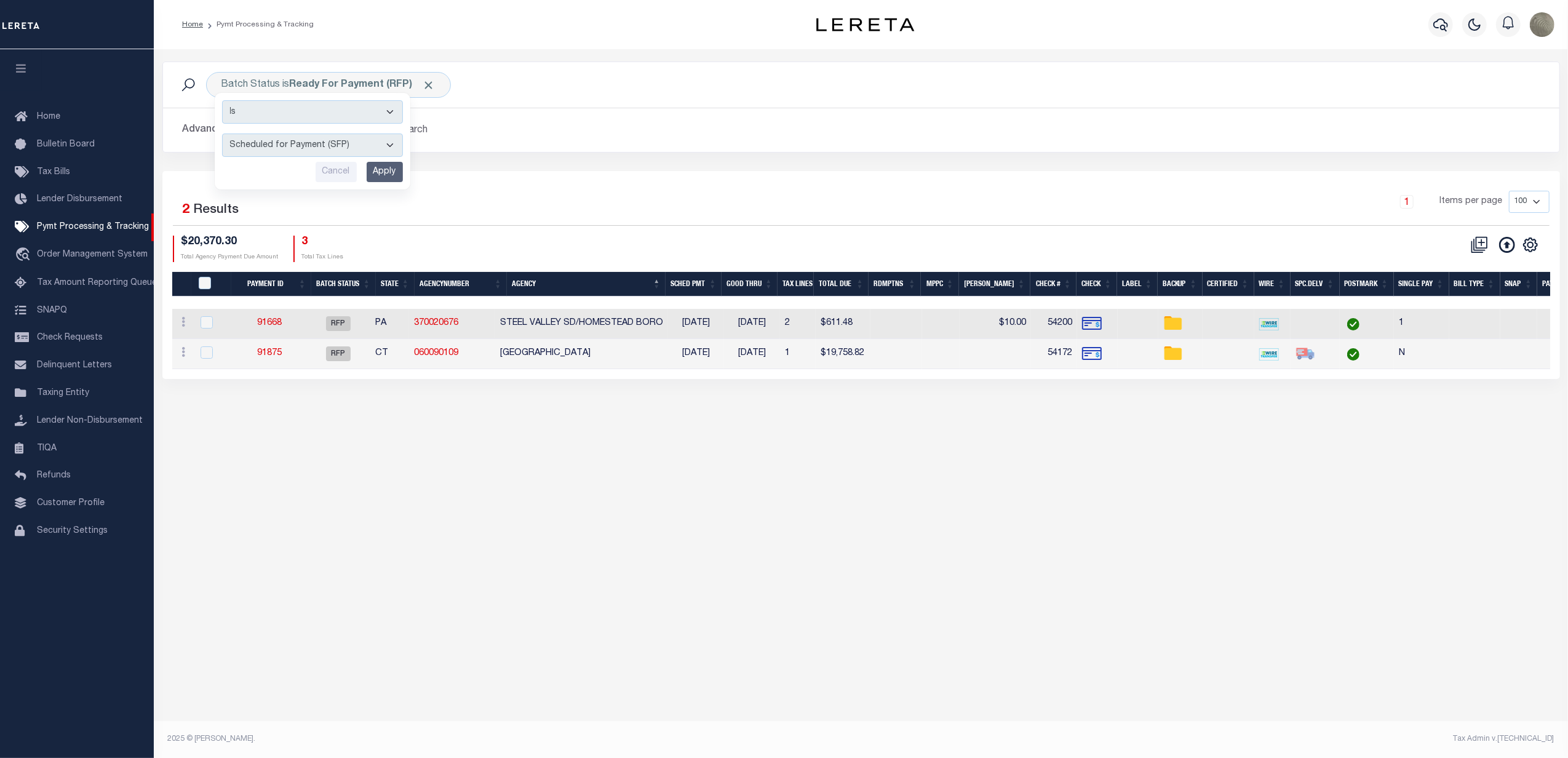
click at [521, 144] on div "Advanced Search Save Search Clear Search PayeeSearchTable_dynamictable_____Defa…" at bounding box center [861, 130] width 1396 height 44
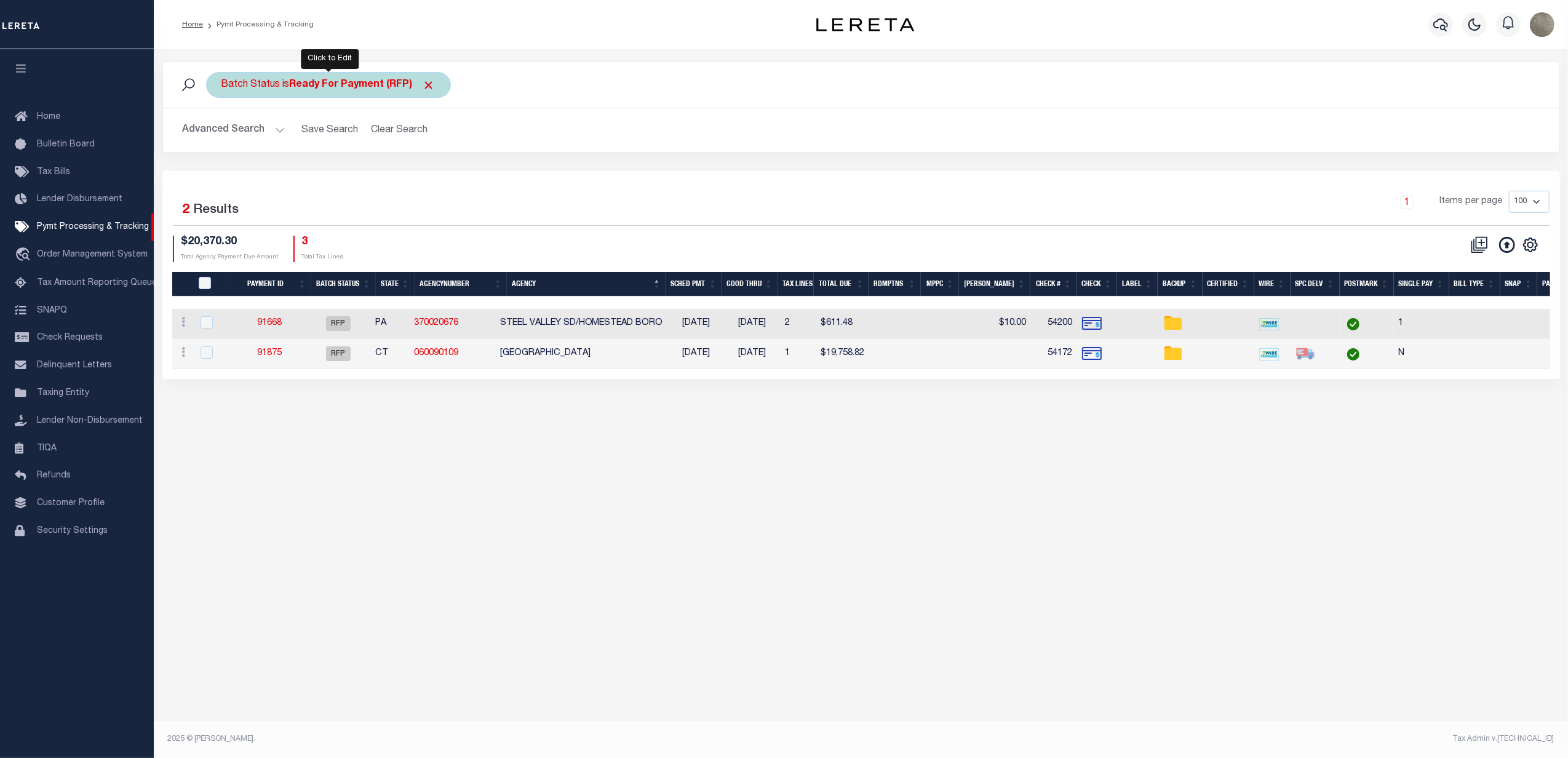
click at [257, 89] on div "Batch Status is Ready For Payment (RFP) Is Contains Awaiting Funds (AWF) Cleare…" at bounding box center [328, 85] width 245 height 26
click at [269, 146] on select "Awaiting Funds (AWF) Cleared and Complete (CAC) New Check Needed (NCN) Payment …" at bounding box center [312, 145] width 181 height 23
click at [222, 134] on select "Awaiting Funds (AWF) Cleared and Complete (CAC) New Check Needed (NCN) Payment …" at bounding box center [312, 145] width 181 height 23
click at [303, 144] on select "Awaiting Funds (AWF) Cleared and Complete (CAC) New Check Needed (NCN) Payment …" at bounding box center [312, 145] width 181 height 23
click at [222, 134] on select "Awaiting Funds (AWF) Cleared and Complete (CAC) New Check Needed (NCN) Payment …" at bounding box center [312, 145] width 181 height 23
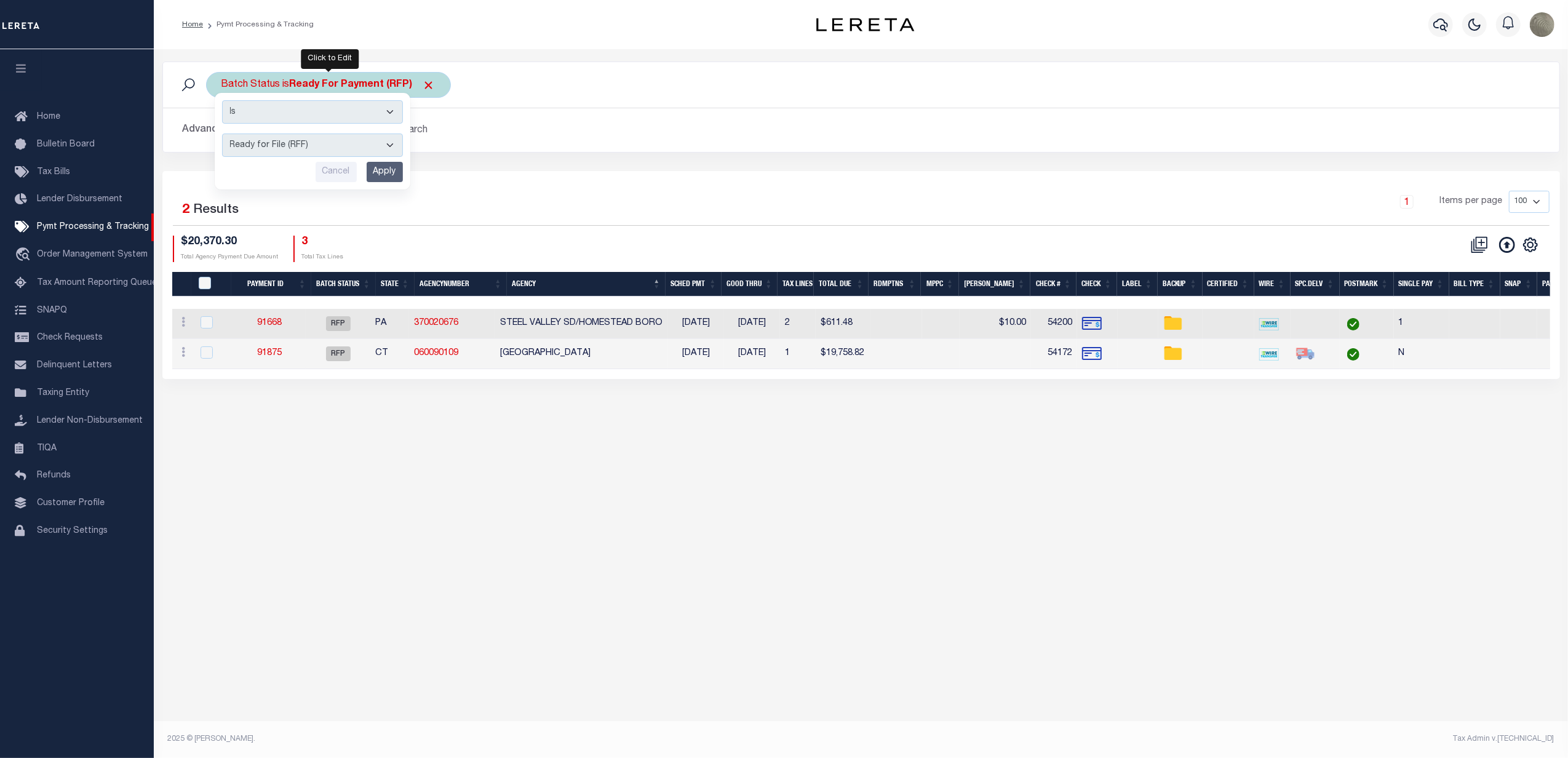
click at [276, 138] on select "Awaiting Funds (AWF) Cleared and Complete (CAC) New Check Needed (NCN) Payment …" at bounding box center [312, 145] width 181 height 23
select select "RFW"
click at [222, 134] on select "Awaiting Funds (AWF) Cleared and Complete (CAC) New Check Needed (NCN) Payment …" at bounding box center [312, 145] width 181 height 23
click at [375, 175] on input "Apply" at bounding box center [384, 172] width 36 height 20
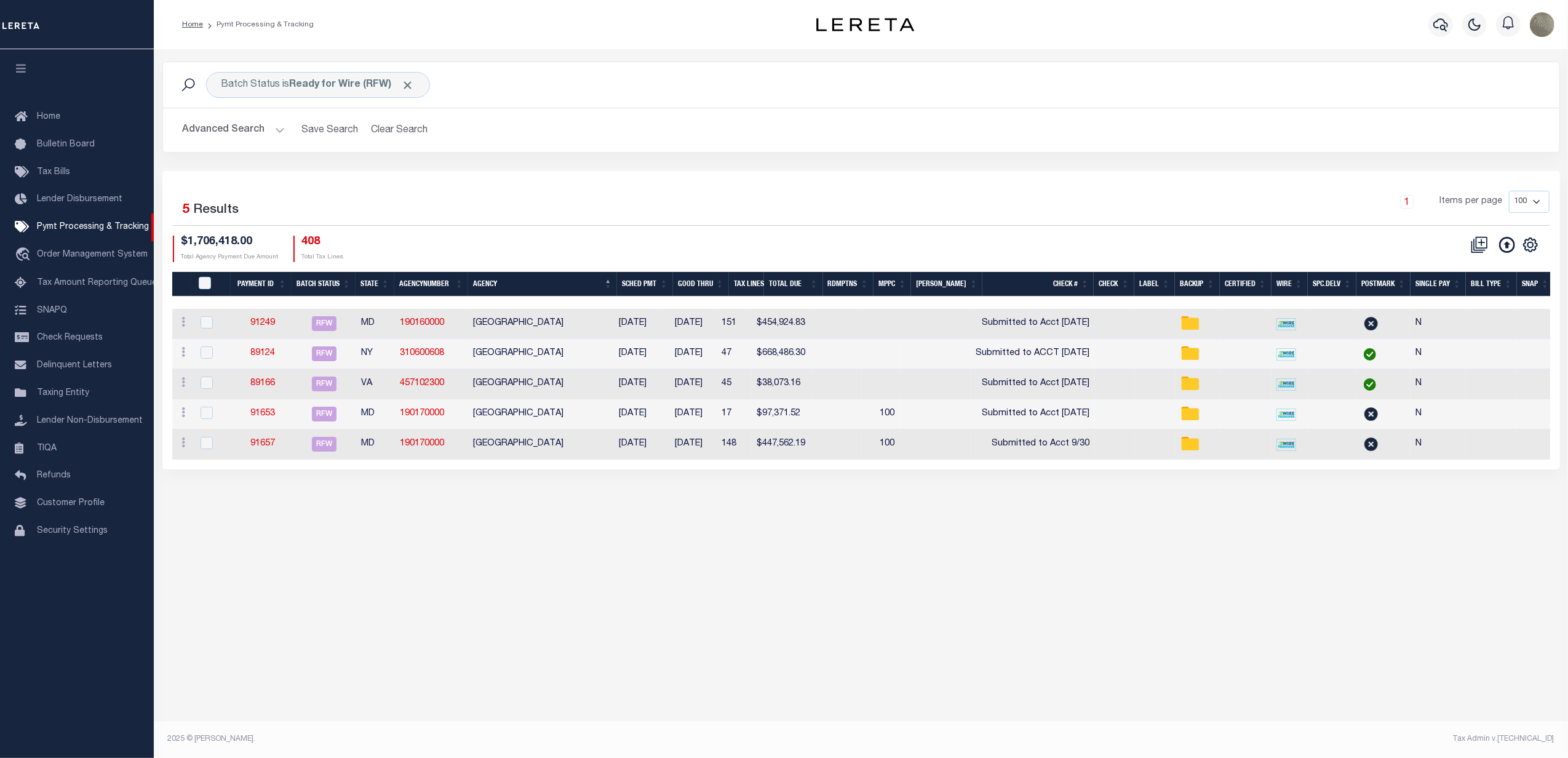
click at [274, 318] on td "91249" at bounding box center [263, 324] width 59 height 30
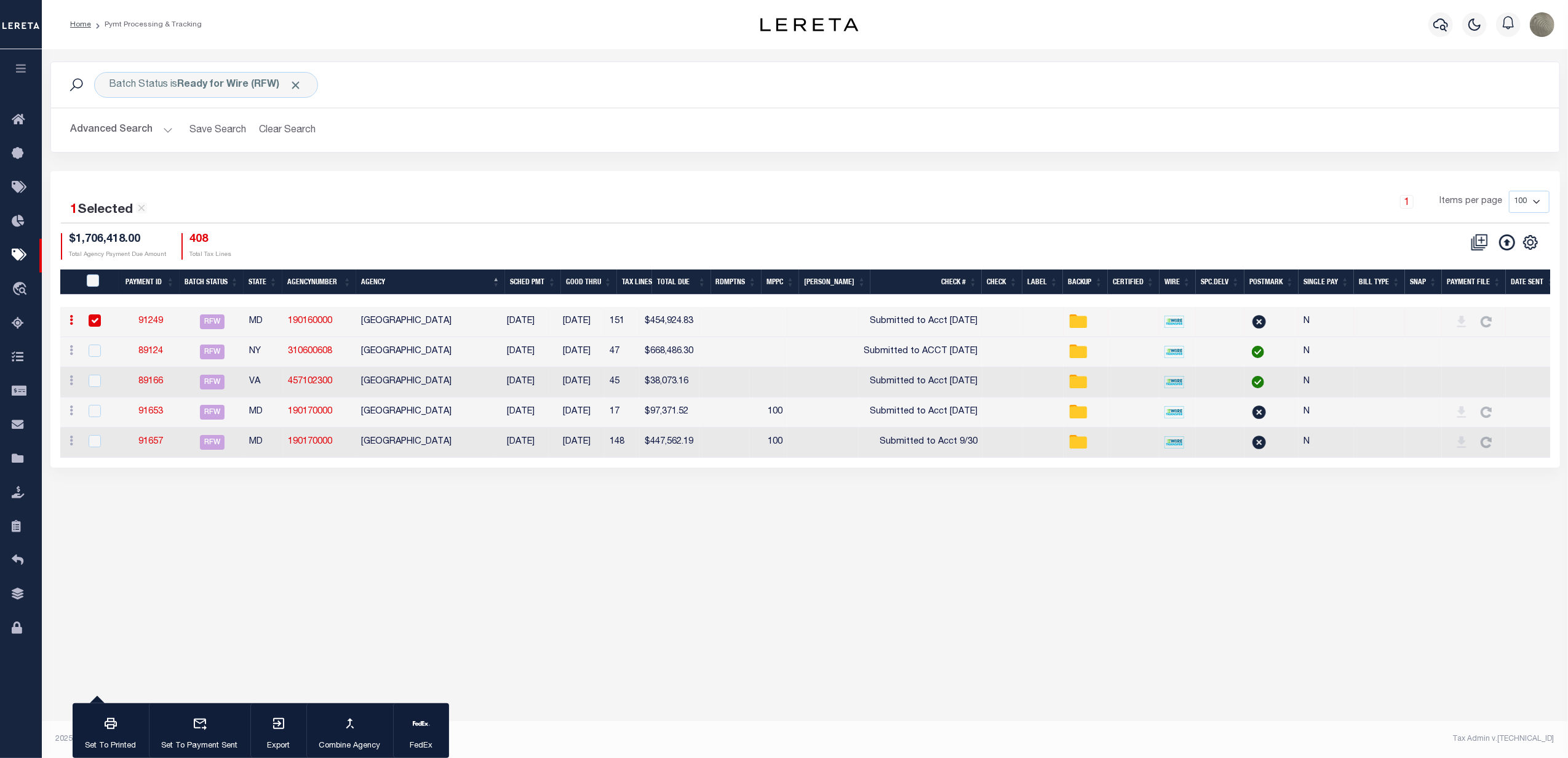
click at [269, 325] on td "MD" at bounding box center [263, 322] width 39 height 30
checkbox input "false"
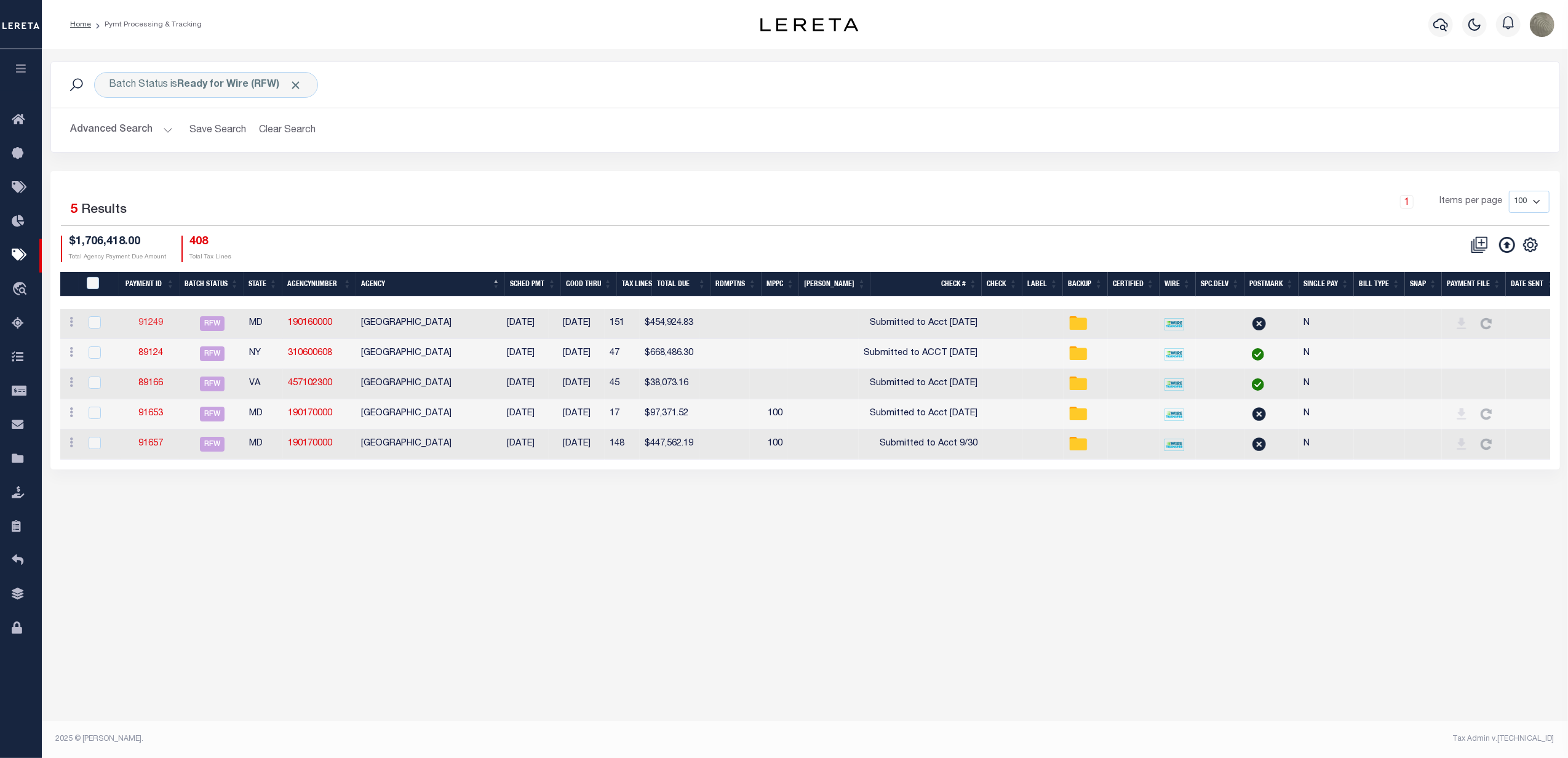
click at [155, 327] on link "91249" at bounding box center [150, 323] width 25 height 9
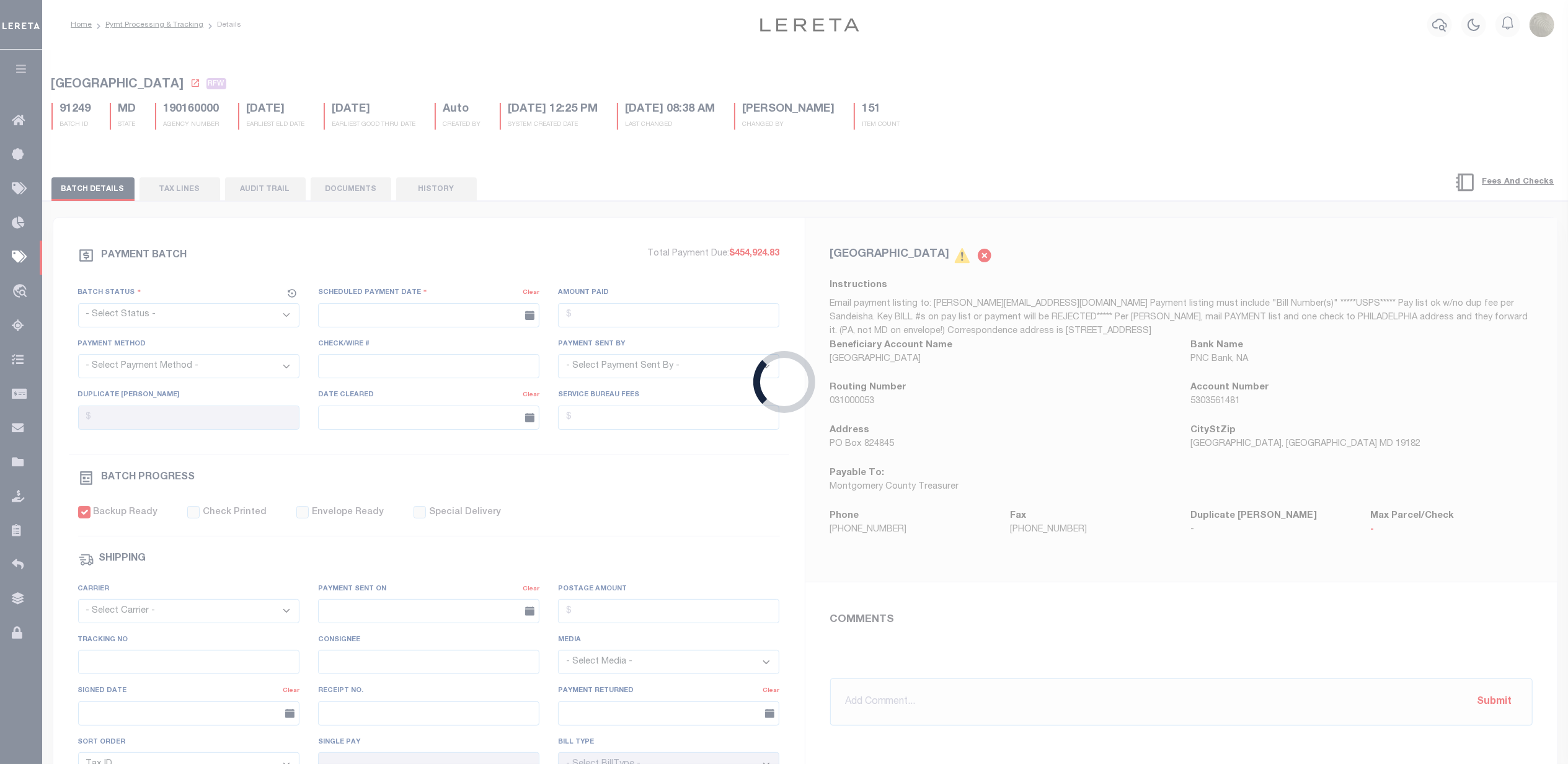
select select "RFW"
type input "[DATE]"
type input "$454,924.83"
select select "TRA"
type input "Submitted to Acct [DATE]"
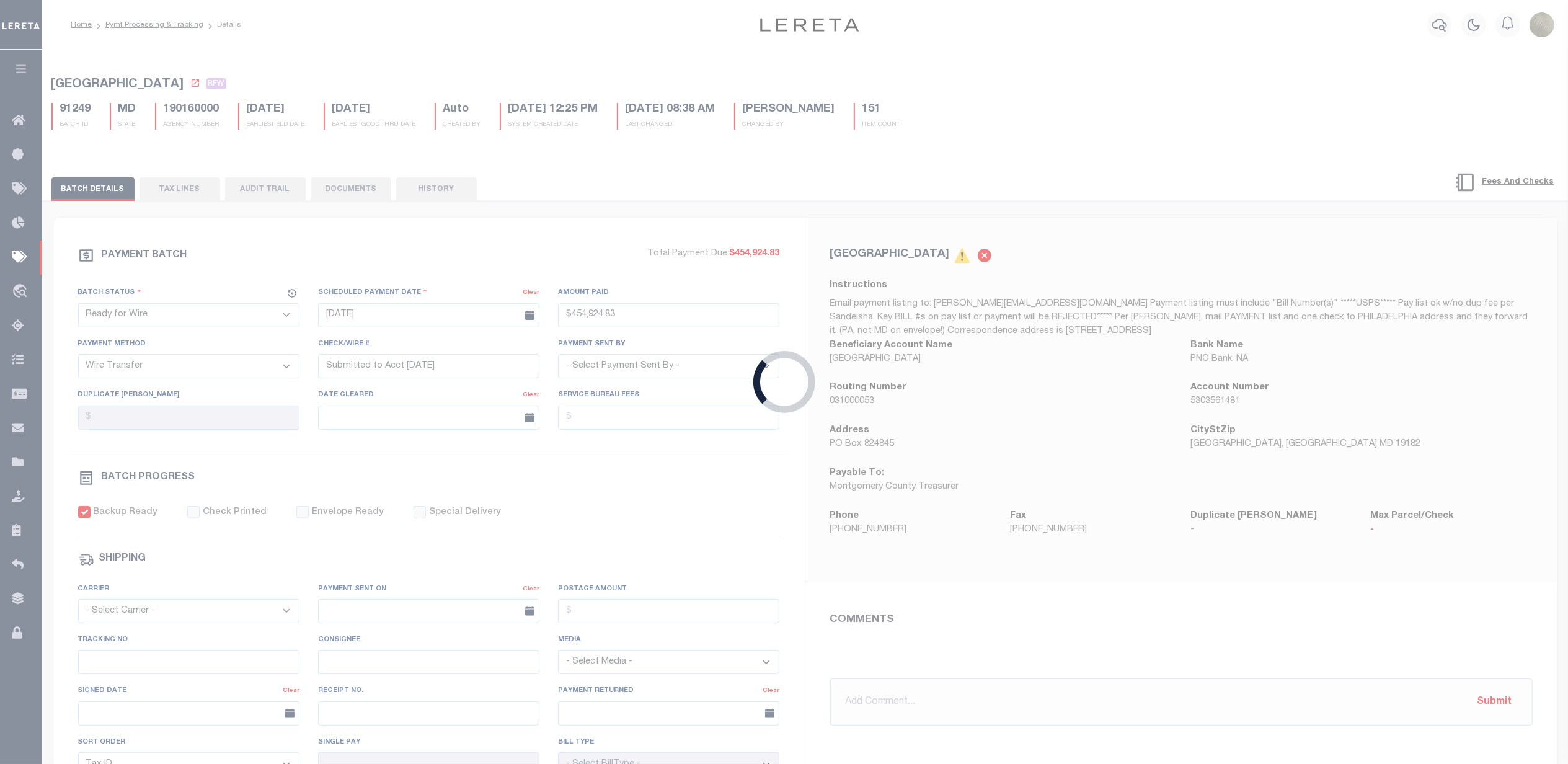
select select "[PERSON_NAME]"
checkbox input "true"
type input "N"
radio input "true"
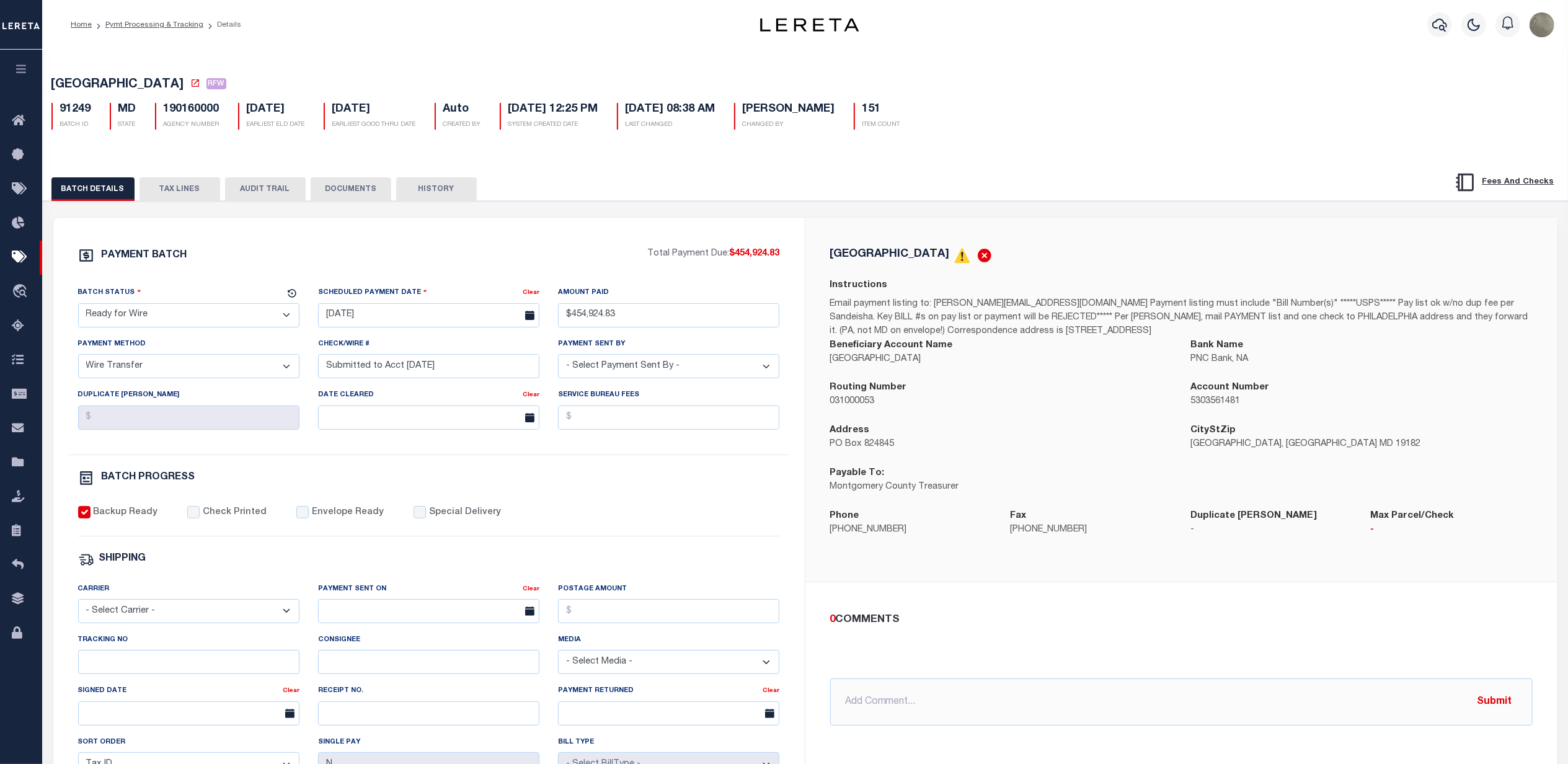
click at [663, 258] on p "Total Payment Due: $454,924.83" at bounding box center [714, 254] width 132 height 13
click at [192, 191] on button "TAX LINES" at bounding box center [180, 189] width 81 height 23
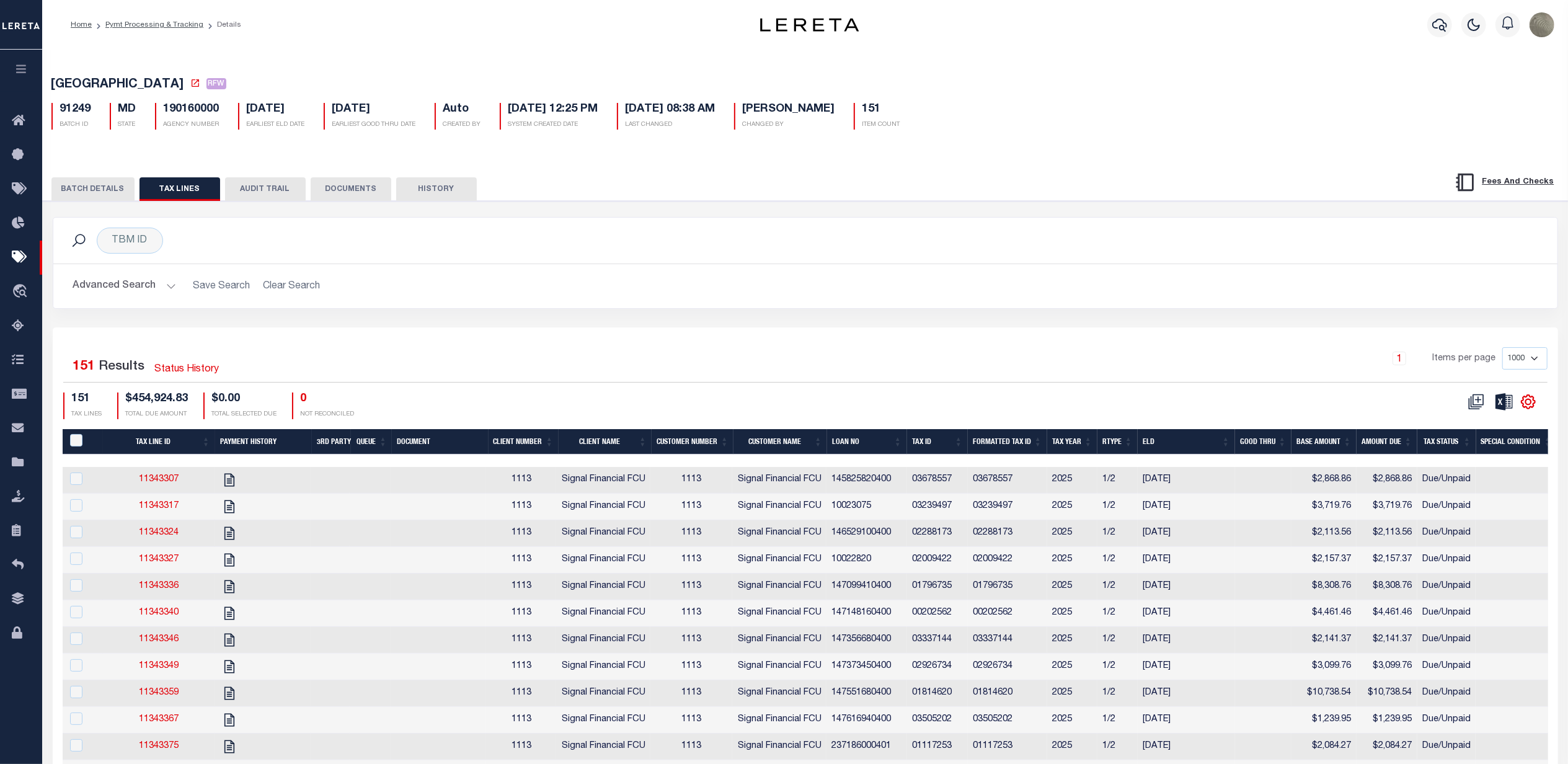
click at [1531, 409] on icon at bounding box center [1528, 402] width 16 height 16
click at [1455, 494] on span "Show Filter" at bounding box center [1453, 494] width 46 height 9
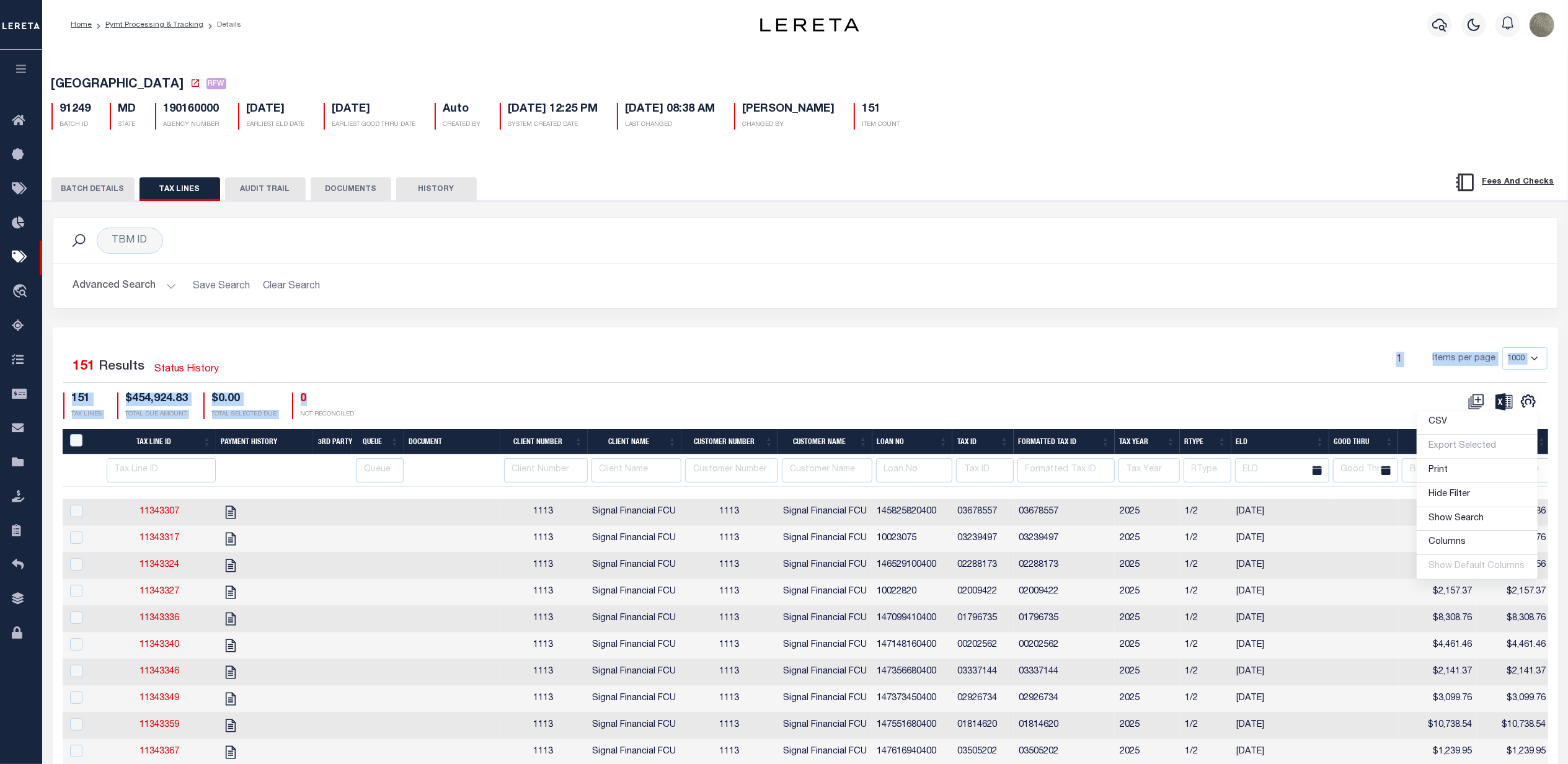
click at [717, 388] on div "Selected 151 Results Status History 1 Items per page 1000 2500 5000 10000 151 T…" at bounding box center [805, 382] width 1504 height 71
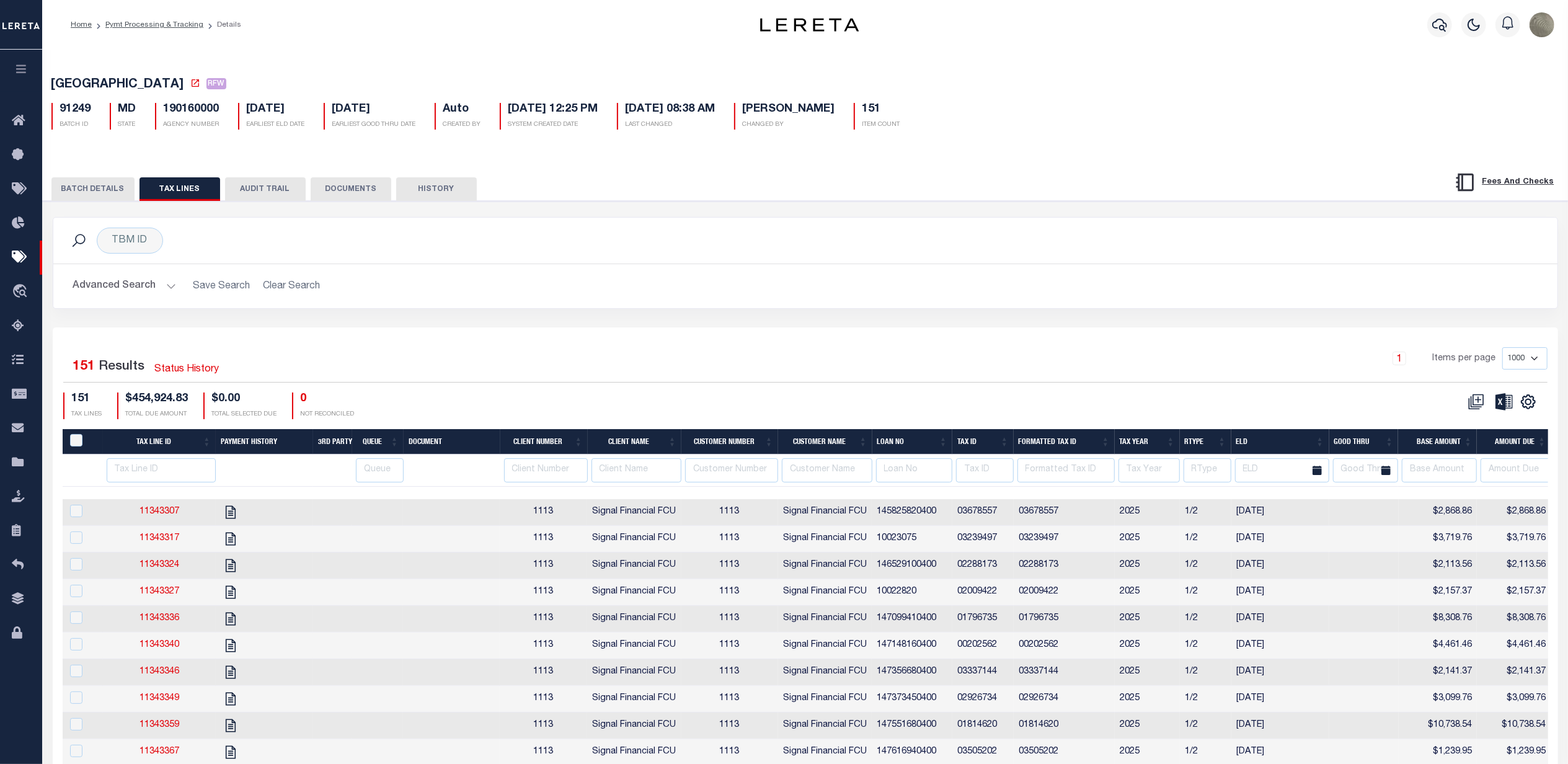
click at [1160, 303] on div "Advanced Search Save Search Clear Search Loan No Equals Equals Is Not Equal To …" at bounding box center [805, 286] width 1504 height 44
click at [1499, 361] on div "Items per page 1000 2500 5000 10000" at bounding box center [1490, 358] width 115 height 22
click at [1512, 356] on select "1000 2500 5000 10000" at bounding box center [1525, 358] width 45 height 22
click at [1411, 354] on div "1 Items per page 1000 2500 5000 10000" at bounding box center [993, 363] width 1109 height 32
drag, startPoint x: 884, startPoint y: 298, endPoint x: 878, endPoint y: 307, distance: 10.8
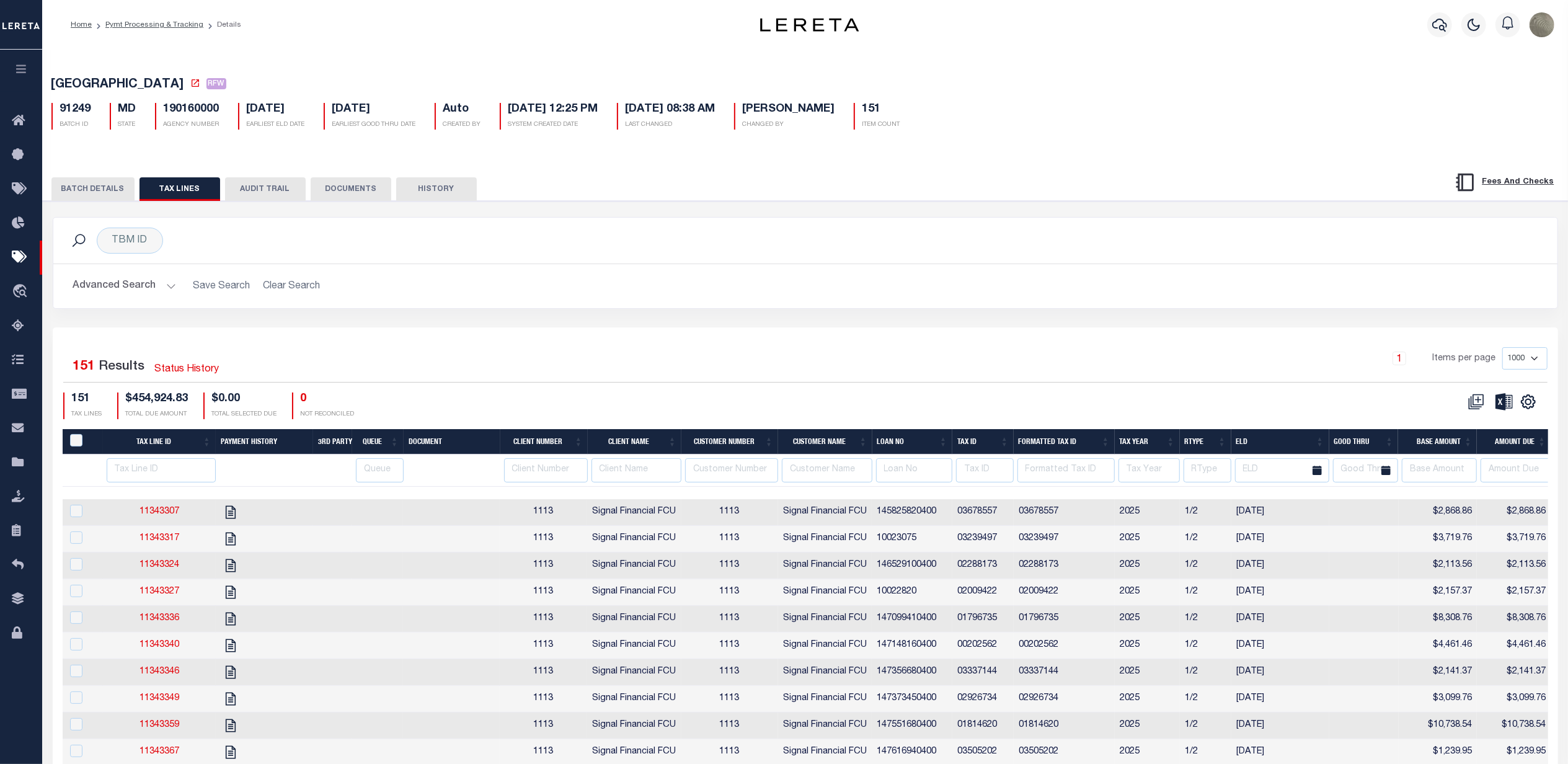
click at [881, 303] on div "Advanced Search Save Search Clear Search Loan No Equals Equals Is Not Equal To …" at bounding box center [805, 286] width 1504 height 44
click at [109, 187] on button "BATCH DETAILS" at bounding box center [93, 189] width 83 height 23
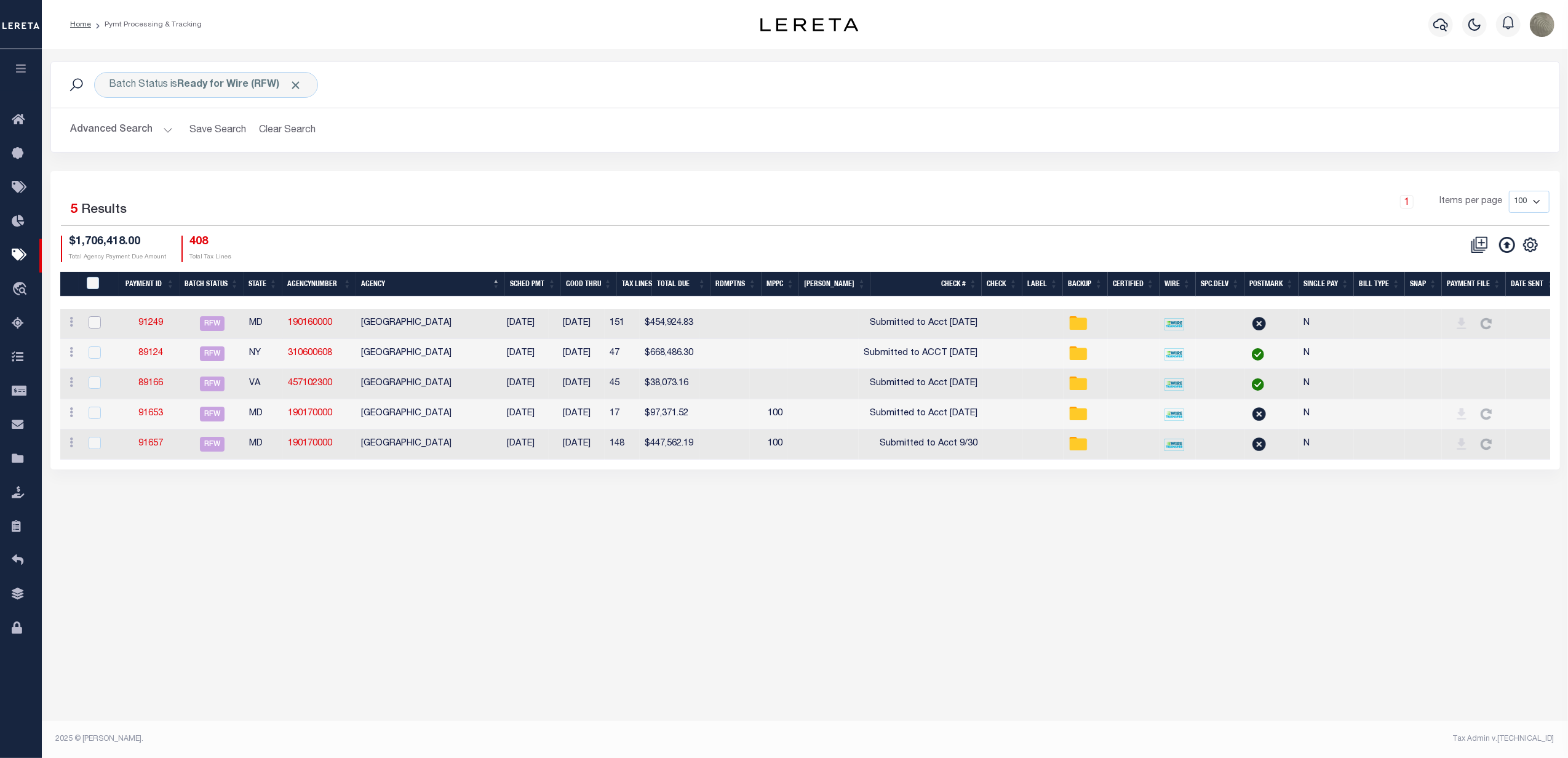
click at [94, 325] on input "checkbox" at bounding box center [94, 322] width 13 height 13
checkbox input "true"
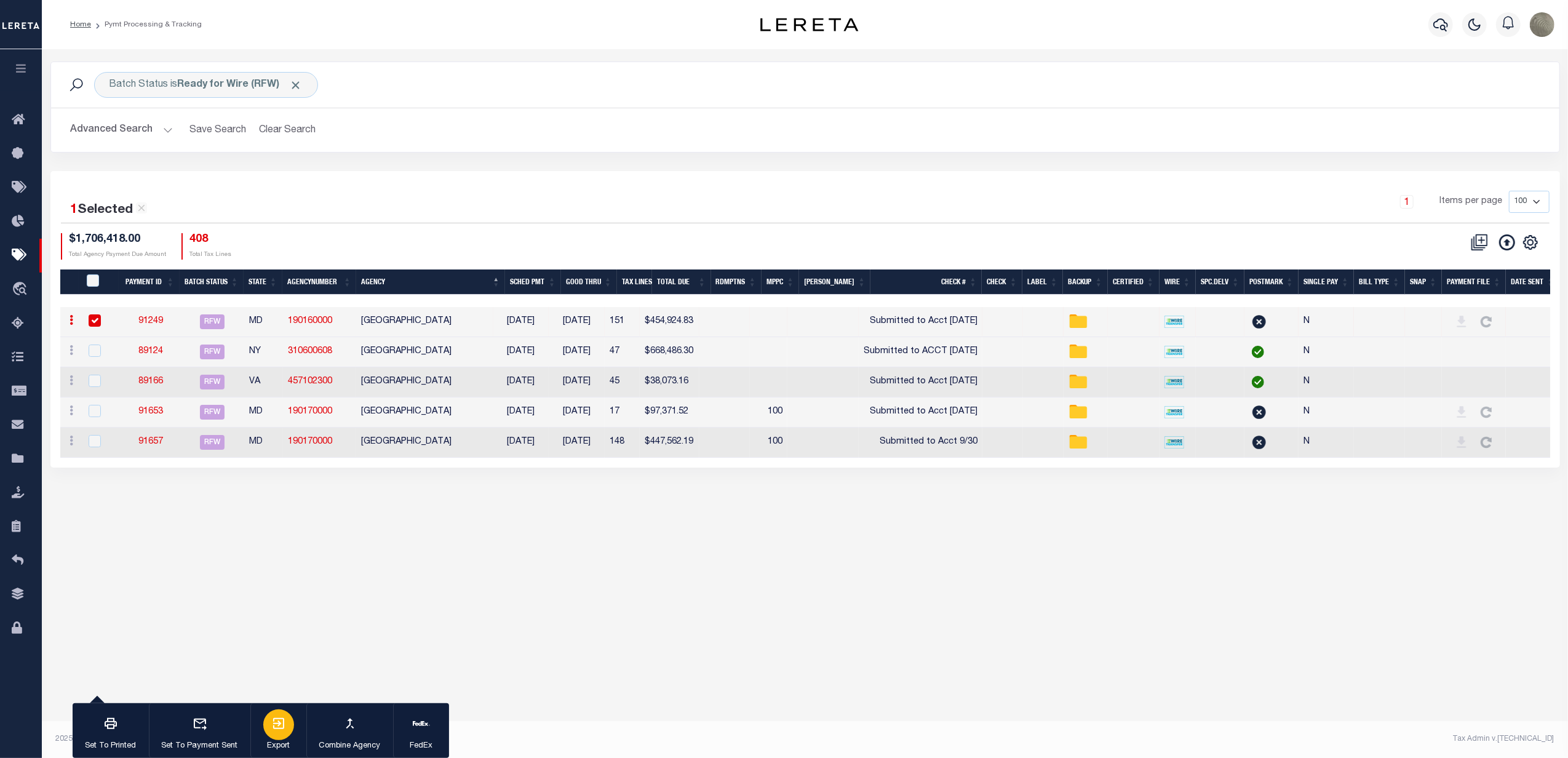
click at [278, 730] on icon "button" at bounding box center [279, 724] width 15 height 15
click at [575, 208] on div "1 Items per page 100 200 500 1000" at bounding box center [993, 206] width 1112 height 32
click at [938, 213] on div "1 Items per page 100 200 500 1000" at bounding box center [993, 206] width 1112 height 32
click at [155, 324] on link "91249" at bounding box center [150, 321] width 25 height 9
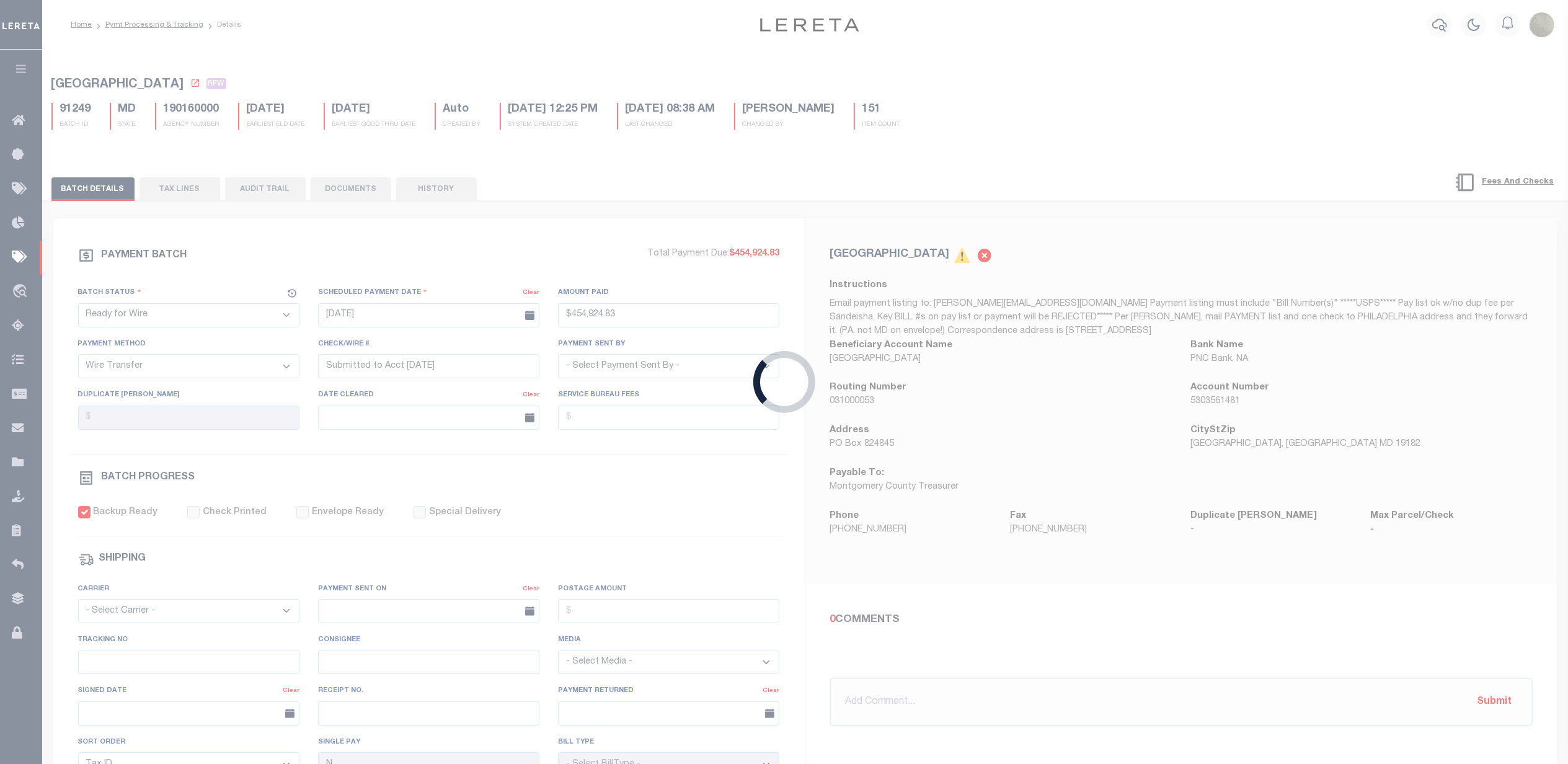
type input "$454,924.83"
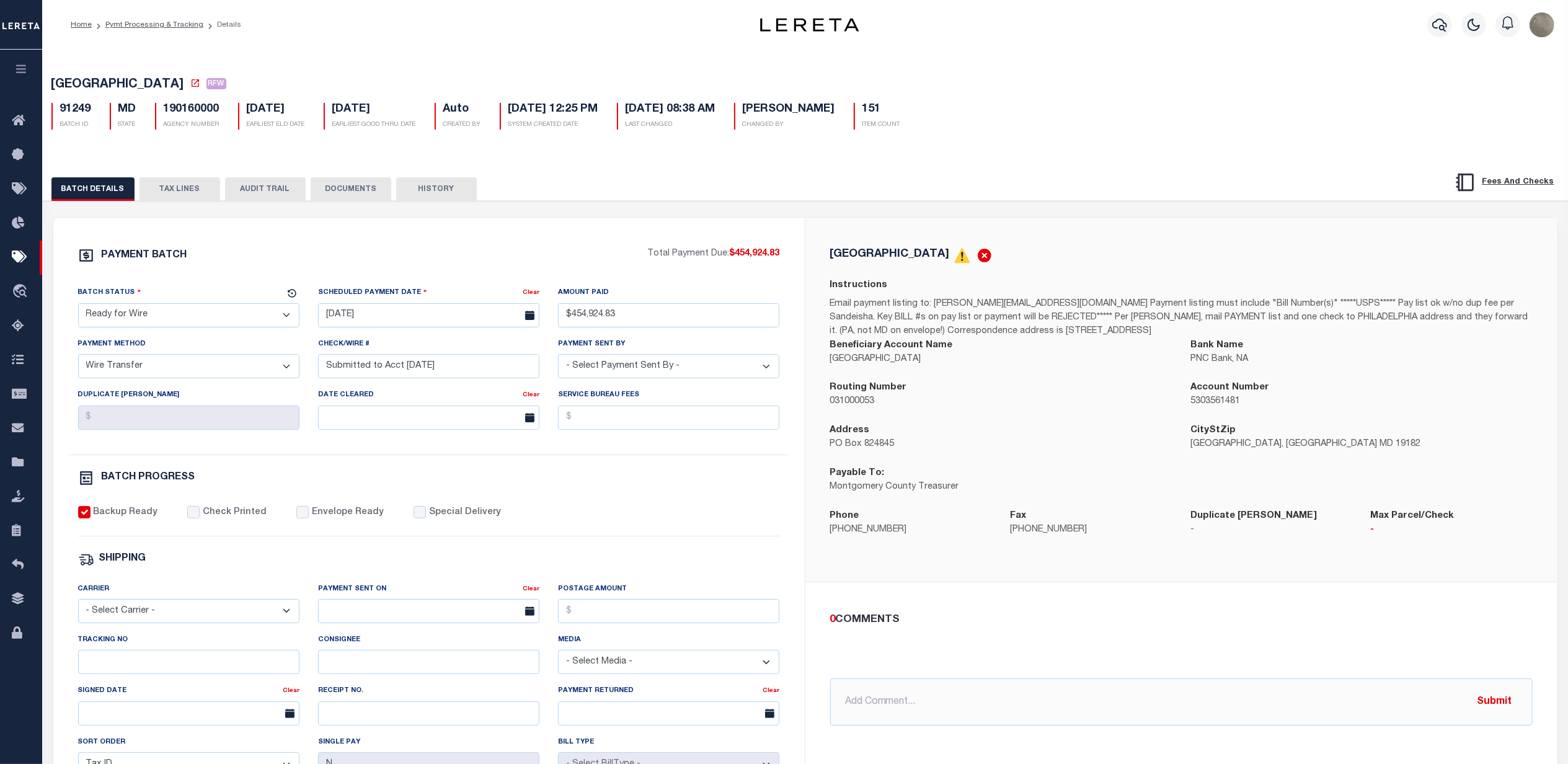
click at [190, 199] on button "TAX LINES" at bounding box center [180, 189] width 81 height 23
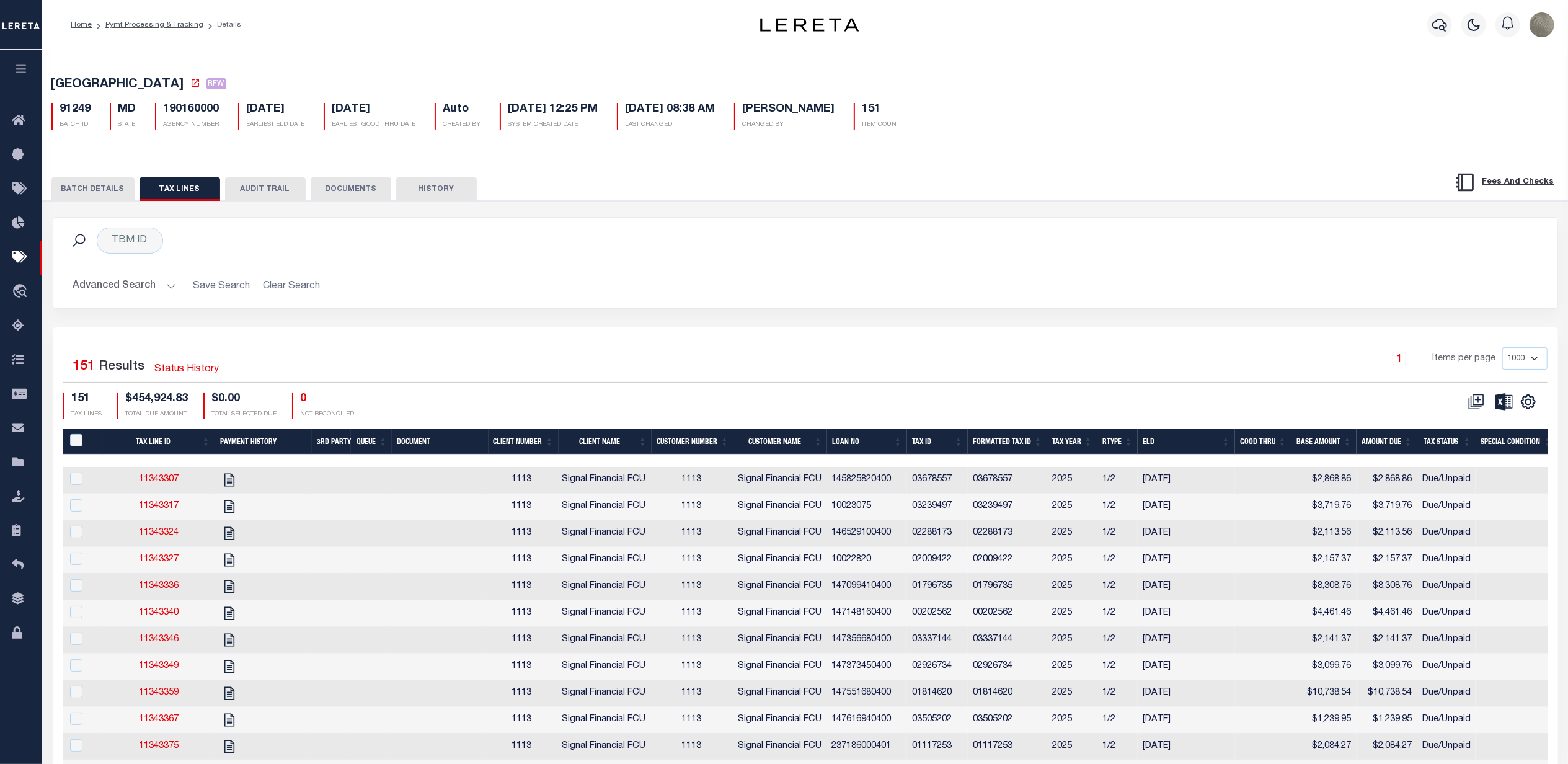
click at [1504, 409] on icon "" at bounding box center [1504, 401] width 17 height 16
click at [1110, 243] on div "TBM ID Search" at bounding box center [805, 241] width 1484 height 26
click at [107, 192] on button "BATCH DETAILS" at bounding box center [93, 189] width 83 height 23
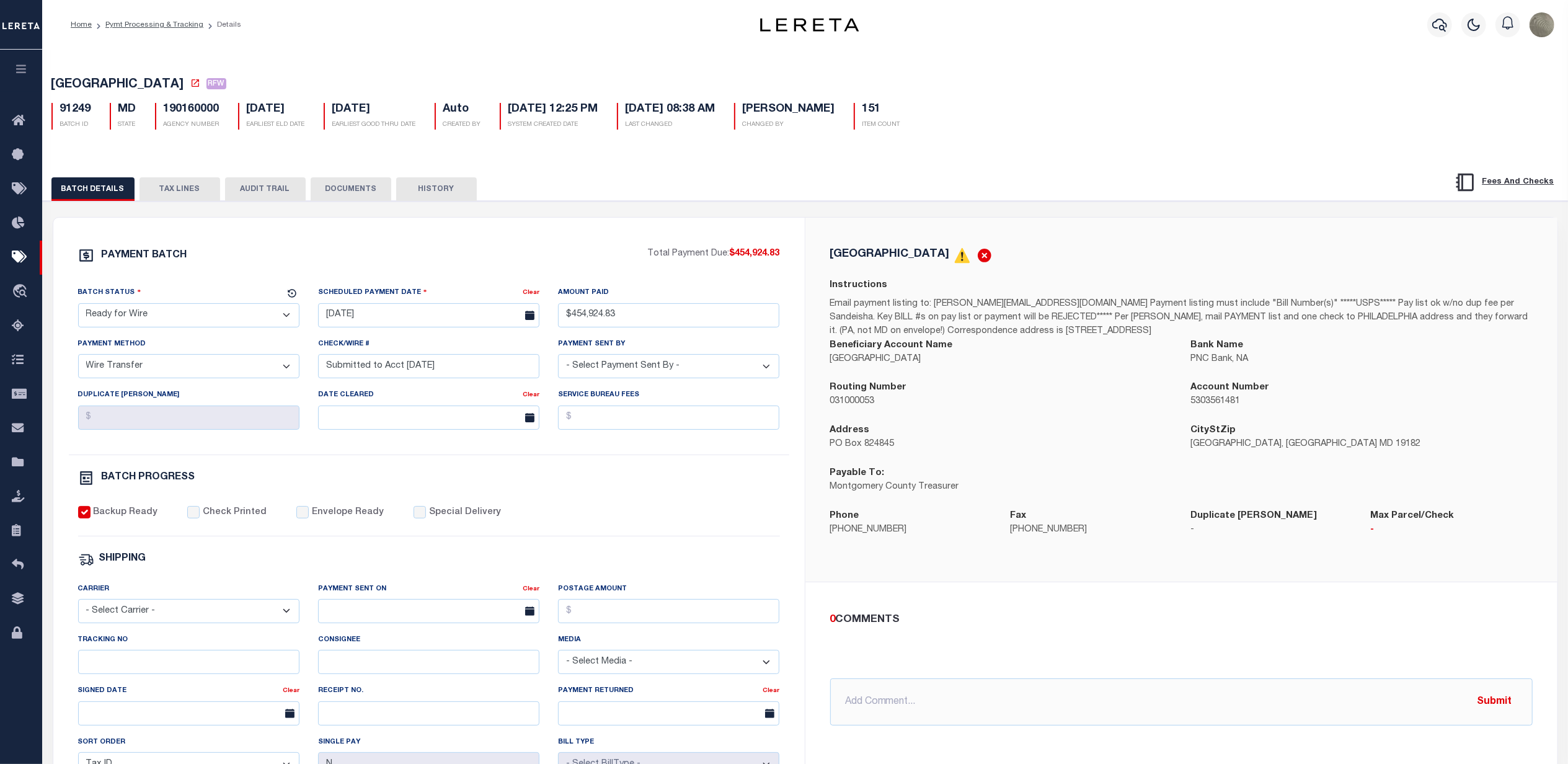
click at [958, 226] on div "MONTGOMERY COUNTY Instructions Email payment listing to: George.Luanglue@montgo…" at bounding box center [1181, 400] width 752 height 364
click at [160, 189] on button "TAX LINES" at bounding box center [180, 189] width 81 height 23
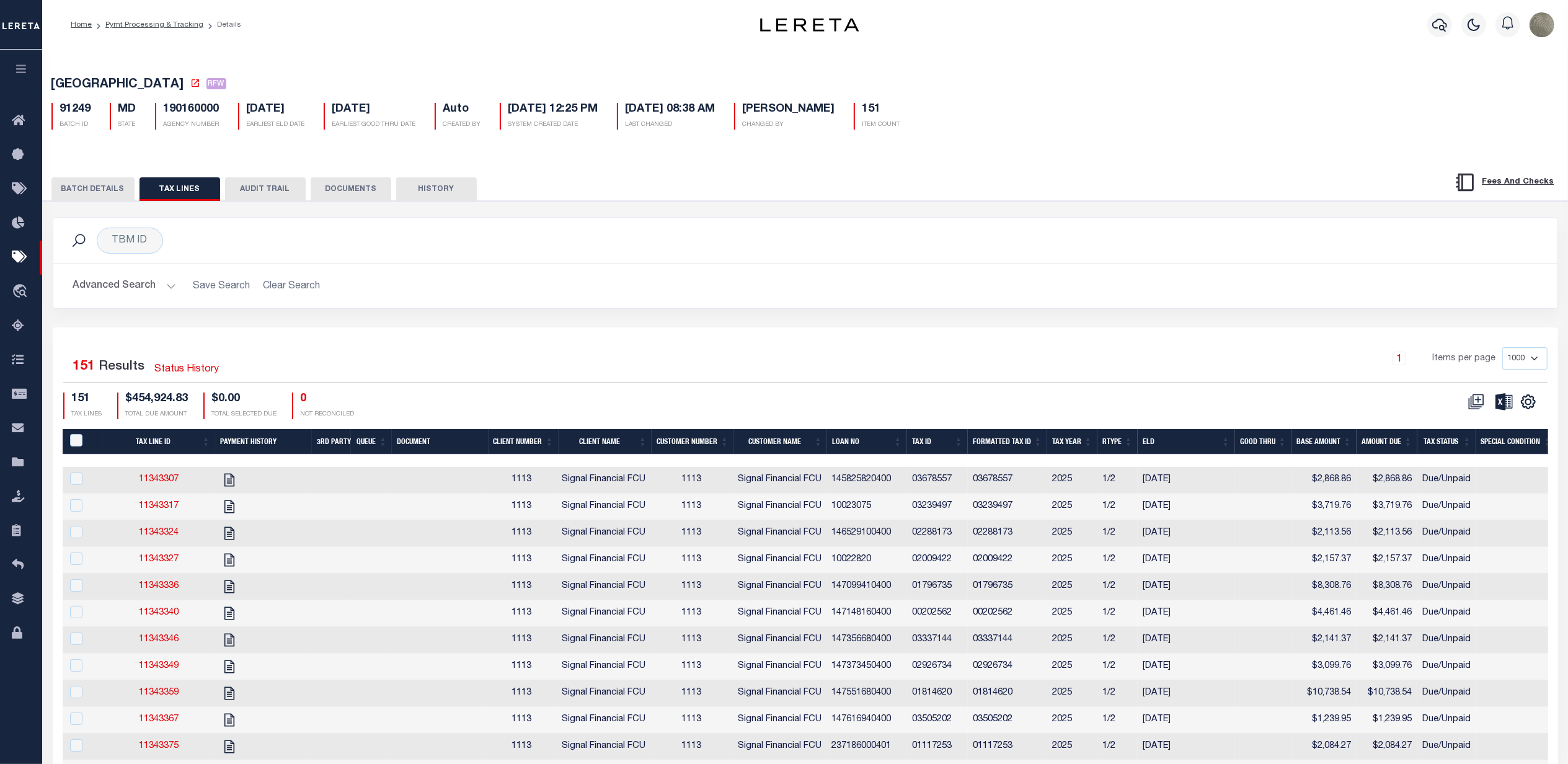
click at [1214, 290] on h2 "Advanced Search Save Search Clear Search" at bounding box center [805, 286] width 1484 height 24
click at [97, 187] on button "BATCH DETAILS" at bounding box center [93, 189] width 83 height 23
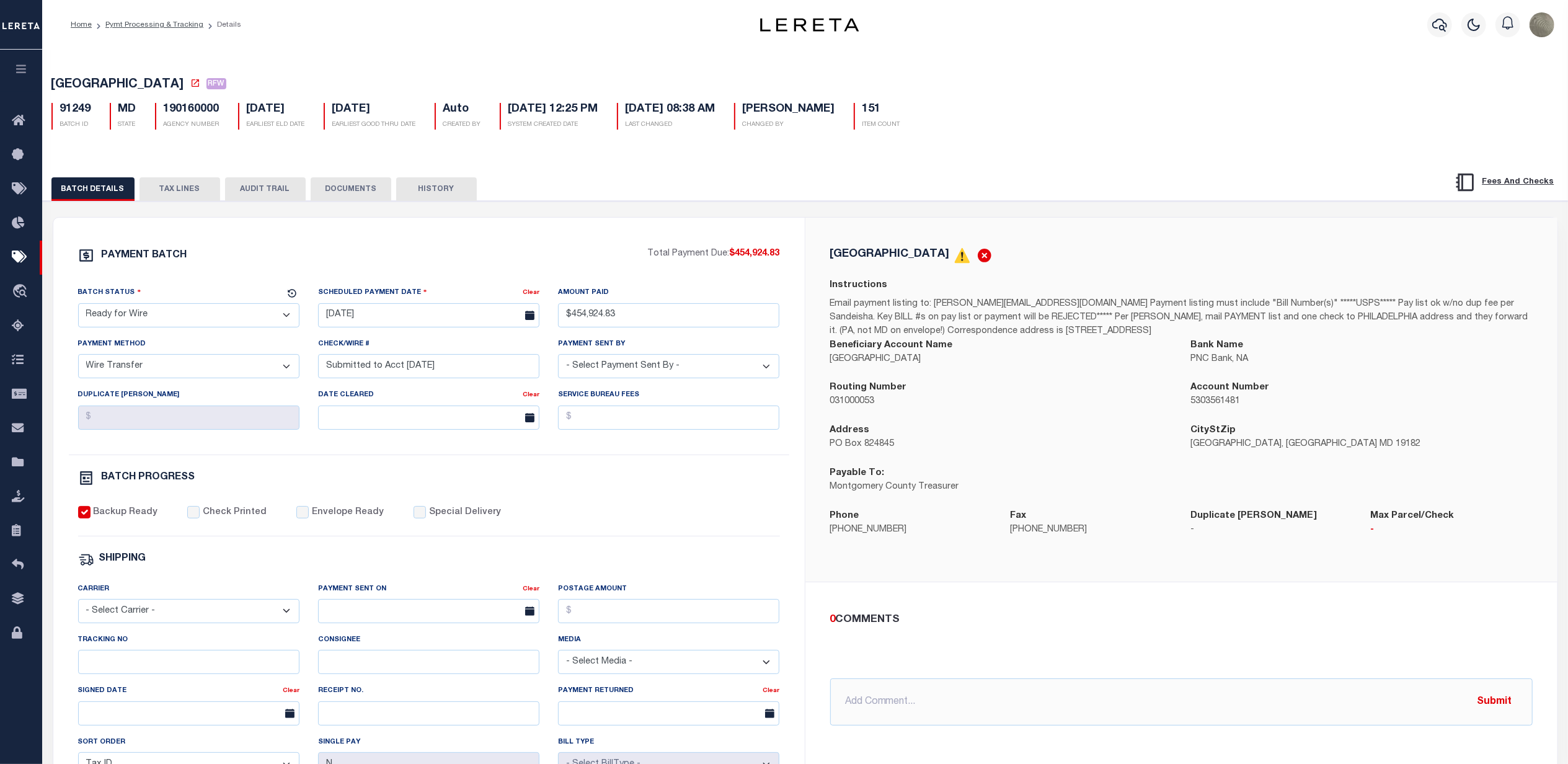
drag, startPoint x: 1067, startPoint y: 186, endPoint x: 947, endPoint y: 90, distance: 153.7
click at [1067, 186] on div "BATCH DETAILS TAX LINES AUDIT TRAIL DOCUMENTS HISTORY" at bounding box center [726, 189] width 1350 height 23
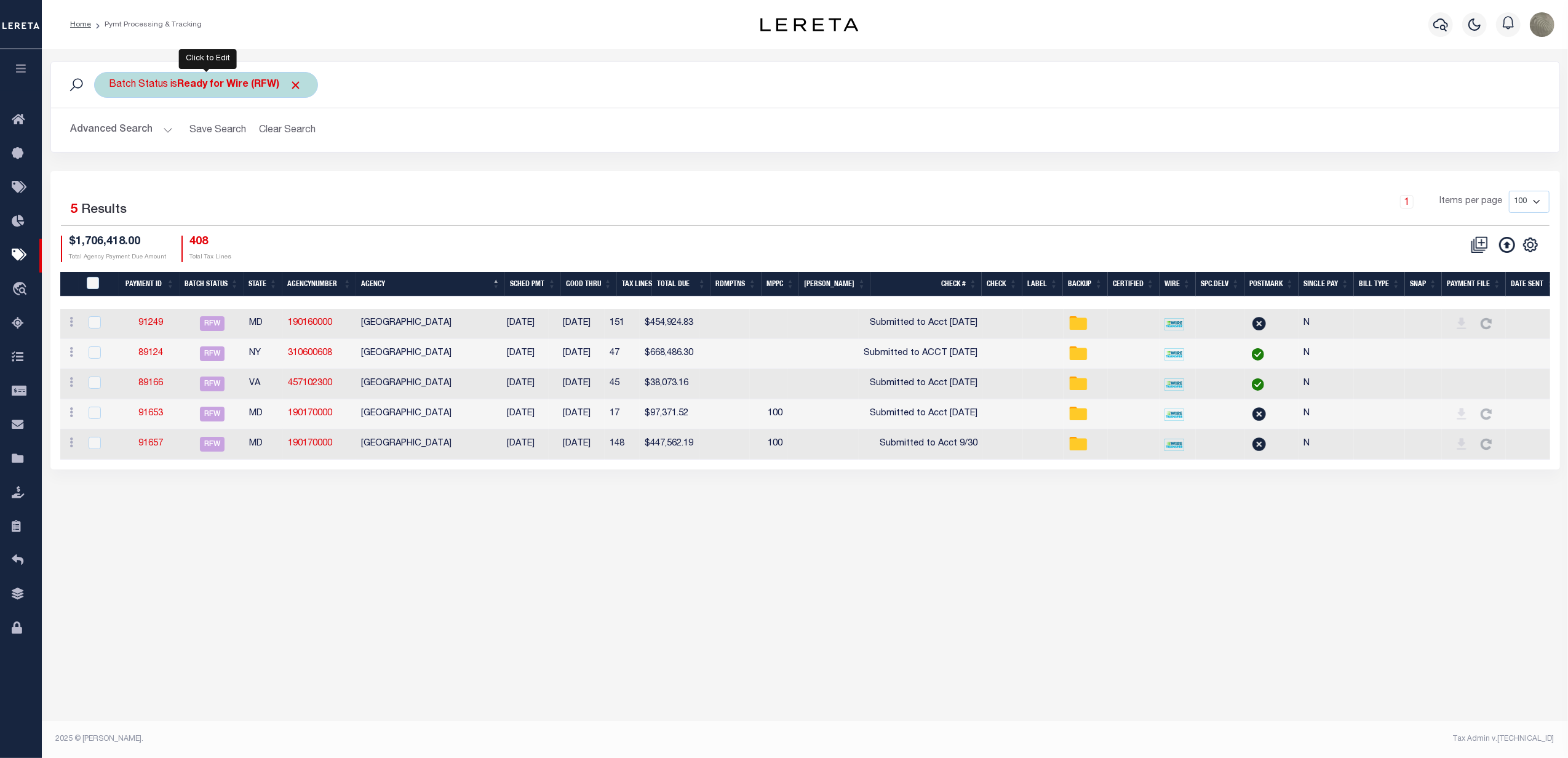
click at [201, 87] on b "Ready for Wire (RFW)" at bounding box center [240, 85] width 125 height 10
drag, startPoint x: 184, startPoint y: 154, endPoint x: 180, endPoint y: 160, distance: 7.2
click at [184, 154] on select "Awaiting Funds (AWF) Cleared and Complete (CAC) New Check Needed (NCN) Payment …" at bounding box center [200, 145] width 181 height 23
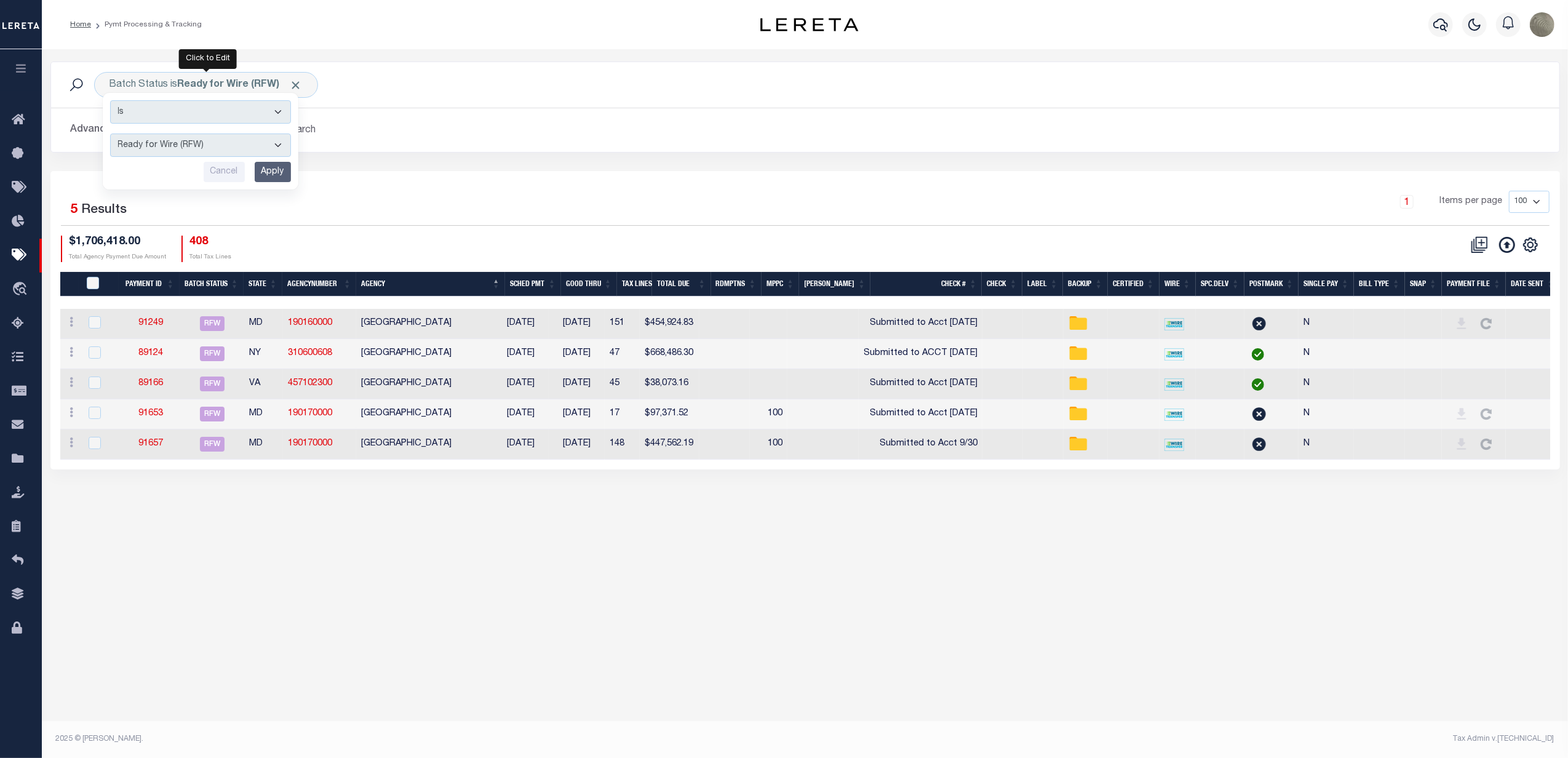
select select "SFP"
click at [110, 134] on select "Awaiting Funds (AWF) Cleared and Complete (CAC) New Check Needed (NCN) Payment …" at bounding box center [200, 145] width 181 height 23
click at [271, 179] on input "Apply" at bounding box center [272, 172] width 36 height 20
select select
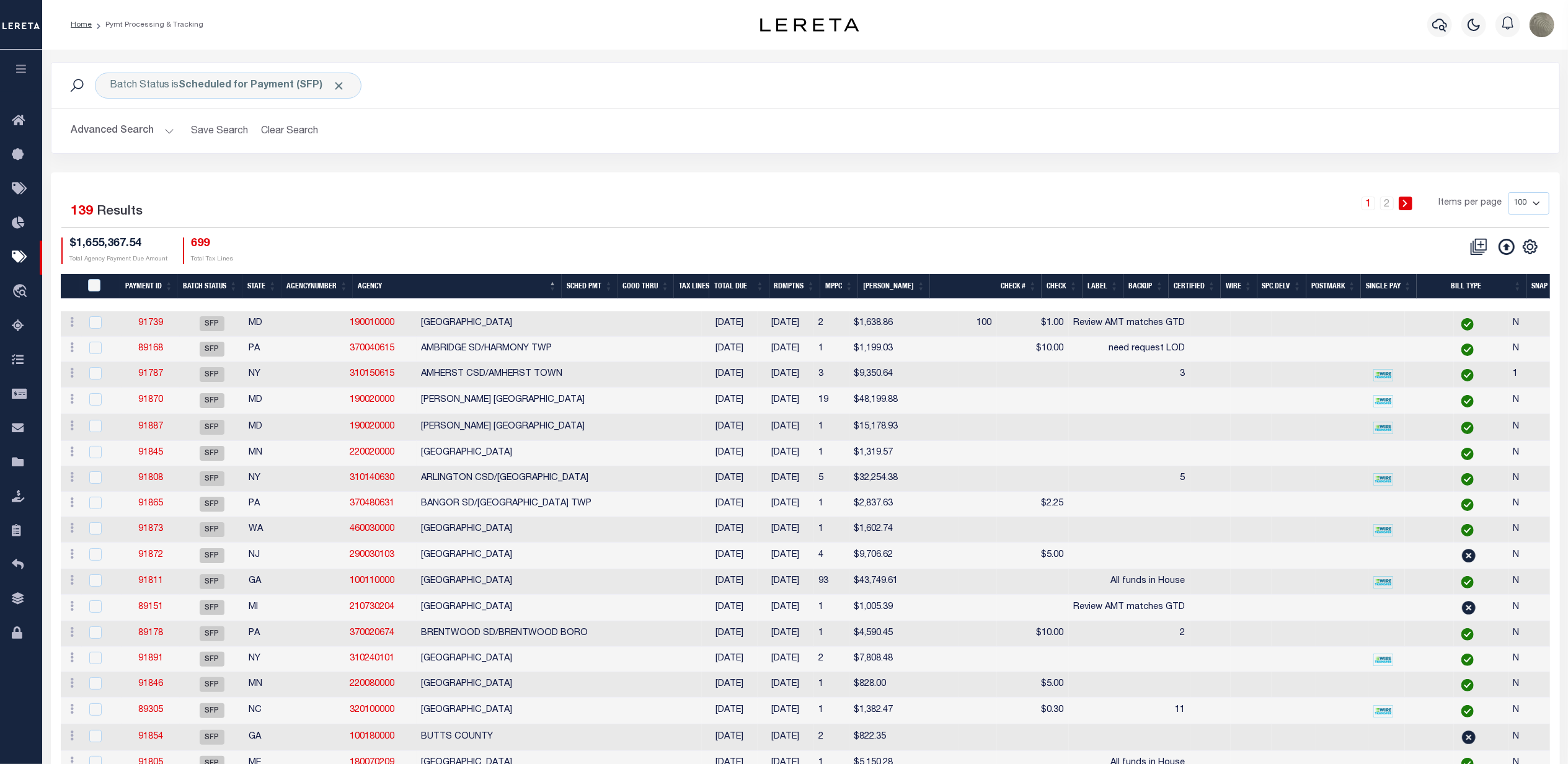
click at [1045, 214] on div "1 2 Items per page 100 200 500 1000" at bounding box center [993, 208] width 1112 height 32
click at [1528, 250] on icon at bounding box center [1529, 246] width 5 height 5
click at [1456, 341] on span "Show Filter" at bounding box center [1454, 339] width 46 height 9
select select
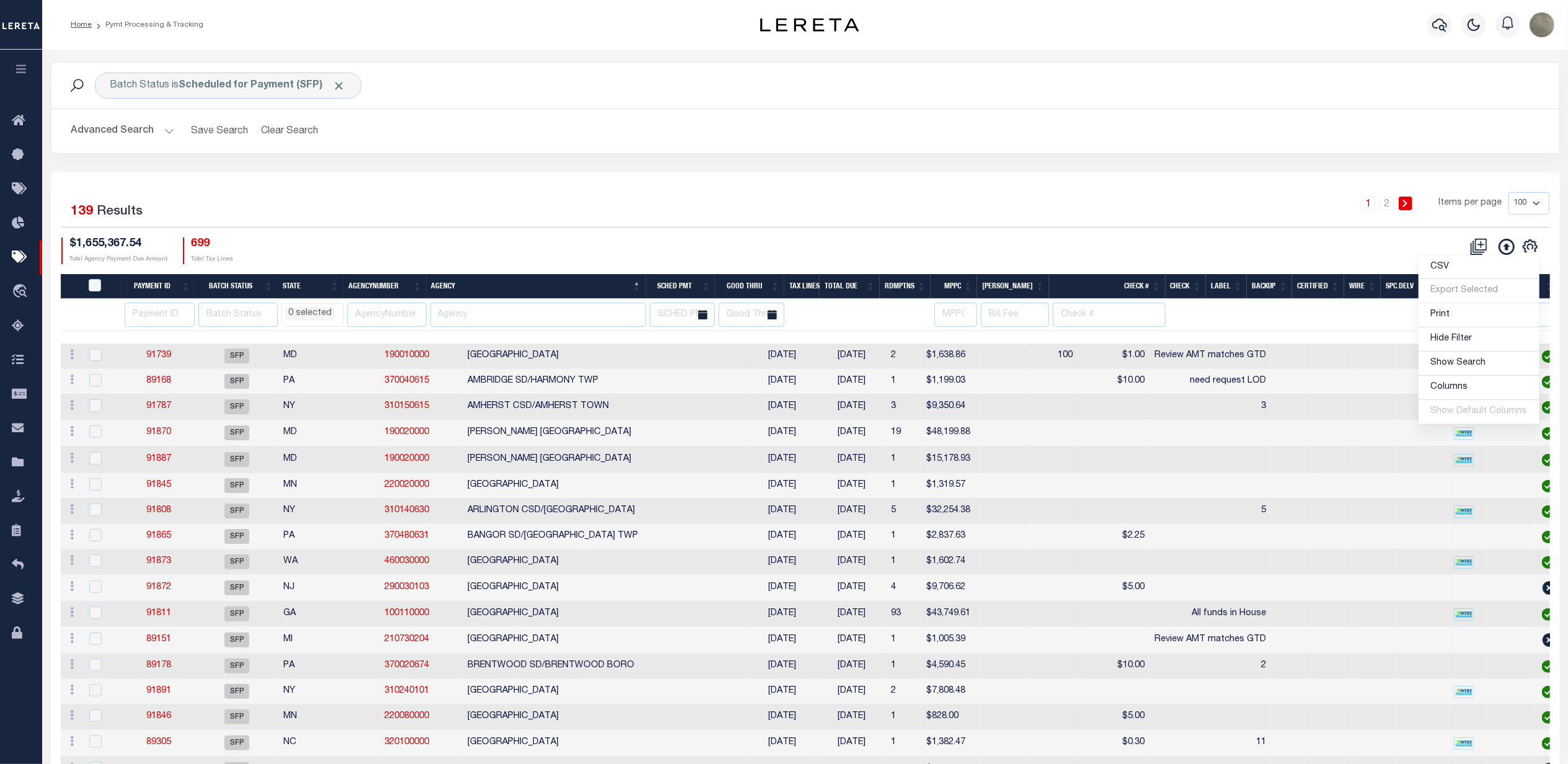
drag, startPoint x: 606, startPoint y: 248, endPoint x: 507, endPoint y: 301, distance: 112.3
click at [606, 249] on div "$1,655,367.54 Total Agency Payment Due Amount 699 Total Tax Lines" at bounding box center [433, 251] width 744 height 27
click at [531, 309] on input "text" at bounding box center [538, 315] width 216 height 24
type input "lower"
select select
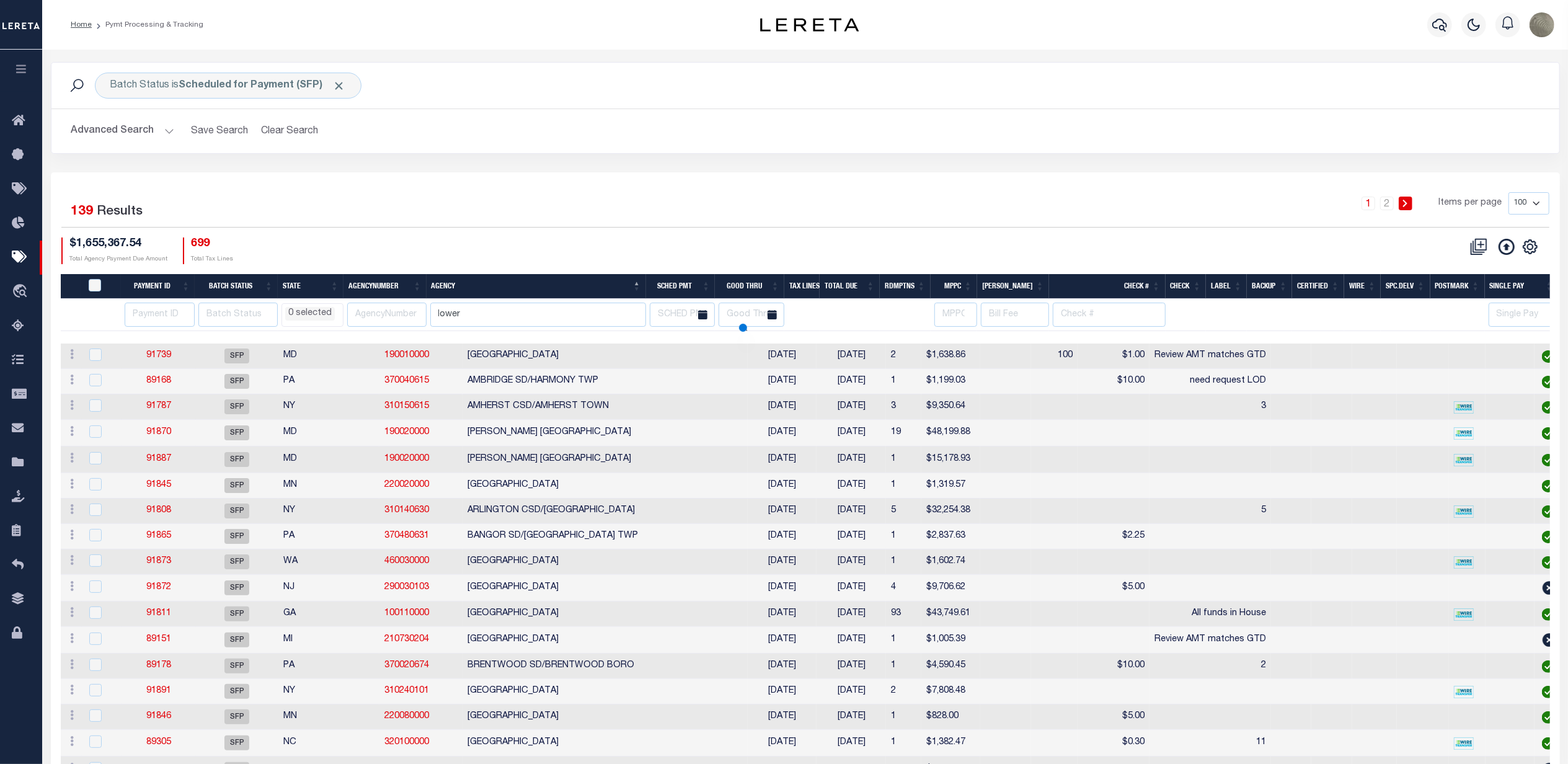
select select
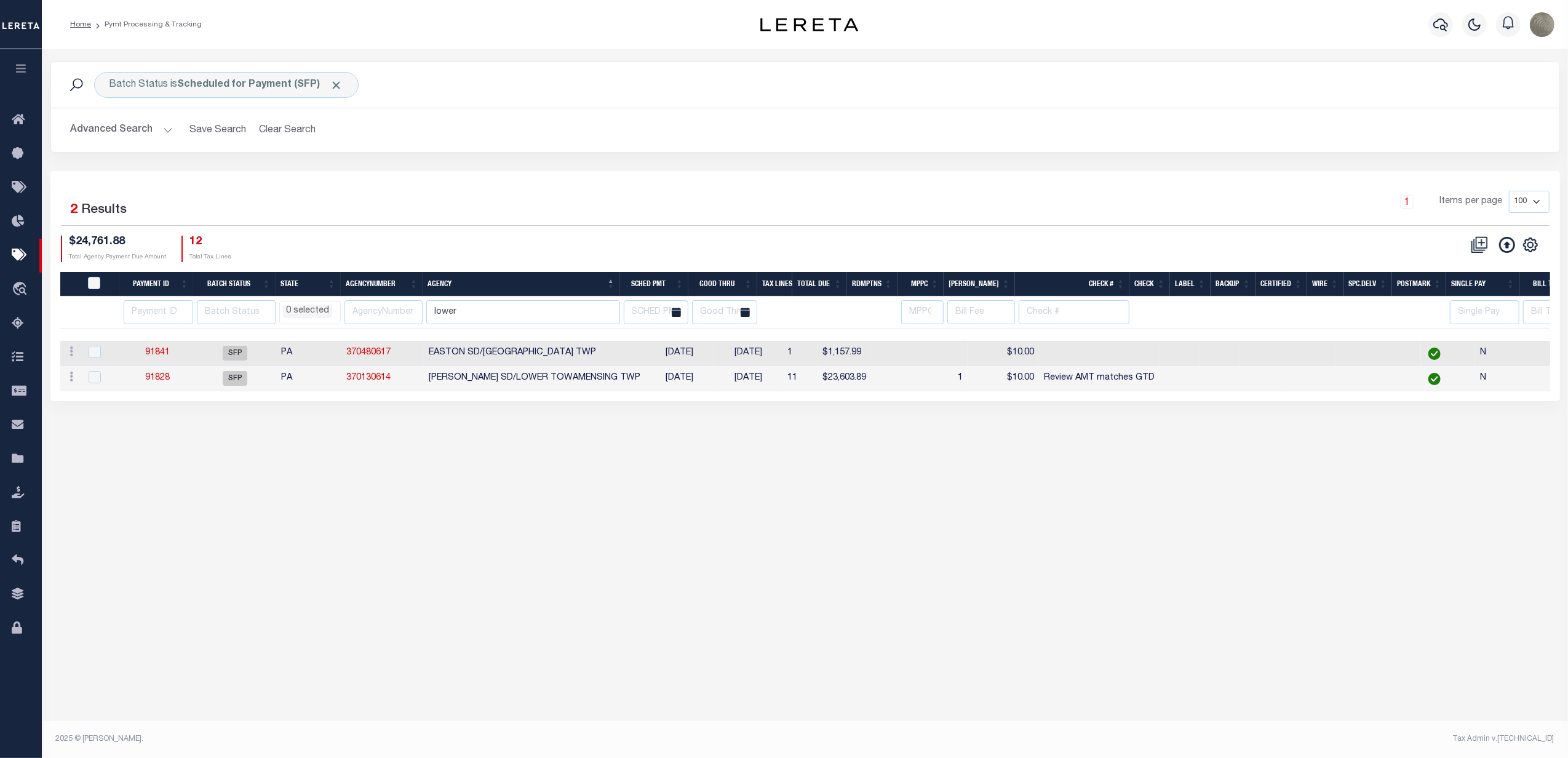
click at [571, 214] on div "1 Items per page 100 200 500 1000" at bounding box center [993, 206] width 1112 height 32
select select
click at [156, 377] on link "91828" at bounding box center [157, 378] width 25 height 9
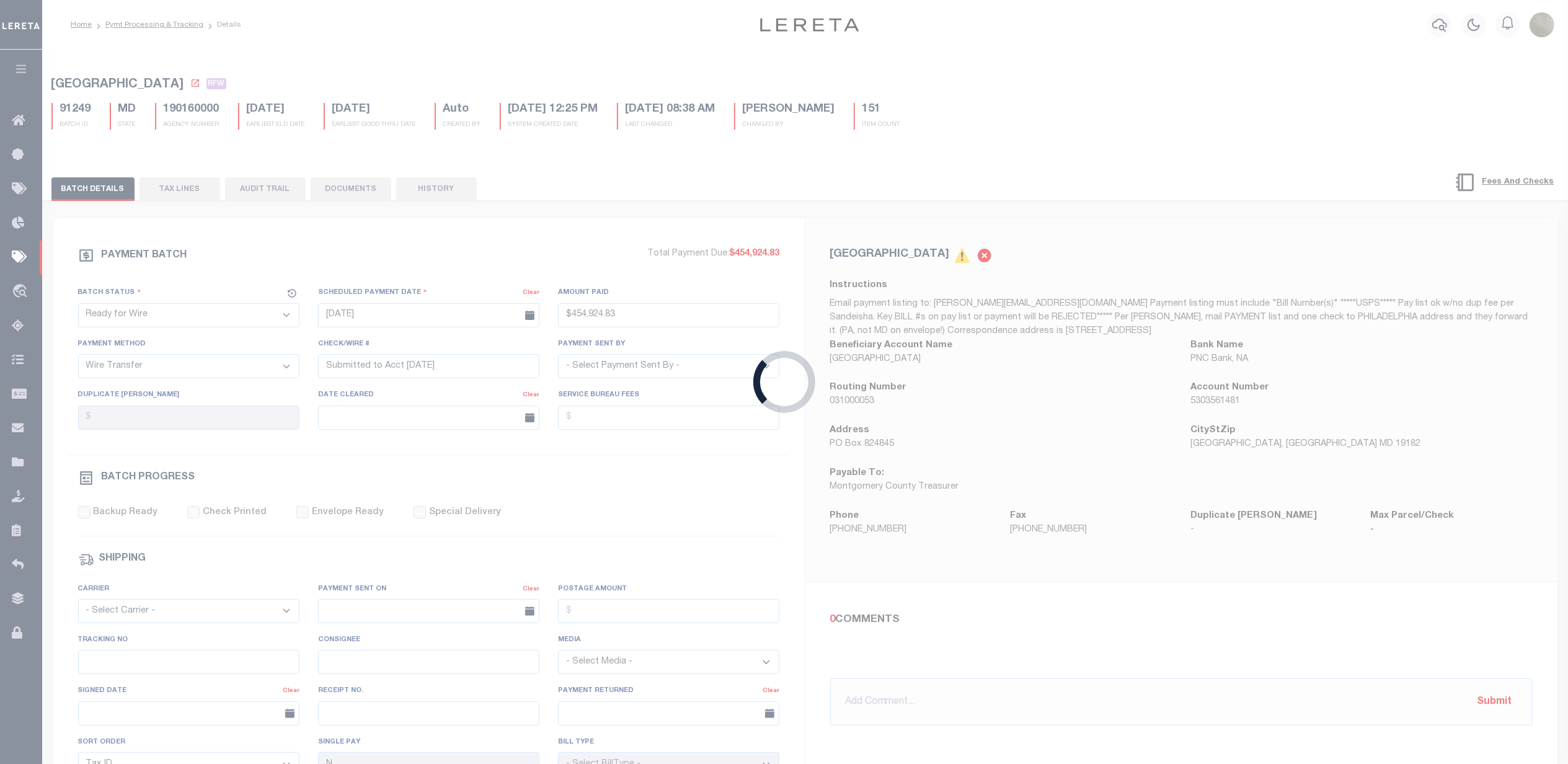
select select "SFP"
type input "08/20/2025"
select select
type input "Review AMT matches GTD"
select select
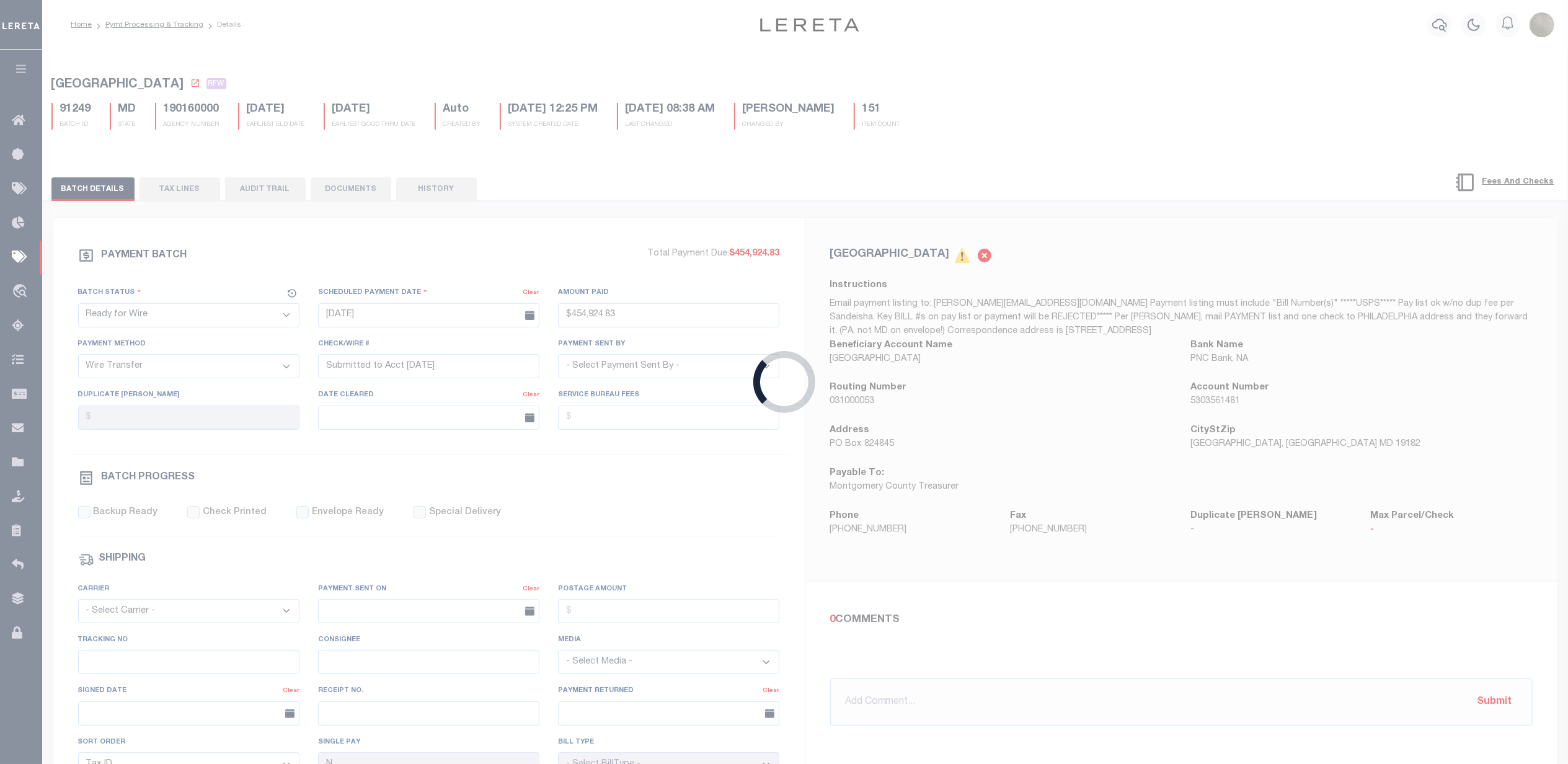
checkbox input "false"
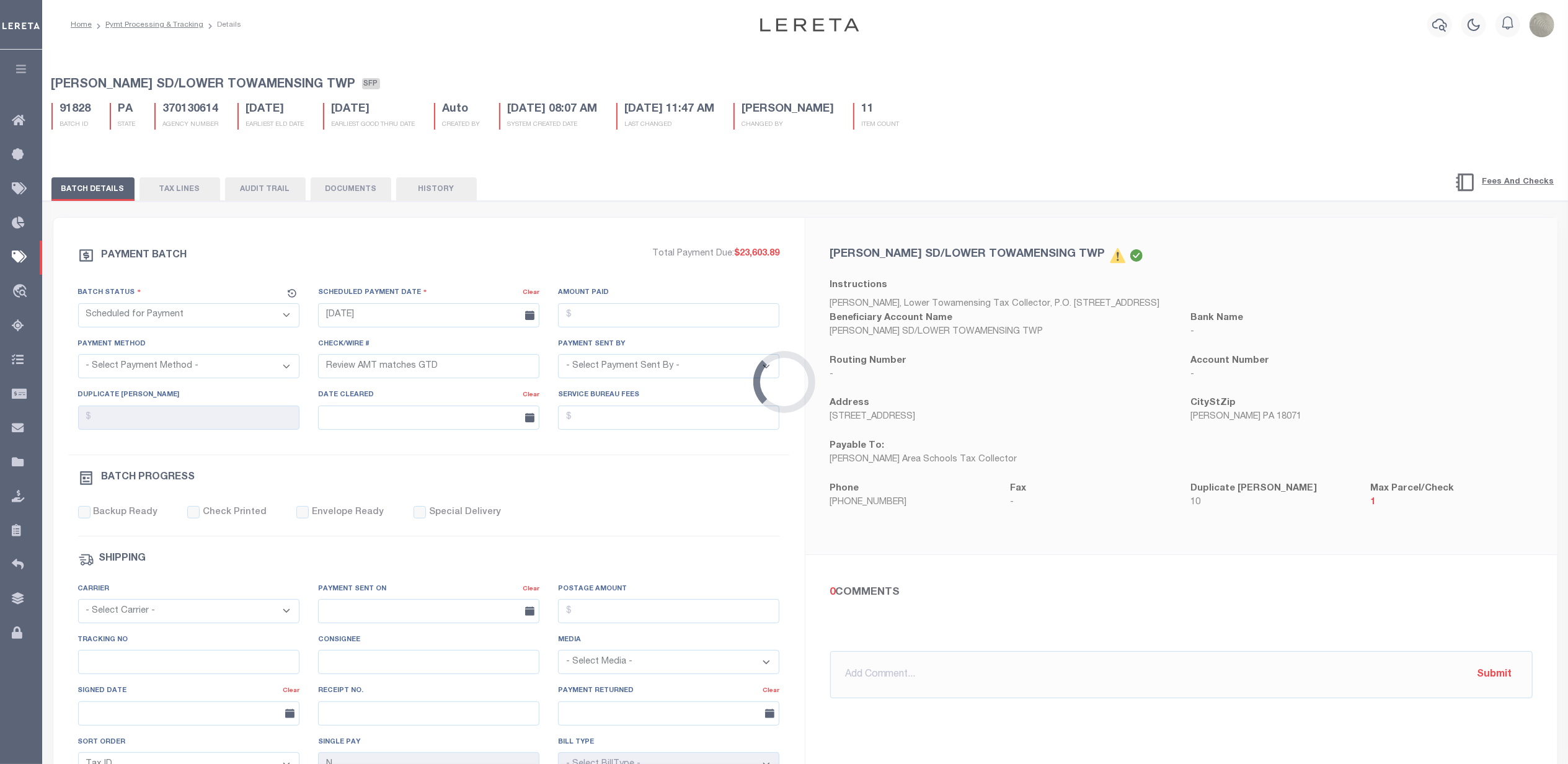
click at [630, 201] on div "Loading..." at bounding box center [784, 382] width 1568 height 764
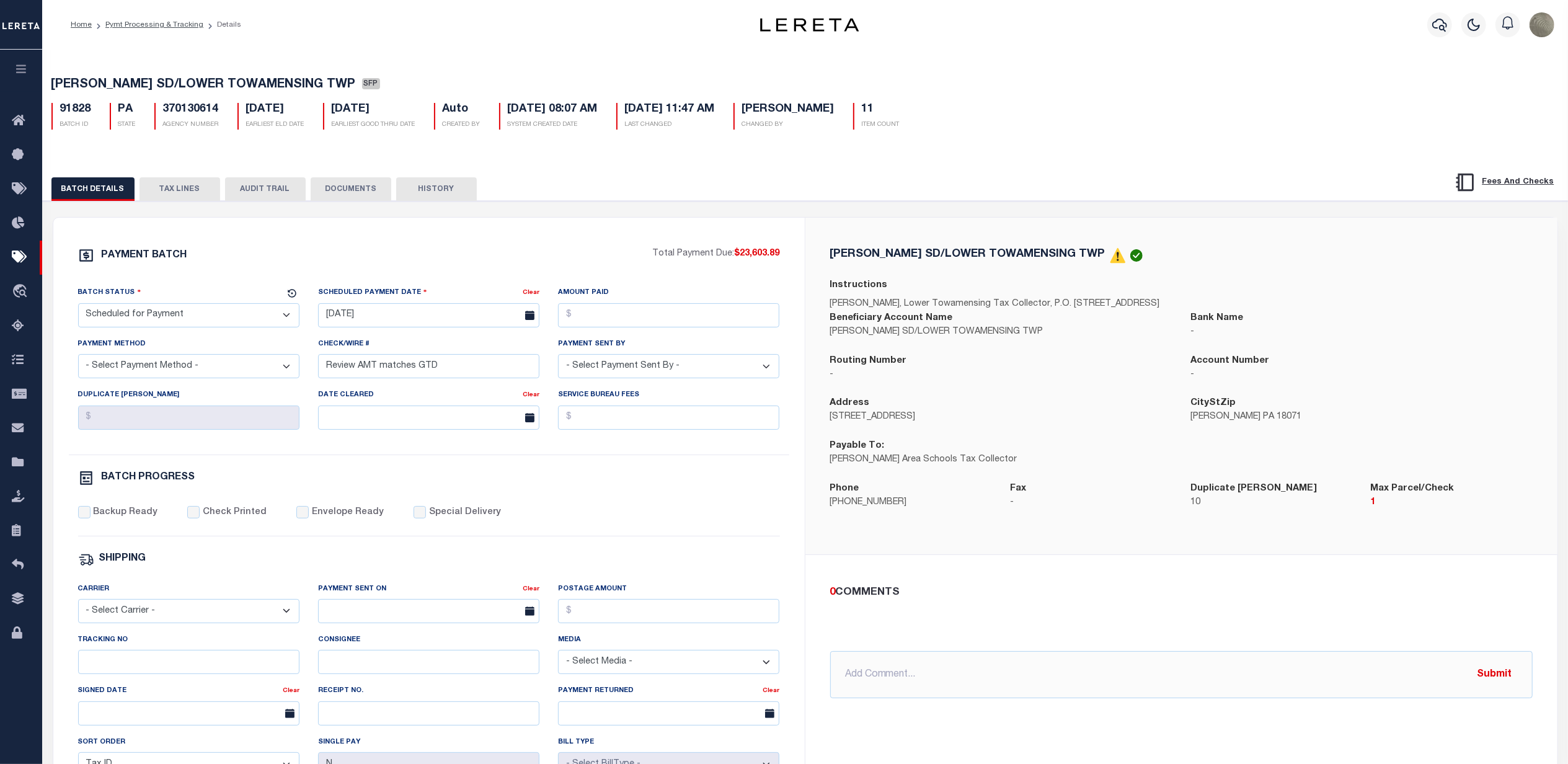
scroll to position [290, 0]
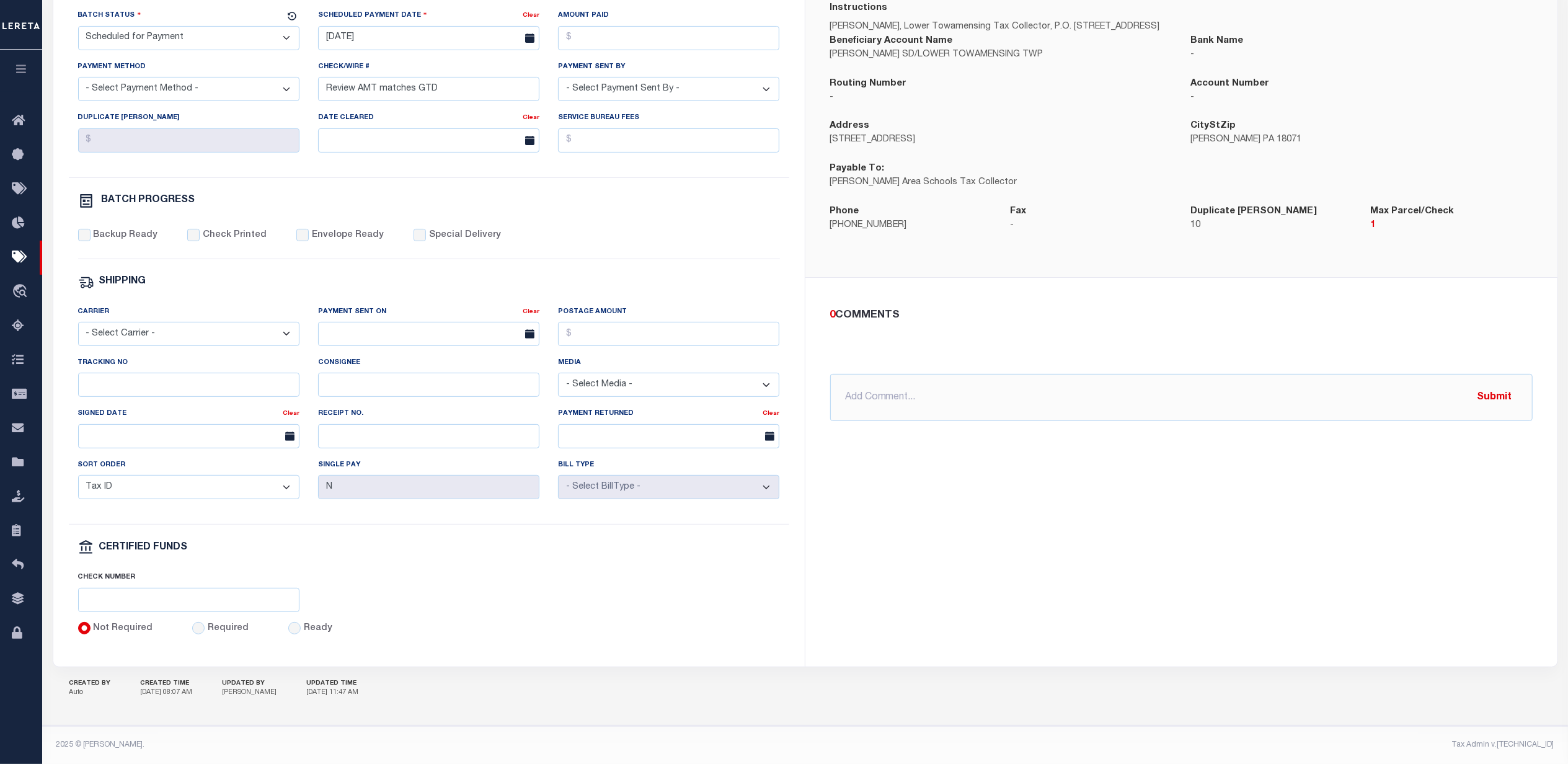
click at [971, 307] on div "0 COMMENTS" at bounding box center [1179, 316] width 698 height 16
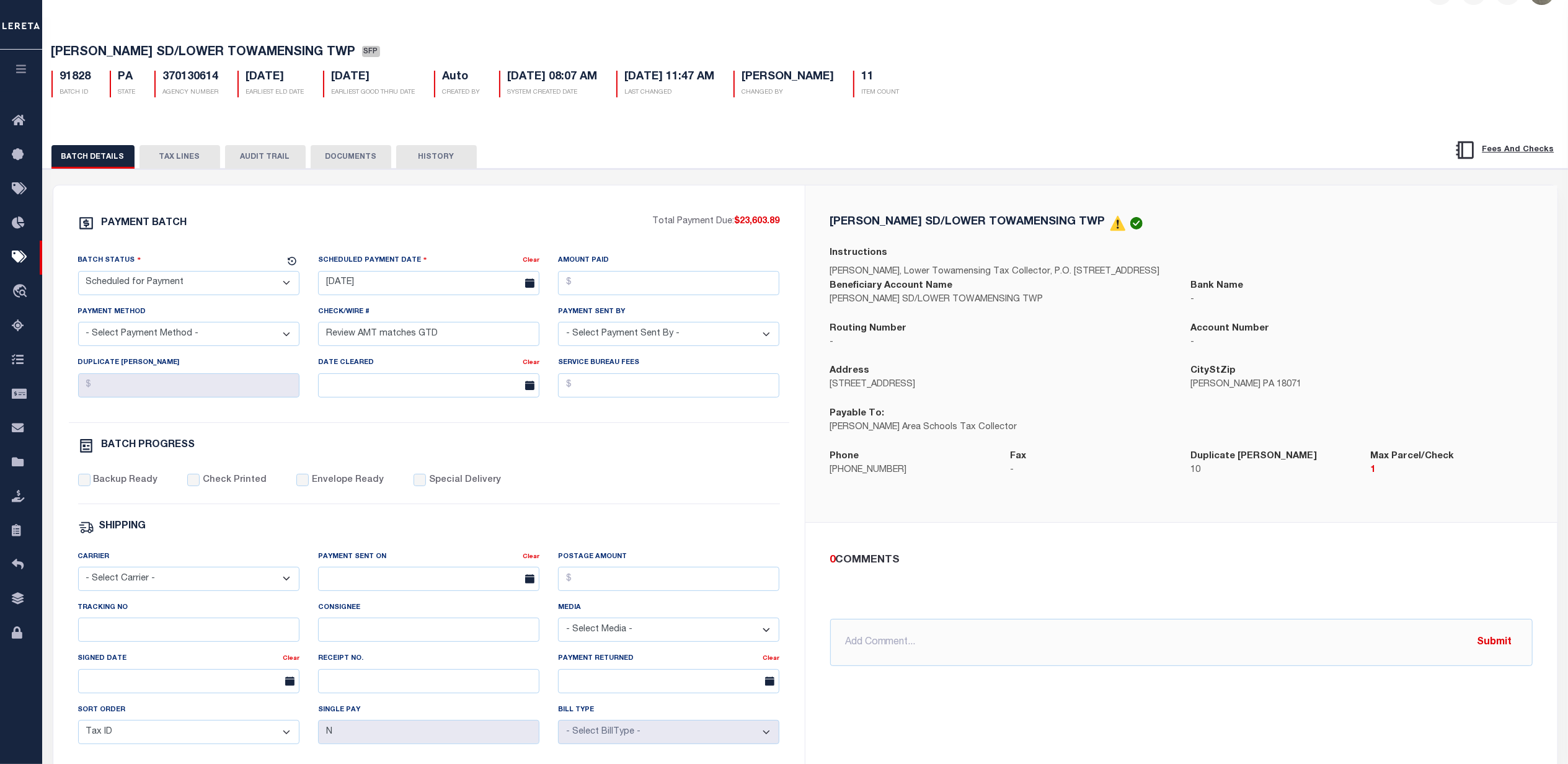
scroll to position [0, 0]
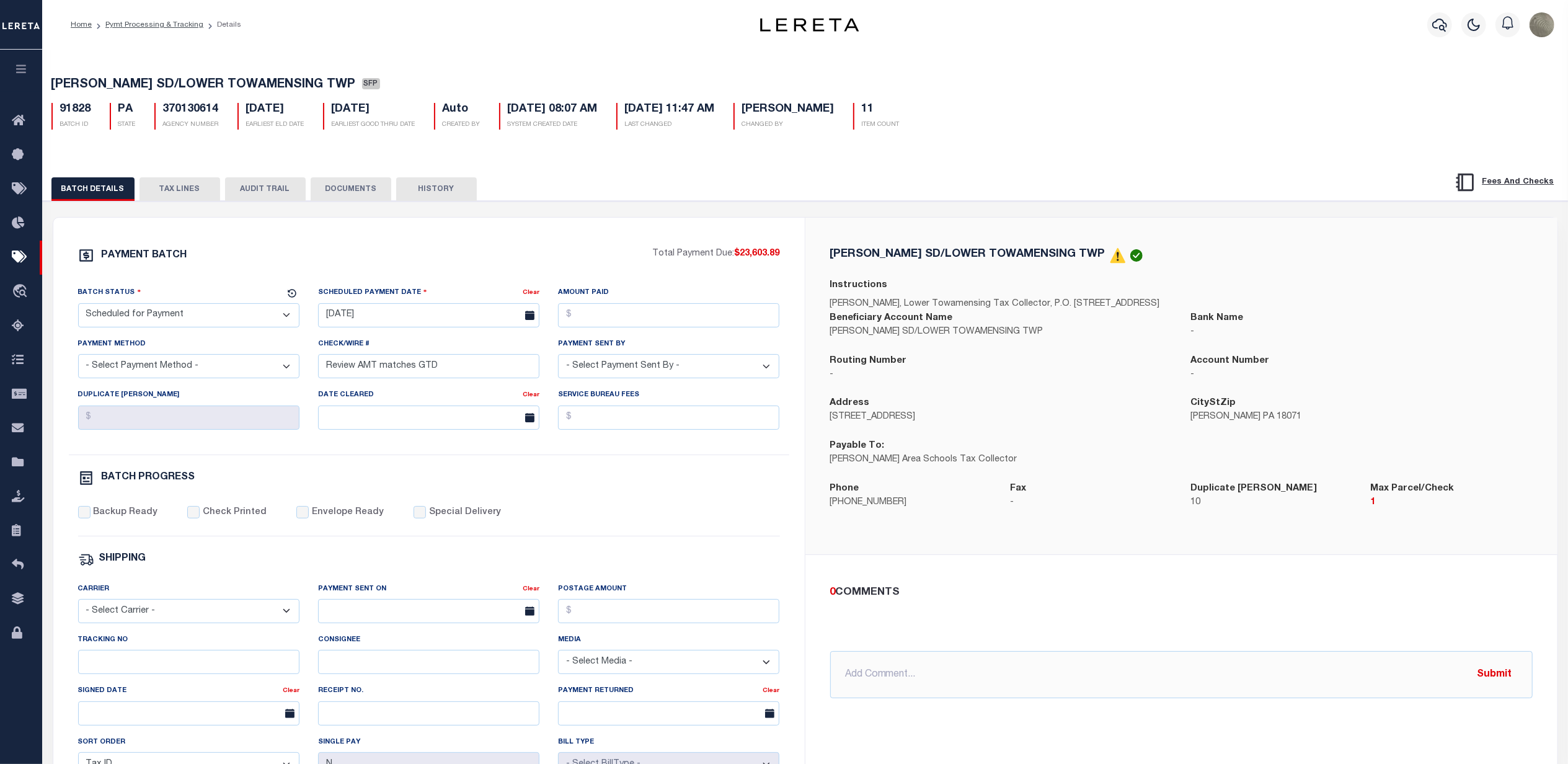
click at [915, 219] on div "PAYMENT BATCH Total Payment Due: $23,603.89 Batch Status - Select Status -" at bounding box center [805, 580] width 1505 height 727
drag, startPoint x: 176, startPoint y: 193, endPoint x: 186, endPoint y: 191, distance: 10.2
click at [176, 191] on button "TAX LINES" at bounding box center [180, 189] width 81 height 23
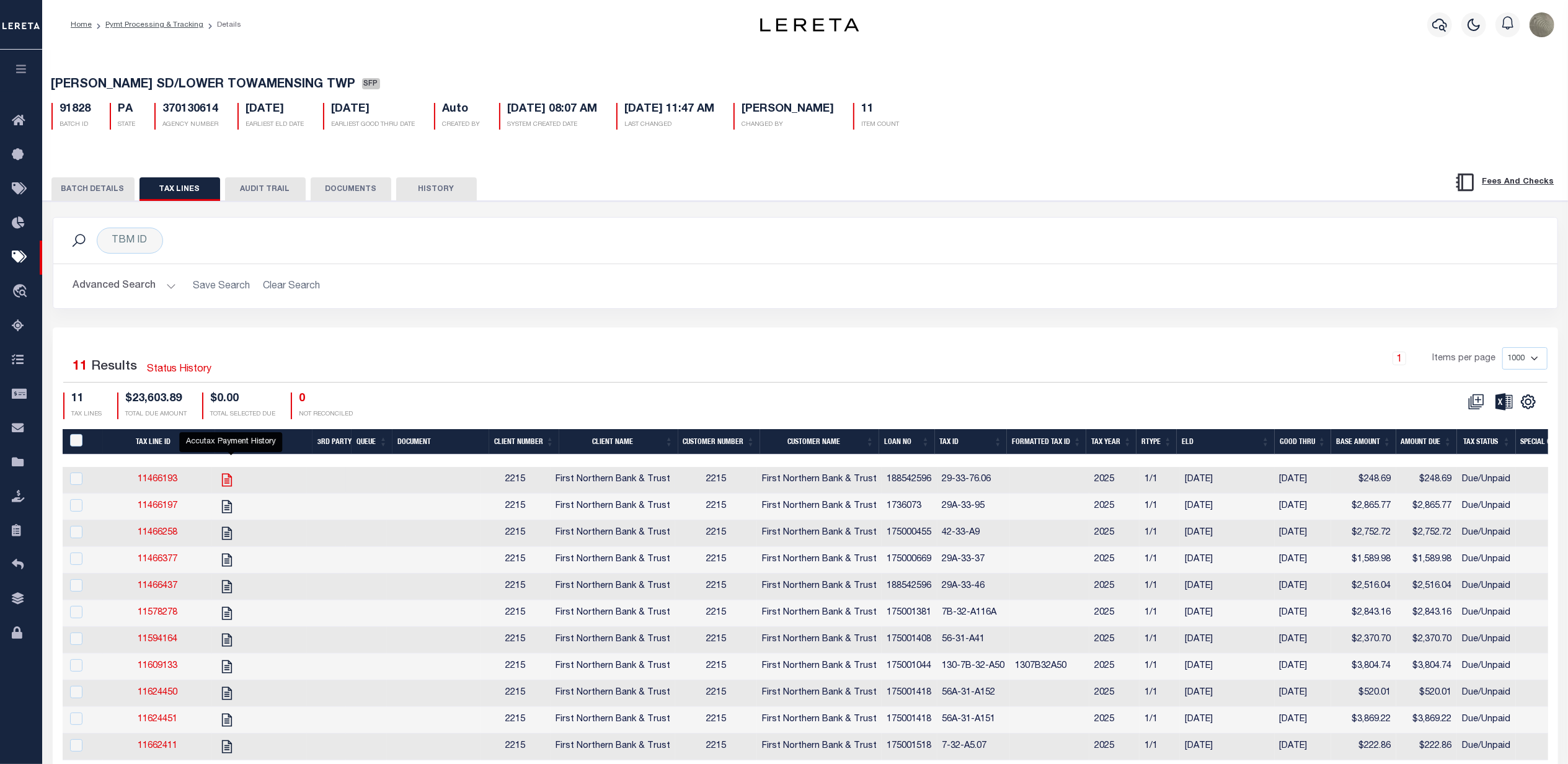
click at [232, 484] on icon "" at bounding box center [227, 480] width 16 height 16
checkbox input "true"
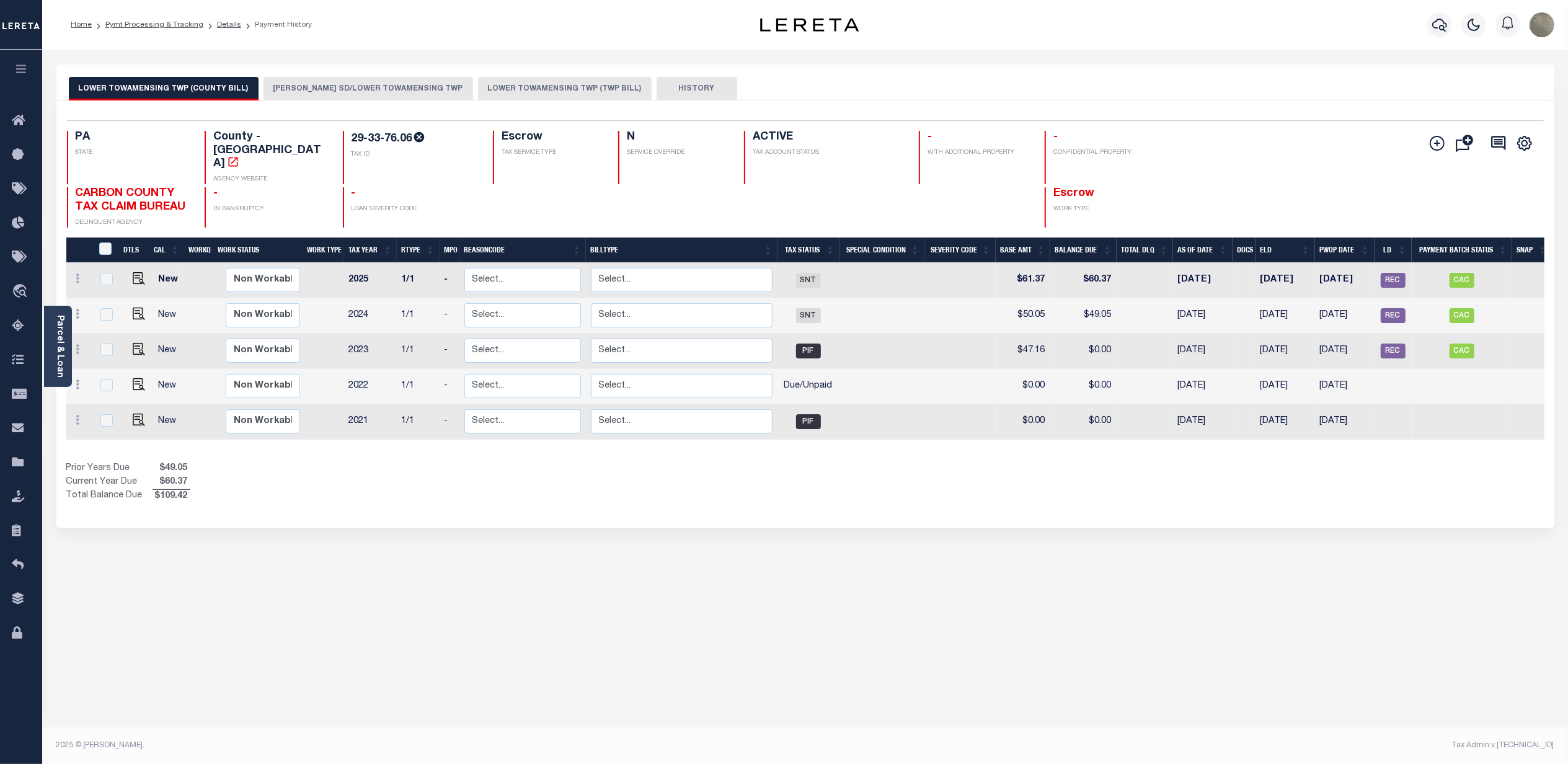
click at [352, 66] on div "LOWER TOWAMENSING TWP (COUNTY BILL) [PERSON_NAME] SD/LOWER TOWAMENSING TWP LOWE…" at bounding box center [805, 82] width 1498 height 36
click at [354, 90] on button "[PERSON_NAME] SD/LOWER TOWAMENSING TWP" at bounding box center [369, 88] width 210 height 23
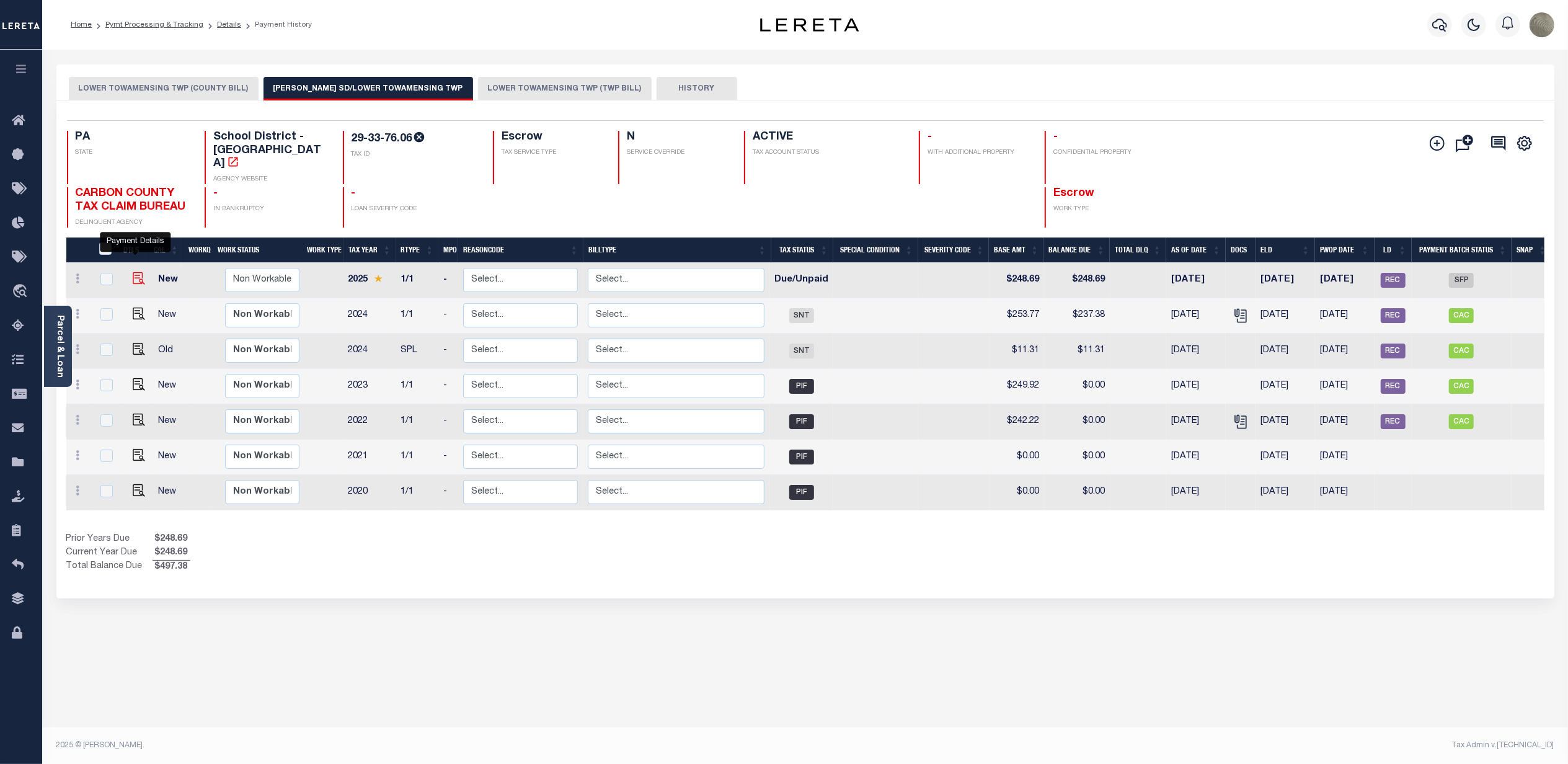
click at [133, 272] on img "" at bounding box center [139, 278] width 13 height 13
checkbox input "true"
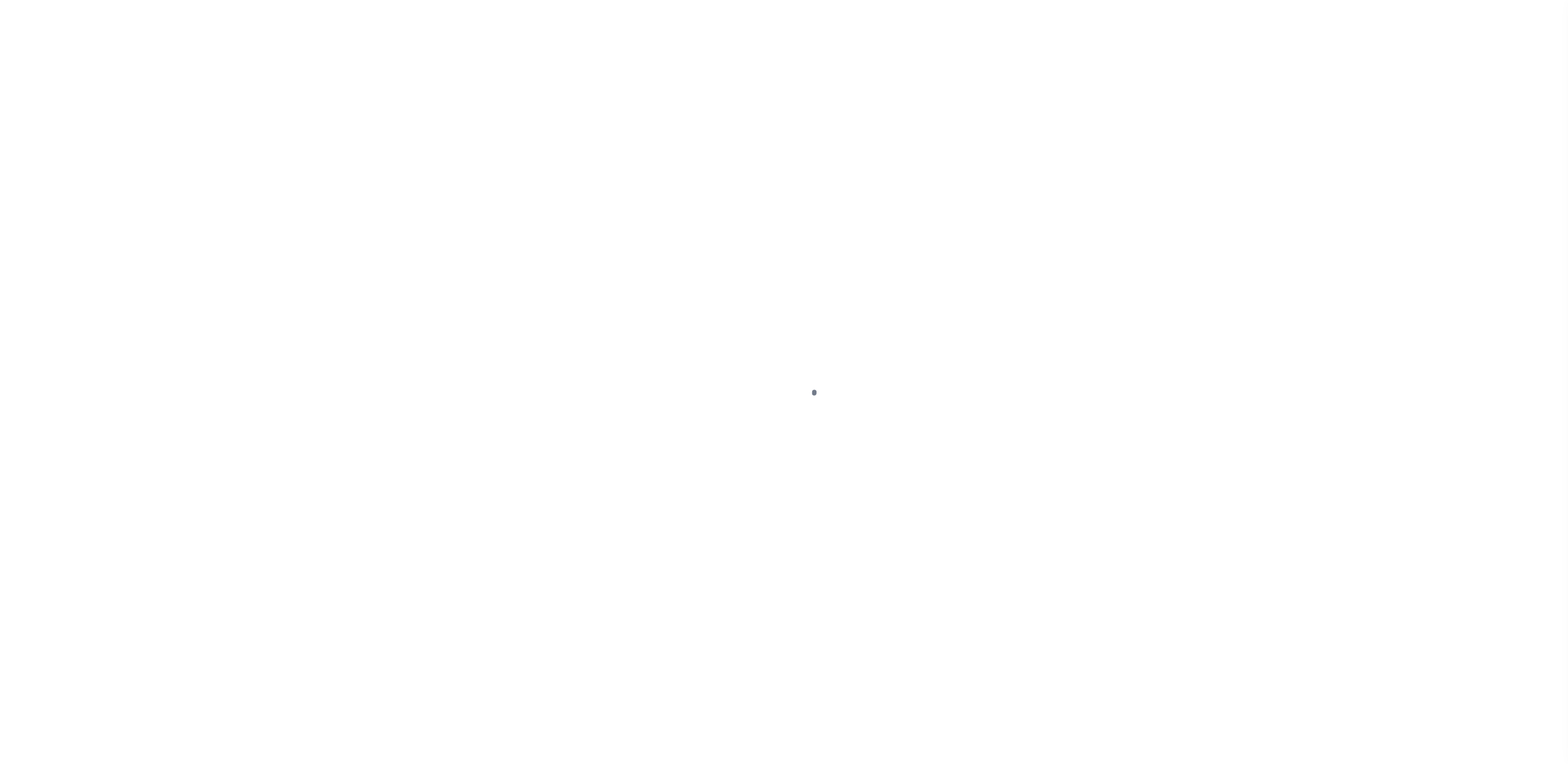
select select "DUE"
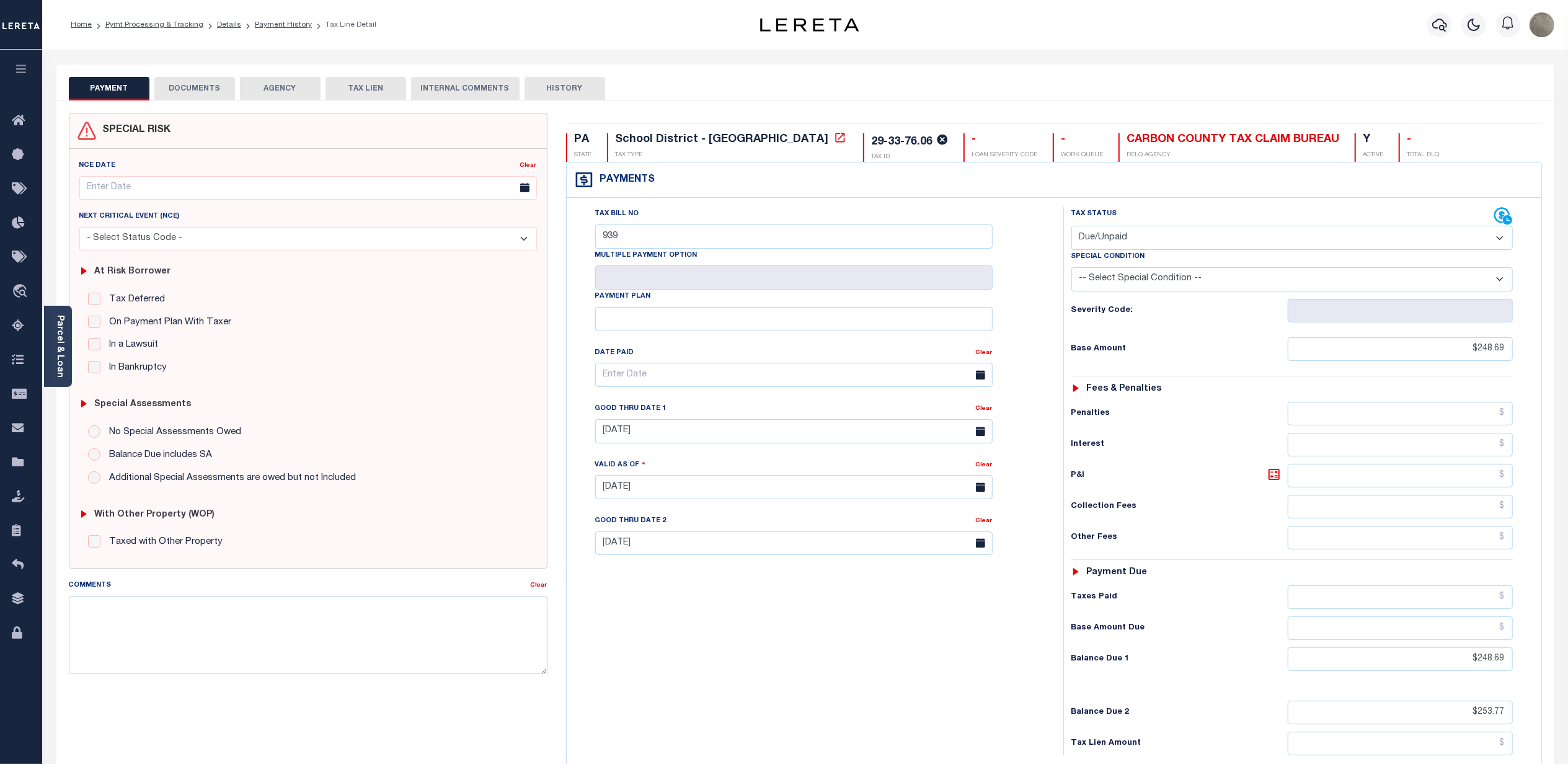
click at [557, 89] on button "HISTORY" at bounding box center [565, 88] width 81 height 23
select select "50"
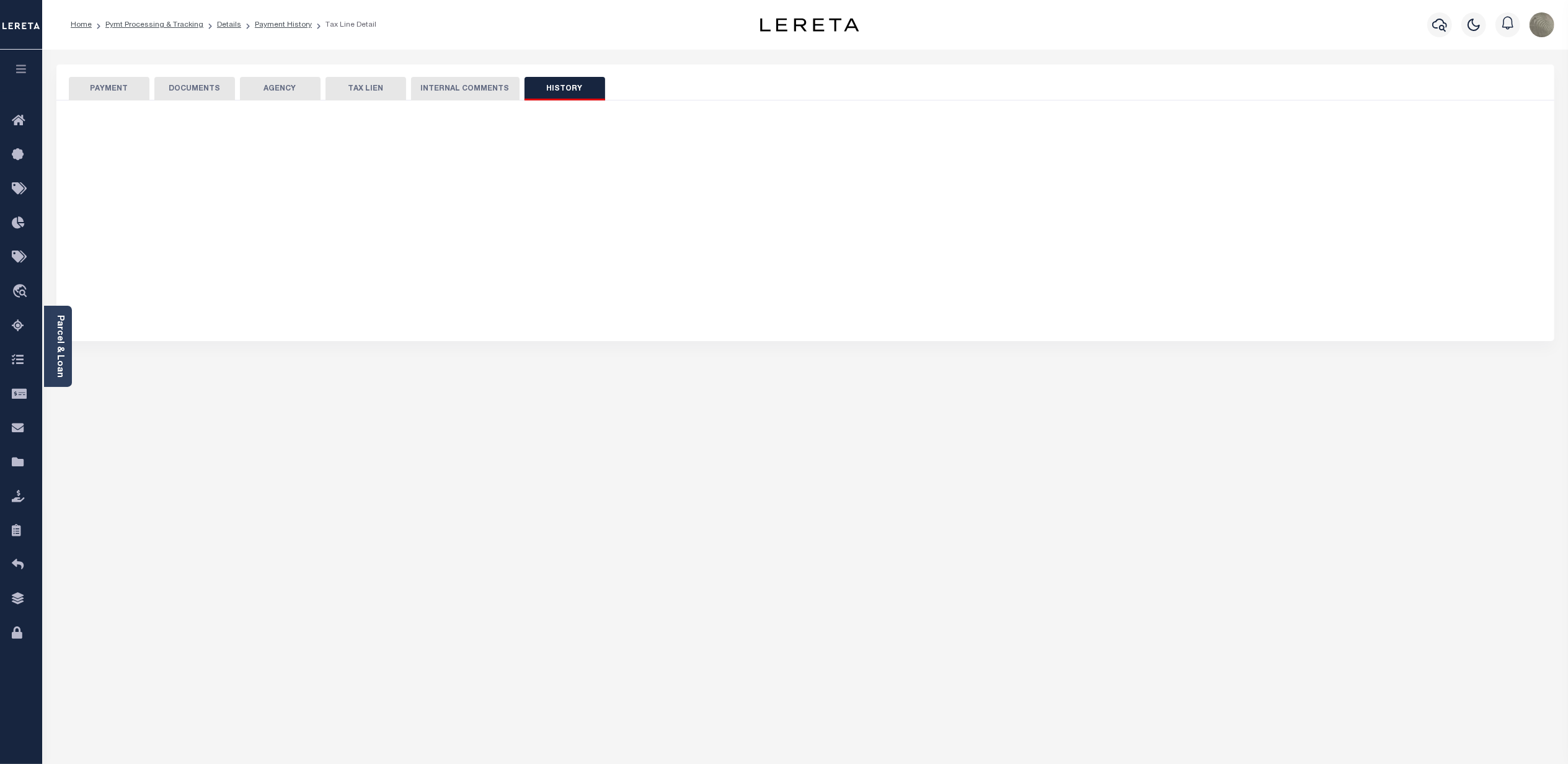
select select "50"
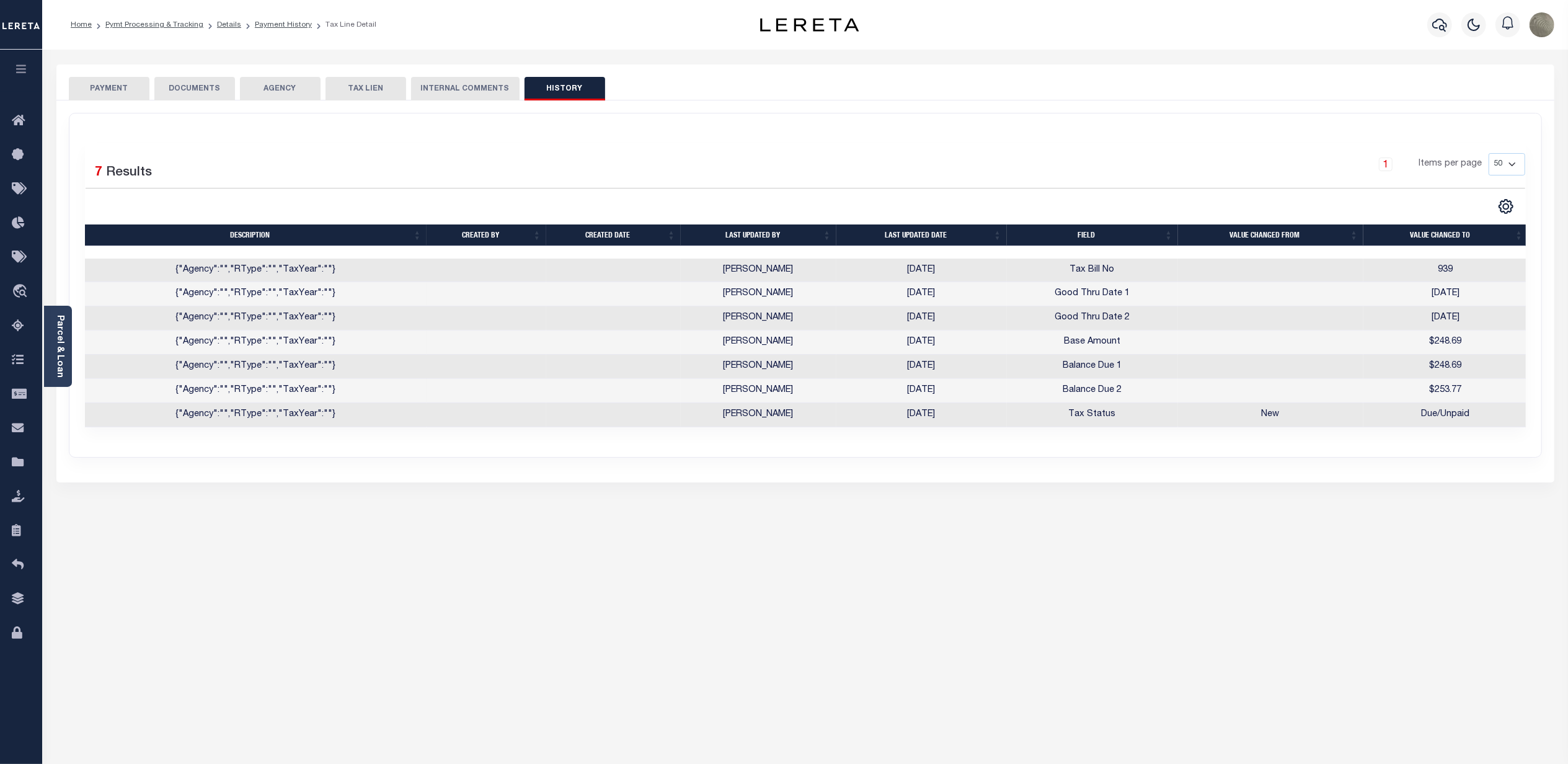
click at [112, 87] on button "PAYMENT" at bounding box center [109, 88] width 81 height 23
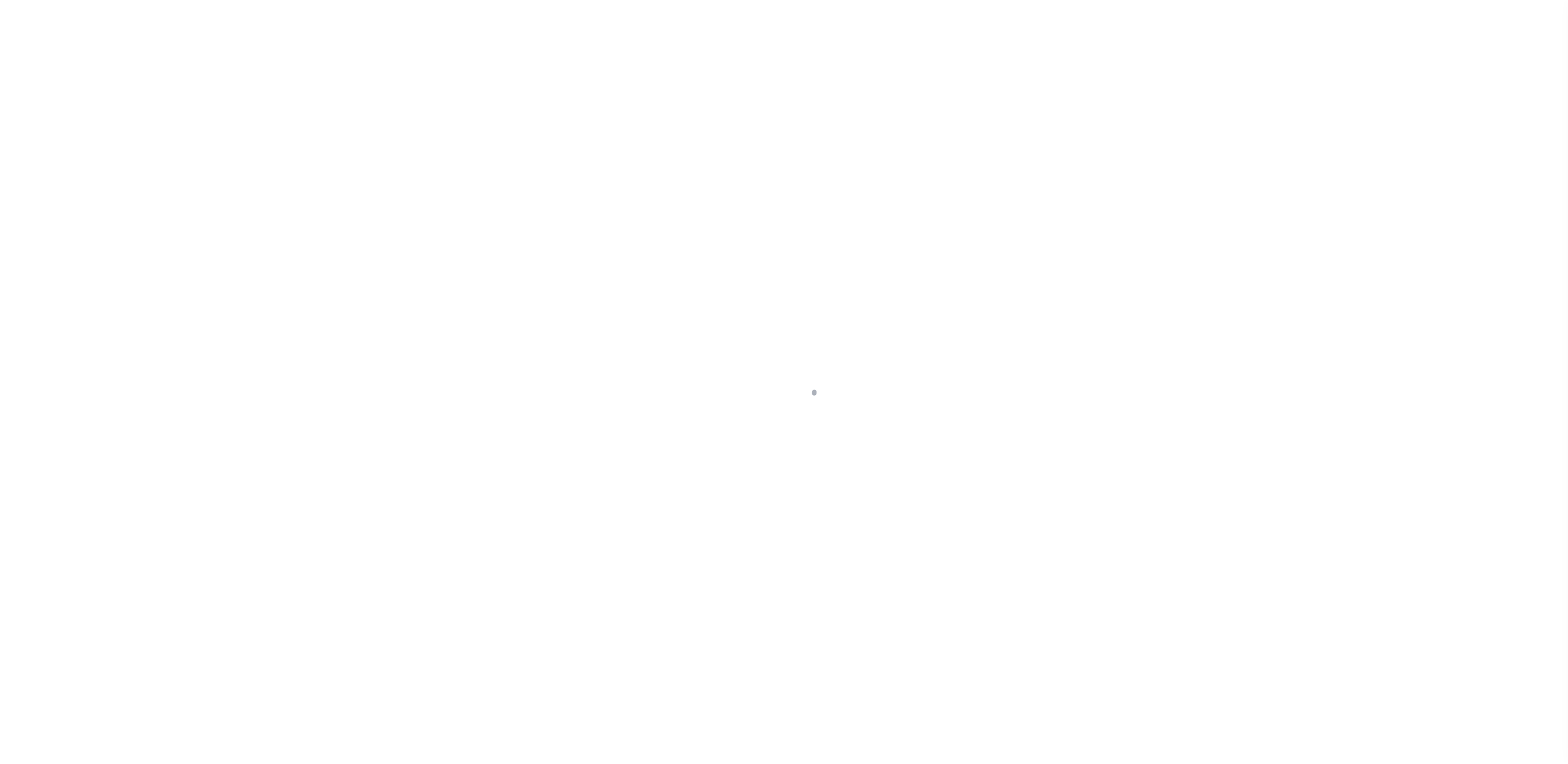
select select "SFP"
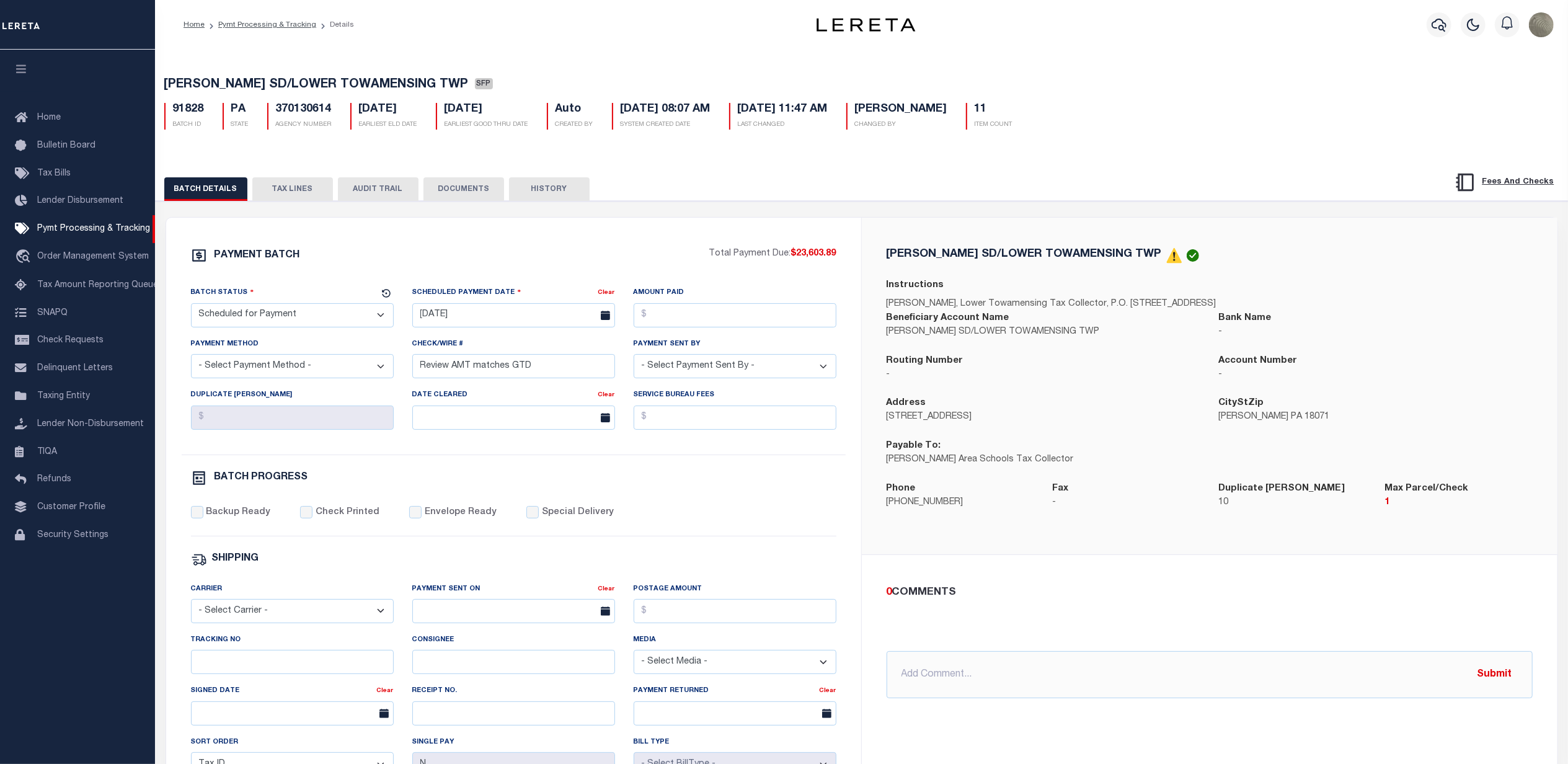
click at [283, 184] on button "TAX LINES" at bounding box center [293, 189] width 81 height 23
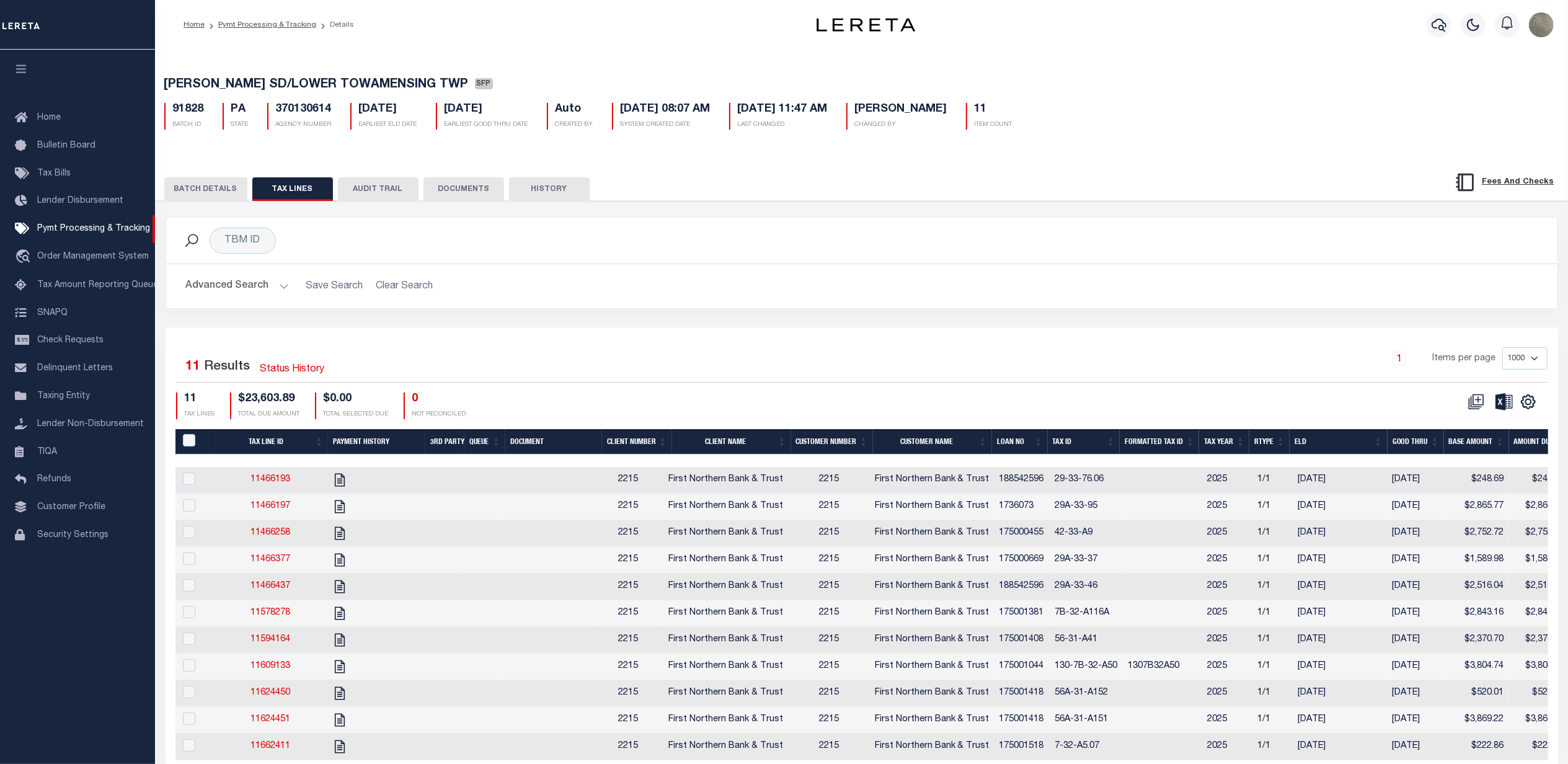
click at [1003, 360] on div "1 Items per page 1000 2500 5000 10000" at bounding box center [1035, 363] width 1025 height 32
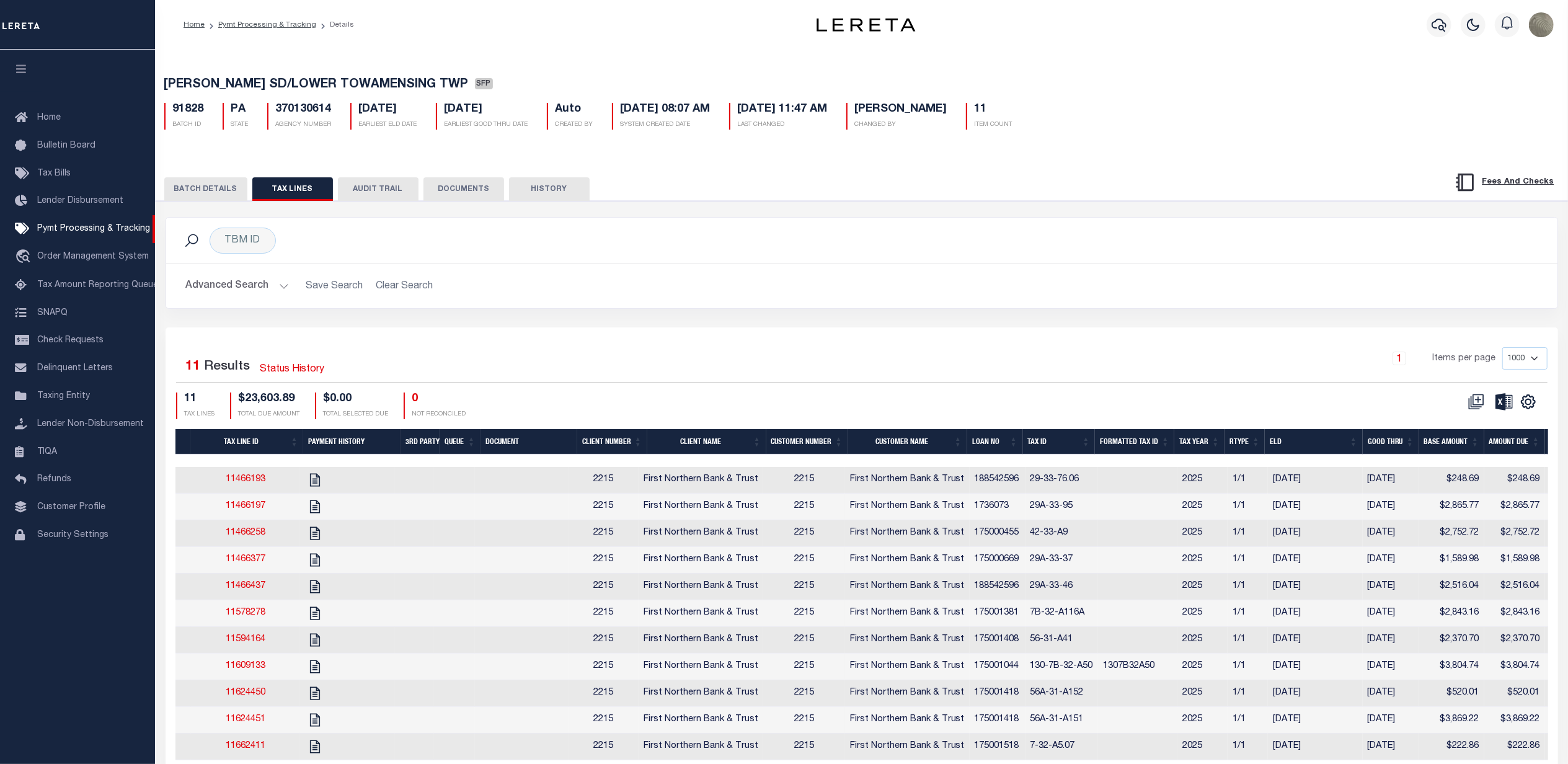
scroll to position [0, 35]
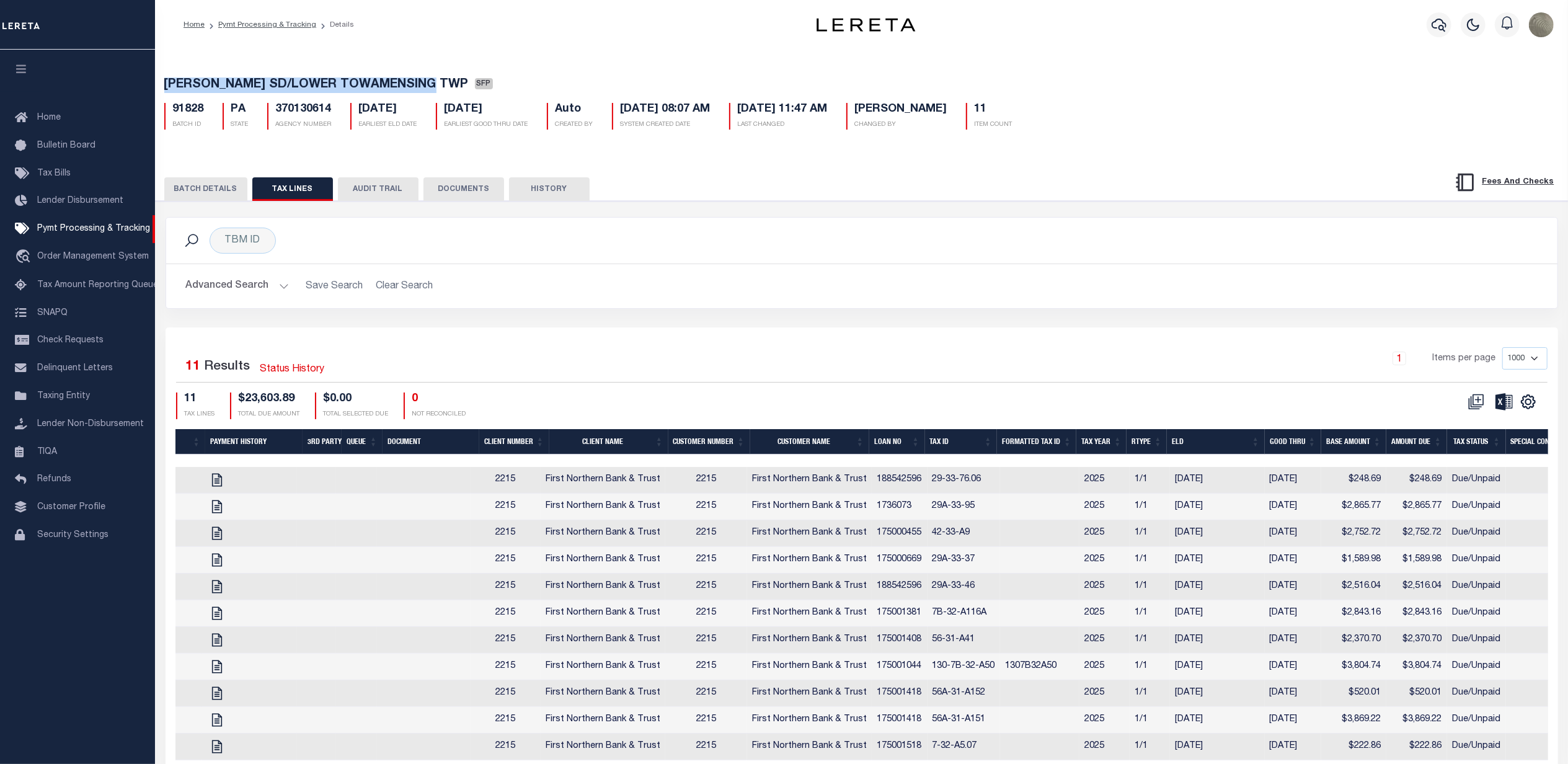
drag, startPoint x: 444, startPoint y: 82, endPoint x: 144, endPoint y: 91, distance: 300.1
click at [144, 91] on div "Home Pymt Processing & Tracking Details Profile Sign out" at bounding box center [784, 430] width 1568 height 859
copy div "[PERSON_NAME] SD/LOWER TOWAMENSING TWP"
click at [199, 184] on button "BATCH DETAILS" at bounding box center [205, 189] width 83 height 23
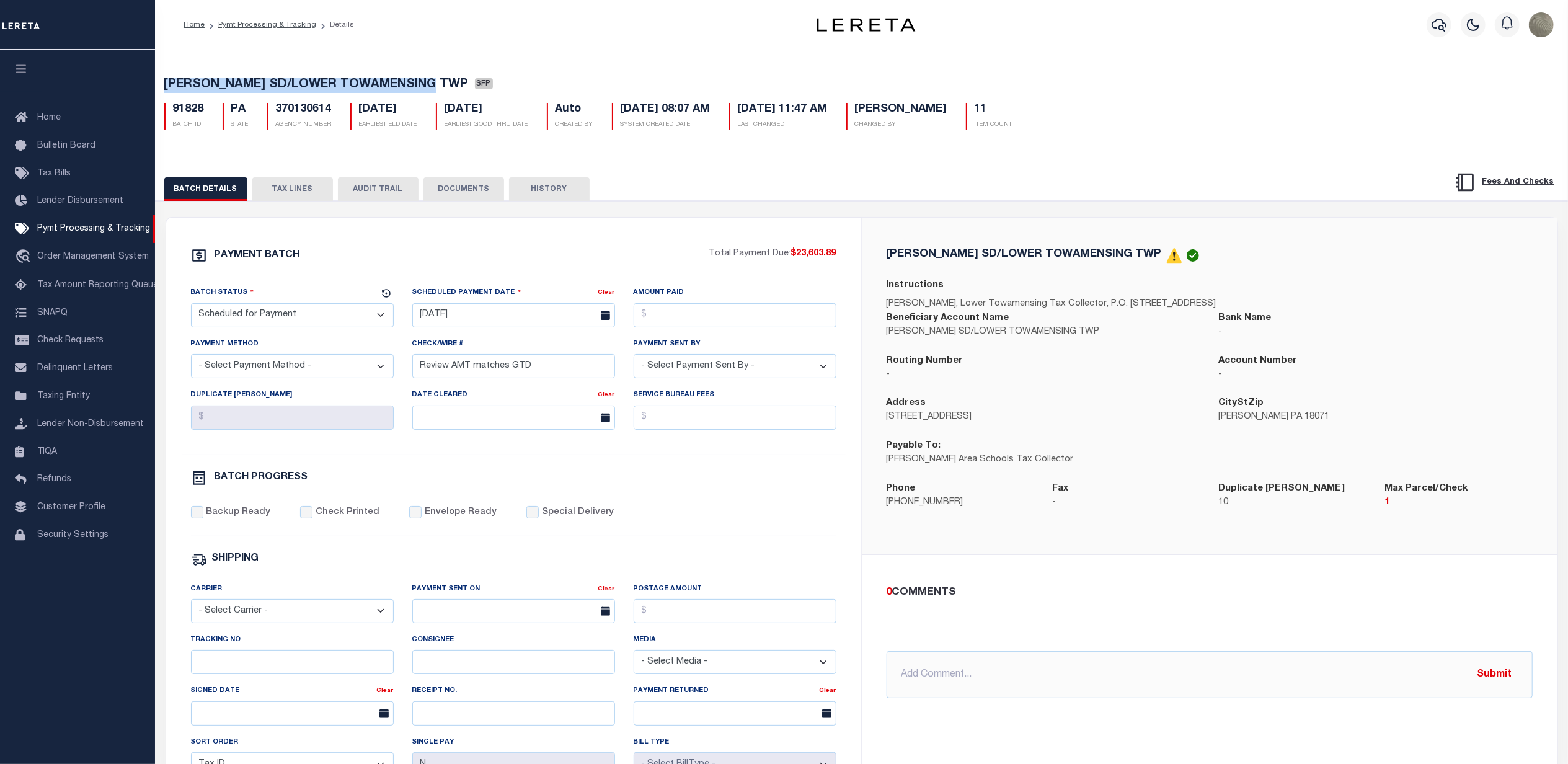
click at [716, 216] on div "PAYMENT BATCH Total Payment Due: $23,603.89 Batch Status" at bounding box center [861, 602] width 1425 height 802
click at [315, 195] on button "TAX LINES" at bounding box center [293, 189] width 81 height 23
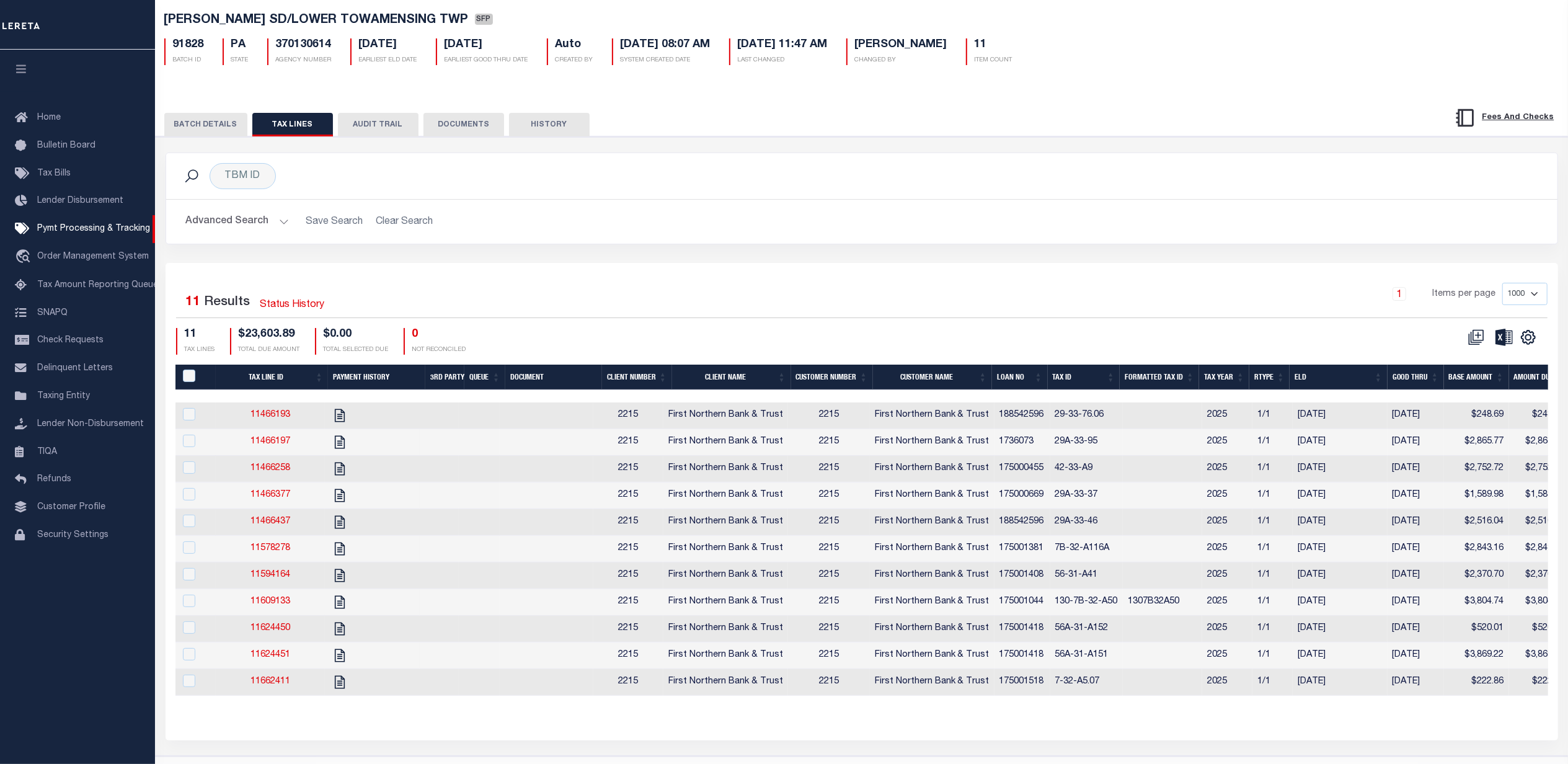
scroll to position [117, 0]
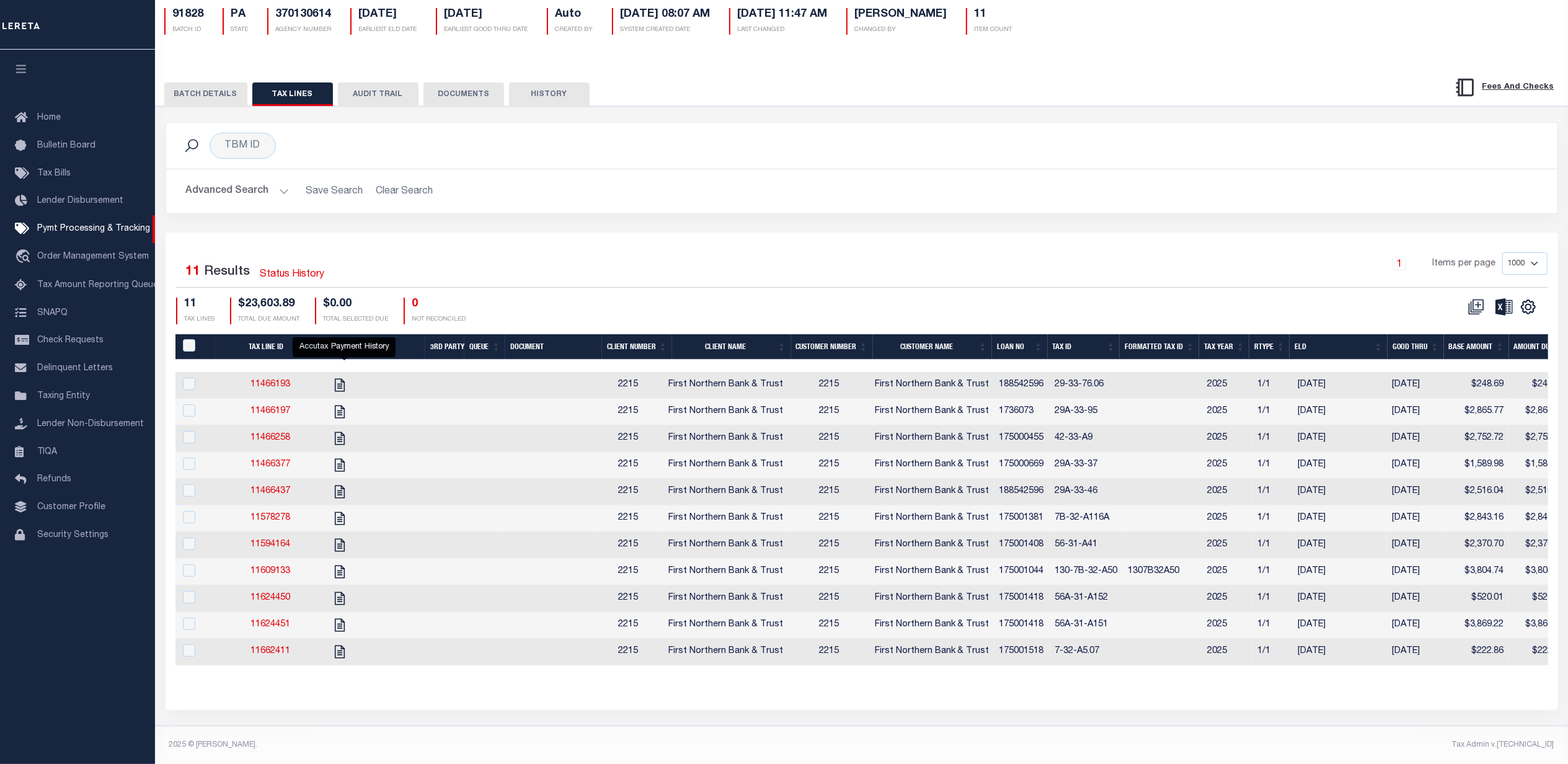
click at [340, 379] on icon "" at bounding box center [340, 385] width 10 height 13
checkbox input "true"
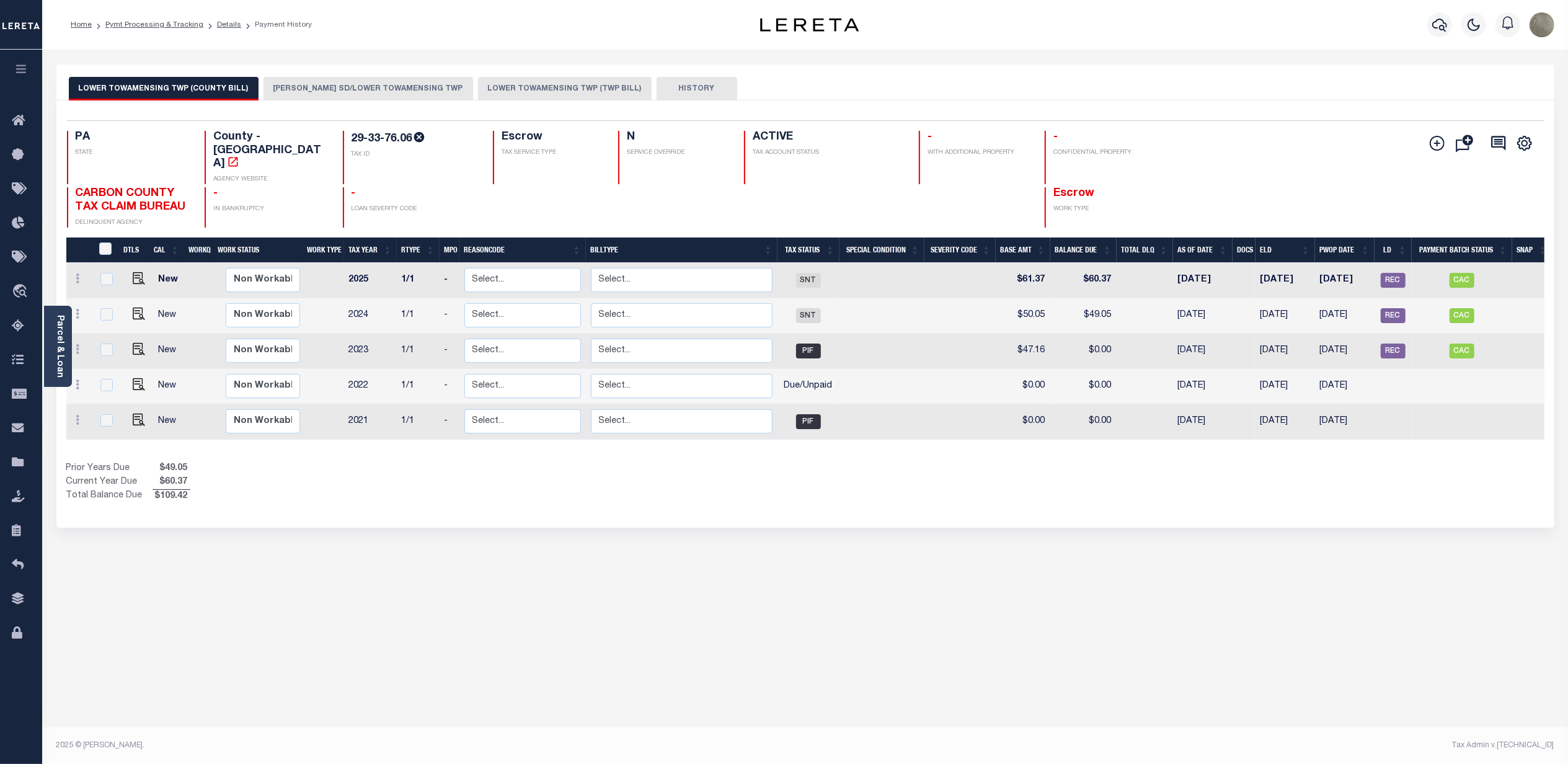
click at [307, 91] on button "[PERSON_NAME] SD/LOWER TOWAMENSING TWP" at bounding box center [369, 88] width 210 height 23
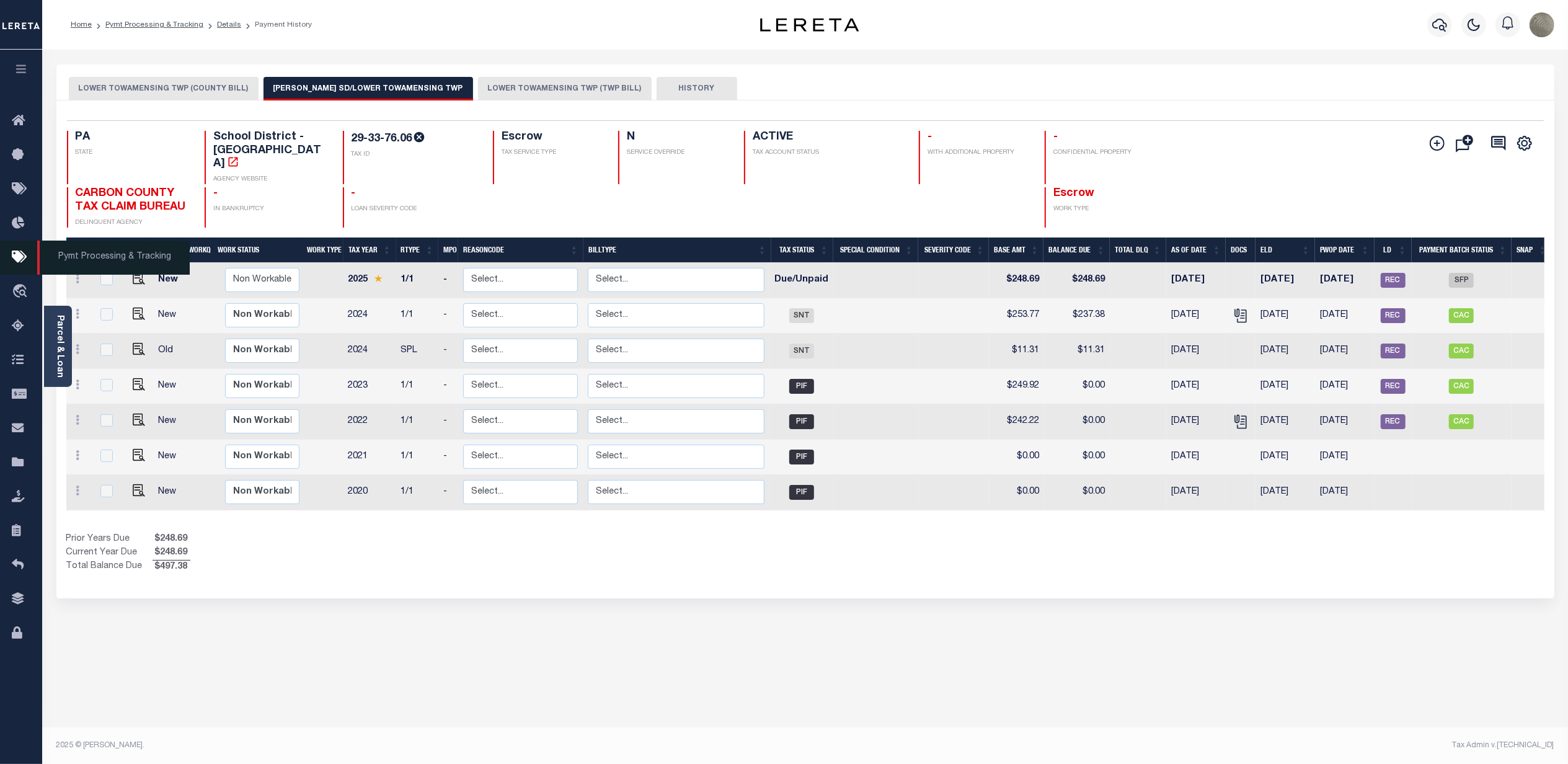
click at [9, 248] on link "Pymt Processing & Tracking" at bounding box center [21, 257] width 42 height 34
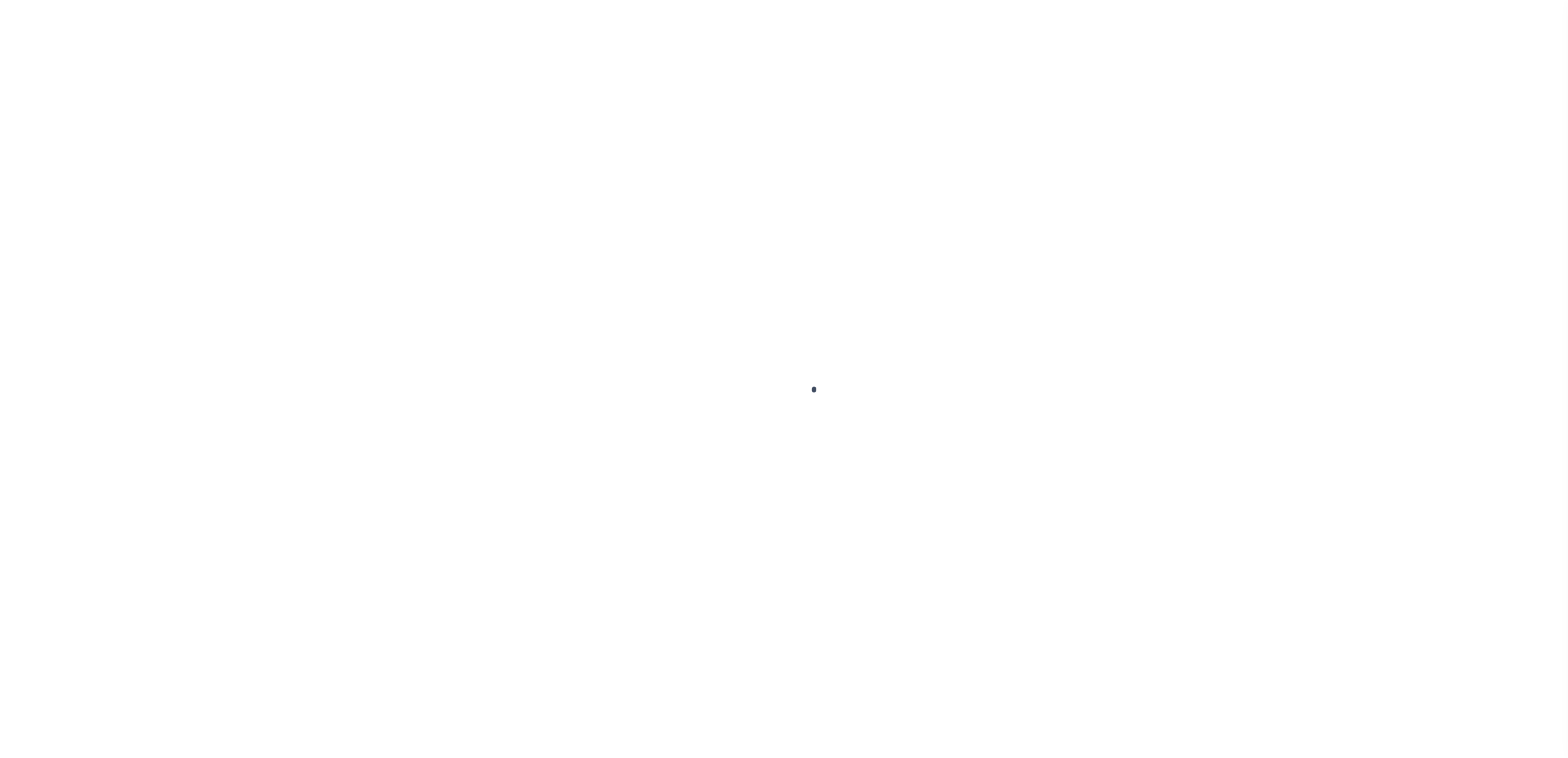
select select
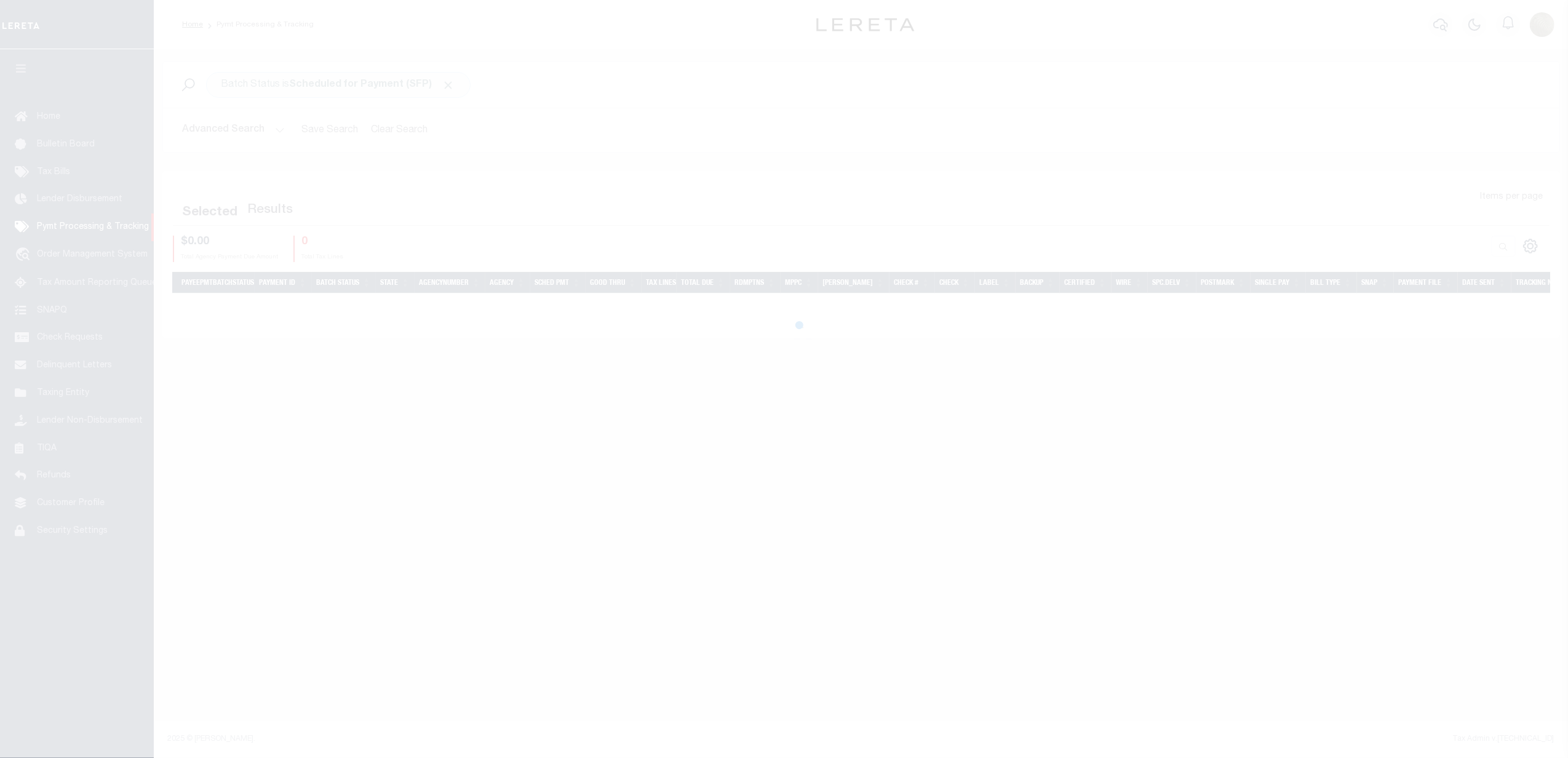
select select
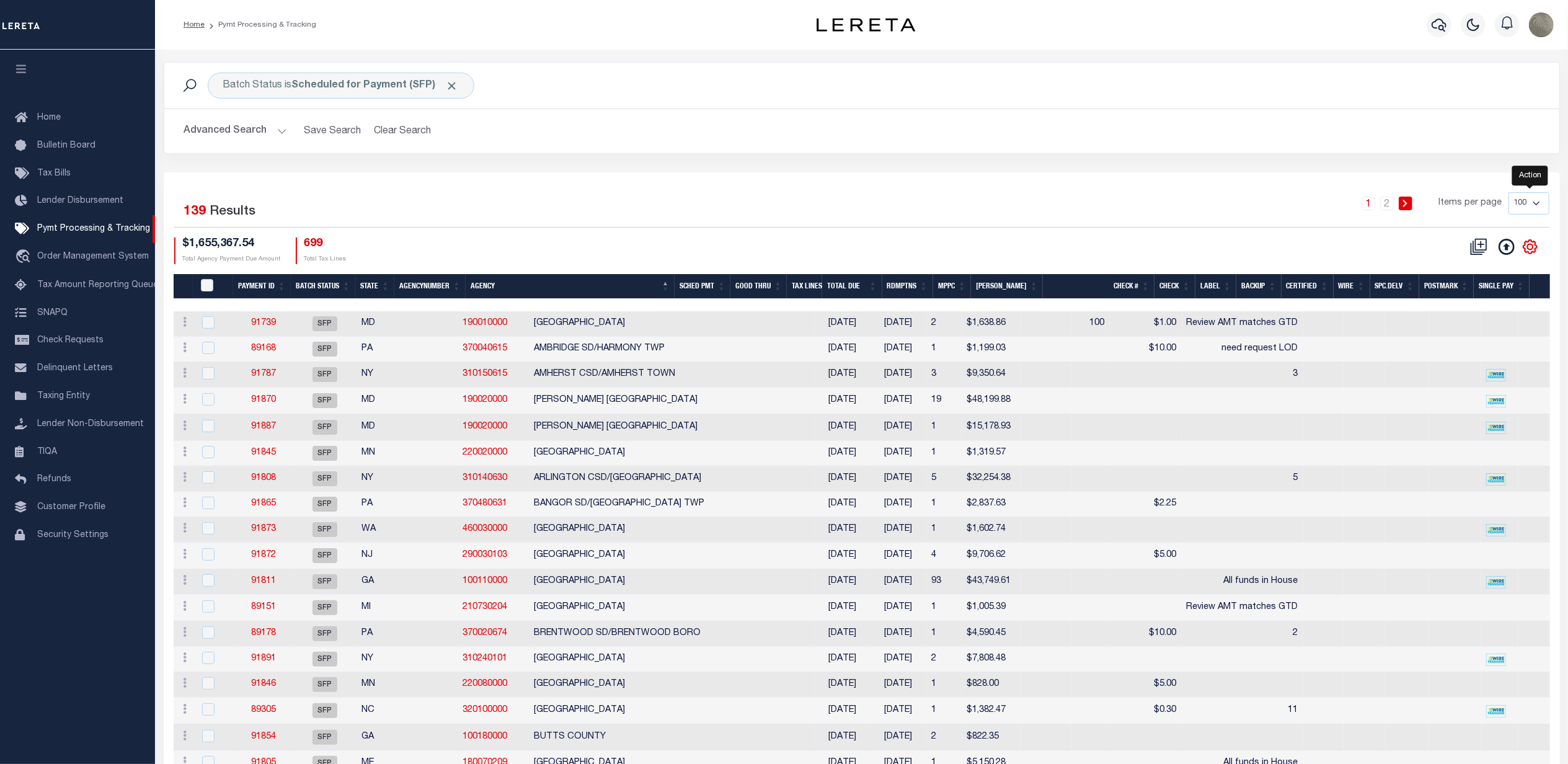
click at [1534, 248] on icon "" at bounding box center [1531, 247] width 16 height 16
click at [1476, 340] on span "Show Filter" at bounding box center [1454, 339] width 46 height 9
select select
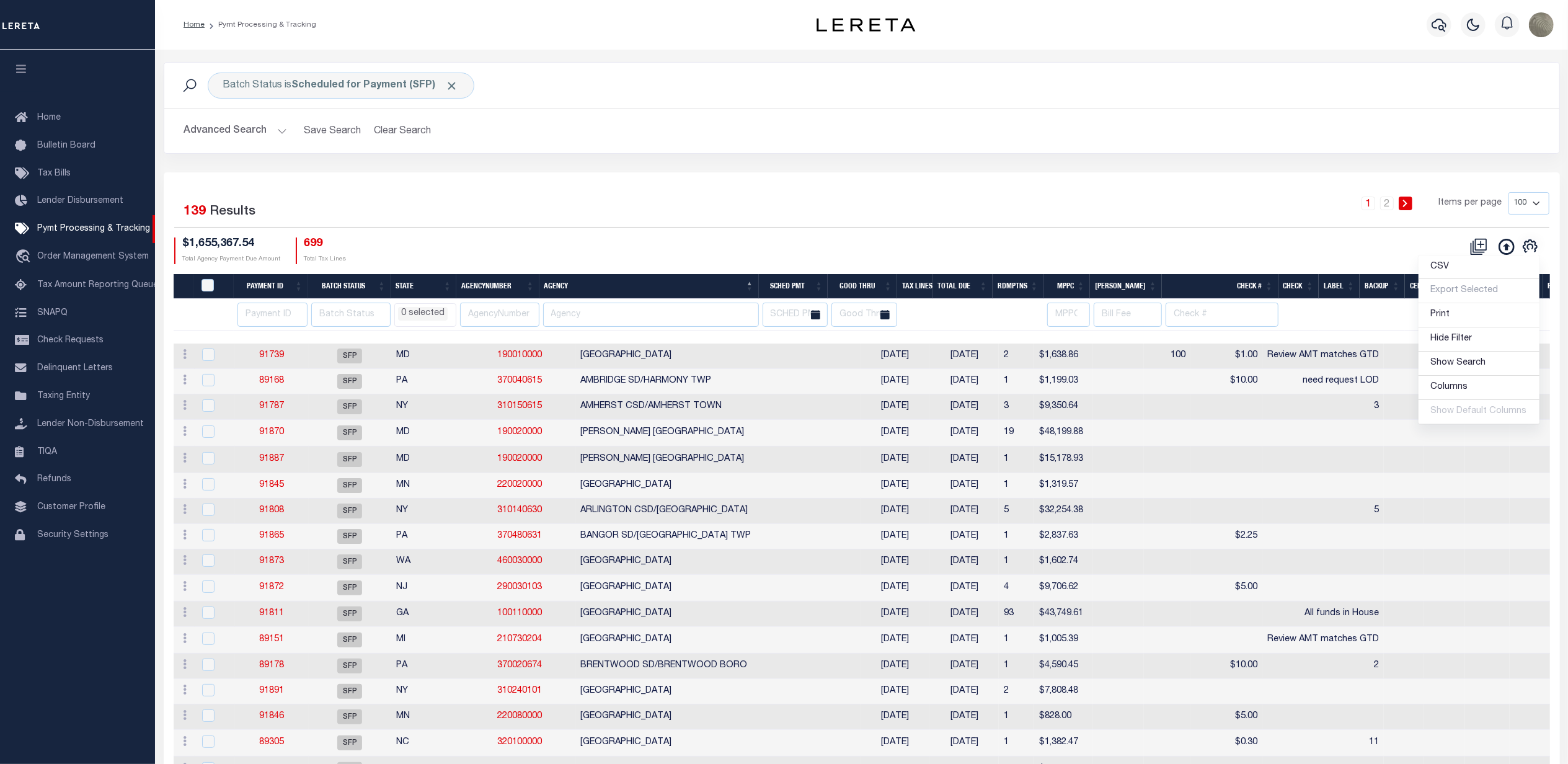
click at [705, 147] on div "Advanced Search Save Search Clear Search PayeeSearchTable_dynamictable_____Defa…" at bounding box center [861, 131] width 1395 height 44
click at [264, 318] on input "number" at bounding box center [272, 315] width 70 height 24
type input "88208"
select select
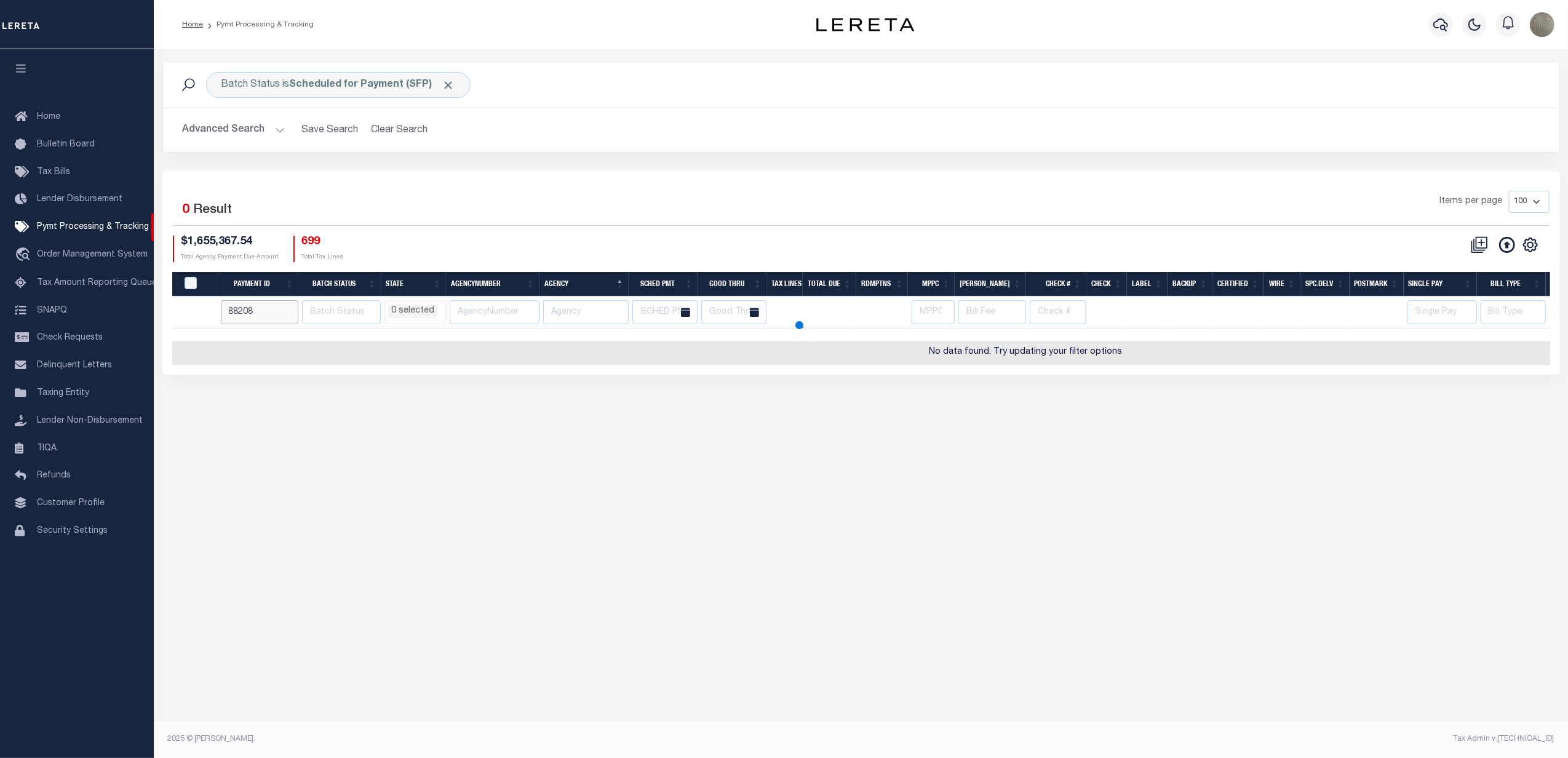
select select
click at [445, 80] on span "Click to Remove" at bounding box center [448, 85] width 13 height 13
select select
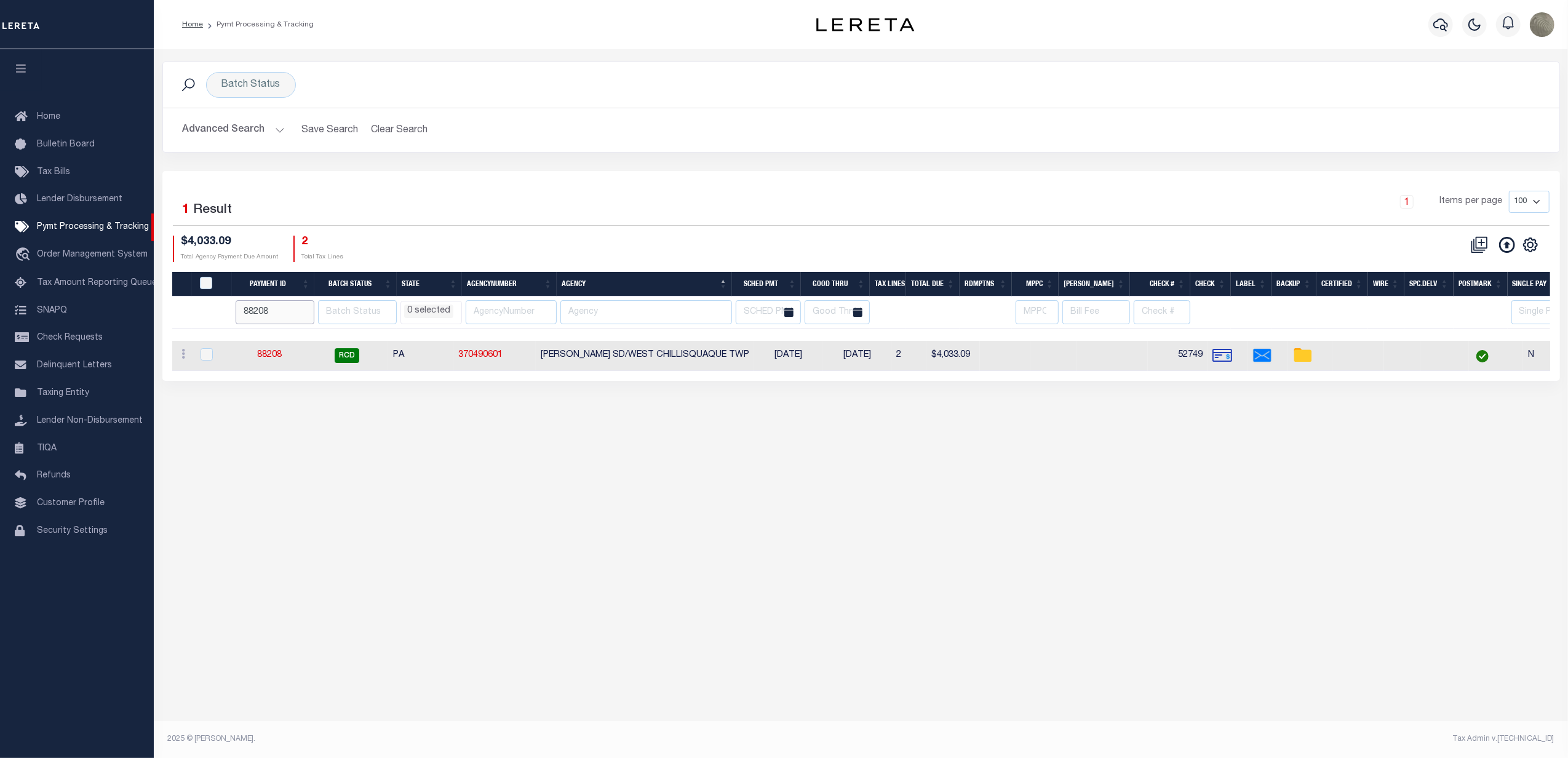
click at [283, 315] on input "88208" at bounding box center [275, 312] width 79 height 24
click at [283, 314] on input "88208" at bounding box center [275, 312] width 79 height 24
type input "88792"
select select
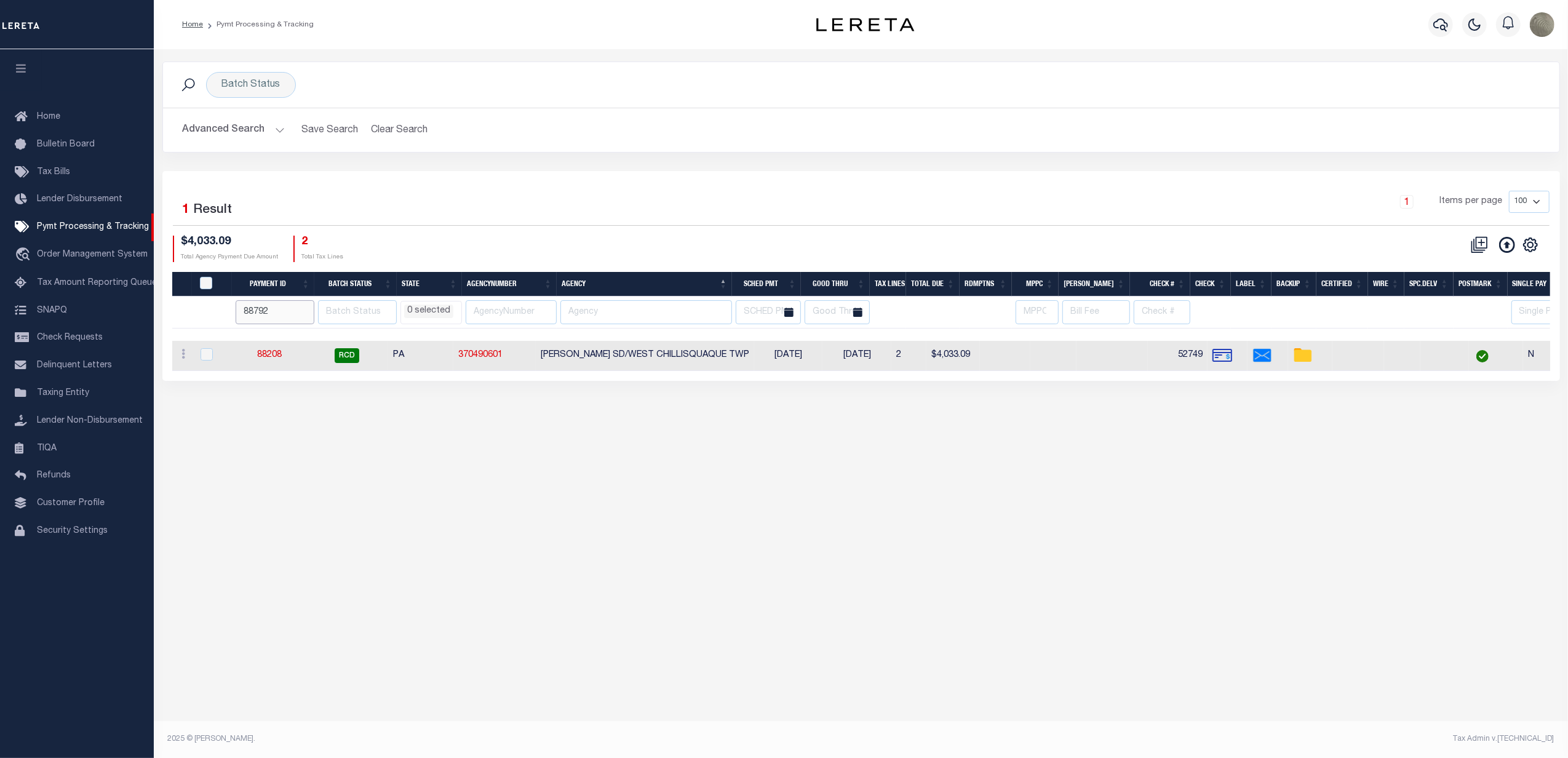
select select
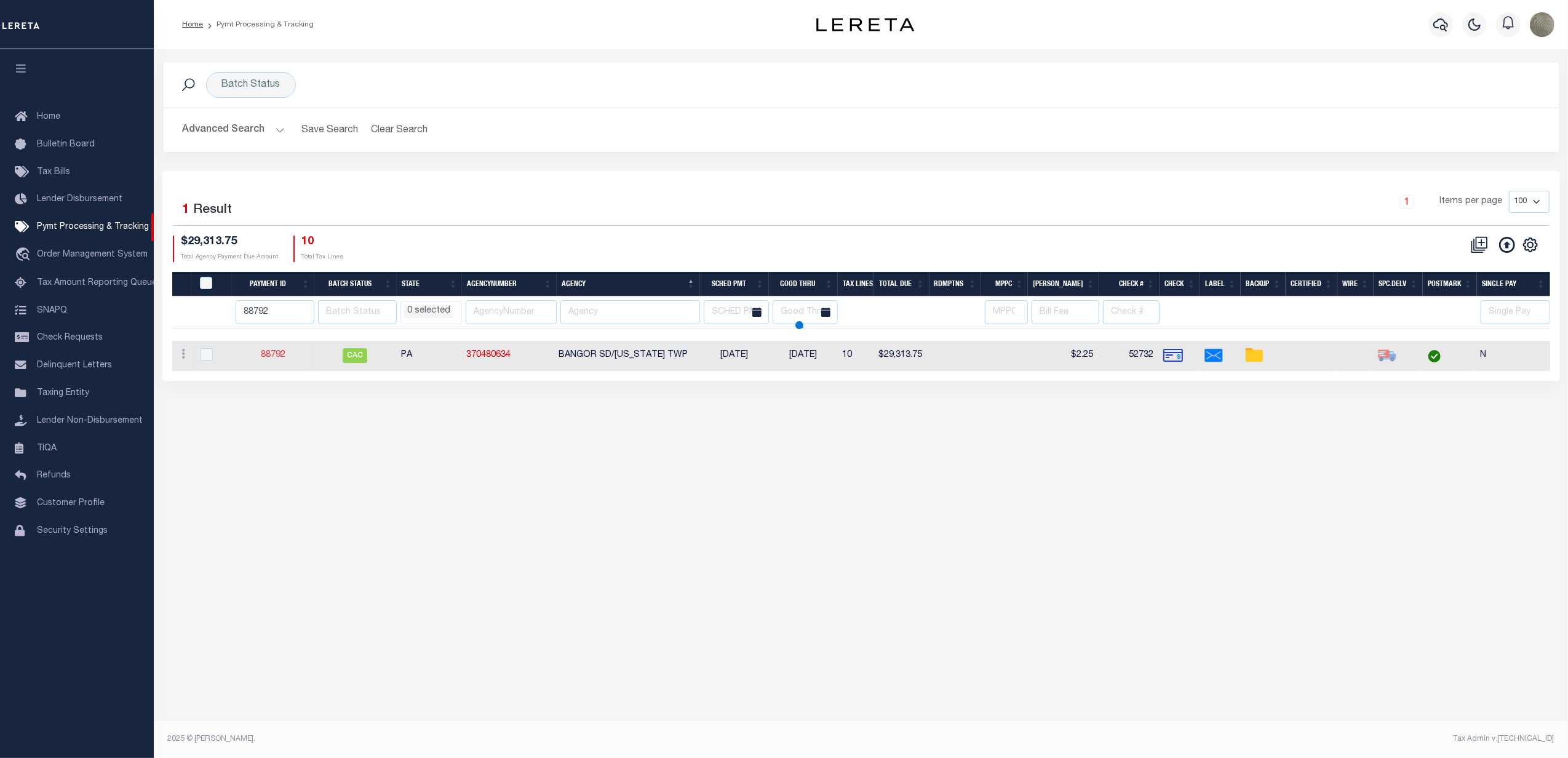
select select
click at [254, 308] on input "88792" at bounding box center [275, 312] width 79 height 24
type input "91"
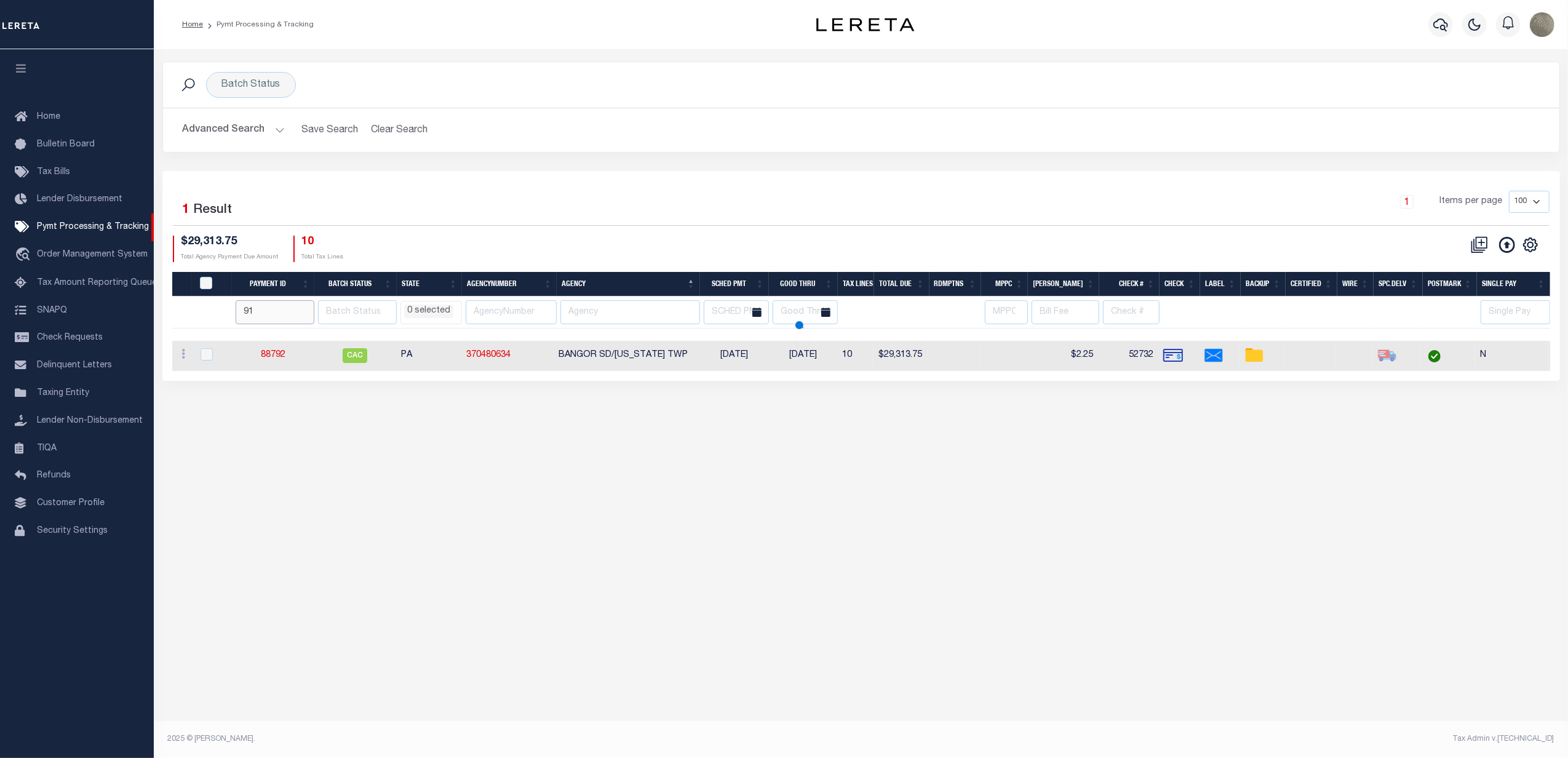
type input "91"
select select
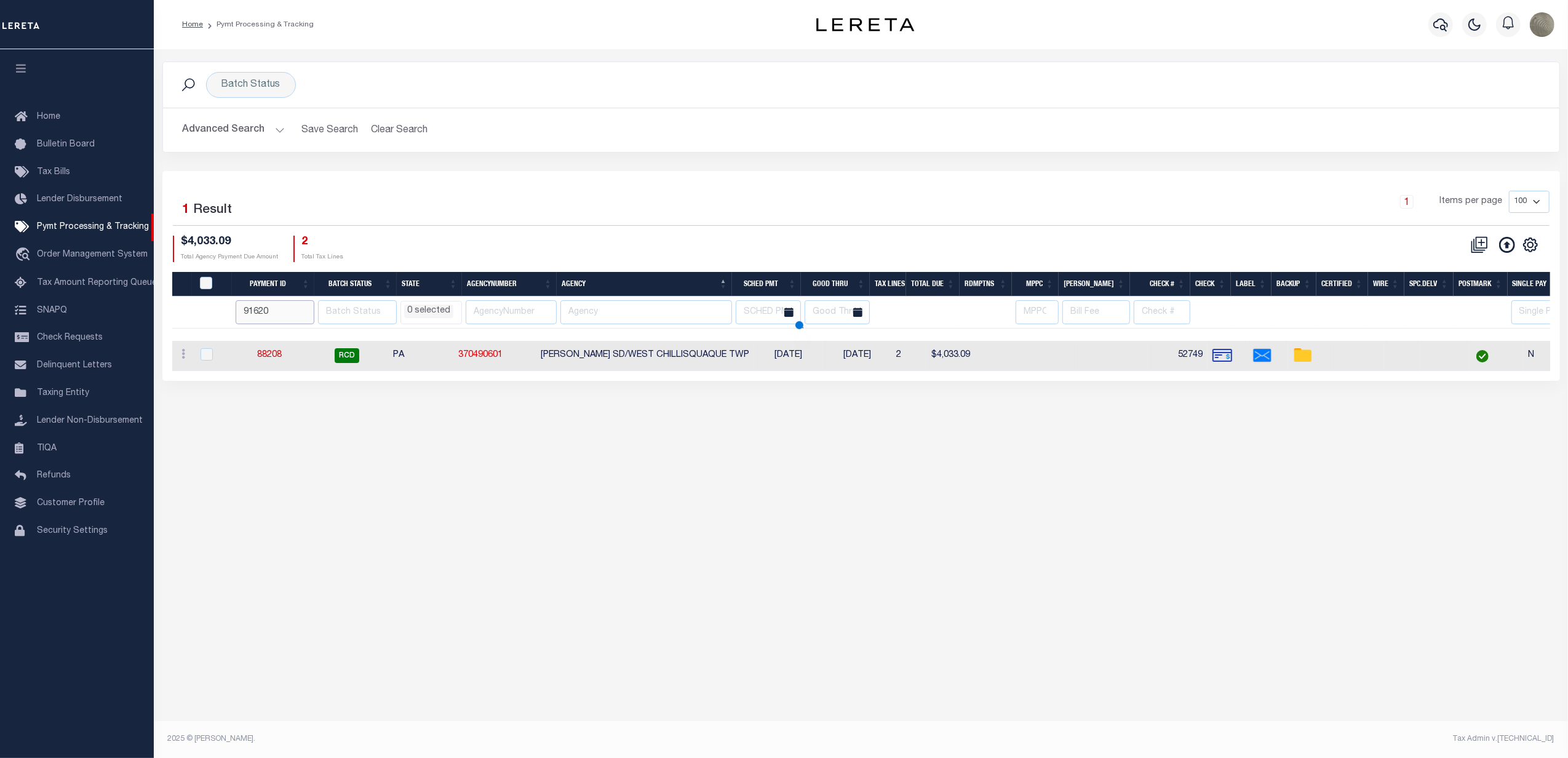
type input "91620"
select select
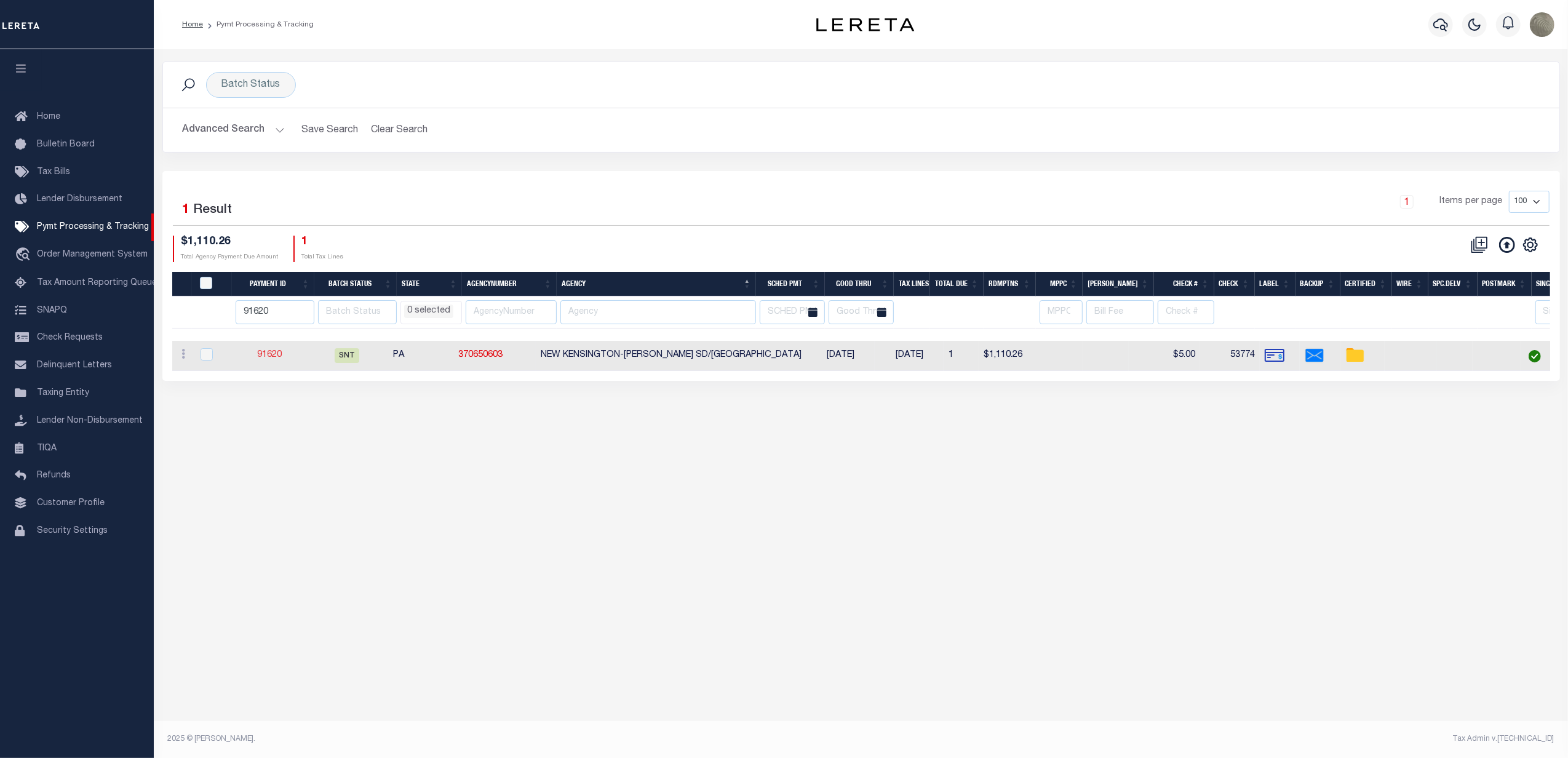
click at [271, 355] on link "91620" at bounding box center [269, 356] width 25 height 9
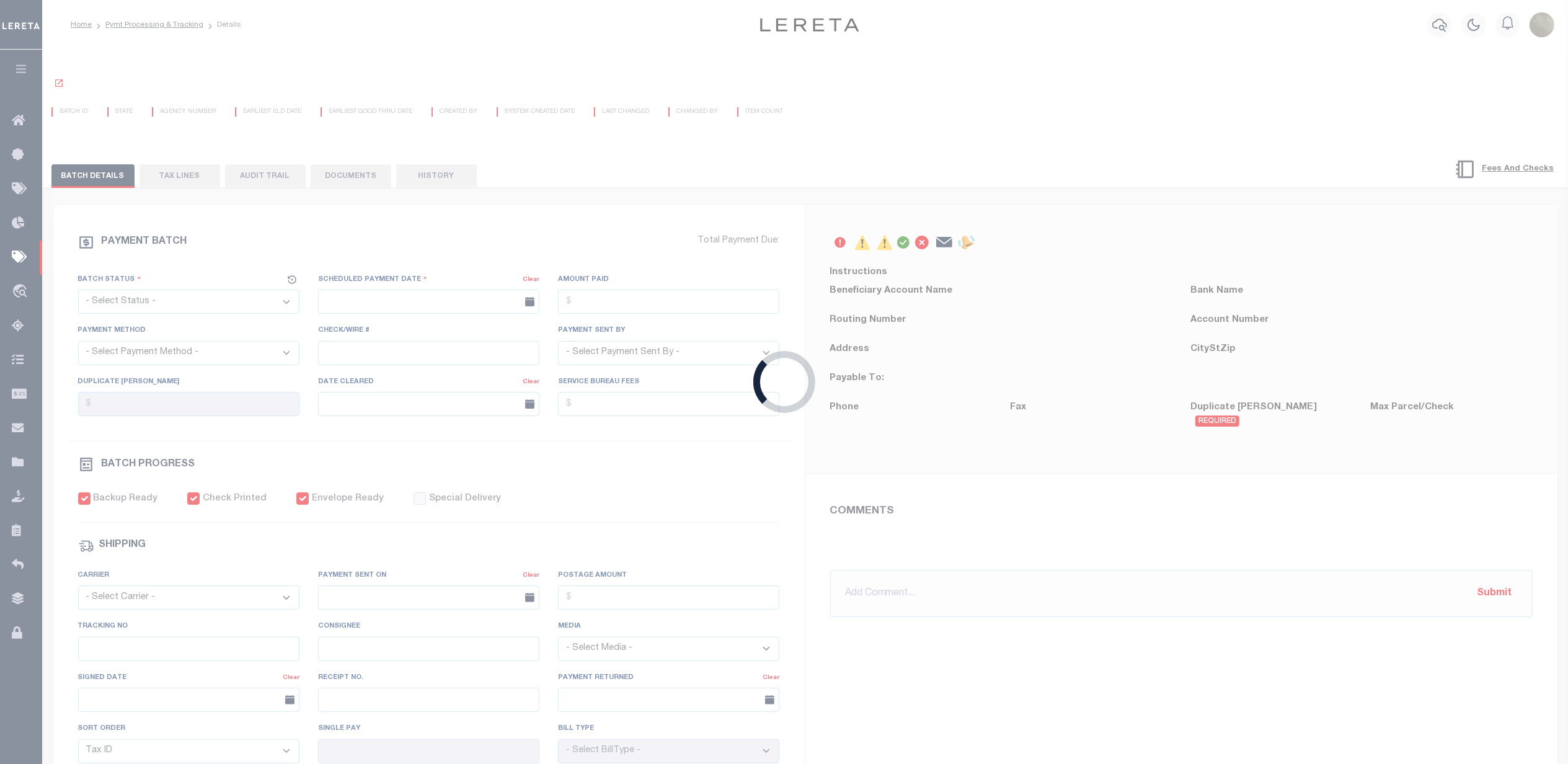
select select "SNT"
type input "[DATE]"
type input "$1,110.26"
select select "CHK"
type input "53774"
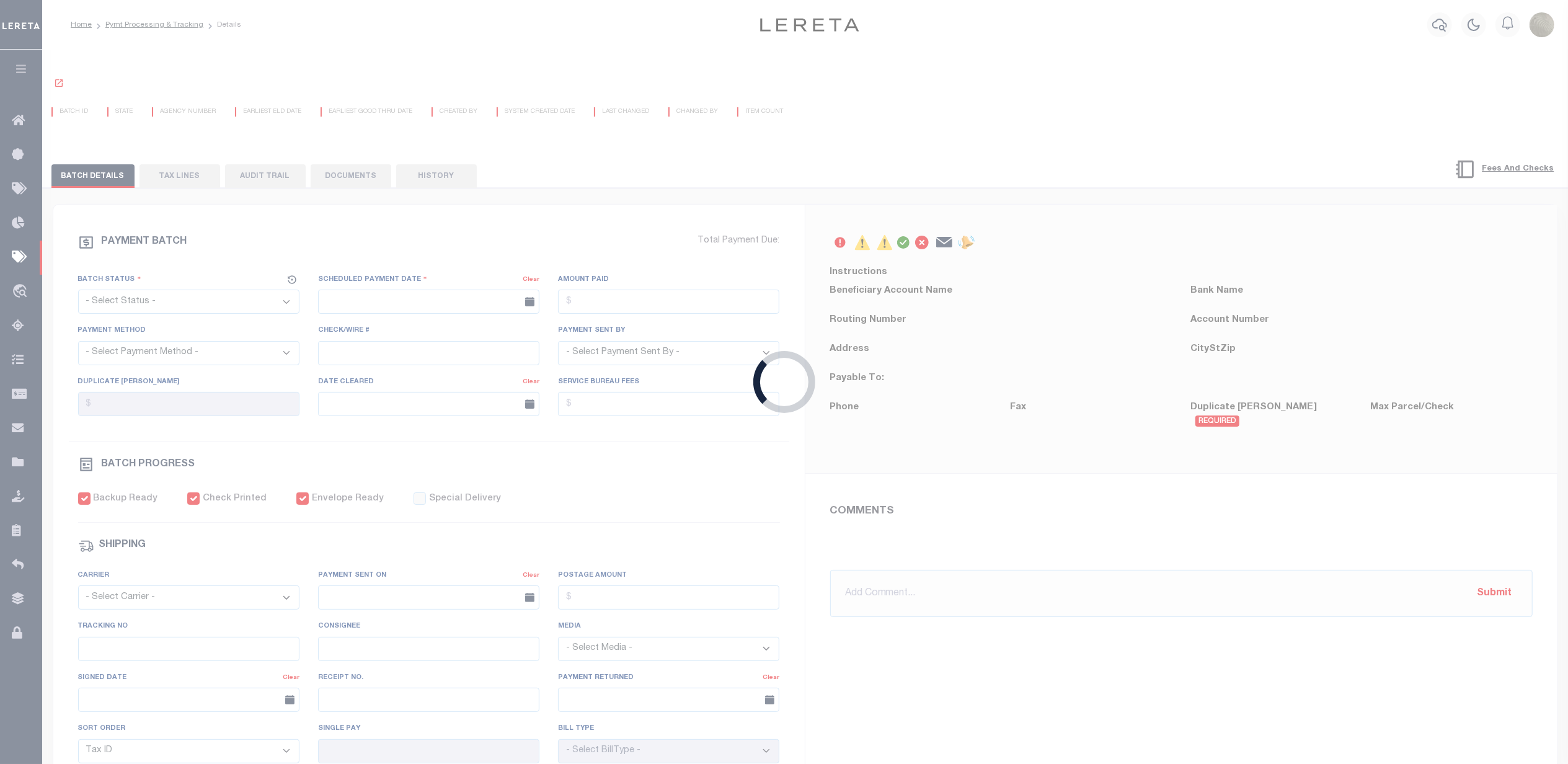
select select "[PERSON_NAME]"
type input "$5"
checkbox input "true"
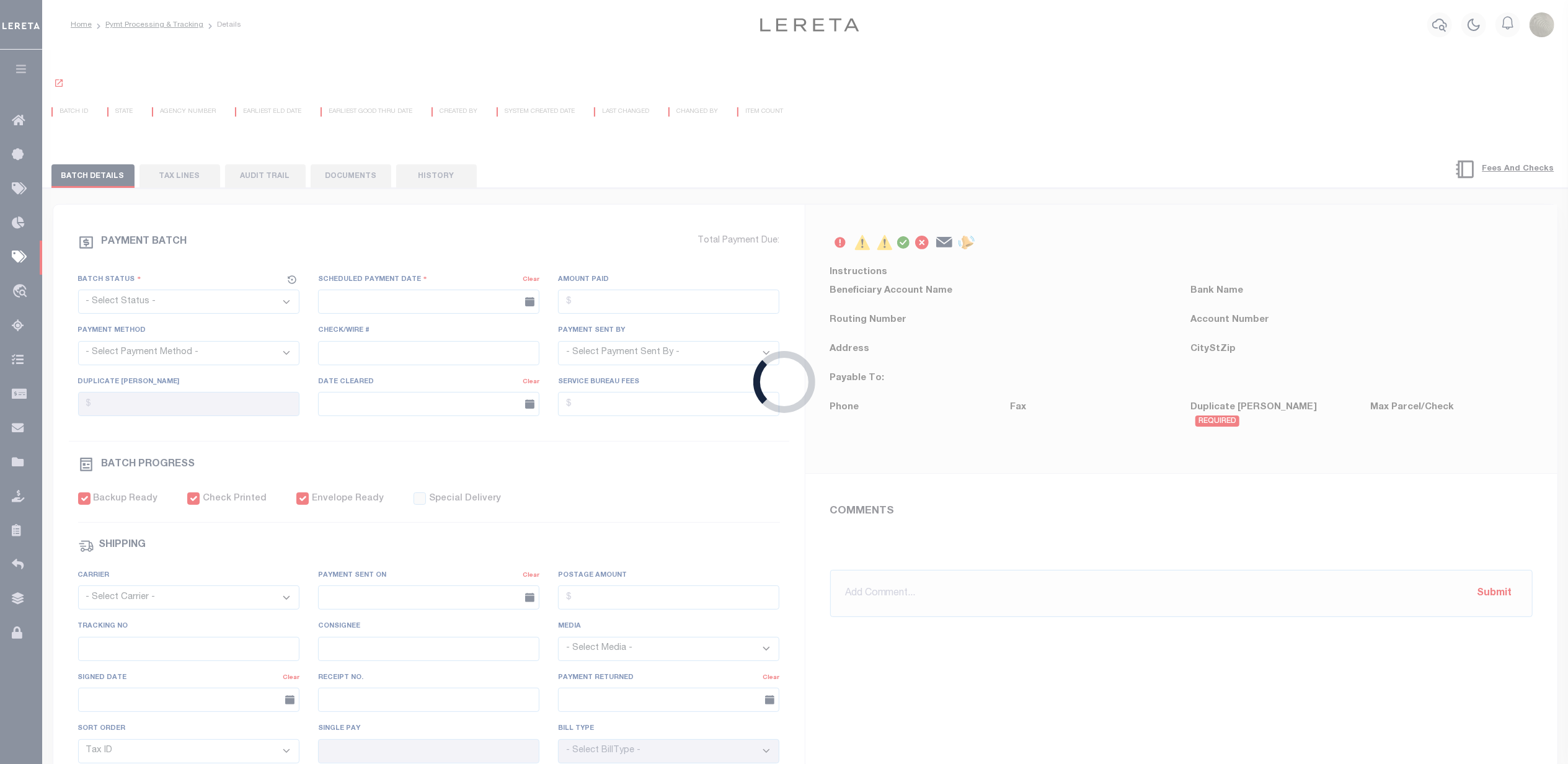
select select "FDX"
type input "[DATE]"
type input "$9.65"
type input "884612821120"
type input "N"
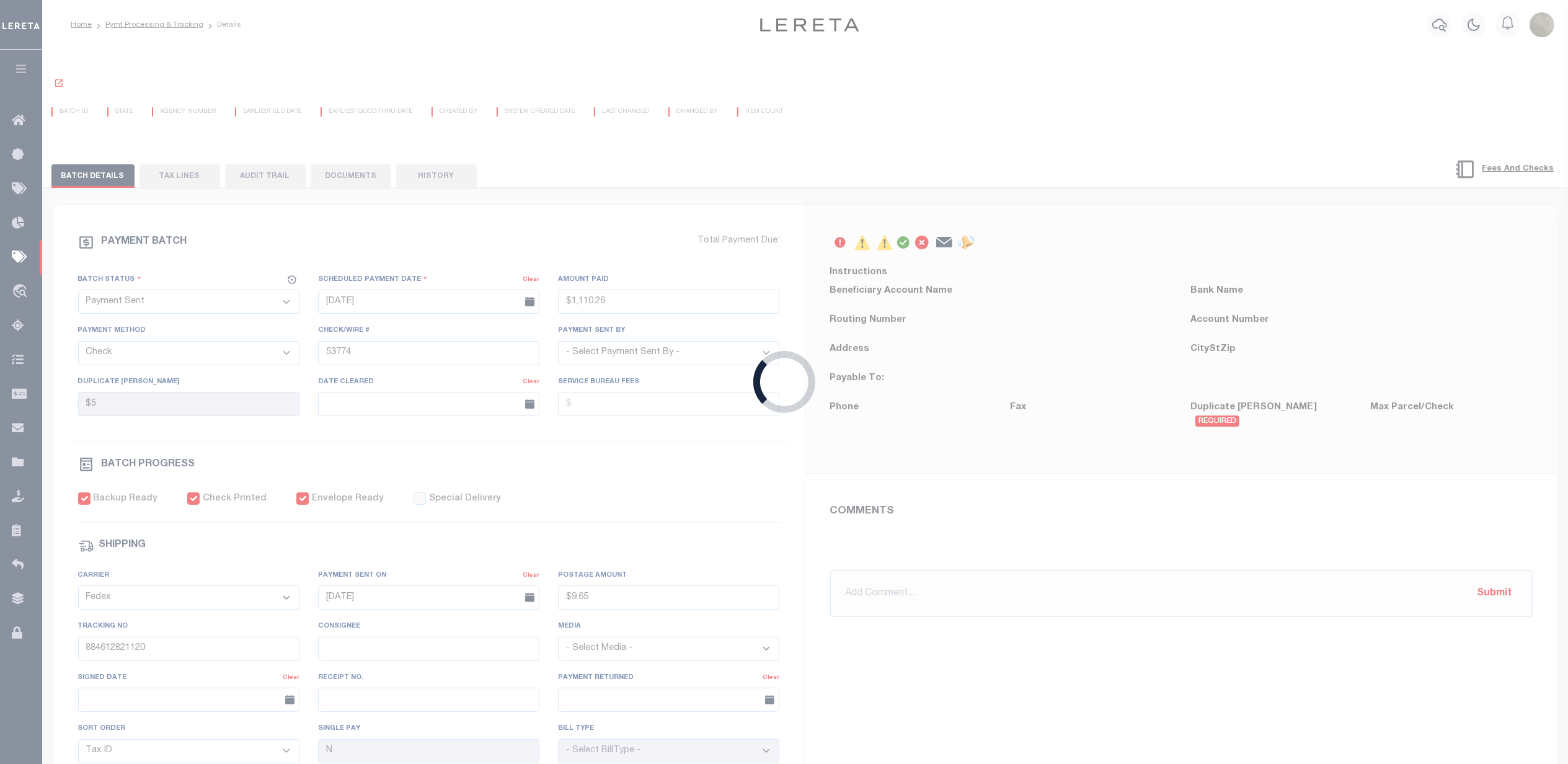
radio input "true"
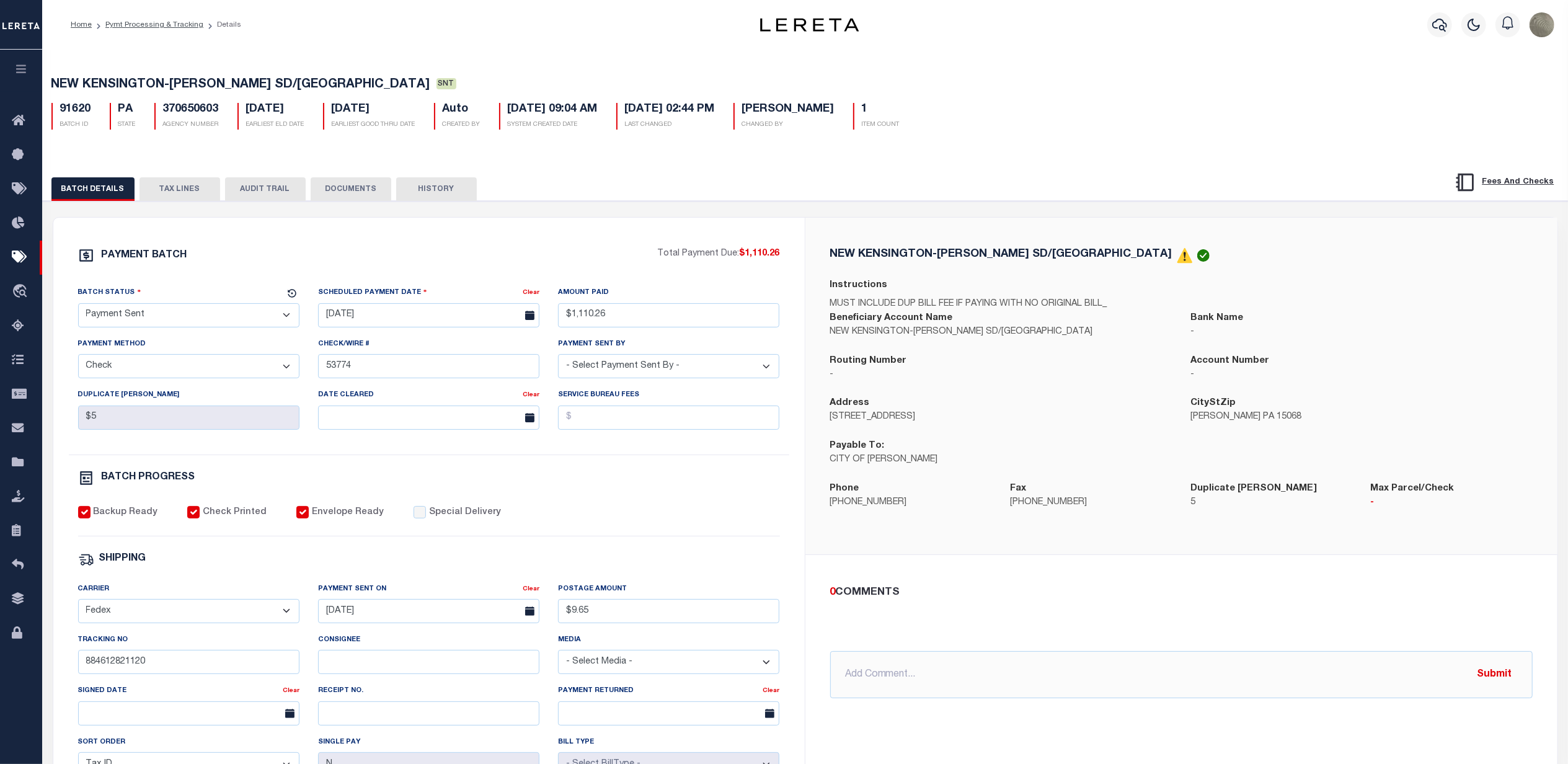
click at [132, 316] on select "- Select Status - Scheduled for Payment Ready For Payment Payment Sent Cleared …" at bounding box center [188, 315] width 221 height 24
select select "RFR"
click at [78, 307] on select "- Select Status - Scheduled for Payment Ready For Payment Payment Sent Cleared …" at bounding box center [188, 315] width 221 height 24
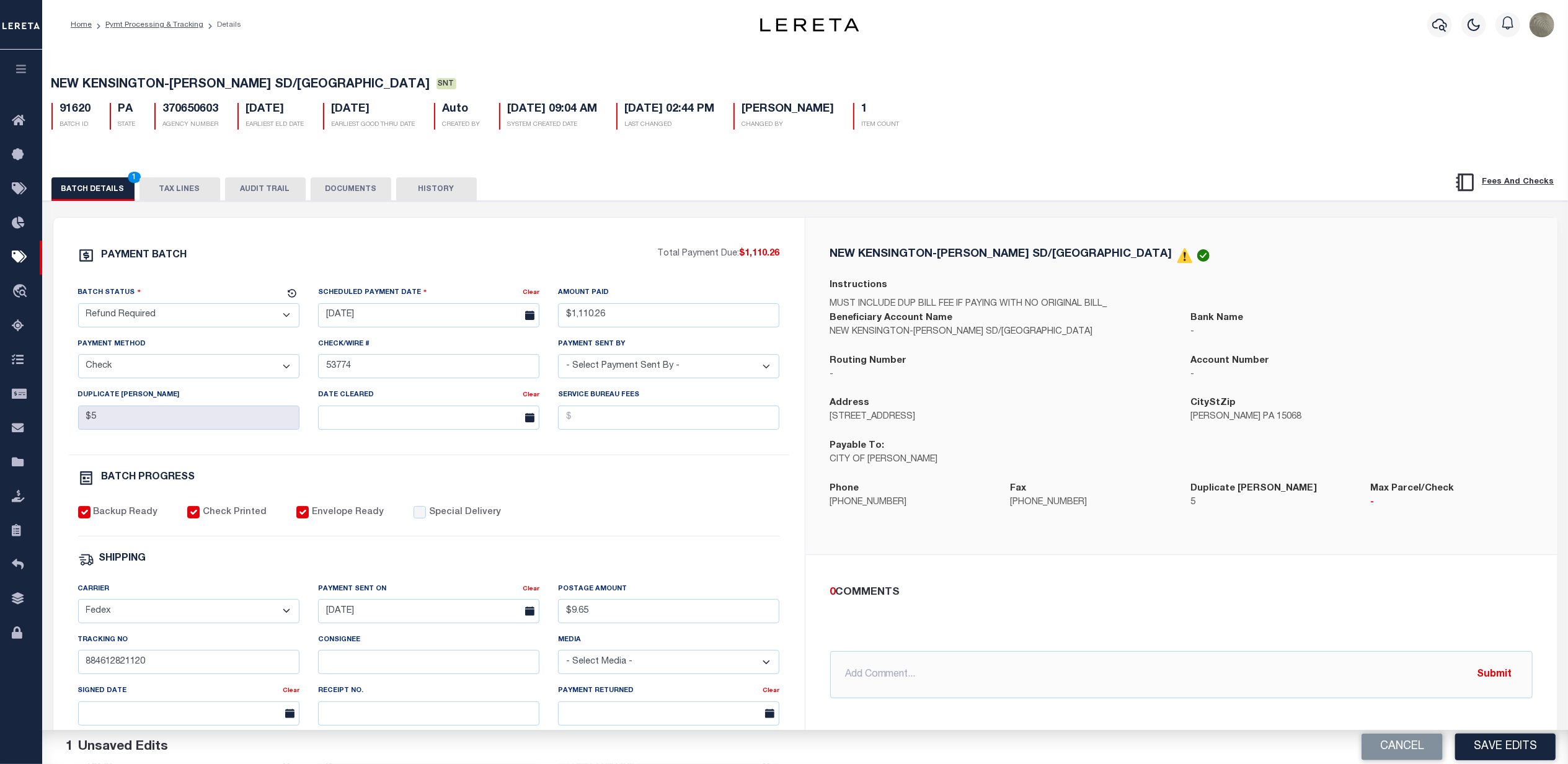
click at [339, 197] on button "DOCUMENTS" at bounding box center [351, 189] width 81 height 23
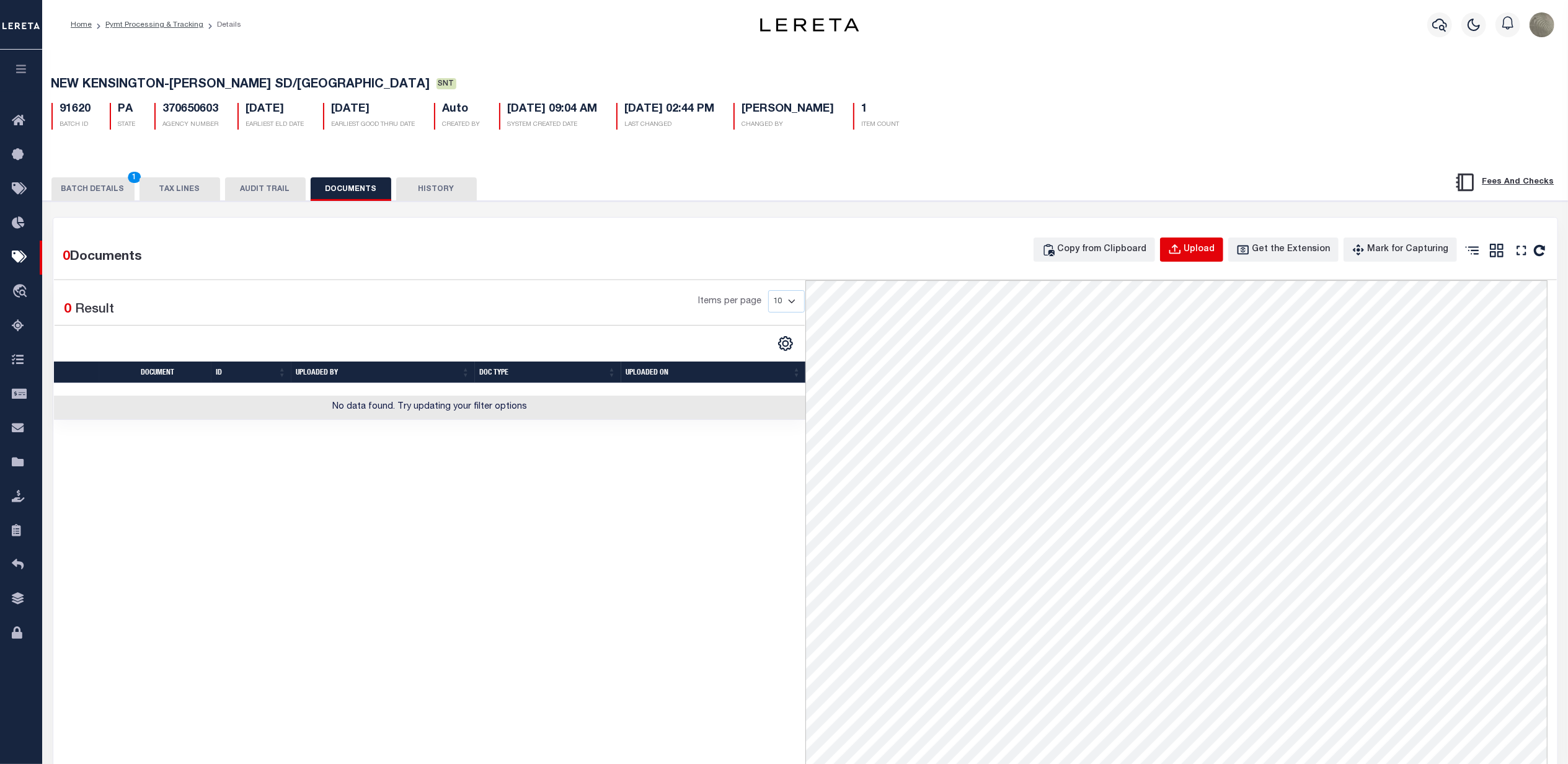
click at [1182, 253] on icon "button" at bounding box center [1175, 250] width 13 height 13
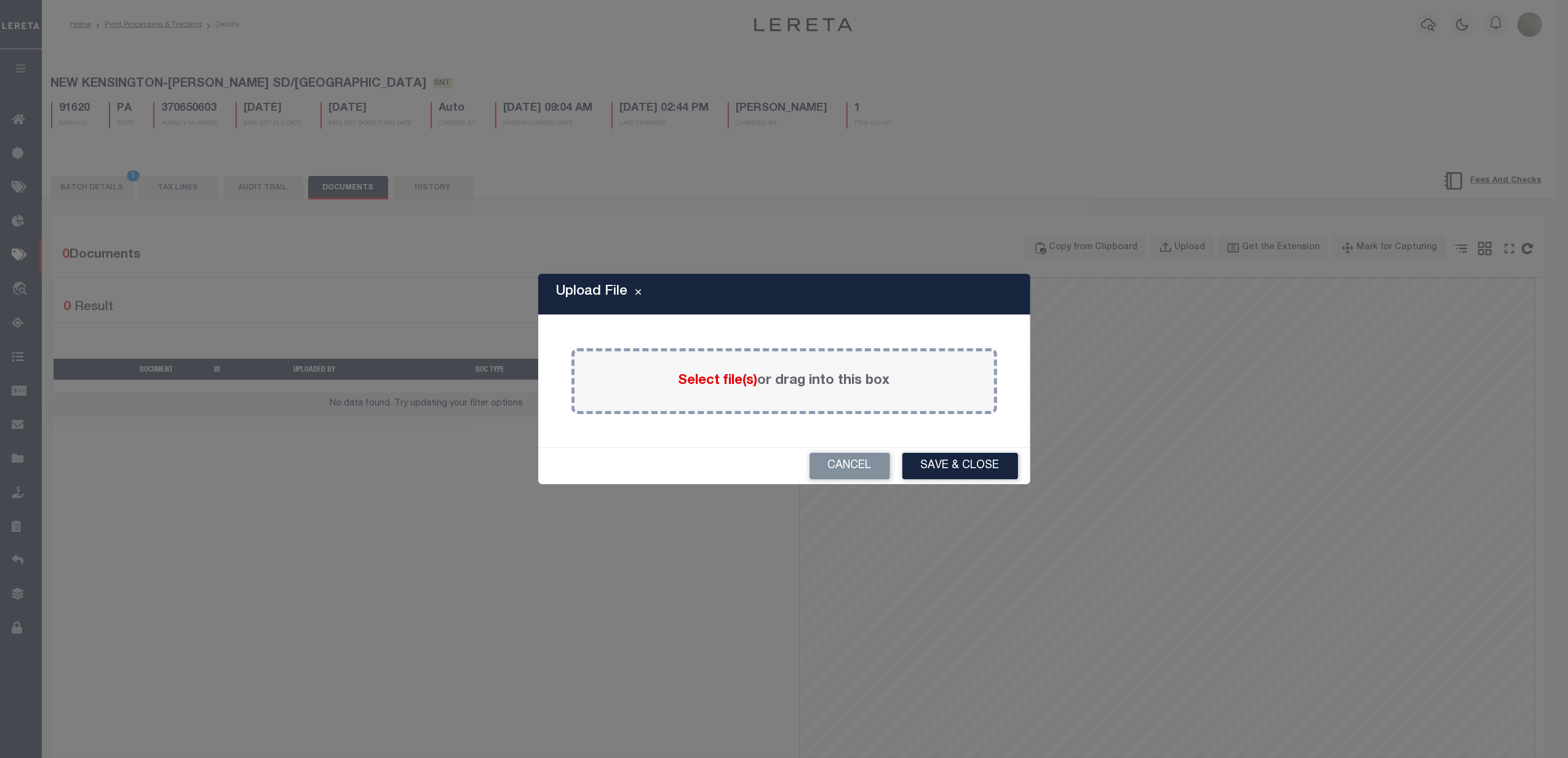
click at [731, 376] on span "Select file(s)" at bounding box center [717, 381] width 80 height 13
click at [0, 0] on input "Select file(s) or drag into this box" at bounding box center [0, 0] width 0 height 0
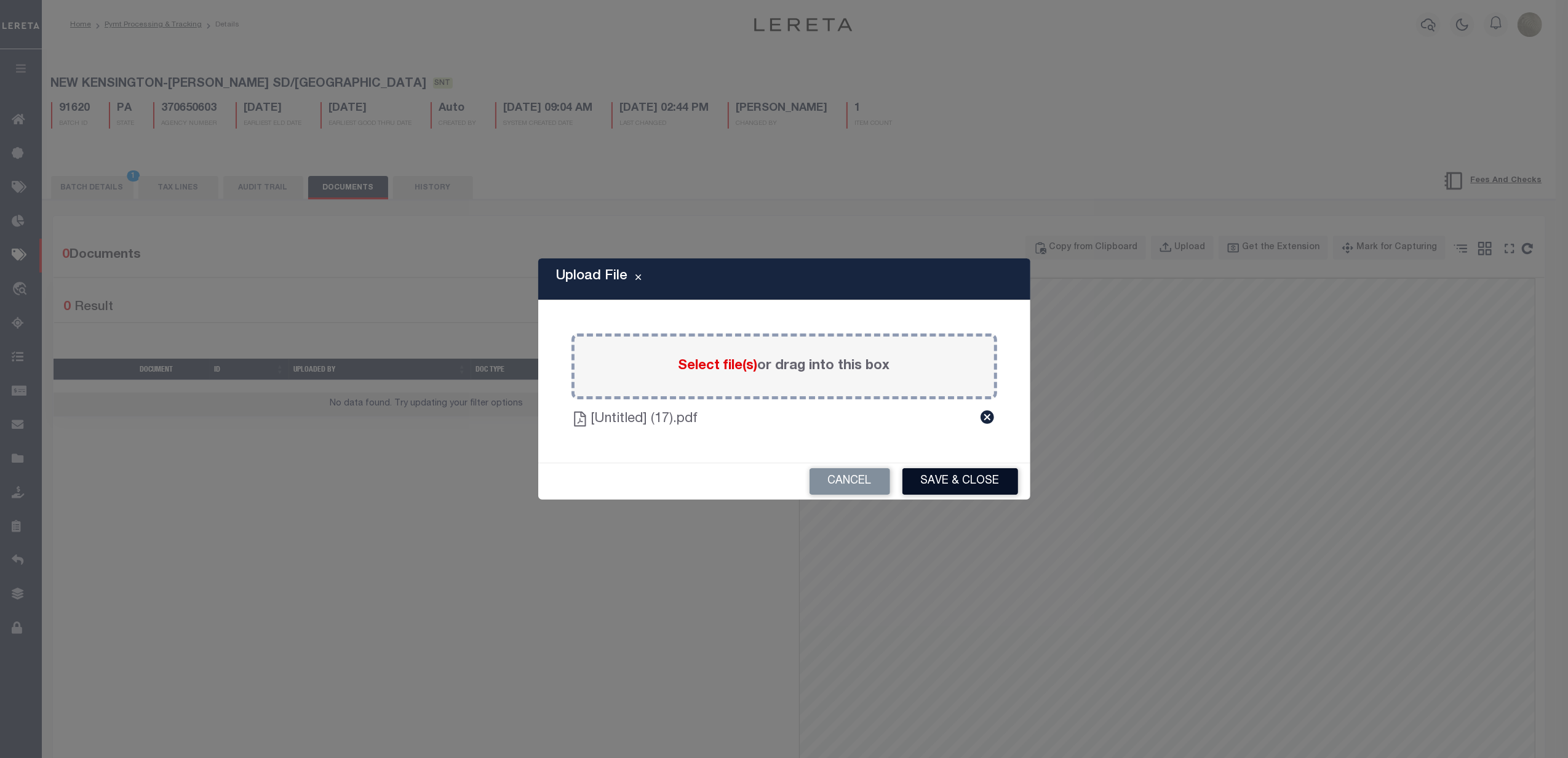
click at [979, 481] on button "Save & Close" at bounding box center [960, 481] width 116 height 27
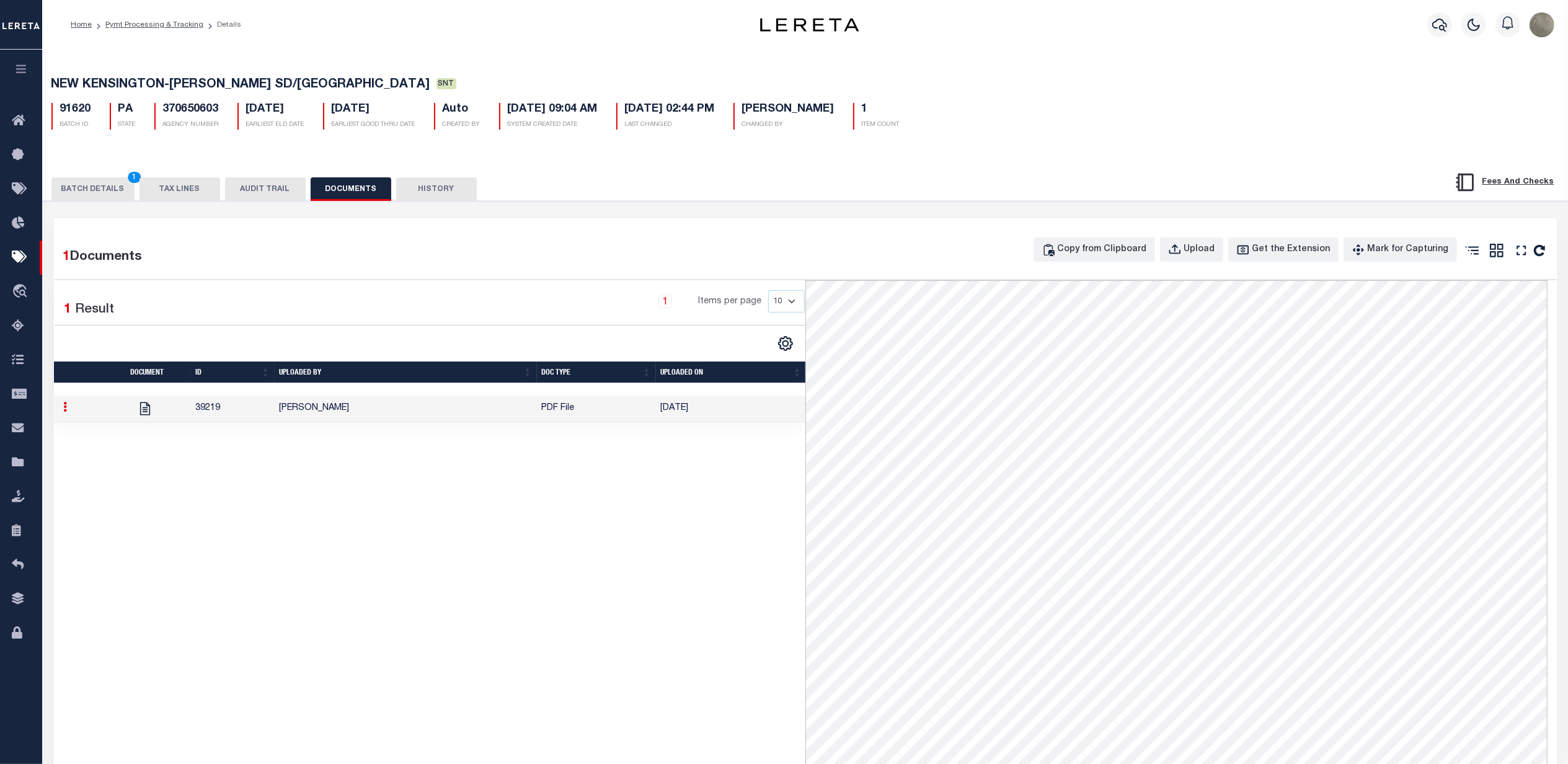
click at [506, 500] on div "1 Selected 1 Result 1 Items per page 10 25 50 100" at bounding box center [429, 647] width 752 height 733
click at [88, 196] on button "BATCH DETAILS 1" at bounding box center [93, 189] width 83 height 23
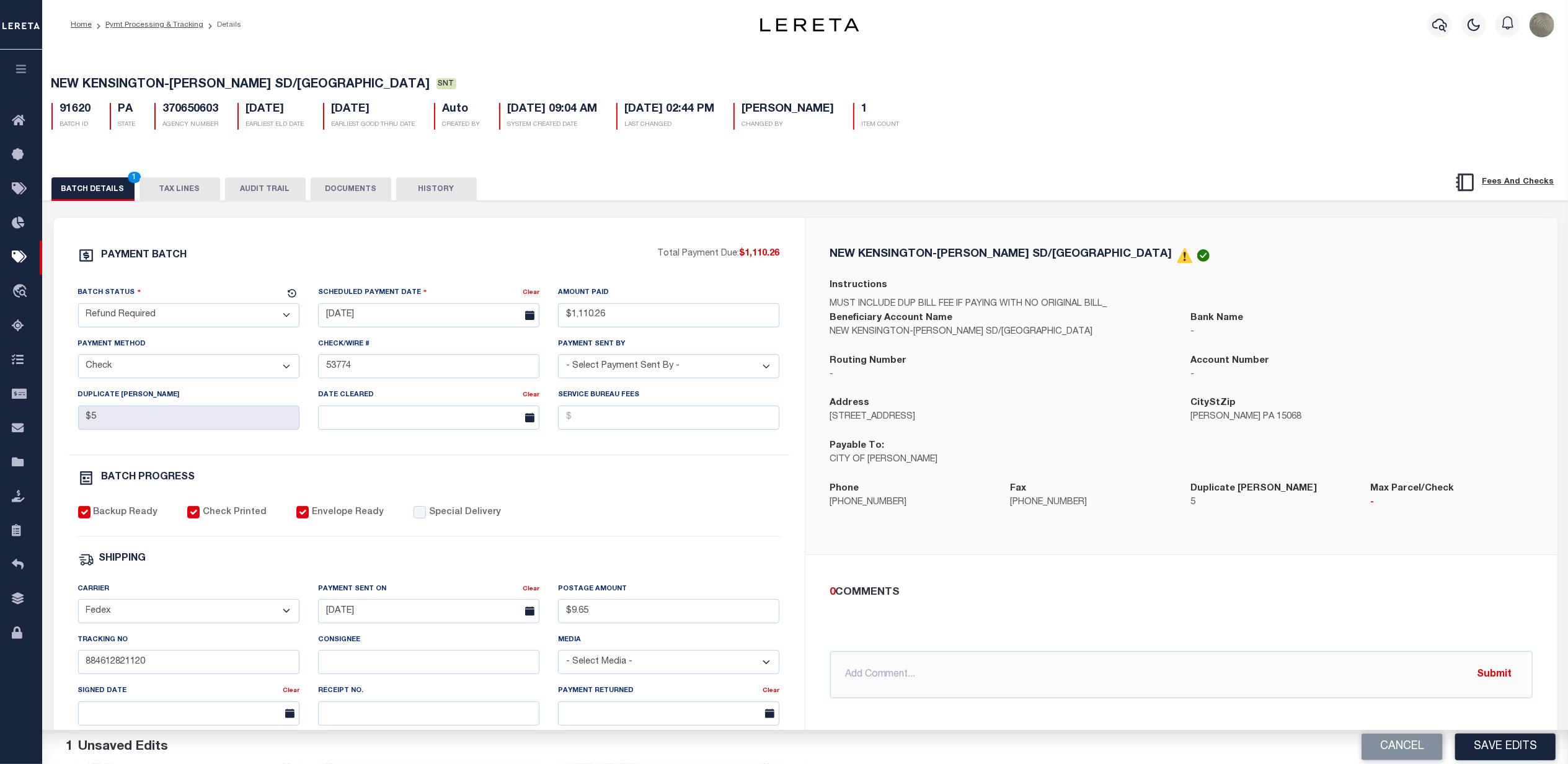
click at [156, 303] on div "Batch Status" at bounding box center [181, 294] width 206 height 17
click at [284, 286] on div "PAYMENT BATCH Total Payment Due: $1,110.26 Batch Status - Select Status -" at bounding box center [429, 580] width 722 height 666
click at [947, 677] on input "text" at bounding box center [1181, 675] width 702 height 47
type input "t"
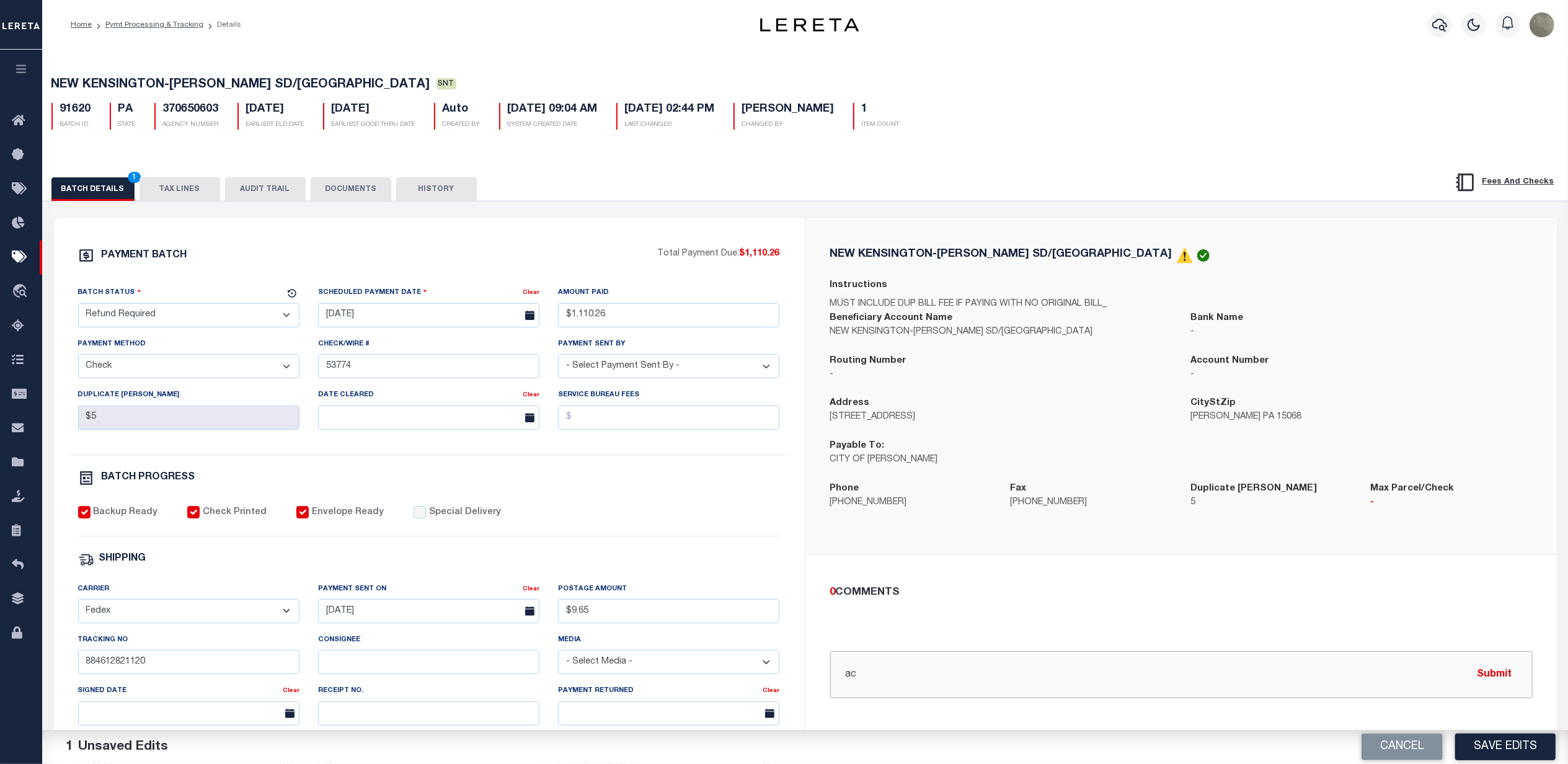
type input "a"
click at [1078, 680] on input "9/30/25 - according to agency, this was" at bounding box center [1181, 675] width 702 height 47
click at [1157, 673] on input "9/30/25 - according to agency, this was paid on 8/26/25 for $1088.05. SEE DOCUM…" at bounding box center [1181, 675] width 702 height 47
click at [1160, 673] on input "9/30/25 - according to agency, this was paid on 8/26/25 for $1088.05. SEE DOCUM…" at bounding box center [1181, 675] width 702 height 47
type input "9/30/25 - according to agency, this was paid on 8/26/25 for $1088.05. payment w…"
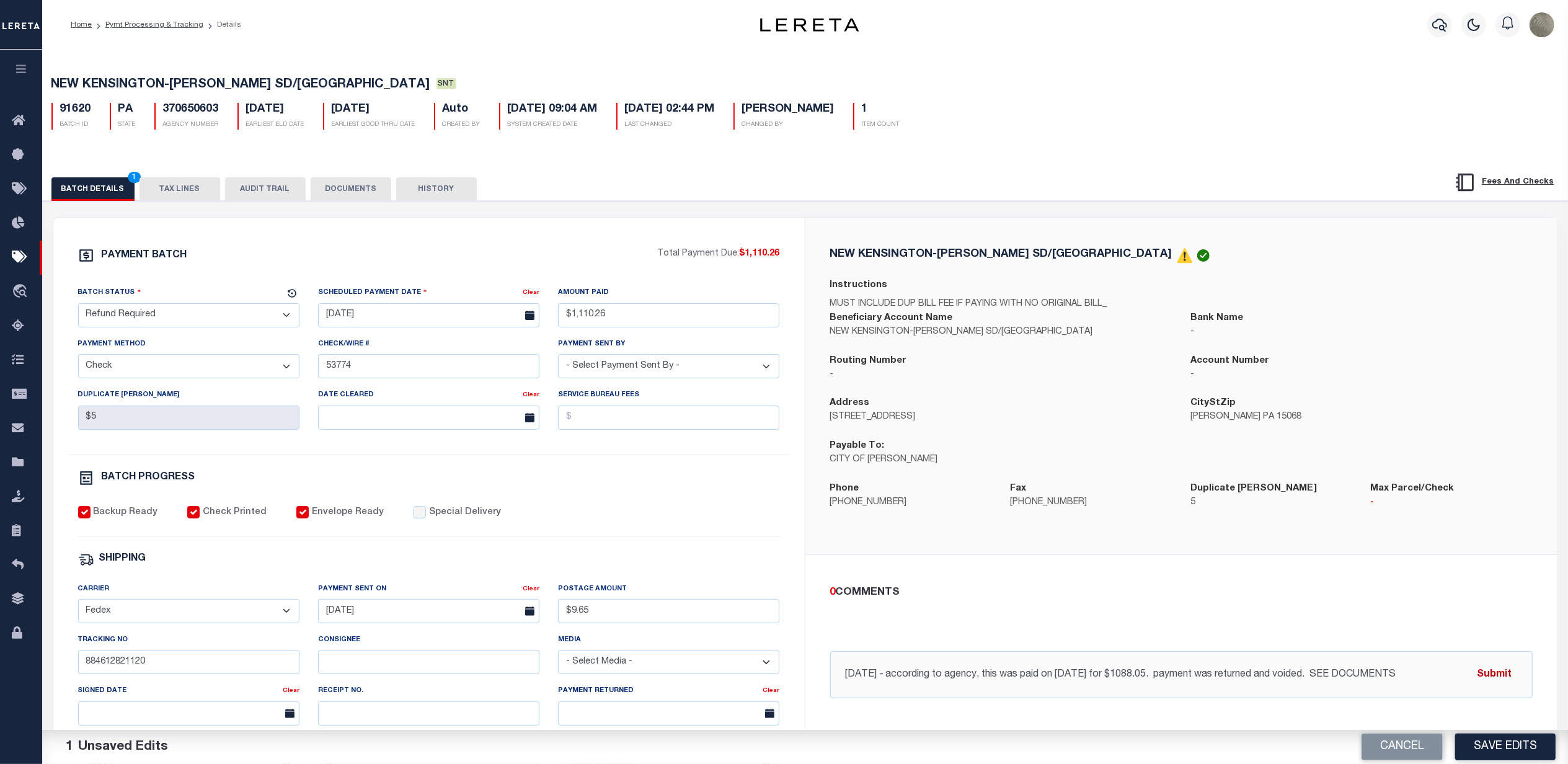
click at [1498, 670] on button "Submit" at bounding box center [1495, 675] width 51 height 25
click at [451, 194] on button "HISTORY" at bounding box center [437, 189] width 81 height 23
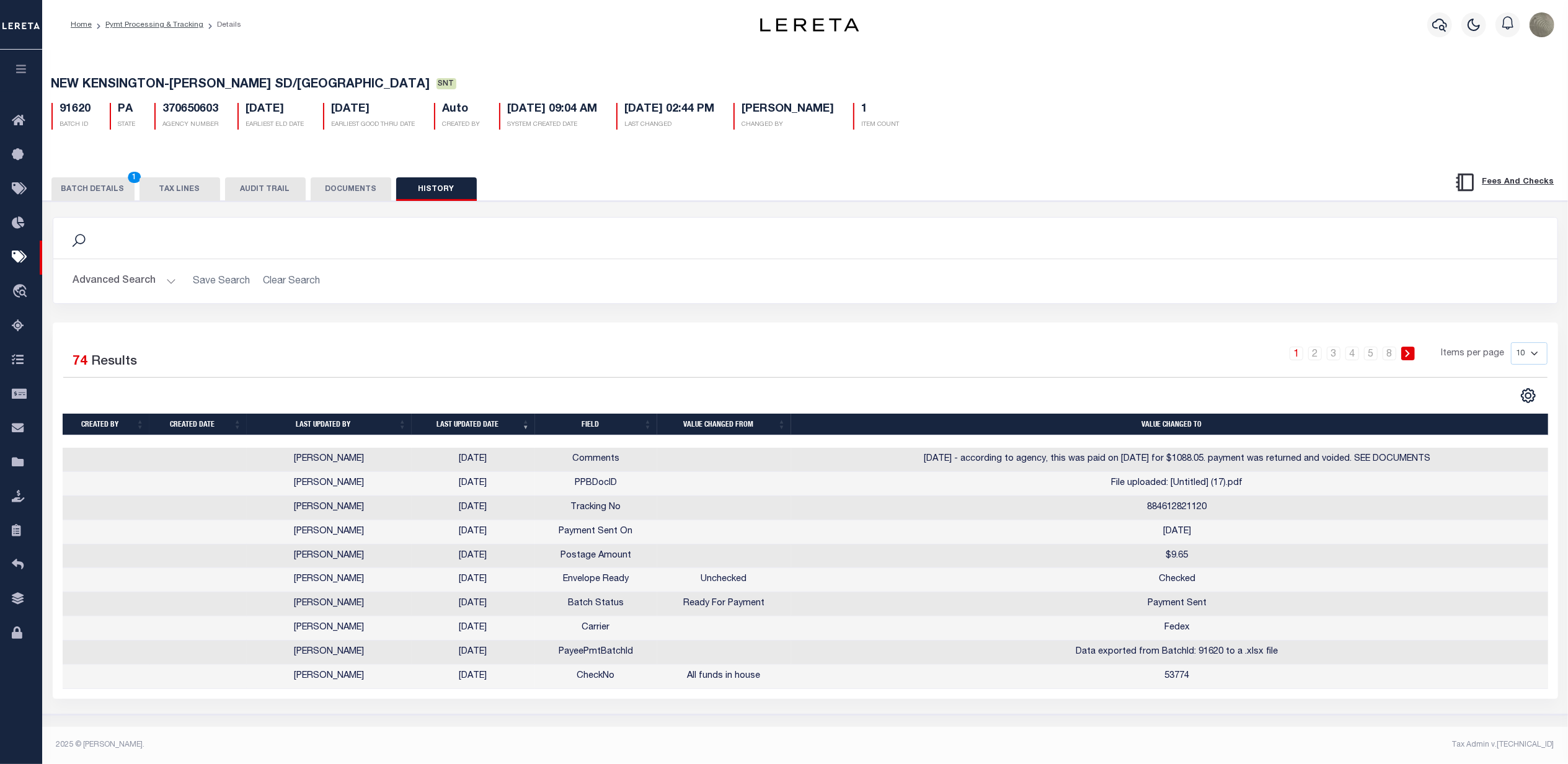
click at [358, 201] on button "DOCUMENTS" at bounding box center [351, 189] width 81 height 23
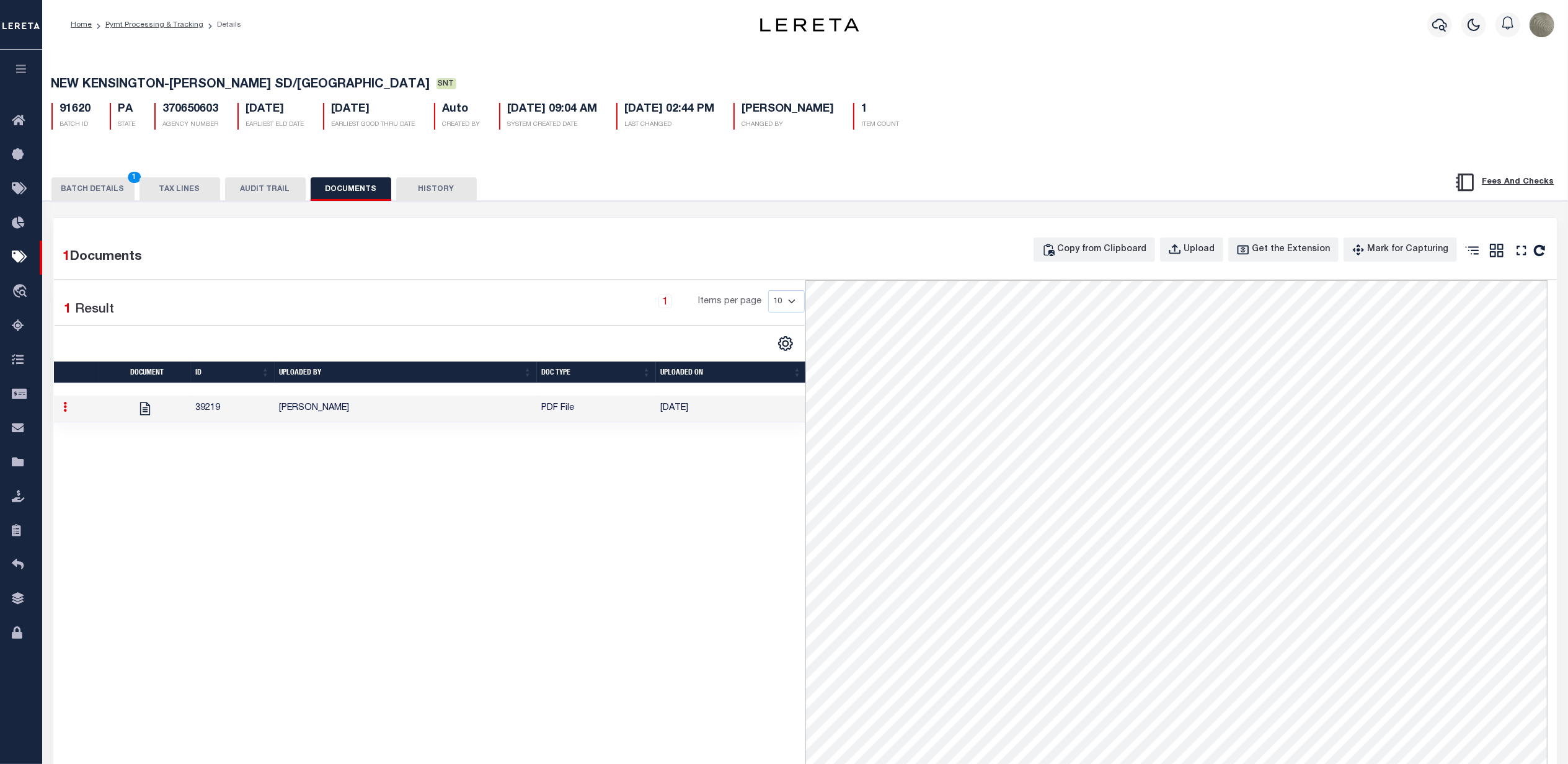
click at [105, 196] on button "BATCH DETAILS 1" at bounding box center [93, 189] width 83 height 23
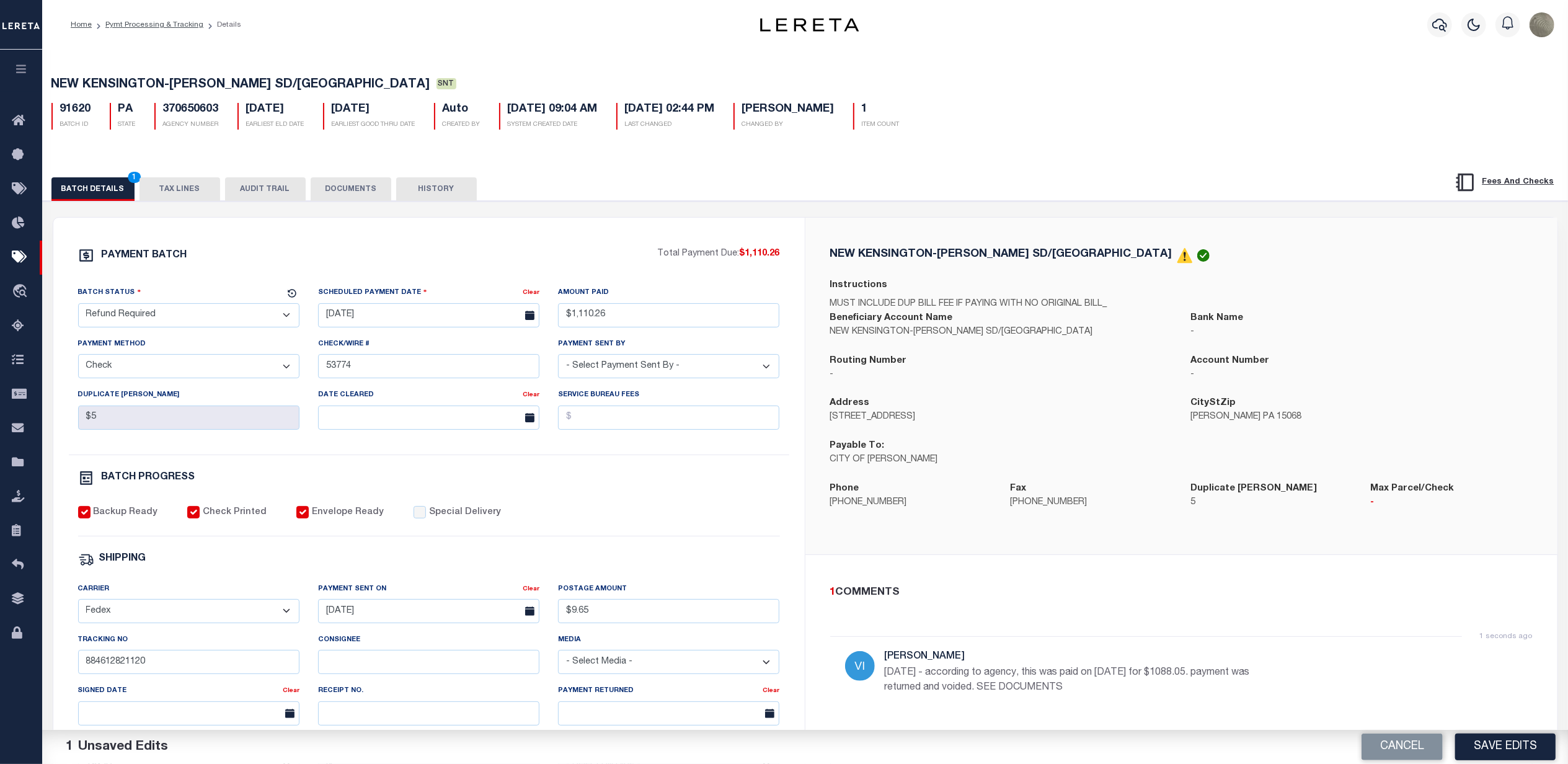
click at [775, 200] on div "BATCH DETAILS 1 TAX LINES AUDIT TRAIL DOCUMENTS HISTORY" at bounding box center [726, 189] width 1350 height 23
click at [586, 244] on div "PAYMENT BATCH Total Payment Due: $1,110.26 Batch Status" at bounding box center [429, 580] width 752 height 726
click at [1514, 742] on button "Save Edits" at bounding box center [1505, 748] width 100 height 27
select select
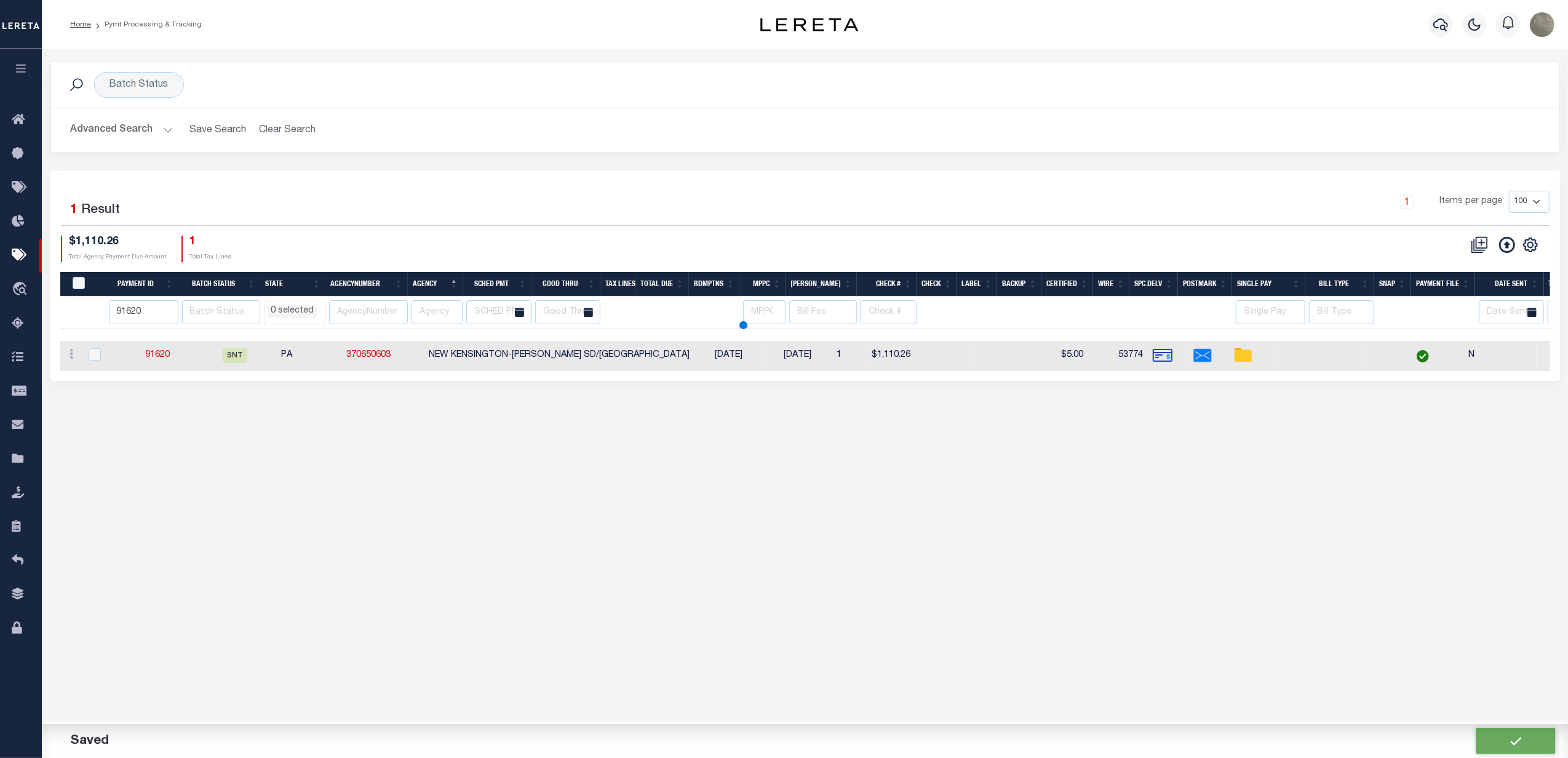
select select
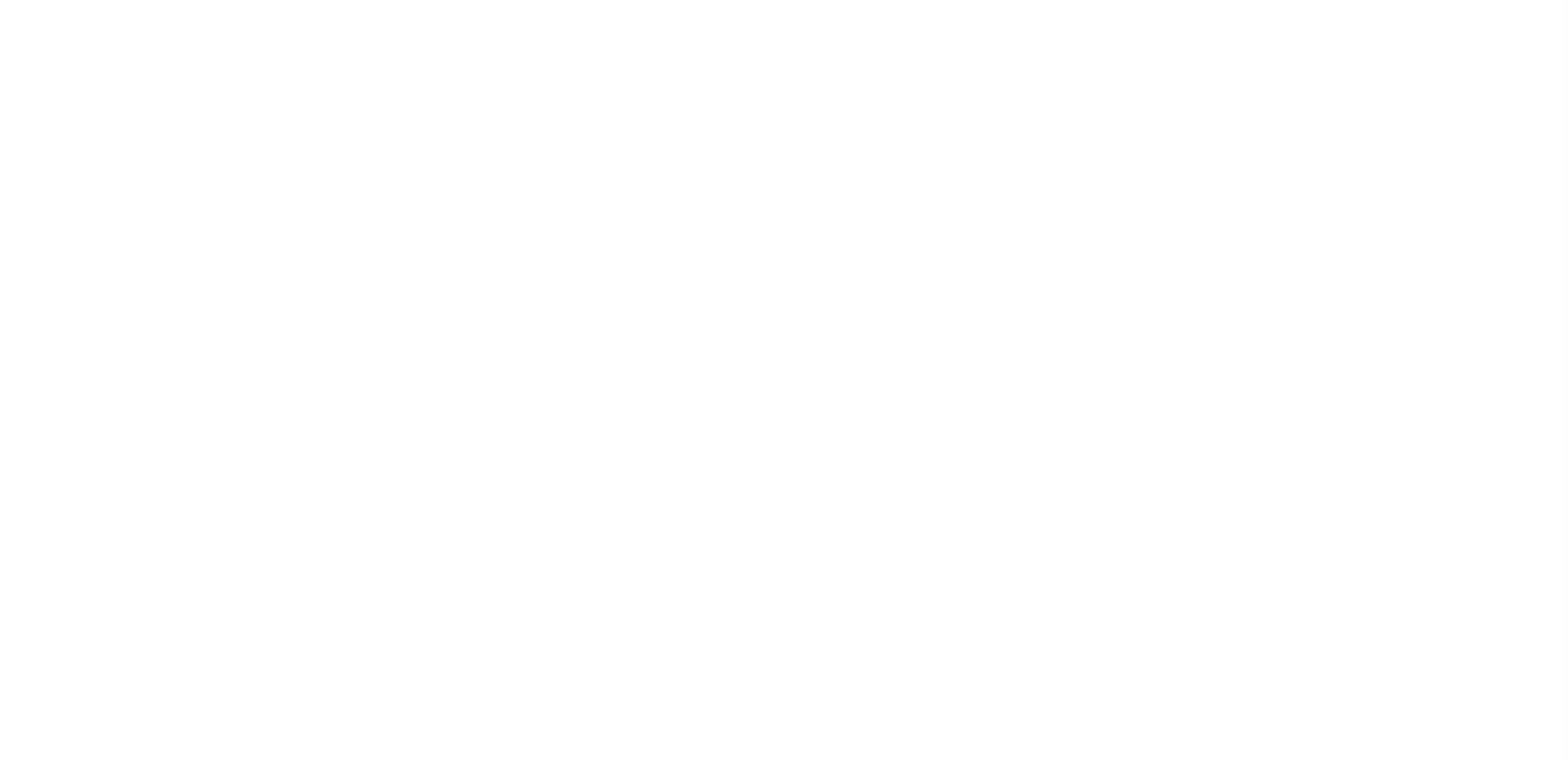
select select "RCD"
select select "CHK"
select select "[PERSON_NAME]"
select select "USS"
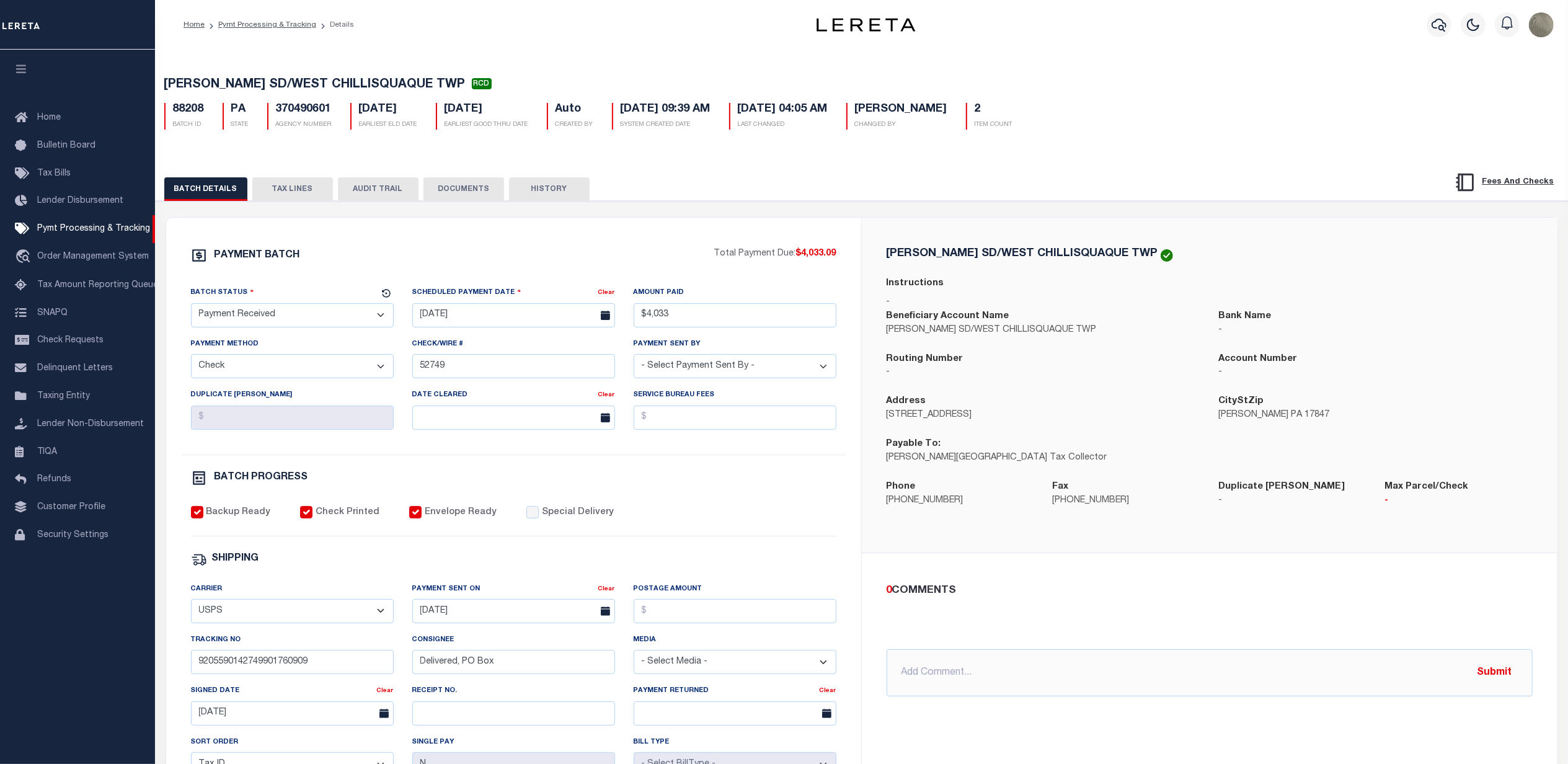
click at [315, 112] on h5 "370490601" at bounding box center [304, 109] width 55 height 13
copy h5 "370490601"
click at [944, 184] on div "BATCH DETAILS TAX LINES AUDIT TRAIL DOCUMENTS HISTORY" at bounding box center [783, 189] width 1237 height 23
click at [300, 191] on button "TAX LINES" at bounding box center [293, 189] width 81 height 23
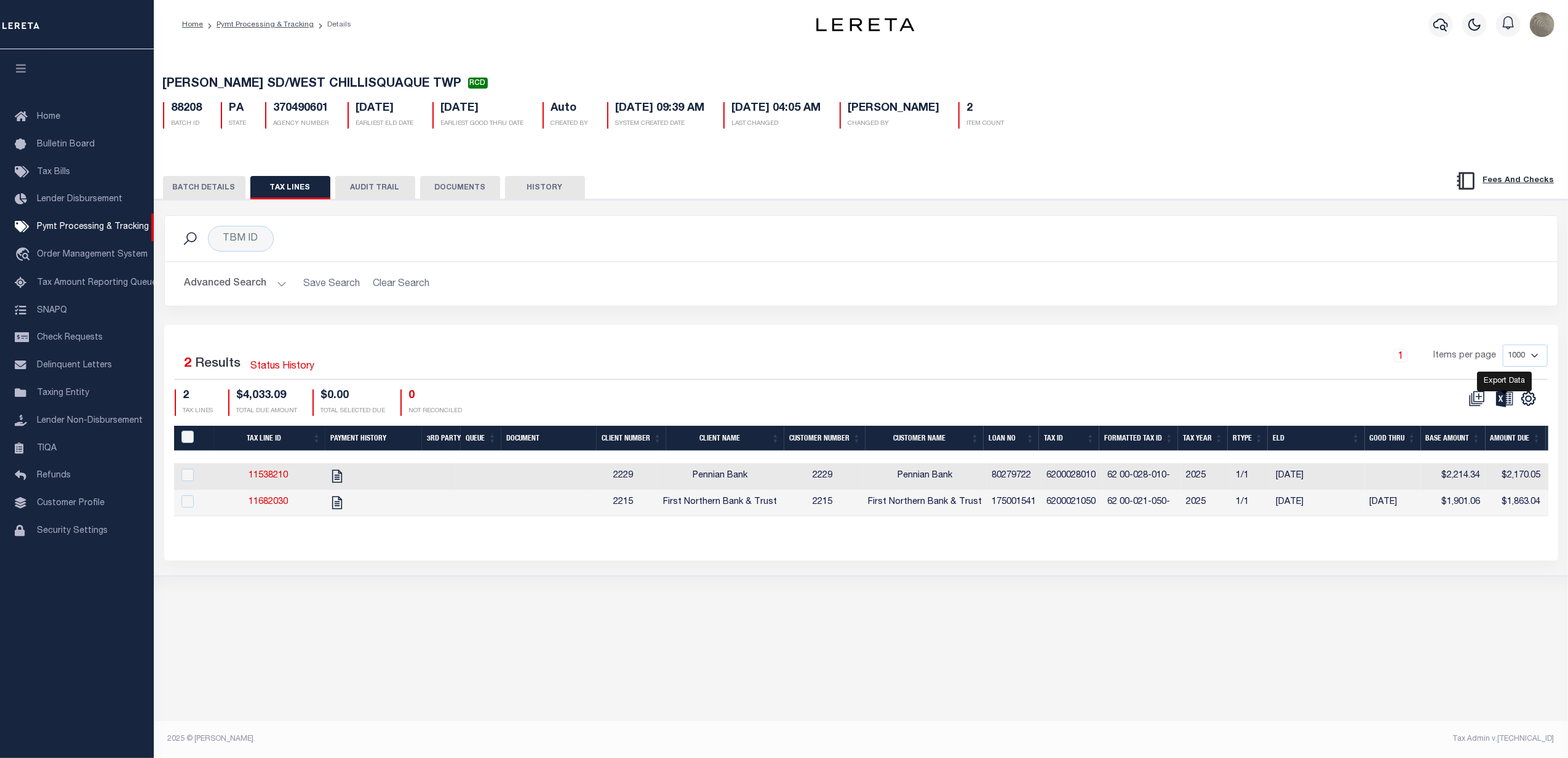
click at [1497, 404] on icon at bounding box center [1504, 398] width 17 height 16
click at [822, 318] on div "TBM ID Search Advanced Search Save Search Clear Search Equals Equals Is Not Equ…" at bounding box center [860, 270] width 1412 height 109
click at [294, 115] on h5 "370490601" at bounding box center [301, 109] width 55 height 13
copy h5 "370490601"
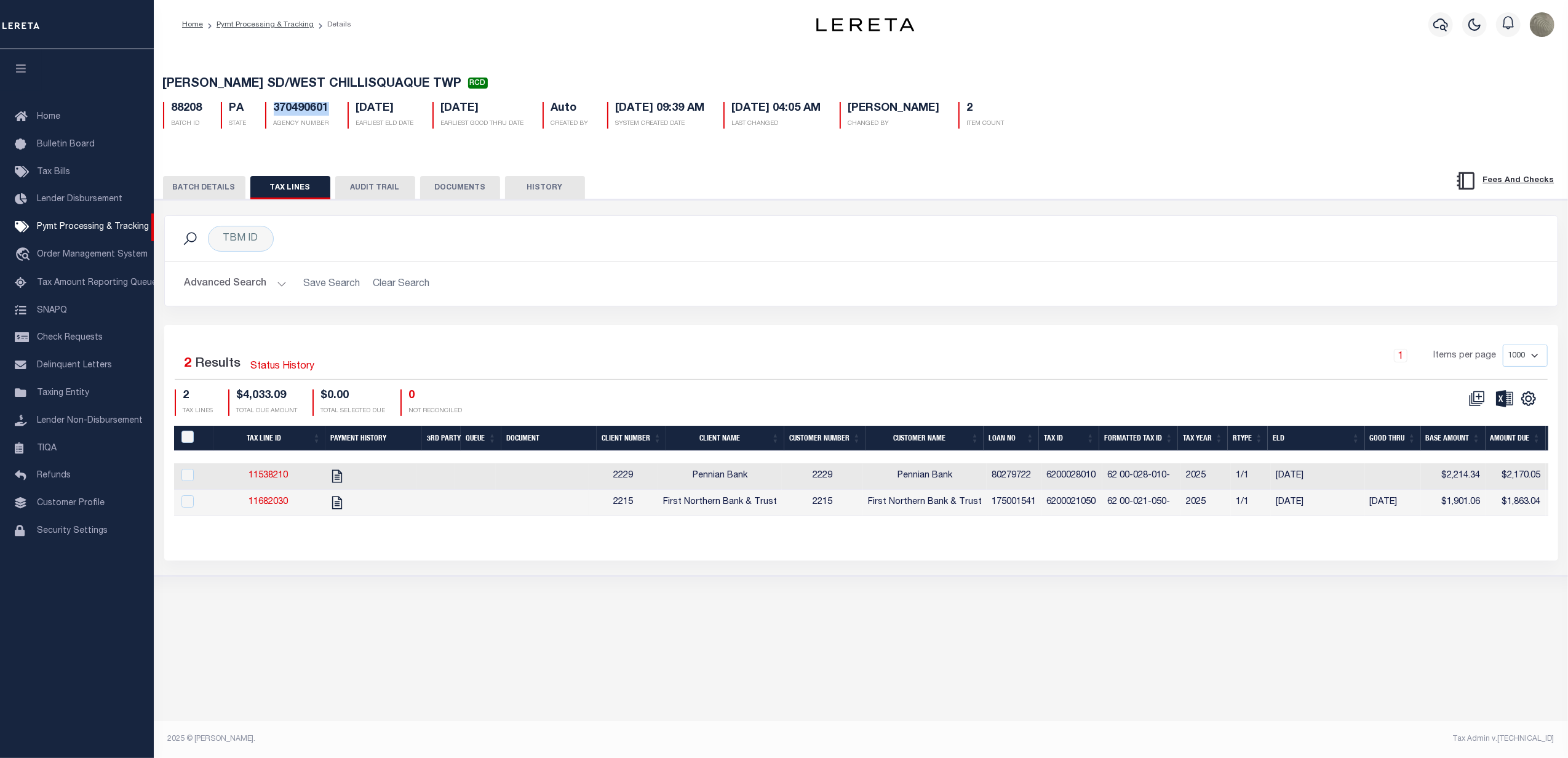
click at [196, 182] on button "BATCH DETAILS" at bounding box center [204, 187] width 83 height 23
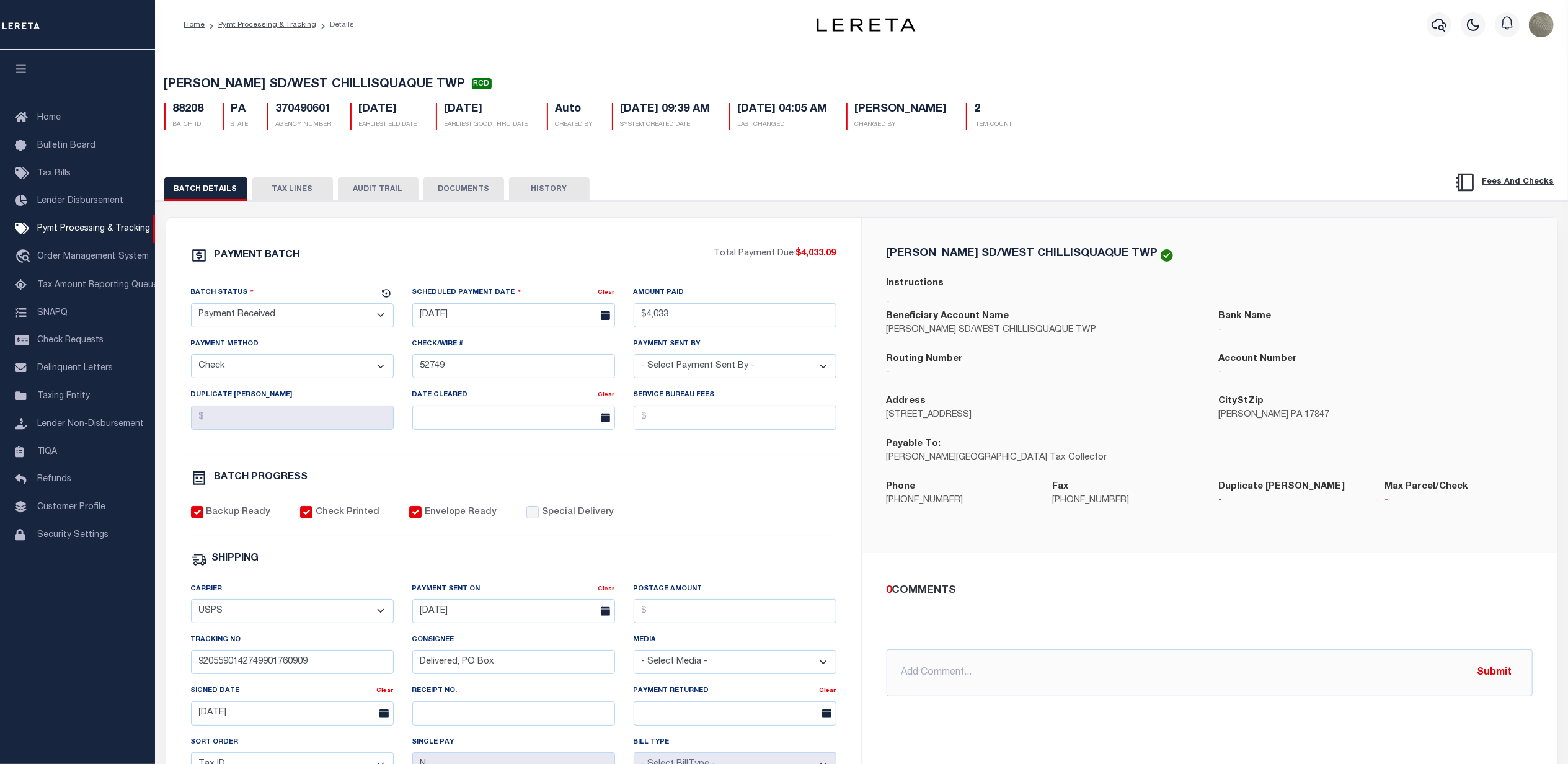
click at [587, 246] on div "PAYMENT BATCH Total Payment Due: $4,033.09 Batch Status" at bounding box center [513, 580] width 695 height 726
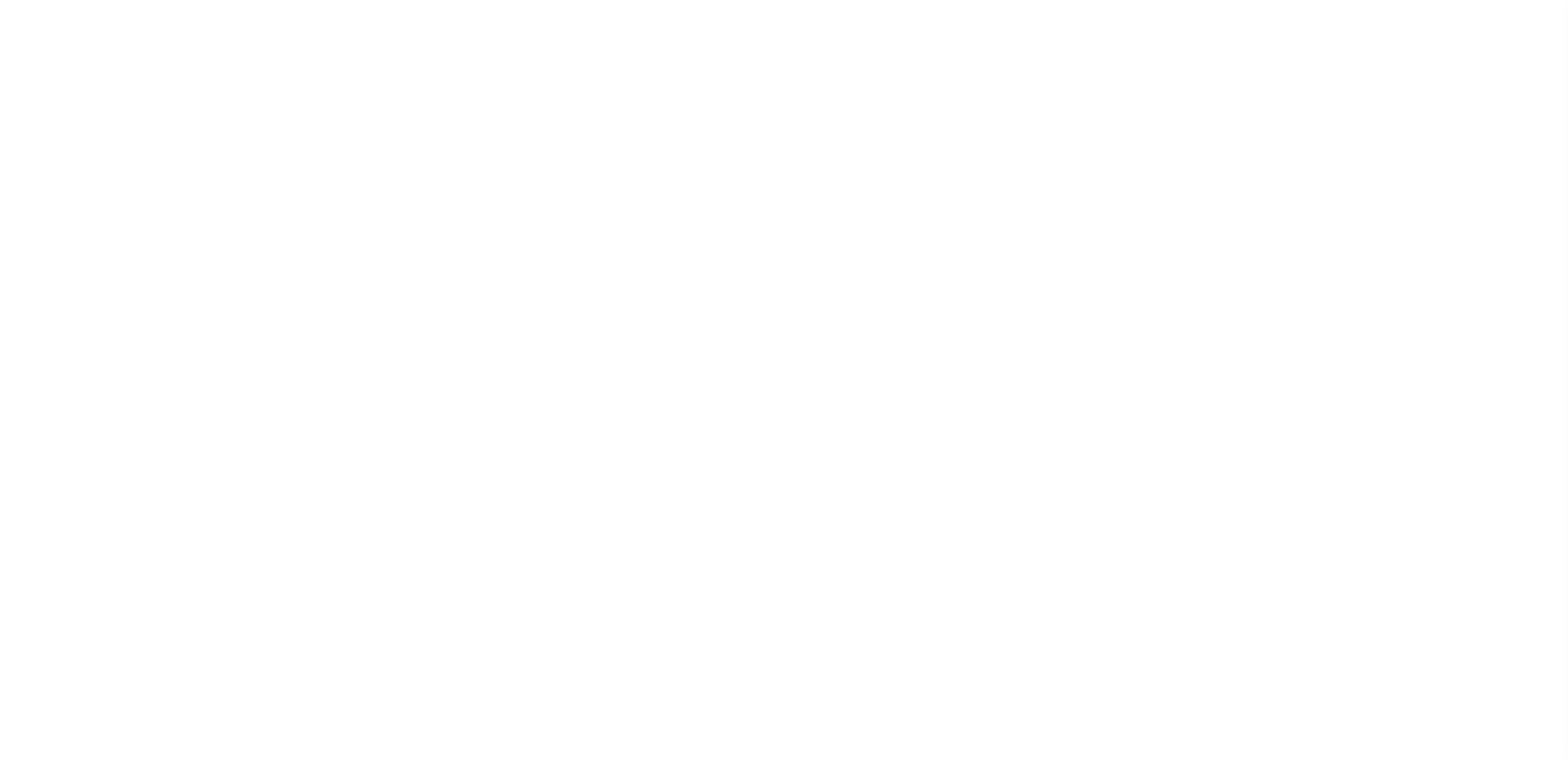
select select "CAC"
select select "CHK"
select select "[PERSON_NAME]"
select select "USS"
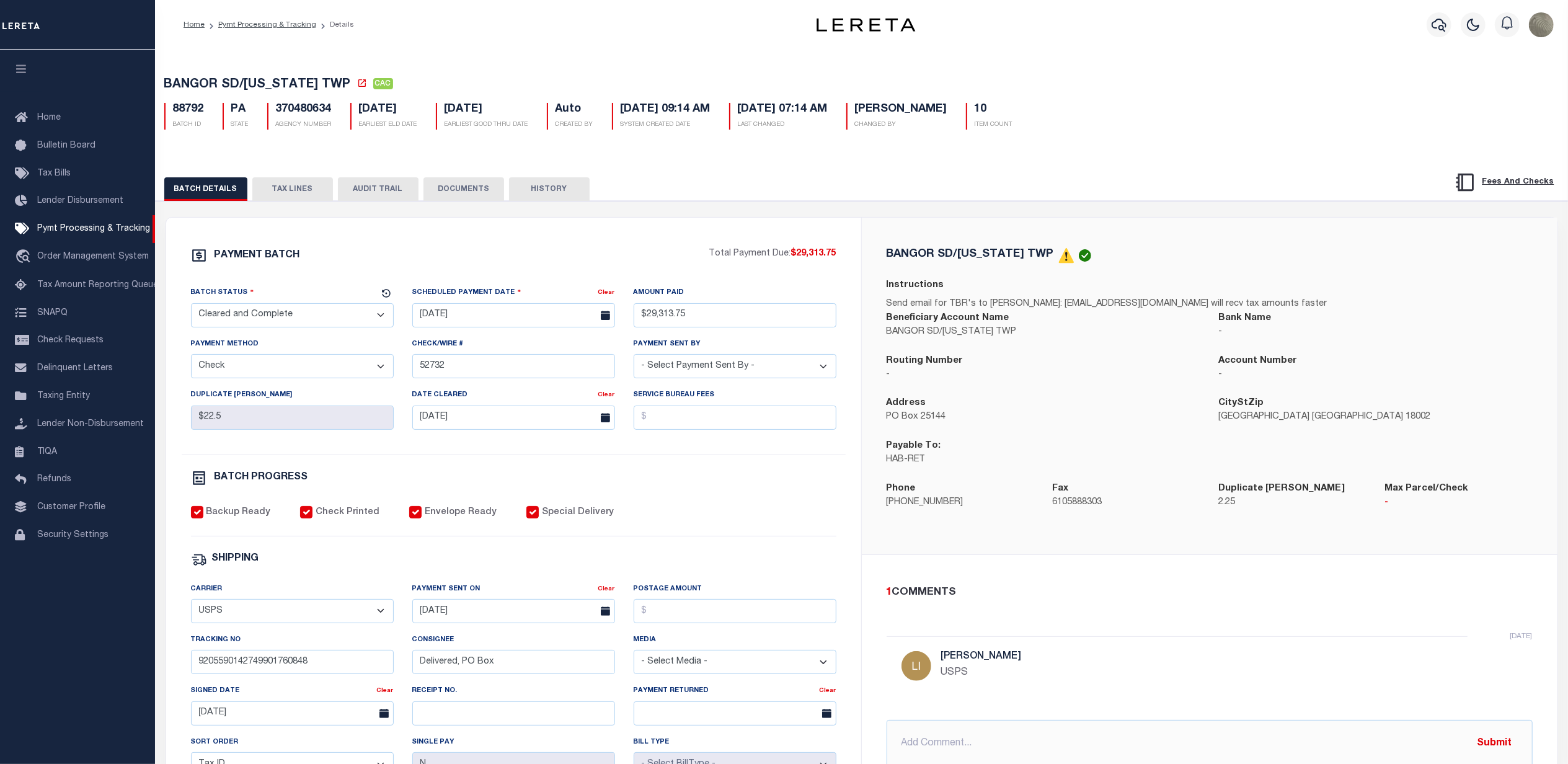
click at [304, 115] on h5 "370480634" at bounding box center [304, 109] width 55 height 13
click at [303, 115] on h5 "370480634" at bounding box center [304, 109] width 55 height 13
drag, startPoint x: 656, startPoint y: 203, endPoint x: 665, endPoint y: 214, distance: 14.2
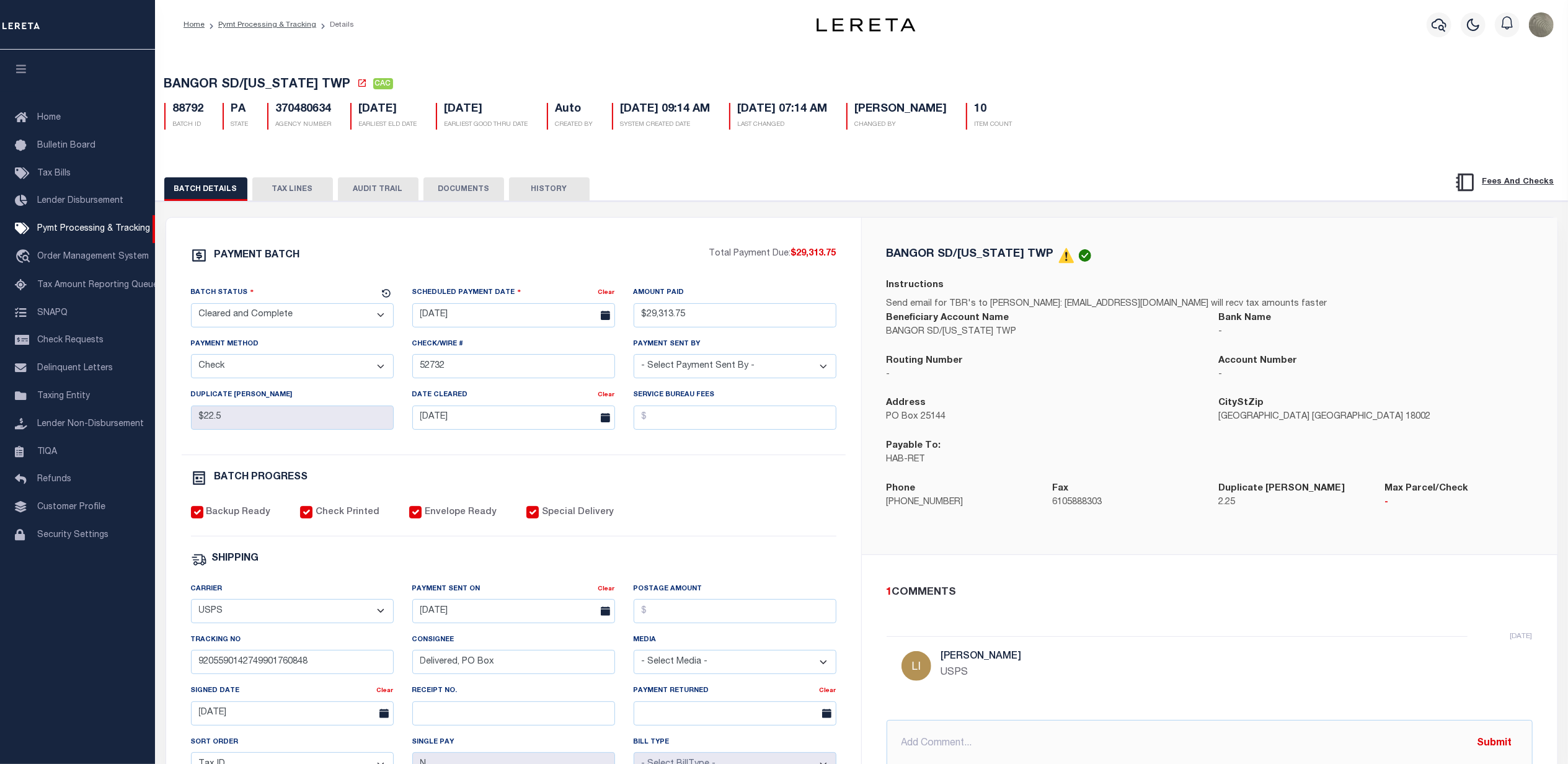
click at [657, 202] on div "BATCH DETAILS TAX LINES AUDIT TRAIL DOCUMENTS HISTORY" at bounding box center [861, 579] width 1425 height 849
click at [300, 192] on button "TAX LINES" at bounding box center [293, 189] width 81 height 23
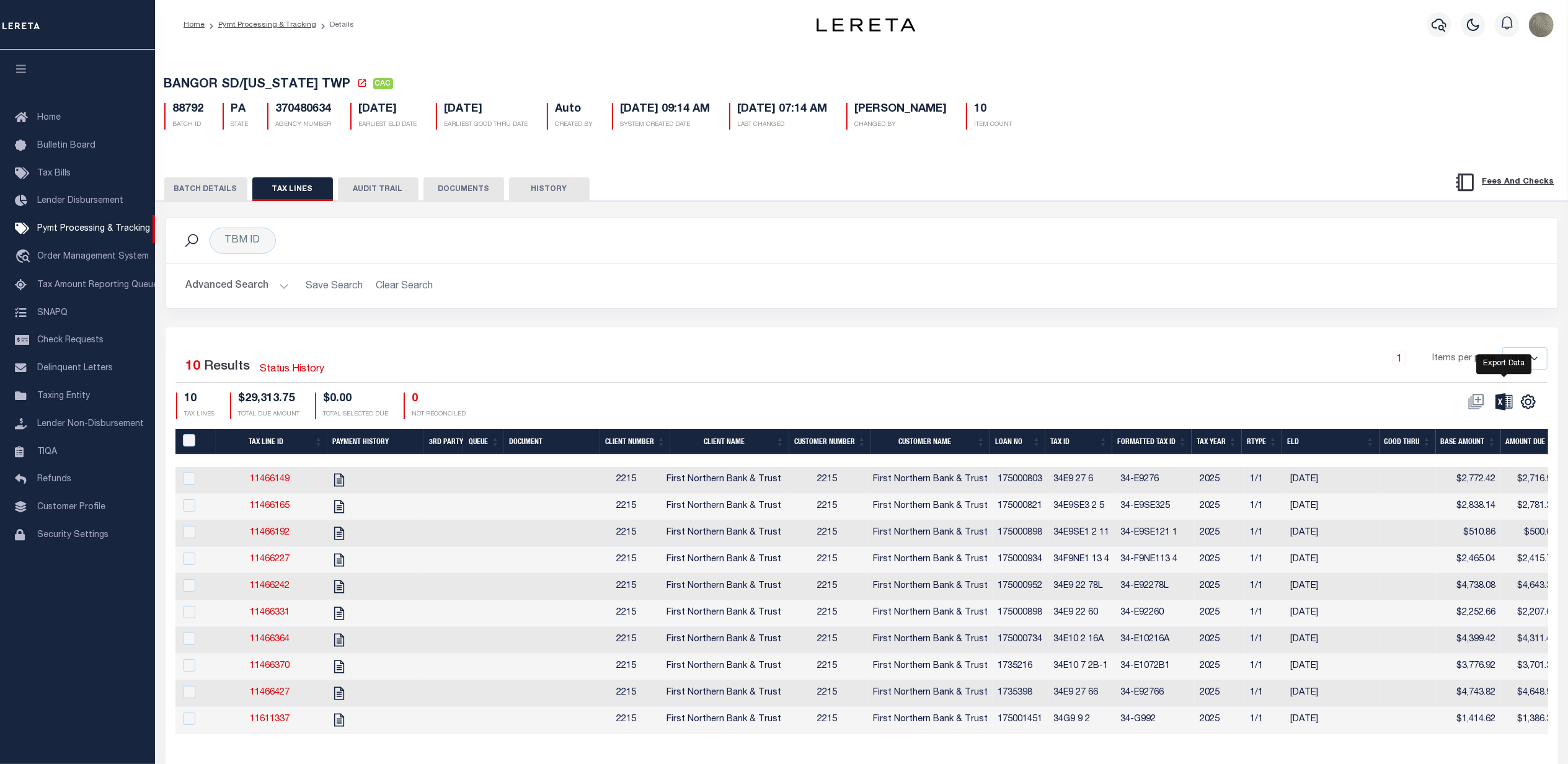
click at [1498, 408] on icon at bounding box center [1504, 401] width 17 height 17
click at [205, 191] on button "BATCH DETAILS" at bounding box center [205, 189] width 83 height 23
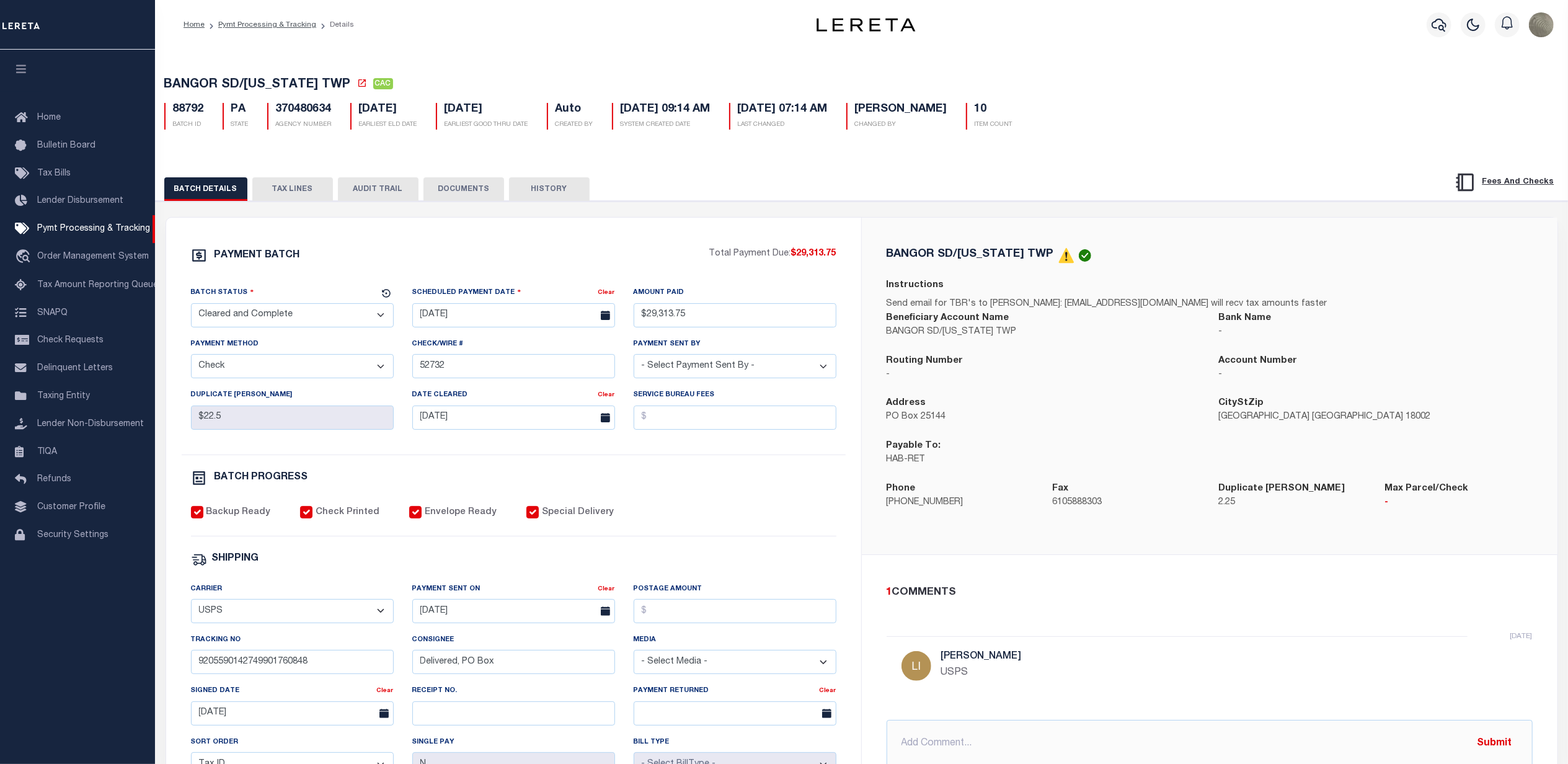
click at [551, 186] on button "HISTORY" at bounding box center [549, 189] width 81 height 23
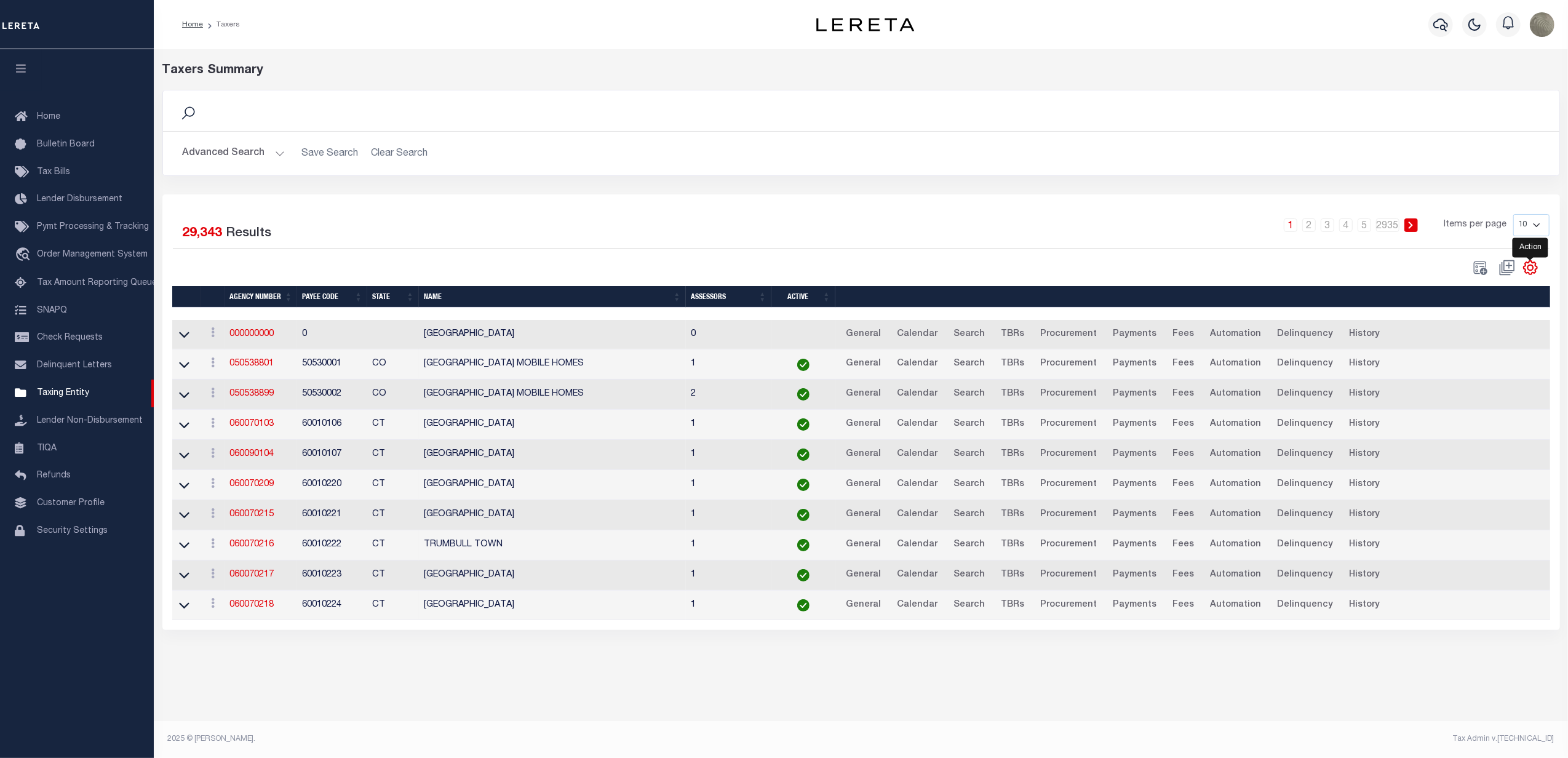
click at [1533, 272] on icon "" at bounding box center [1530, 268] width 16 height 16
click at [1439, 361] on span "Show Filter" at bounding box center [1455, 359] width 46 height 9
select select
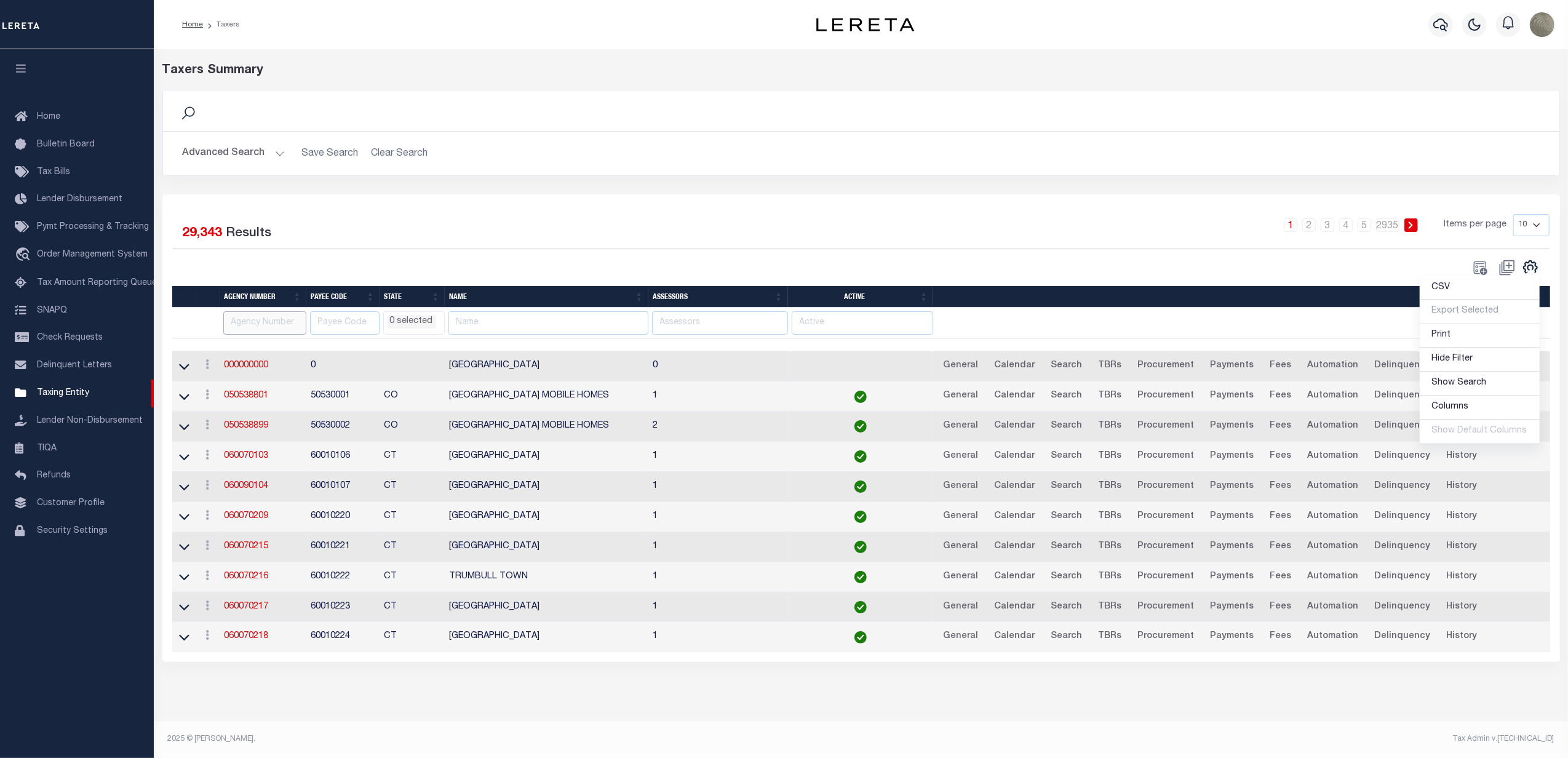
click at [257, 333] on input "text" at bounding box center [265, 324] width 83 height 24
paste input "370490601"
type input "370490601"
select select
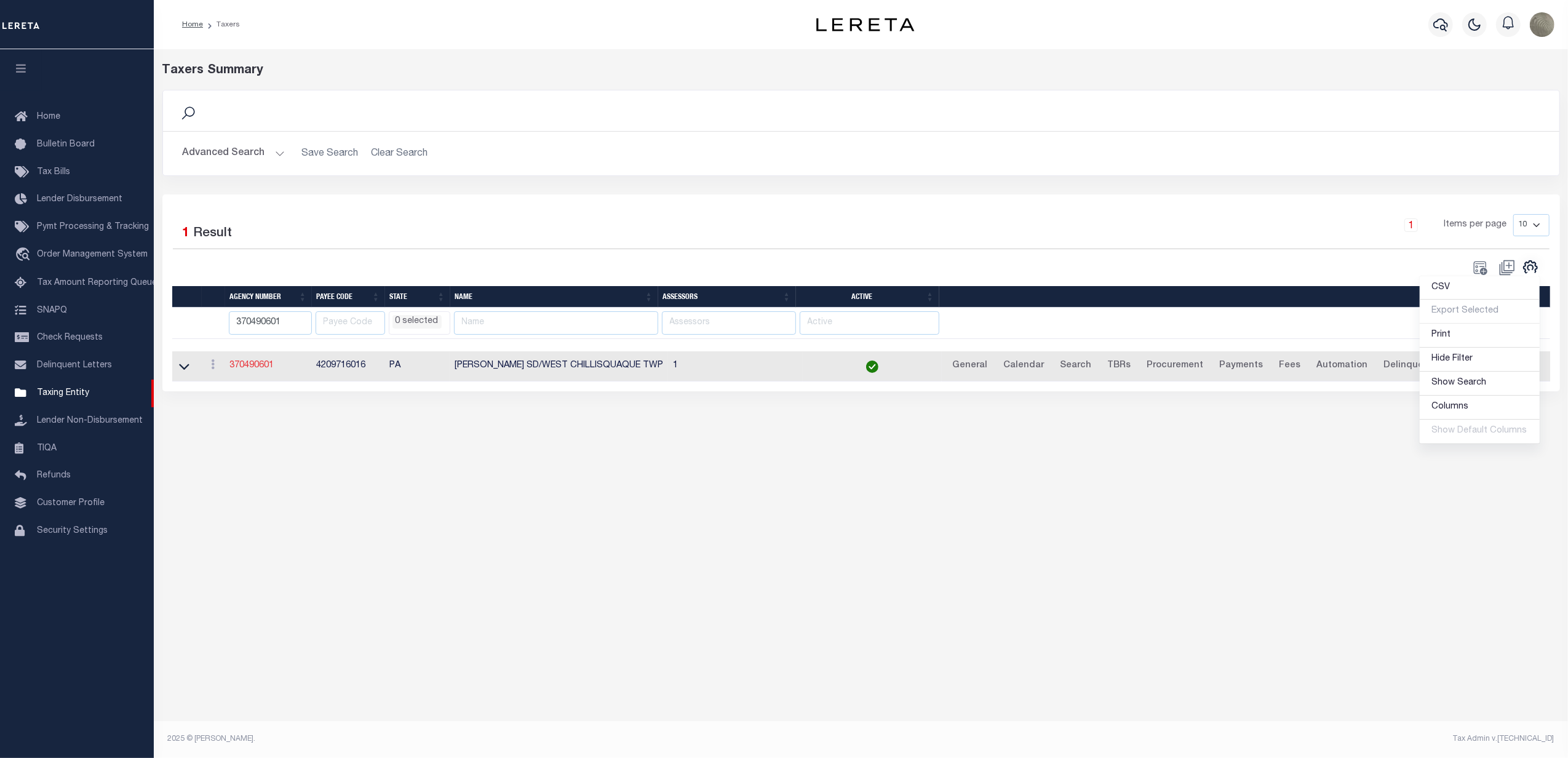
click at [246, 365] on link "370490601" at bounding box center [252, 366] width 45 height 9
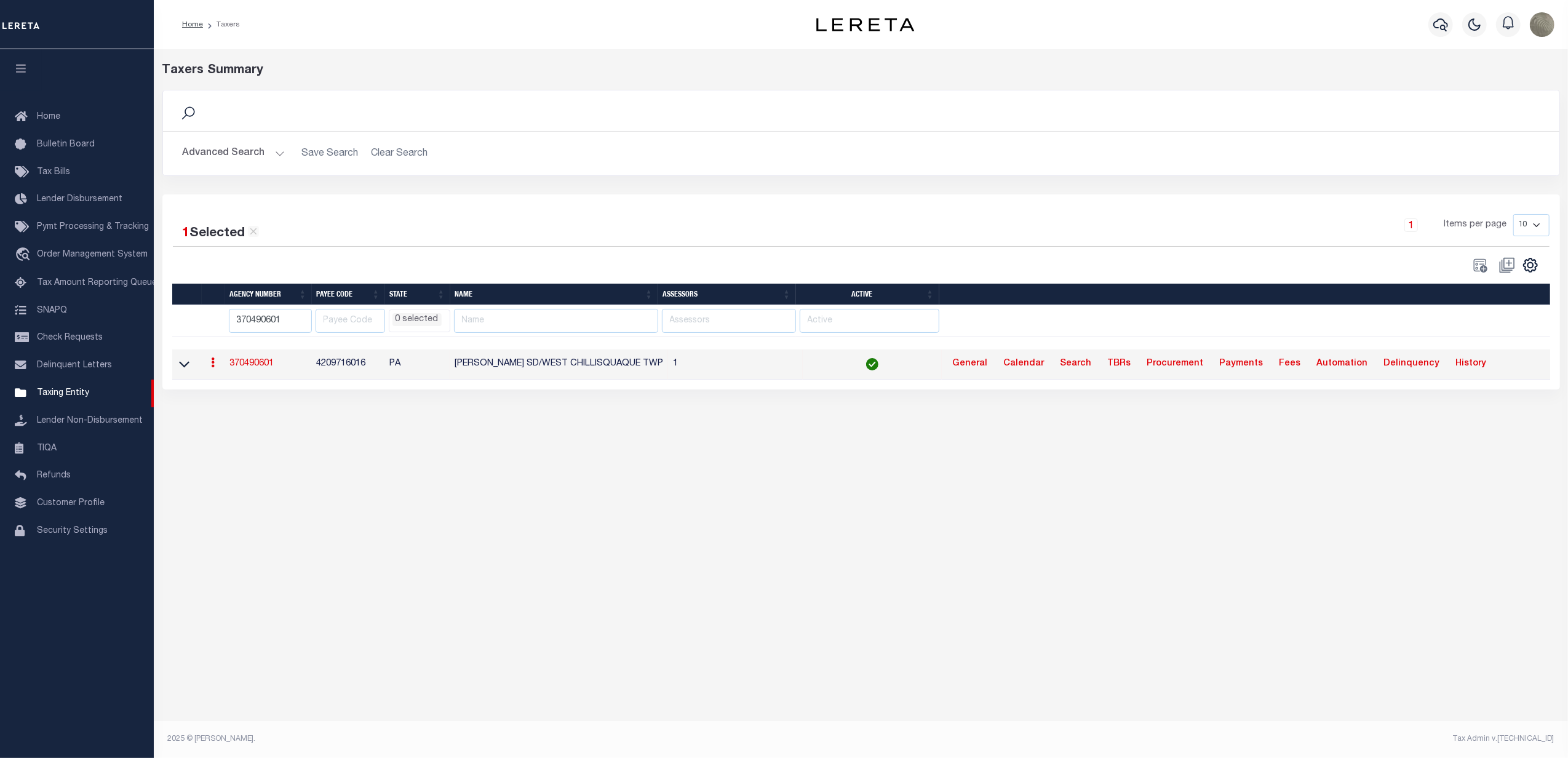
select select
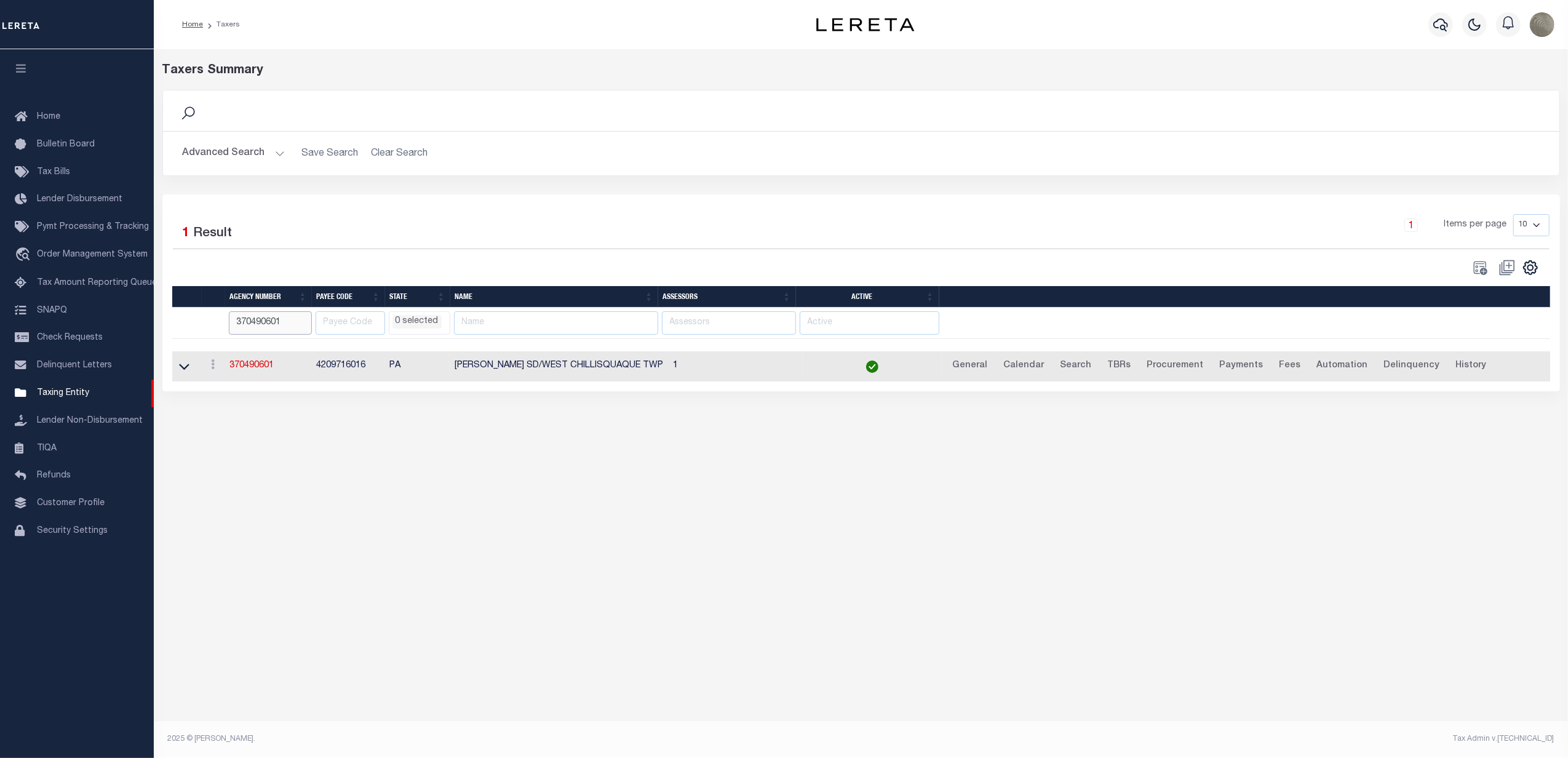
click at [244, 326] on input "370490601" at bounding box center [271, 324] width 83 height 24
paste input "80634"
type input "370480634"
select select
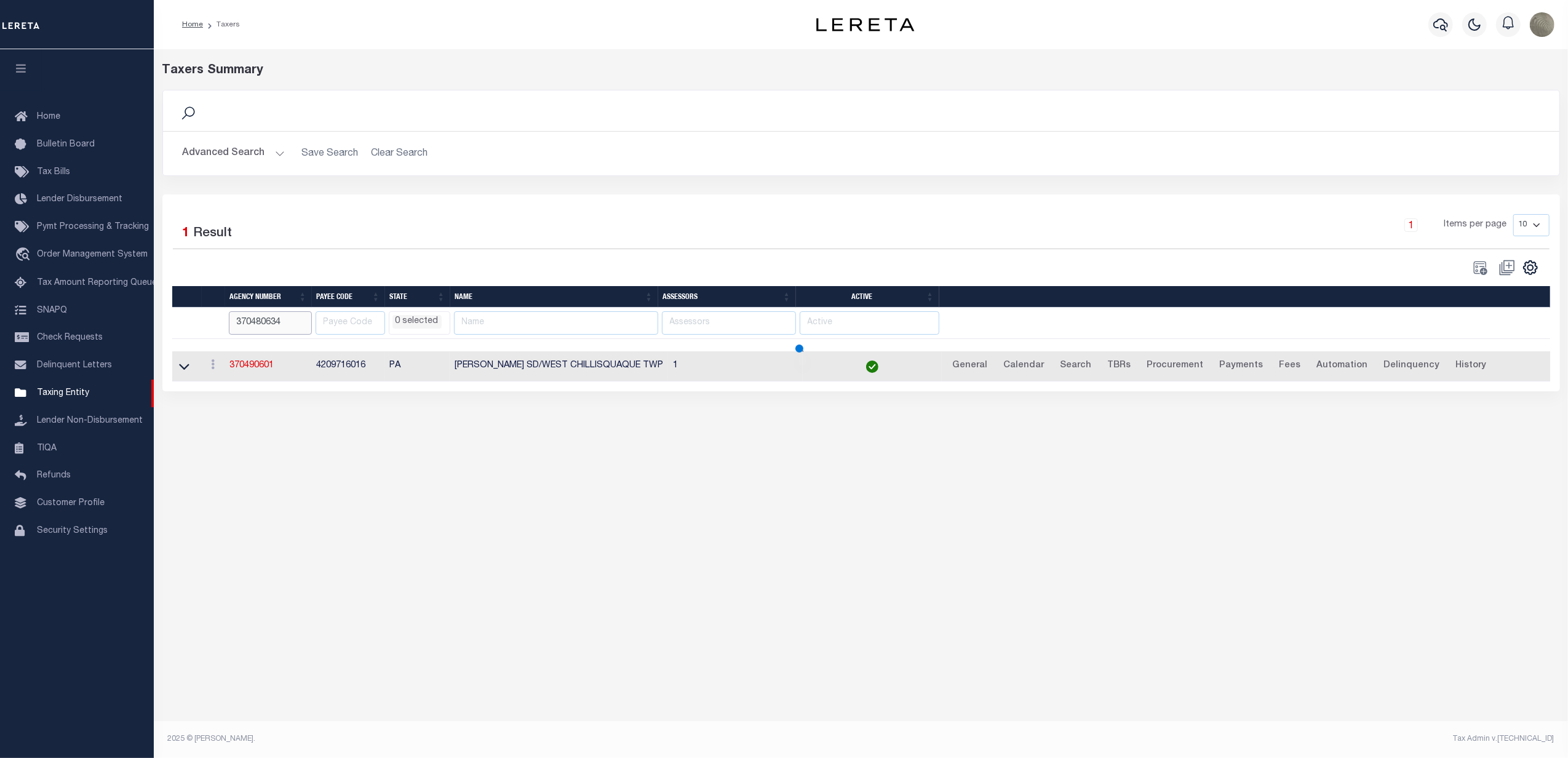
select select
drag, startPoint x: 262, startPoint y: 364, endPoint x: 214, endPoint y: 394, distance: 56.6
click at [198, 407] on div "Taxers Summary Search Advanced Search Save Search Clear Search Is In" at bounding box center [861, 239] width 1414 height 379
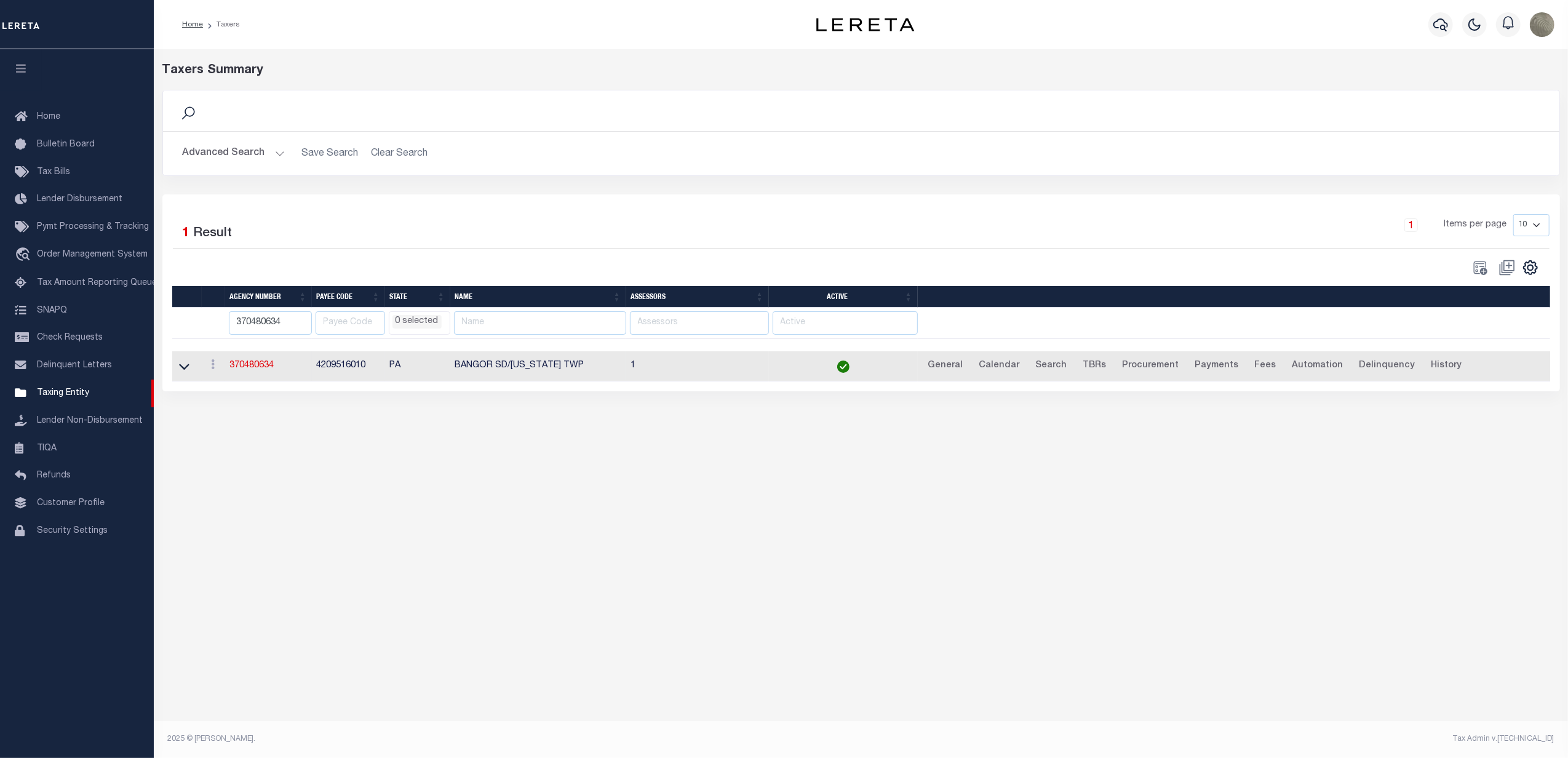
click at [257, 363] on td "370480634" at bounding box center [268, 366] width 87 height 30
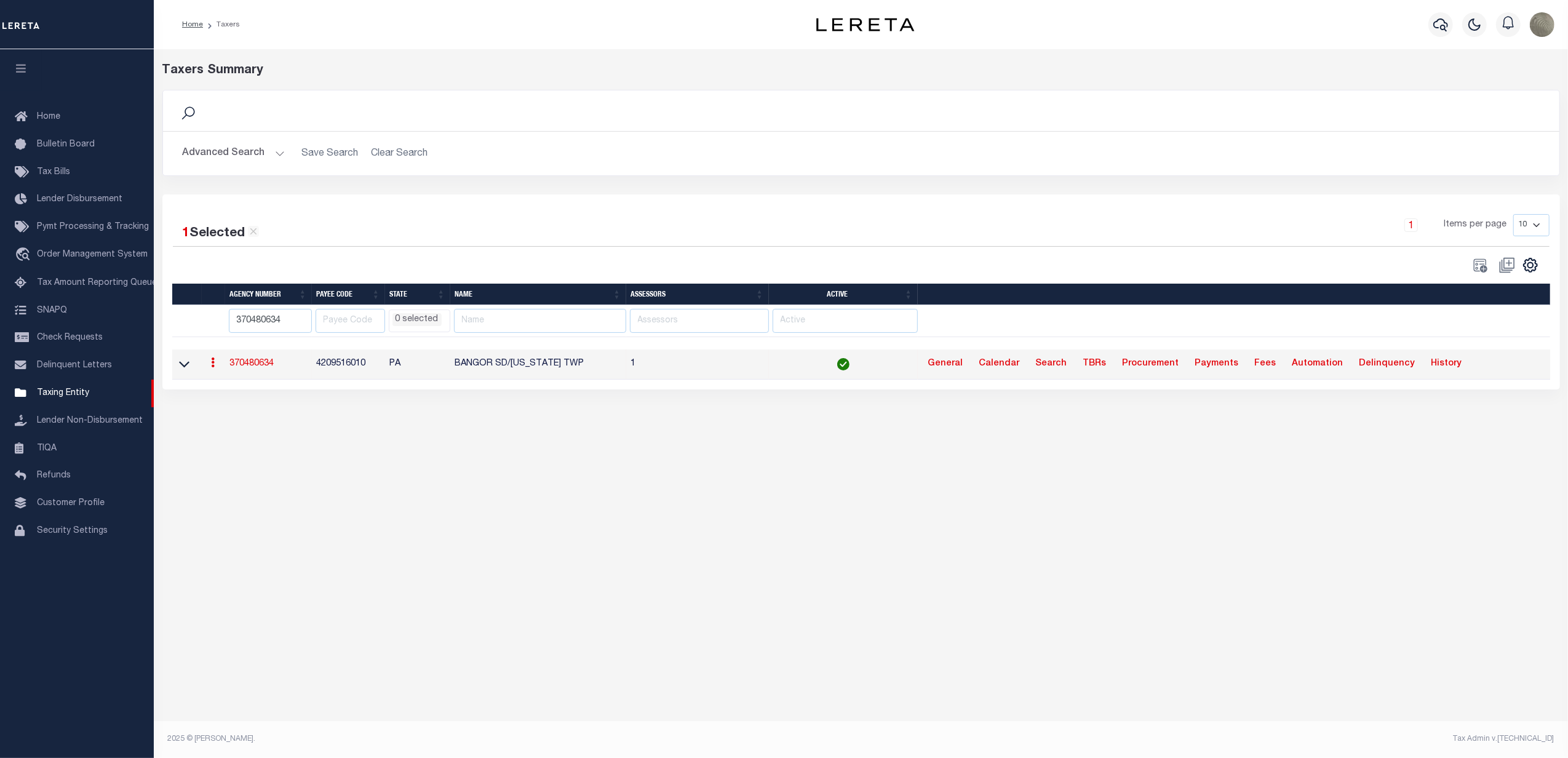
click at [257, 362] on link "370480634" at bounding box center [252, 364] width 45 height 9
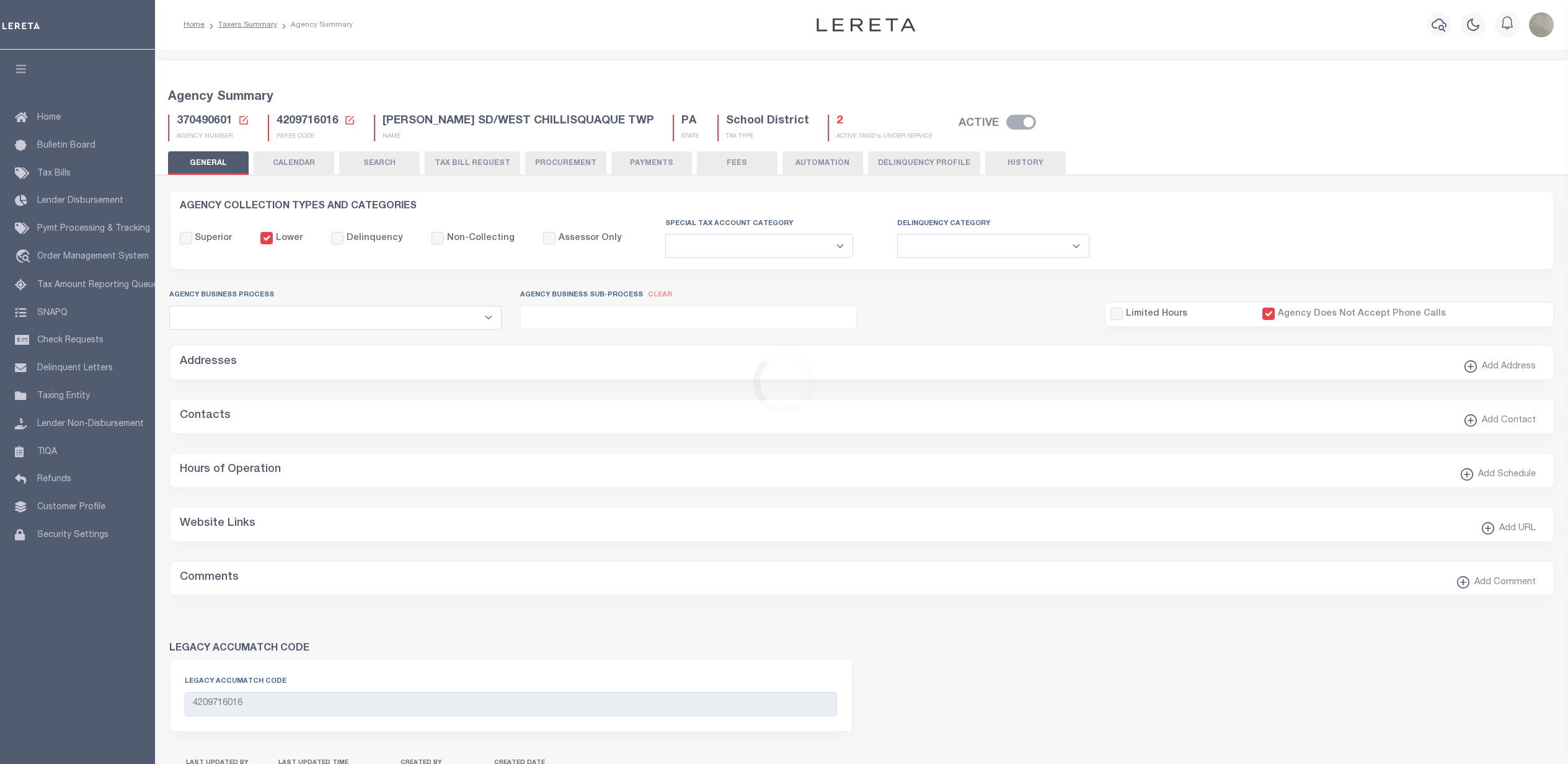
select select
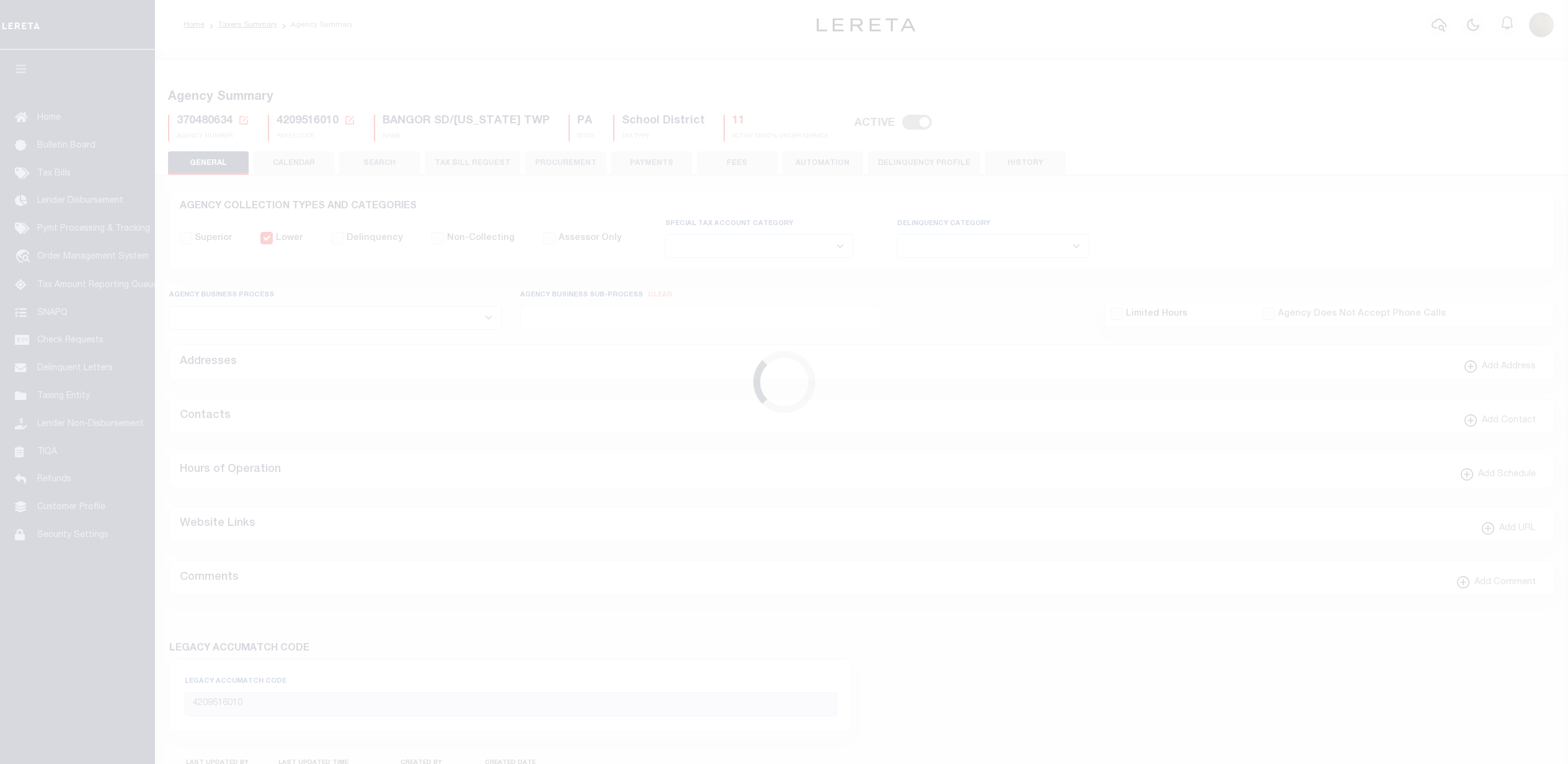
select select
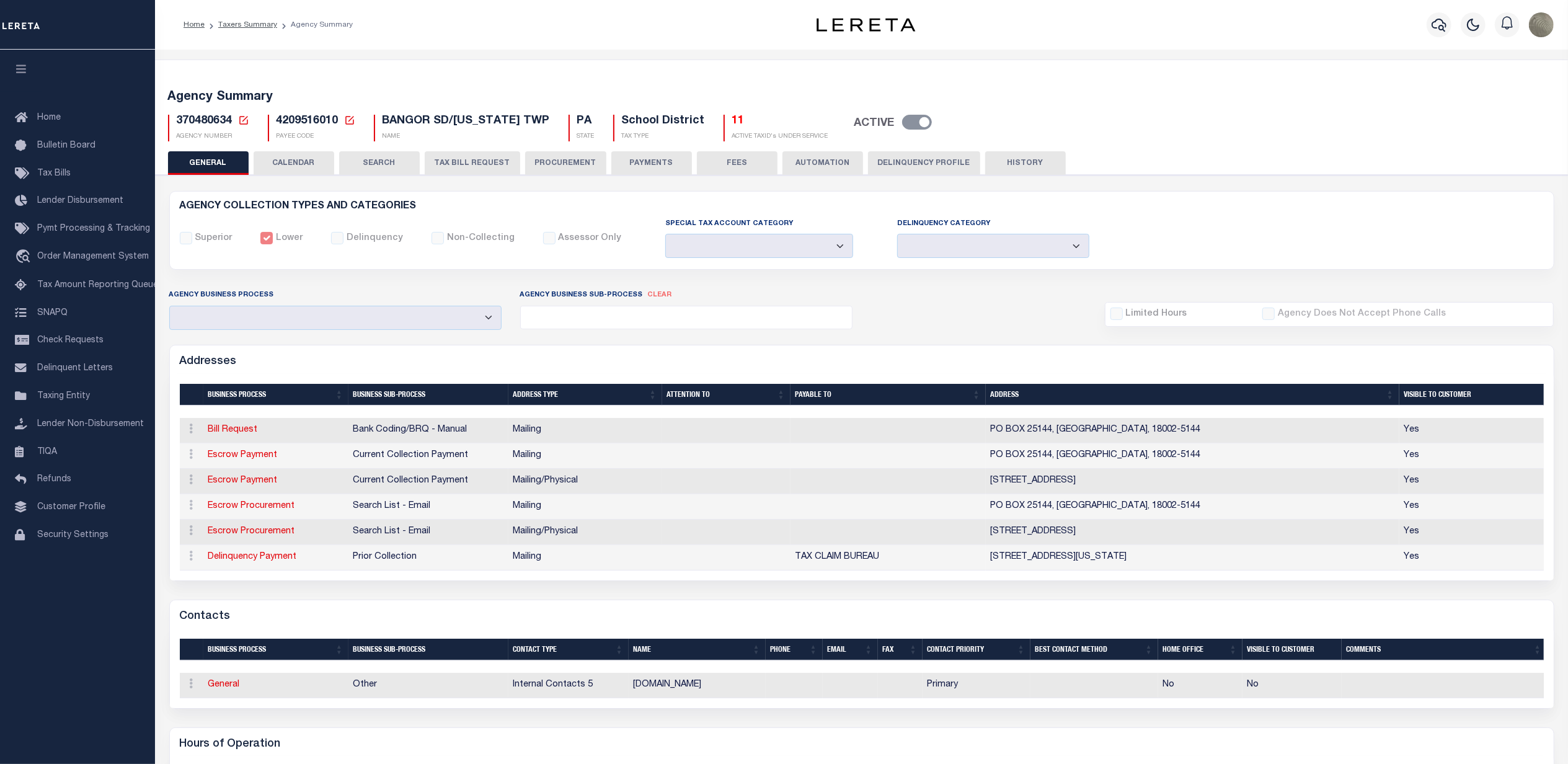
click at [921, 310] on div "Agency Business Process Automation Bill Request Delinquency Payment Delinquency…" at bounding box center [861, 309] width 1404 height 41
drag, startPoint x: 1282, startPoint y: 109, endPoint x: 1276, endPoint y: 109, distance: 6.0
click at [1282, 109] on div "370480634 Agency Number Edit Cancel Ok" at bounding box center [862, 123] width 1406 height 37
click at [1097, 355] on div "Addresses" at bounding box center [862, 360] width 1384 height 28
